Goal: Task Accomplishment & Management: Manage account settings

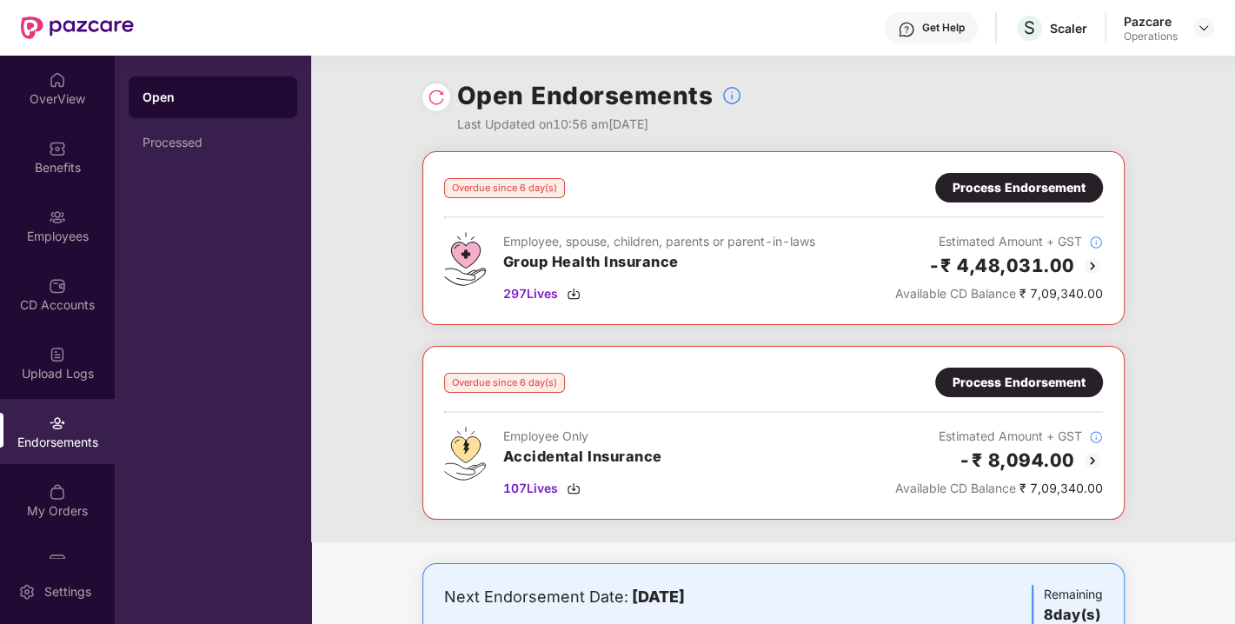
click at [570, 487] on img at bounding box center [574, 489] width 14 height 14
click at [1205, 30] on img at bounding box center [1204, 28] width 14 height 14
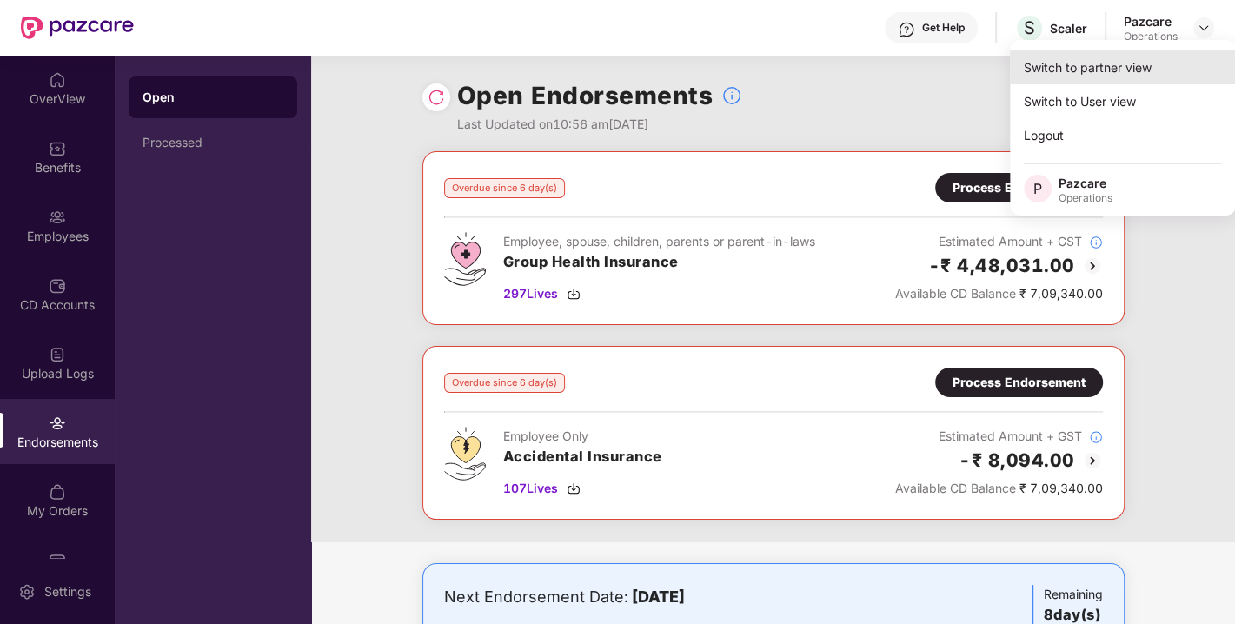
click at [1087, 64] on div "Switch to partner view" at bounding box center [1123, 67] width 226 height 34
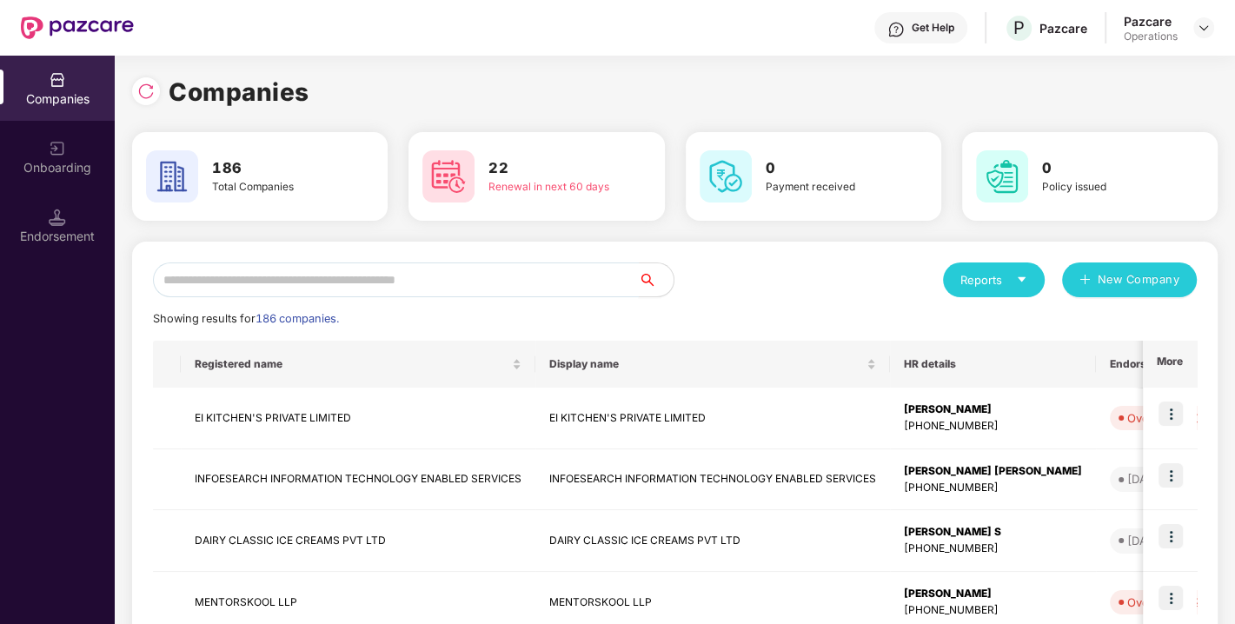
click at [442, 271] on input "text" at bounding box center [396, 280] width 486 height 35
paste input "**********"
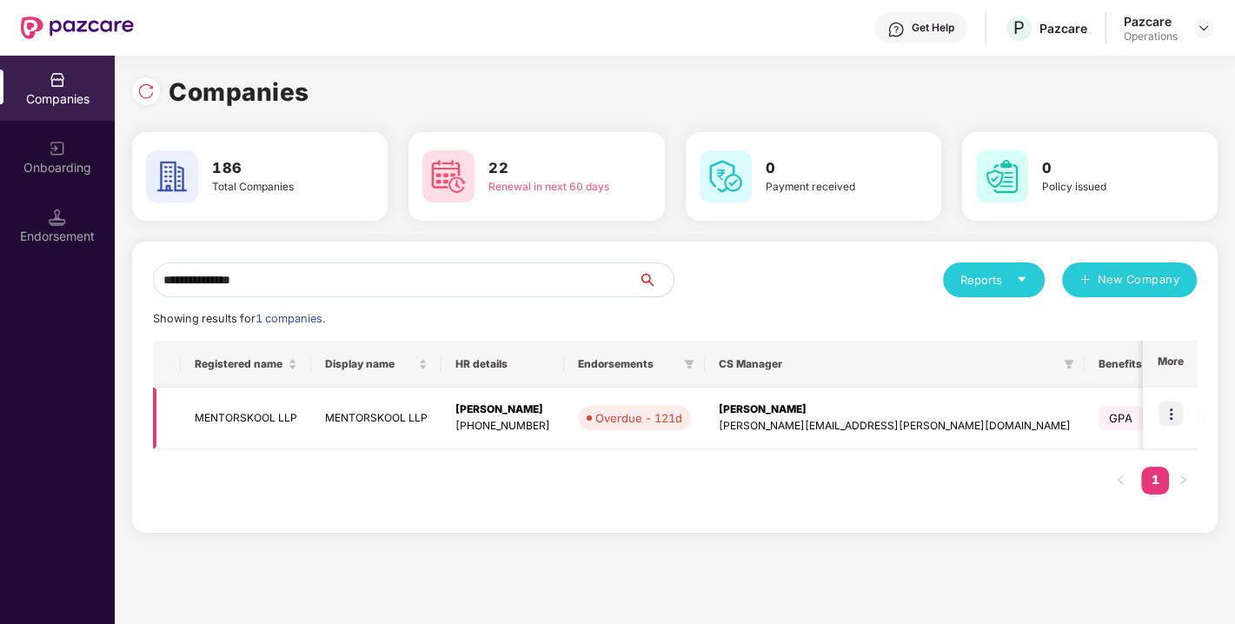
type input "**********"
click at [1172, 412] on img at bounding box center [1171, 414] width 24 height 24
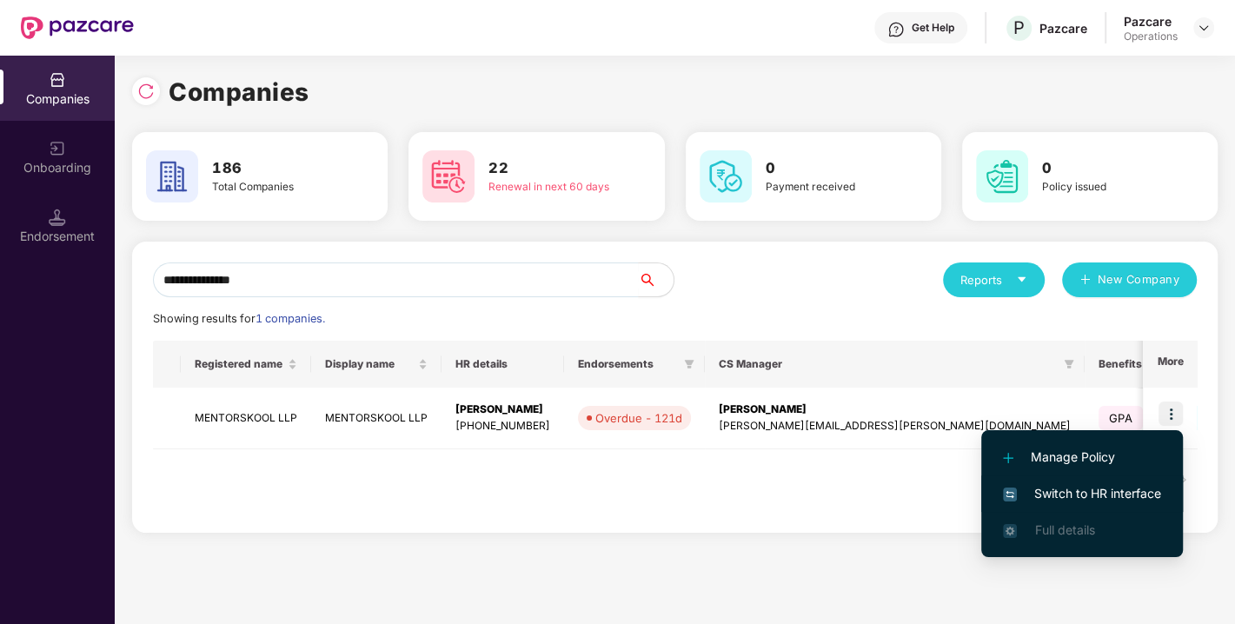
click at [1089, 496] on span "Switch to HR interface" at bounding box center [1082, 493] width 158 height 19
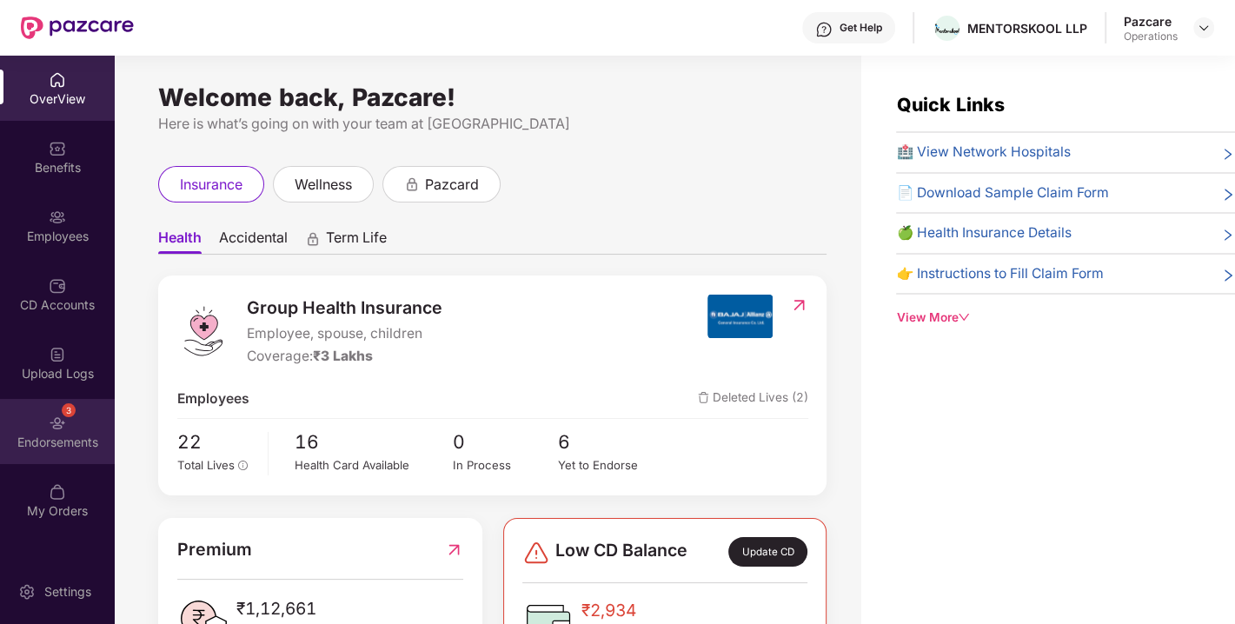
click at [47, 434] on div "Endorsements" at bounding box center [57, 442] width 115 height 17
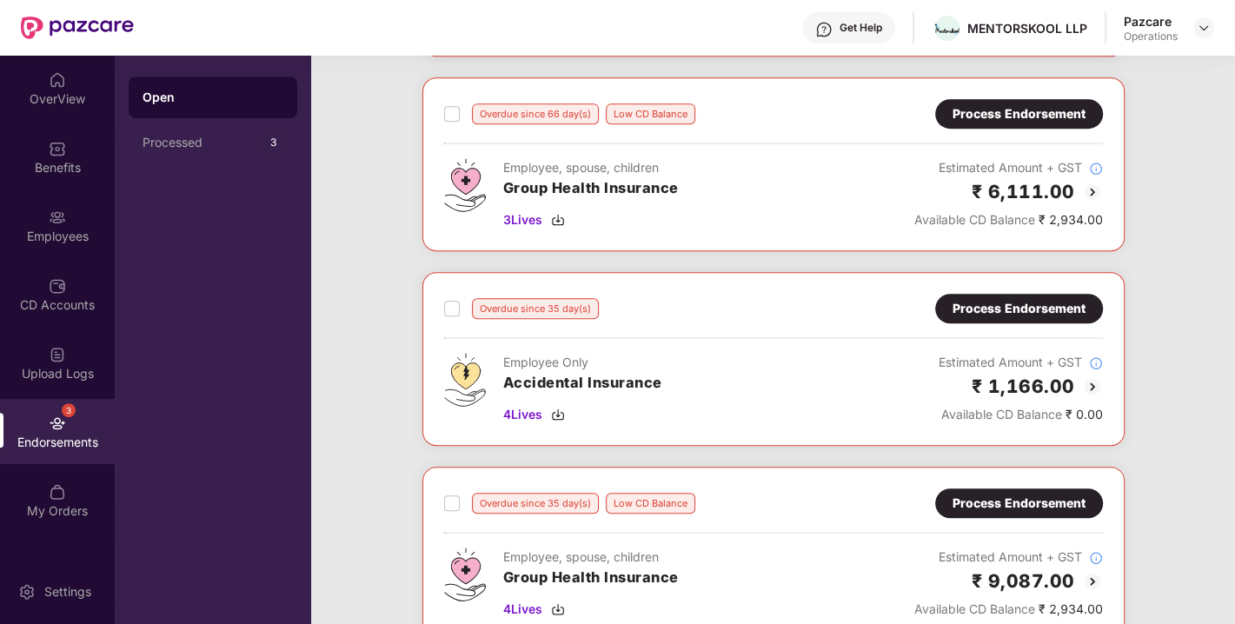
scroll to position [863, 0]
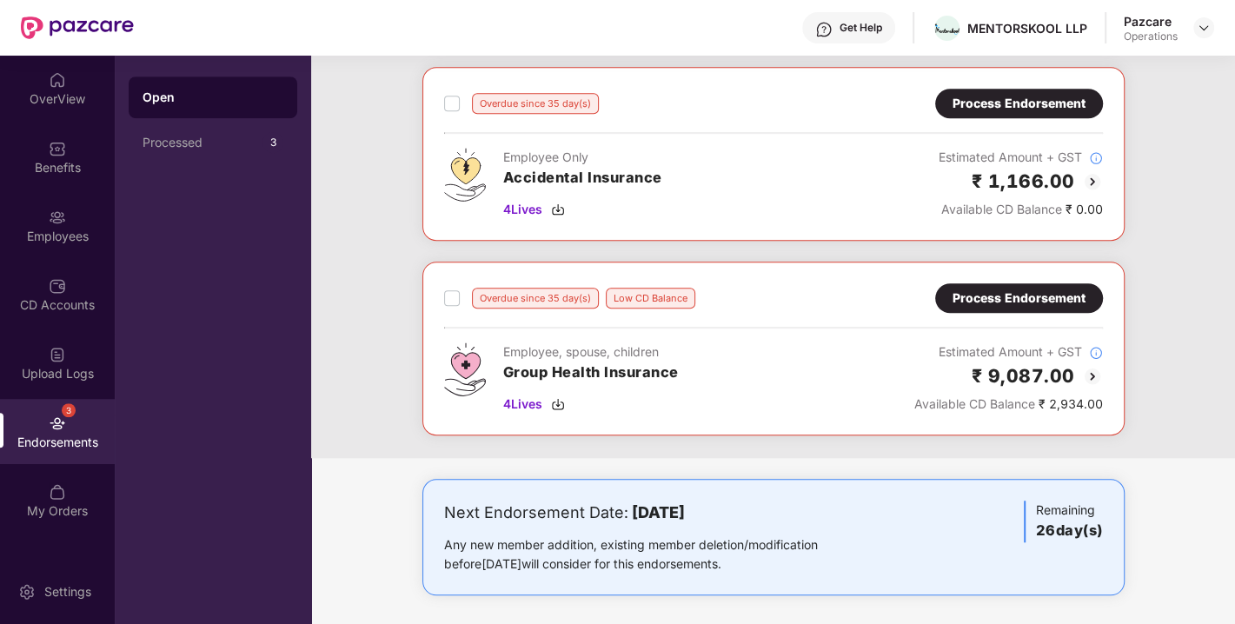
click at [1036, 283] on div "Process Endorsement" at bounding box center [1019, 298] width 168 height 30
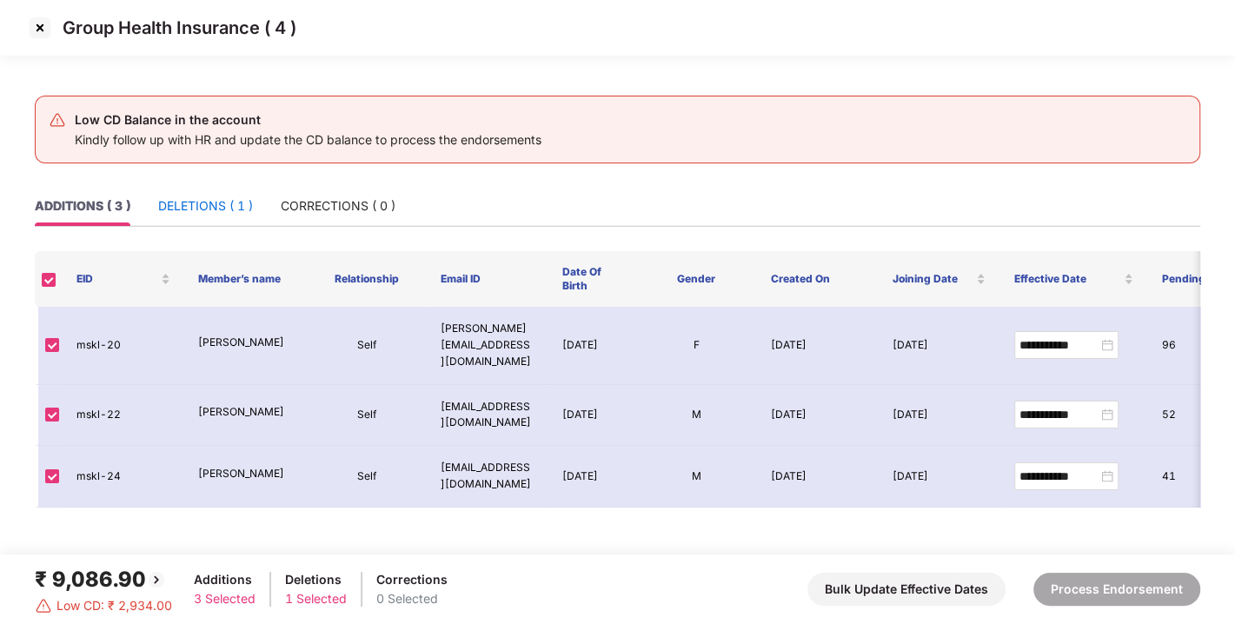
click at [201, 205] on div "DELETIONS ( 1 )" at bounding box center [205, 205] width 95 height 19
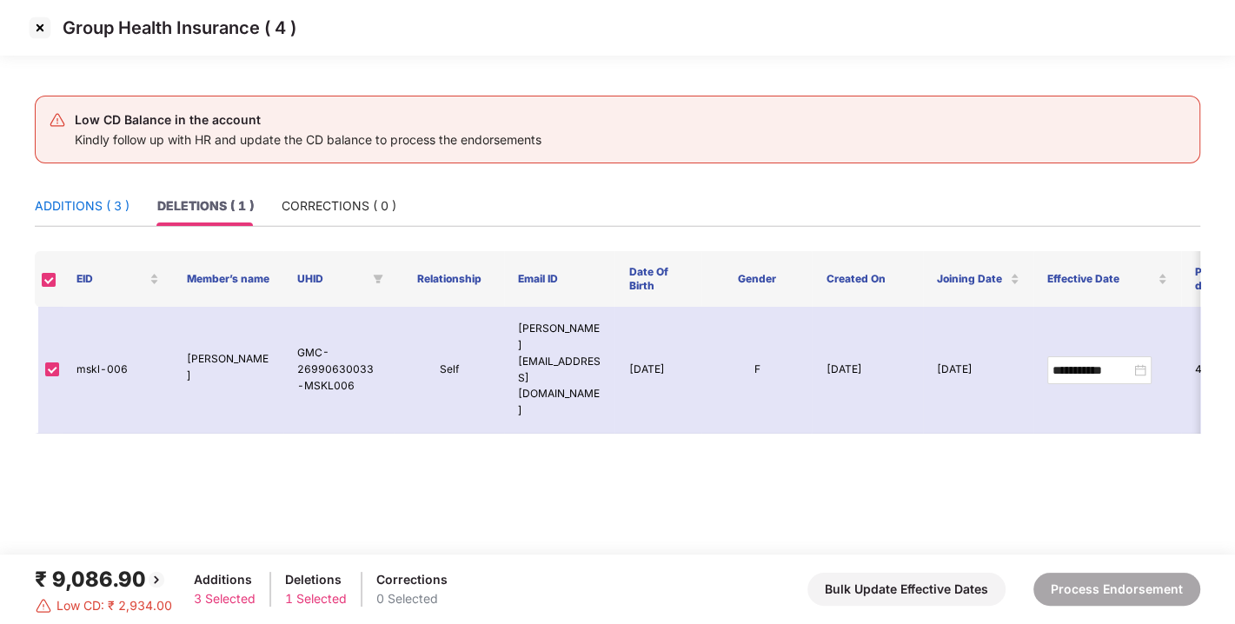
click at [70, 200] on div "ADDITIONS ( 3 )" at bounding box center [82, 205] width 95 height 19
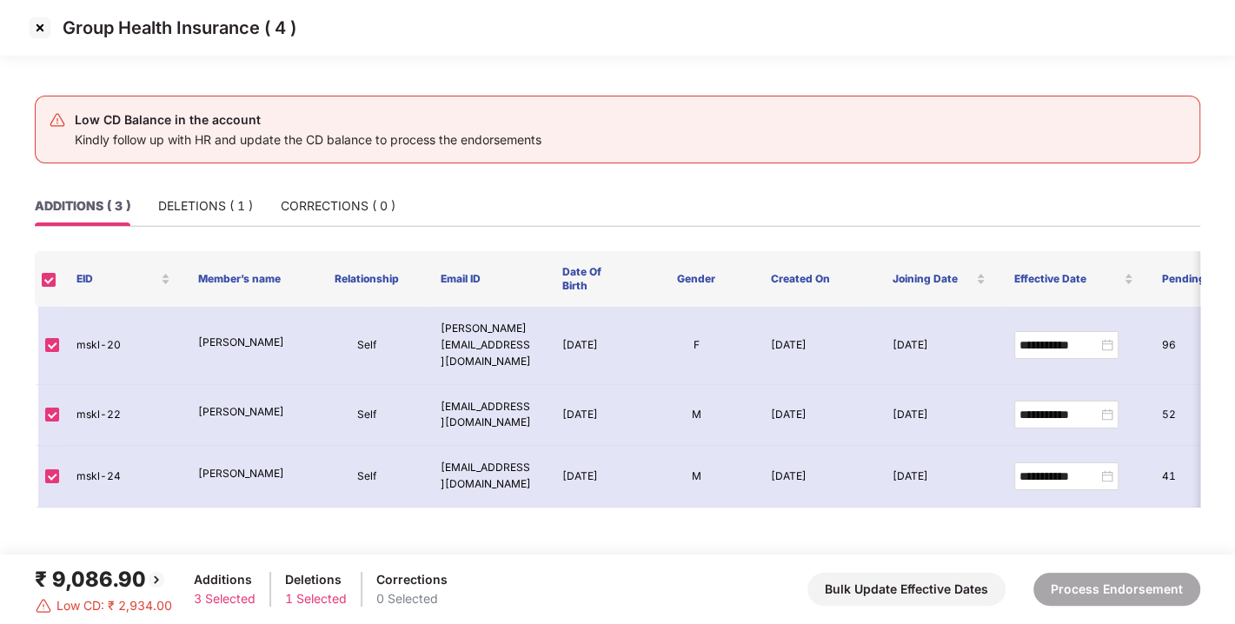
click at [42, 39] on img at bounding box center [40, 28] width 28 height 28
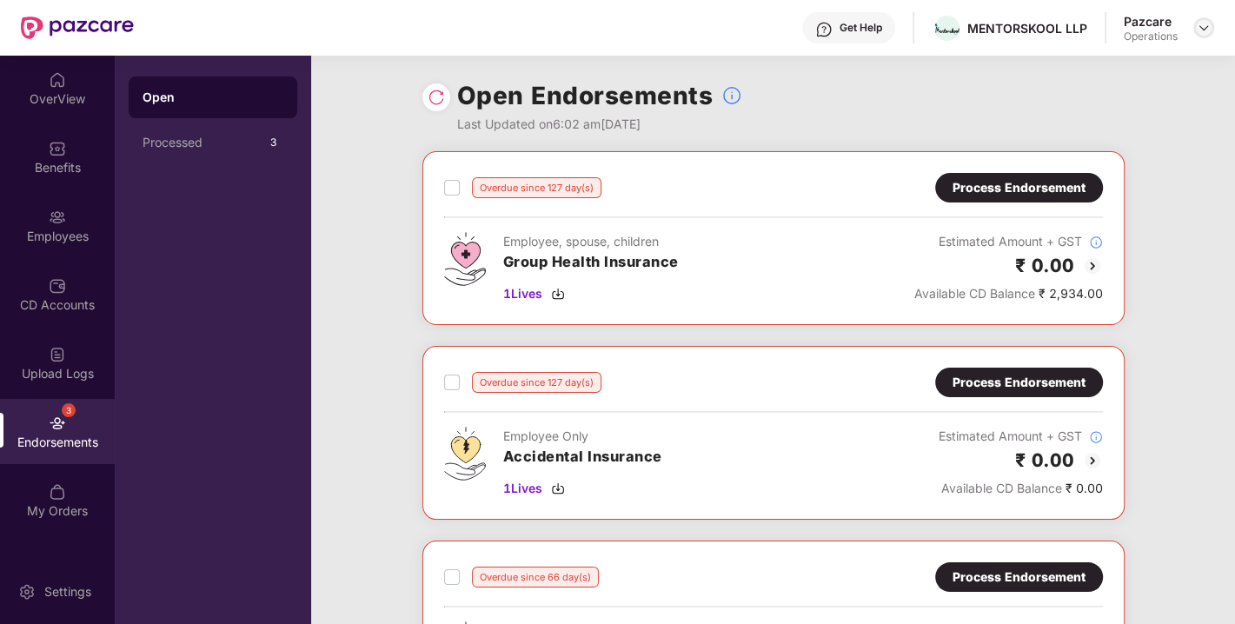
click at [1207, 29] on img at bounding box center [1204, 28] width 14 height 14
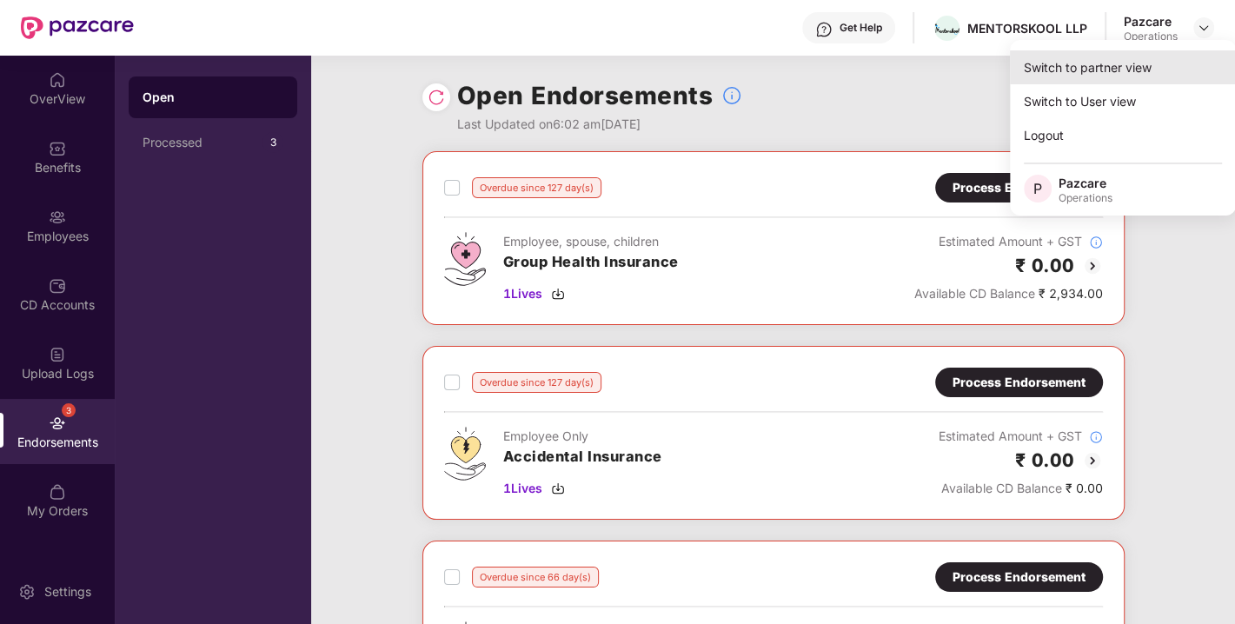
click at [1082, 67] on div "Switch to partner view" at bounding box center [1123, 67] width 226 height 34
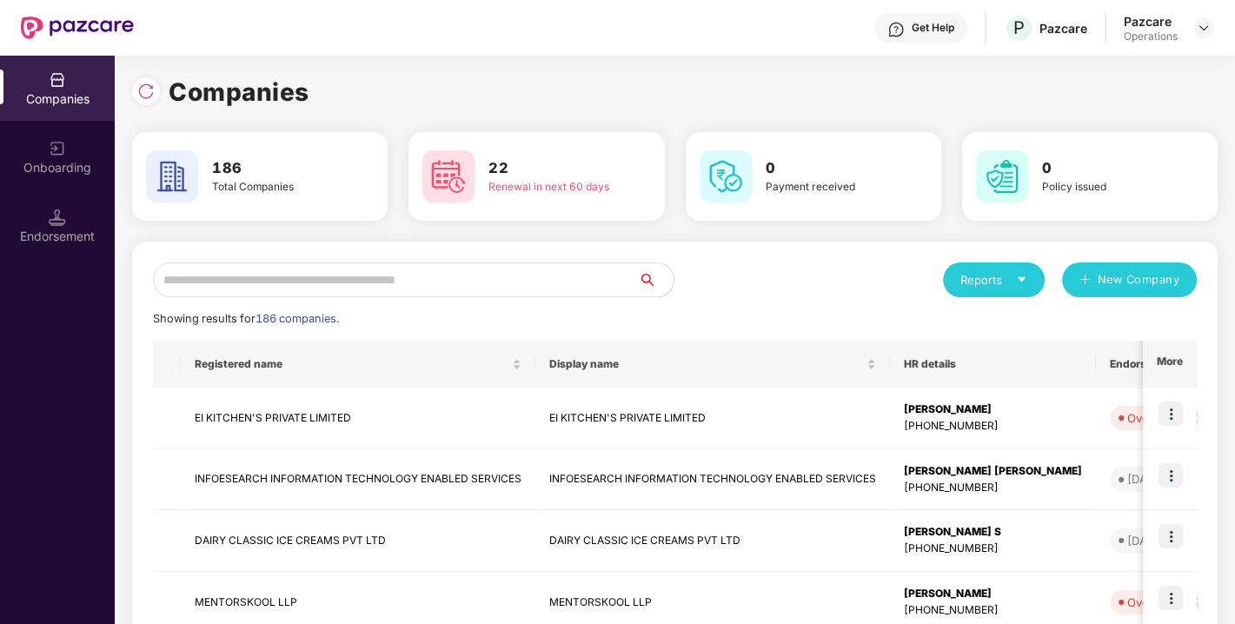
click at [482, 280] on input "text" at bounding box center [396, 280] width 486 height 35
paste input "**********"
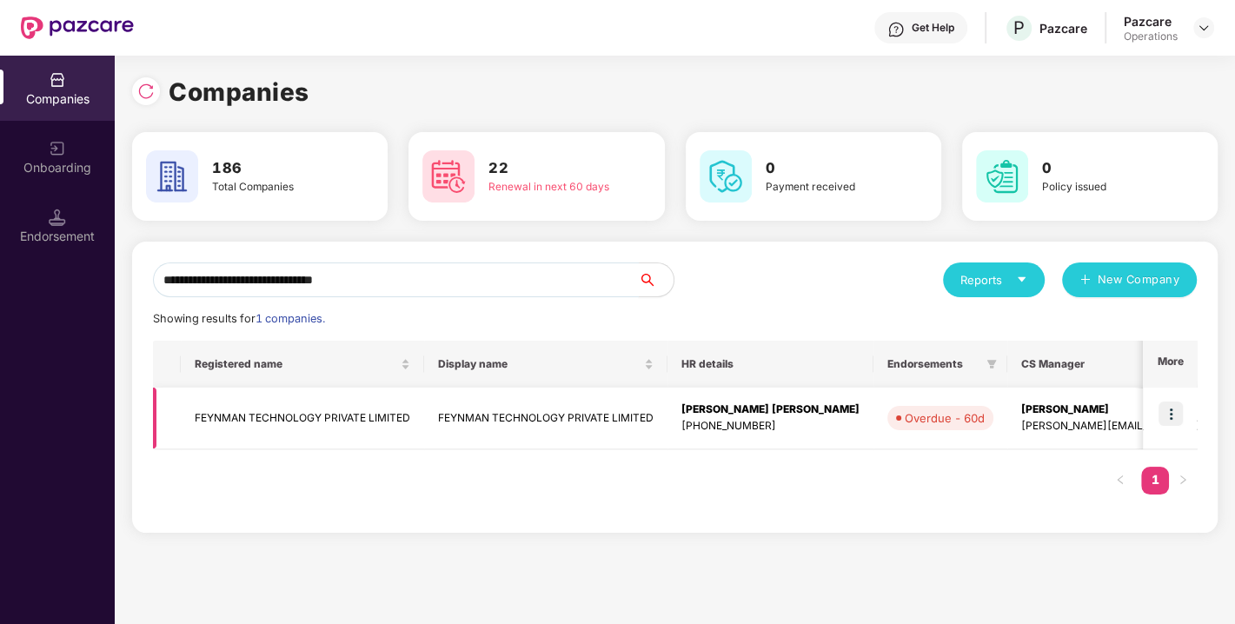
type input "**********"
click at [1171, 414] on img at bounding box center [1171, 414] width 24 height 24
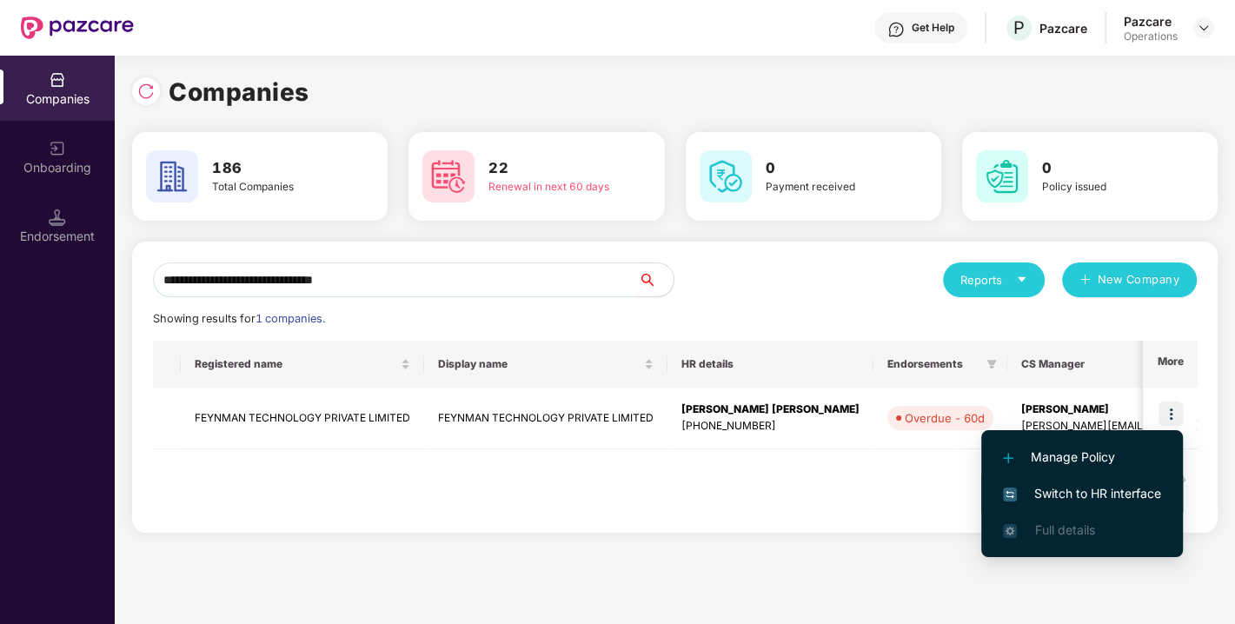
click at [1097, 491] on span "Switch to HR interface" at bounding box center [1082, 493] width 158 height 19
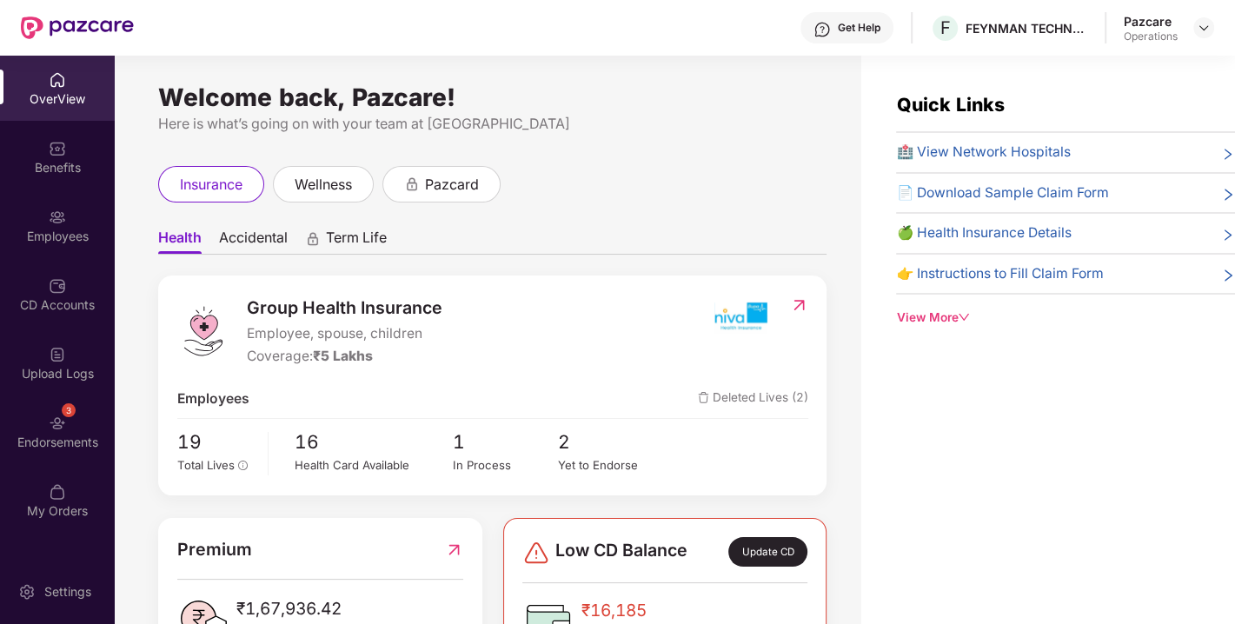
click at [41, 421] on div "3 Endorsements" at bounding box center [57, 431] width 115 height 65
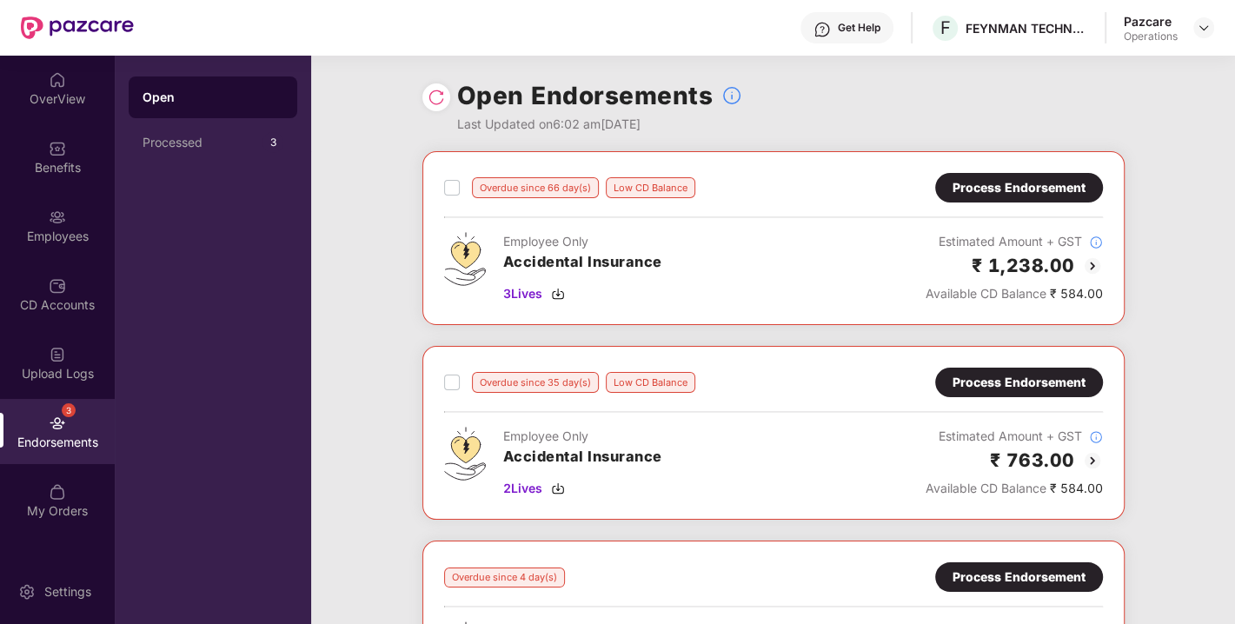
click at [438, 84] on div at bounding box center [437, 97] width 28 height 28
click at [436, 92] on img at bounding box center [436, 97] width 17 height 17
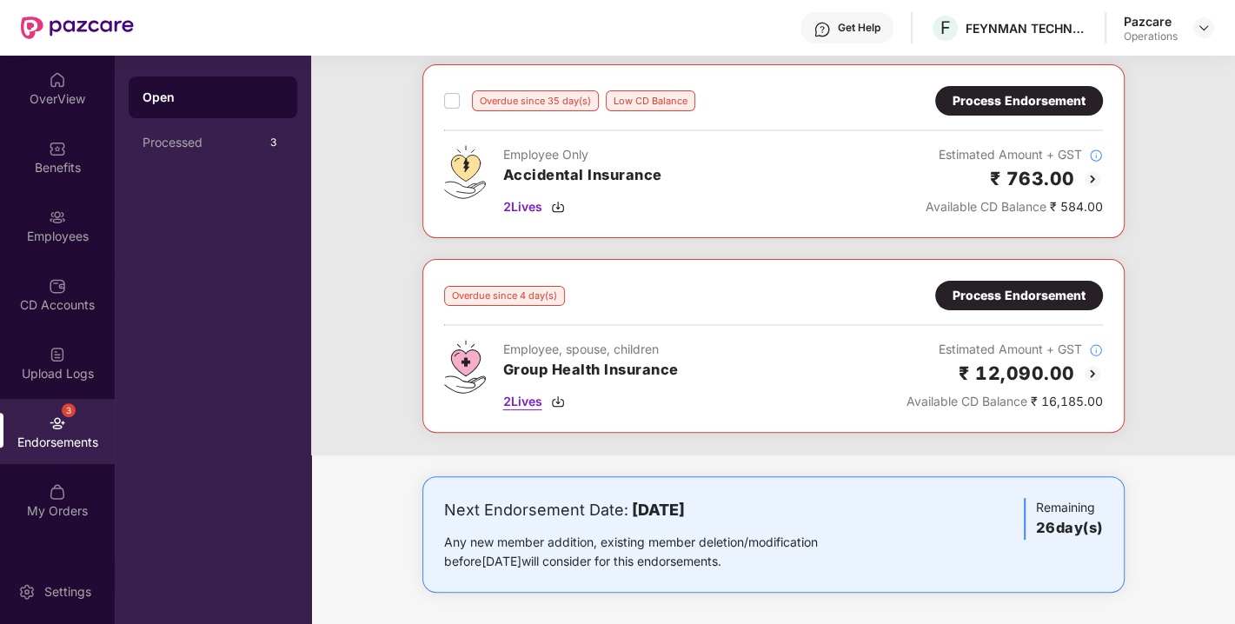
click at [556, 395] on img at bounding box center [558, 402] width 14 height 14
click at [1015, 286] on div "Process Endorsement" at bounding box center [1019, 295] width 133 height 19
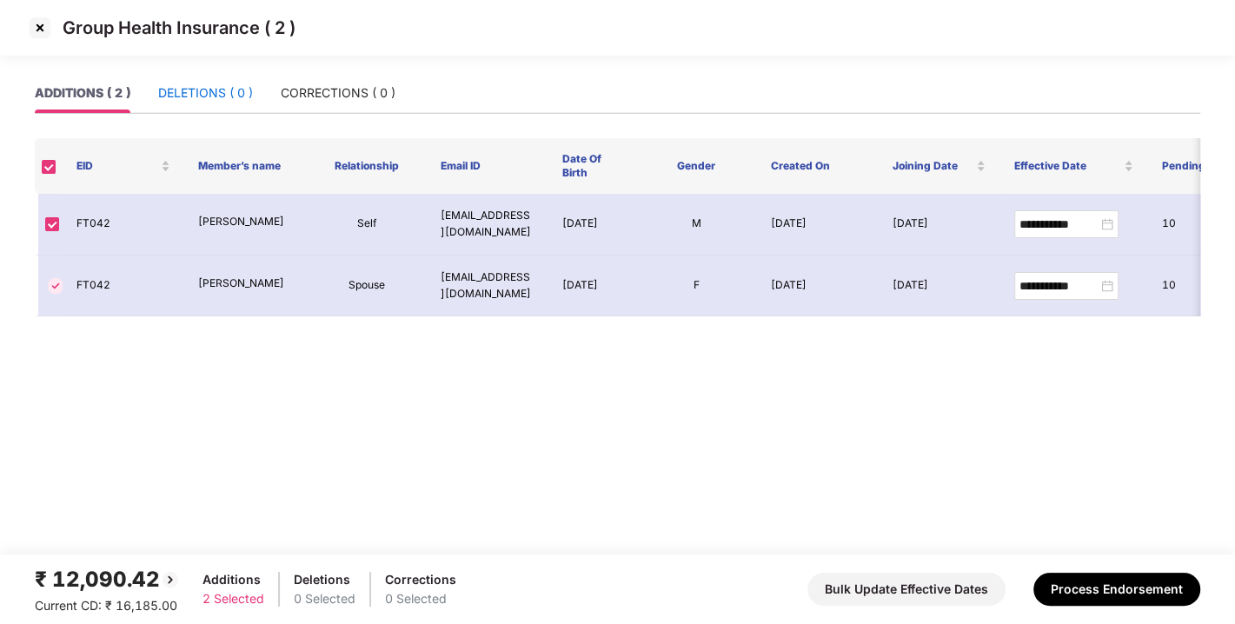
click at [200, 101] on div "DELETIONS ( 0 )" at bounding box center [205, 92] width 95 height 19
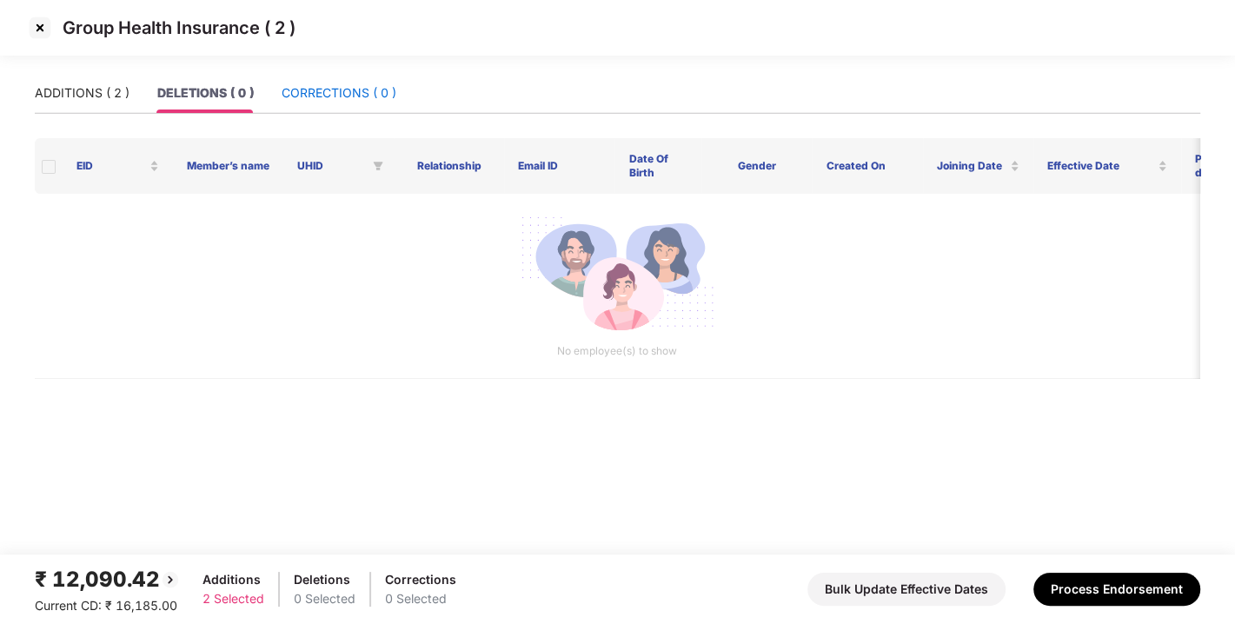
click at [328, 93] on div "CORRECTIONS ( 0 )" at bounding box center [339, 92] width 115 height 19
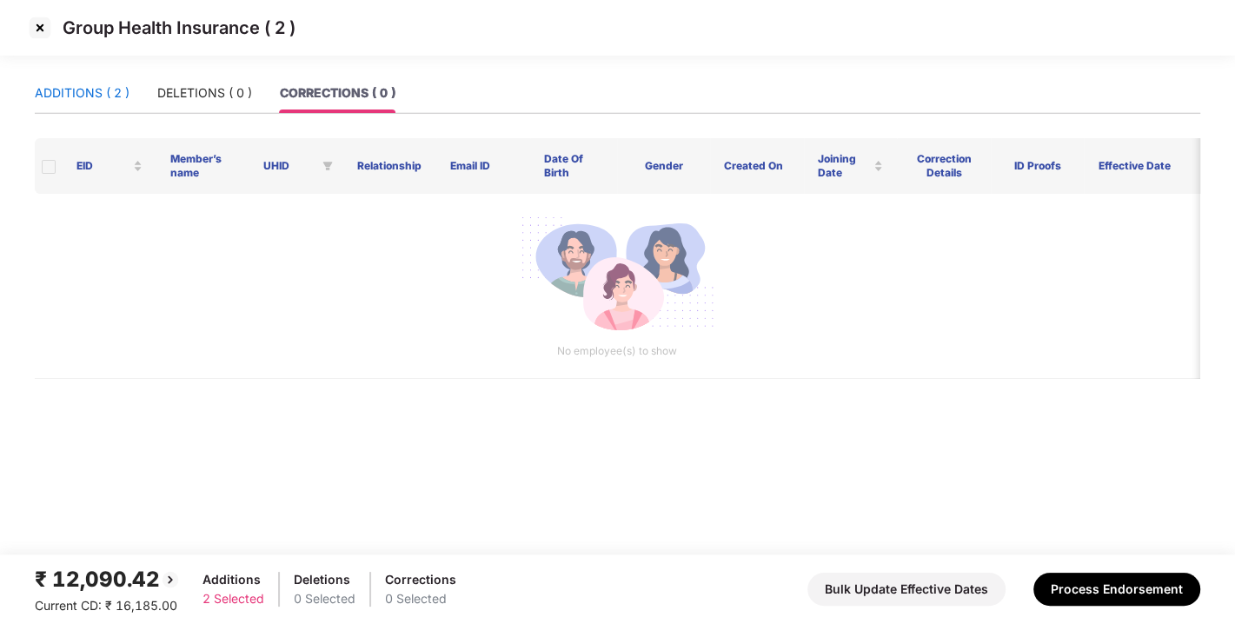
click at [55, 95] on div "ADDITIONS ( 2 )" at bounding box center [82, 92] width 95 height 19
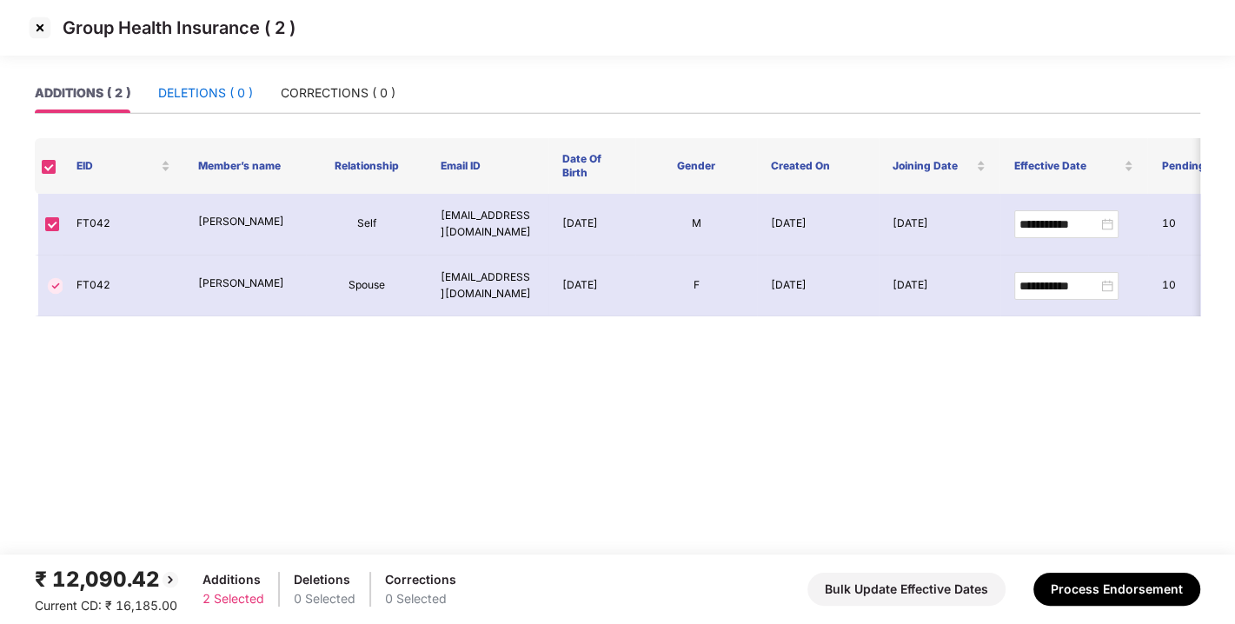
click at [216, 93] on div "DELETIONS ( 0 )" at bounding box center [205, 92] width 95 height 19
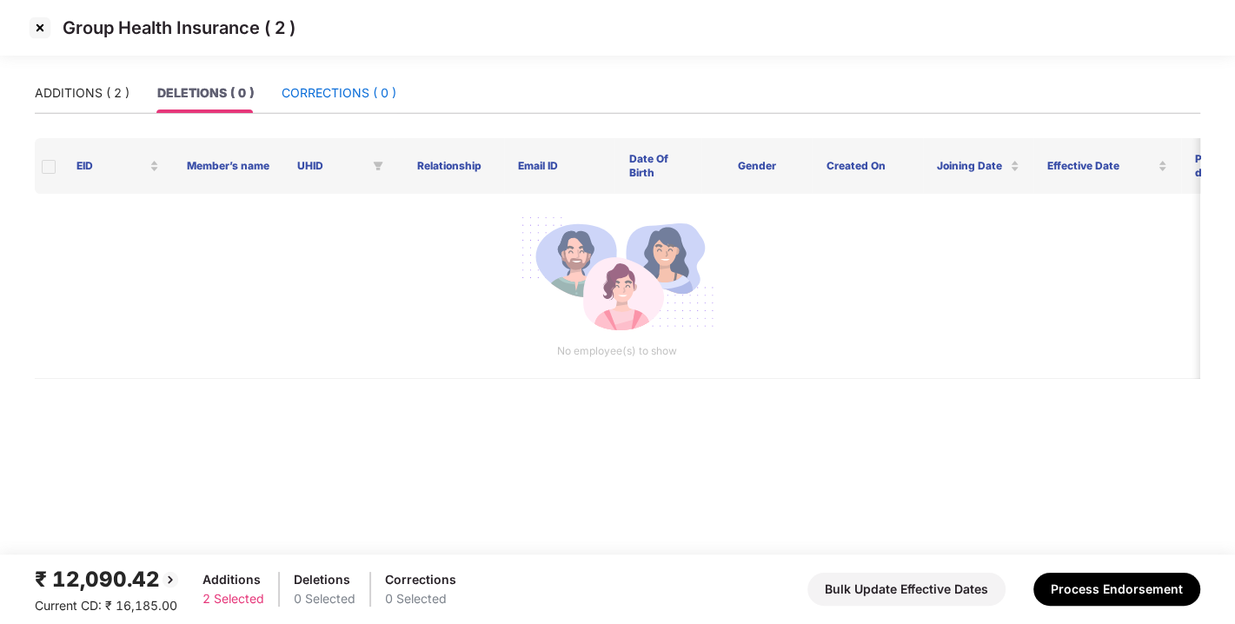
click at [380, 94] on div "CORRECTIONS ( 0 )" at bounding box center [339, 92] width 115 height 19
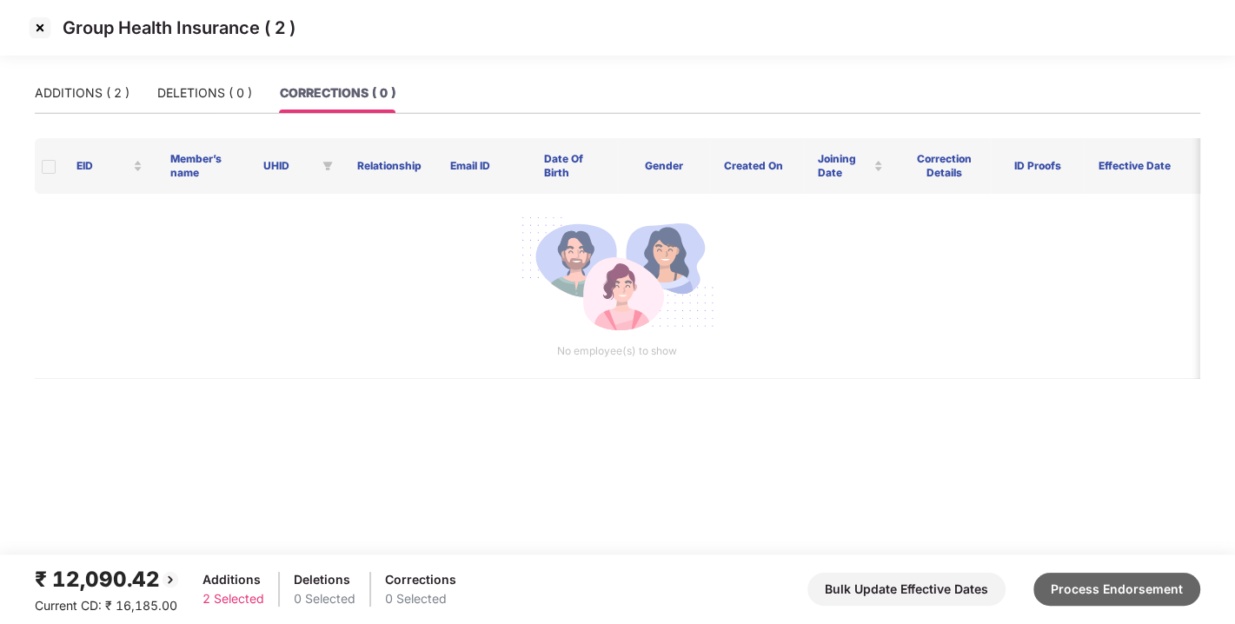
click at [1131, 583] on button "Process Endorsement" at bounding box center [1117, 589] width 167 height 33
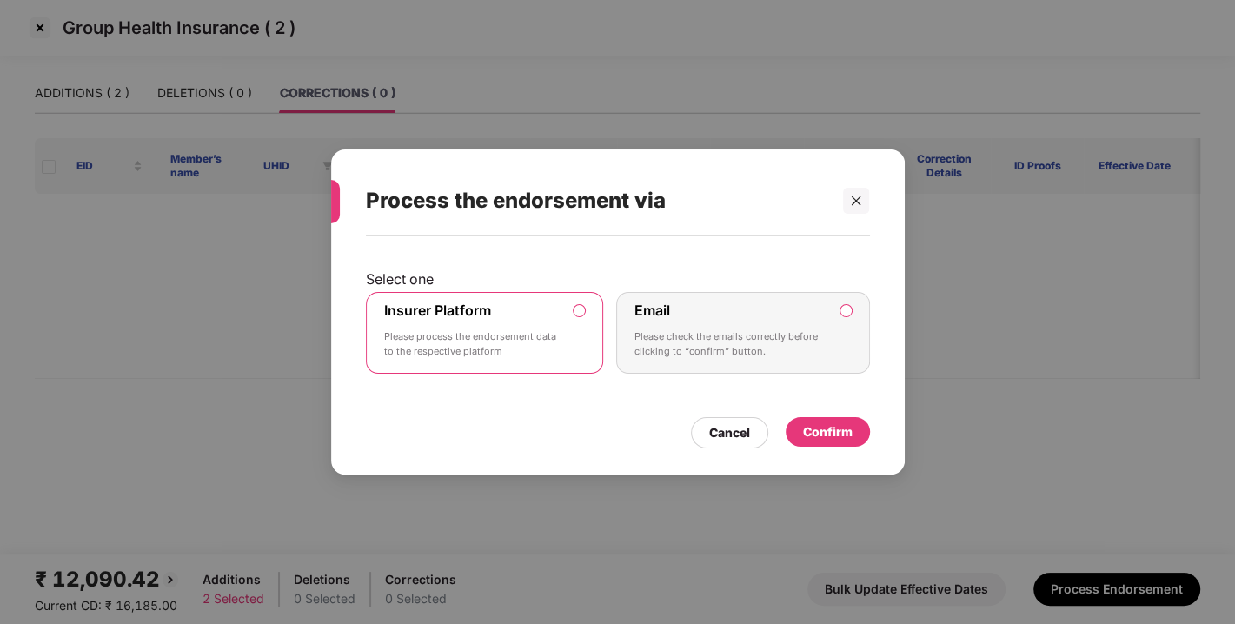
click at [822, 423] on div "Confirm" at bounding box center [828, 432] width 50 height 19
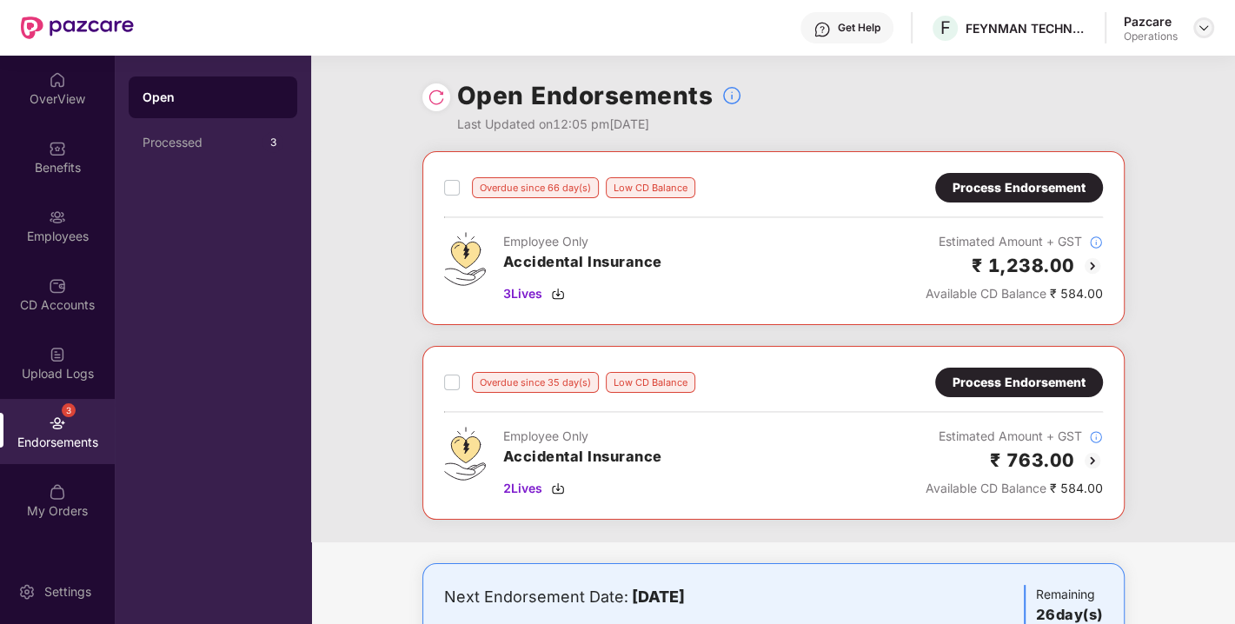
click at [1203, 26] on img at bounding box center [1204, 28] width 14 height 14
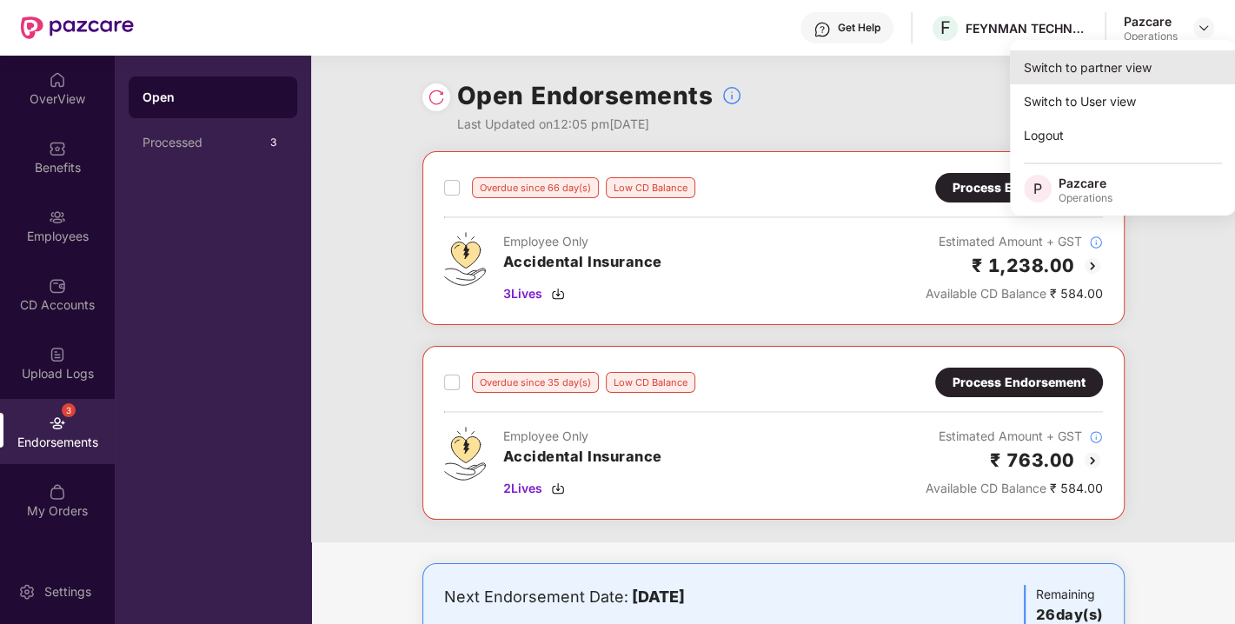
click at [1036, 74] on div "Switch to partner view" at bounding box center [1123, 67] width 226 height 34
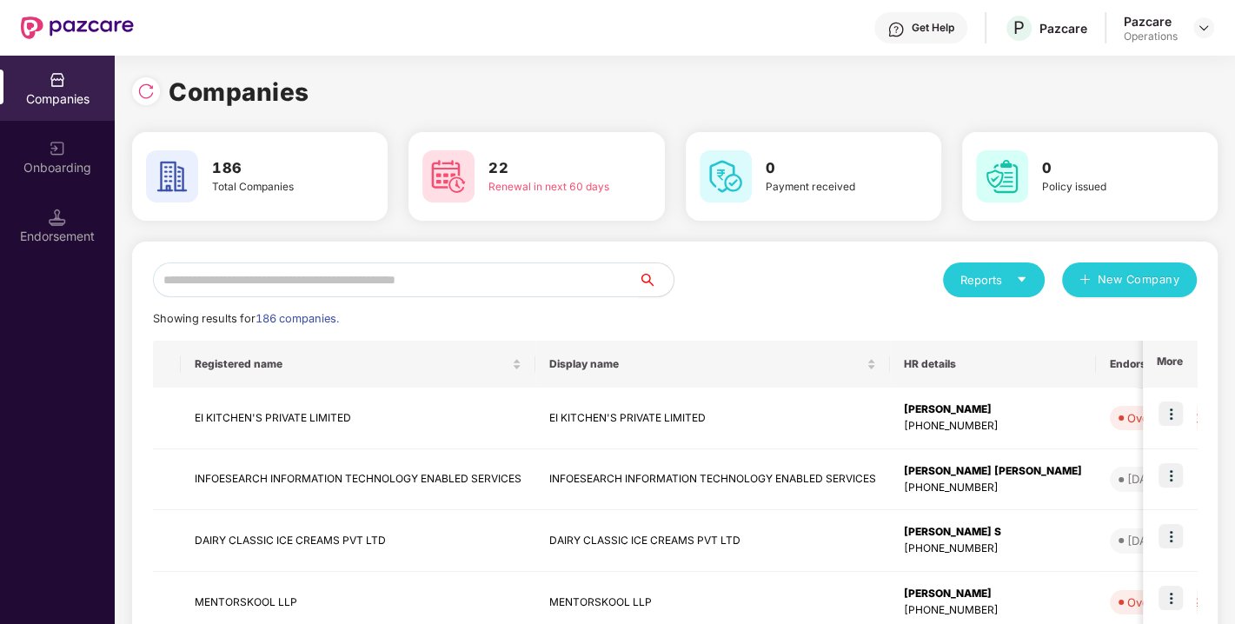
click at [407, 282] on input "text" at bounding box center [396, 280] width 486 height 35
paste input "**********"
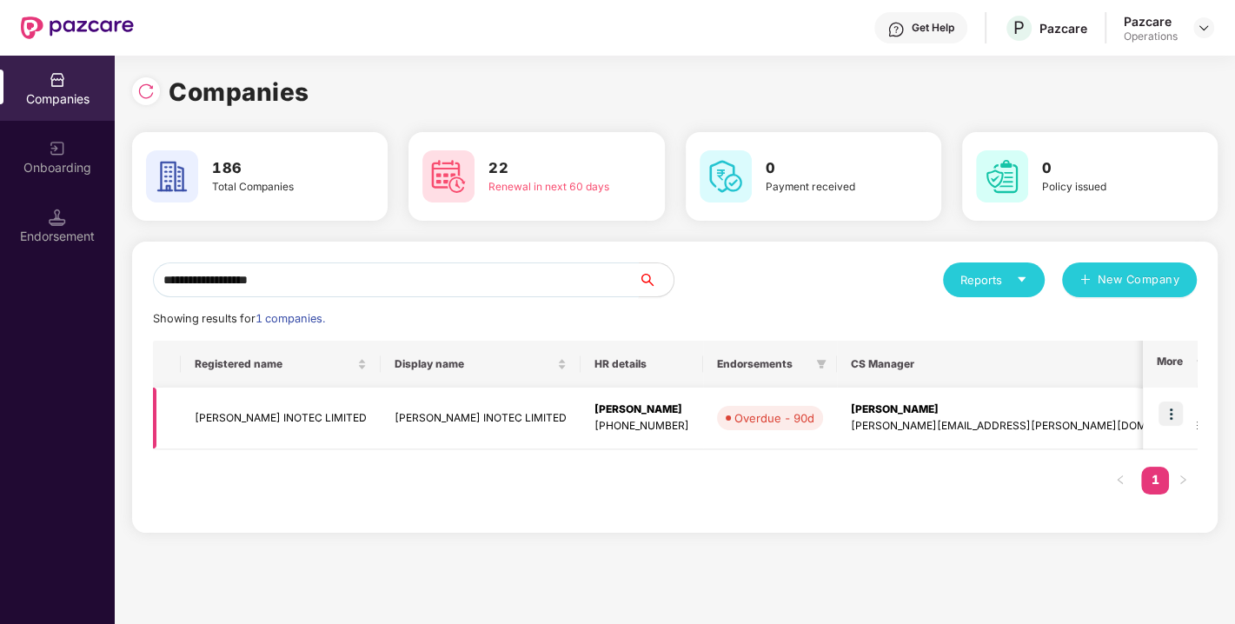
type input "**********"
click at [1183, 412] on img at bounding box center [1171, 414] width 24 height 24
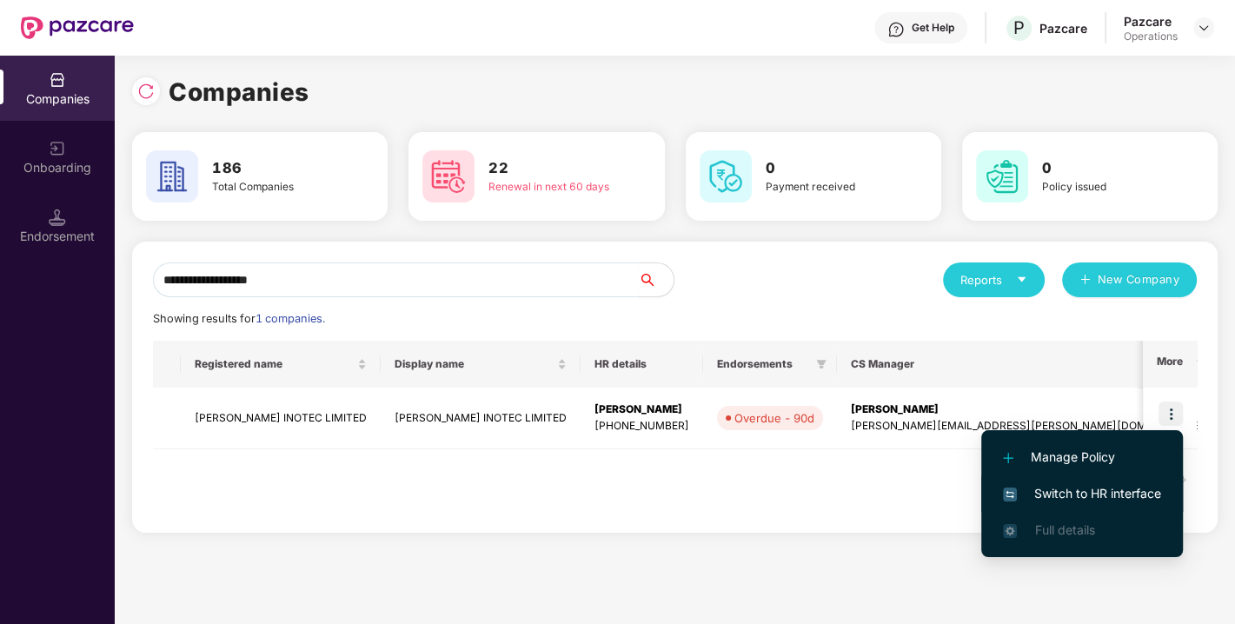
click at [1073, 501] on span "Switch to HR interface" at bounding box center [1082, 493] width 158 height 19
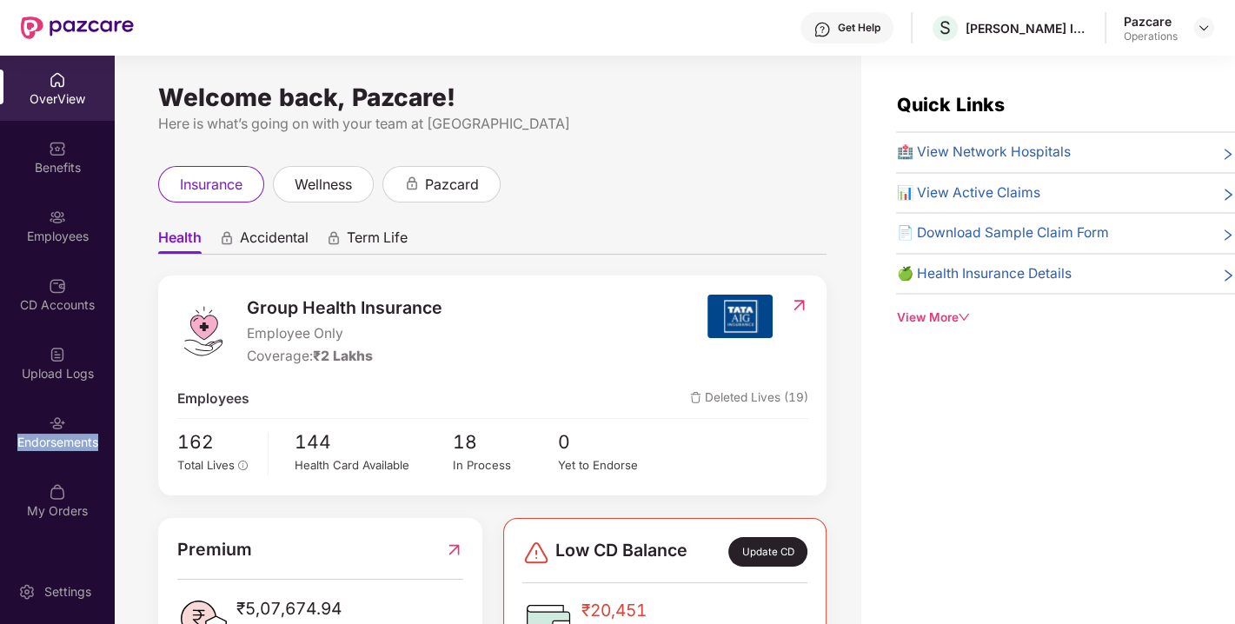
click at [62, 439] on div "Endorsements" at bounding box center [57, 442] width 115 height 17
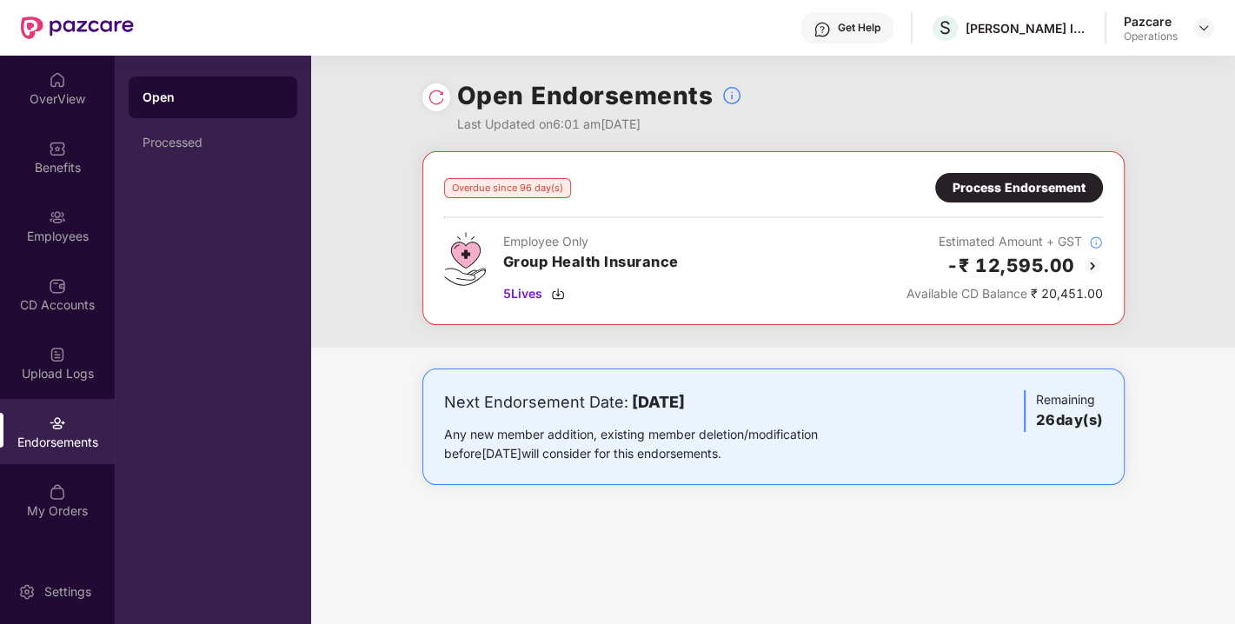
click at [433, 106] on div at bounding box center [437, 97] width 28 height 28
click at [433, 101] on img at bounding box center [436, 97] width 17 height 17
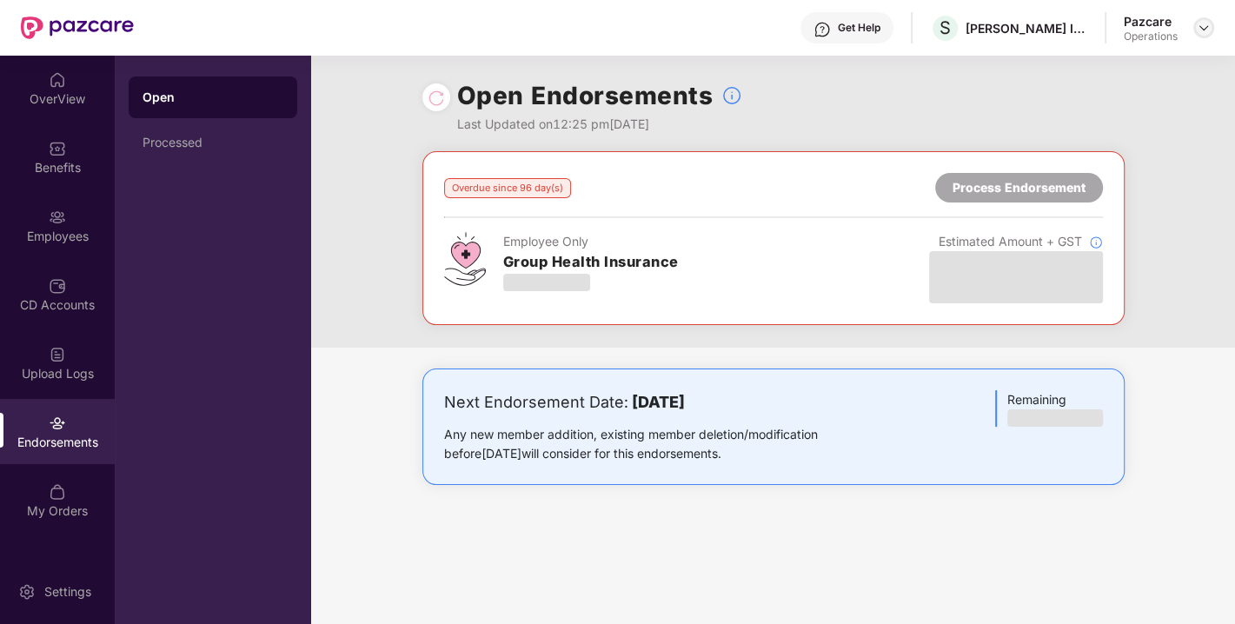
click at [1203, 29] on img at bounding box center [1204, 28] width 14 height 14
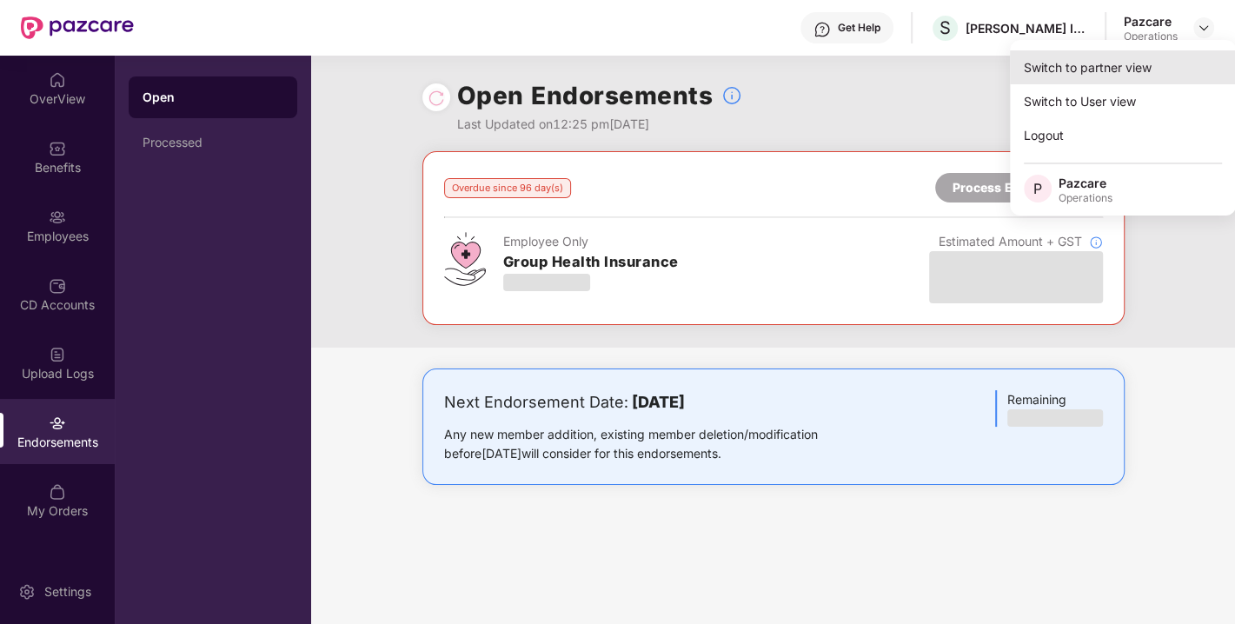
click at [1086, 68] on div "Switch to partner view" at bounding box center [1123, 67] width 226 height 34
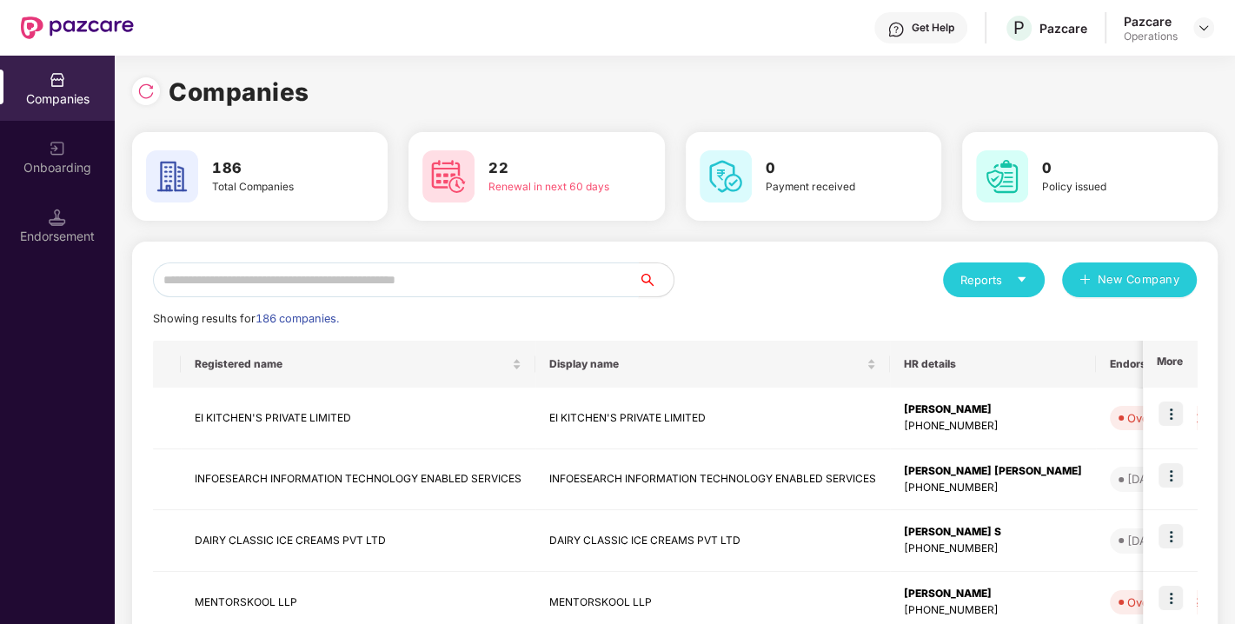
click at [404, 274] on input "text" at bounding box center [396, 280] width 486 height 35
paste input "**********"
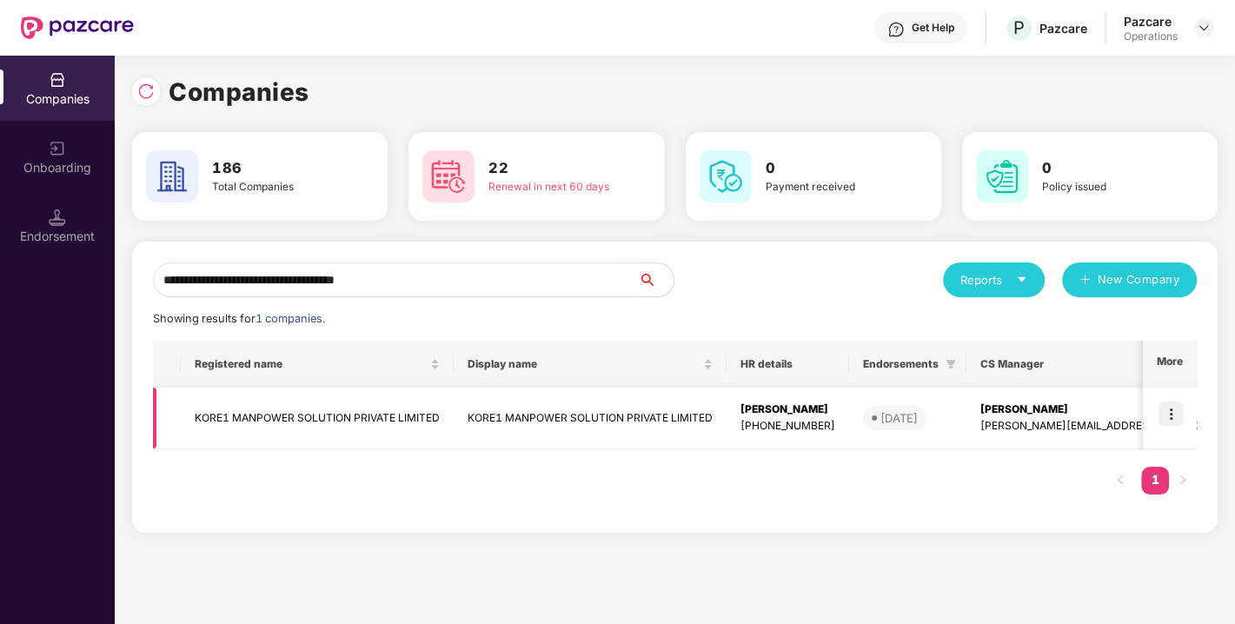
type input "**********"
click at [1183, 404] on img at bounding box center [1171, 414] width 24 height 24
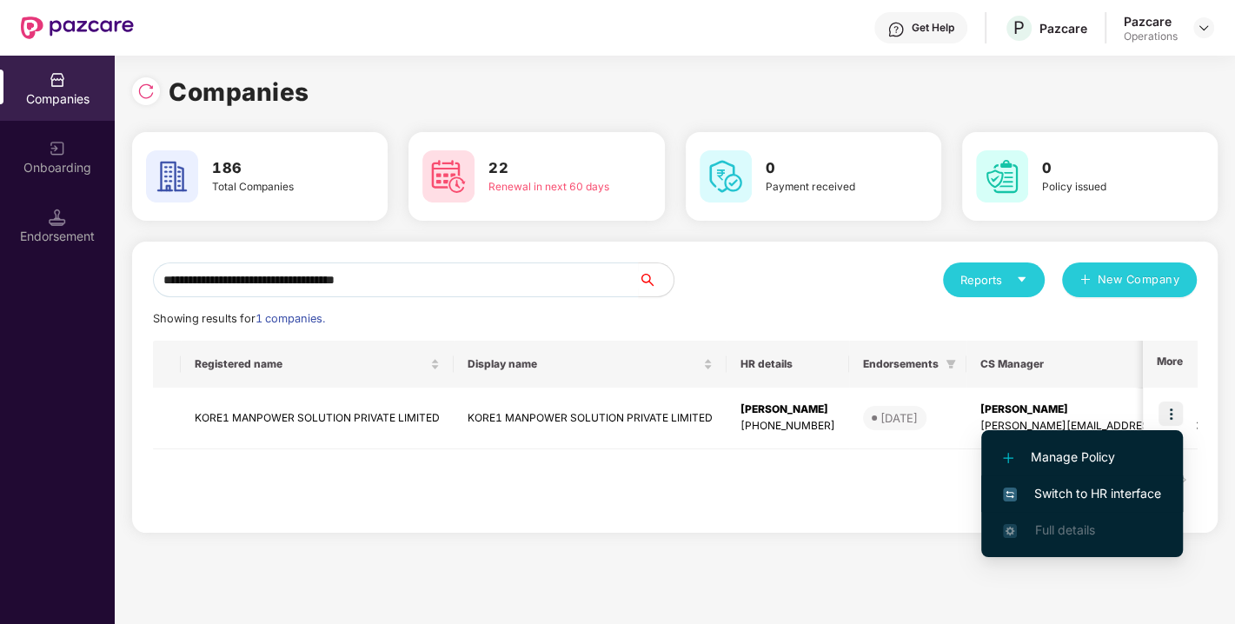
click at [1069, 484] on span "Switch to HR interface" at bounding box center [1082, 493] width 158 height 19
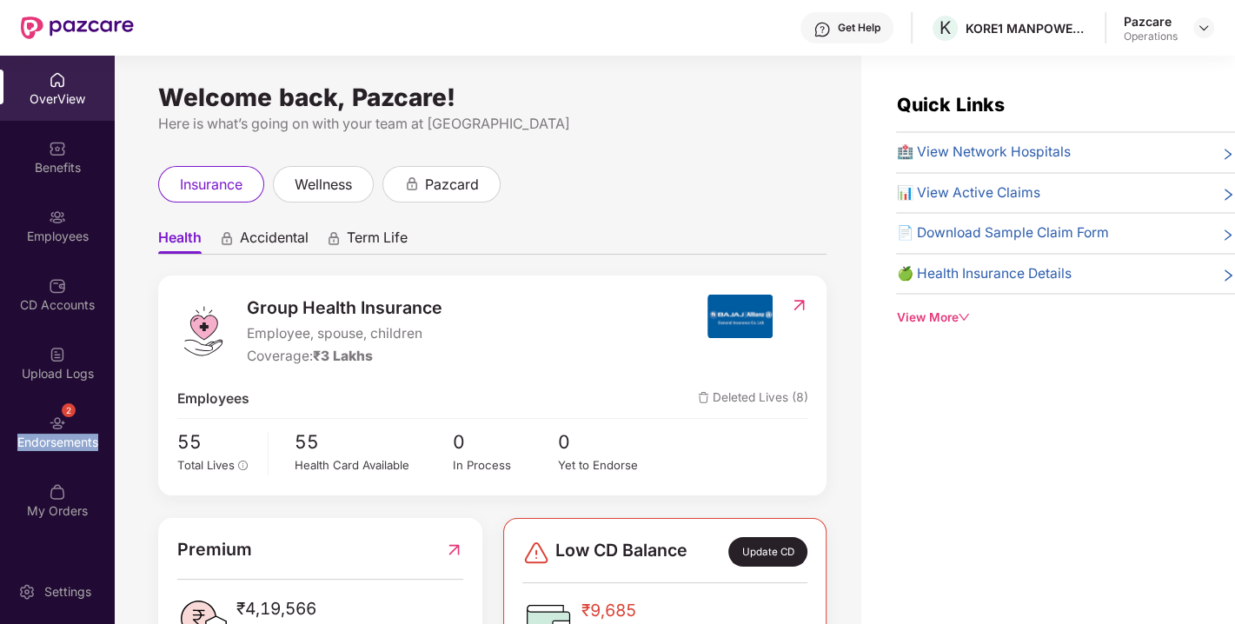
click at [62, 435] on div "Endorsements" at bounding box center [57, 442] width 115 height 17
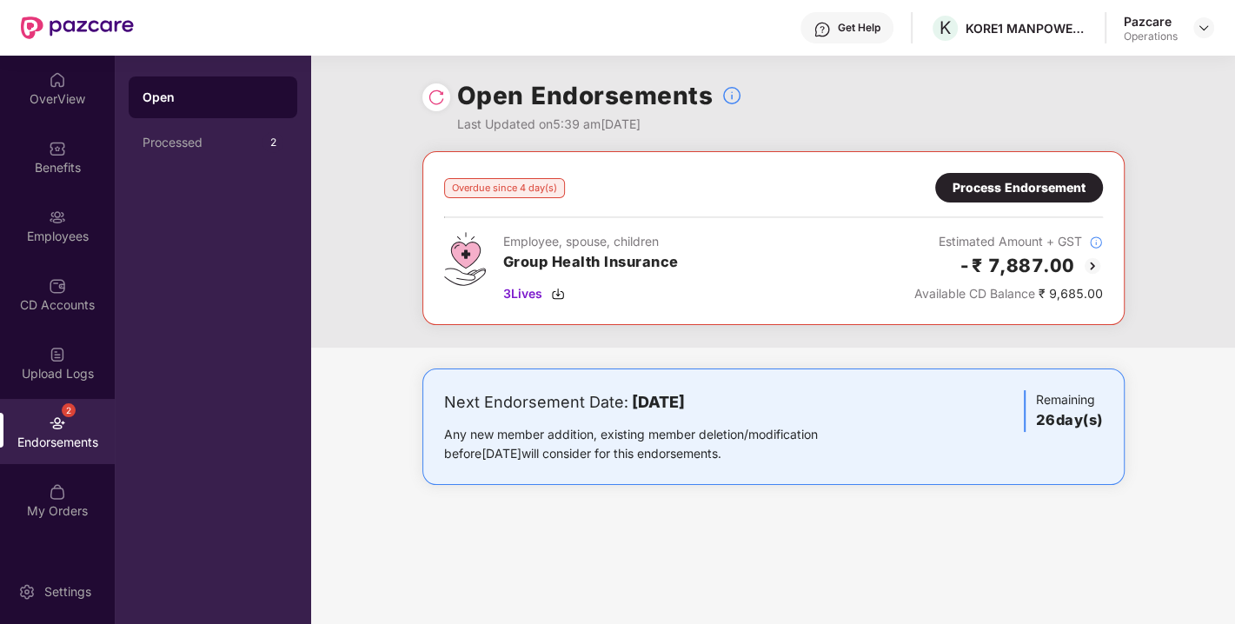
click at [1013, 183] on div "Process Endorsement" at bounding box center [1019, 187] width 133 height 19
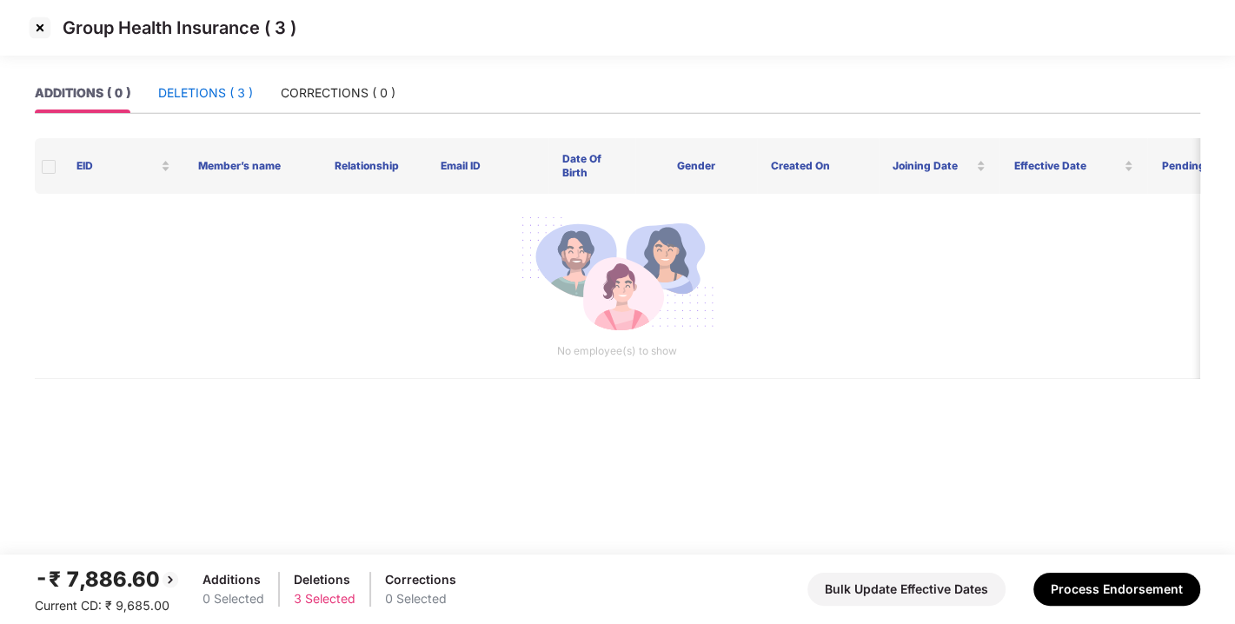
click at [210, 84] on div "DELETIONS ( 3 )" at bounding box center [205, 92] width 95 height 19
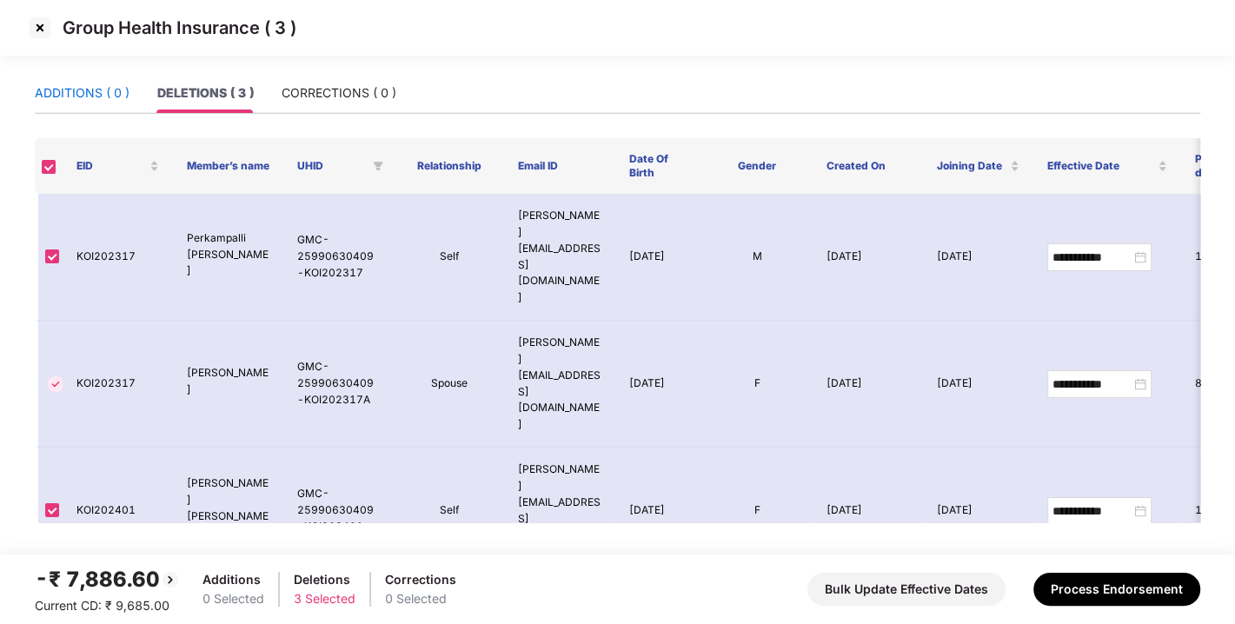
click at [103, 101] on div "ADDITIONS ( 0 )" at bounding box center [82, 92] width 95 height 19
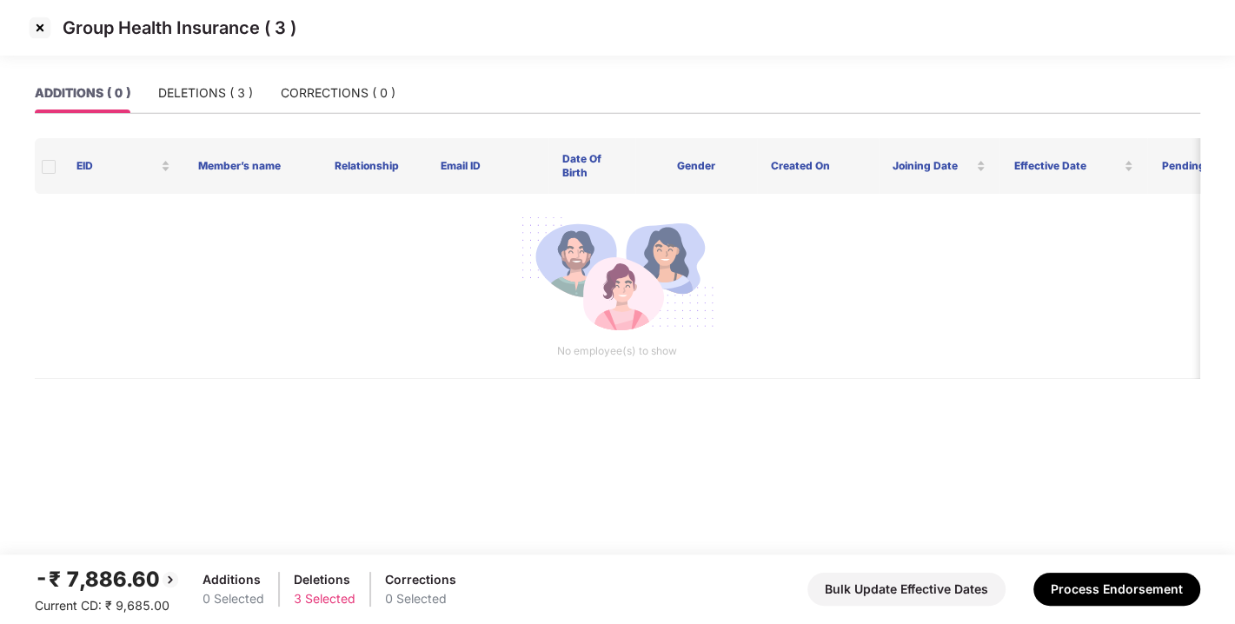
click at [34, 24] on img at bounding box center [40, 28] width 28 height 28
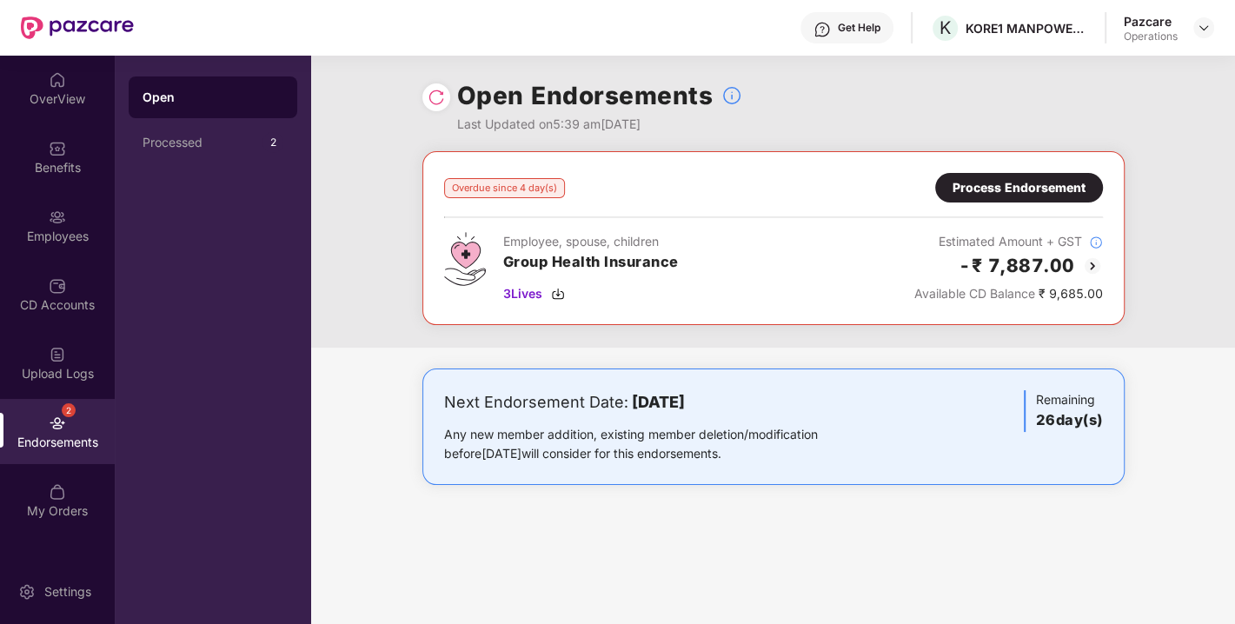
click at [440, 102] on img at bounding box center [436, 97] width 17 height 17
click at [561, 293] on img at bounding box center [558, 294] width 14 height 14
click at [1033, 180] on div "Process Endorsement" at bounding box center [1019, 187] width 133 height 19
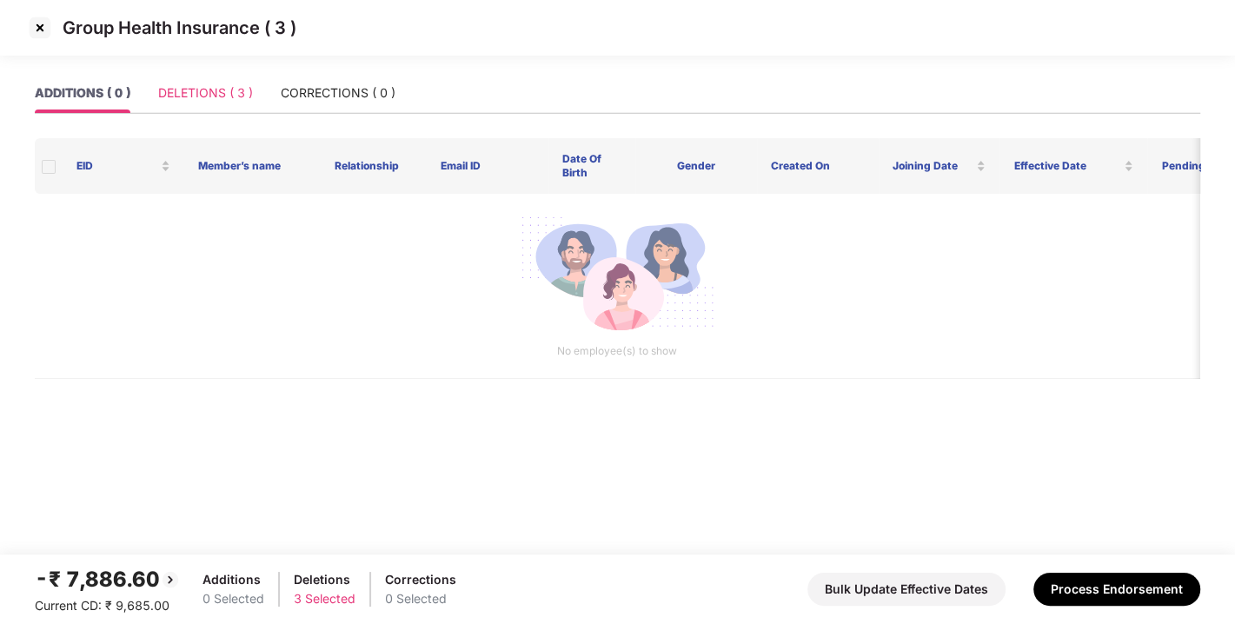
click at [219, 81] on div "DELETIONS ( 3 )" at bounding box center [205, 93] width 95 height 40
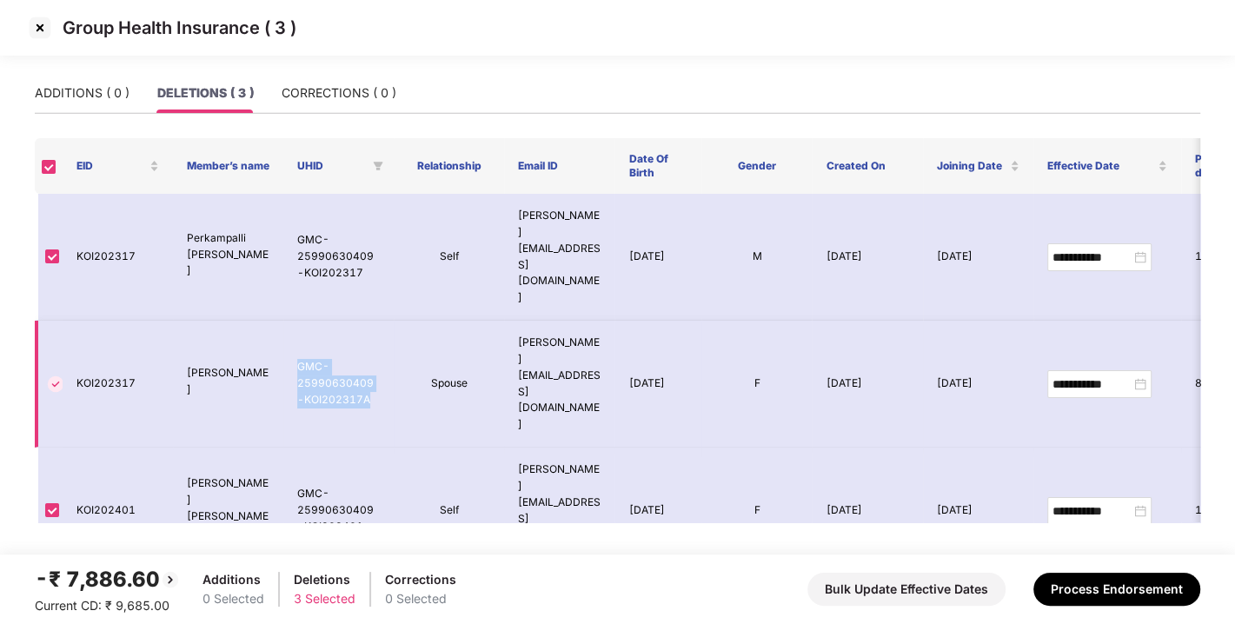
drag, startPoint x: 296, startPoint y: 296, endPoint x: 368, endPoint y: 343, distance: 84.9
click at [368, 343] on td "GMC-25990630409-KOI202317A" at bounding box center [338, 384] width 110 height 127
copy td "GMC-25990630409-KOI202317A"
click at [68, 90] on div "ADDITIONS ( 0 )" at bounding box center [82, 92] width 95 height 19
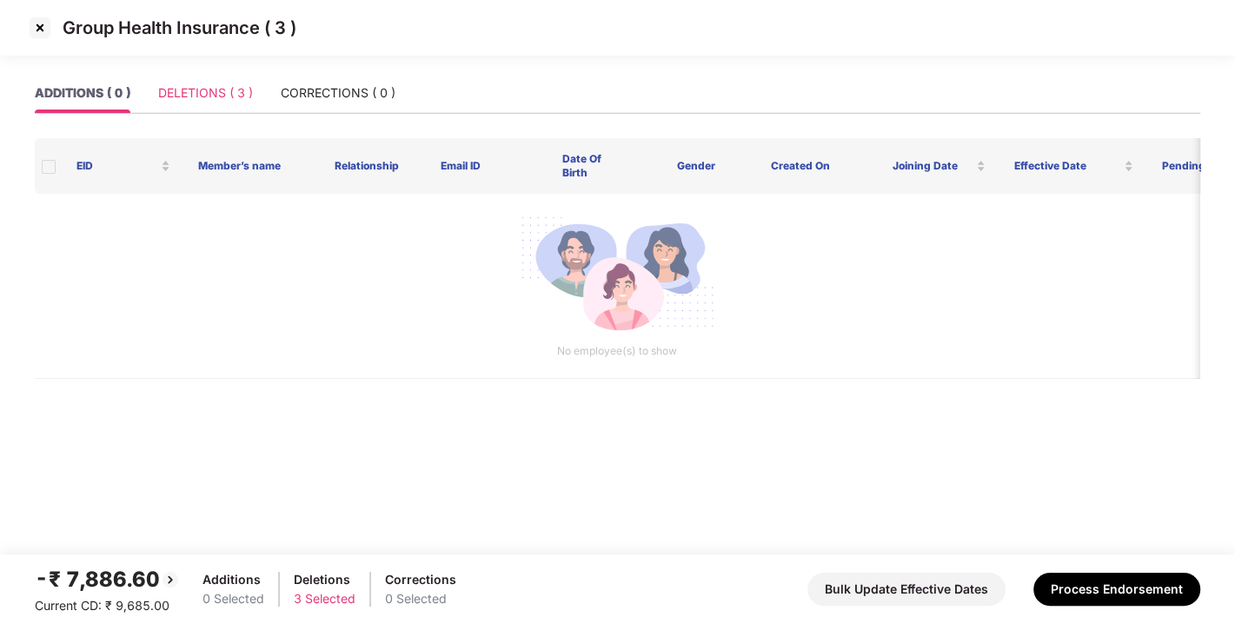
click at [196, 77] on div "DELETIONS ( 3 )" at bounding box center [205, 93] width 95 height 40
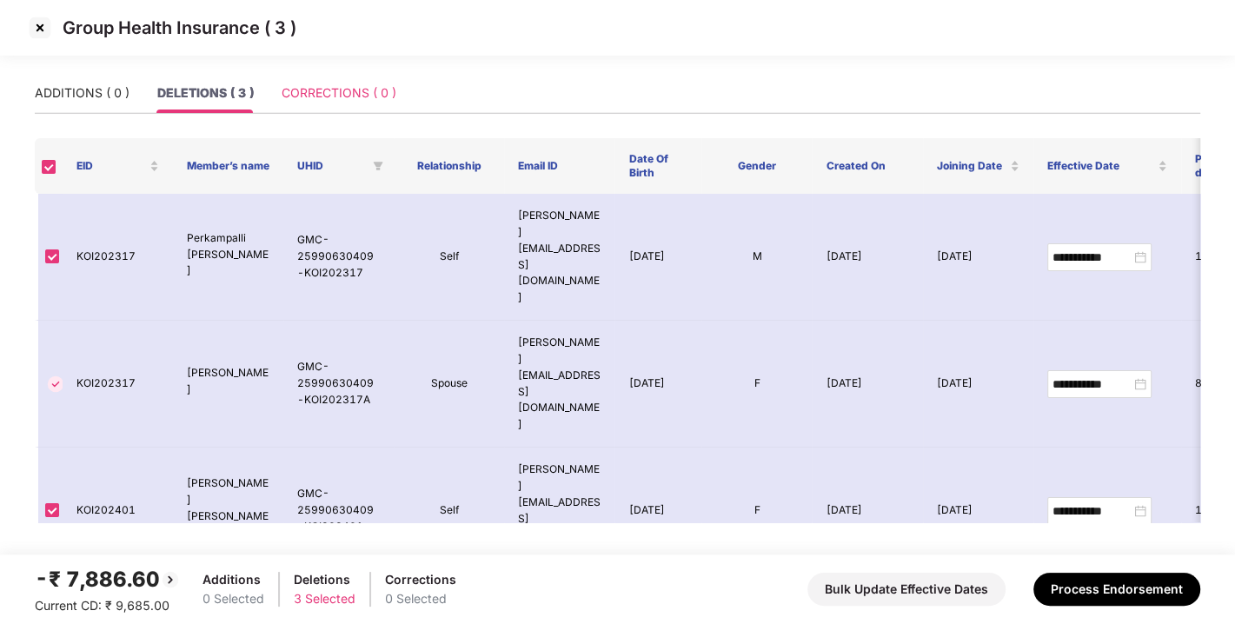
click at [306, 82] on div "CORRECTIONS ( 0 )" at bounding box center [339, 93] width 115 height 40
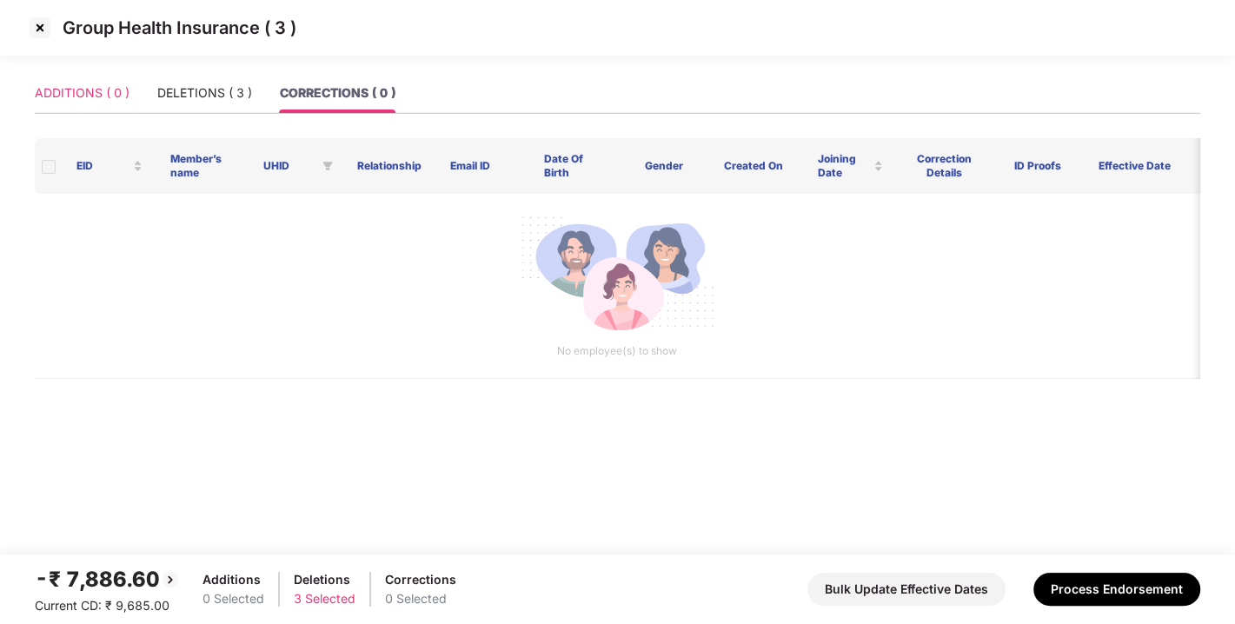
click at [49, 75] on div "ADDITIONS ( 0 )" at bounding box center [82, 93] width 95 height 40
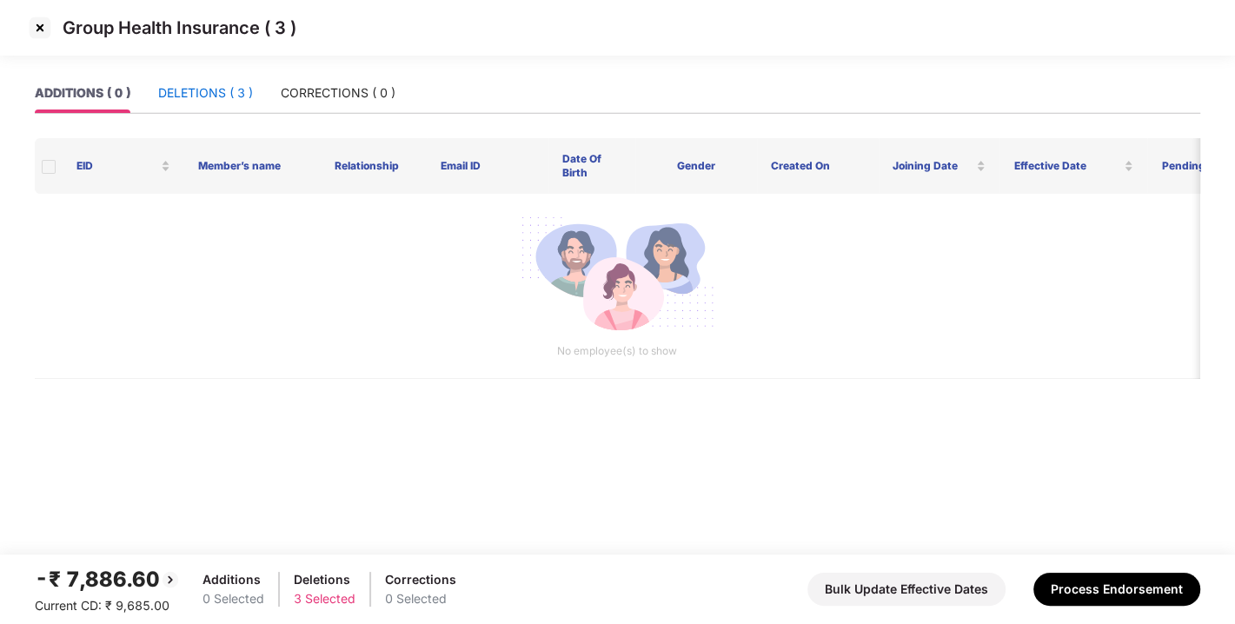
click at [170, 83] on div "DELETIONS ( 3 )" at bounding box center [205, 92] width 95 height 19
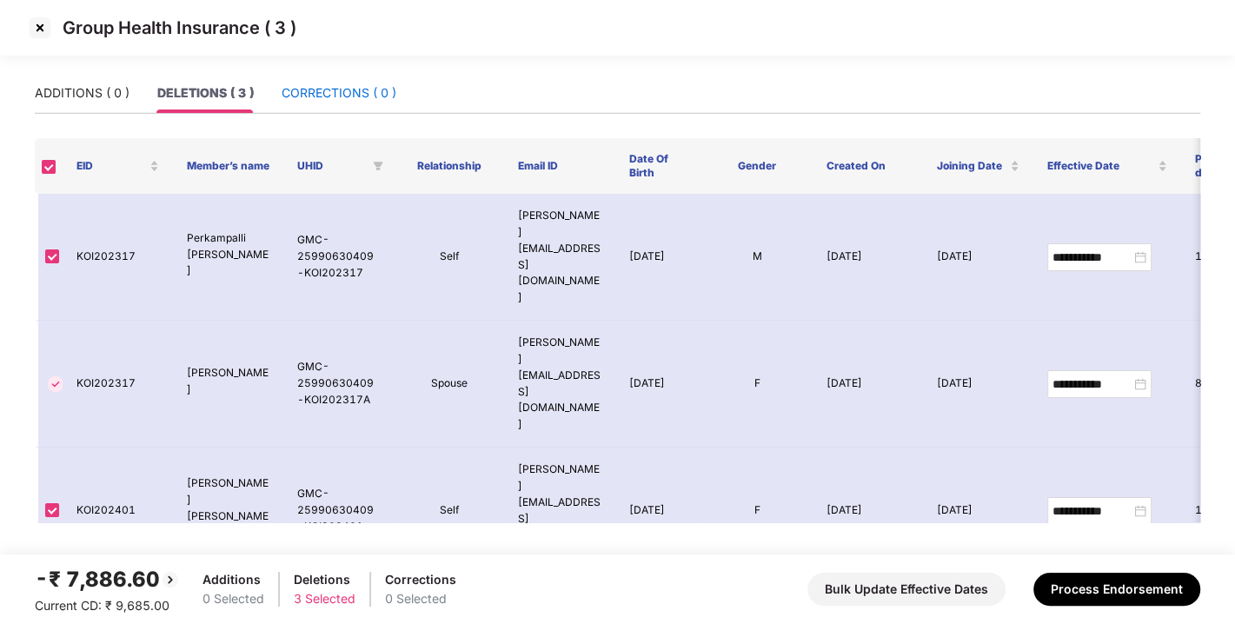
click at [340, 98] on div "CORRECTIONS ( 0 )" at bounding box center [339, 92] width 115 height 19
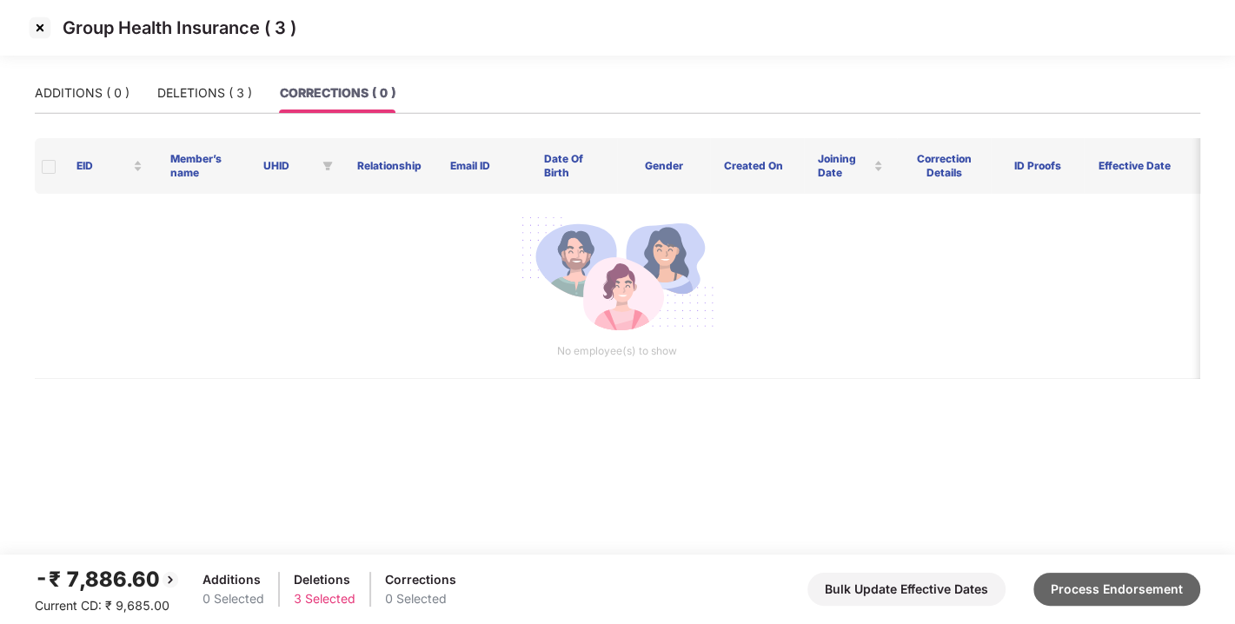
click at [1088, 590] on button "Process Endorsement" at bounding box center [1117, 589] width 167 height 33
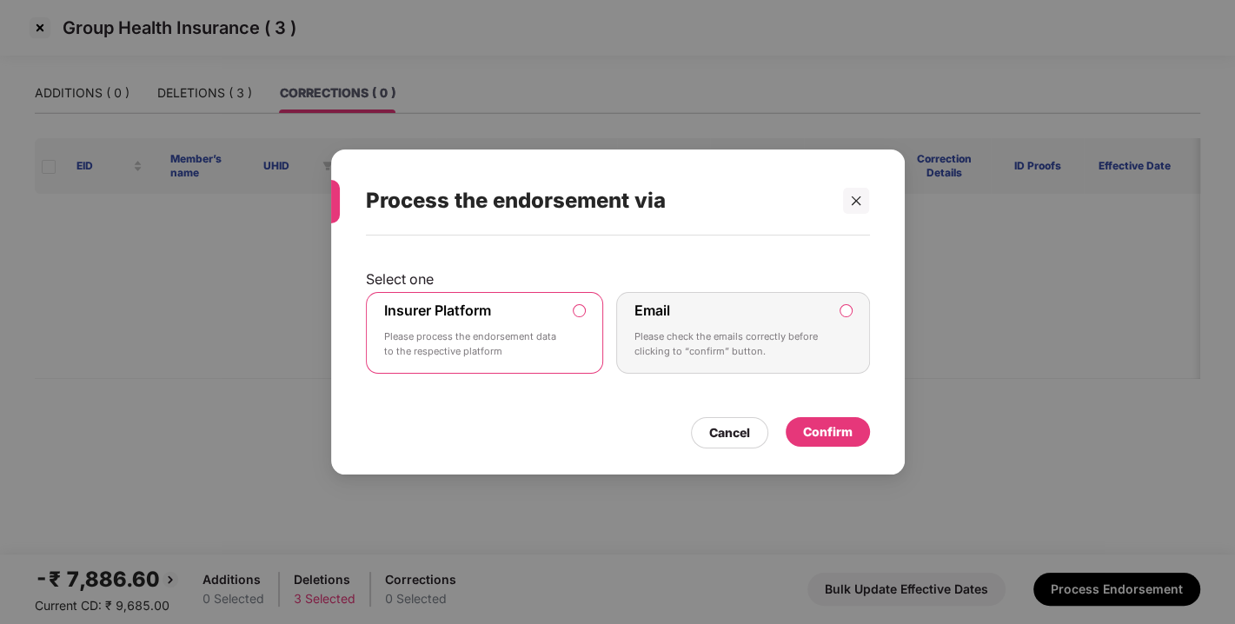
click at [831, 445] on div "Confirm" at bounding box center [828, 432] width 84 height 30
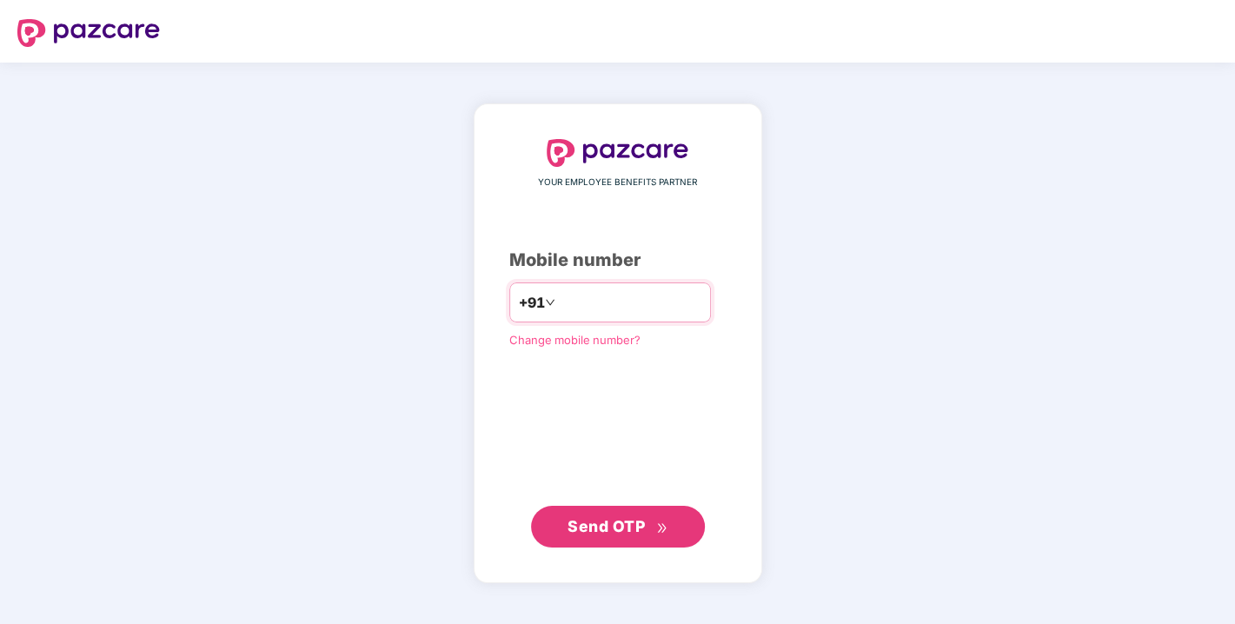
drag, startPoint x: 0, startPoint y: 0, endPoint x: 588, endPoint y: 303, distance: 661.0
click at [588, 303] on input "number" at bounding box center [630, 303] width 143 height 28
type input "**********"
click at [596, 512] on button "Send OTP" at bounding box center [618, 526] width 174 height 42
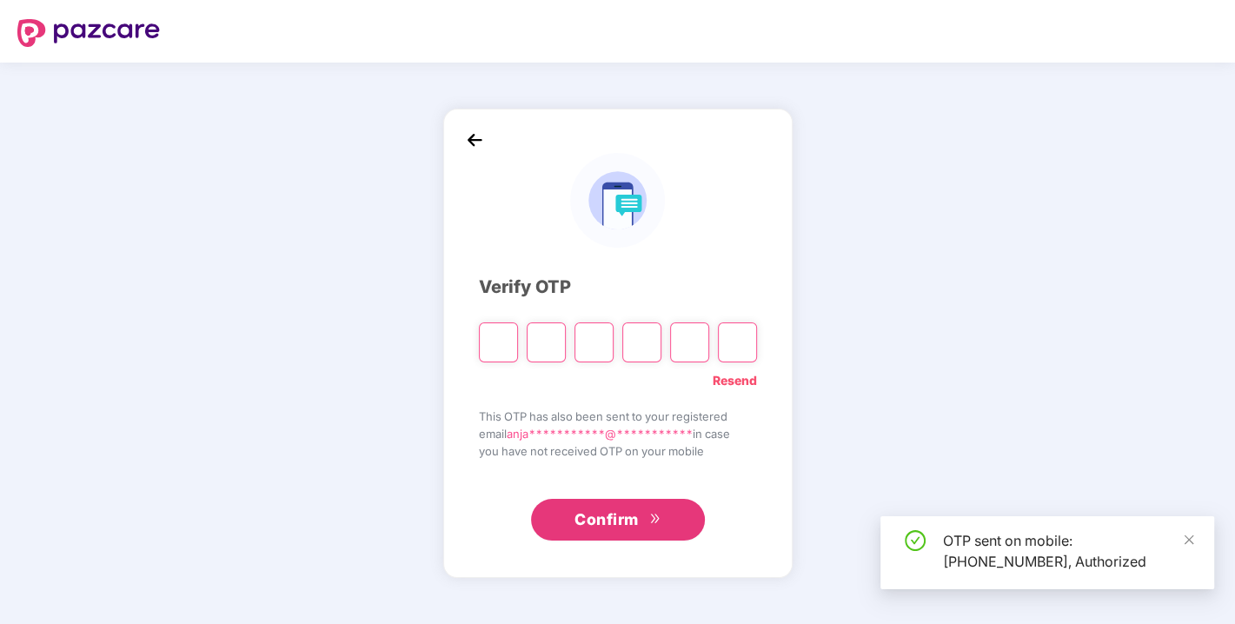
type input "*"
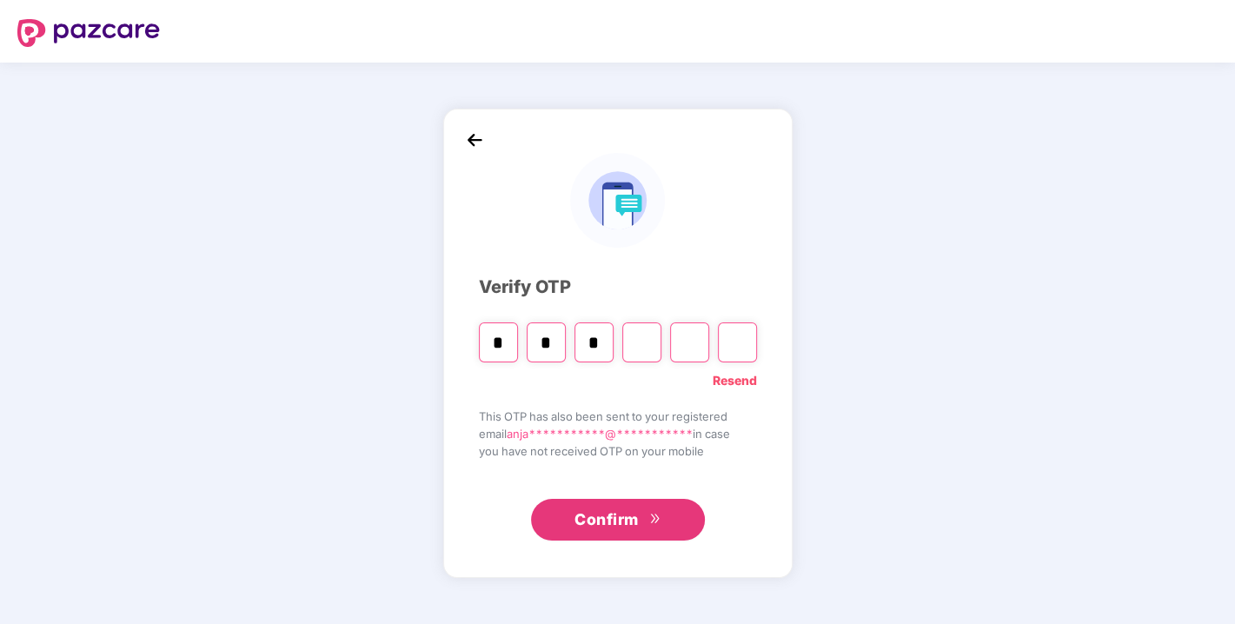
type input "*"
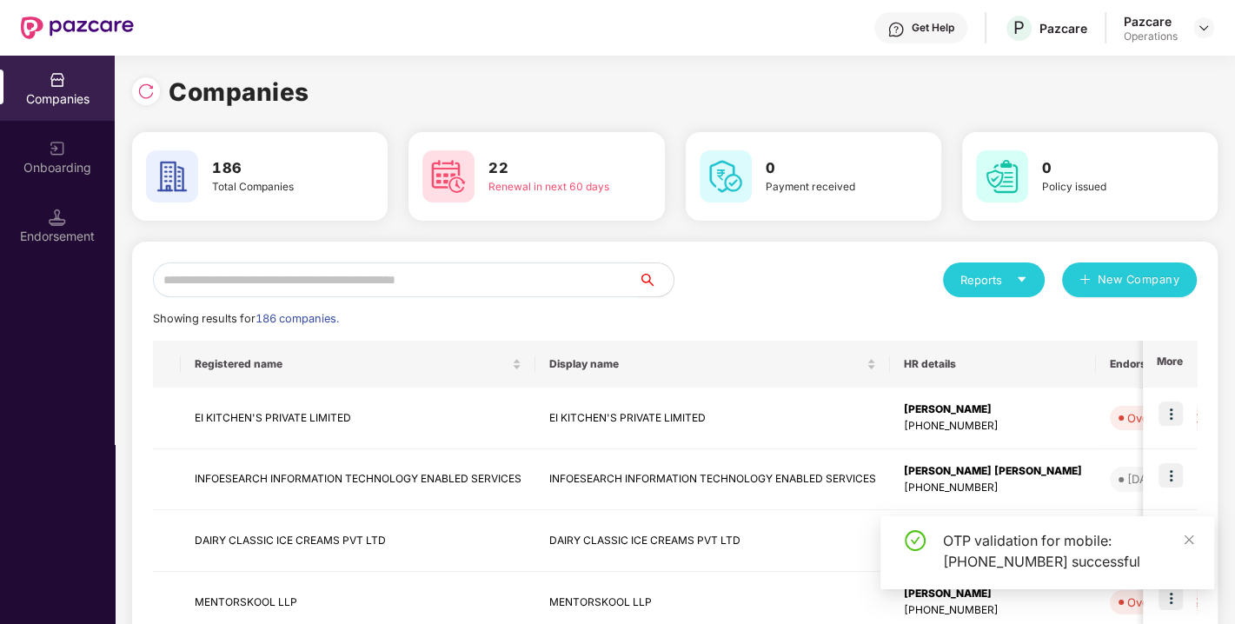
click at [349, 273] on input "text" at bounding box center [396, 280] width 486 height 35
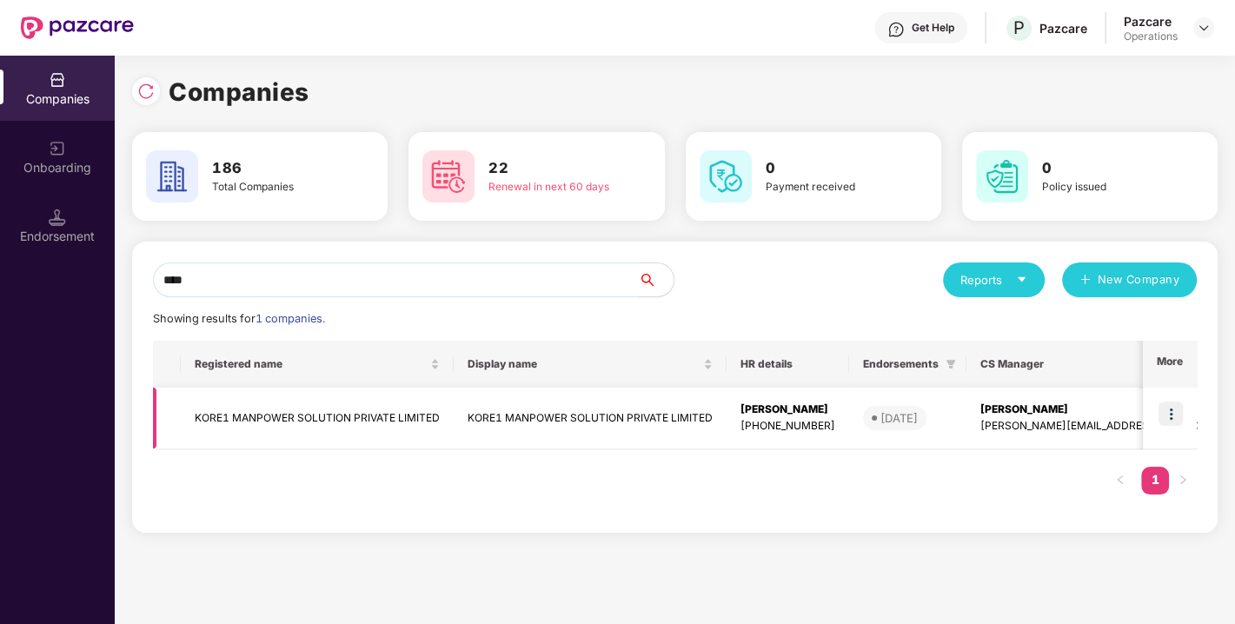
type input "****"
click at [1164, 407] on img at bounding box center [1171, 414] width 24 height 24
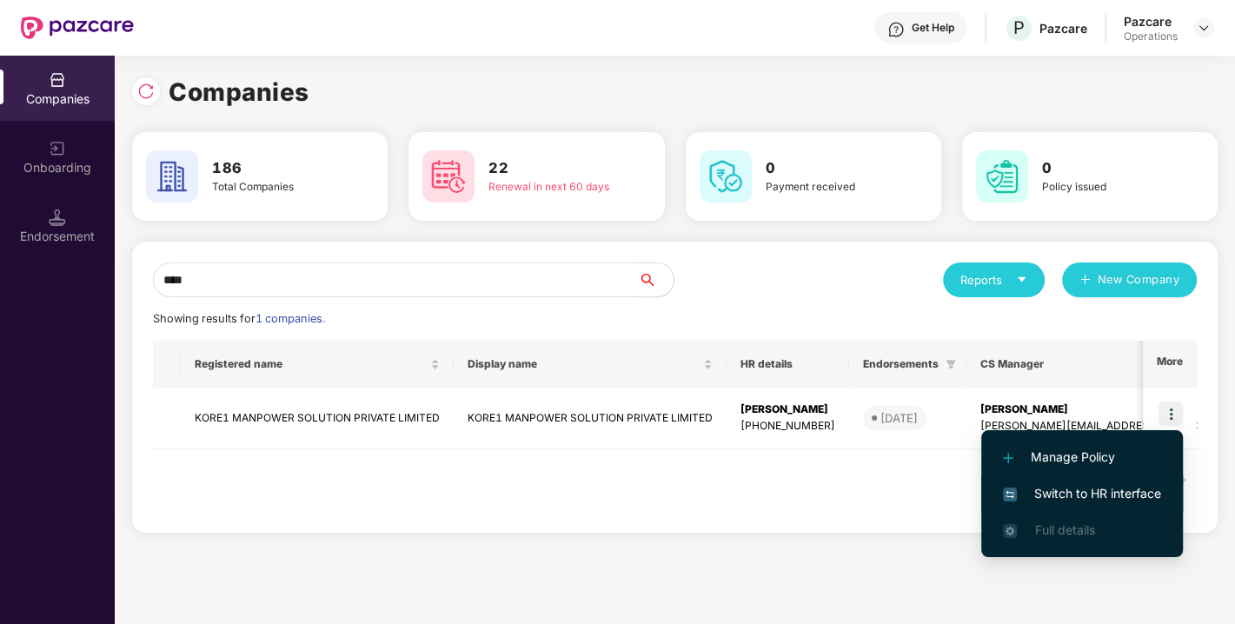
click at [1091, 479] on li "Switch to HR interface" at bounding box center [1083, 494] width 202 height 37
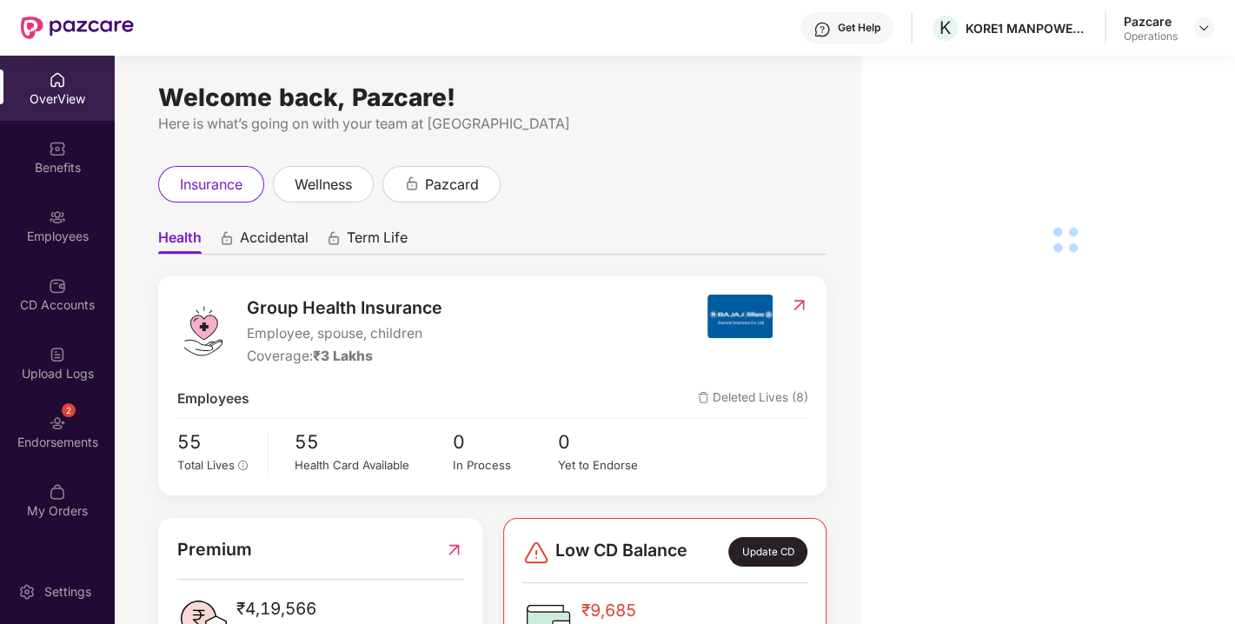
click at [77, 415] on div "2 Endorsements" at bounding box center [57, 431] width 115 height 65
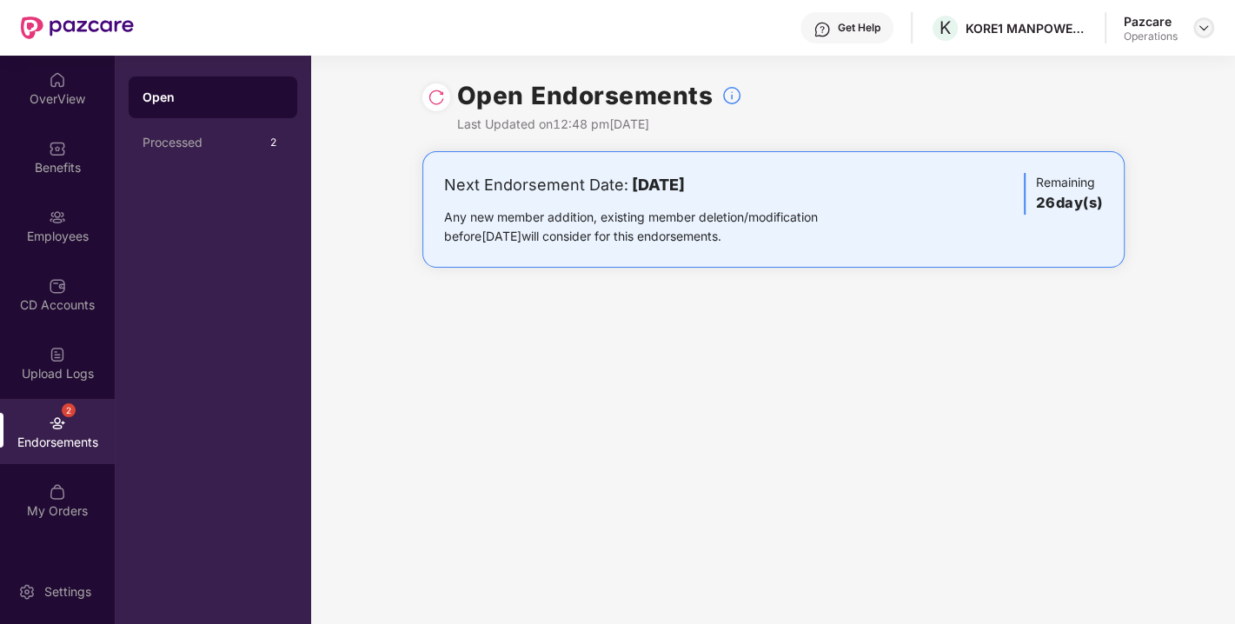
click at [1208, 32] on img at bounding box center [1204, 28] width 14 height 14
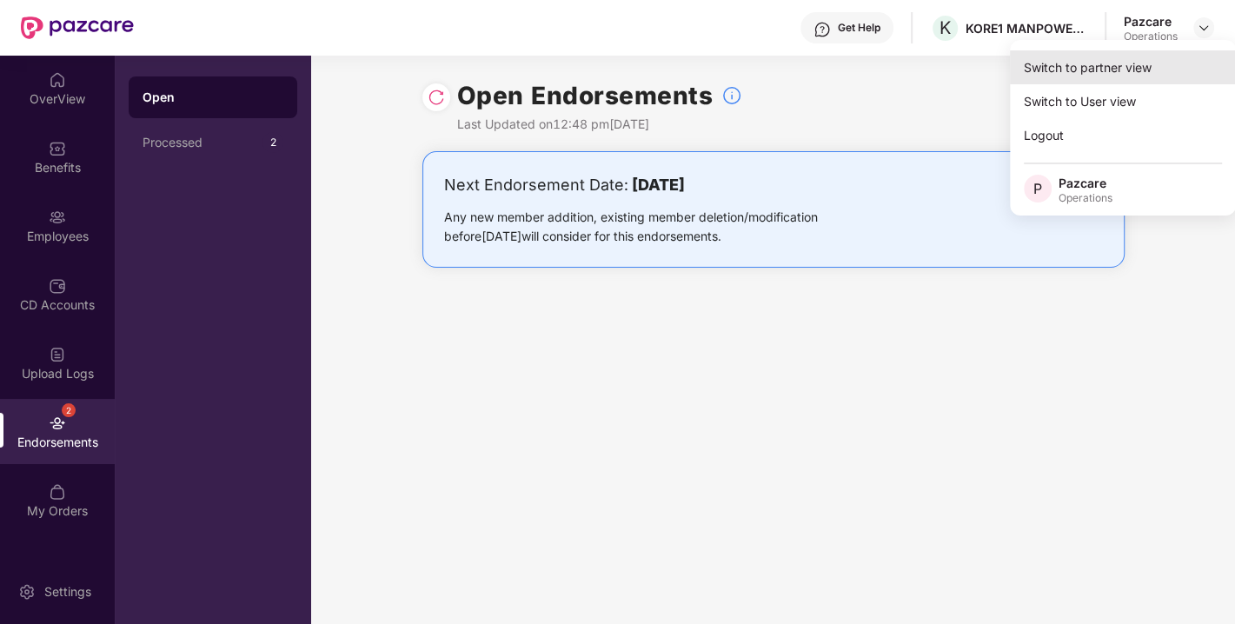
click at [1113, 64] on div "Switch to partner view" at bounding box center [1123, 67] width 226 height 34
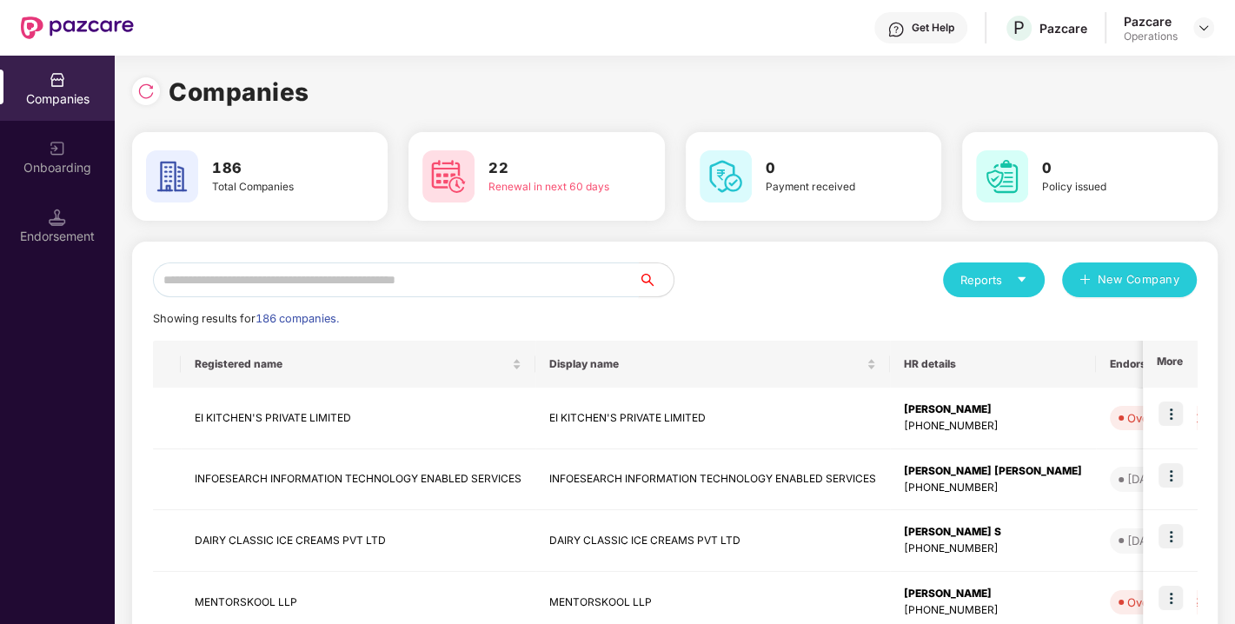
click at [444, 279] on input "text" at bounding box center [396, 280] width 486 height 35
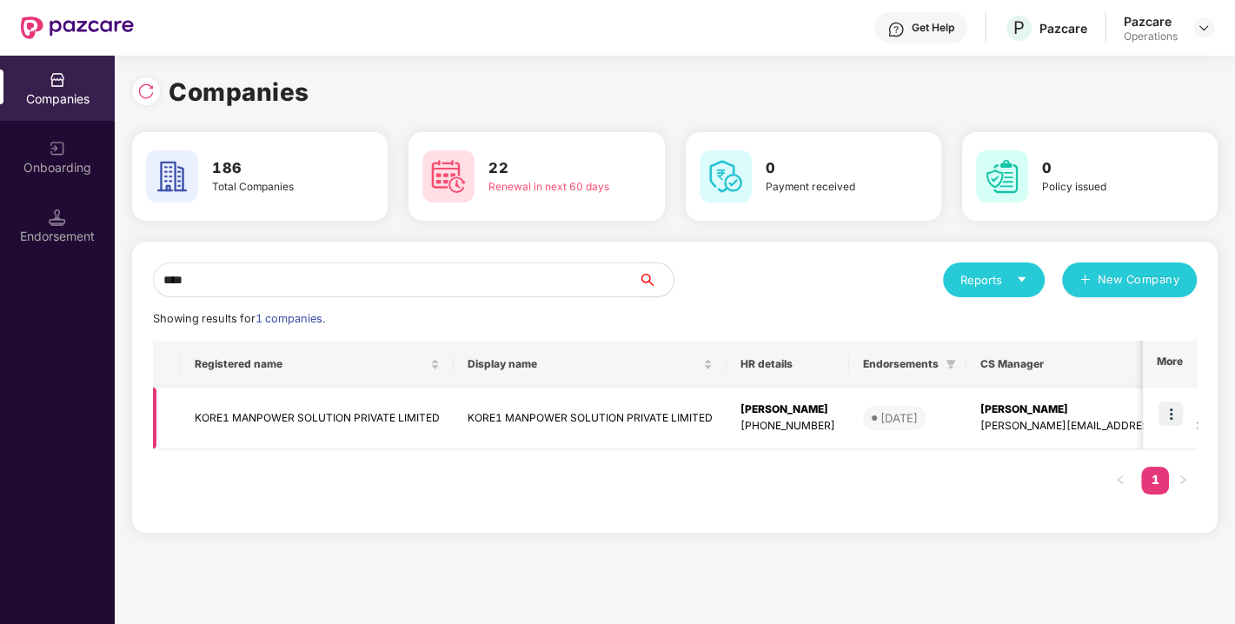
type input "****"
click at [295, 409] on td "KORE1 MANPOWER SOLUTION PRIVATE LIMITED" at bounding box center [317, 419] width 273 height 62
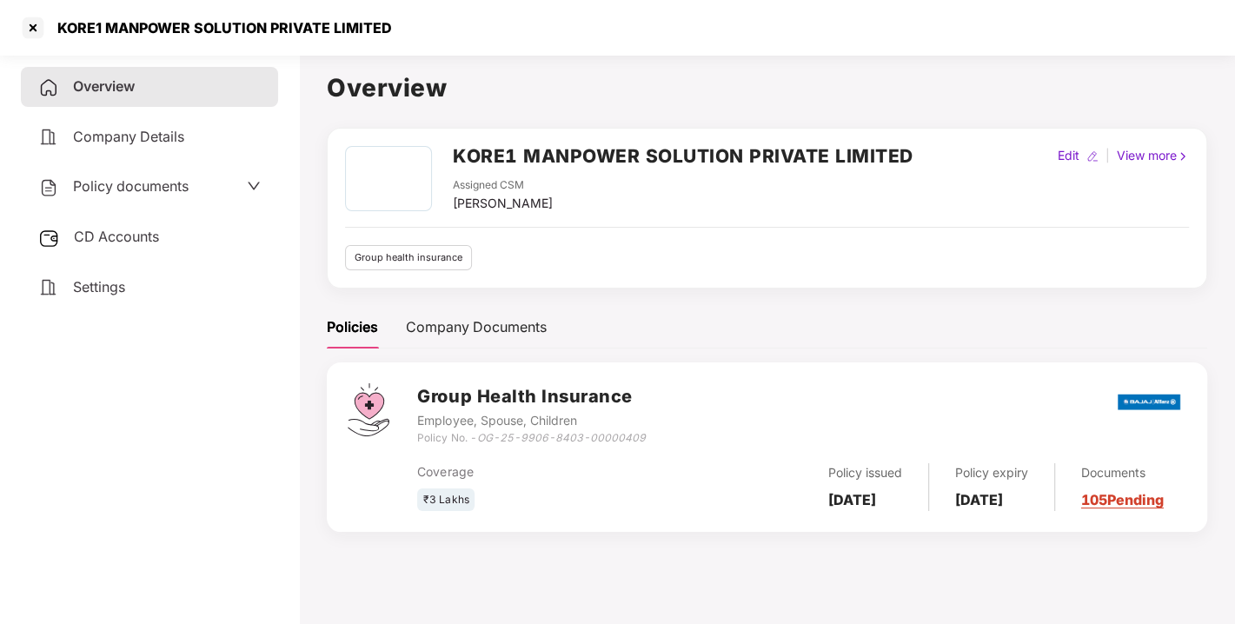
click at [141, 183] on span "Policy documents" at bounding box center [131, 185] width 116 height 17
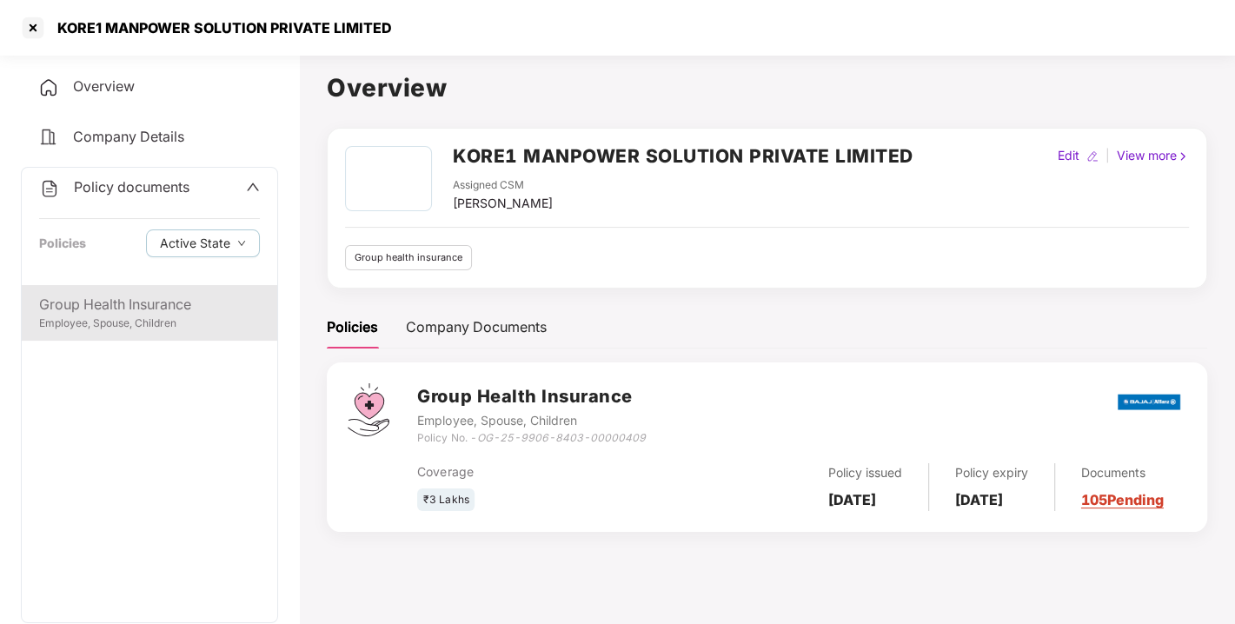
click at [123, 285] on div "Group Health Insurance Employee, Spouse, Children" at bounding box center [150, 313] width 256 height 56
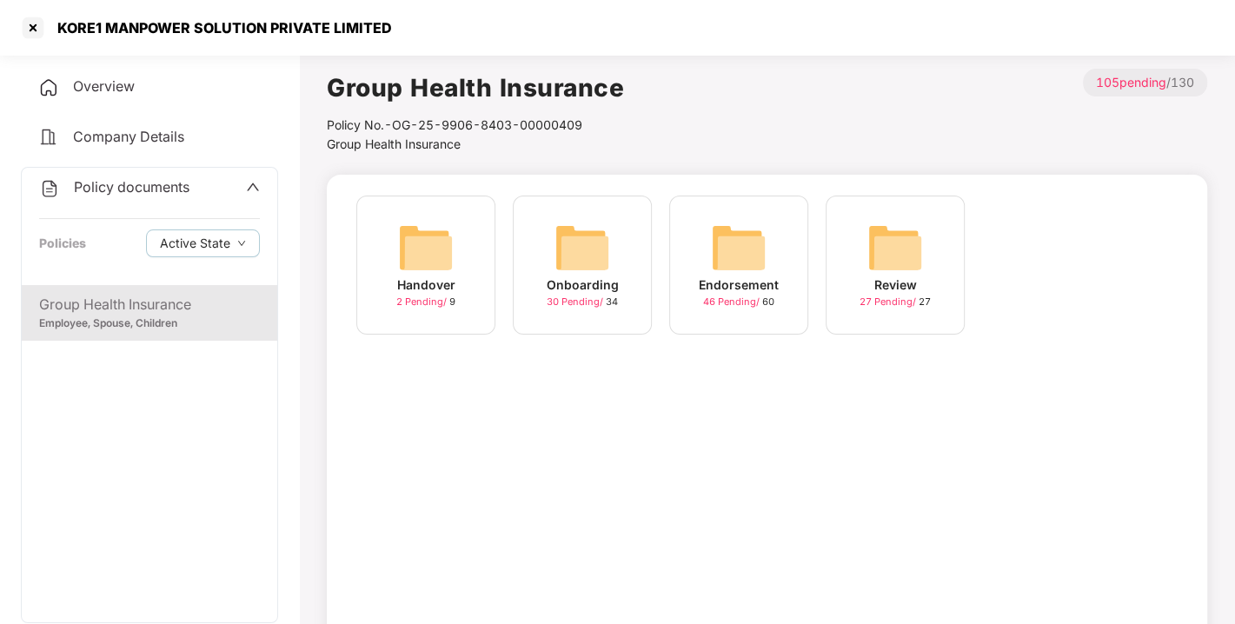
click at [744, 236] on img at bounding box center [739, 248] width 56 height 56
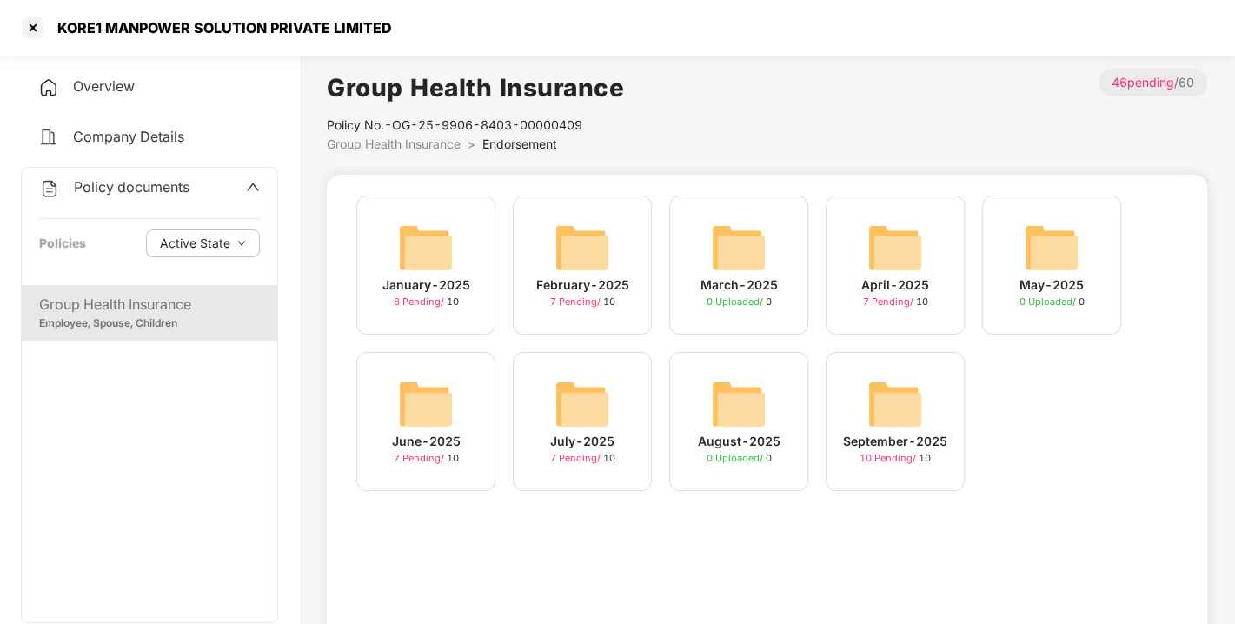
click at [906, 389] on img at bounding box center [896, 404] width 56 height 56
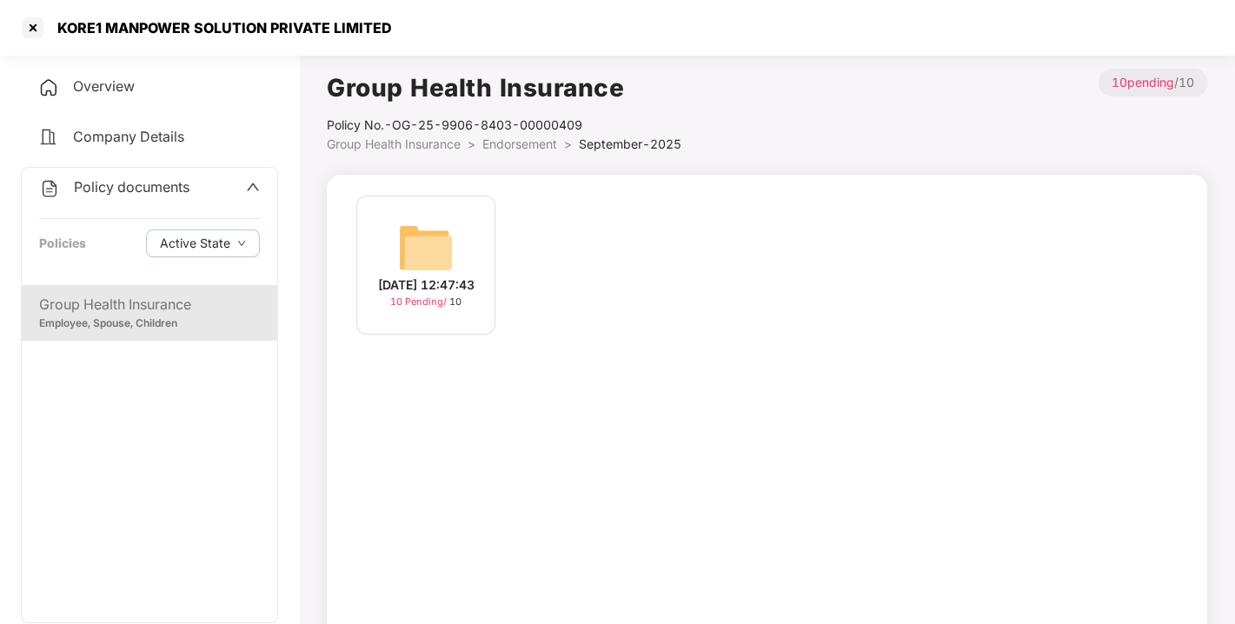
click at [446, 241] on img at bounding box center [426, 248] width 56 height 56
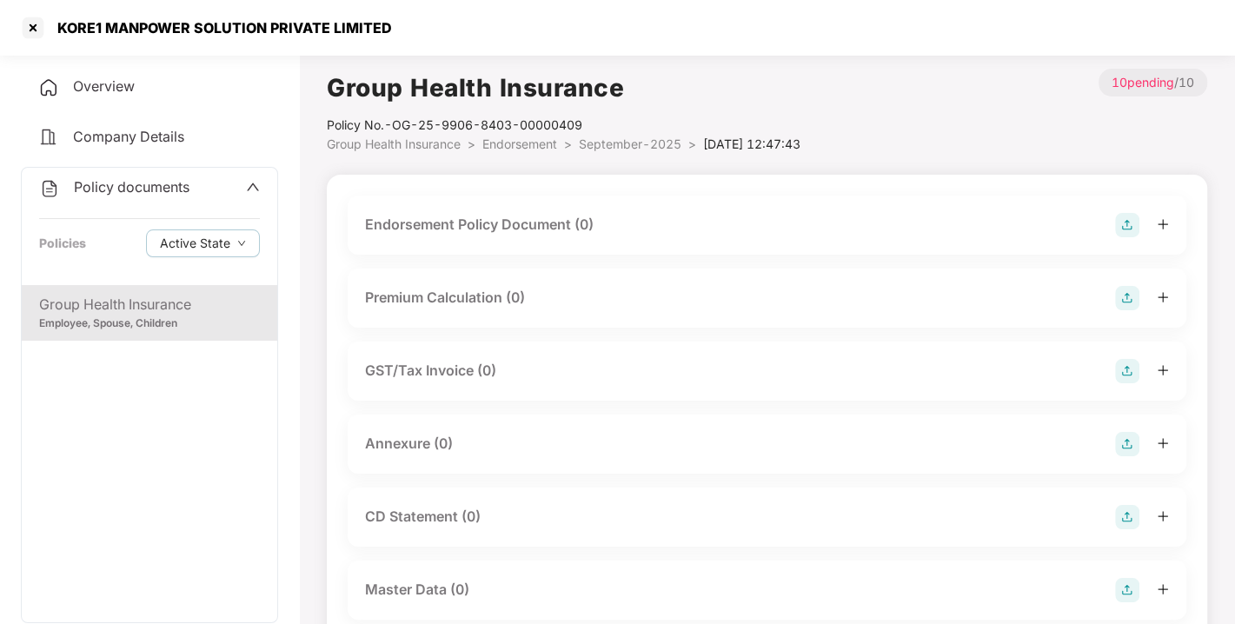
click at [1137, 229] on img at bounding box center [1127, 225] width 24 height 24
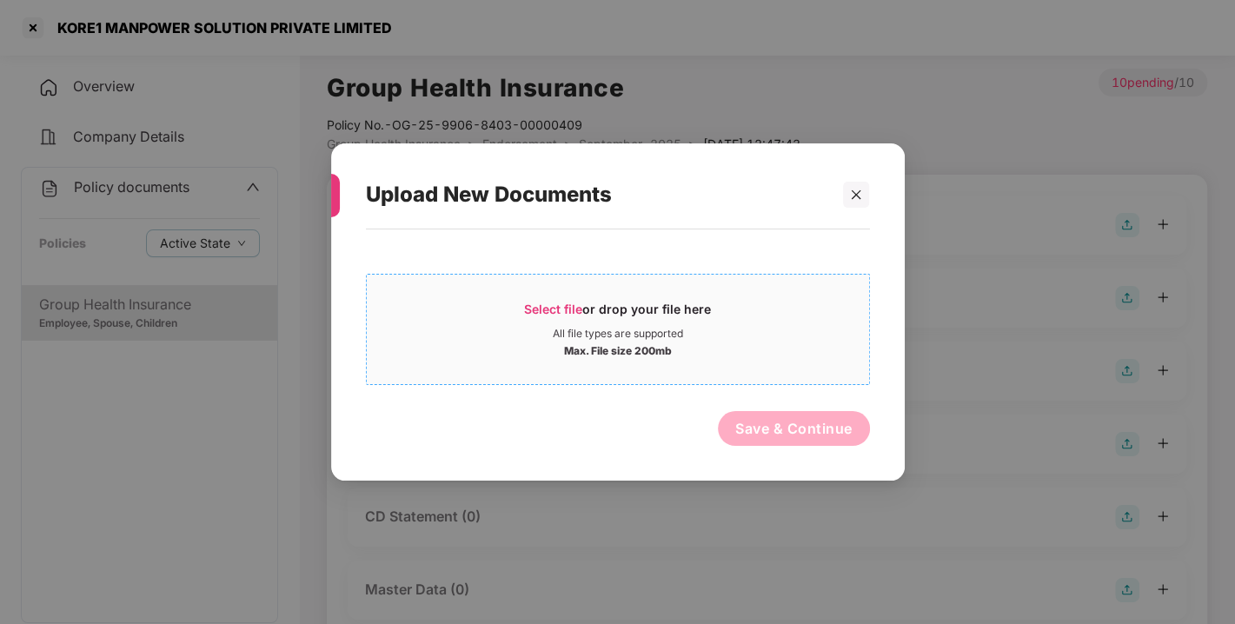
click at [566, 305] on span "Select file" at bounding box center [553, 309] width 58 height 15
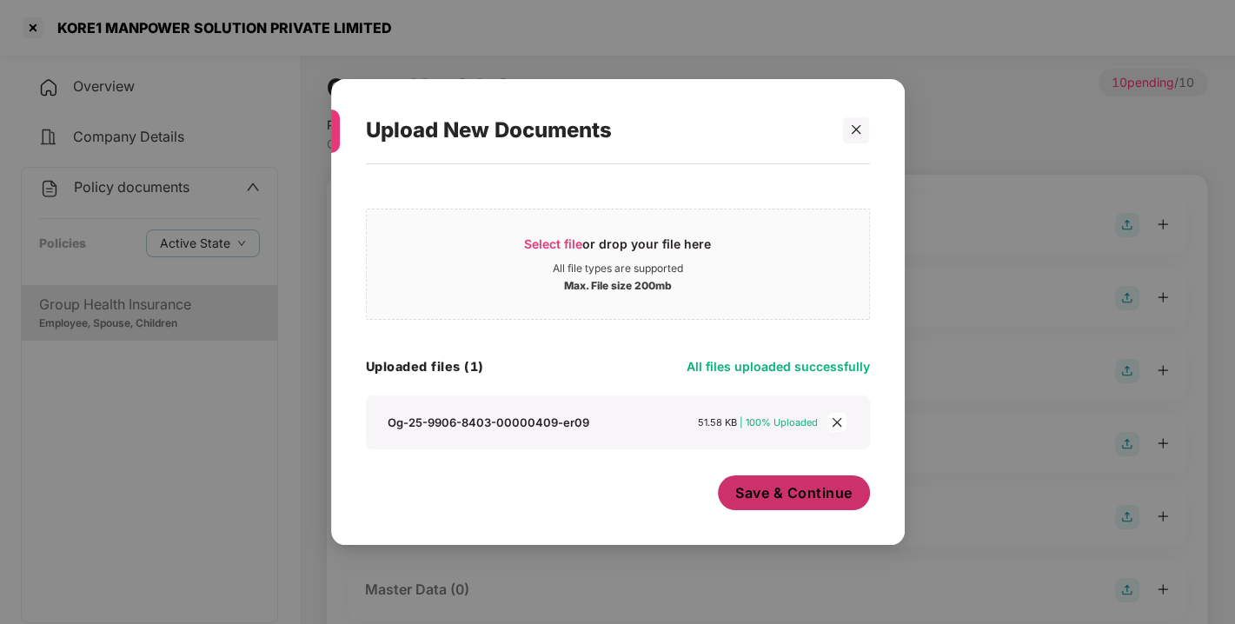
click at [790, 499] on span "Save & Continue" at bounding box center [794, 492] width 117 height 19
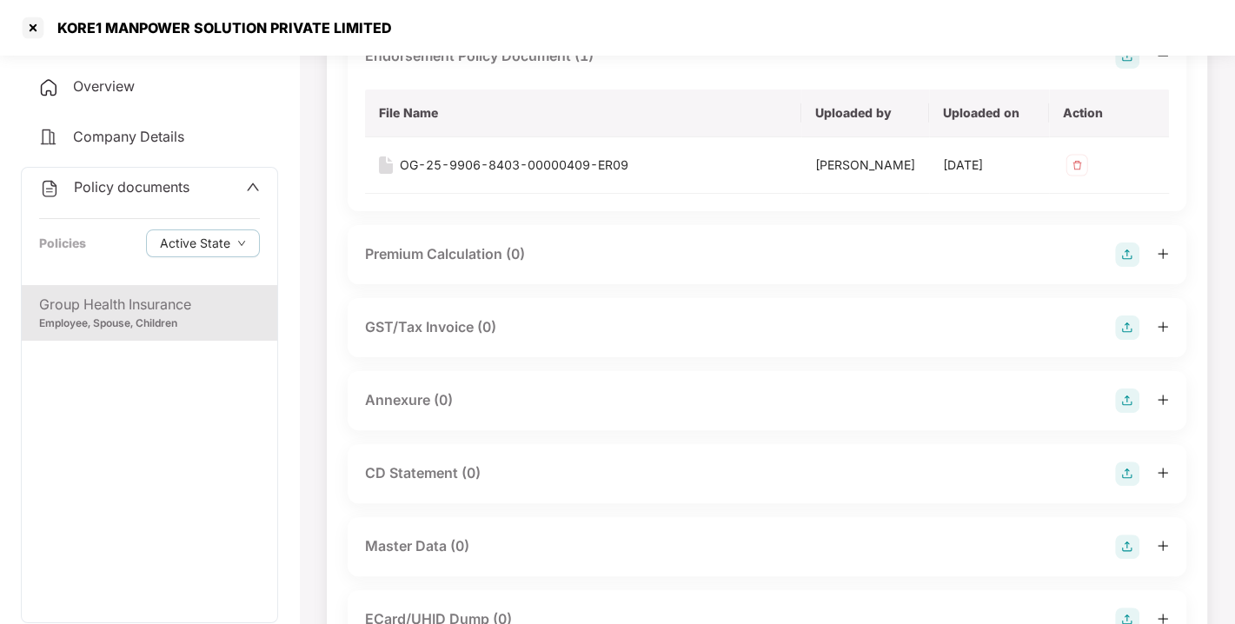
scroll to position [175, 0]
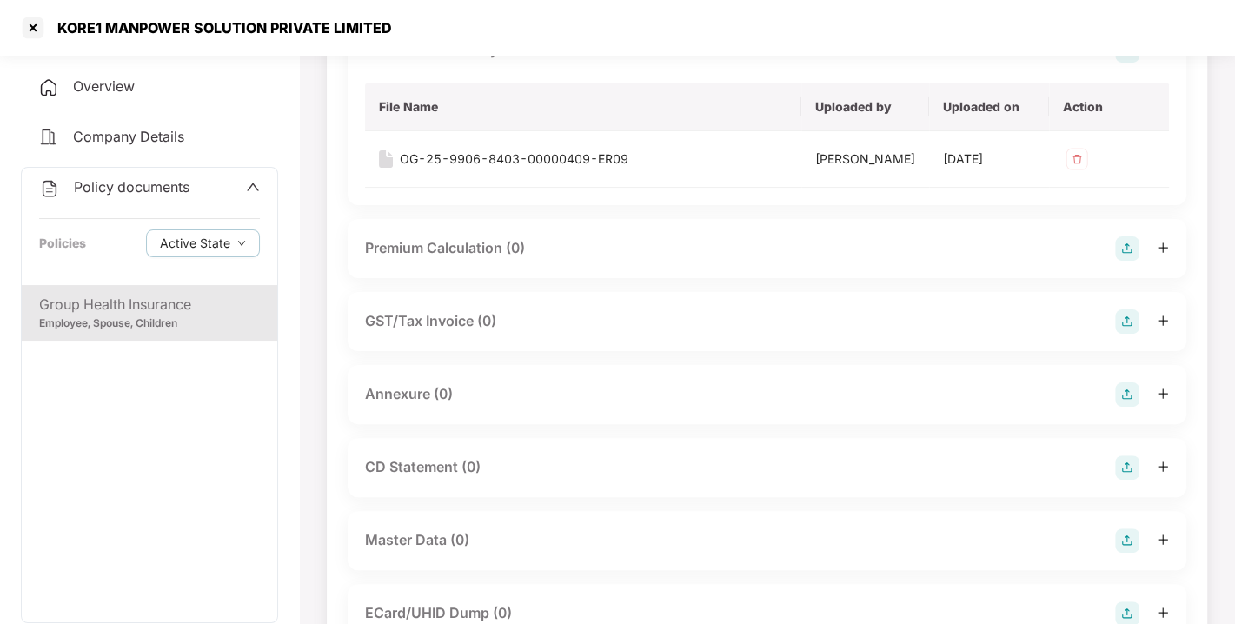
click at [1120, 407] on img at bounding box center [1127, 395] width 24 height 24
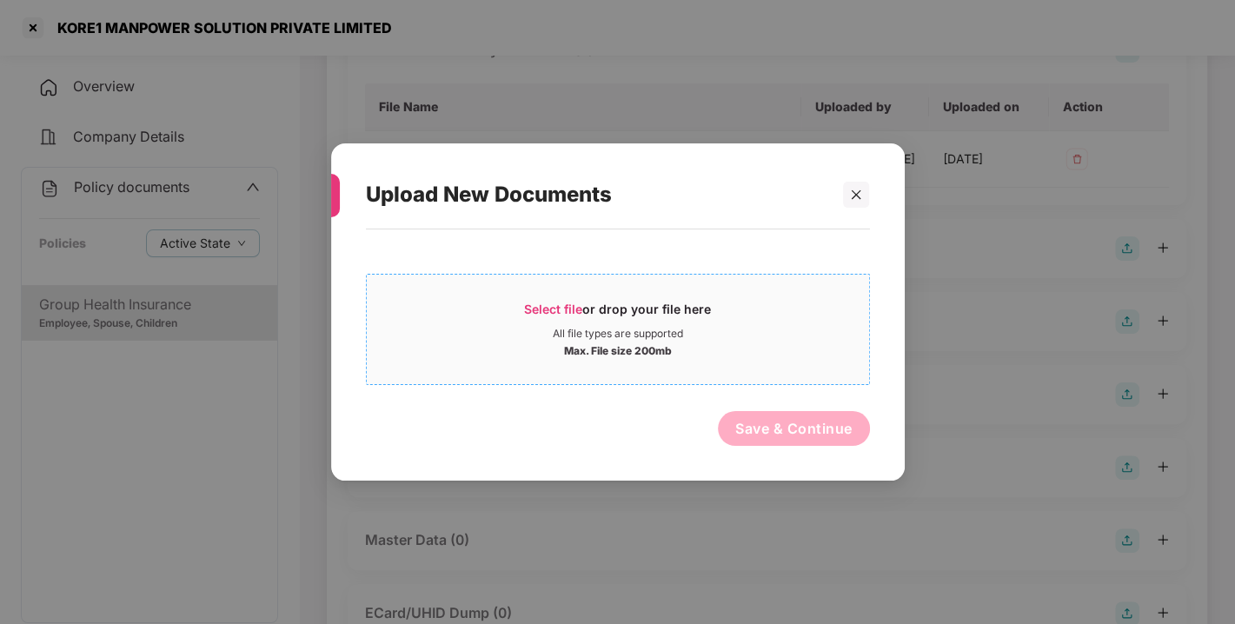
click at [535, 308] on span "Select file" at bounding box center [553, 309] width 58 height 15
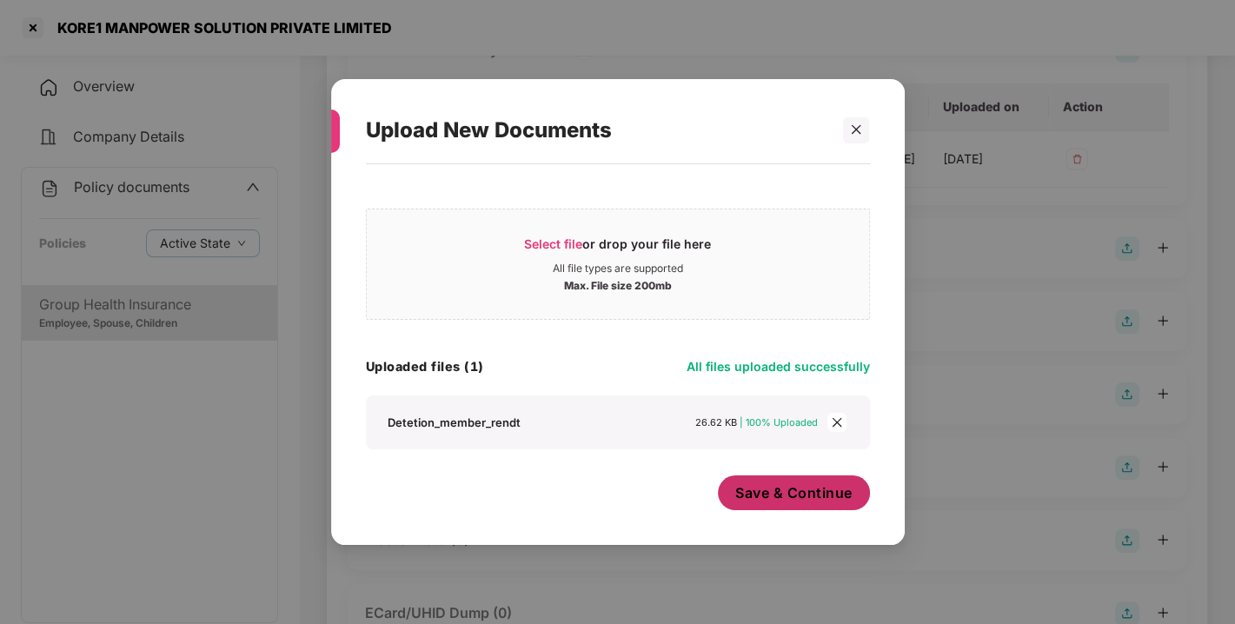
click at [815, 484] on span "Save & Continue" at bounding box center [794, 492] width 117 height 19
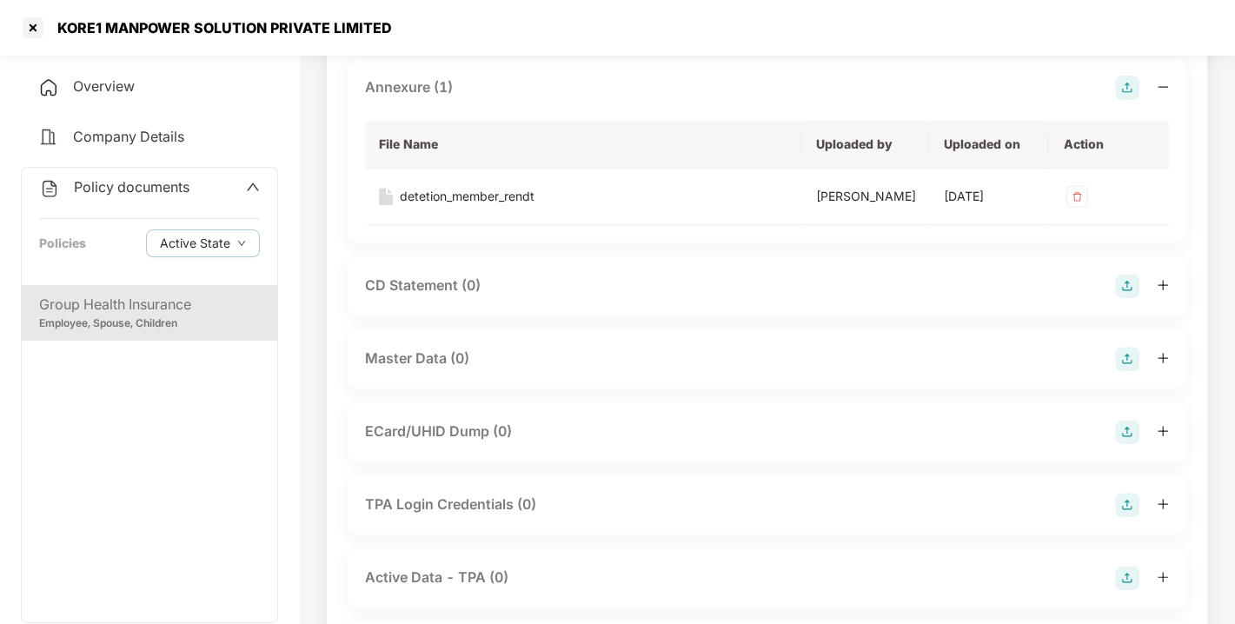
scroll to position [483, 0]
click at [1122, 370] on img at bounding box center [1127, 358] width 24 height 24
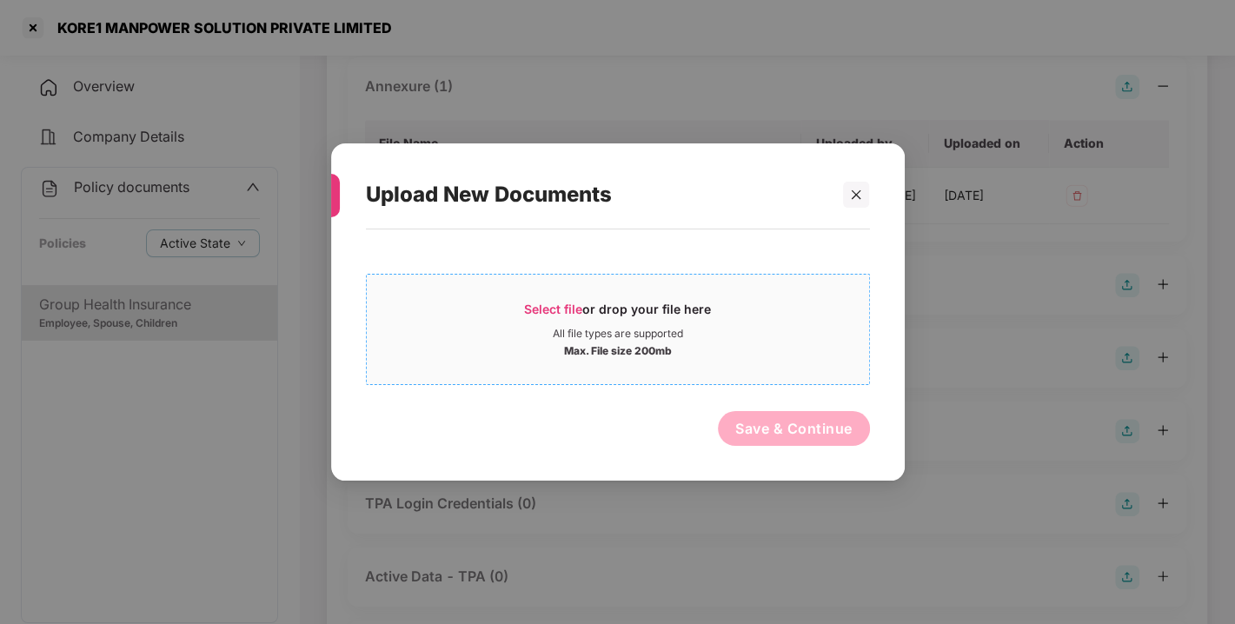
click at [563, 303] on span "Select file" at bounding box center [553, 309] width 58 height 15
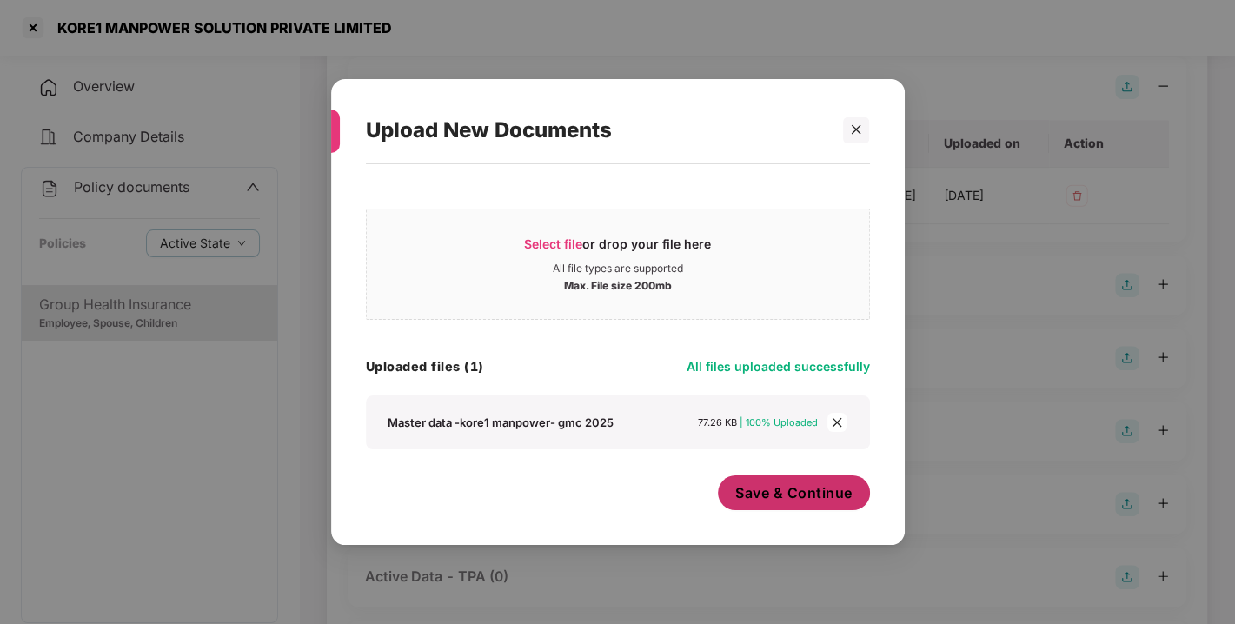
click at [792, 489] on span "Save & Continue" at bounding box center [794, 492] width 117 height 19
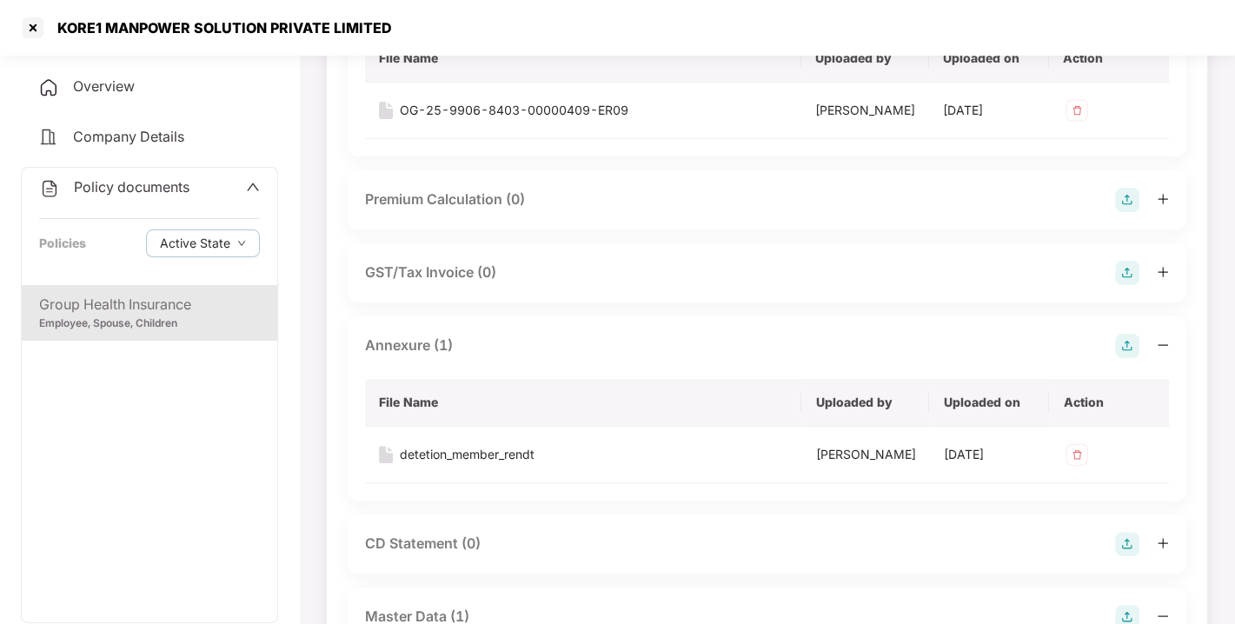
scroll to position [0, 0]
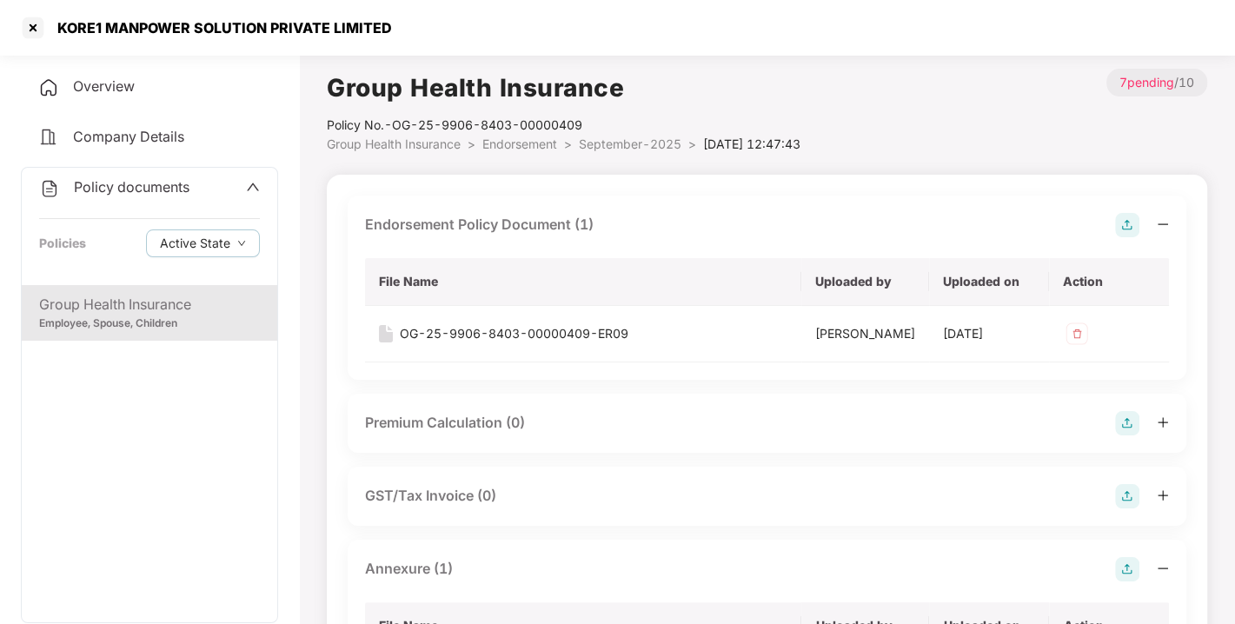
click at [138, 188] on span "Policy documents" at bounding box center [132, 186] width 116 height 17
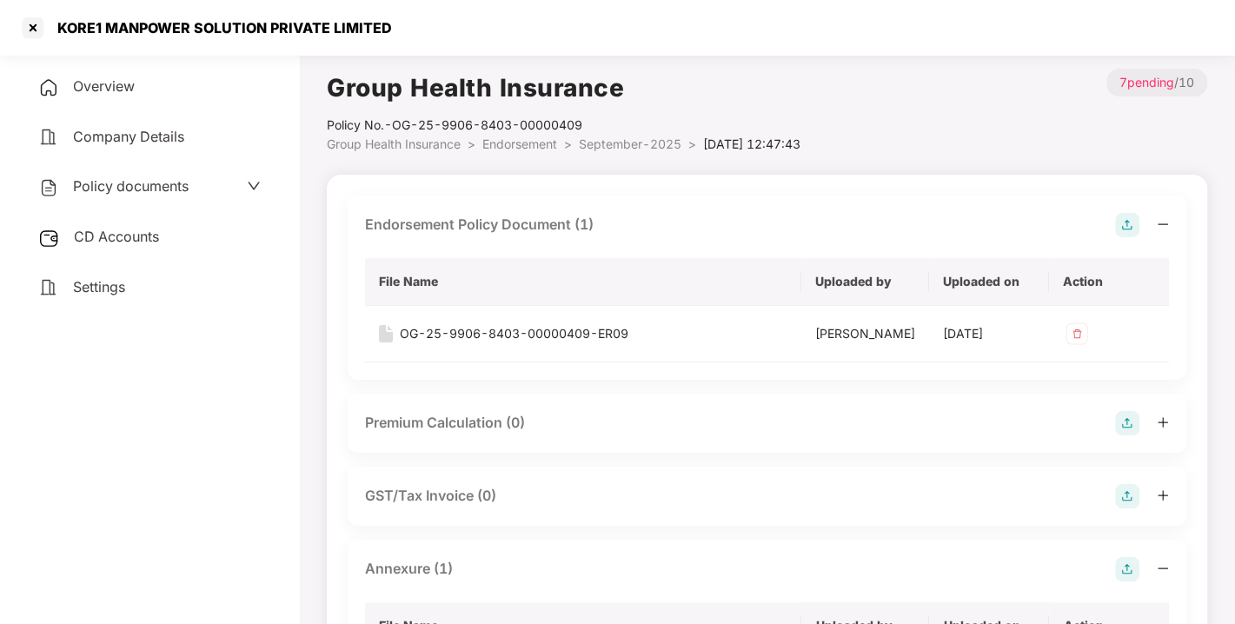
click at [130, 233] on span "CD Accounts" at bounding box center [116, 236] width 85 height 17
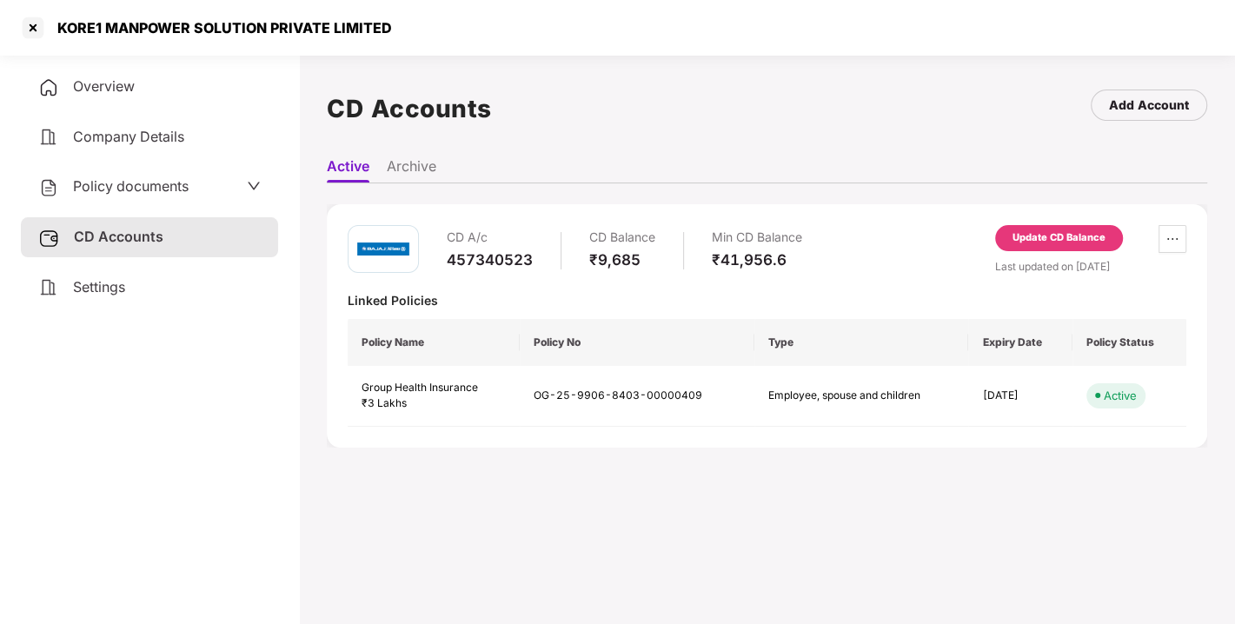
click at [1041, 235] on div "Update CD Balance" at bounding box center [1059, 238] width 93 height 16
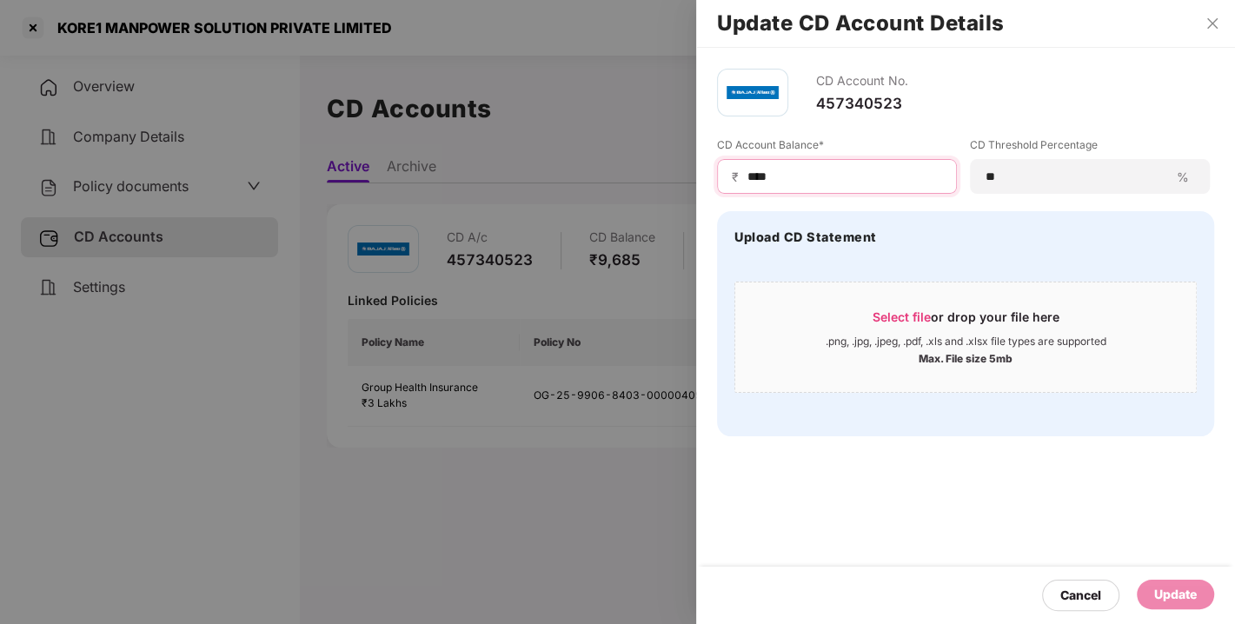
drag, startPoint x: 809, startPoint y: 177, endPoint x: 578, endPoint y: 223, distance: 235.6
click at [578, 223] on div "Update CD Account Details CD Account No. 457340523 CD Account Balance* ₹ **** C…" at bounding box center [617, 312] width 1235 height 624
type input "*****"
drag, startPoint x: 1208, startPoint y: 609, endPoint x: 1162, endPoint y: 580, distance: 55.0
click at [1162, 580] on div "Update" at bounding box center [1175, 595] width 77 height 31
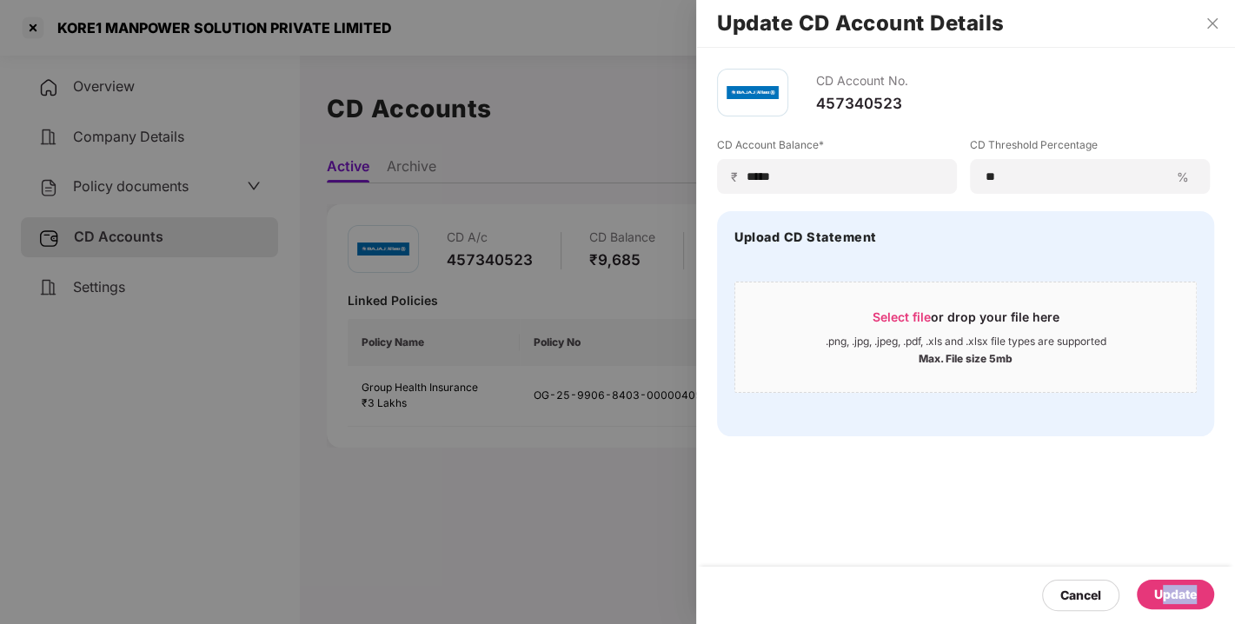
click at [1162, 580] on div "Update" at bounding box center [1175, 595] width 77 height 30
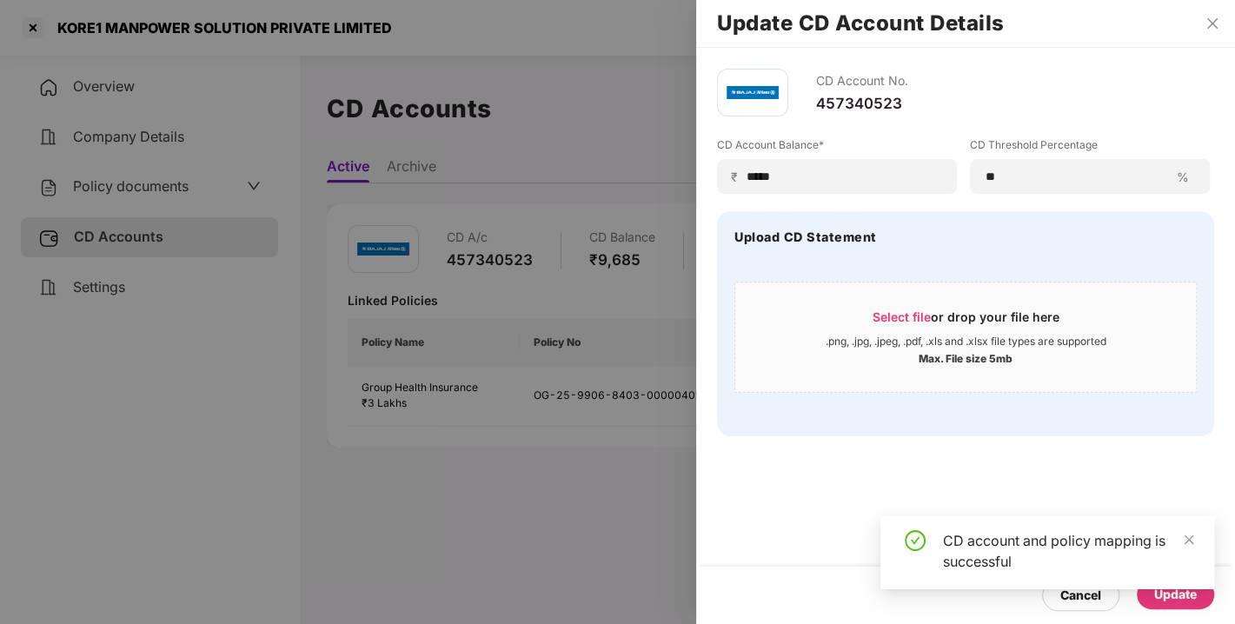
click at [1160, 604] on div "Update" at bounding box center [1175, 595] width 77 height 30
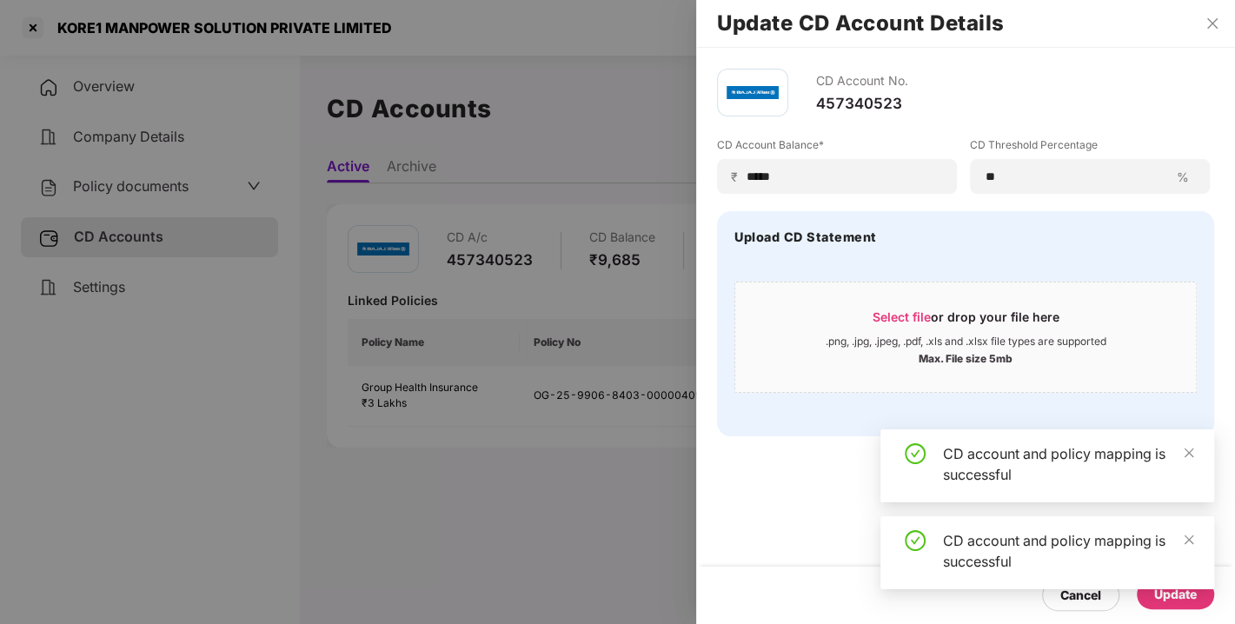
click at [915, 444] on icon "check-circle" at bounding box center [915, 453] width 21 height 21
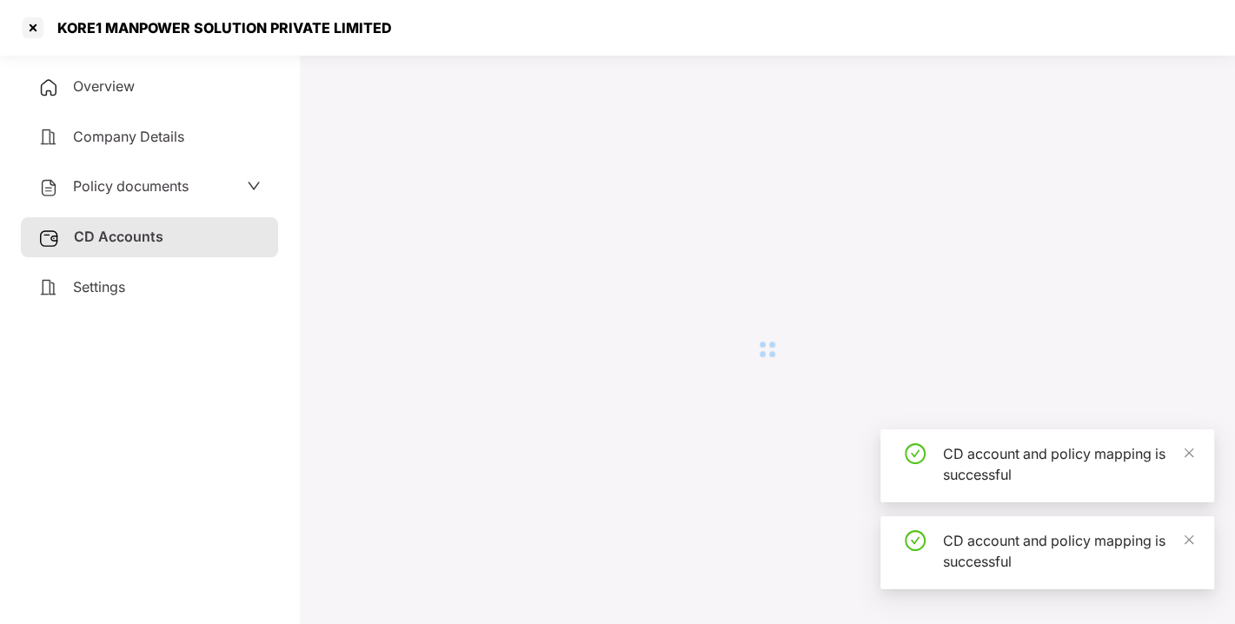
click at [1006, 414] on div at bounding box center [767, 350] width 881 height 562
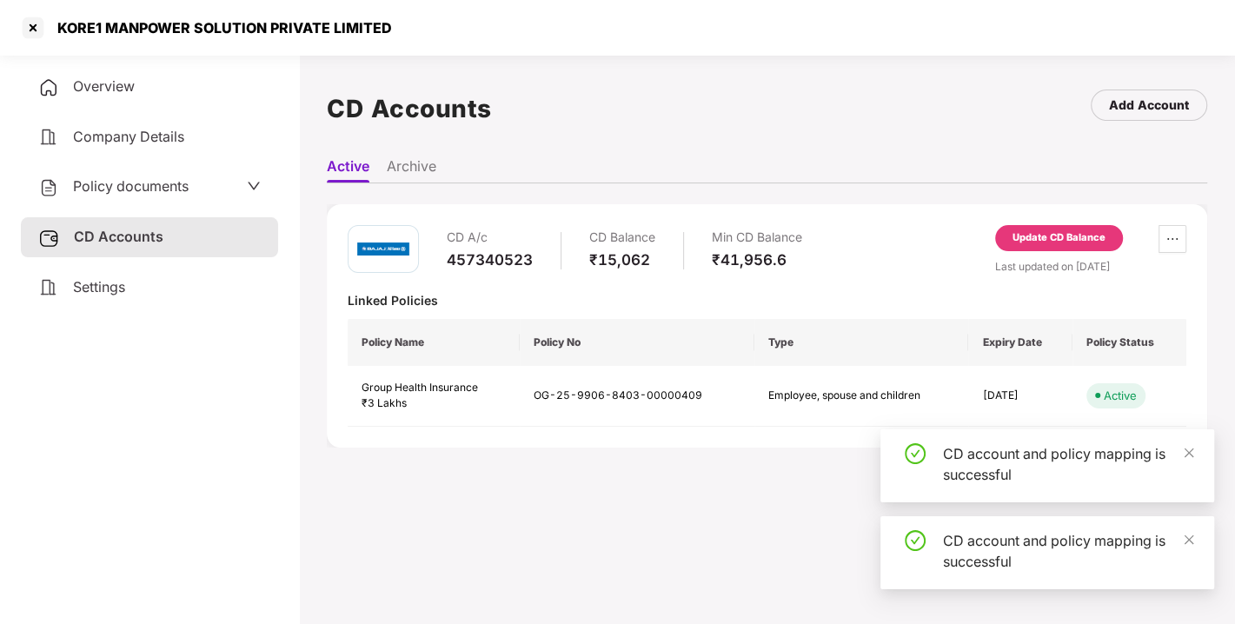
click at [809, 262] on div "CD A/c 457340523 CD Balance ₹15,062 Min CD Balance ₹41,956.6 Update CD Balance …" at bounding box center [767, 250] width 839 height 50
click at [864, 247] on div "CD A/c 457340523 CD Balance ₹15,062 Min CD Balance ₹41,956.6 Update CD Balance …" at bounding box center [767, 250] width 839 height 50
click at [809, 280] on div "CD A/c 457340523 CD Balance ₹15,062 Min CD Balance ₹41,956.6 Update CD Balance …" at bounding box center [767, 326] width 839 height 202
drag, startPoint x: 809, startPoint y: 280, endPoint x: 844, endPoint y: 263, distance: 38.5
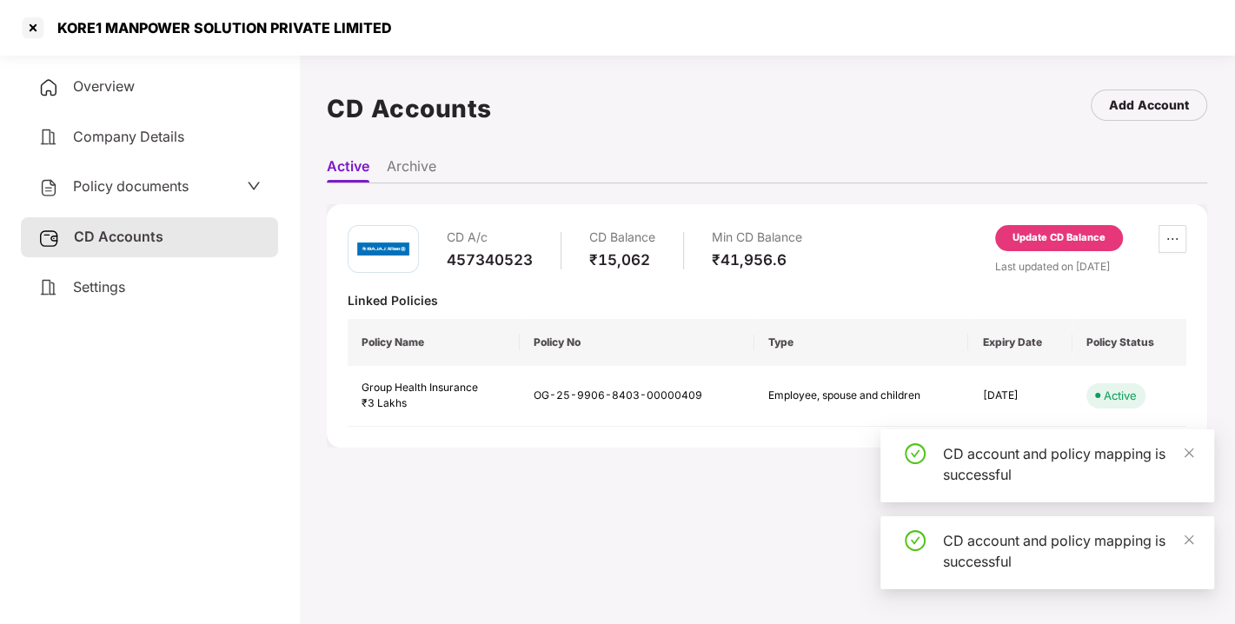
click at [844, 263] on div "CD A/c 457340523 CD Balance ₹15,062 Min CD Balance ₹41,956.6 Update CD Balance …" at bounding box center [767, 326] width 839 height 202
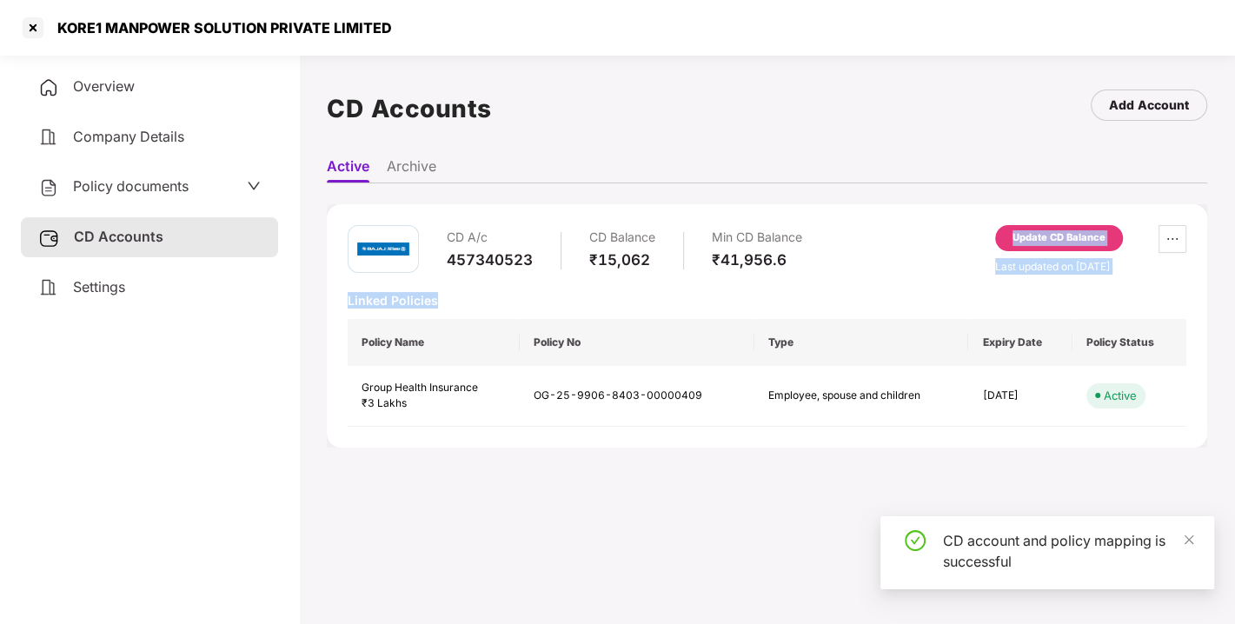
click at [844, 263] on div "CD A/c 457340523 CD Balance ₹15,062 Min CD Balance ₹41,956.6 Update CD Balance …" at bounding box center [767, 250] width 839 height 50
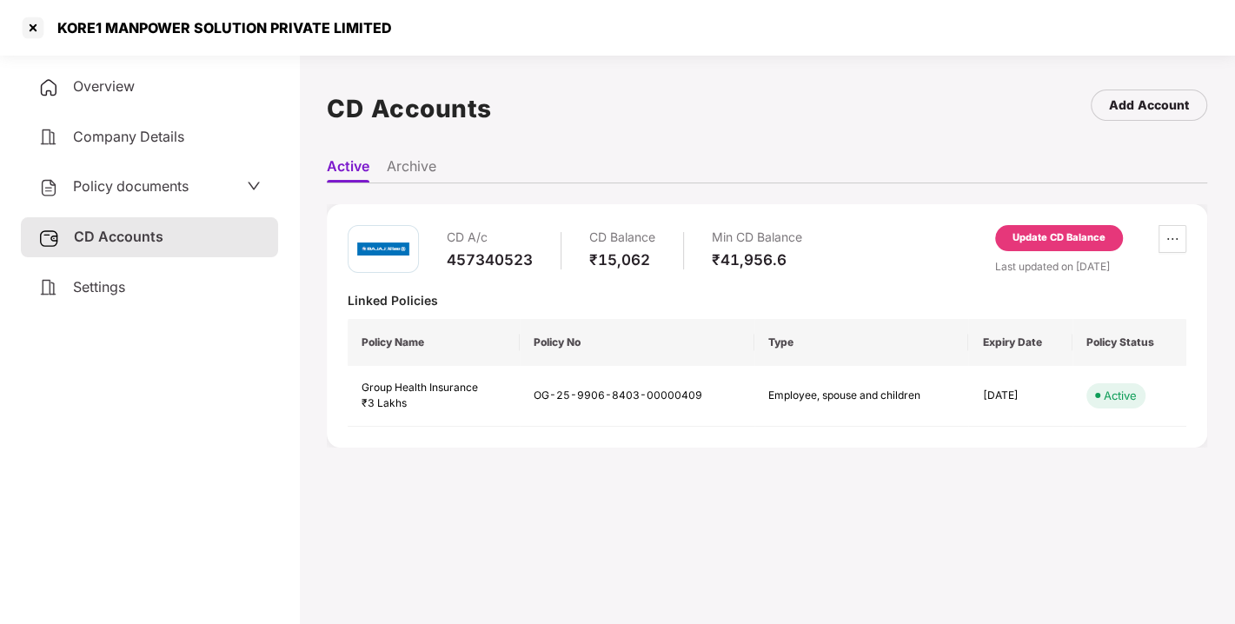
click at [827, 223] on div "CD A/c 457340523 CD Balance ₹15,062 Min CD Balance ₹41,956.6 Update CD Balance …" at bounding box center [767, 325] width 881 height 243
click at [789, 285] on div "CD A/c 457340523 CD Balance ₹15,062 Min CD Balance ₹41,956.6 Update CD Balance …" at bounding box center [767, 326] width 839 height 202
click at [836, 256] on div "CD A/c 457340523 CD Balance ₹15,062 Min CD Balance ₹41,956.6 Update CD Balance …" at bounding box center [767, 250] width 839 height 50
click at [802, 256] on div "₹41,956.6" at bounding box center [757, 259] width 90 height 19
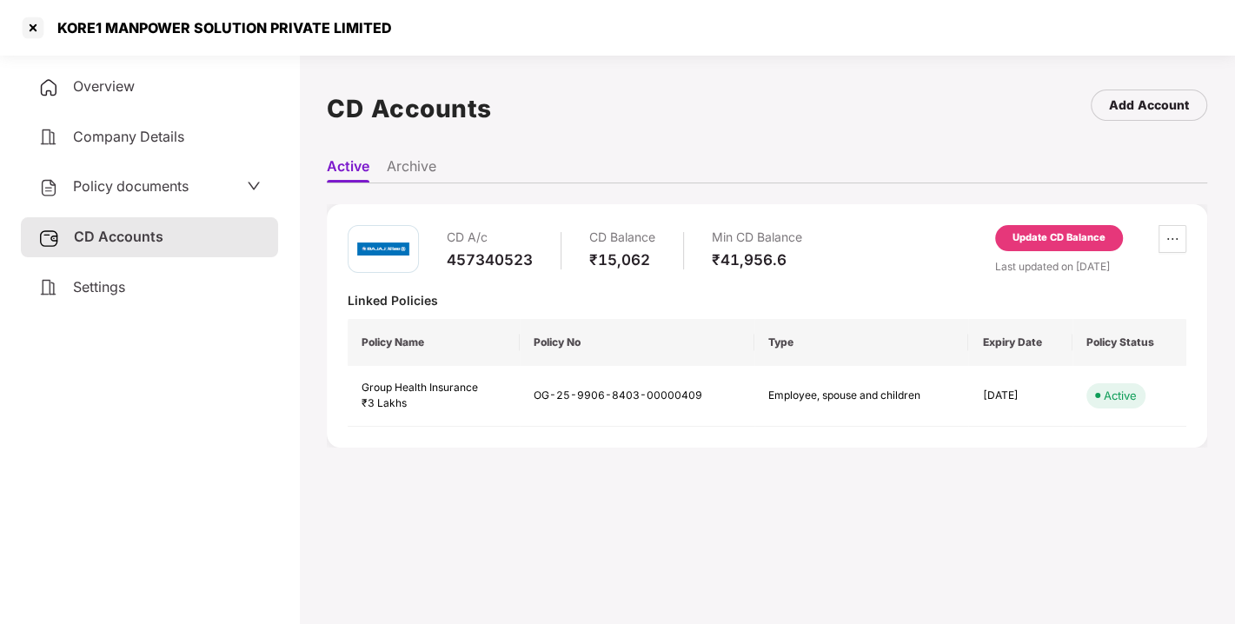
drag, startPoint x: 802, startPoint y: 256, endPoint x: 855, endPoint y: 238, distance: 56.1
click at [855, 238] on div "CD A/c 457340523 CD Balance ₹15,062 Min CD Balance ₹41,956.6 Update CD Balance …" at bounding box center [767, 250] width 839 height 50
drag, startPoint x: 855, startPoint y: 238, endPoint x: 884, endPoint y: 235, distance: 29.8
click at [884, 235] on div "CD A/c 457340523 CD Balance ₹15,062 Min CD Balance ₹41,956.6 Update CD Balance …" at bounding box center [767, 250] width 839 height 50
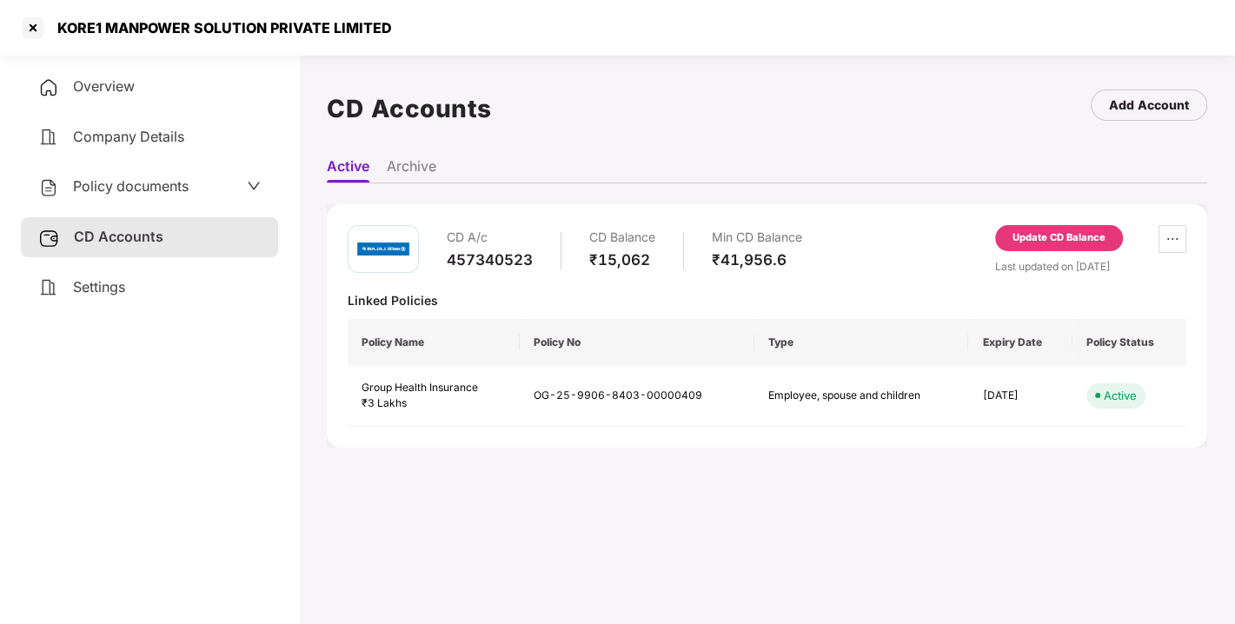
click at [884, 235] on div "CD A/c 457340523 CD Balance ₹15,062 Min CD Balance ₹41,956.6 Update CD Balance …" at bounding box center [767, 250] width 839 height 50
click at [895, 233] on div "CD A/c 457340523 CD Balance ₹15,062 Min CD Balance ₹41,956.6 Update CD Balance …" at bounding box center [767, 250] width 839 height 50
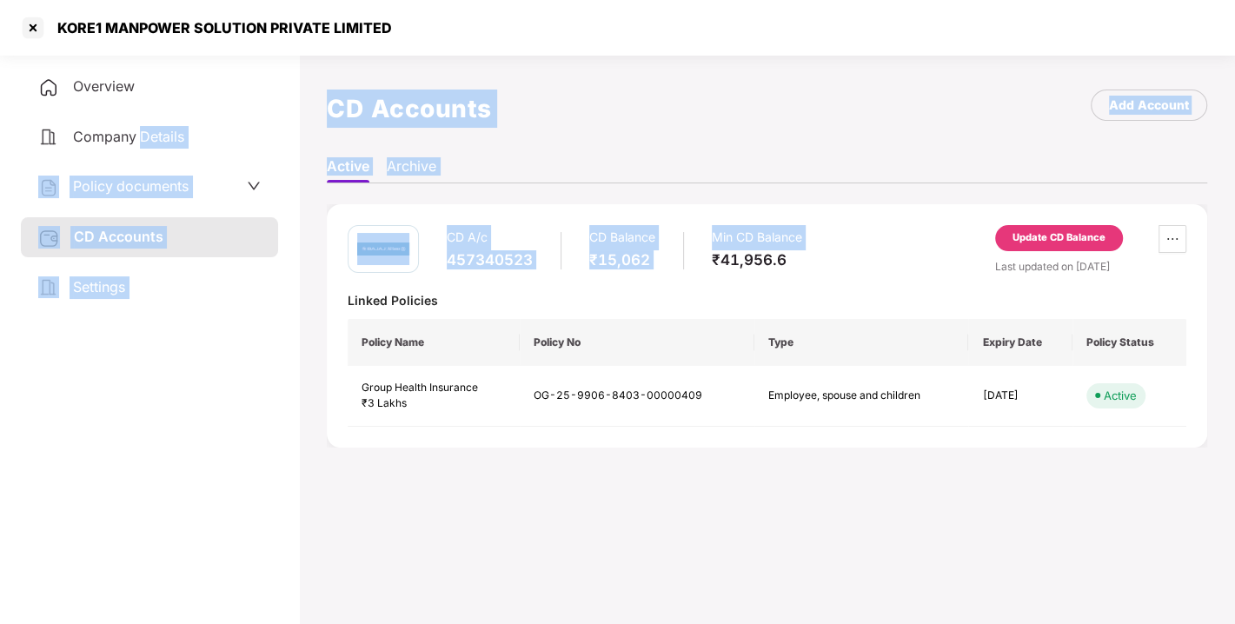
drag, startPoint x: 895, startPoint y: 233, endPoint x: 162, endPoint y: 148, distance: 737.8
click at [162, 148] on div "Overview Company Details Policy documents CD Accounts Settings CD Accounts Add …" at bounding box center [617, 360] width 1235 height 624
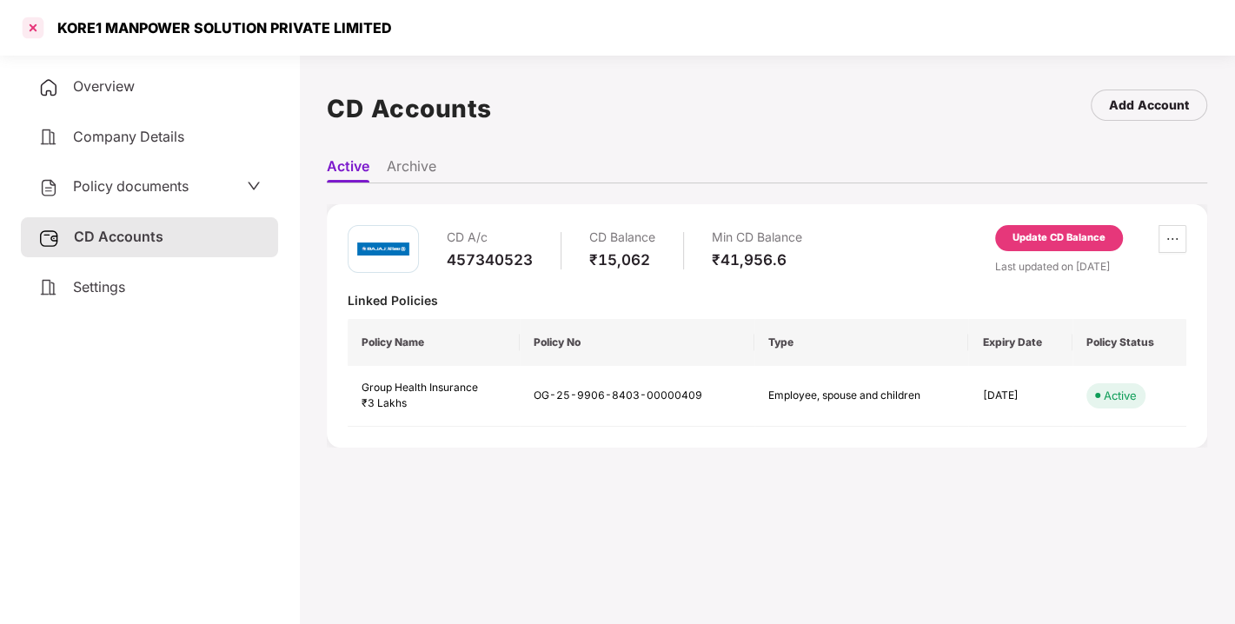
click at [32, 35] on div at bounding box center [33, 28] width 28 height 28
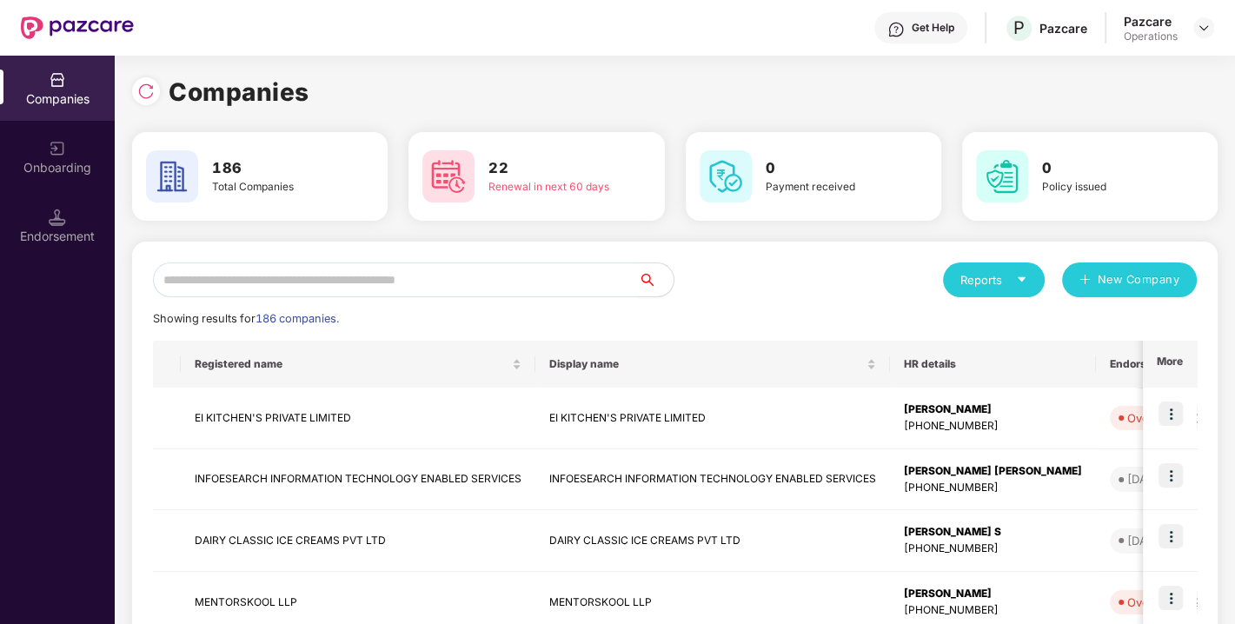
paste input "**********"
click at [321, 274] on input "**********" at bounding box center [396, 280] width 486 height 35
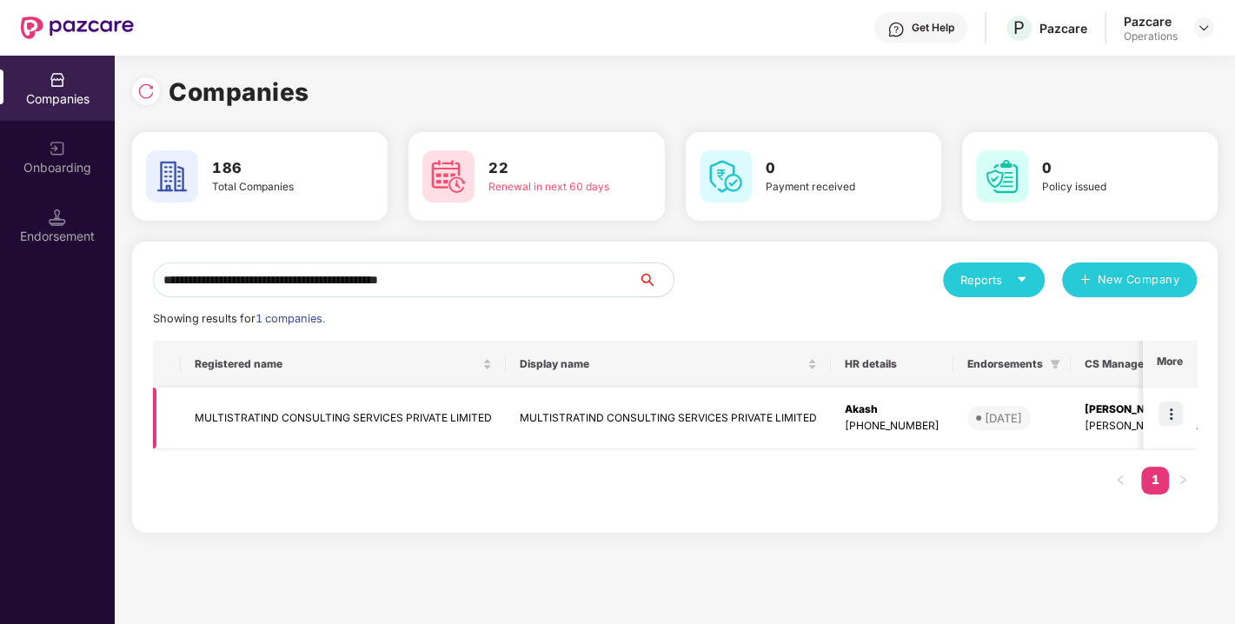
type input "**********"
click at [1167, 415] on img at bounding box center [1171, 414] width 24 height 24
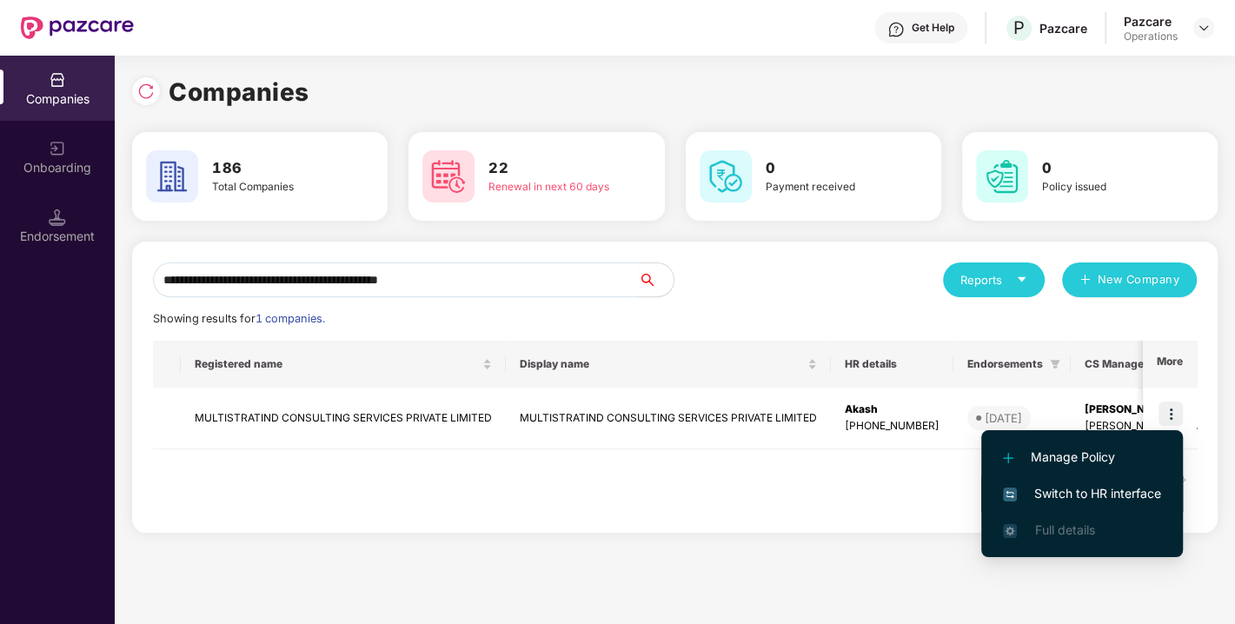
click at [1095, 494] on span "Switch to HR interface" at bounding box center [1082, 493] width 158 height 19
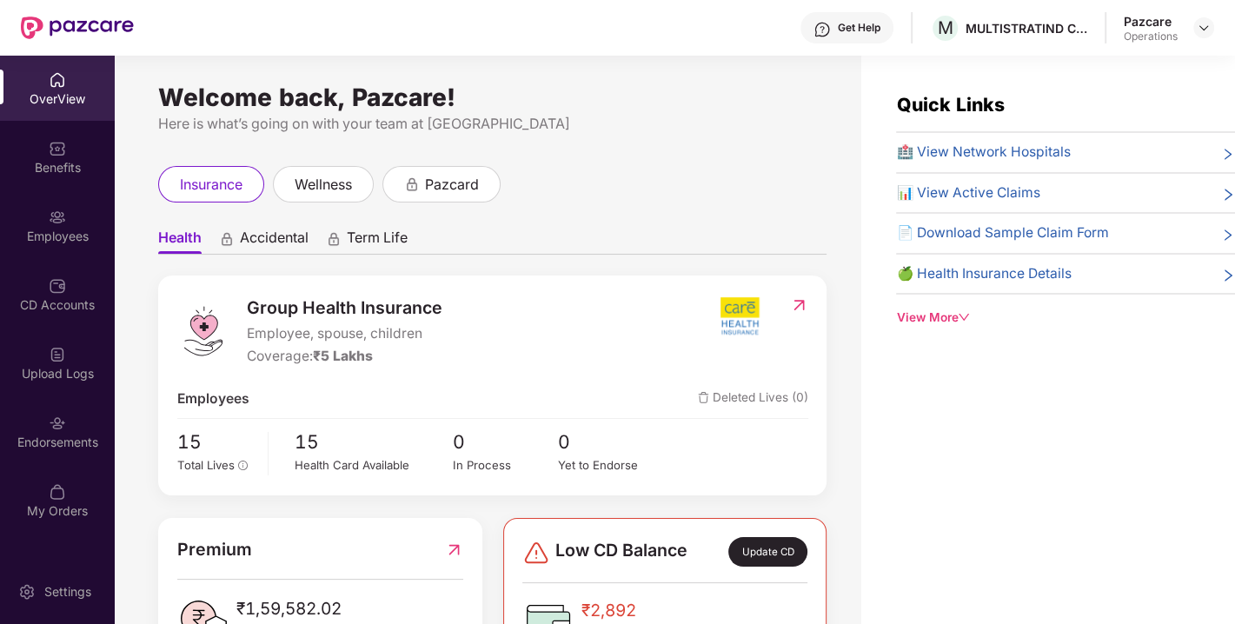
click at [63, 422] on img at bounding box center [57, 423] width 17 height 17
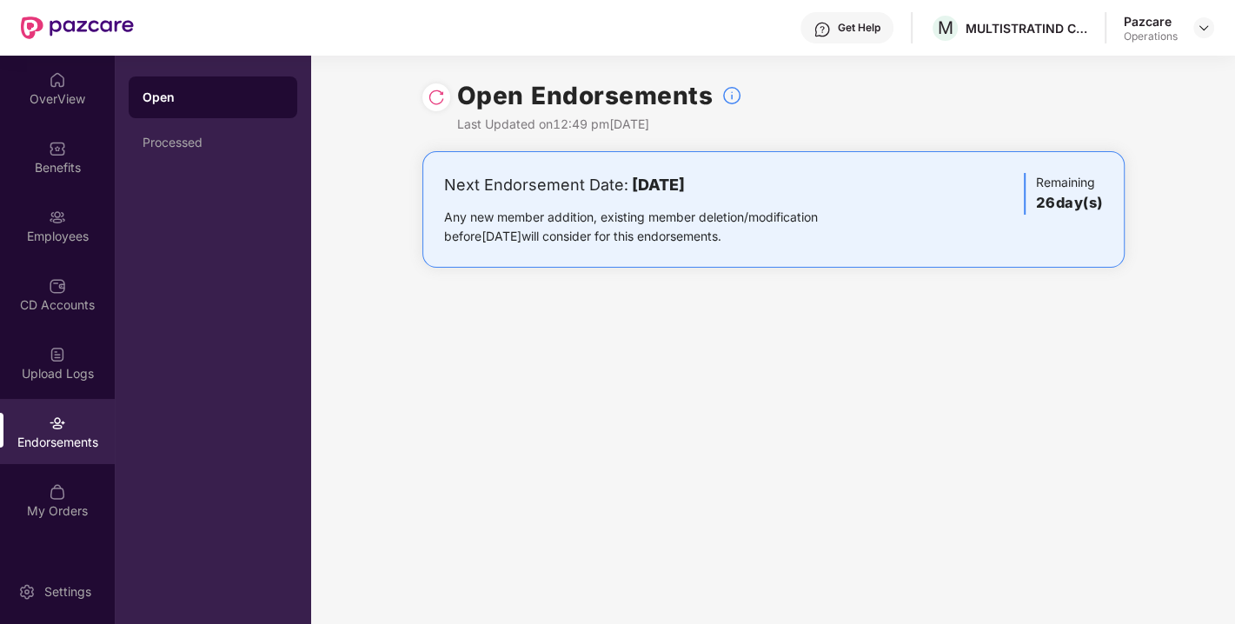
click at [426, 96] on div at bounding box center [437, 97] width 28 height 28
click at [432, 97] on img at bounding box center [436, 97] width 17 height 17
click at [1209, 35] on div at bounding box center [1204, 27] width 21 height 21
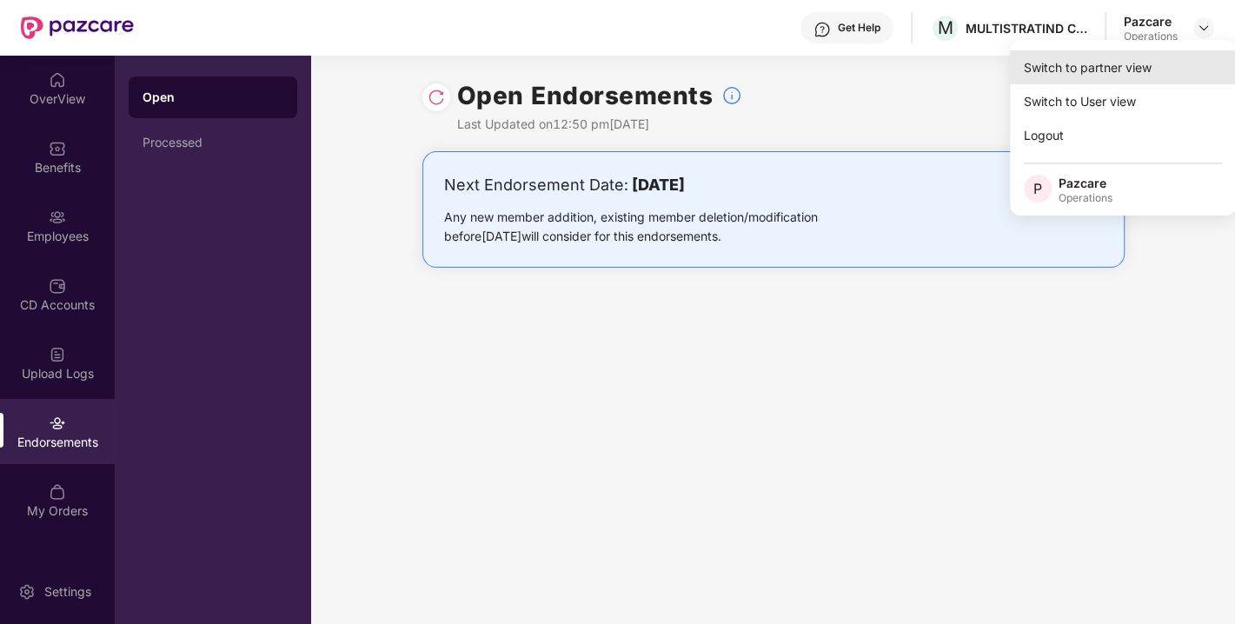
click at [1108, 58] on div "Switch to partner view" at bounding box center [1123, 67] width 226 height 34
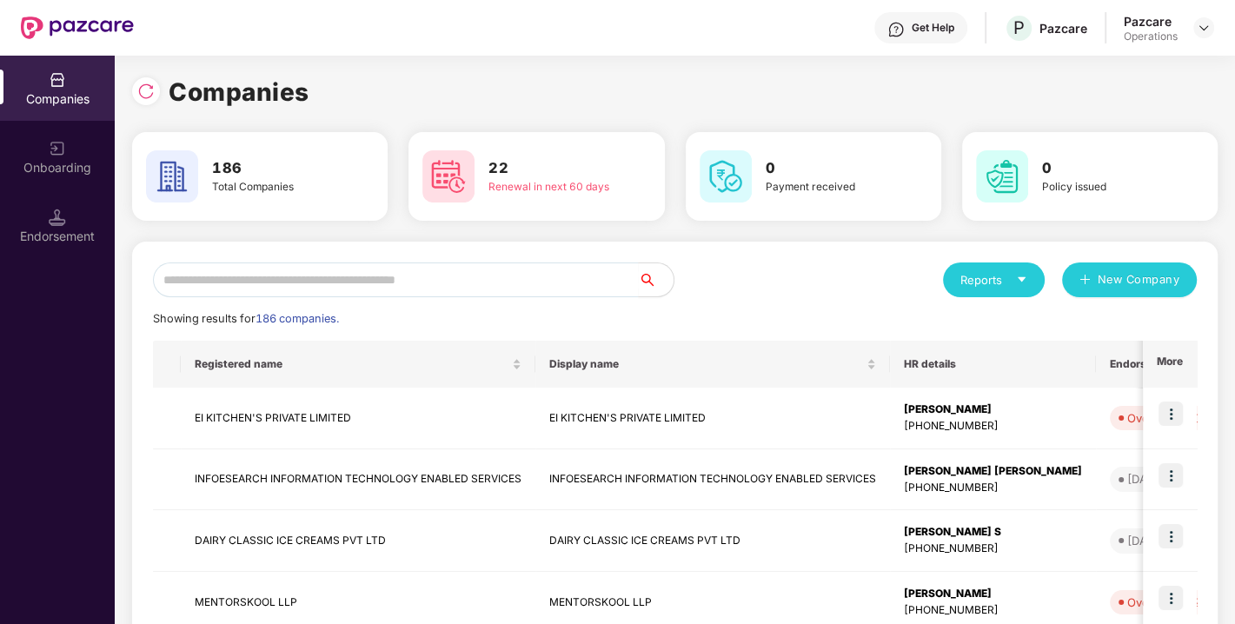
click at [337, 285] on input "text" at bounding box center [396, 280] width 486 height 35
paste input "**********"
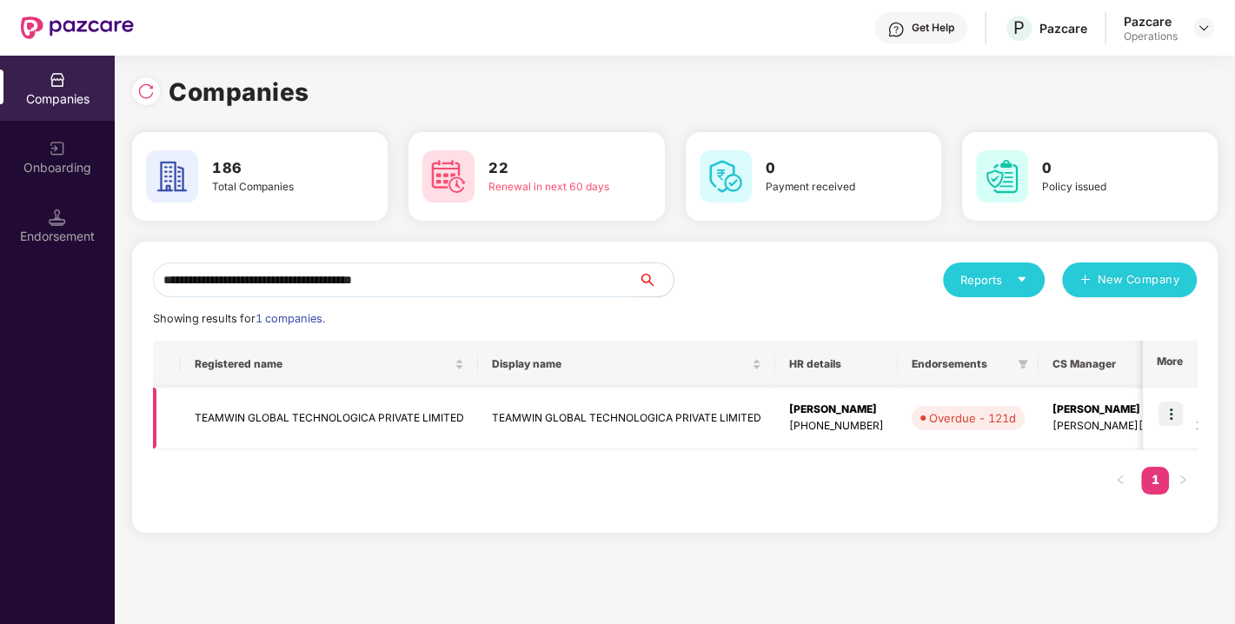
type input "**********"
click at [1165, 414] on img at bounding box center [1171, 414] width 24 height 24
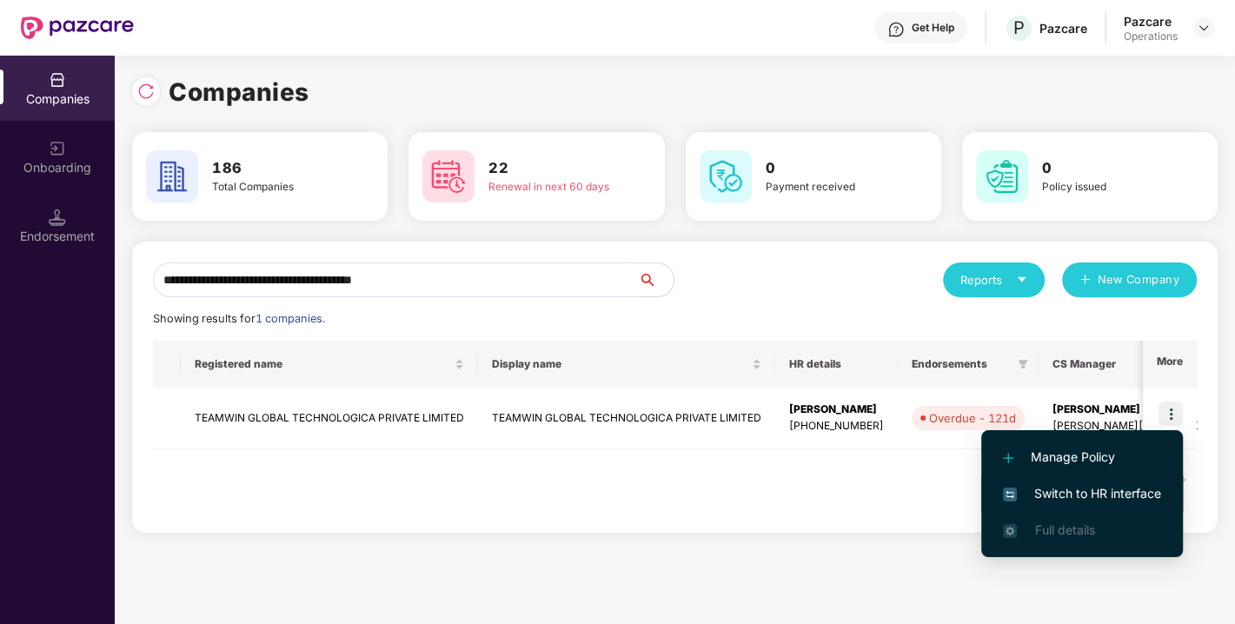
click at [1078, 501] on span "Switch to HR interface" at bounding box center [1082, 493] width 158 height 19
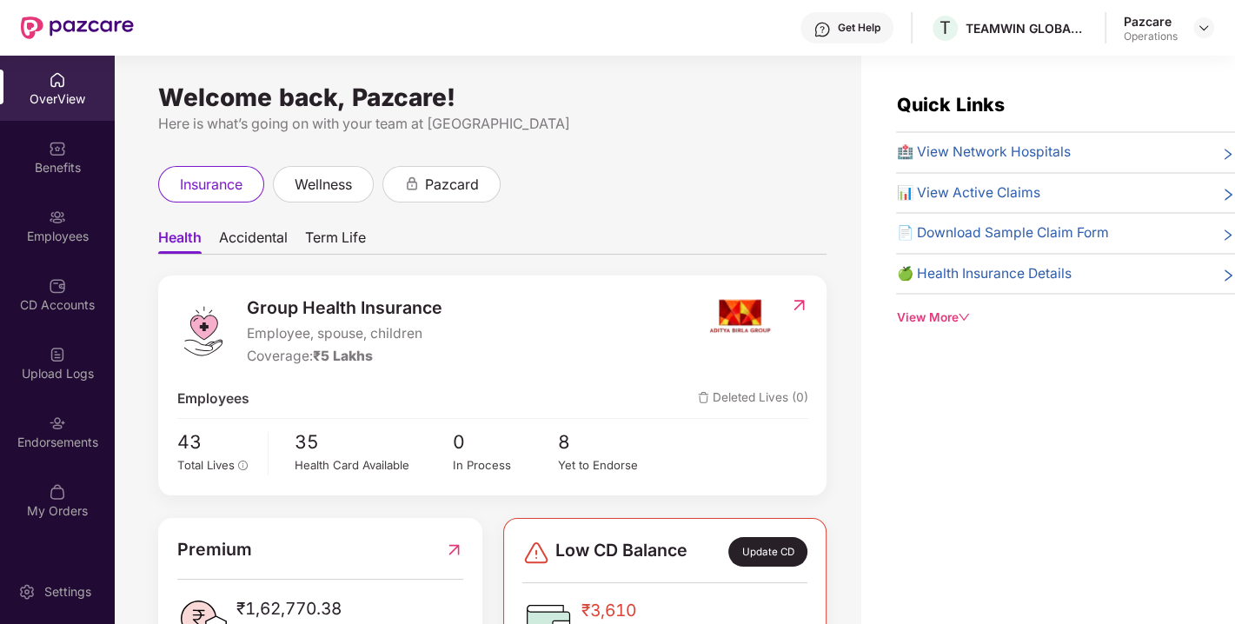
click at [50, 434] on div "Endorsements" at bounding box center [57, 442] width 115 height 17
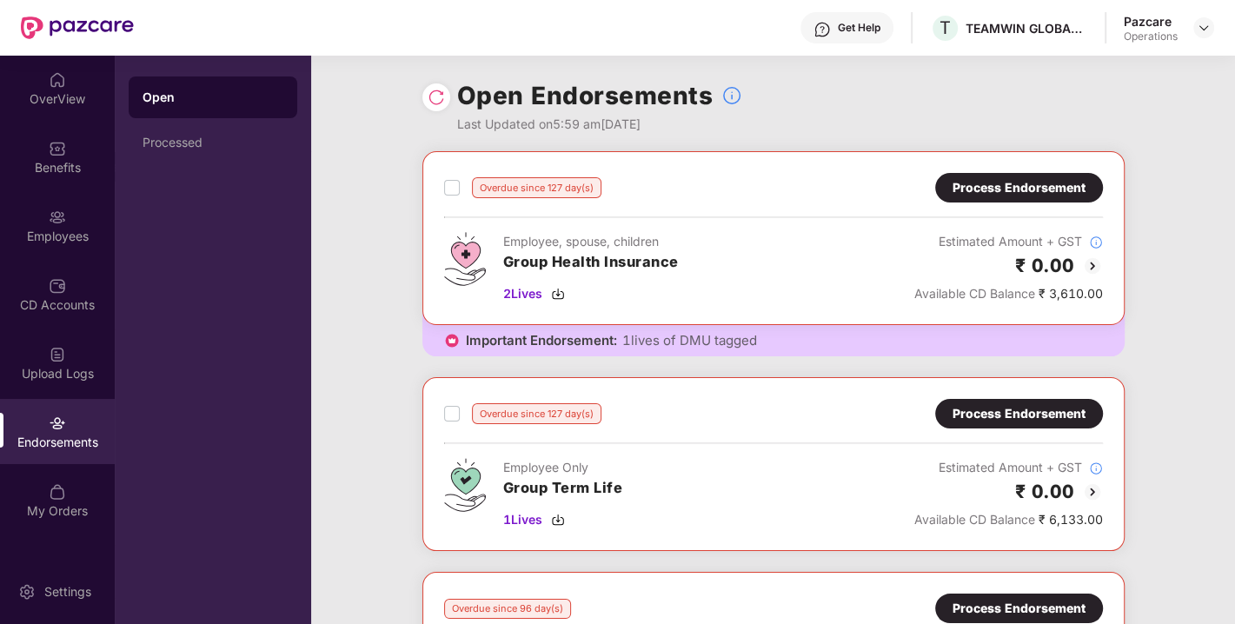
click at [435, 101] on img at bounding box center [436, 97] width 17 height 17
click at [1009, 185] on div "Process Endorsement" at bounding box center [1019, 187] width 133 height 19
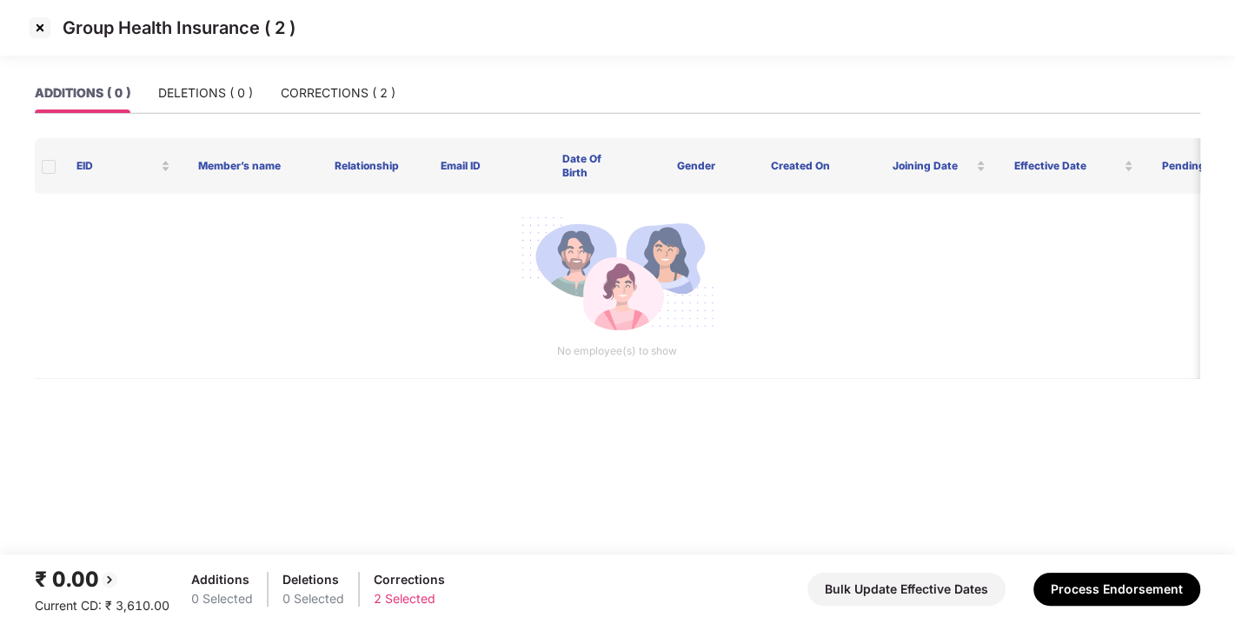
click at [33, 23] on img at bounding box center [40, 28] width 28 height 28
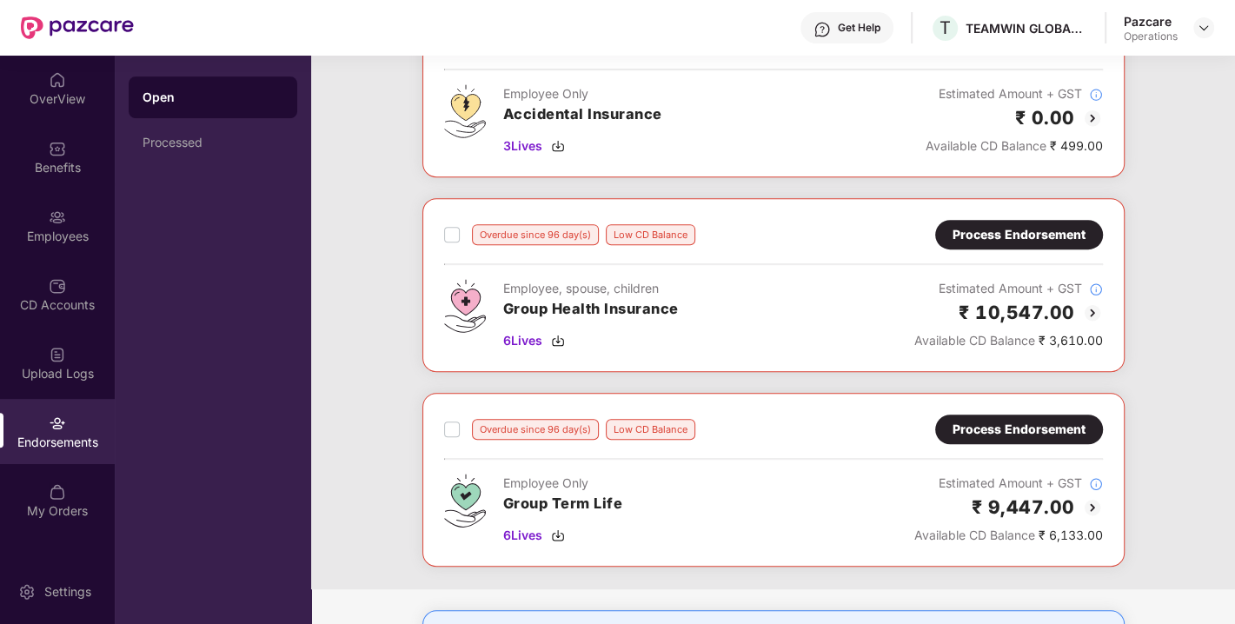
scroll to position [543, 0]
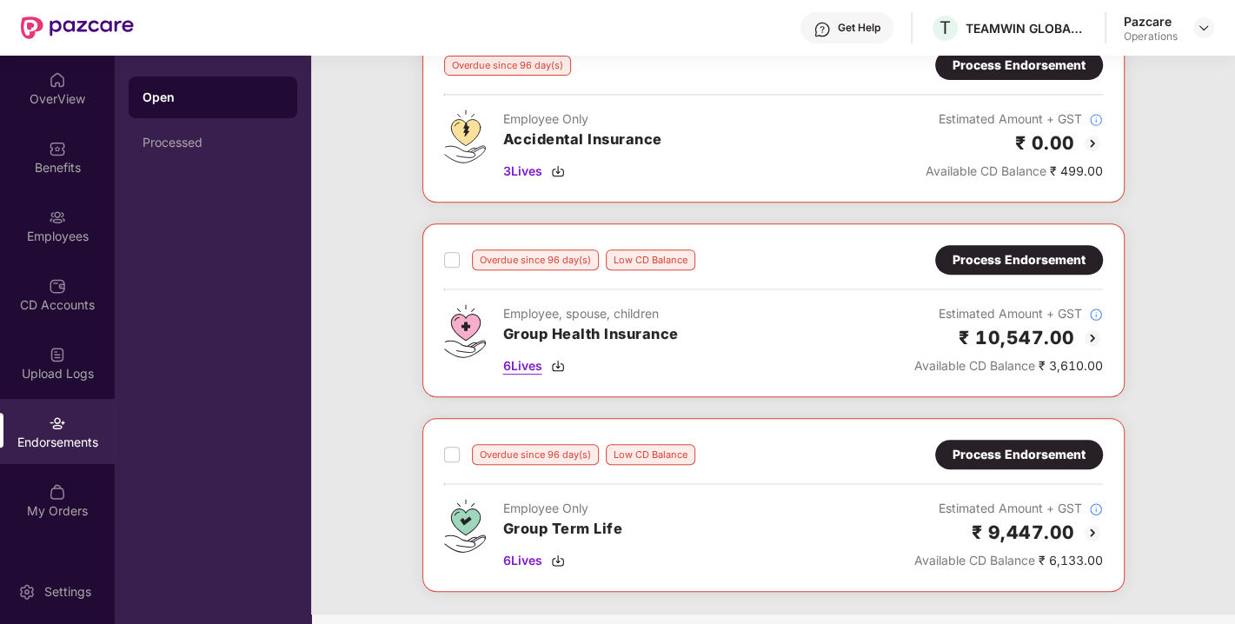
click at [559, 363] on img at bounding box center [558, 366] width 14 height 14
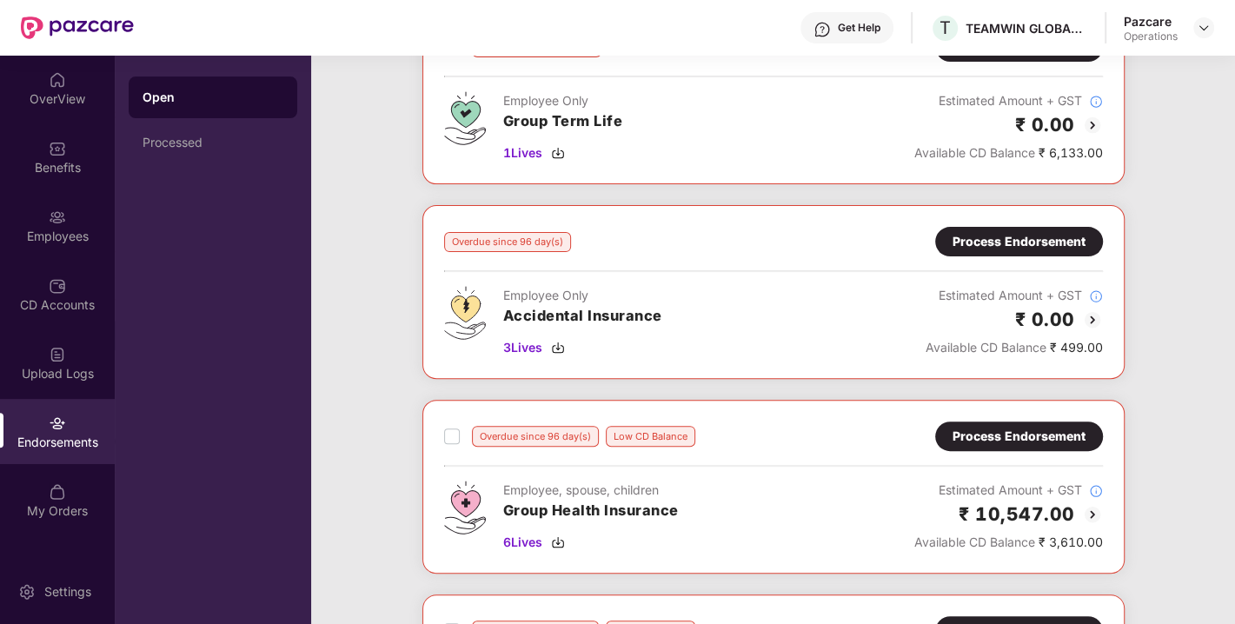
scroll to position [0, 0]
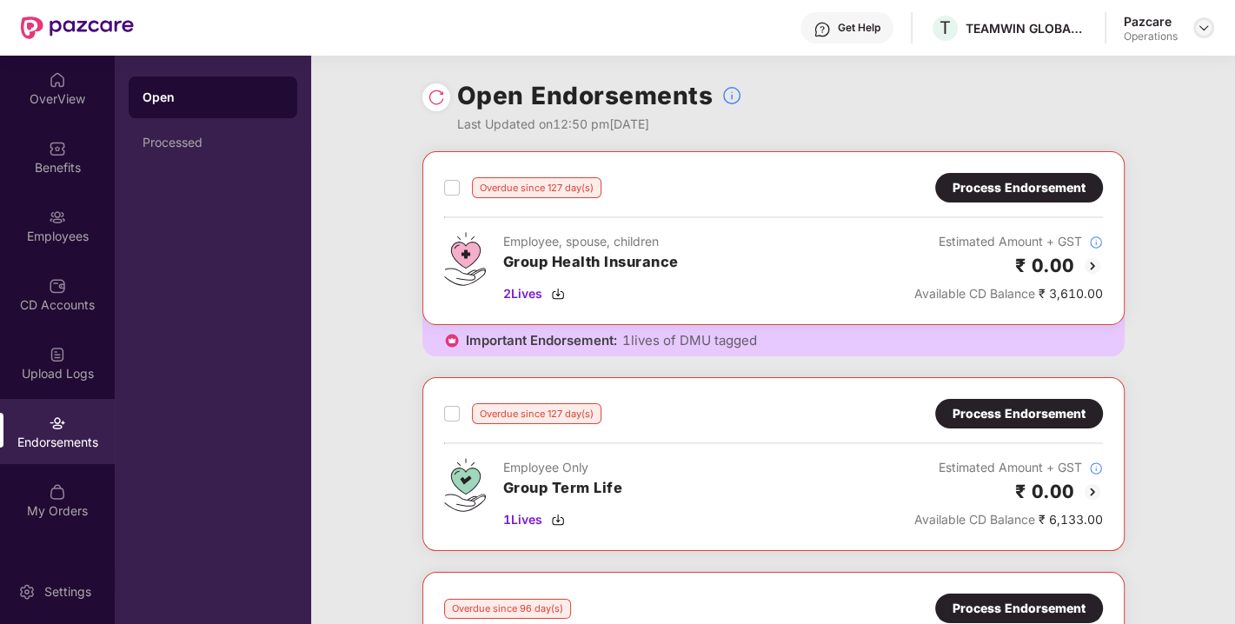
click at [1200, 33] on img at bounding box center [1204, 28] width 14 height 14
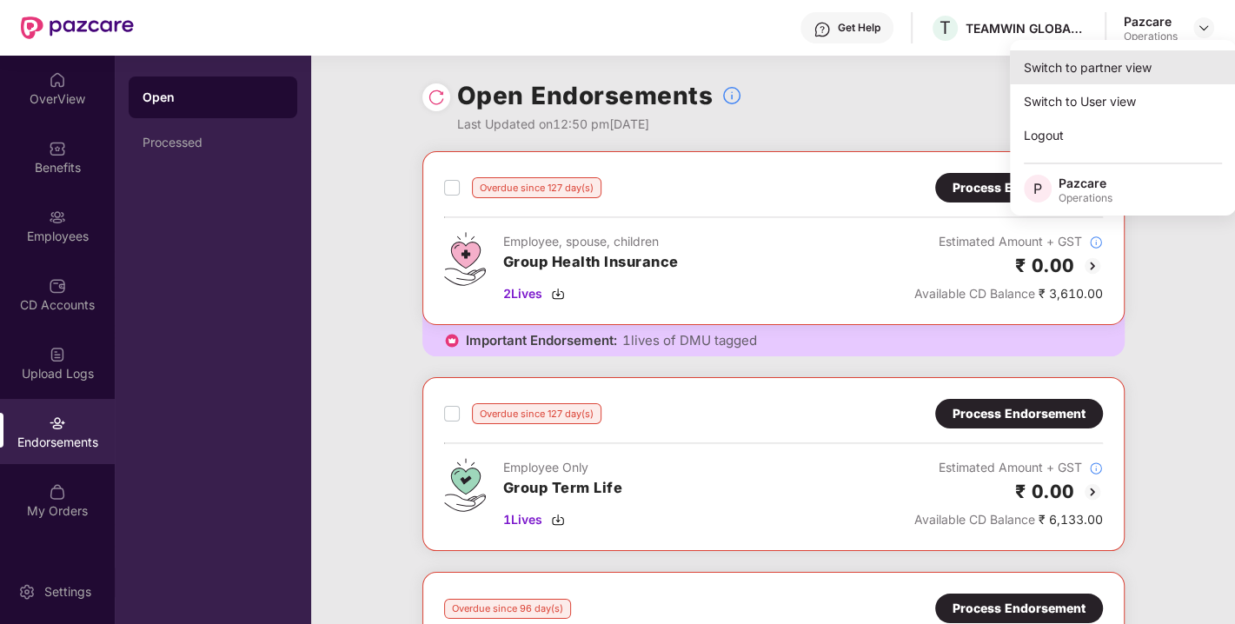
click at [1130, 64] on div "Switch to partner view" at bounding box center [1123, 67] width 226 height 34
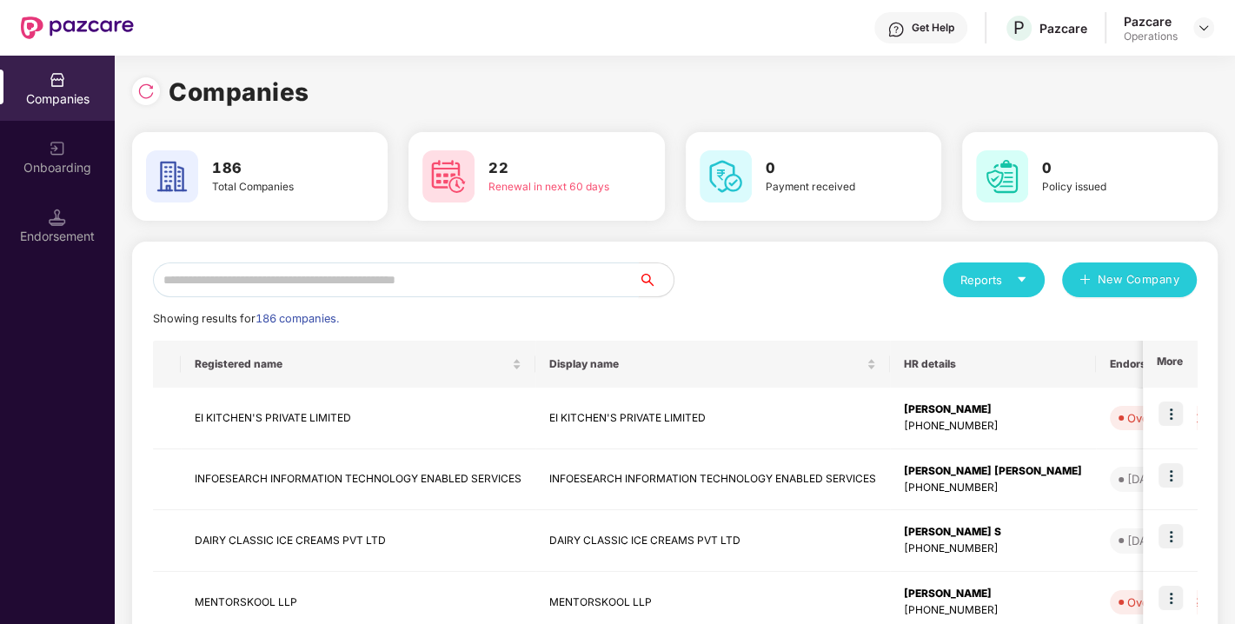
click at [442, 283] on input "text" at bounding box center [396, 280] width 486 height 35
click at [368, 284] on input "text" at bounding box center [396, 280] width 486 height 35
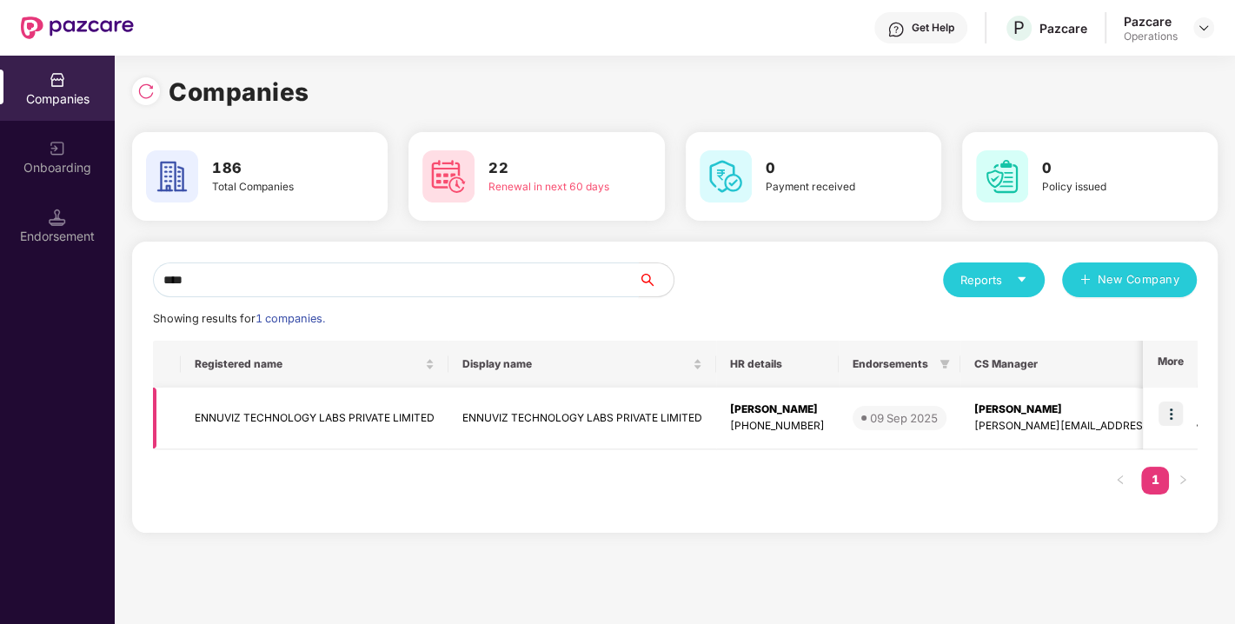
type input "****"
click at [1175, 415] on img at bounding box center [1171, 414] width 24 height 24
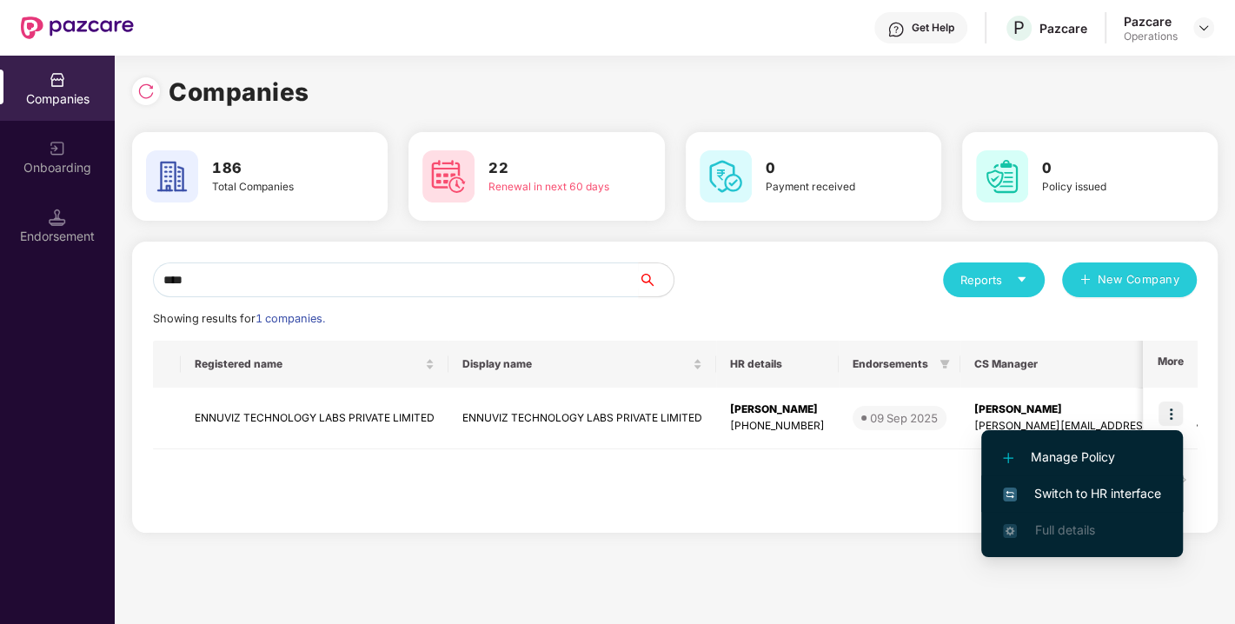
click at [1080, 489] on span "Switch to HR interface" at bounding box center [1082, 493] width 158 height 19
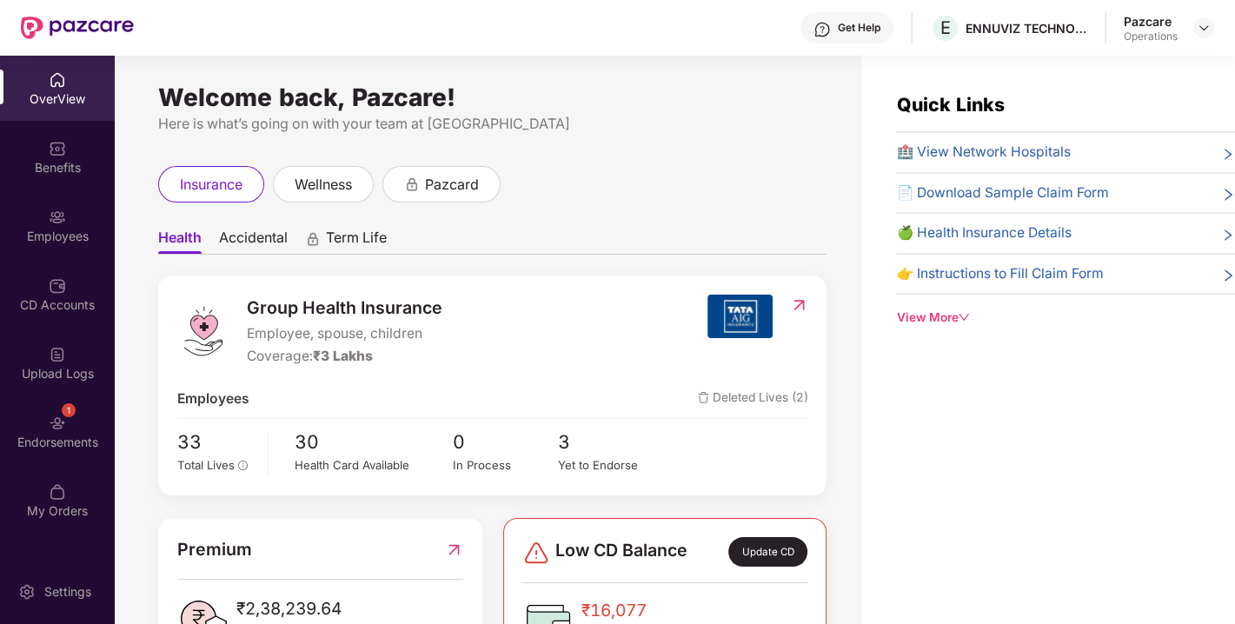
click at [69, 428] on div "1 Endorsements" at bounding box center [57, 431] width 115 height 65
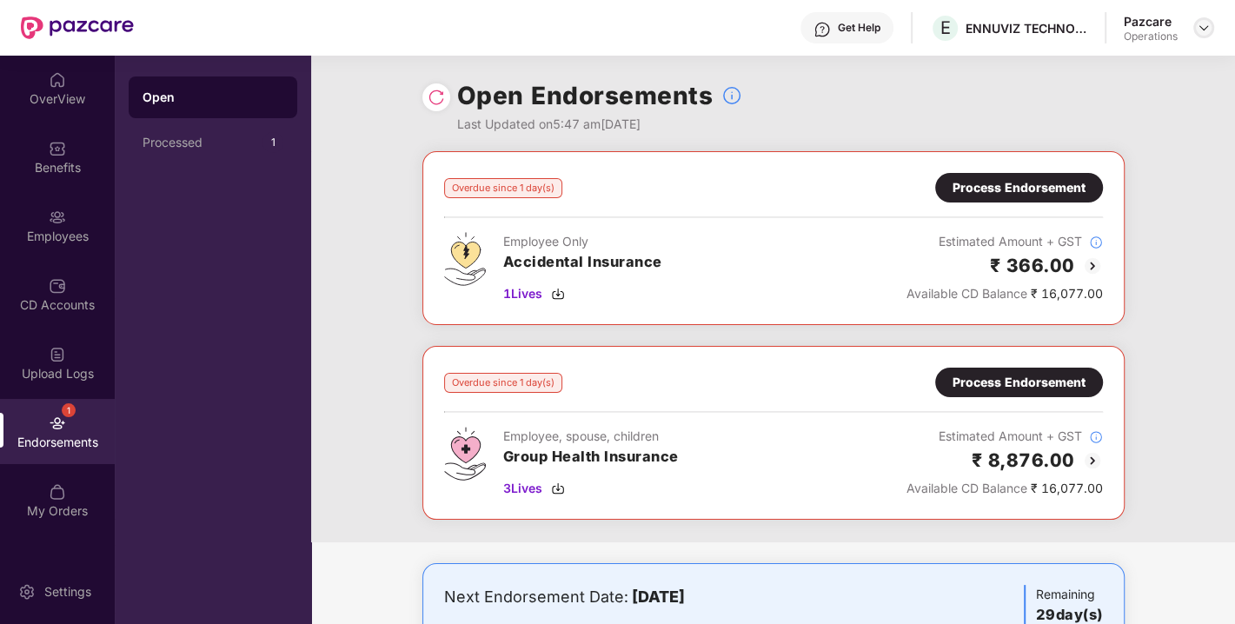
click at [1198, 26] on img at bounding box center [1204, 28] width 14 height 14
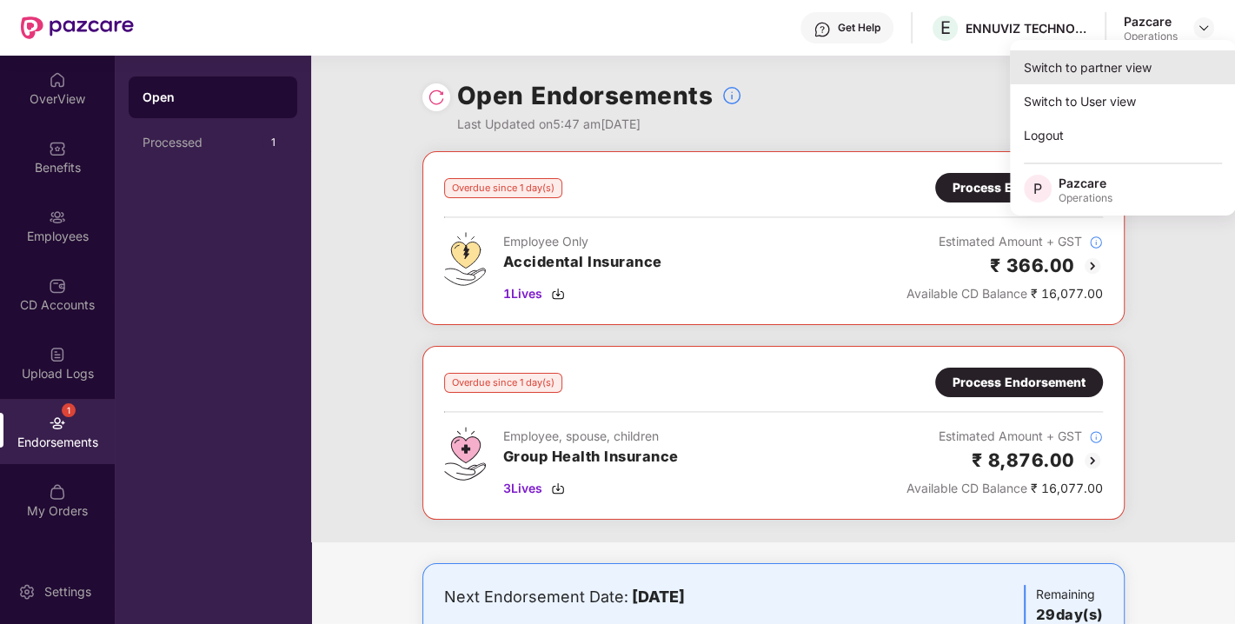
click at [1090, 71] on div "Switch to partner view" at bounding box center [1123, 67] width 226 height 34
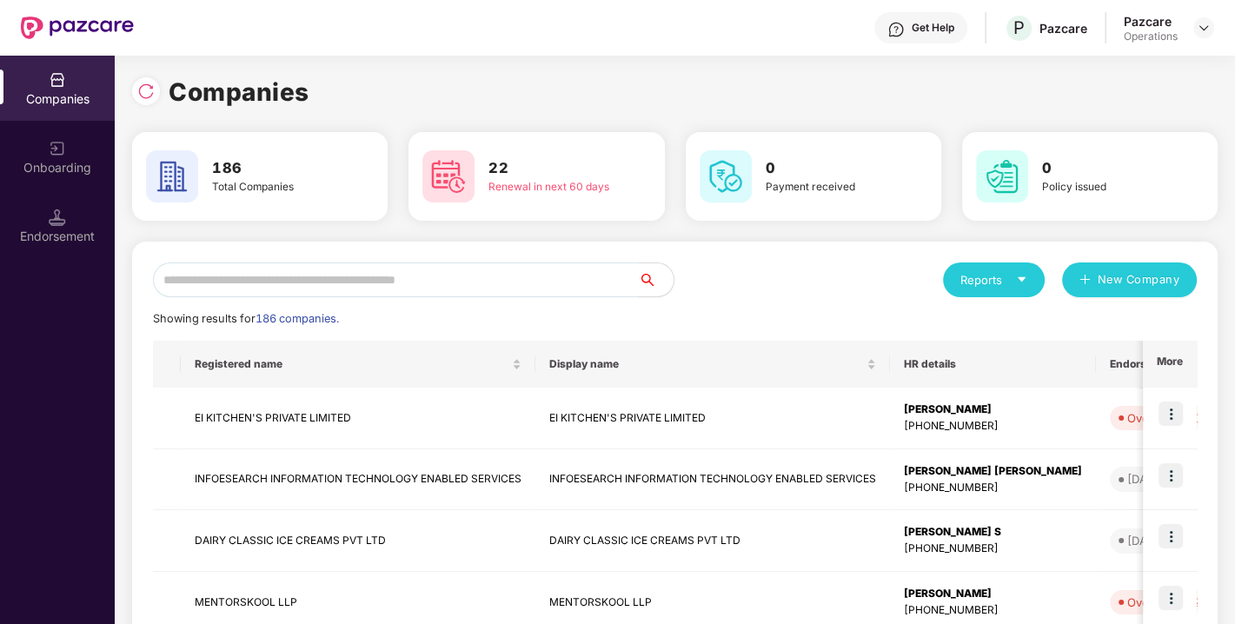
click at [387, 281] on input "text" at bounding box center [396, 280] width 486 height 35
paste input "**********"
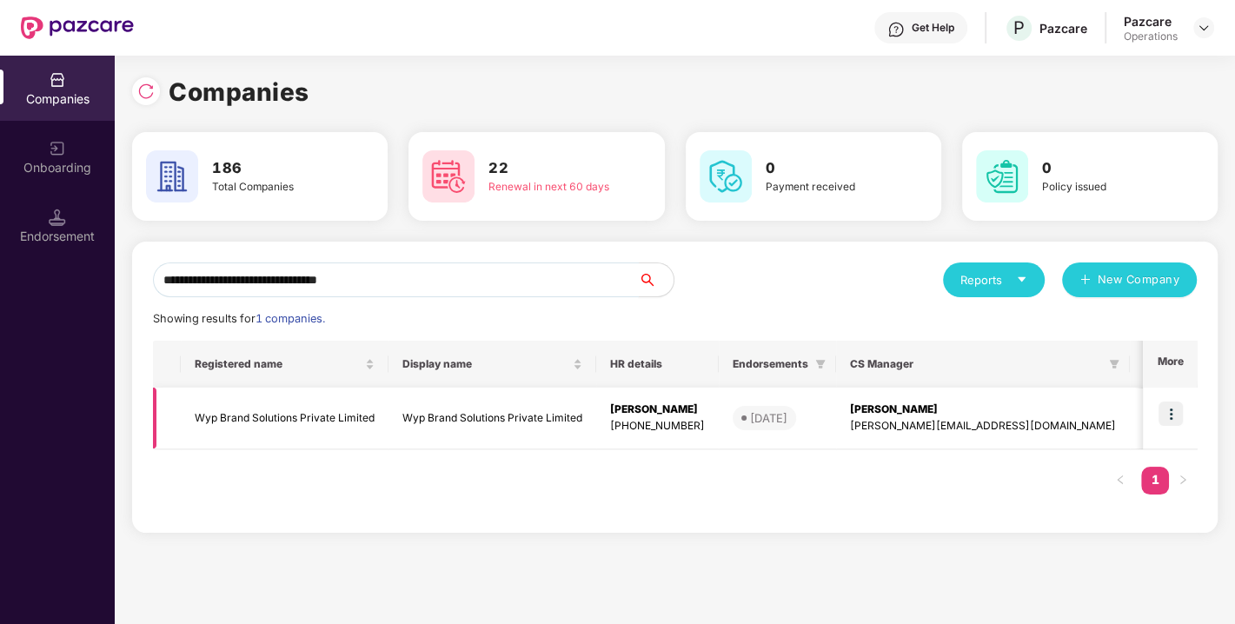
type input "**********"
click at [1171, 420] on img at bounding box center [1171, 414] width 24 height 24
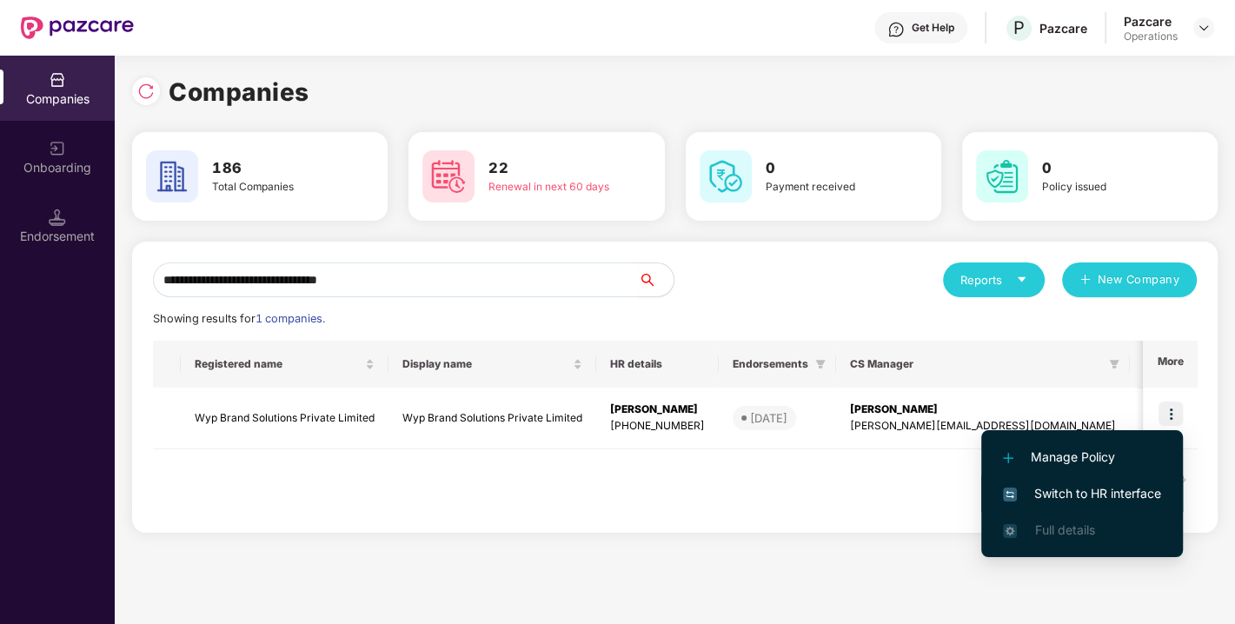
click at [1093, 489] on span "Switch to HR interface" at bounding box center [1082, 493] width 158 height 19
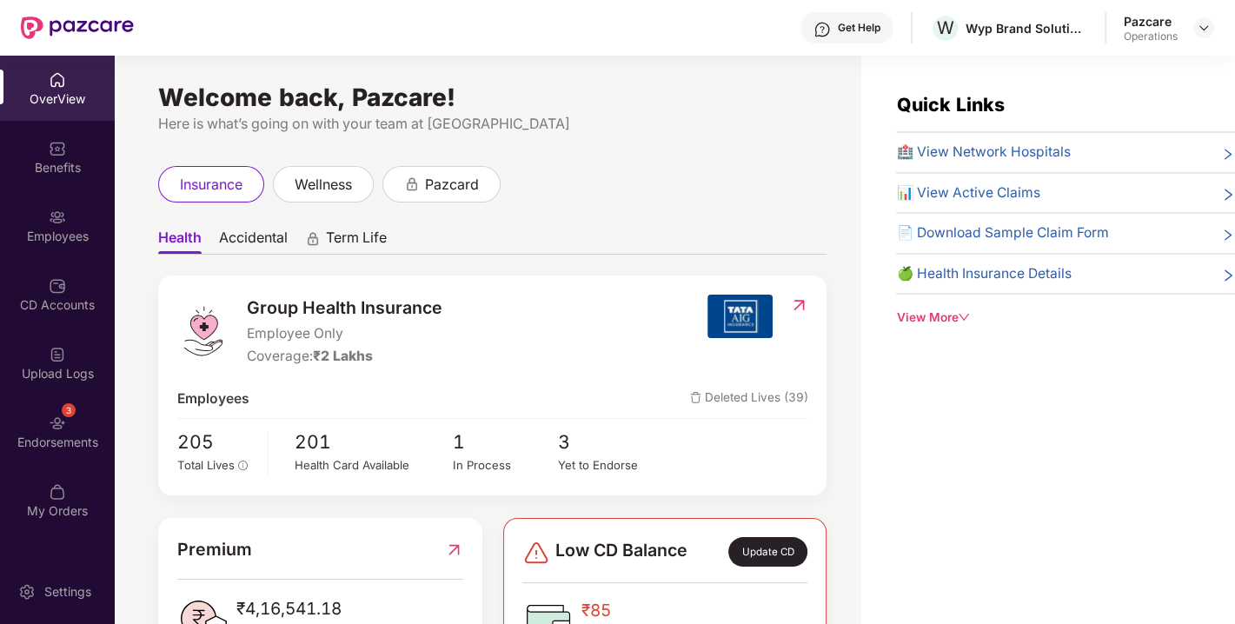
click at [59, 427] on img at bounding box center [57, 423] width 17 height 17
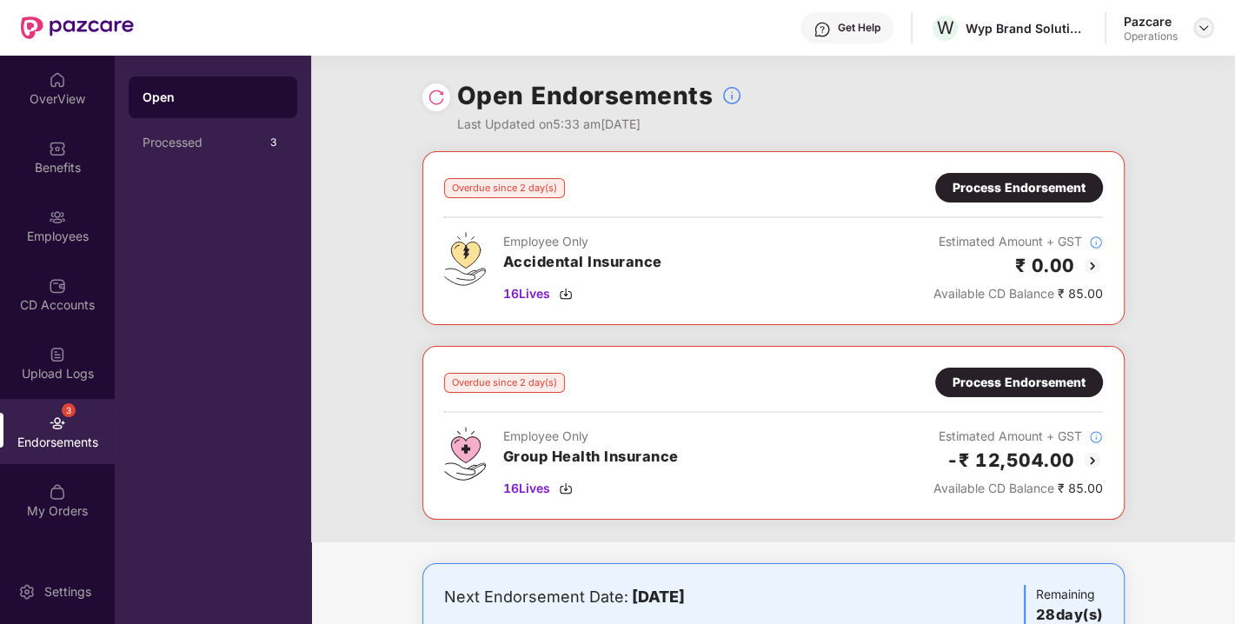
click at [1201, 25] on img at bounding box center [1204, 28] width 14 height 14
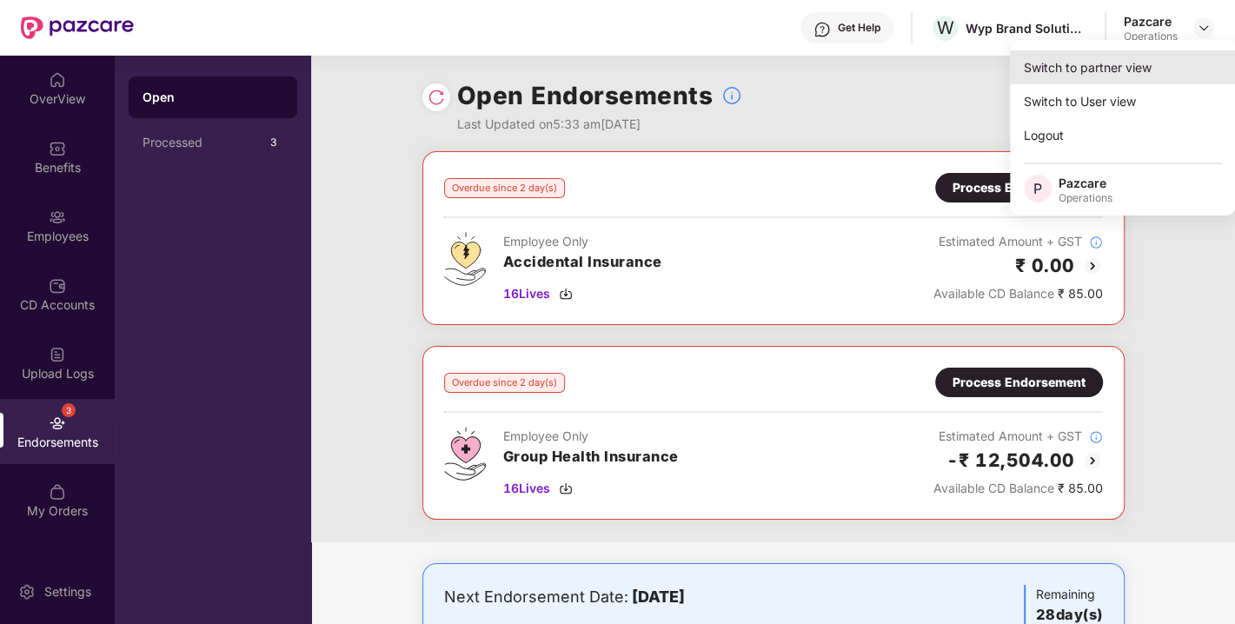
click at [1089, 67] on div "Switch to partner view" at bounding box center [1123, 67] width 226 height 34
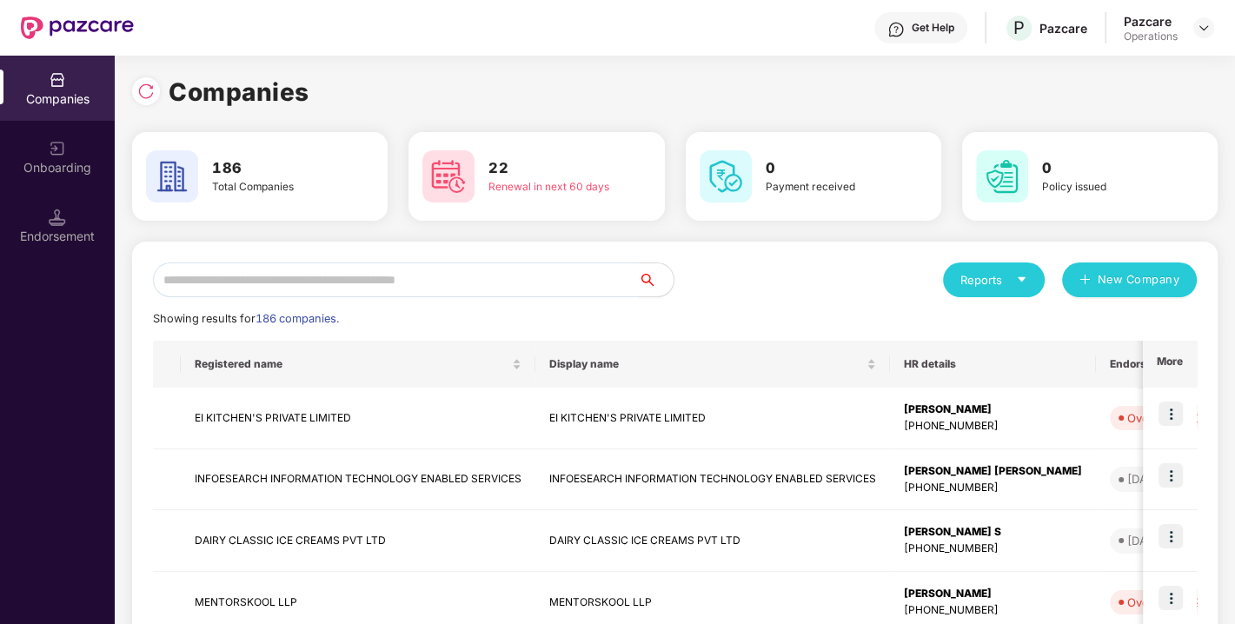
click at [422, 295] on input "text" at bounding box center [396, 280] width 486 height 35
paste input "**********"
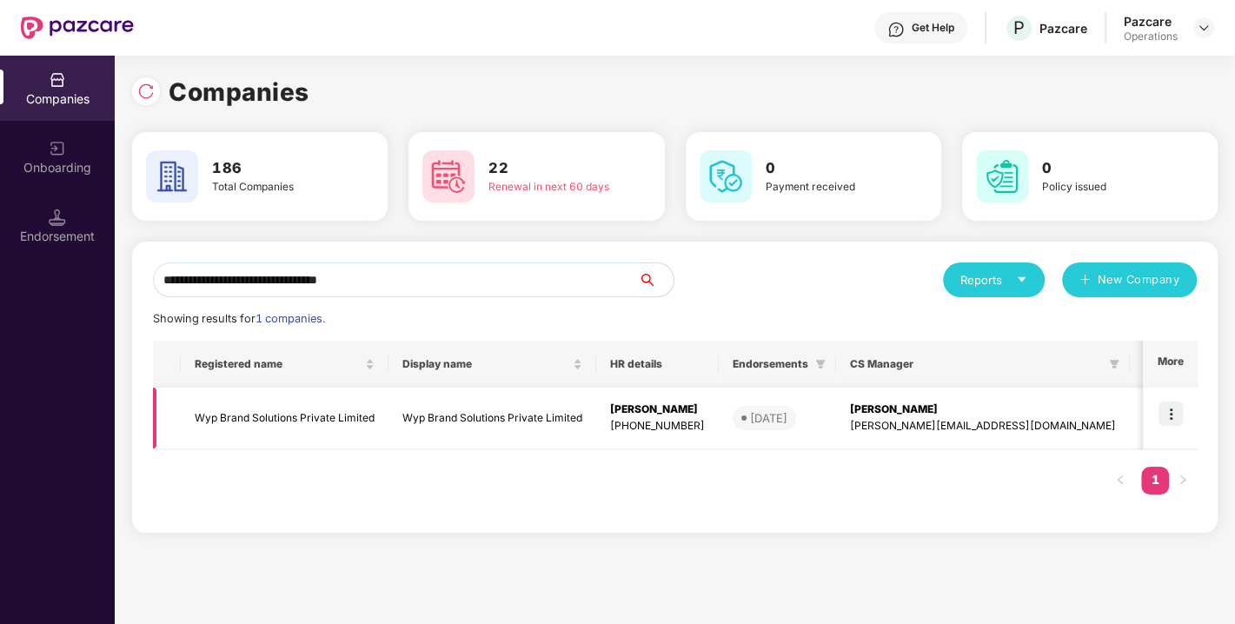
type input "**********"
click at [1167, 415] on img at bounding box center [1171, 414] width 24 height 24
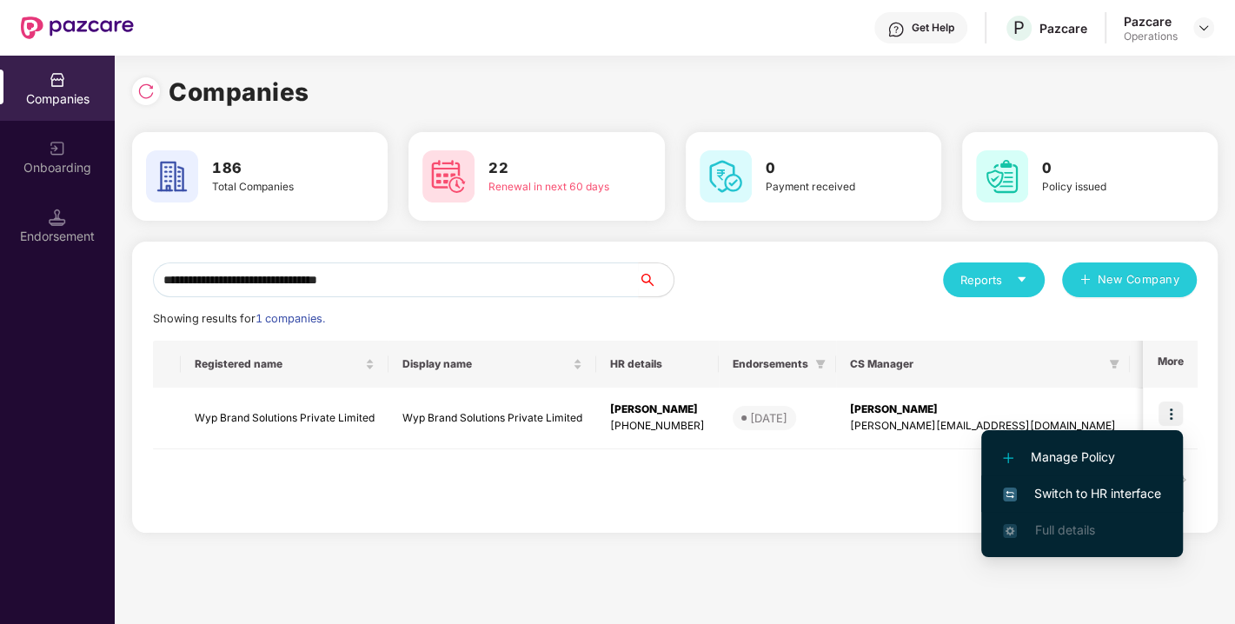
click at [1102, 492] on span "Switch to HR interface" at bounding box center [1082, 493] width 158 height 19
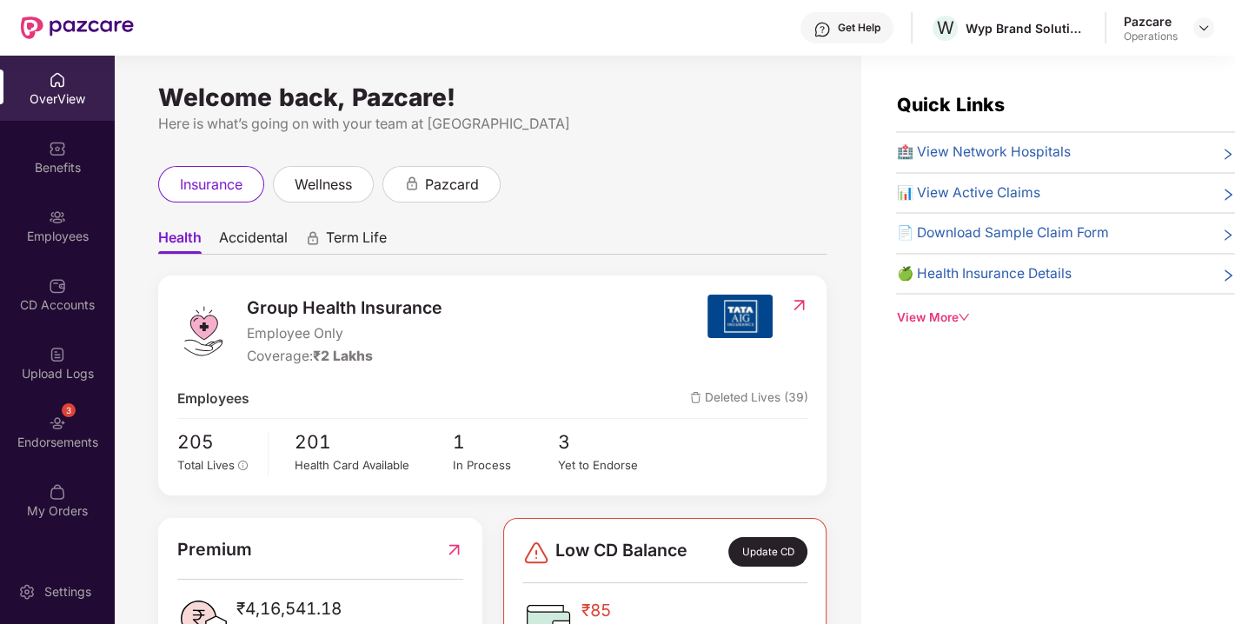
click at [62, 435] on div "Endorsements" at bounding box center [57, 442] width 115 height 17
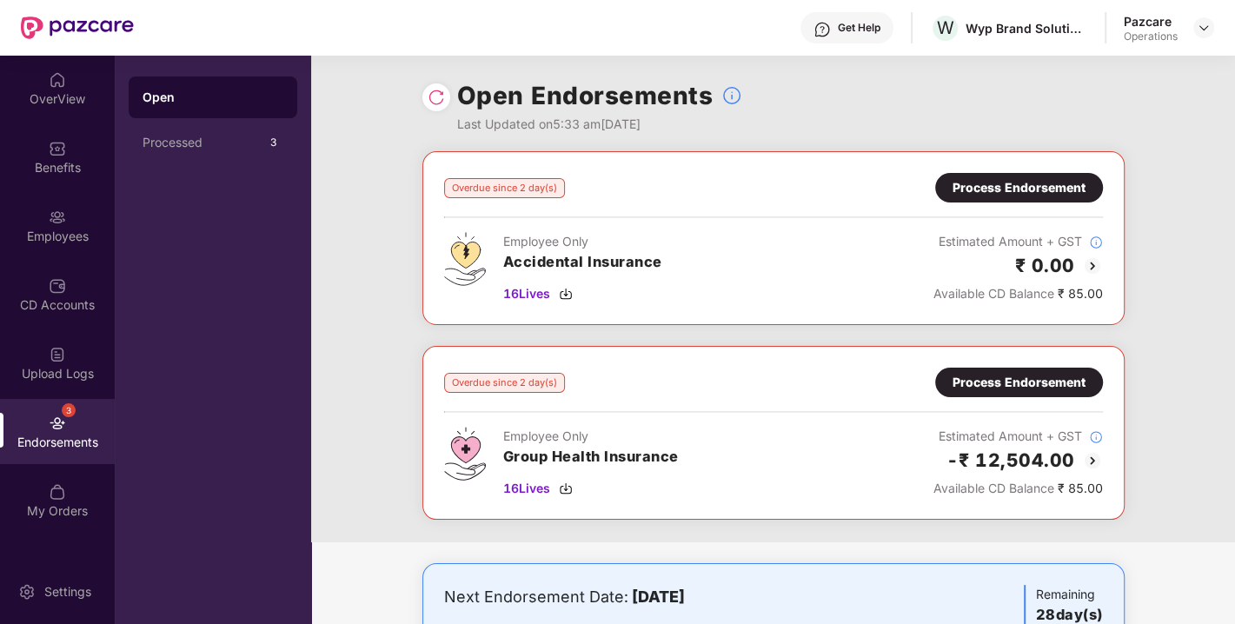
click at [998, 380] on div "Process Endorsement" at bounding box center [1019, 382] width 133 height 19
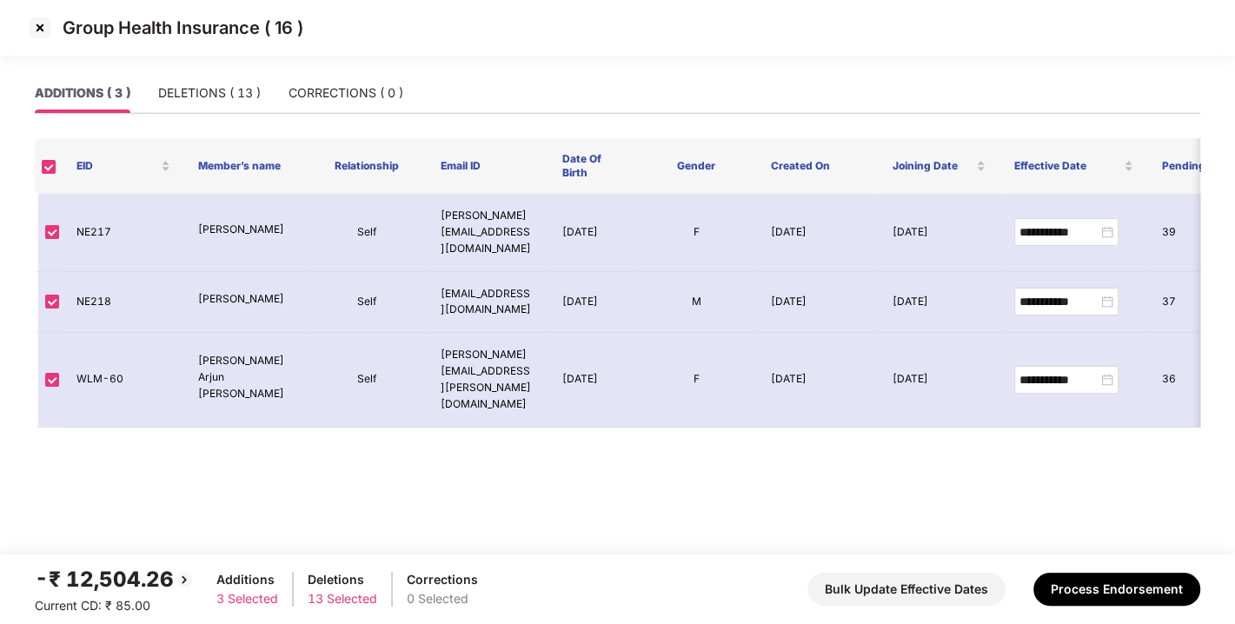
click at [34, 33] on img at bounding box center [40, 28] width 28 height 28
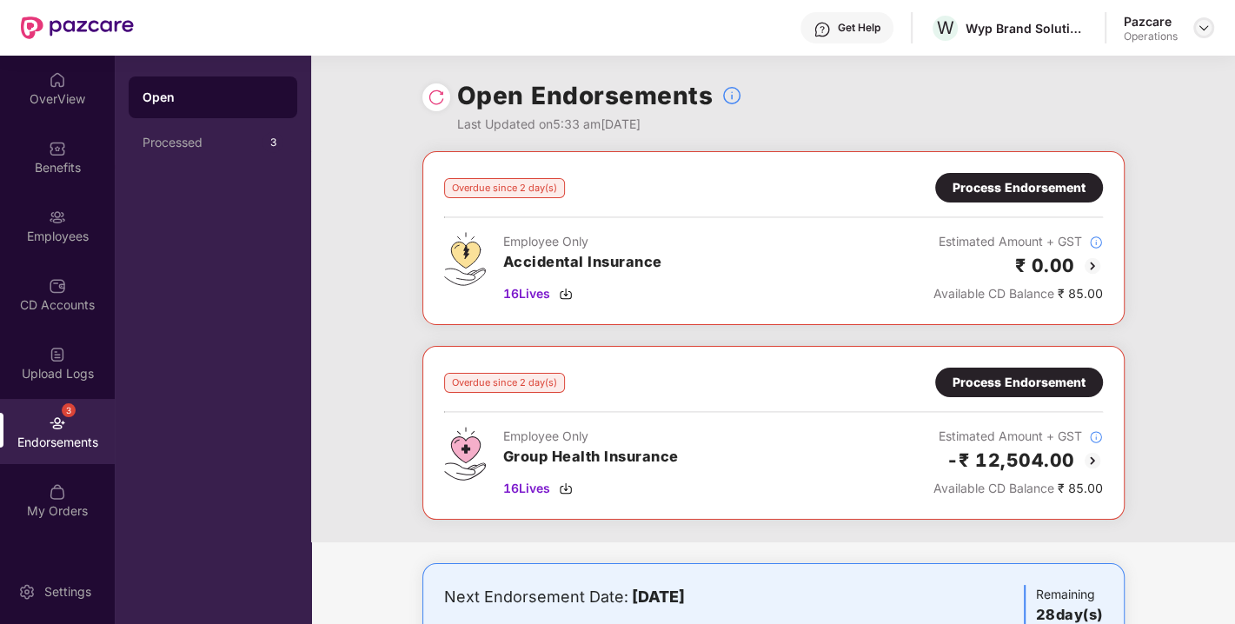
click at [1206, 27] on img at bounding box center [1204, 28] width 14 height 14
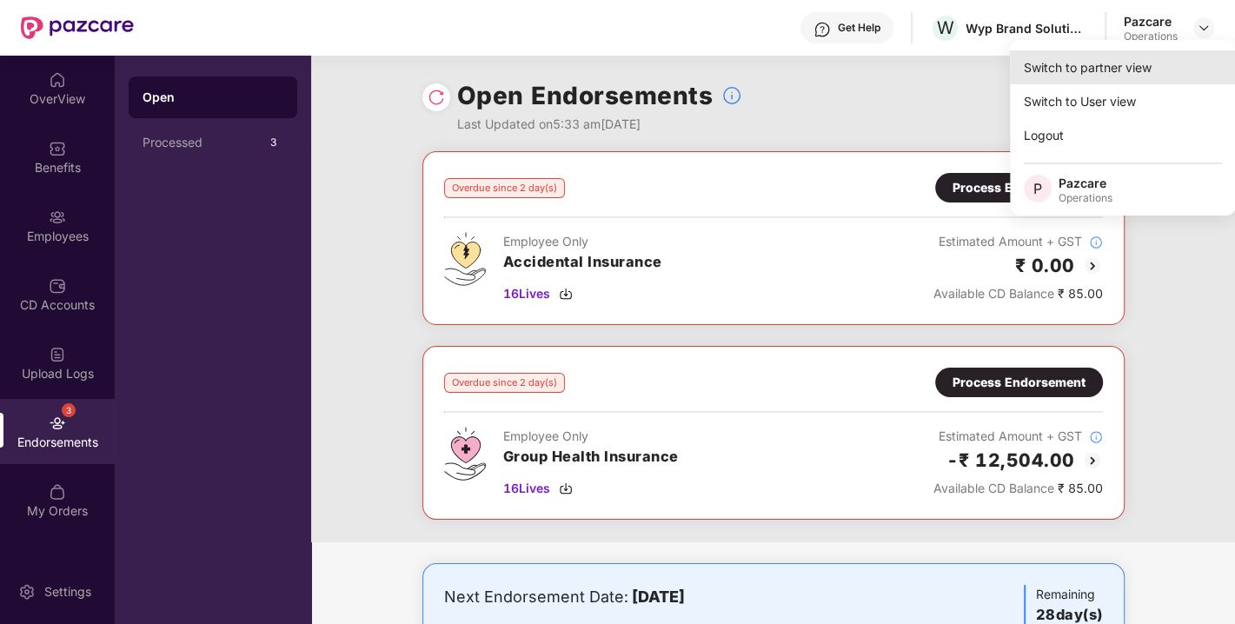
click at [1139, 56] on div "Switch to partner view" at bounding box center [1123, 67] width 226 height 34
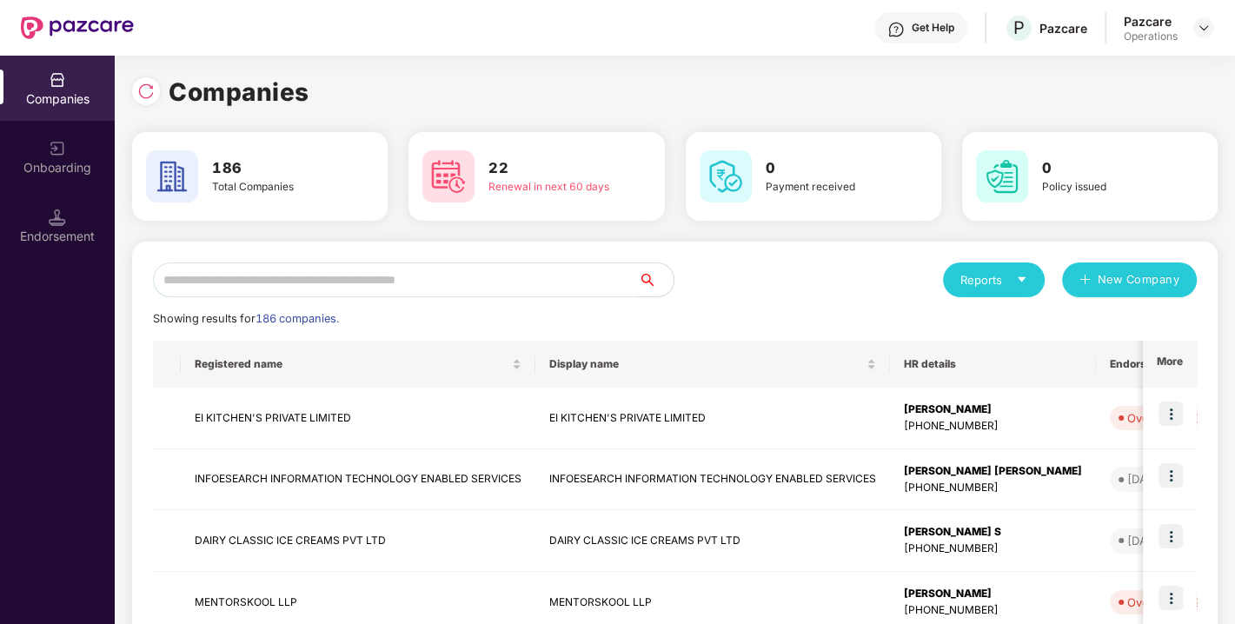
click at [404, 278] on input "text" at bounding box center [396, 280] width 486 height 35
paste input "**********"
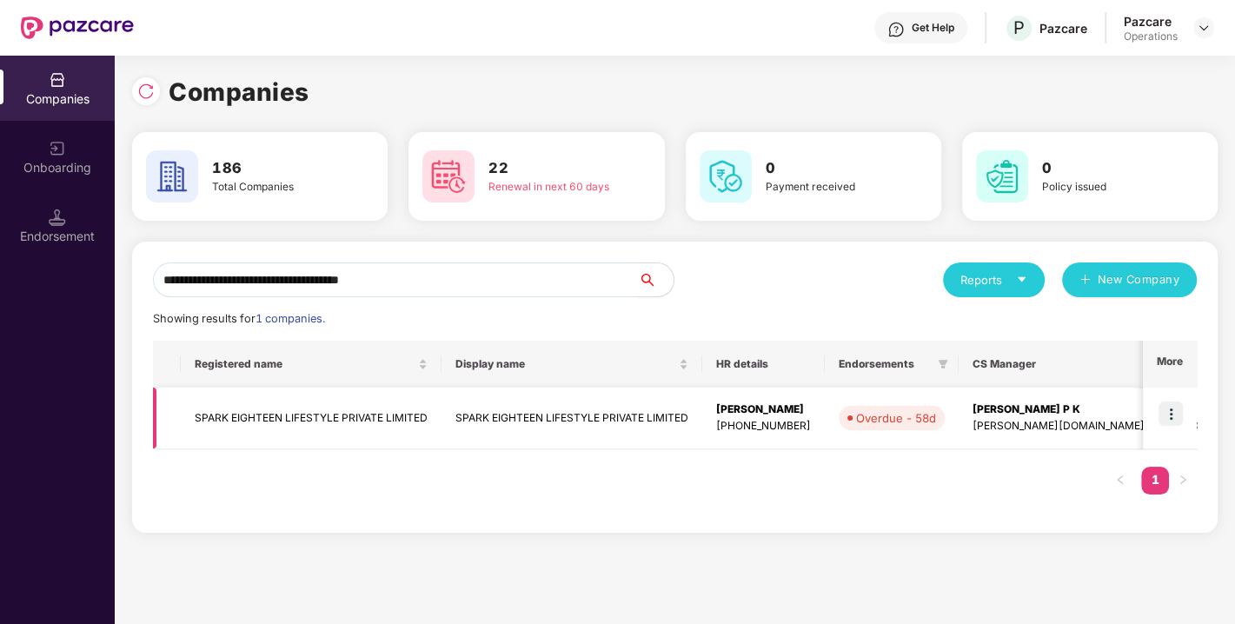
type input "**********"
click at [1173, 412] on img at bounding box center [1171, 414] width 24 height 24
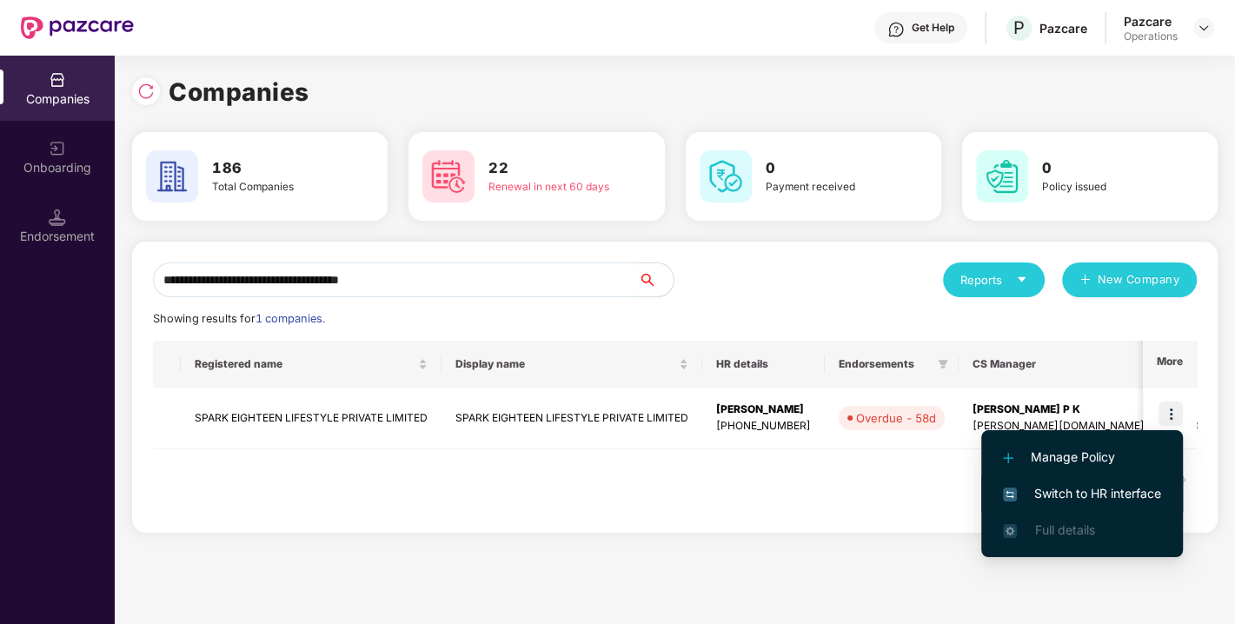
click at [1101, 483] on li "Switch to HR interface" at bounding box center [1083, 494] width 202 height 37
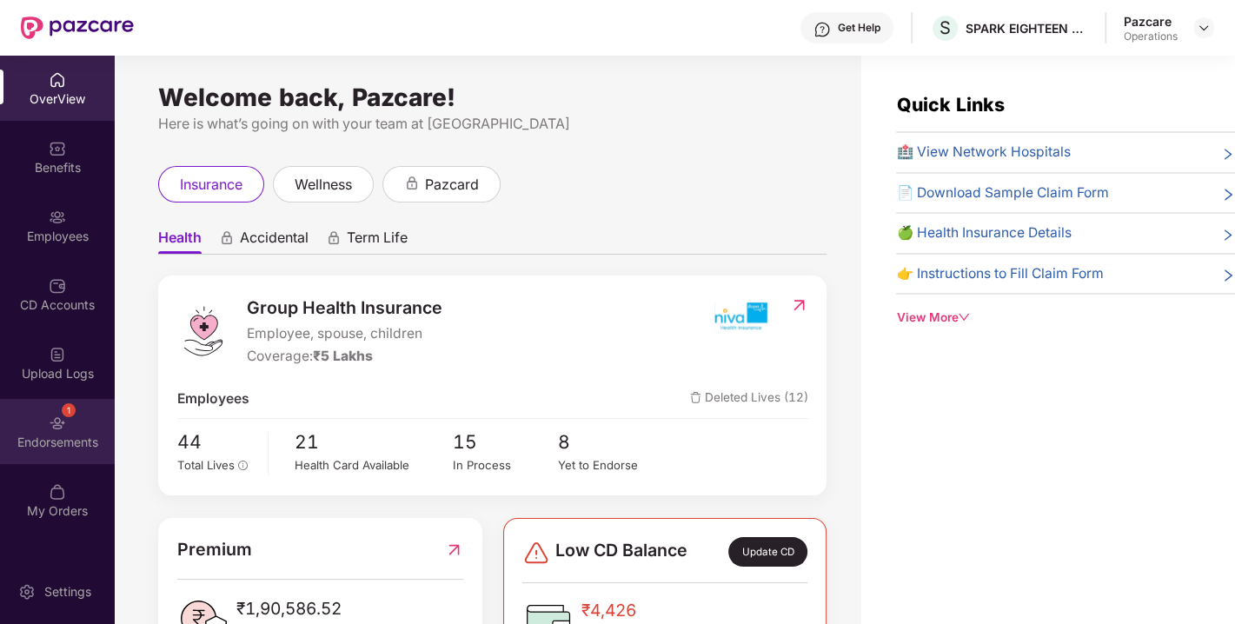
click at [79, 427] on div "1 Endorsements" at bounding box center [57, 431] width 115 height 65
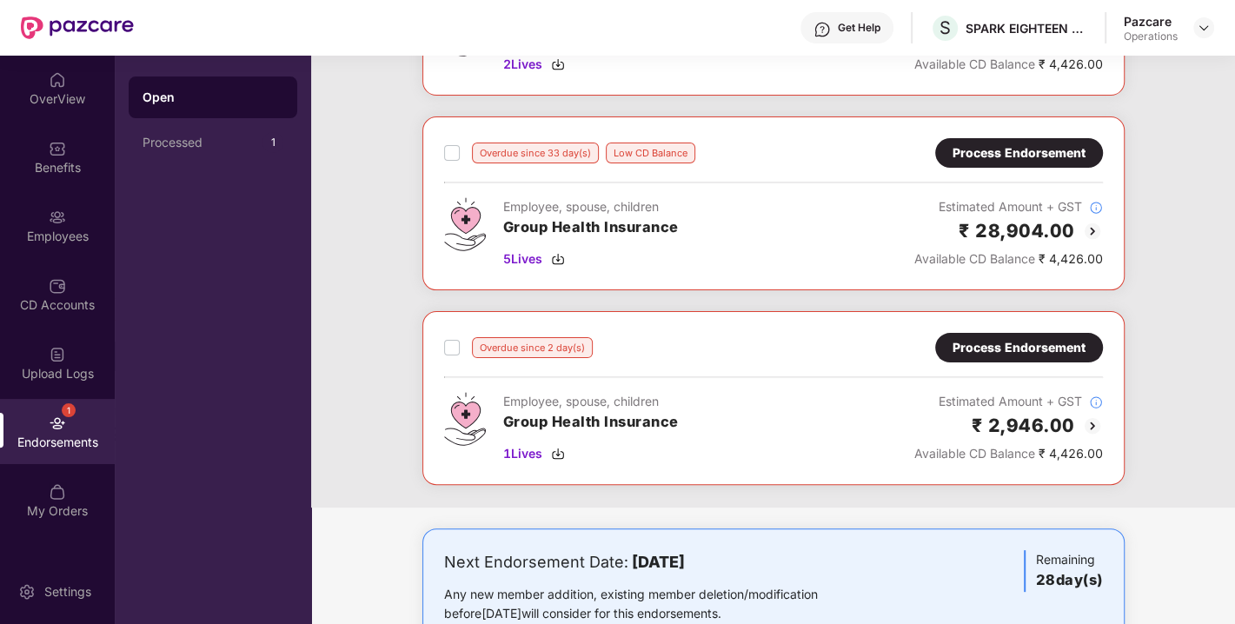
scroll to position [231, 0]
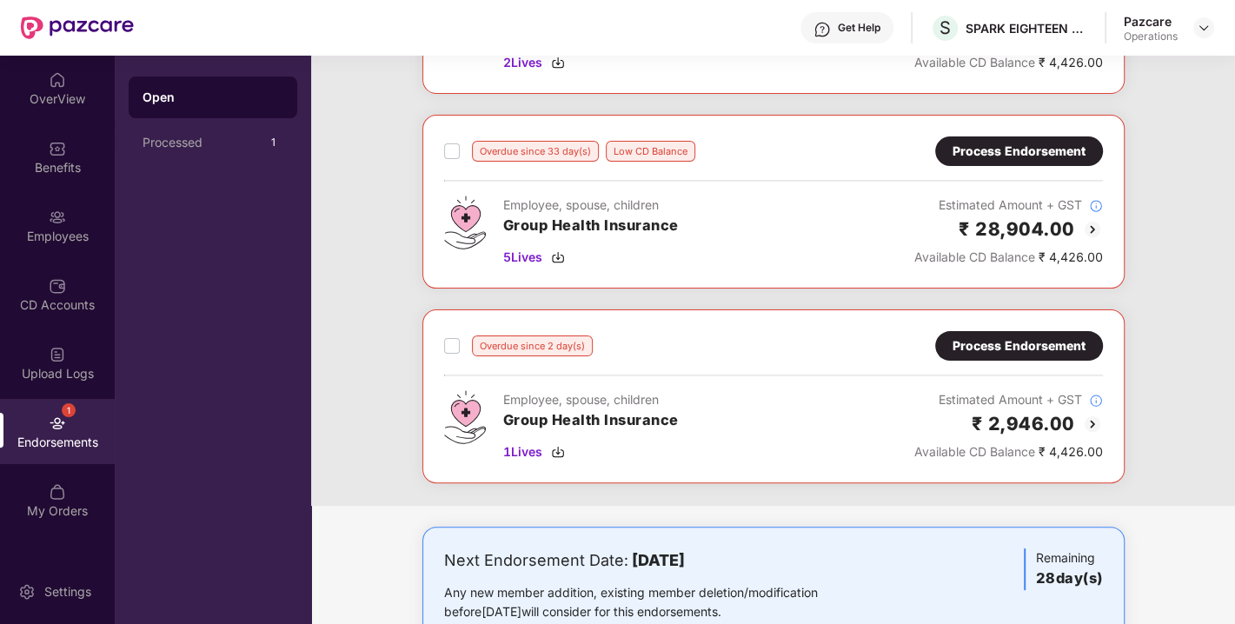
click at [983, 343] on div "Process Endorsement" at bounding box center [1019, 345] width 133 height 19
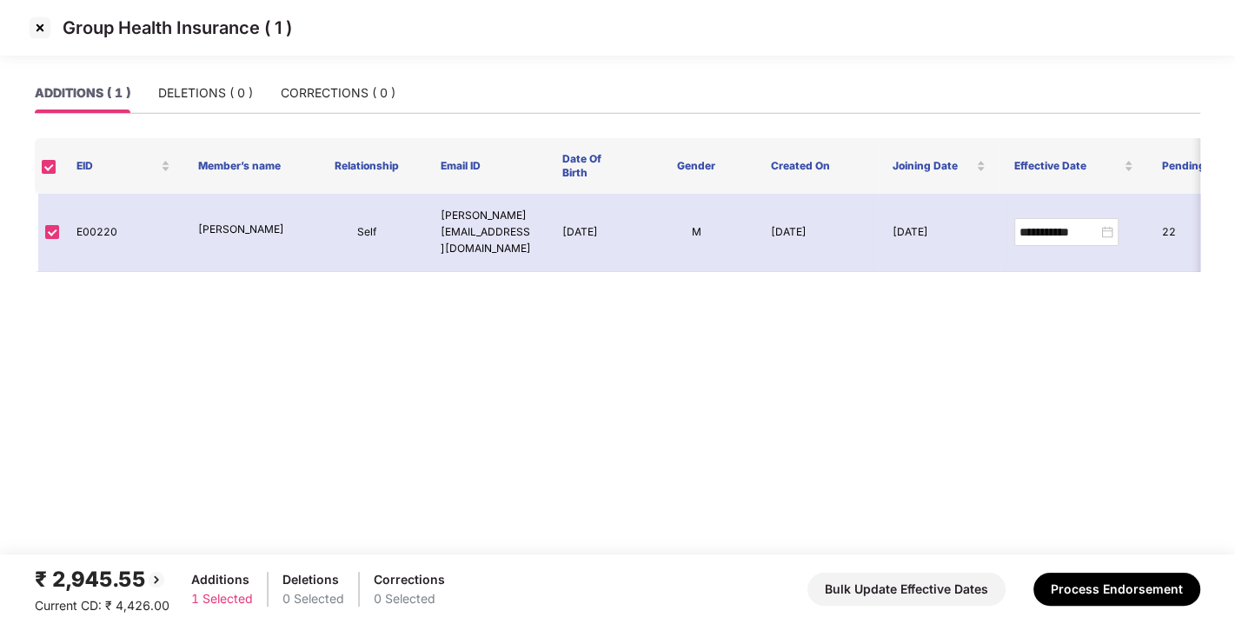
click at [32, 23] on img at bounding box center [40, 28] width 28 height 28
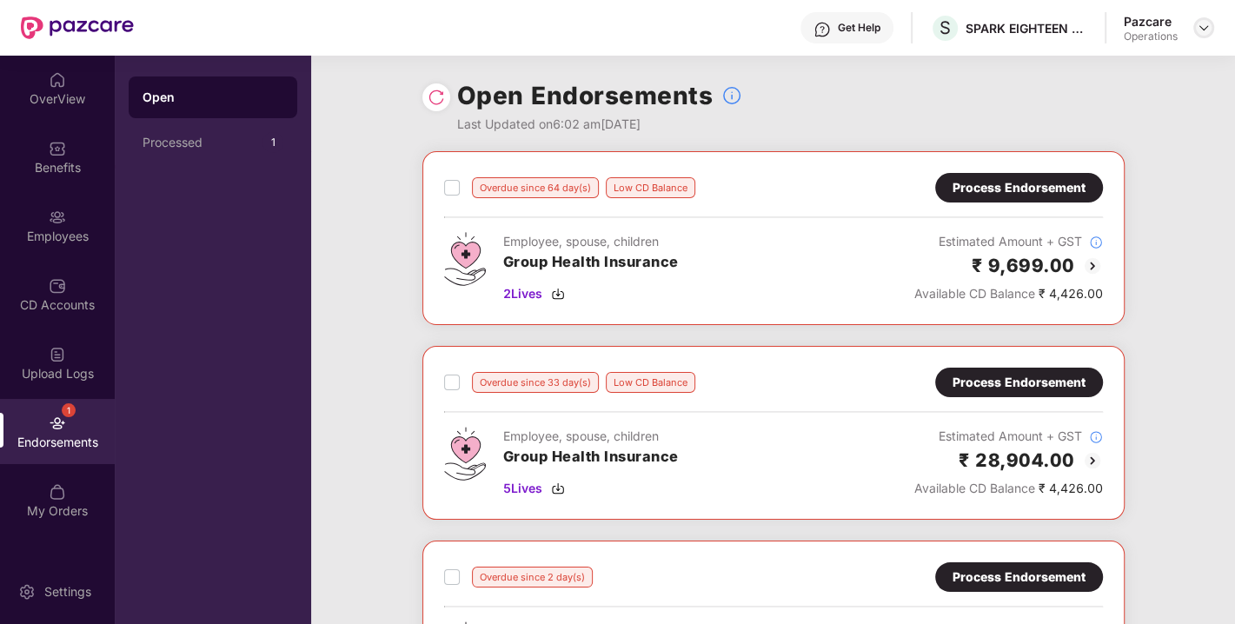
click at [1205, 27] on img at bounding box center [1204, 28] width 14 height 14
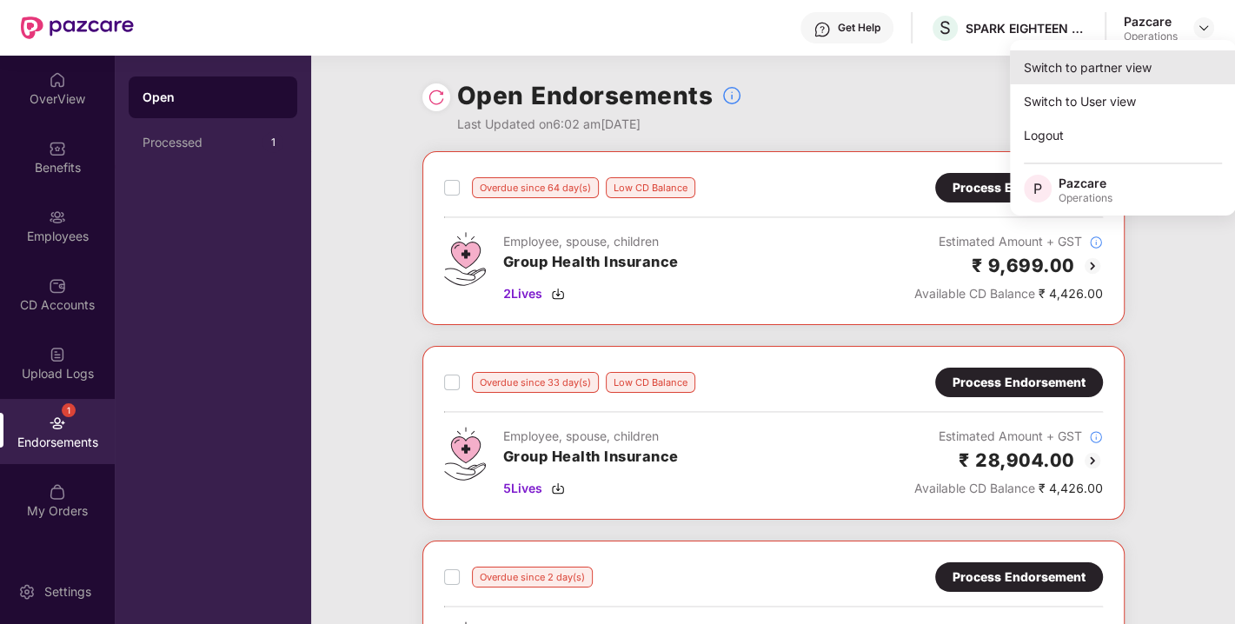
click at [1116, 60] on div "Switch to partner view" at bounding box center [1123, 67] width 226 height 34
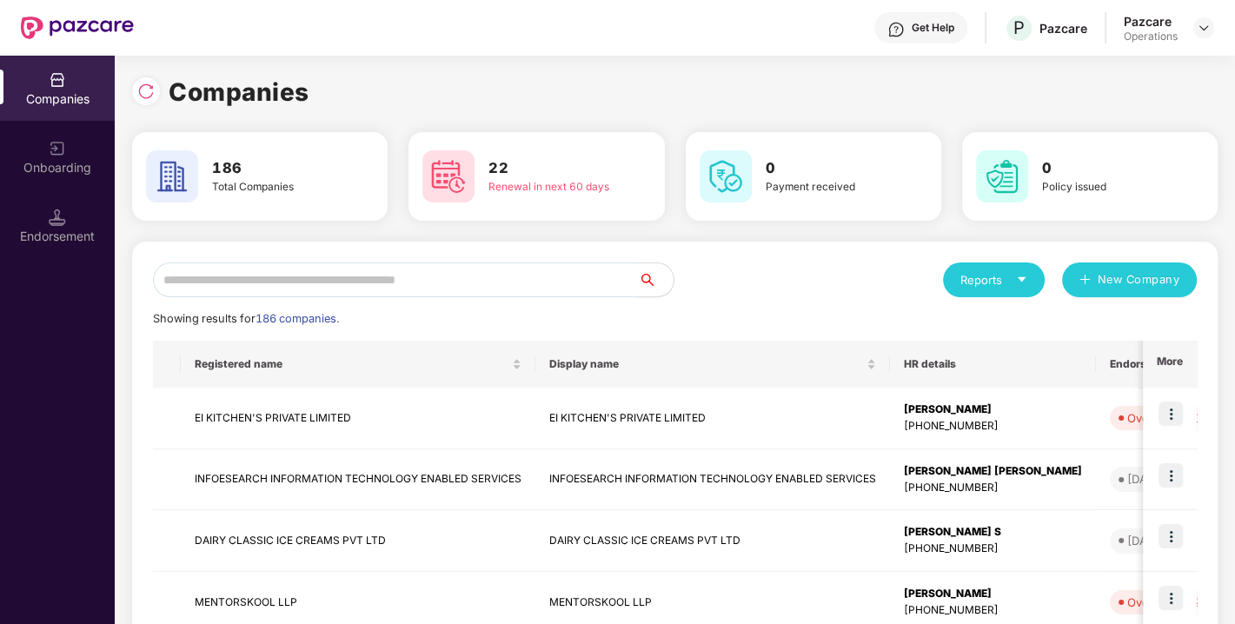
click at [417, 272] on input "text" at bounding box center [396, 280] width 486 height 35
paste input "**********"
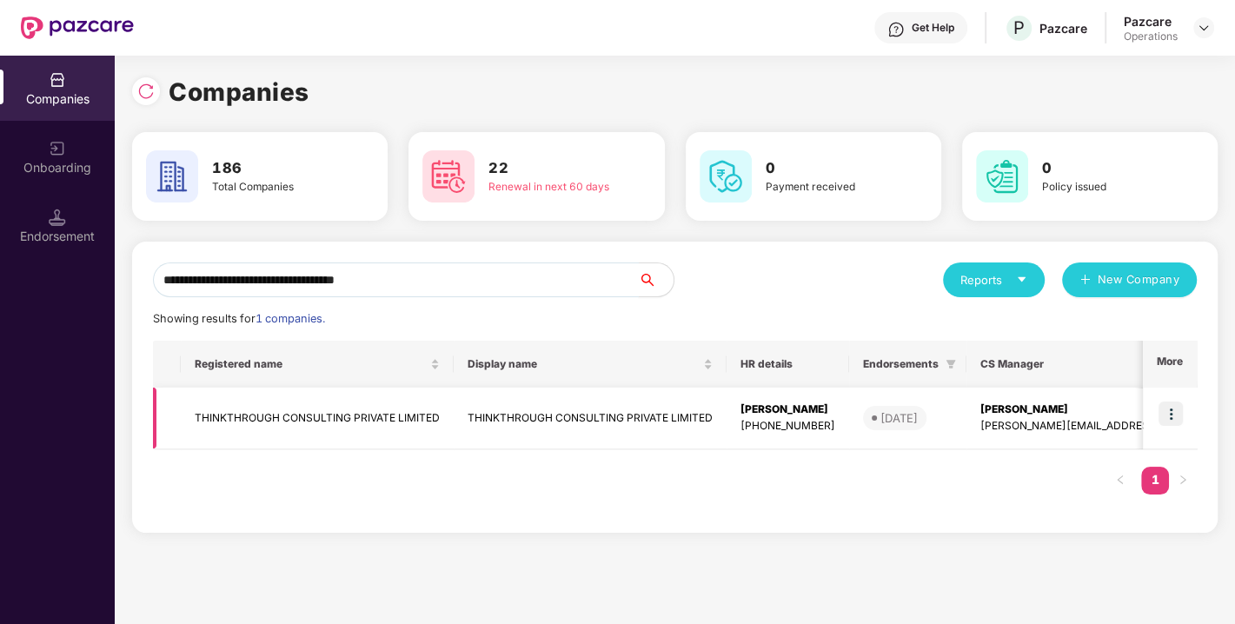
type input "**********"
click at [1175, 415] on img at bounding box center [1171, 414] width 24 height 24
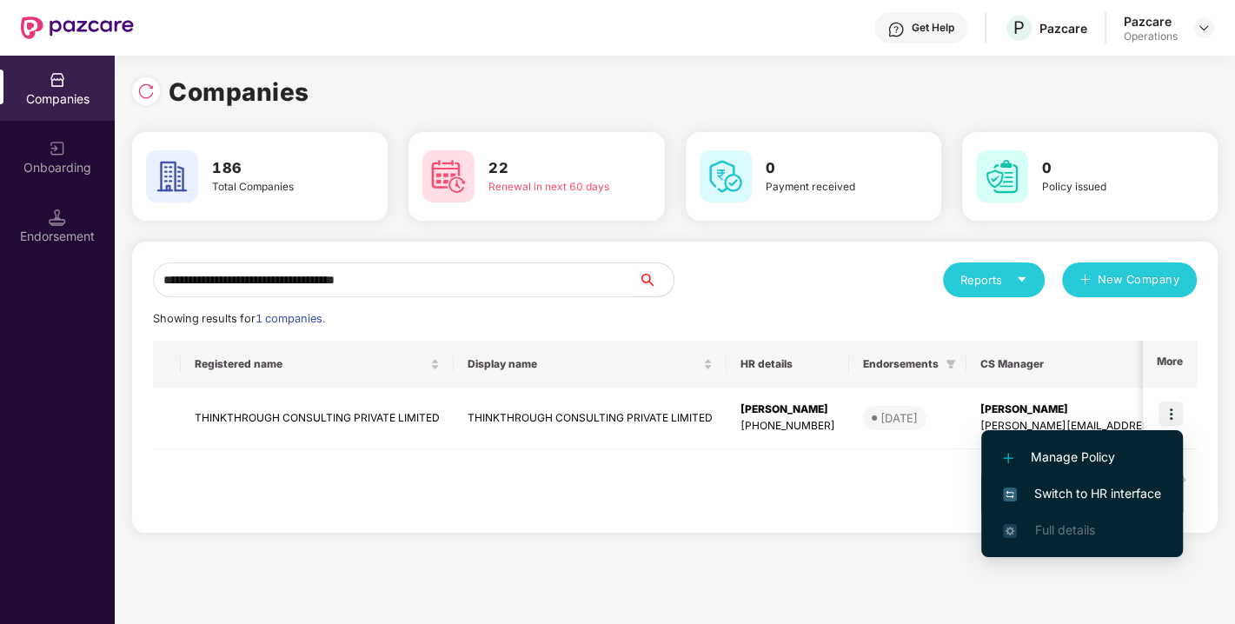
click at [1101, 484] on span "Switch to HR interface" at bounding box center [1082, 493] width 158 height 19
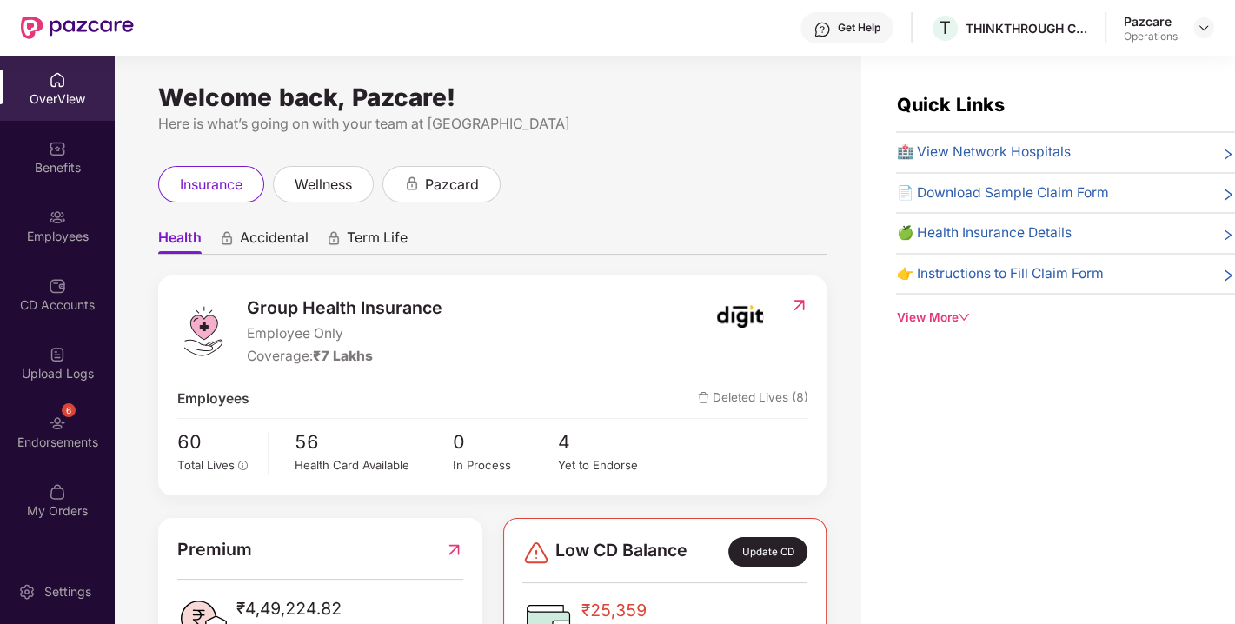
click at [35, 416] on div "6 Endorsements" at bounding box center [57, 431] width 115 height 65
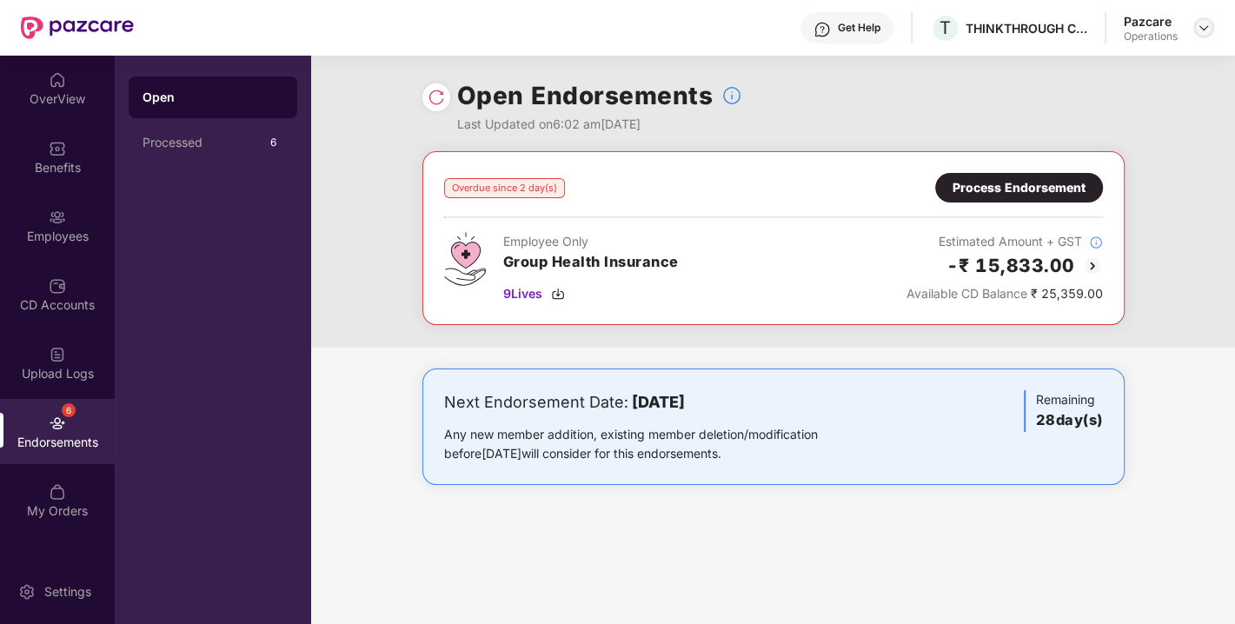
click at [1207, 31] on img at bounding box center [1204, 28] width 14 height 14
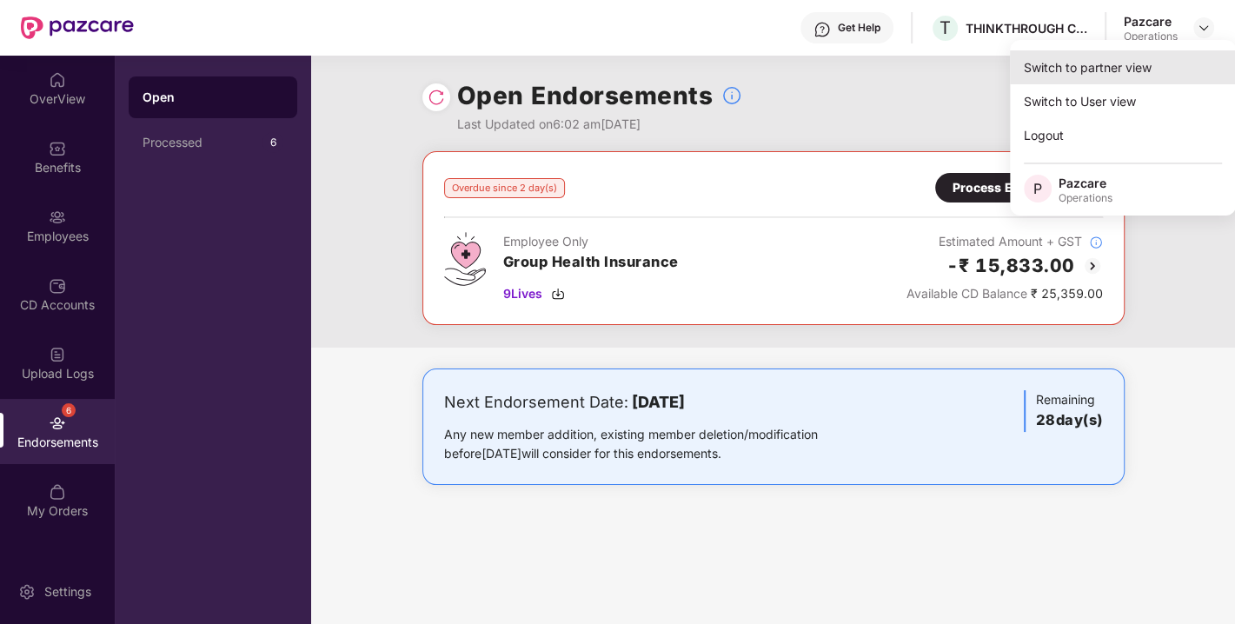
click at [1128, 59] on div "Switch to partner view" at bounding box center [1123, 67] width 226 height 34
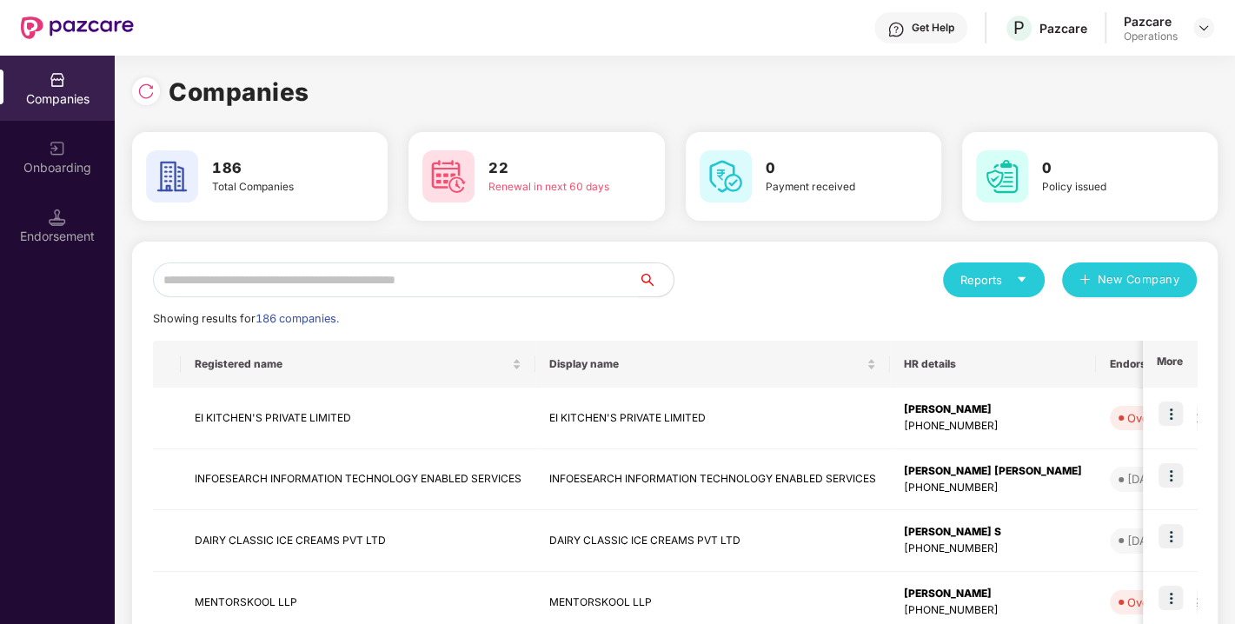
click at [407, 288] on input "text" at bounding box center [396, 280] width 486 height 35
paste input "**********"
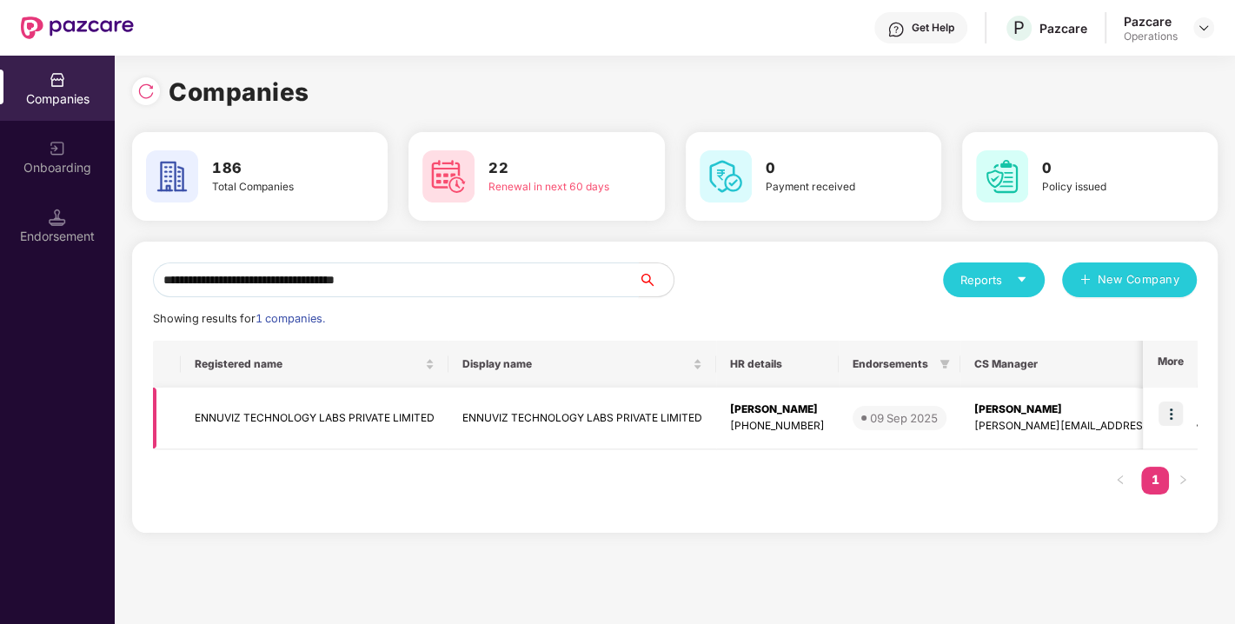
type input "**********"
click at [1168, 417] on img at bounding box center [1171, 414] width 24 height 24
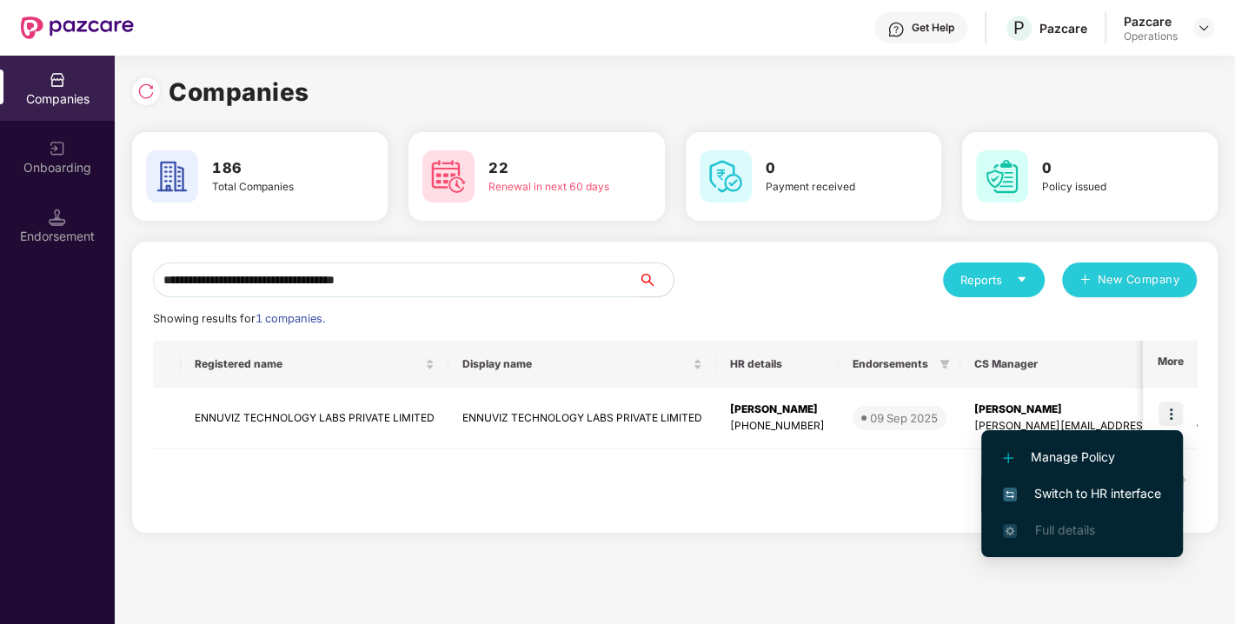
click at [1088, 491] on span "Switch to HR interface" at bounding box center [1082, 493] width 158 height 19
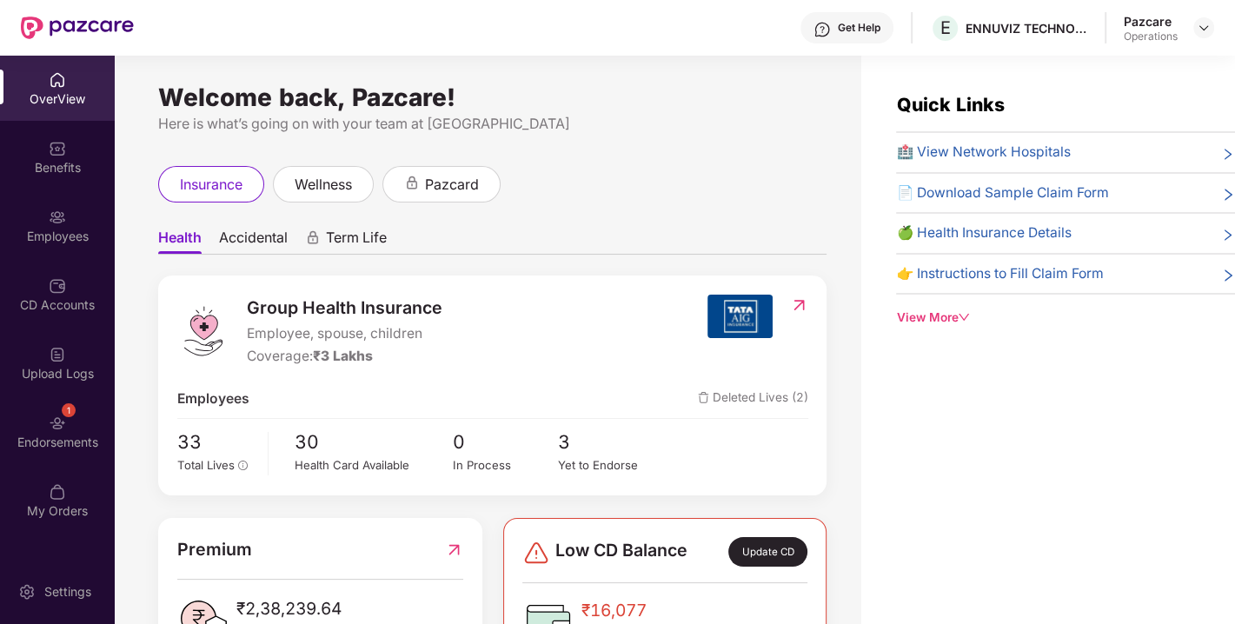
click at [35, 436] on div "Endorsements" at bounding box center [57, 442] width 115 height 17
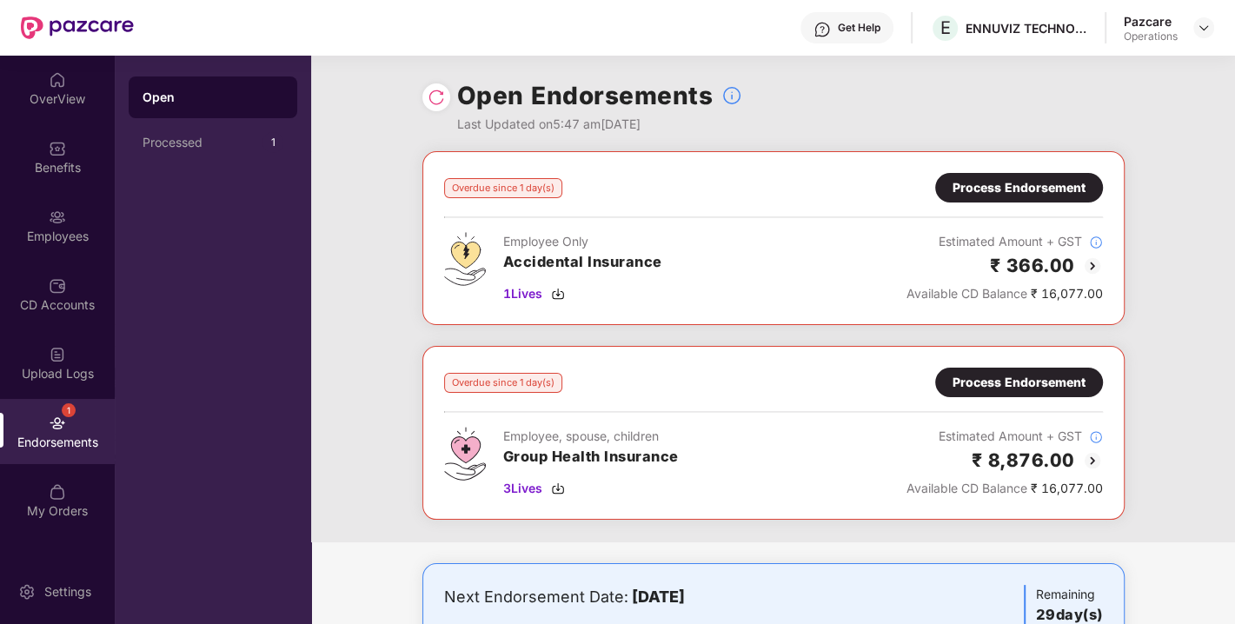
click at [428, 96] on img at bounding box center [436, 97] width 17 height 17
click at [985, 387] on div "Process Endorsement" at bounding box center [1019, 382] width 133 height 19
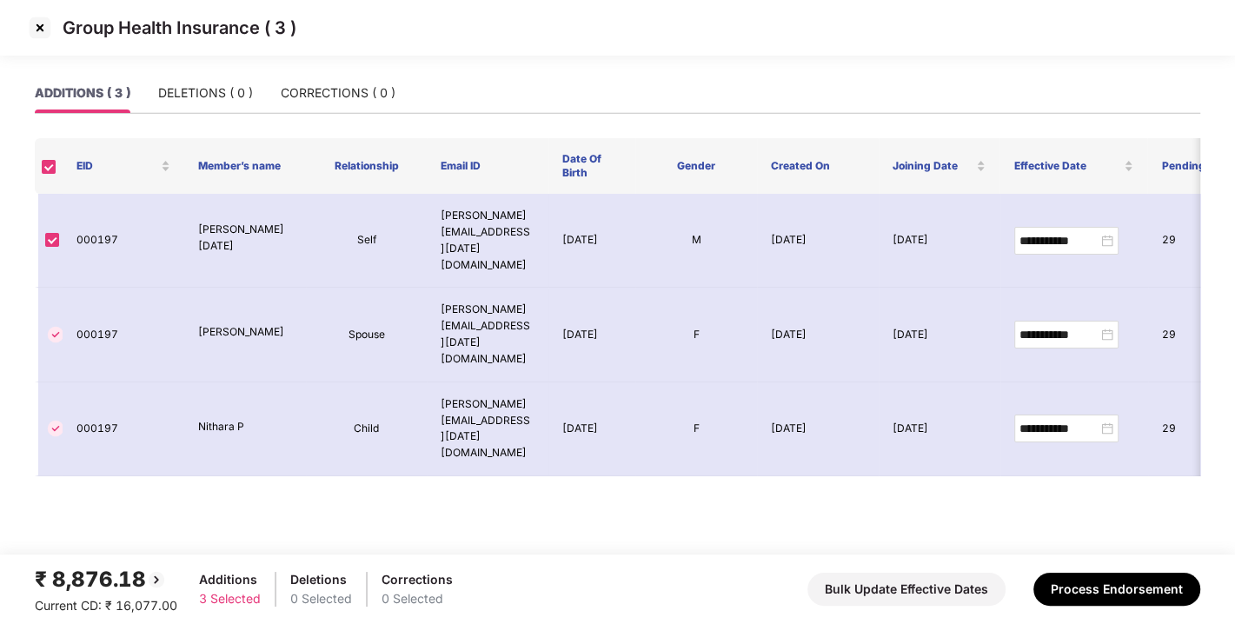
click at [37, 30] on img at bounding box center [40, 28] width 28 height 28
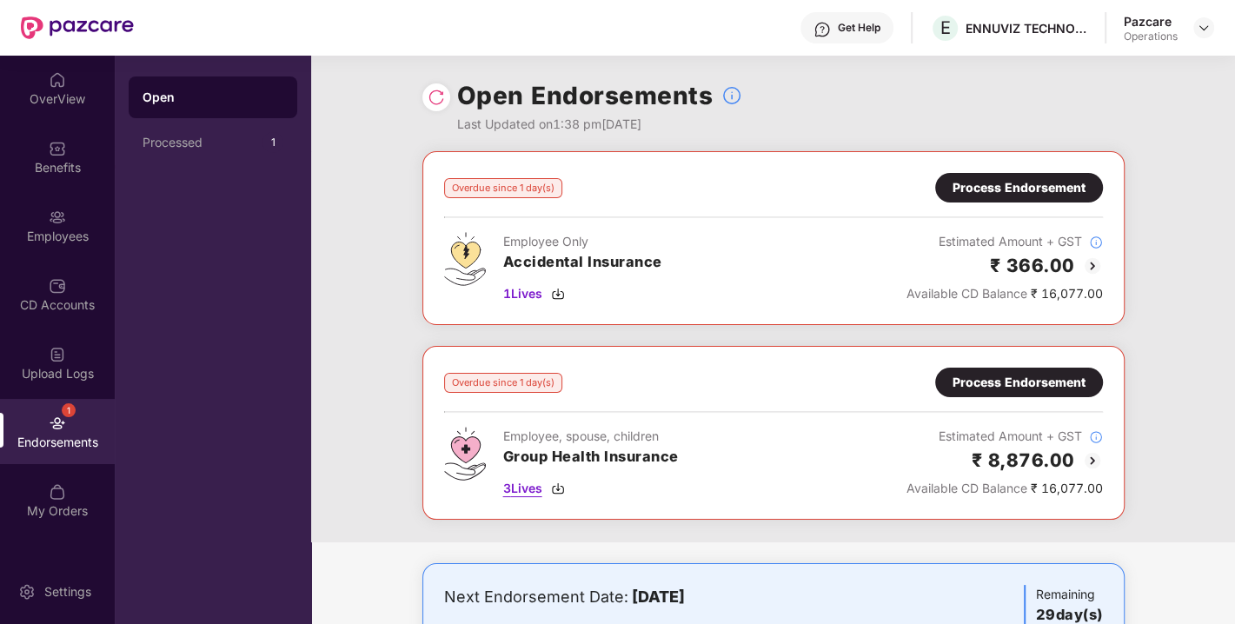
click at [554, 484] on img at bounding box center [558, 489] width 14 height 14
click at [553, 293] on img at bounding box center [558, 294] width 14 height 14
click at [1003, 396] on div "Process Endorsement" at bounding box center [1019, 383] width 168 height 30
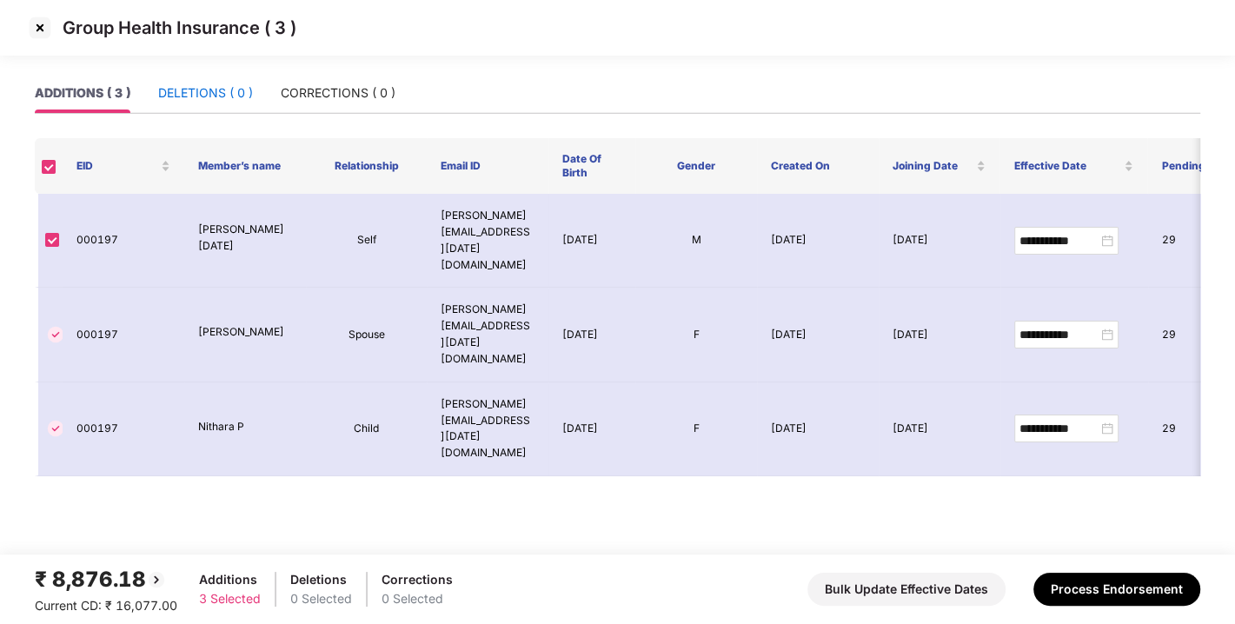
click at [230, 84] on div "DELETIONS ( 0 )" at bounding box center [205, 92] width 95 height 19
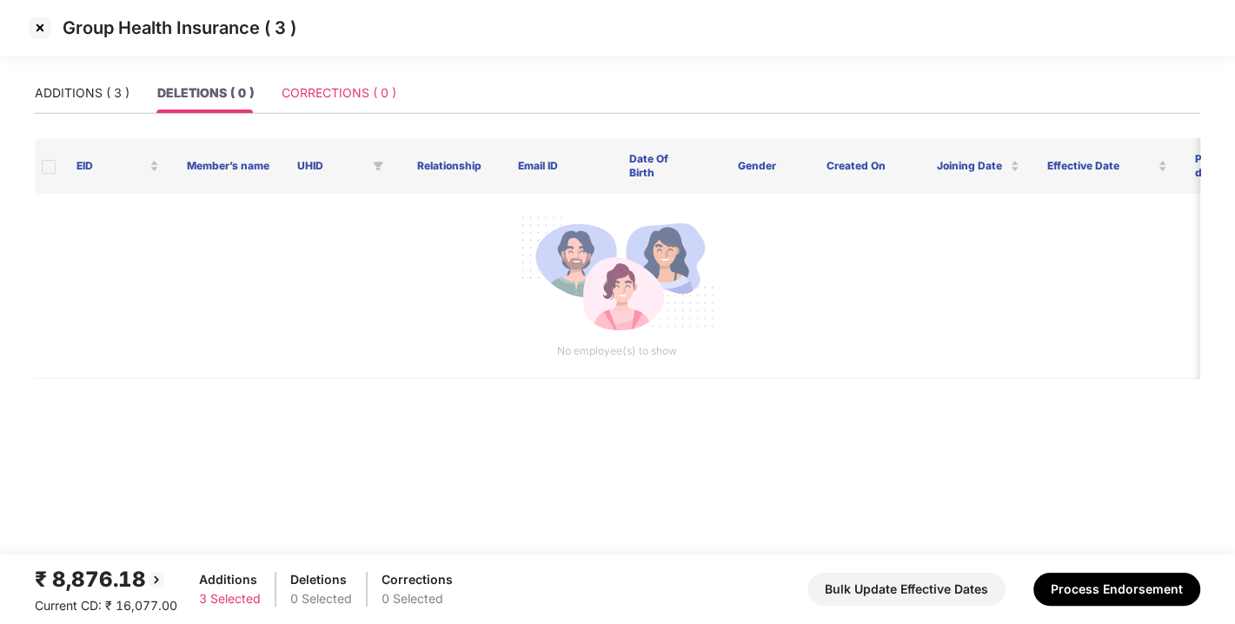
click at [335, 109] on div "CORRECTIONS ( 0 )" at bounding box center [339, 93] width 115 height 40
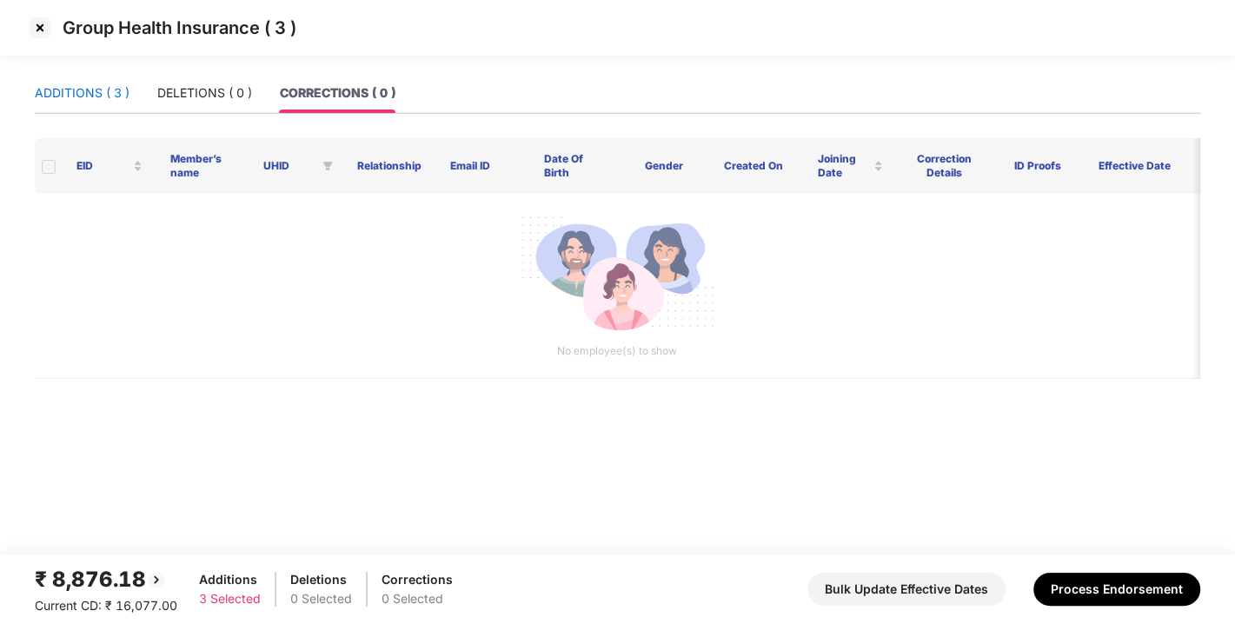
click at [108, 87] on div "ADDITIONS ( 3 )" at bounding box center [82, 92] width 95 height 19
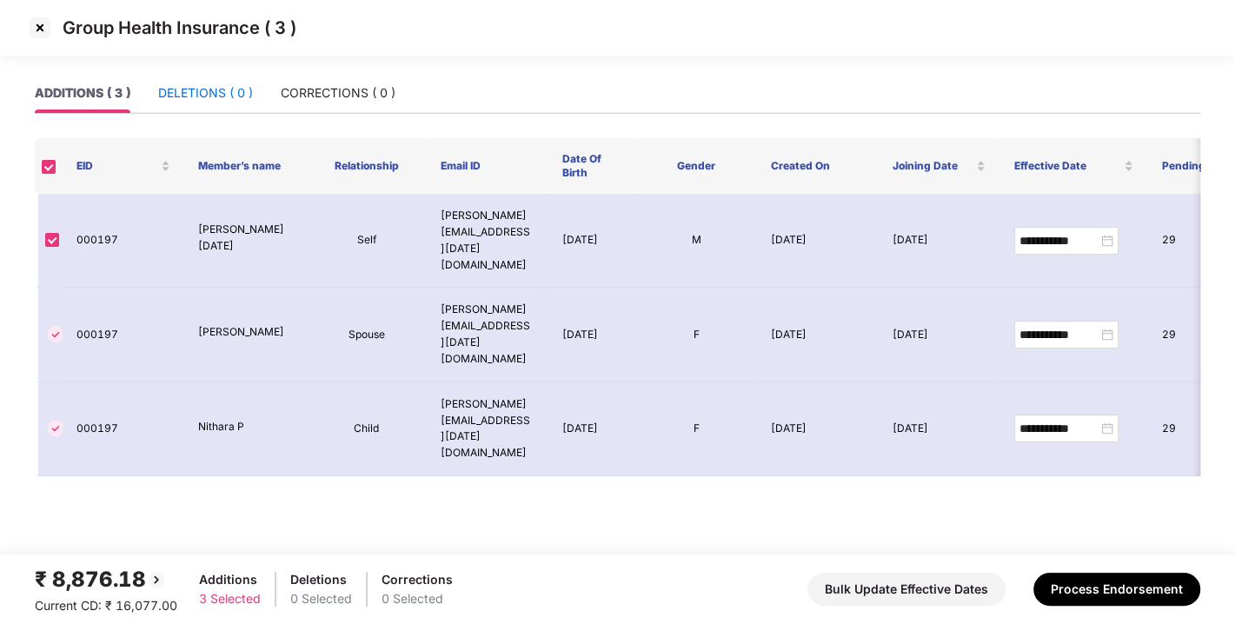
click at [216, 98] on div "DELETIONS ( 0 )" at bounding box center [205, 92] width 95 height 19
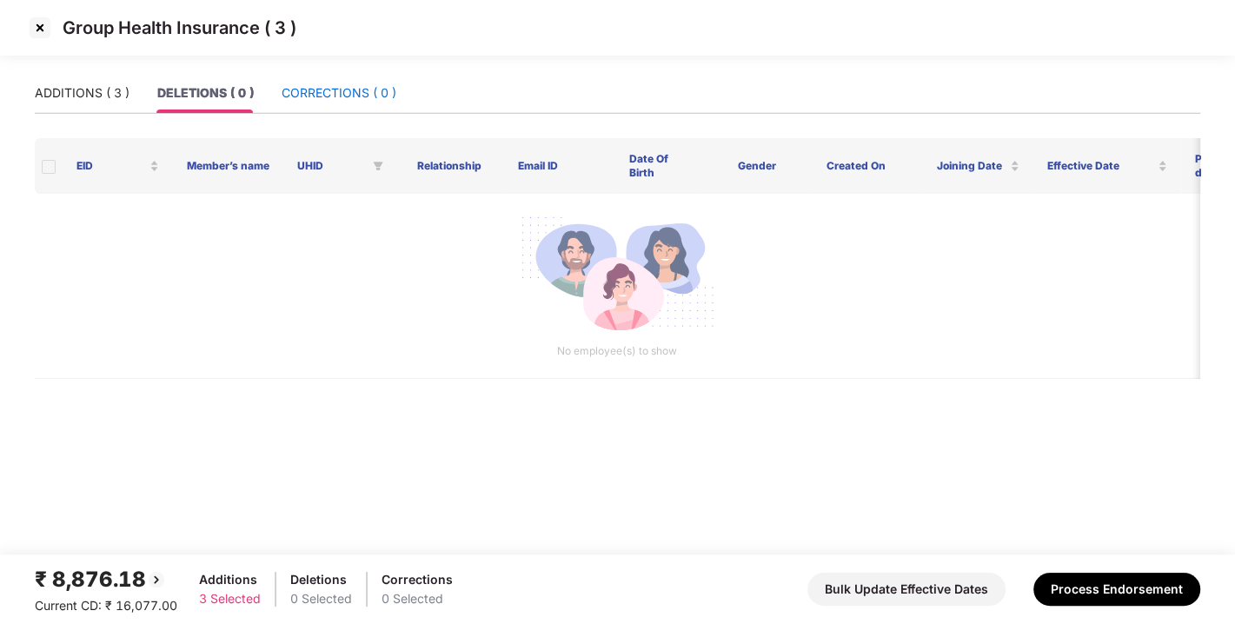
click at [313, 95] on div "CORRECTIONS ( 0 )" at bounding box center [339, 92] width 115 height 19
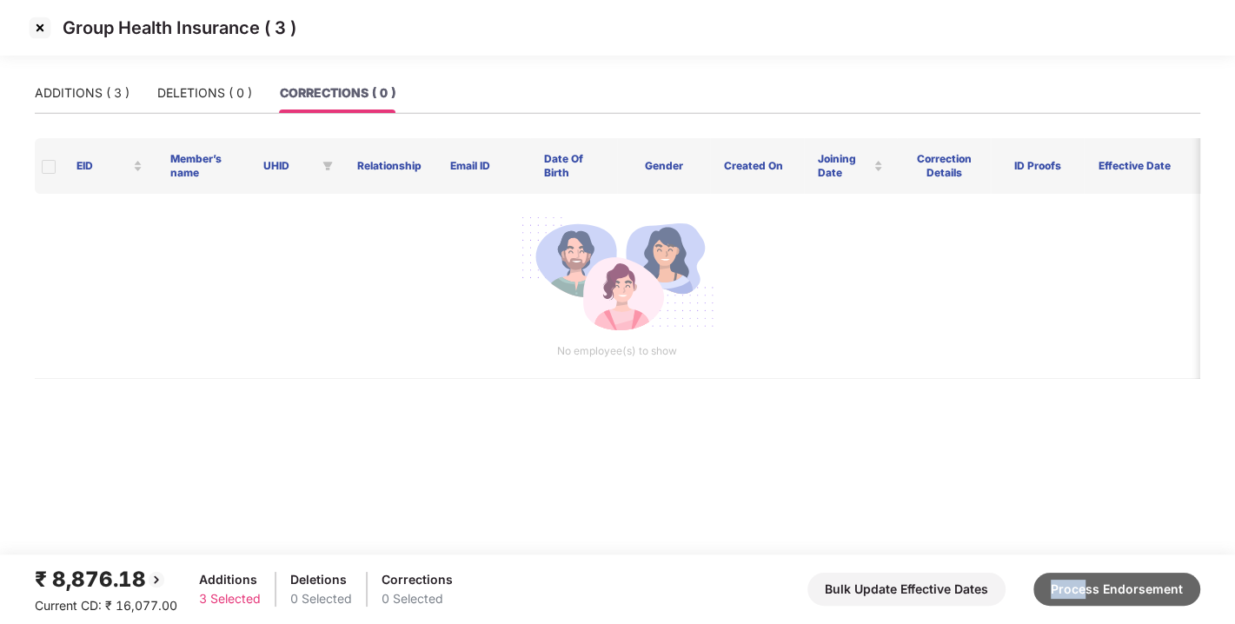
drag, startPoint x: 1075, startPoint y: 561, endPoint x: 1097, endPoint y: 582, distance: 30.1
click at [1097, 582] on footer "₹ 8,876.18 Current CD: ₹ 16,077.00 Additions 3 Selected Deletions 0 Selected Co…" at bounding box center [617, 590] width 1235 height 70
click at [1097, 582] on button "Process Endorsement" at bounding box center [1117, 589] width 167 height 33
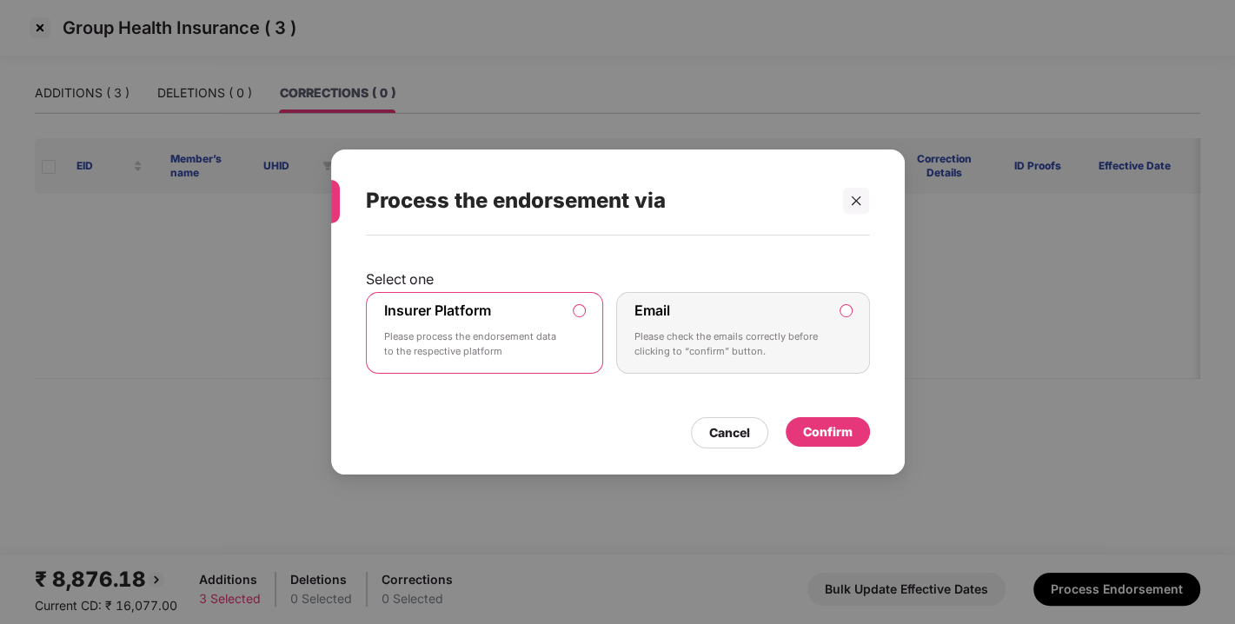
click at [851, 437] on div "Confirm" at bounding box center [828, 432] width 50 height 19
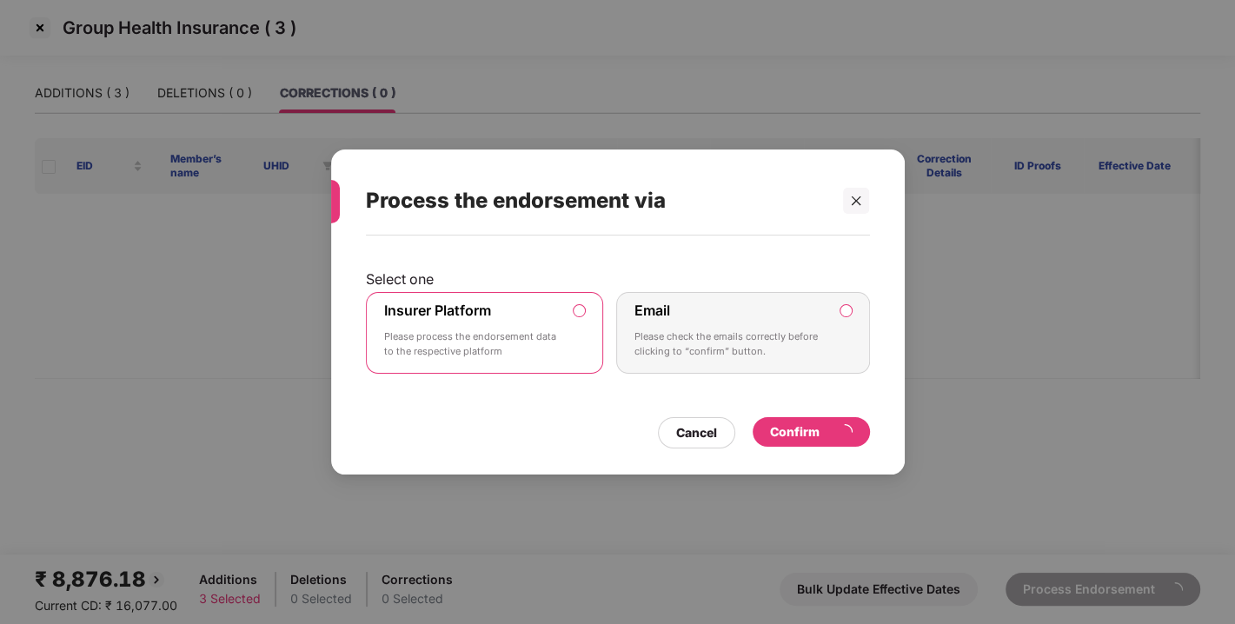
click at [953, 369] on div "Process the endorsement via Select one Insurer Platform Please process the endo…" at bounding box center [617, 312] width 1235 height 624
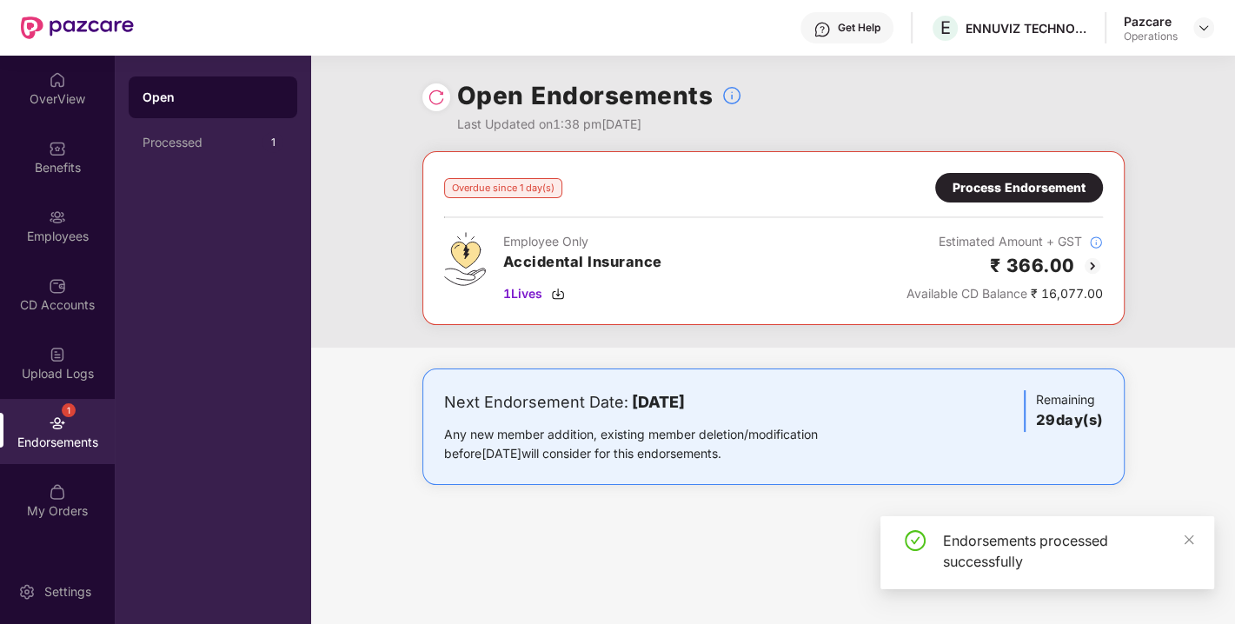
click at [1009, 183] on div "Process Endorsement" at bounding box center [1019, 187] width 133 height 19
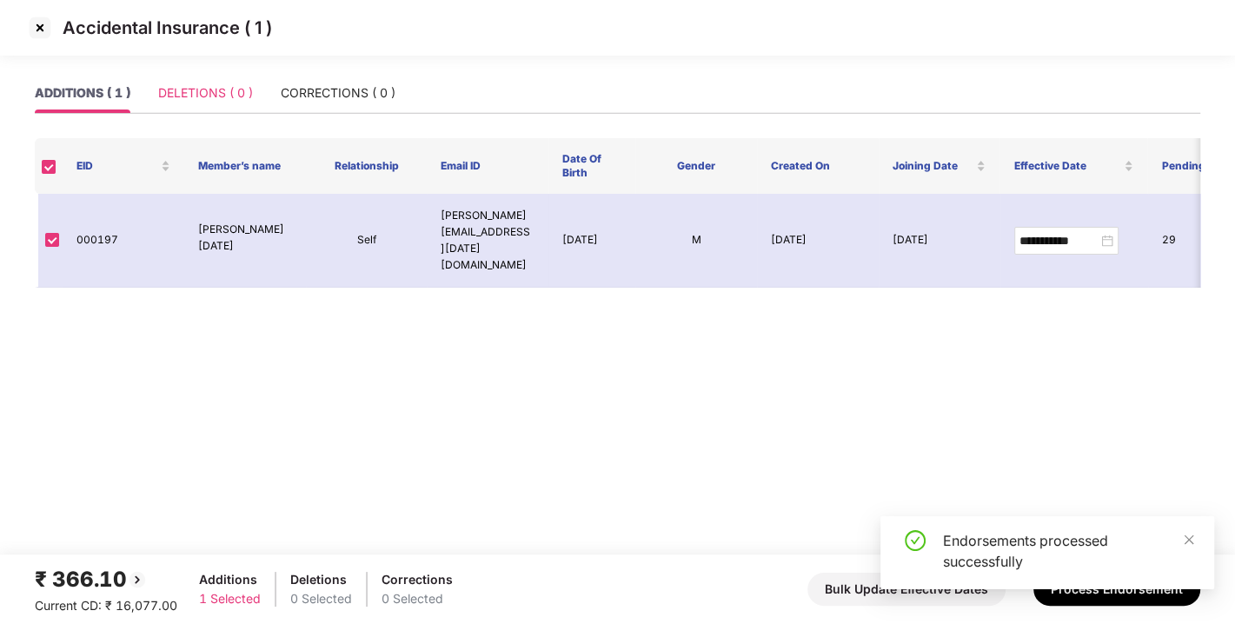
click at [190, 74] on div "DELETIONS ( 0 )" at bounding box center [205, 93] width 95 height 40
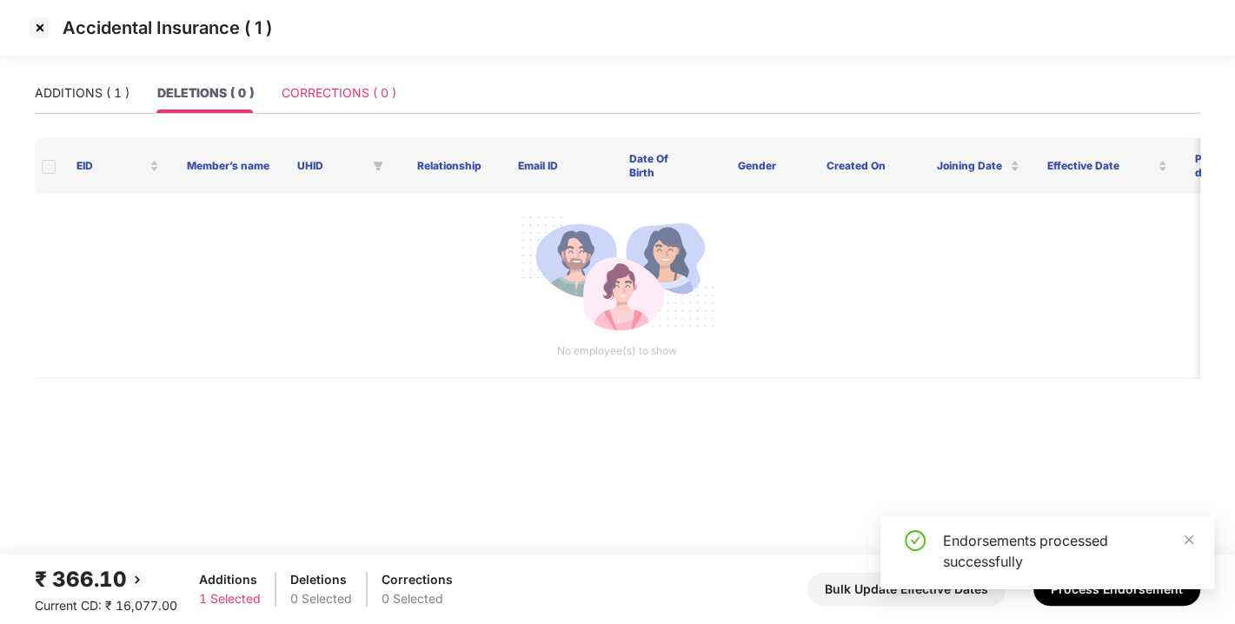
click at [308, 81] on div "CORRECTIONS ( 0 )" at bounding box center [339, 93] width 115 height 40
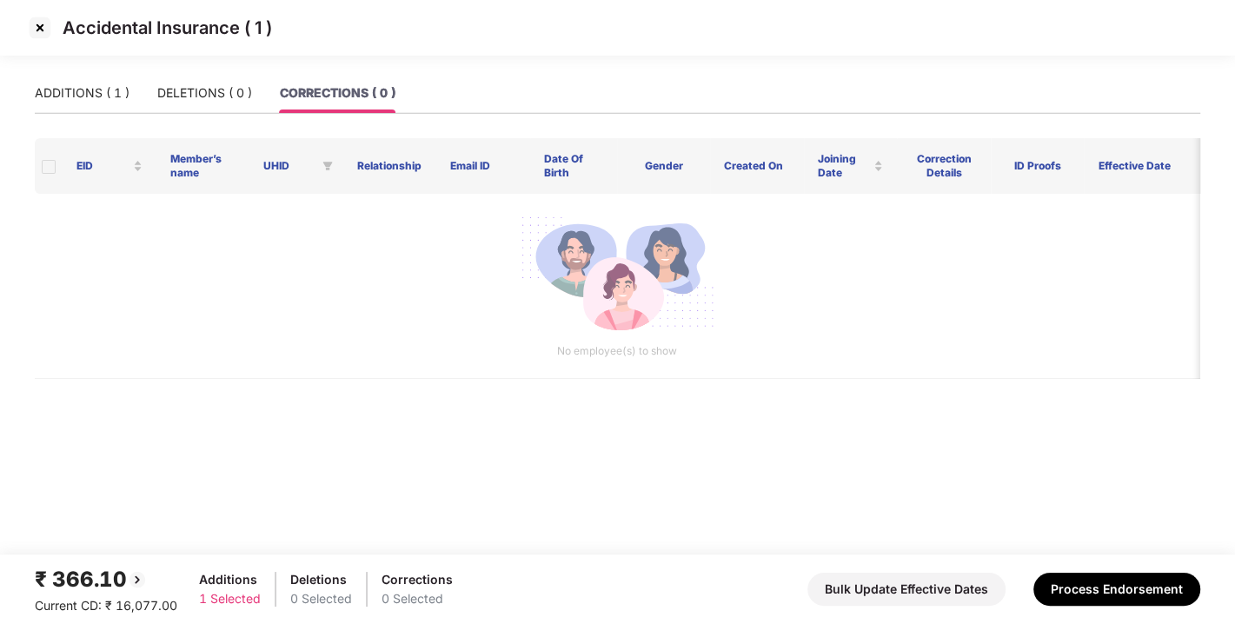
click at [91, 71] on div "Accidental Insurance ( 1 )" at bounding box center [617, 36] width 1235 height 73
click at [82, 87] on div "ADDITIONS ( 1 )" at bounding box center [82, 92] width 95 height 19
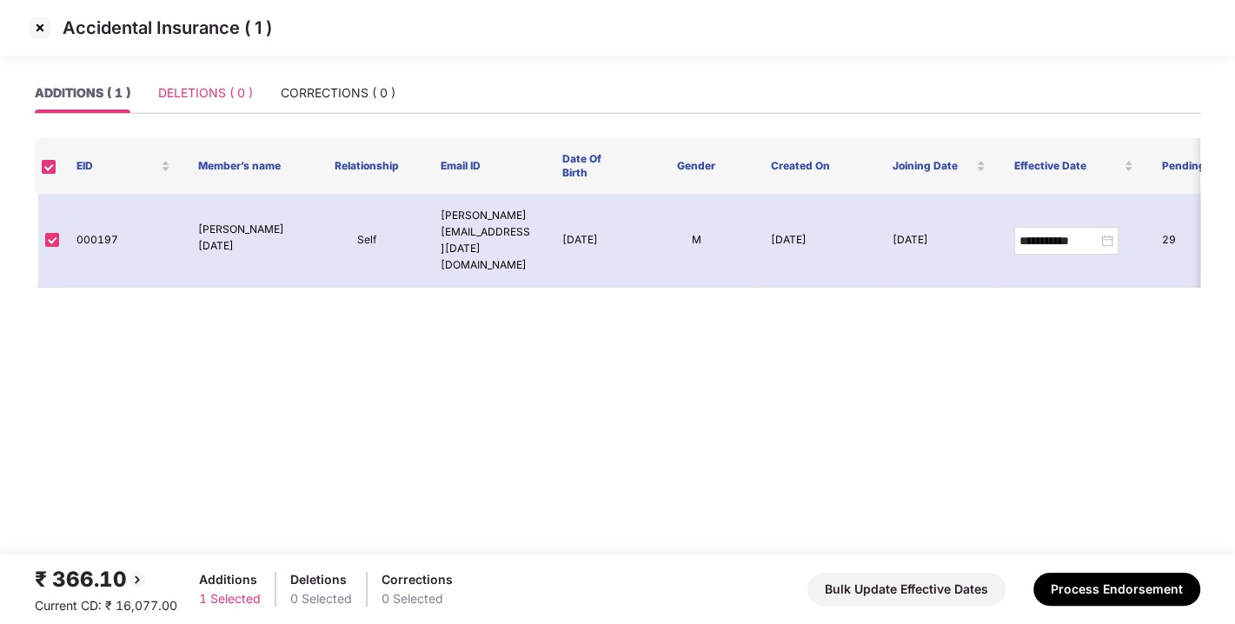
click at [181, 104] on div "DELETIONS ( 0 )" at bounding box center [205, 93] width 95 height 40
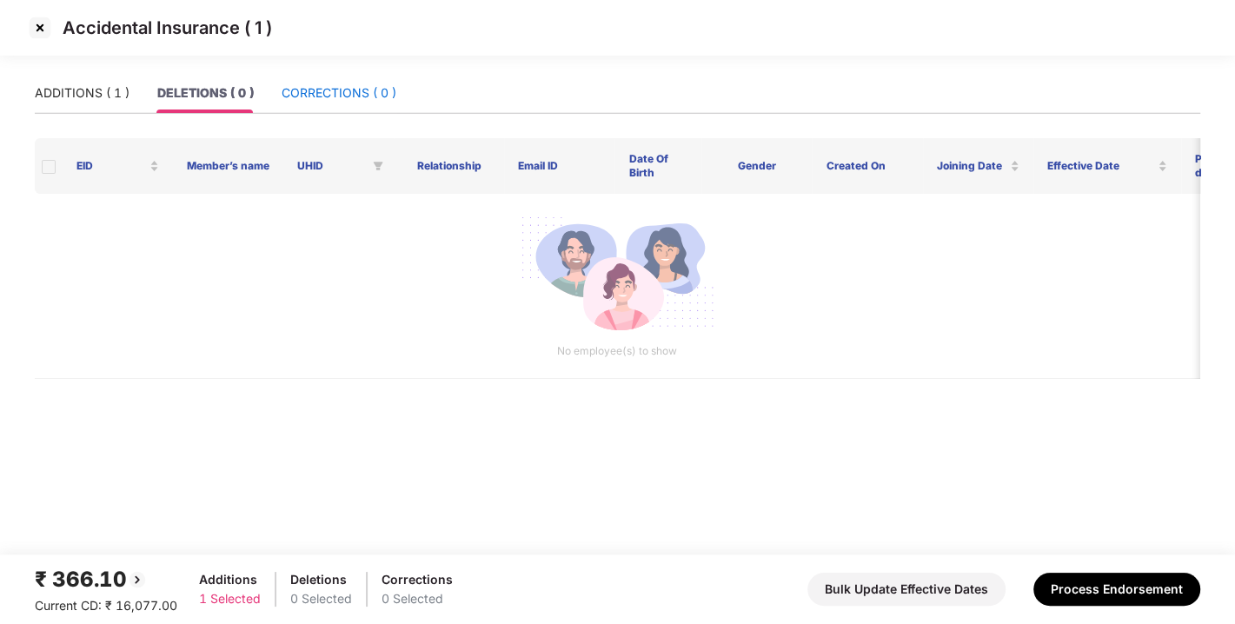
click at [320, 90] on div "CORRECTIONS ( 0 )" at bounding box center [339, 92] width 115 height 19
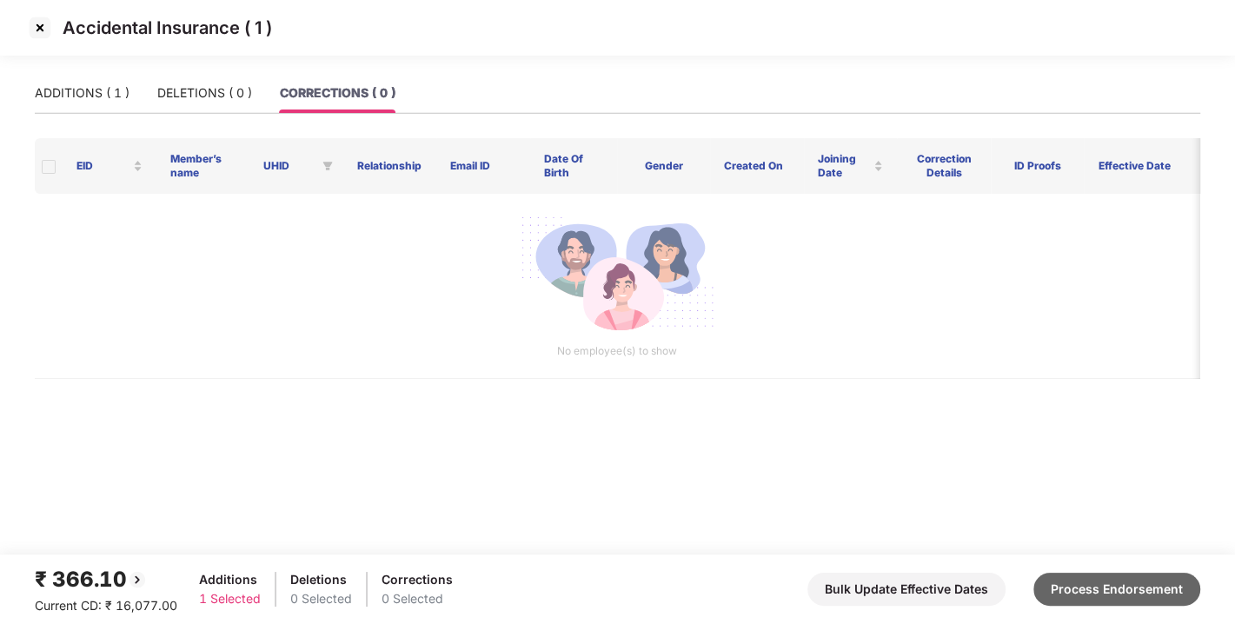
click at [1072, 583] on button "Process Endorsement" at bounding box center [1117, 589] width 167 height 33
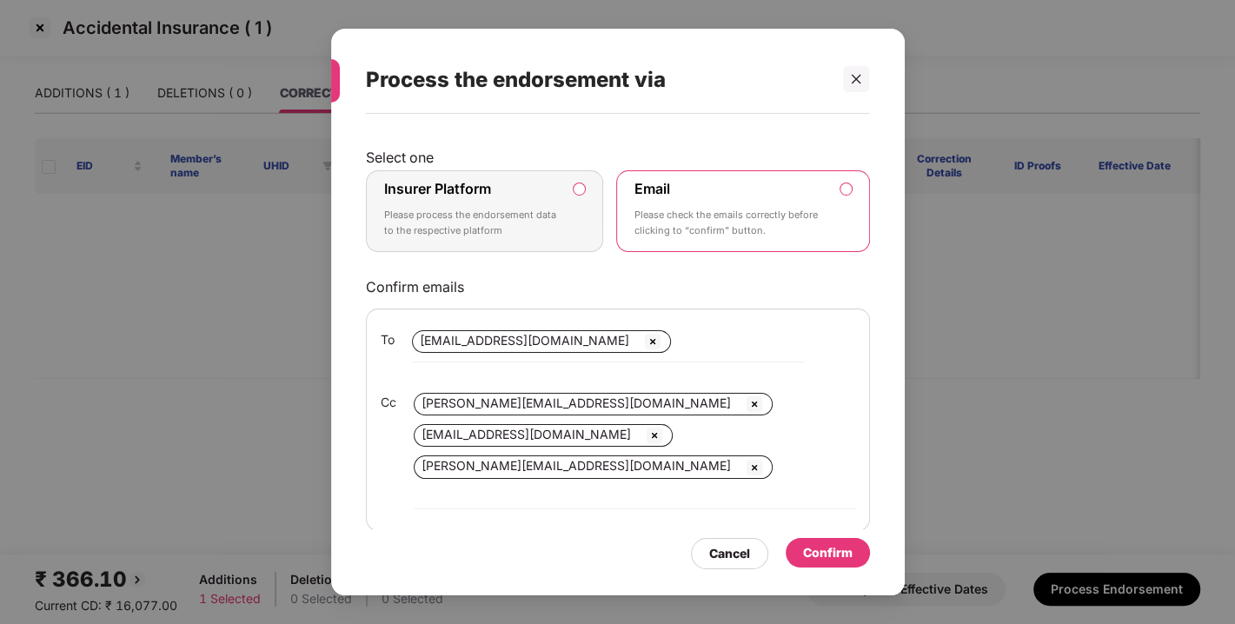
click at [587, 191] on label "Insurer Platform Please process the endorsement data to the respective platform" at bounding box center [485, 211] width 238 height 82
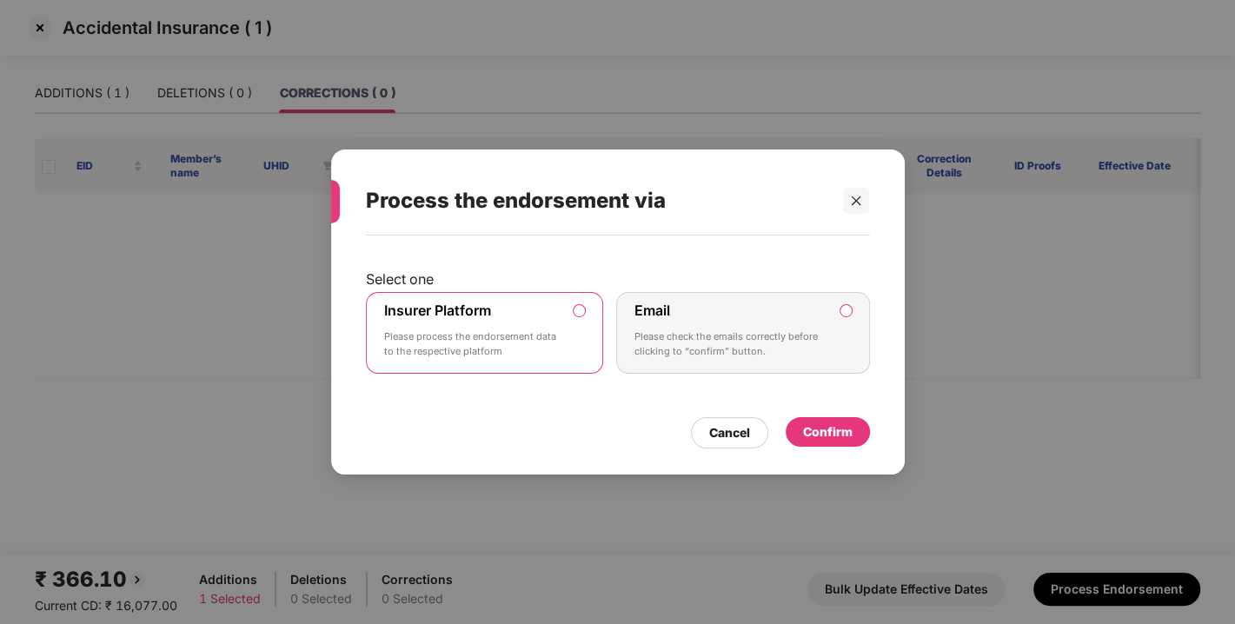
click at [839, 432] on div "Confirm" at bounding box center [828, 432] width 50 height 19
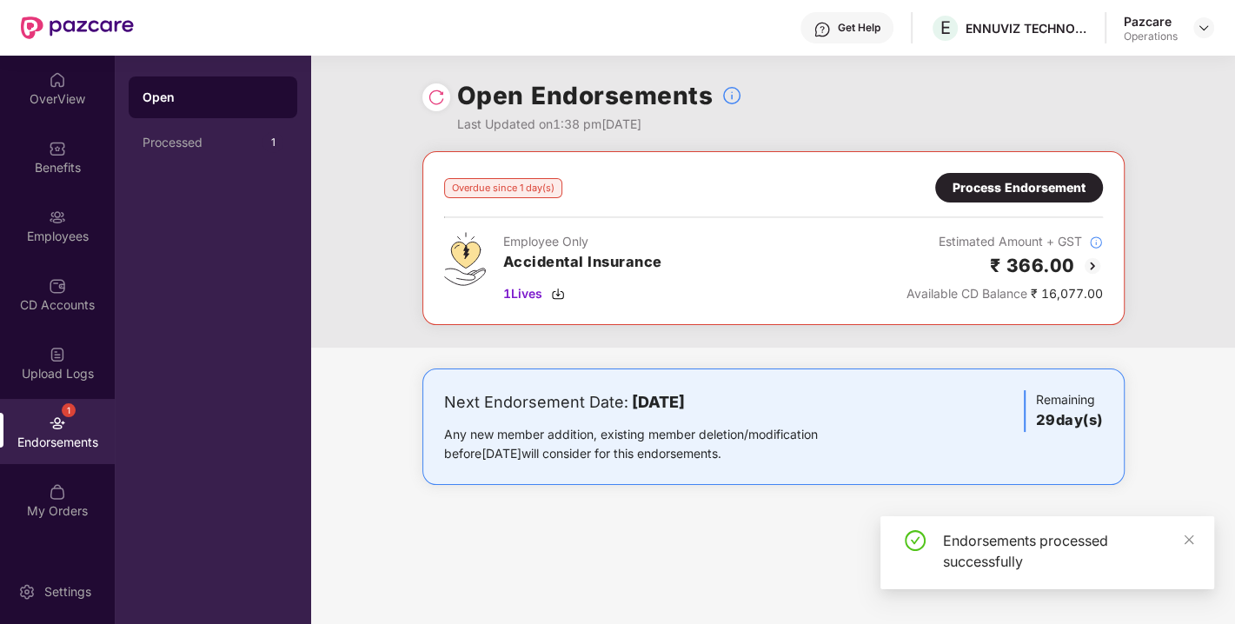
click at [428, 91] on img at bounding box center [436, 97] width 17 height 17
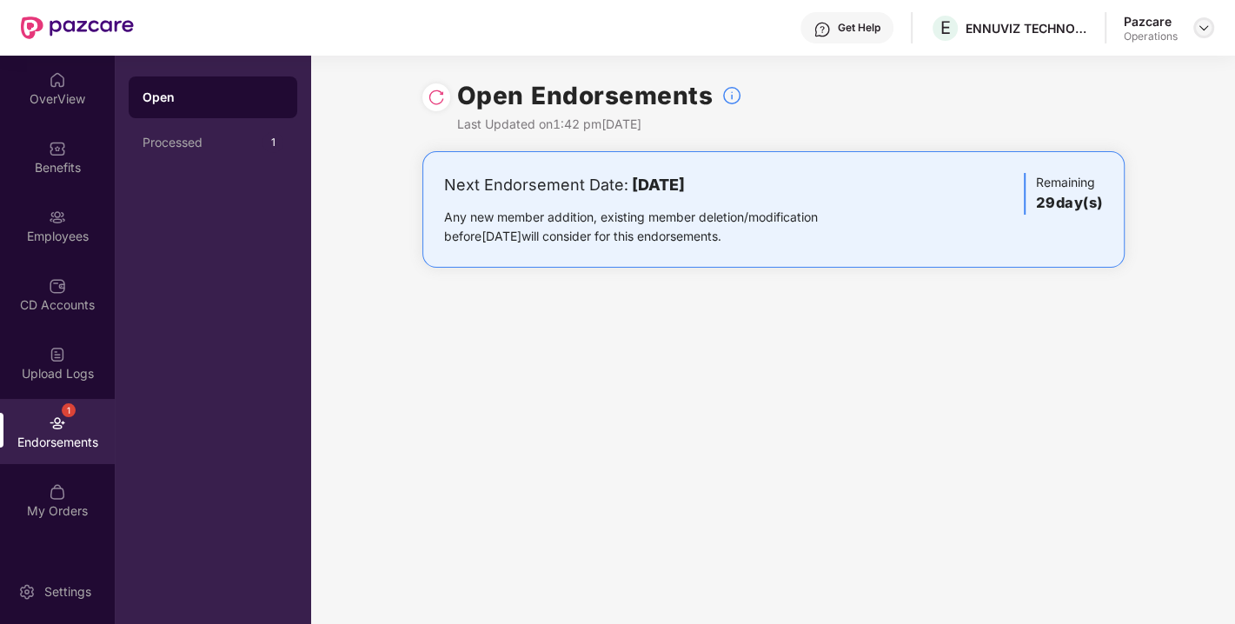
click at [1203, 31] on img at bounding box center [1204, 28] width 14 height 14
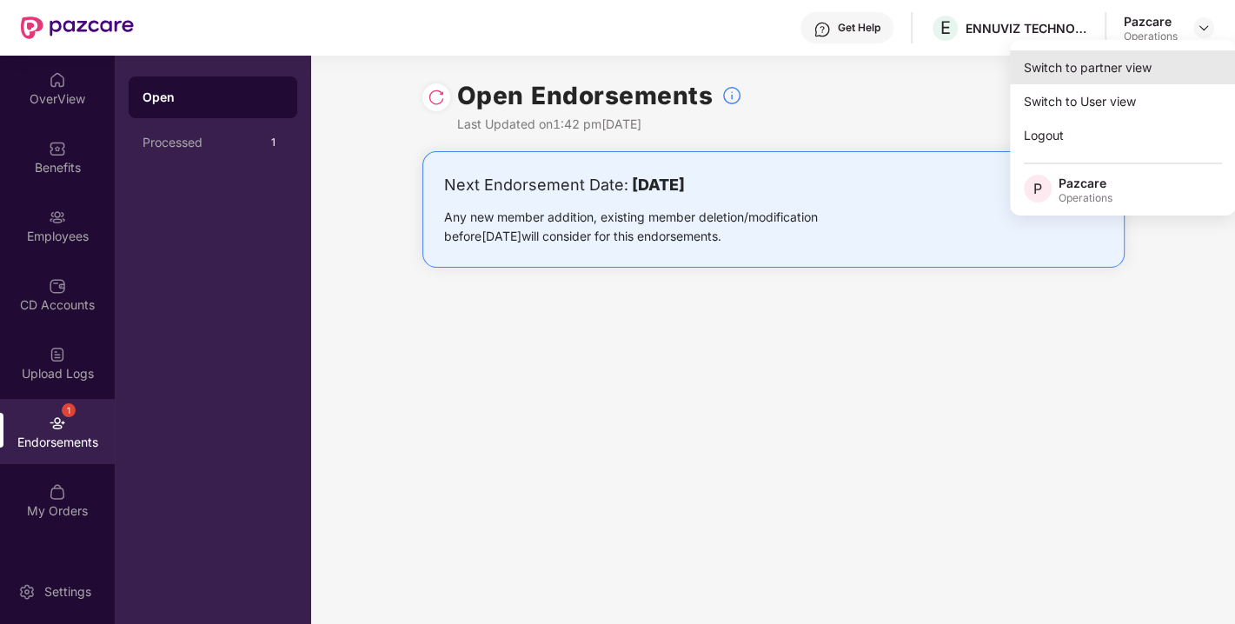
click at [1088, 74] on div "Switch to partner view" at bounding box center [1123, 67] width 226 height 34
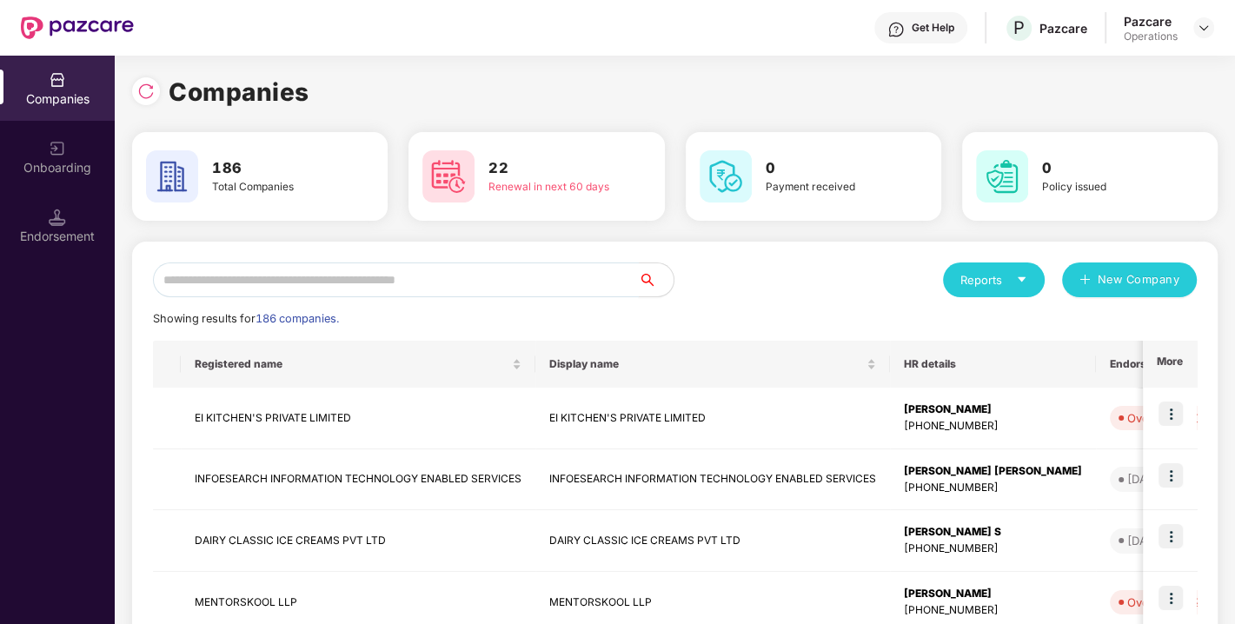
click at [413, 273] on input "text" at bounding box center [396, 280] width 486 height 35
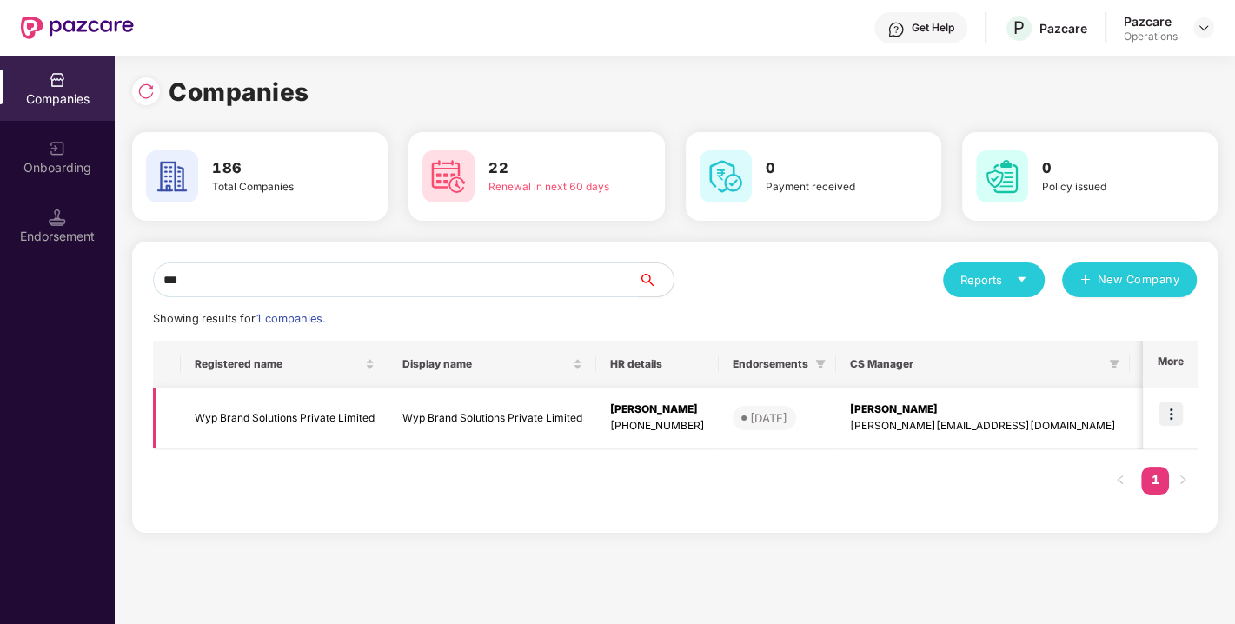
type input "***"
click at [1175, 411] on img at bounding box center [1171, 414] width 24 height 24
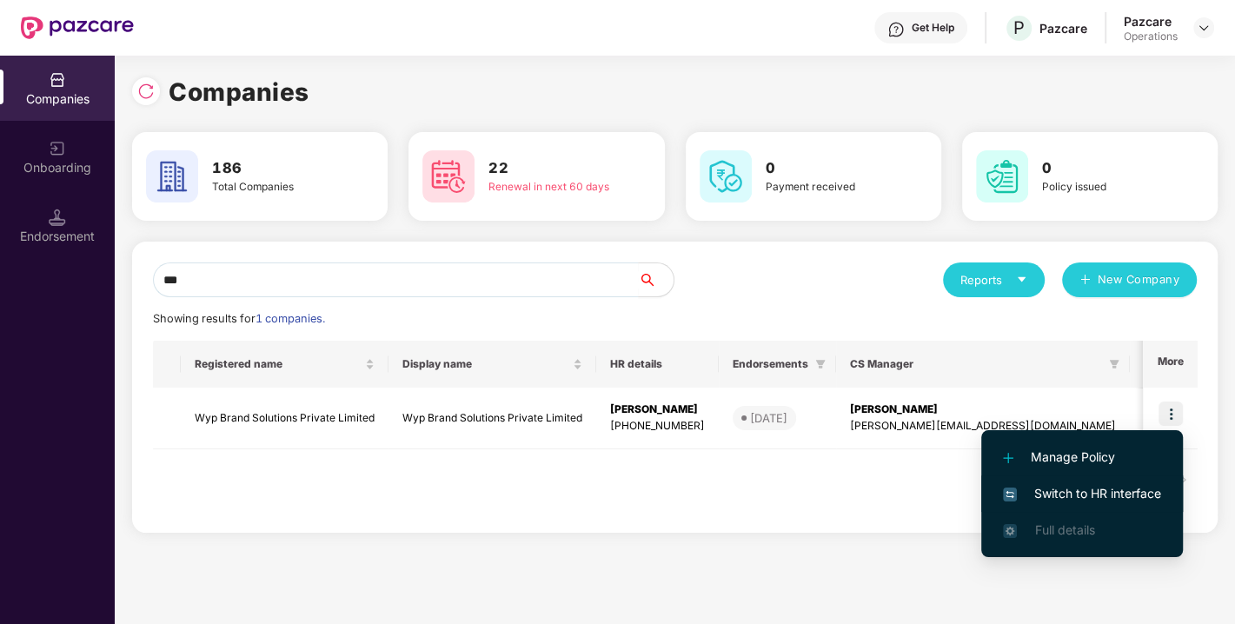
click at [1088, 483] on li "Switch to HR interface" at bounding box center [1083, 494] width 202 height 37
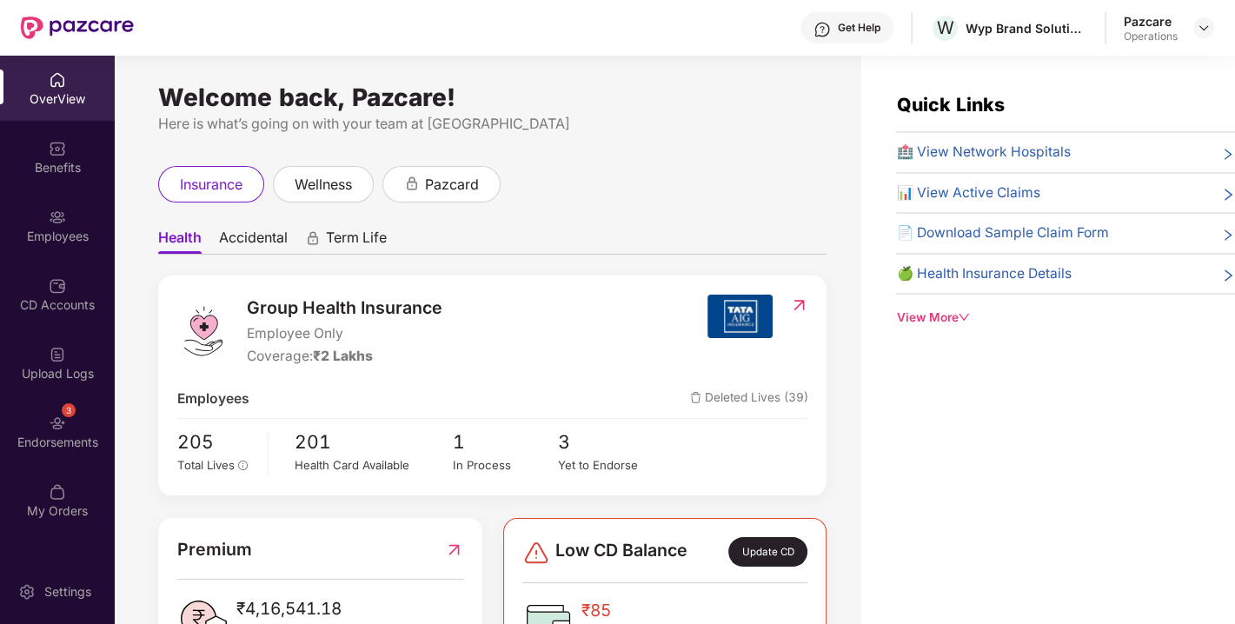
click at [63, 434] on div "Endorsements" at bounding box center [57, 442] width 115 height 17
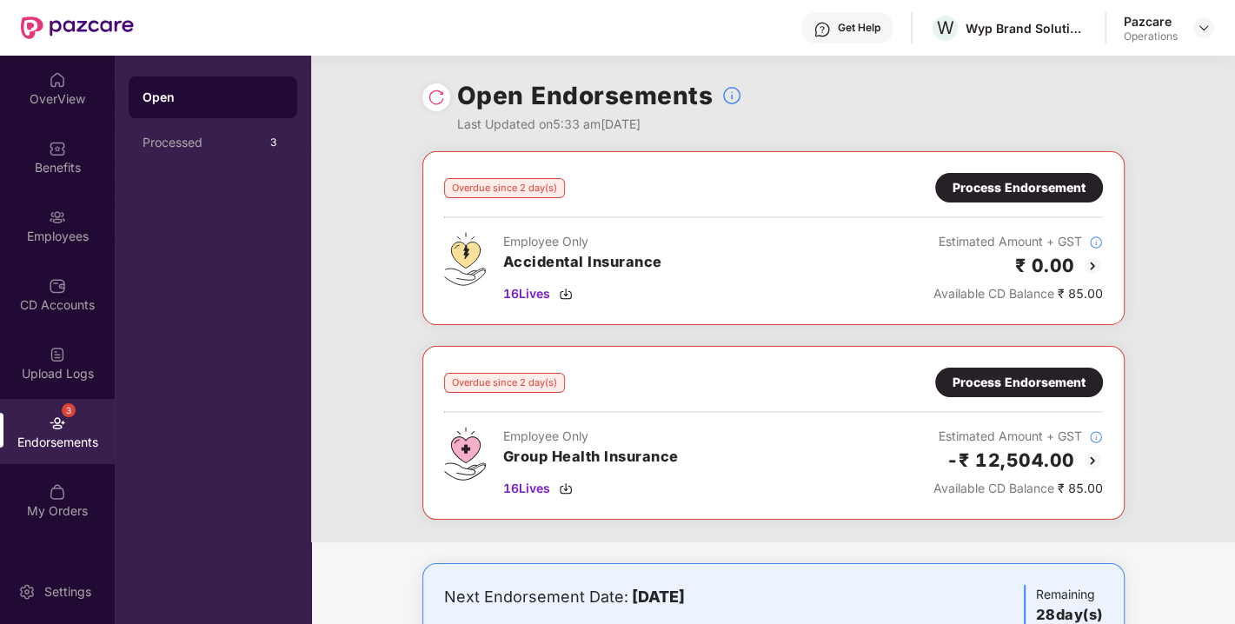
click at [439, 103] on img at bounding box center [436, 97] width 17 height 17
click at [567, 484] on img at bounding box center [566, 489] width 14 height 14
click at [569, 291] on img at bounding box center [566, 294] width 14 height 14
click at [1042, 364] on div "Overdue since 2 day(s) Process Endorsement Employee Only Group Health Insurance…" at bounding box center [774, 433] width 702 height 174
click at [994, 383] on div "Process Endorsement" at bounding box center [1019, 382] width 133 height 19
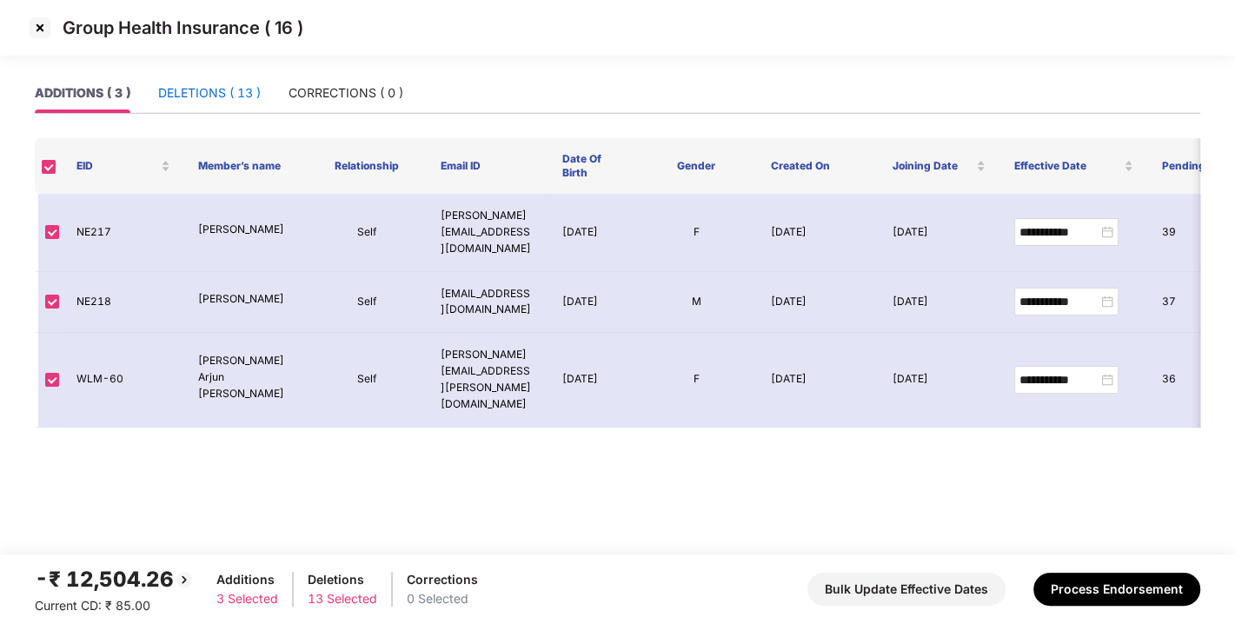
click at [212, 99] on div "DELETIONS ( 13 )" at bounding box center [209, 92] width 103 height 19
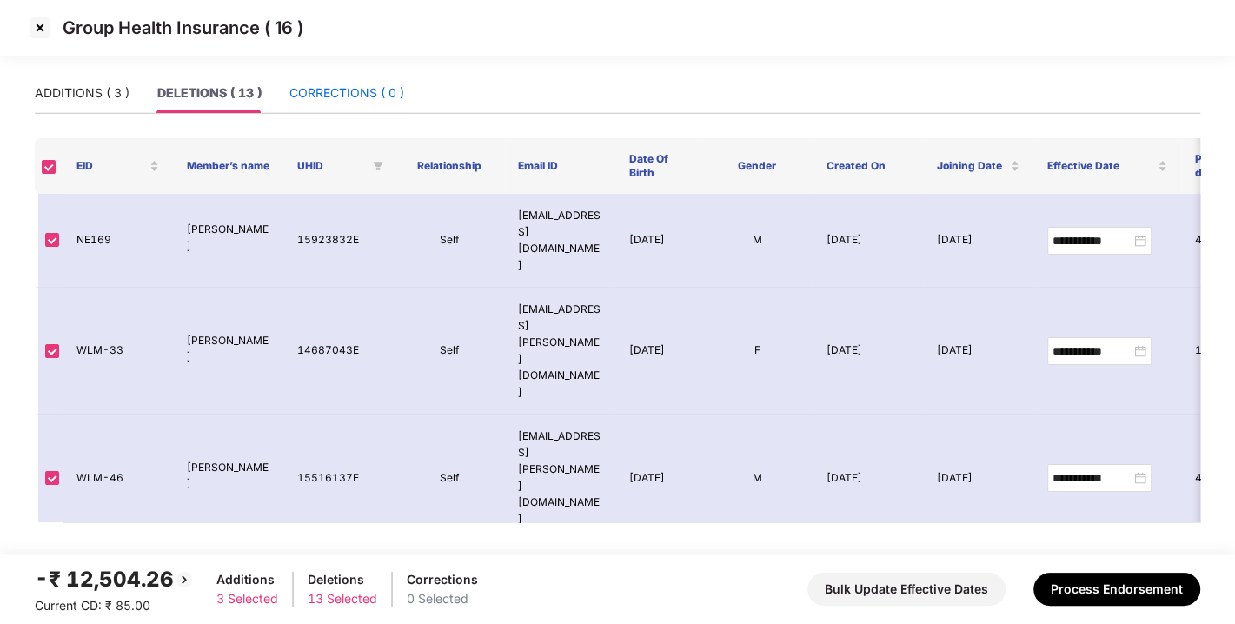
click at [356, 84] on div "CORRECTIONS ( 0 )" at bounding box center [347, 92] width 115 height 19
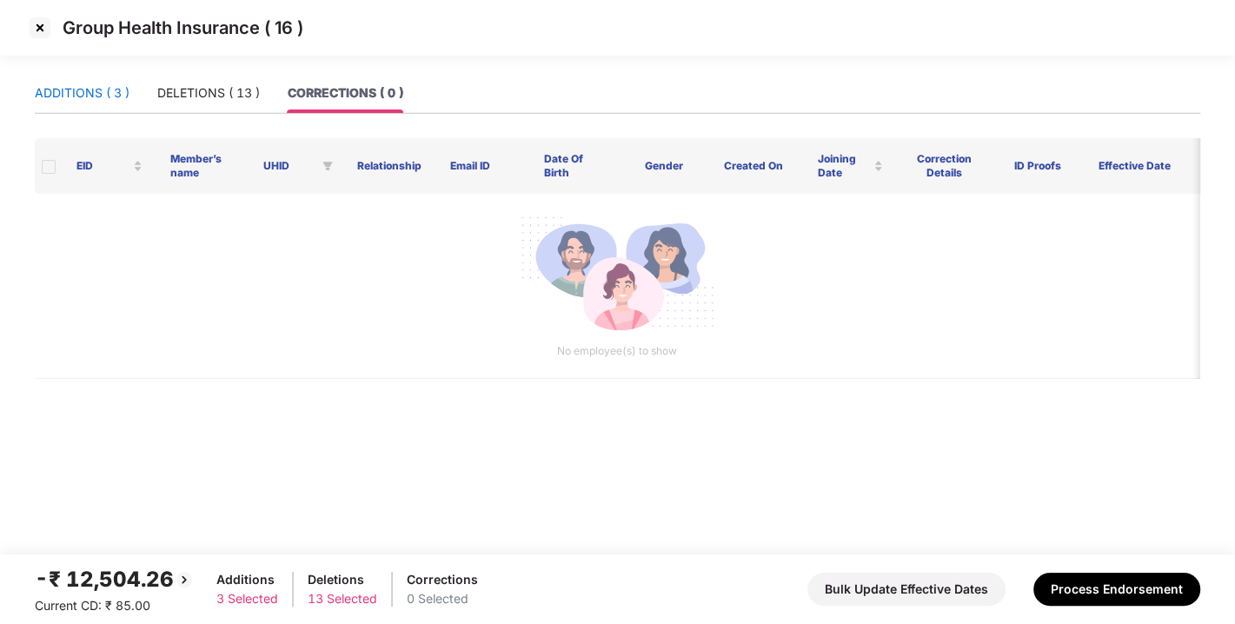
click at [111, 91] on div "ADDITIONS ( 3 )" at bounding box center [82, 92] width 95 height 19
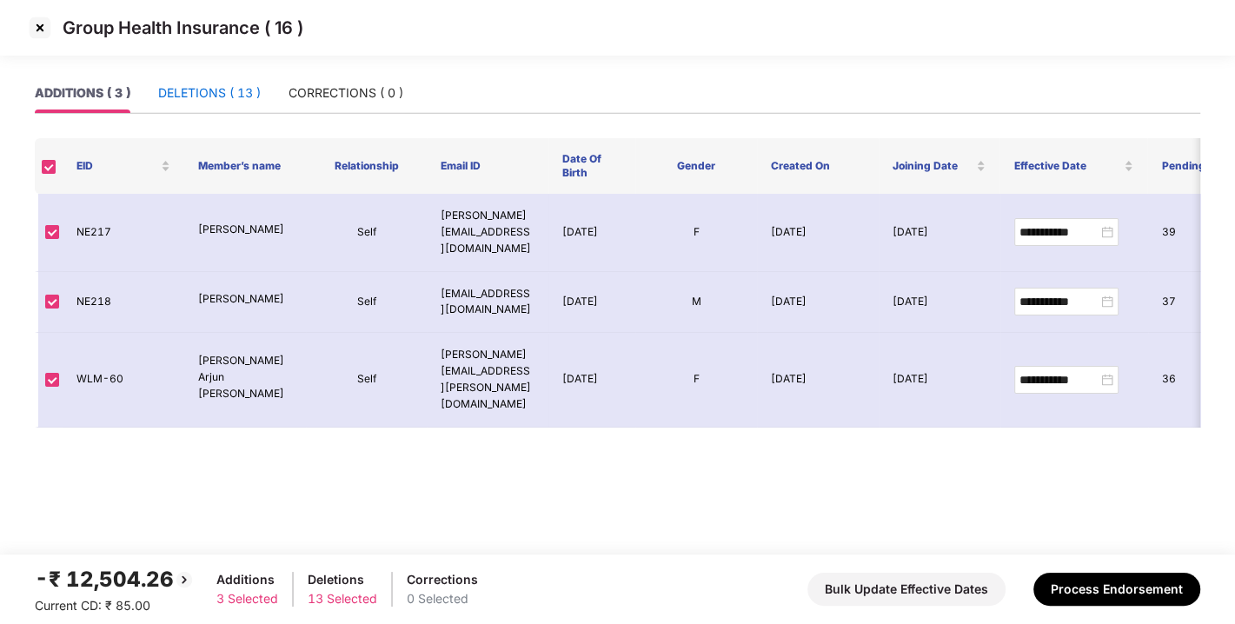
click at [194, 97] on div "DELETIONS ( 13 )" at bounding box center [209, 92] width 103 height 19
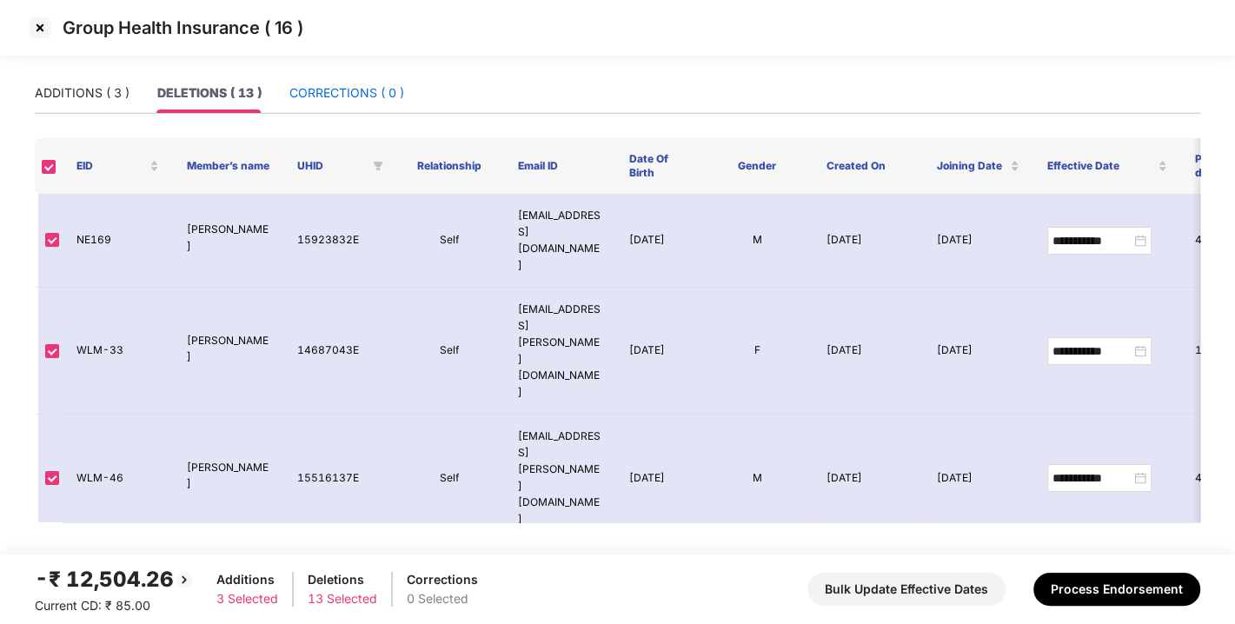
click at [365, 83] on div "CORRECTIONS ( 0 )" at bounding box center [347, 92] width 115 height 19
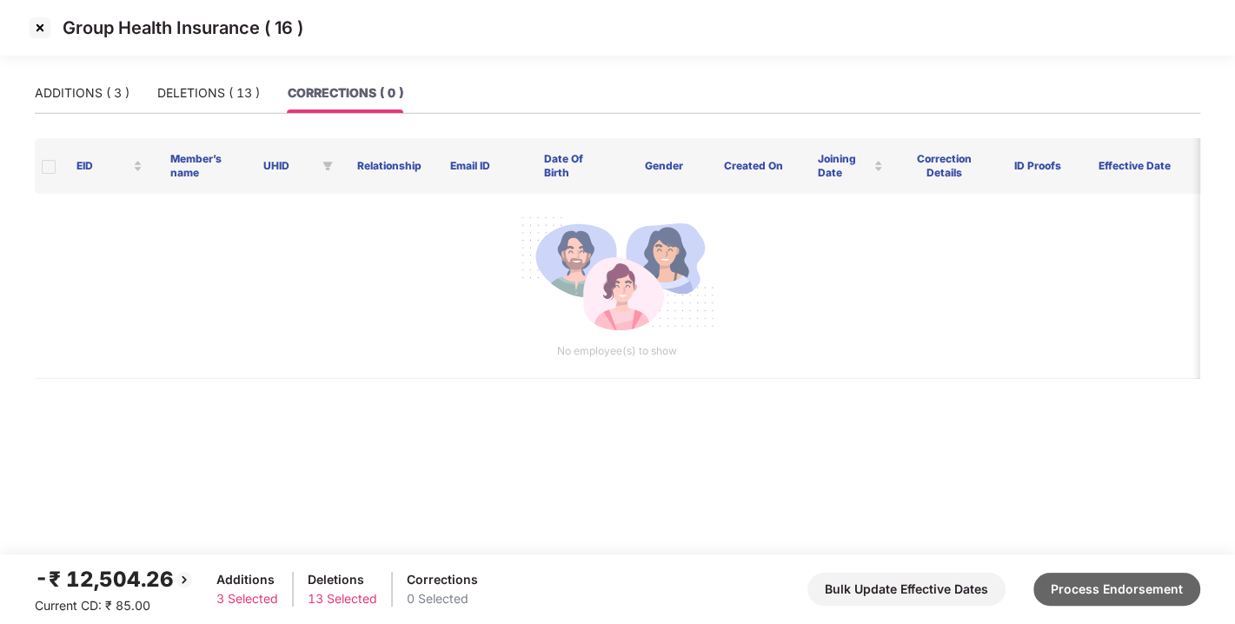
click at [1081, 585] on button "Process Endorsement" at bounding box center [1117, 589] width 167 height 33
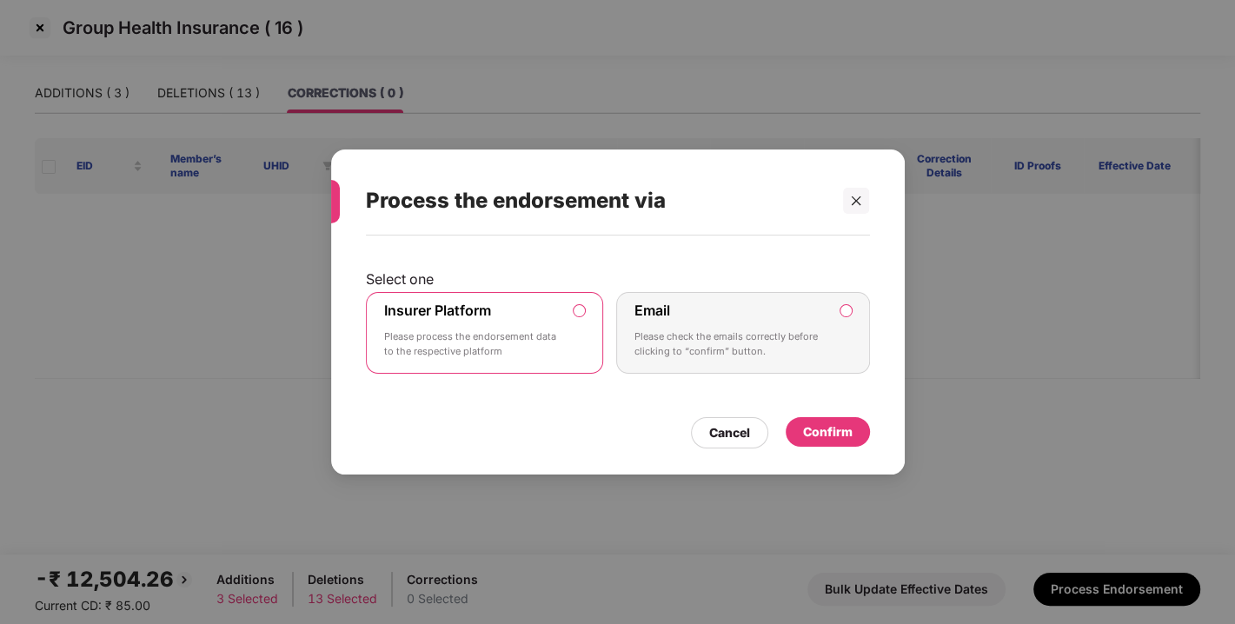
click at [837, 434] on div "Confirm" at bounding box center [828, 432] width 50 height 19
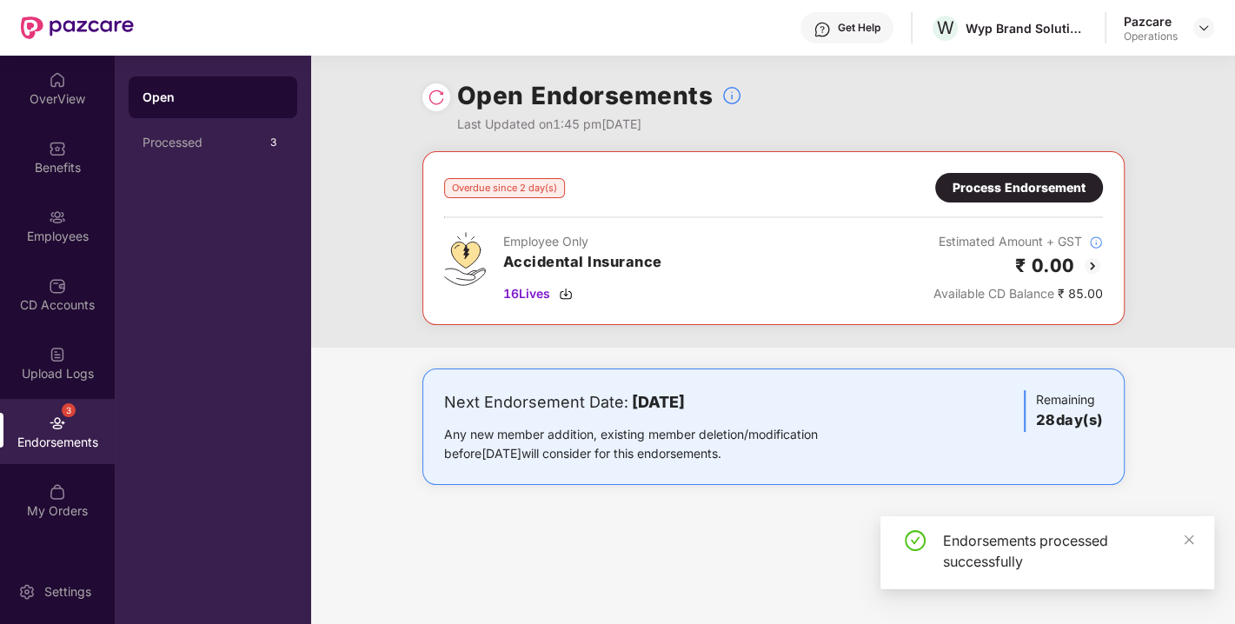
click at [1004, 191] on div "Process Endorsement" at bounding box center [1019, 187] width 133 height 19
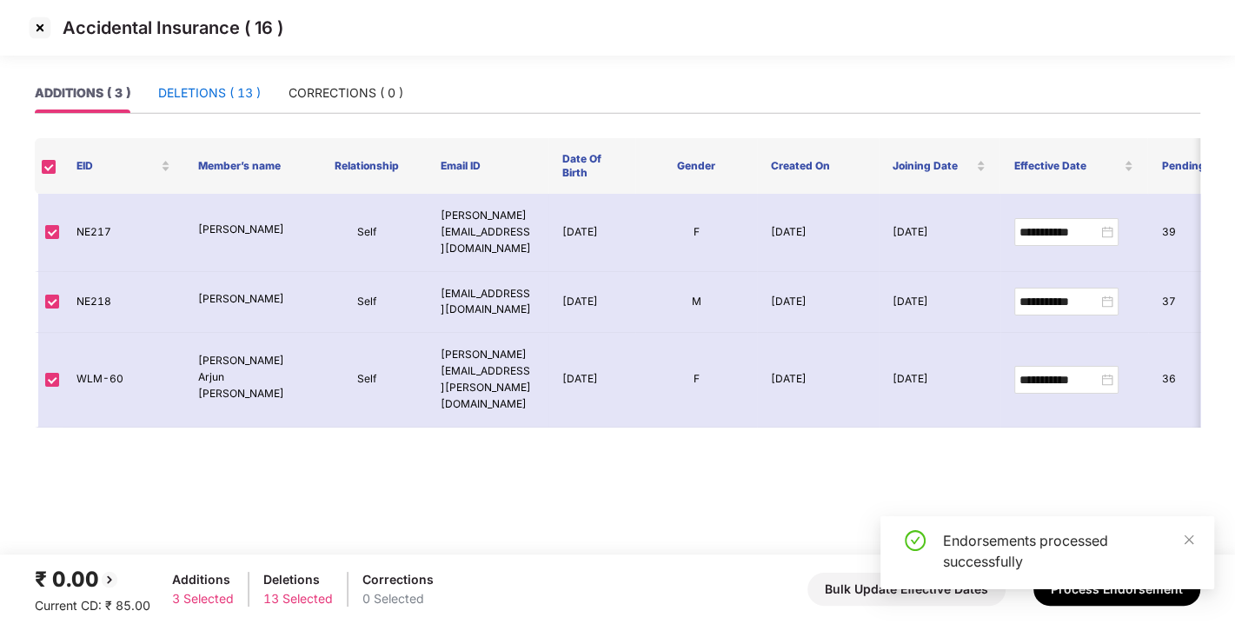
click at [215, 89] on div "DELETIONS ( 13 )" at bounding box center [209, 92] width 103 height 19
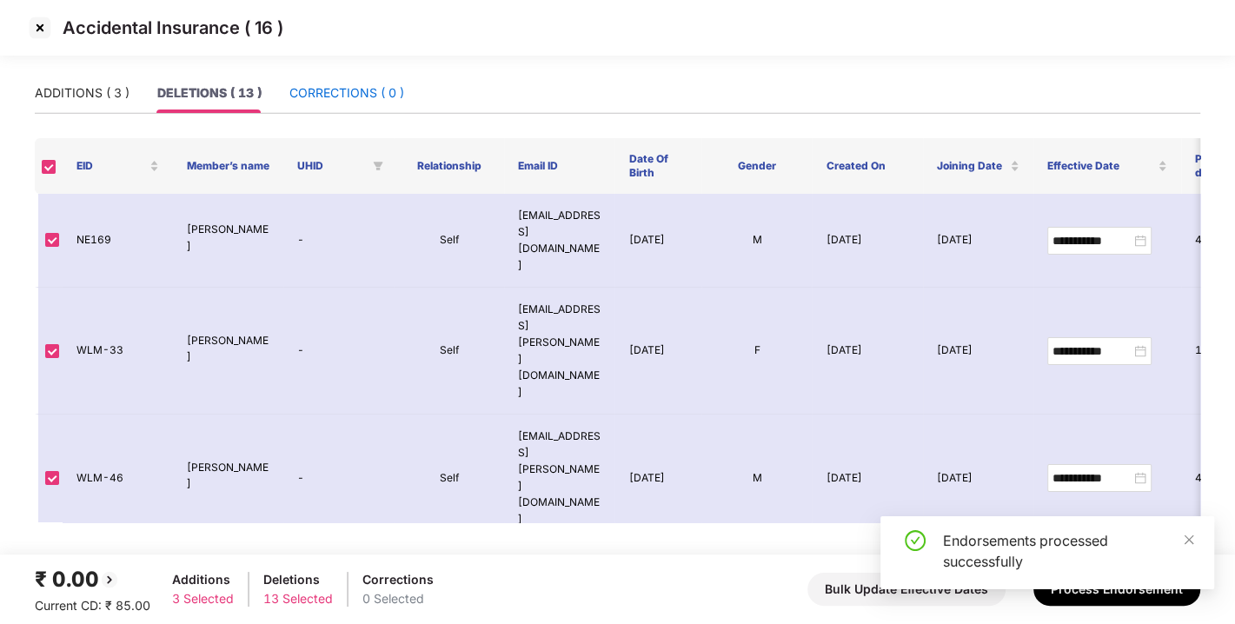
click at [306, 99] on div "CORRECTIONS ( 0 )" at bounding box center [347, 92] width 115 height 19
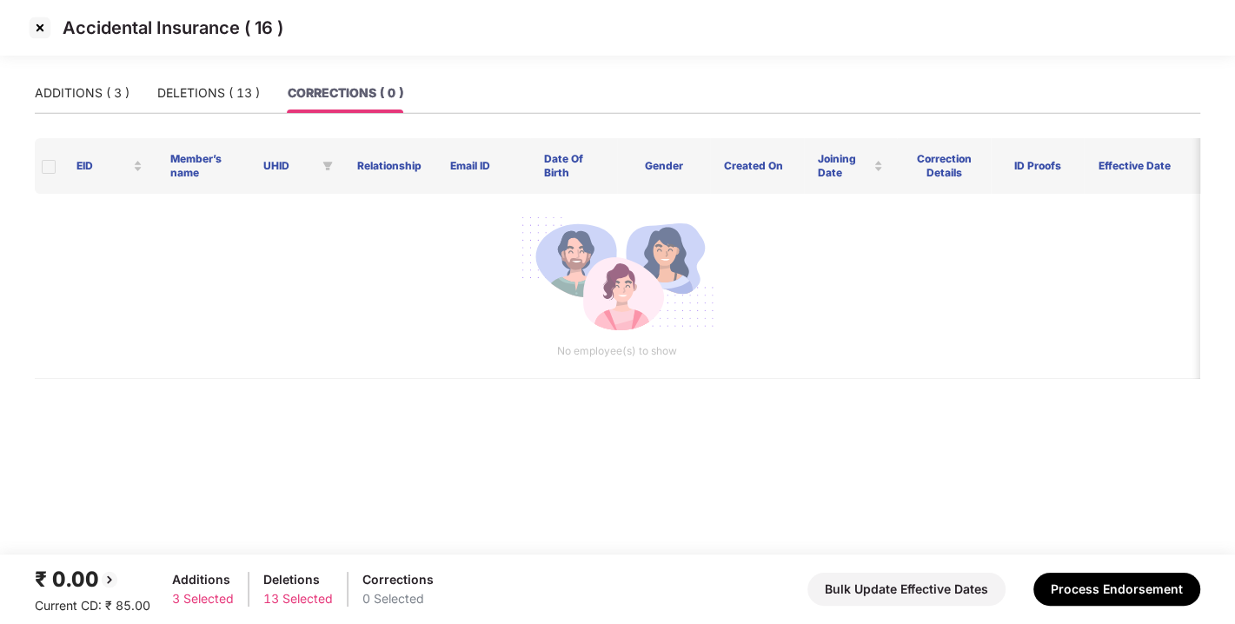
click at [131, 90] on div "ADDITIONS ( 3 ) DELETIONS ( 13 ) CORRECTIONS ( 0 )" at bounding box center [219, 93] width 369 height 40
click at [79, 96] on div "ADDITIONS ( 3 )" at bounding box center [82, 92] width 95 height 19
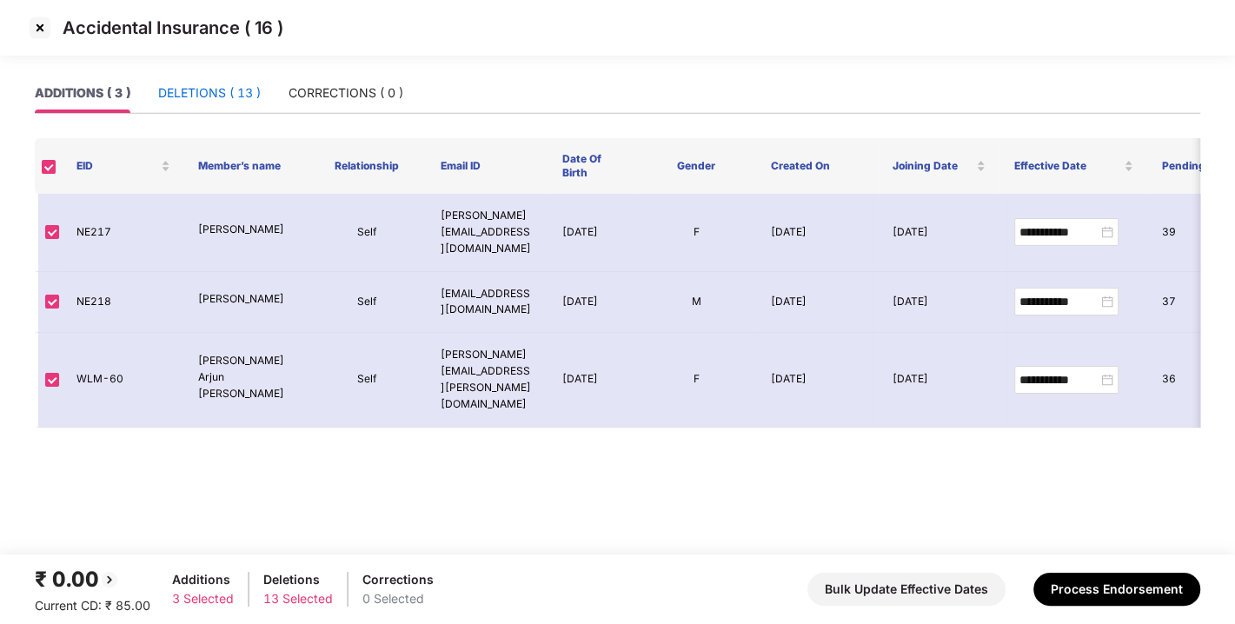
click at [258, 91] on div "DELETIONS ( 13 )" at bounding box center [209, 92] width 103 height 19
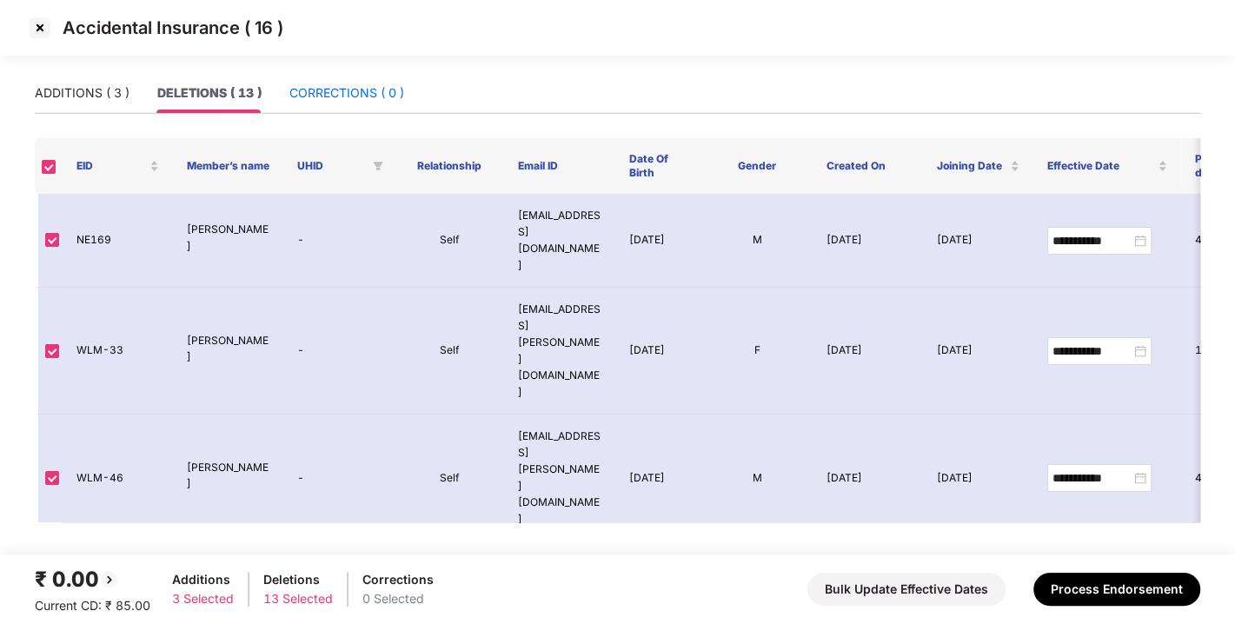
click at [330, 96] on div "CORRECTIONS ( 0 )" at bounding box center [347, 92] width 115 height 19
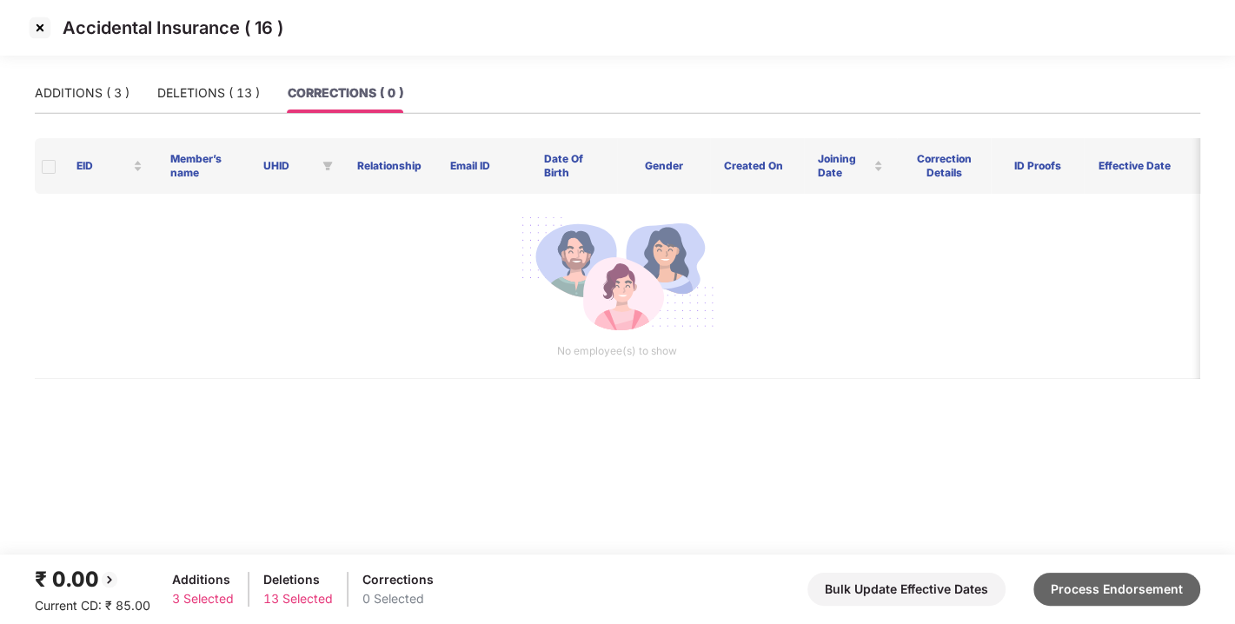
click at [1111, 588] on button "Process Endorsement" at bounding box center [1117, 589] width 167 height 33
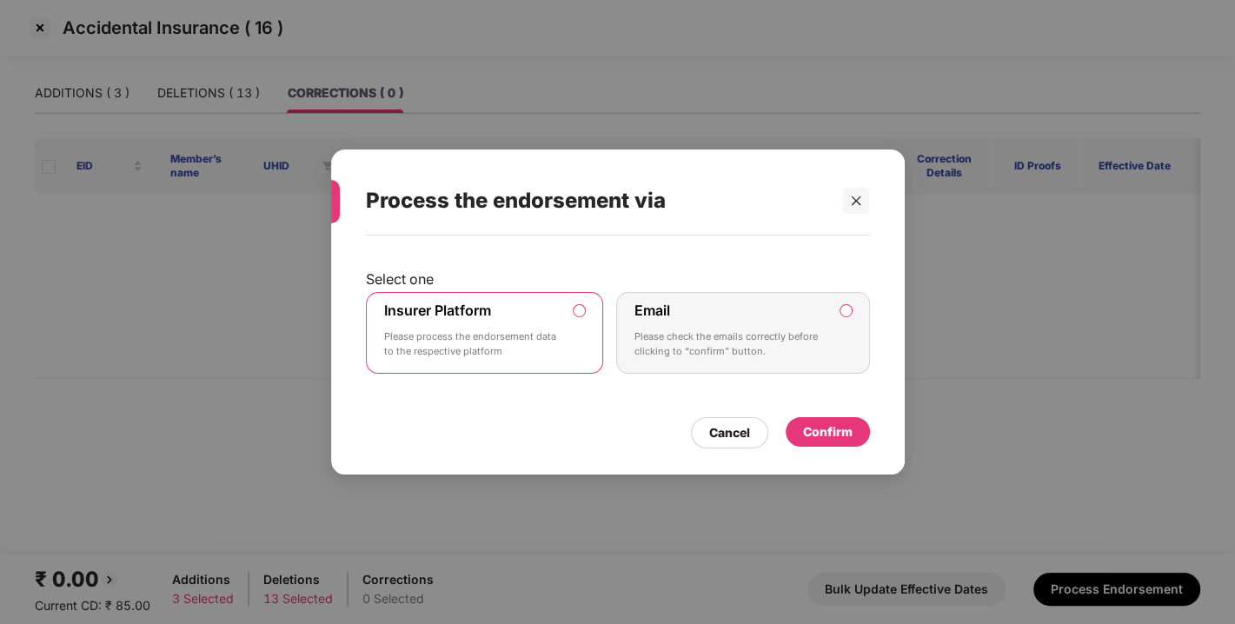
click at [822, 443] on div "Confirm" at bounding box center [828, 432] width 84 height 30
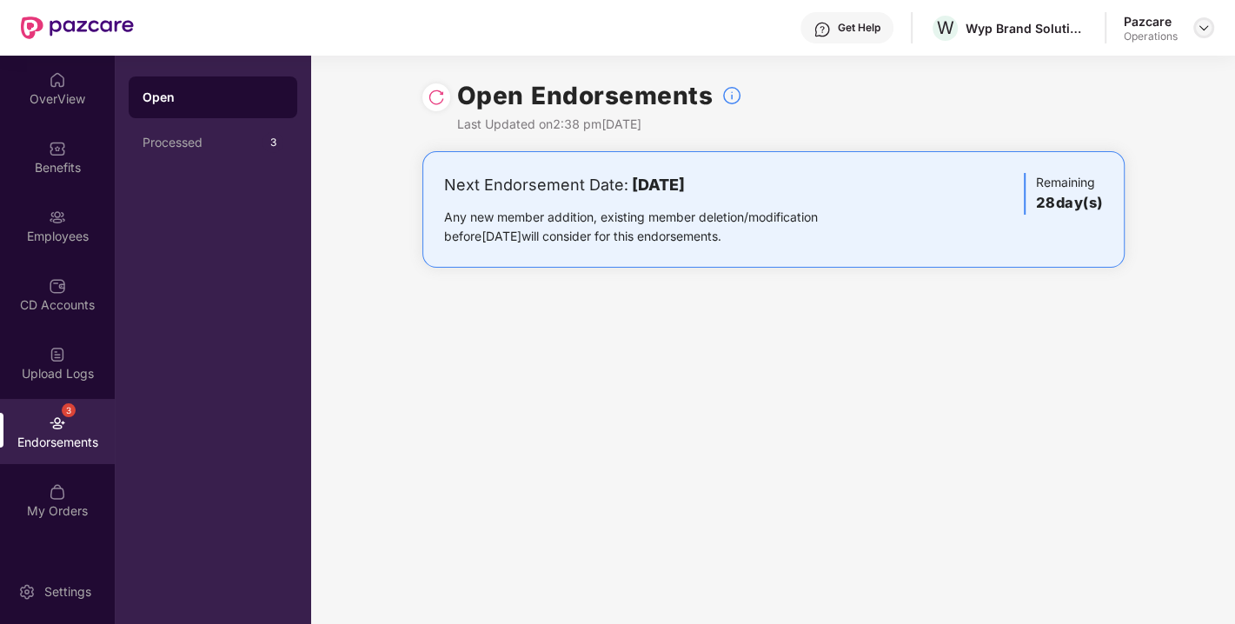
click at [1214, 27] on div at bounding box center [1204, 27] width 21 height 21
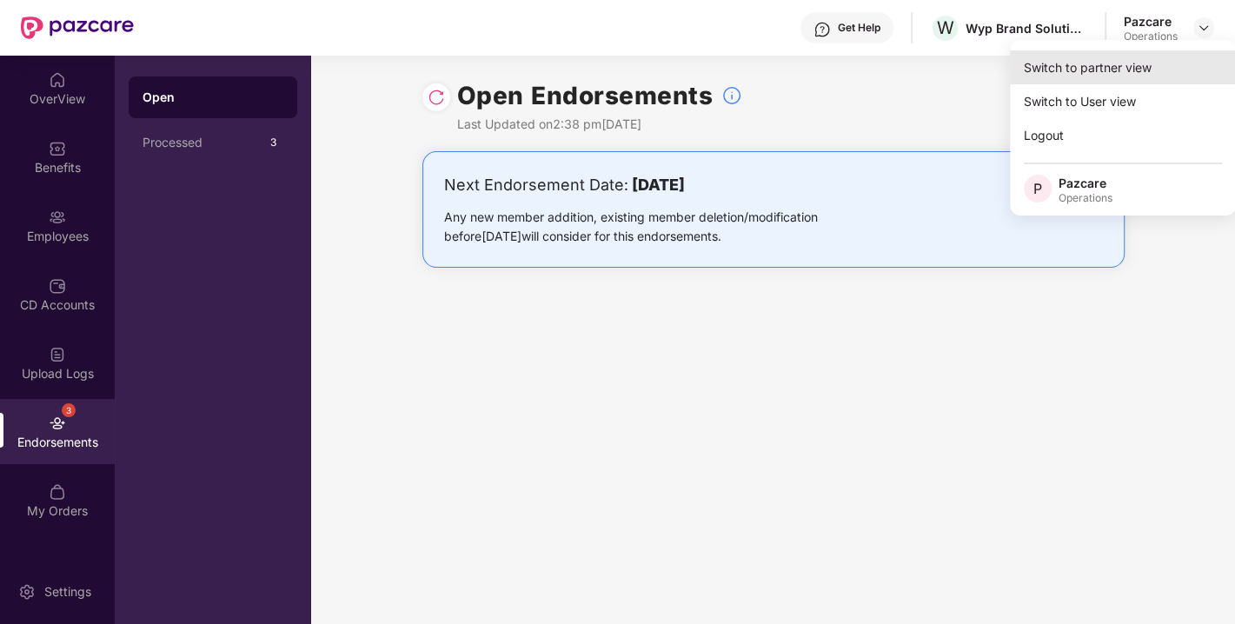
click at [1105, 67] on div "Switch to partner view" at bounding box center [1123, 67] width 226 height 34
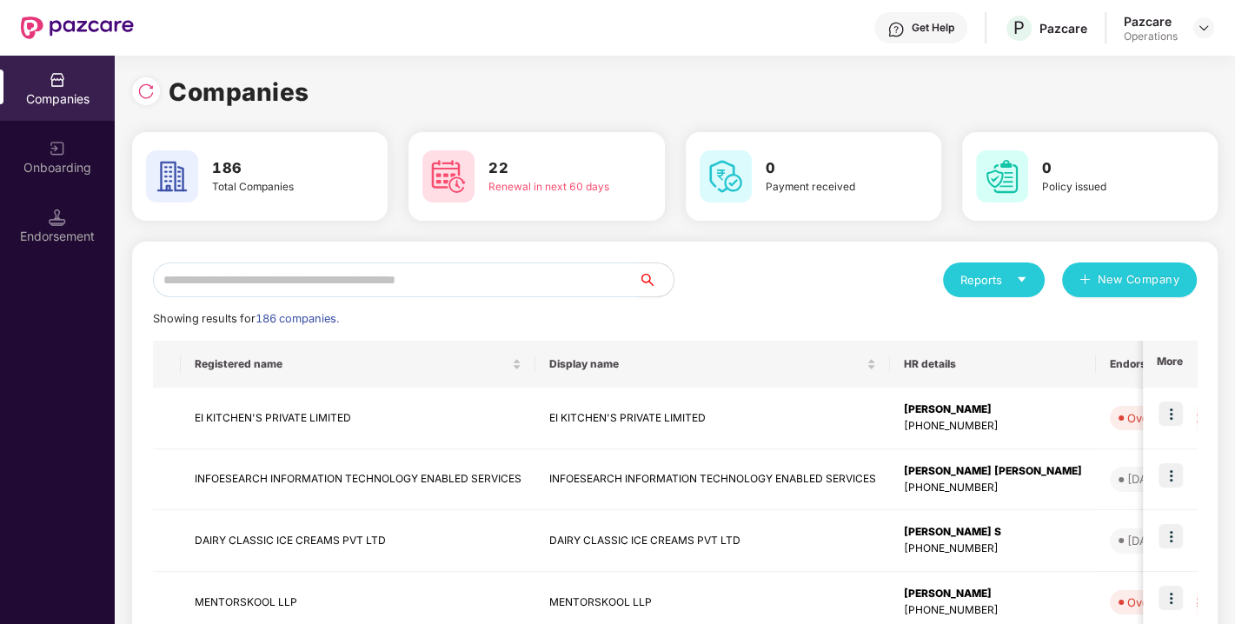
click at [369, 290] on input "text" at bounding box center [396, 280] width 486 height 35
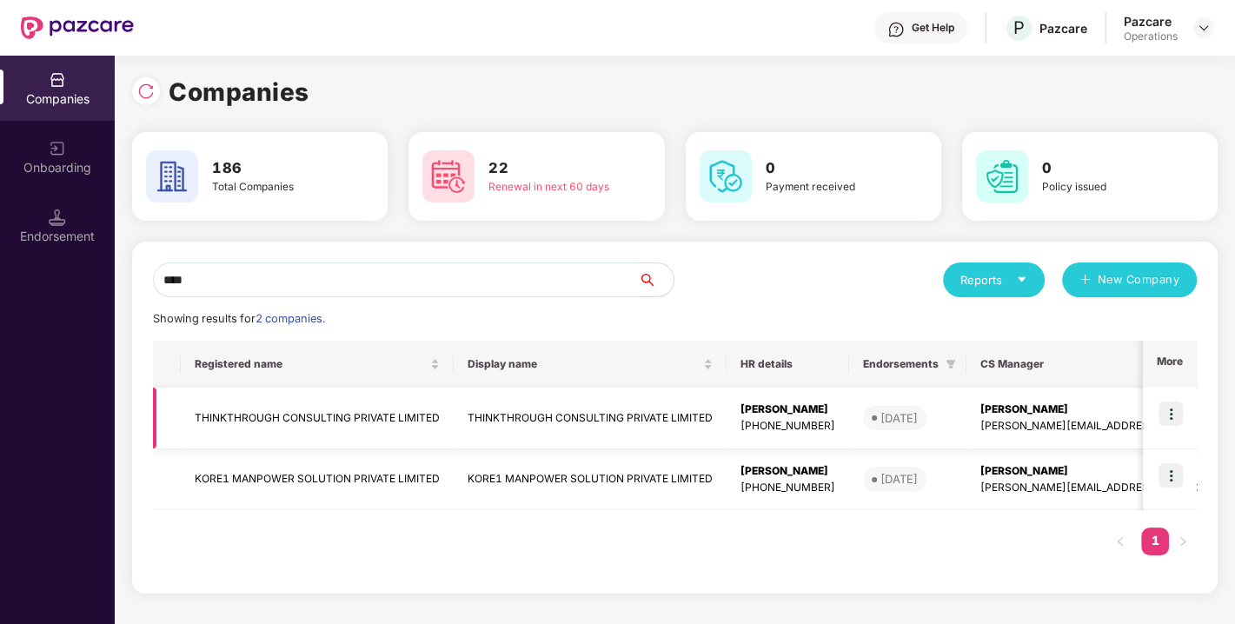
type input "****"
click at [1169, 419] on img at bounding box center [1171, 414] width 24 height 24
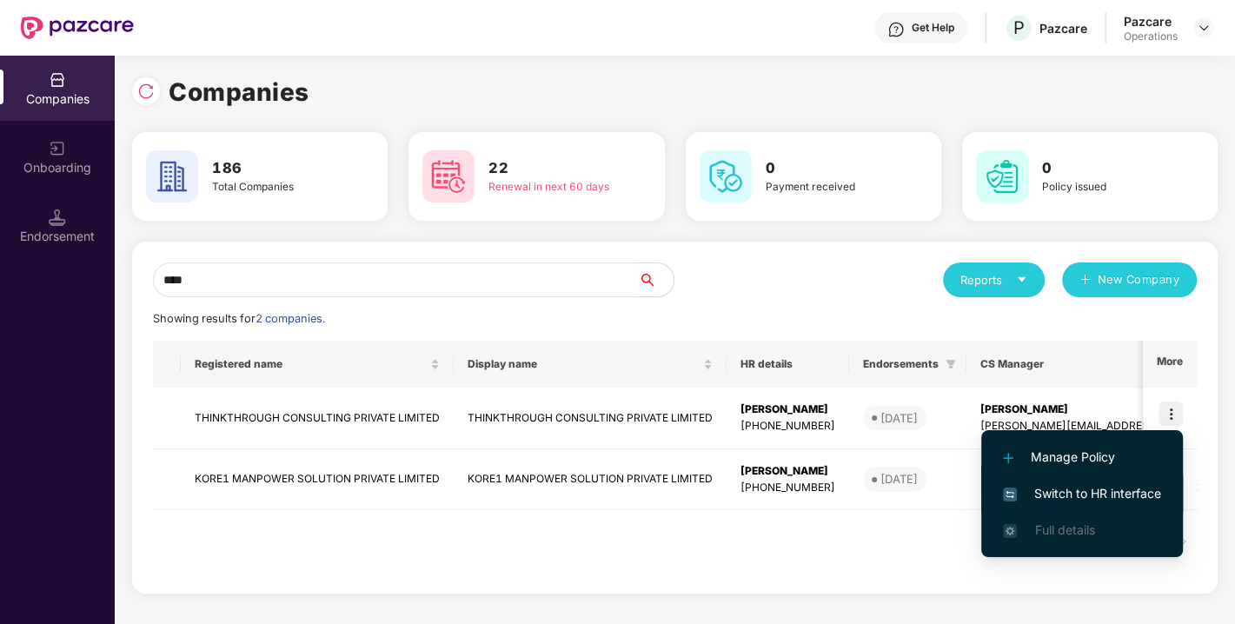
click at [1070, 487] on span "Switch to HR interface" at bounding box center [1082, 493] width 158 height 19
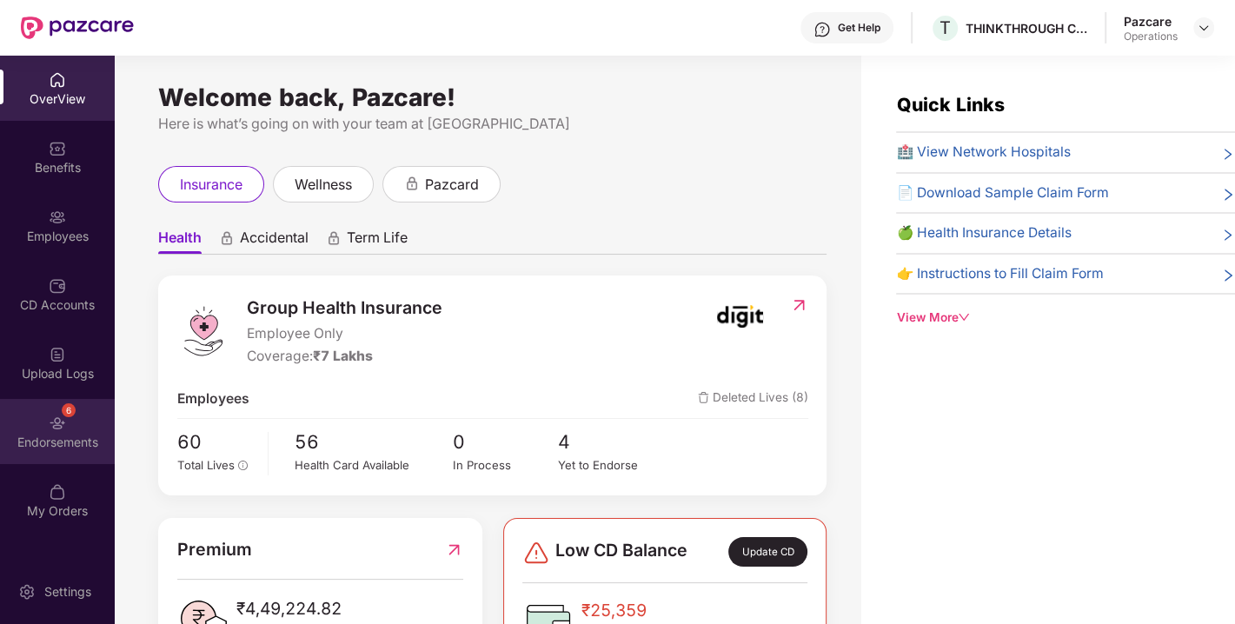
click at [71, 426] on div "6 Endorsements" at bounding box center [57, 431] width 115 height 65
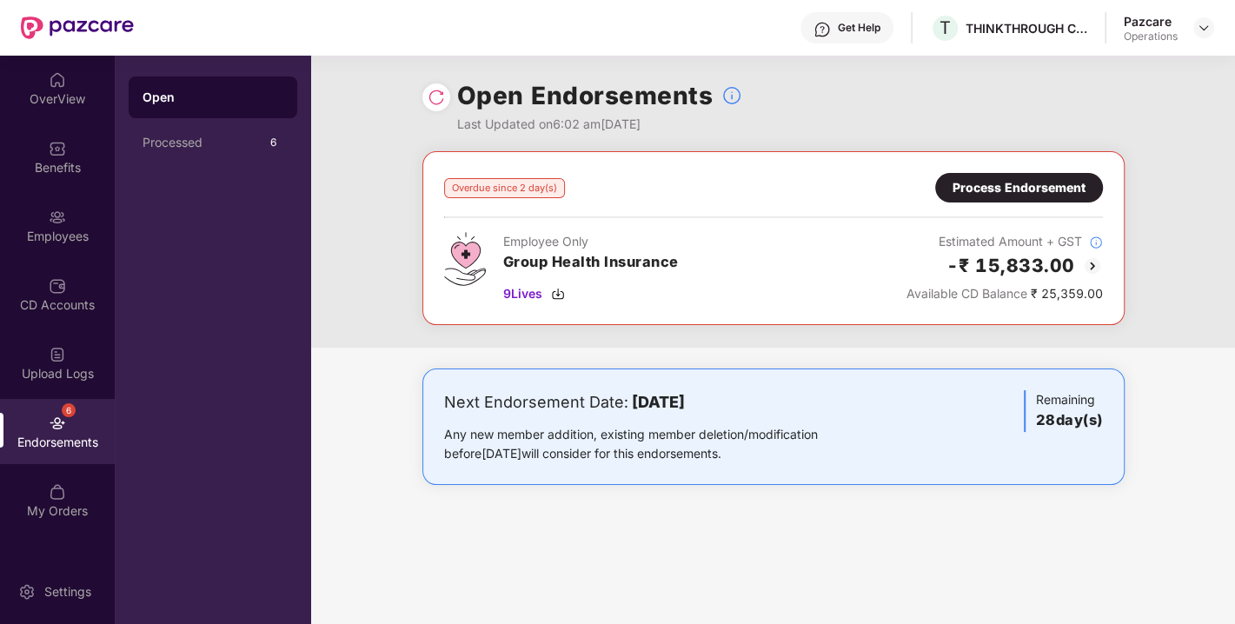
click at [428, 103] on img at bounding box center [436, 97] width 17 height 17
click at [558, 296] on img at bounding box center [558, 294] width 14 height 14
click at [995, 180] on div "Process Endorsement" at bounding box center [1019, 187] width 133 height 19
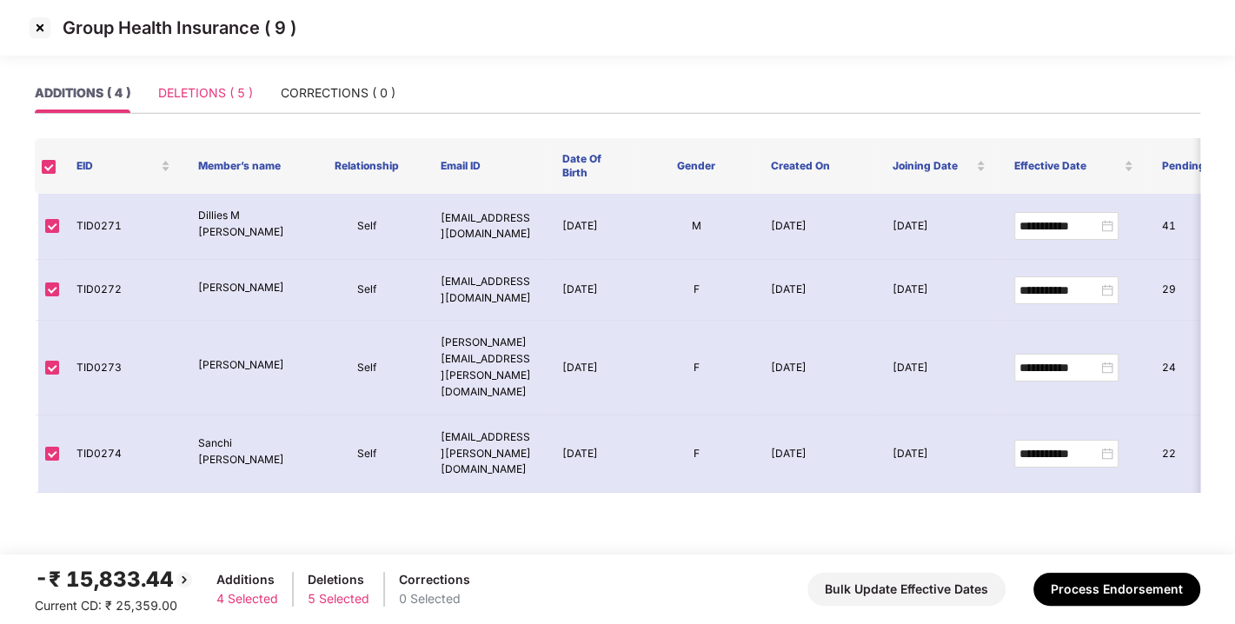
click at [225, 104] on div "DELETIONS ( 5 )" at bounding box center [205, 93] width 95 height 40
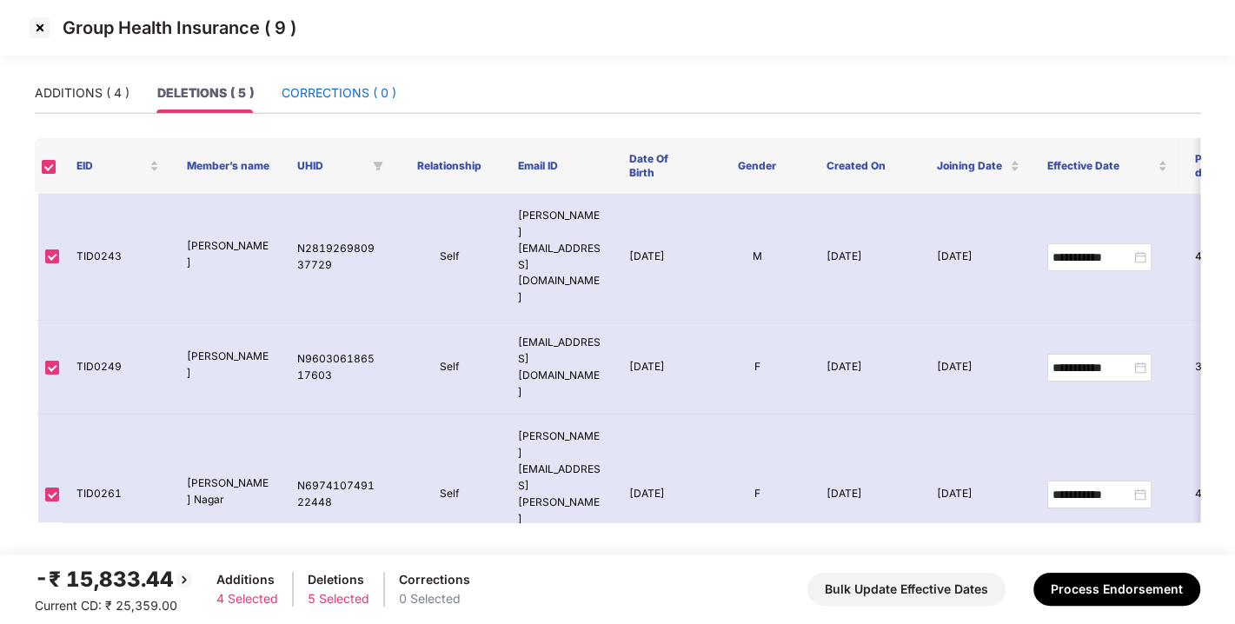
click at [317, 94] on div "CORRECTIONS ( 0 )" at bounding box center [339, 92] width 115 height 19
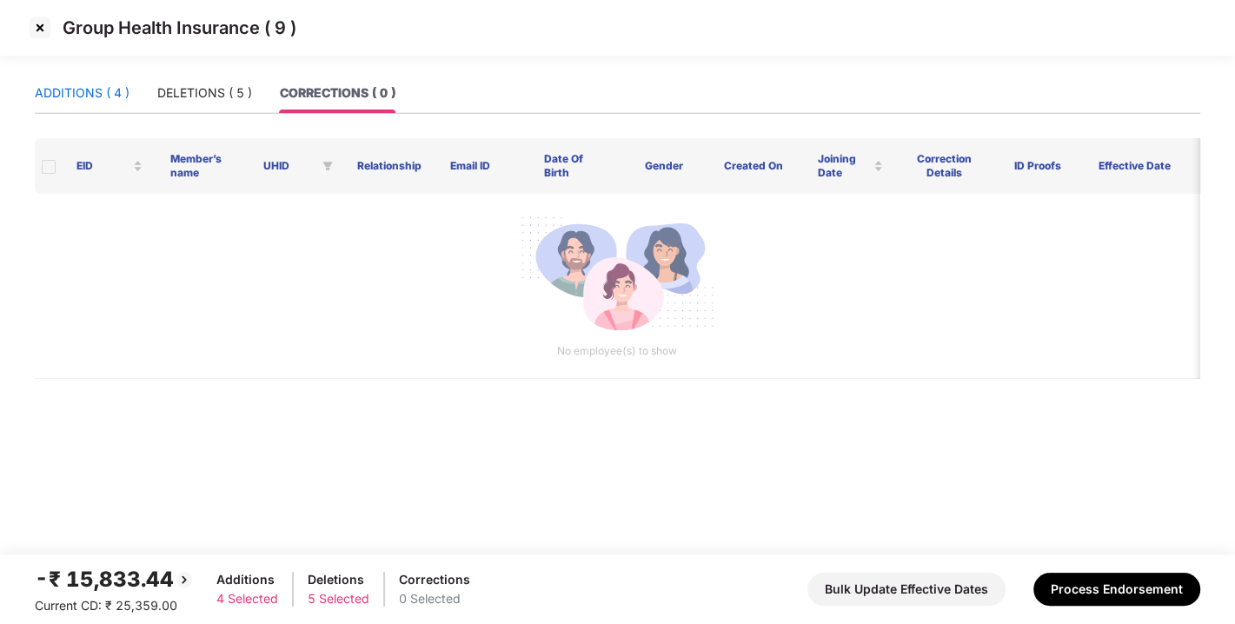
click at [122, 86] on div "ADDITIONS ( 4 )" at bounding box center [82, 92] width 95 height 19
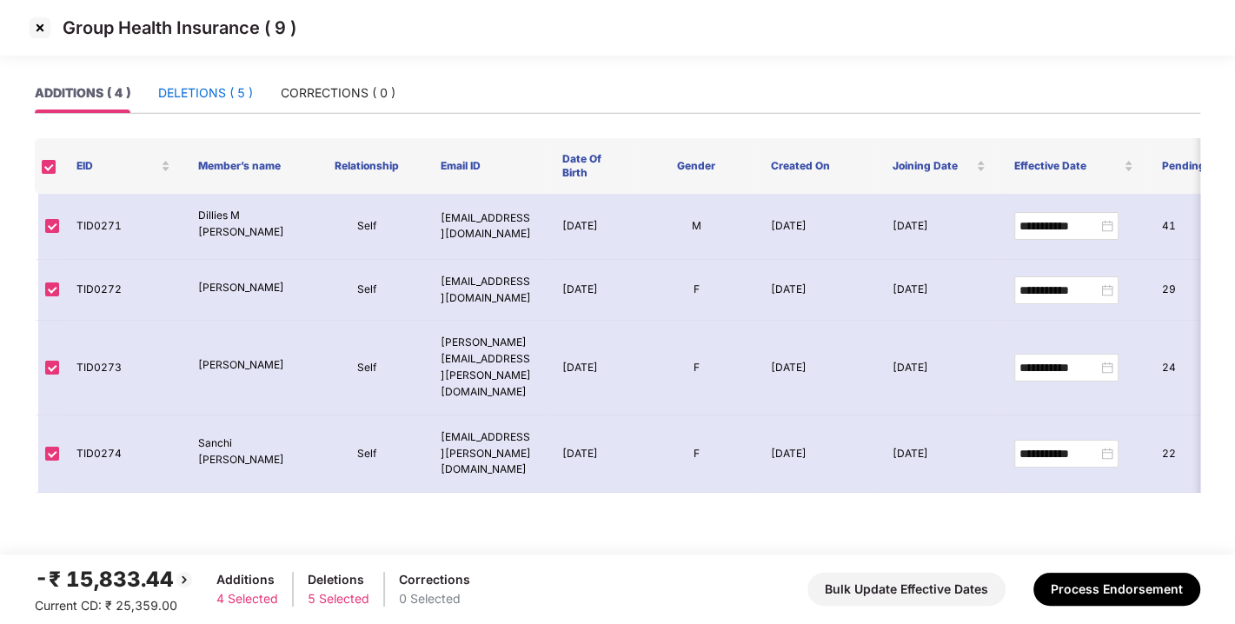
click at [196, 89] on div "DELETIONS ( 5 )" at bounding box center [205, 92] width 95 height 19
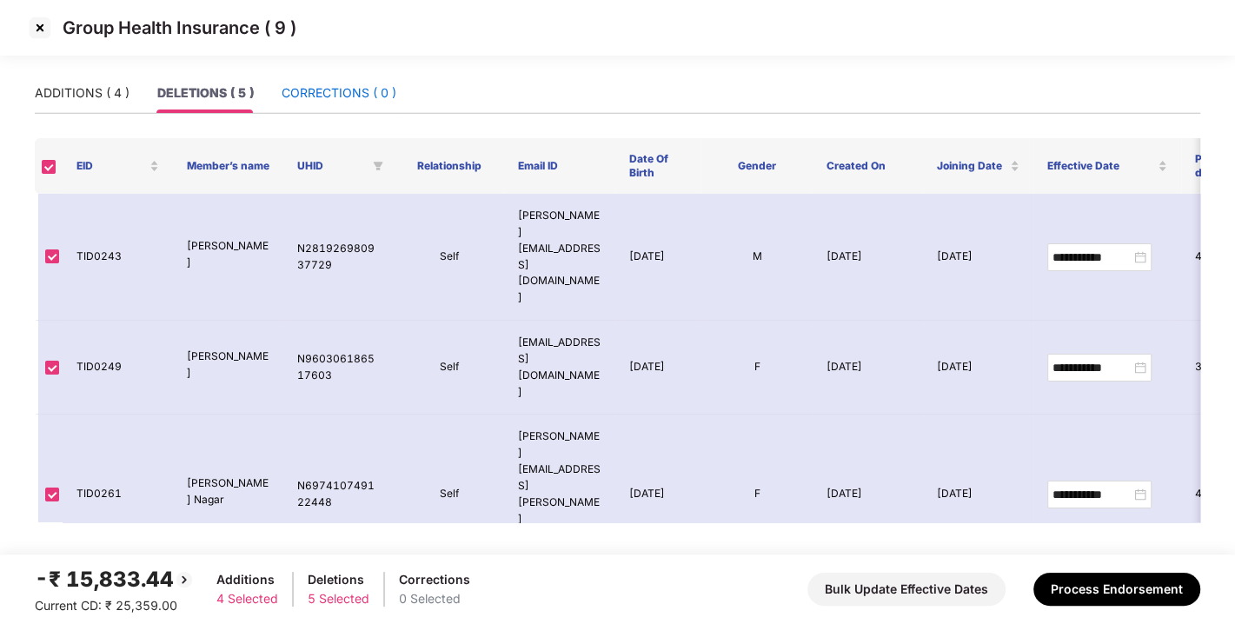
click at [298, 94] on div "CORRECTIONS ( 0 )" at bounding box center [339, 92] width 115 height 19
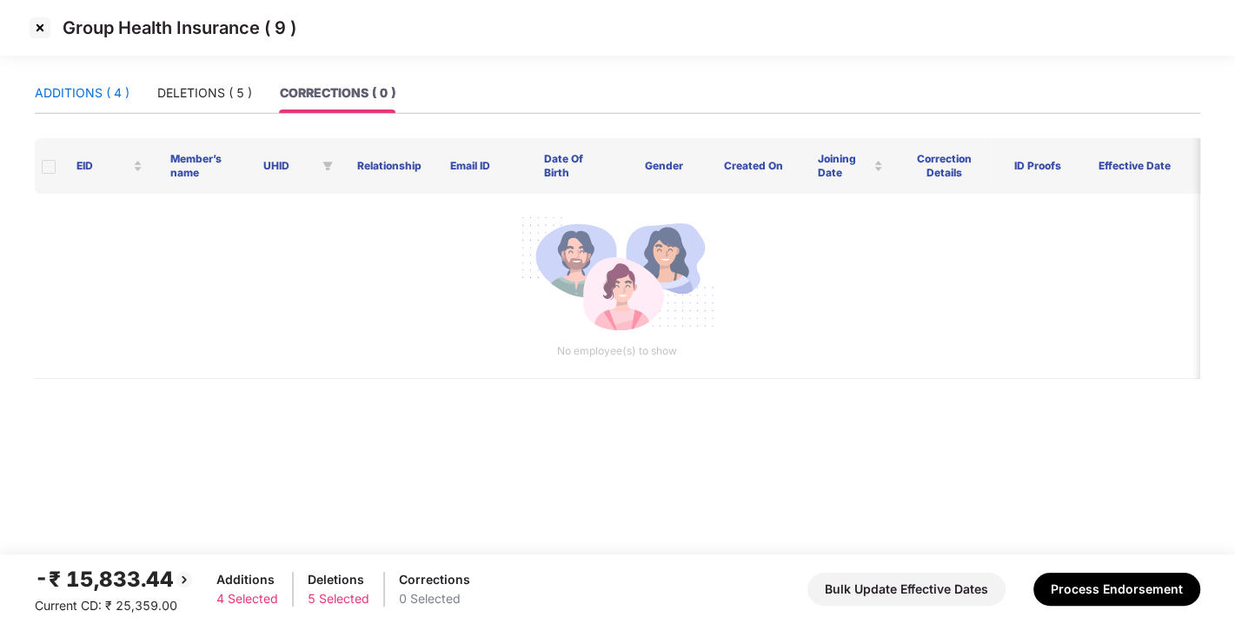
click at [57, 88] on div "ADDITIONS ( 4 )" at bounding box center [82, 92] width 95 height 19
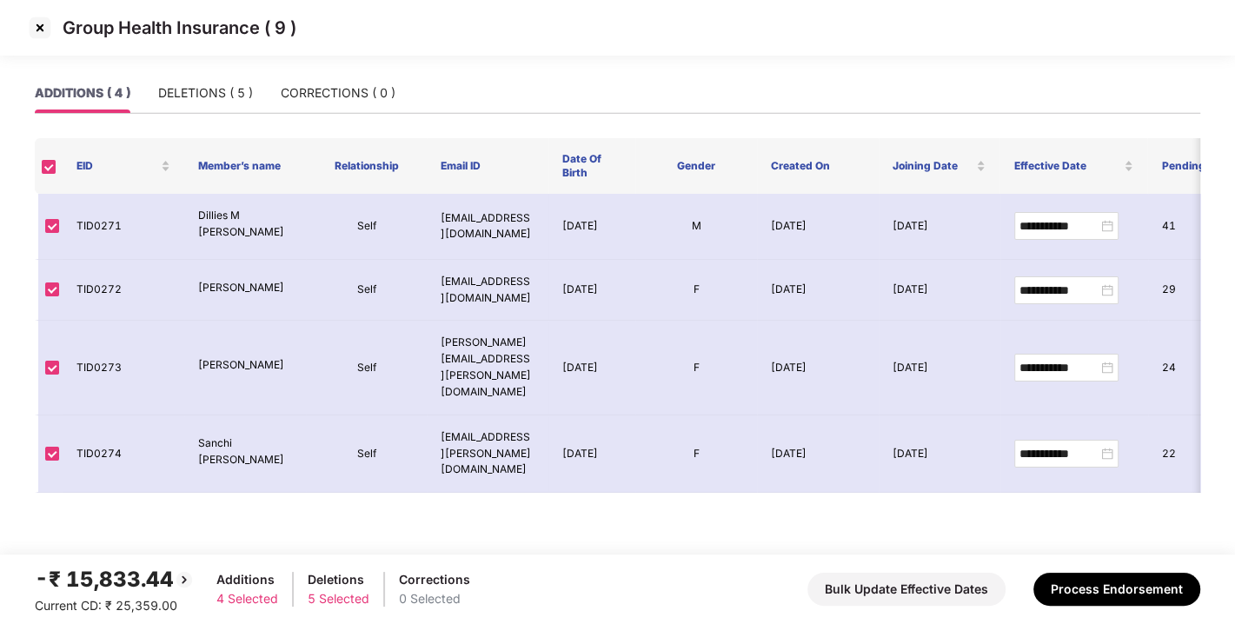
click at [43, 35] on img at bounding box center [40, 28] width 28 height 28
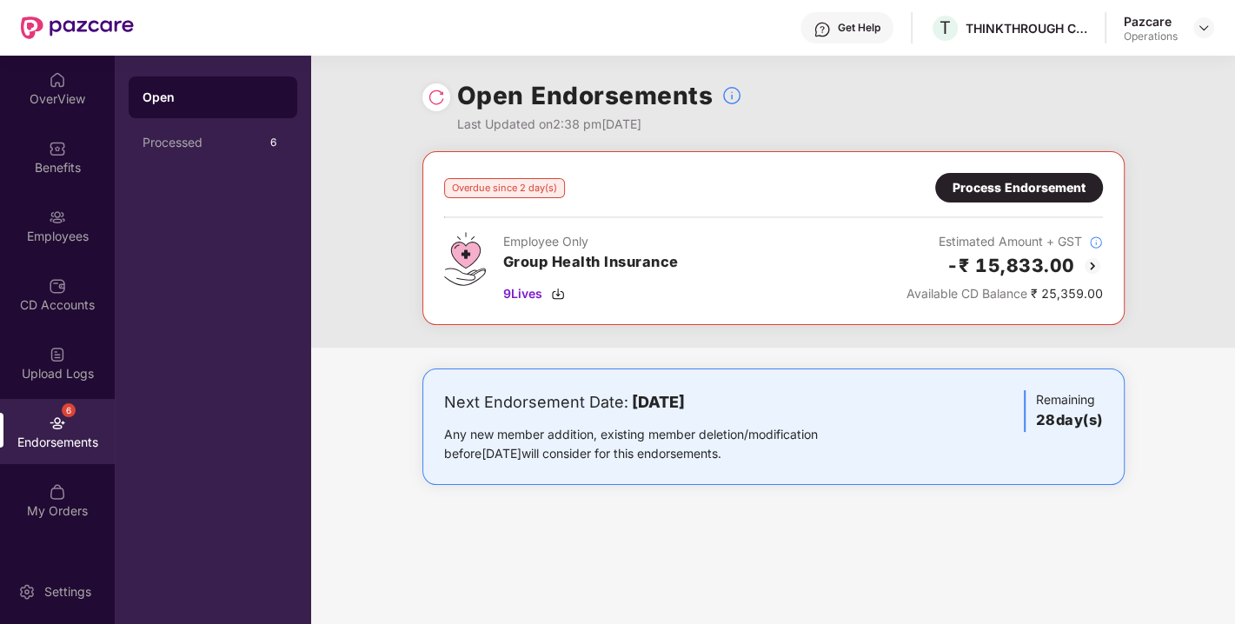
click at [1015, 189] on div "Process Endorsement" at bounding box center [1019, 187] width 133 height 19
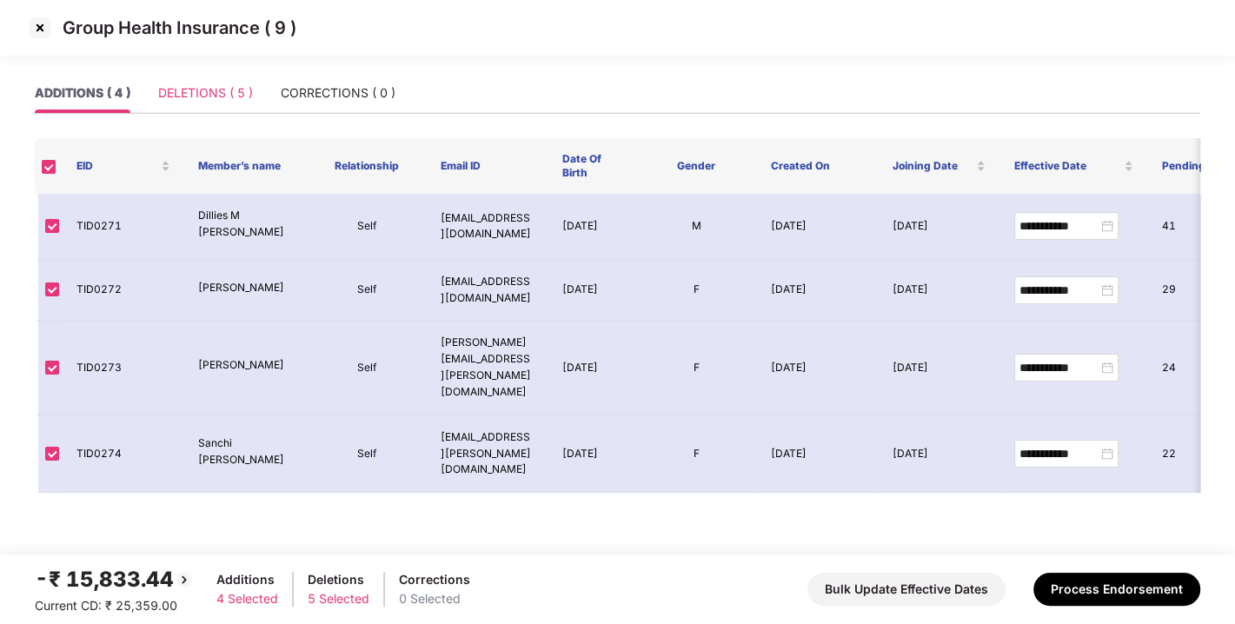
click at [245, 103] on div "DELETIONS ( 5 )" at bounding box center [205, 93] width 95 height 40
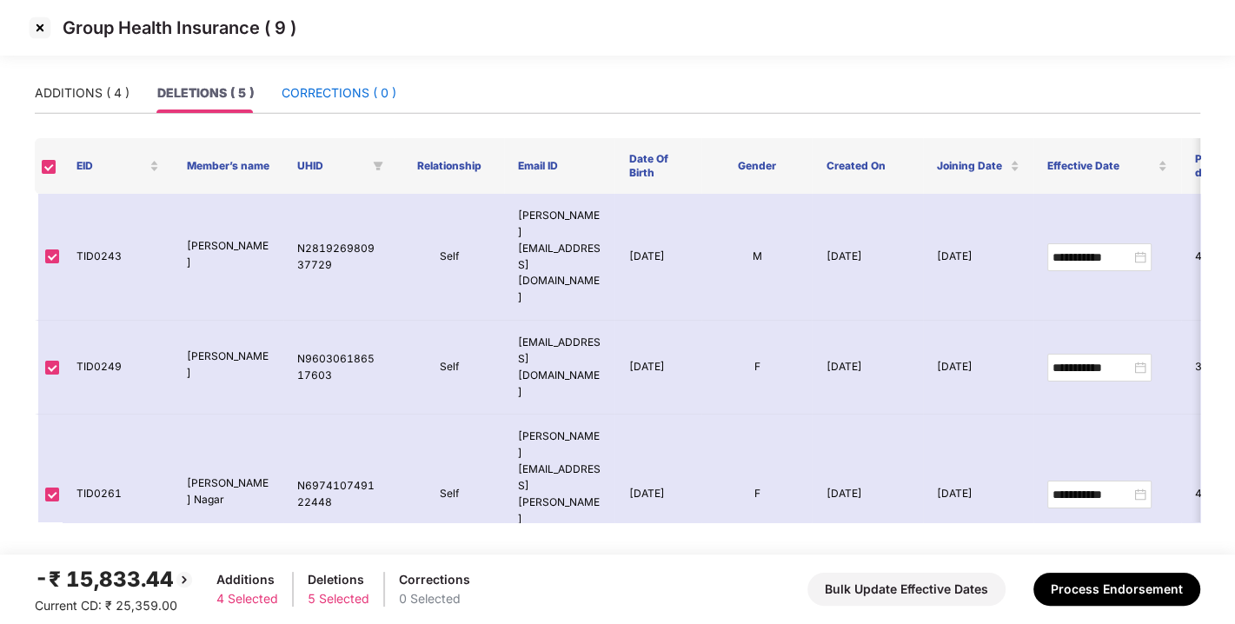
click at [315, 102] on div "CORRECTIONS ( 0 )" at bounding box center [339, 92] width 115 height 19
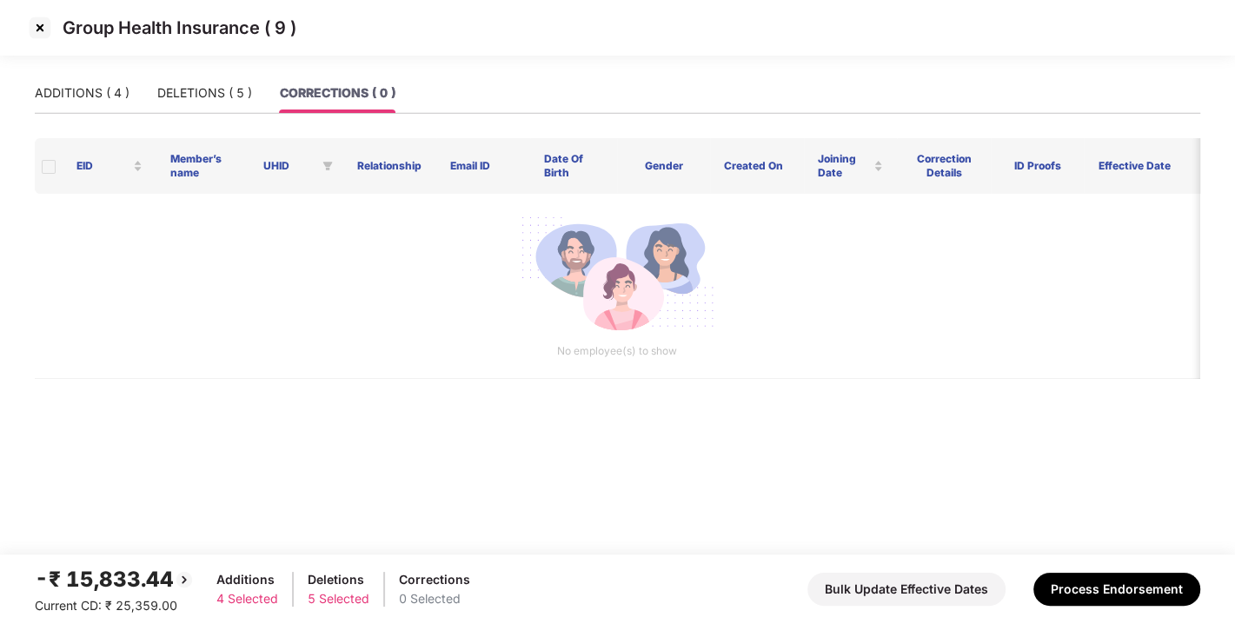
click at [26, 89] on main "ADDITIONS ( 4 ) DELETIONS ( 5 ) CORRECTIONS ( 0 ) EID Member’s name UHID Relati…" at bounding box center [617, 314] width 1235 height 482
click at [70, 90] on div "ADDITIONS ( 4 )" at bounding box center [82, 92] width 95 height 19
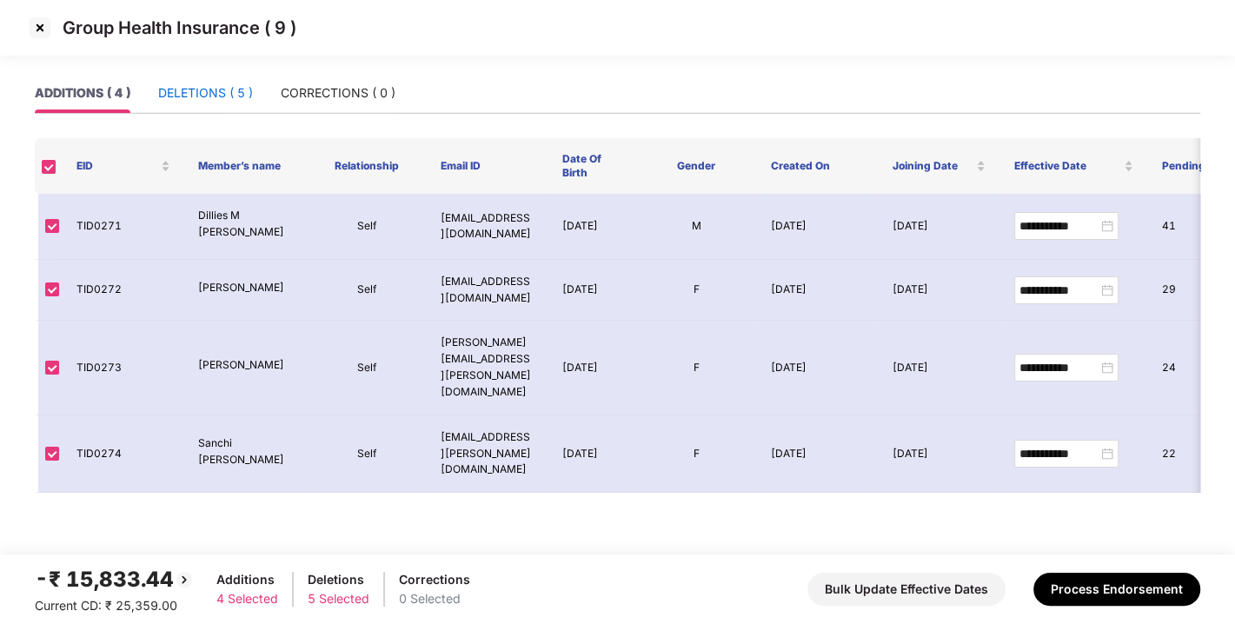
click at [201, 90] on div "DELETIONS ( 5 )" at bounding box center [205, 92] width 95 height 19
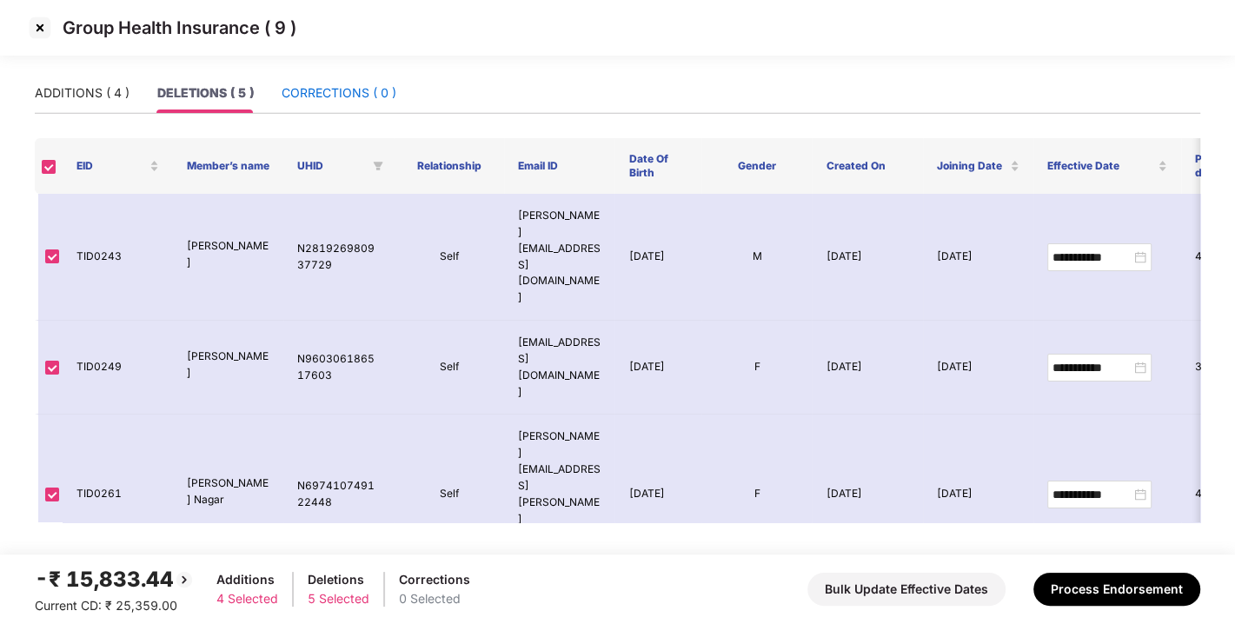
click at [326, 91] on div "CORRECTIONS ( 0 )" at bounding box center [339, 92] width 115 height 19
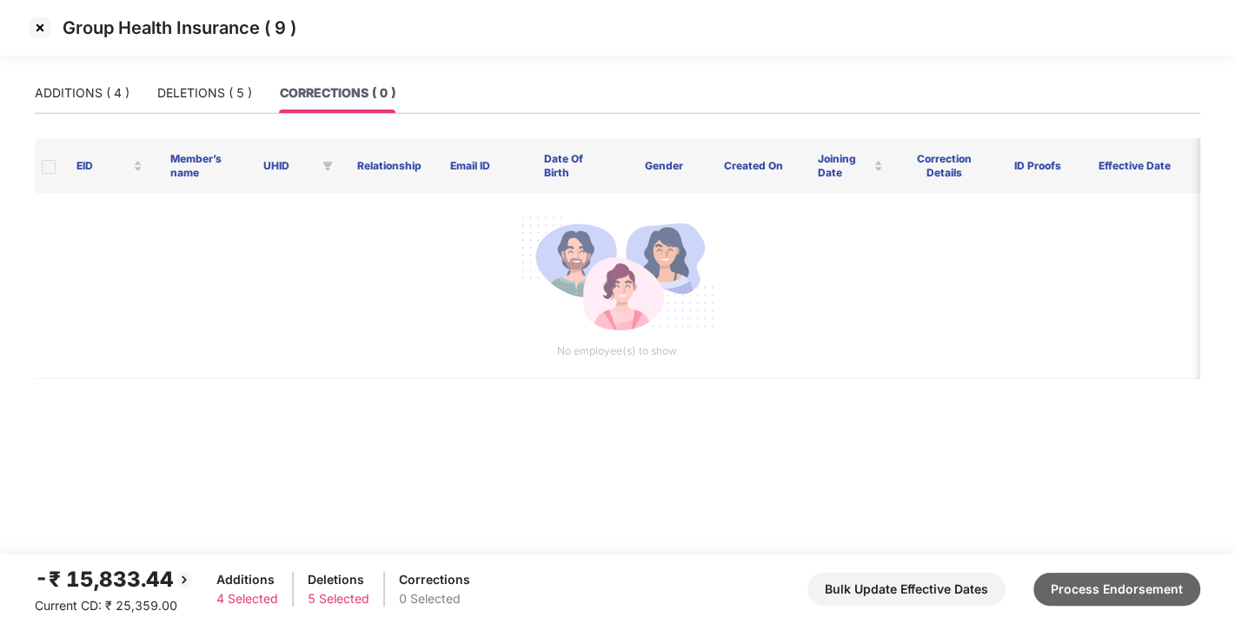
click at [1082, 580] on button "Process Endorsement" at bounding box center [1117, 589] width 167 height 33
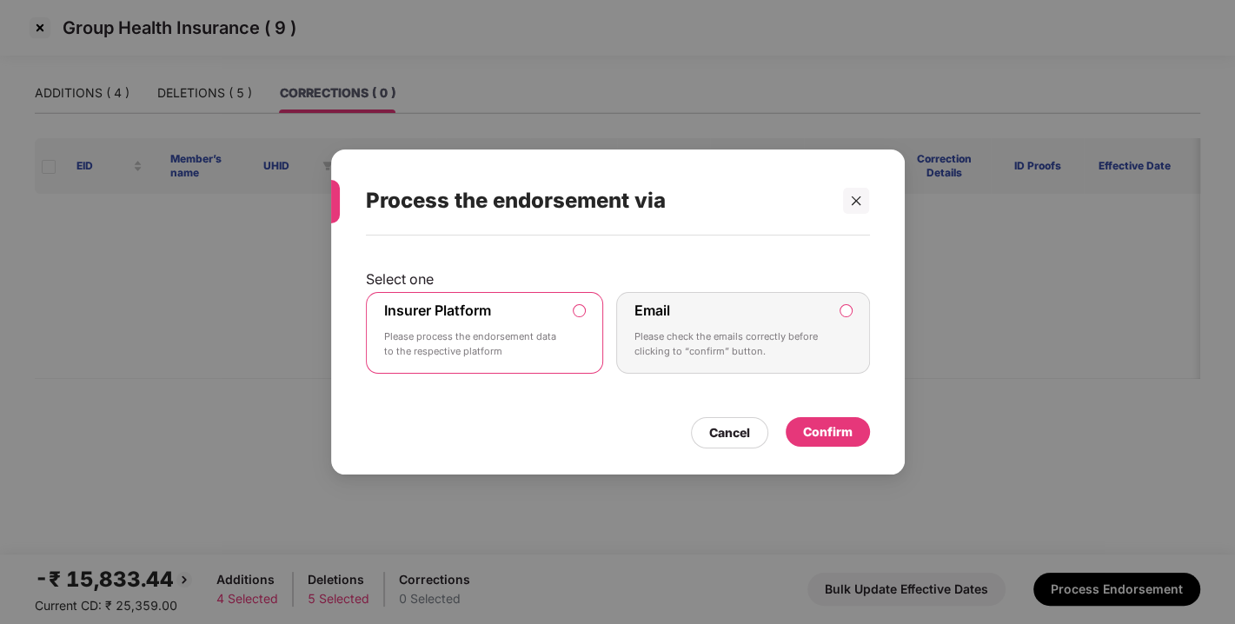
click at [834, 440] on div "Confirm" at bounding box center [828, 432] width 50 height 19
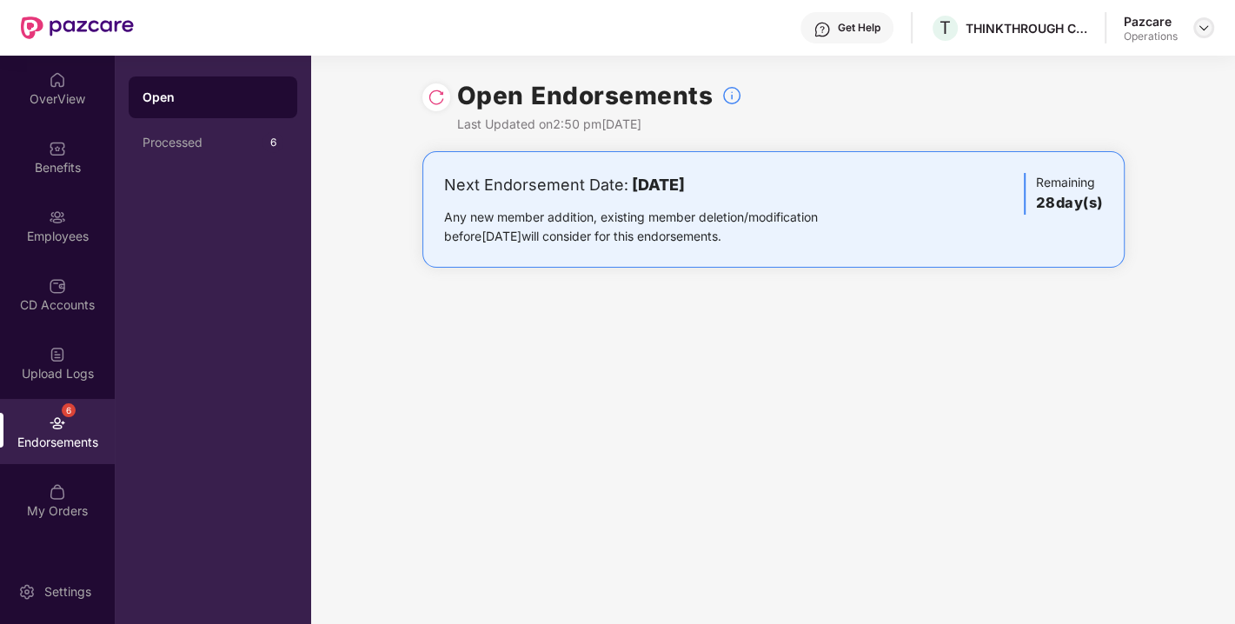
click at [1199, 35] on div at bounding box center [1204, 27] width 21 height 21
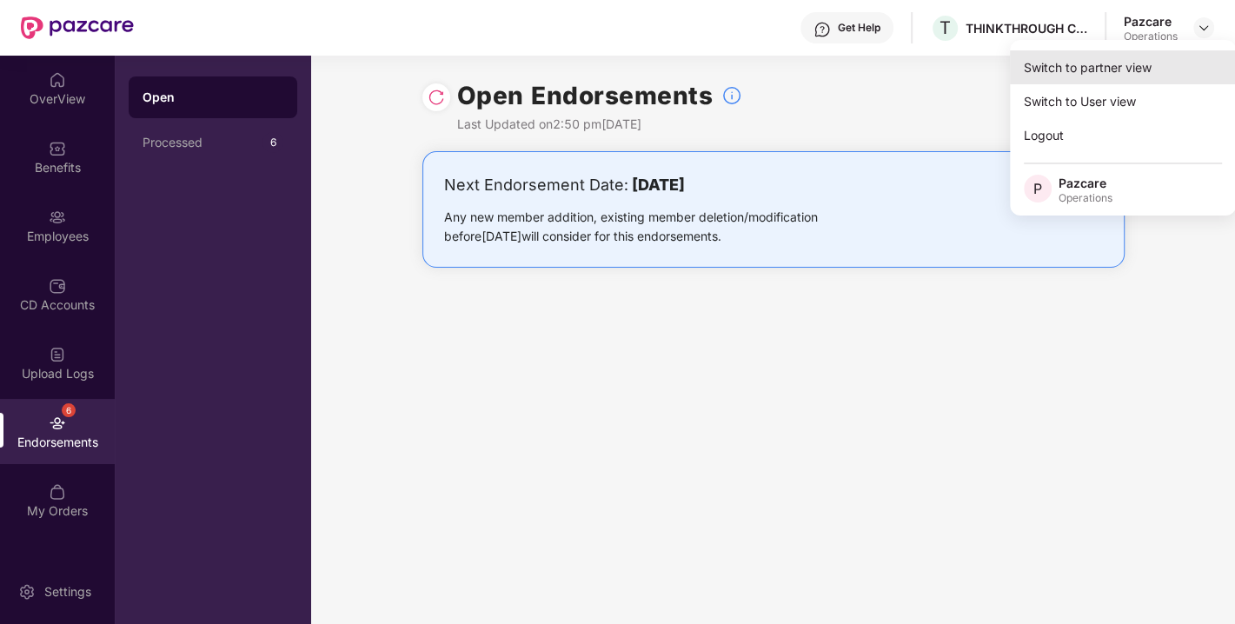
click at [1093, 64] on div "Switch to partner view" at bounding box center [1123, 67] width 226 height 34
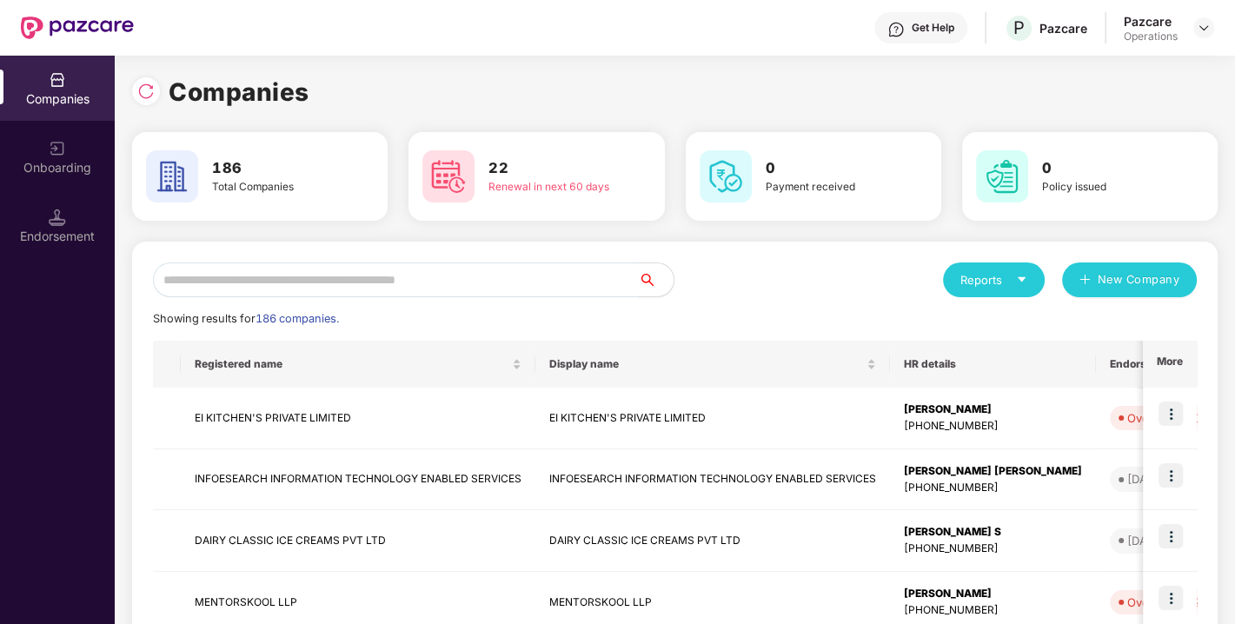
click at [484, 280] on input "text" at bounding box center [396, 280] width 486 height 35
paste input "**********"
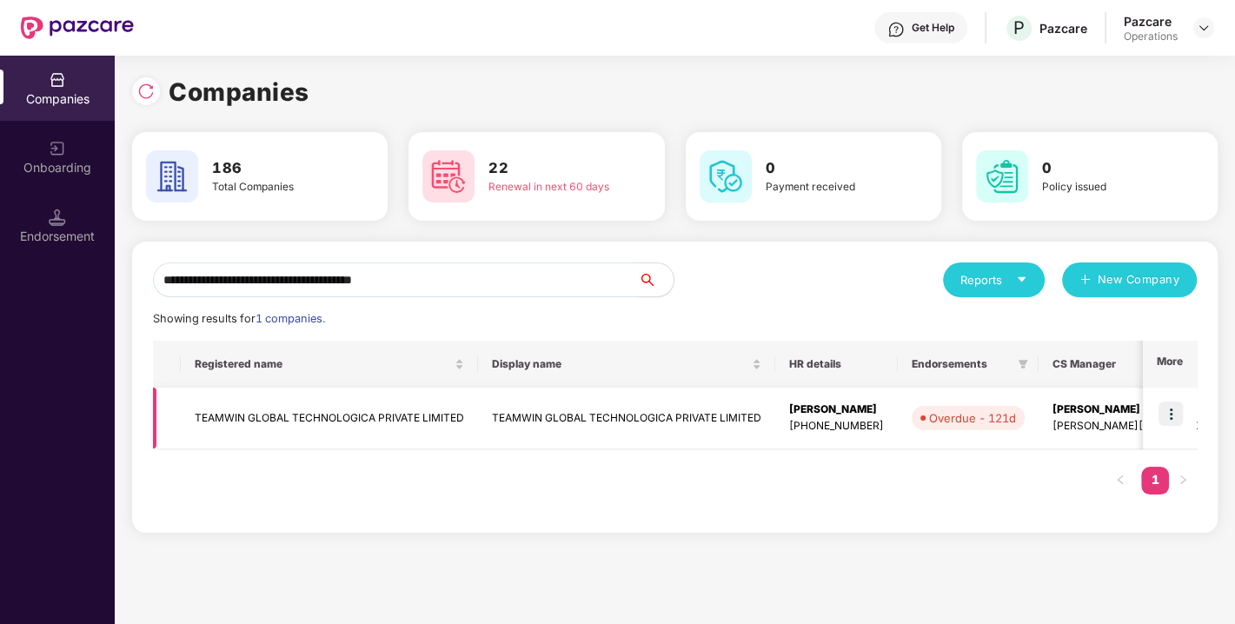
type input "**********"
click at [1184, 412] on td at bounding box center [1170, 419] width 54 height 62
click at [1175, 415] on img at bounding box center [1171, 414] width 24 height 24
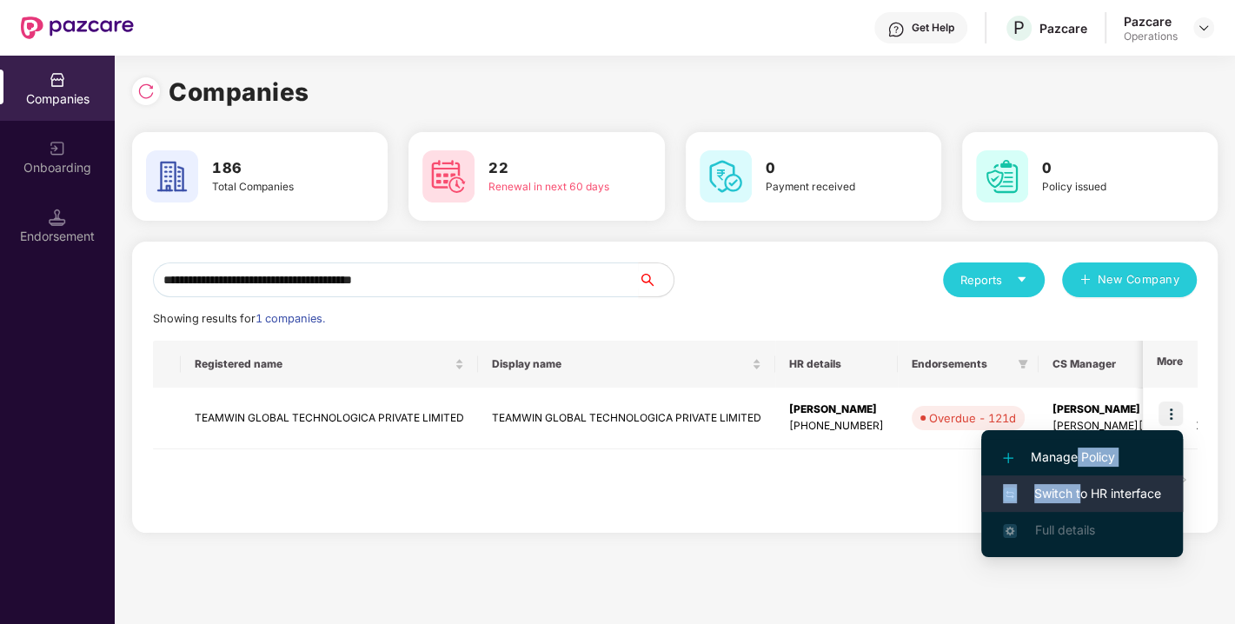
drag, startPoint x: 1076, startPoint y: 471, endPoint x: 1081, endPoint y: 491, distance: 20.5
click at [1081, 491] on ul "Manage Policy Switch to HR interface Full details" at bounding box center [1083, 493] width 202 height 127
click at [1081, 491] on span "Switch to HR interface" at bounding box center [1082, 493] width 158 height 19
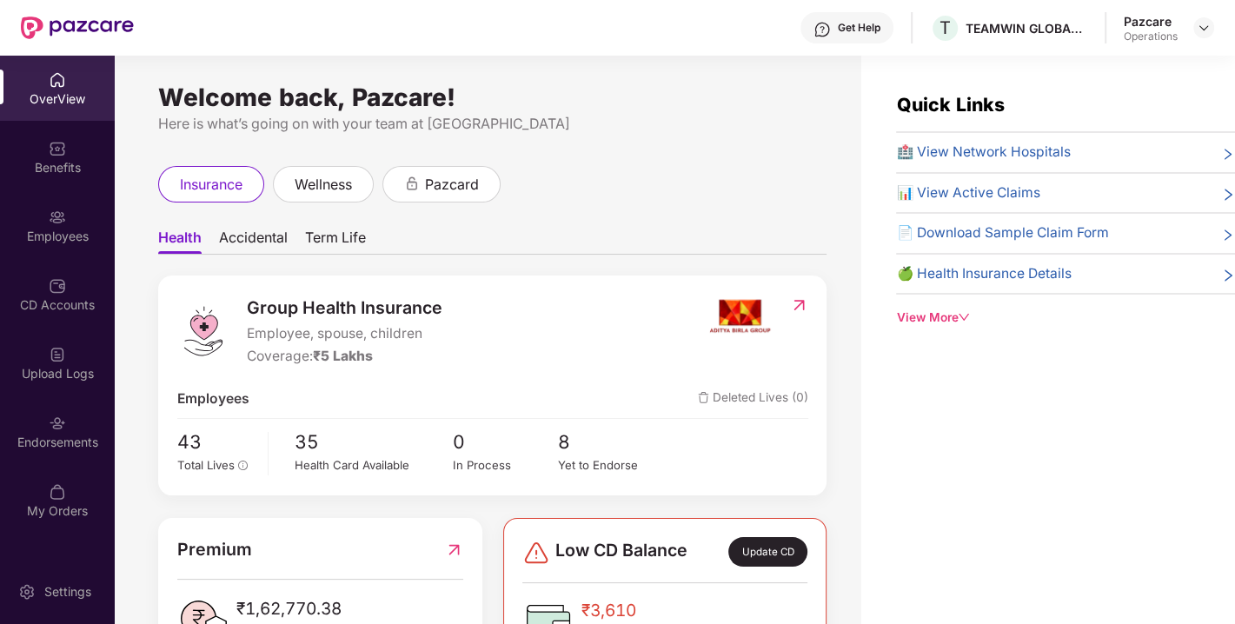
click at [41, 438] on div "Endorsements" at bounding box center [57, 442] width 115 height 17
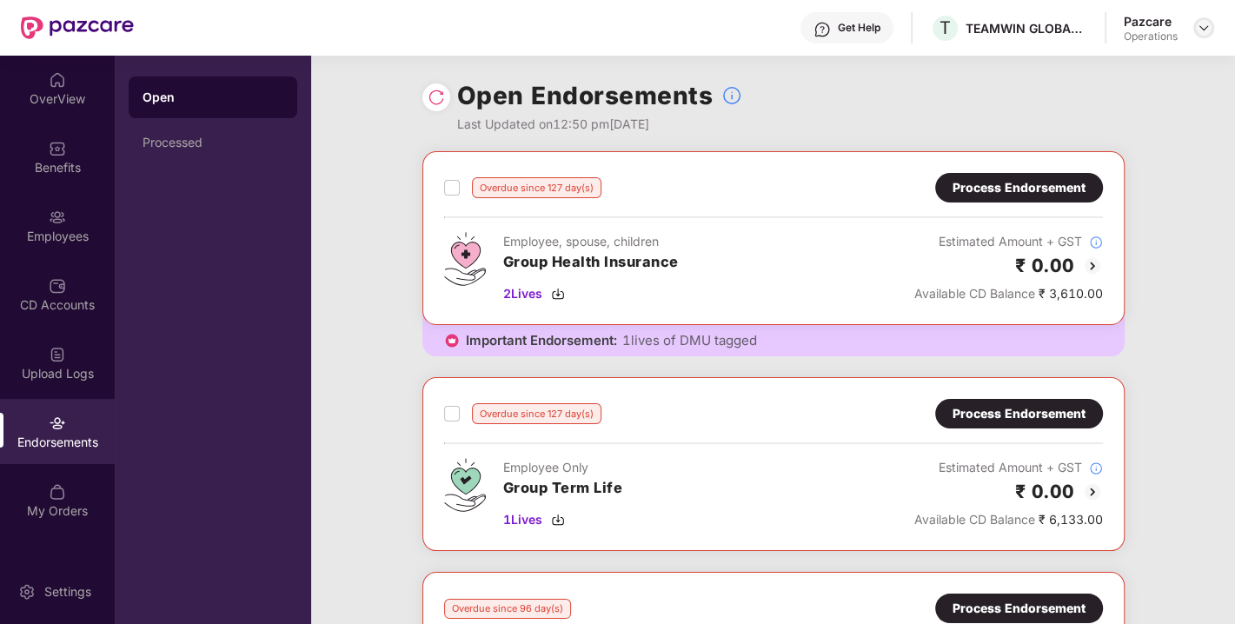
click at [1202, 27] on img at bounding box center [1204, 28] width 14 height 14
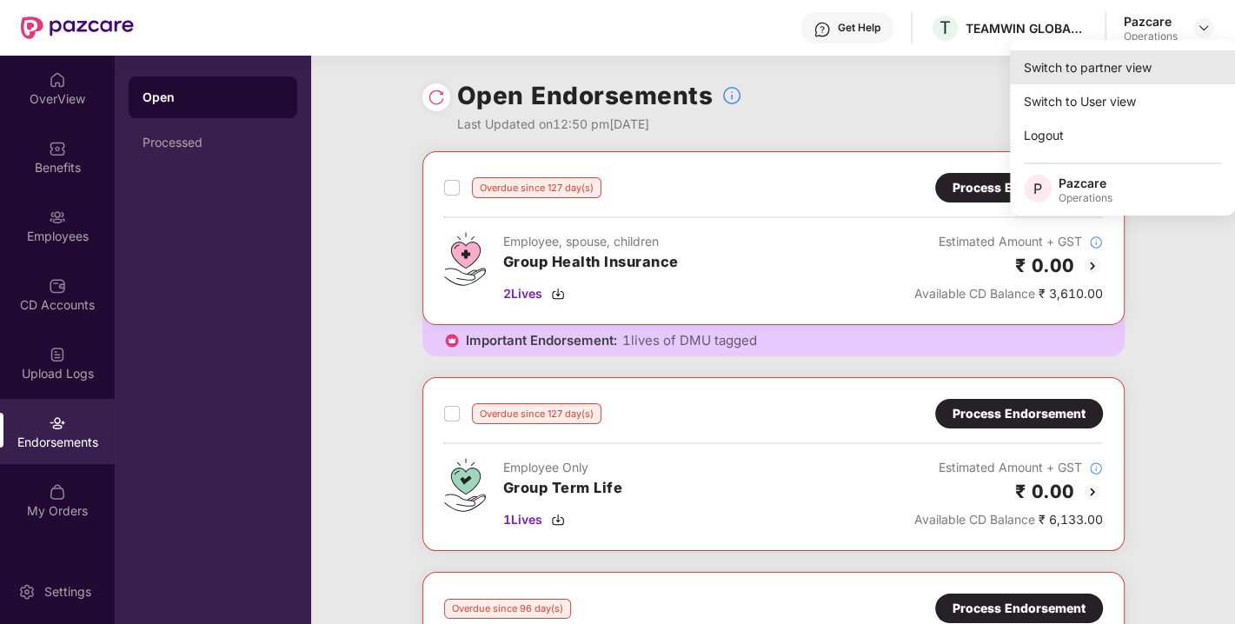
click at [1080, 68] on div "Switch to partner view" at bounding box center [1123, 67] width 226 height 34
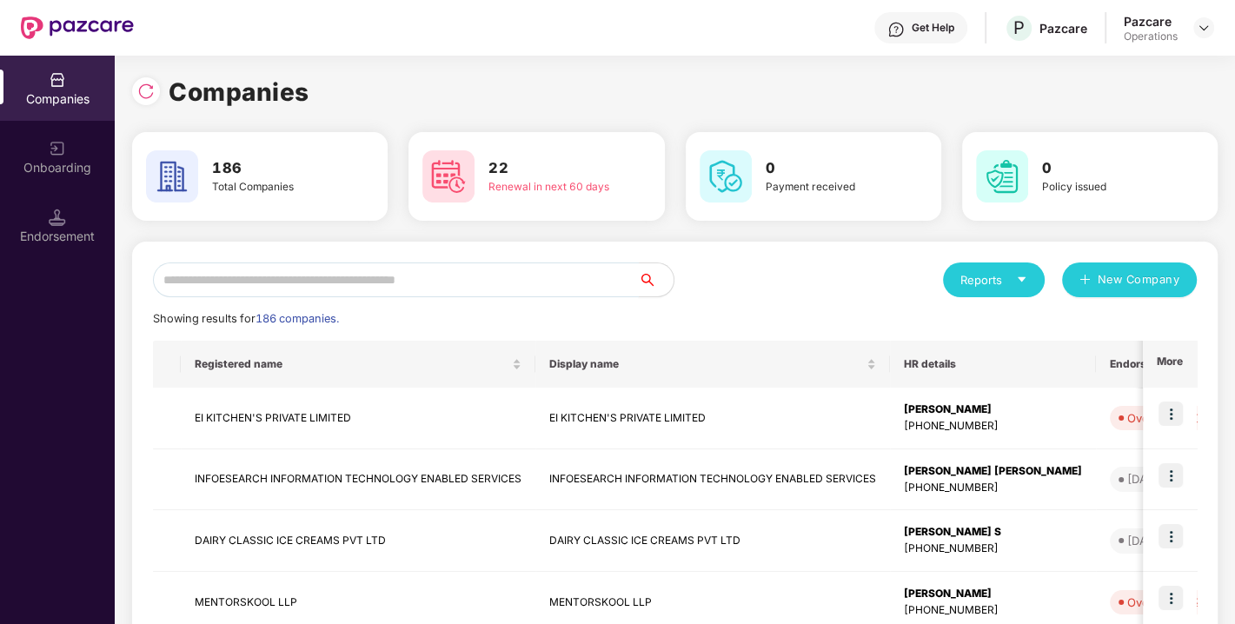
click at [480, 263] on input "text" at bounding box center [396, 280] width 486 height 35
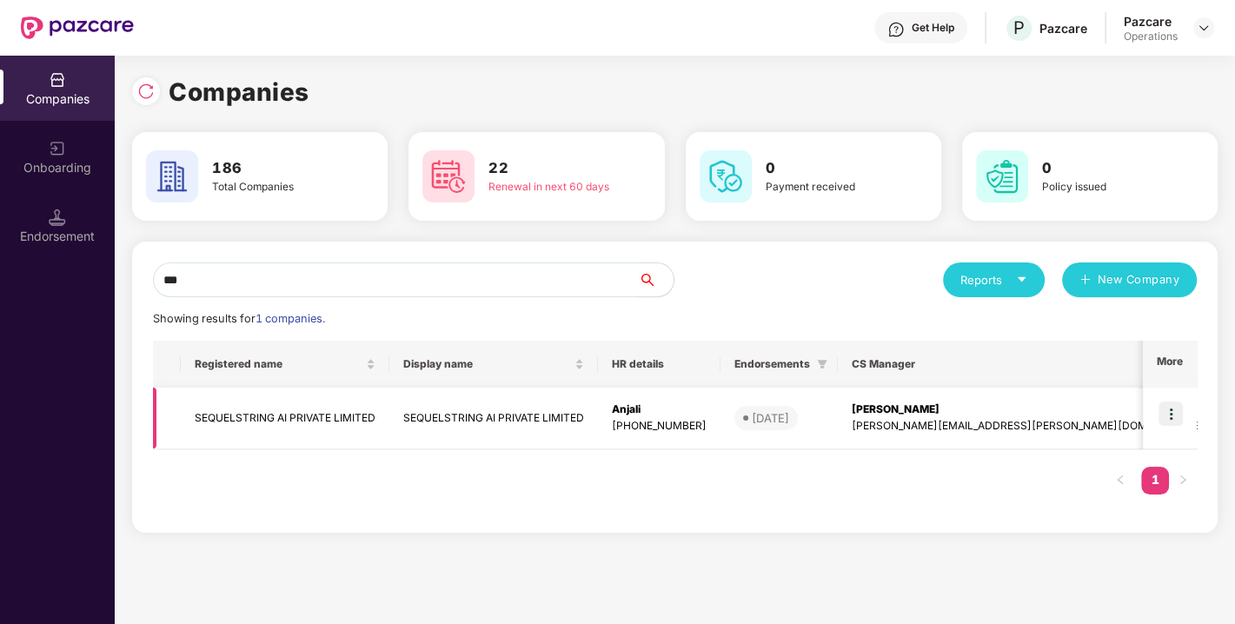
type input "***"
click at [1173, 416] on img at bounding box center [1171, 414] width 24 height 24
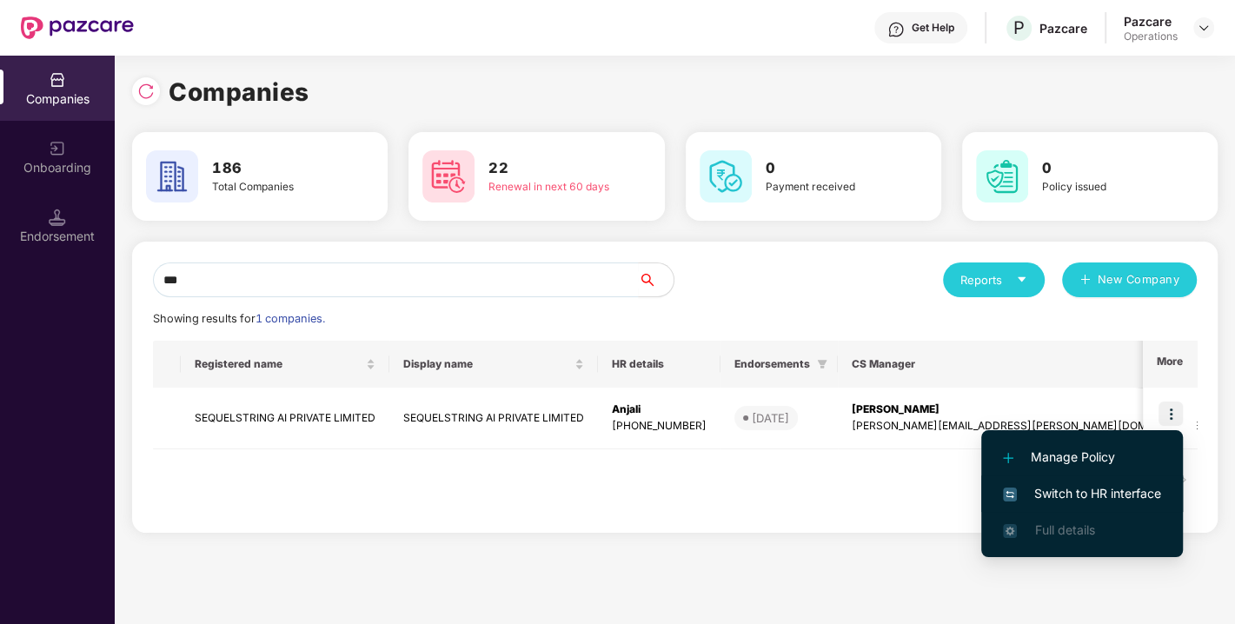
click at [1090, 481] on li "Switch to HR interface" at bounding box center [1083, 494] width 202 height 37
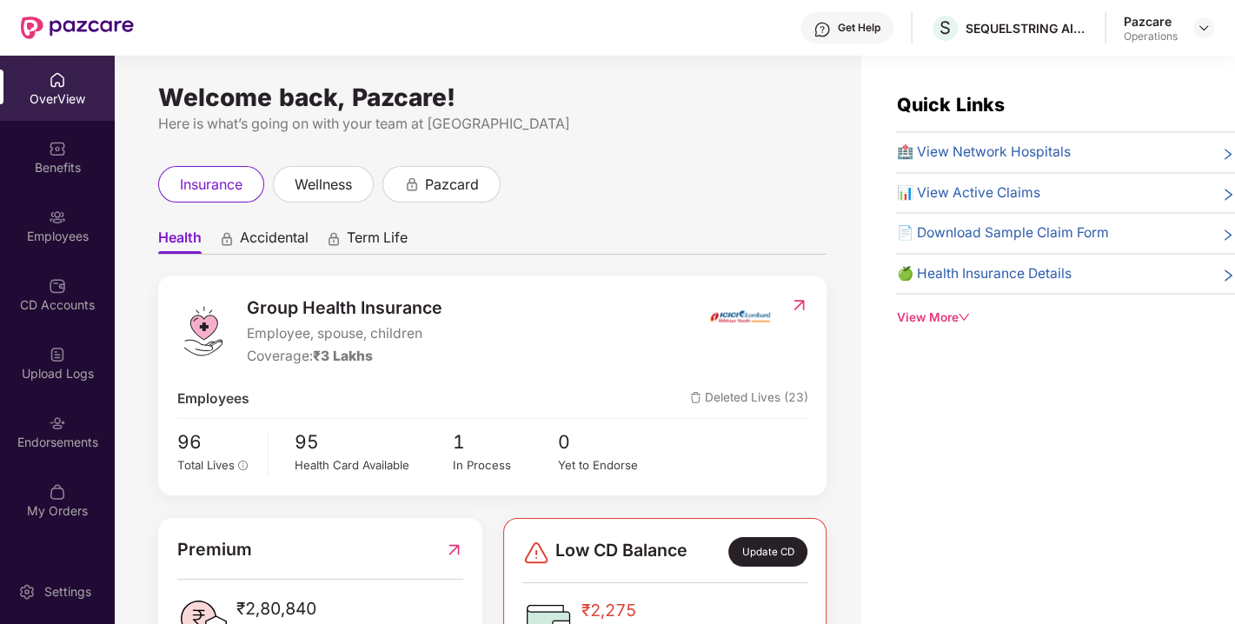
click at [62, 445] on div "Endorsements" at bounding box center [57, 442] width 115 height 17
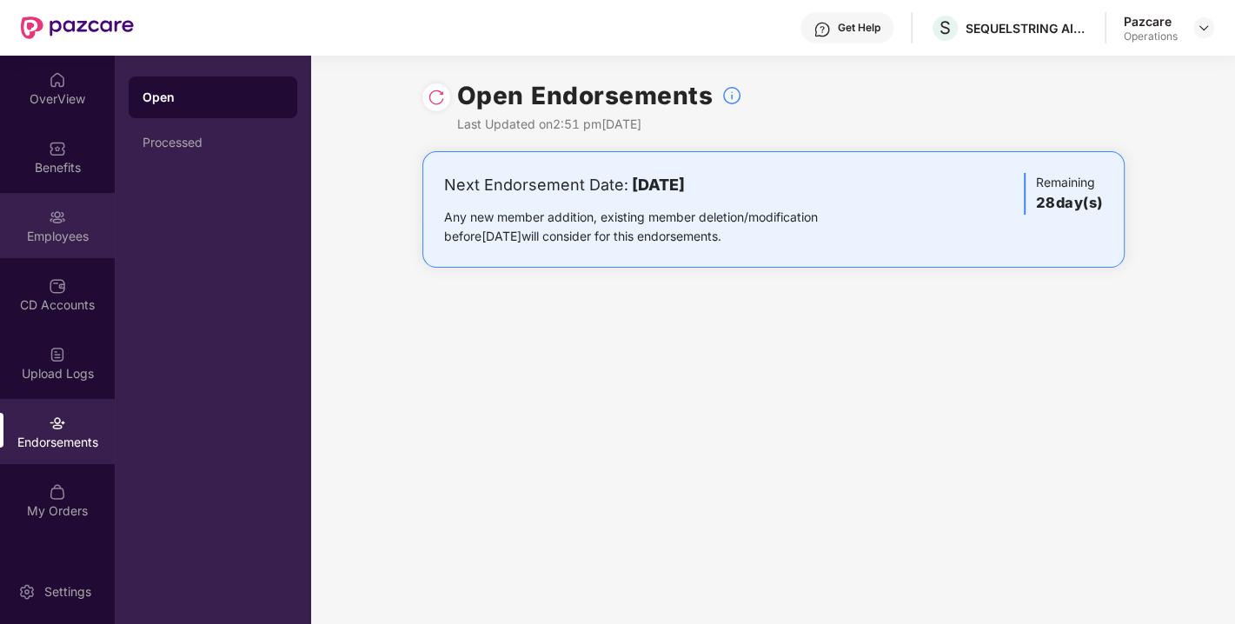
click at [52, 244] on div "Employees" at bounding box center [57, 225] width 115 height 65
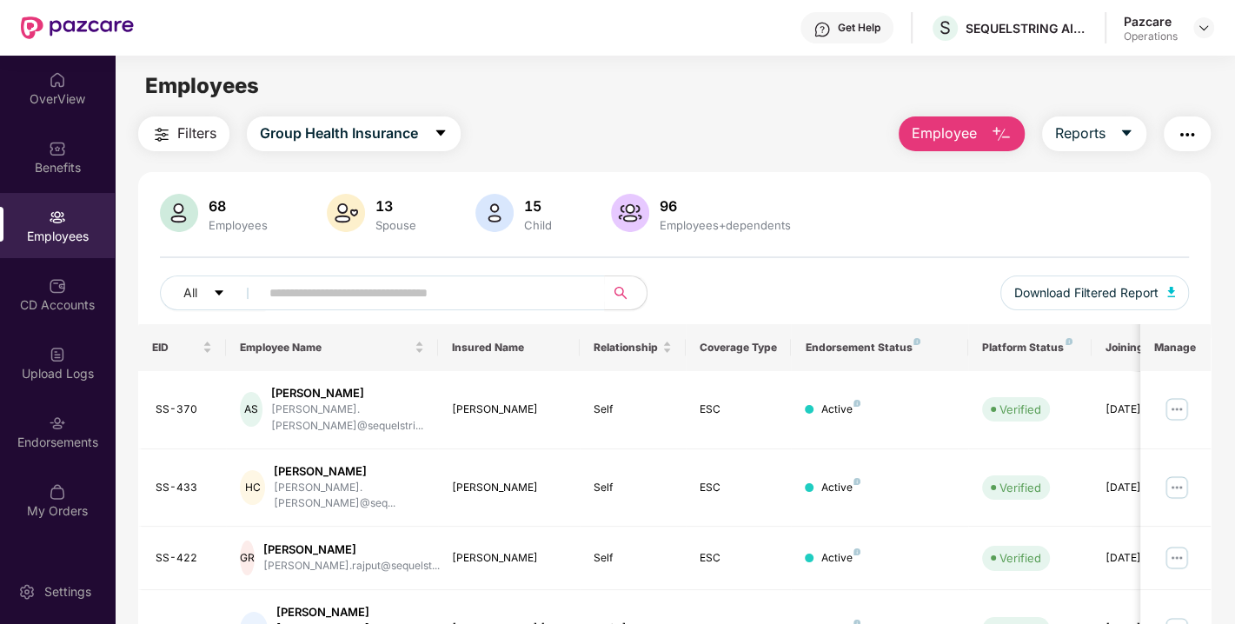
click at [192, 148] on button "Filters" at bounding box center [183, 134] width 91 height 35
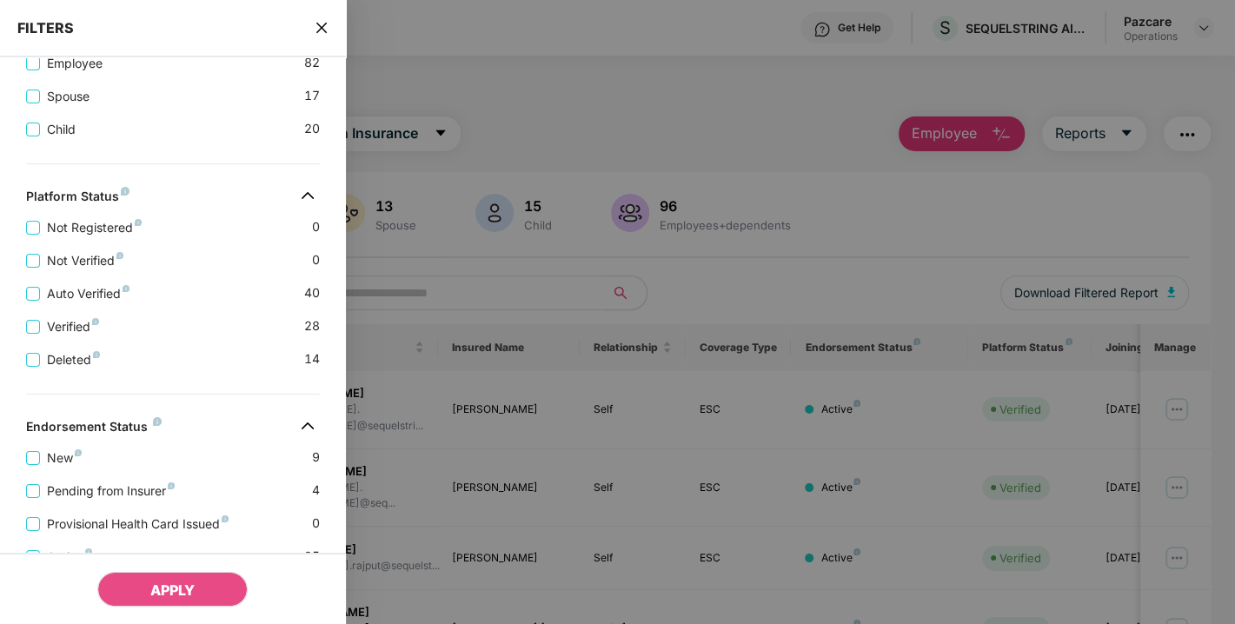
scroll to position [481, 0]
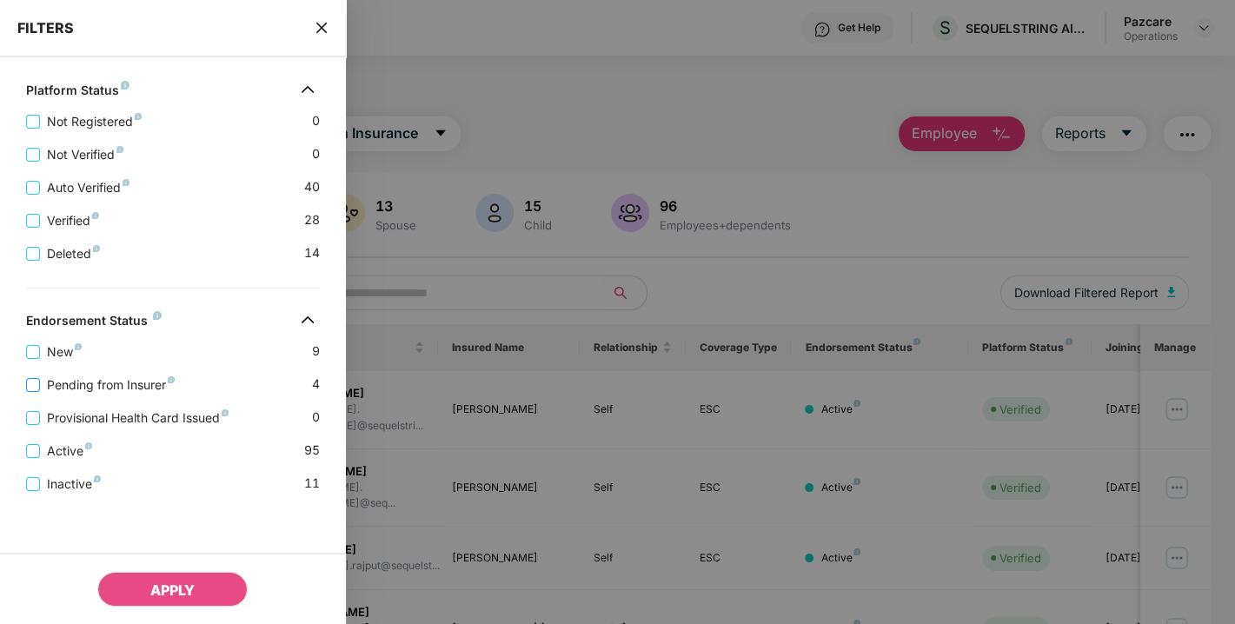
click at [104, 388] on span "Pending from Insurer" at bounding box center [111, 385] width 142 height 19
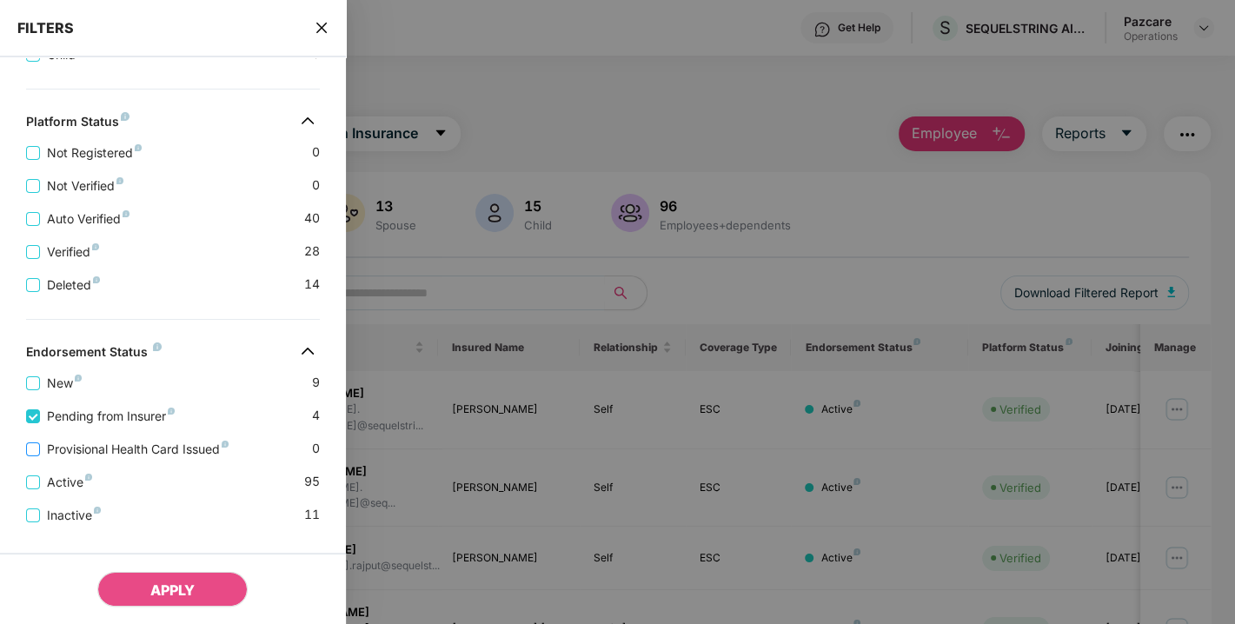
click at [105, 456] on span "Provisional Health Card Issued" at bounding box center [138, 449] width 196 height 19
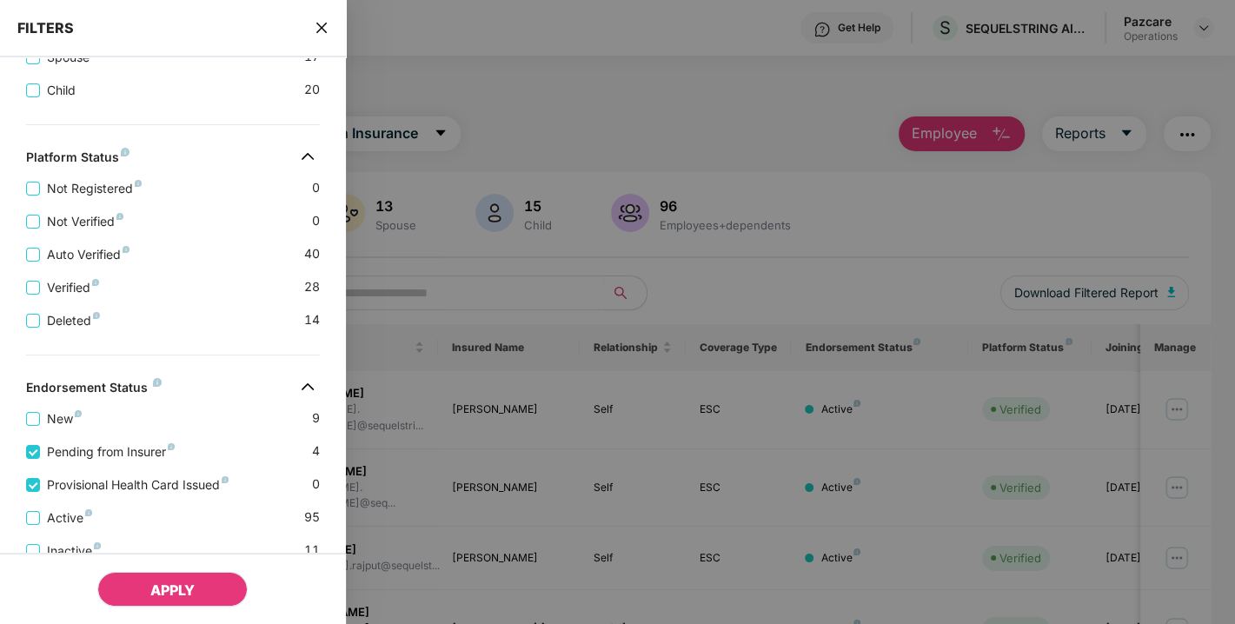
click at [143, 589] on button "APPLY" at bounding box center [172, 589] width 150 height 35
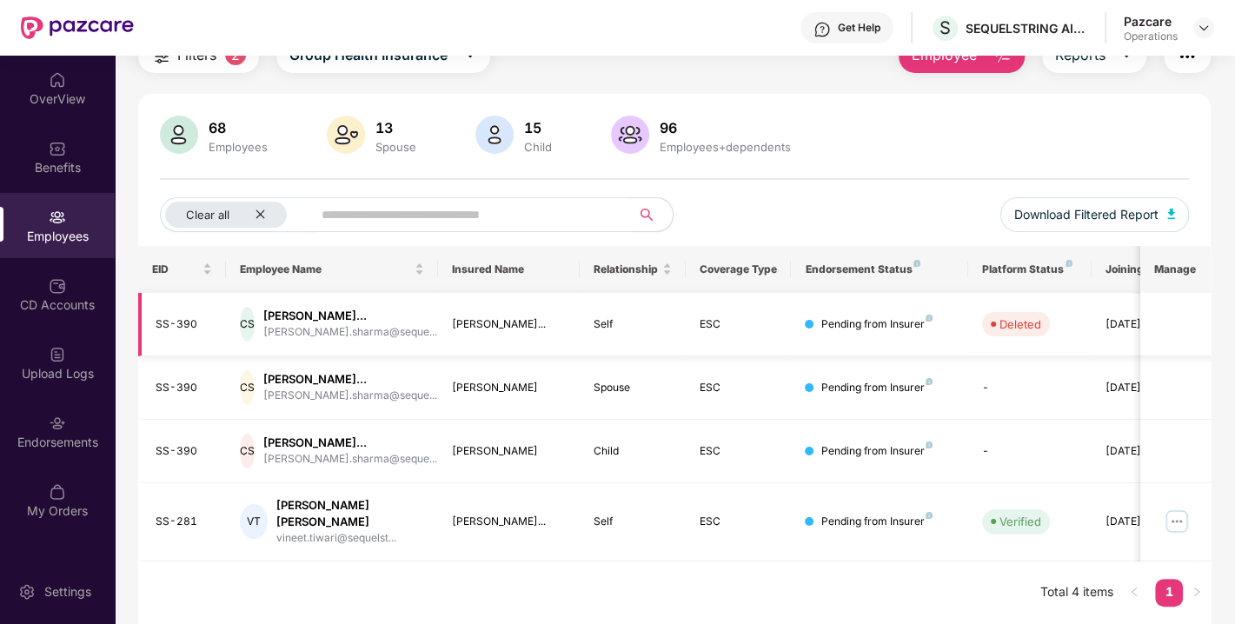
scroll to position [0, 0]
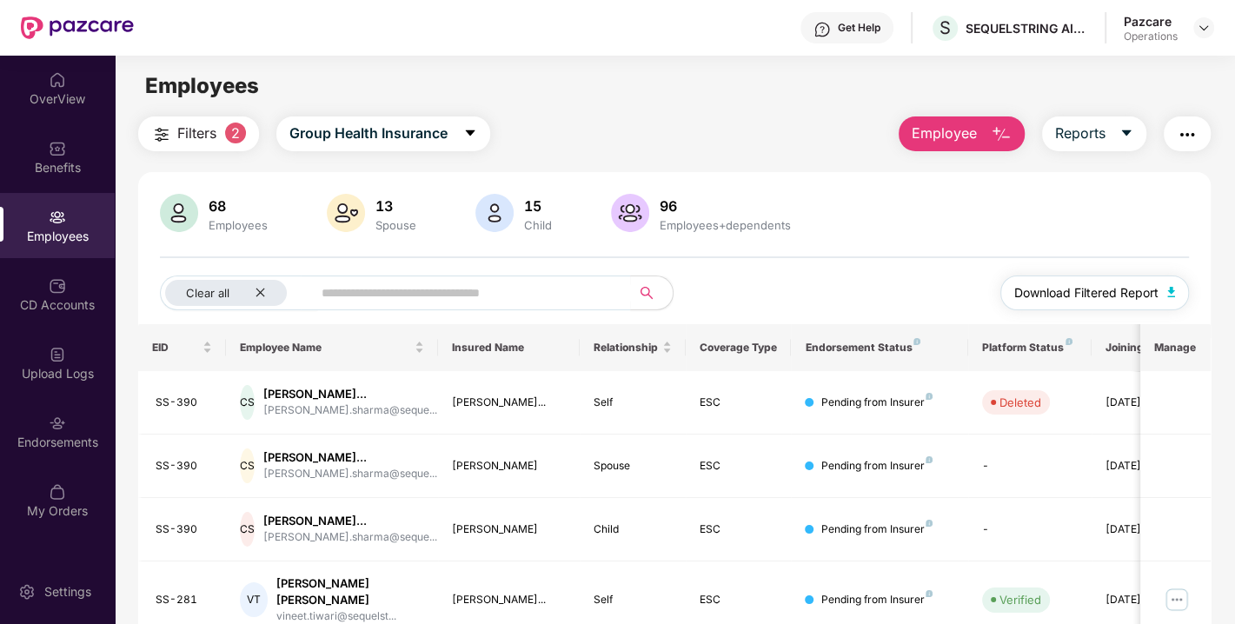
click at [1175, 288] on img "button" at bounding box center [1172, 292] width 9 height 10
click at [1195, 130] on img "button" at bounding box center [1187, 134] width 21 height 21
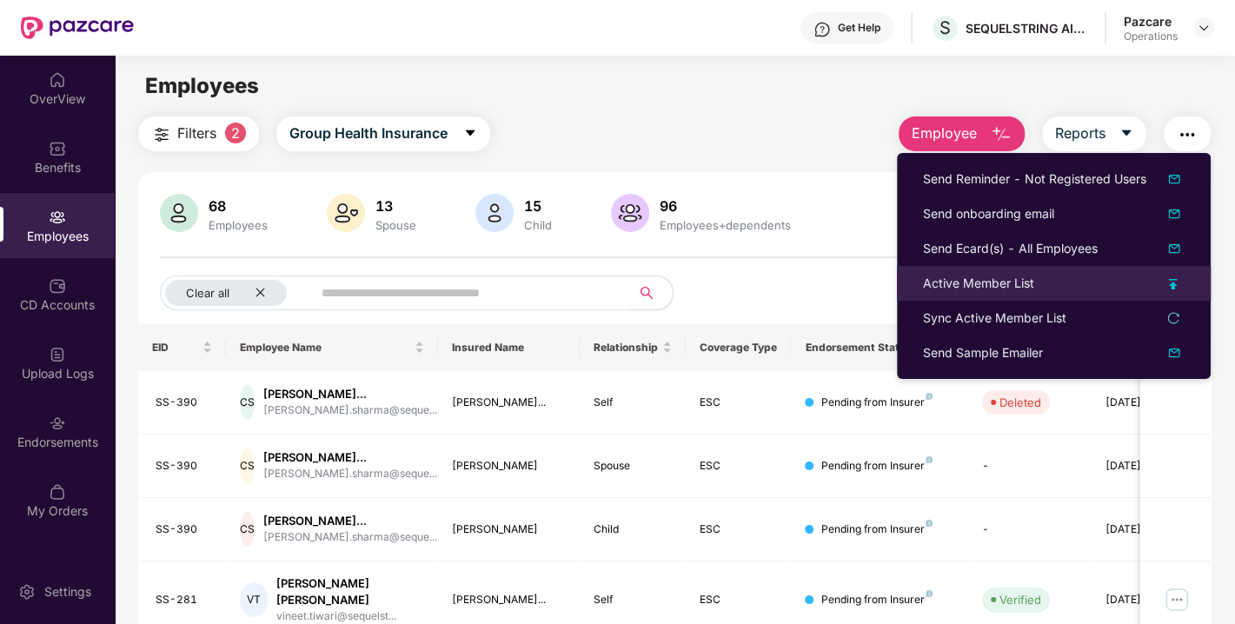
click at [1009, 275] on div "Active Member List" at bounding box center [978, 283] width 111 height 19
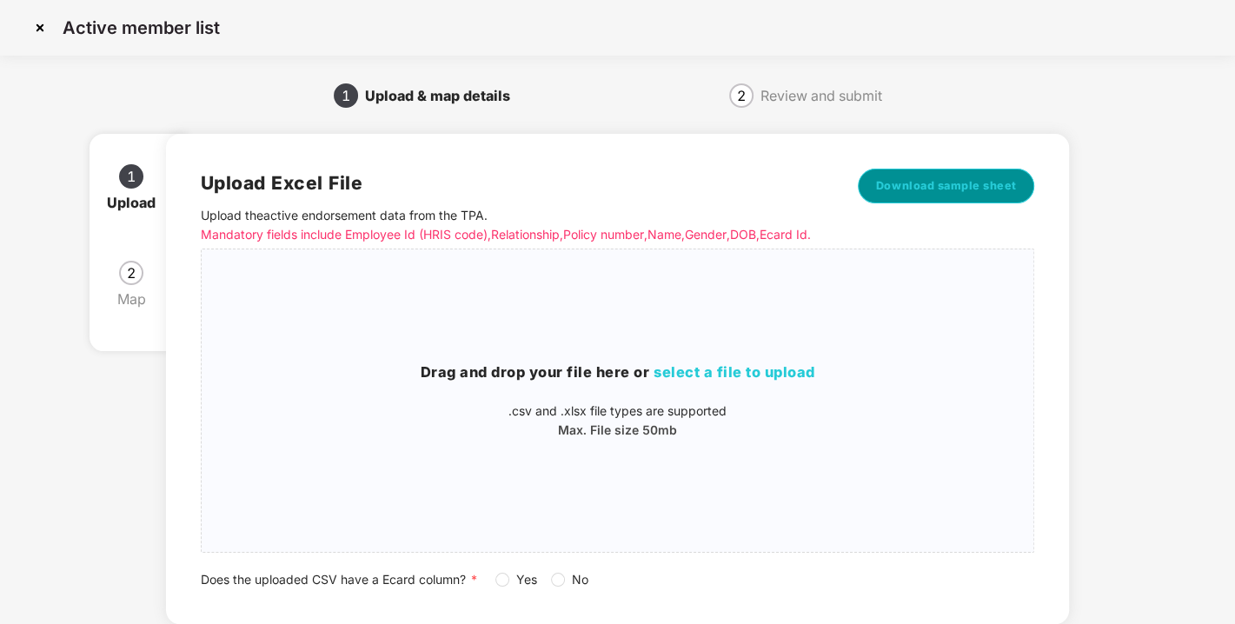
click at [937, 201] on button "Download sample sheet" at bounding box center [946, 186] width 177 height 35
click at [32, 32] on img at bounding box center [40, 28] width 28 height 28
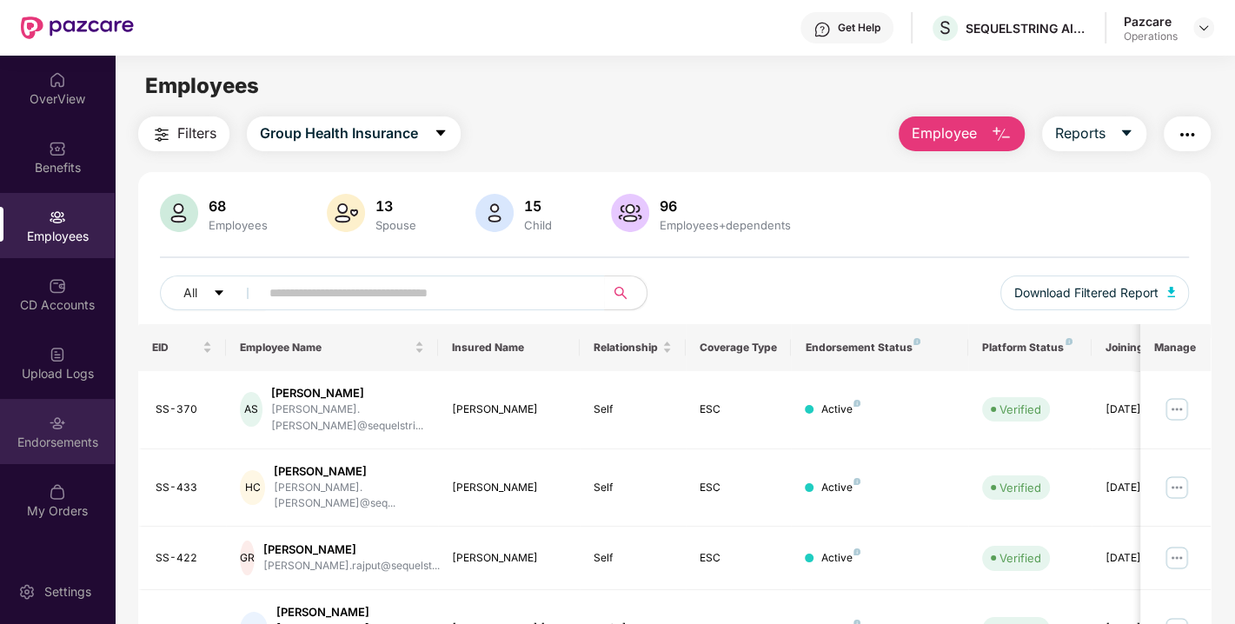
click at [52, 443] on div "Endorsements" at bounding box center [57, 442] width 115 height 17
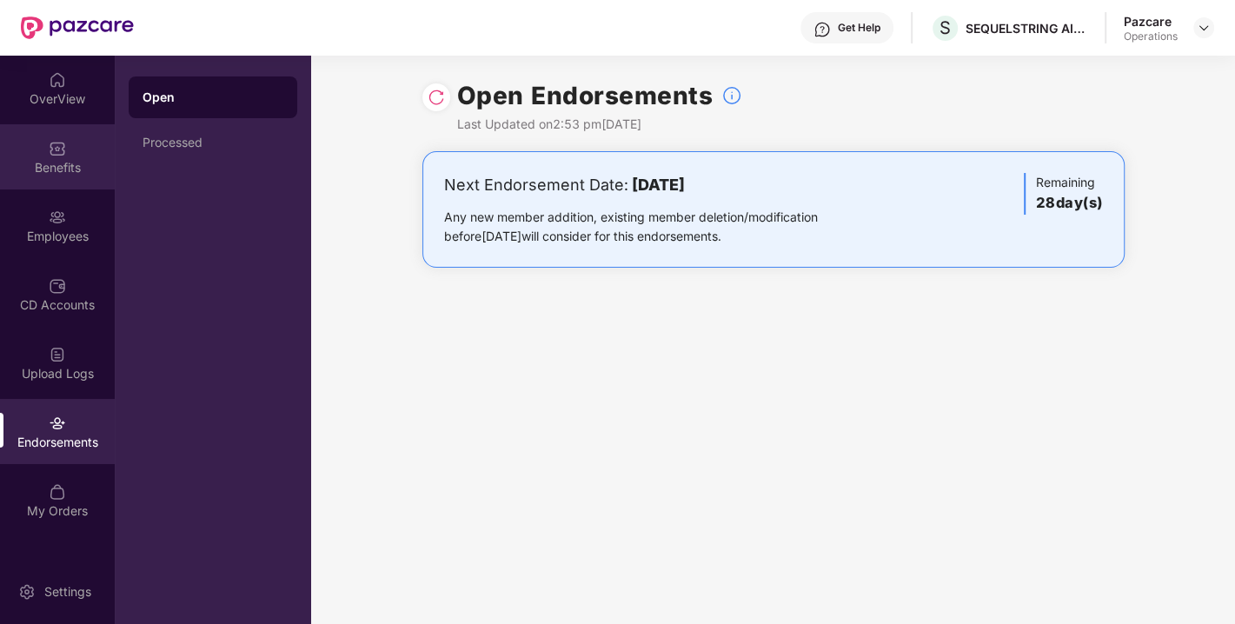
click at [65, 177] on div "Benefits" at bounding box center [57, 156] width 115 height 65
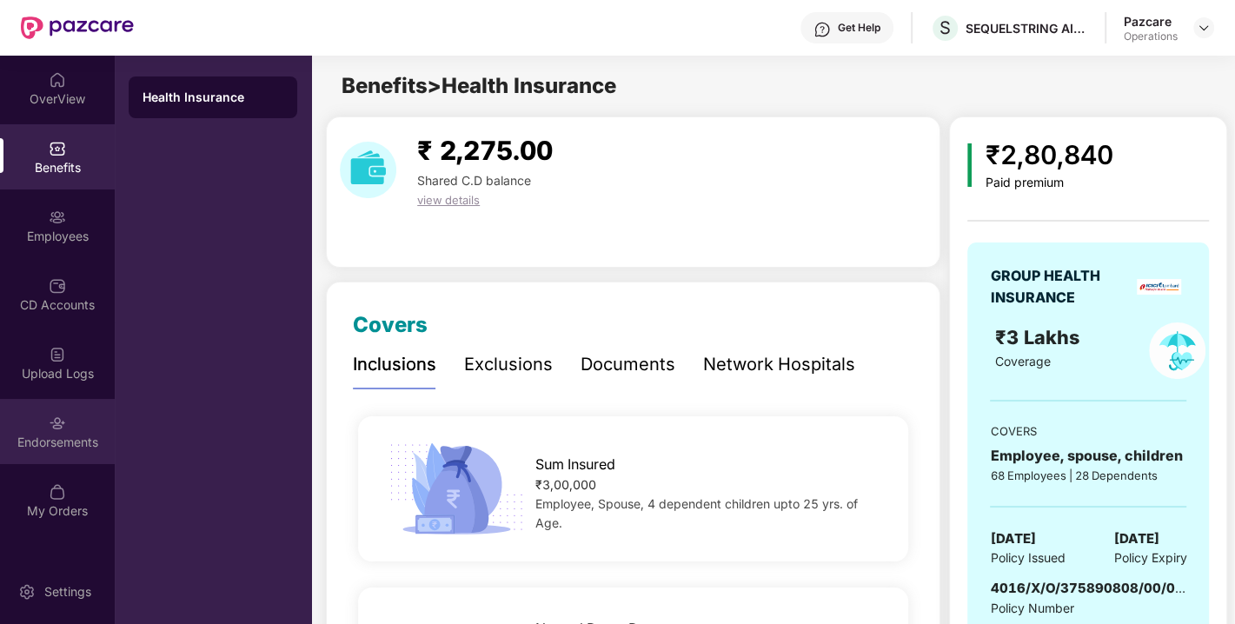
click at [66, 443] on div "Endorsements" at bounding box center [57, 442] width 115 height 17
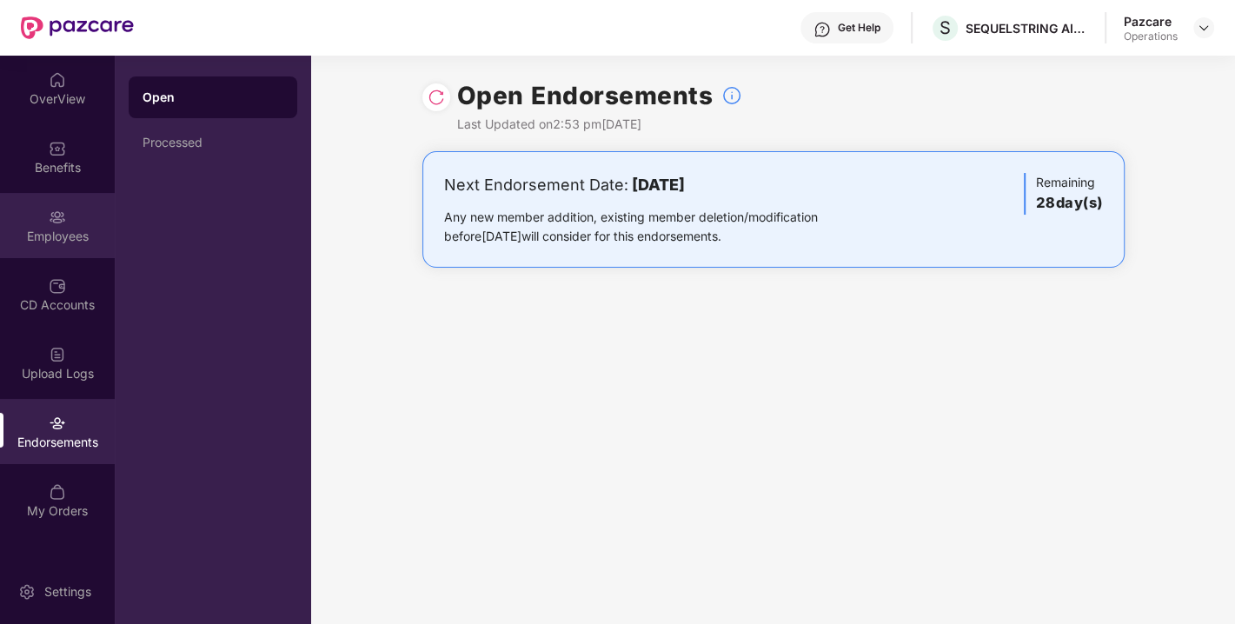
click at [77, 202] on div "Employees" at bounding box center [57, 225] width 115 height 65
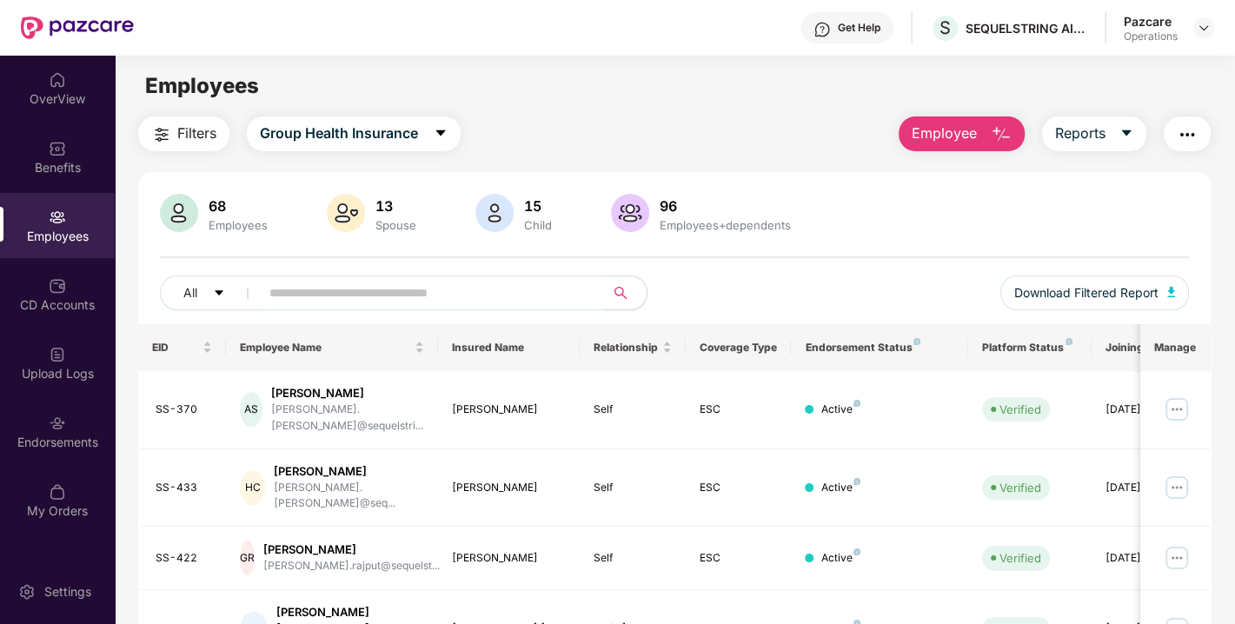
click at [200, 138] on span "Filters" at bounding box center [196, 134] width 39 height 22
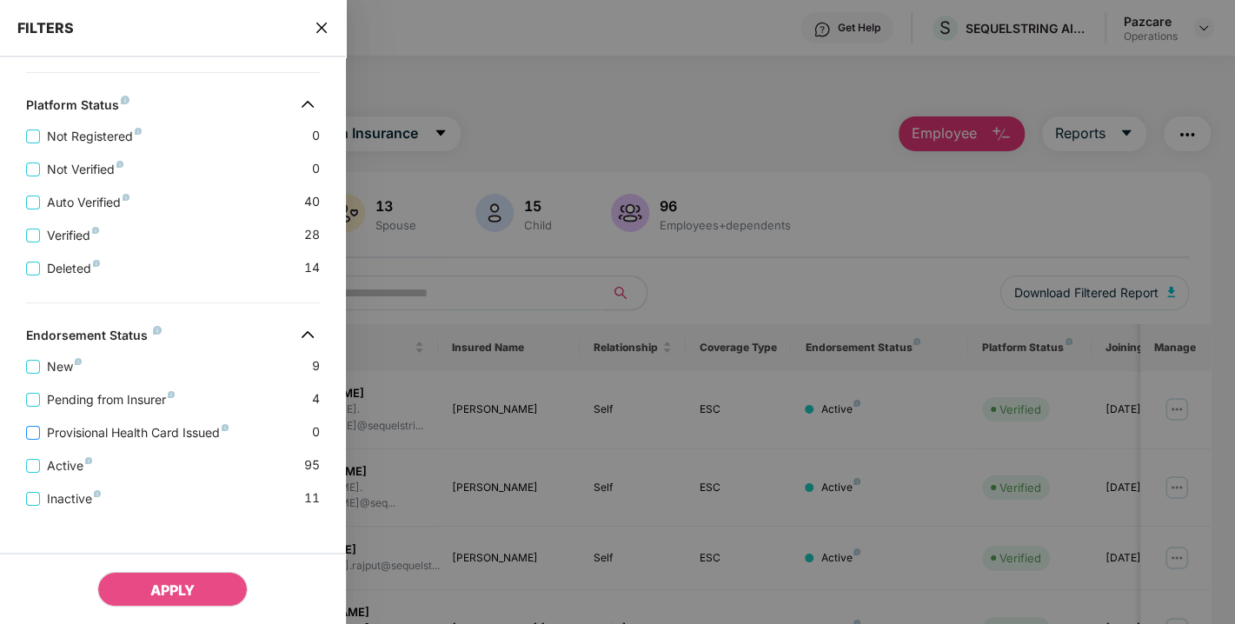
scroll to position [481, 0]
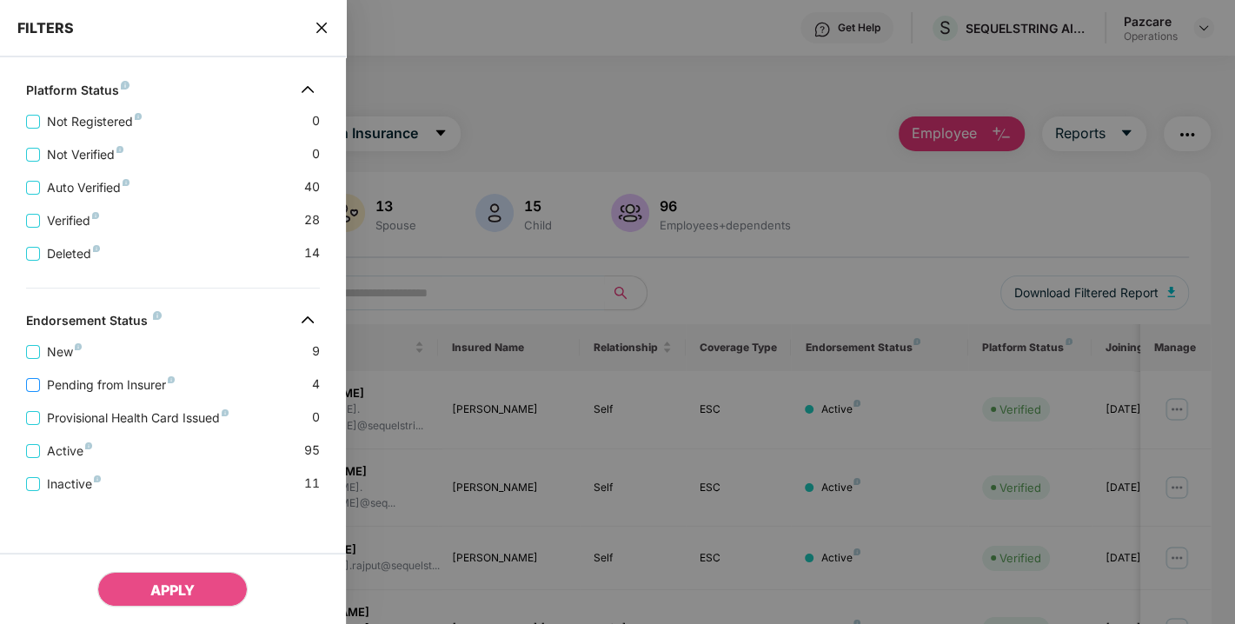
click at [90, 389] on span "Pending from Insurer" at bounding box center [111, 385] width 142 height 19
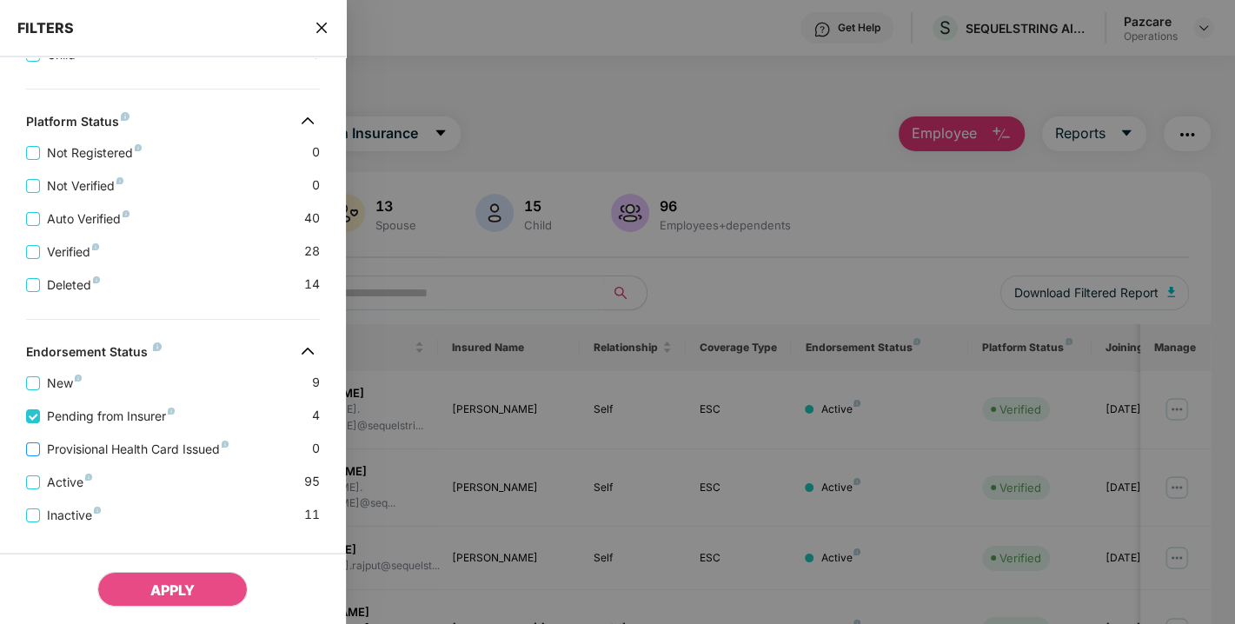
click at [94, 449] on span "Provisional Health Card Issued" at bounding box center [138, 449] width 196 height 19
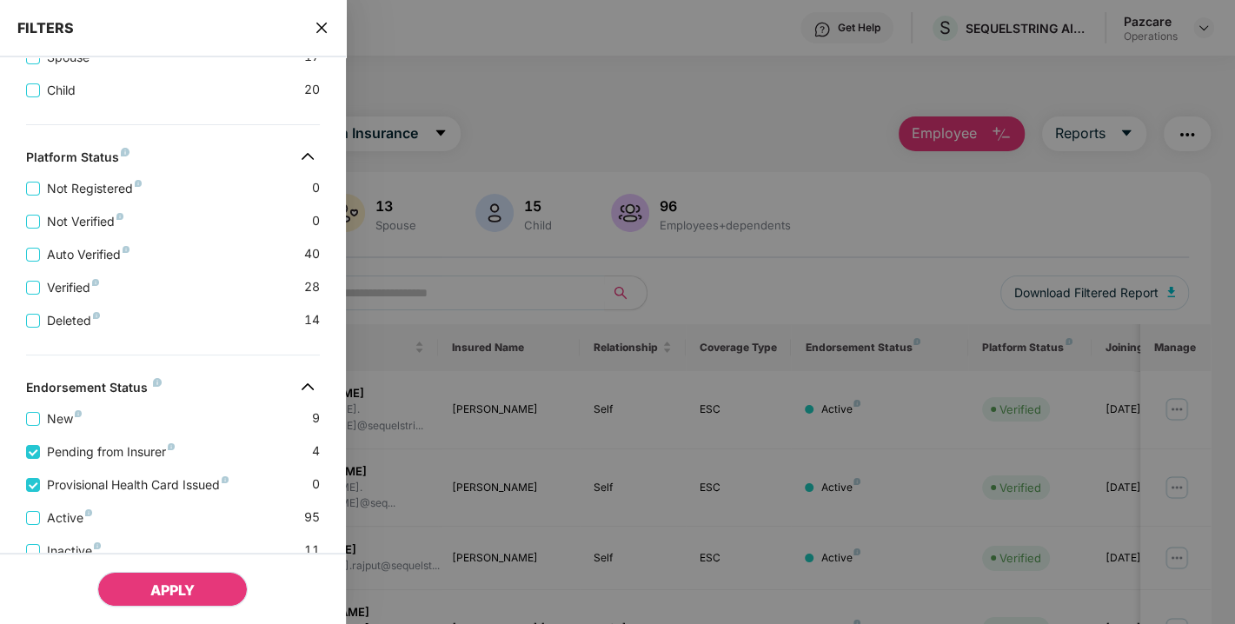
click at [154, 589] on span "APPLY" at bounding box center [172, 590] width 44 height 17
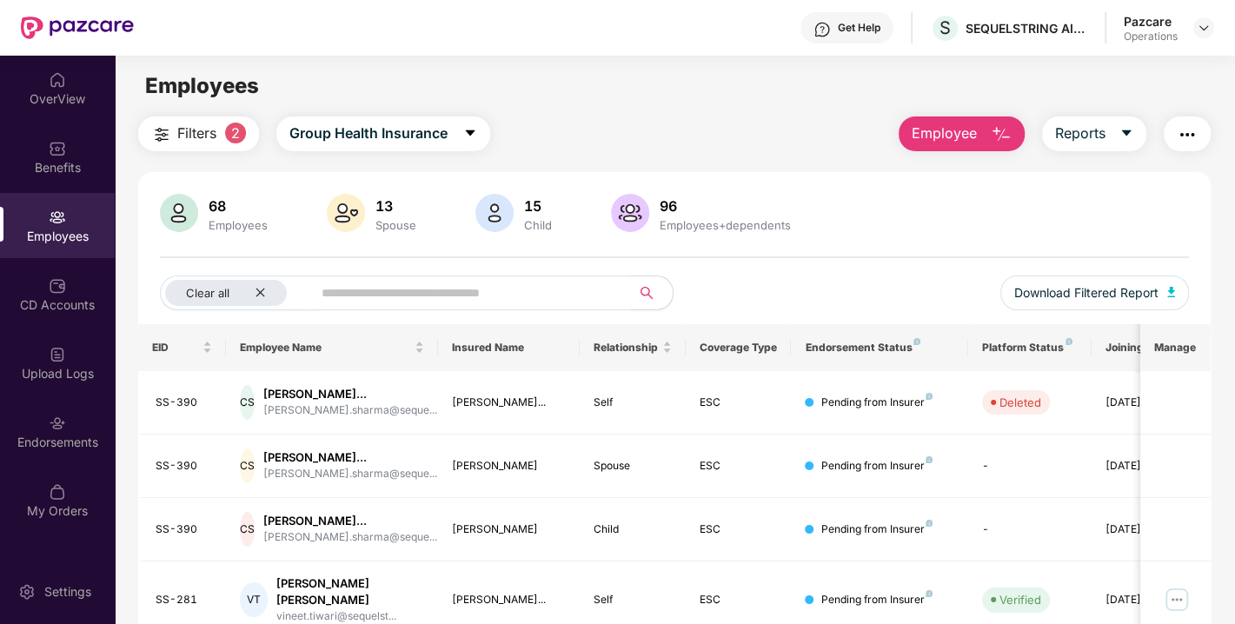
click at [1201, 123] on button "button" at bounding box center [1187, 134] width 47 height 35
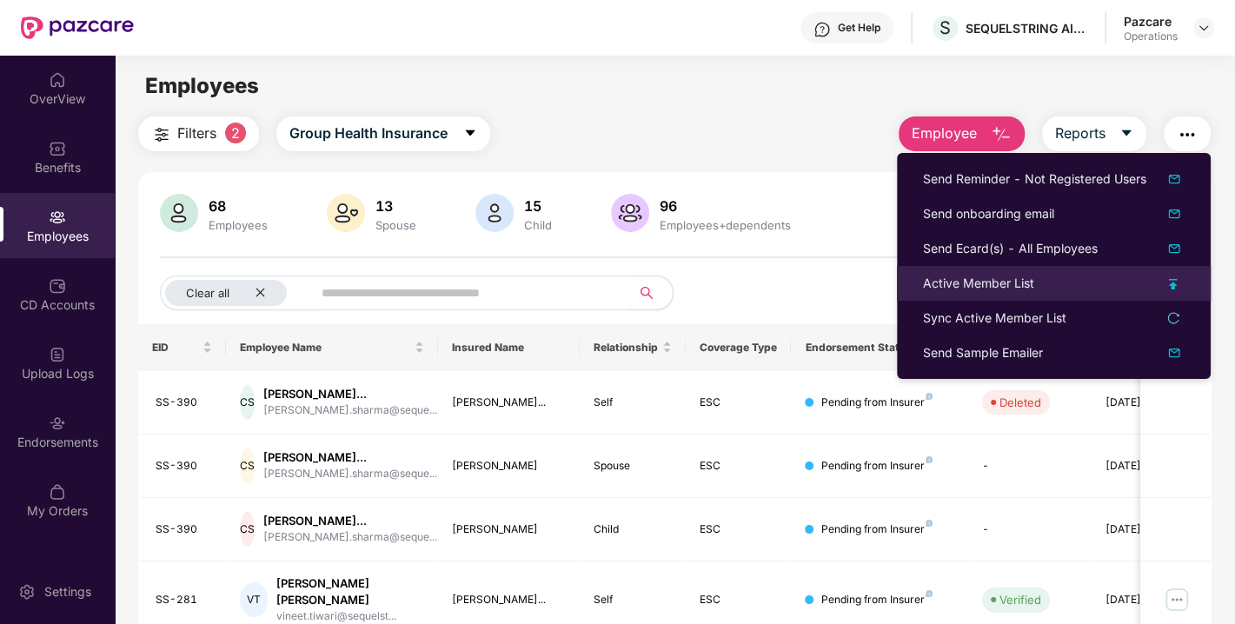
click at [983, 283] on div "Active Member List" at bounding box center [978, 283] width 111 height 19
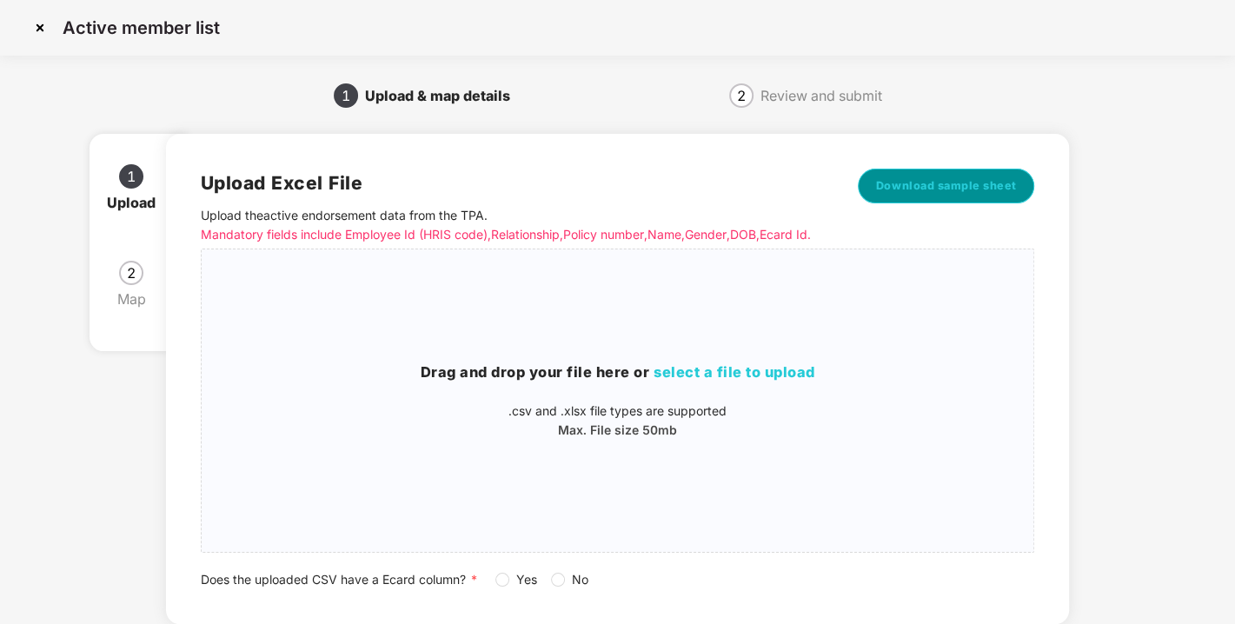
click at [937, 189] on span "Download sample sheet" at bounding box center [946, 185] width 141 height 17
click at [730, 381] on span "select a file to upload" at bounding box center [735, 371] width 162 height 17
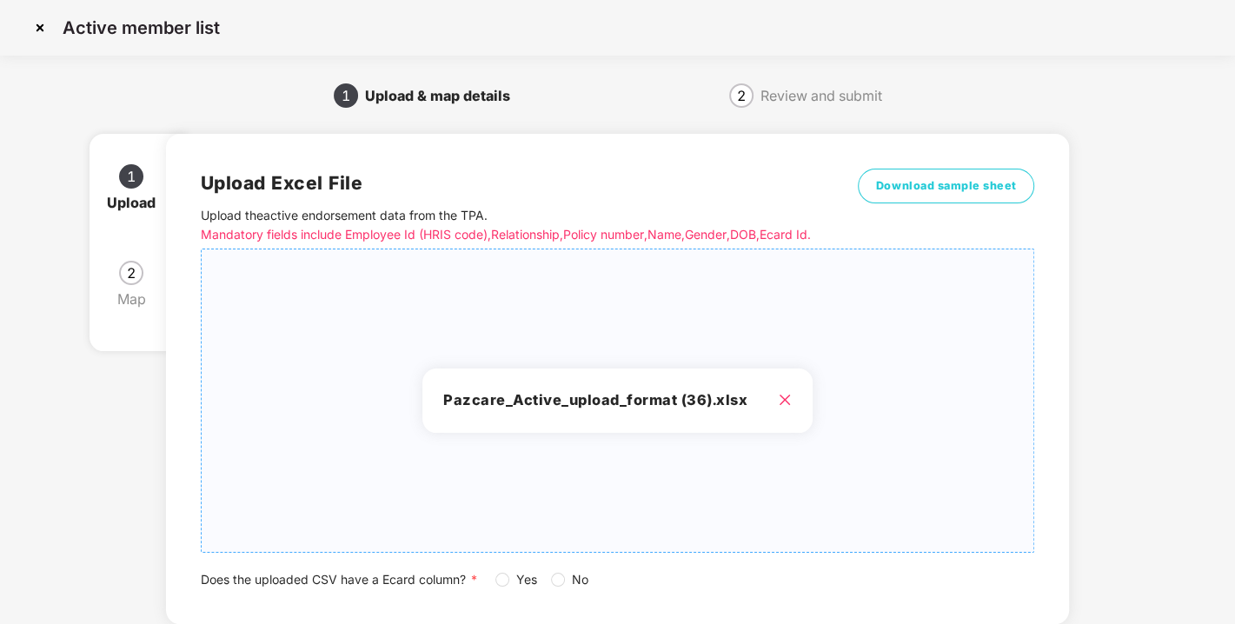
scroll to position [128, 0]
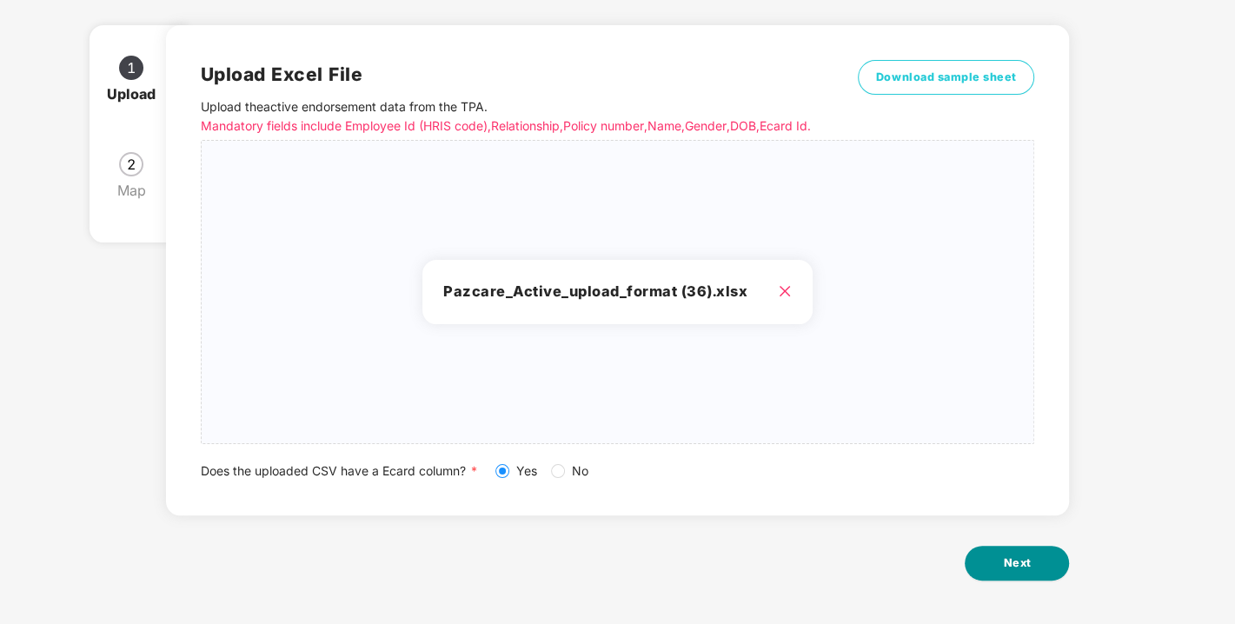
click at [998, 570] on button "Next" at bounding box center [1017, 563] width 104 height 35
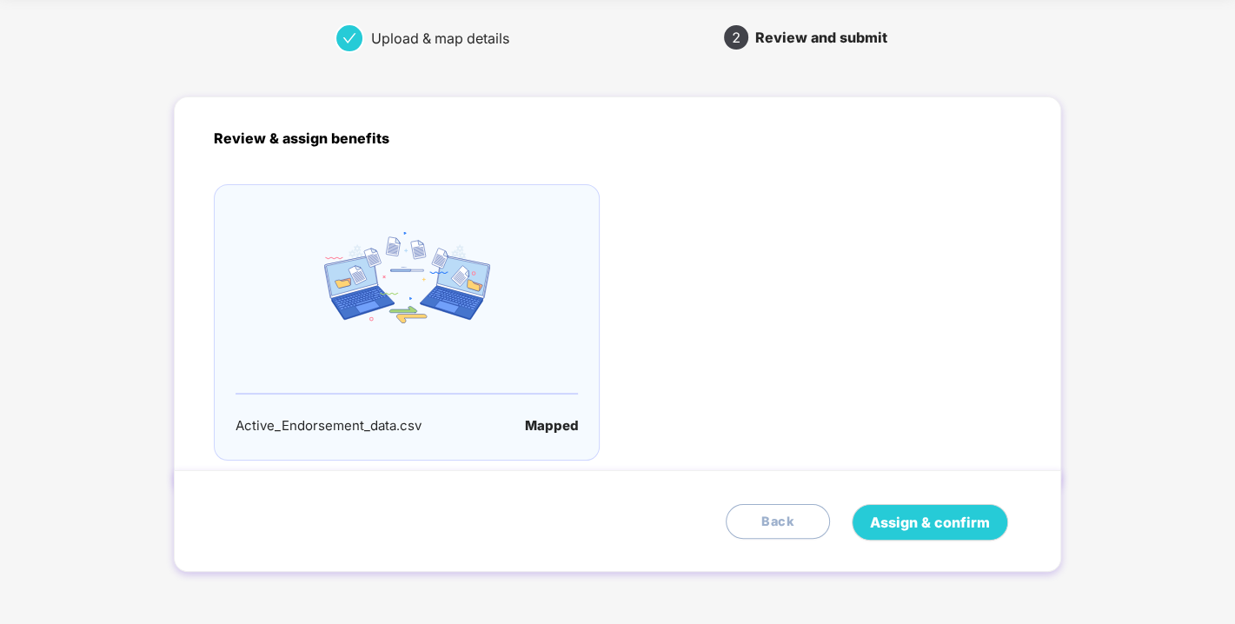
scroll to position [0, 0]
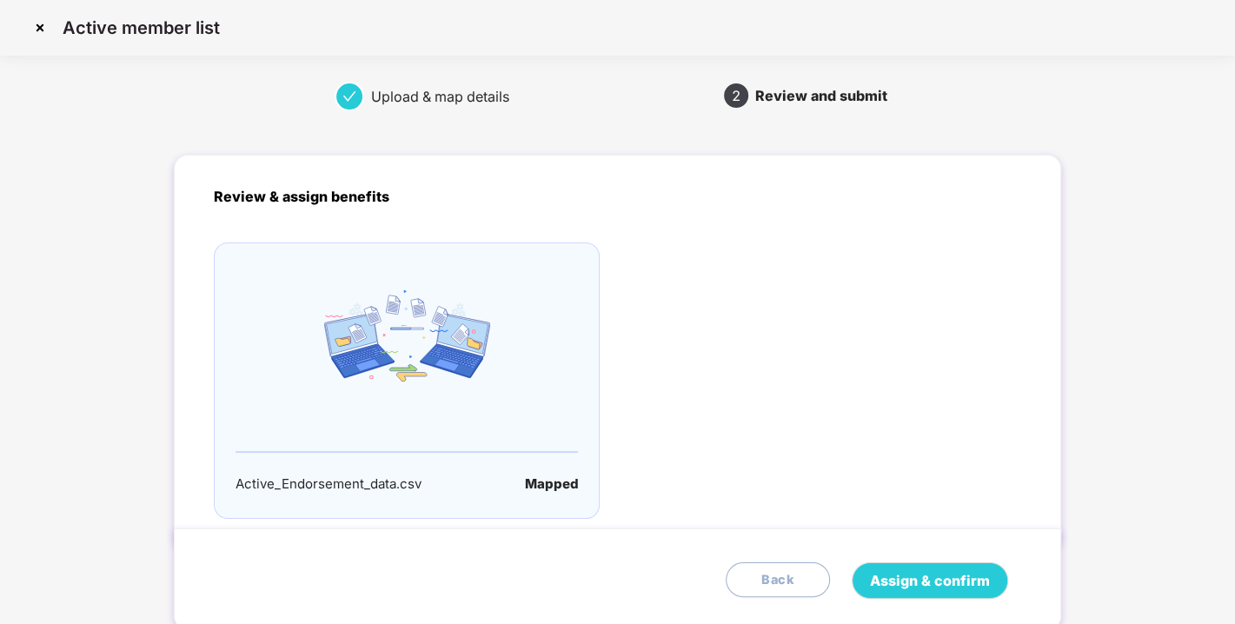
click at [929, 556] on div "Assign & confirm Back" at bounding box center [618, 580] width 888 height 102
click at [929, 563] on button "Assign & confirm" at bounding box center [930, 581] width 156 height 37
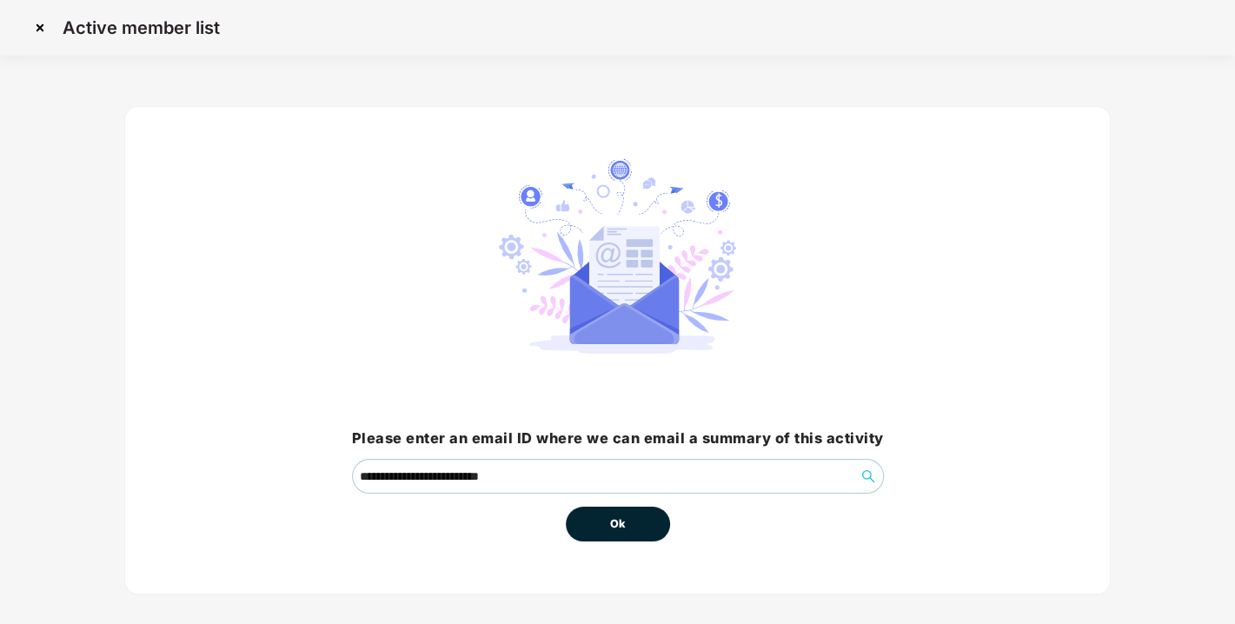
click at [620, 529] on span "Ok" at bounding box center [618, 524] width 16 height 17
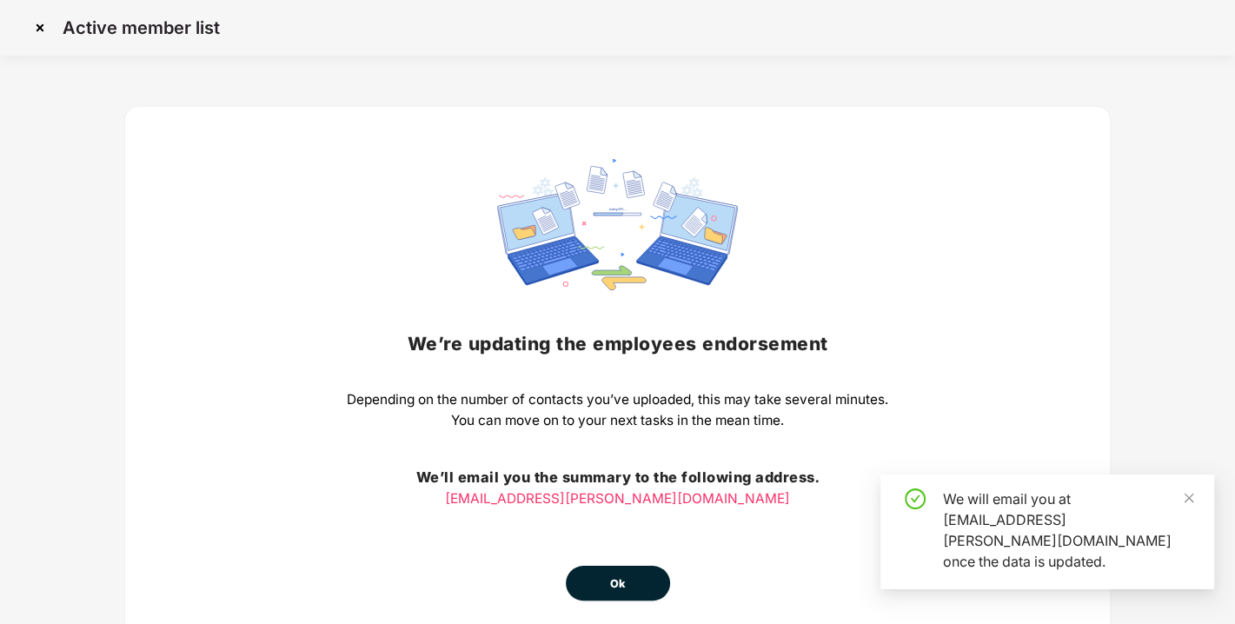
click at [620, 529] on div "We’re updating the employees endorsement Depending on the number of contacts yo…" at bounding box center [618, 380] width 542 height 442
click at [611, 589] on span "Ok" at bounding box center [618, 584] width 16 height 17
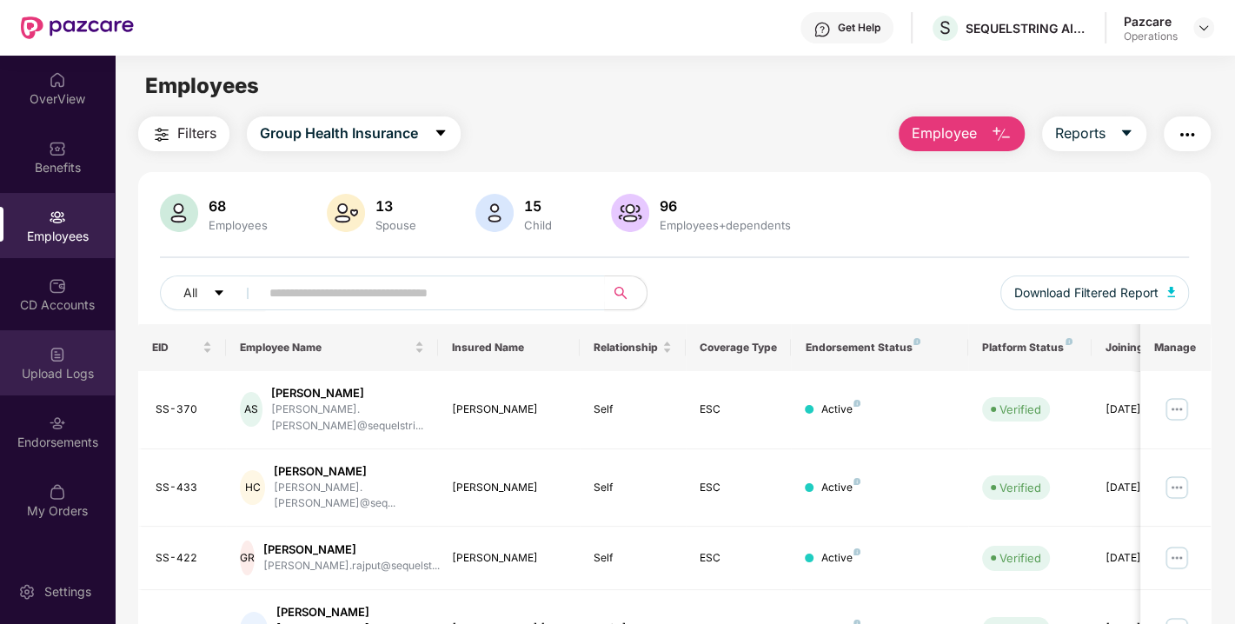
click at [67, 358] on div "Upload Logs" at bounding box center [57, 362] width 115 height 65
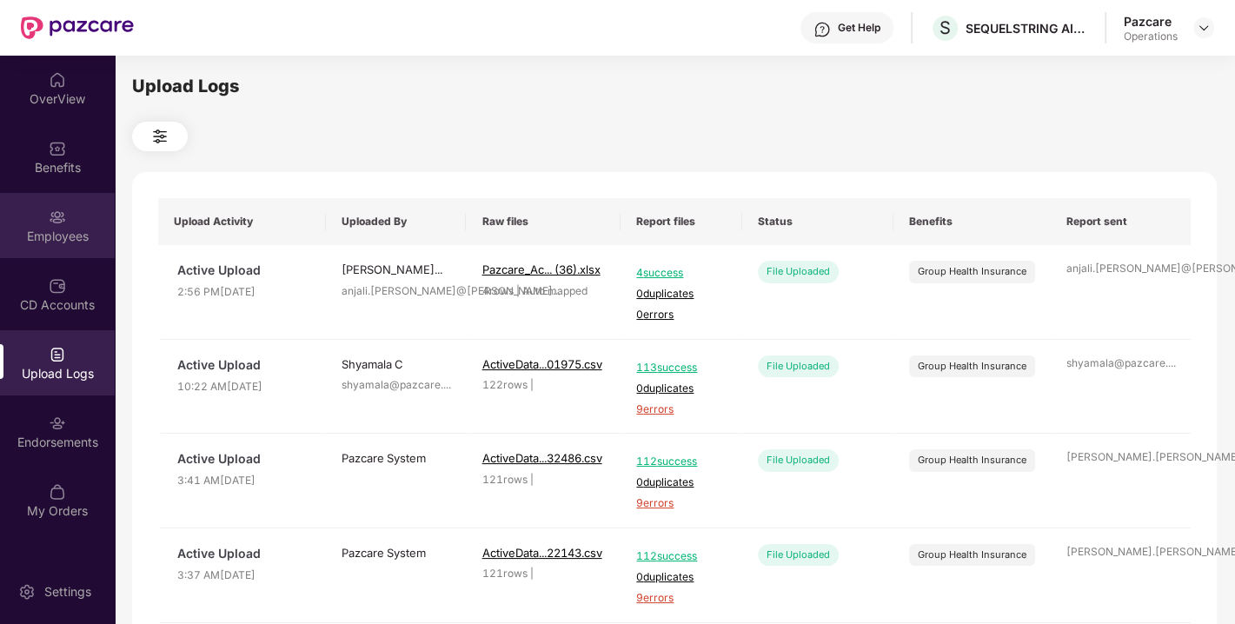
click at [83, 210] on div "Employees" at bounding box center [57, 225] width 115 height 65
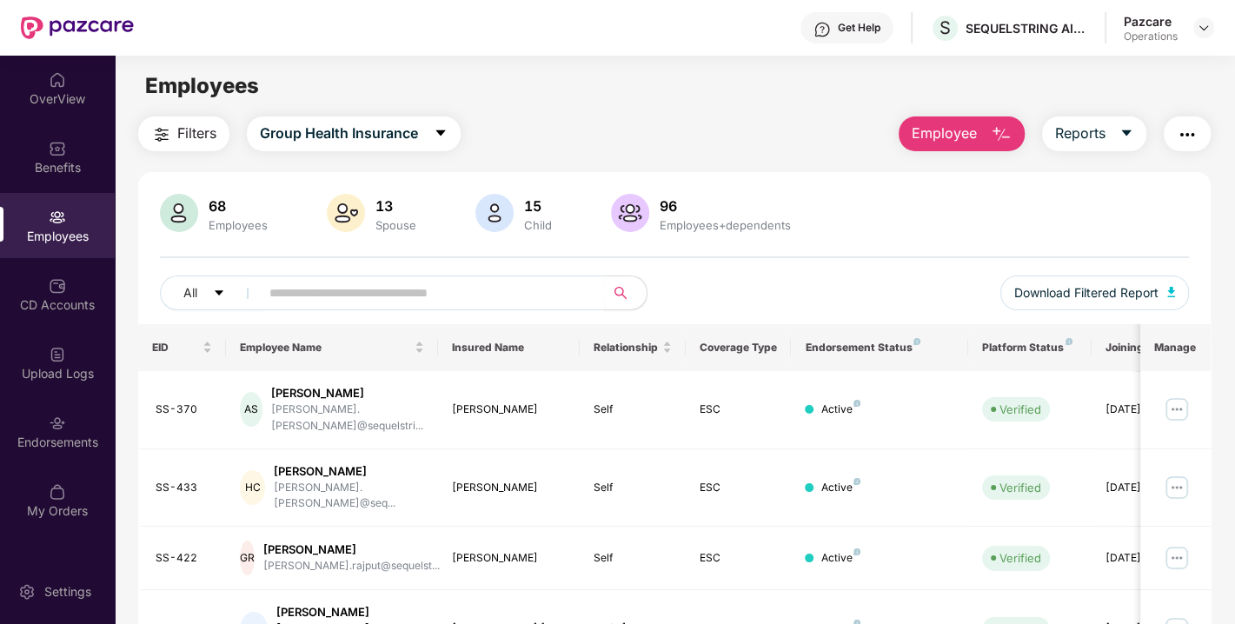
click at [198, 130] on span "Filters" at bounding box center [196, 134] width 39 height 22
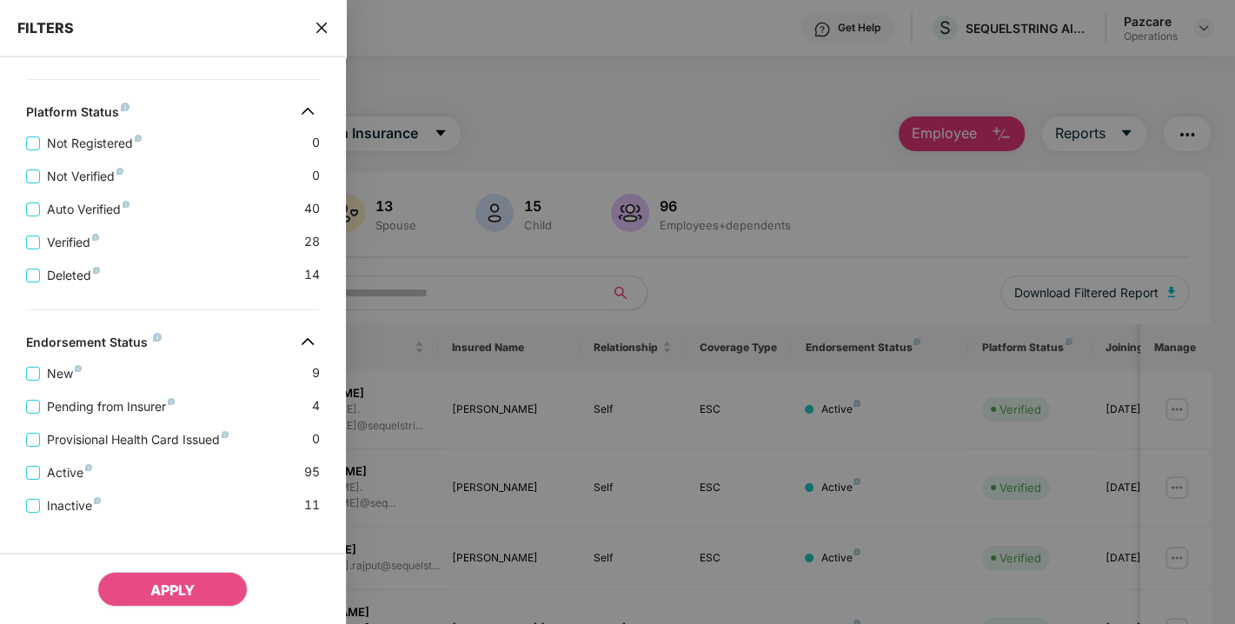
scroll to position [481, 0]
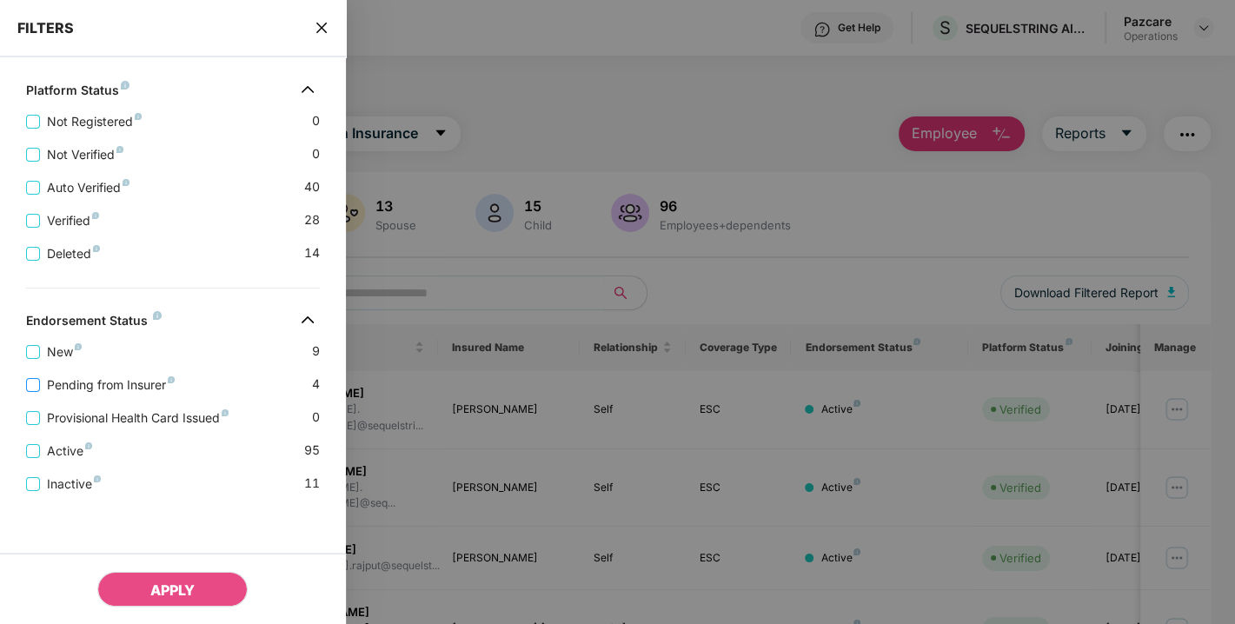
click at [111, 385] on span "Pending from Insurer" at bounding box center [111, 385] width 142 height 19
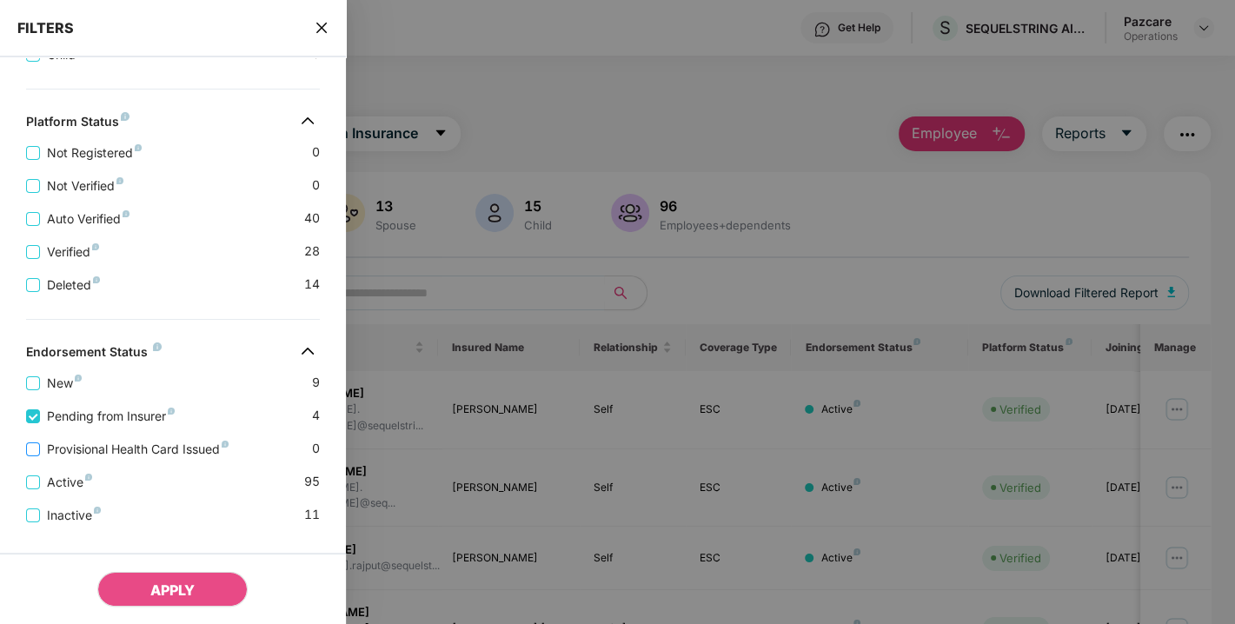
click at [105, 448] on span "Provisional Health Card Issued" at bounding box center [138, 449] width 196 height 19
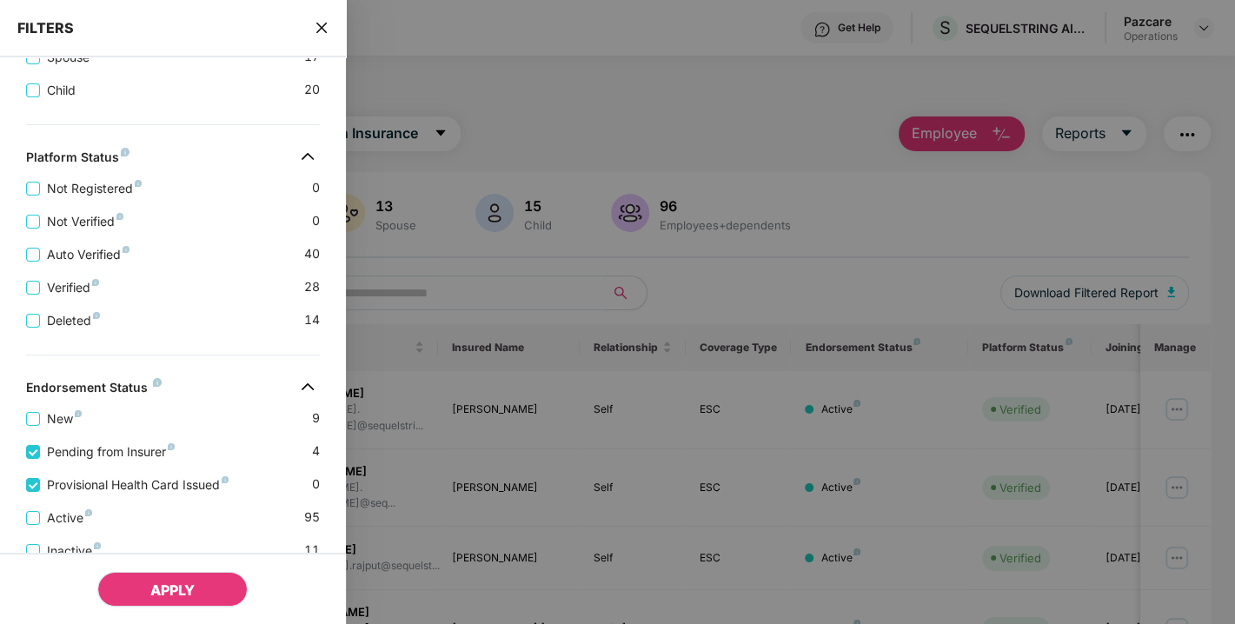
click at [136, 601] on button "APPLY" at bounding box center [172, 589] width 150 height 35
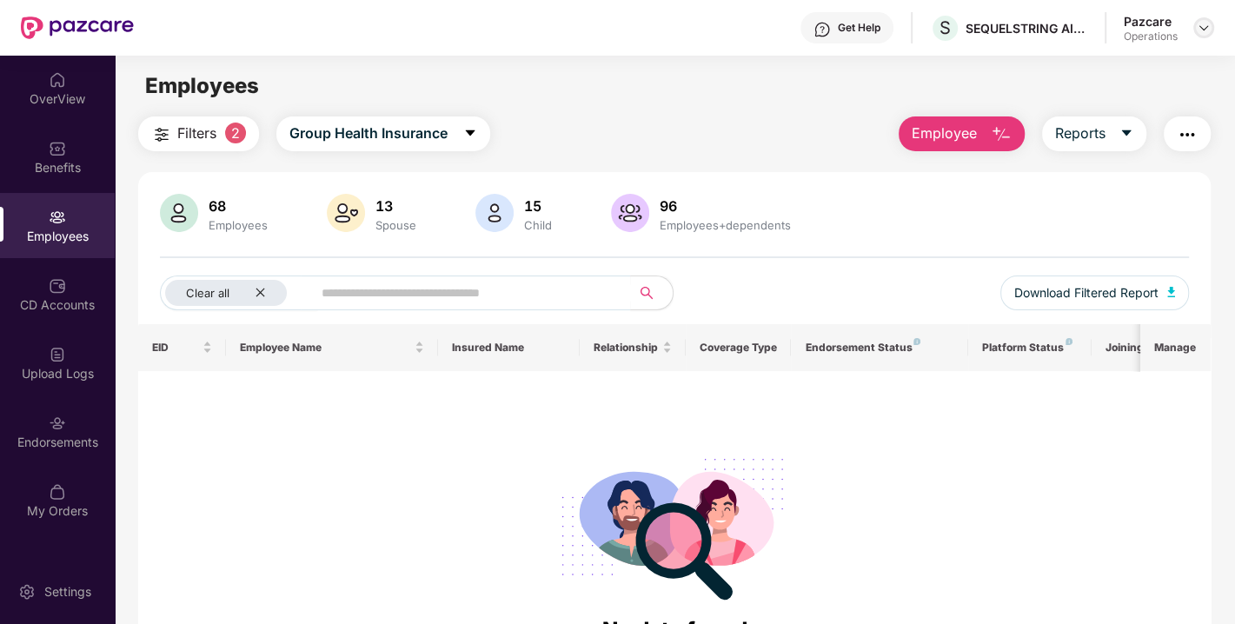
click at [1202, 32] on img at bounding box center [1204, 28] width 14 height 14
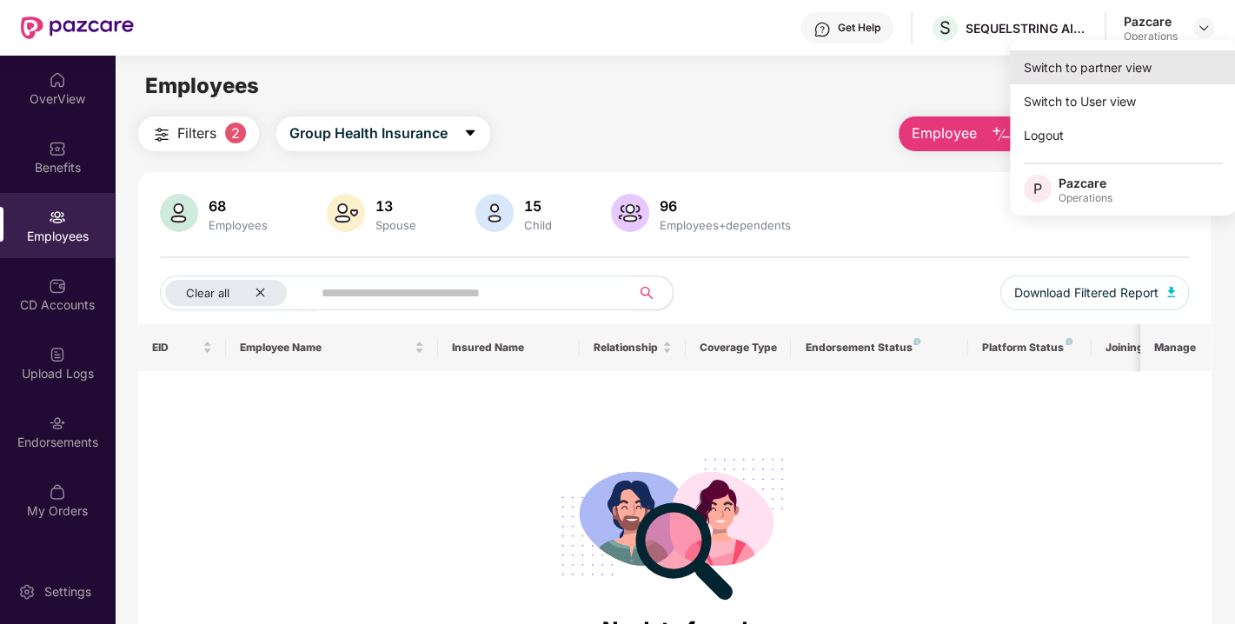
click at [1079, 70] on div "Switch to partner view" at bounding box center [1123, 67] width 226 height 34
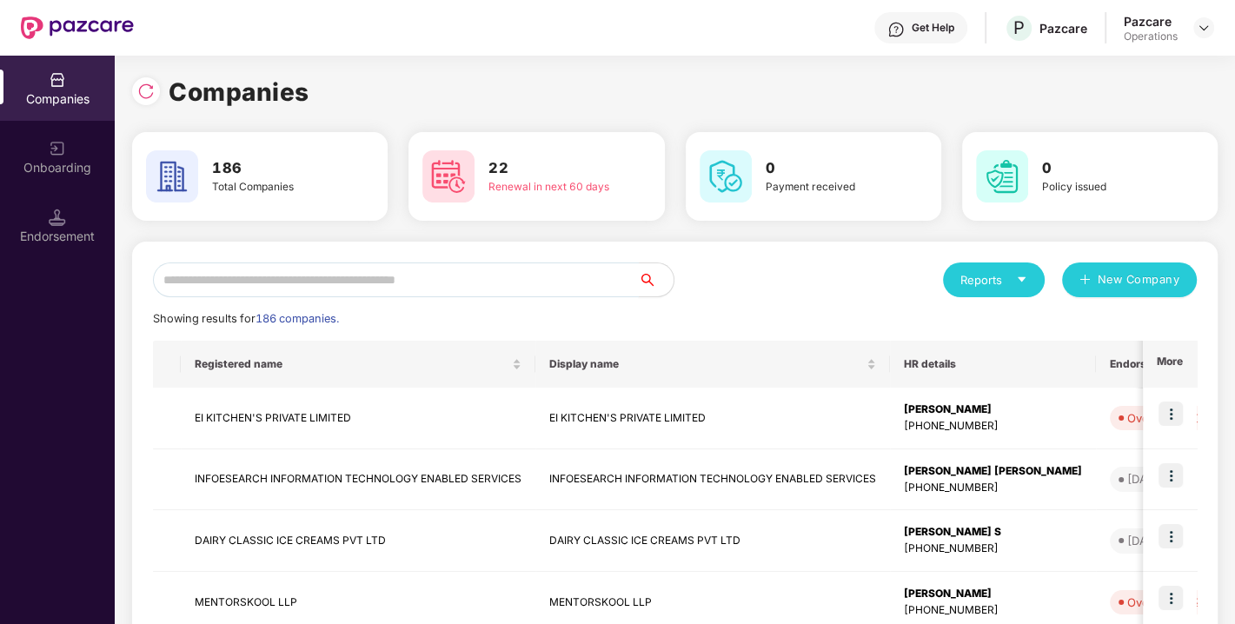
click at [523, 272] on input "text" at bounding box center [396, 280] width 486 height 35
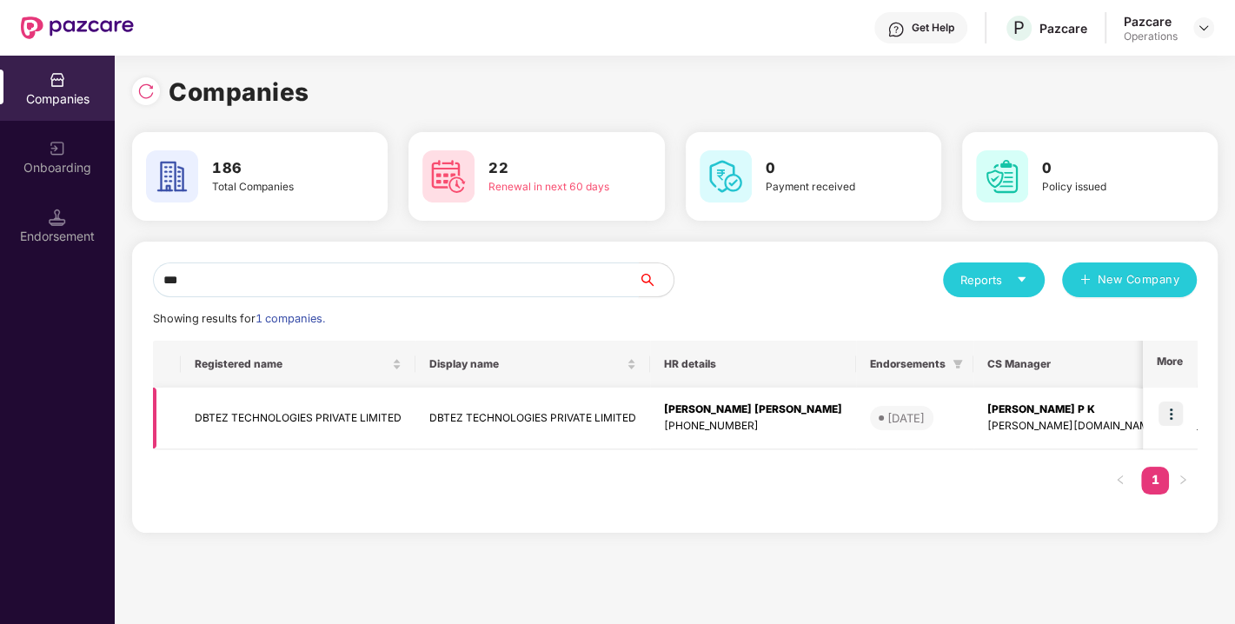
type input "***"
click at [1177, 404] on img at bounding box center [1171, 414] width 24 height 24
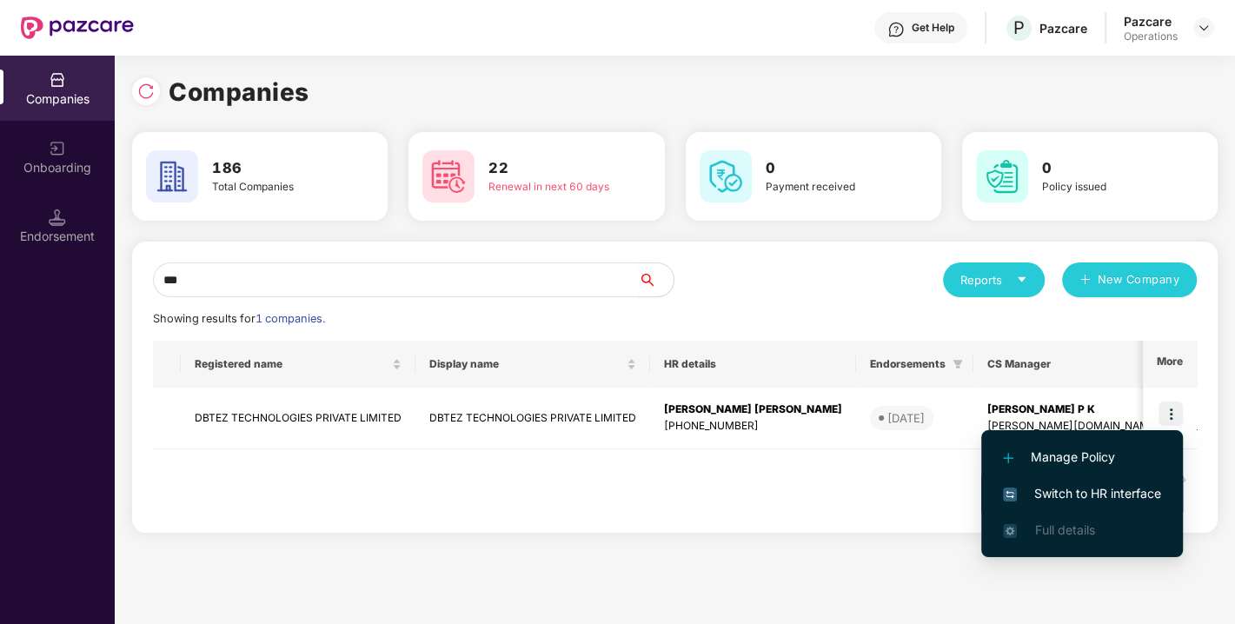
click at [1084, 494] on span "Switch to HR interface" at bounding box center [1082, 493] width 158 height 19
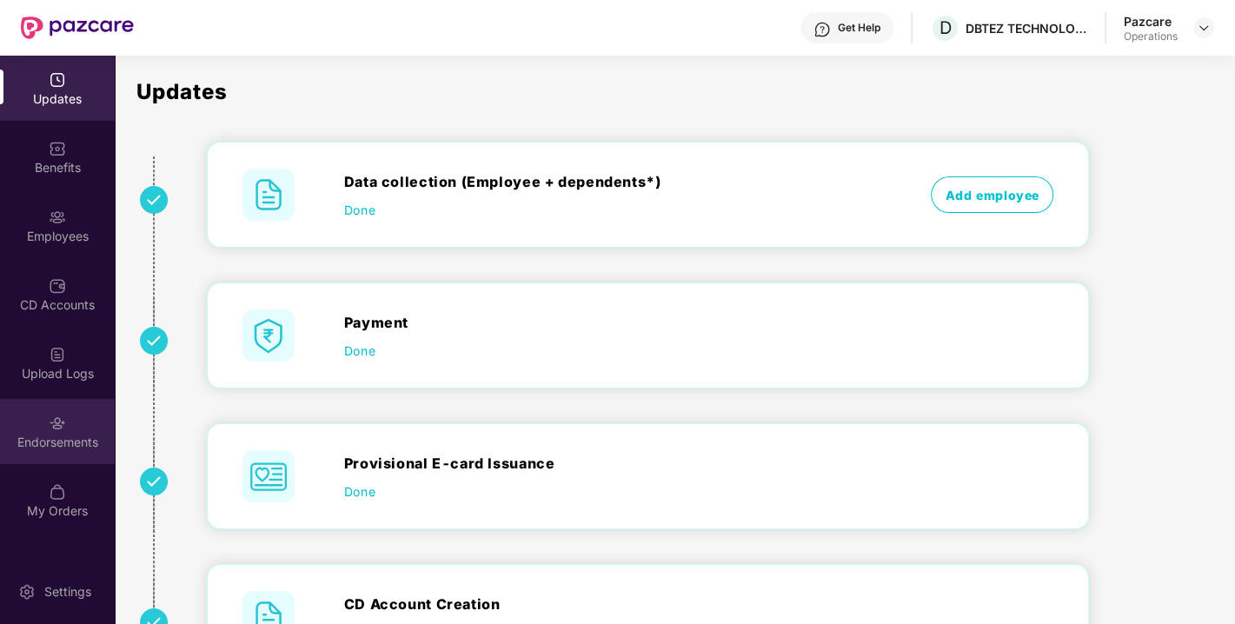
click at [89, 434] on div "Endorsements" at bounding box center [57, 442] width 115 height 17
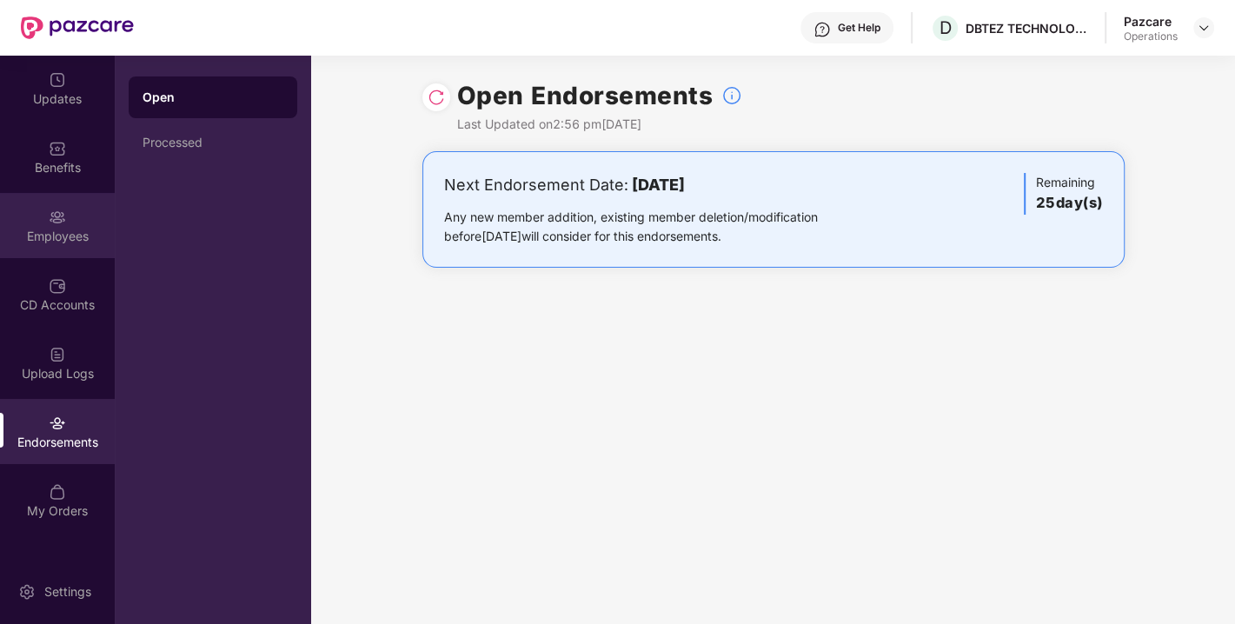
click at [74, 228] on div "Employees" at bounding box center [57, 236] width 115 height 17
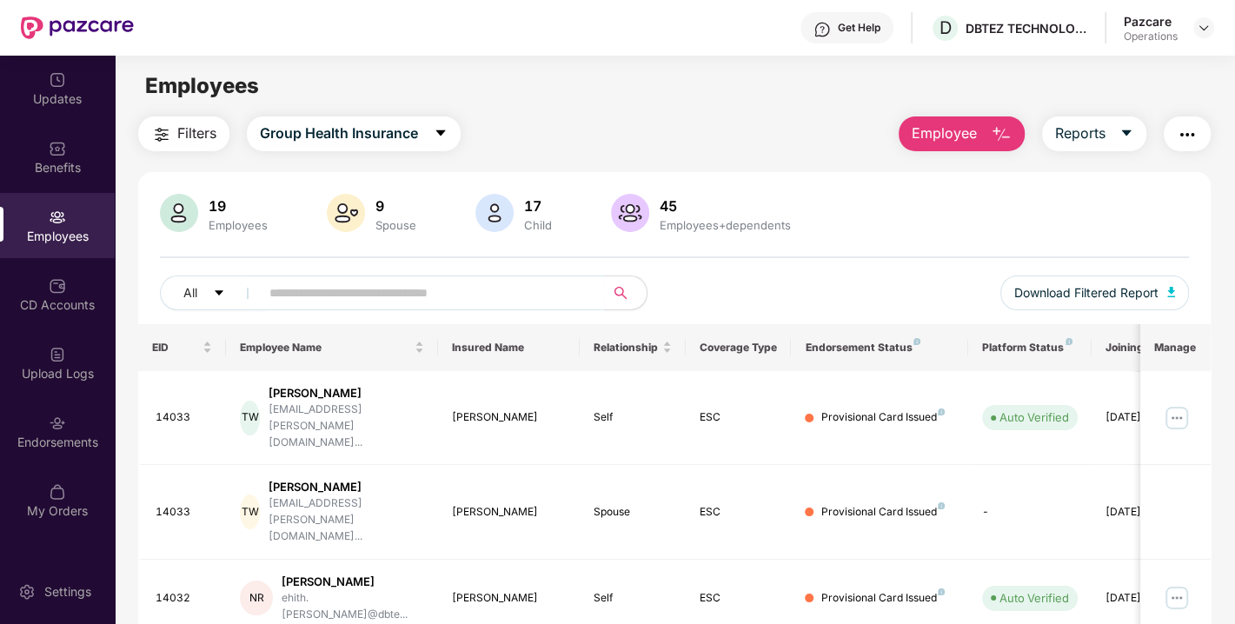
click at [203, 130] on span "Filters" at bounding box center [196, 134] width 39 height 22
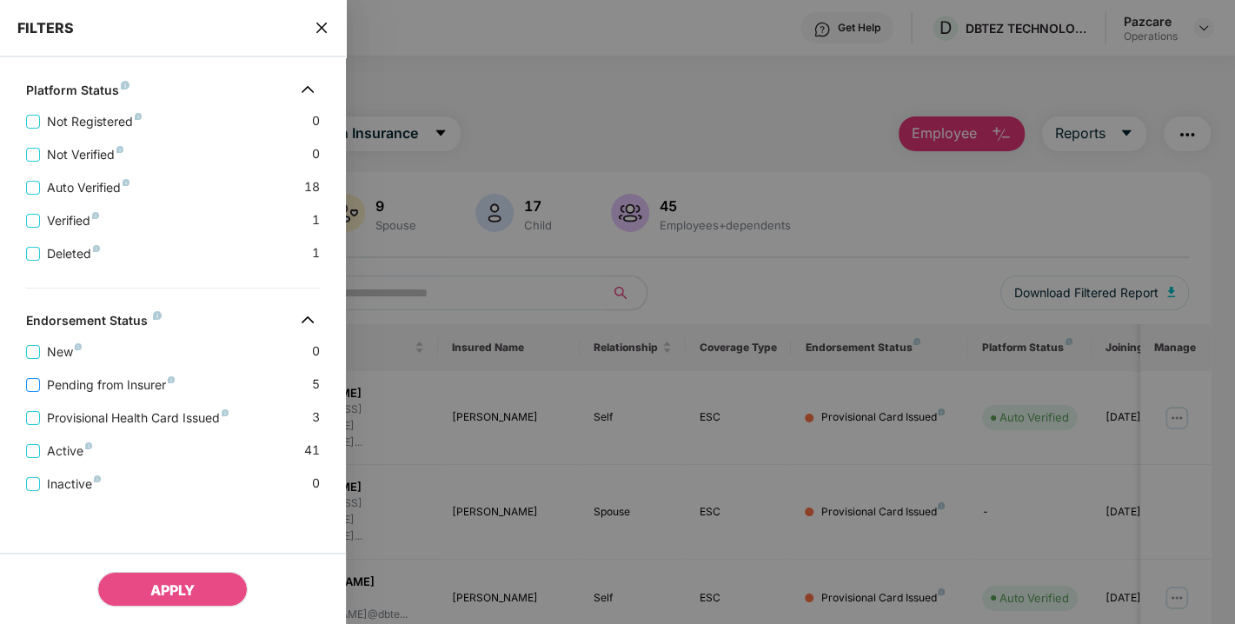
click at [87, 380] on span "Pending from Insurer" at bounding box center [111, 385] width 142 height 19
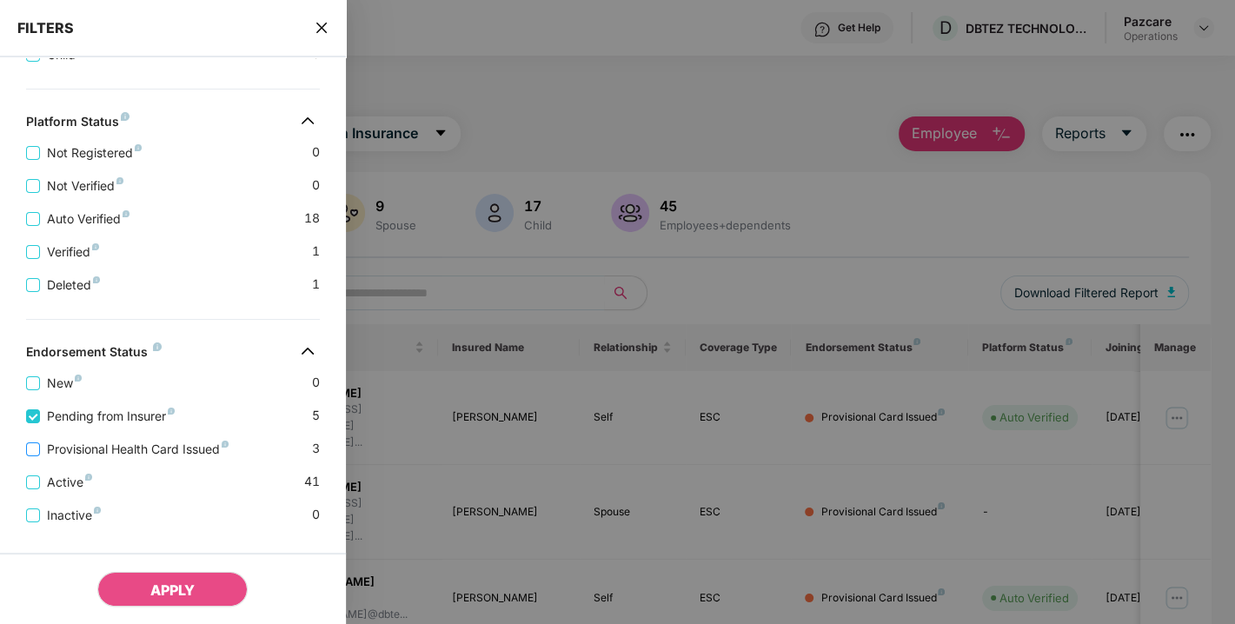
click at [97, 444] on span "Provisional Health Card Issued" at bounding box center [138, 449] width 196 height 19
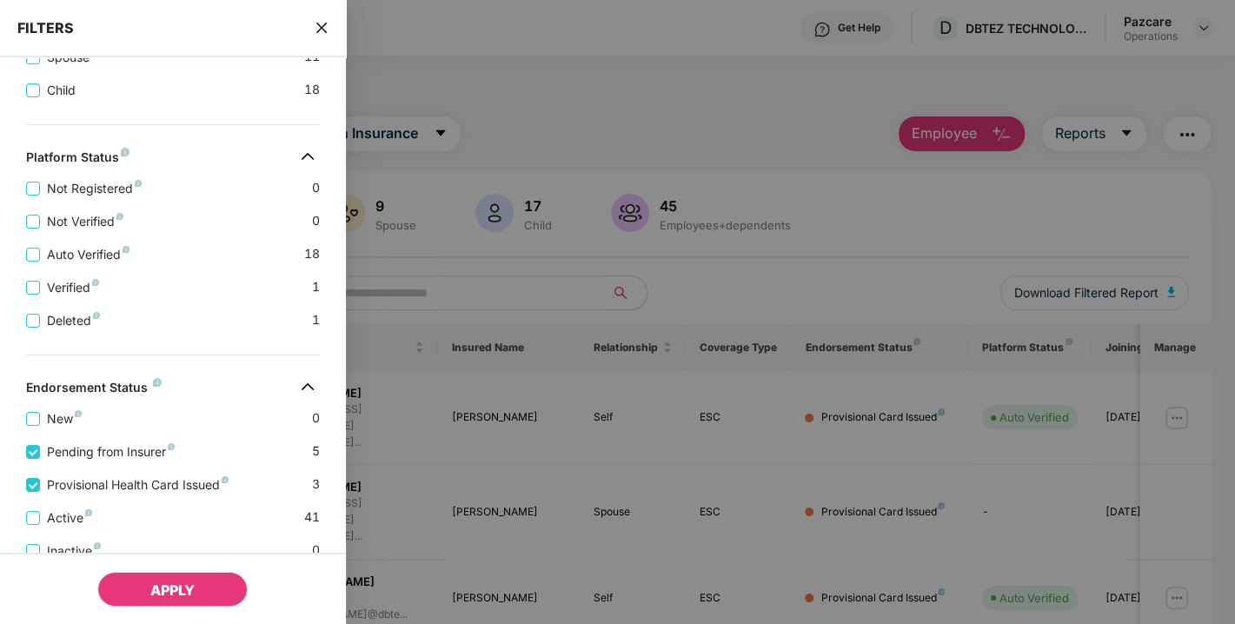
click at [156, 583] on span "APPLY" at bounding box center [172, 590] width 44 height 17
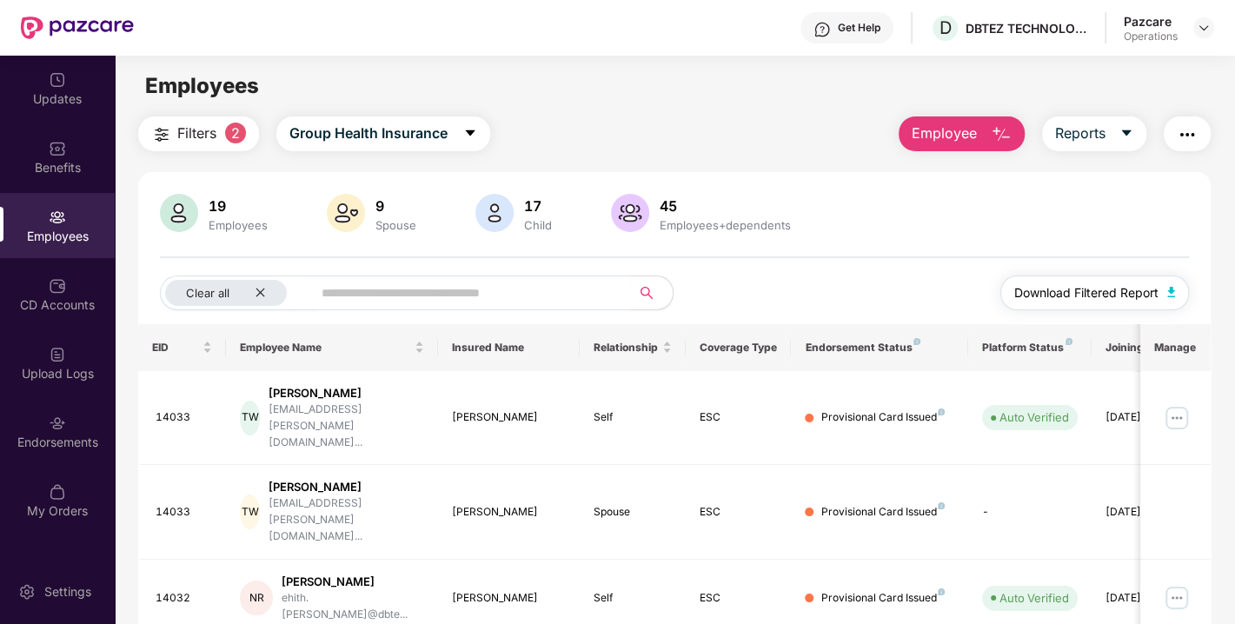
click at [1172, 289] on img "button" at bounding box center [1172, 292] width 9 height 10
click at [1198, 138] on img "button" at bounding box center [1187, 134] width 21 height 21
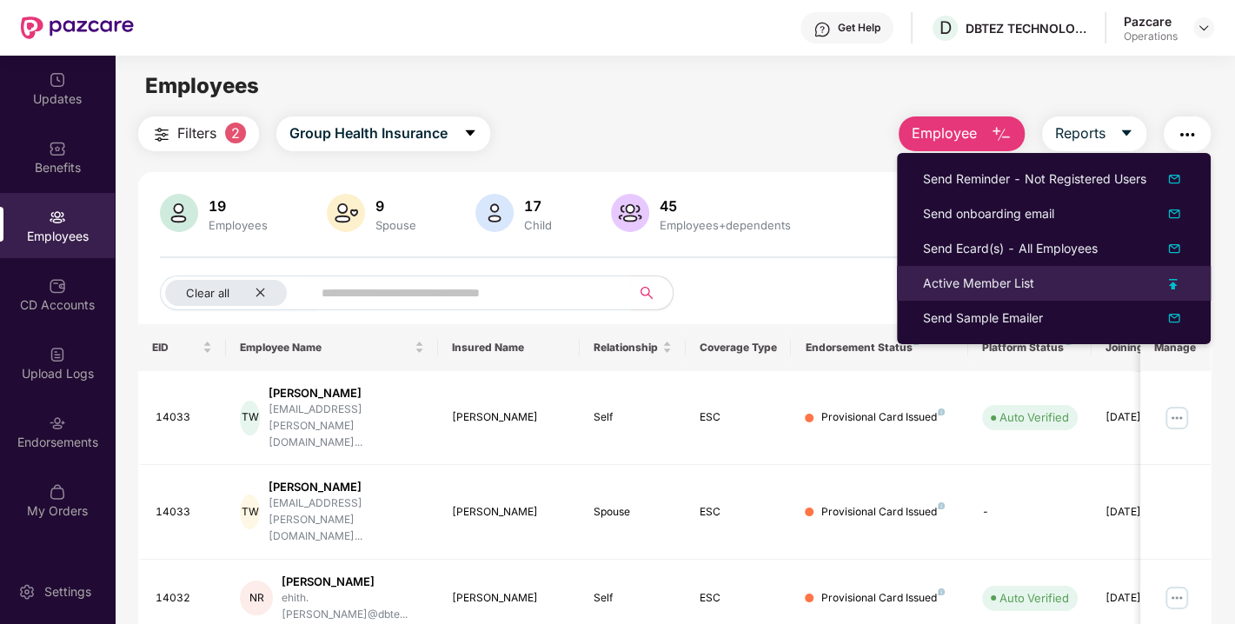
click at [984, 285] on div "Active Member List" at bounding box center [978, 283] width 111 height 19
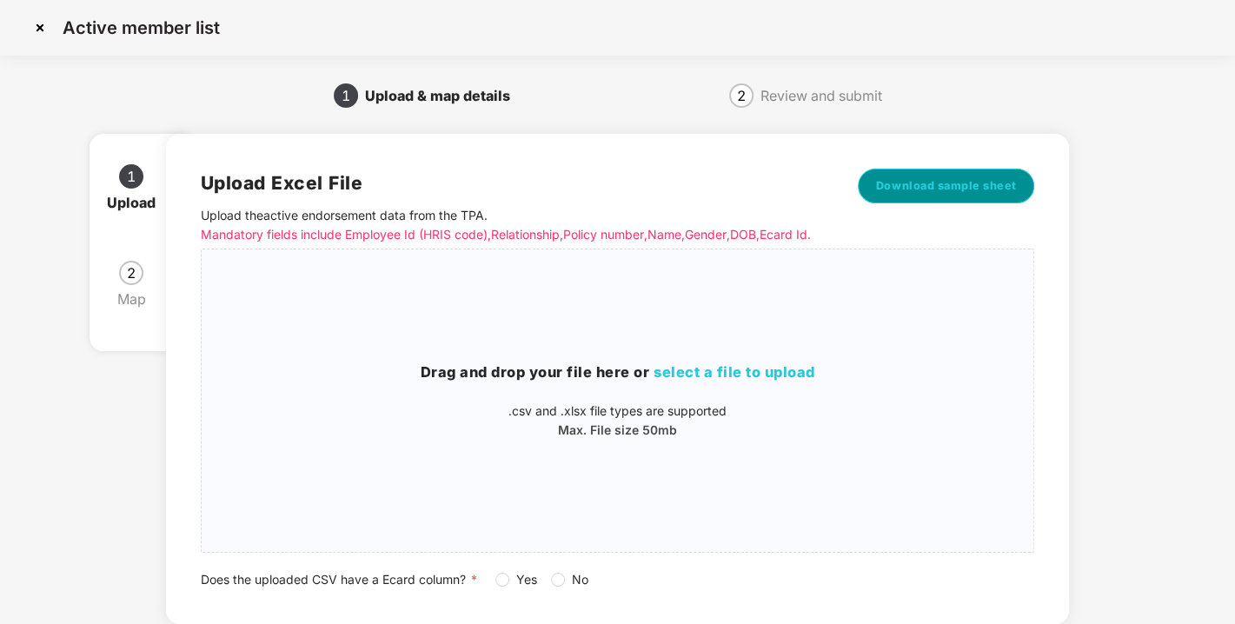
click at [942, 193] on span "Download sample sheet" at bounding box center [946, 185] width 141 height 17
click at [678, 384] on h3 "Drag and drop your file here or select a file to upload" at bounding box center [618, 373] width 833 height 23
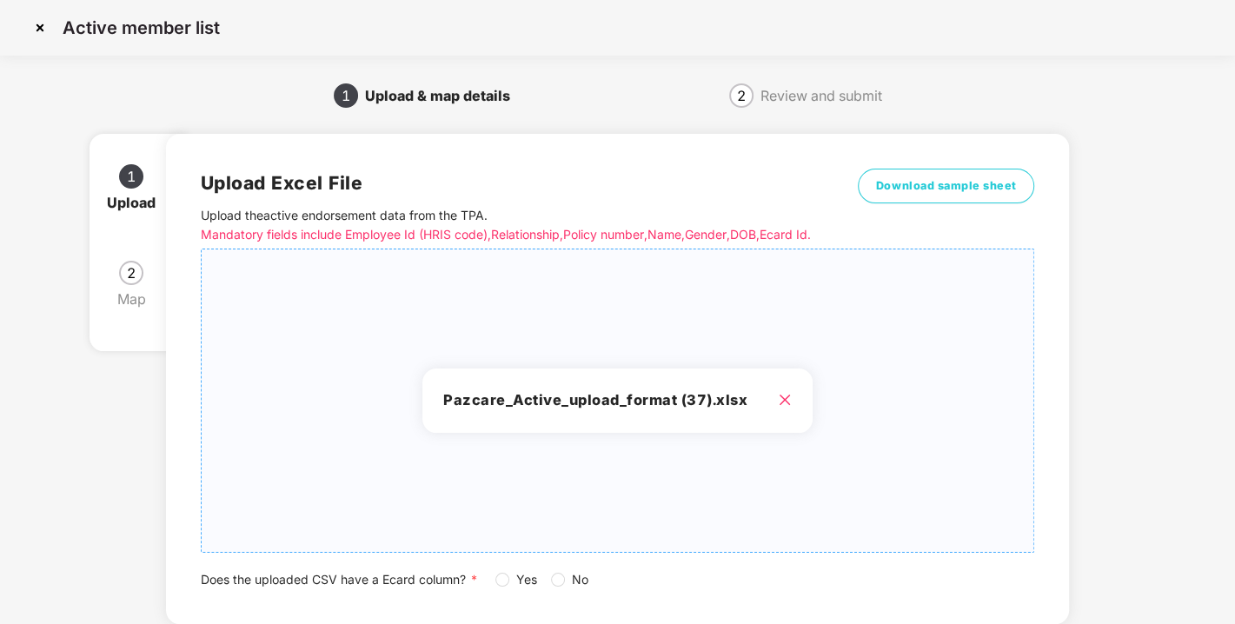
scroll to position [128, 0]
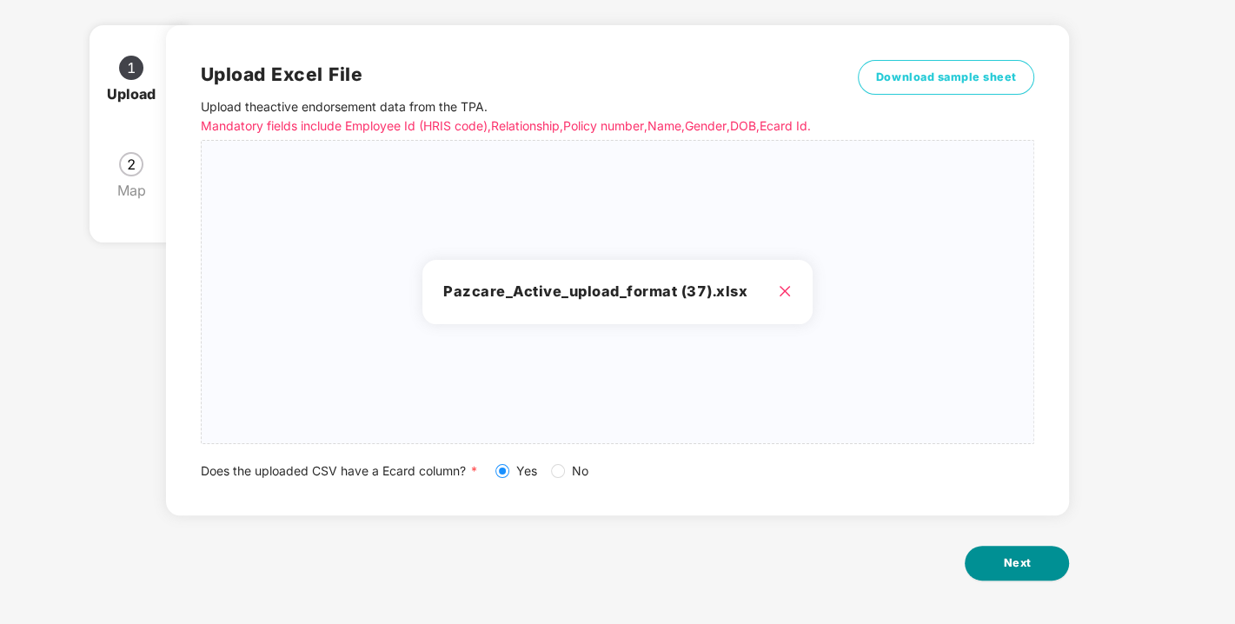
click at [1010, 553] on button "Next" at bounding box center [1017, 563] width 104 height 35
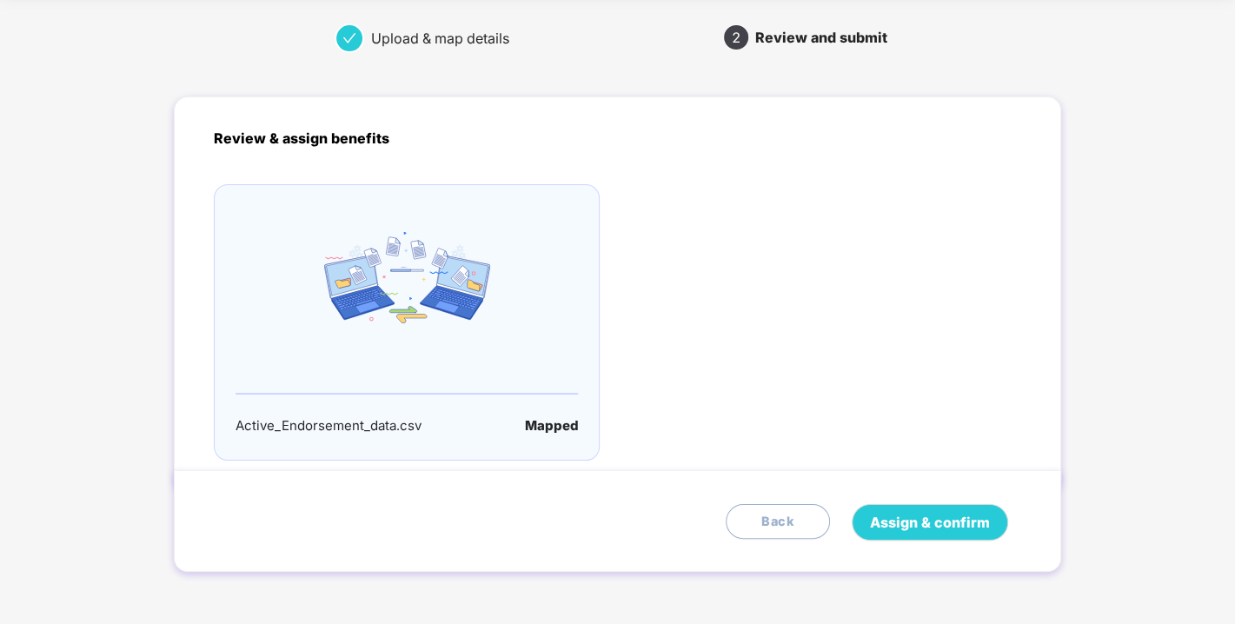
scroll to position [0, 0]
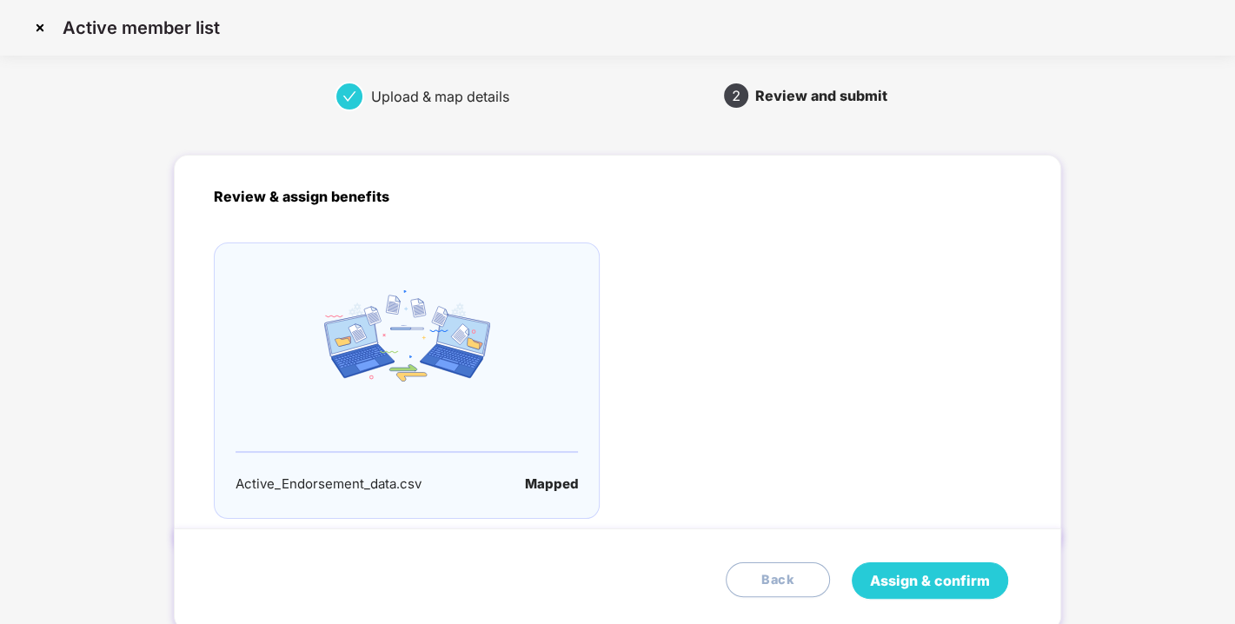
click at [915, 594] on button "Assign & confirm" at bounding box center [930, 581] width 156 height 37
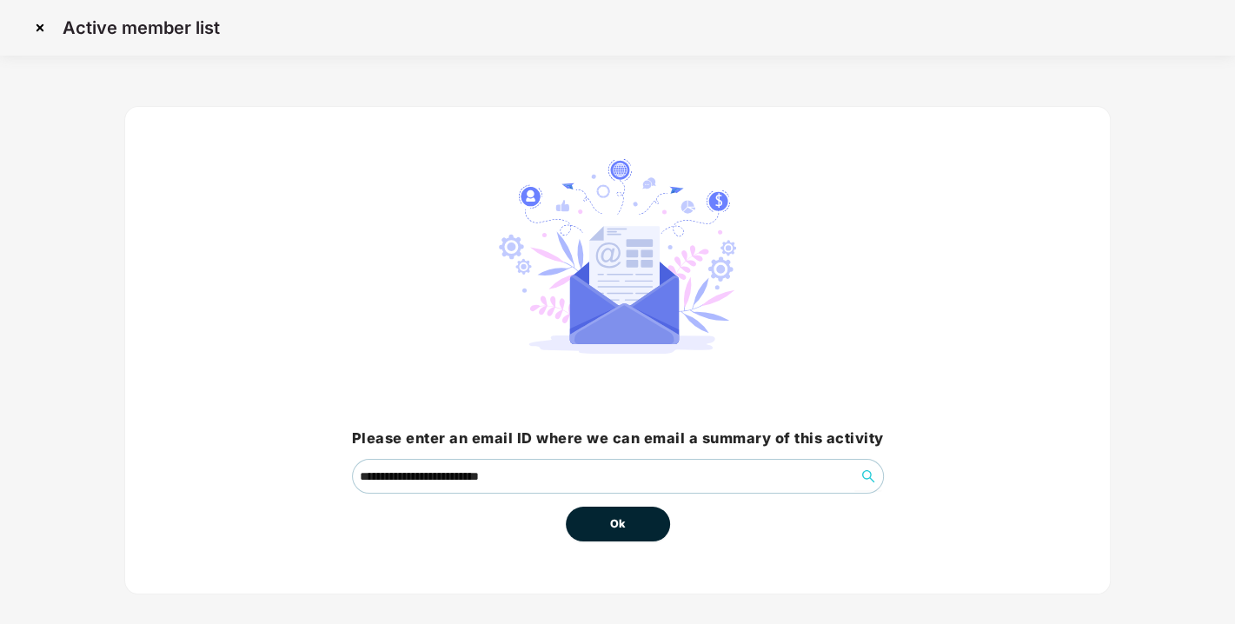
click at [649, 507] on button "Ok" at bounding box center [618, 524] width 104 height 35
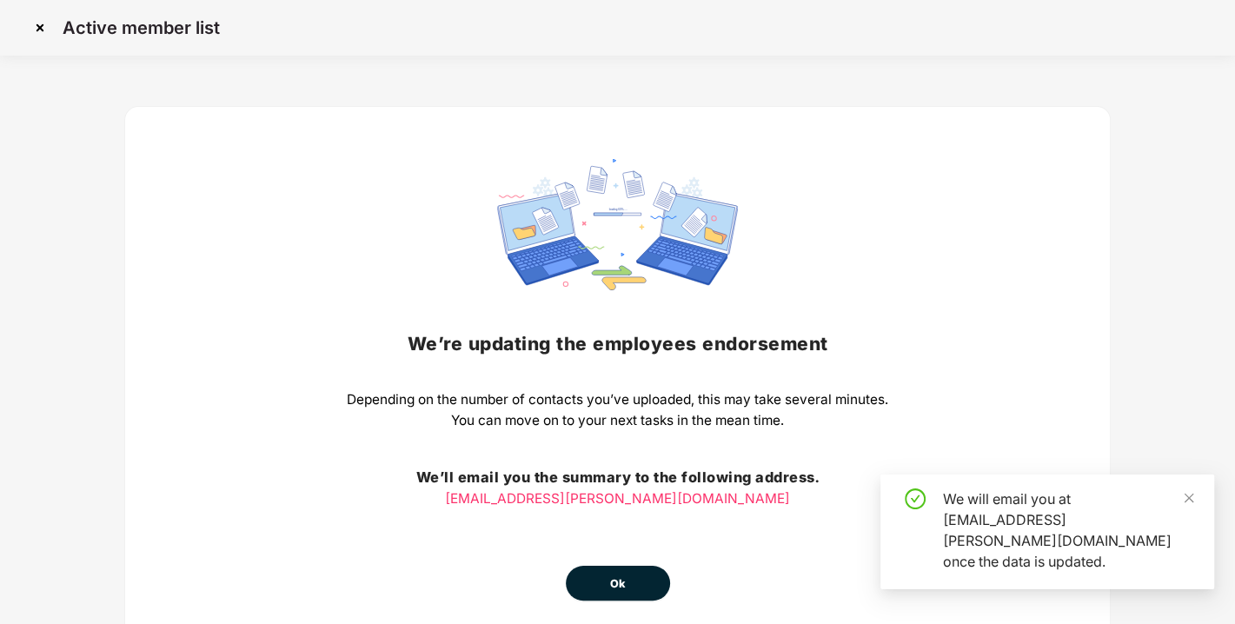
click at [621, 580] on span "Ok" at bounding box center [618, 584] width 16 height 17
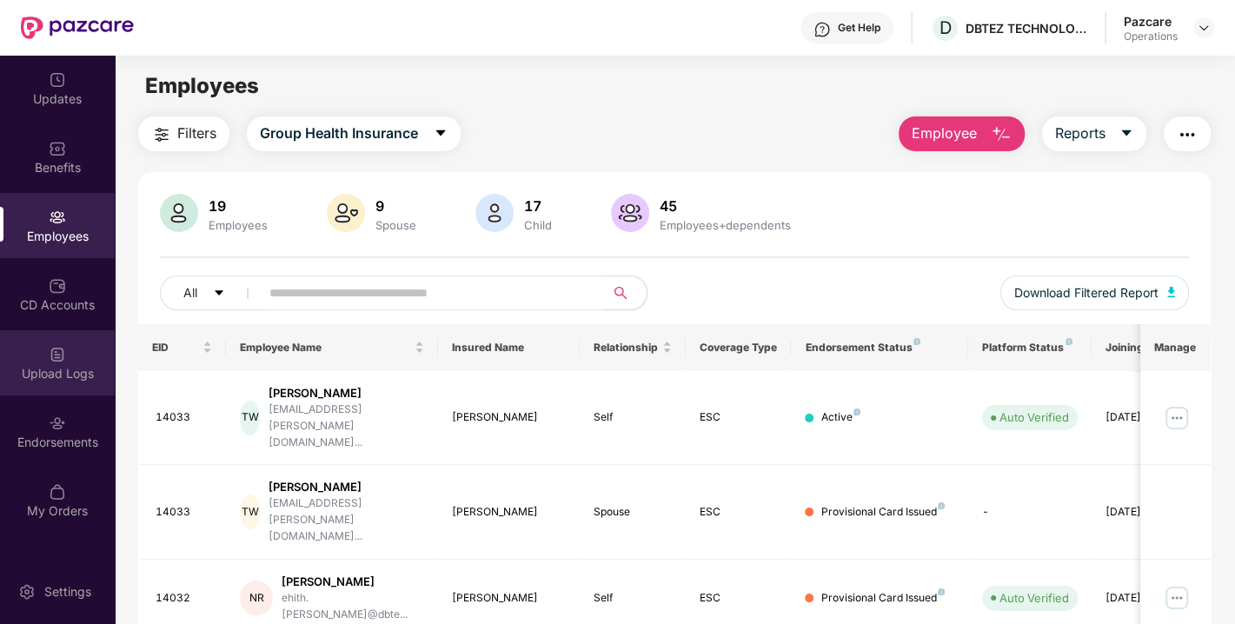
click at [69, 380] on div "Upload Logs" at bounding box center [57, 373] width 115 height 17
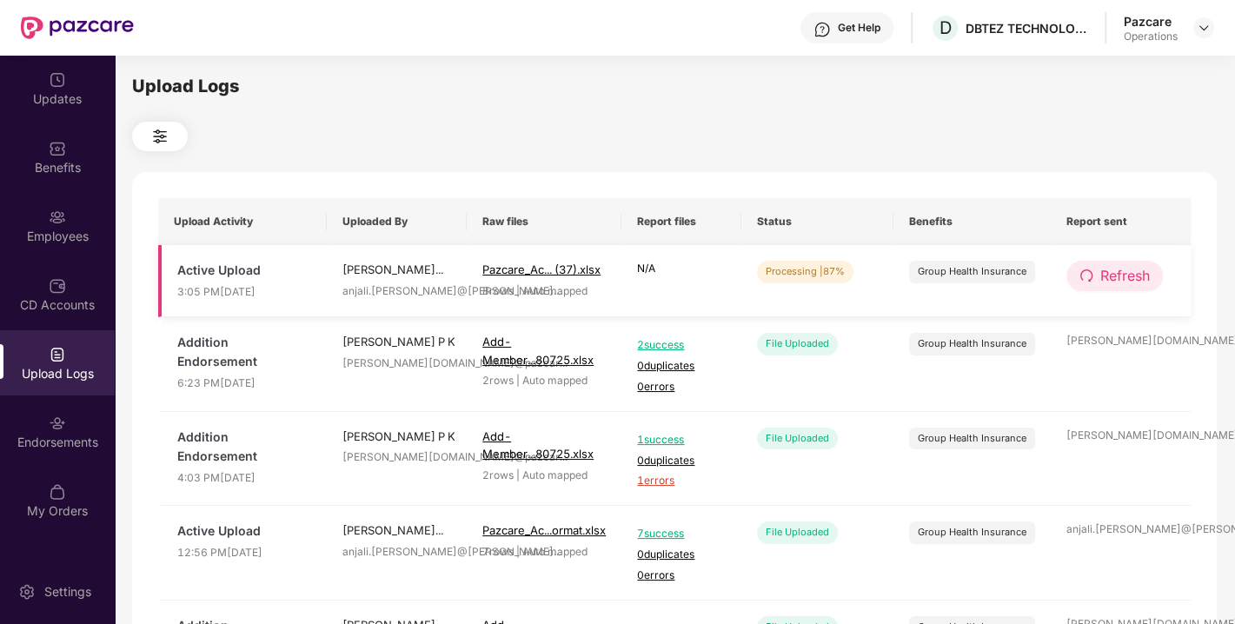
click at [1104, 270] on span "Refresh" at bounding box center [1126, 276] width 50 height 22
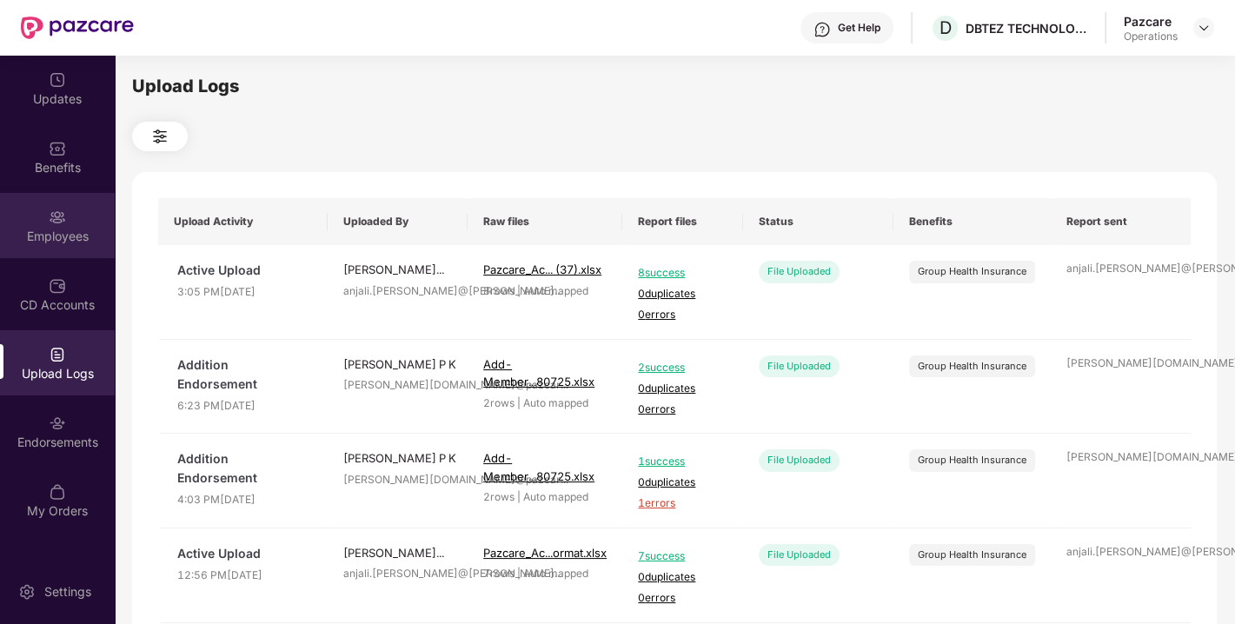
click at [69, 233] on div "Employees" at bounding box center [57, 236] width 115 height 17
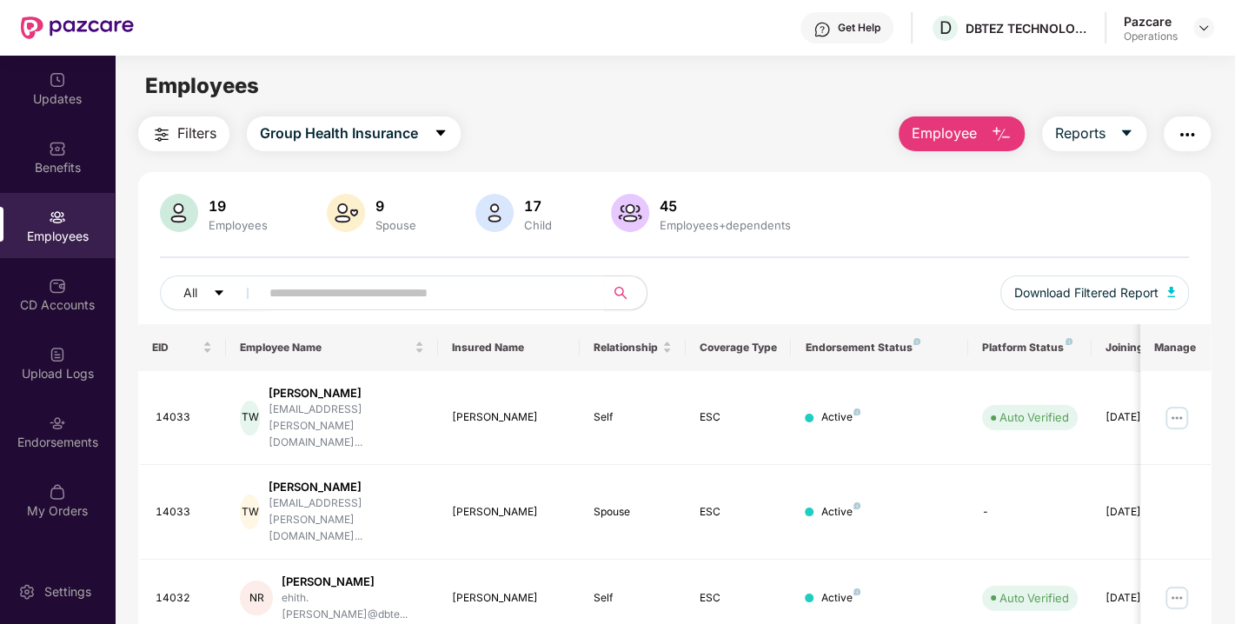
click at [177, 130] on span "Filters" at bounding box center [196, 134] width 39 height 22
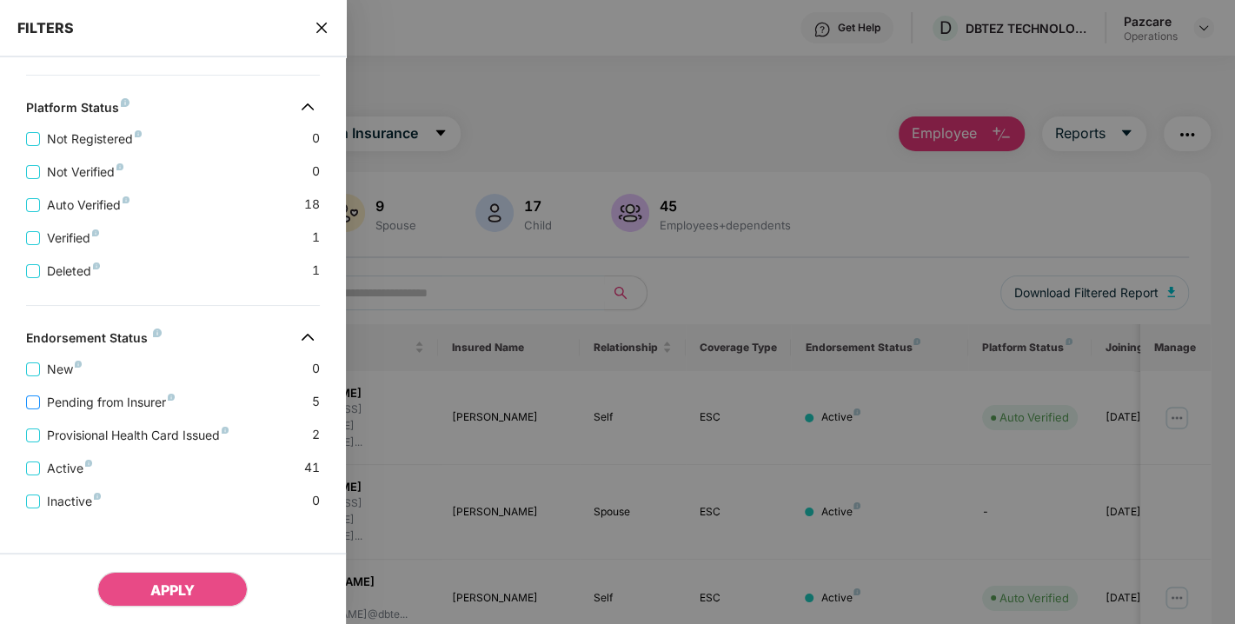
scroll to position [481, 0]
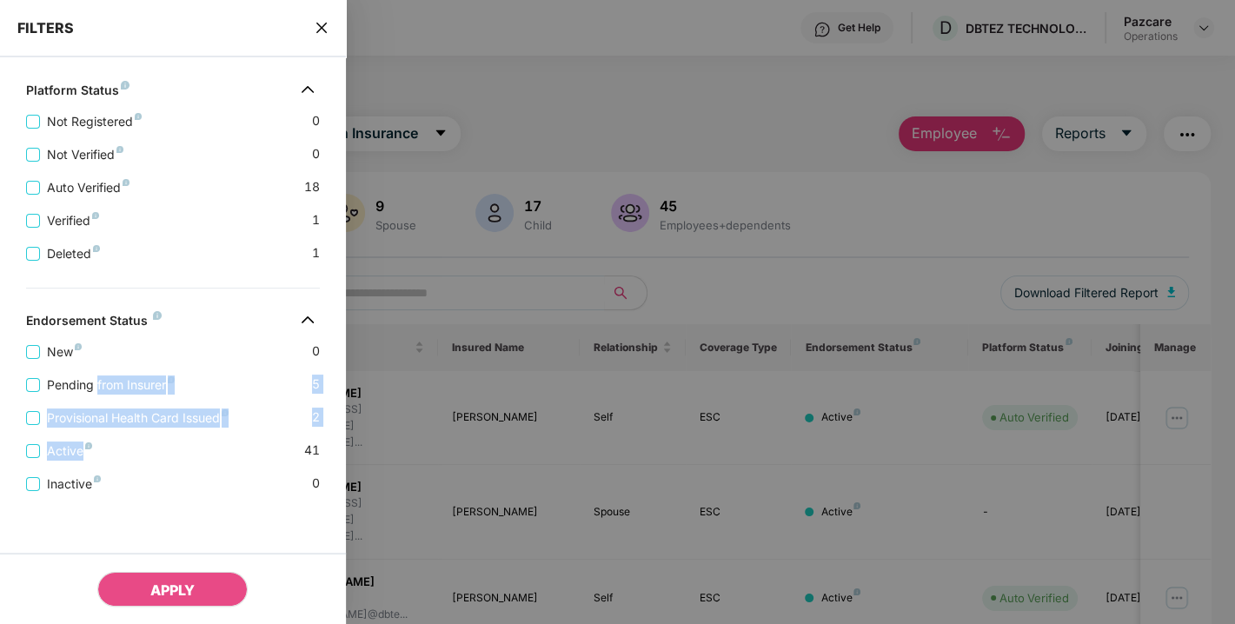
drag, startPoint x: 96, startPoint y: 387, endPoint x: 126, endPoint y: 432, distance: 54.5
click at [126, 432] on div "New 0 Pending from Insurer 5 Provisional Health Card Issued 2 Active 41 Inactiv…" at bounding box center [173, 411] width 346 height 165
click at [99, 379] on span "Pending from Insurer" at bounding box center [111, 385] width 142 height 19
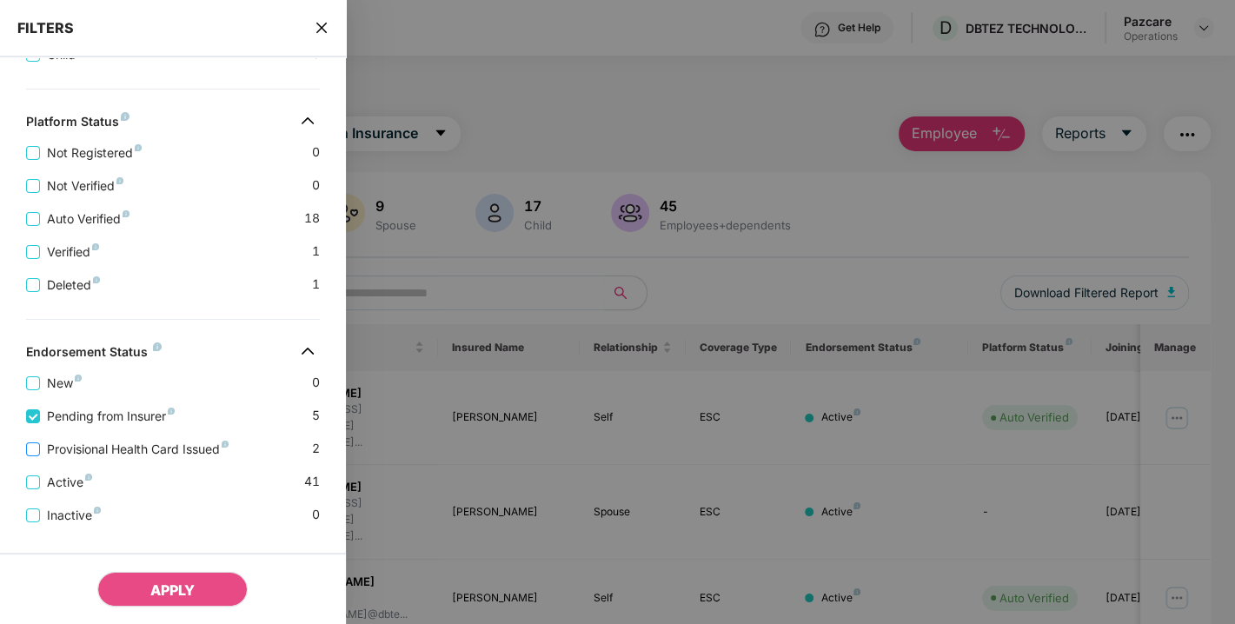
click at [109, 448] on span "Provisional Health Card Issued" at bounding box center [138, 449] width 196 height 19
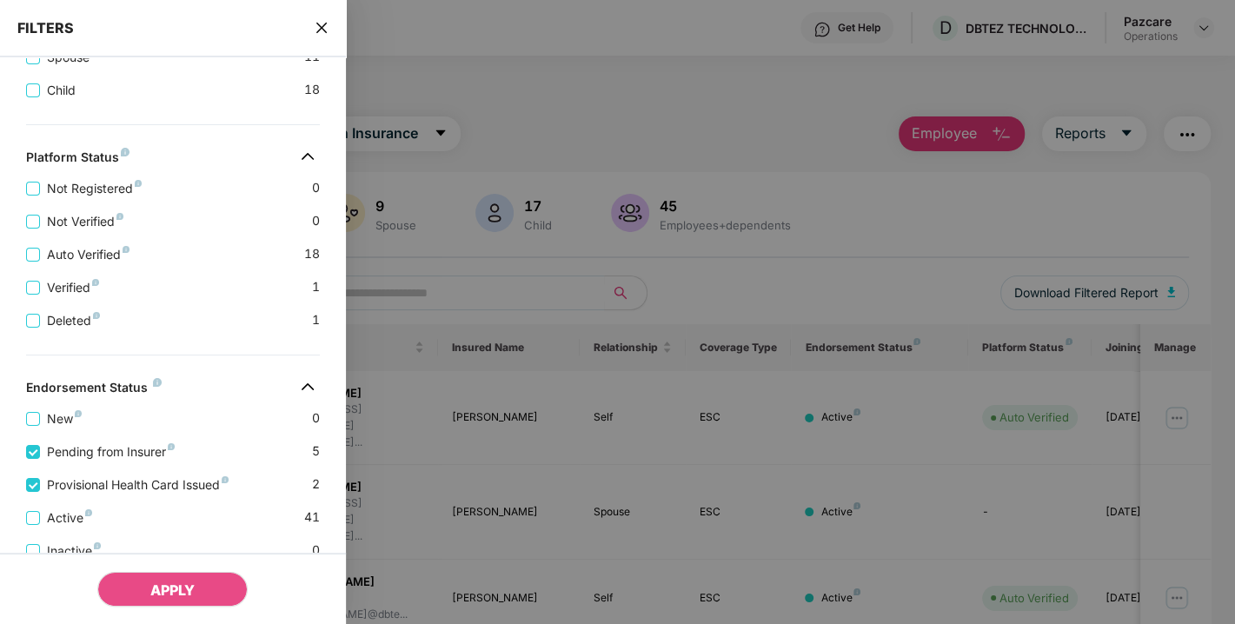
click at [167, 616] on div "APPLY" at bounding box center [173, 588] width 346 height 71
click at [195, 587] on span "APPLY" at bounding box center [172, 590] width 44 height 17
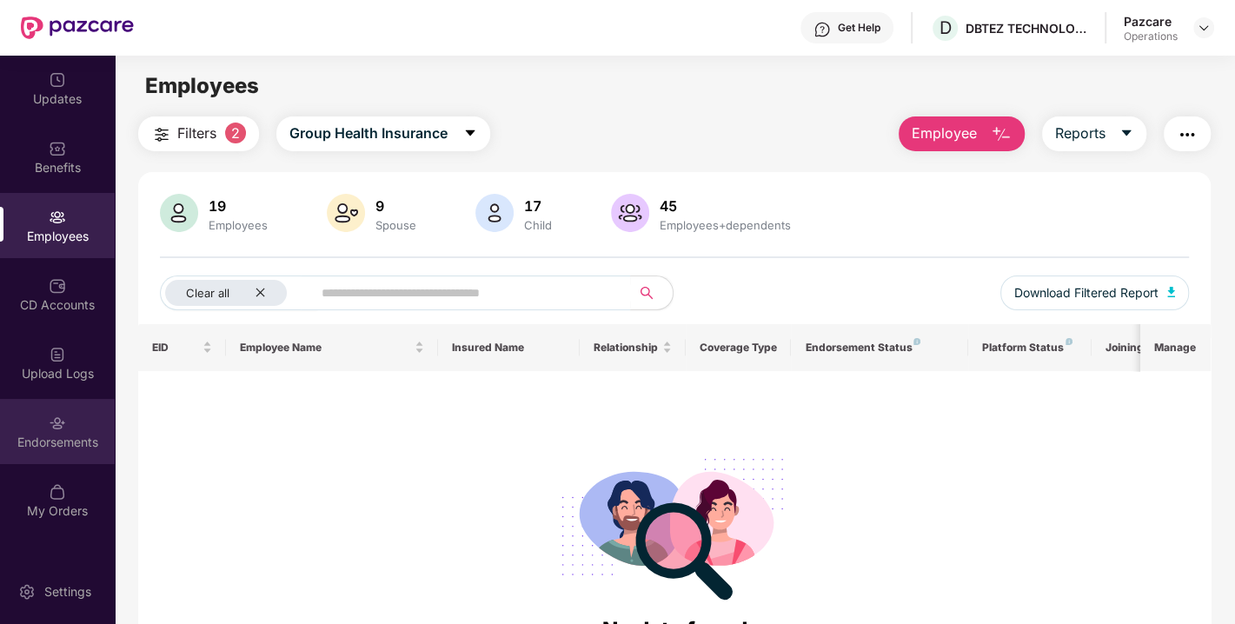
click at [46, 414] on div "Endorsements" at bounding box center [57, 431] width 115 height 65
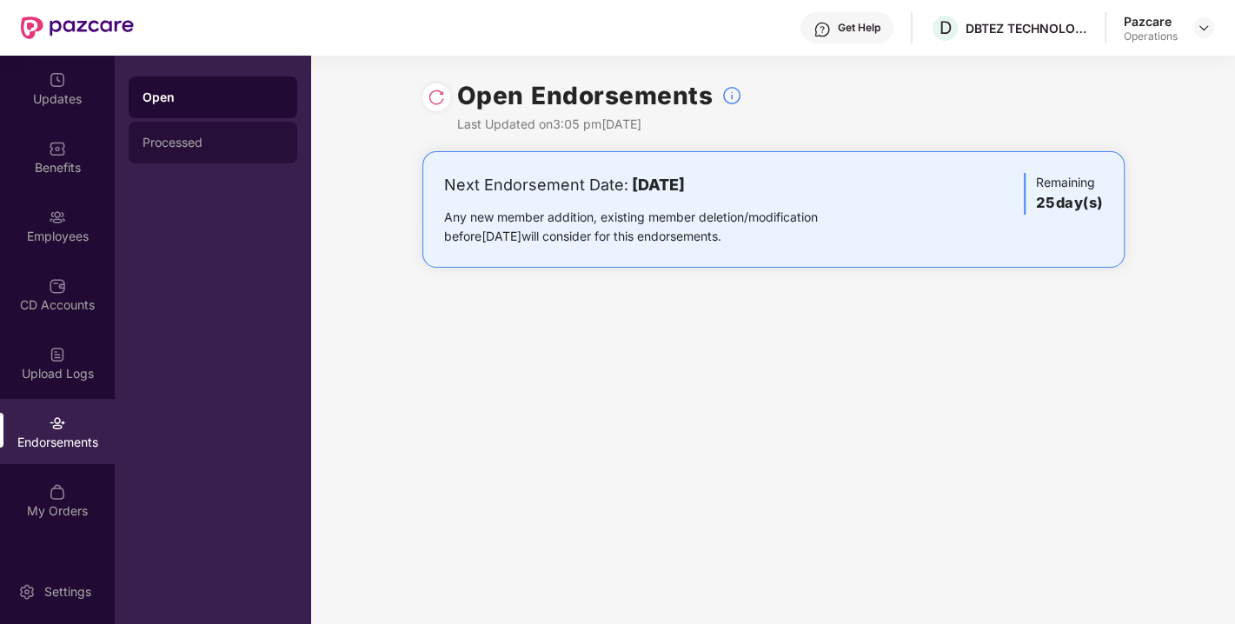
click at [212, 141] on div "Processed" at bounding box center [213, 143] width 141 height 14
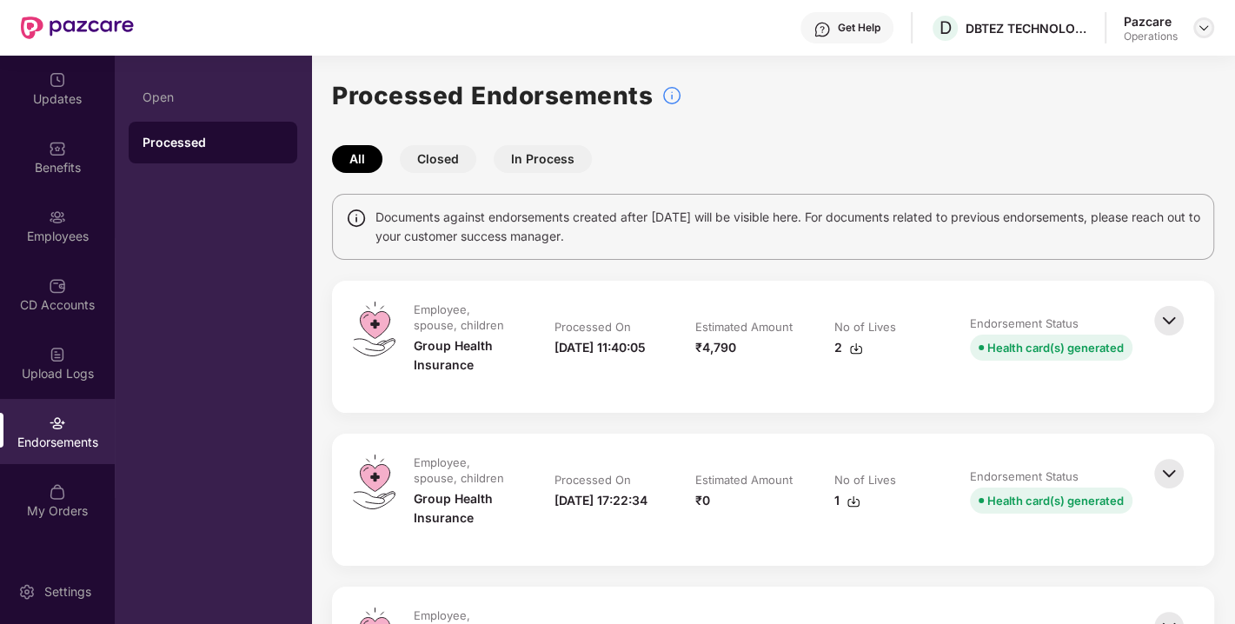
click at [1204, 25] on img at bounding box center [1204, 28] width 14 height 14
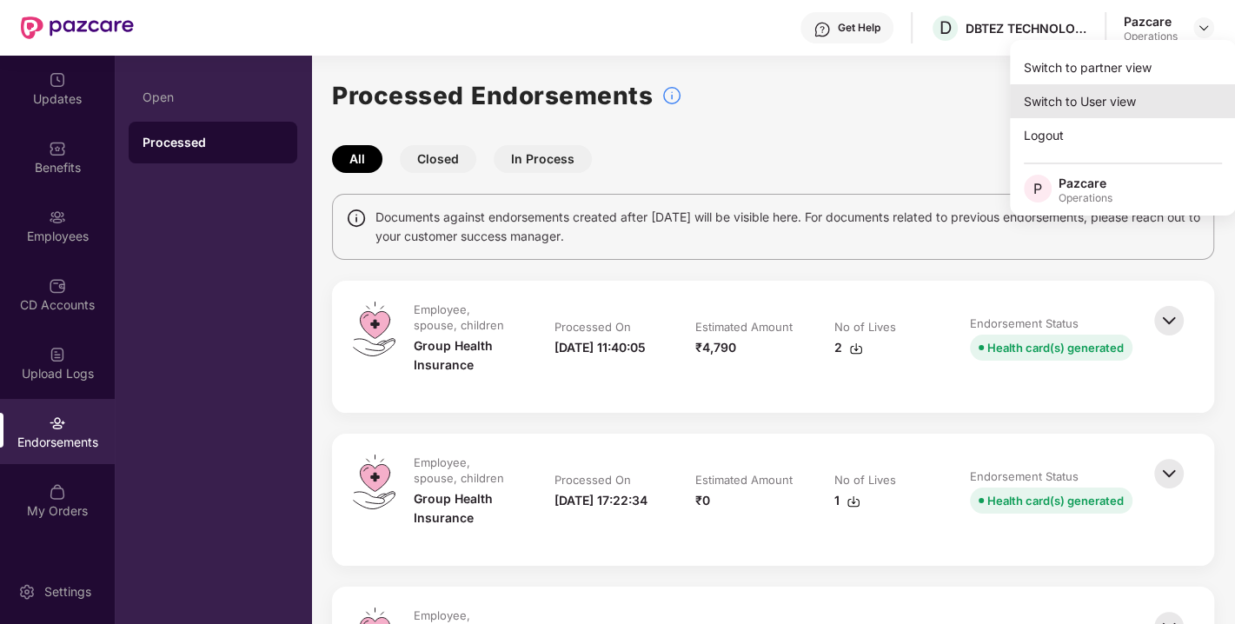
click at [1074, 89] on div "Switch to User view" at bounding box center [1123, 101] width 226 height 34
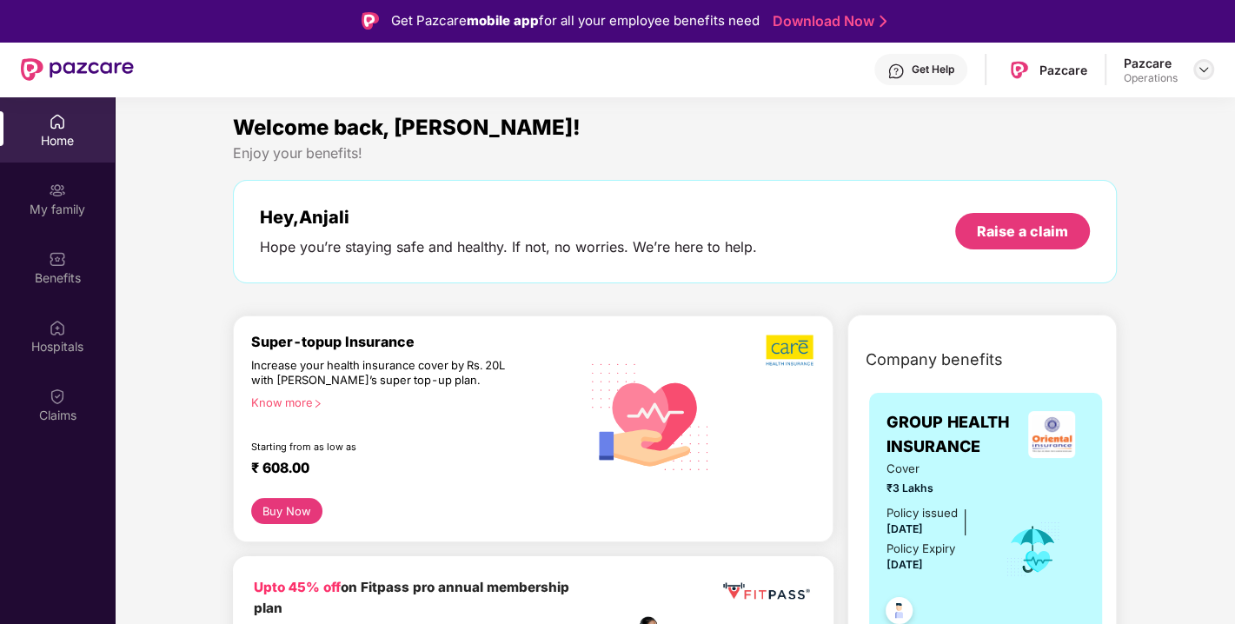
click at [1202, 70] on img at bounding box center [1204, 70] width 14 height 14
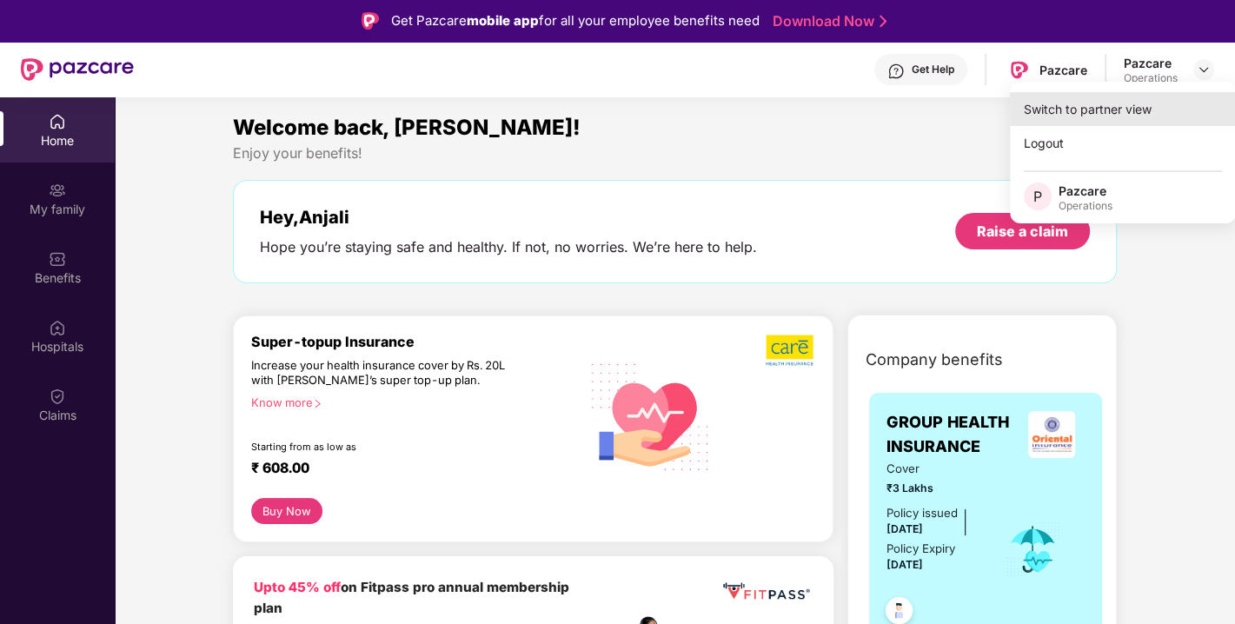
click at [1102, 109] on div "Switch to partner view" at bounding box center [1123, 109] width 226 height 34
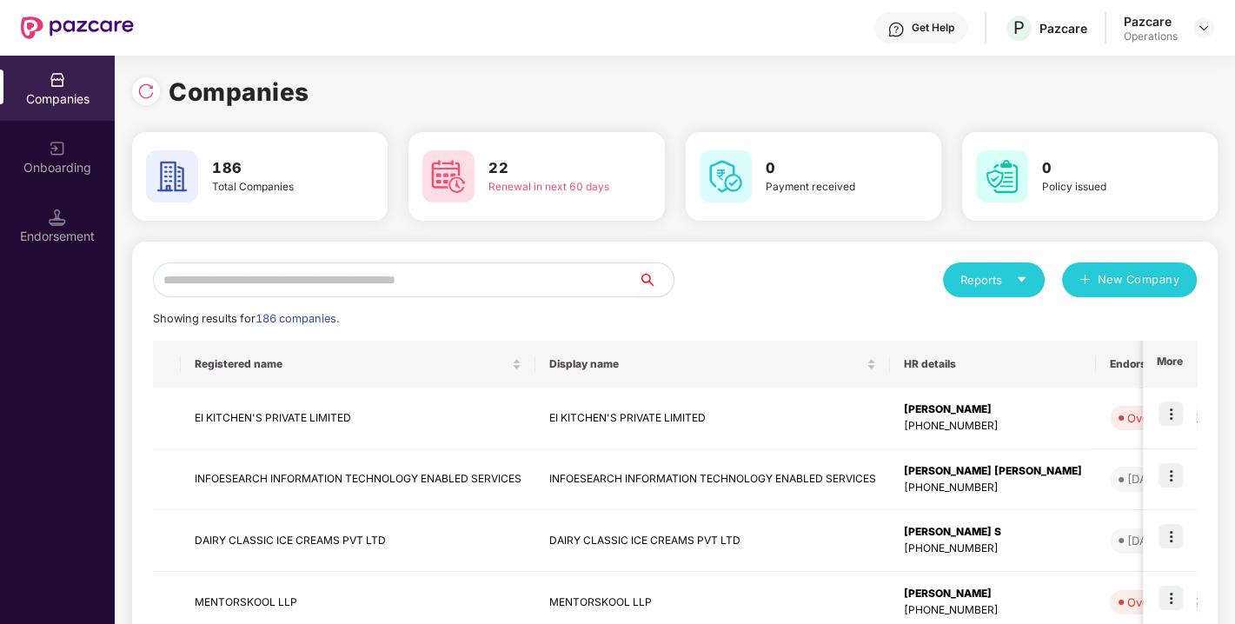
click at [473, 290] on input "text" at bounding box center [396, 280] width 486 height 35
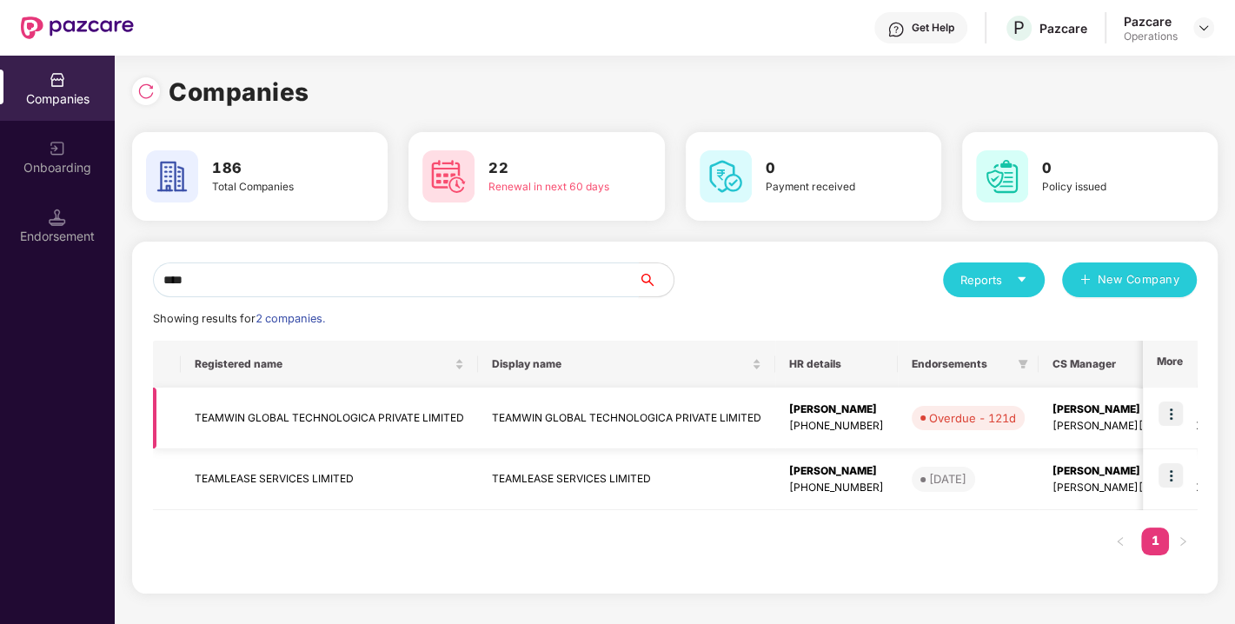
type input "****"
click at [1161, 407] on img at bounding box center [1171, 414] width 24 height 24
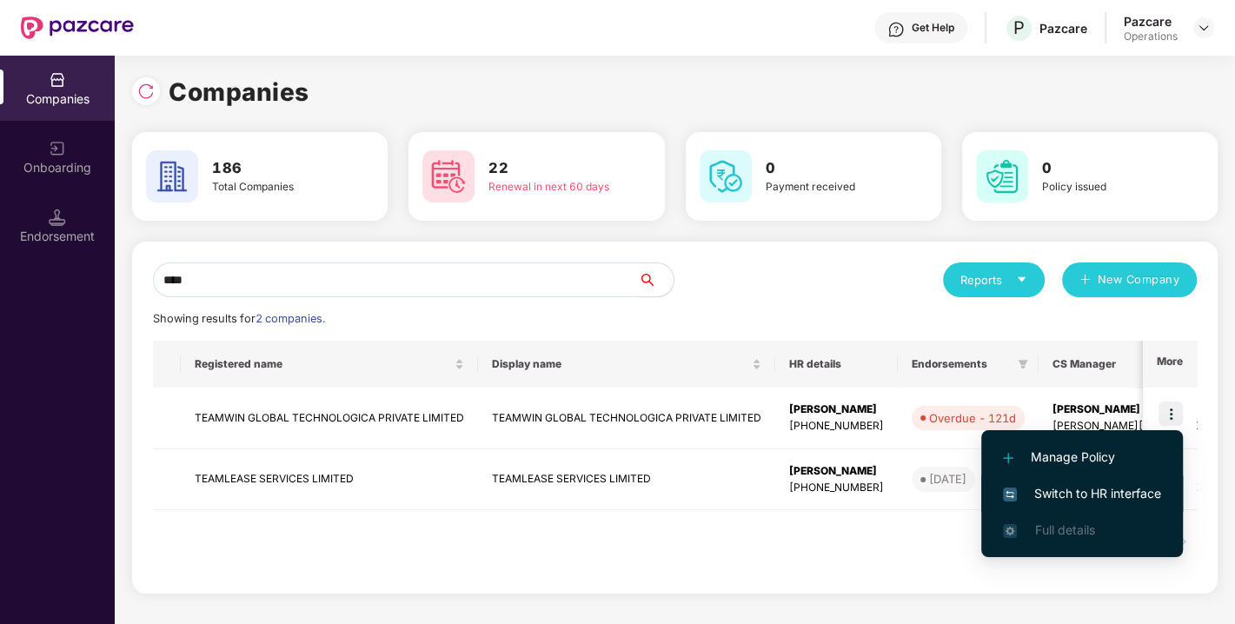
click at [1059, 493] on span "Switch to HR interface" at bounding box center [1082, 493] width 158 height 19
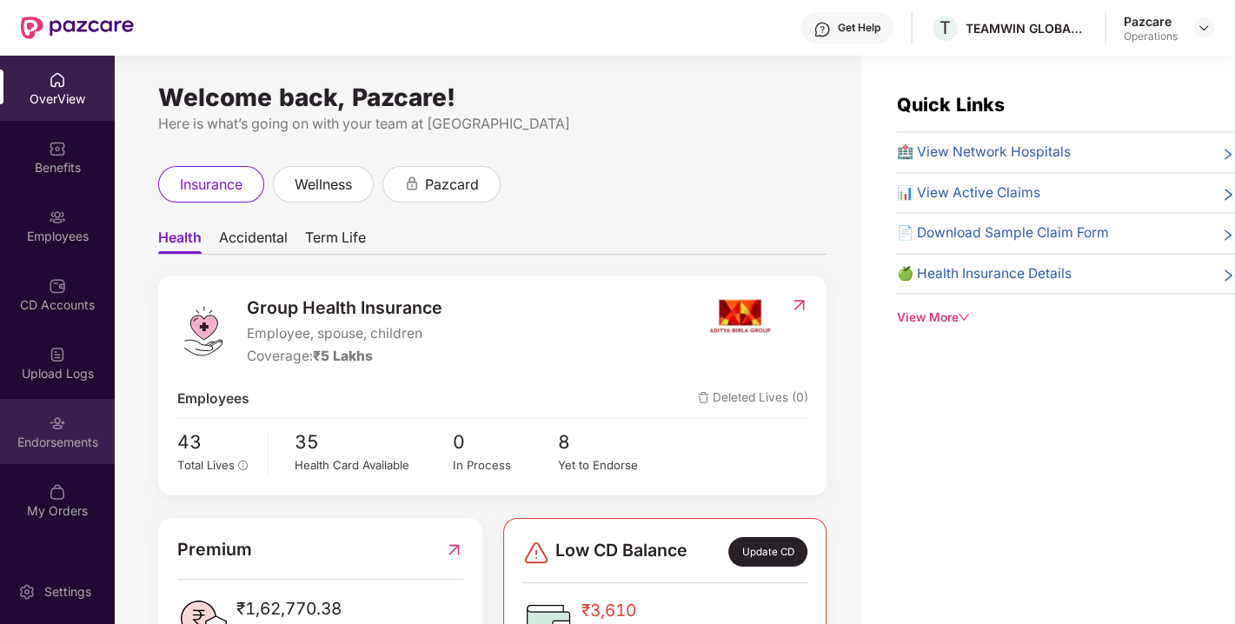
click at [56, 440] on div "Endorsements" at bounding box center [57, 442] width 115 height 17
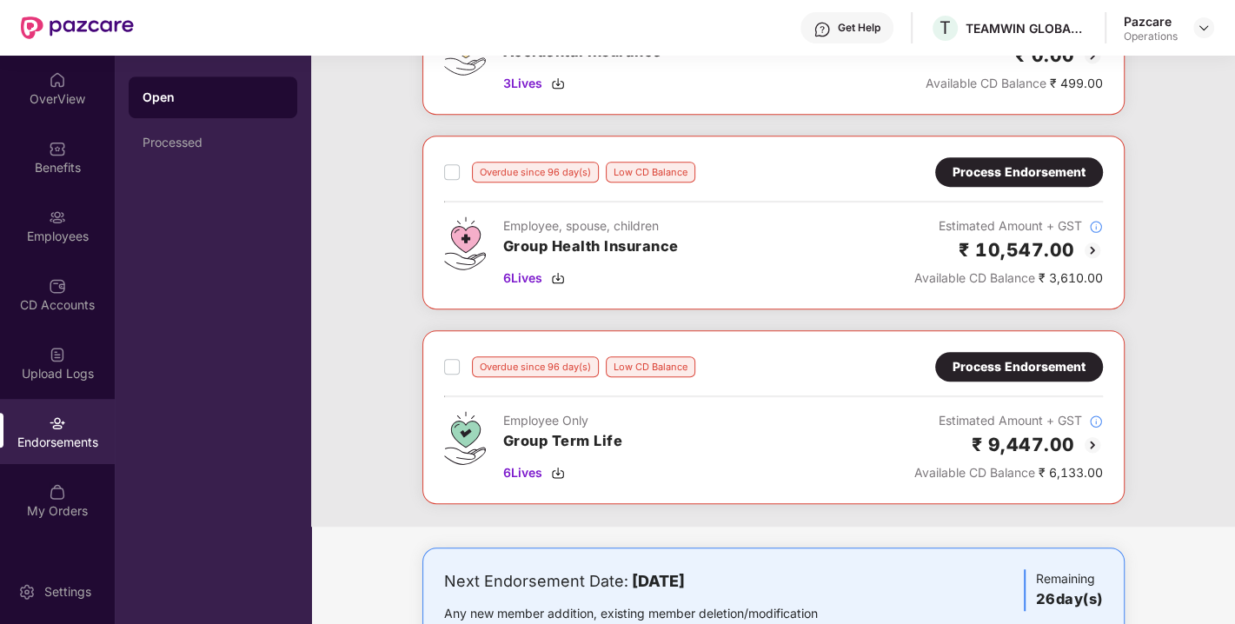
scroll to position [633, 0]
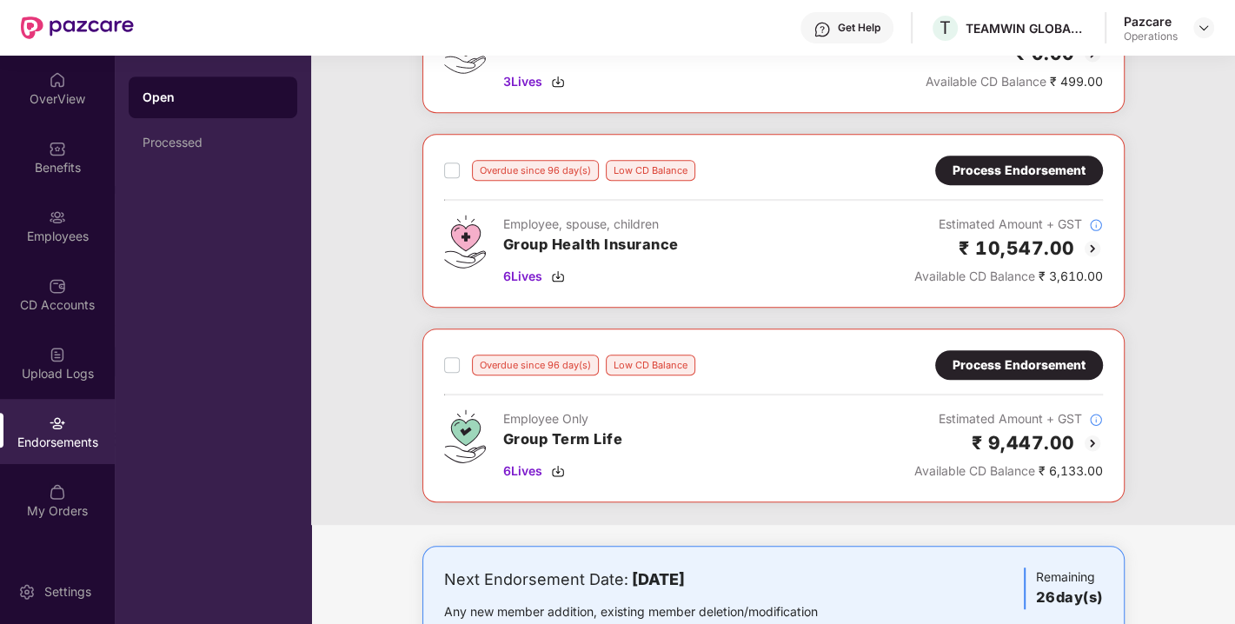
click at [980, 178] on div "Process Endorsement" at bounding box center [1019, 171] width 168 height 30
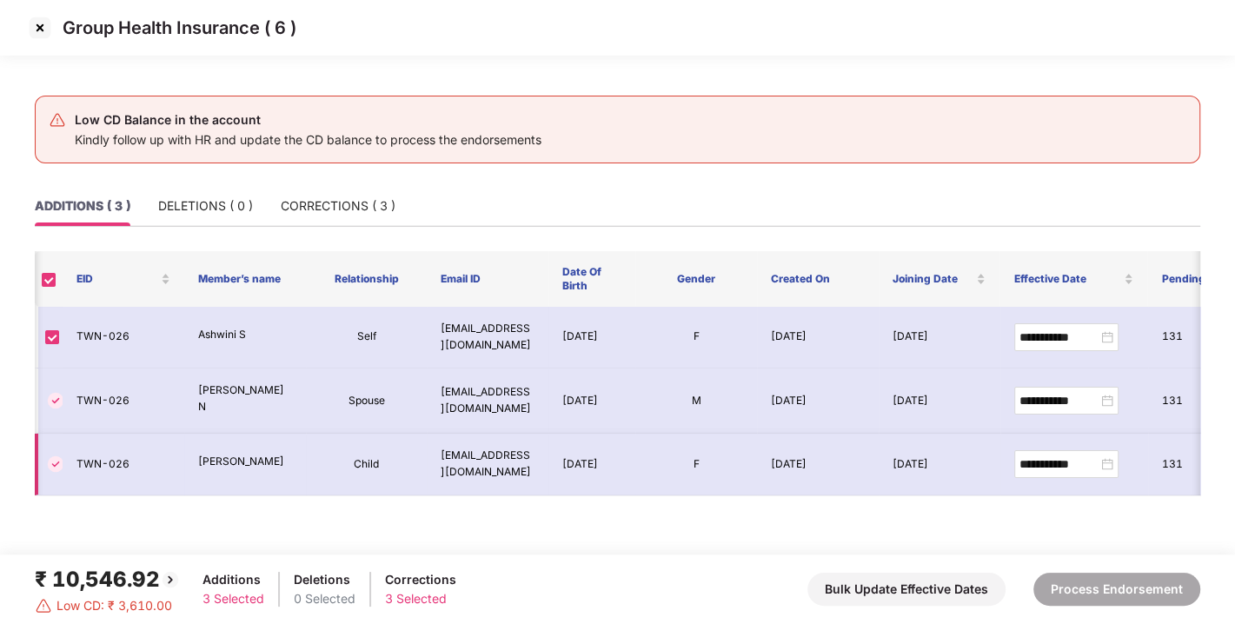
scroll to position [0, 313]
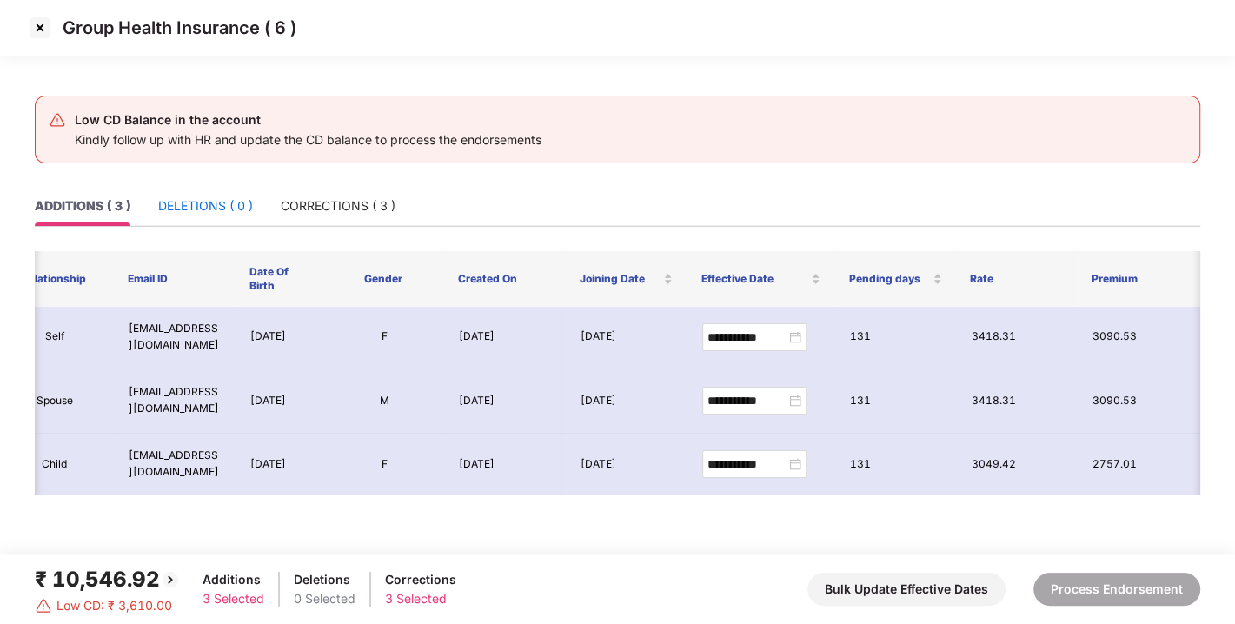
click at [210, 209] on div "DELETIONS ( 0 )" at bounding box center [205, 205] width 95 height 19
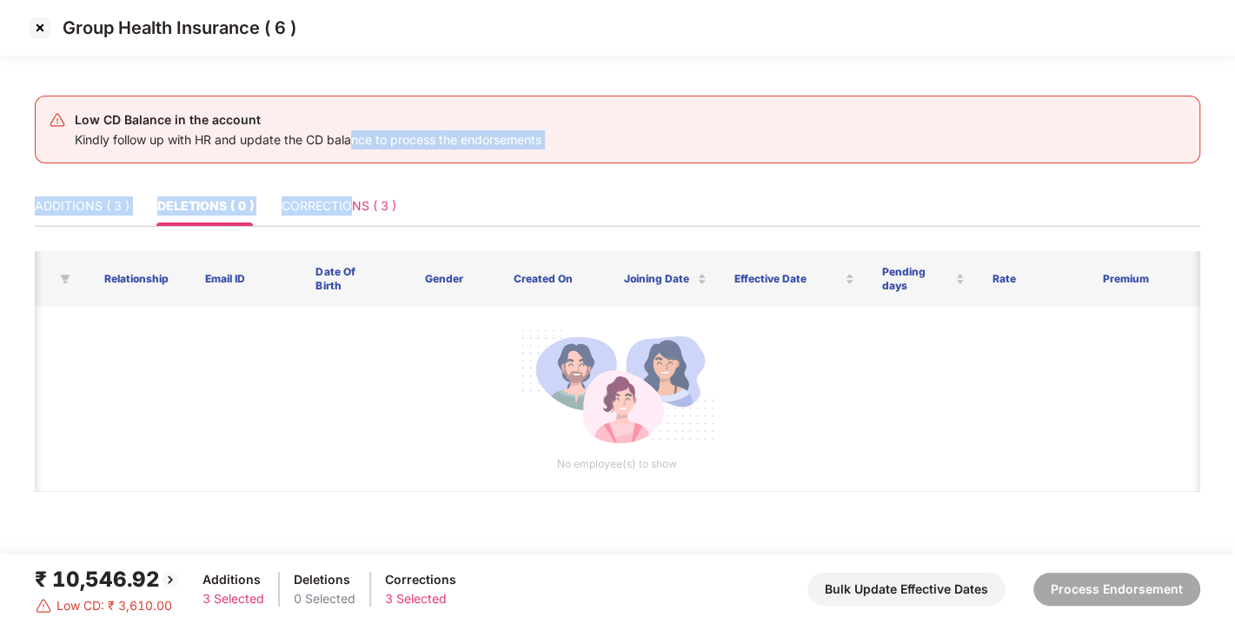
drag, startPoint x: 353, startPoint y: 174, endPoint x: 353, endPoint y: 214, distance: 40.0
click at [353, 214] on main "Low CD Balance in the account Kindly follow up with HR and update the CD balanc…" at bounding box center [617, 314] width 1235 height 482
click at [353, 214] on div "CORRECTIONS ( 3 )" at bounding box center [339, 205] width 115 height 19
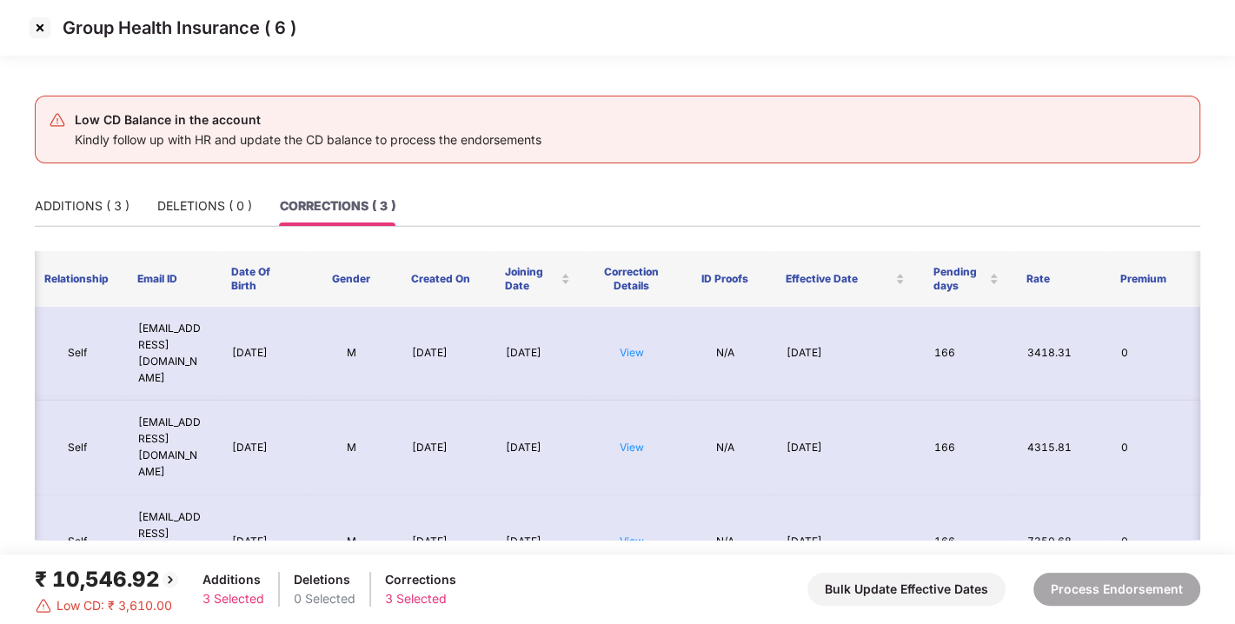
scroll to position [0, 0]
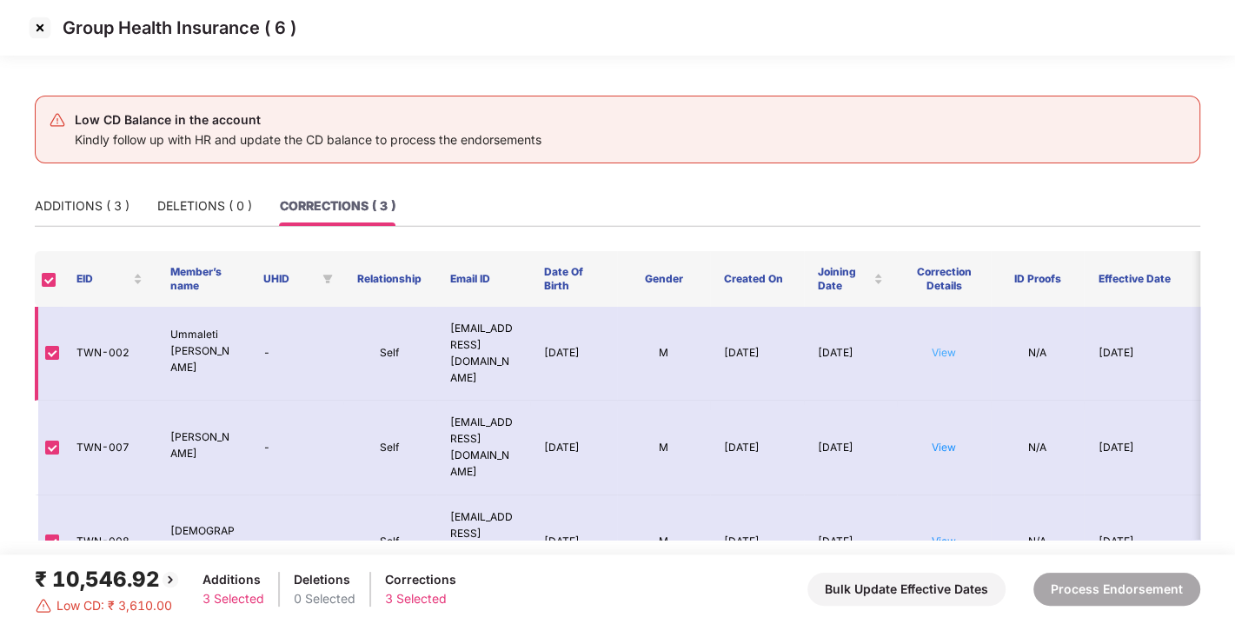
click at [948, 346] on link "View" at bounding box center [944, 352] width 24 height 13
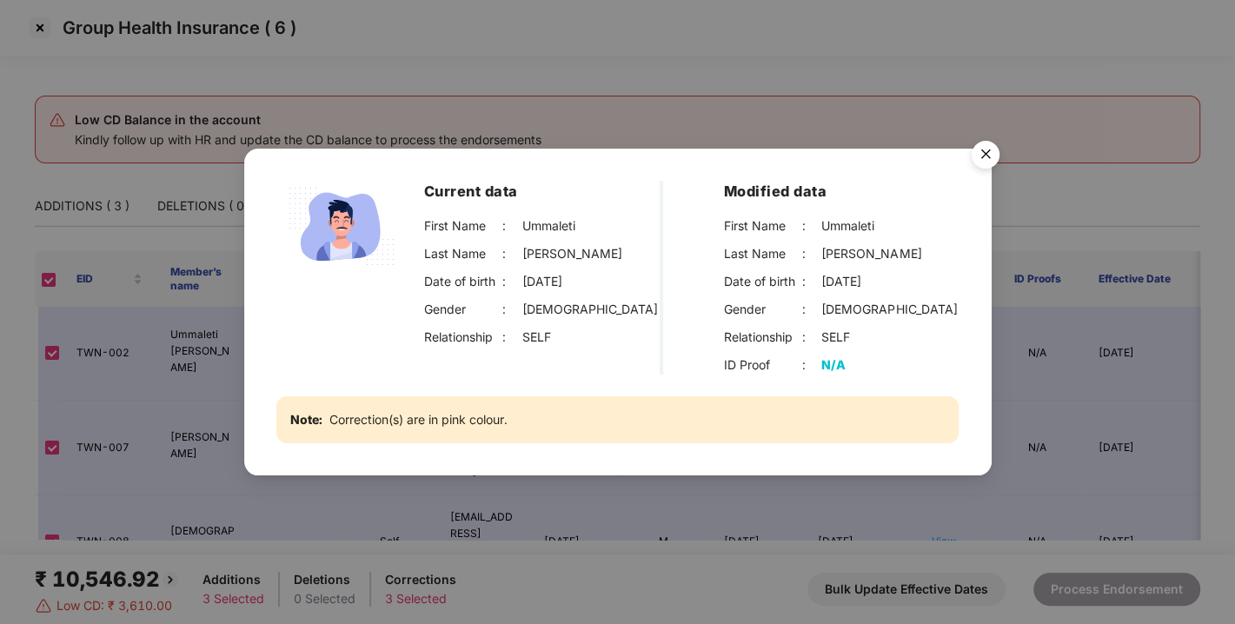
click at [985, 163] on img "Close" at bounding box center [986, 157] width 49 height 49
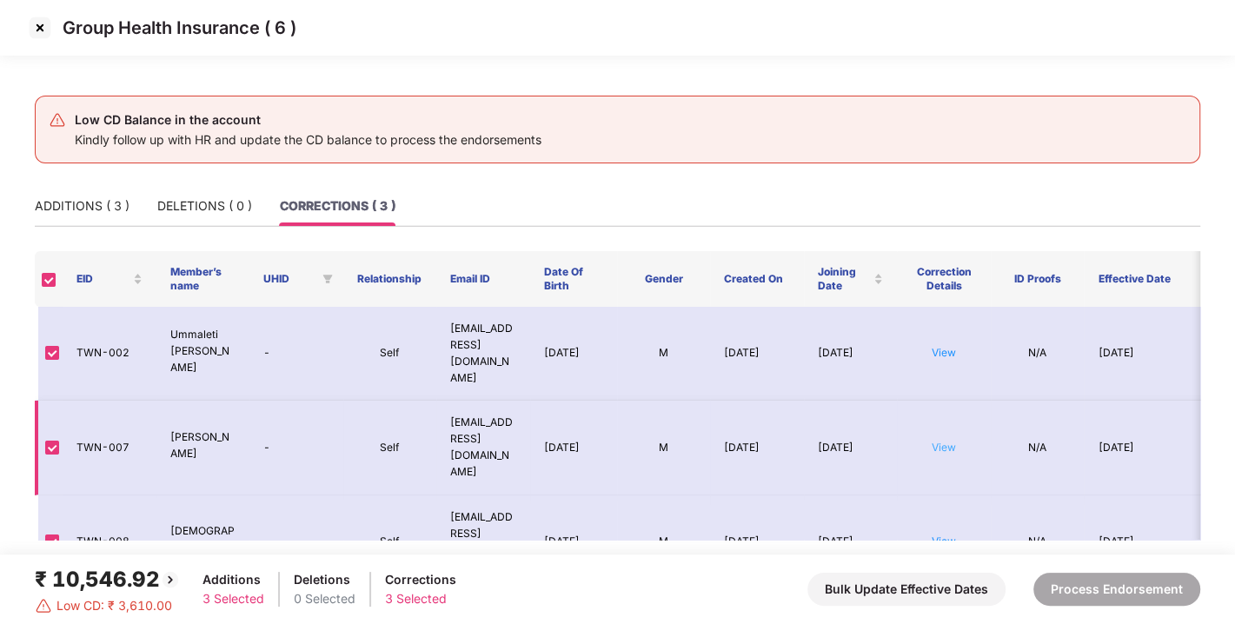
click at [947, 441] on link "View" at bounding box center [944, 447] width 24 height 13
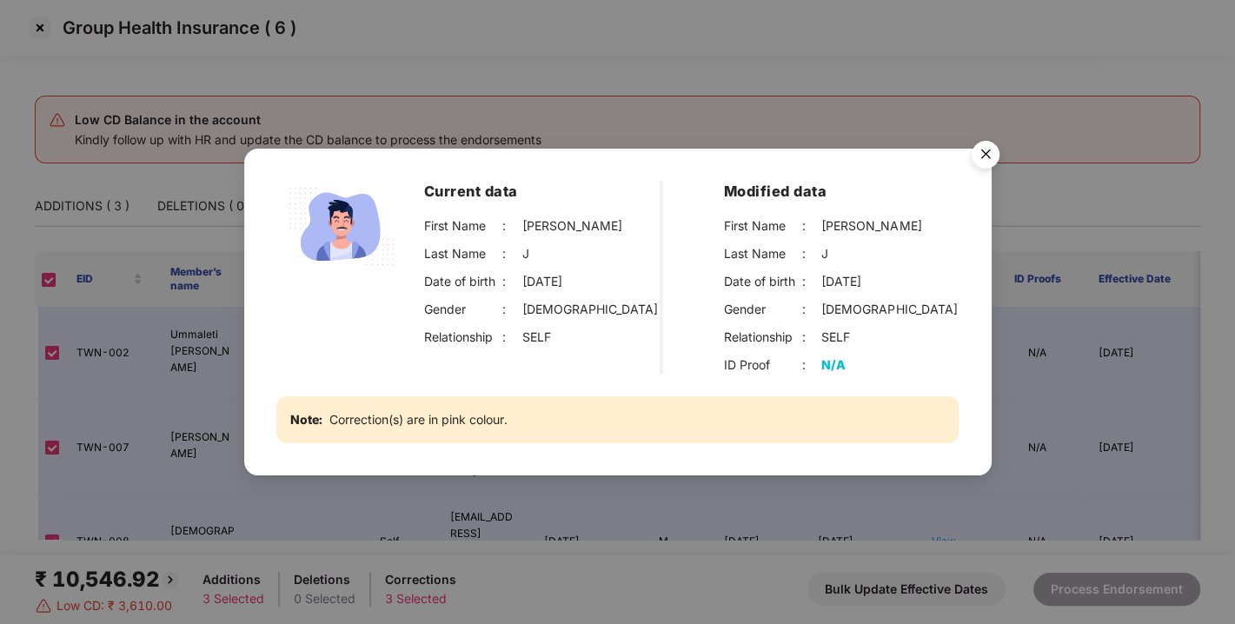
click at [989, 149] on img "Close" at bounding box center [986, 157] width 49 height 49
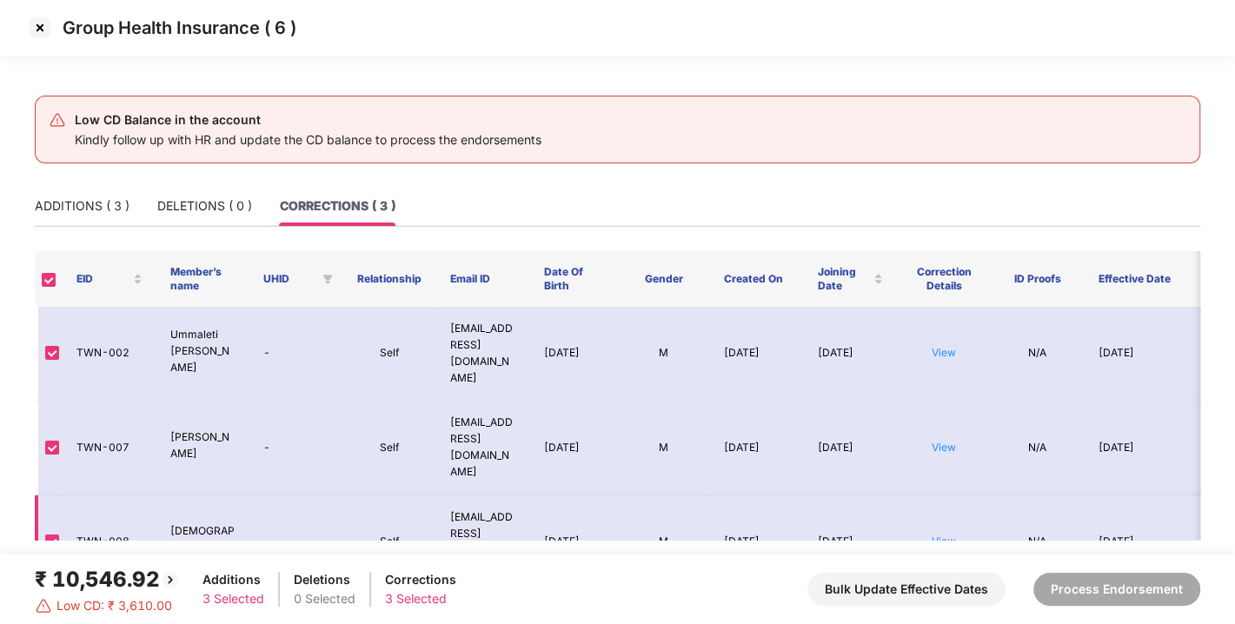
click at [949, 496] on td "View" at bounding box center [944, 543] width 94 height 94
click at [949, 535] on link "View" at bounding box center [944, 541] width 24 height 13
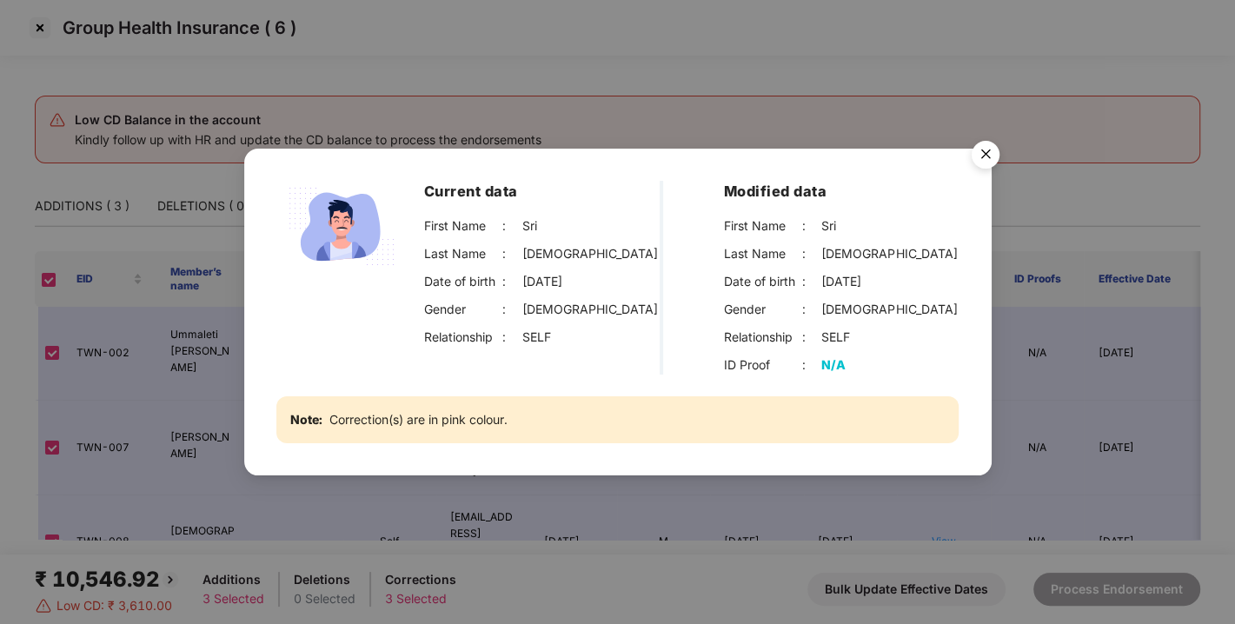
click at [986, 148] on img "Close" at bounding box center [986, 157] width 49 height 49
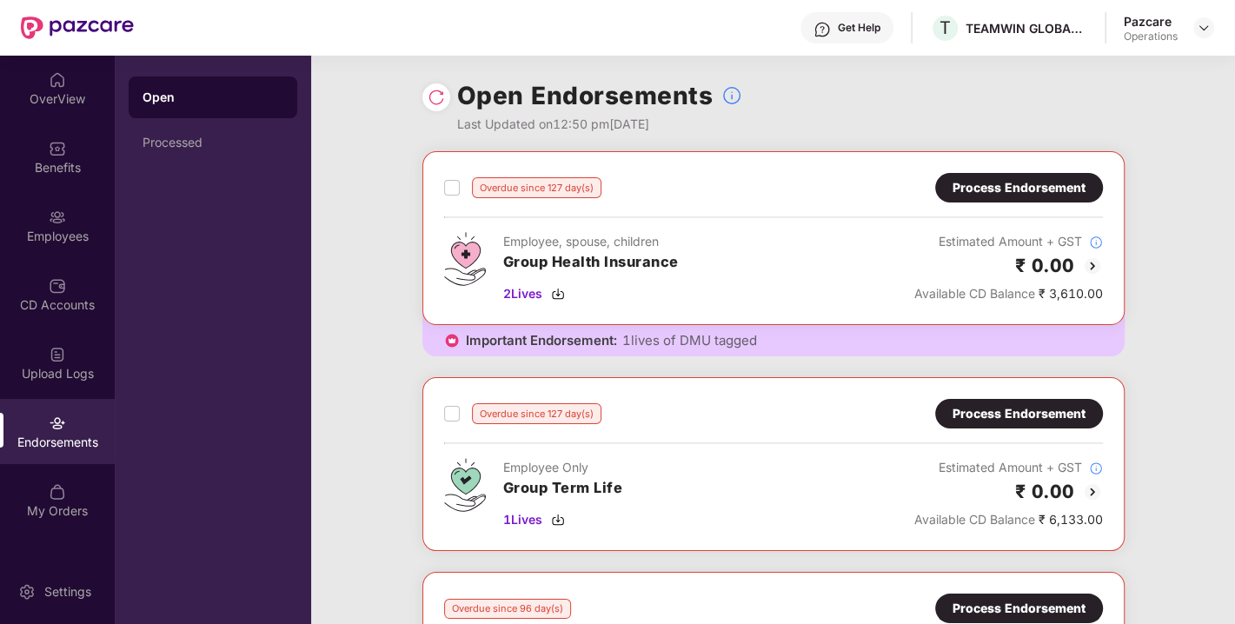
click at [51, 437] on div "Endorsements" at bounding box center [57, 442] width 115 height 17
click at [1207, 30] on img at bounding box center [1204, 28] width 14 height 14
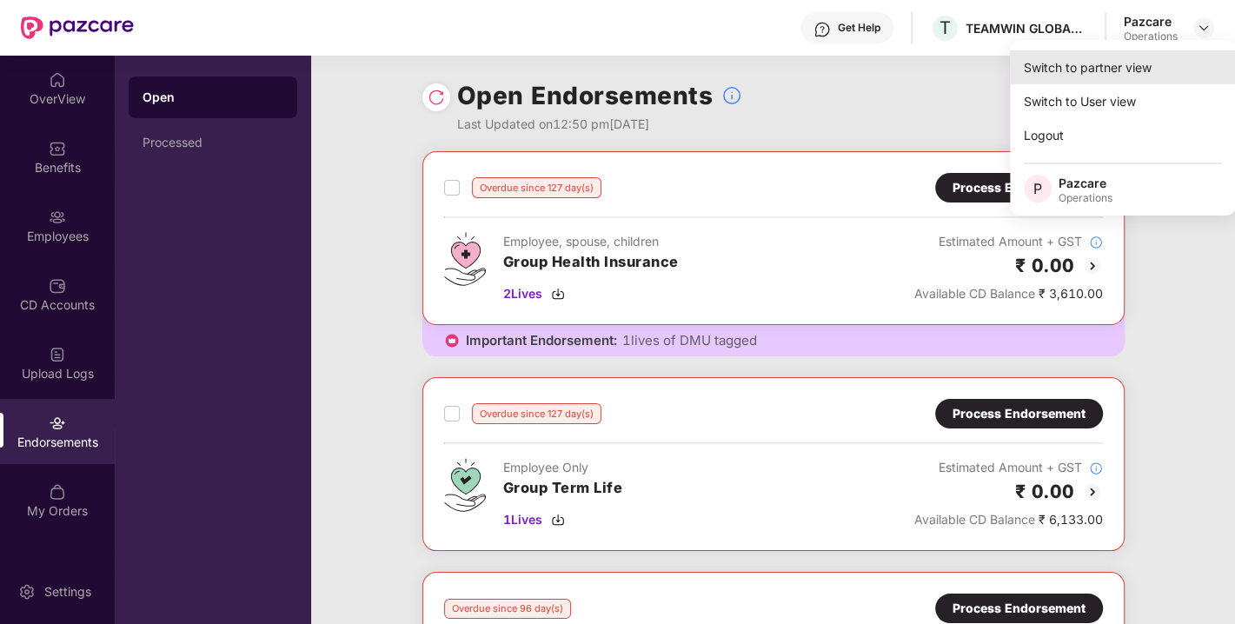
click at [1098, 69] on div "Switch to partner view" at bounding box center [1123, 67] width 226 height 34
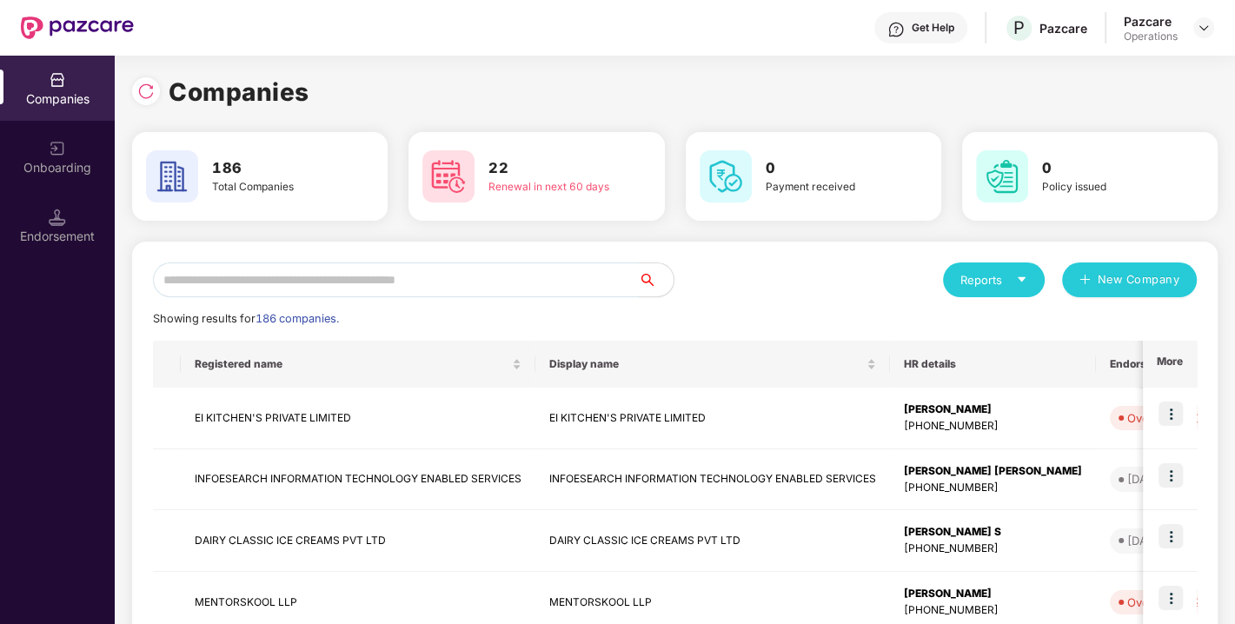
click at [457, 270] on input "text" at bounding box center [396, 280] width 486 height 35
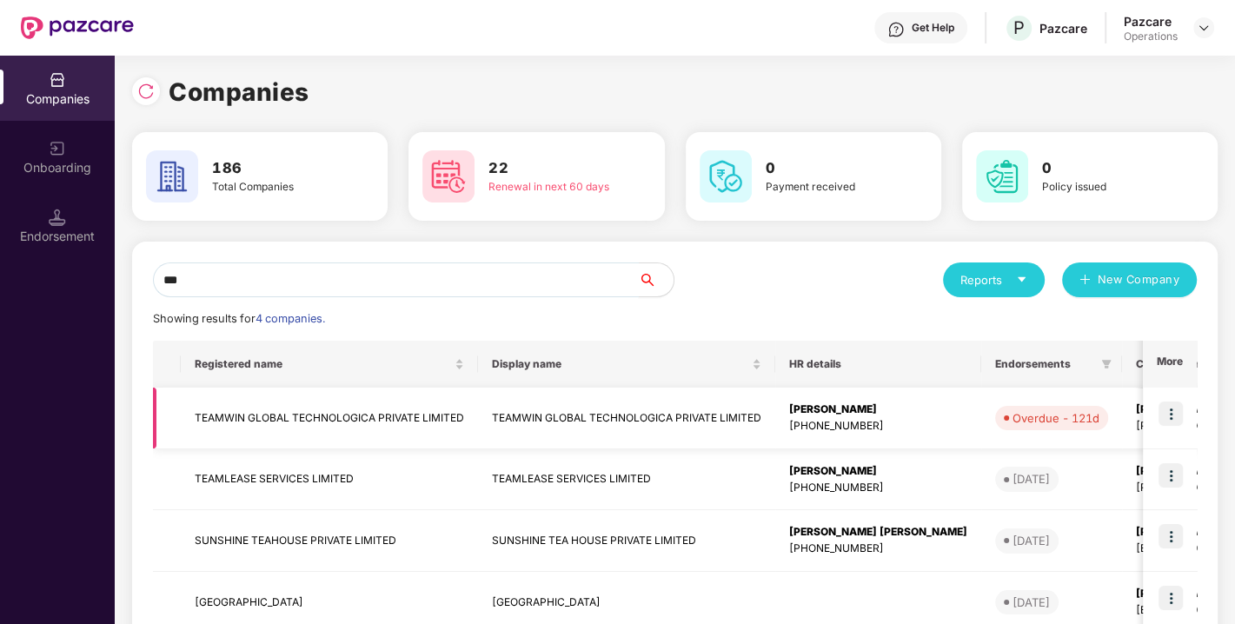
type input "***"
click at [303, 427] on td "TEAMWIN GLOBAL TECHNOLOGICA PRIVATE LIMITED" at bounding box center [329, 419] width 297 height 62
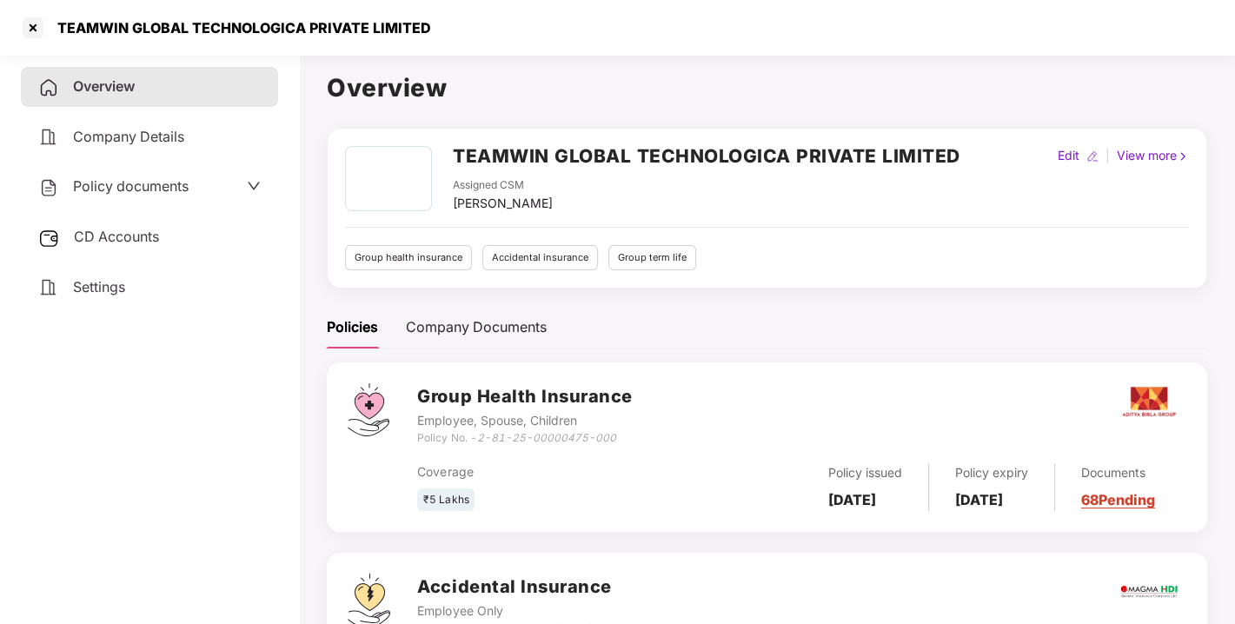
click at [107, 230] on span "CD Accounts" at bounding box center [116, 236] width 85 height 17
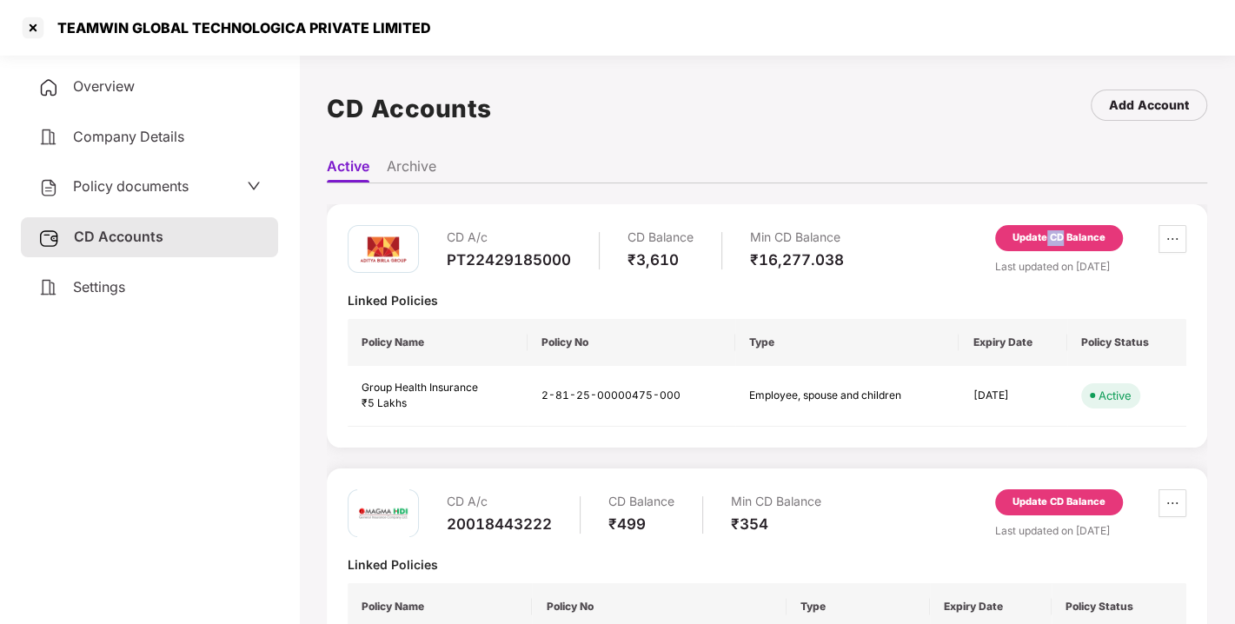
drag, startPoint x: 1062, startPoint y: 254, endPoint x: 1044, endPoint y: 242, distance: 21.9
click at [1044, 242] on div "Update CD Balance" at bounding box center [1059, 241] width 128 height 33
click at [1044, 242] on div "Update CD Balance" at bounding box center [1059, 238] width 93 height 16
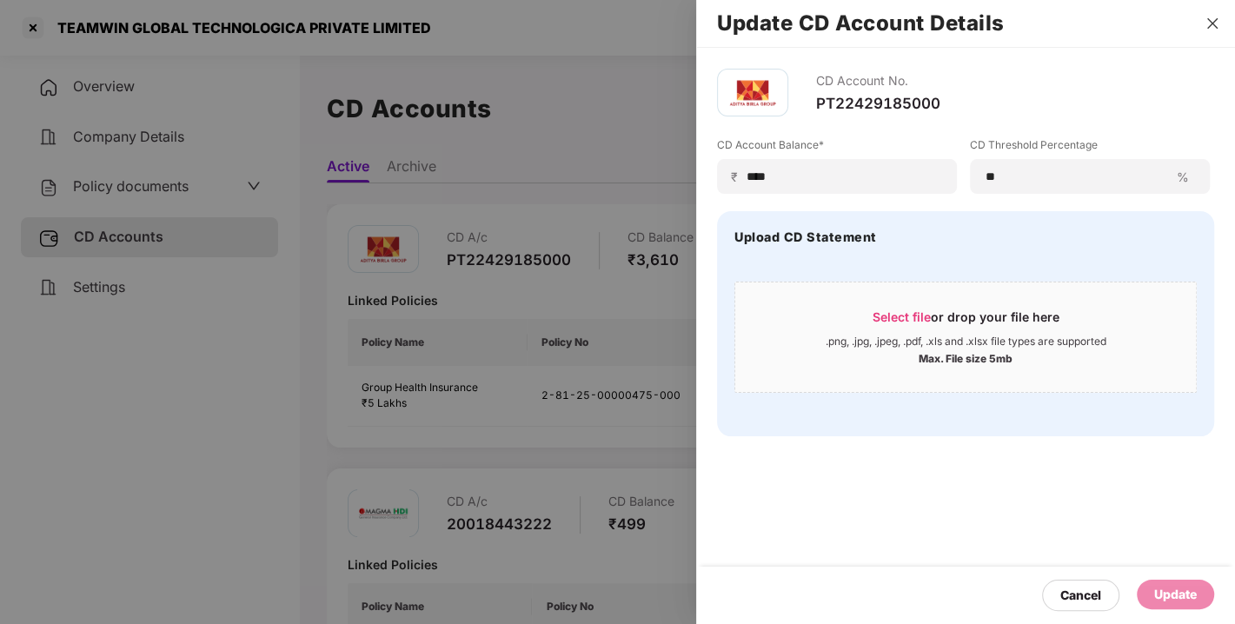
click at [1206, 24] on icon "close" at bounding box center [1213, 24] width 14 height 14
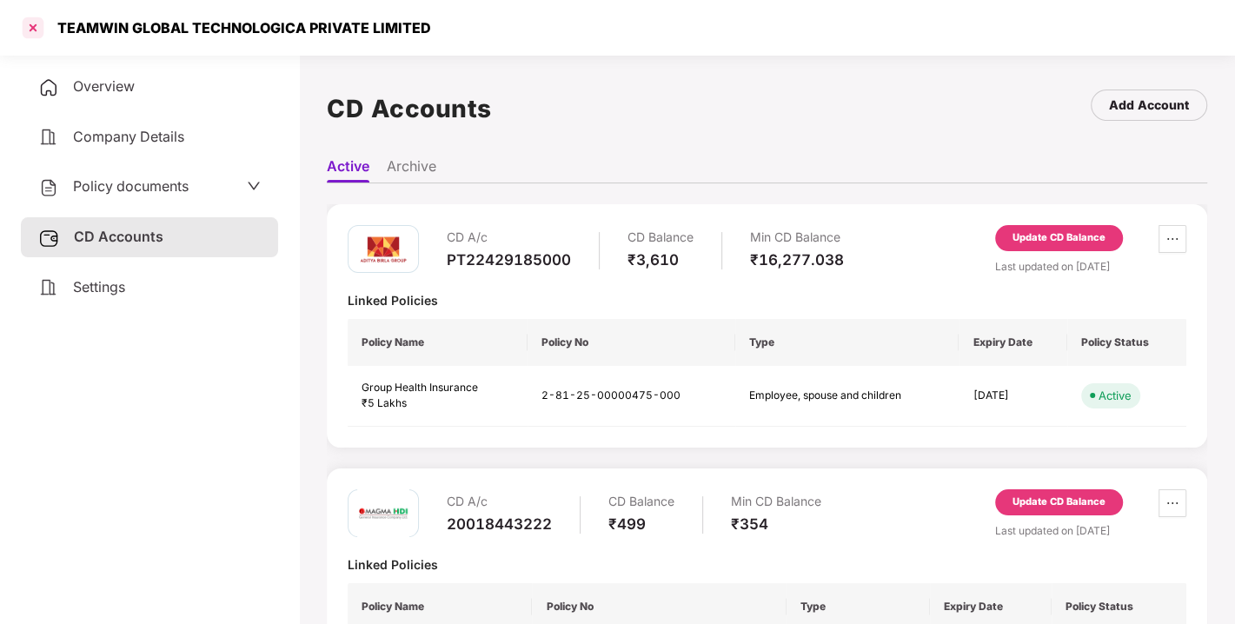
click at [32, 34] on div at bounding box center [33, 28] width 28 height 28
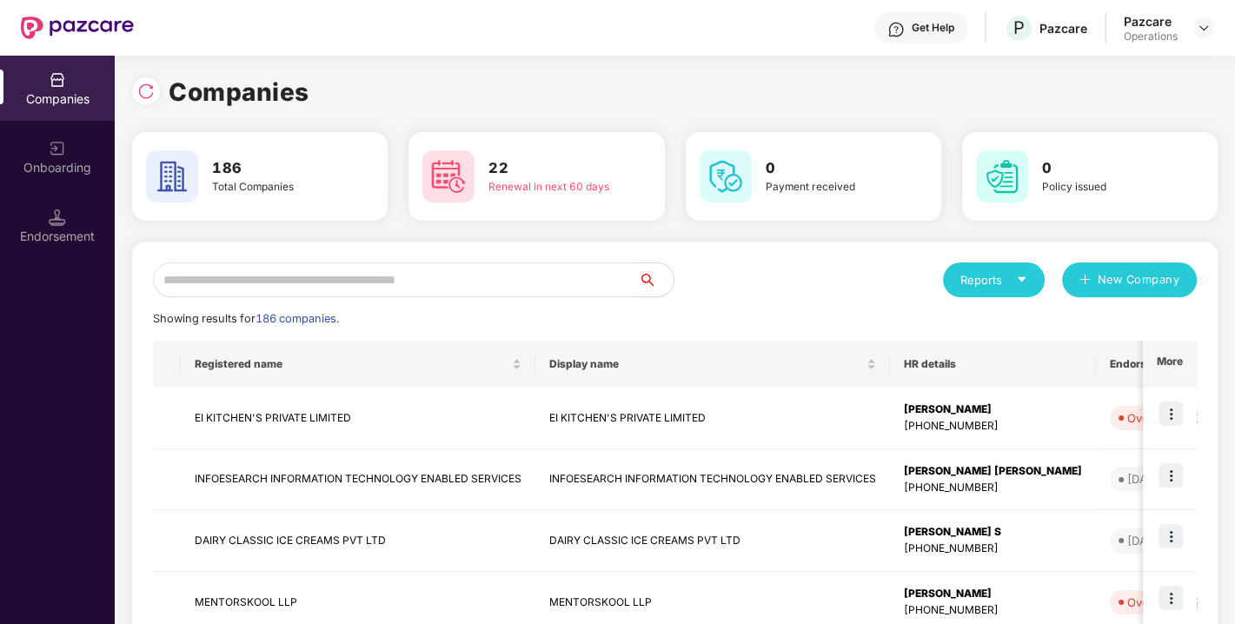
click at [320, 276] on input "text" at bounding box center [396, 280] width 486 height 35
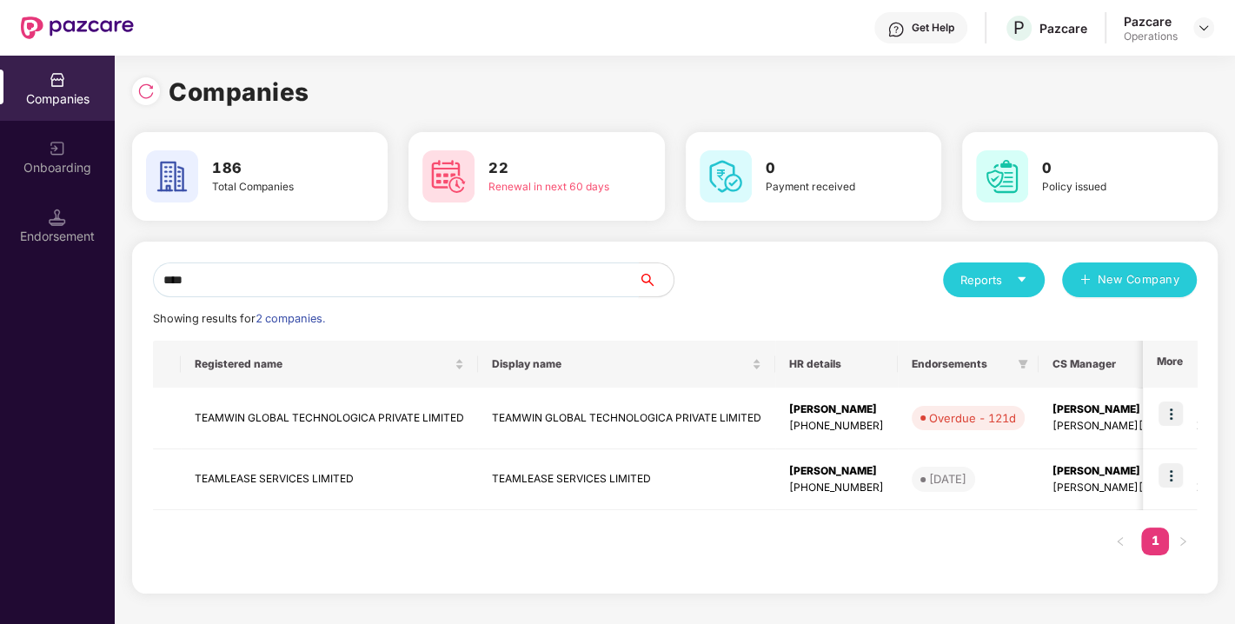
type input "****"
click at [1172, 412] on img at bounding box center [1171, 414] width 24 height 24
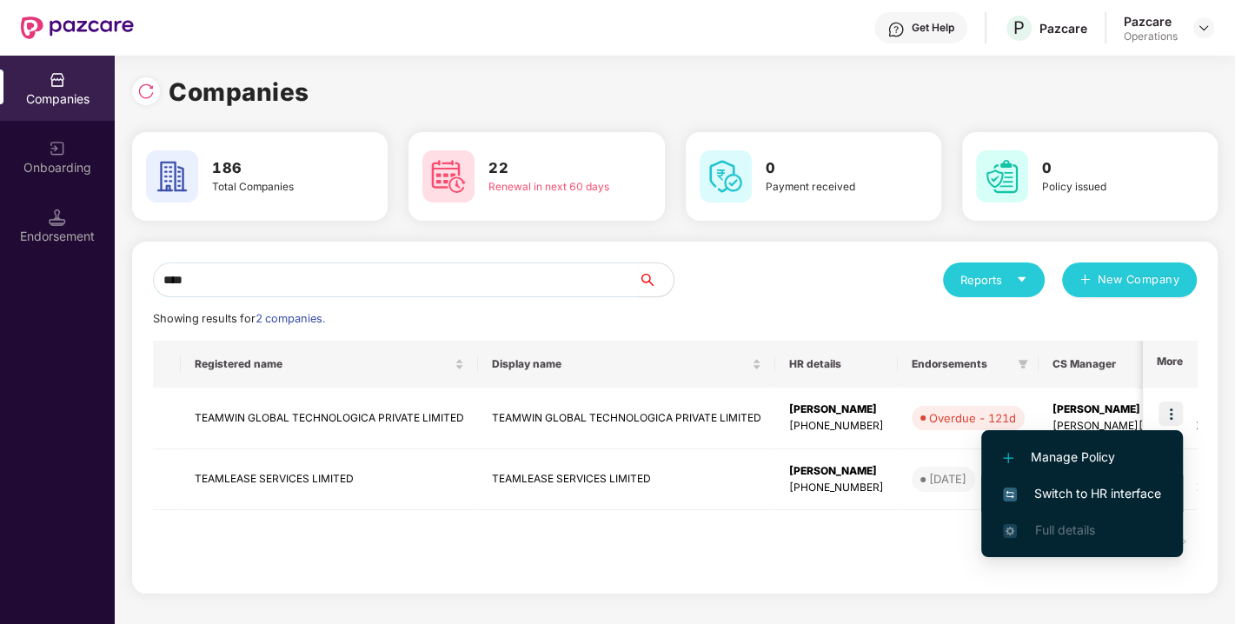
click at [1075, 487] on span "Switch to HR interface" at bounding box center [1082, 493] width 158 height 19
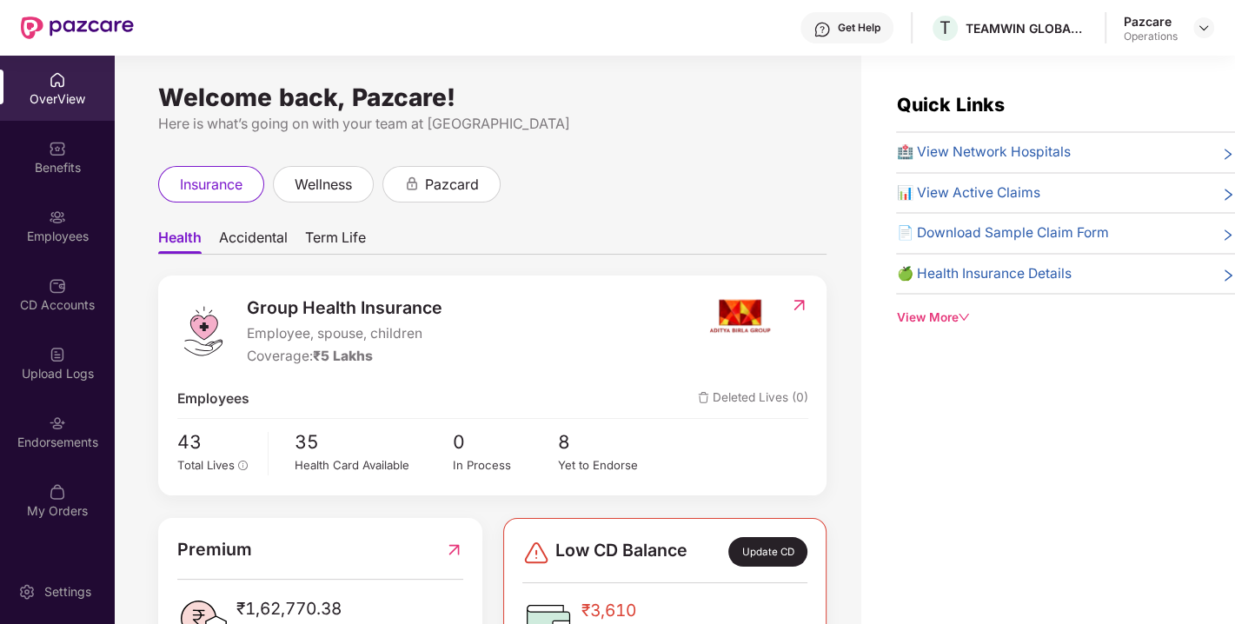
click at [51, 444] on div "Endorsements" at bounding box center [57, 442] width 115 height 17
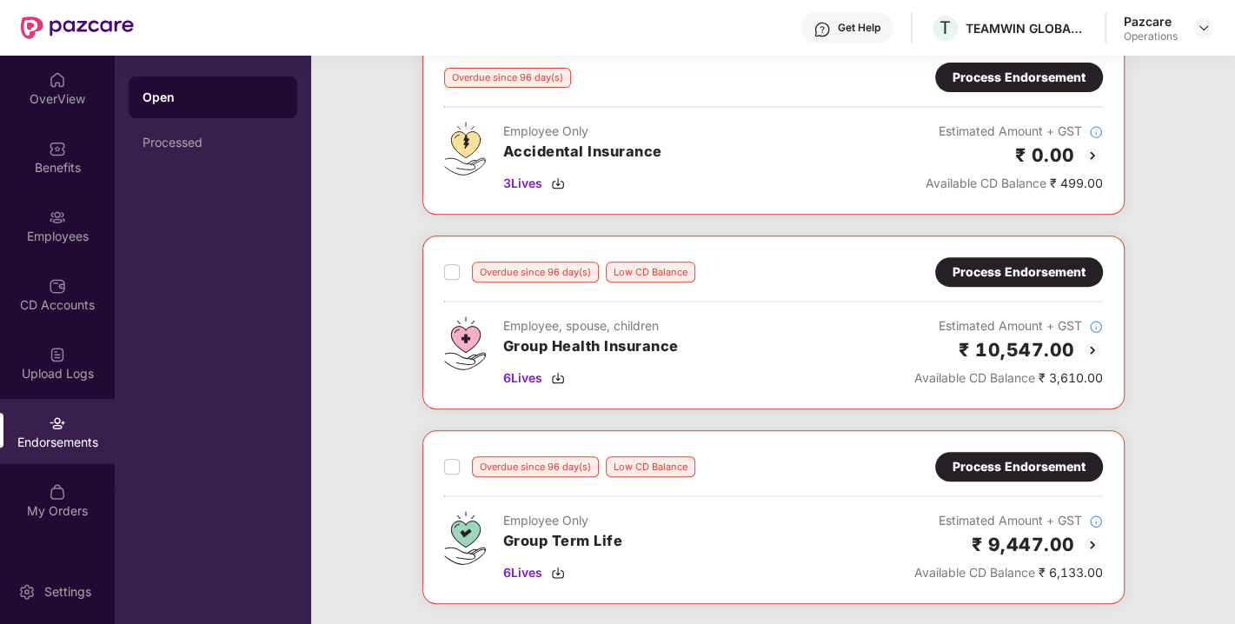
scroll to position [670, 0]
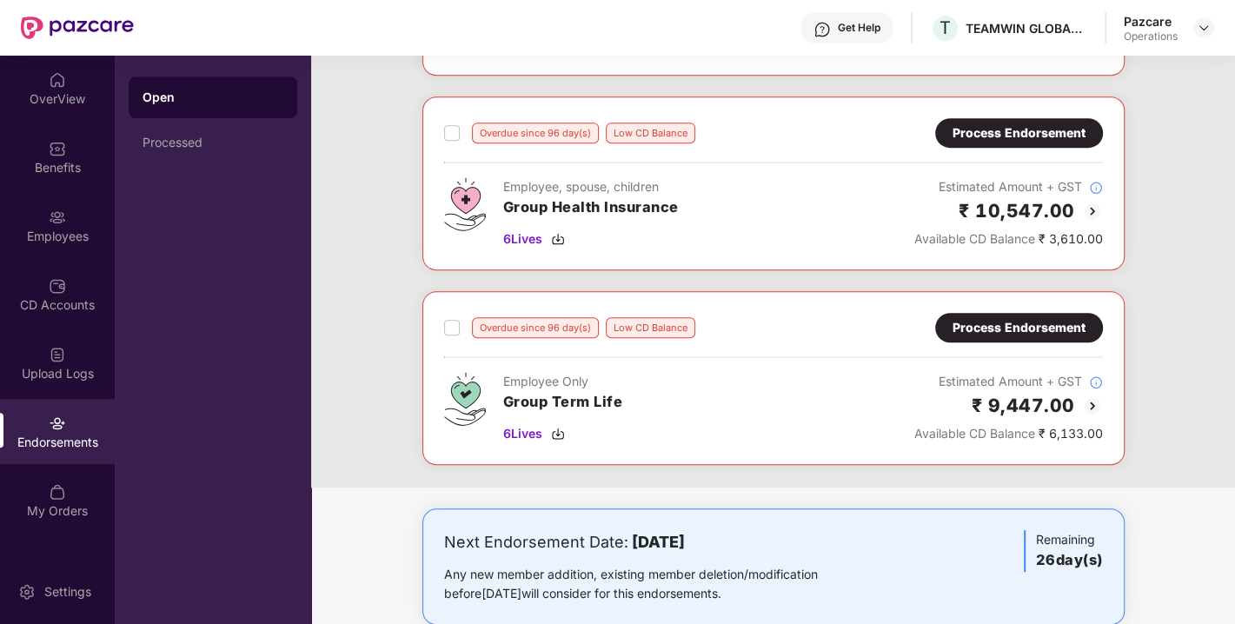
click at [926, 316] on div "Overdue since 96 day(s) Low CD Balance Process Endorsement" at bounding box center [773, 328] width 659 height 30
click at [975, 318] on div "Process Endorsement" at bounding box center [1019, 327] width 133 height 19
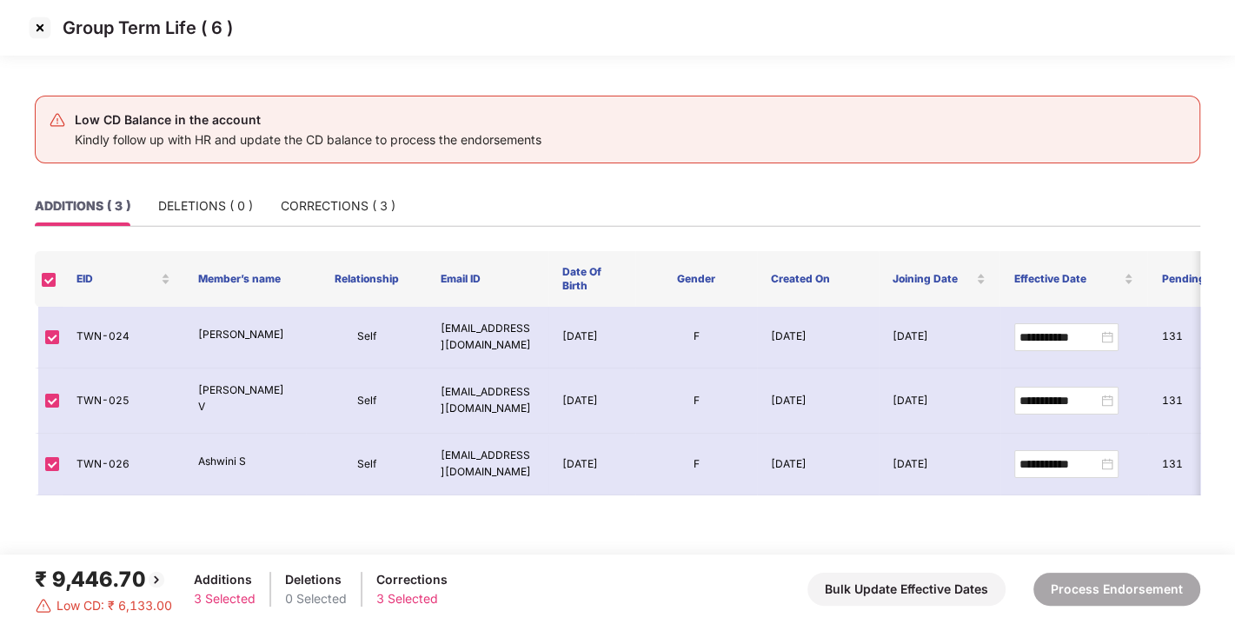
click at [47, 30] on img at bounding box center [40, 28] width 28 height 28
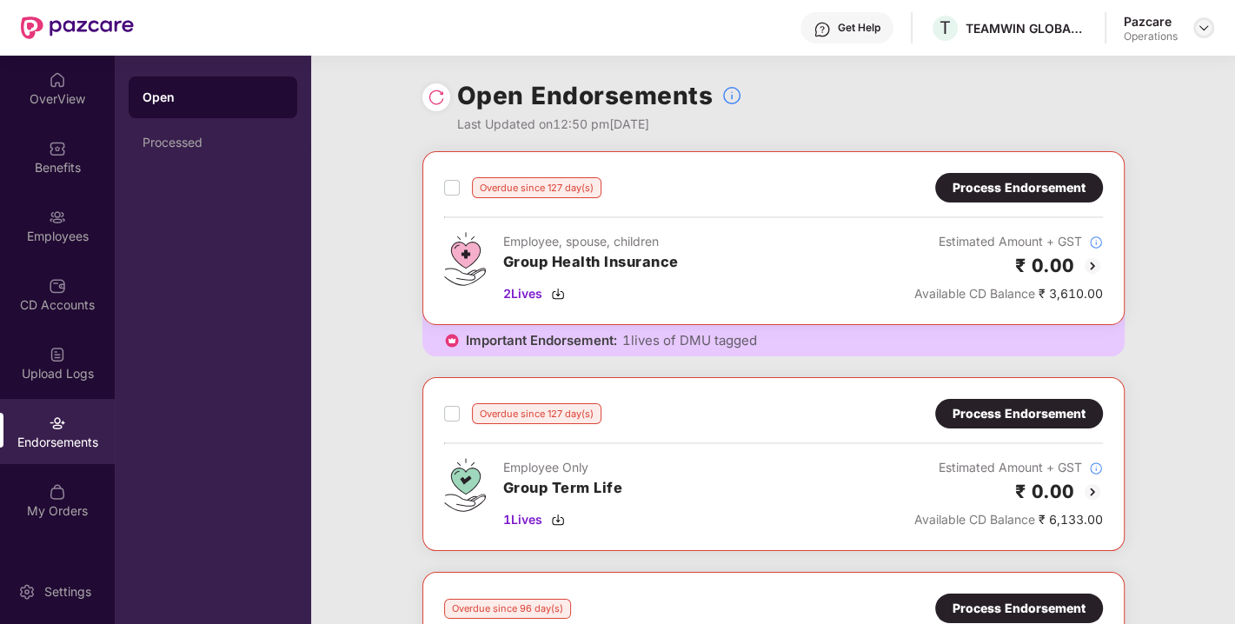
click at [1202, 28] on img at bounding box center [1204, 28] width 14 height 14
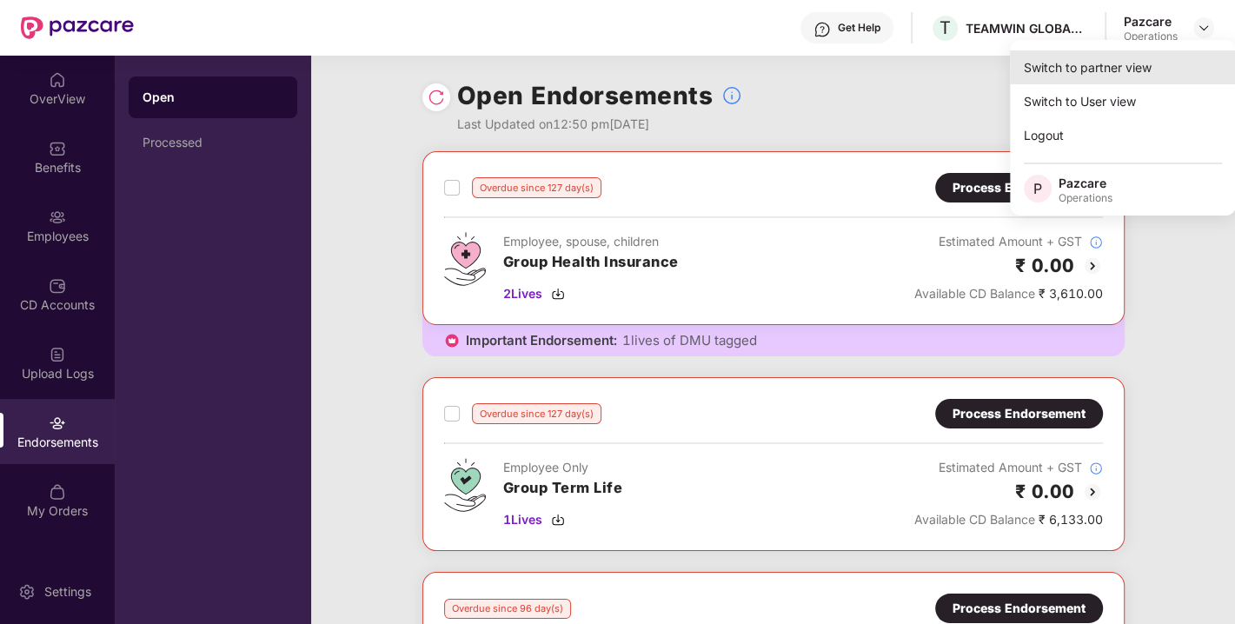
click at [1082, 65] on div "Switch to partner view" at bounding box center [1123, 67] width 226 height 34
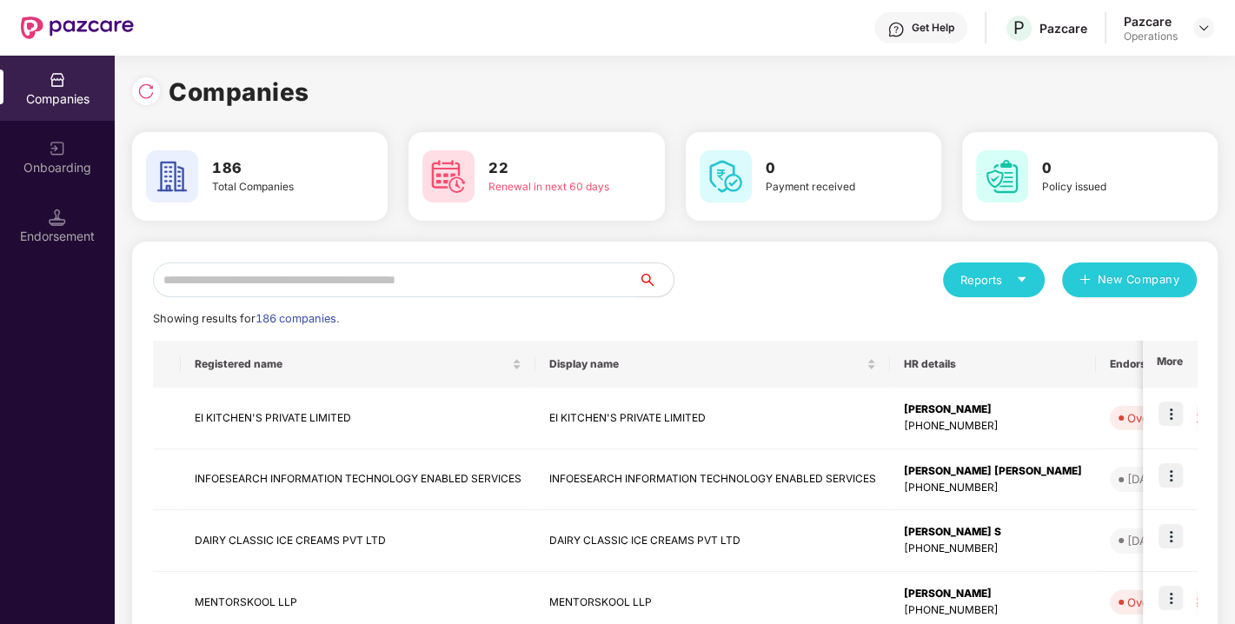
click at [359, 286] on input "text" at bounding box center [396, 280] width 486 height 35
paste input "**********"
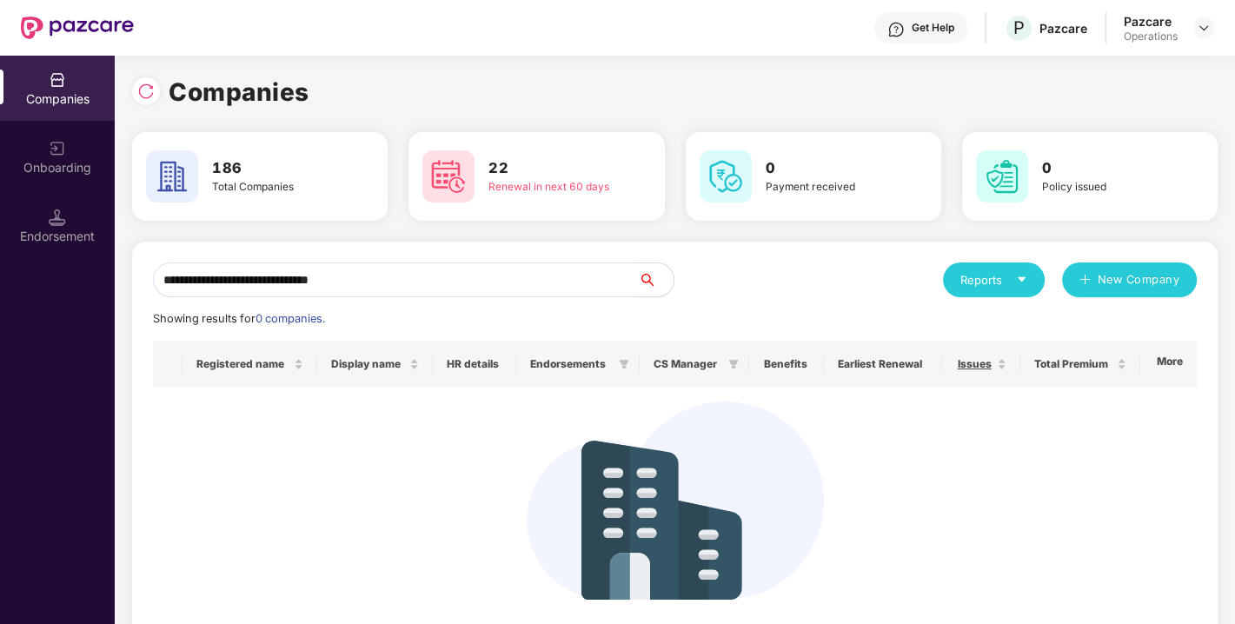
drag, startPoint x: 388, startPoint y: 283, endPoint x: 247, endPoint y: 283, distance: 140.8
click at [247, 283] on input "**********" at bounding box center [396, 280] width 486 height 35
type input "*"
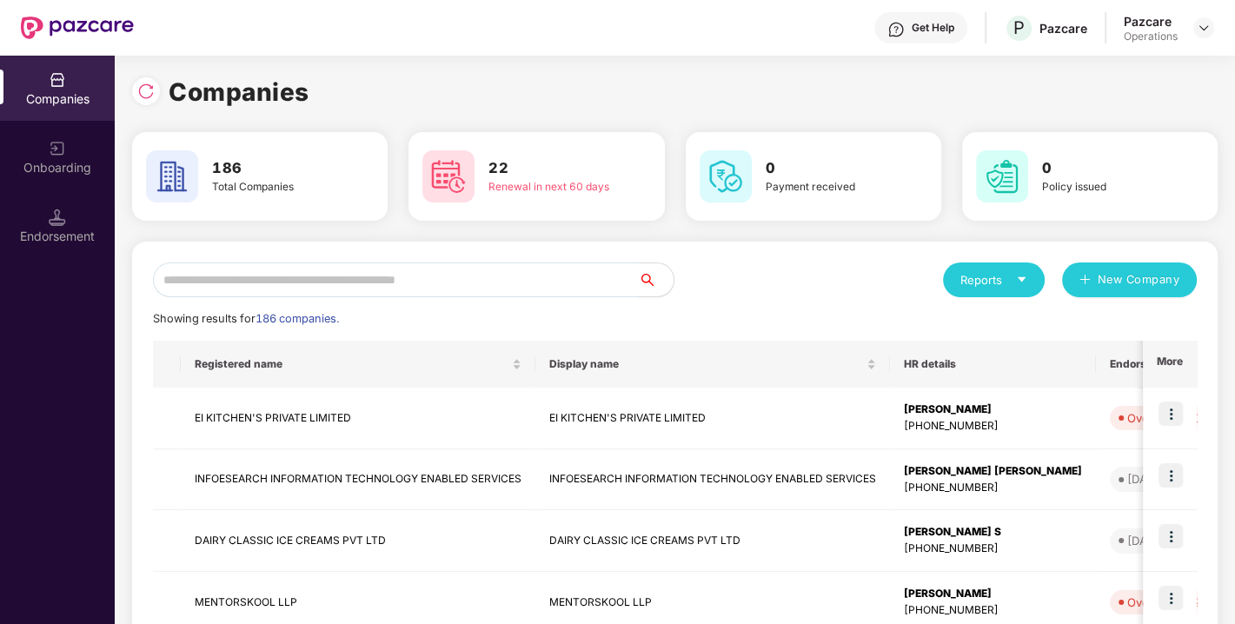
paste input "**********"
click at [427, 285] on input "text" at bounding box center [396, 280] width 486 height 35
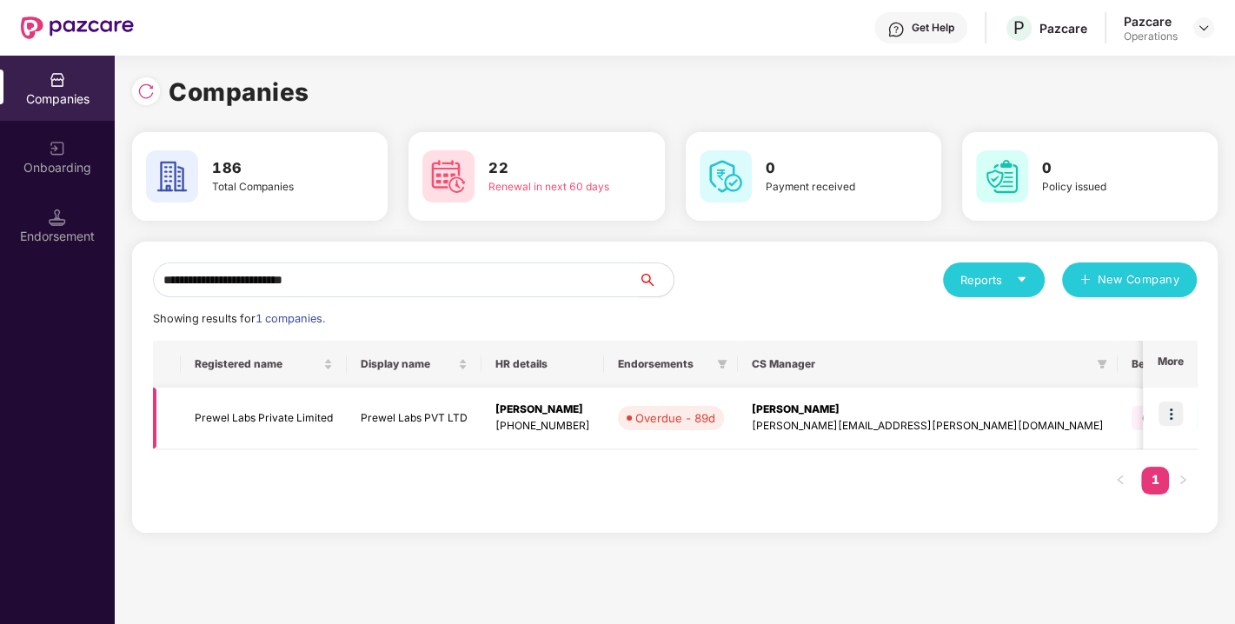
type input "**********"
click at [1171, 409] on img at bounding box center [1171, 414] width 24 height 24
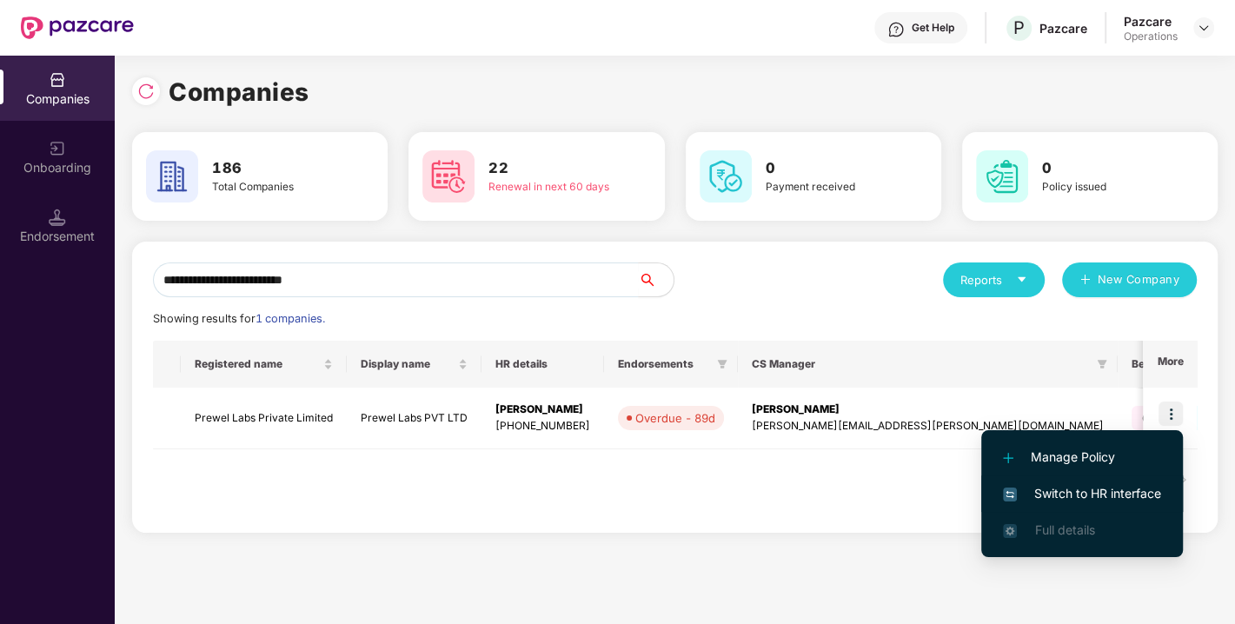
click at [1102, 481] on li "Switch to HR interface" at bounding box center [1083, 494] width 202 height 37
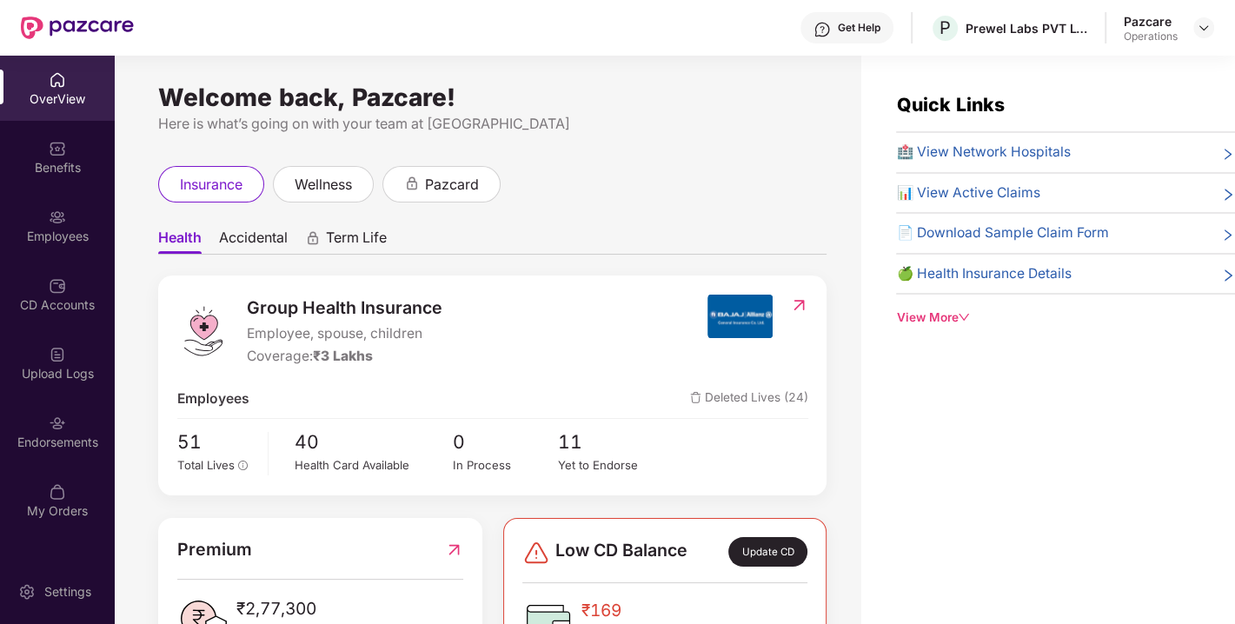
click at [64, 439] on div "Endorsements" at bounding box center [57, 442] width 115 height 17
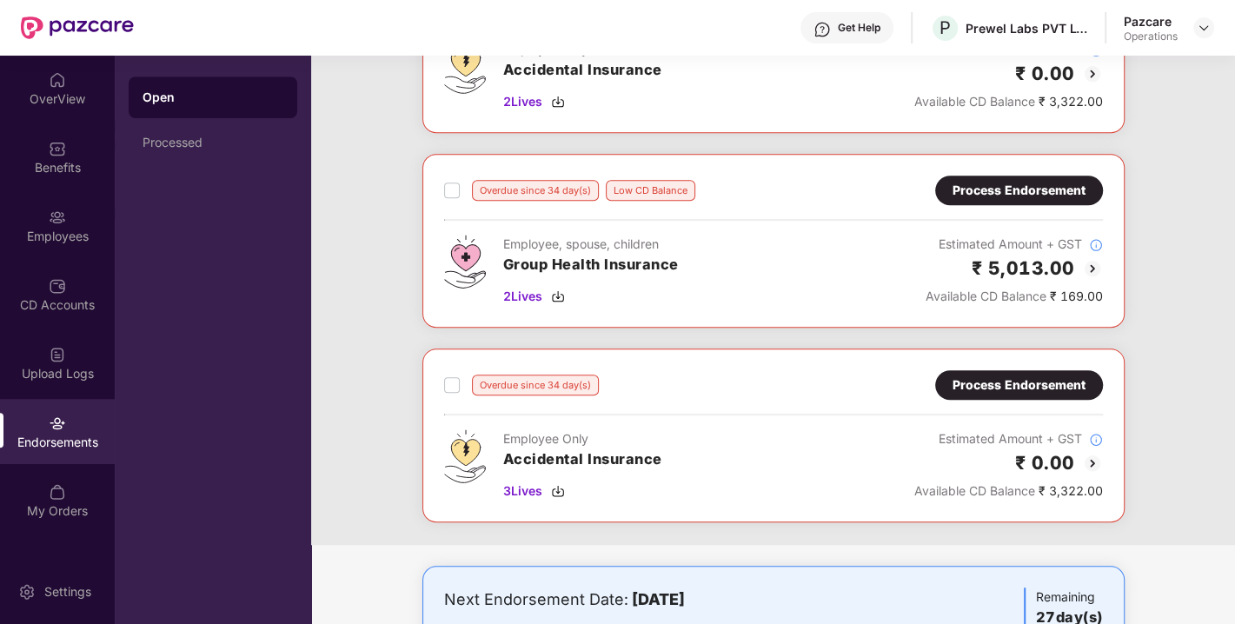
scroll to position [777, 0]
click at [977, 386] on div "Process Endorsement" at bounding box center [1019, 384] width 133 height 19
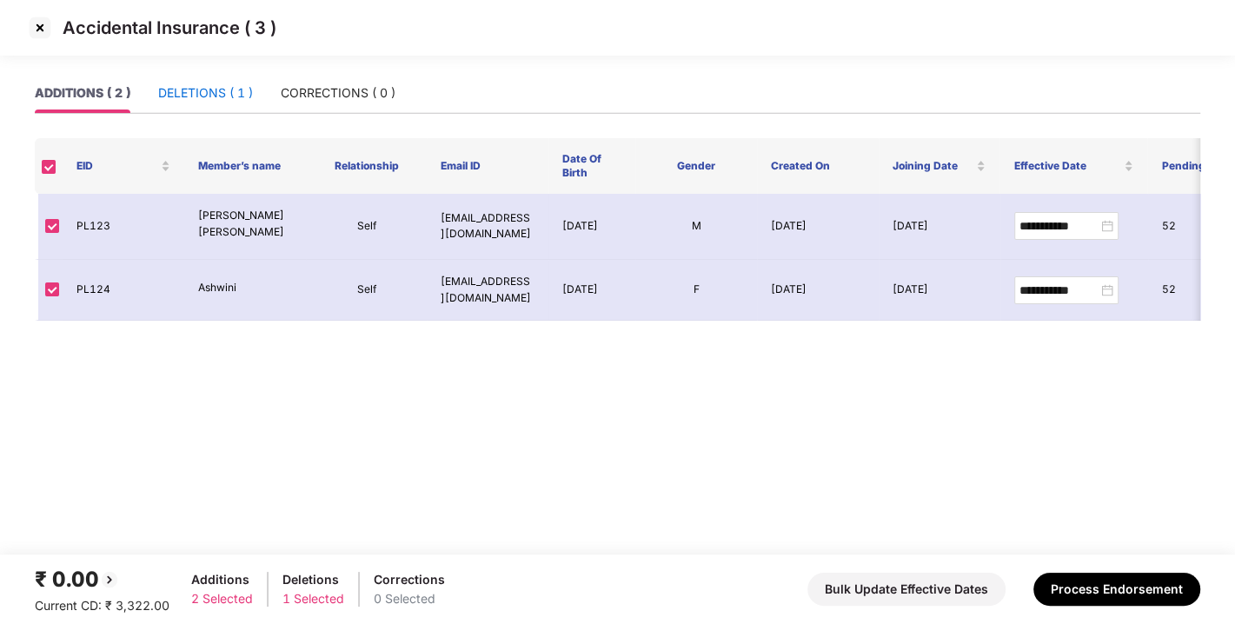
click at [186, 87] on div "DELETIONS ( 1 )" at bounding box center [205, 92] width 95 height 19
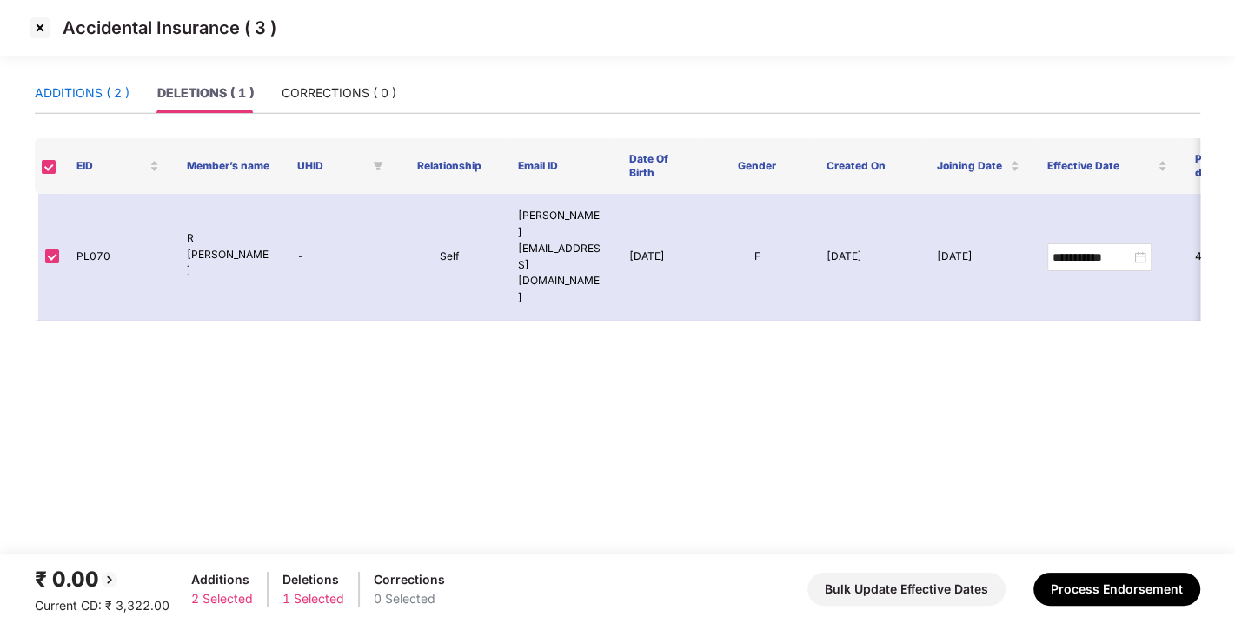
click at [62, 94] on div "ADDITIONS ( 2 )" at bounding box center [82, 92] width 95 height 19
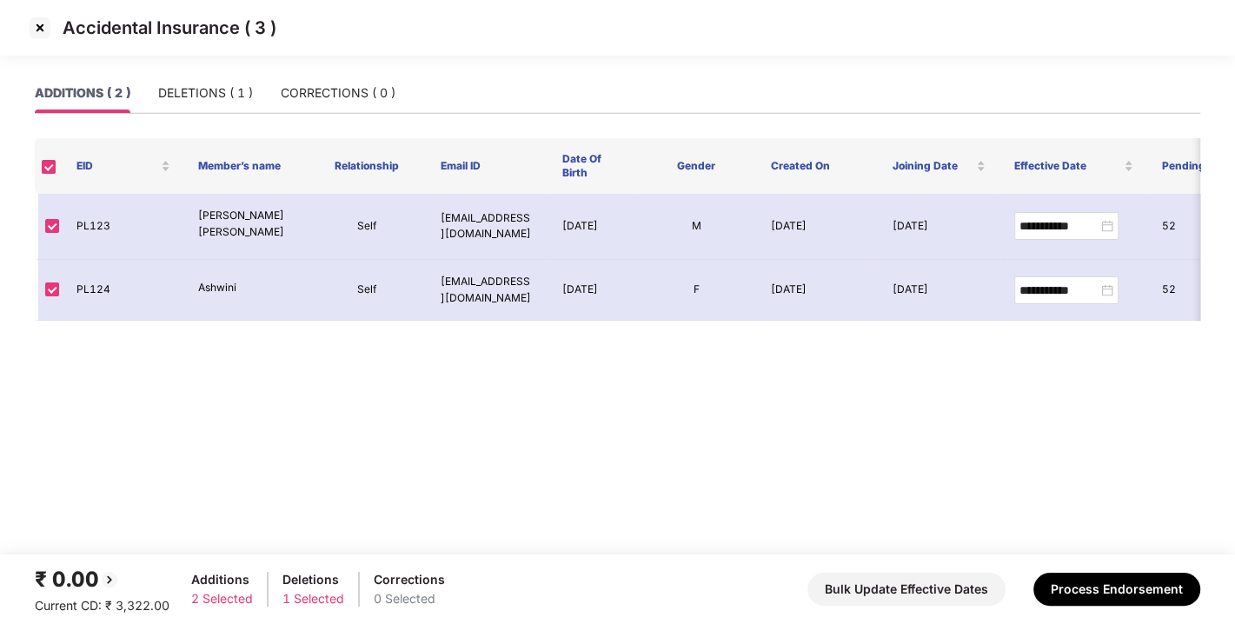
click at [42, 30] on img at bounding box center [40, 28] width 28 height 28
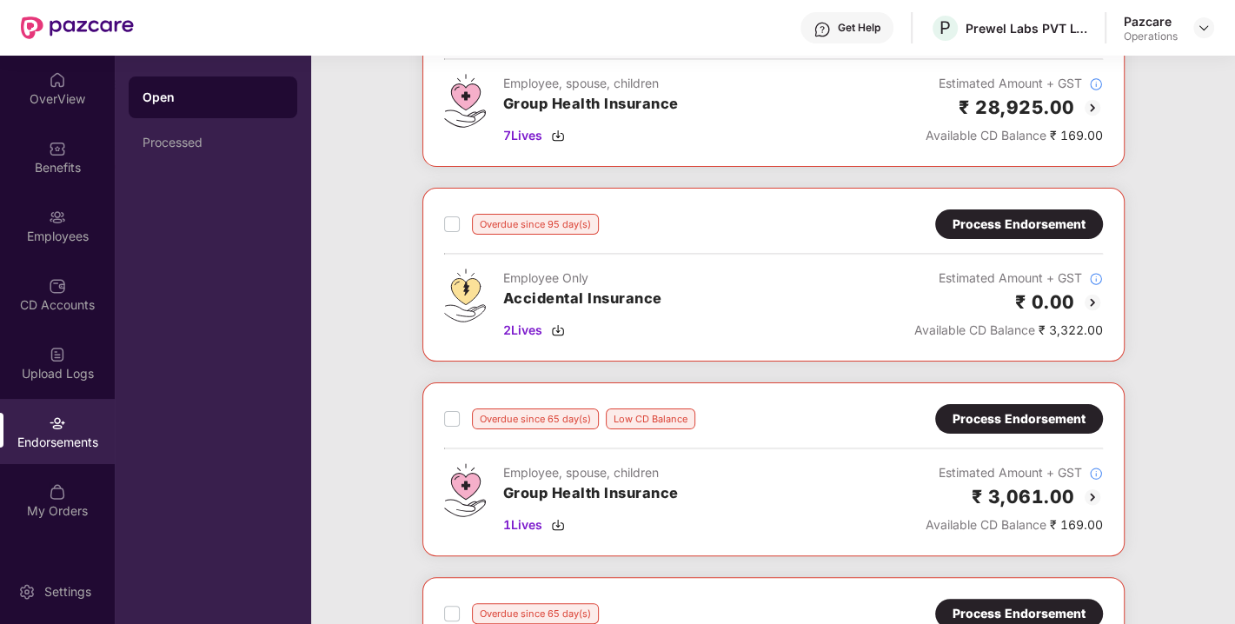
scroll to position [0, 0]
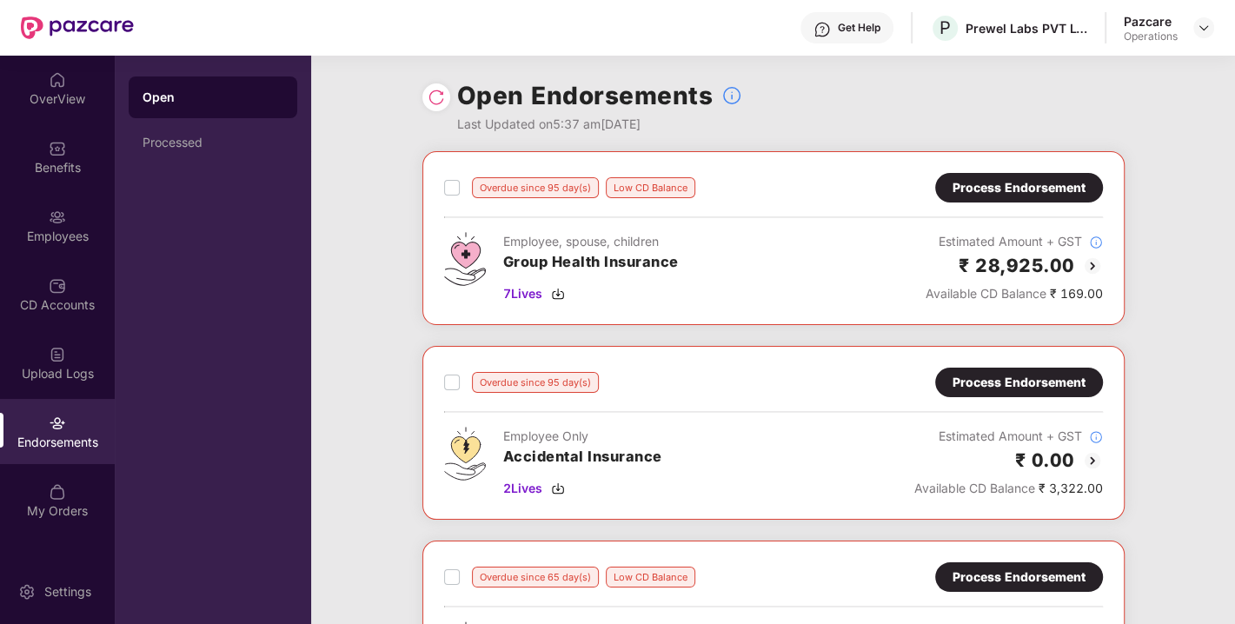
click at [1005, 369] on div "Process Endorsement" at bounding box center [1019, 383] width 168 height 30
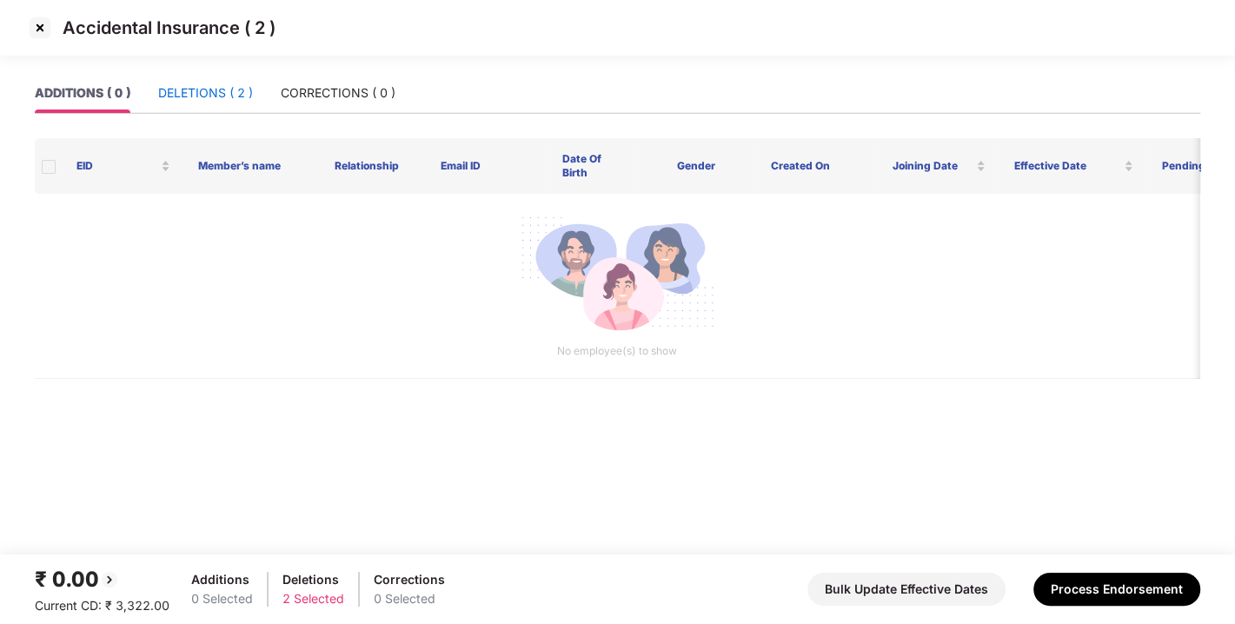
click at [198, 97] on div "DELETIONS ( 2 )" at bounding box center [205, 92] width 95 height 19
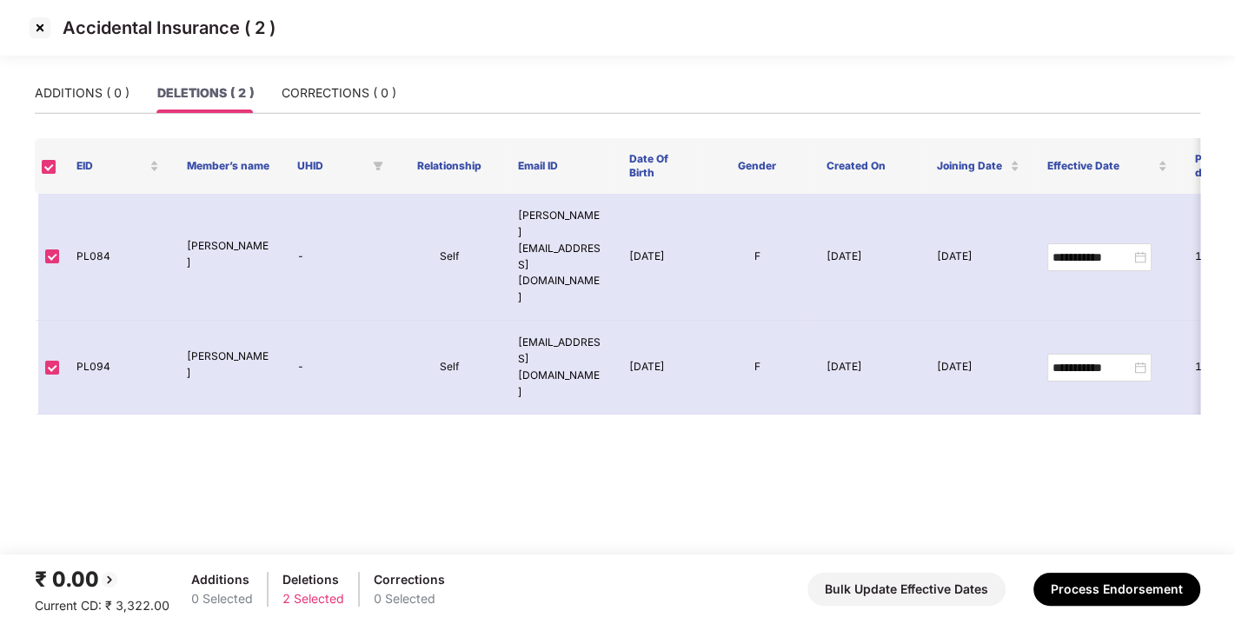
click at [32, 20] on img at bounding box center [40, 28] width 28 height 28
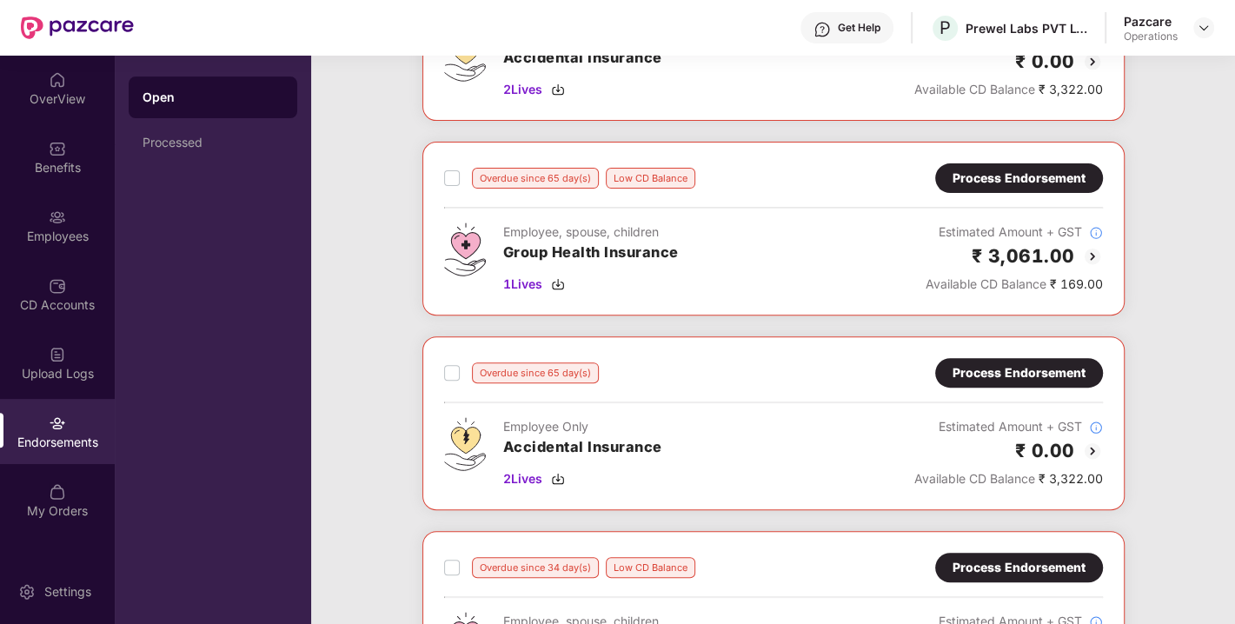
scroll to position [536, 0]
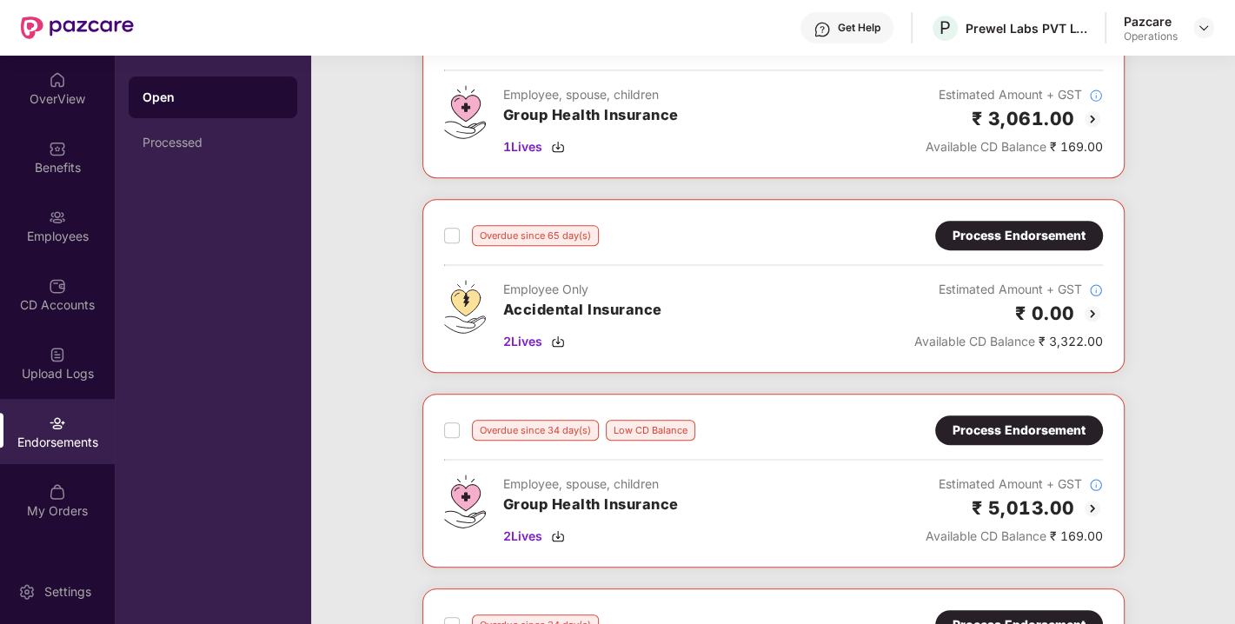
click at [970, 244] on div "Process Endorsement" at bounding box center [1019, 236] width 168 height 30
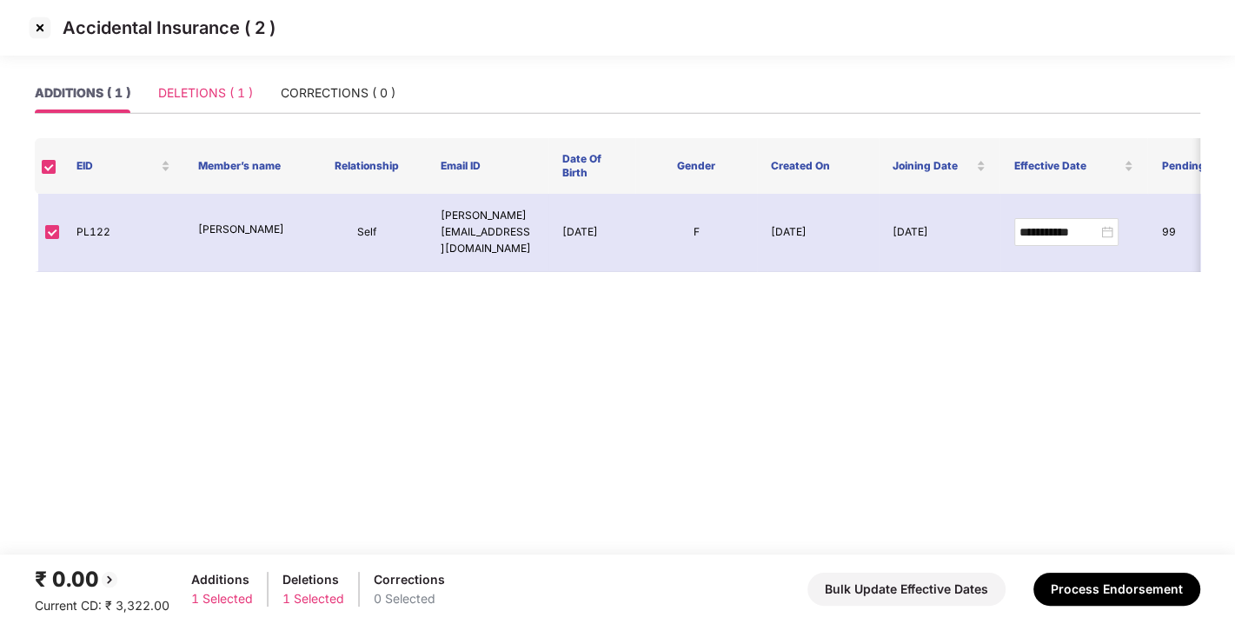
click at [177, 77] on div "DELETIONS ( 1 )" at bounding box center [205, 93] width 95 height 40
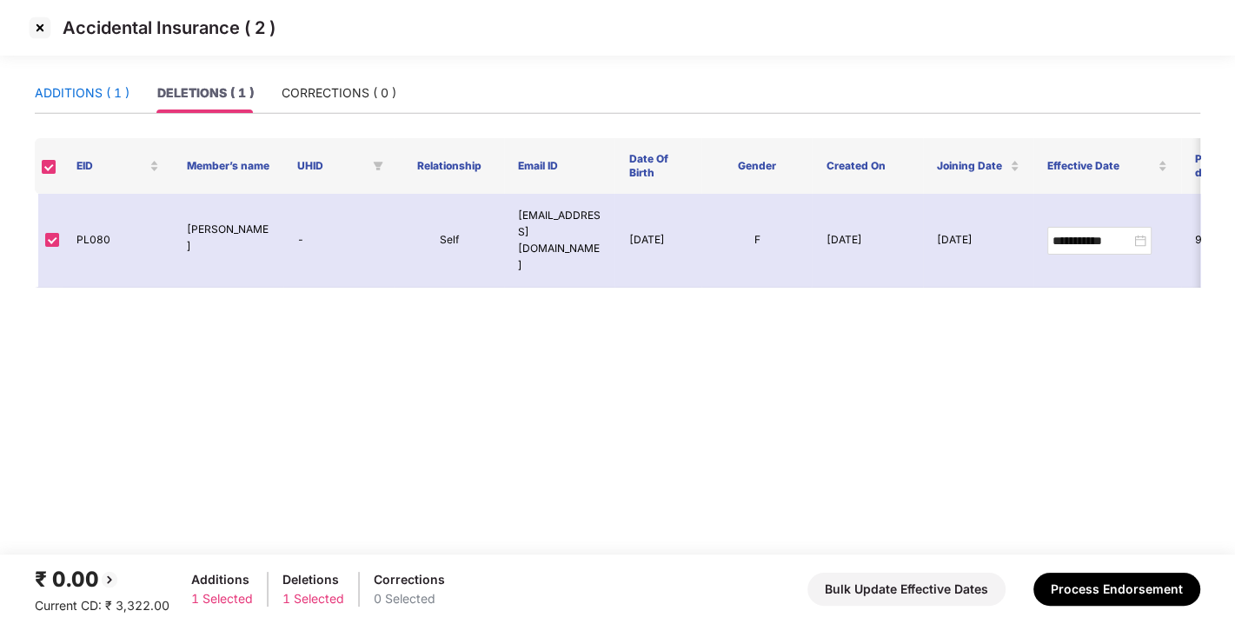
click at [89, 91] on div "ADDITIONS ( 1 )" at bounding box center [82, 92] width 95 height 19
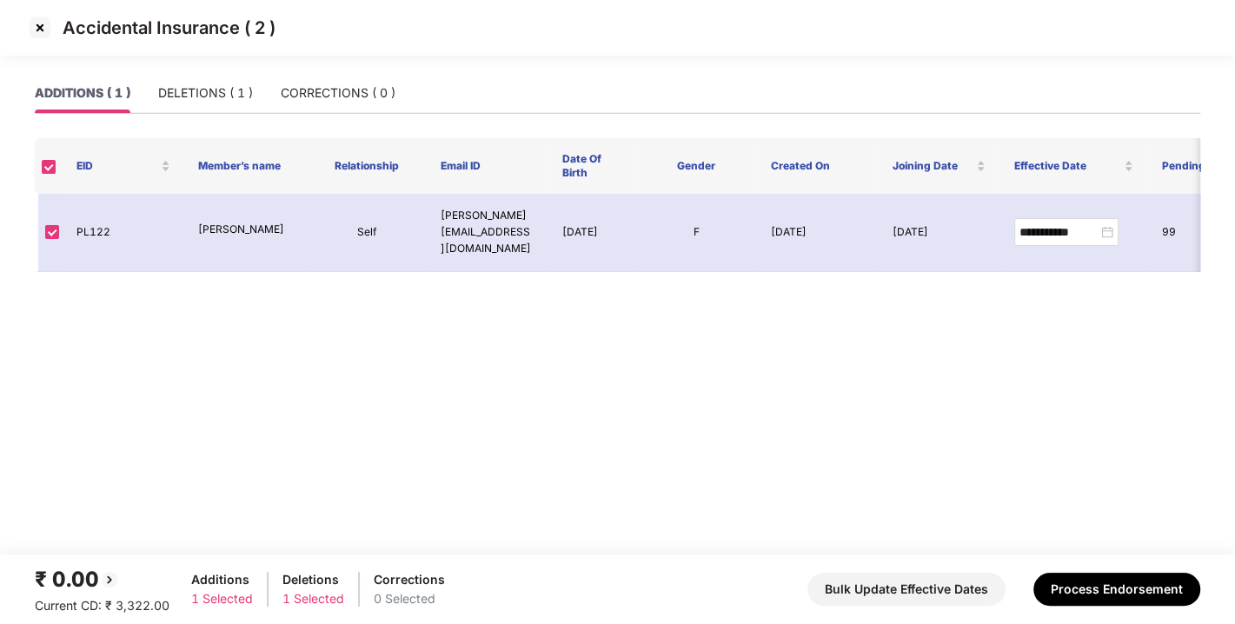
click at [39, 30] on img at bounding box center [40, 28] width 28 height 28
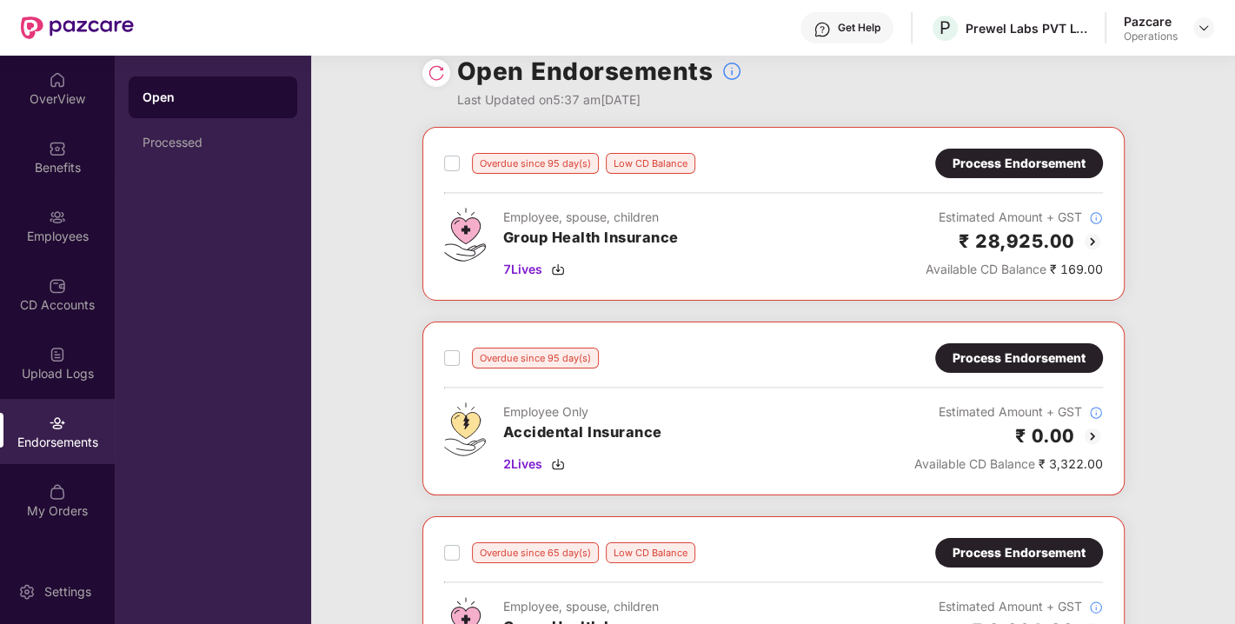
scroll to position [0, 0]
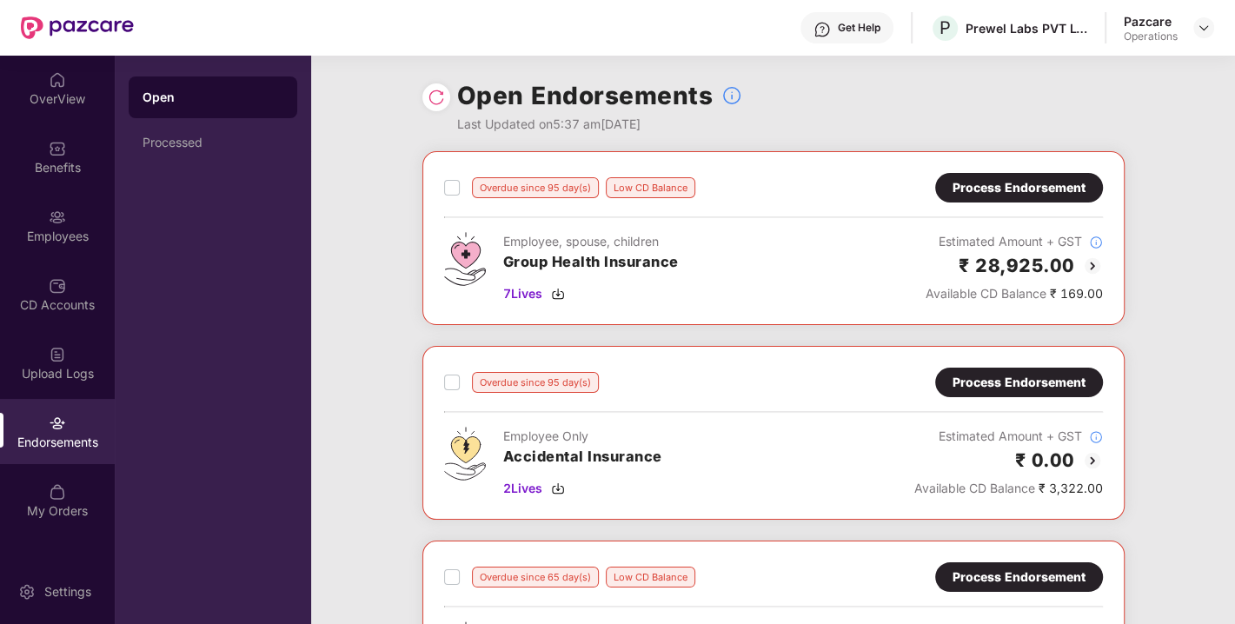
click at [432, 94] on img at bounding box center [436, 97] width 17 height 17
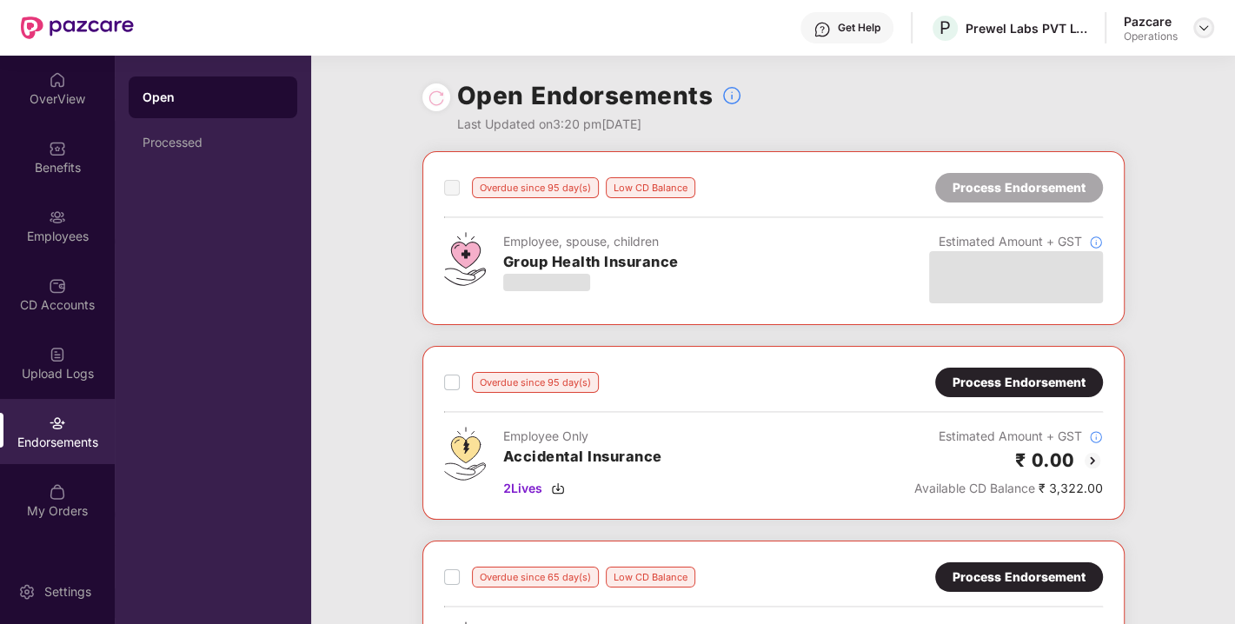
click at [1212, 30] on div at bounding box center [1204, 27] width 21 height 21
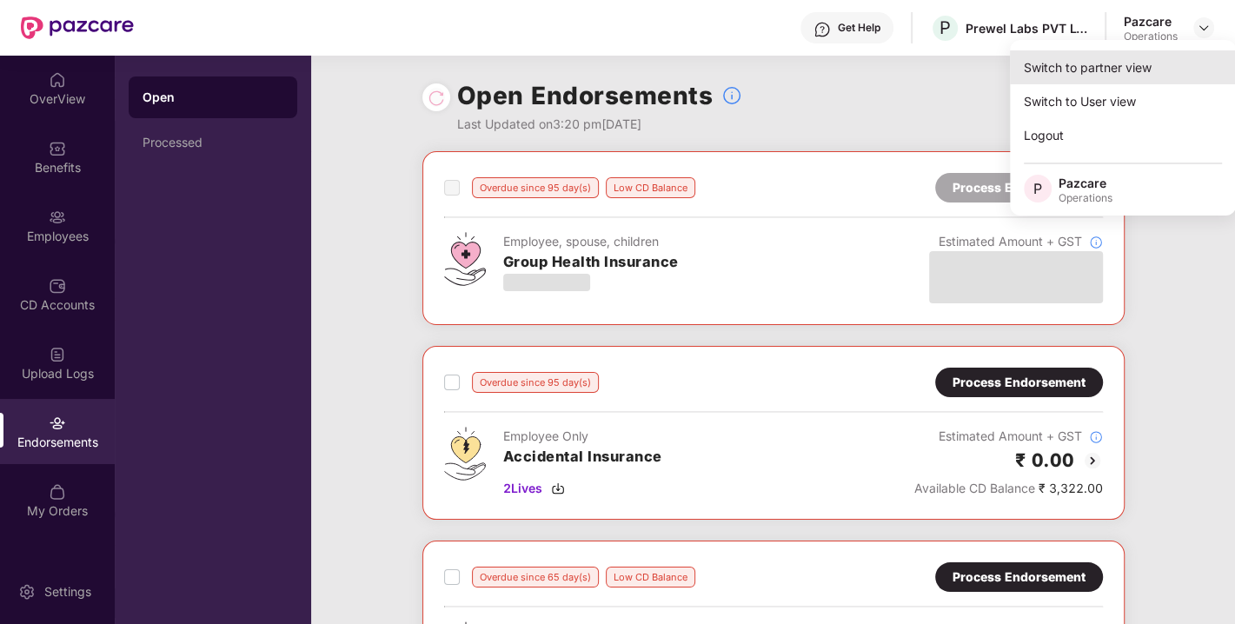
click at [1123, 63] on div "Switch to partner view" at bounding box center [1123, 67] width 226 height 34
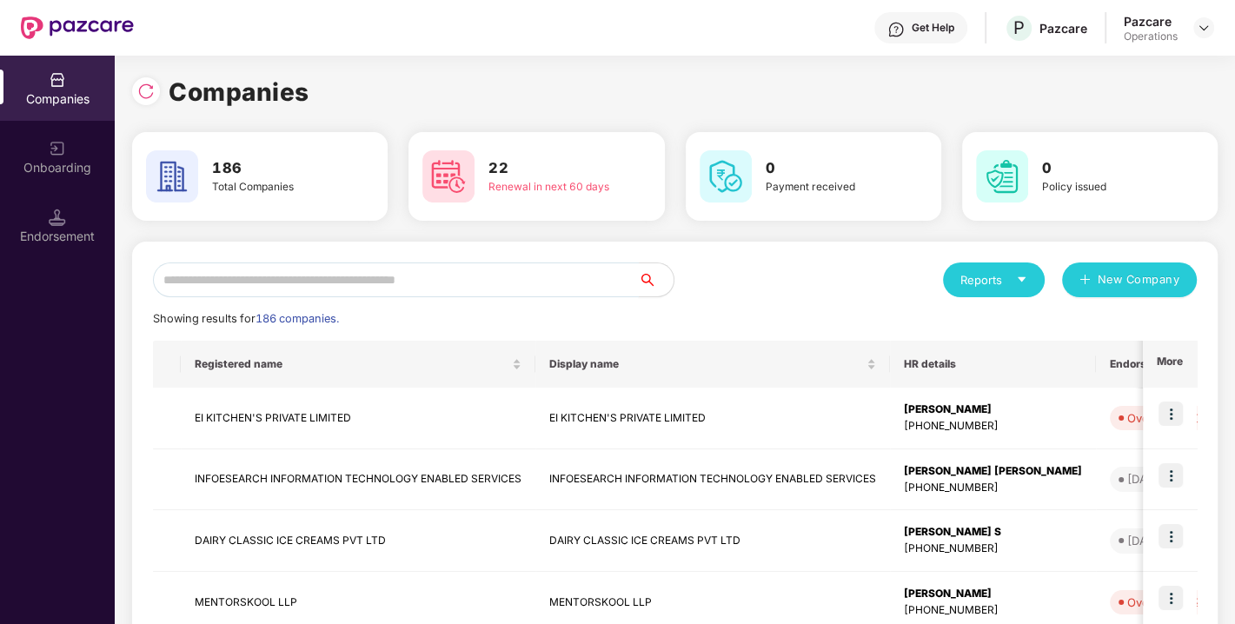
click at [416, 280] on input "text" at bounding box center [396, 280] width 486 height 35
paste input "**********"
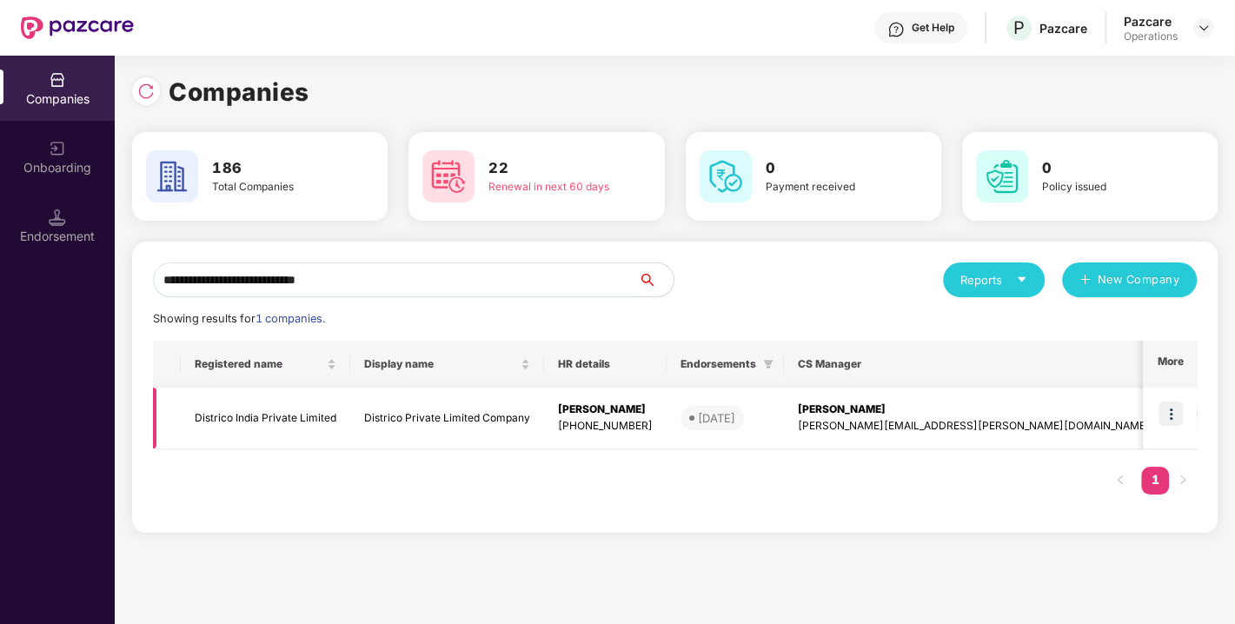
type input "**********"
click at [1175, 409] on img at bounding box center [1171, 414] width 24 height 24
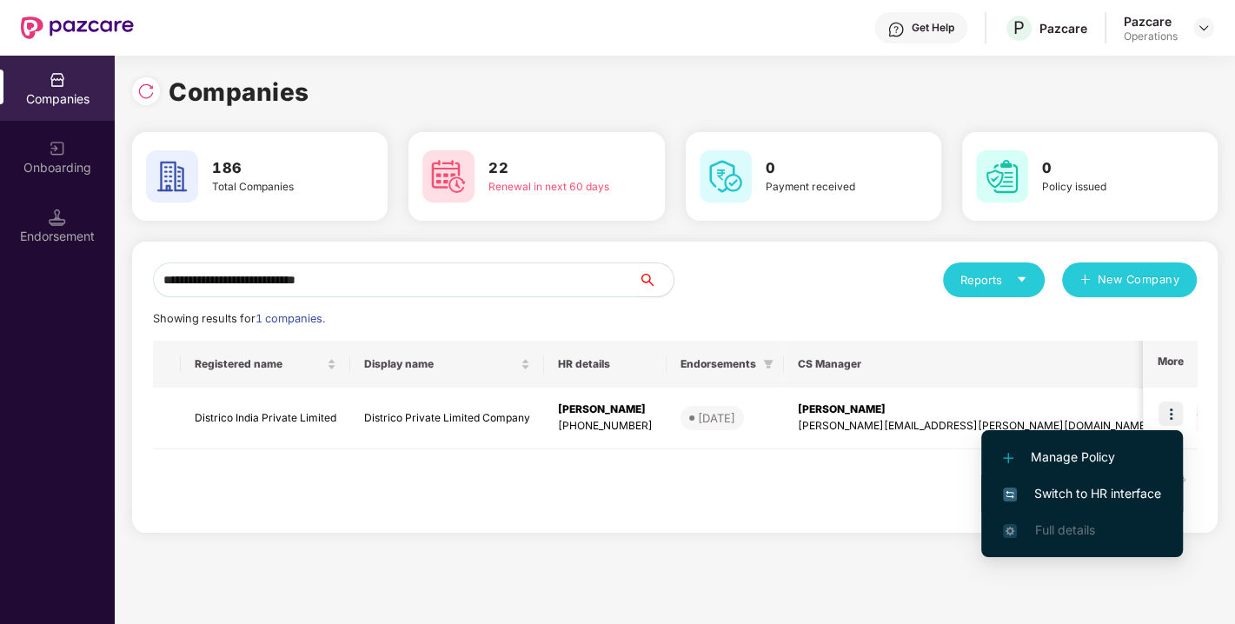
click at [1092, 487] on span "Switch to HR interface" at bounding box center [1082, 493] width 158 height 19
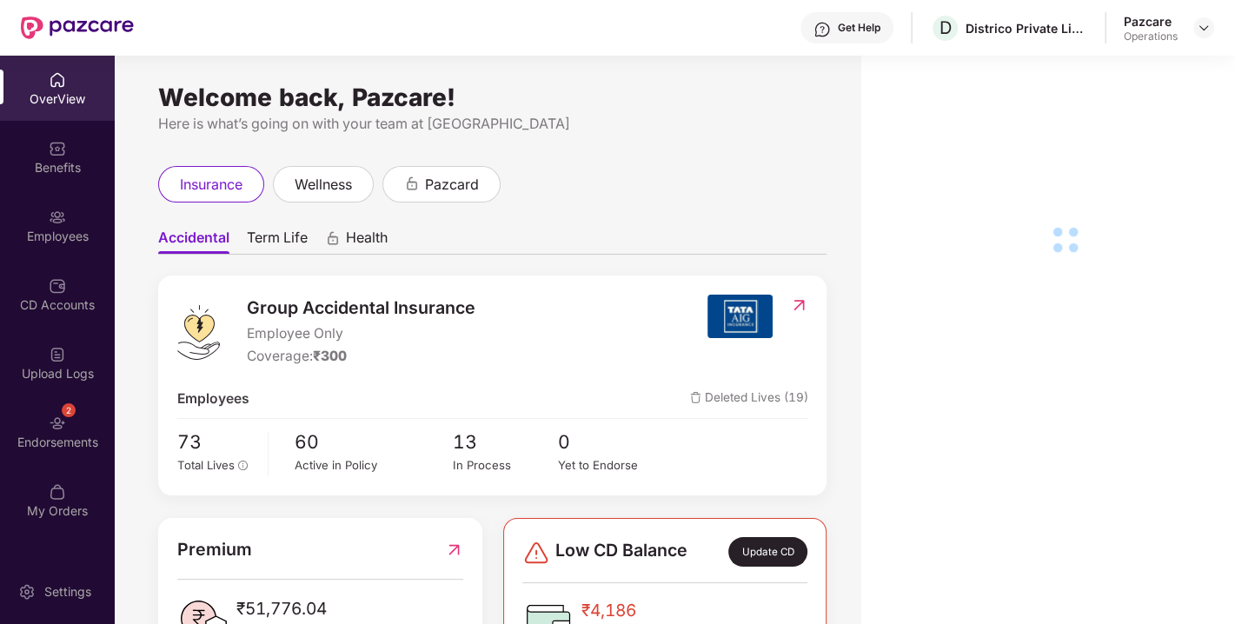
click at [89, 435] on div "Endorsements" at bounding box center [57, 442] width 115 height 17
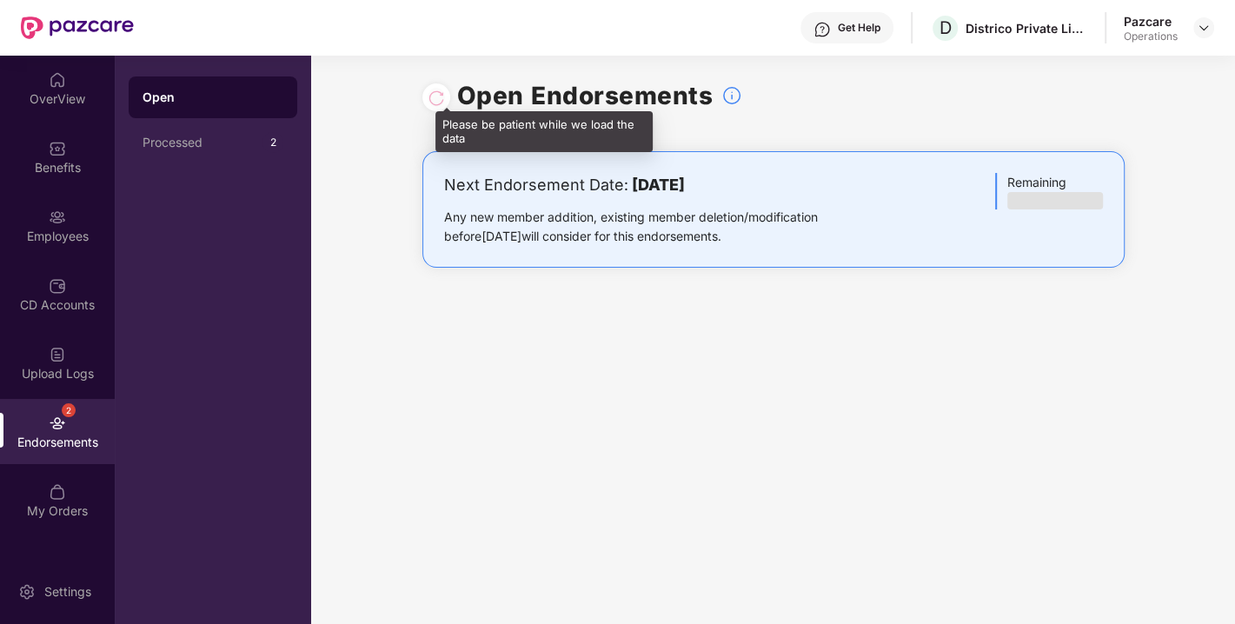
click at [442, 99] on div at bounding box center [436, 97] width 17 height 19
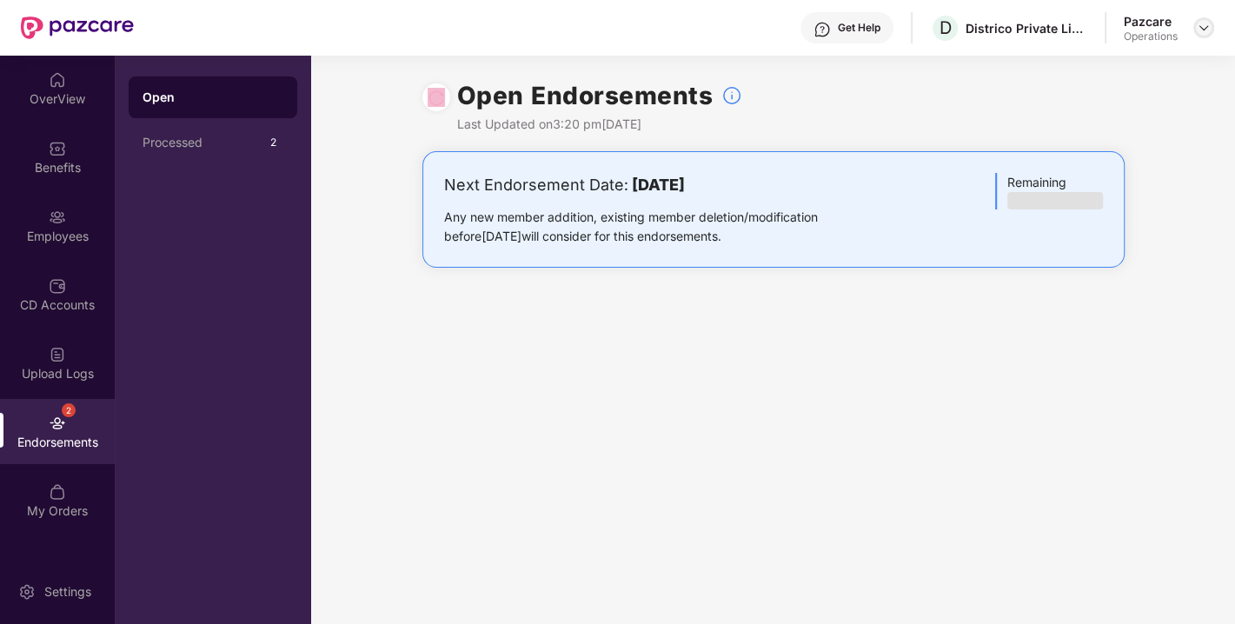
click at [1197, 25] on img at bounding box center [1204, 28] width 14 height 14
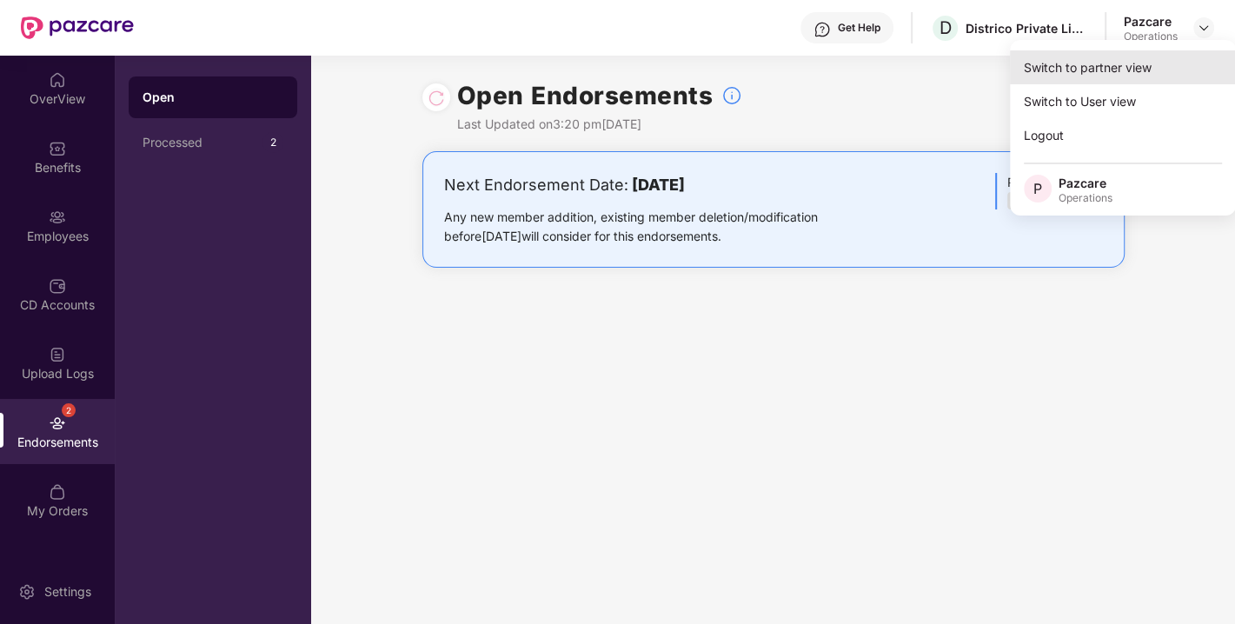
click at [1108, 62] on div "Switch to partner view" at bounding box center [1123, 67] width 226 height 34
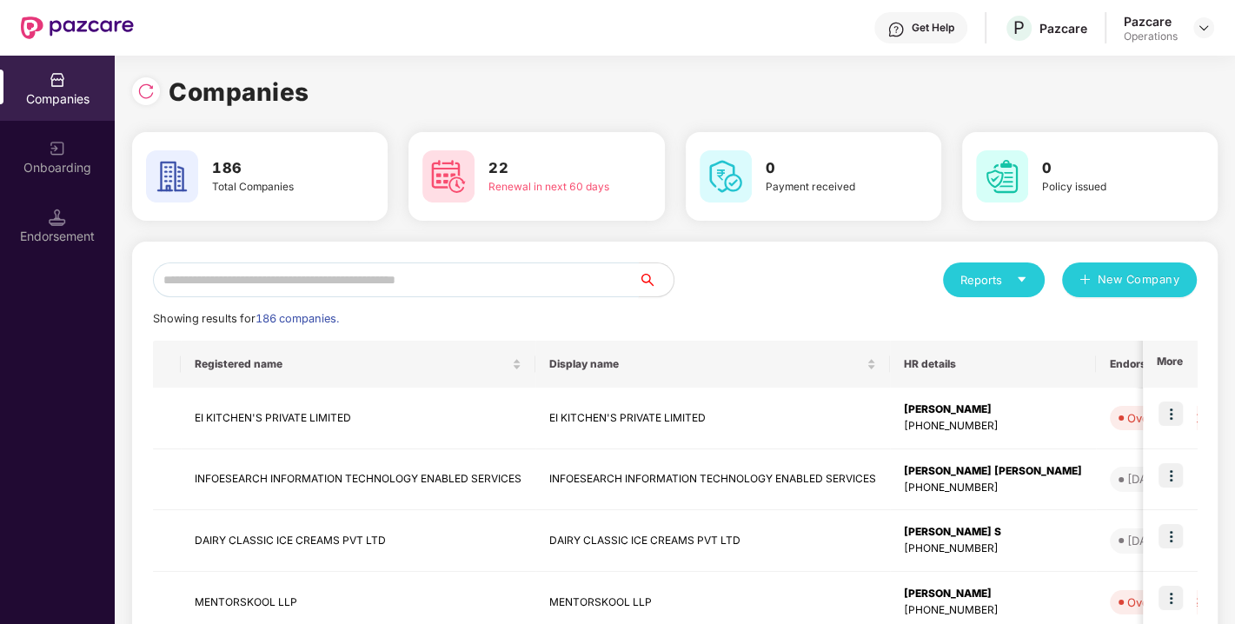
click at [486, 285] on input "text" at bounding box center [396, 280] width 486 height 35
paste input "**********"
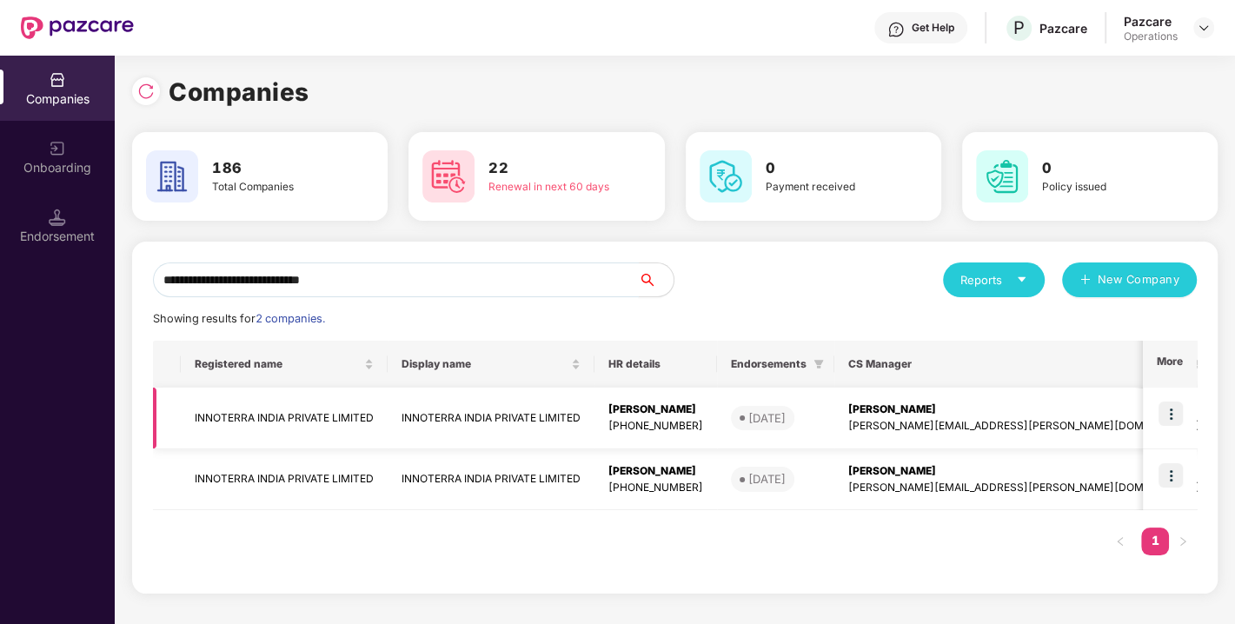
type input "**********"
click at [1175, 402] on img at bounding box center [1171, 414] width 24 height 24
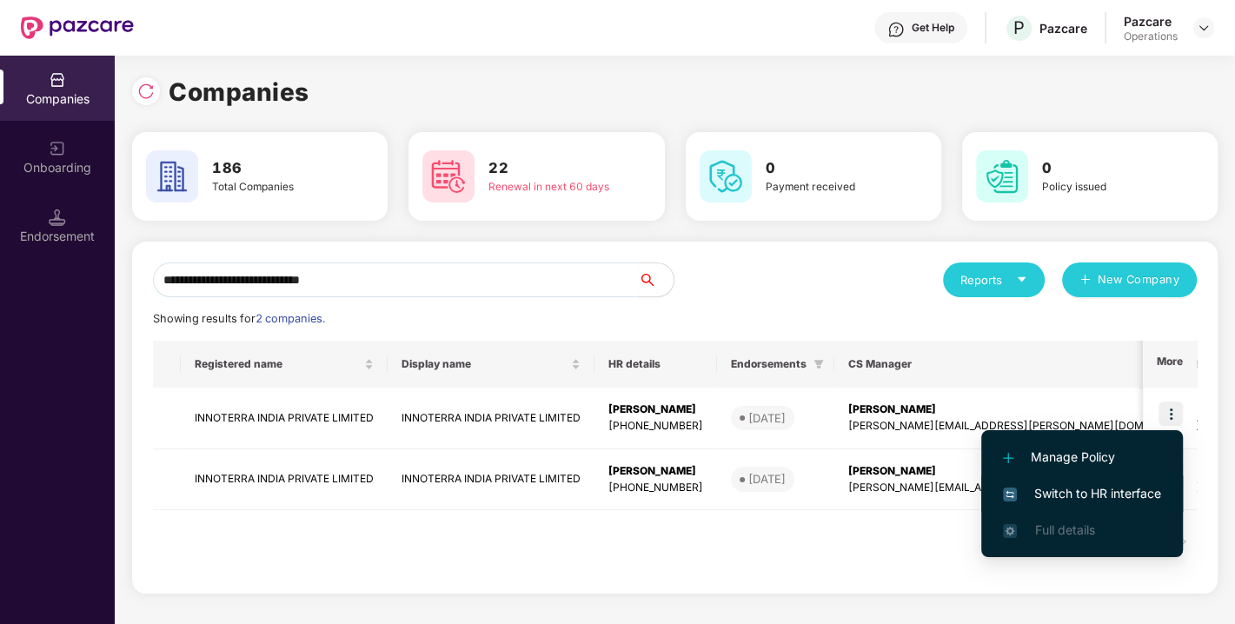
click at [1069, 494] on span "Switch to HR interface" at bounding box center [1082, 493] width 158 height 19
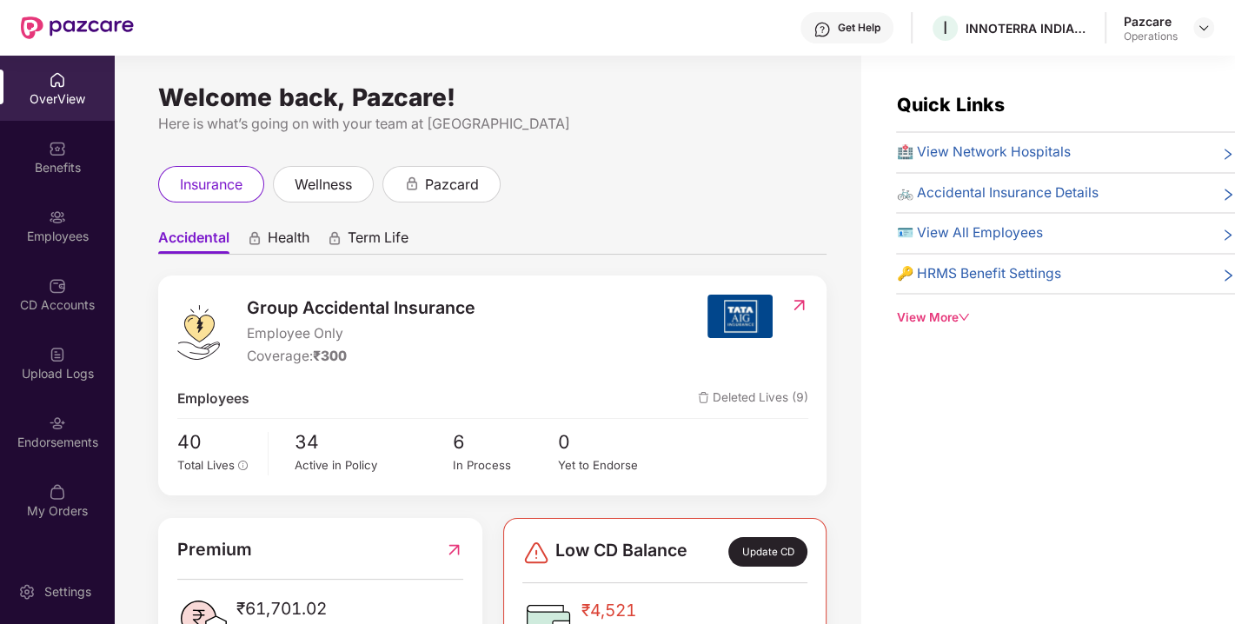
click at [69, 423] on div "Endorsements" at bounding box center [57, 431] width 115 height 65
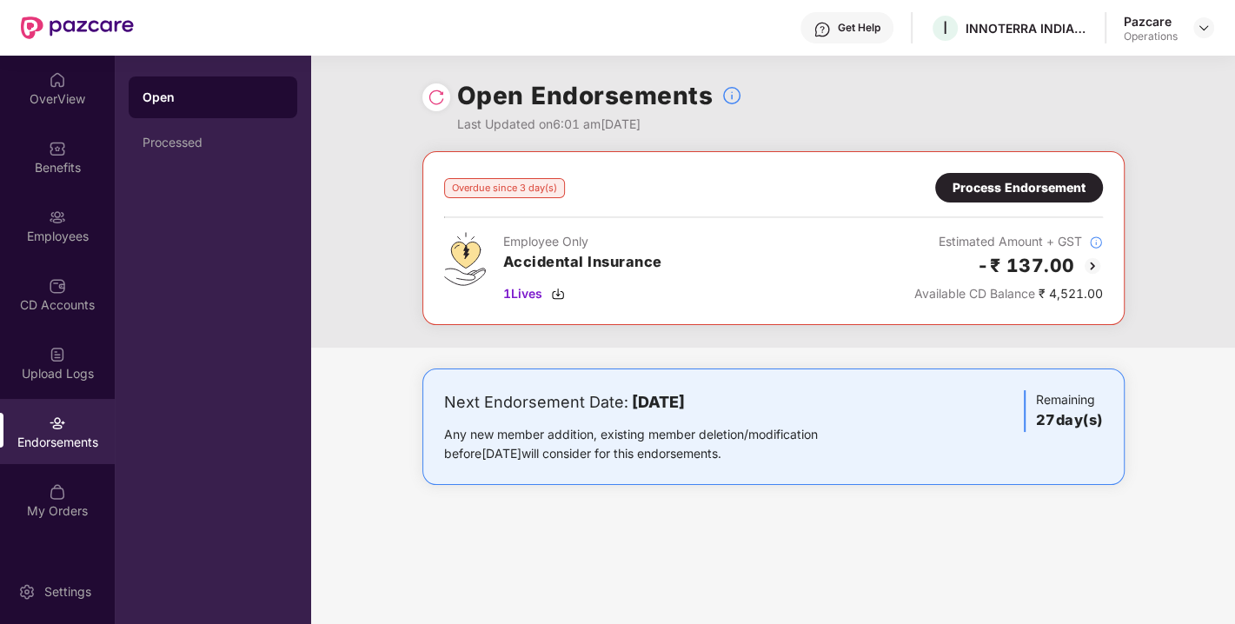
click at [1029, 183] on div "Process Endorsement" at bounding box center [1019, 187] width 133 height 19
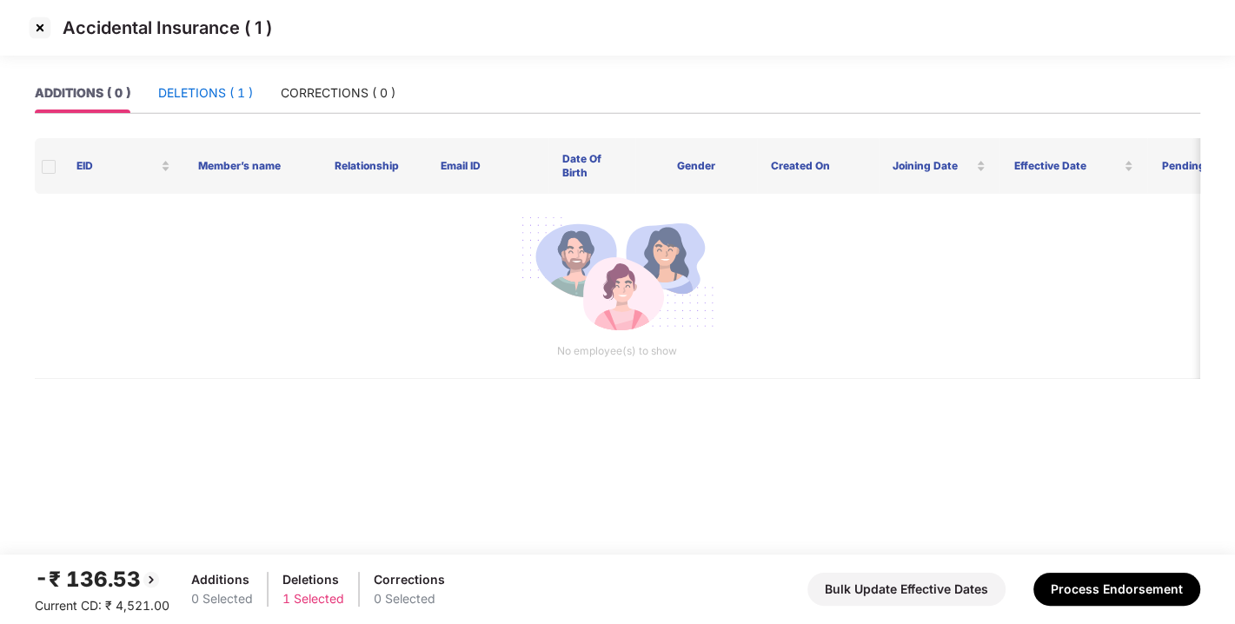
click at [216, 90] on div "DELETIONS ( 1 )" at bounding box center [205, 92] width 95 height 19
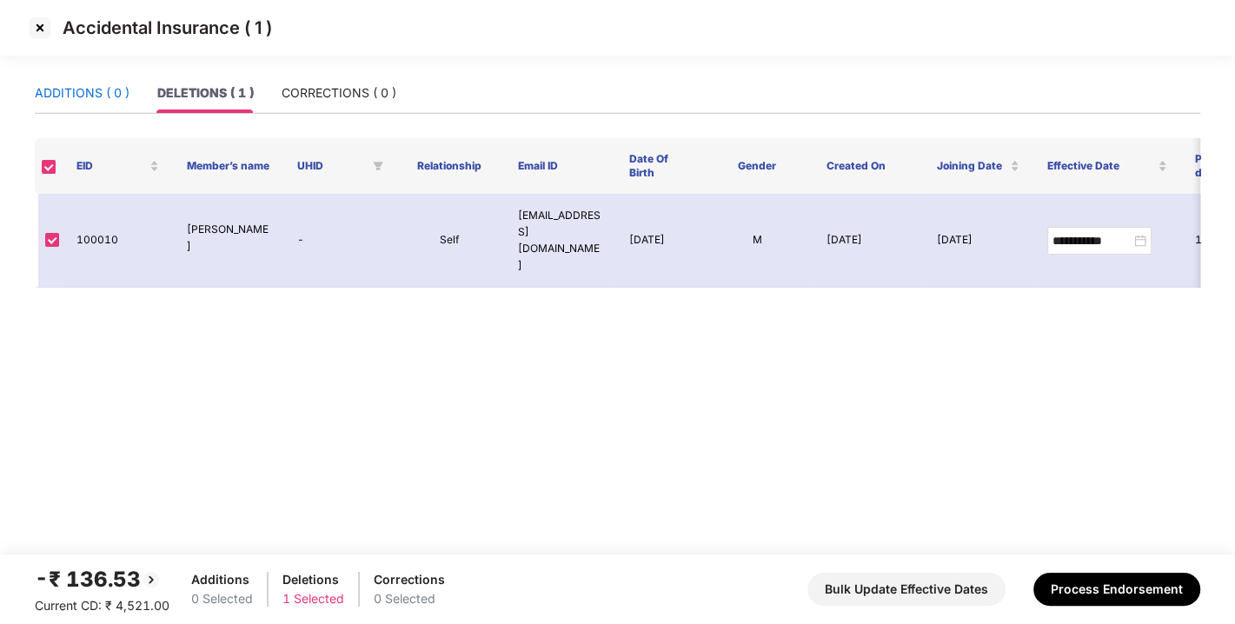
click at [75, 93] on div "ADDITIONS ( 0 )" at bounding box center [82, 92] width 95 height 19
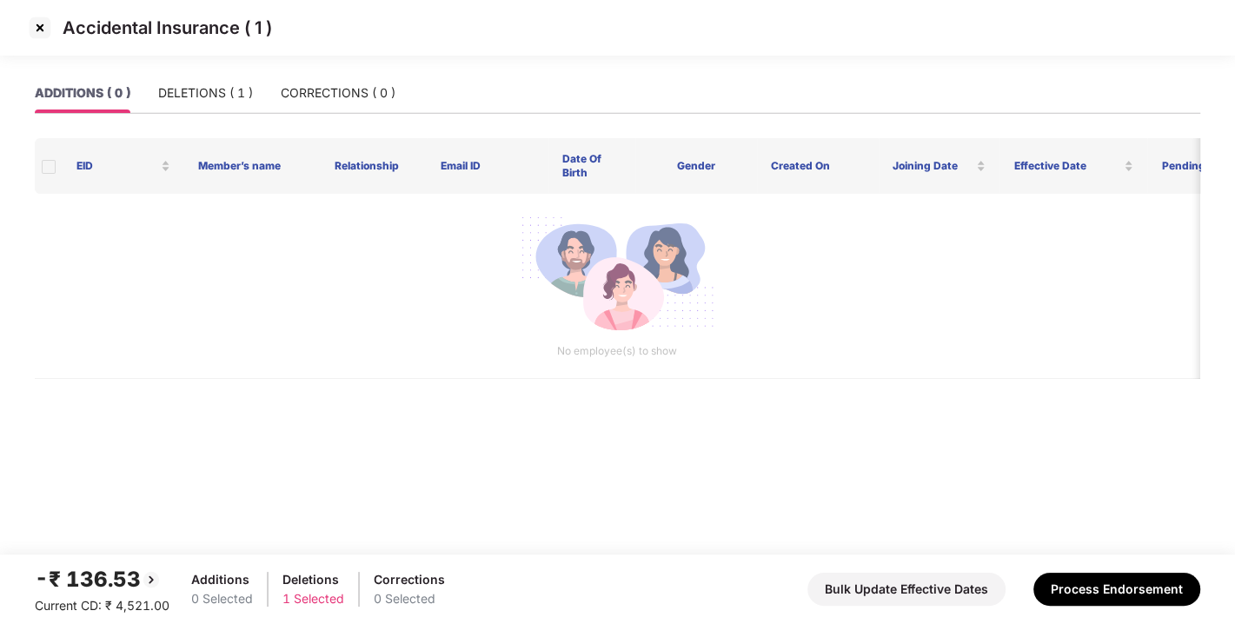
click at [37, 32] on img at bounding box center [40, 28] width 28 height 28
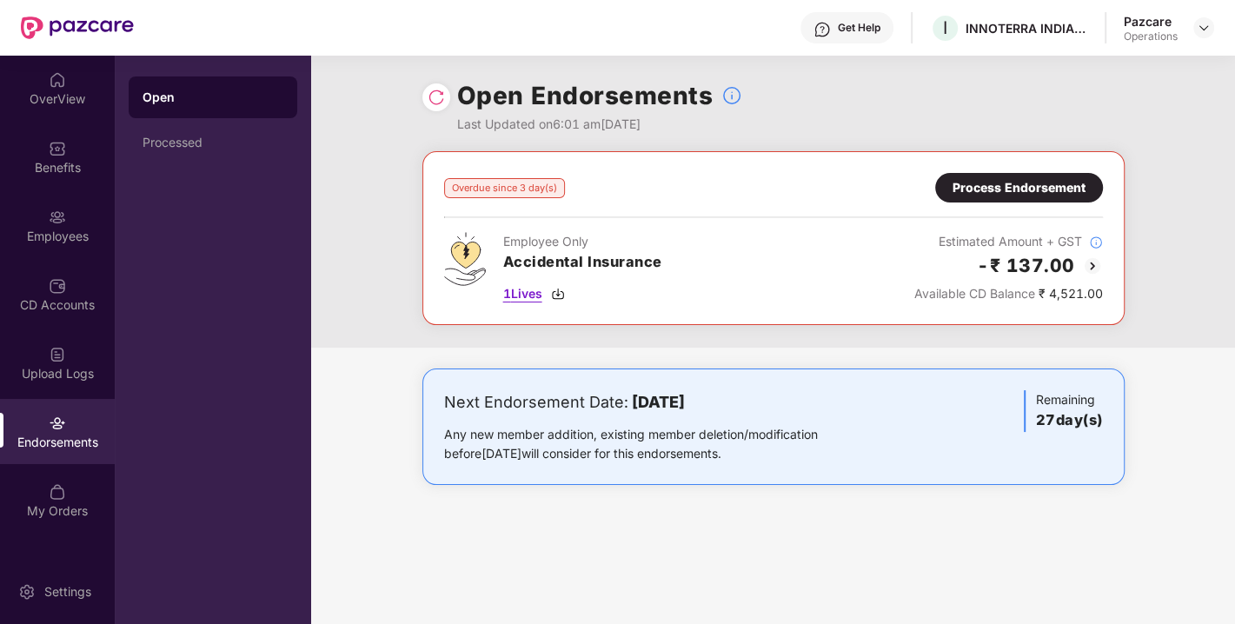
click at [557, 294] on img at bounding box center [558, 294] width 14 height 14
click at [1005, 179] on div "Process Endorsement" at bounding box center [1019, 187] width 133 height 19
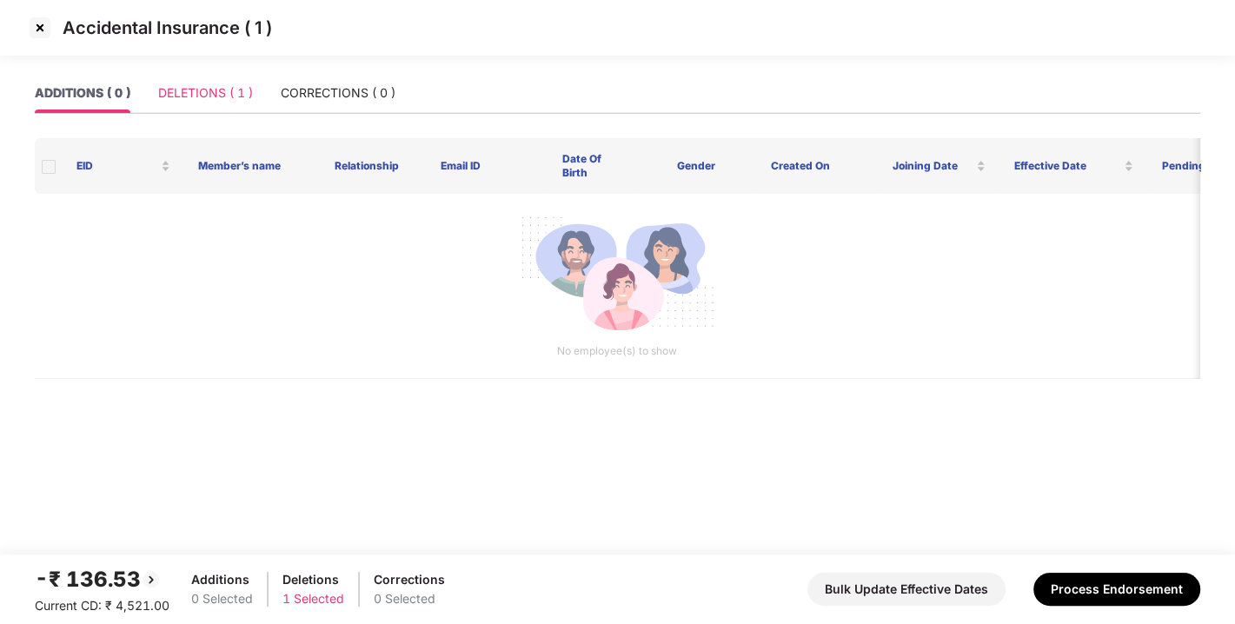
click at [221, 112] on div "DELETIONS ( 1 )" at bounding box center [205, 93] width 95 height 40
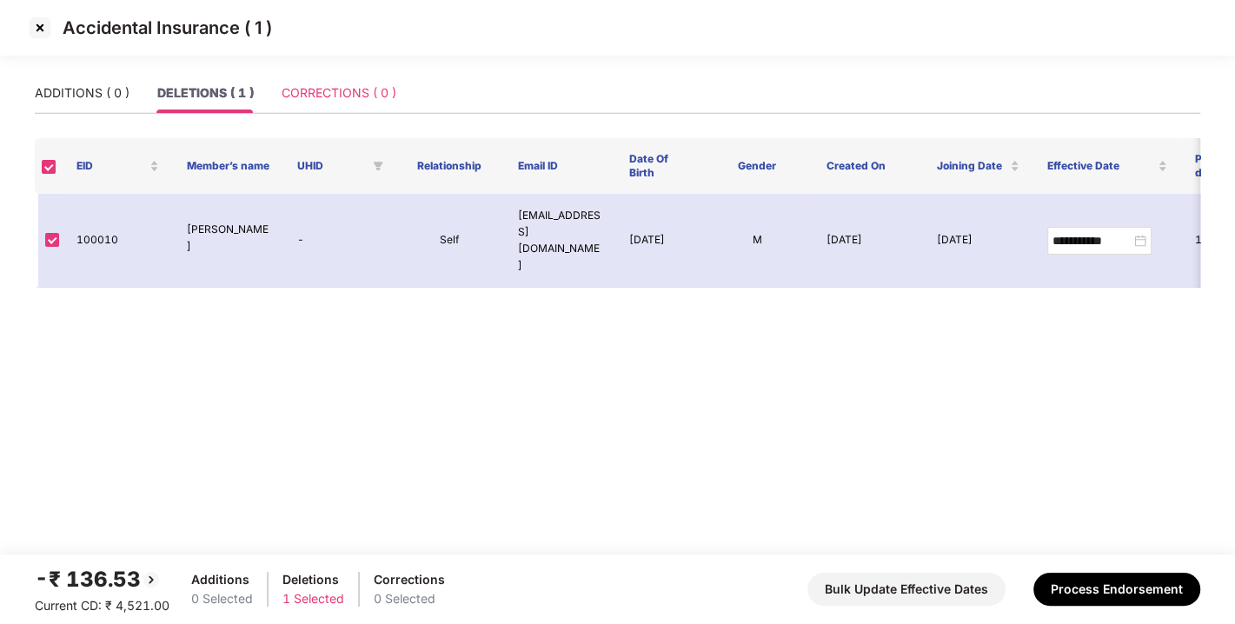
click at [302, 108] on div "CORRECTIONS ( 0 )" at bounding box center [339, 93] width 115 height 40
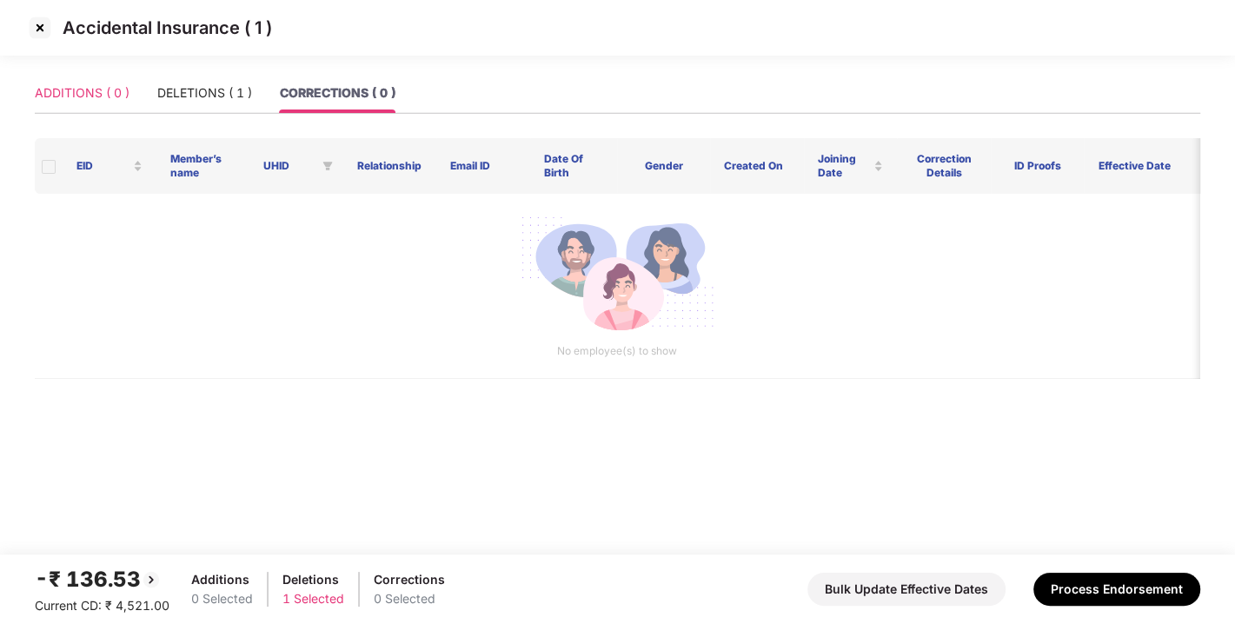
click at [107, 77] on div "ADDITIONS ( 0 )" at bounding box center [82, 93] width 95 height 40
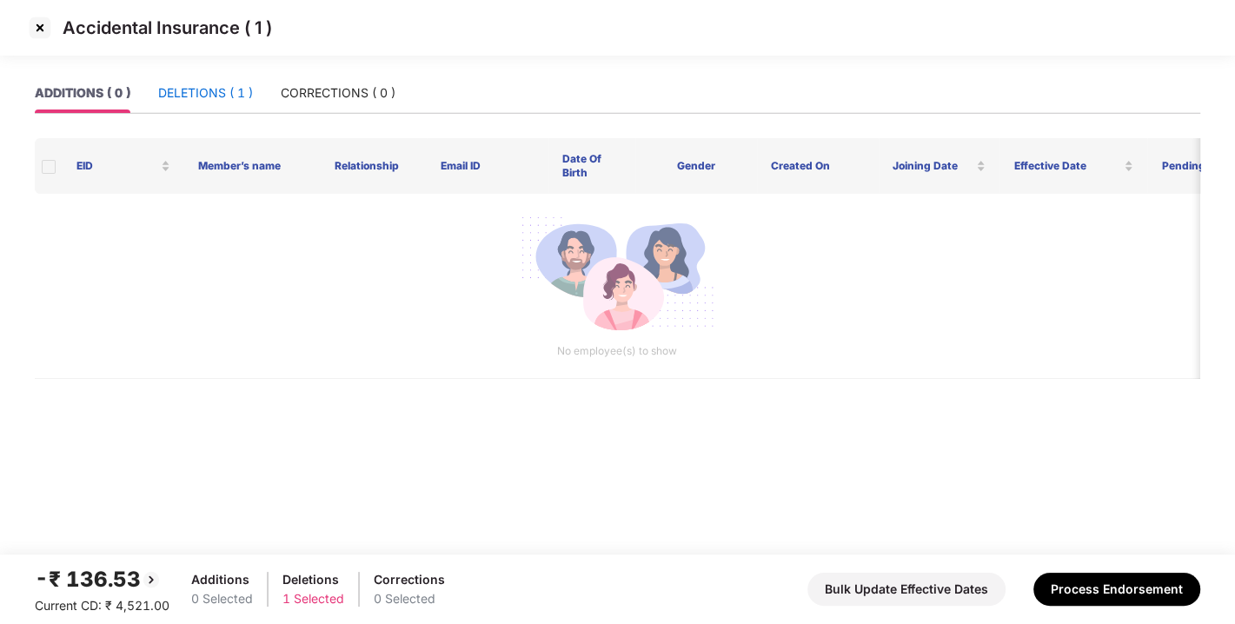
click at [207, 99] on div "DELETIONS ( 1 )" at bounding box center [205, 92] width 95 height 19
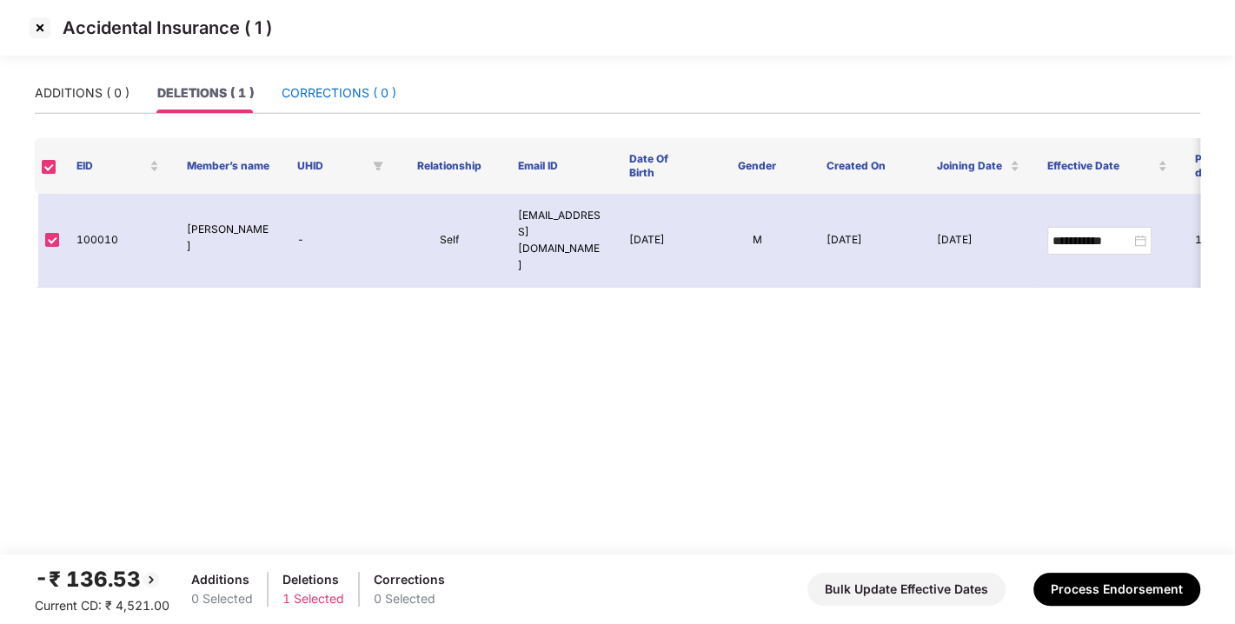
click at [330, 91] on div "CORRECTIONS ( 0 )" at bounding box center [339, 92] width 115 height 19
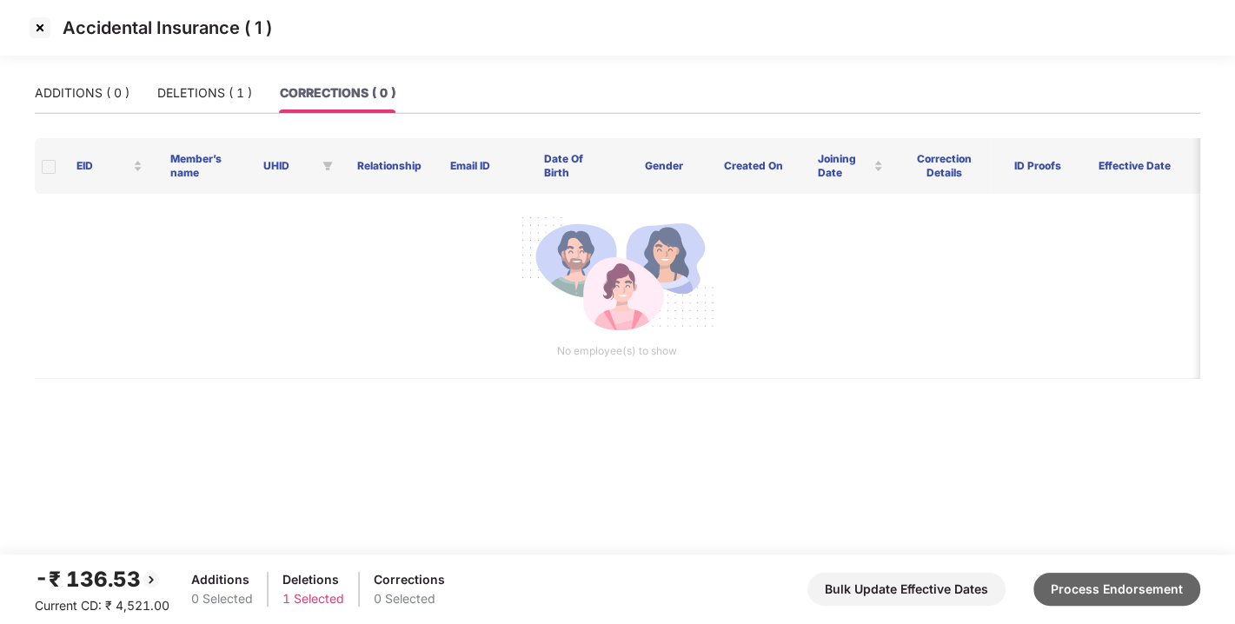
click at [1103, 574] on button "Process Endorsement" at bounding box center [1117, 589] width 167 height 33
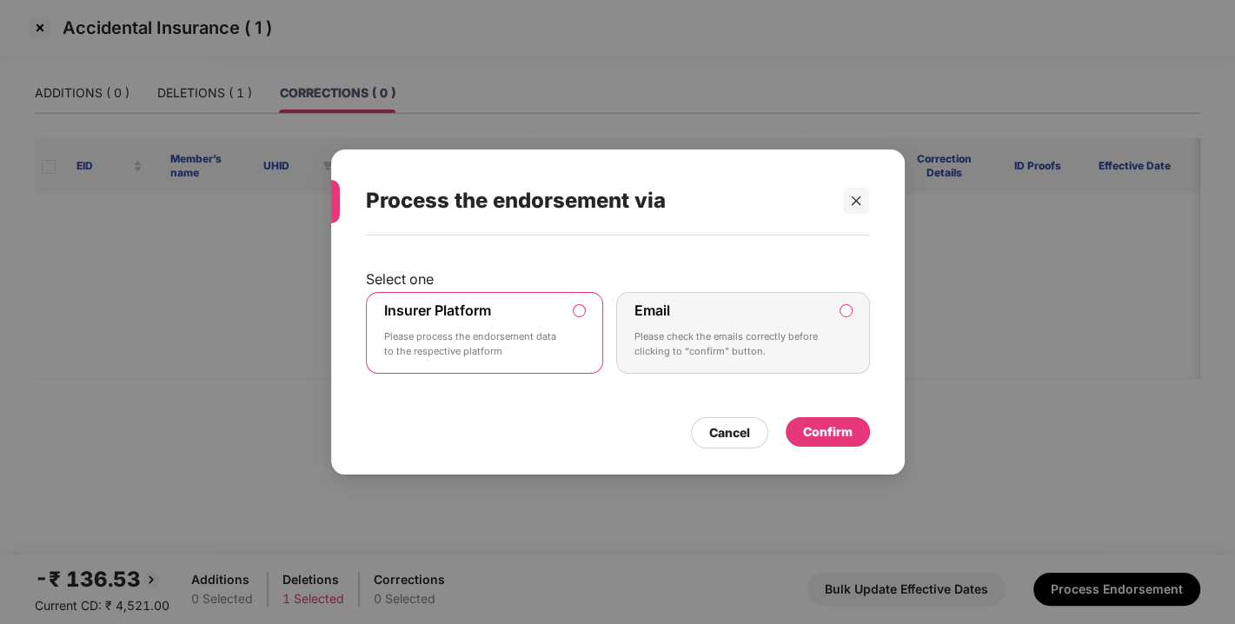
click at [836, 429] on div "Confirm" at bounding box center [828, 432] width 50 height 19
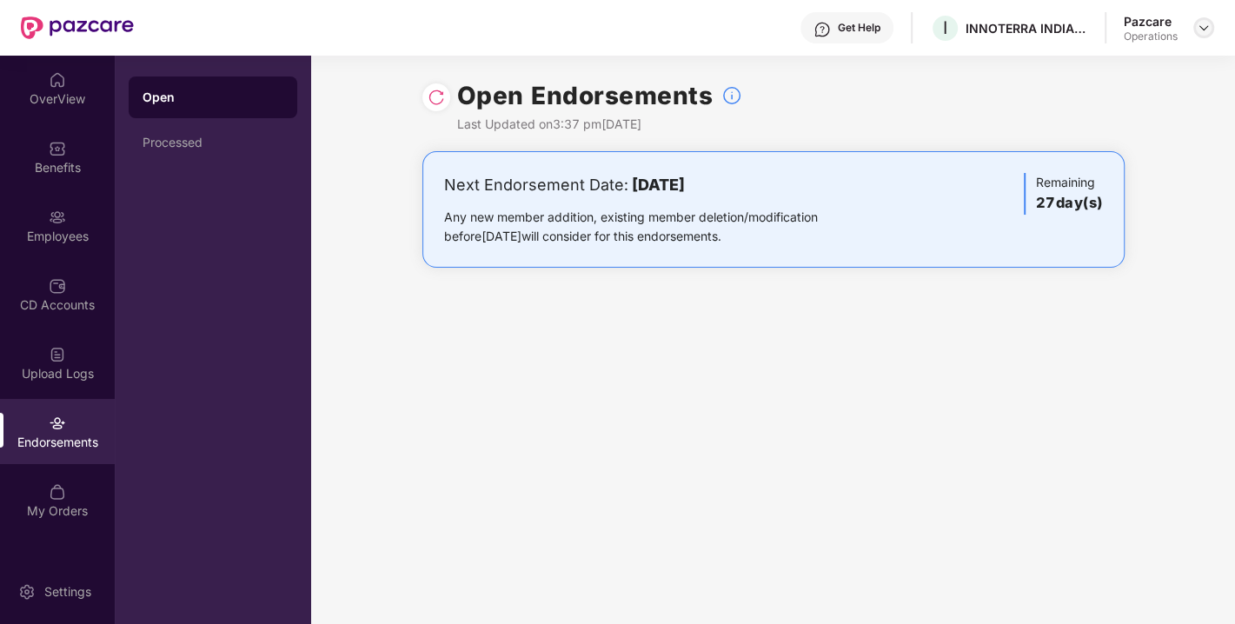
click at [1202, 31] on img at bounding box center [1204, 28] width 14 height 14
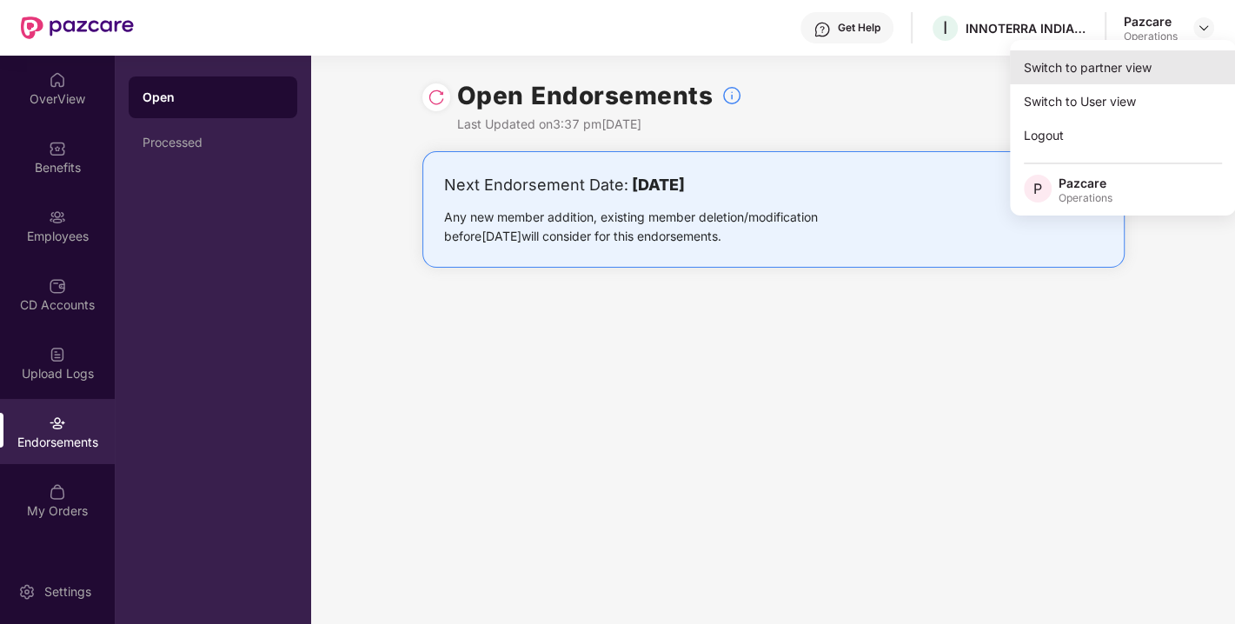
click at [1125, 63] on div "Switch to partner view" at bounding box center [1123, 67] width 226 height 34
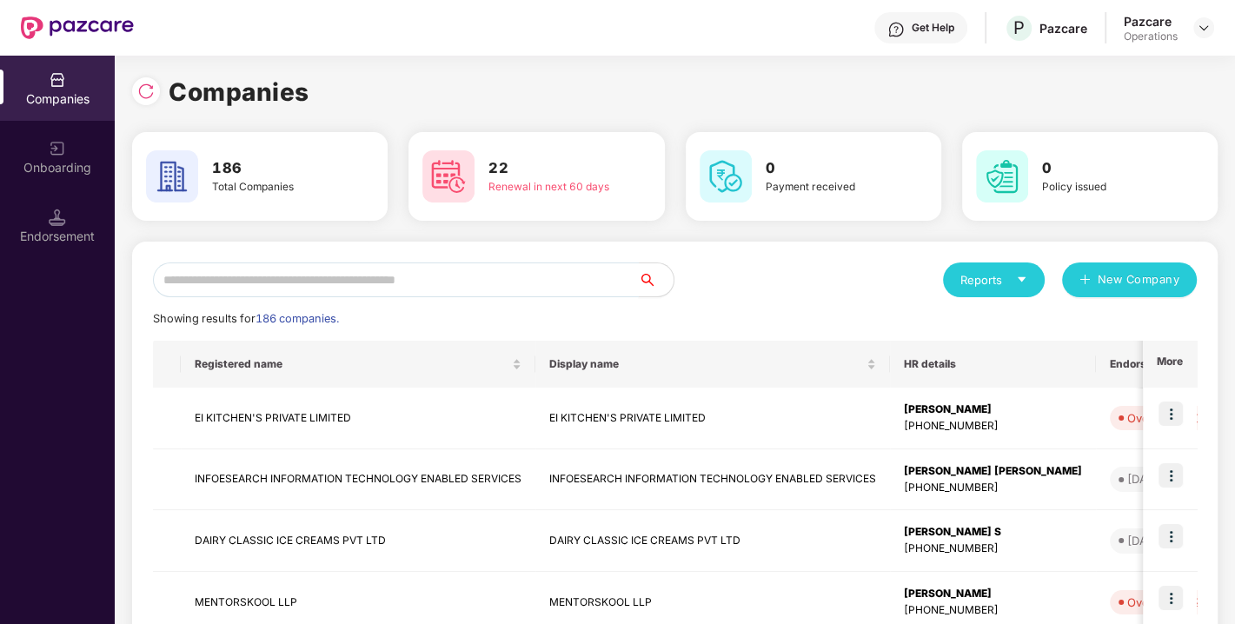
click at [528, 273] on input "text" at bounding box center [396, 280] width 486 height 35
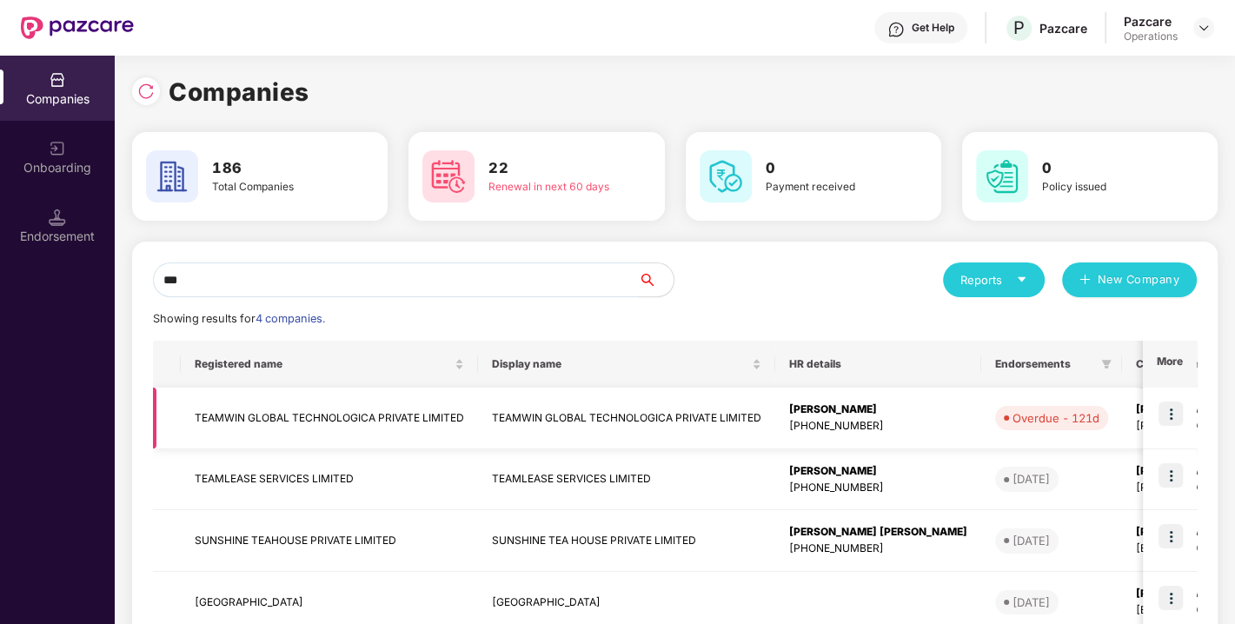
type input "***"
click at [318, 411] on td "TEAMWIN GLOBAL TECHNOLOGICA PRIVATE LIMITED" at bounding box center [329, 419] width 297 height 62
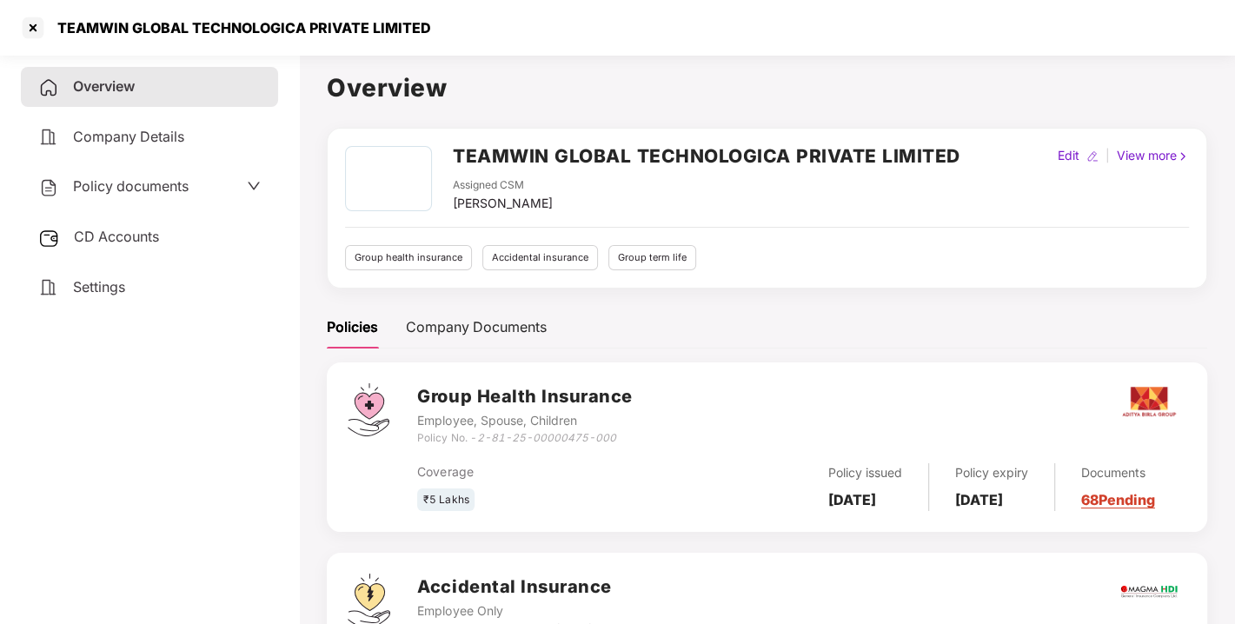
click at [123, 242] on span "CD Accounts" at bounding box center [116, 236] width 85 height 17
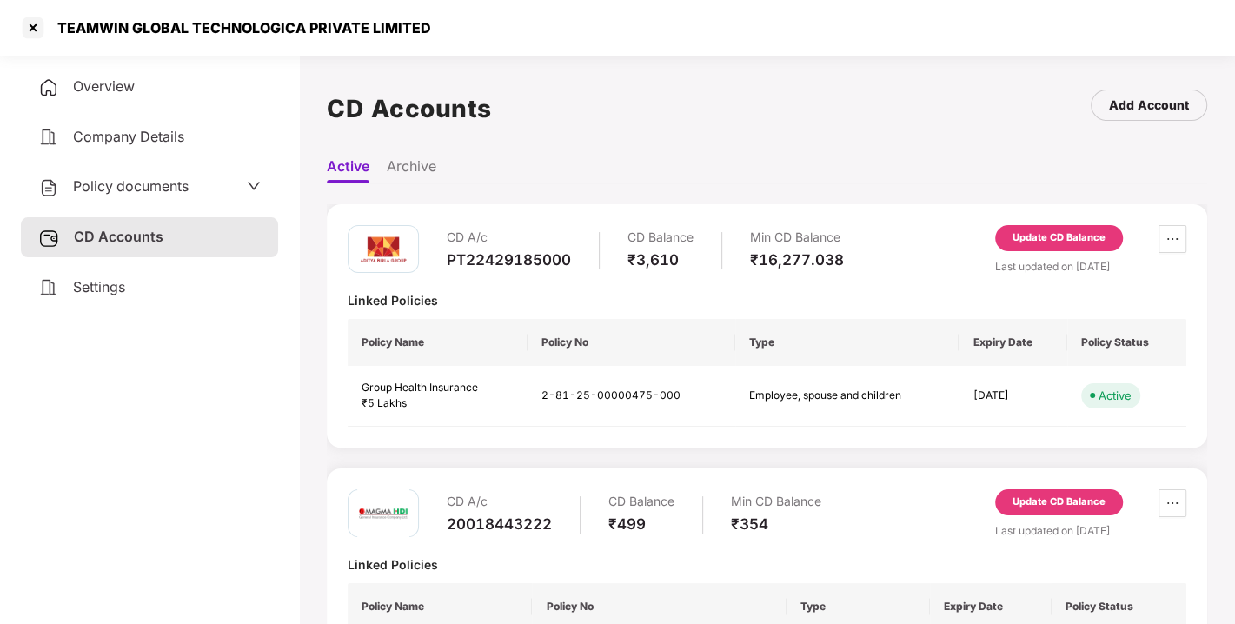
click at [1045, 239] on div "Update CD Balance" at bounding box center [1059, 238] width 93 height 16
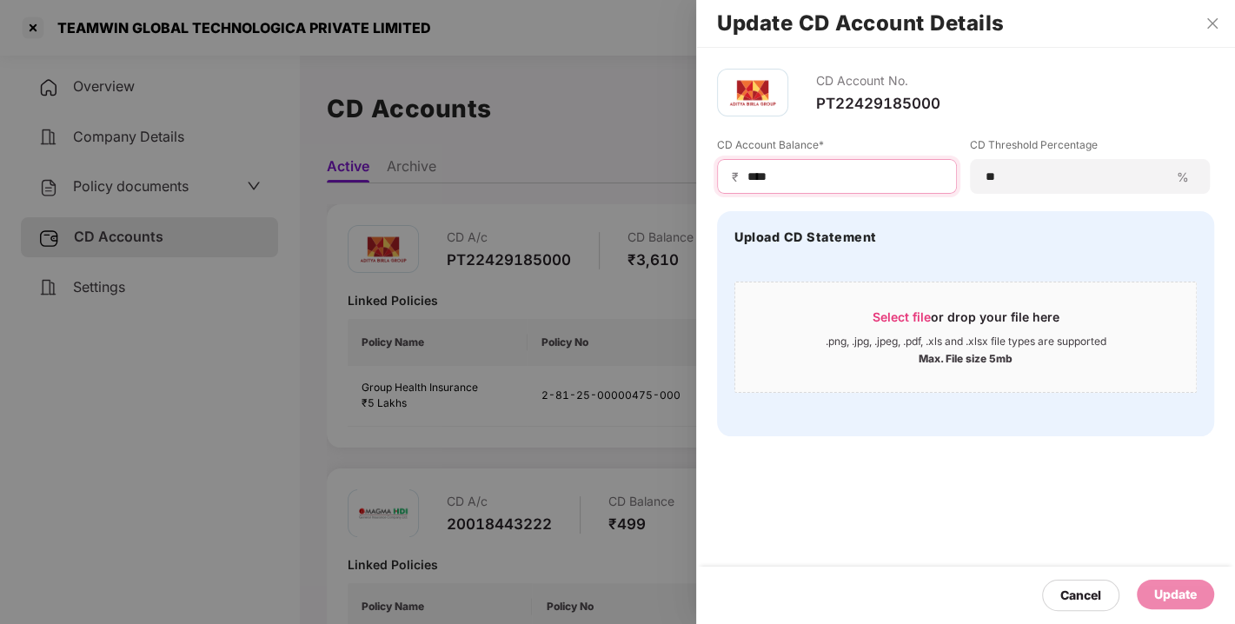
drag, startPoint x: 856, startPoint y: 168, endPoint x: 628, endPoint y: 204, distance: 231.6
click at [628, 204] on div "Update CD Account Details CD Account No. PT22429185000 CD Account Balance* ₹ **…" at bounding box center [617, 312] width 1235 height 624
type input "*****"
drag, startPoint x: 1182, startPoint y: 610, endPoint x: 1162, endPoint y: 574, distance: 41.2
click at [1162, 574] on div "Cancel Update" at bounding box center [965, 595] width 539 height 57
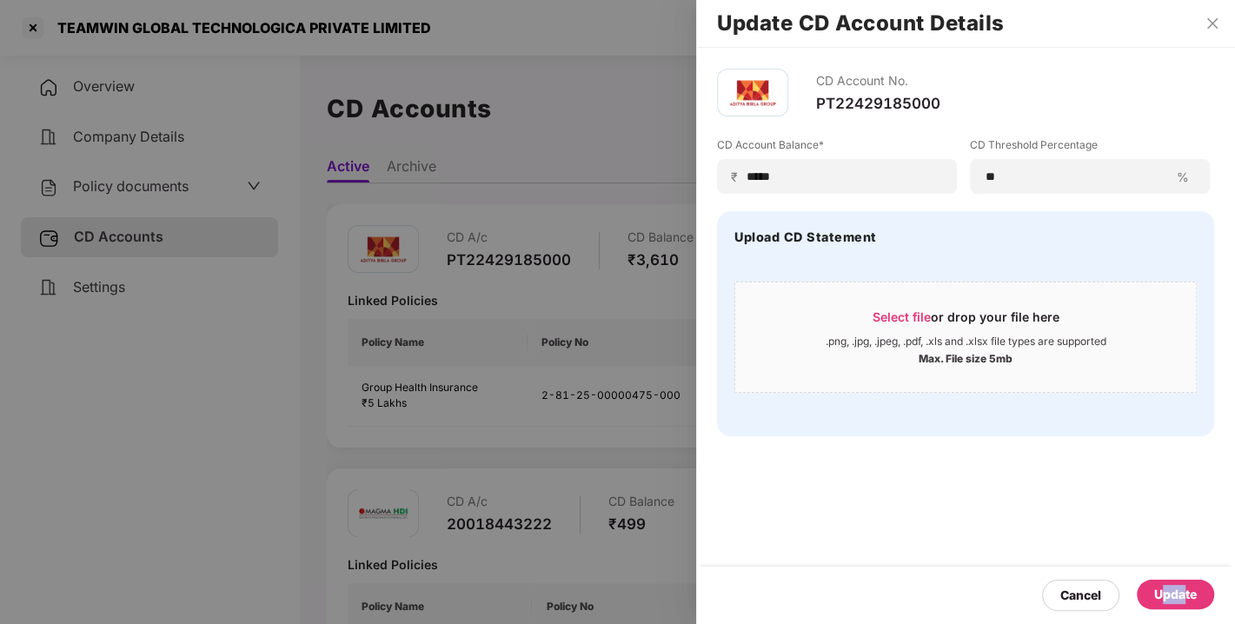
click at [1162, 574] on div "Cancel Update" at bounding box center [965, 595] width 539 height 57
click at [1173, 589] on div "Update" at bounding box center [1176, 594] width 43 height 19
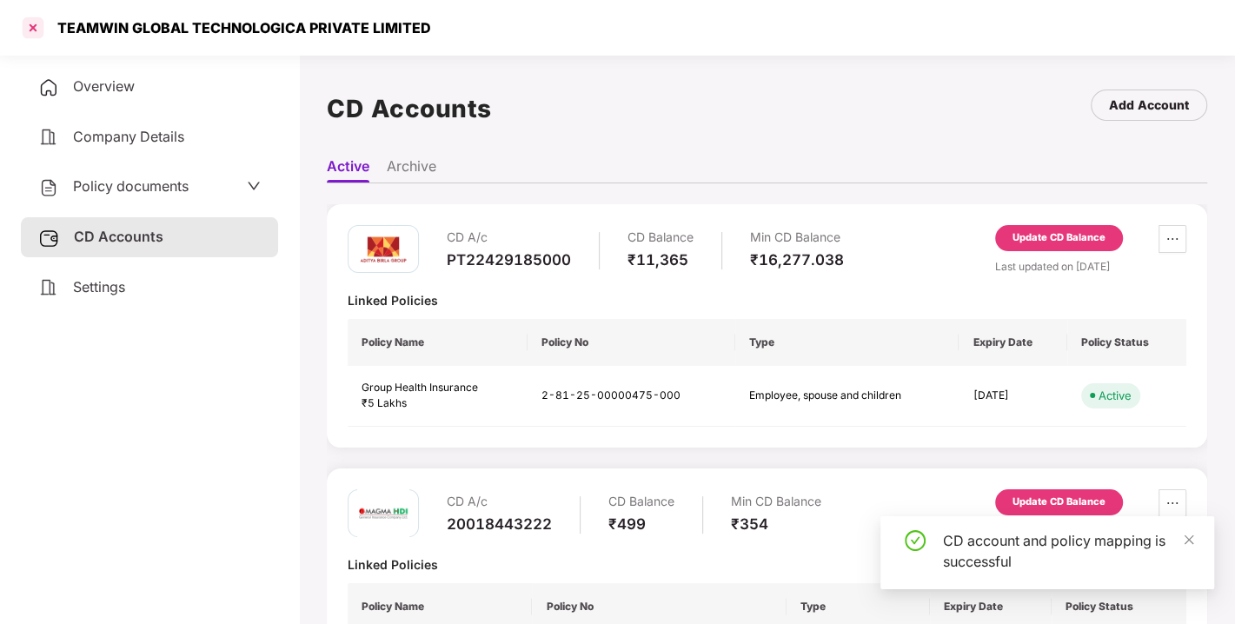
click at [30, 22] on div at bounding box center [33, 28] width 28 height 28
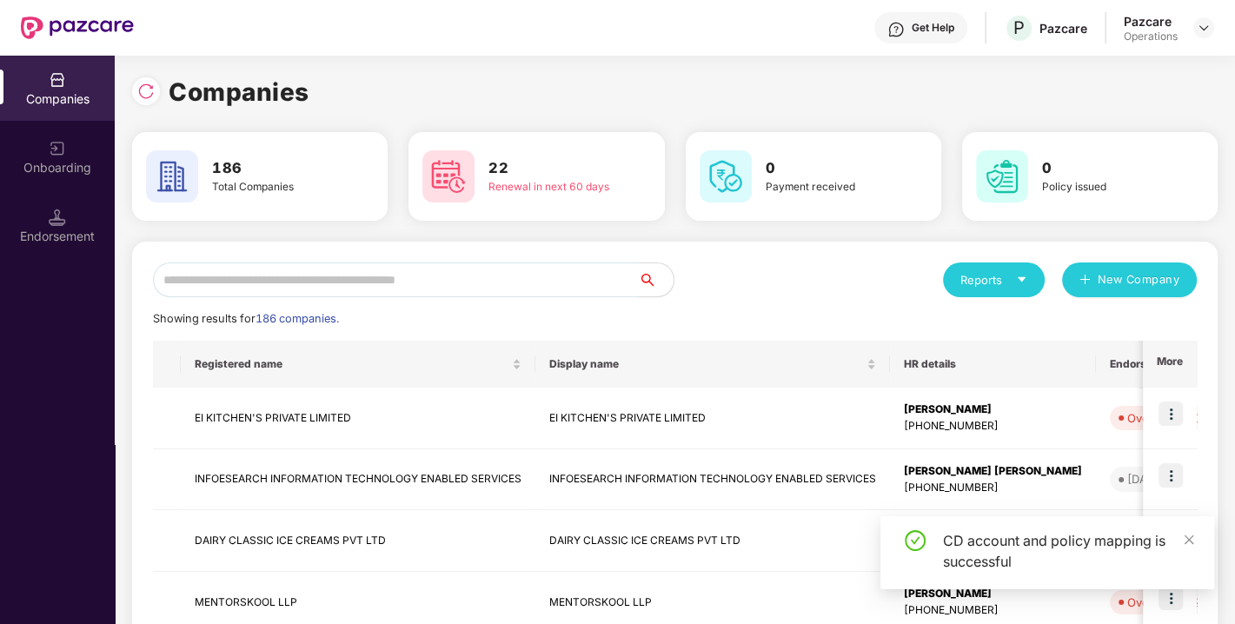
click at [293, 281] on input "text" at bounding box center [396, 280] width 486 height 35
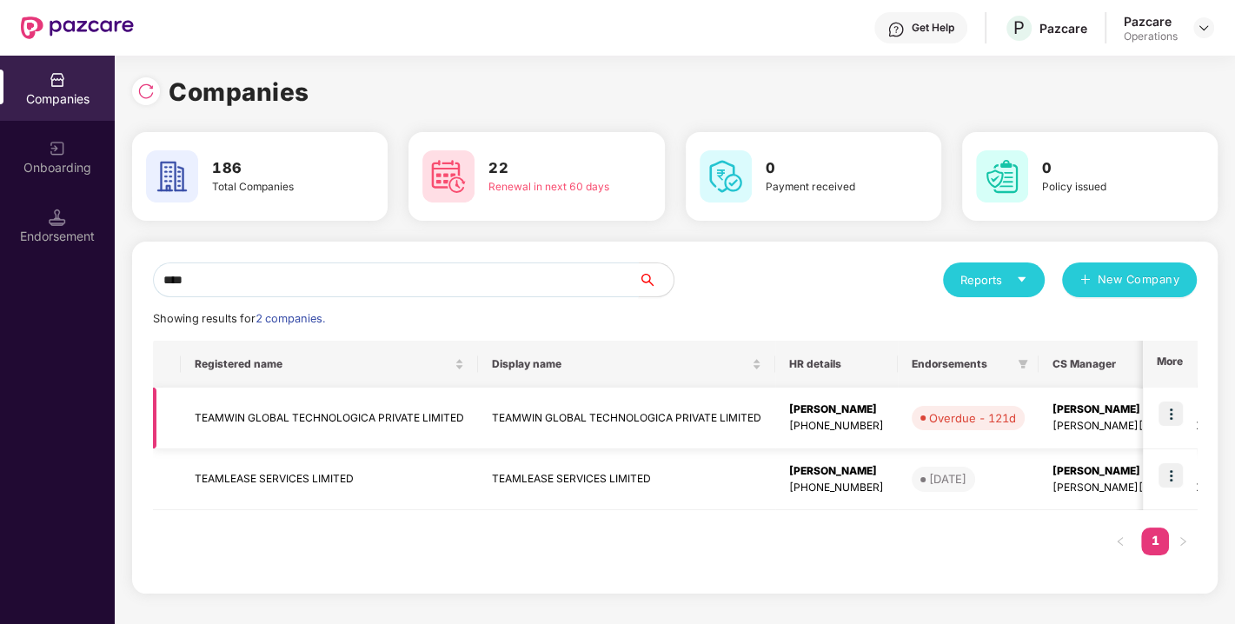
type input "****"
click at [1167, 422] on img at bounding box center [1171, 414] width 24 height 24
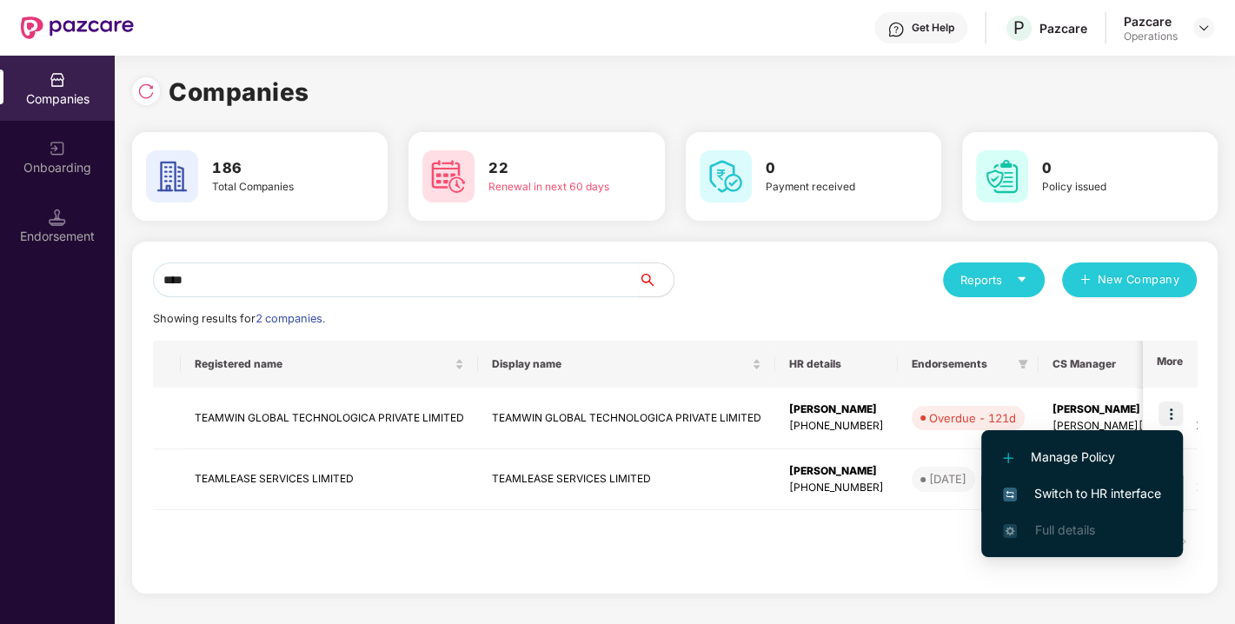
click at [1067, 489] on span "Switch to HR interface" at bounding box center [1082, 493] width 158 height 19
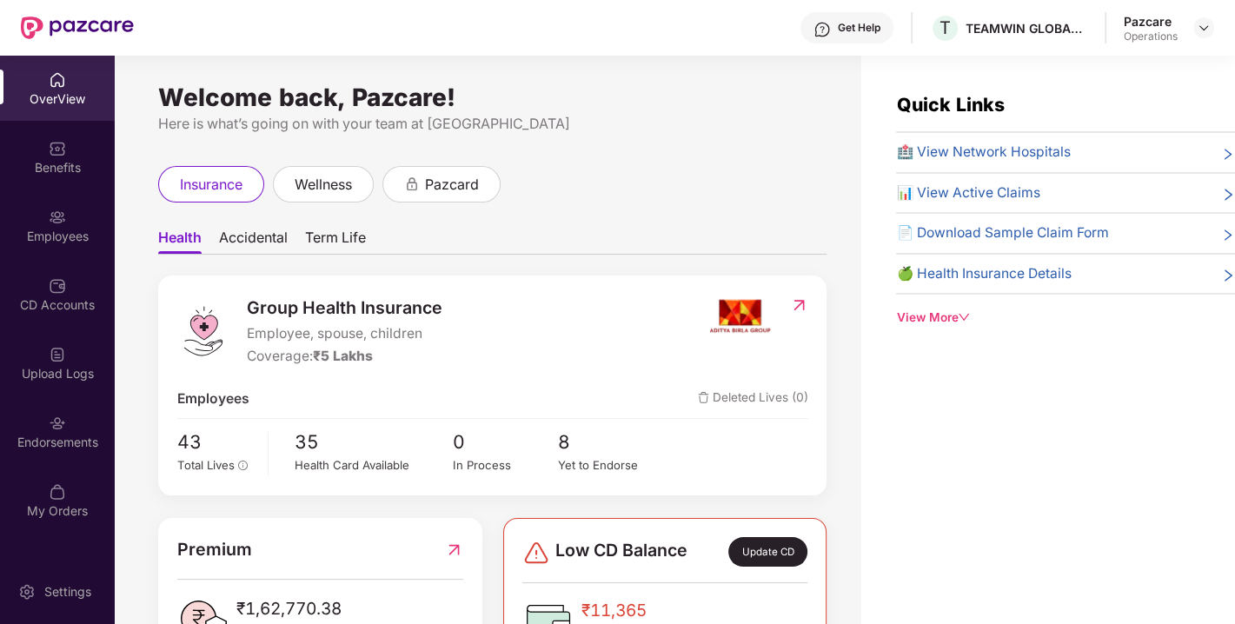
click at [67, 443] on div "Endorsements" at bounding box center [57, 442] width 115 height 17
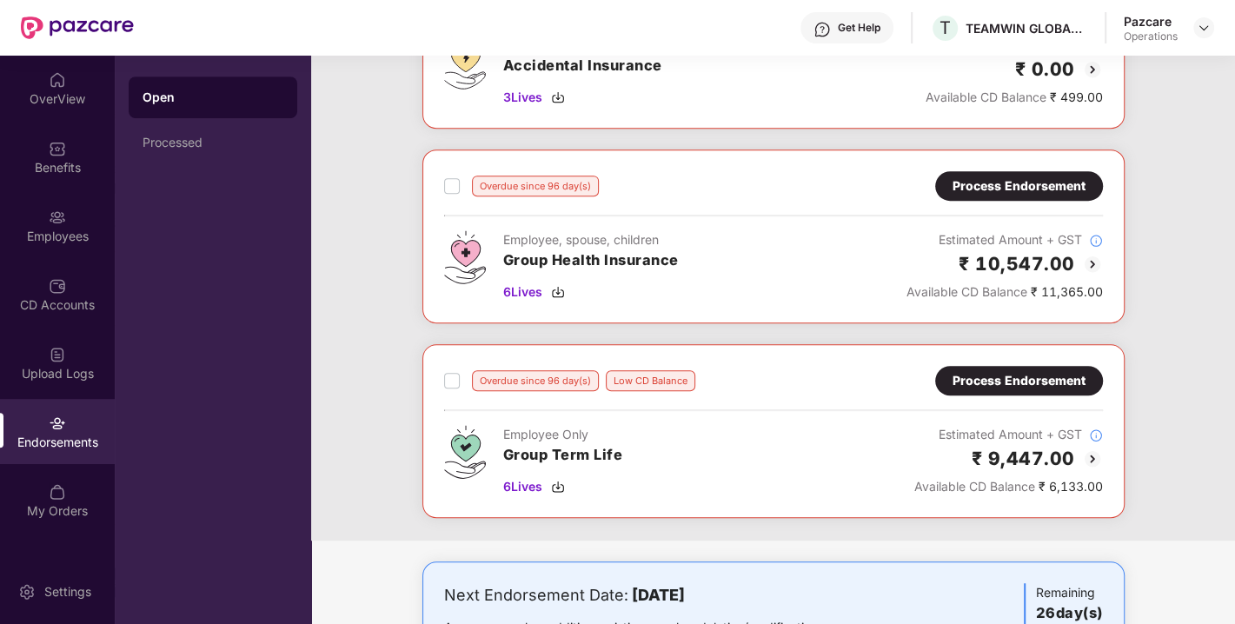
scroll to position [619, 0]
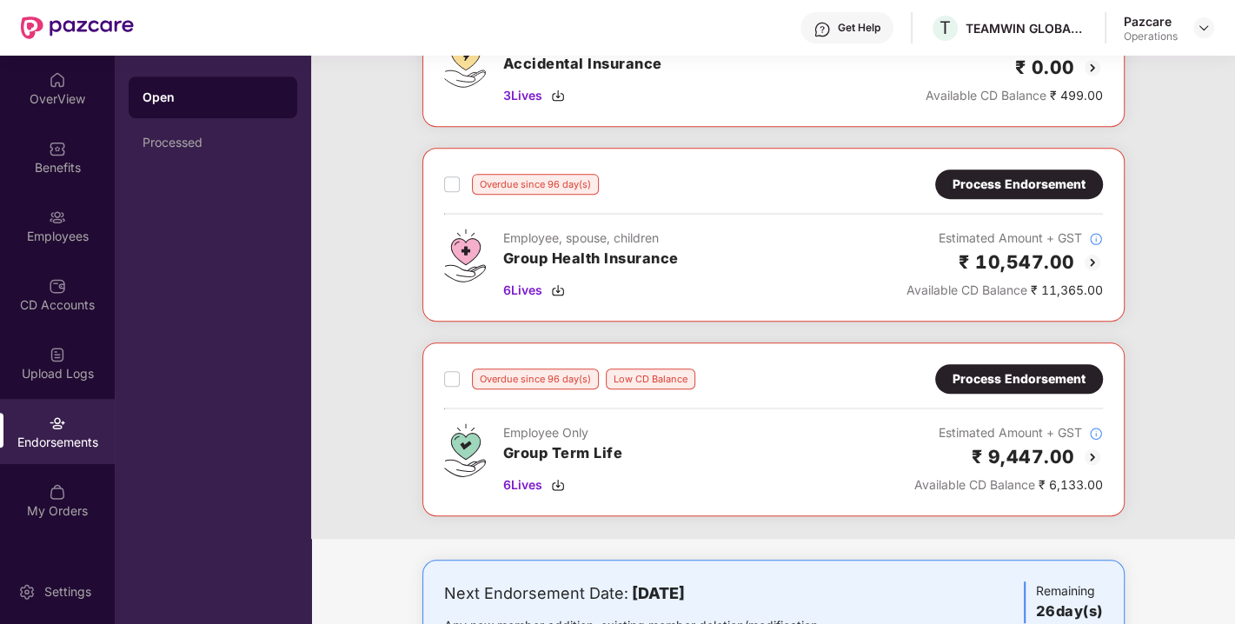
click at [974, 189] on div "Process Endorsement" at bounding box center [1019, 184] width 133 height 19
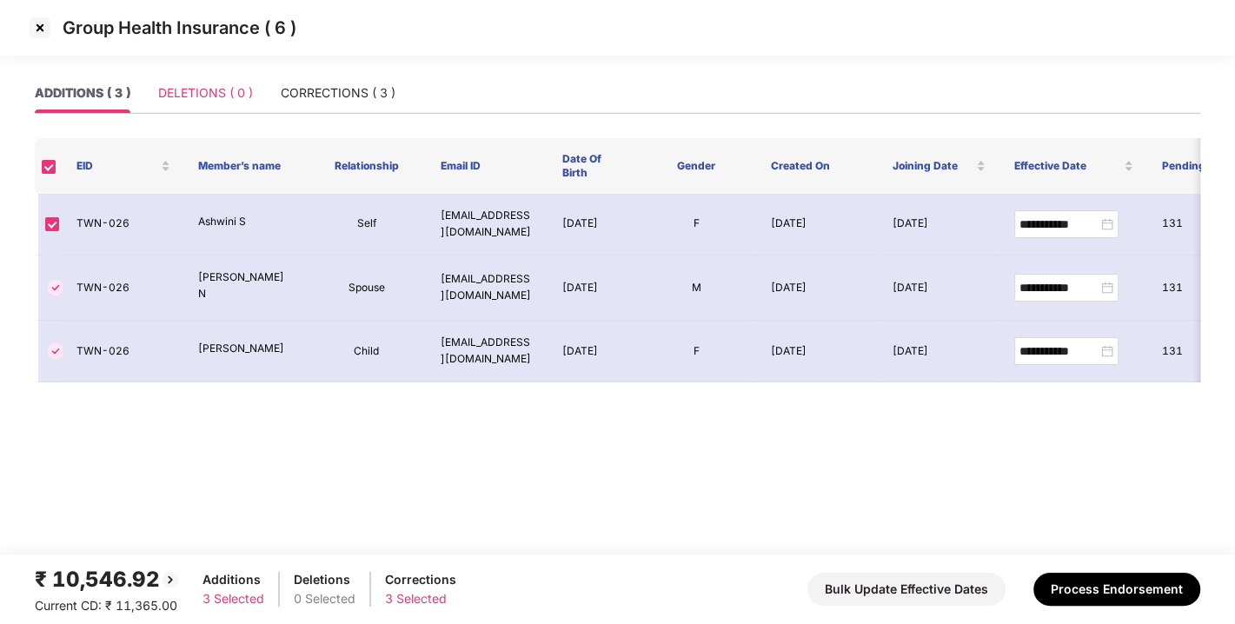
click at [232, 104] on div "DELETIONS ( 0 )" at bounding box center [205, 93] width 95 height 40
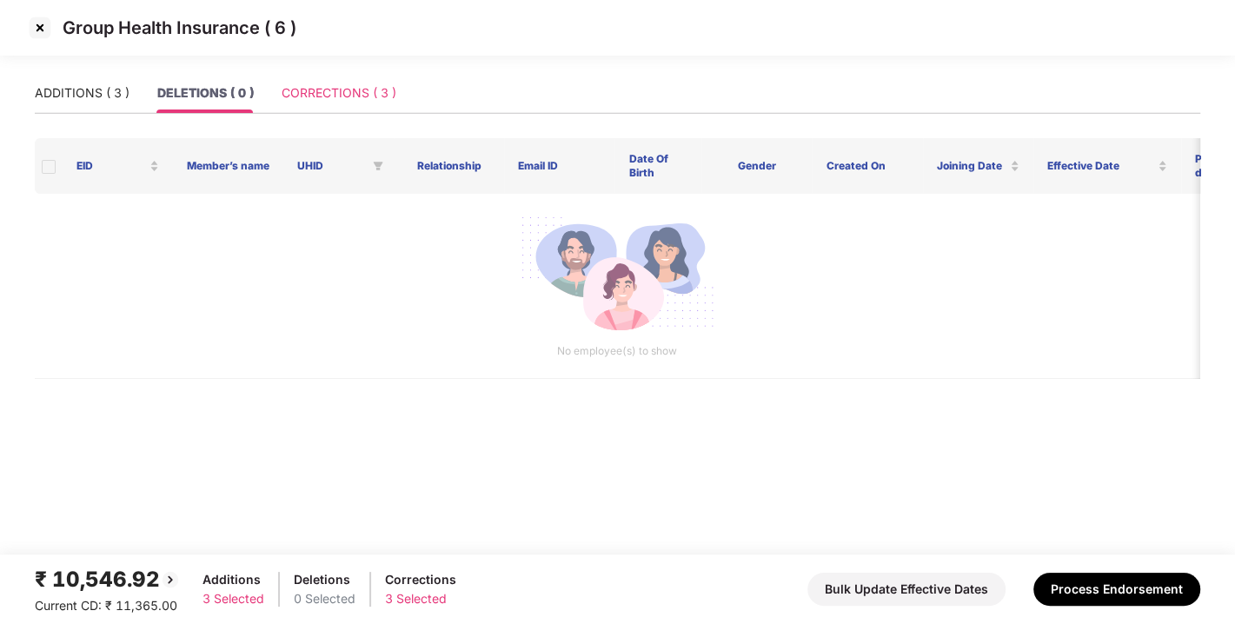
click at [343, 81] on div "CORRECTIONS ( 3 )" at bounding box center [339, 93] width 115 height 40
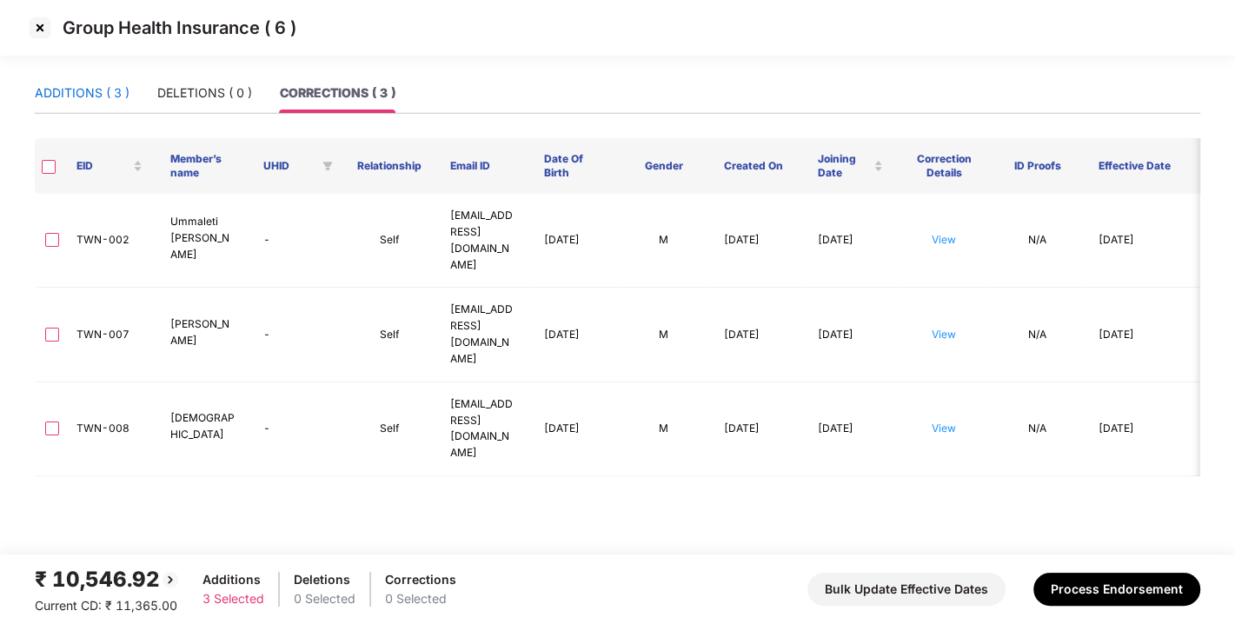
click at [81, 89] on div "ADDITIONS ( 3 )" at bounding box center [82, 92] width 95 height 19
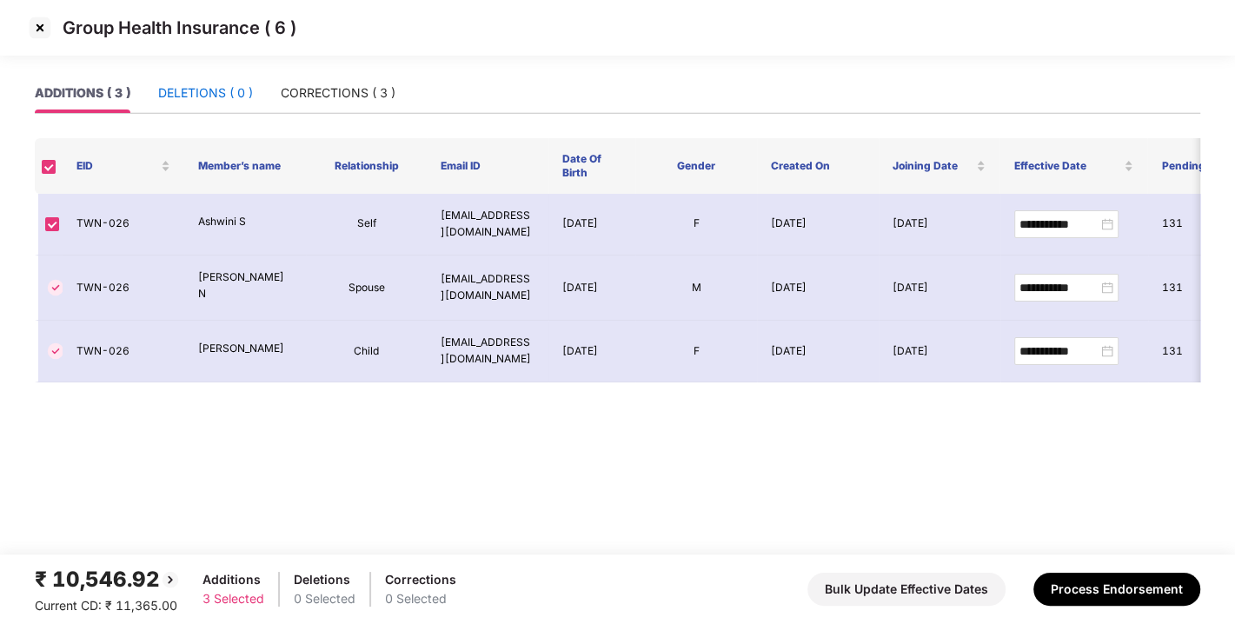
click at [199, 83] on div "DELETIONS ( 0 )" at bounding box center [205, 92] width 95 height 19
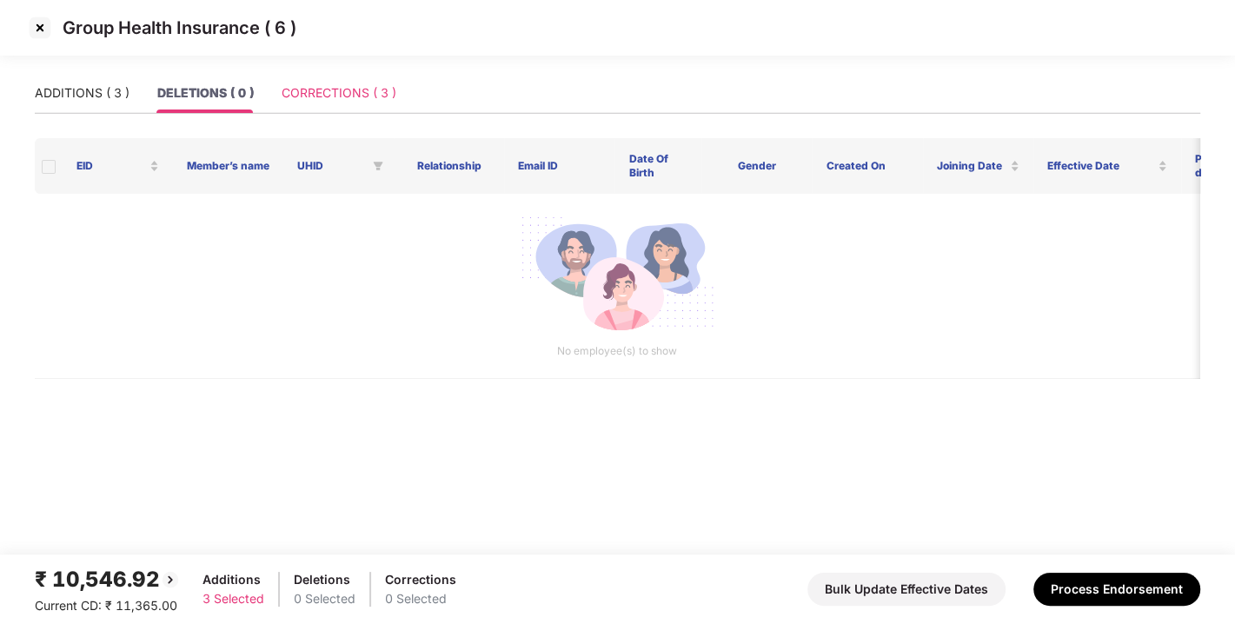
click at [335, 76] on div "CORRECTIONS ( 3 )" at bounding box center [339, 93] width 115 height 40
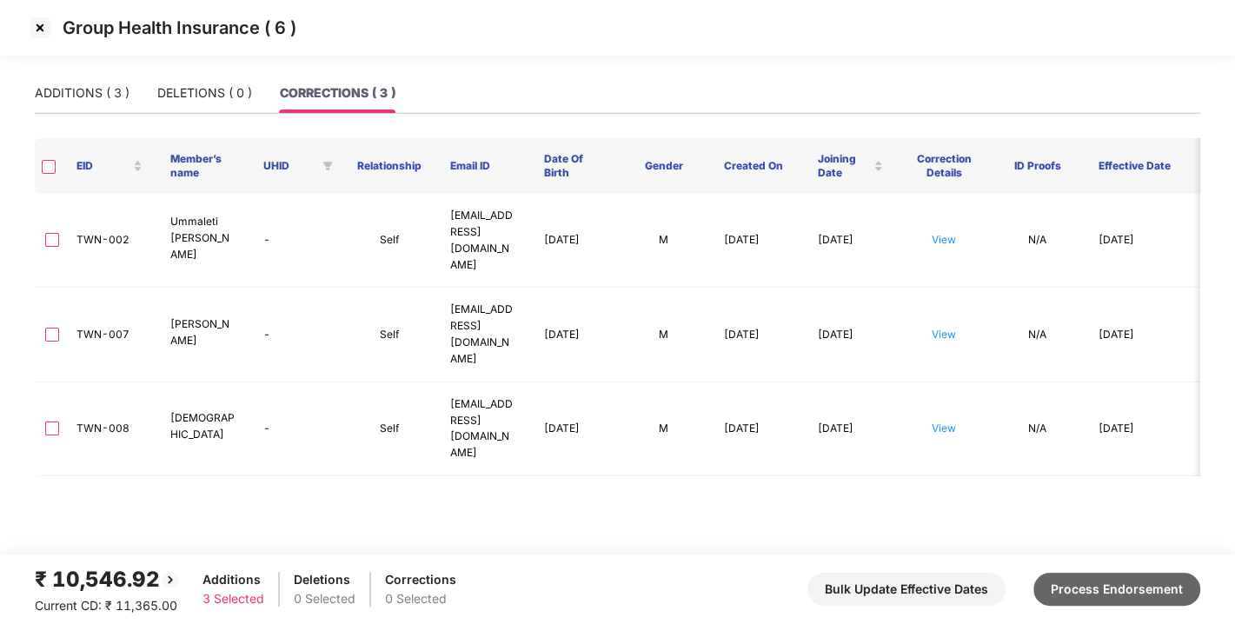
click at [1084, 603] on button "Process Endorsement" at bounding box center [1117, 589] width 167 height 33
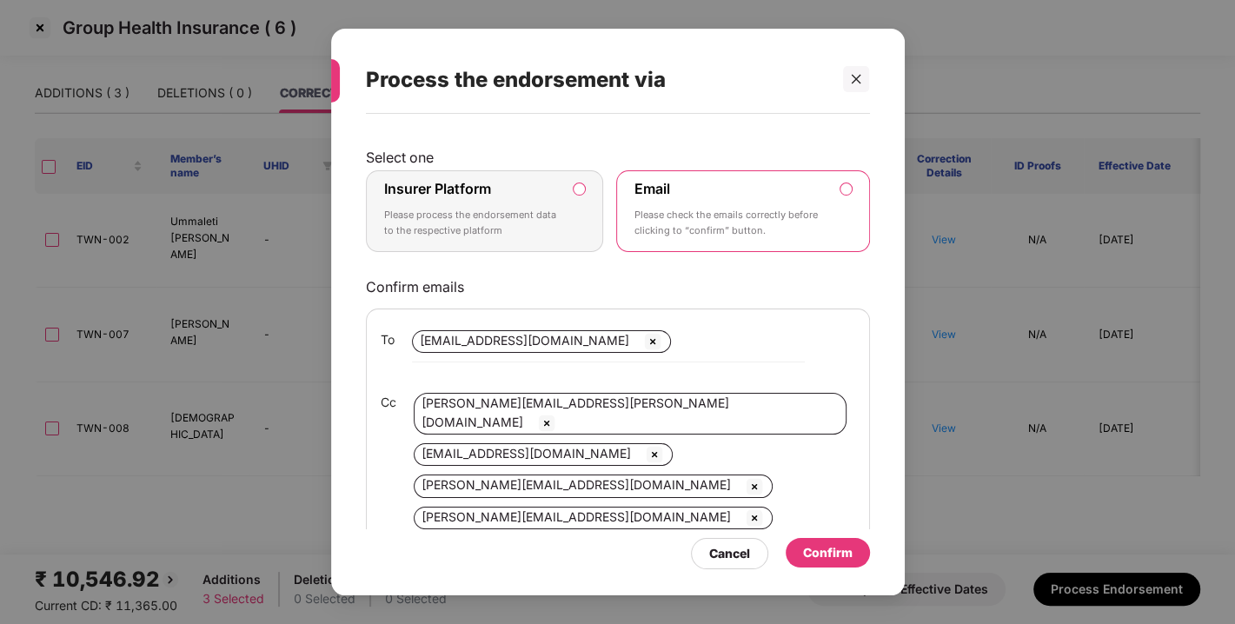
click at [595, 189] on label "Insurer Platform Please process the endorsement data to the respective platform" at bounding box center [485, 211] width 238 height 82
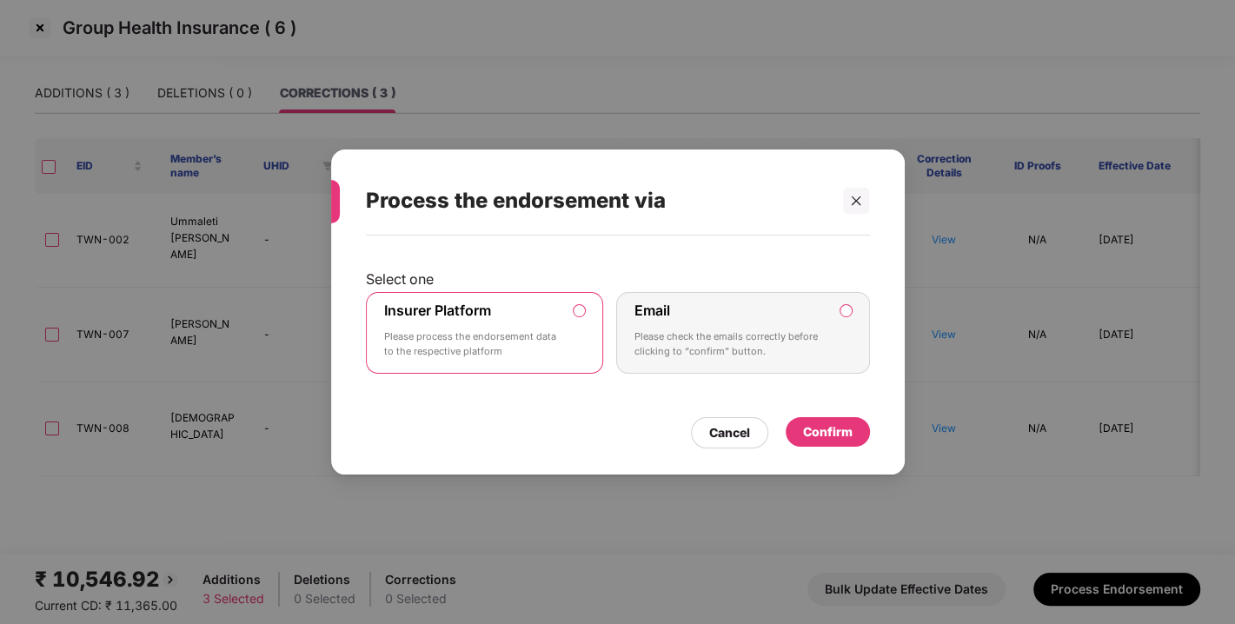
click at [835, 450] on div "Select one Insurer Platform Please process the endorsement data to the respecti…" at bounding box center [618, 347] width 574 height 222
click at [816, 432] on div "Confirm" at bounding box center [828, 432] width 50 height 19
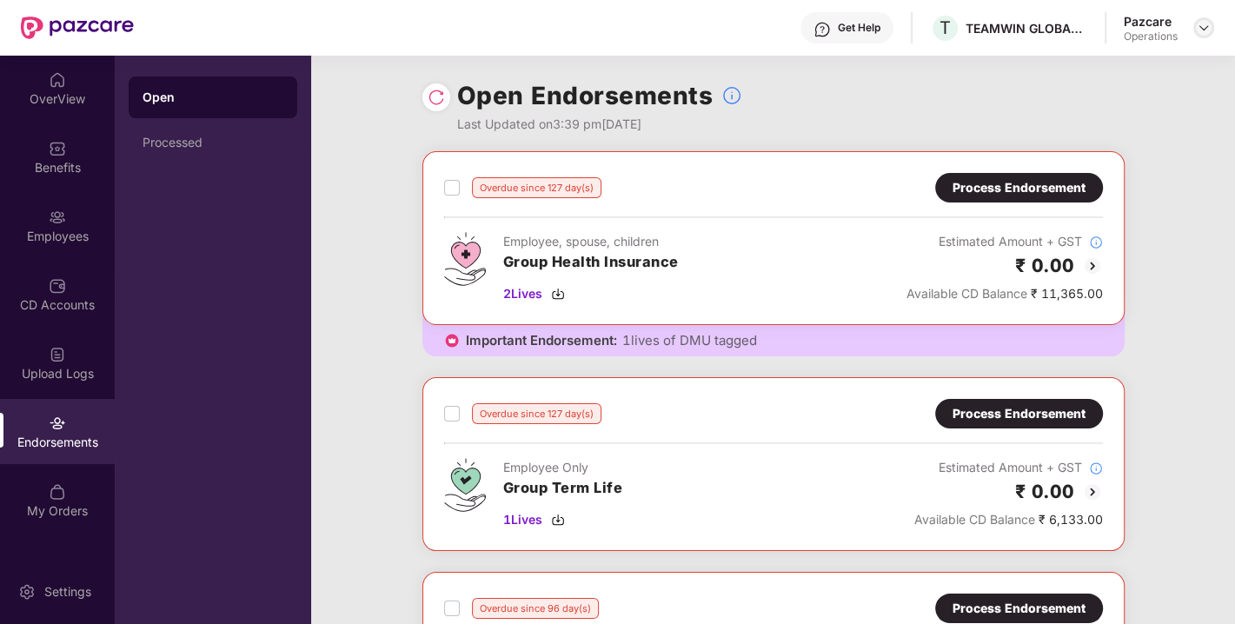
click at [1209, 31] on img at bounding box center [1204, 28] width 14 height 14
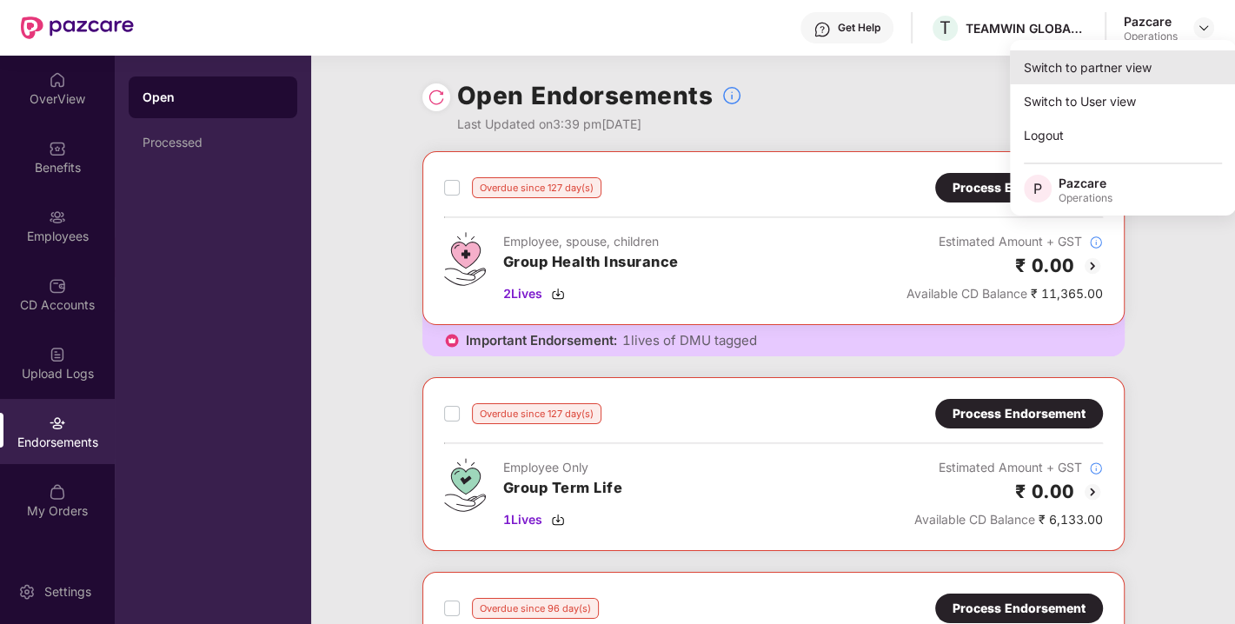
click at [1076, 63] on div "Switch to partner view" at bounding box center [1123, 67] width 226 height 34
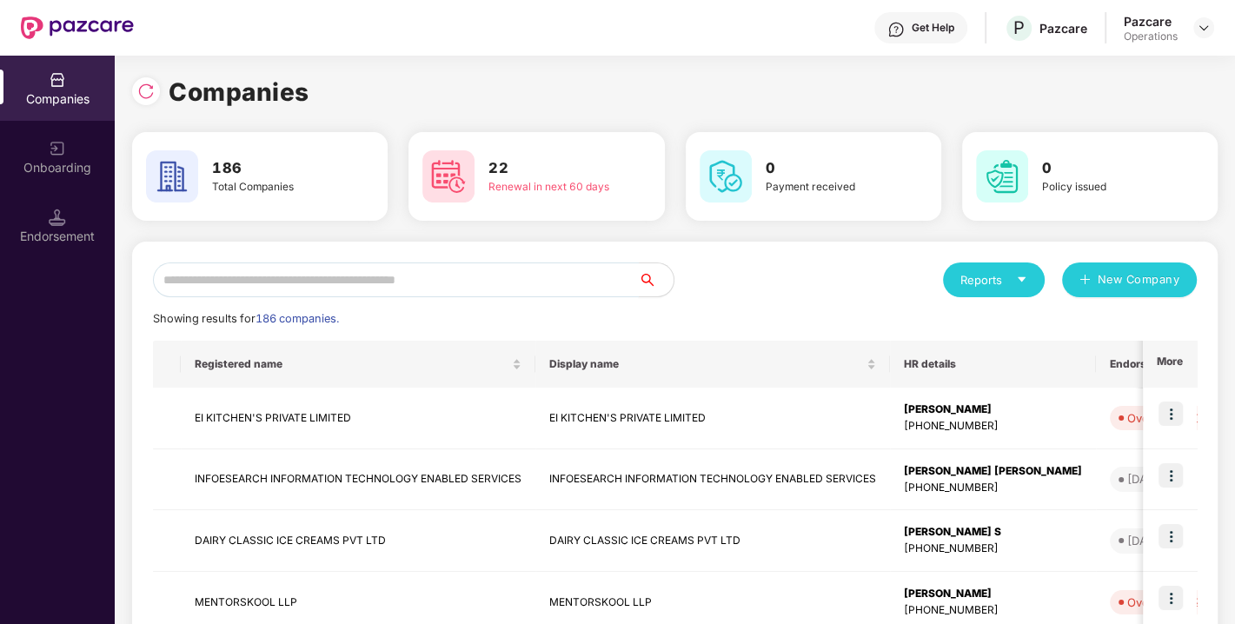
click at [318, 280] on input "text" at bounding box center [396, 280] width 486 height 35
paste input "**********"
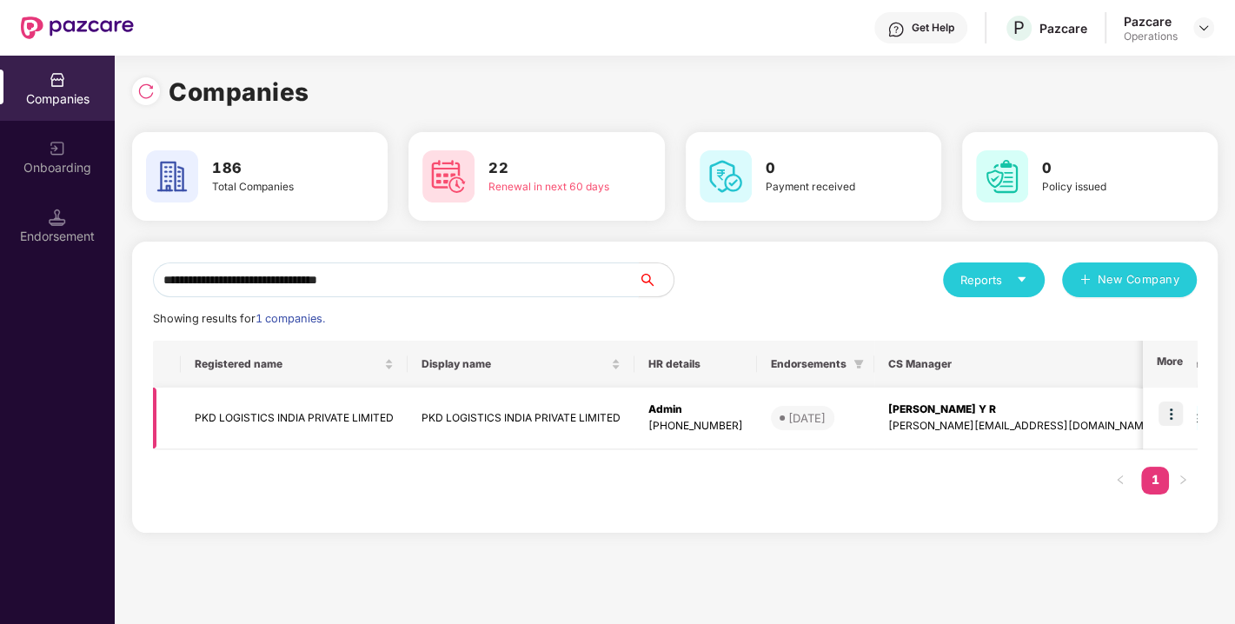
type input "**********"
click at [1174, 404] on img at bounding box center [1171, 414] width 24 height 24
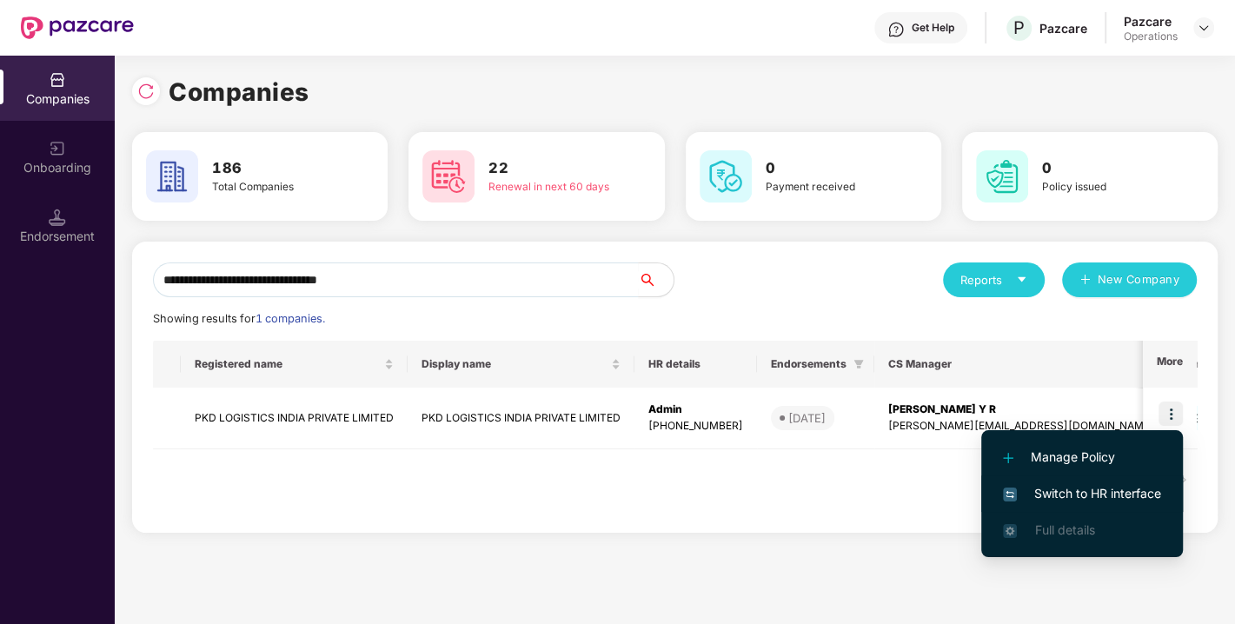
click at [1080, 495] on span "Switch to HR interface" at bounding box center [1082, 493] width 158 height 19
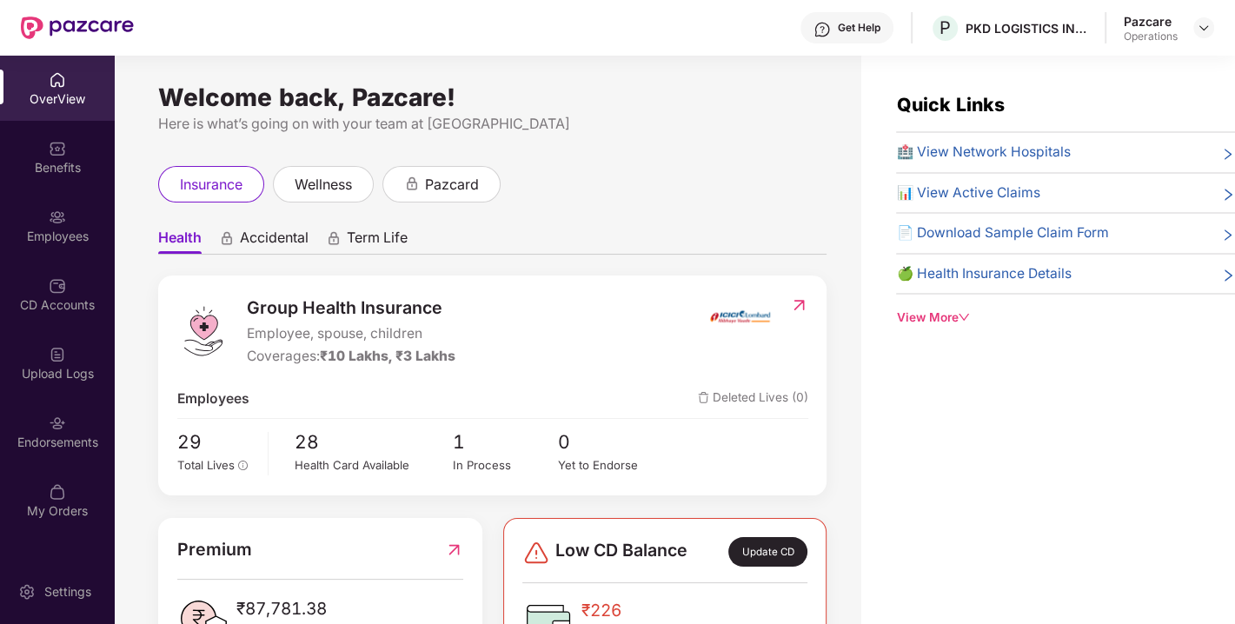
click at [46, 429] on div "Endorsements" at bounding box center [57, 431] width 115 height 65
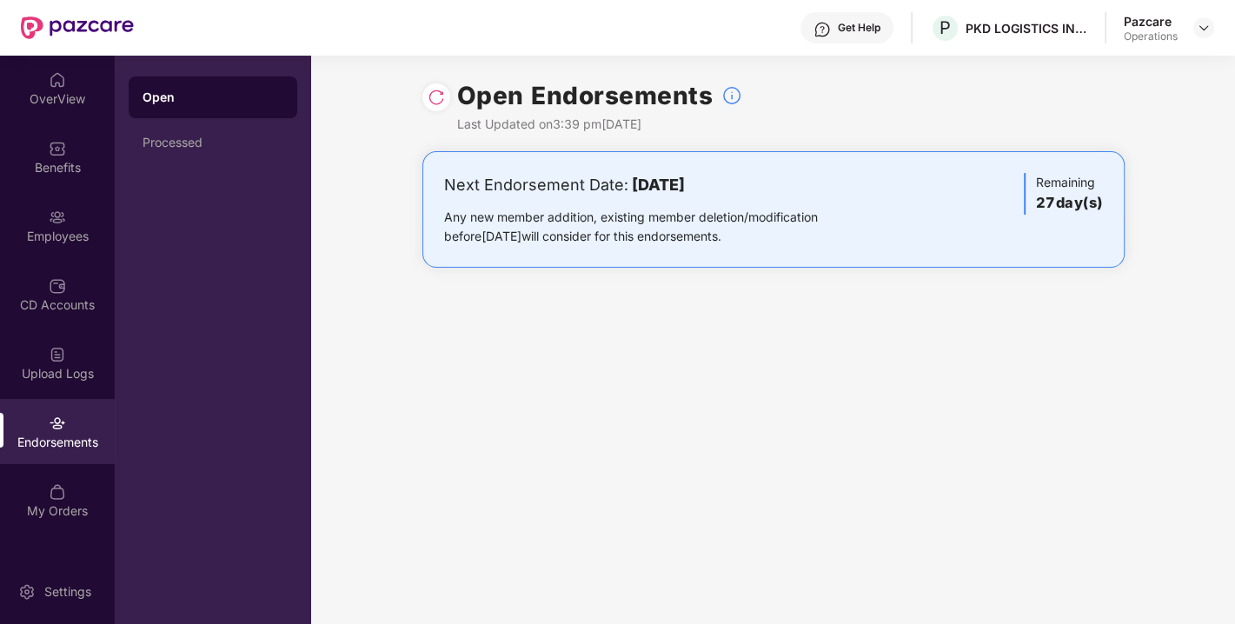
click at [436, 95] on img at bounding box center [436, 97] width 17 height 17
click at [1202, 27] on img at bounding box center [1204, 28] width 14 height 14
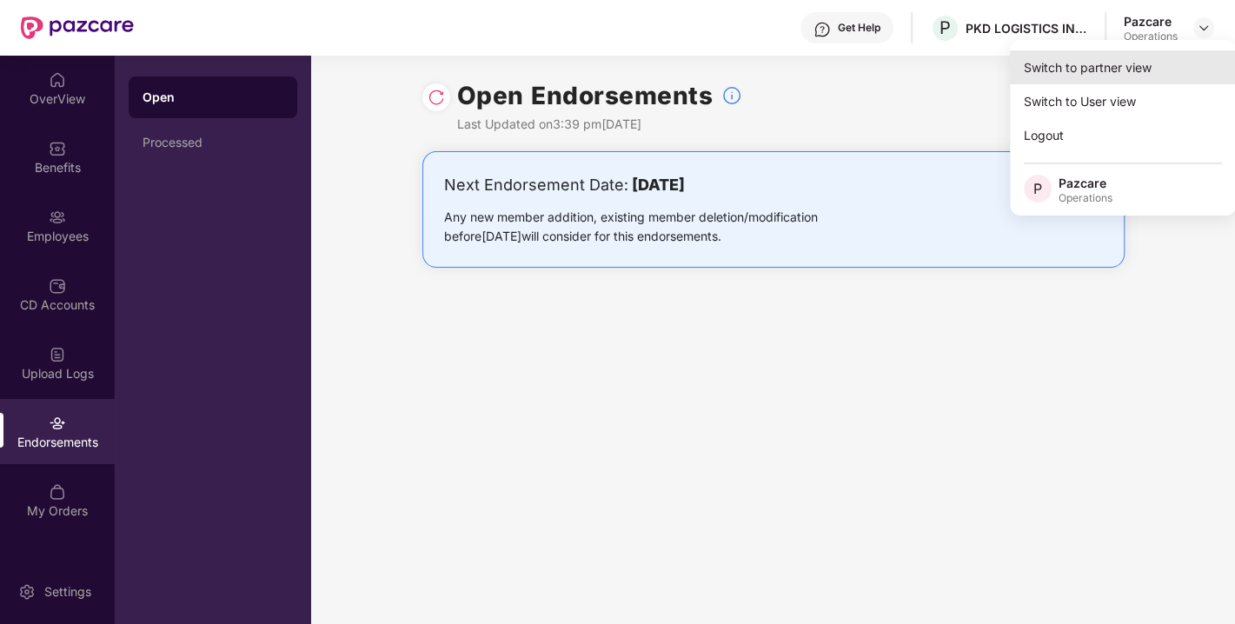
click at [1135, 62] on div "Switch to partner view" at bounding box center [1123, 67] width 226 height 34
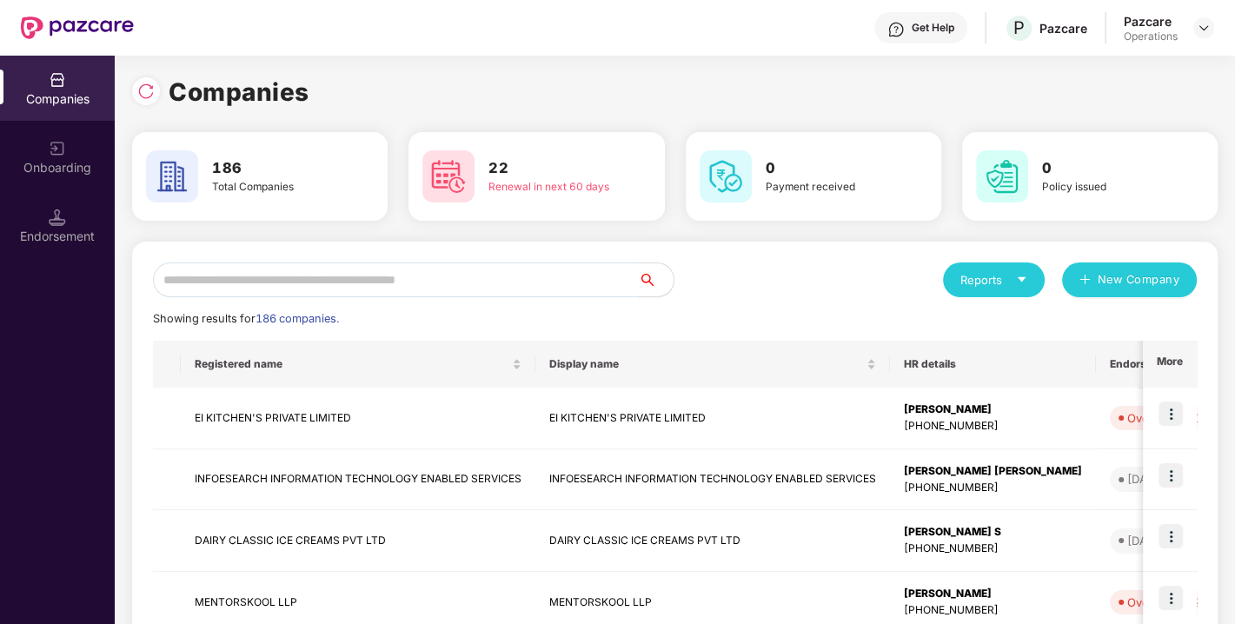
paste input "**********"
click at [355, 288] on input "text" at bounding box center [396, 280] width 486 height 35
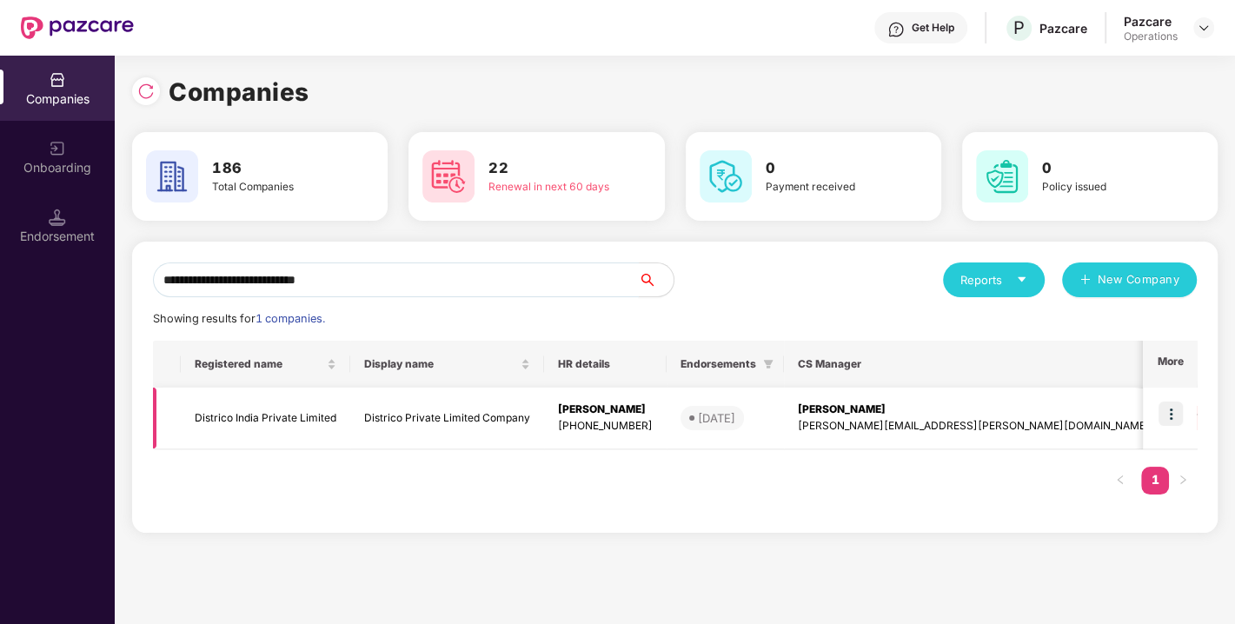
type input "**********"
click at [1168, 412] on img at bounding box center [1171, 414] width 24 height 24
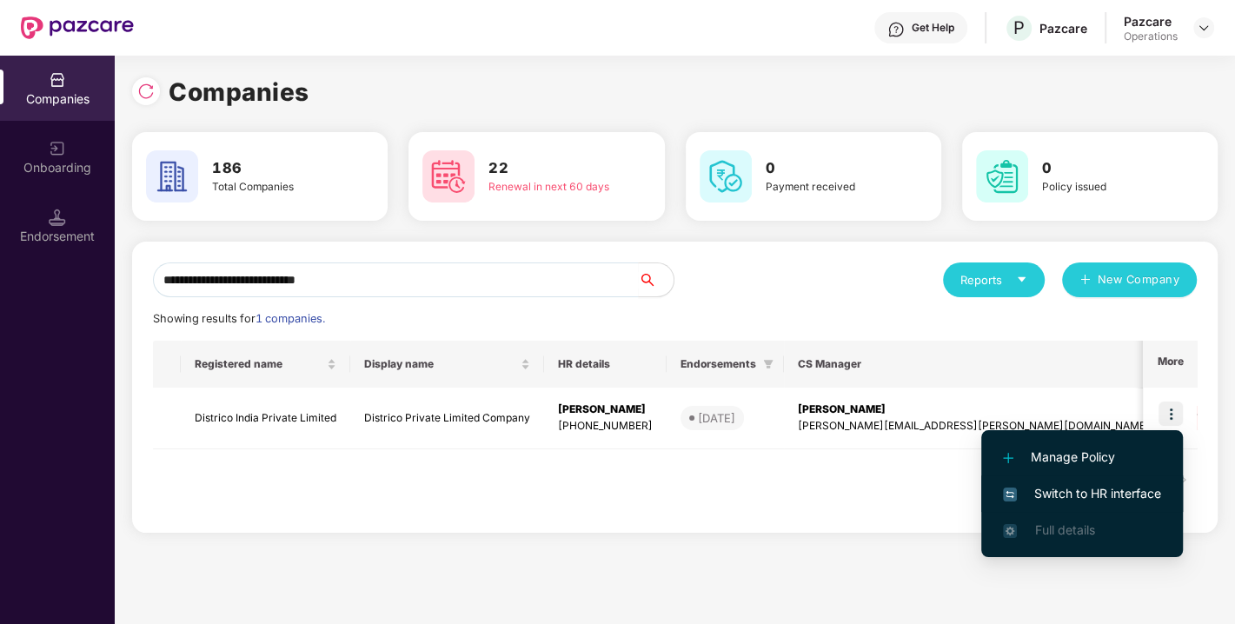
click at [1093, 502] on span "Switch to HR interface" at bounding box center [1082, 493] width 158 height 19
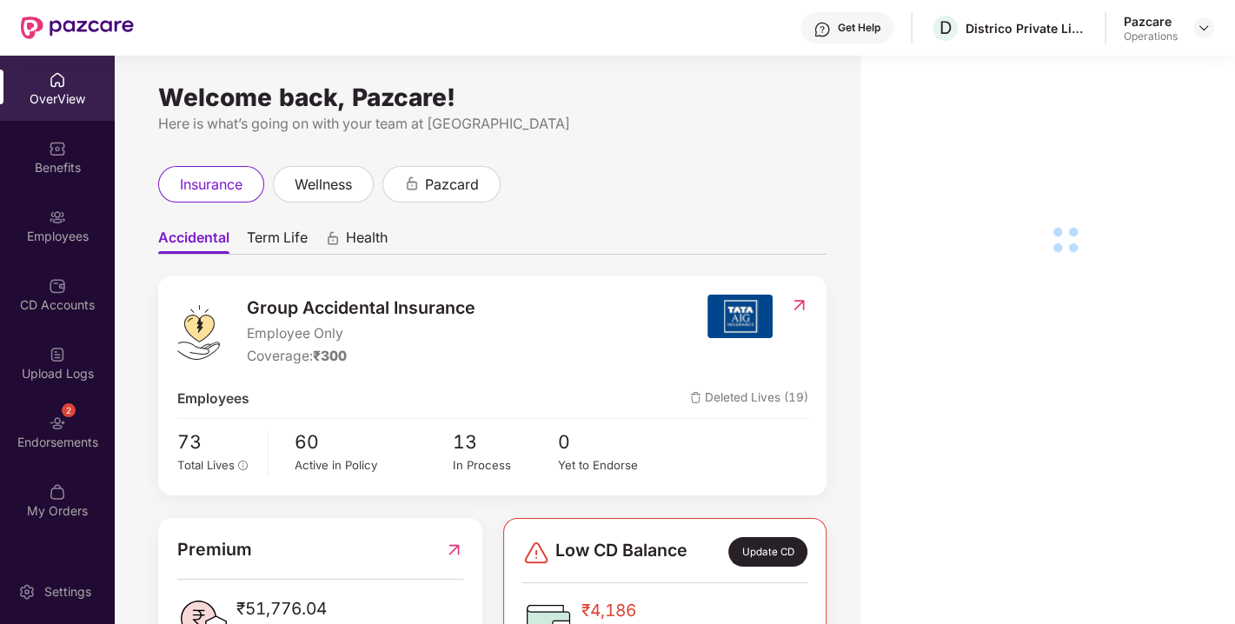
click at [64, 443] on div "Endorsements" at bounding box center [57, 442] width 115 height 17
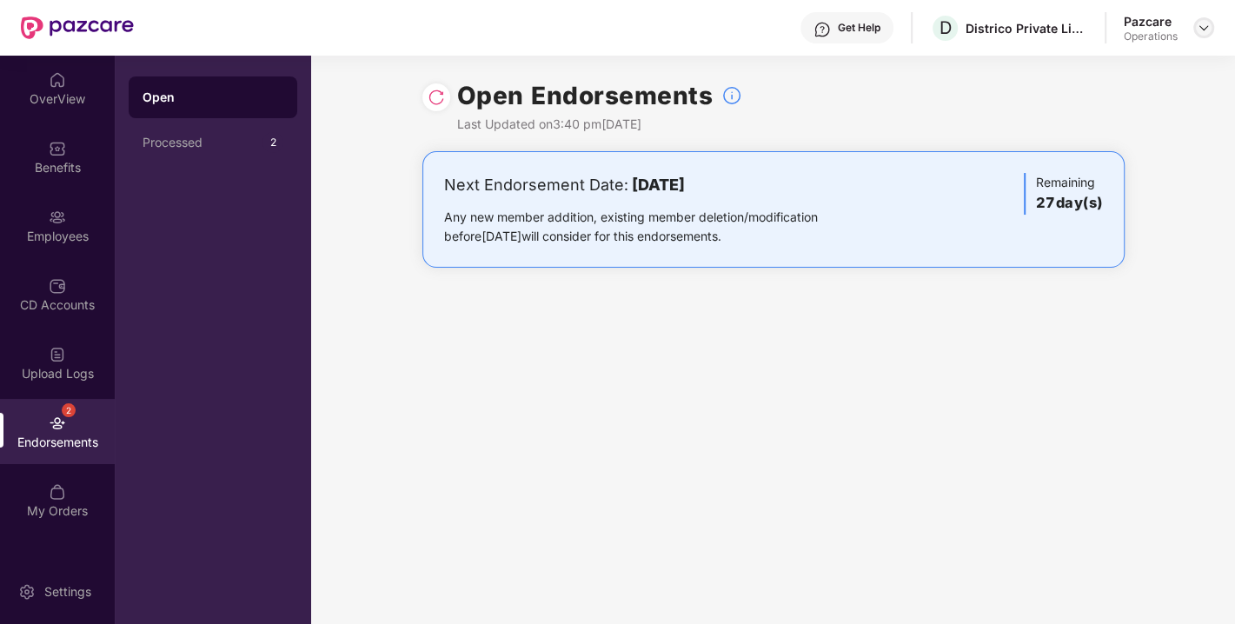
click at [1197, 30] on img at bounding box center [1204, 28] width 14 height 14
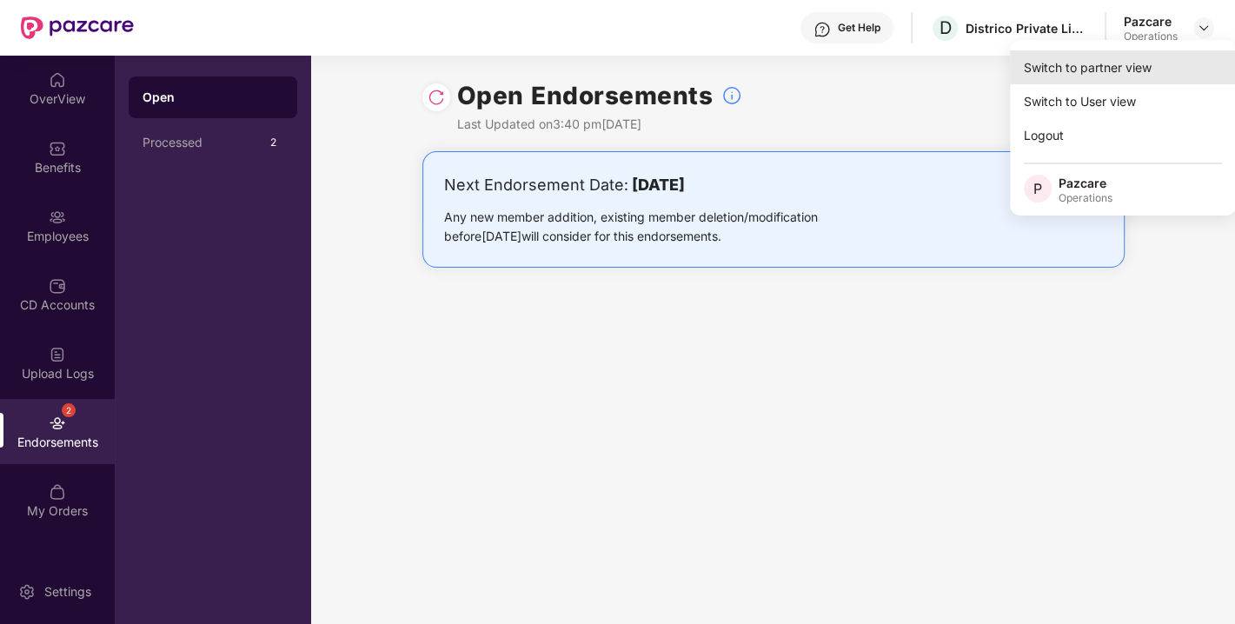
click at [1099, 71] on div "Switch to partner view" at bounding box center [1123, 67] width 226 height 34
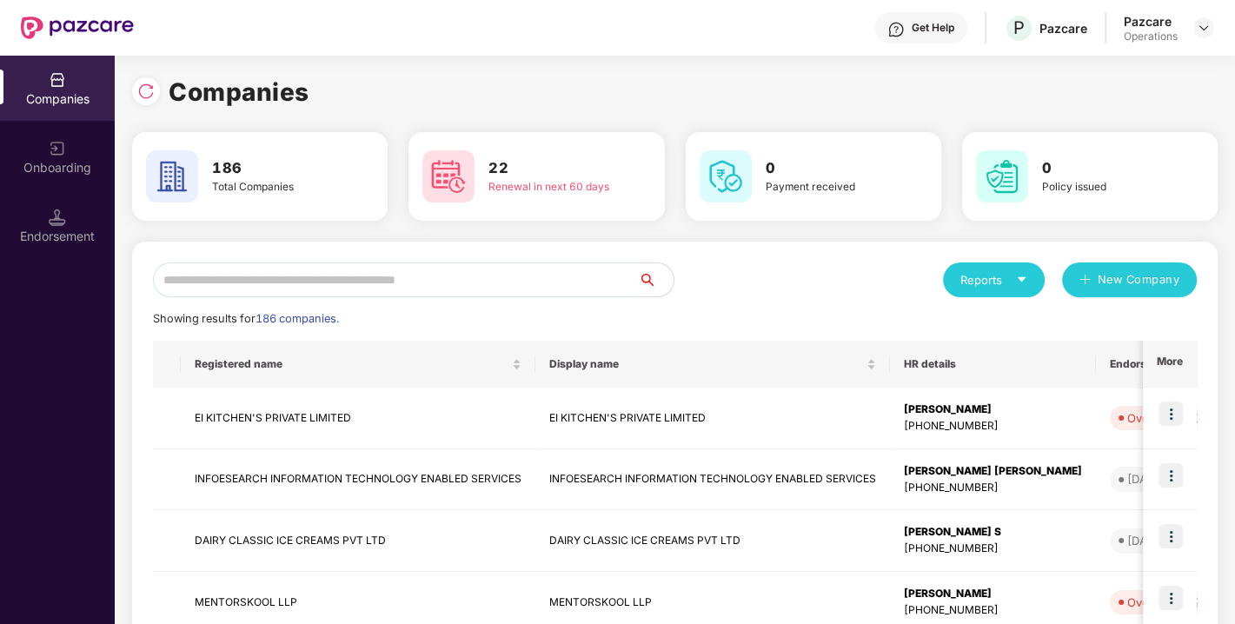
click at [429, 265] on input "text" at bounding box center [396, 280] width 486 height 35
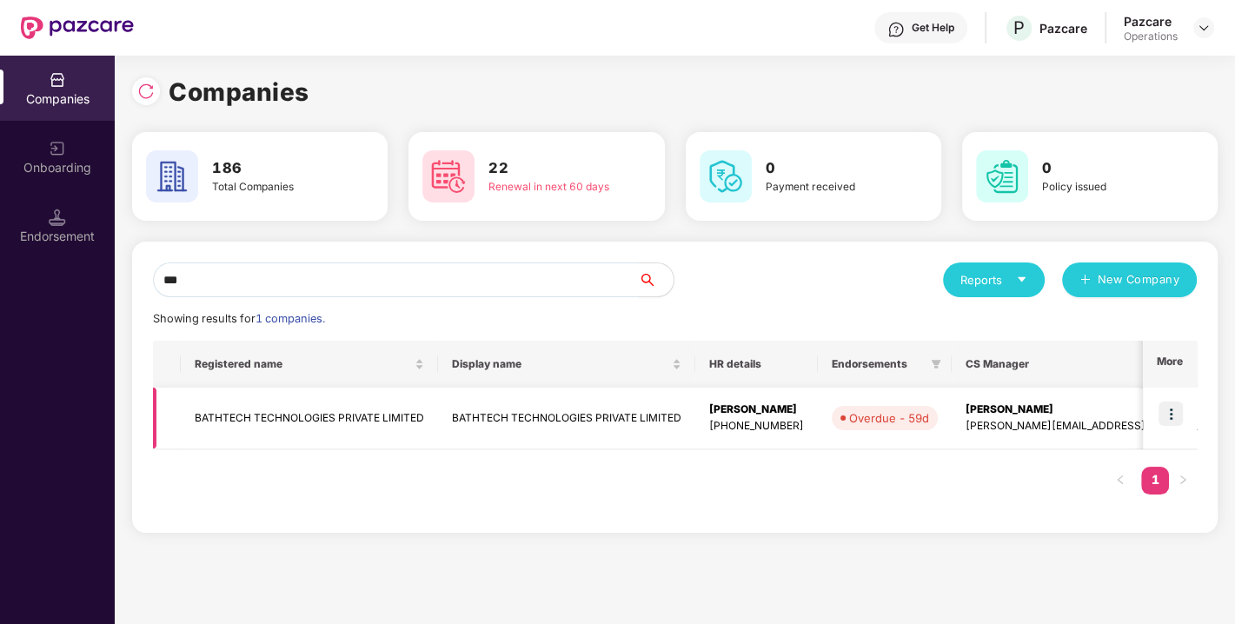
type input "***"
click at [1167, 409] on img at bounding box center [1171, 414] width 24 height 24
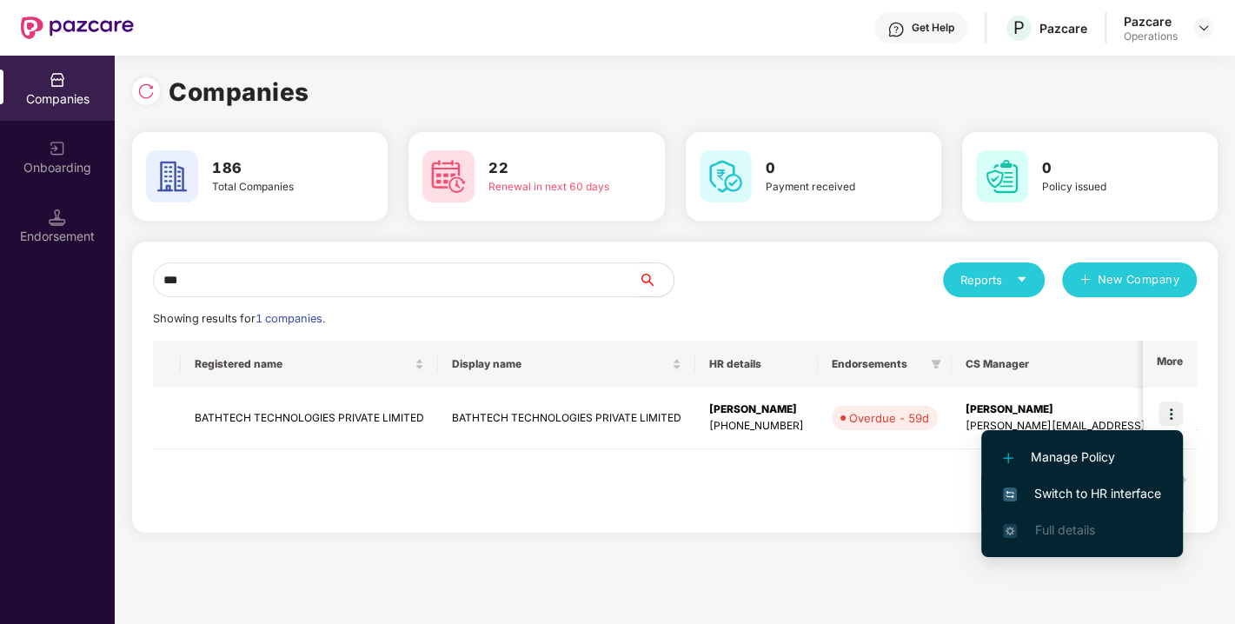
click at [1103, 497] on span "Switch to HR interface" at bounding box center [1082, 493] width 158 height 19
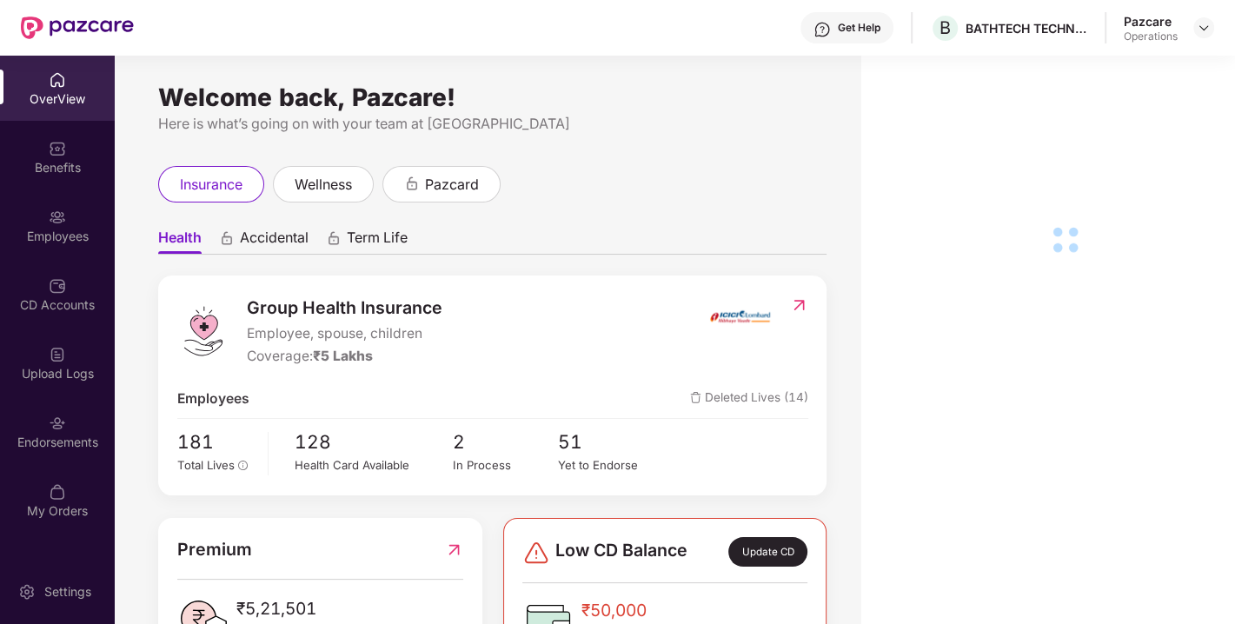
click at [60, 444] on div "Endorsements" at bounding box center [57, 442] width 115 height 17
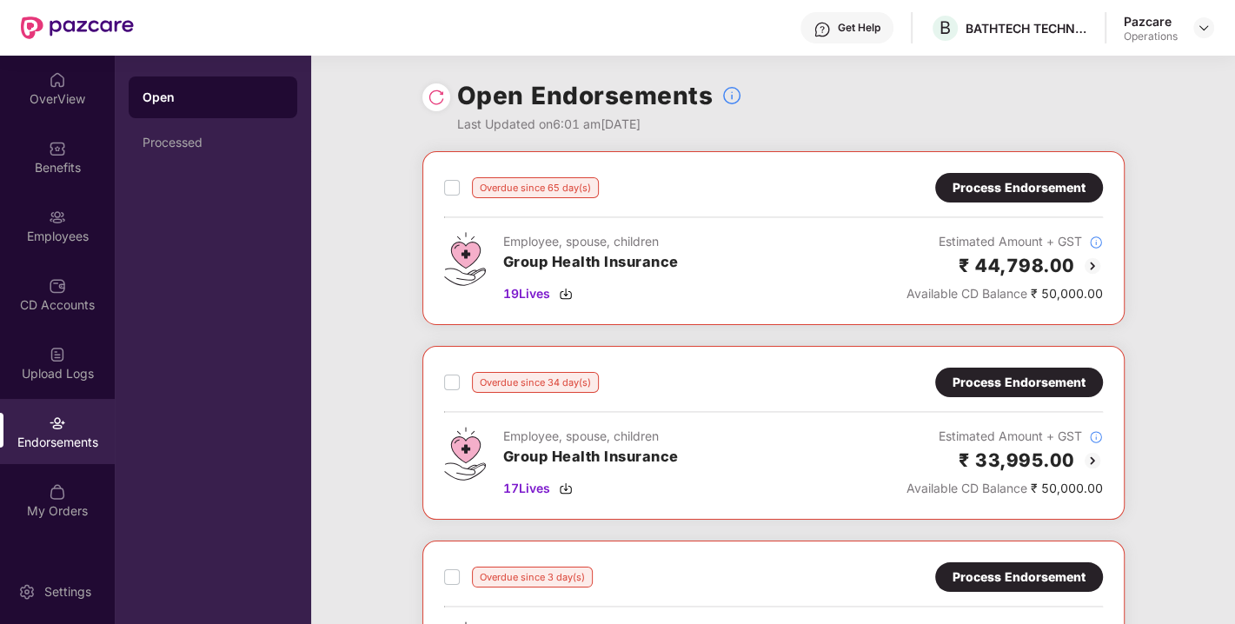
scroll to position [282, 0]
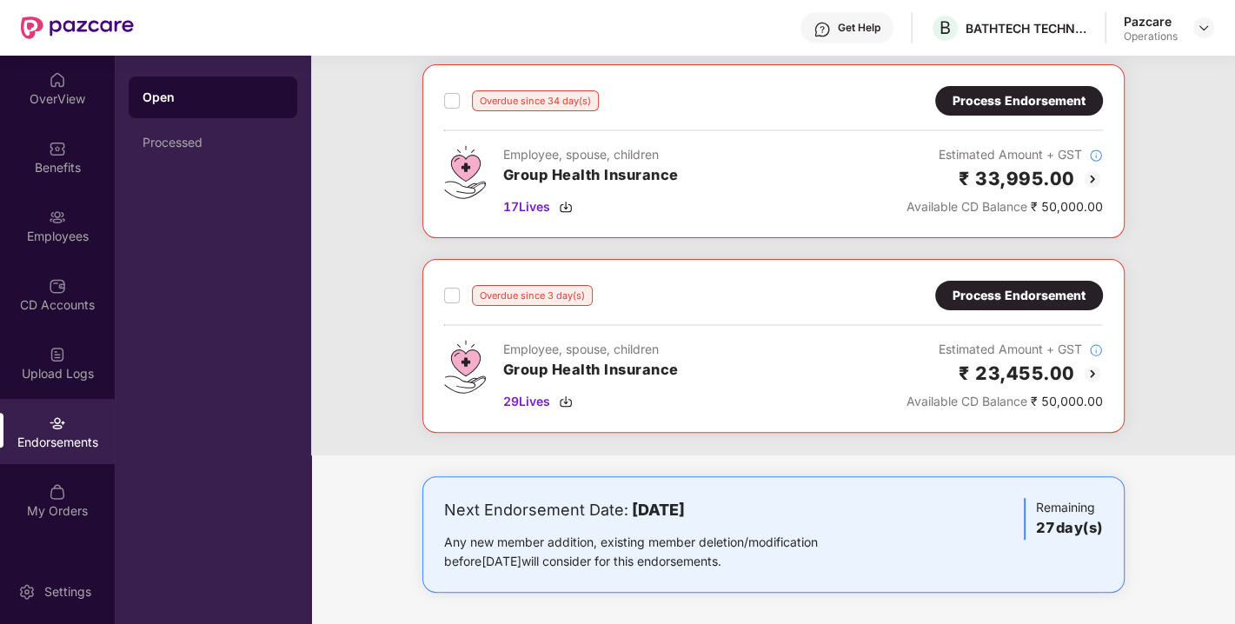
click at [1006, 281] on div "Process Endorsement" at bounding box center [1019, 296] width 168 height 30
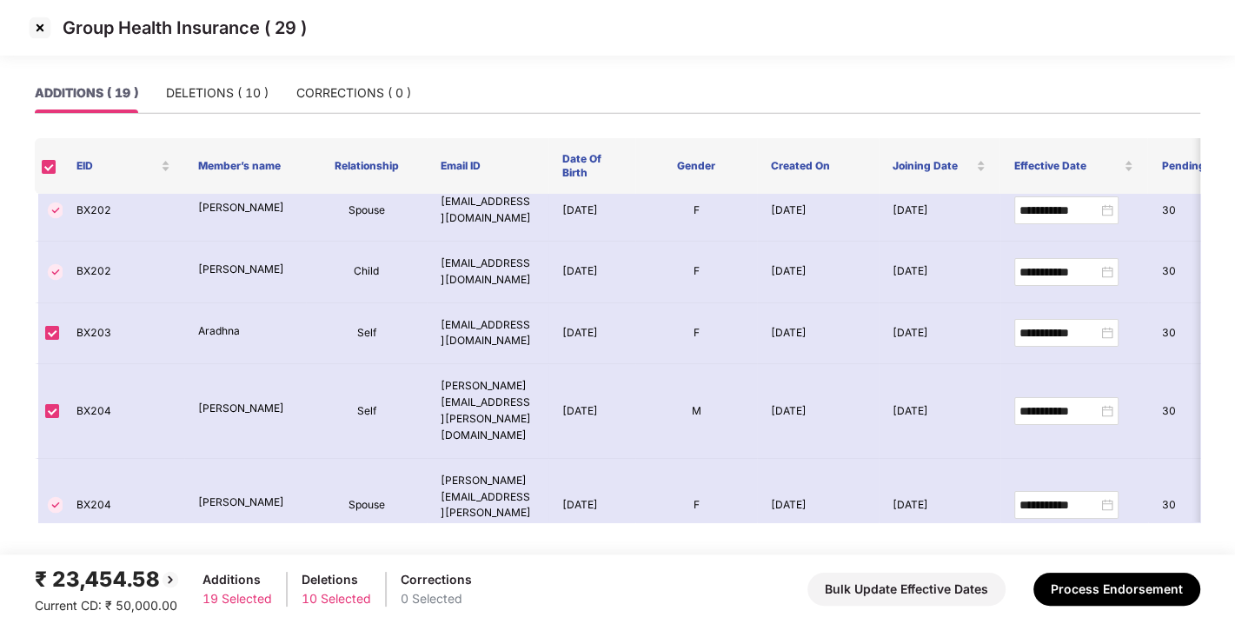
scroll to position [0, 0]
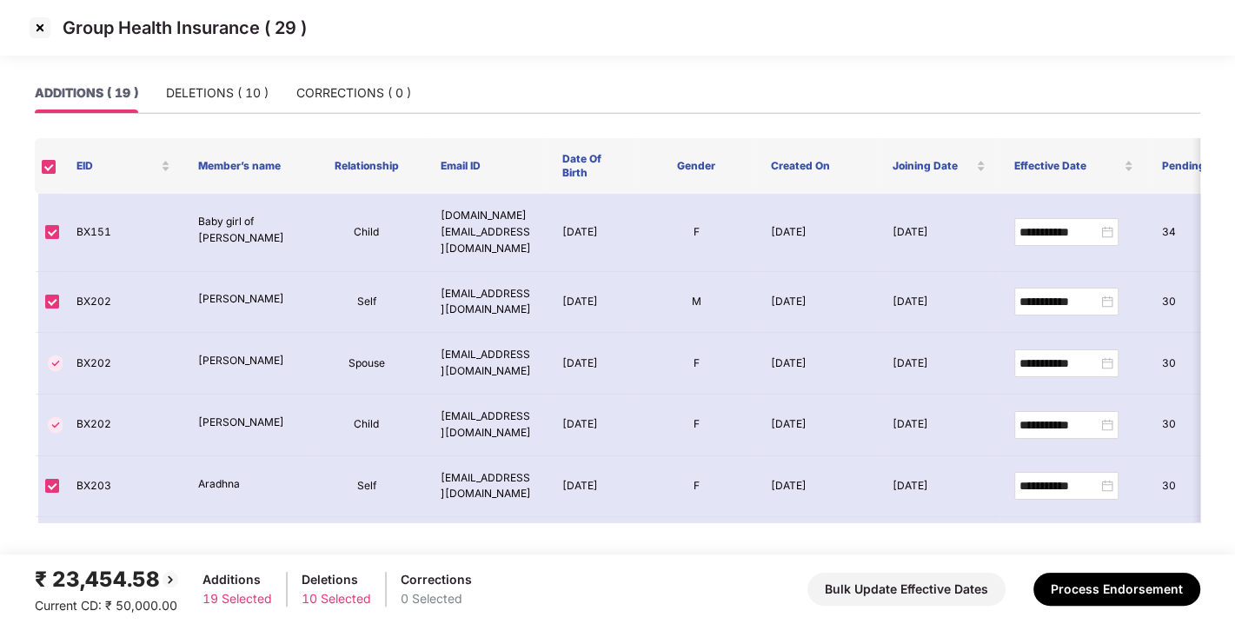
click at [36, 26] on img at bounding box center [40, 28] width 28 height 28
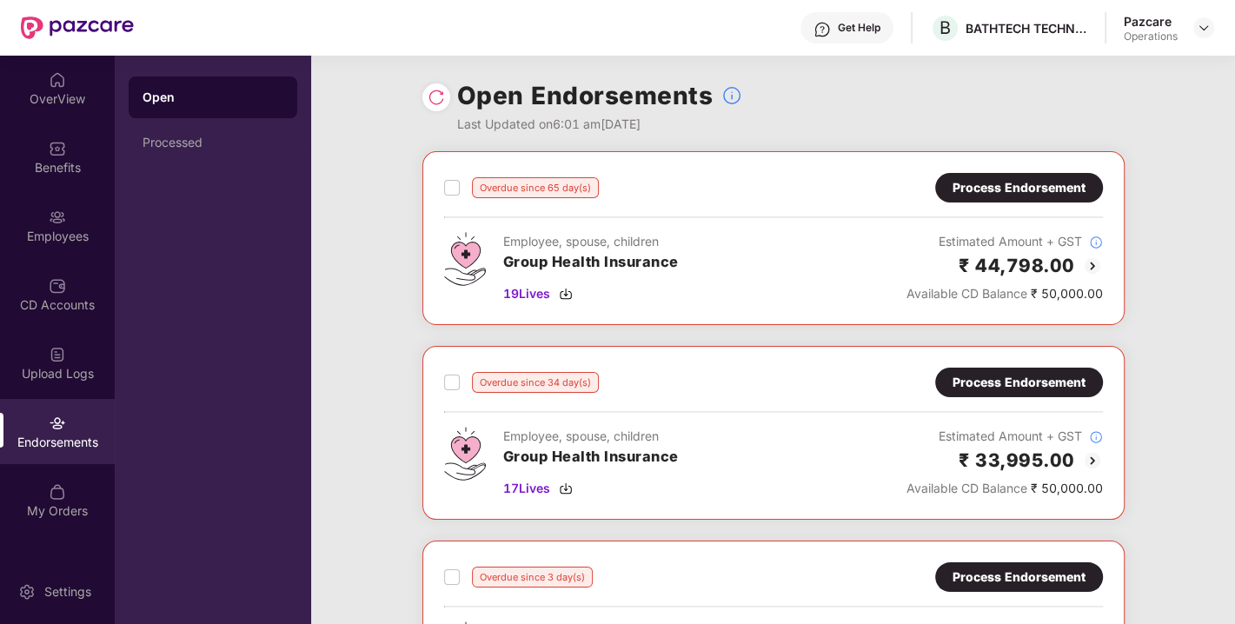
click at [1013, 374] on div "Process Endorsement" at bounding box center [1019, 382] width 133 height 19
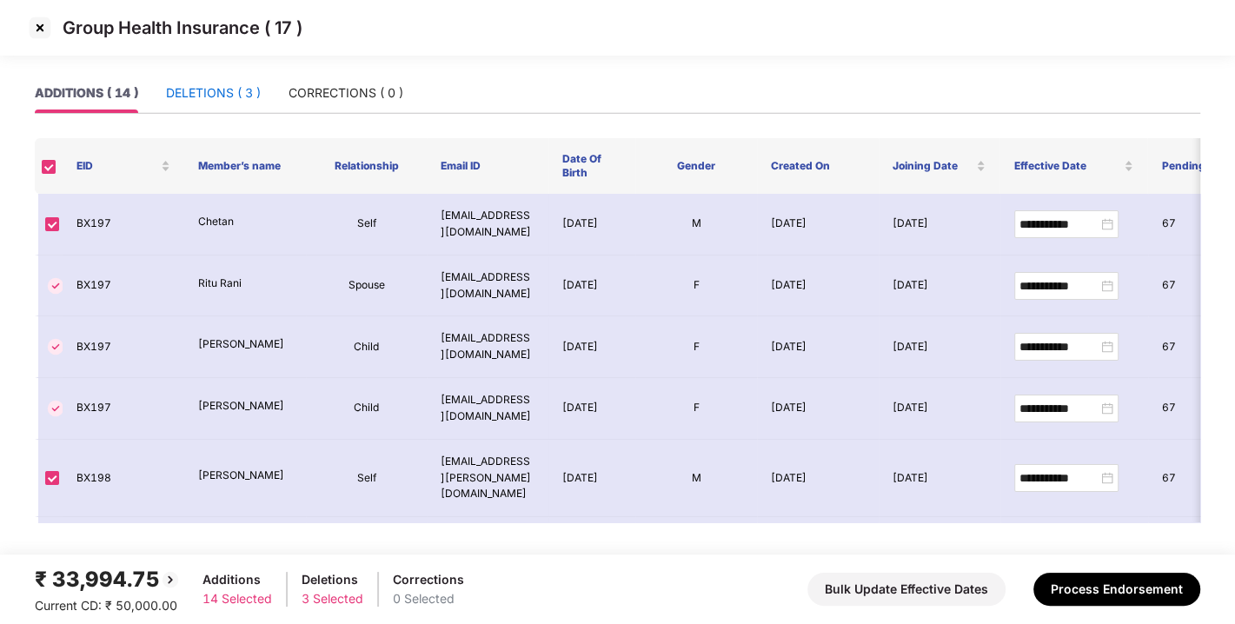
click at [237, 84] on div "DELETIONS ( 3 )" at bounding box center [213, 92] width 95 height 19
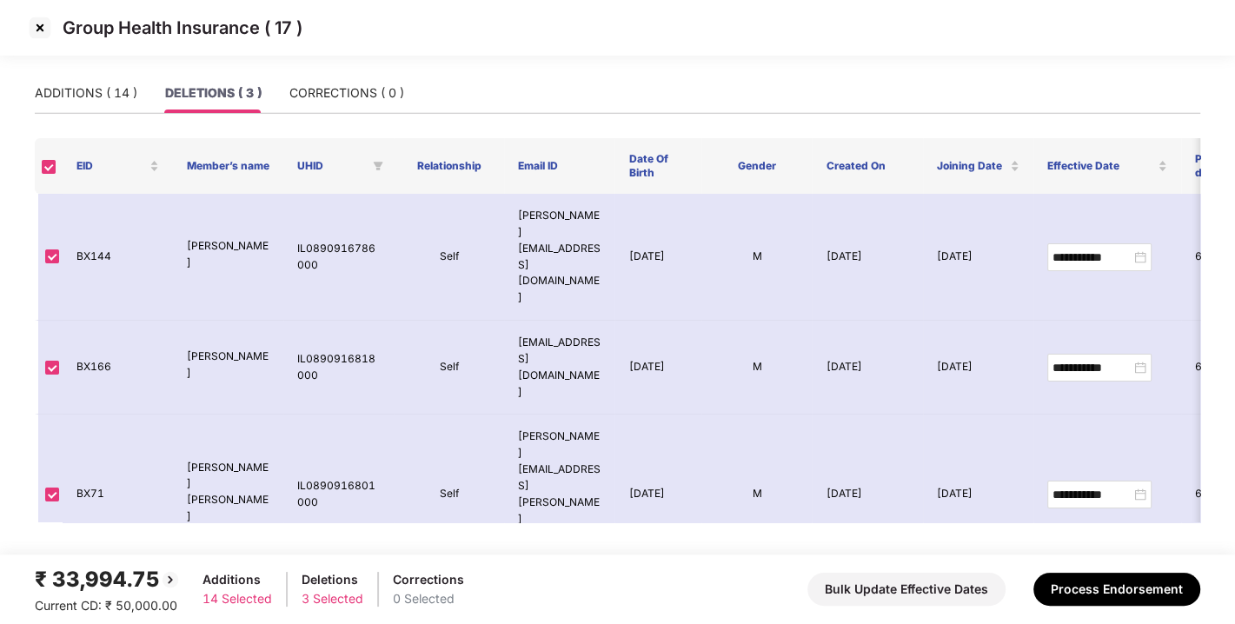
click at [39, 24] on img at bounding box center [40, 28] width 28 height 28
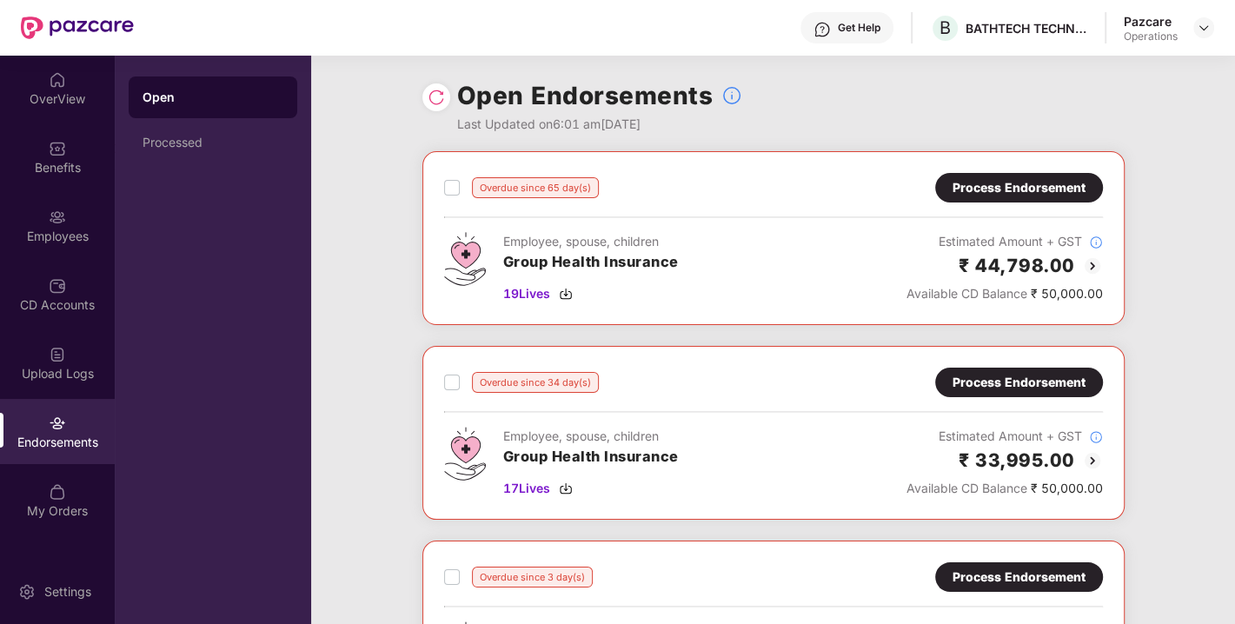
click at [1015, 190] on div "Process Endorsement" at bounding box center [1019, 187] width 133 height 19
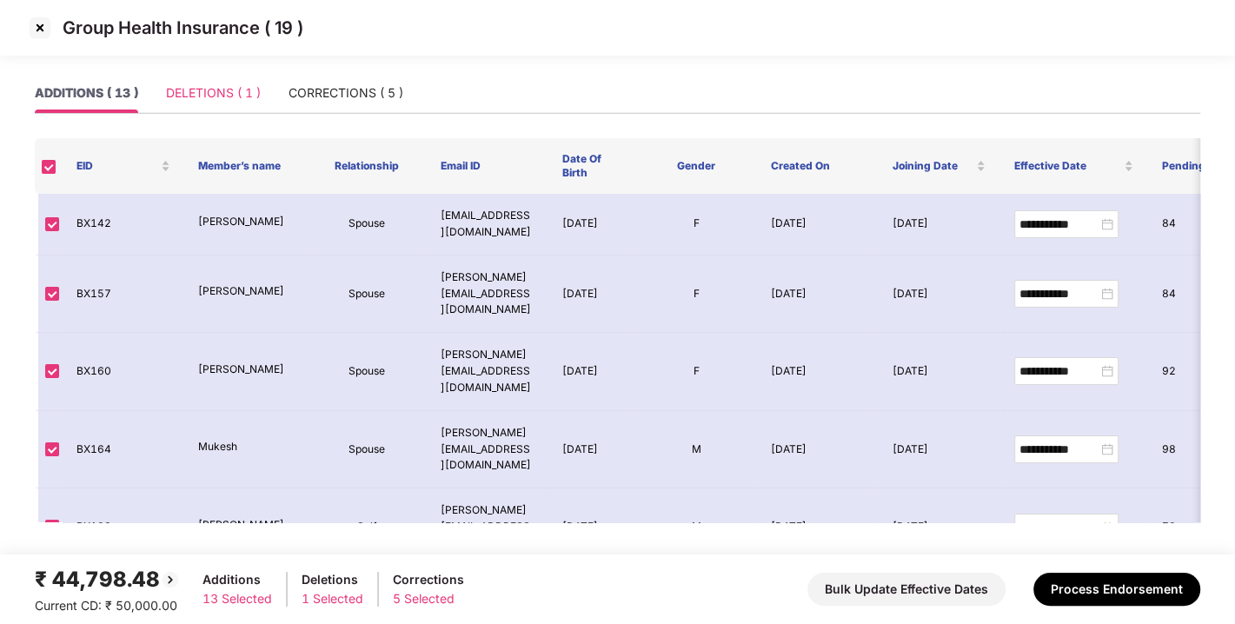
click at [224, 109] on div "DELETIONS ( 1 )" at bounding box center [213, 93] width 95 height 40
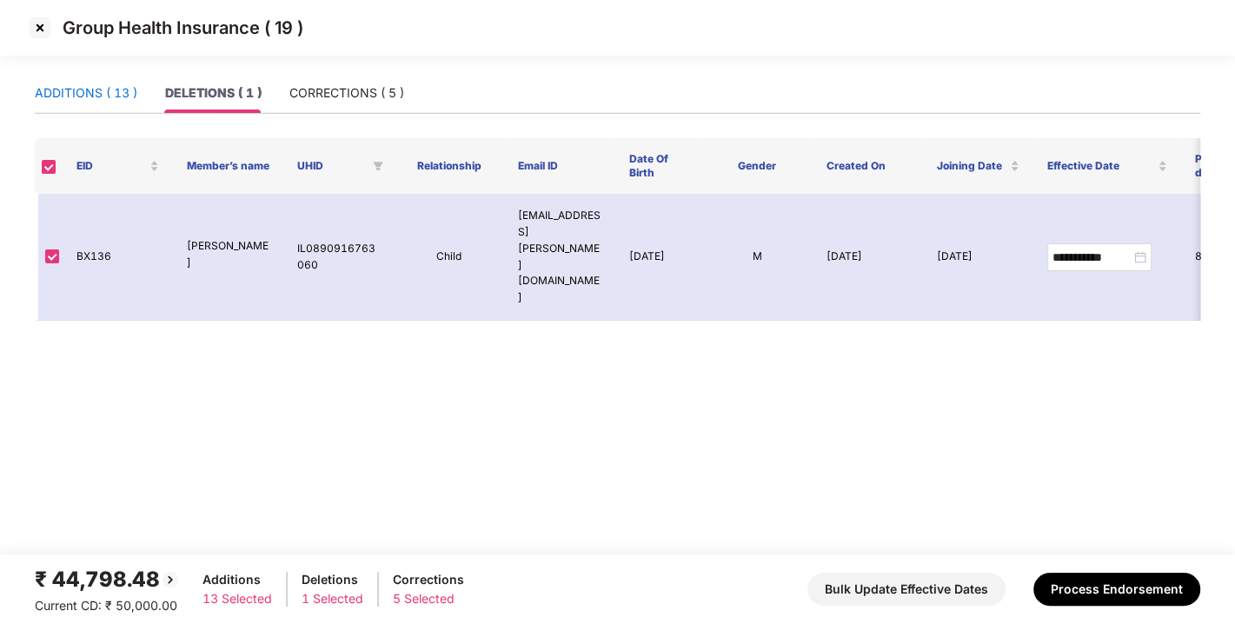
click at [68, 88] on div "ADDITIONS ( 13 )" at bounding box center [86, 92] width 103 height 19
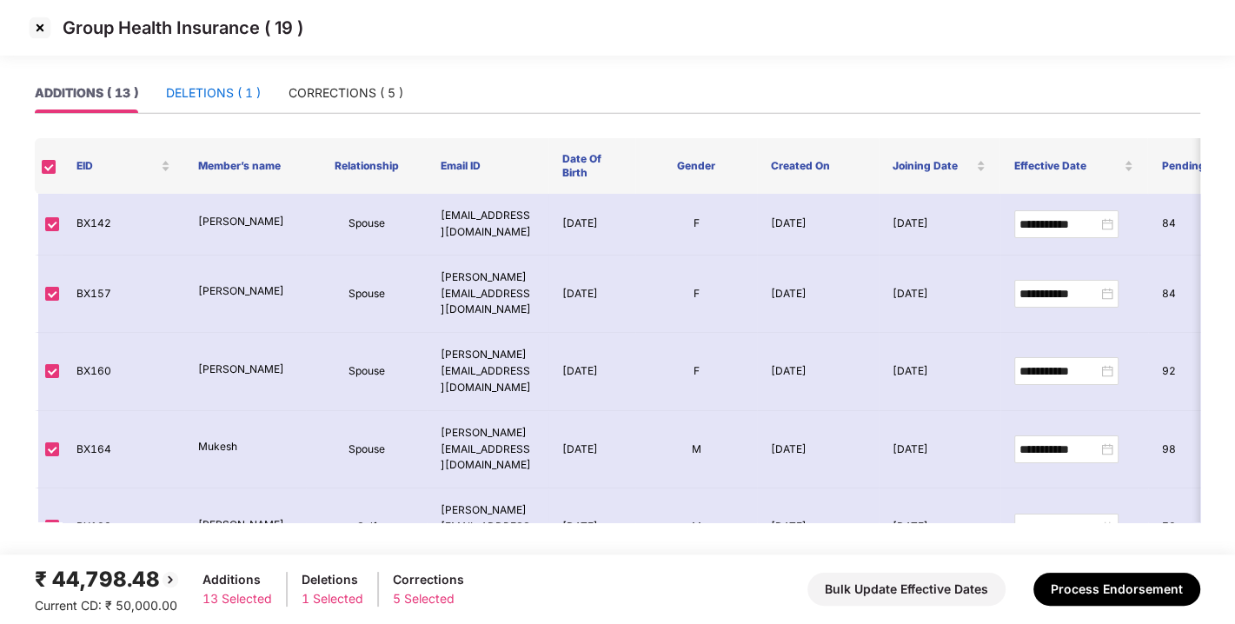
click at [199, 97] on div "DELETIONS ( 1 )" at bounding box center [213, 92] width 95 height 19
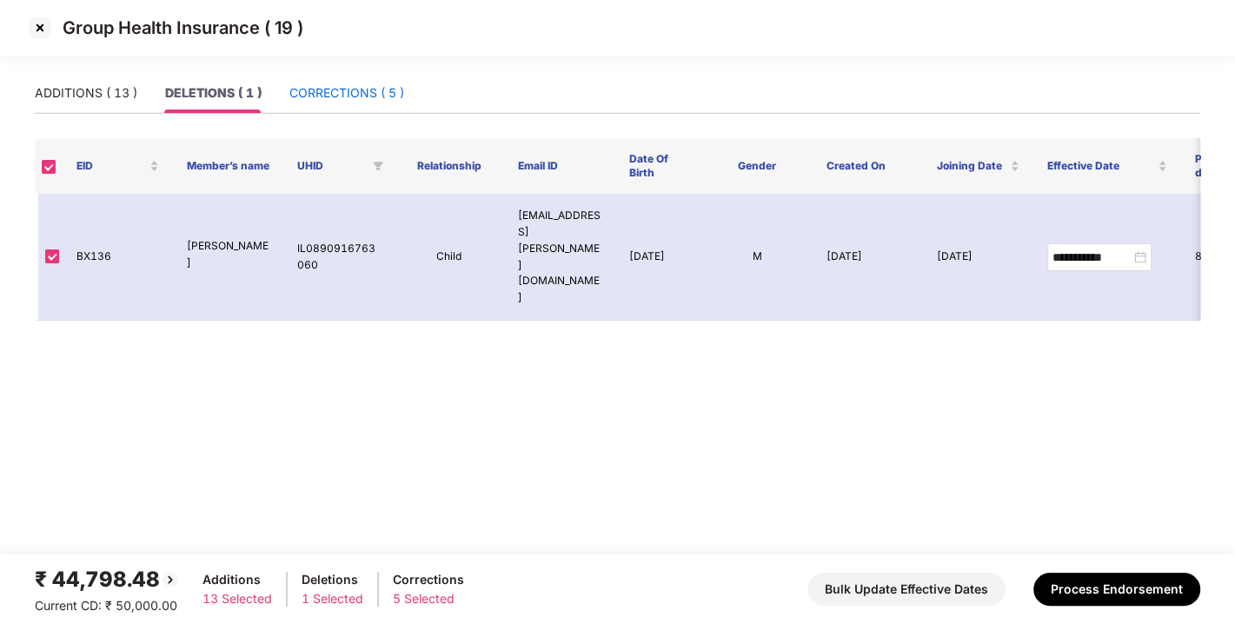
click at [315, 90] on div "CORRECTIONS ( 5 )" at bounding box center [347, 92] width 115 height 19
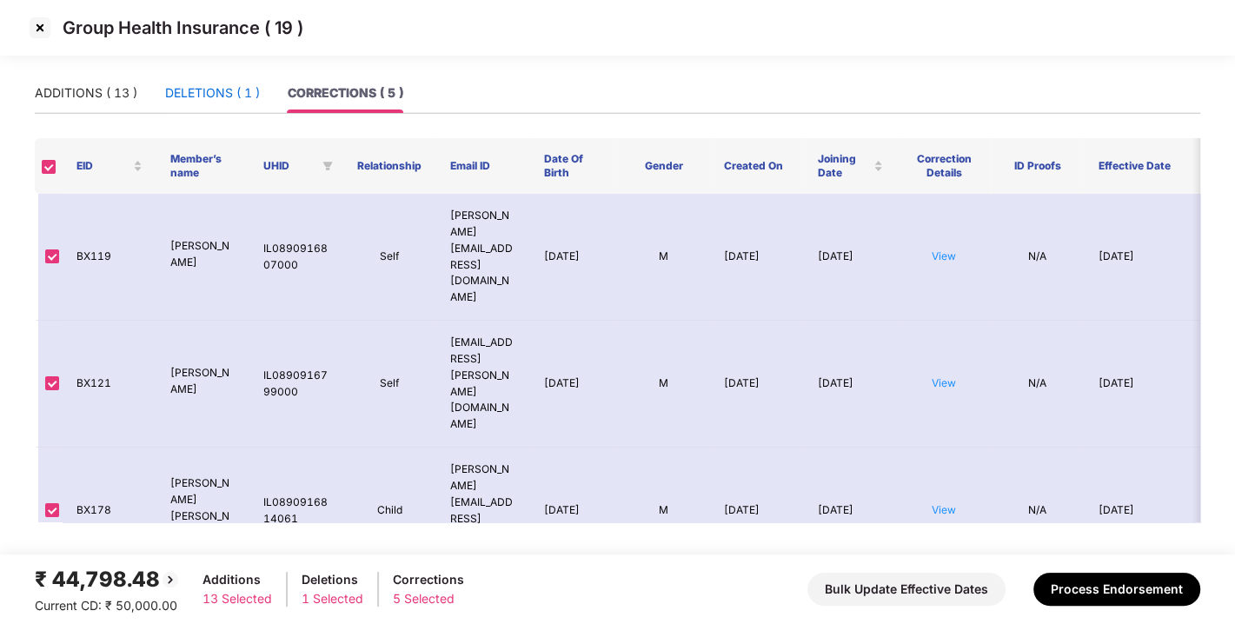
click at [228, 94] on div "DELETIONS ( 1 )" at bounding box center [212, 92] width 95 height 19
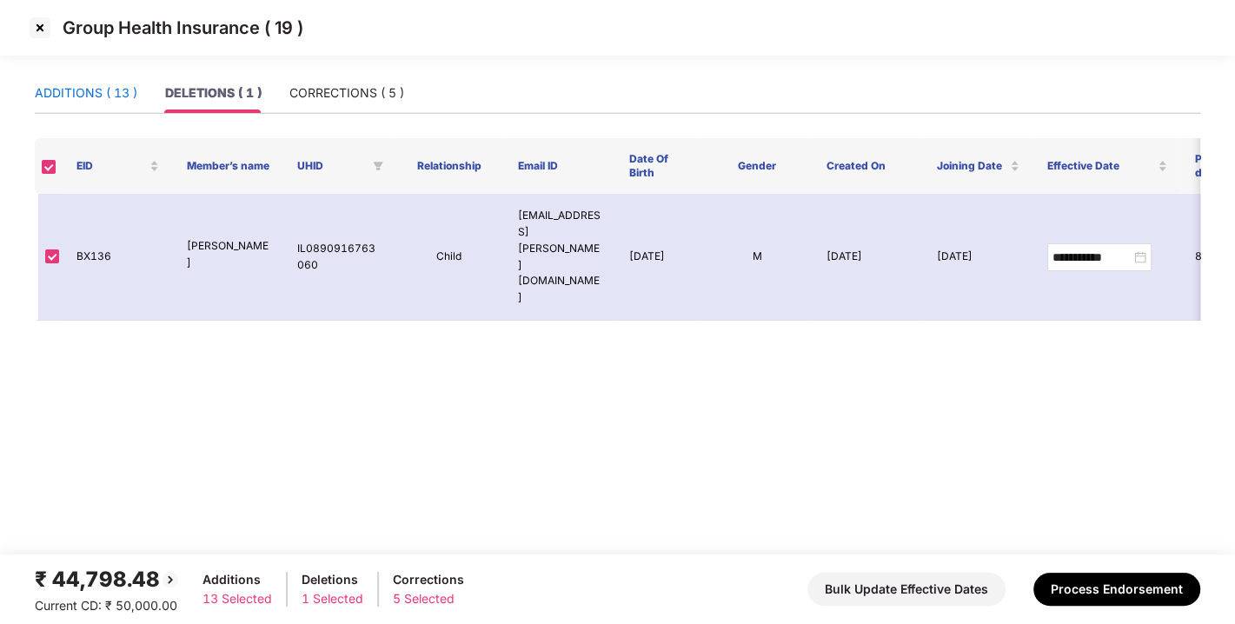
click at [96, 87] on div "ADDITIONS ( 13 )" at bounding box center [86, 92] width 103 height 19
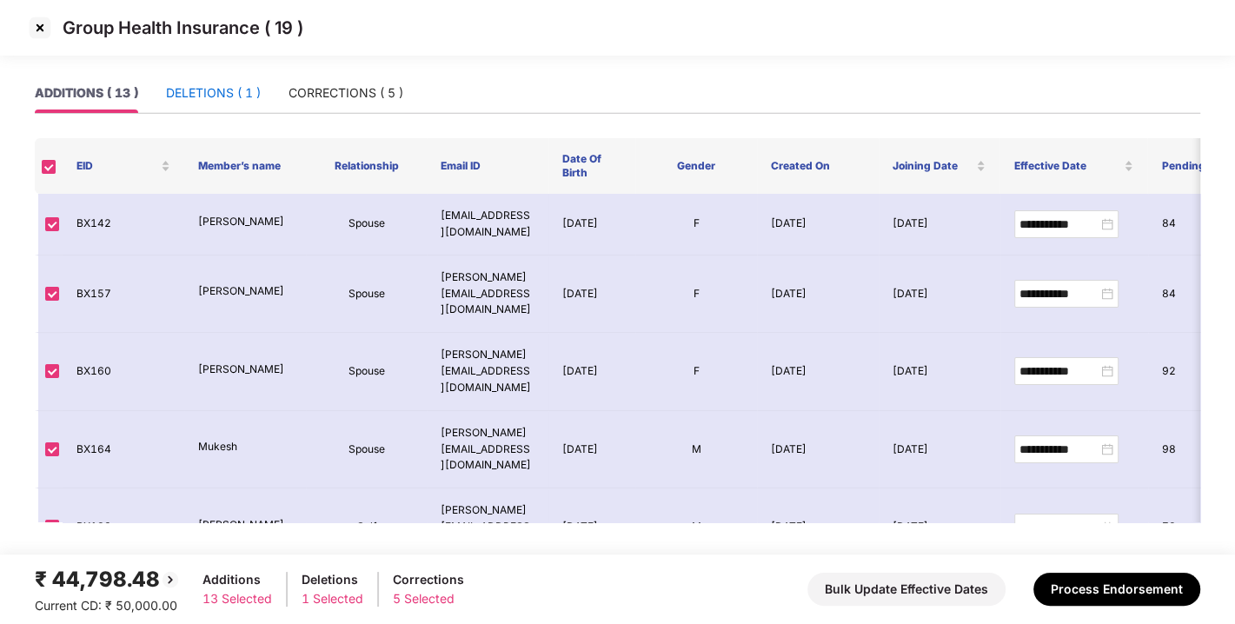
click at [242, 95] on div "DELETIONS ( 1 )" at bounding box center [213, 92] width 95 height 19
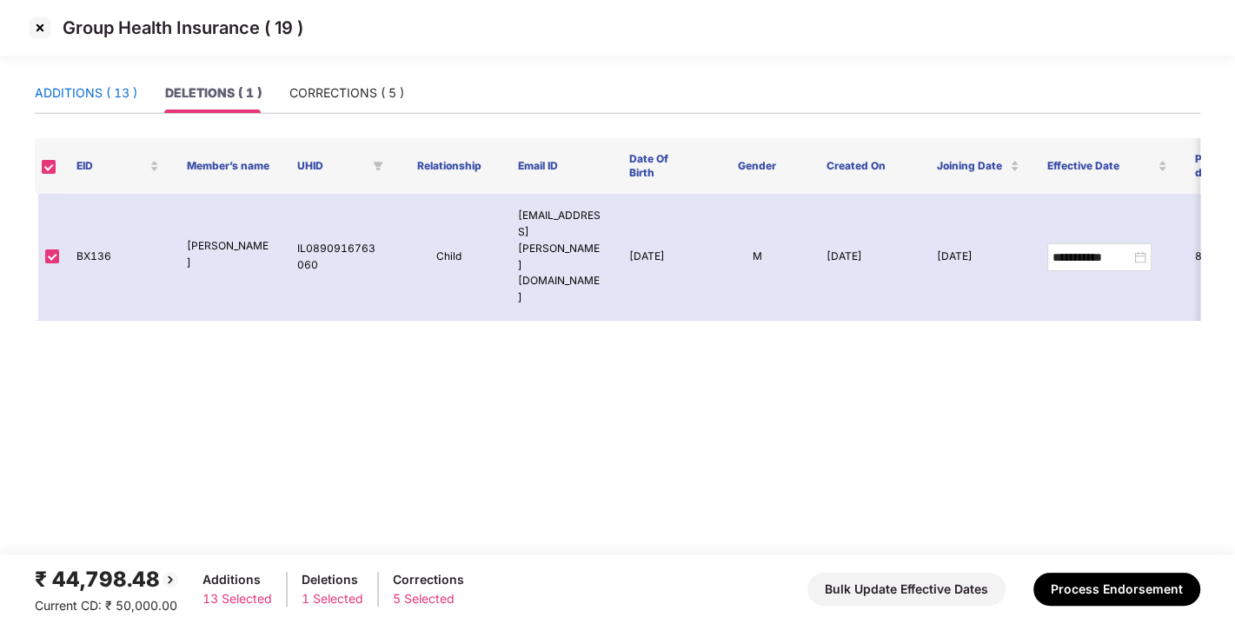
click at [99, 92] on div "ADDITIONS ( 13 )" at bounding box center [86, 92] width 103 height 19
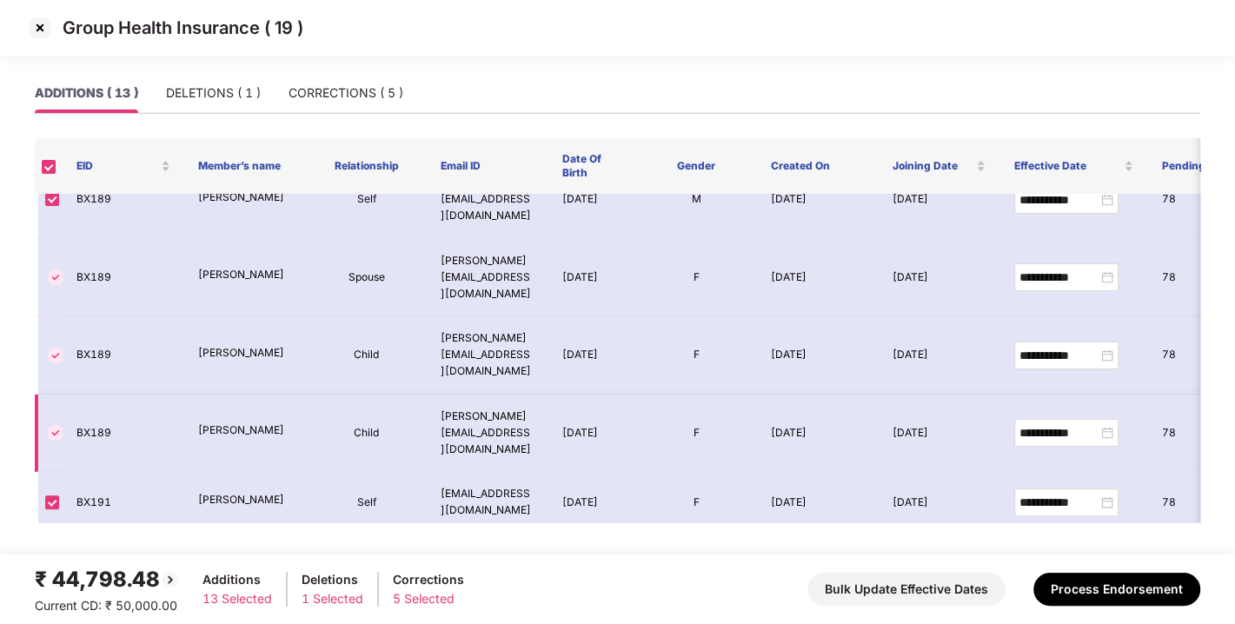
scroll to position [471, 0]
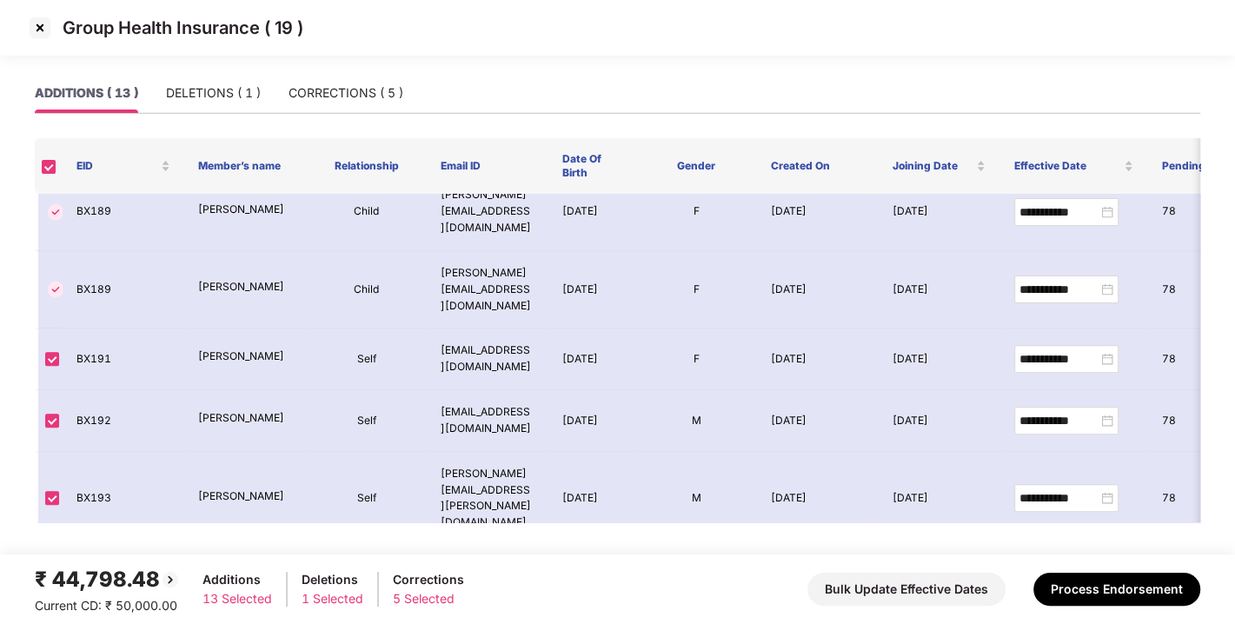
click at [39, 35] on img at bounding box center [40, 28] width 28 height 28
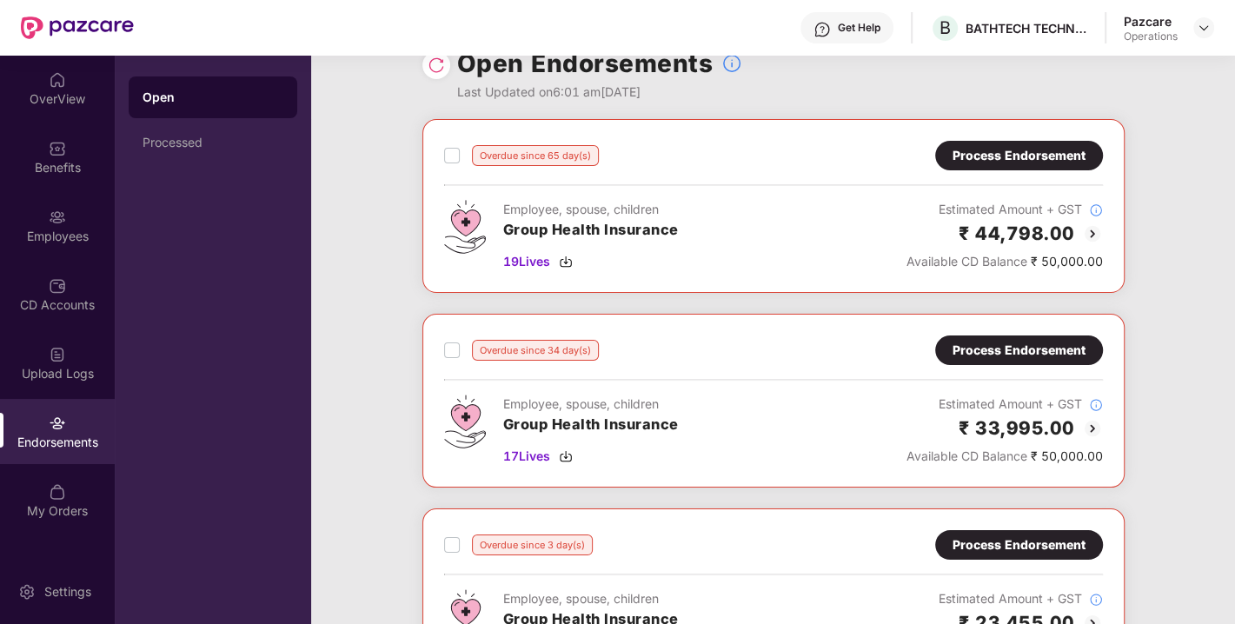
scroll to position [0, 0]
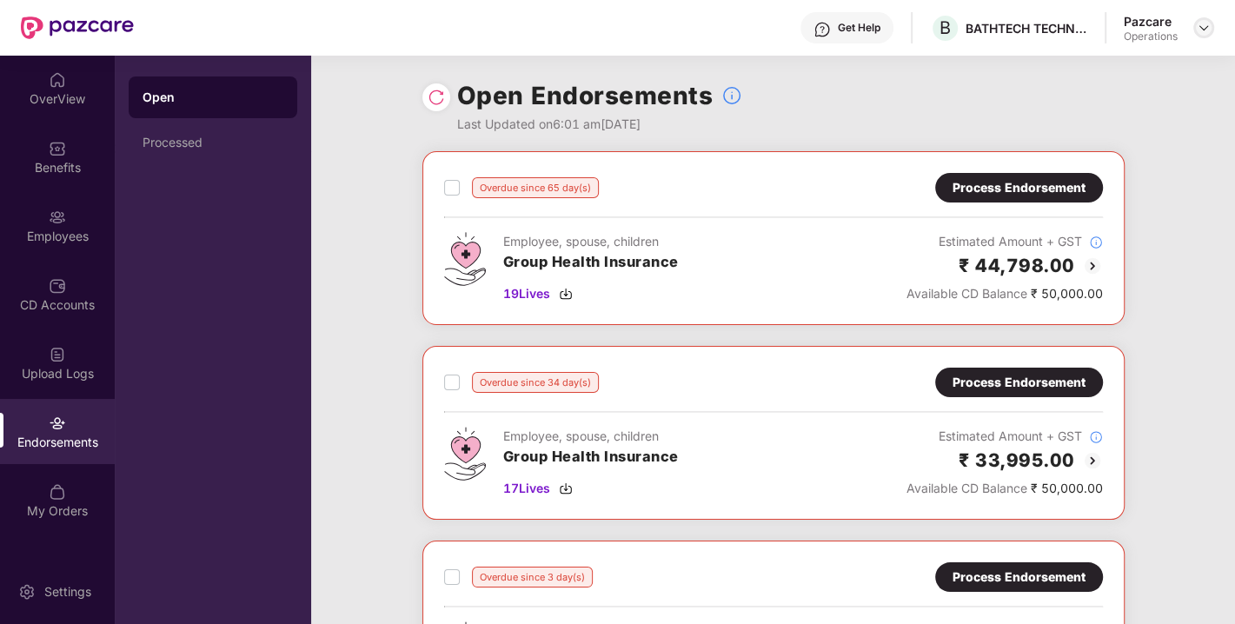
click at [1202, 32] on img at bounding box center [1204, 28] width 14 height 14
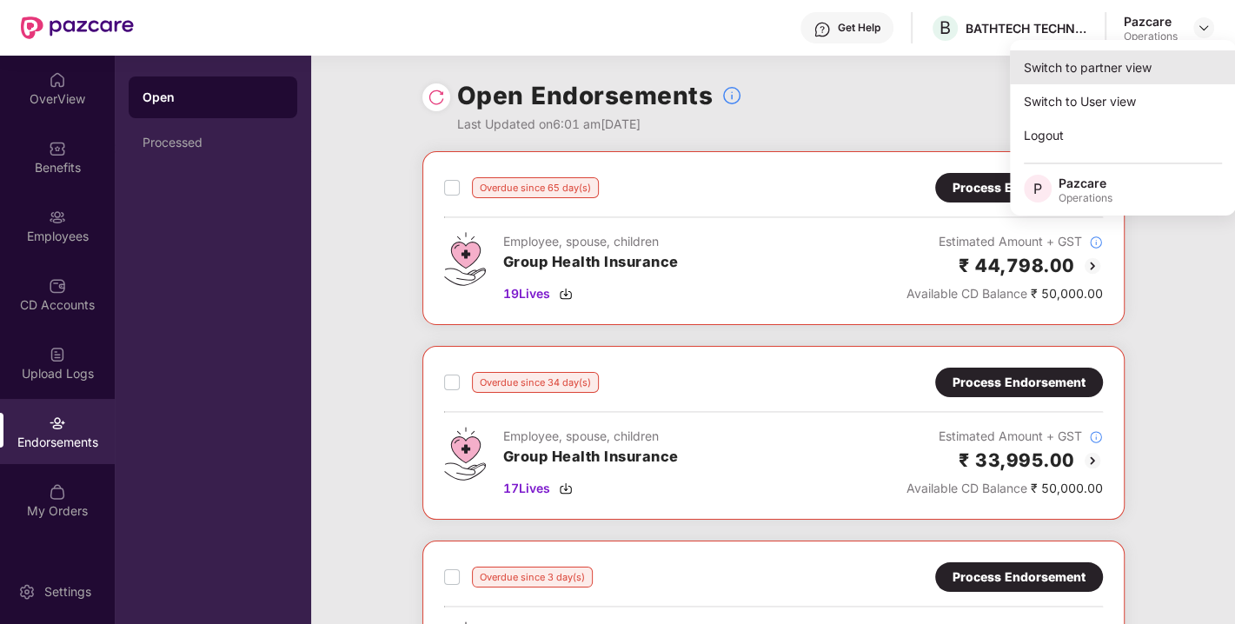
click at [1085, 69] on div "Switch to partner view" at bounding box center [1123, 67] width 226 height 34
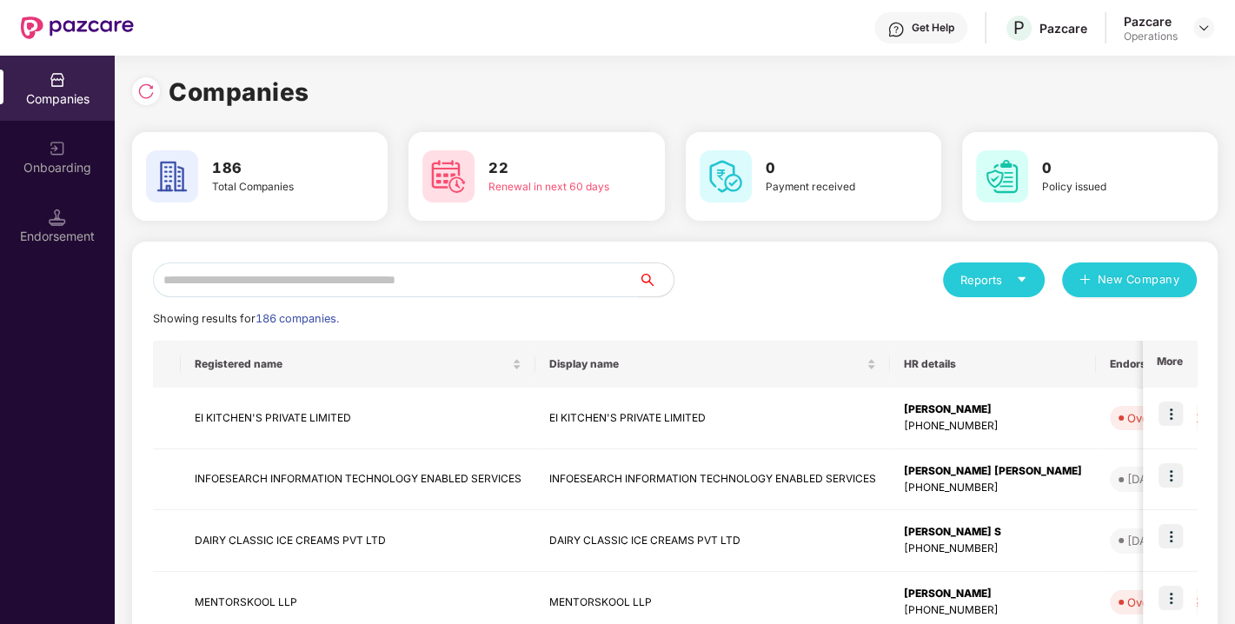
click at [446, 283] on input "text" at bounding box center [396, 280] width 486 height 35
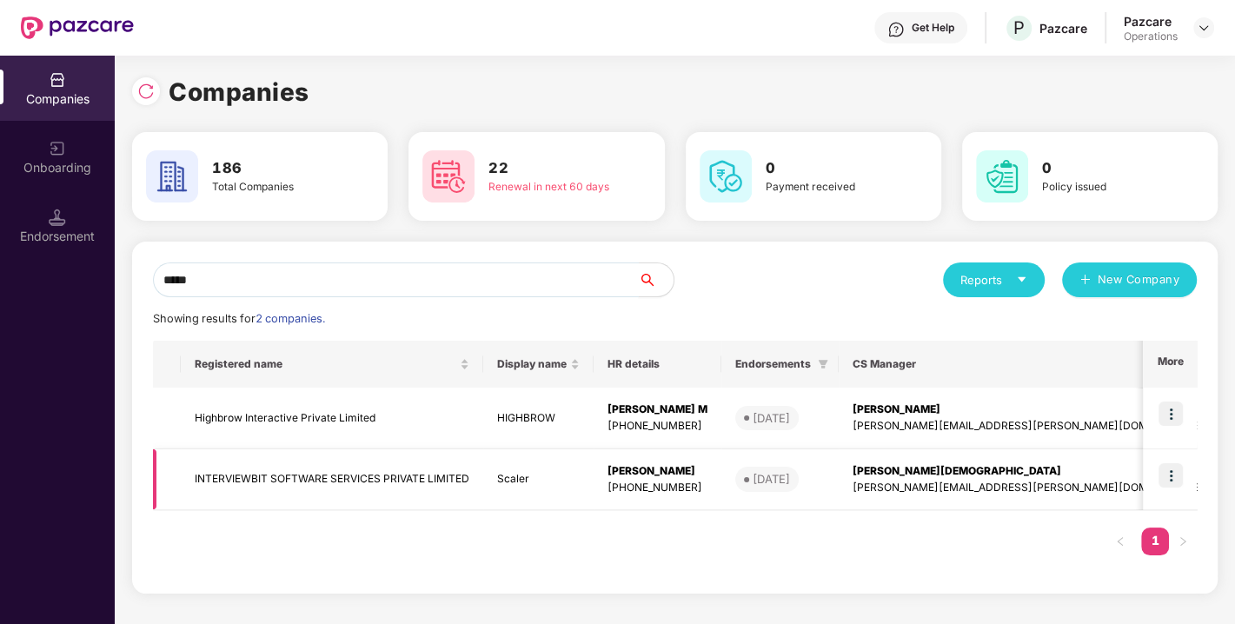
type input "*****"
click at [1171, 471] on img at bounding box center [1171, 475] width 24 height 24
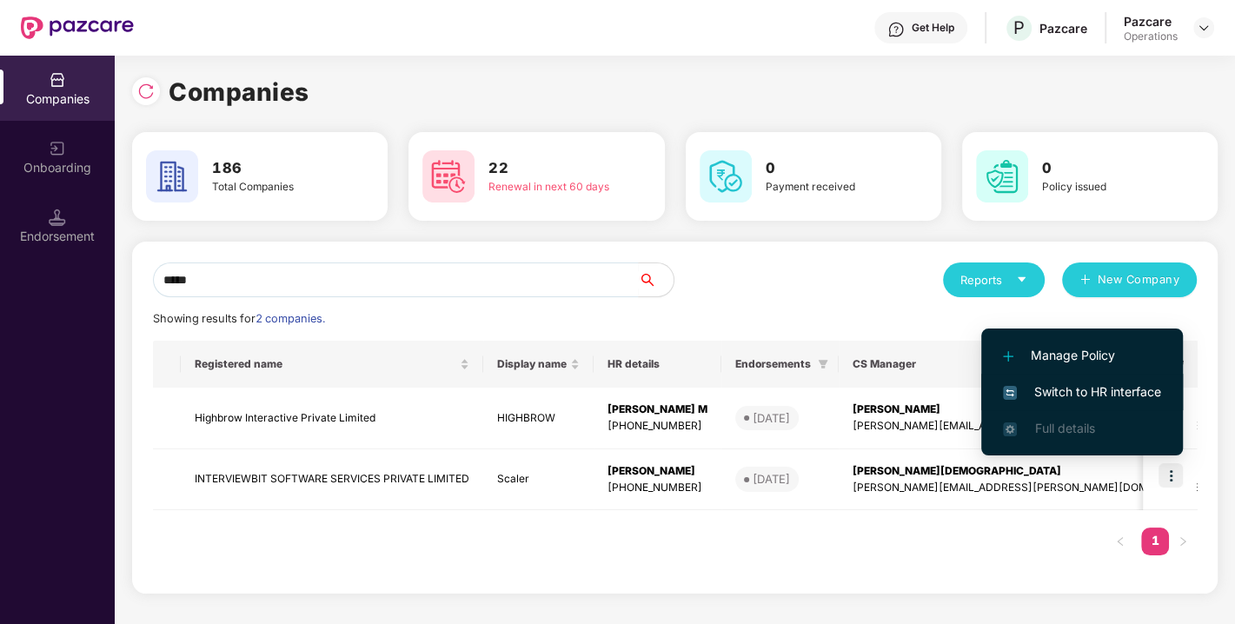
click at [1077, 383] on span "Switch to HR interface" at bounding box center [1082, 392] width 158 height 19
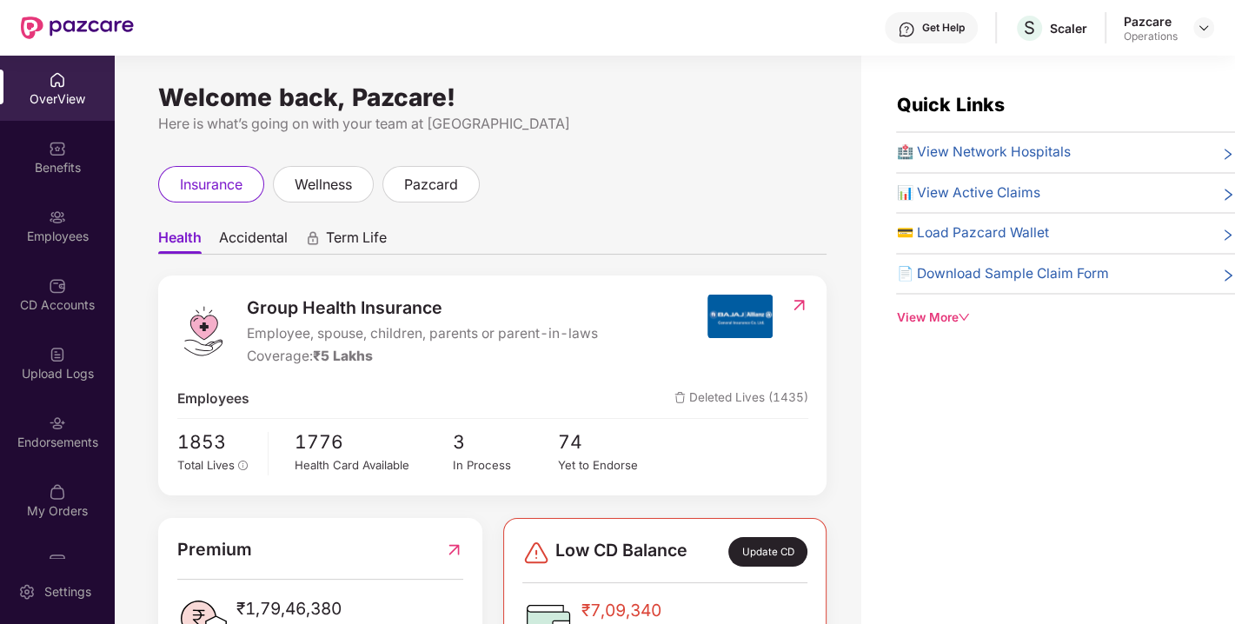
click at [90, 430] on div "Endorsements" at bounding box center [57, 431] width 115 height 65
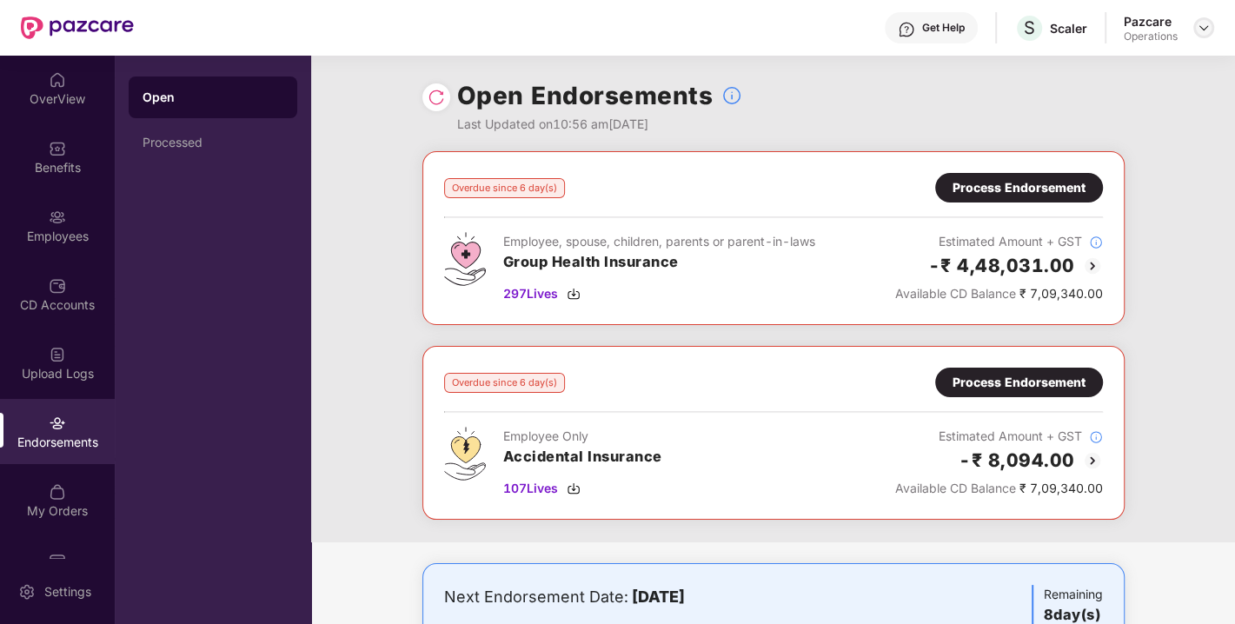
click at [1202, 21] on img at bounding box center [1204, 28] width 14 height 14
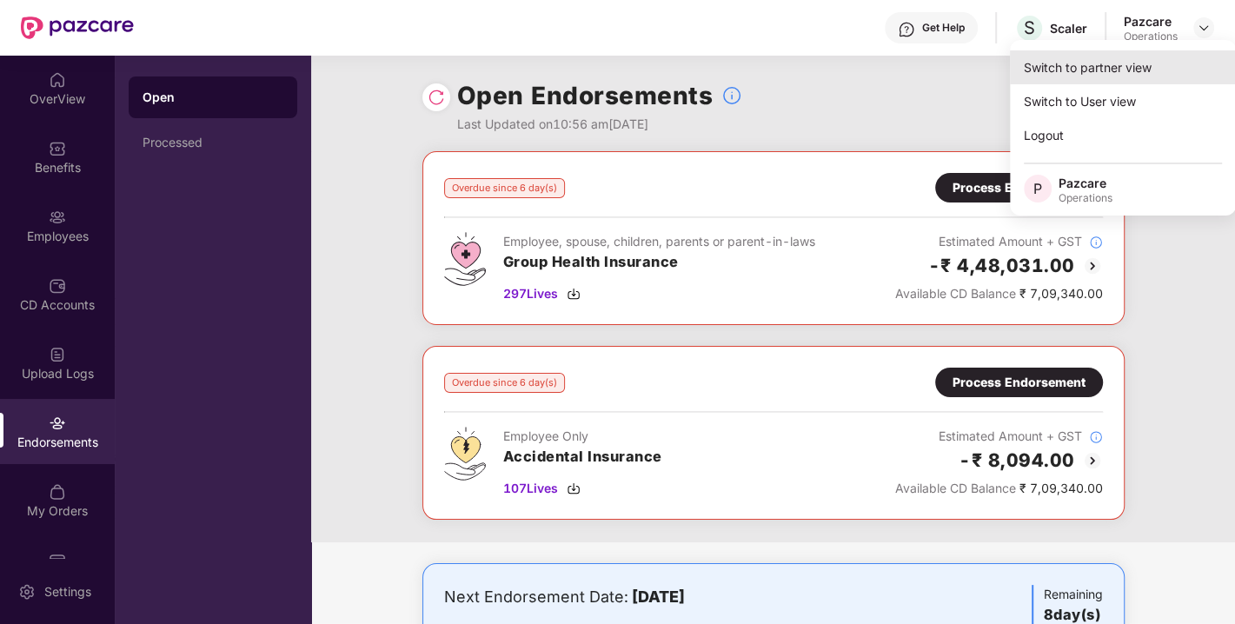
click at [1113, 60] on div "Switch to partner view" at bounding box center [1123, 67] width 226 height 34
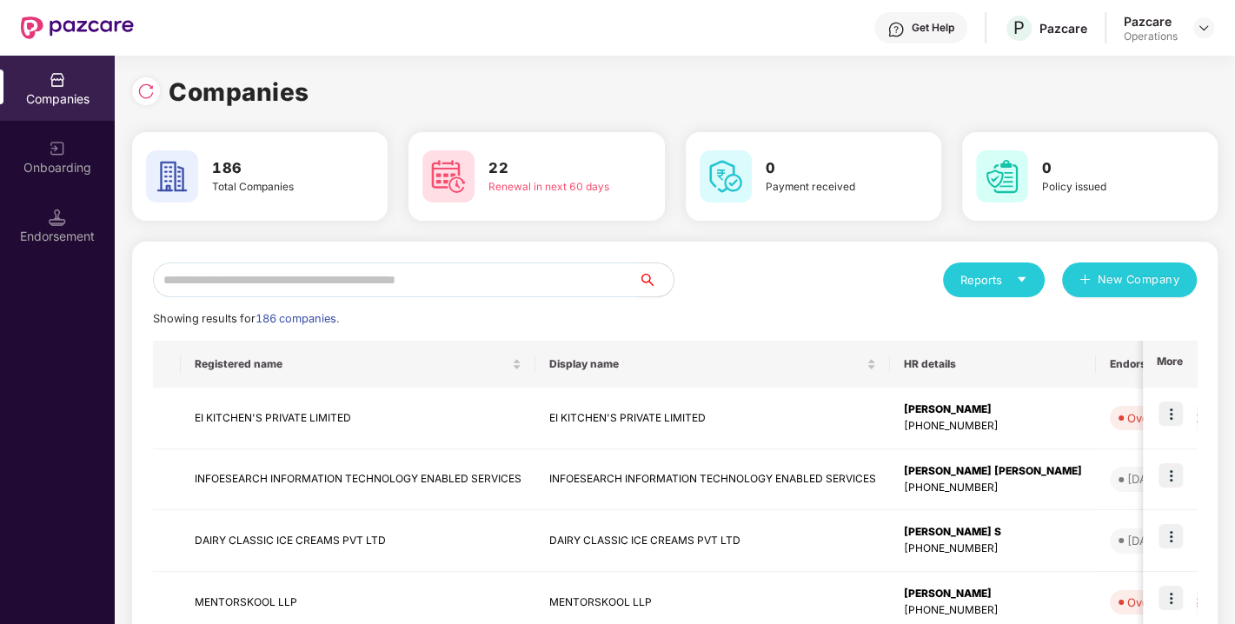
click at [372, 286] on input "text" at bounding box center [396, 280] width 486 height 35
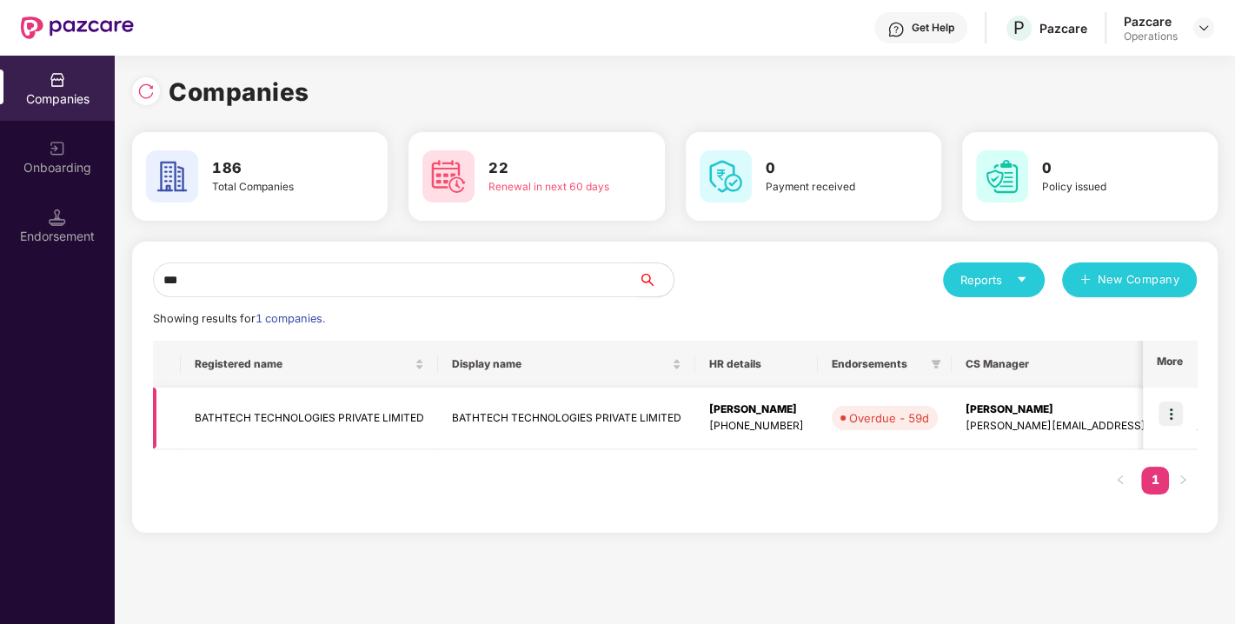
type input "***"
click at [1180, 414] on img at bounding box center [1171, 414] width 24 height 24
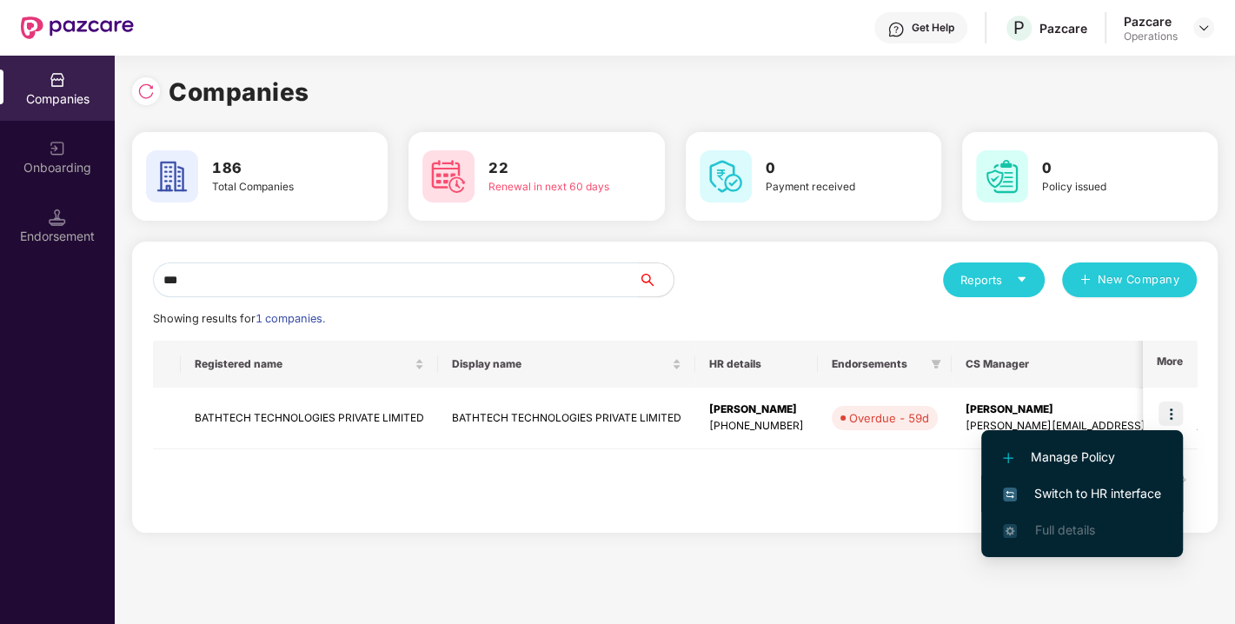
click at [1086, 486] on span "Switch to HR interface" at bounding box center [1082, 493] width 158 height 19
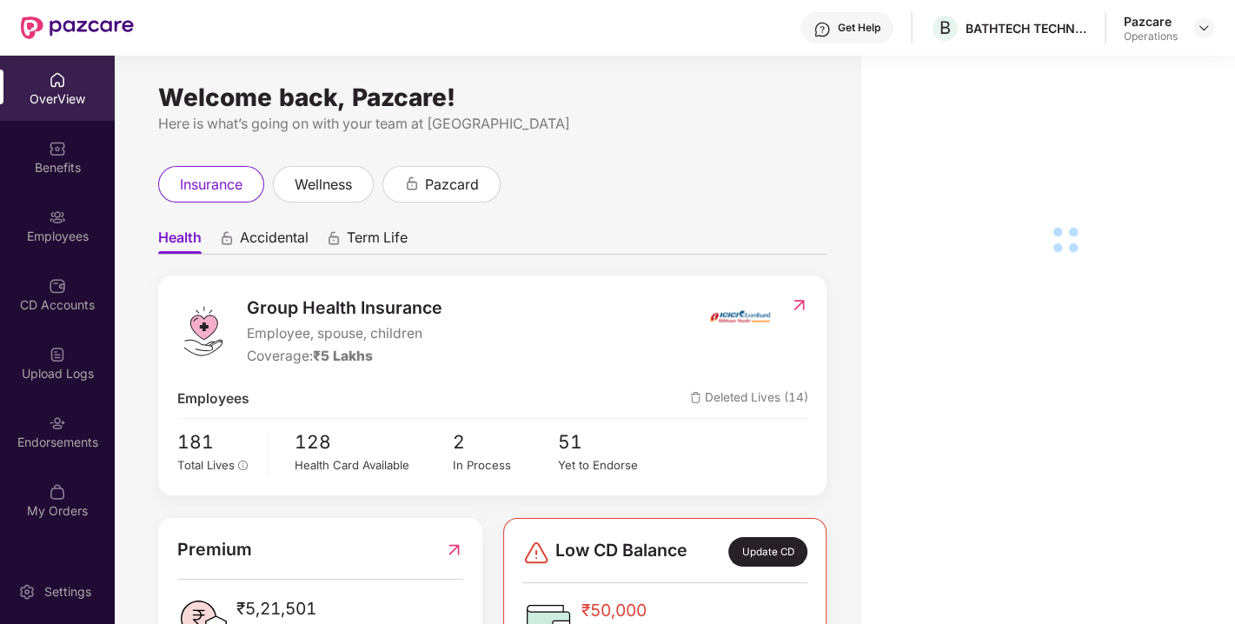
click at [40, 448] on div "Endorsements" at bounding box center [57, 442] width 115 height 17
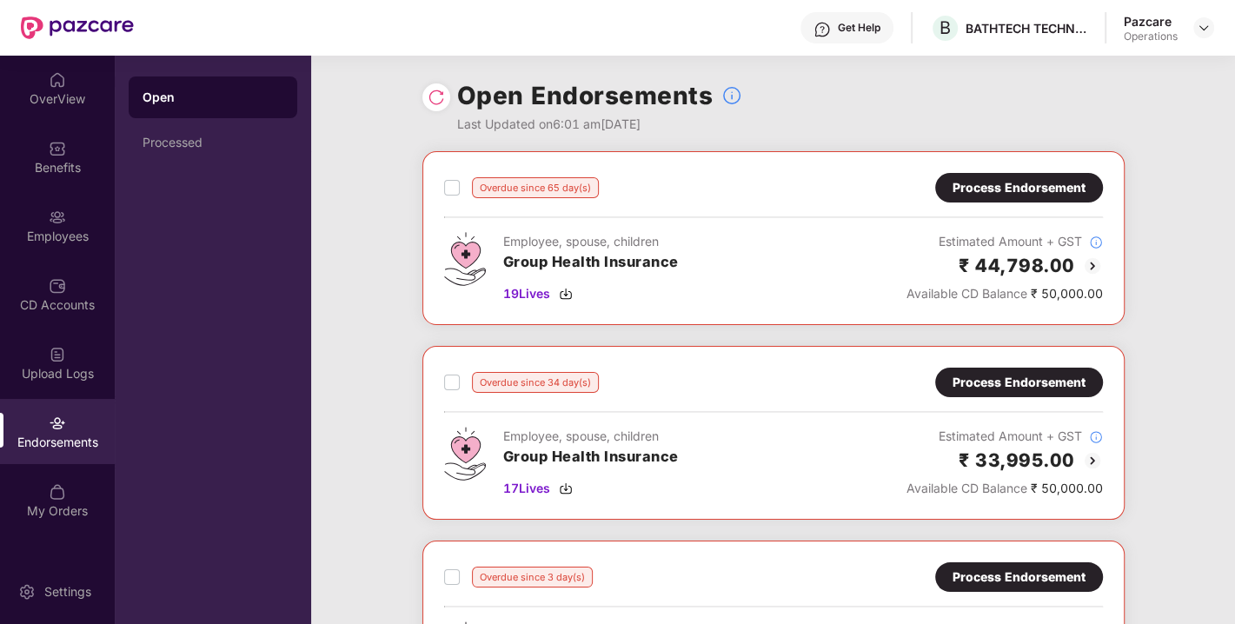
click at [428, 89] on img at bounding box center [436, 97] width 17 height 17
click at [1001, 189] on div "Process Endorsement" at bounding box center [1019, 187] width 133 height 19
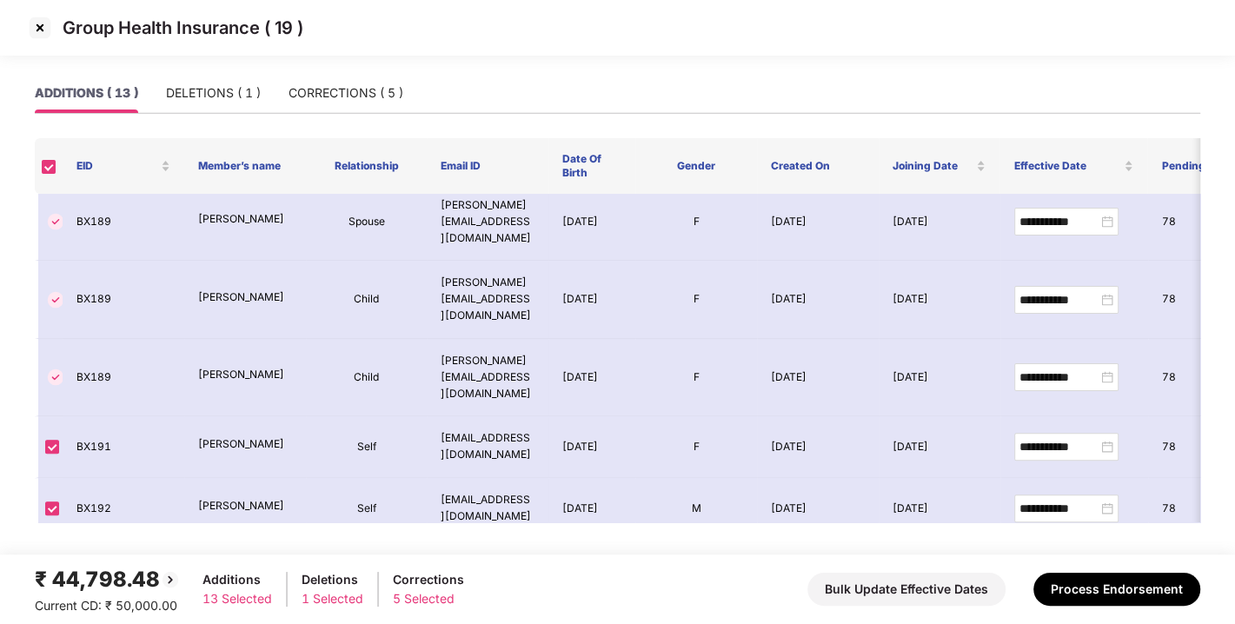
scroll to position [471, 0]
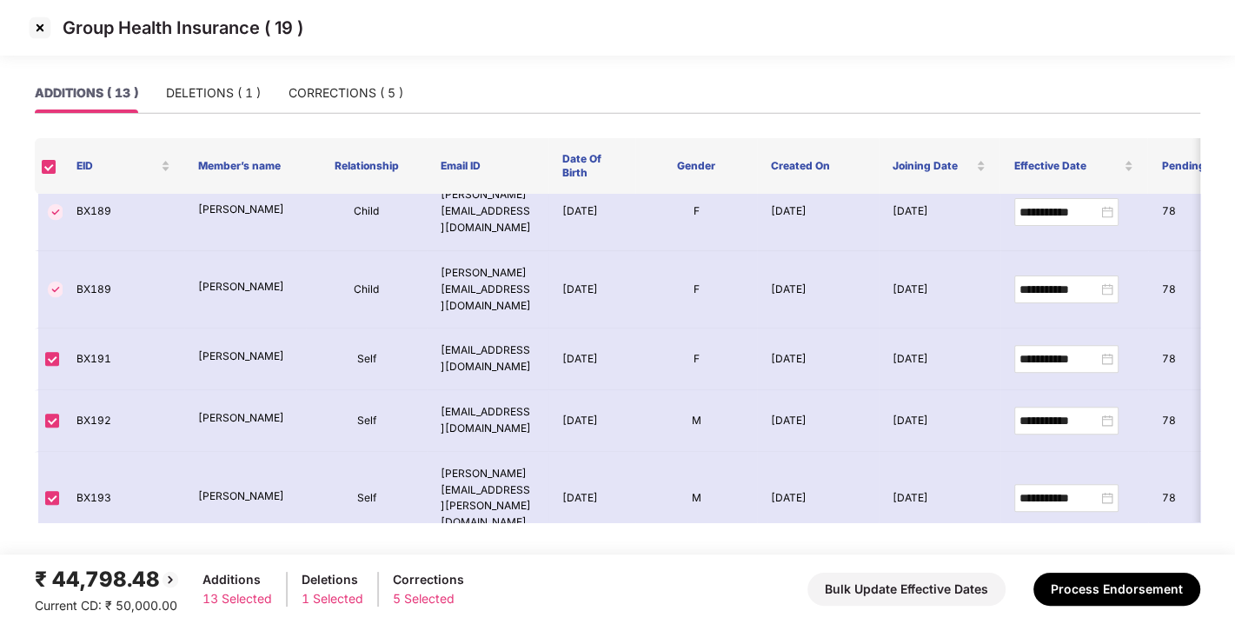
click at [41, 30] on img at bounding box center [40, 28] width 28 height 28
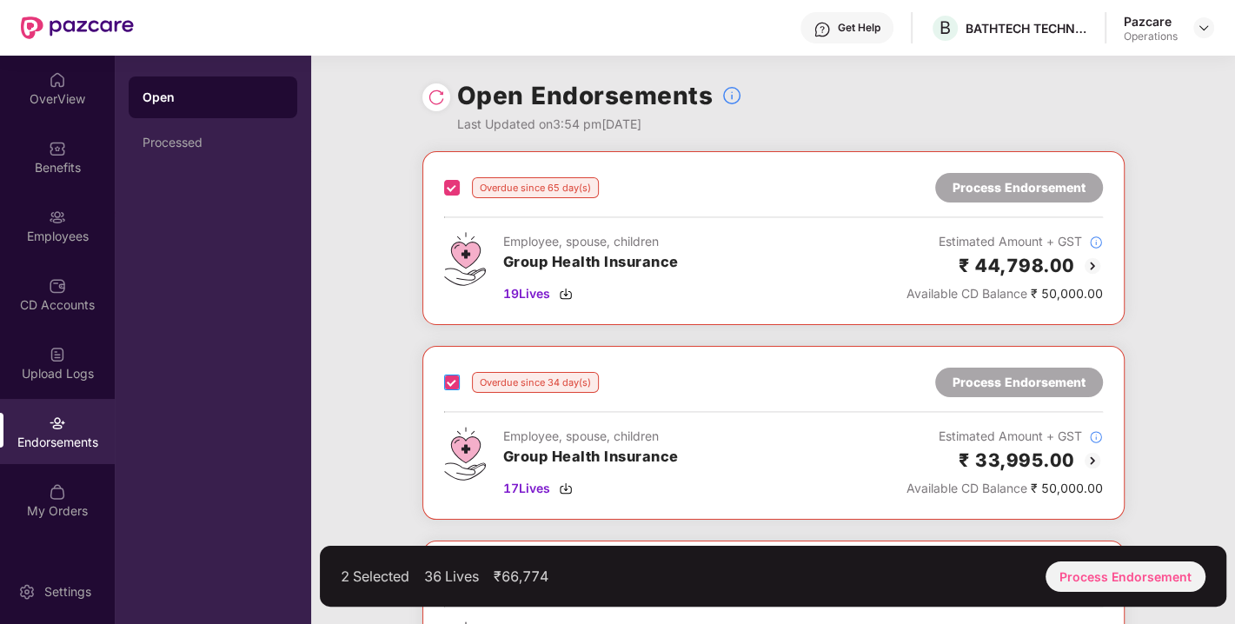
scroll to position [282, 0]
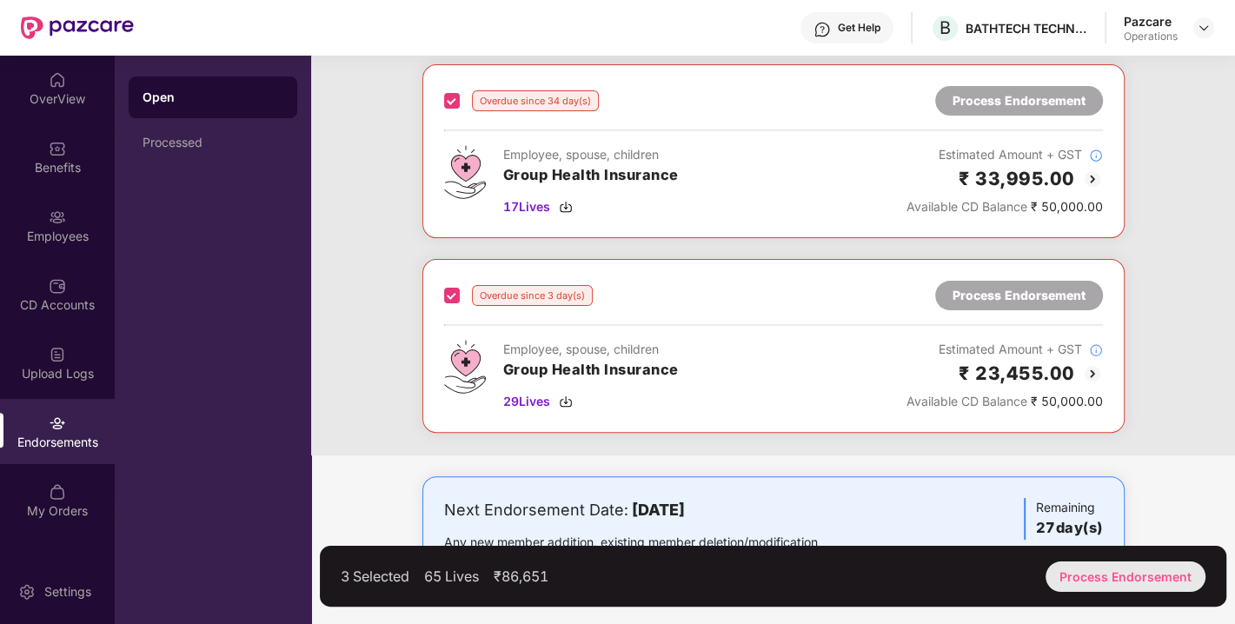
click at [1088, 564] on div "Process Endorsement" at bounding box center [1126, 577] width 160 height 30
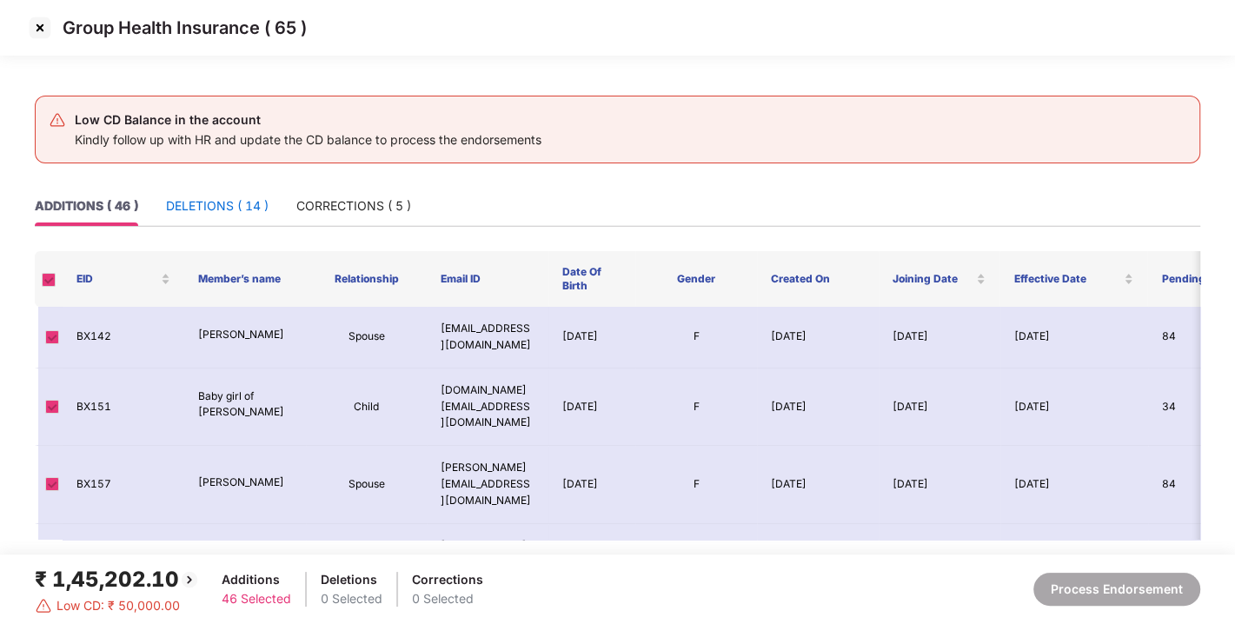
click at [221, 207] on div "DELETIONS ( 14 )" at bounding box center [217, 205] width 103 height 19
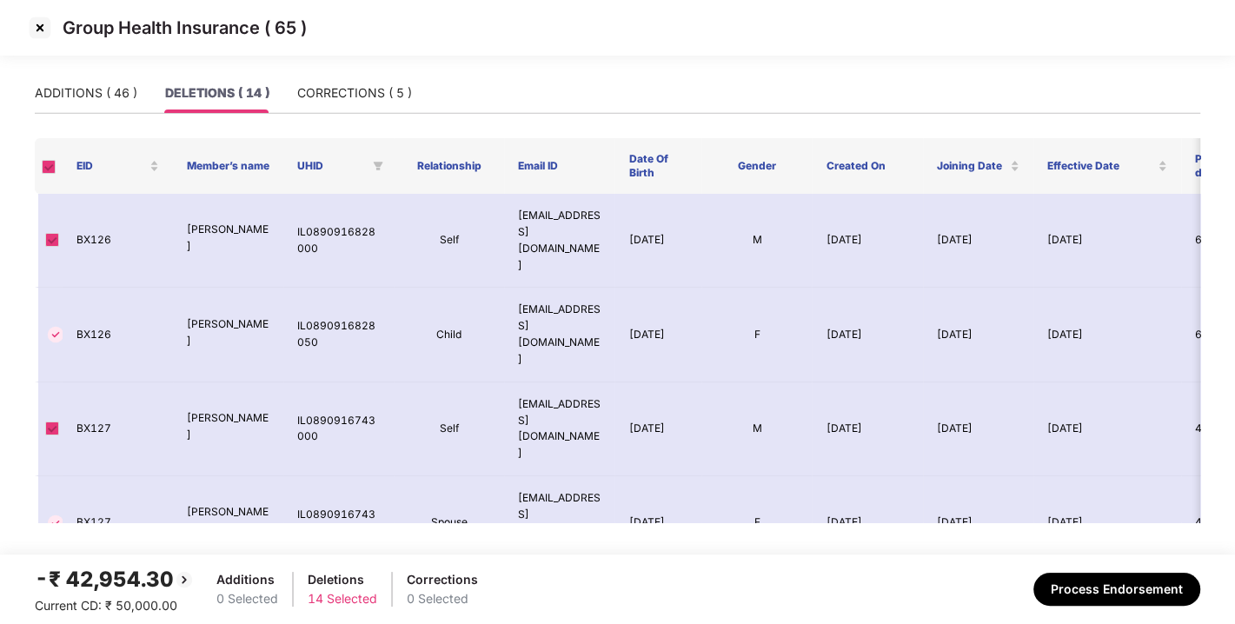
click at [42, 30] on img at bounding box center [40, 28] width 28 height 28
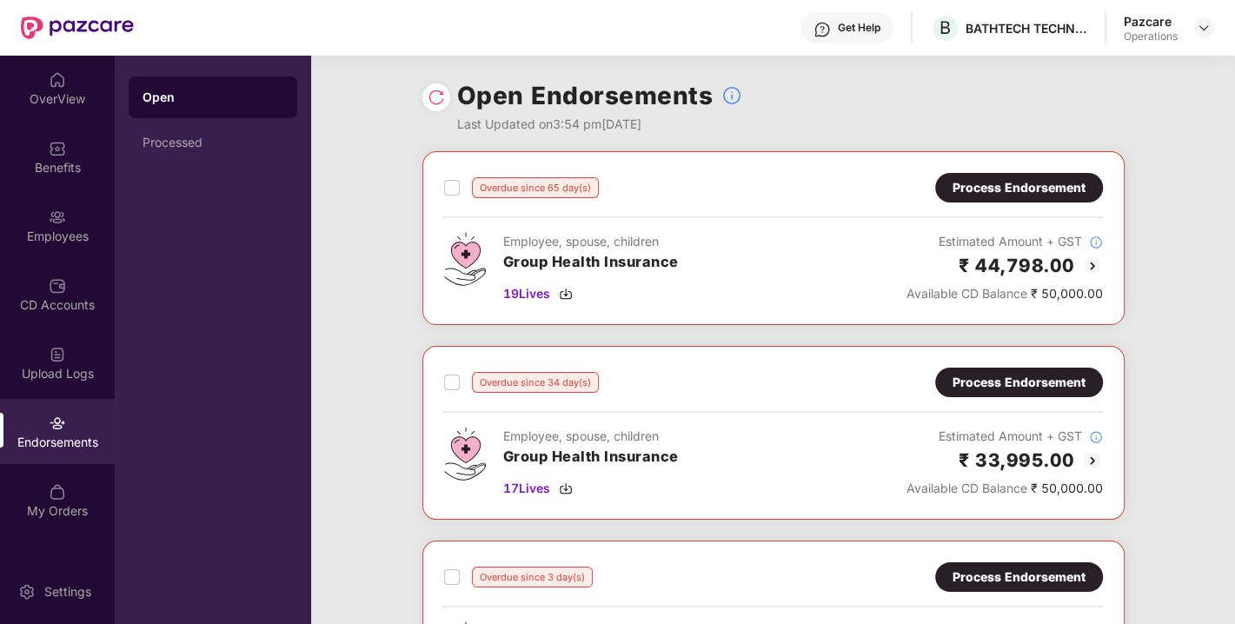
click at [993, 191] on div "Process Endorsement" at bounding box center [1019, 187] width 133 height 19
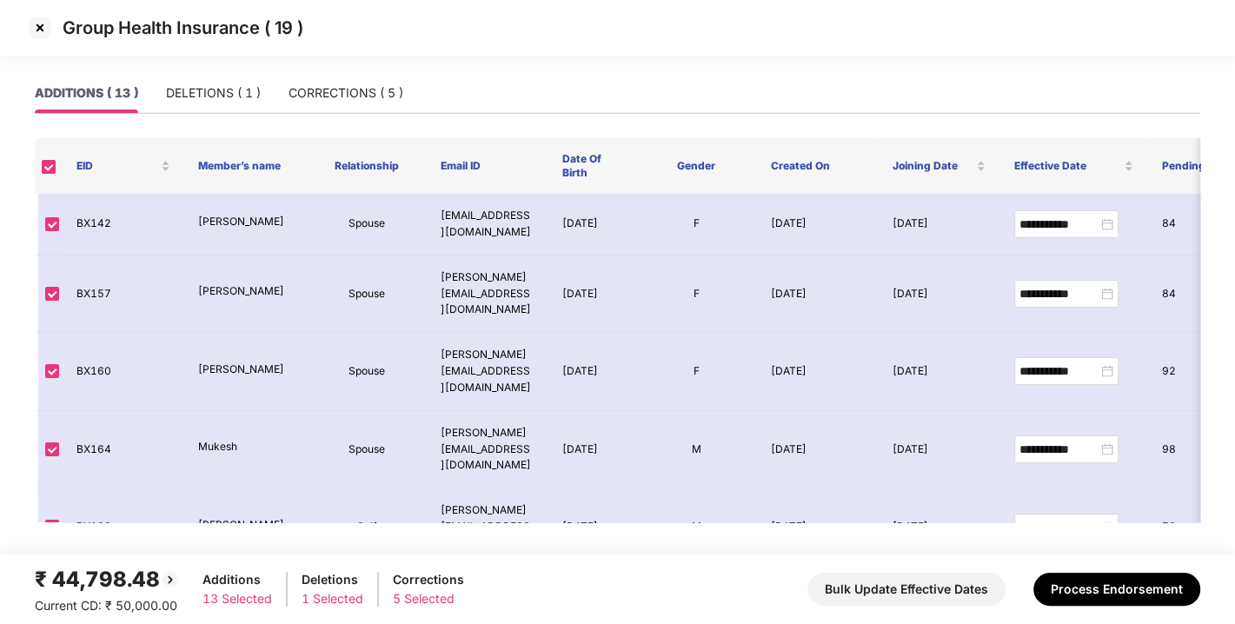
click at [50, 20] on img at bounding box center [40, 28] width 28 height 28
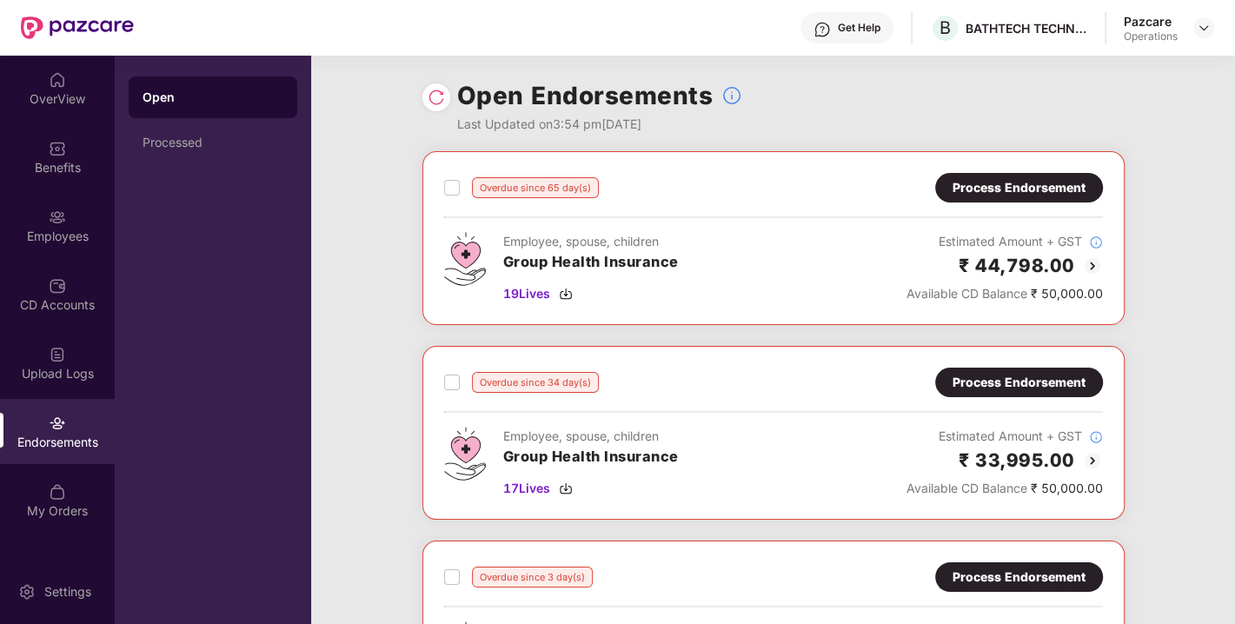
click at [1004, 373] on div "Process Endorsement" at bounding box center [1019, 382] width 133 height 19
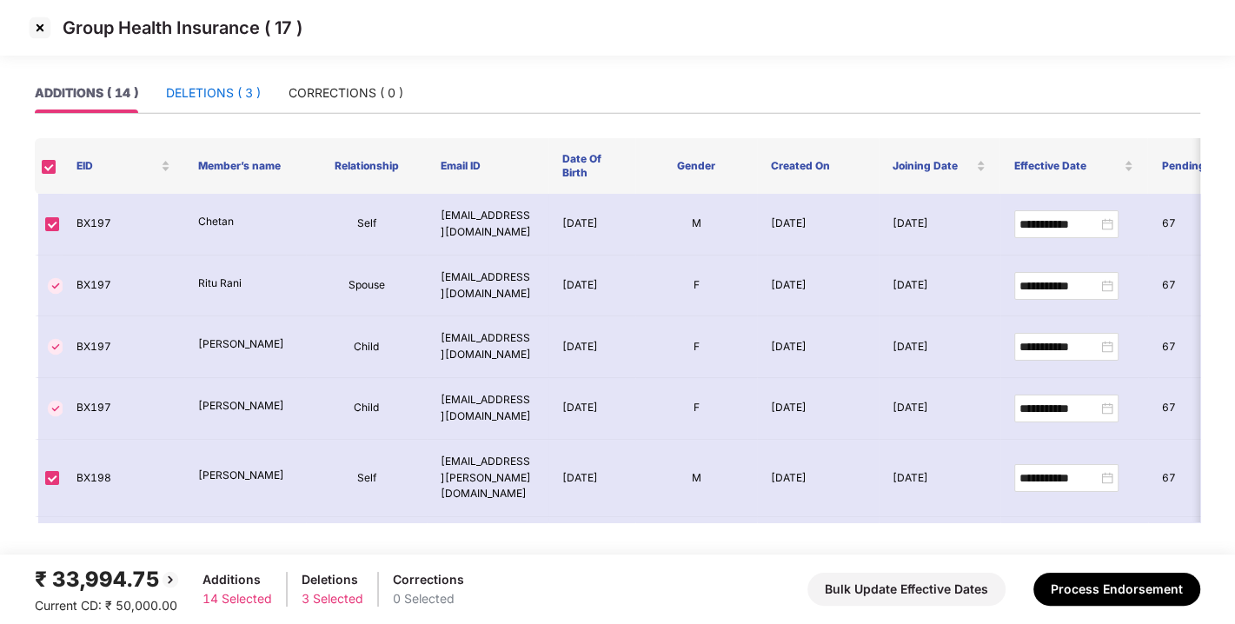
click at [203, 87] on div "DELETIONS ( 3 )" at bounding box center [213, 92] width 95 height 19
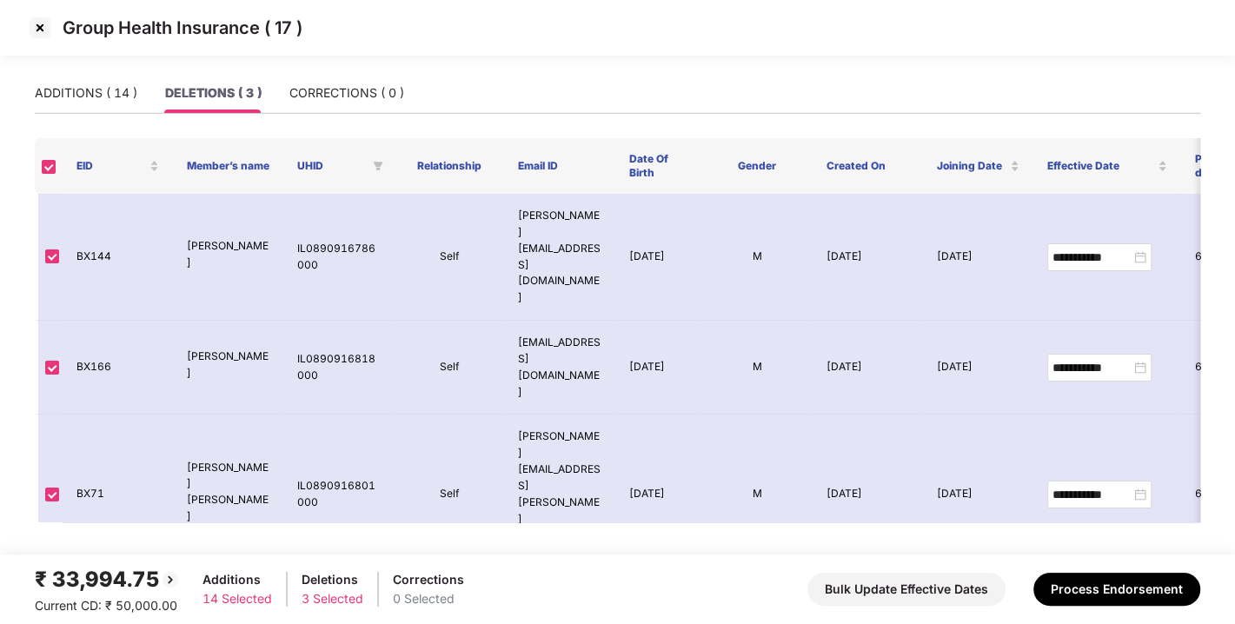
click at [39, 28] on img at bounding box center [40, 28] width 28 height 28
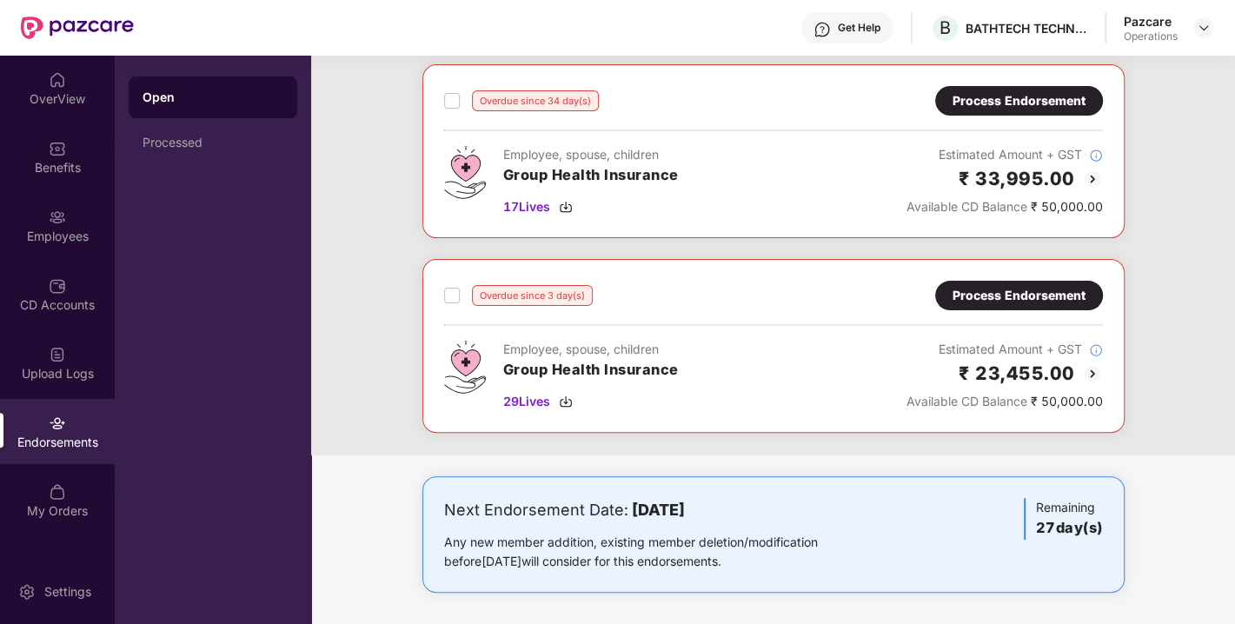
click at [1028, 300] on div "Process Endorsement" at bounding box center [1019, 295] width 133 height 19
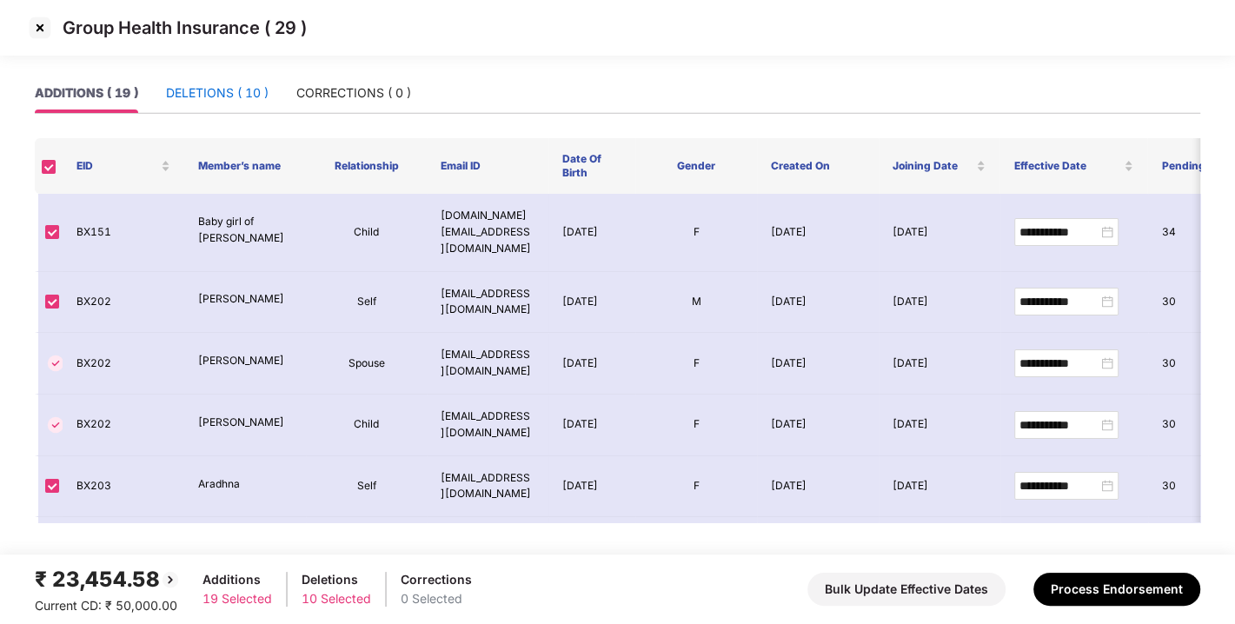
click at [217, 85] on div "DELETIONS ( 10 )" at bounding box center [217, 92] width 103 height 19
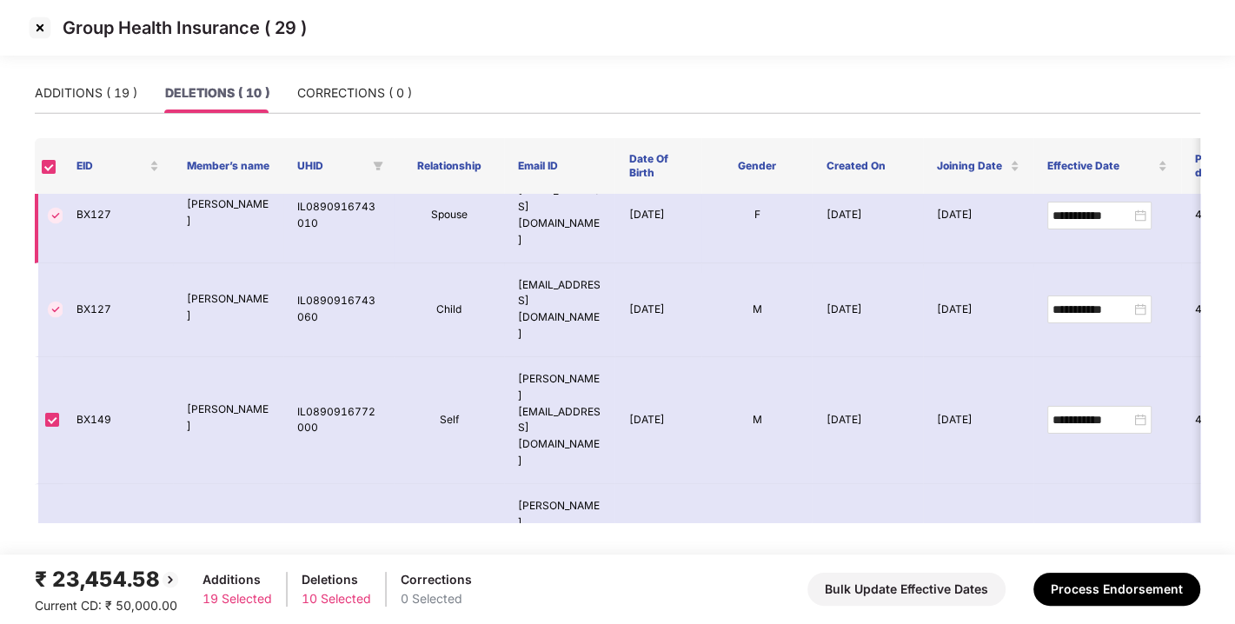
scroll to position [0, 0]
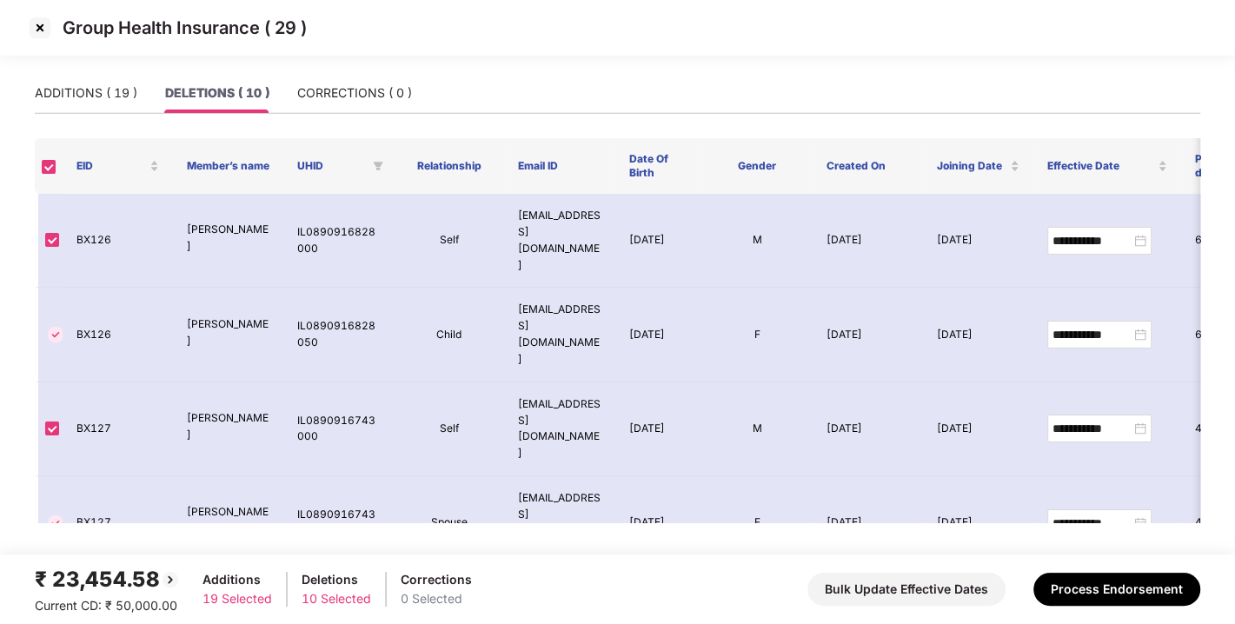
click at [32, 20] on img at bounding box center [40, 28] width 28 height 28
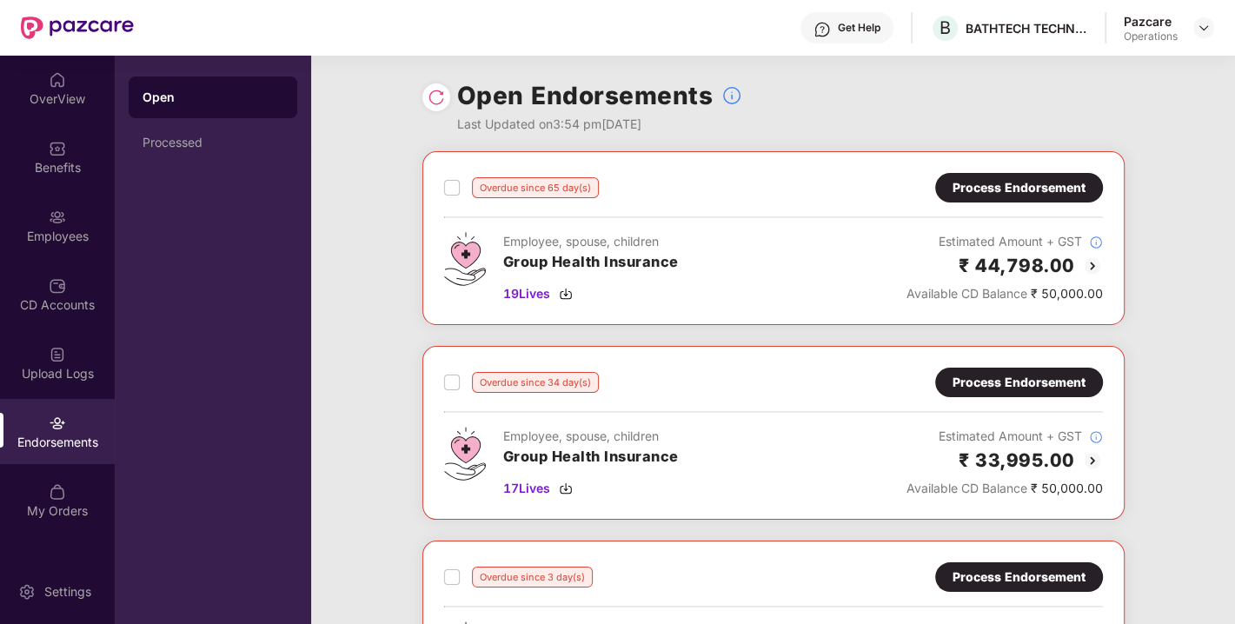
click at [988, 194] on div "Process Endorsement" at bounding box center [1019, 187] width 133 height 19
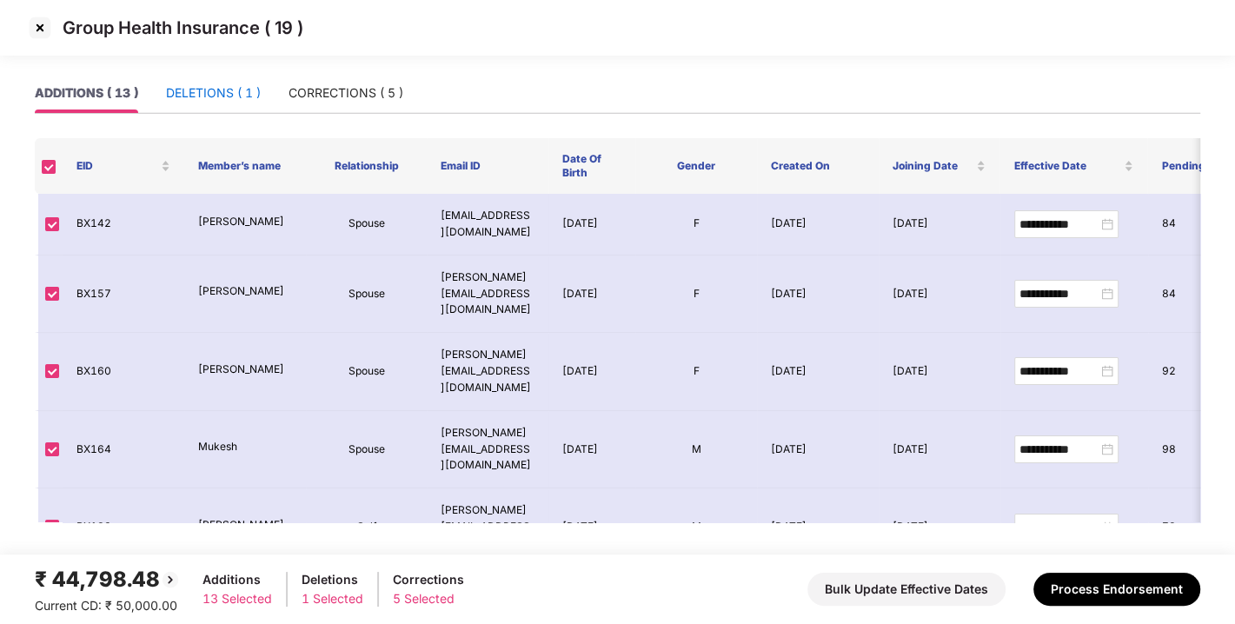
click at [221, 86] on div "DELETIONS ( 1 )" at bounding box center [213, 92] width 95 height 19
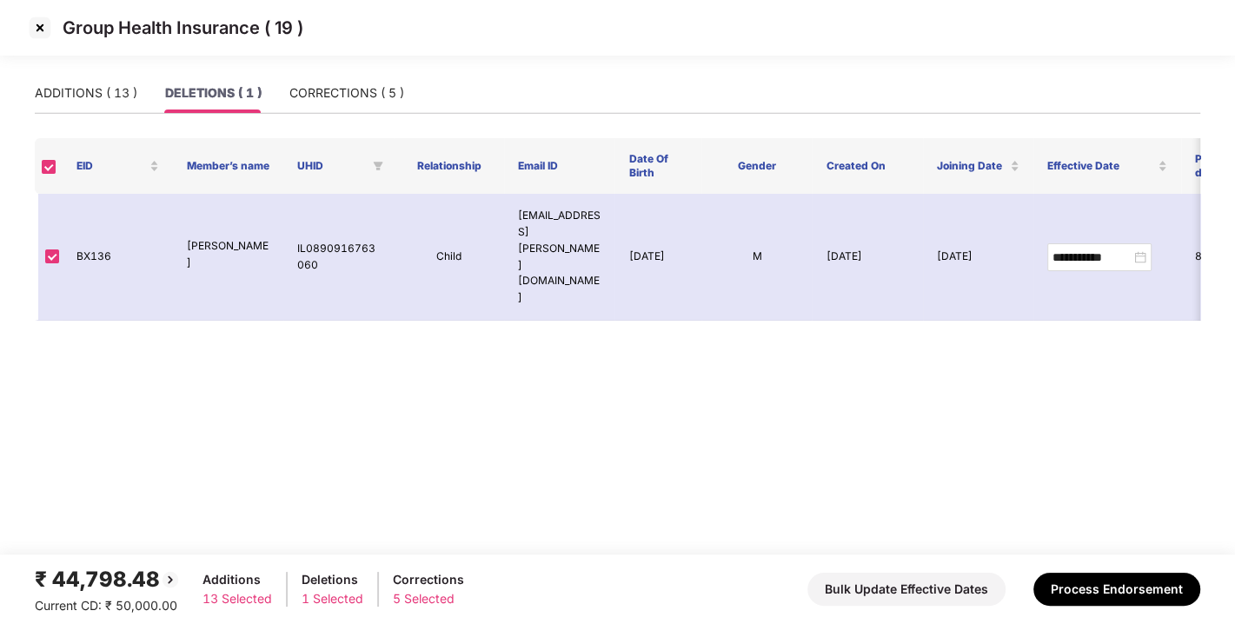
click at [36, 27] on img at bounding box center [40, 28] width 28 height 28
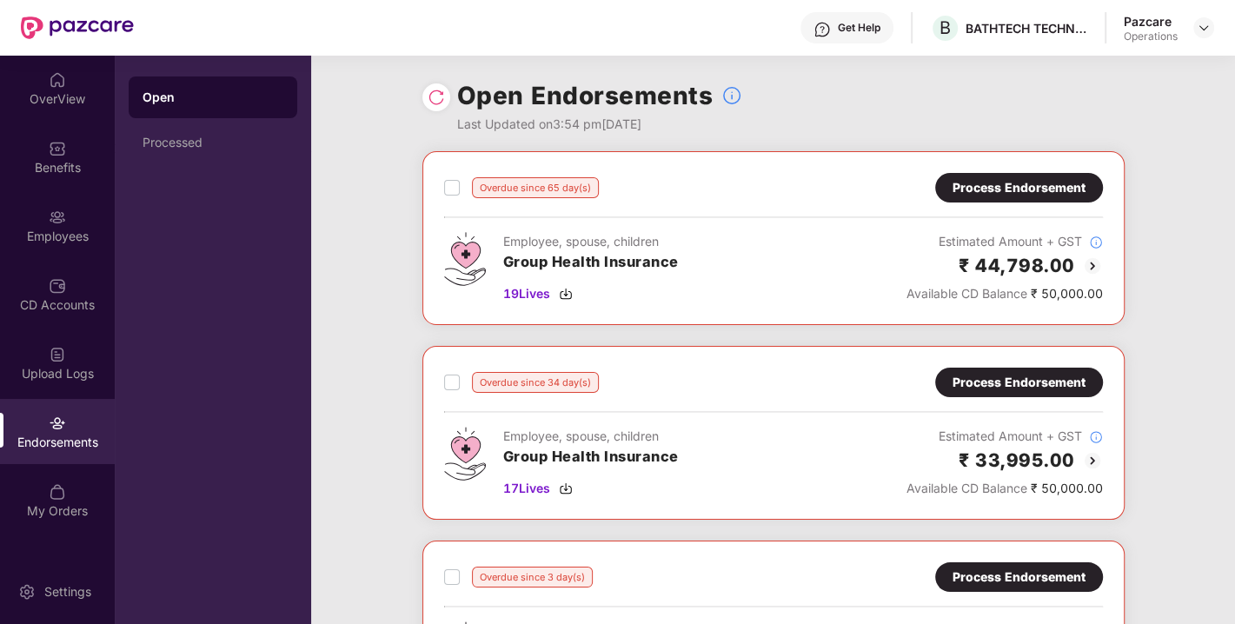
click at [1010, 365] on div "Overdue since 34 day(s) Process Endorsement Employee, spouse, children Group He…" at bounding box center [774, 433] width 702 height 174
click at [991, 383] on div "Process Endorsement" at bounding box center [1019, 382] width 133 height 19
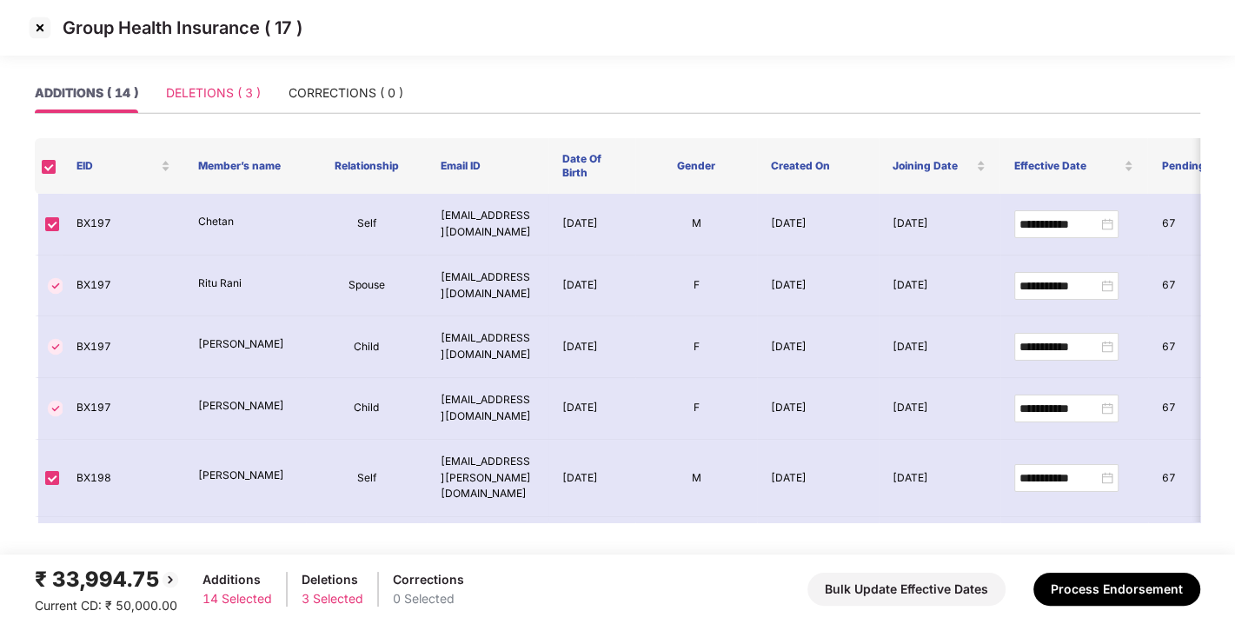
click at [186, 104] on div "DELETIONS ( 3 )" at bounding box center [213, 93] width 95 height 40
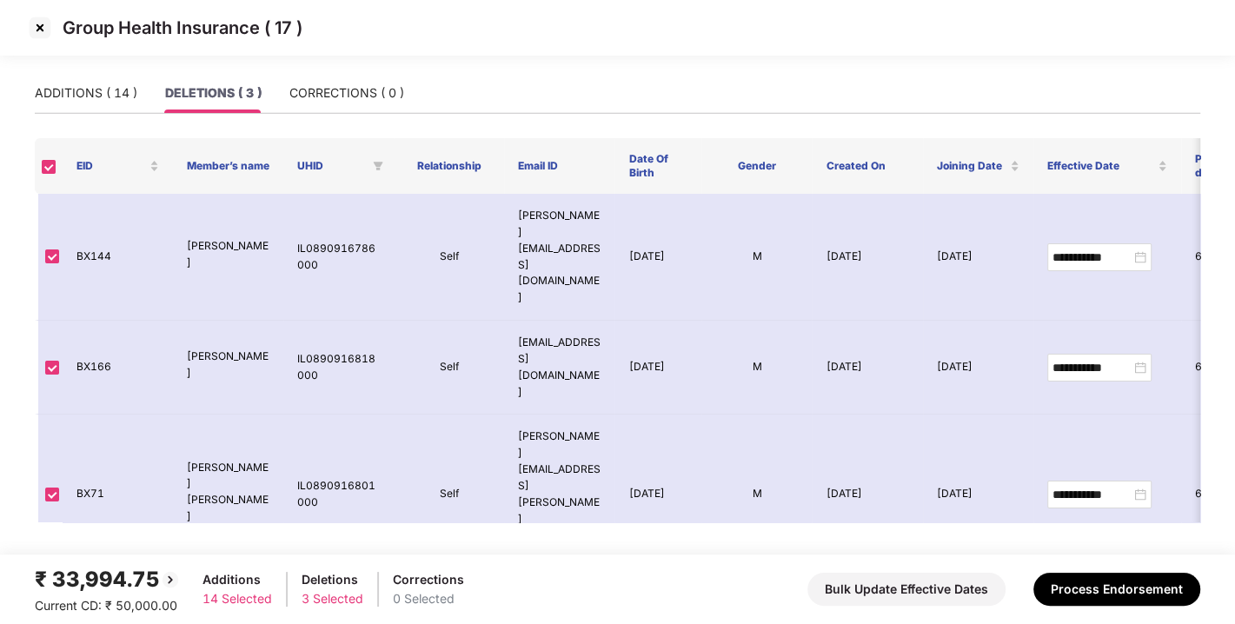
click at [34, 32] on img at bounding box center [40, 28] width 28 height 28
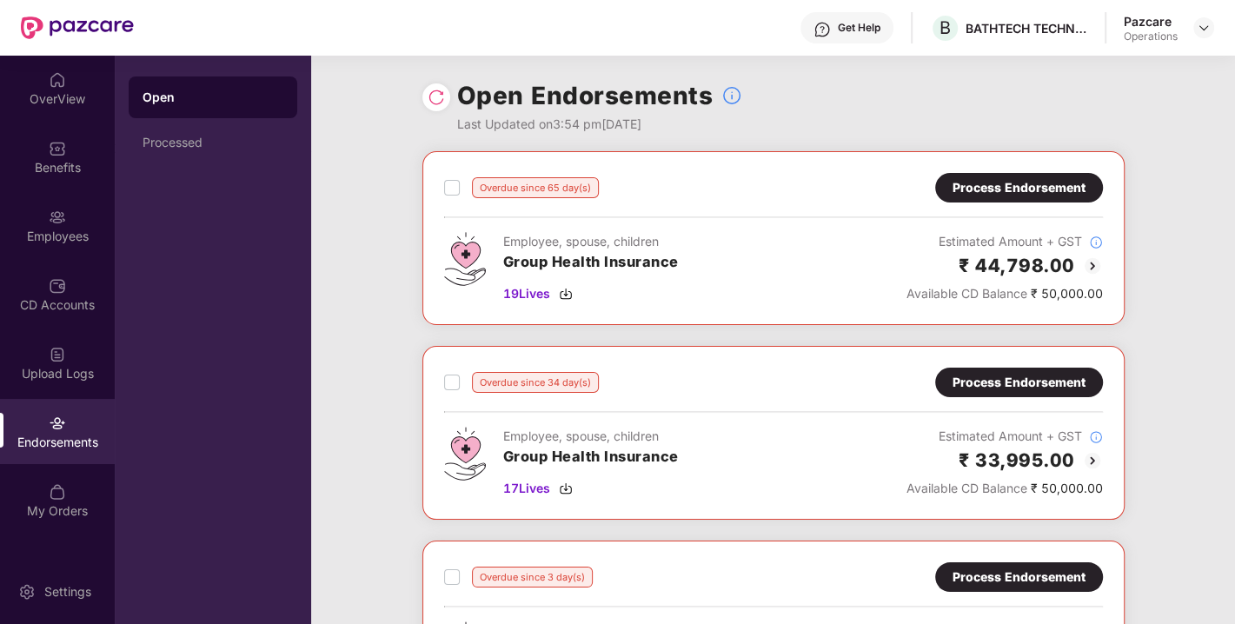
scroll to position [282, 0]
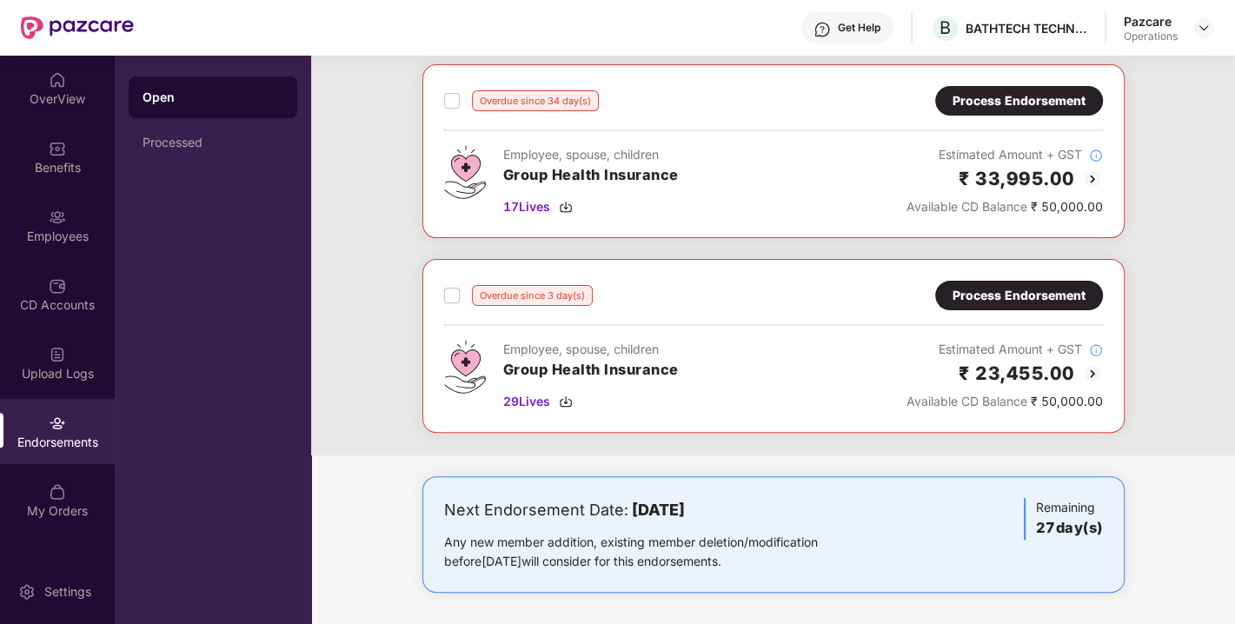
click at [1013, 286] on div "Process Endorsement" at bounding box center [1019, 295] width 133 height 19
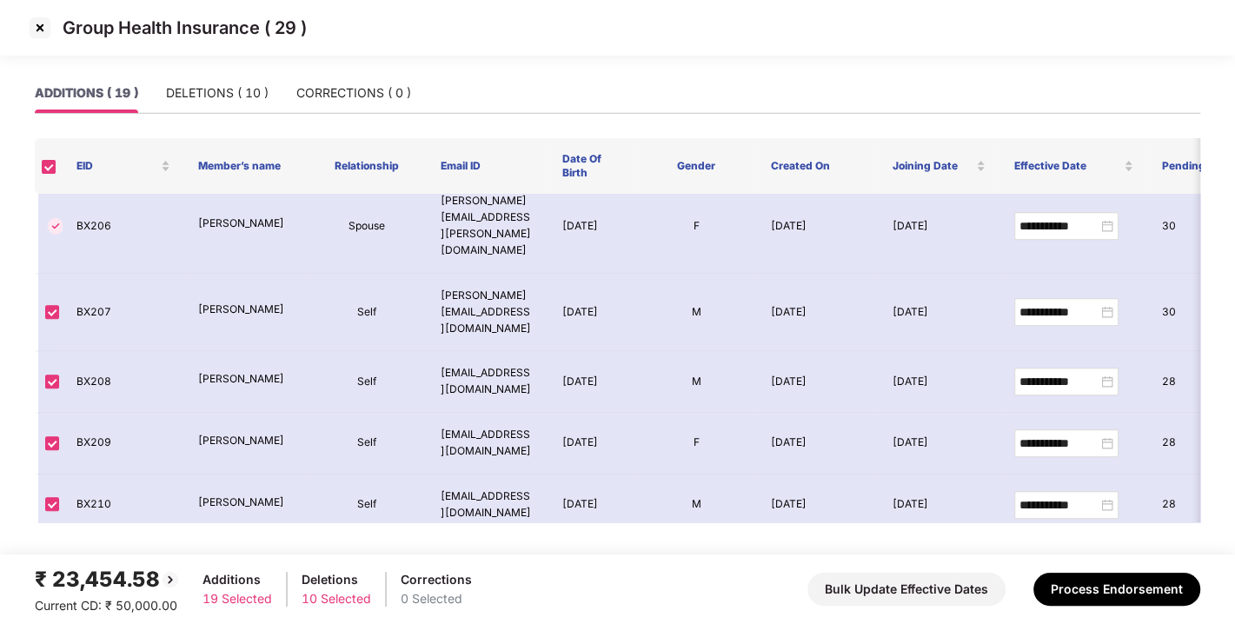
scroll to position [843, 0]
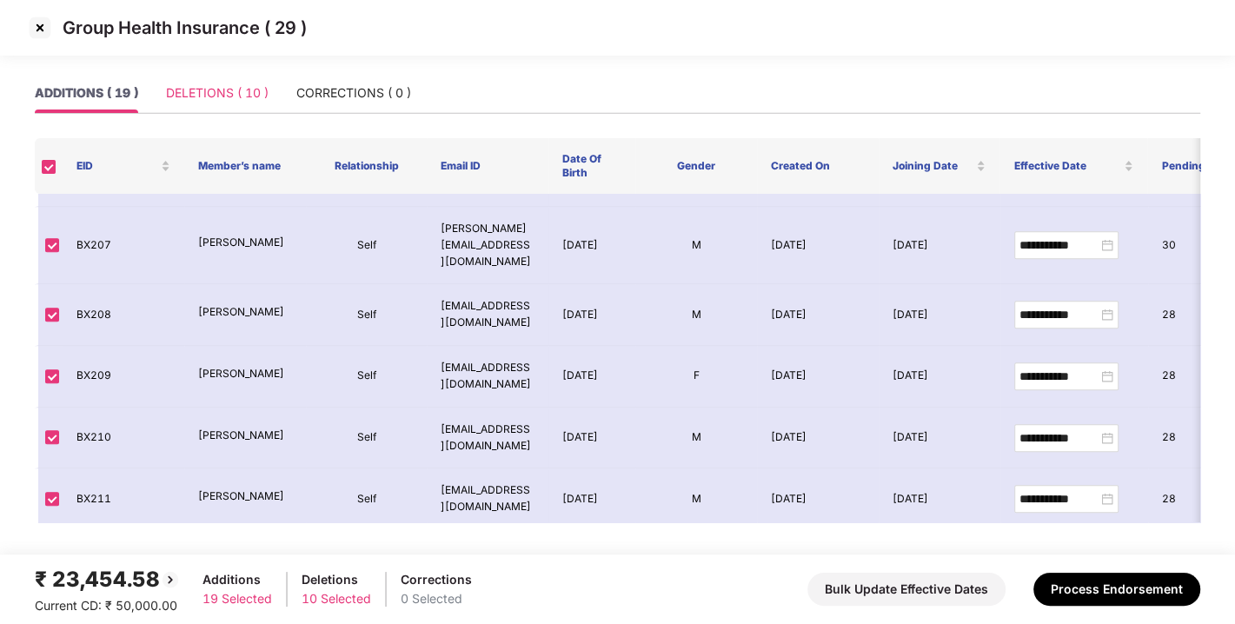
click at [223, 111] on div "DELETIONS ( 10 )" at bounding box center [217, 93] width 103 height 40
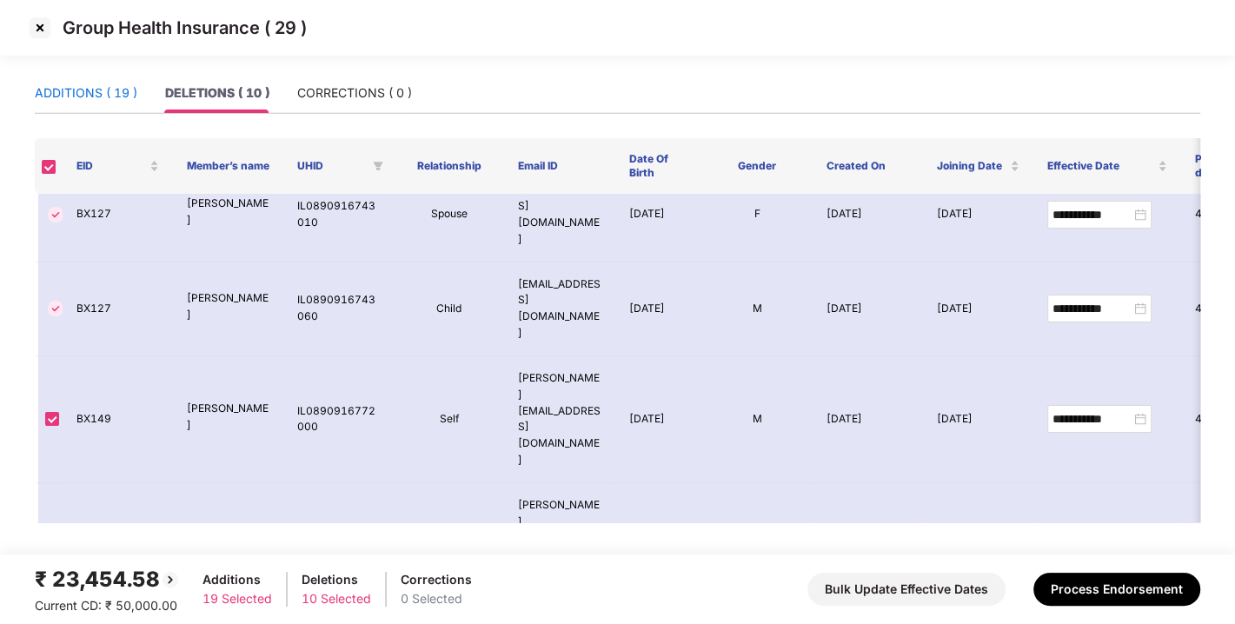
click at [104, 95] on div "ADDITIONS ( 19 )" at bounding box center [86, 92] width 103 height 19
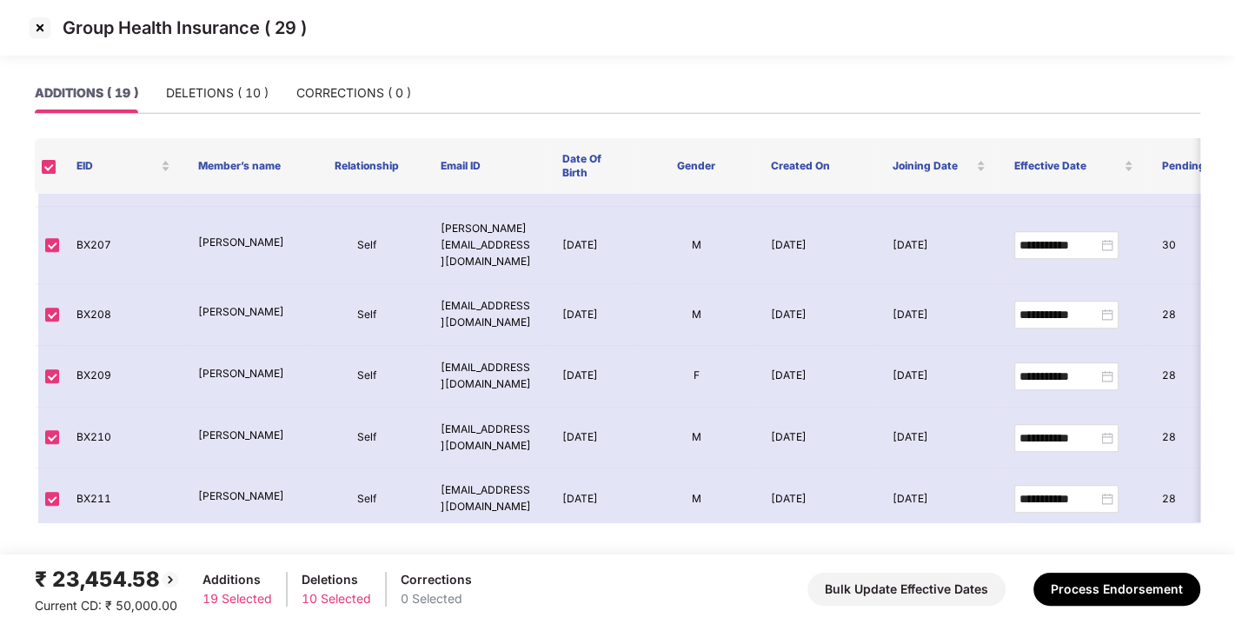
click at [47, 32] on img at bounding box center [40, 28] width 28 height 28
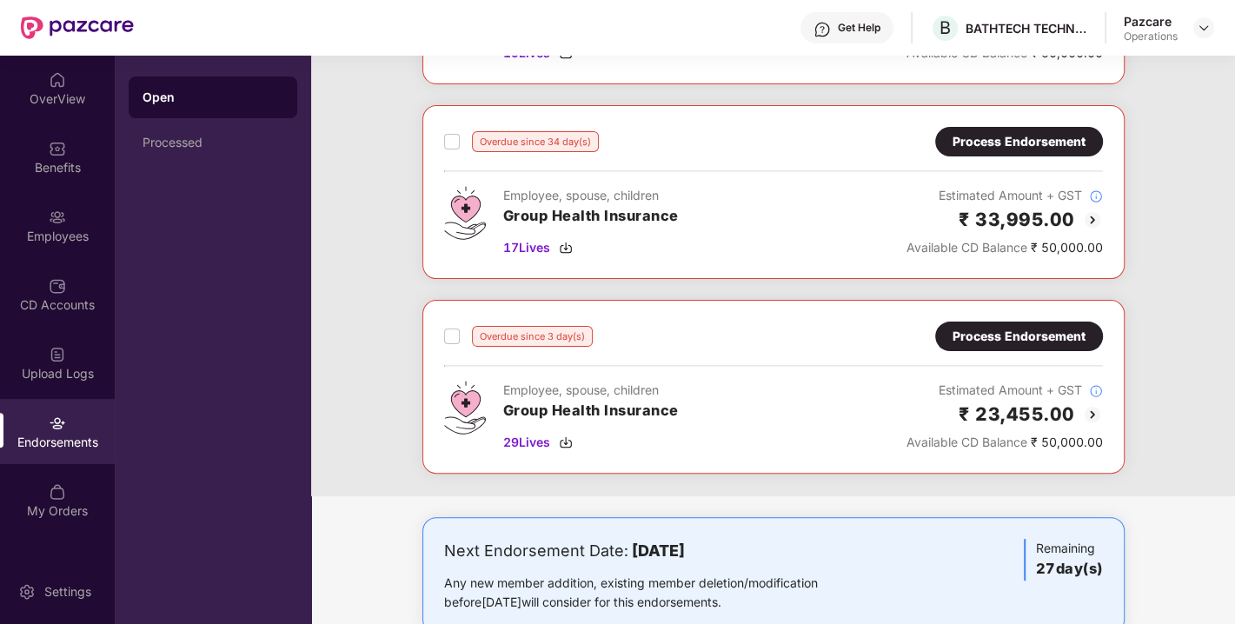
scroll to position [248, 0]
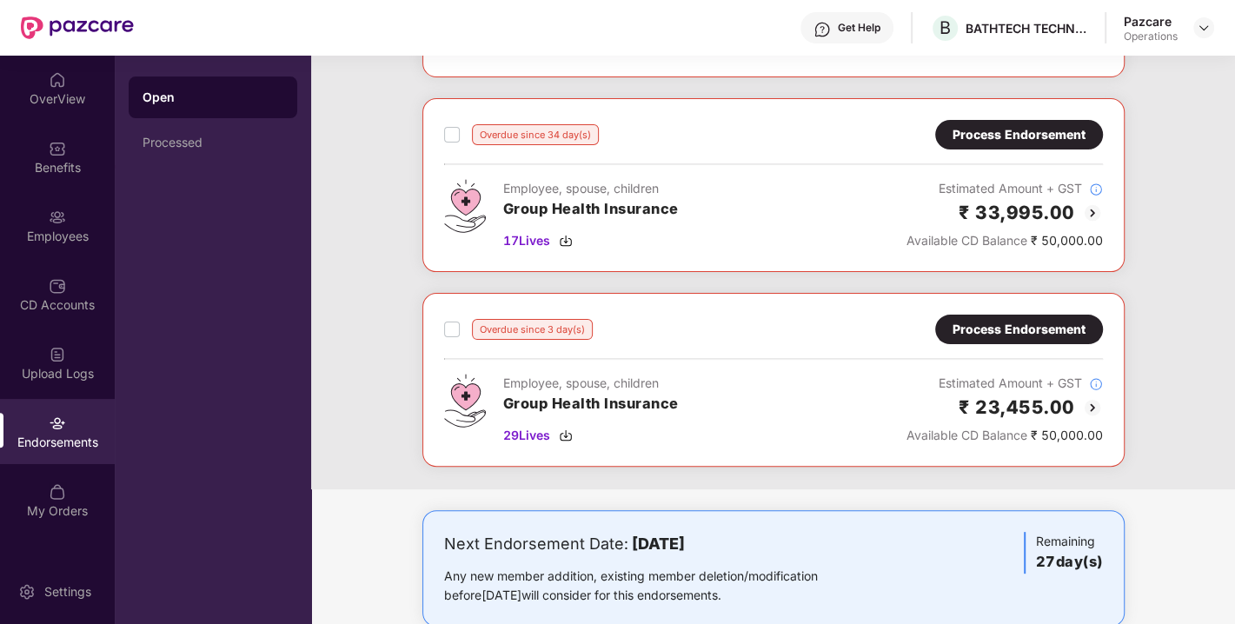
click at [1038, 308] on div "Overdue since 3 day(s) Process Endorsement Employee, spouse, children Group Hea…" at bounding box center [774, 380] width 702 height 174
click at [993, 326] on div "Process Endorsement" at bounding box center [1019, 329] width 133 height 19
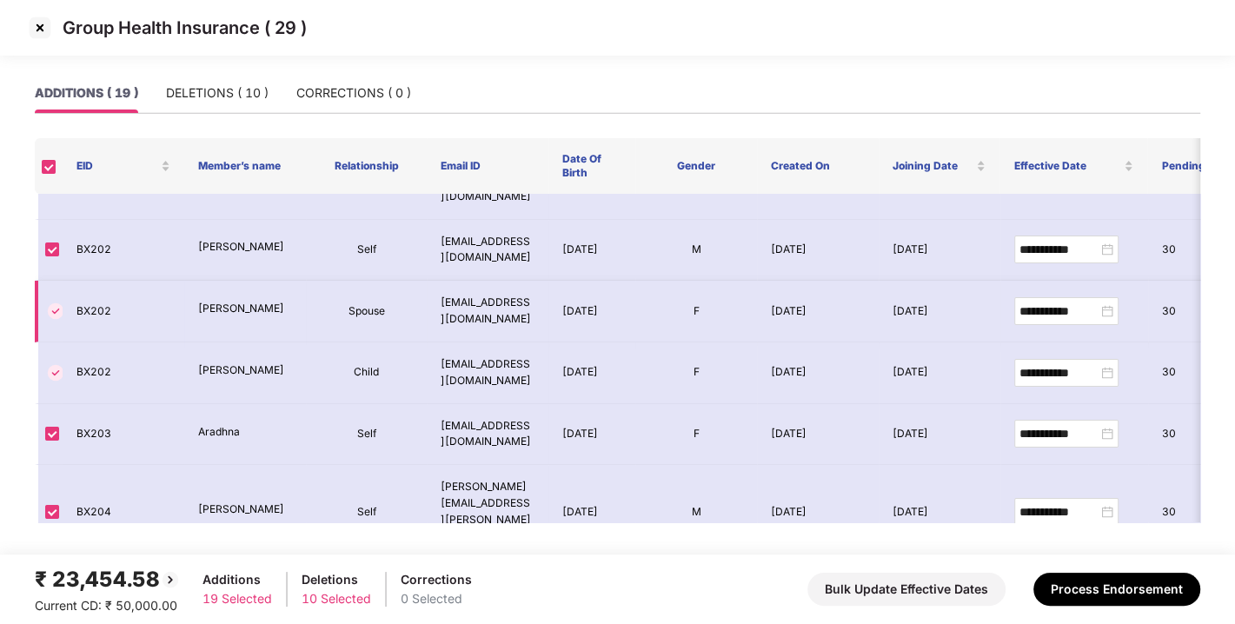
scroll to position [0, 0]
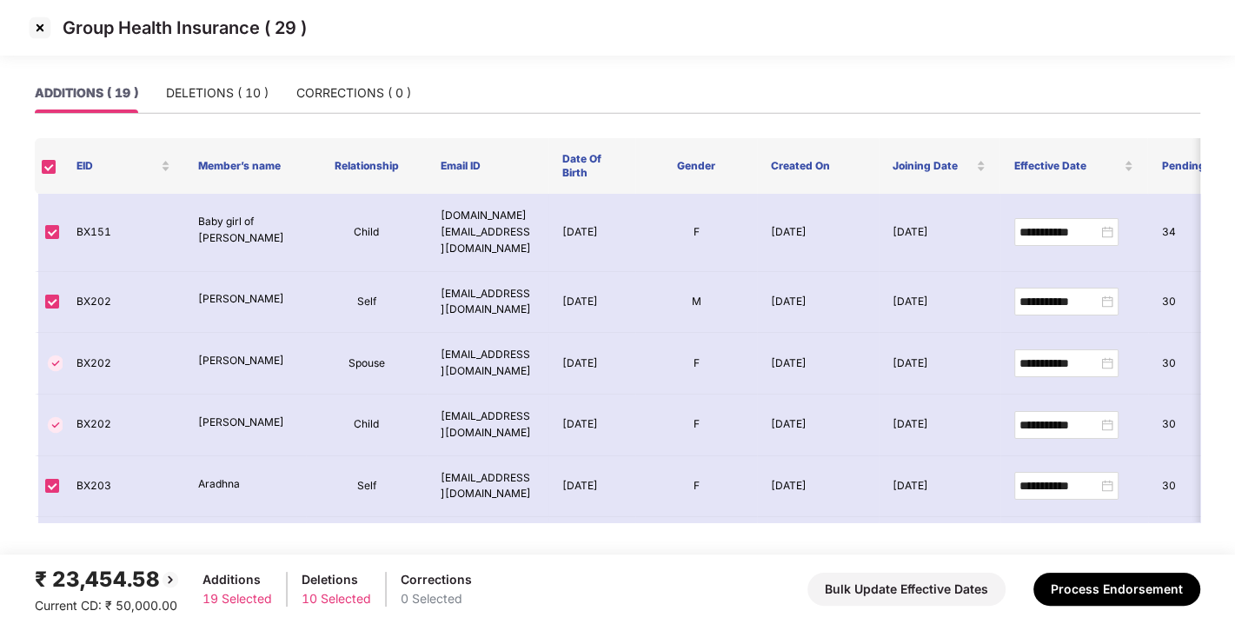
click at [42, 17] on img at bounding box center [40, 28] width 28 height 28
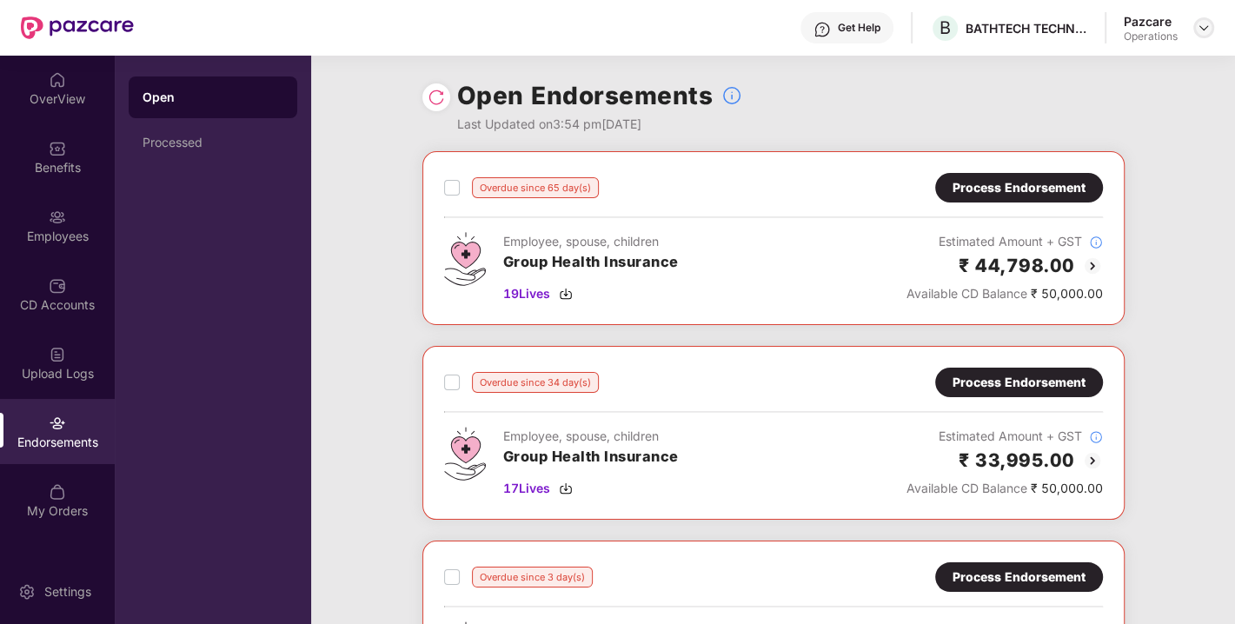
click at [1197, 23] on img at bounding box center [1204, 28] width 14 height 14
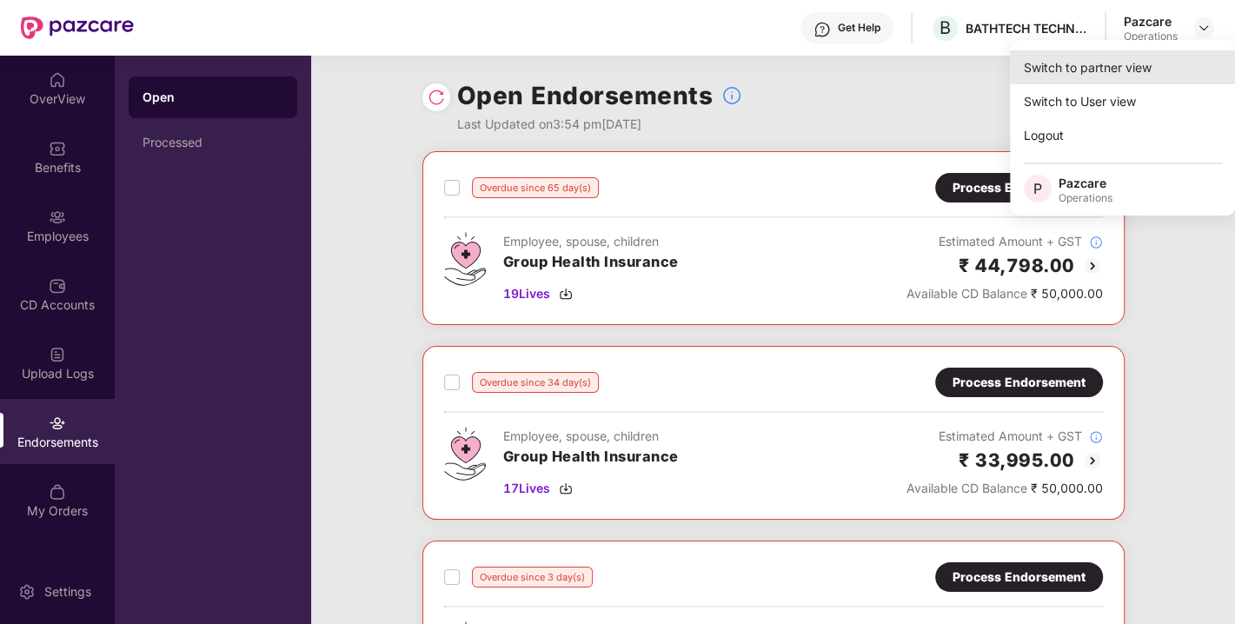
click at [1097, 68] on div "Switch to partner view" at bounding box center [1123, 67] width 226 height 34
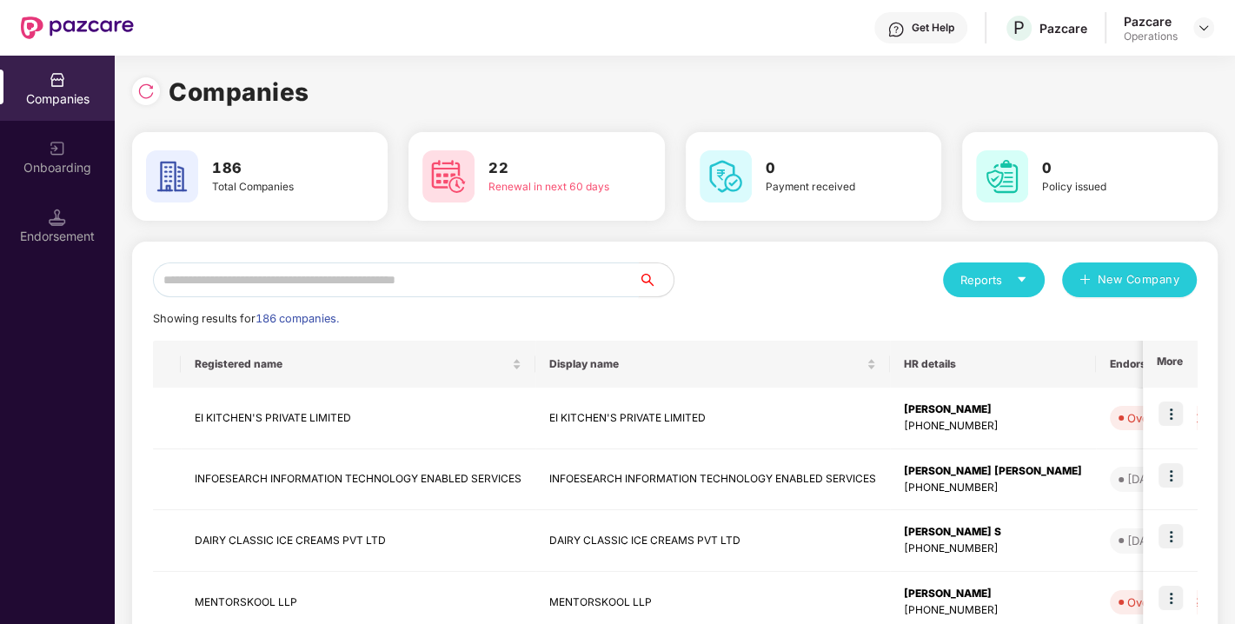
click at [438, 278] on input "text" at bounding box center [396, 280] width 486 height 35
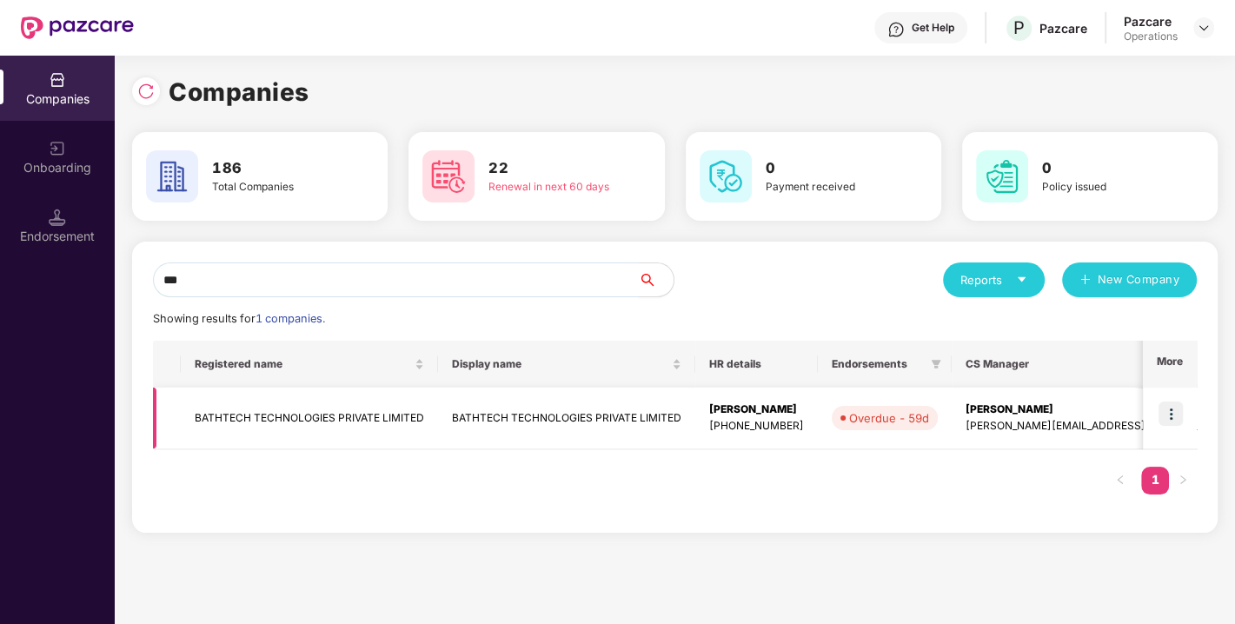
type input "***"
click at [284, 414] on td "BATHTECH TECHNOLOGIES PRIVATE LIMITED" at bounding box center [309, 419] width 257 height 62
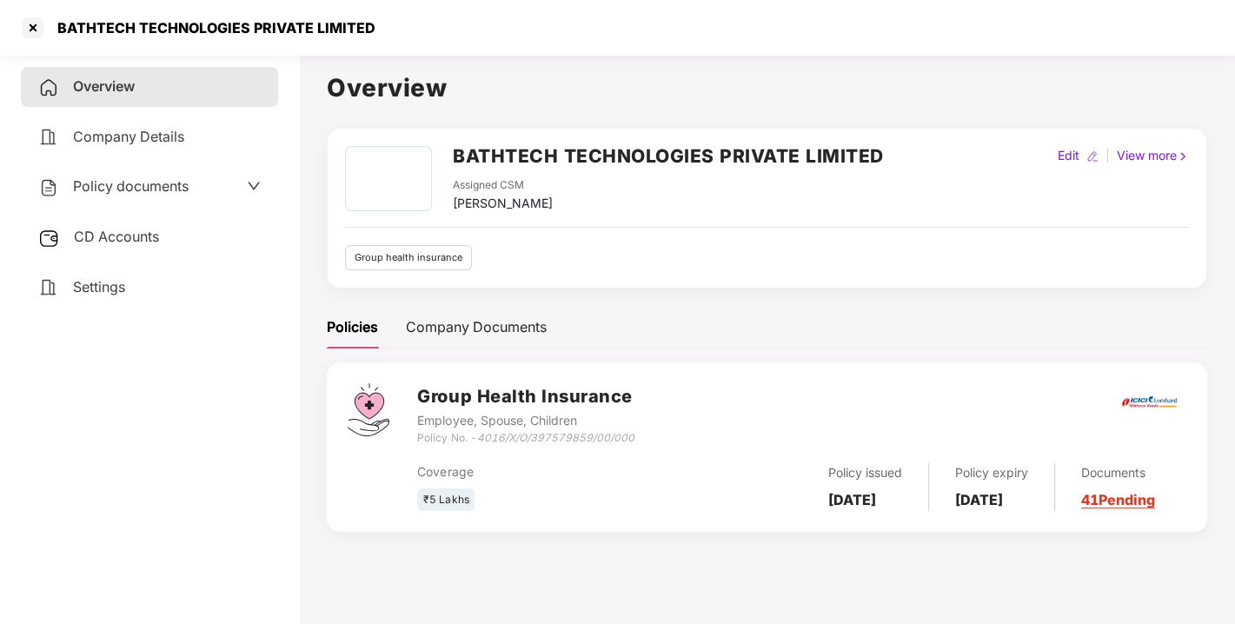
click at [121, 238] on span "CD Accounts" at bounding box center [116, 236] width 85 height 17
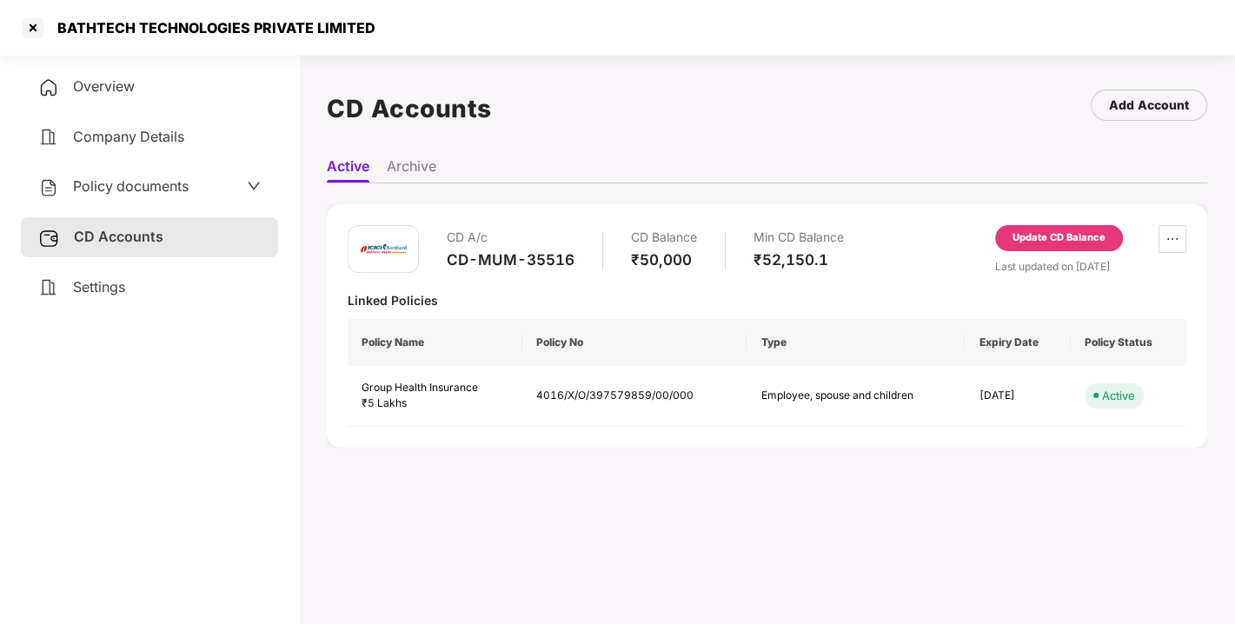
click at [1079, 240] on div "Update CD Balance" at bounding box center [1059, 238] width 93 height 16
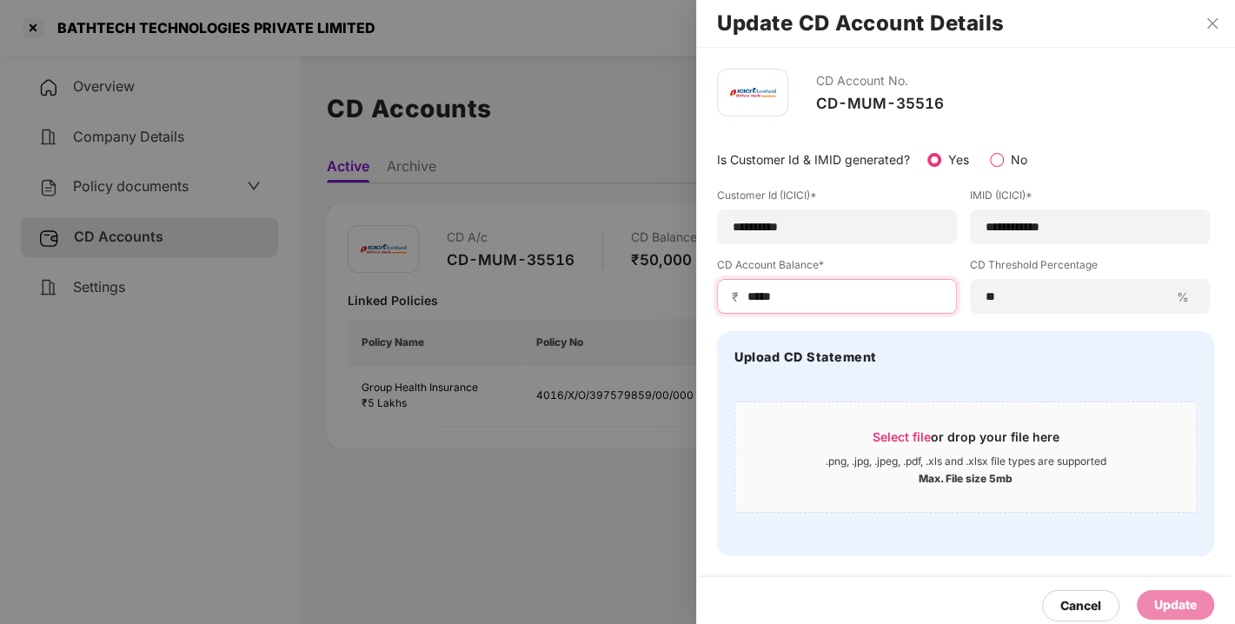
drag, startPoint x: 797, startPoint y: 297, endPoint x: 669, endPoint y: 313, distance: 129.6
click at [669, 313] on div "**********" at bounding box center [617, 312] width 1235 height 624
type input "*****"
click at [1176, 599] on div "Update" at bounding box center [1176, 605] width 43 height 19
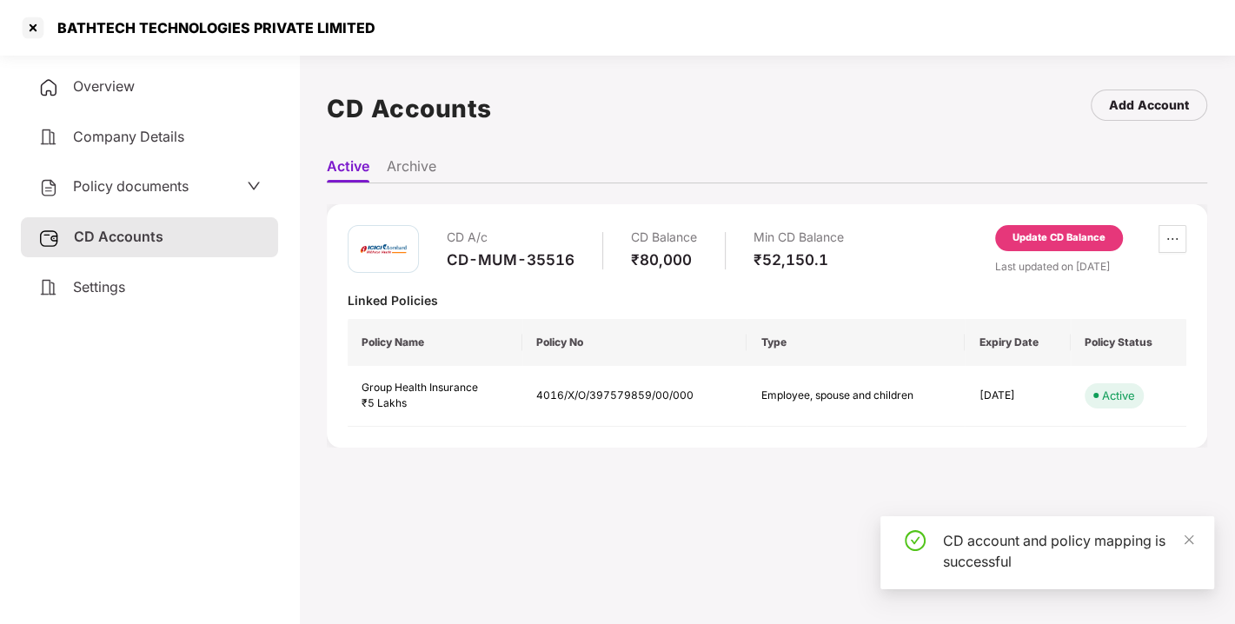
click at [735, 276] on div "CD A/c CD-MUM-35516 CD Balance ₹80,000 Min CD Balance ₹52,150.1 Update CD Balan…" at bounding box center [767, 326] width 839 height 202
click at [895, 252] on div "CD A/c CD-MUM-35516 CD Balance ₹80,000 Min CD Balance ₹52,150.1 Update CD Balan…" at bounding box center [767, 250] width 839 height 50
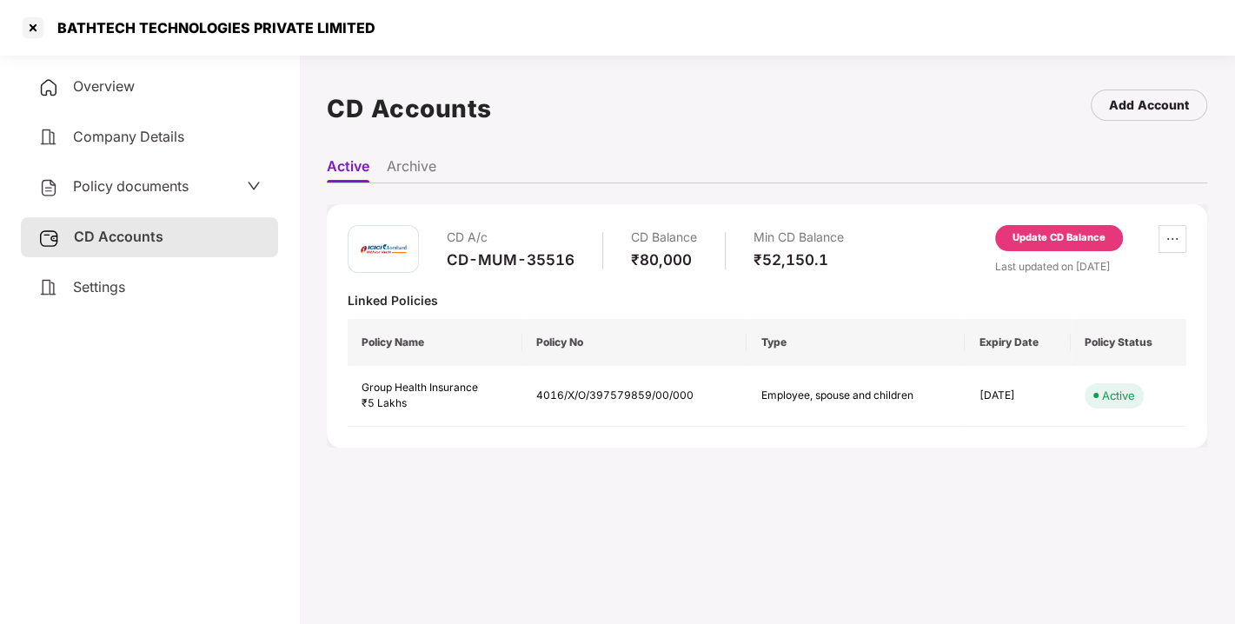
click at [917, 237] on div "CD A/c CD-MUM-35516 CD Balance ₹80,000 Min CD Balance ₹52,150.1 Update CD Balan…" at bounding box center [767, 250] width 839 height 50
click at [969, 258] on div "CD A/c CD-MUM-35516 CD Balance ₹80,000 Min CD Balance ₹52,150.1 Update CD Balan…" at bounding box center [767, 250] width 839 height 50
drag, startPoint x: 969, startPoint y: 258, endPoint x: 857, endPoint y: 256, distance: 111.3
click at [857, 256] on div "CD A/c CD-MUM-35516 CD Balance ₹80,000 Min CD Balance ₹52,150.1 Update CD Balan…" at bounding box center [767, 250] width 839 height 50
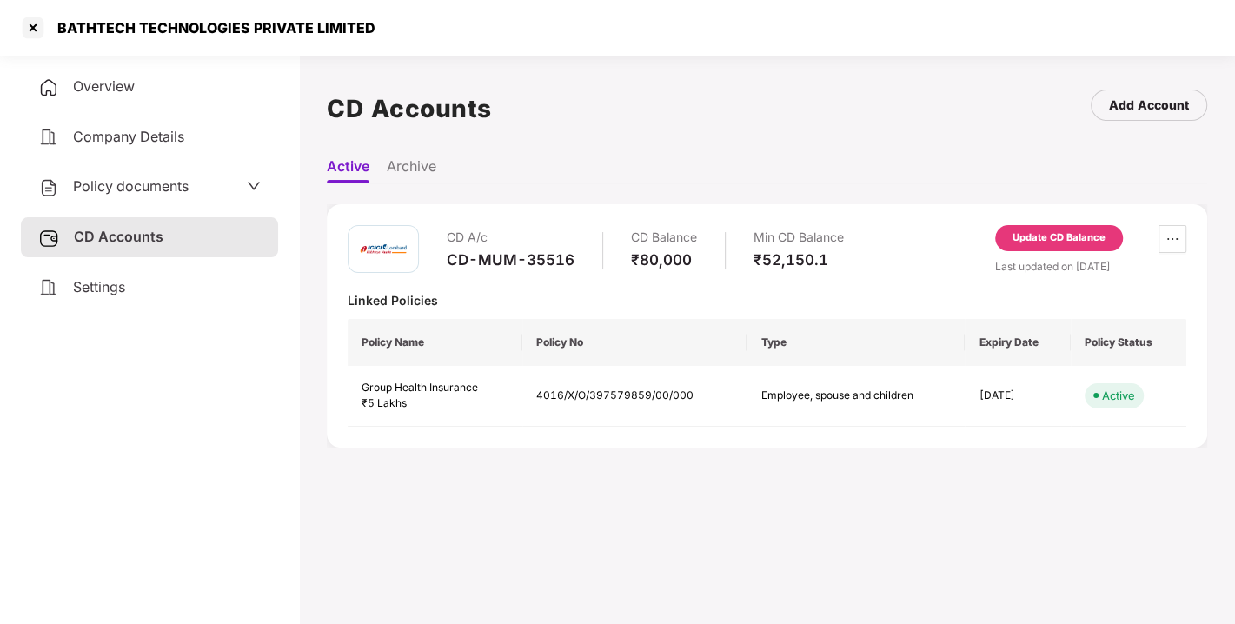
click at [842, 228] on div "Min CD Balance" at bounding box center [799, 237] width 90 height 25
drag, startPoint x: 842, startPoint y: 228, endPoint x: 894, endPoint y: 223, distance: 52.3
click at [894, 223] on div "CD A/c CD-MUM-35516 CD Balance ₹80,000 Min CD Balance ₹52,150.1 Update CD Balan…" at bounding box center [767, 325] width 881 height 243
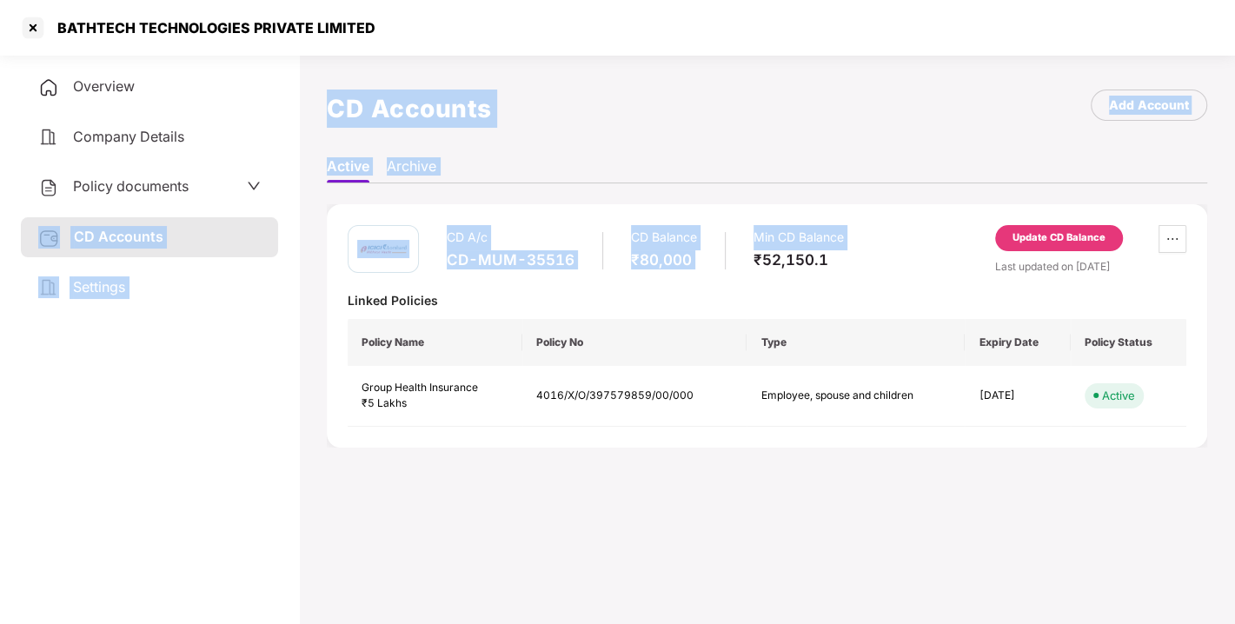
drag, startPoint x: 894, startPoint y: 223, endPoint x: 241, endPoint y: 151, distance: 656.9
click at [241, 151] on div "Overview Company Details Policy documents CD Accounts Settings CD Accounts Add …" at bounding box center [617, 360] width 1235 height 624
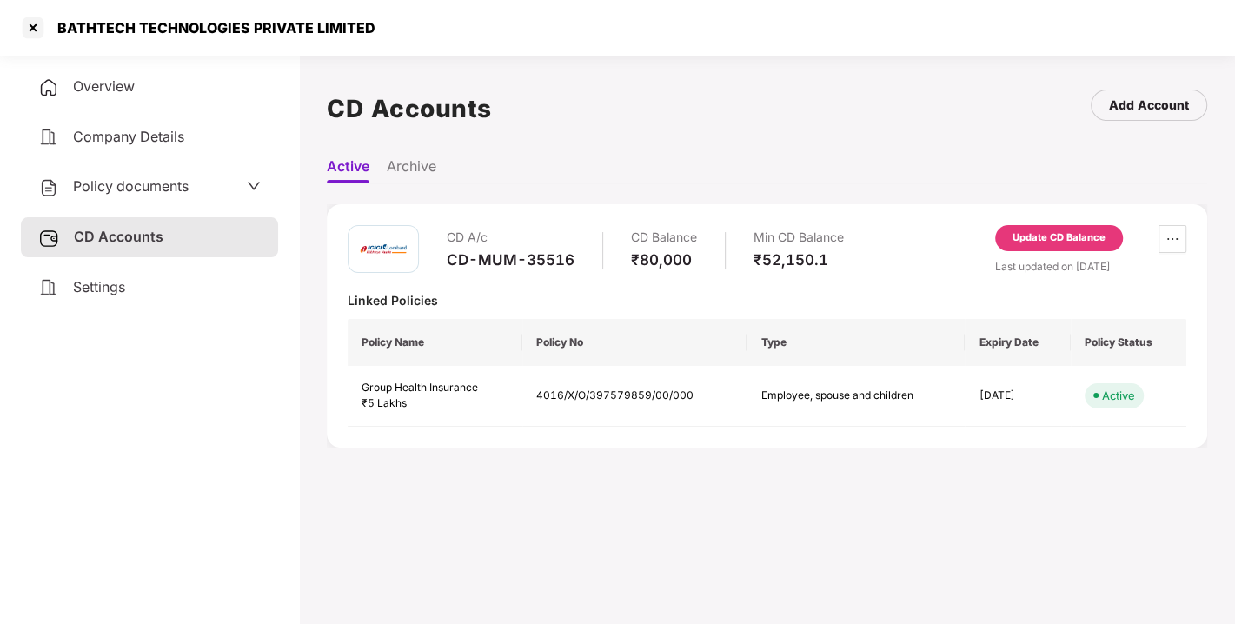
click at [52, 37] on div "BATHTECH TECHNOLOGIES PRIVATE LIMITED" at bounding box center [197, 28] width 356 height 28
click at [30, 24] on div at bounding box center [33, 28] width 28 height 28
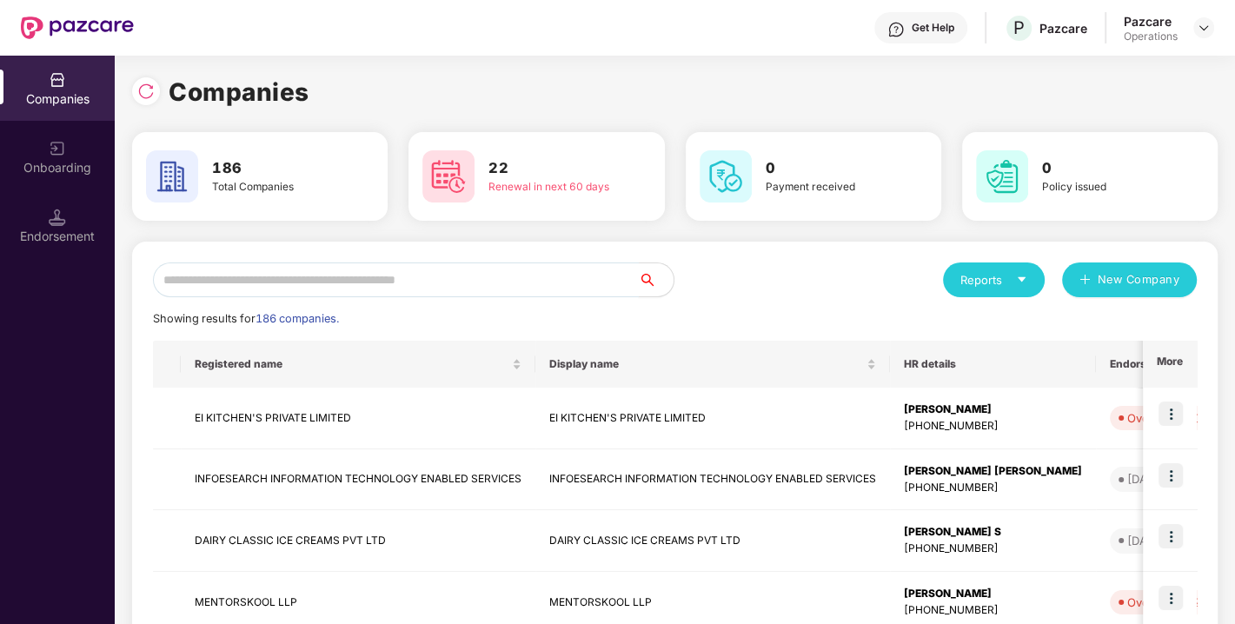
click at [304, 280] on input "text" at bounding box center [396, 280] width 486 height 35
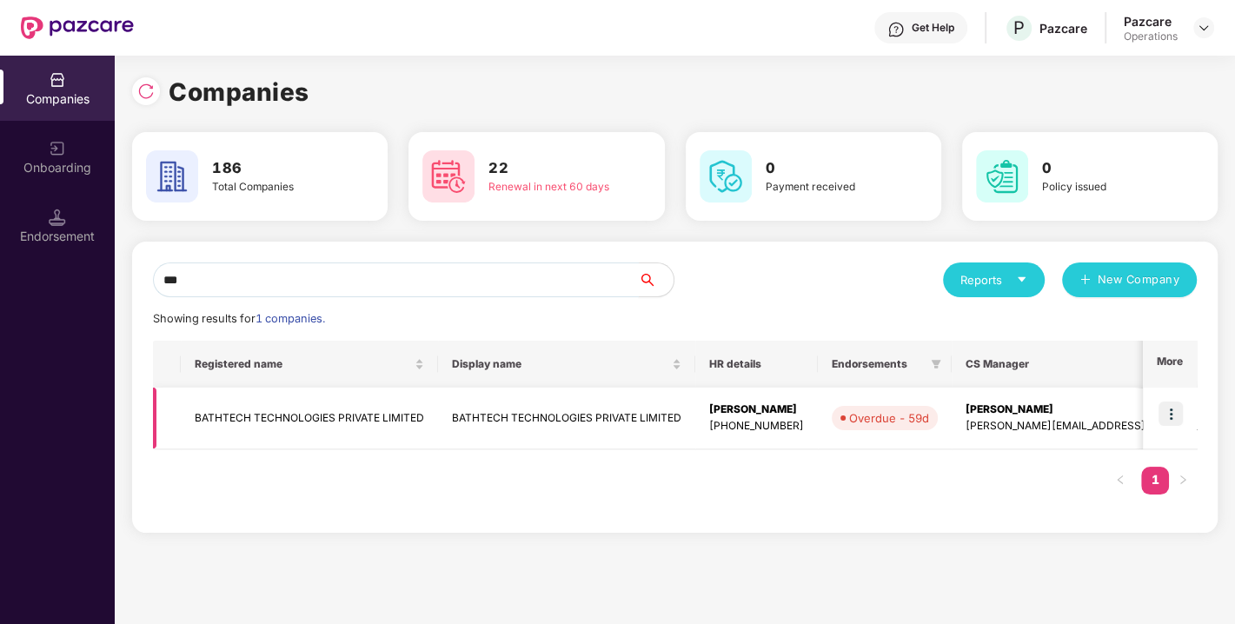
type input "***"
click at [1168, 402] on img at bounding box center [1171, 414] width 24 height 24
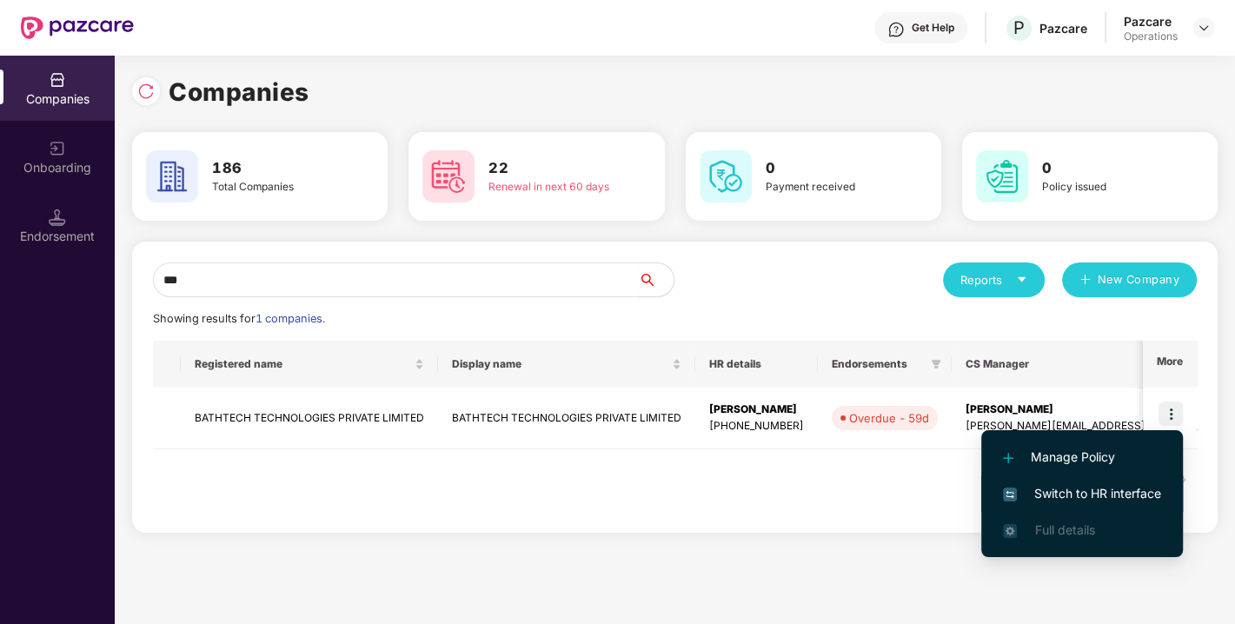
click at [1088, 487] on span "Switch to HR interface" at bounding box center [1082, 493] width 158 height 19
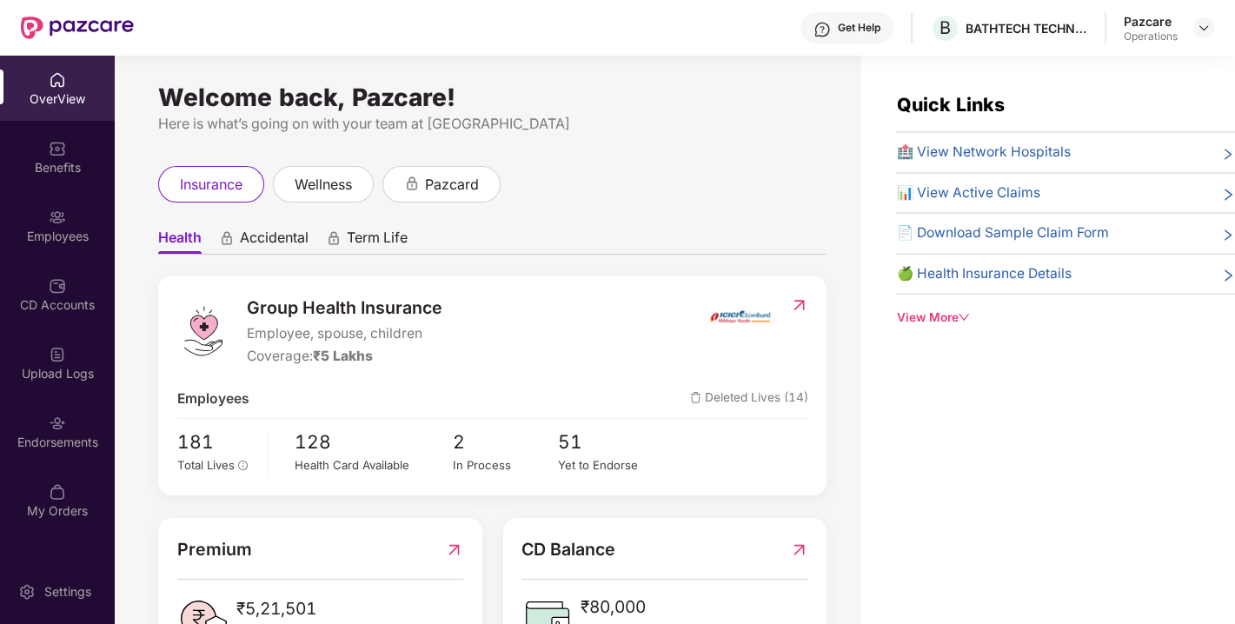
click at [67, 429] on div "Endorsements" at bounding box center [57, 431] width 115 height 65
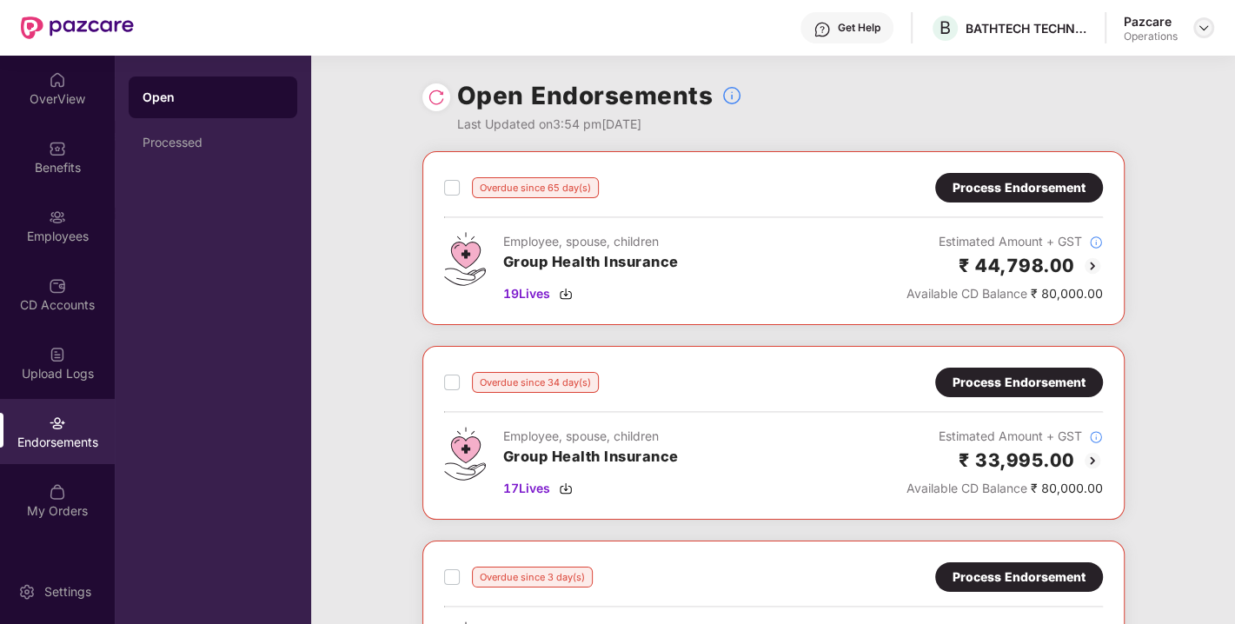
click at [1201, 26] on img at bounding box center [1204, 28] width 14 height 14
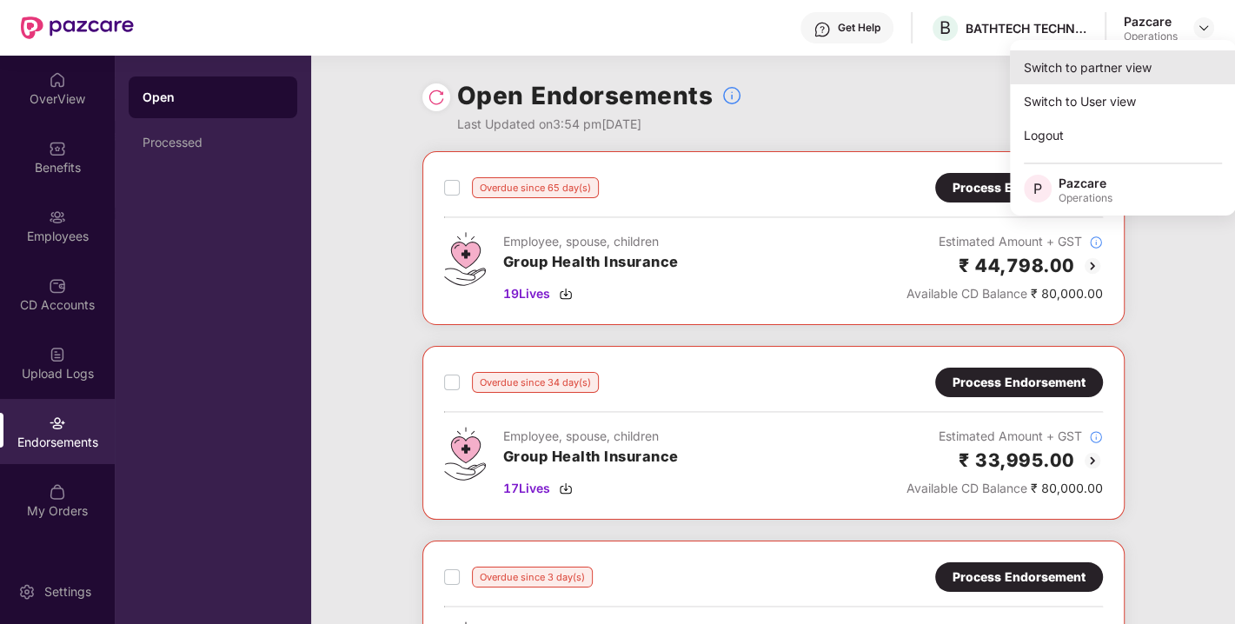
click at [1095, 65] on div "Switch to partner view" at bounding box center [1123, 67] width 226 height 34
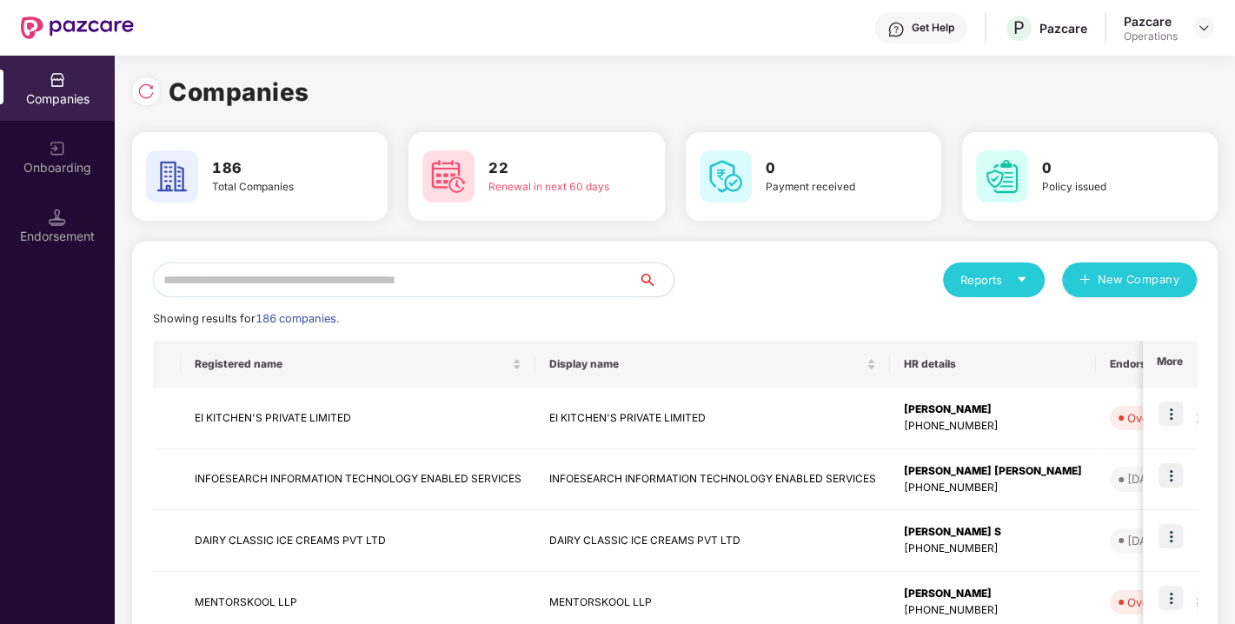
click at [433, 293] on input "text" at bounding box center [396, 280] width 486 height 35
paste input "**********"
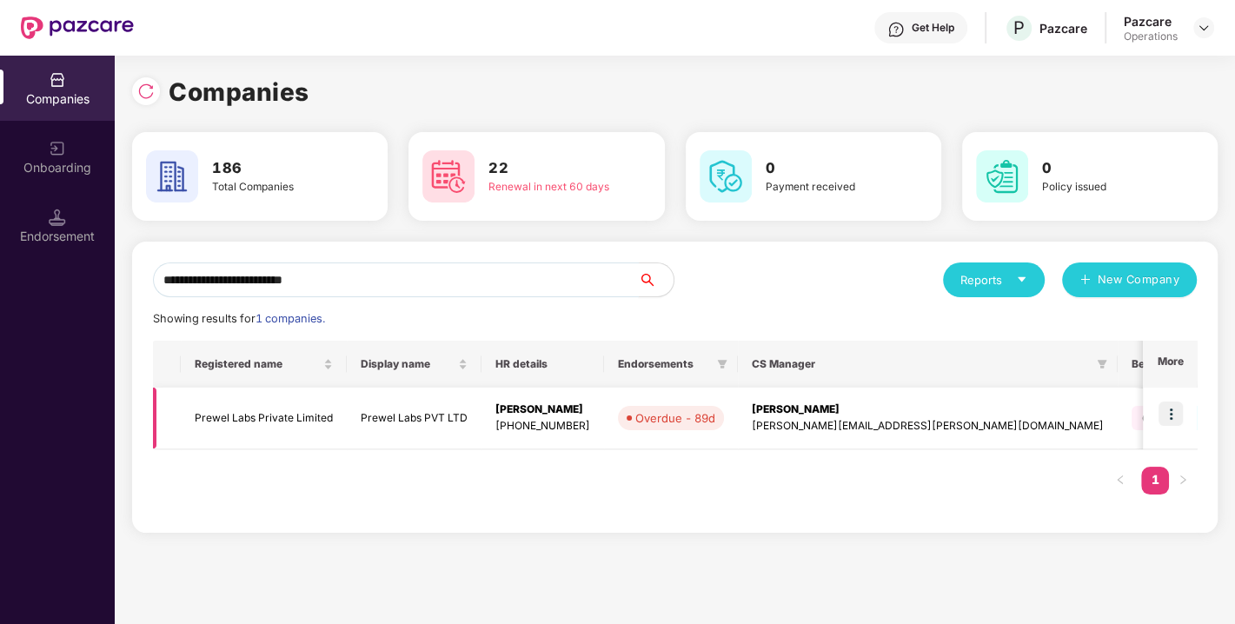
type input "**********"
click at [1167, 410] on img at bounding box center [1171, 414] width 24 height 24
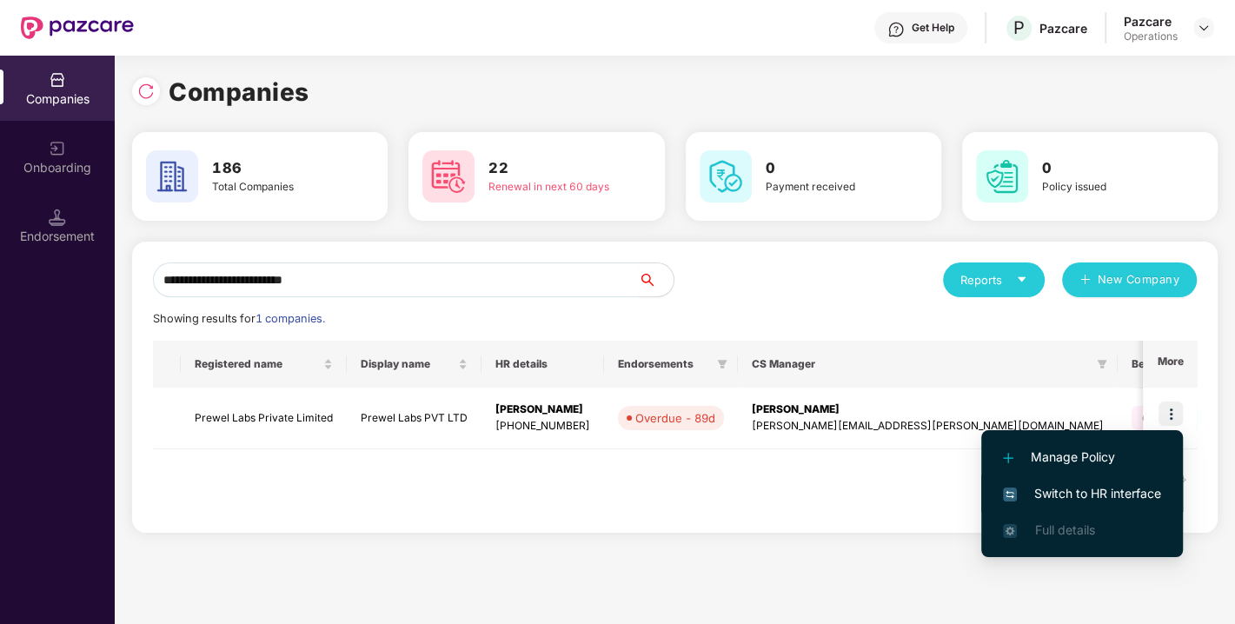
click at [1092, 484] on span "Switch to HR interface" at bounding box center [1082, 493] width 158 height 19
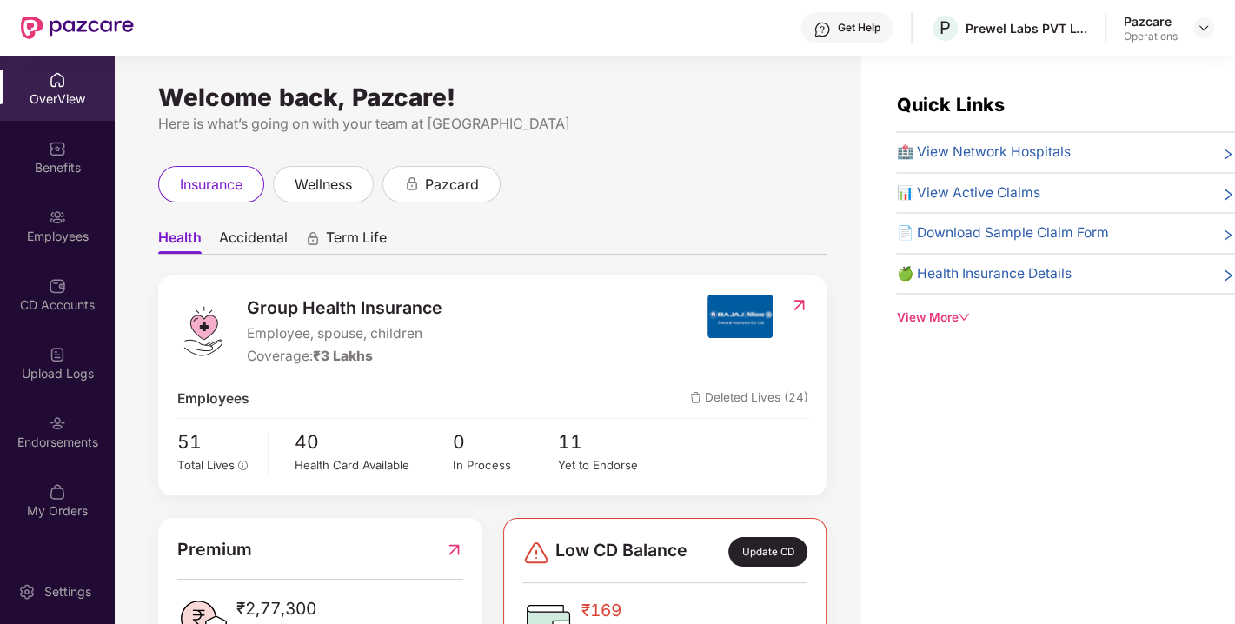
click at [76, 434] on div "Endorsements" at bounding box center [57, 442] width 115 height 17
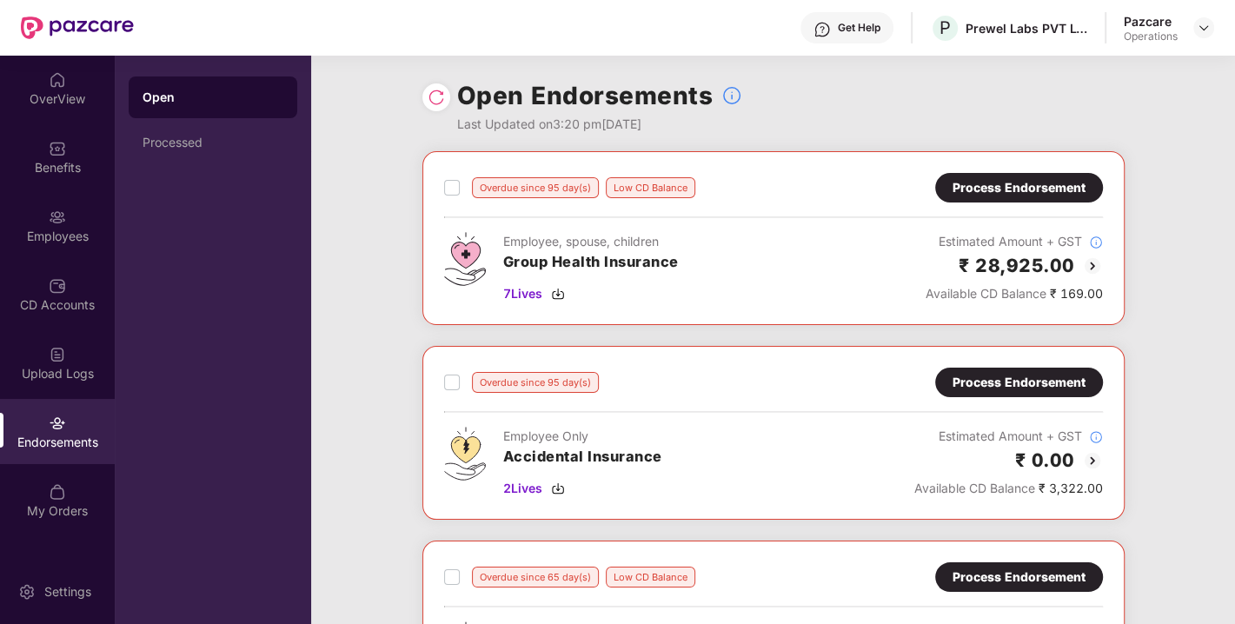
click at [436, 98] on img at bounding box center [436, 97] width 17 height 17
click at [998, 190] on div "Process Endorsement" at bounding box center [1019, 187] width 133 height 19
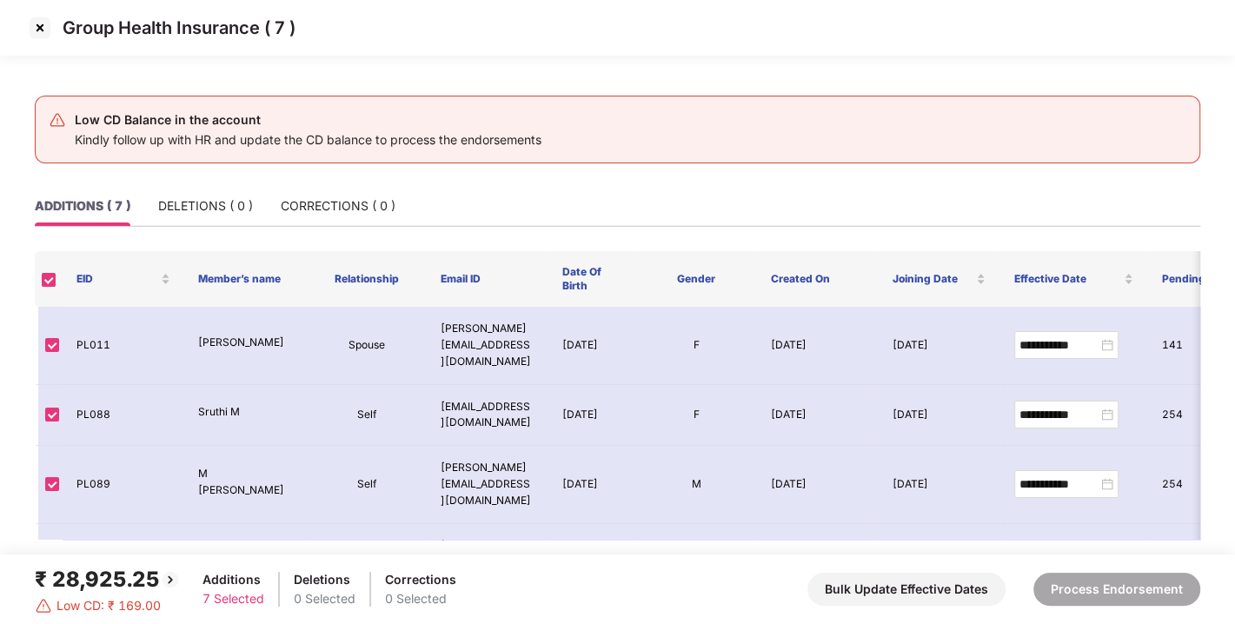
click at [36, 22] on img at bounding box center [40, 28] width 28 height 28
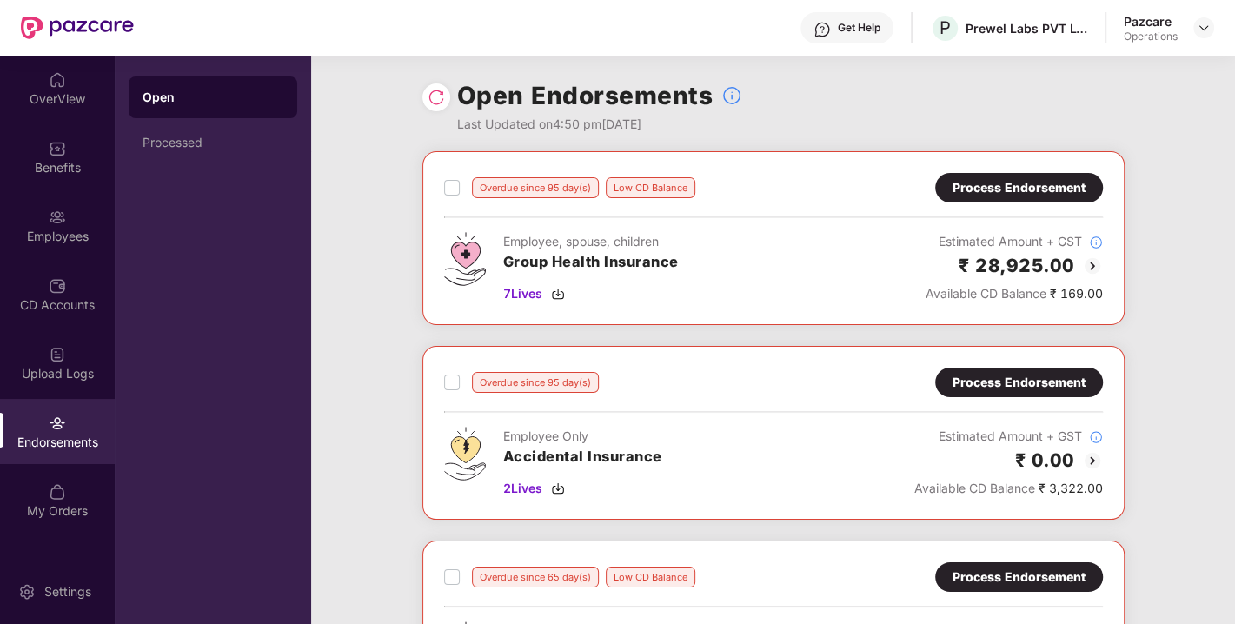
click at [1023, 183] on div "Process Endorsement" at bounding box center [1019, 187] width 133 height 19
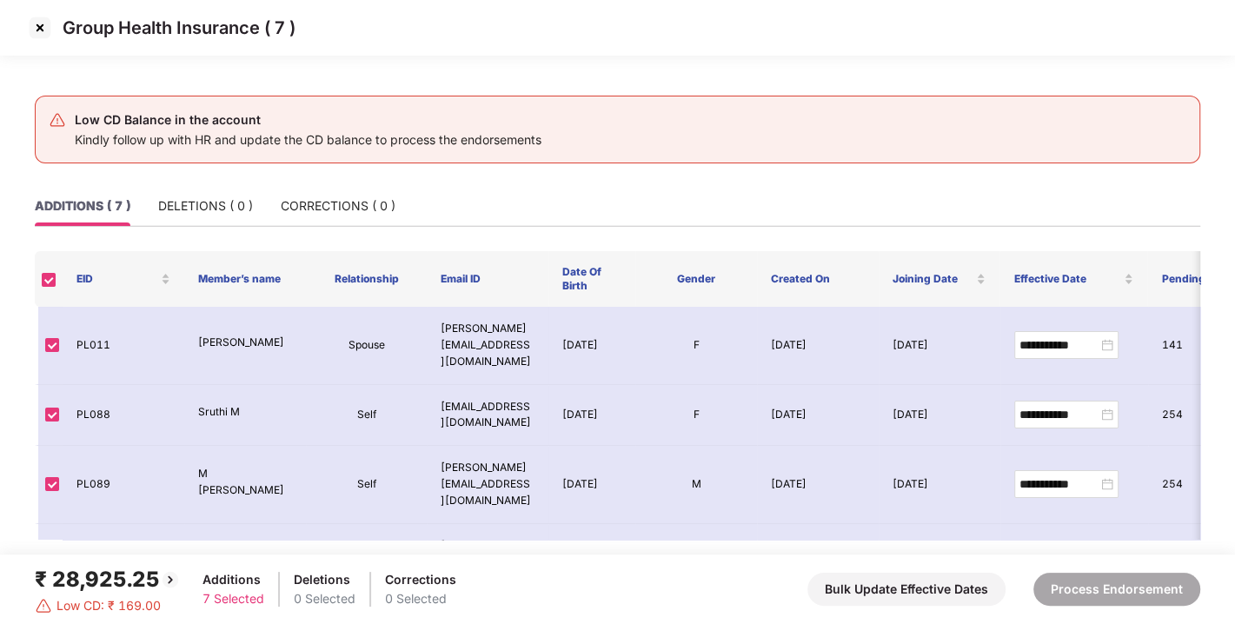
click at [30, 27] on img at bounding box center [40, 28] width 28 height 28
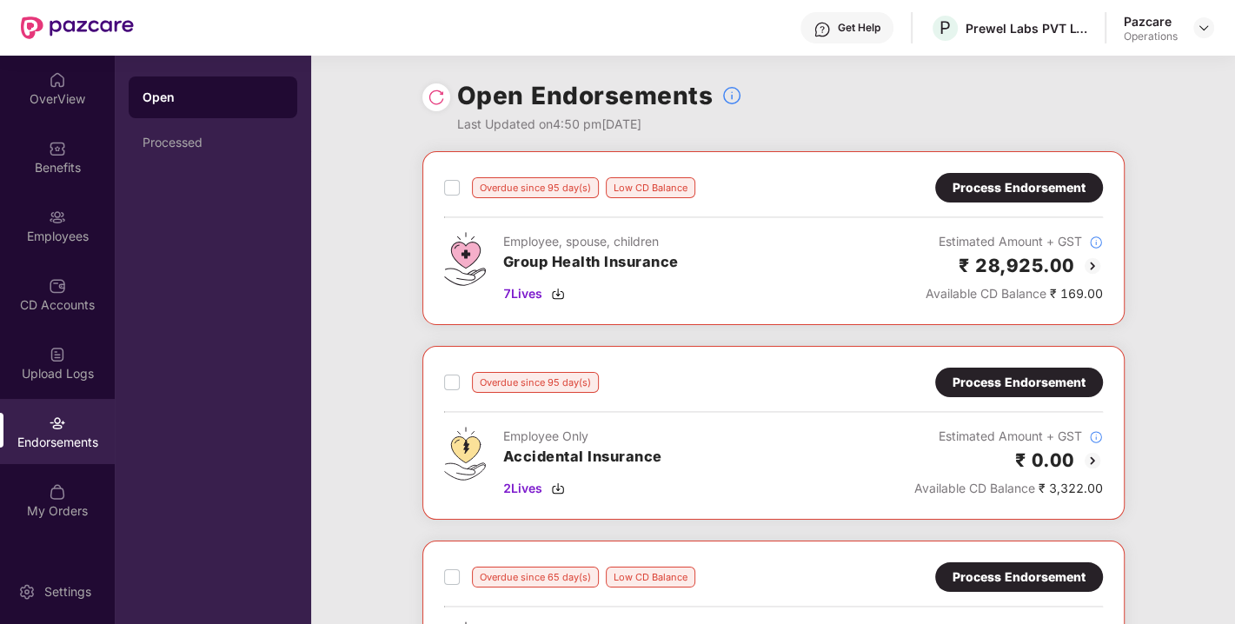
click at [1030, 193] on div "Process Endorsement" at bounding box center [1019, 187] width 133 height 19
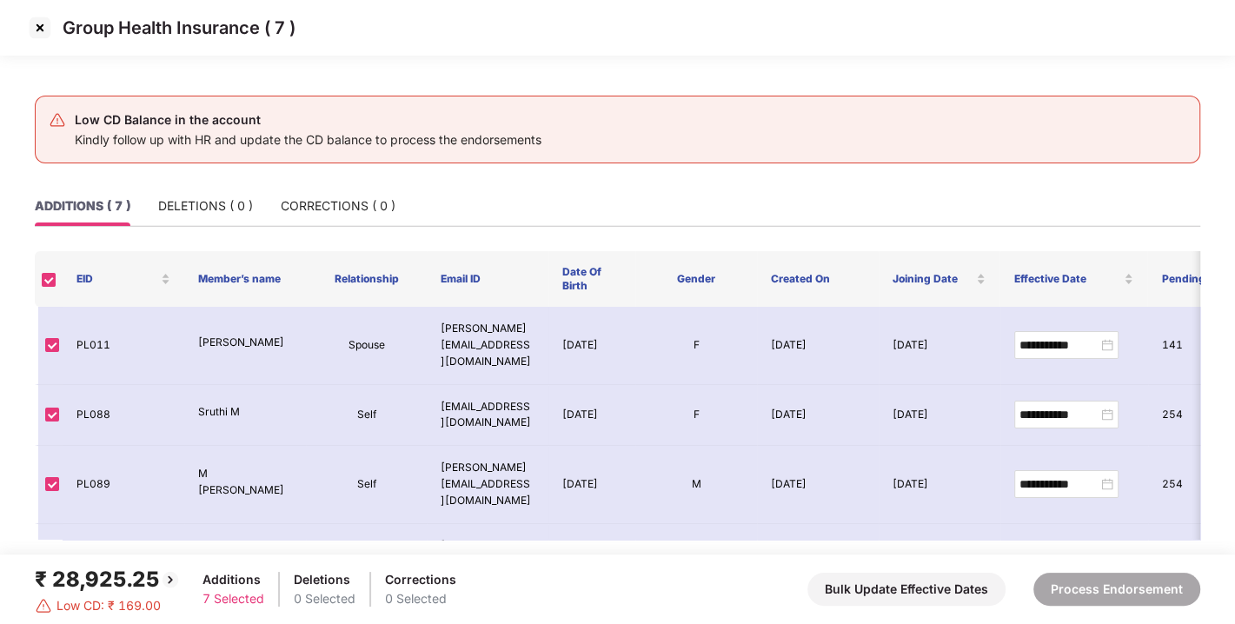
click at [43, 32] on img at bounding box center [40, 28] width 28 height 28
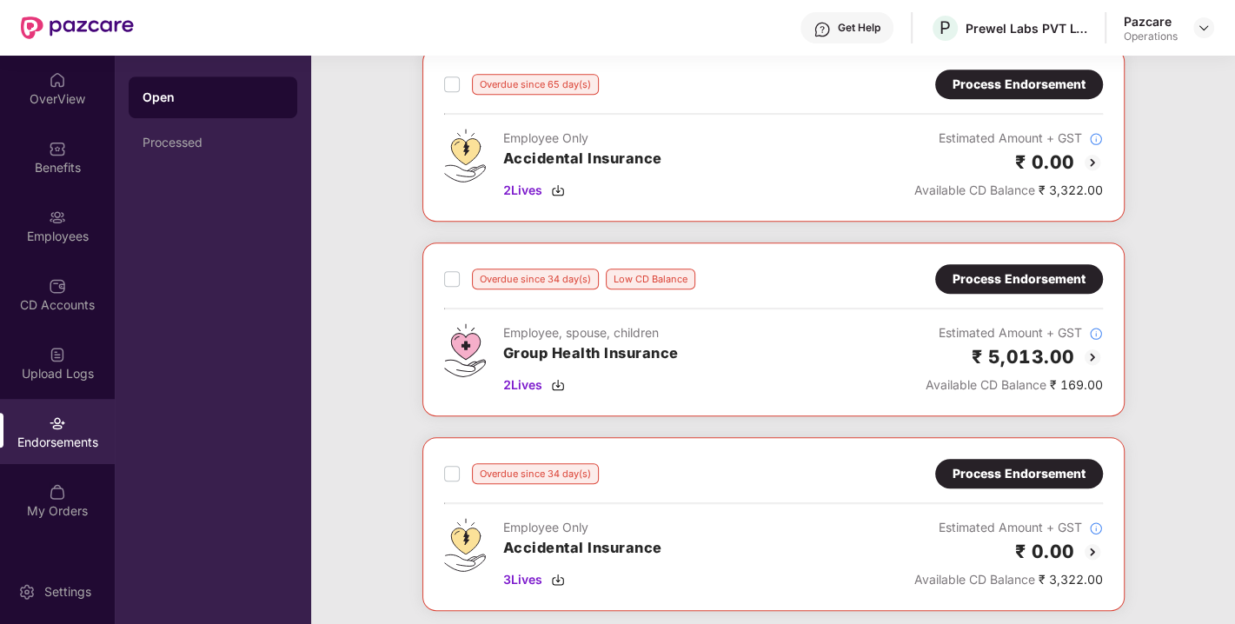
scroll to position [689, 0]
click at [1002, 278] on div "Process Endorsement" at bounding box center [1019, 278] width 133 height 19
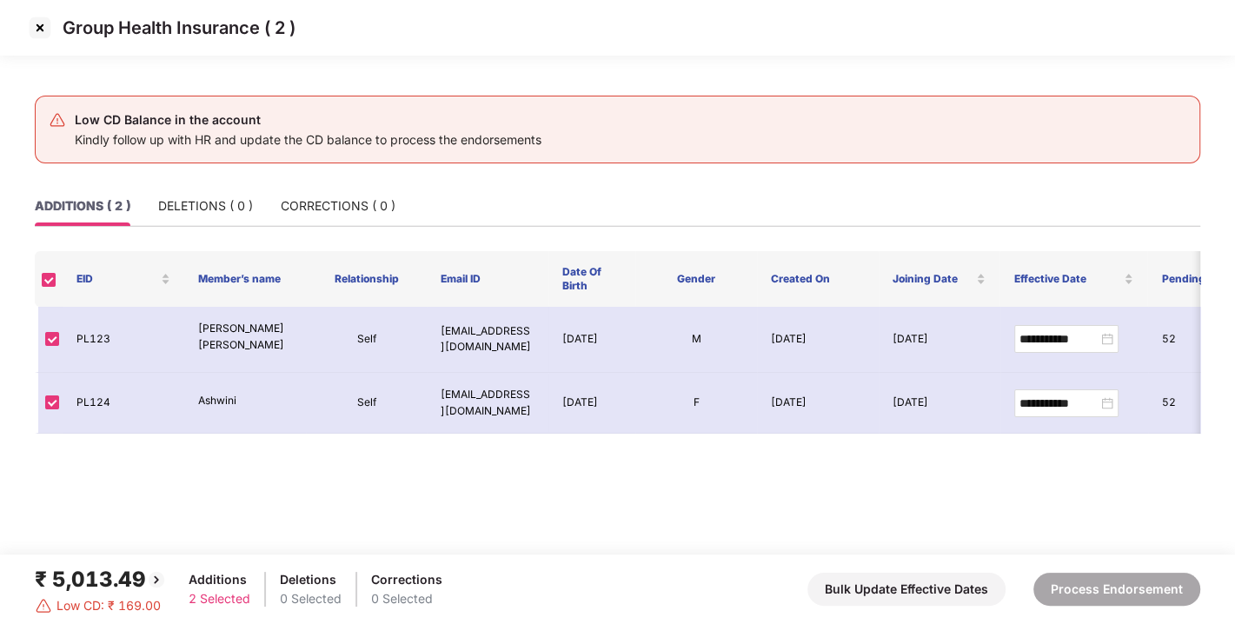
click at [39, 30] on img at bounding box center [40, 28] width 28 height 28
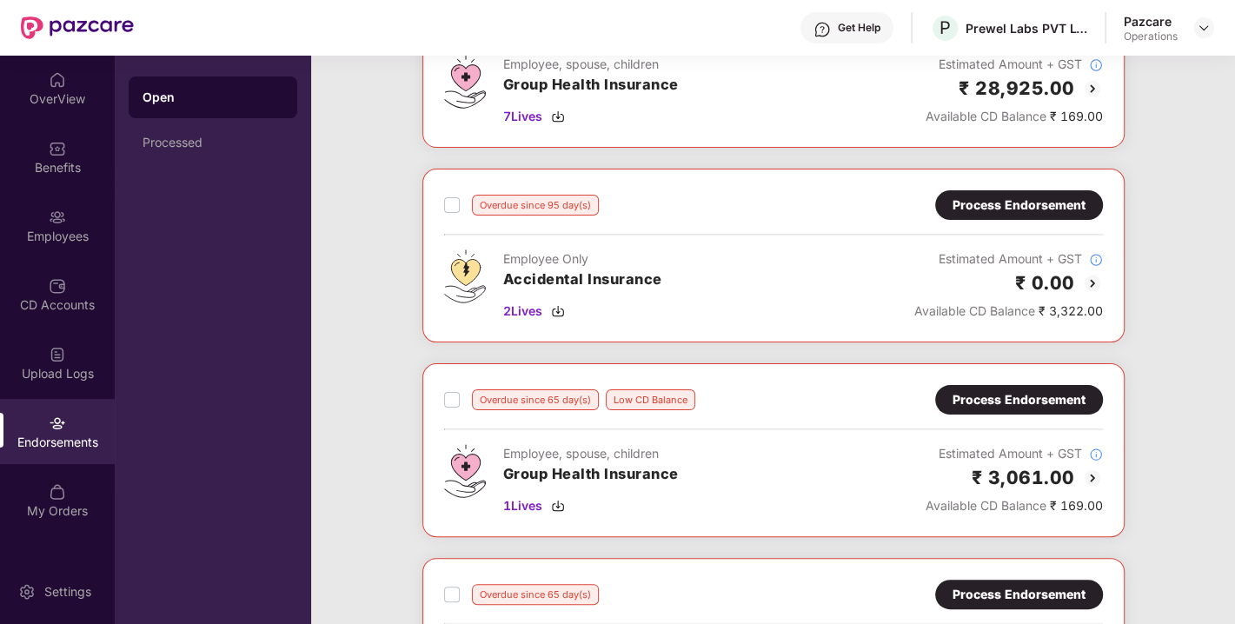
scroll to position [0, 0]
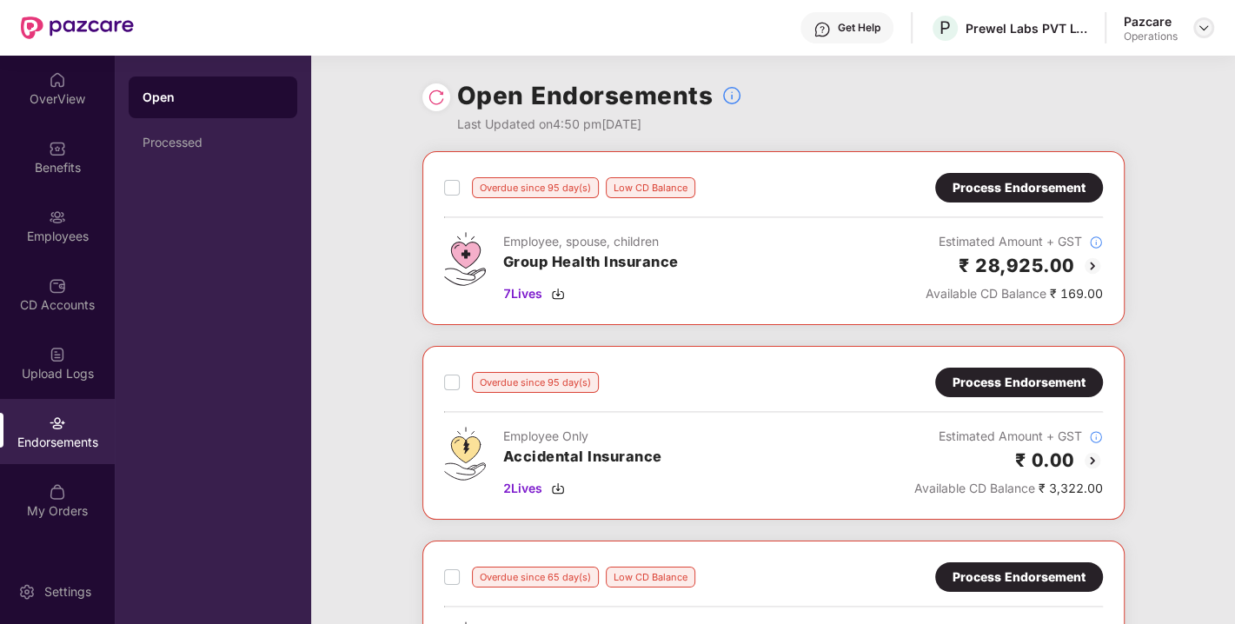
click at [1206, 24] on img at bounding box center [1204, 28] width 14 height 14
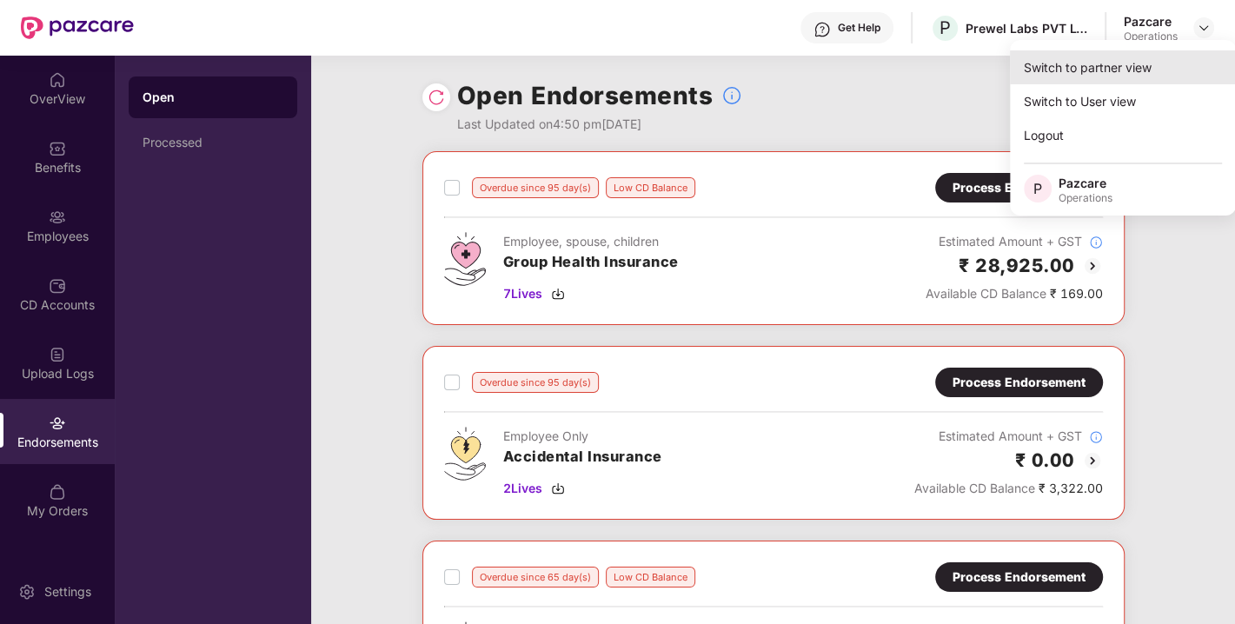
click at [1102, 67] on div "Switch to partner view" at bounding box center [1123, 67] width 226 height 34
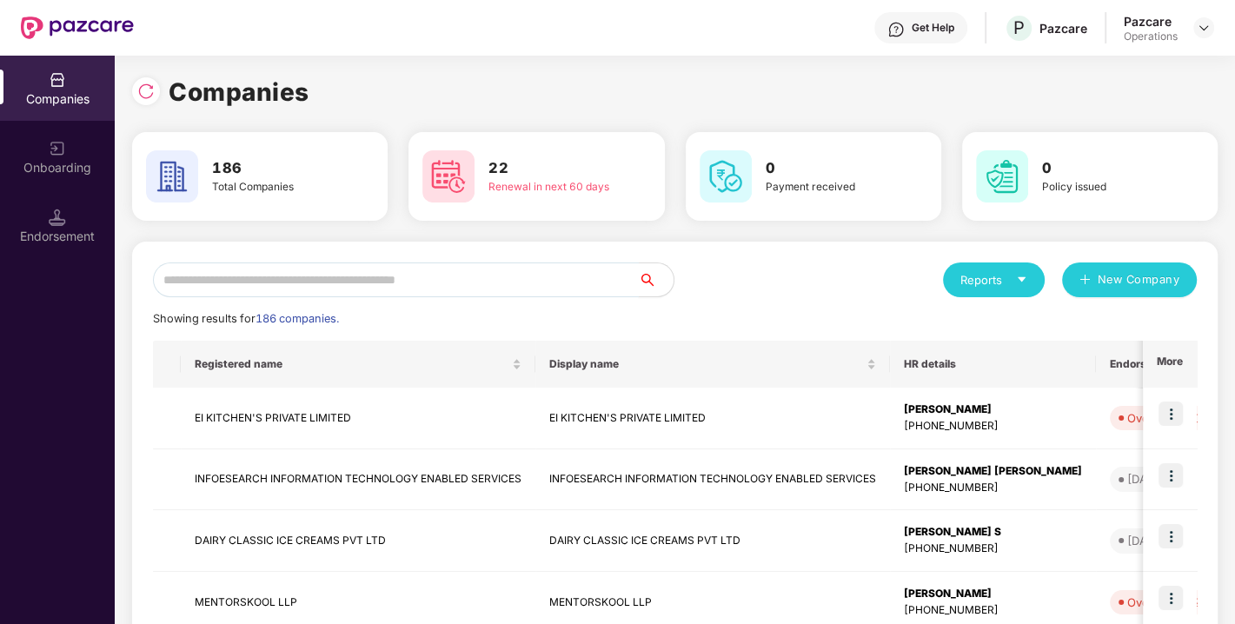
click at [540, 276] on input "text" at bounding box center [396, 280] width 486 height 35
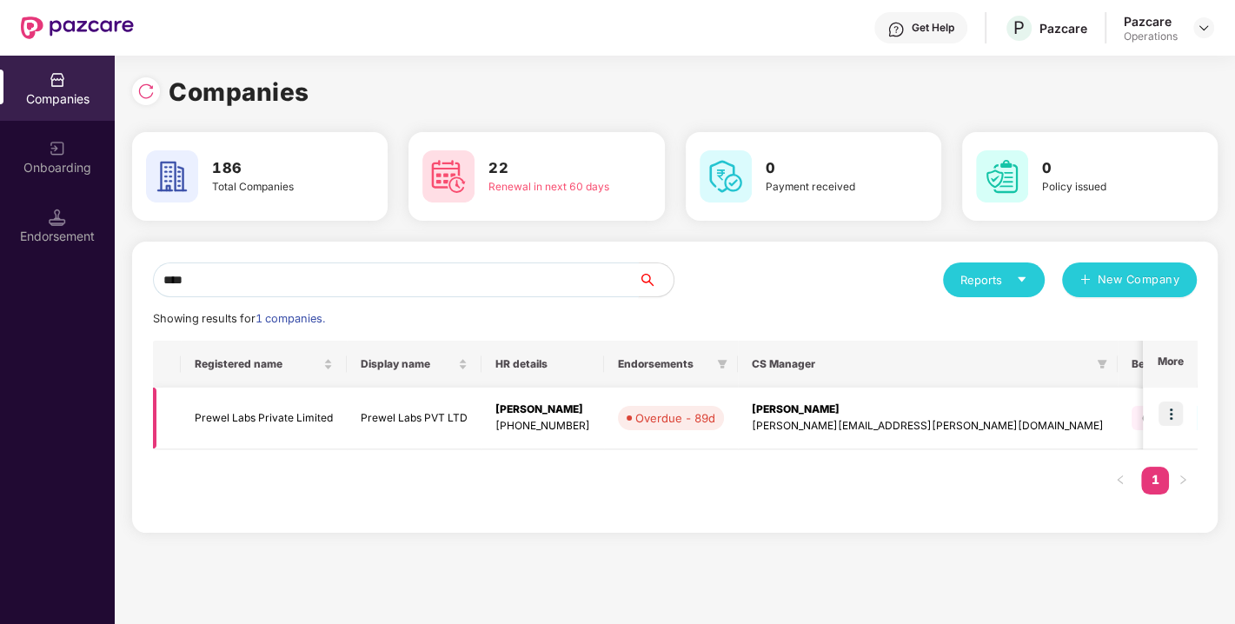
type input "****"
click at [236, 411] on td "Prewel Labs Private Limited" at bounding box center [264, 419] width 166 height 62
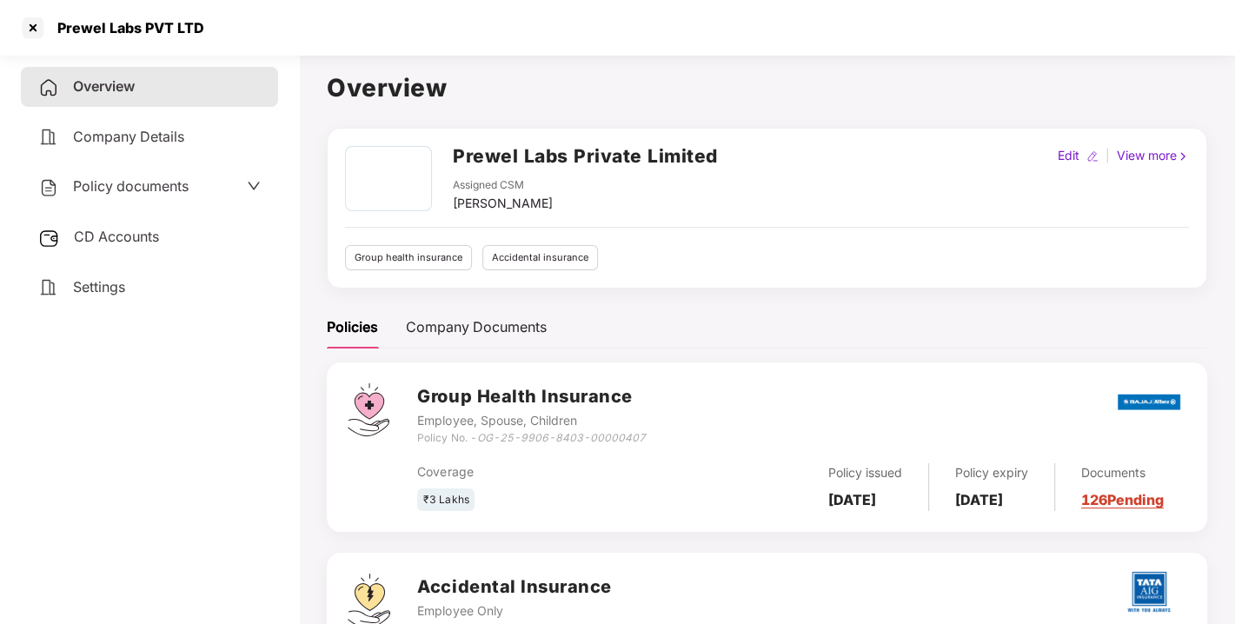
click at [135, 230] on span "CD Accounts" at bounding box center [116, 236] width 85 height 17
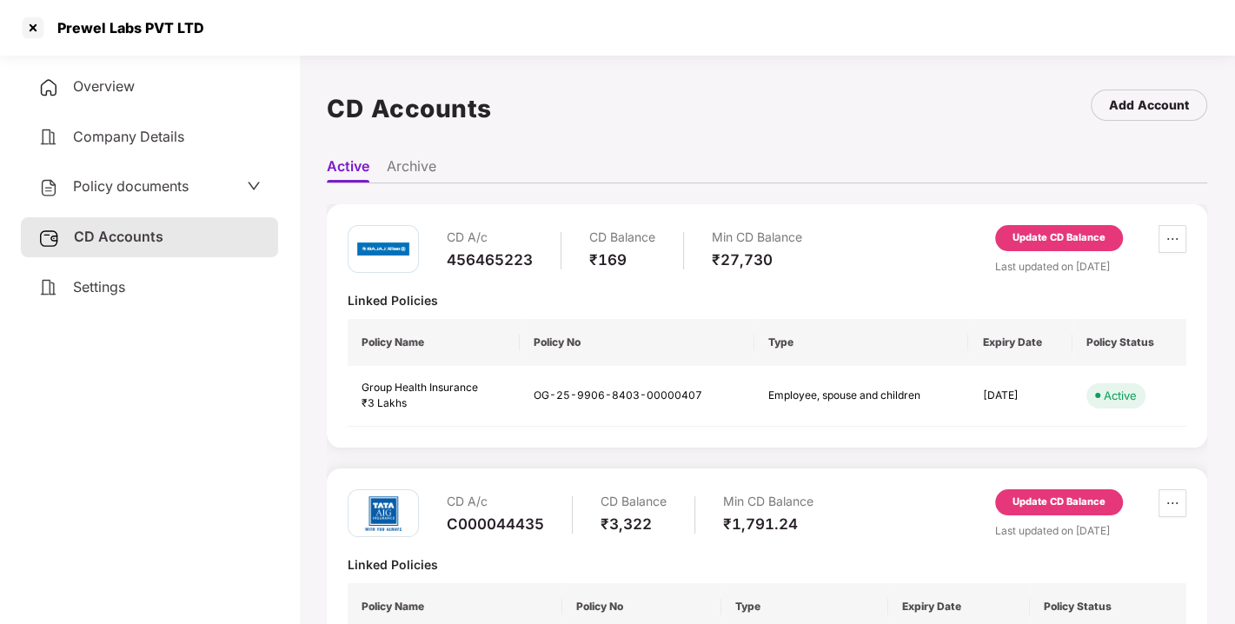
click at [1070, 239] on div "Update CD Balance" at bounding box center [1059, 238] width 93 height 16
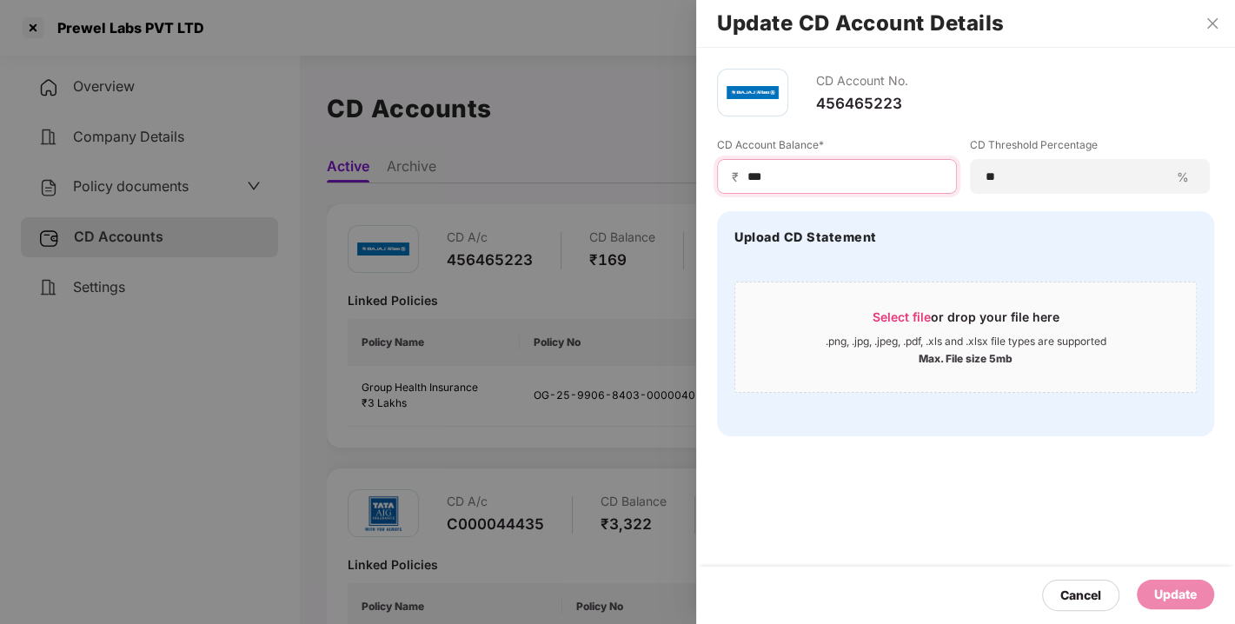
drag, startPoint x: 777, startPoint y: 178, endPoint x: 641, endPoint y: 199, distance: 138.1
click at [641, 199] on div "Update CD Account Details CD Account No. 456465223 CD Account Balance* ₹ *** CD…" at bounding box center [617, 312] width 1235 height 624
type input "*****"
click at [1163, 605] on div "Update" at bounding box center [1175, 595] width 77 height 30
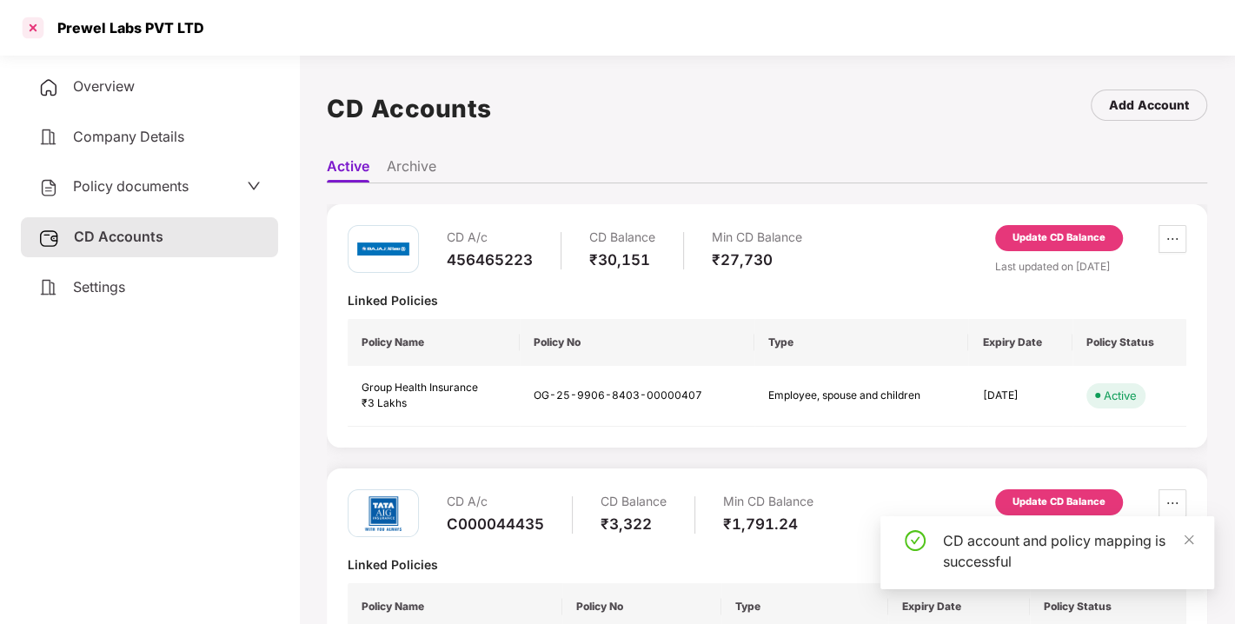
click at [33, 30] on div at bounding box center [33, 28] width 28 height 28
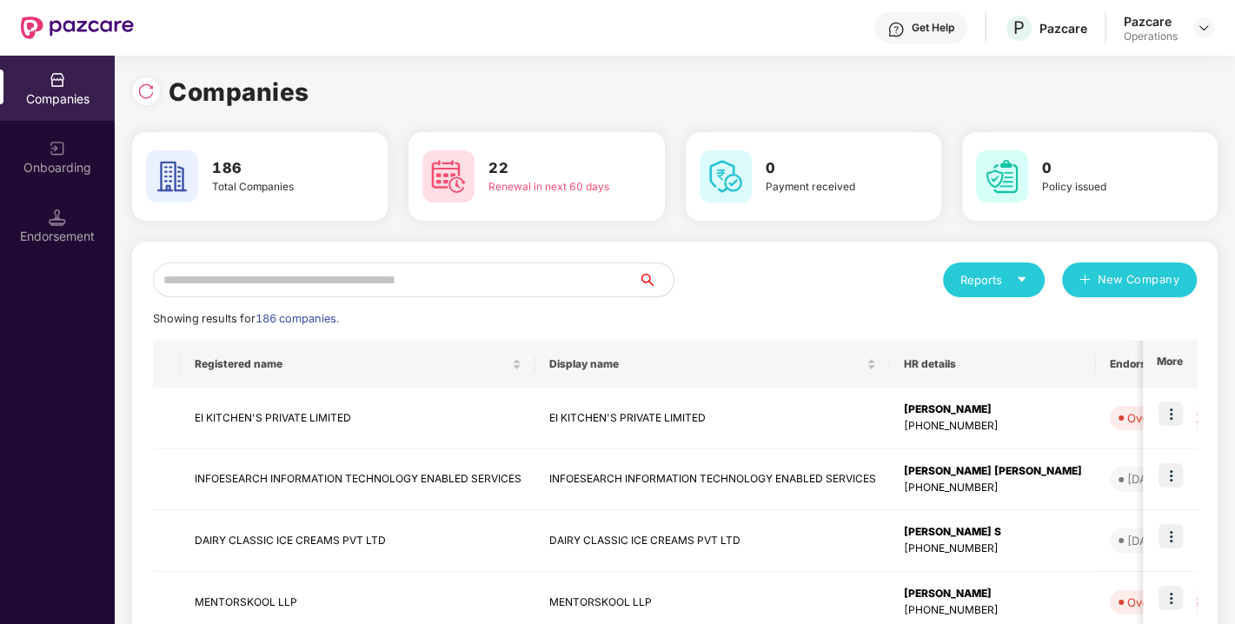
click at [268, 286] on input "text" at bounding box center [396, 280] width 486 height 35
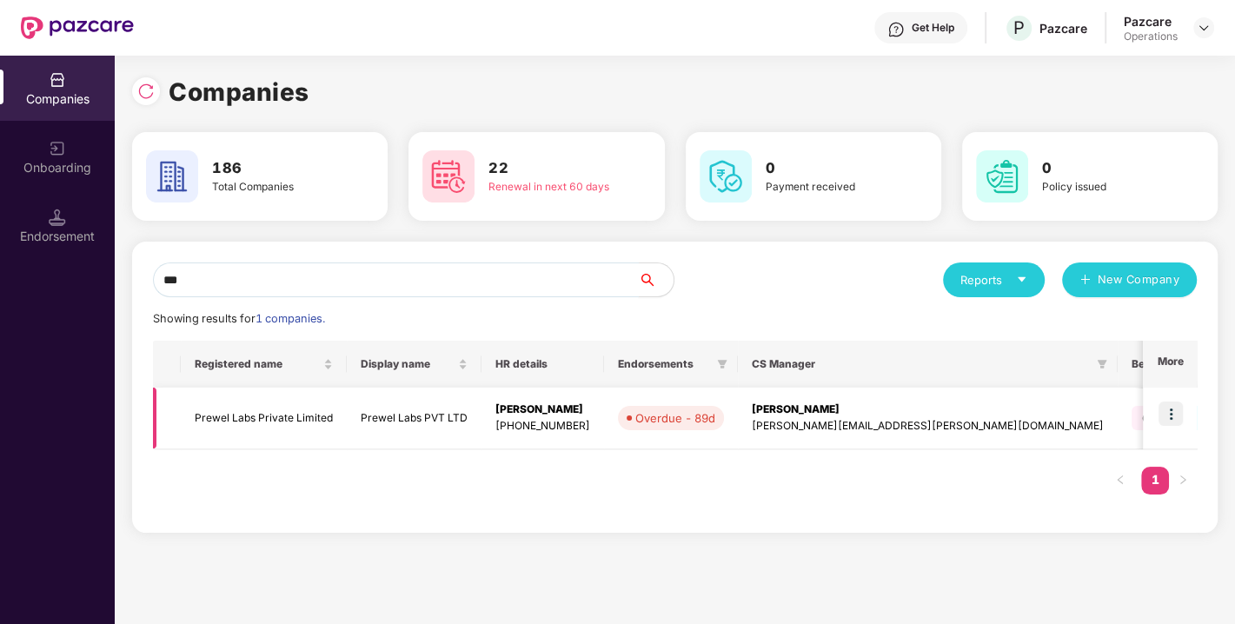
type input "***"
click at [1172, 410] on img at bounding box center [1171, 414] width 24 height 24
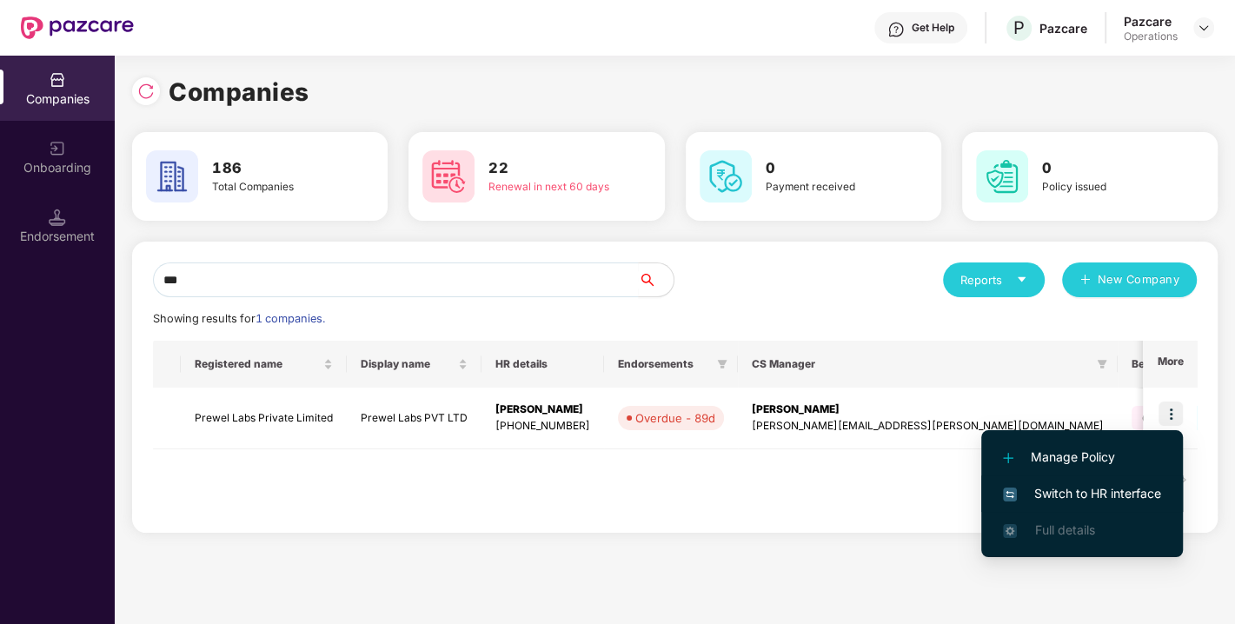
click at [1079, 487] on span "Switch to HR interface" at bounding box center [1082, 493] width 158 height 19
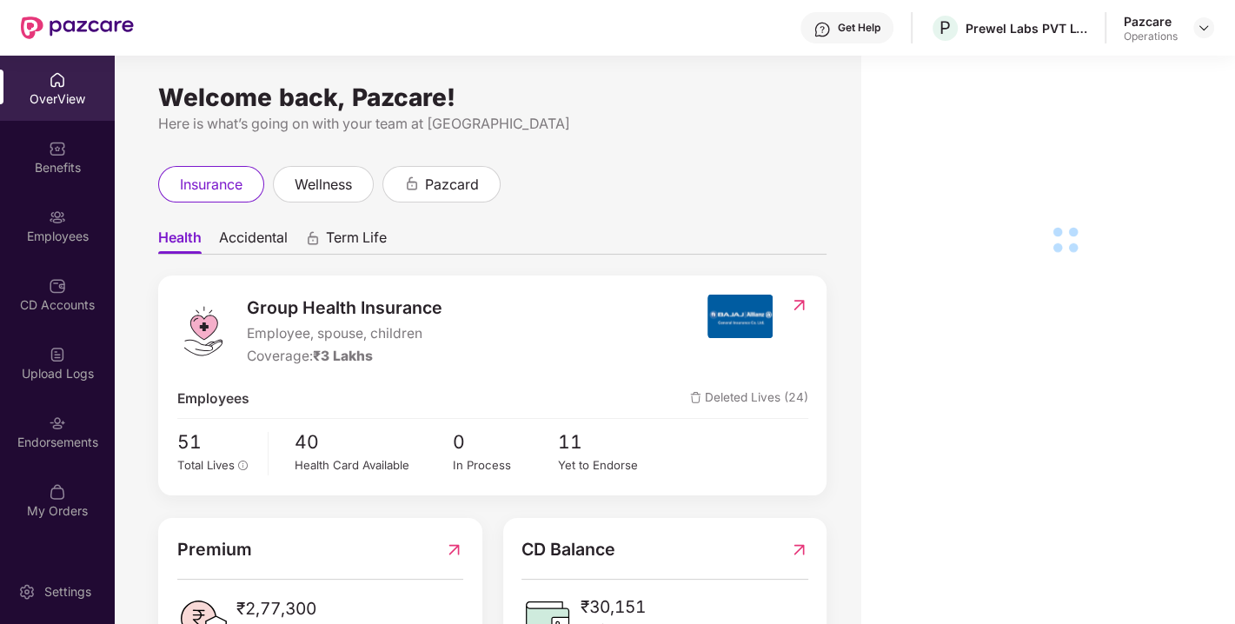
click at [17, 423] on div "Endorsements" at bounding box center [57, 431] width 115 height 65
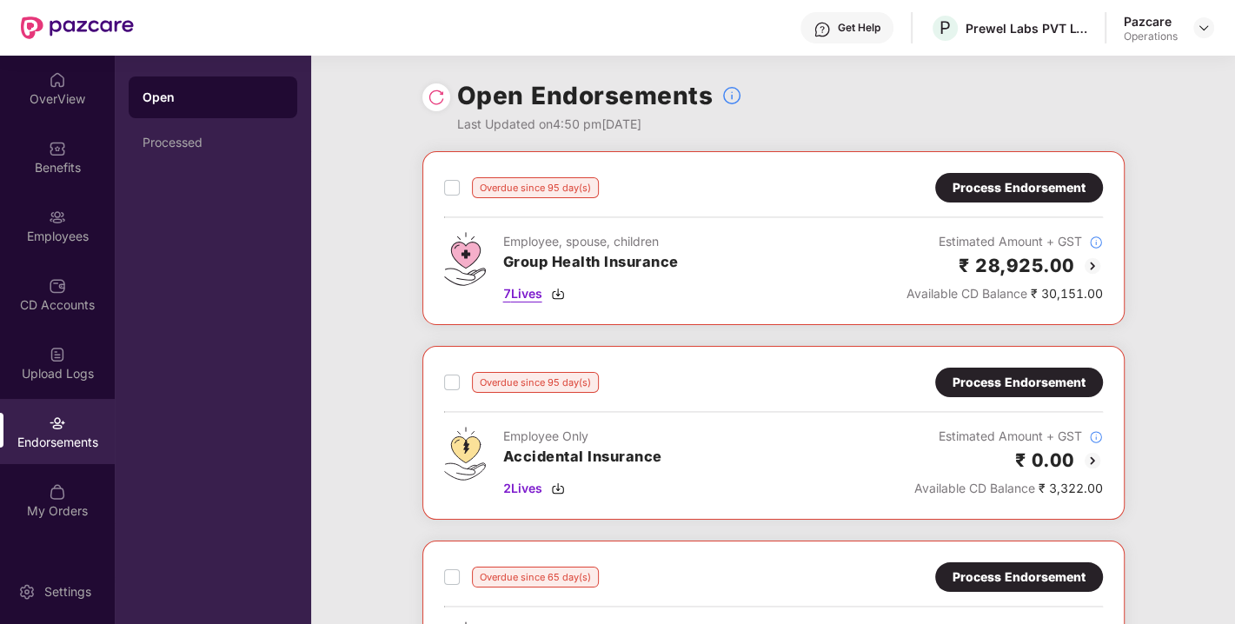
click at [567, 288] on div "7 Lives" at bounding box center [591, 293] width 176 height 19
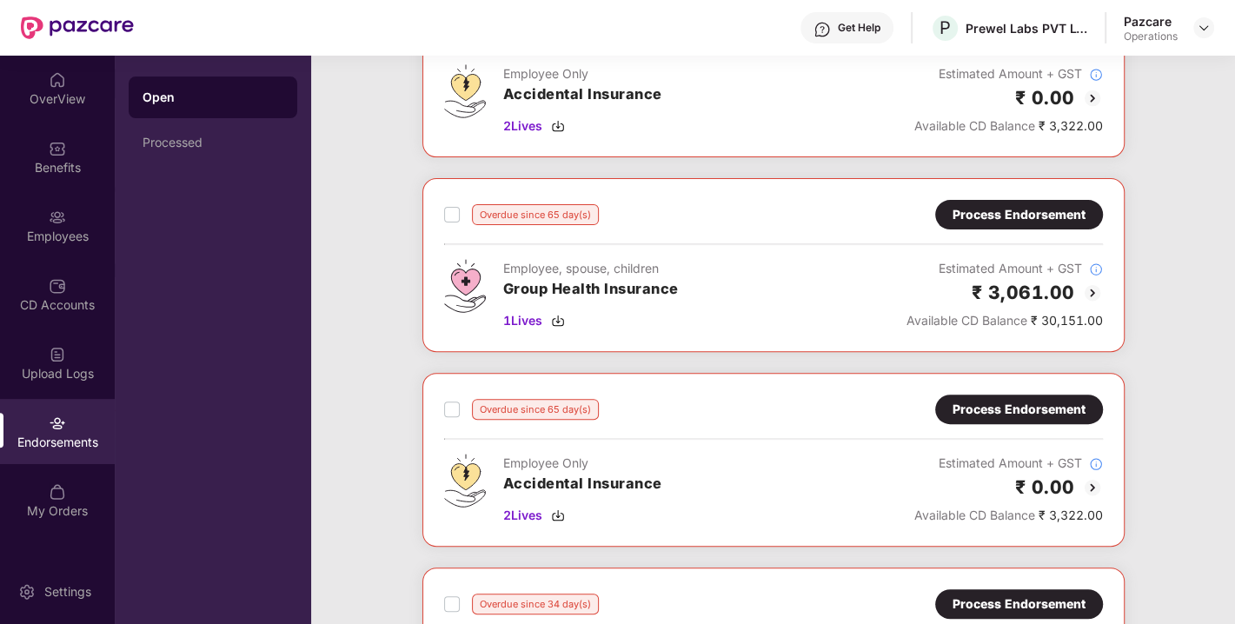
scroll to position [364, 0]
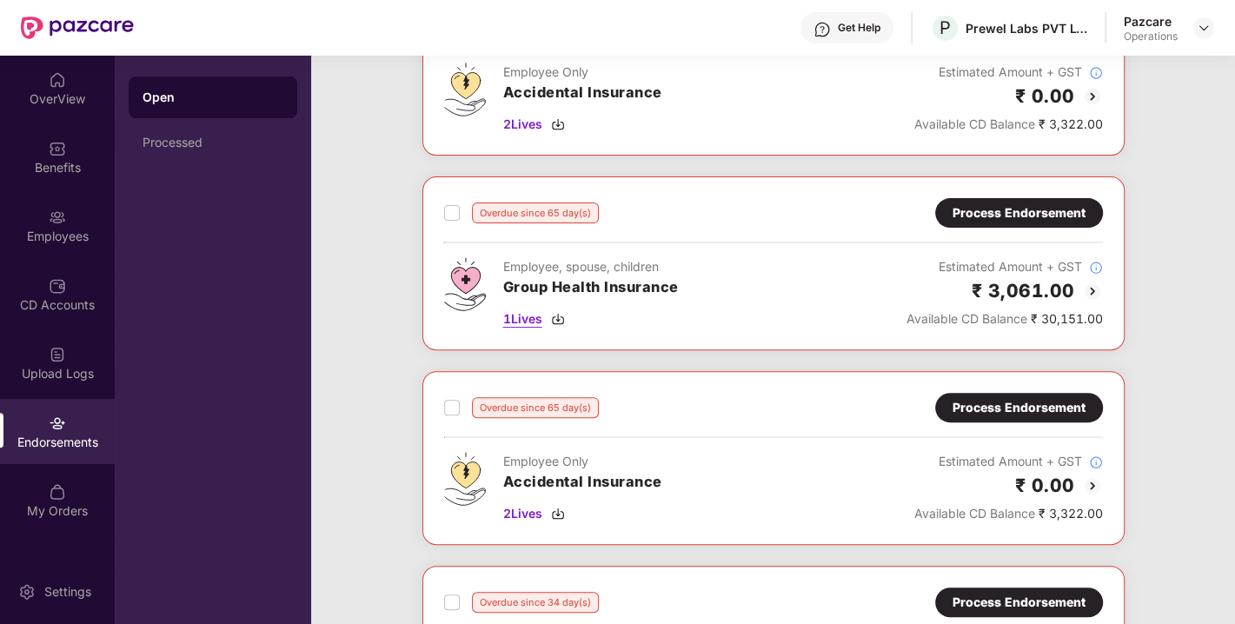
click at [561, 312] on img at bounding box center [558, 319] width 14 height 14
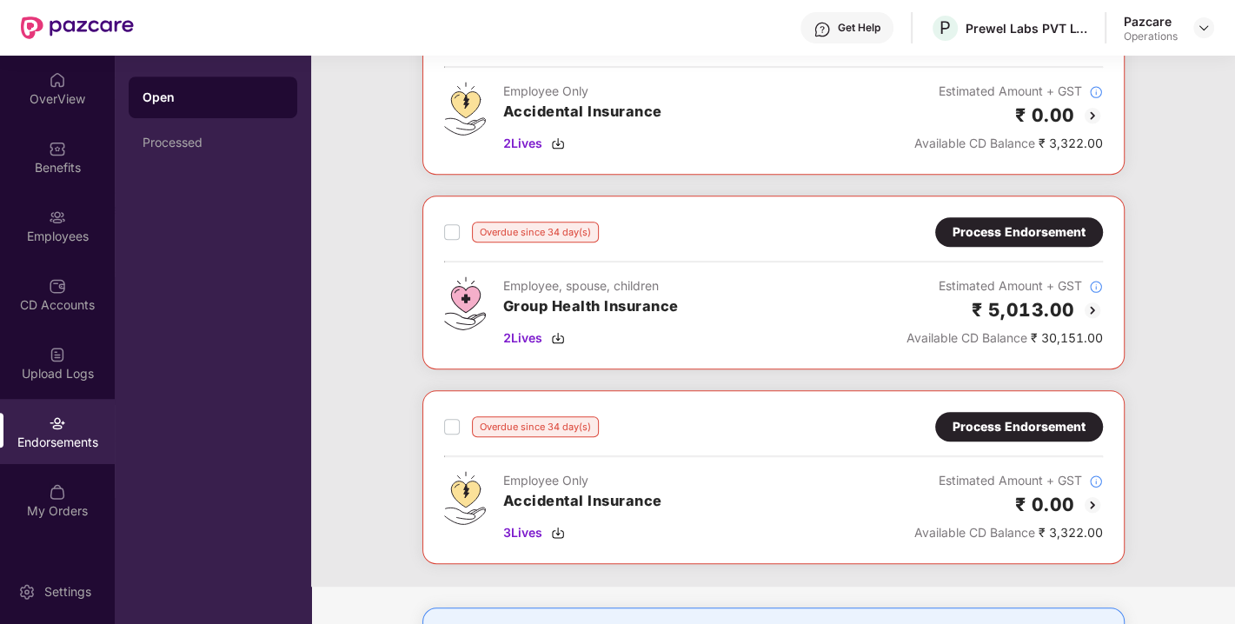
scroll to position [736, 0]
click at [563, 336] on img at bounding box center [558, 337] width 14 height 14
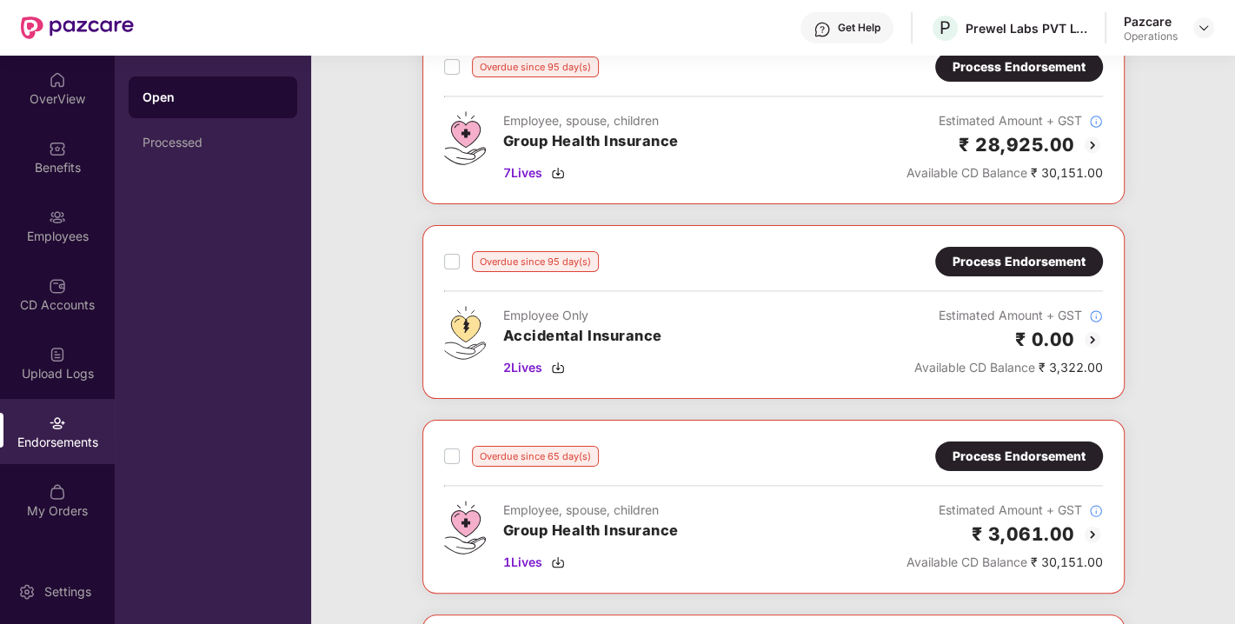
scroll to position [0, 0]
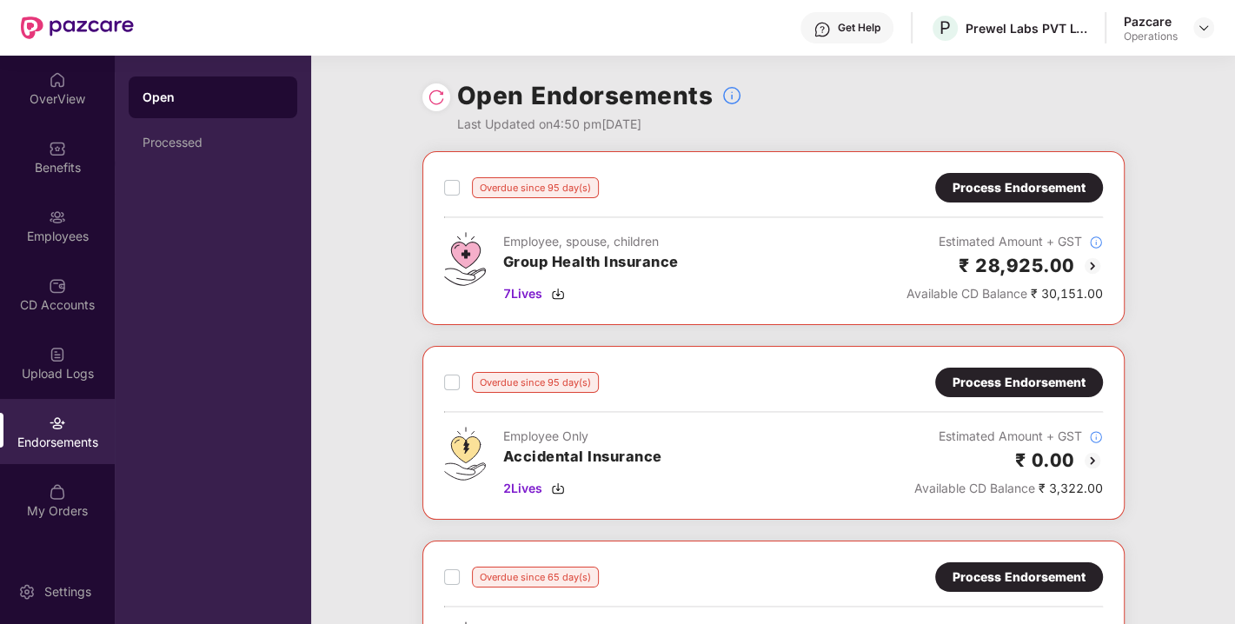
click at [1018, 190] on div "Process Endorsement" at bounding box center [1019, 187] width 133 height 19
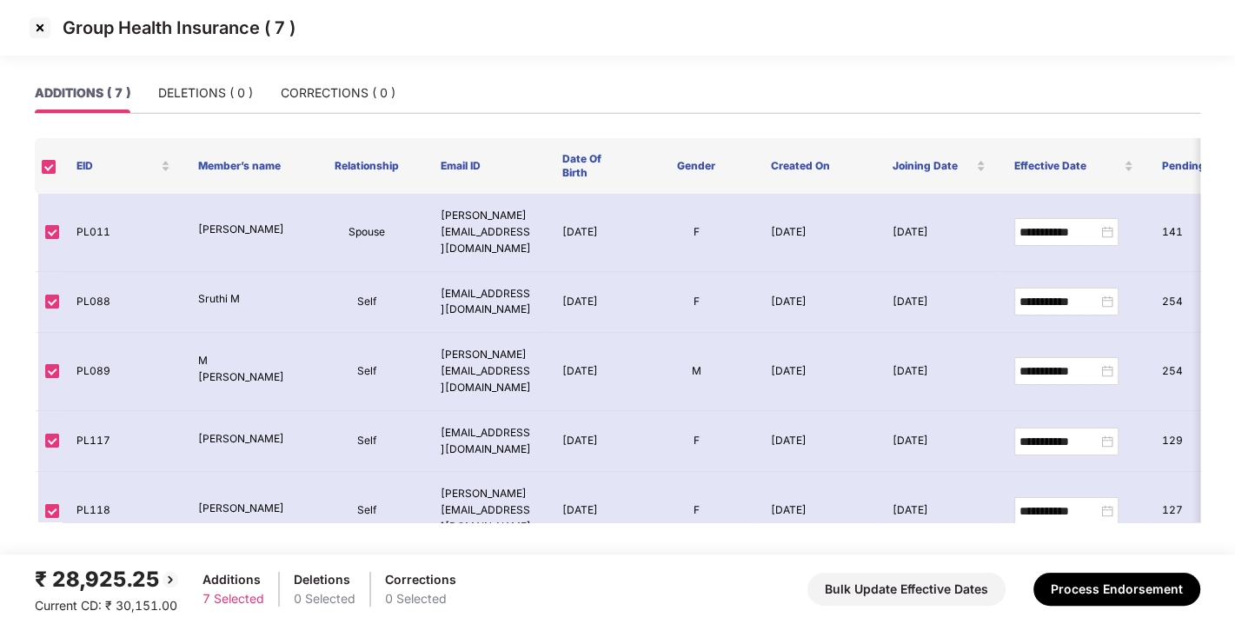
click at [32, 20] on img at bounding box center [40, 28] width 28 height 28
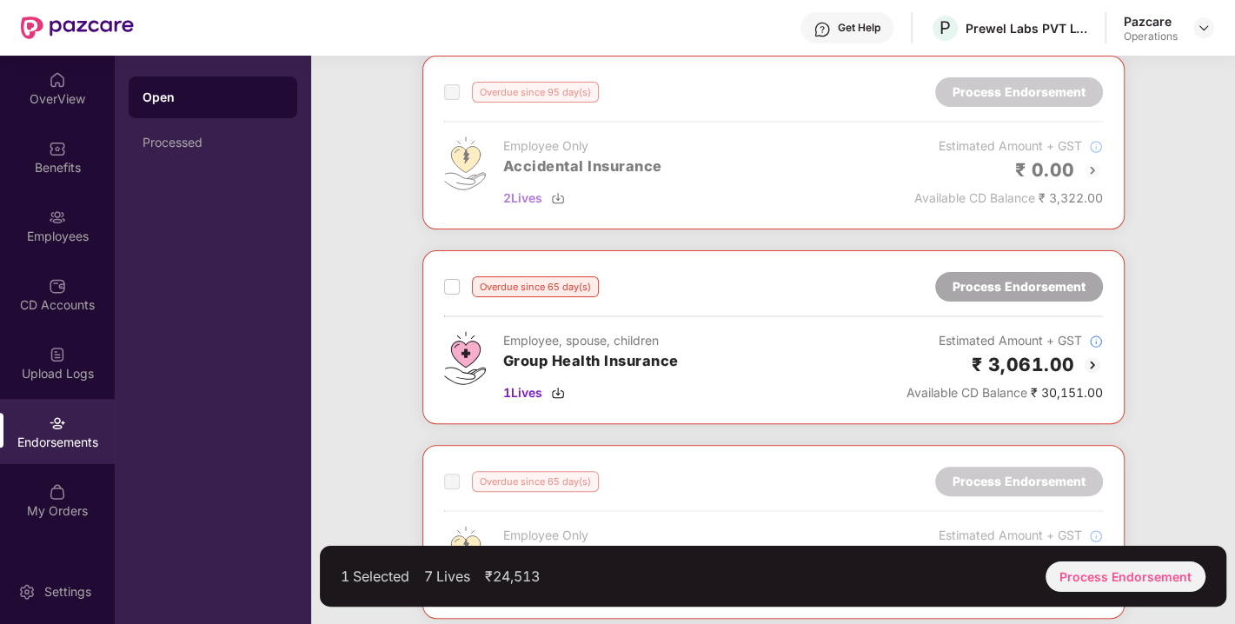
scroll to position [291, 0]
click at [435, 288] on div "Overdue since 65 day(s) Process Endorsement Employee, spouse, children Group He…" at bounding box center [774, 337] width 702 height 174
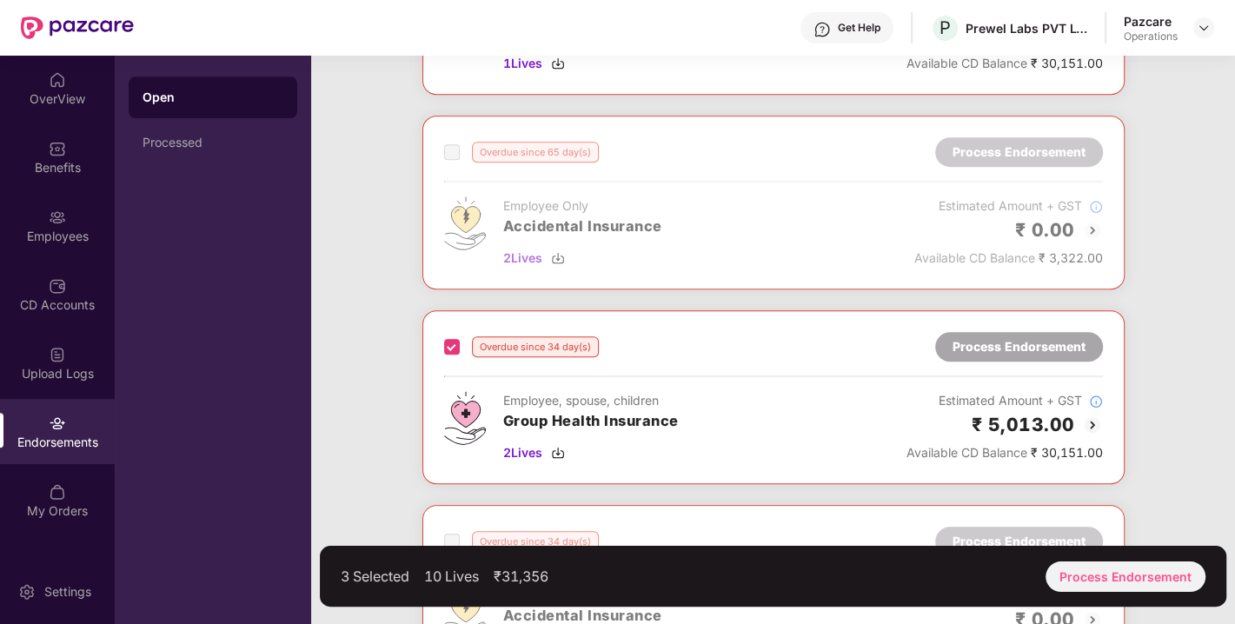
scroll to position [863, 0]
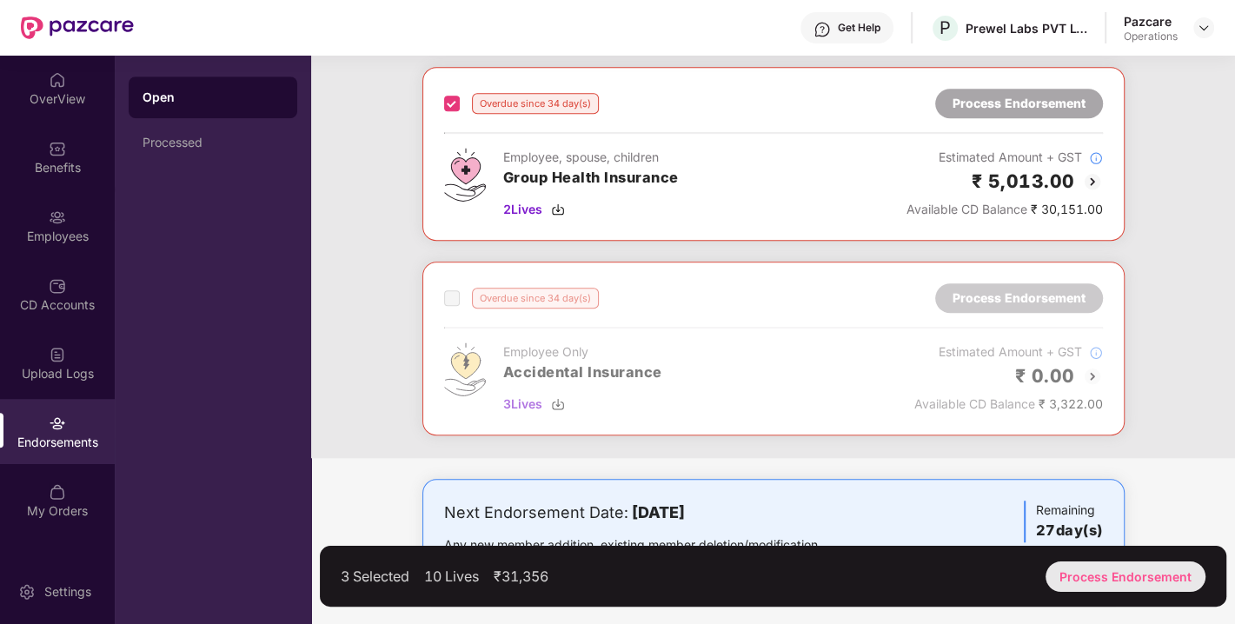
click at [1119, 566] on div "Process Endorsement" at bounding box center [1126, 577] width 160 height 30
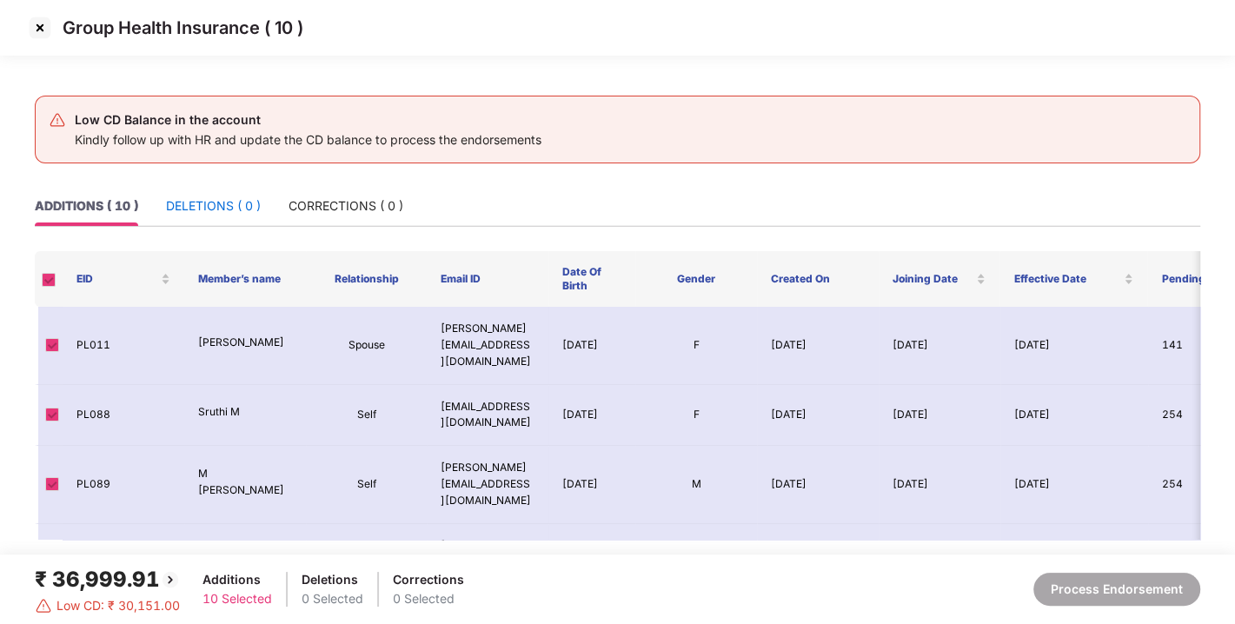
click at [243, 203] on div "DELETIONS ( 0 )" at bounding box center [213, 205] width 95 height 19
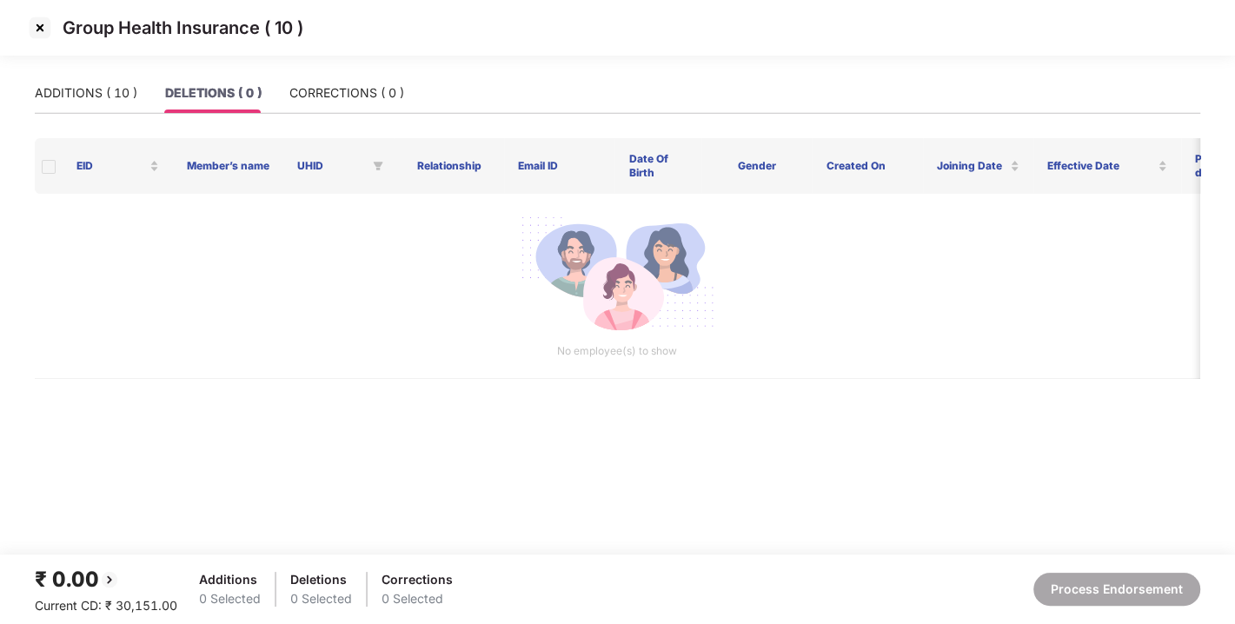
click at [347, 70] on div "Group Health Insurance ( 10 )" at bounding box center [617, 36] width 1235 height 73
click at [351, 88] on div "CORRECTIONS ( 0 )" at bounding box center [347, 92] width 115 height 19
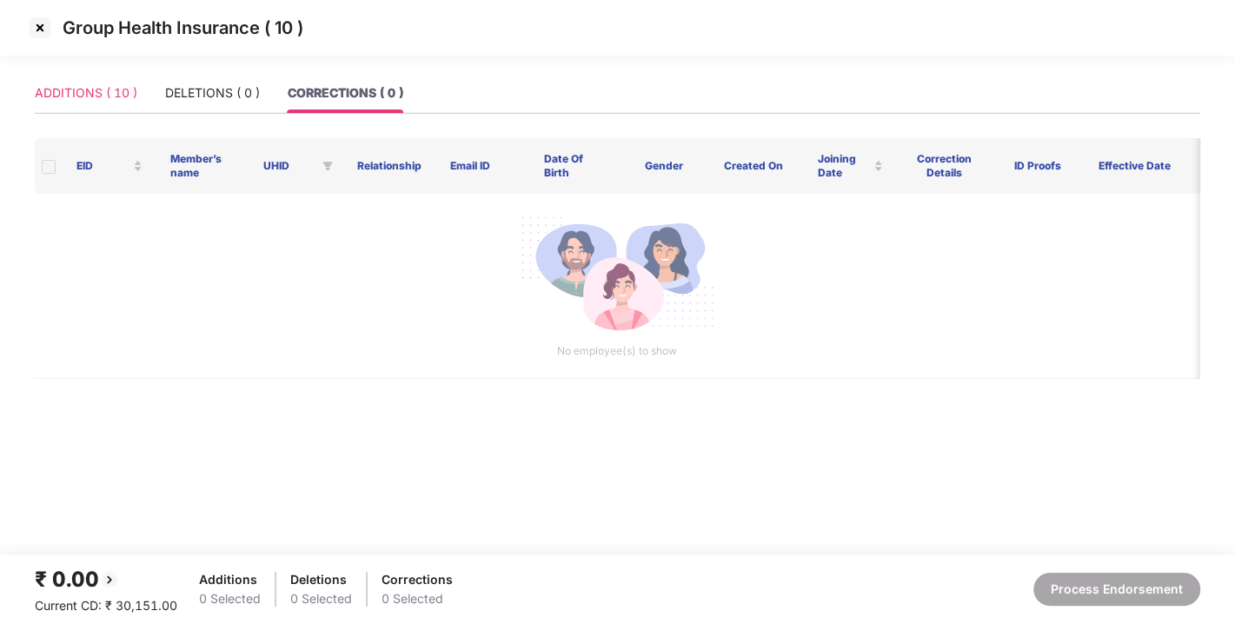
click at [70, 78] on div "ADDITIONS ( 10 )" at bounding box center [86, 93] width 103 height 40
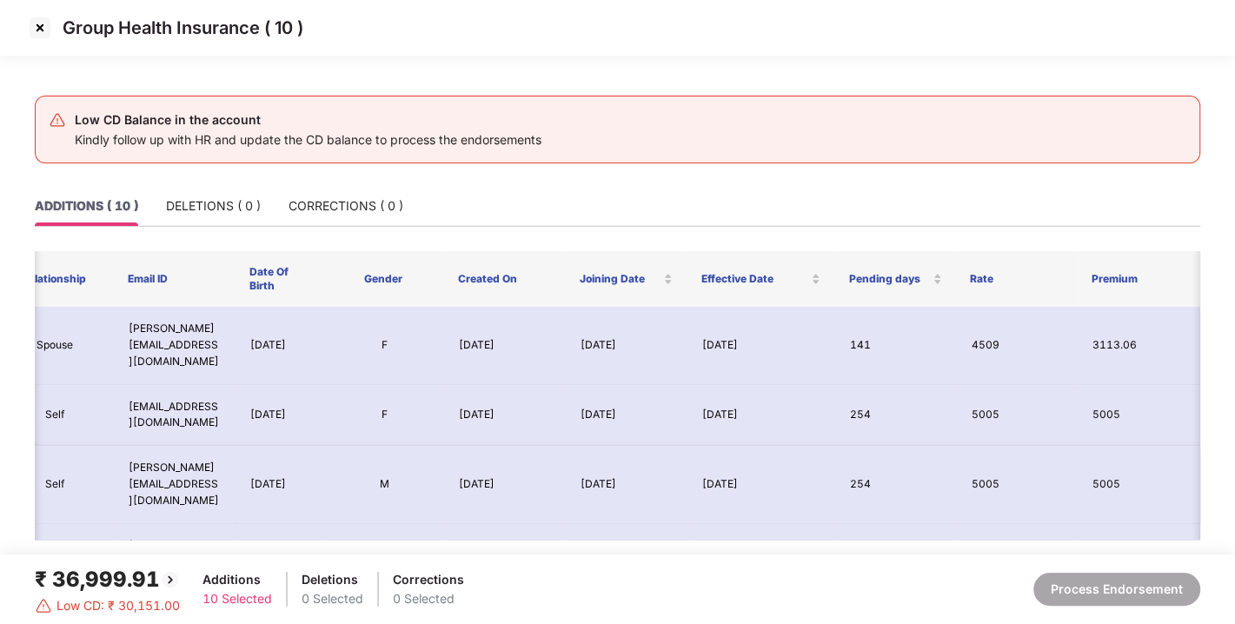
scroll to position [0, 0]
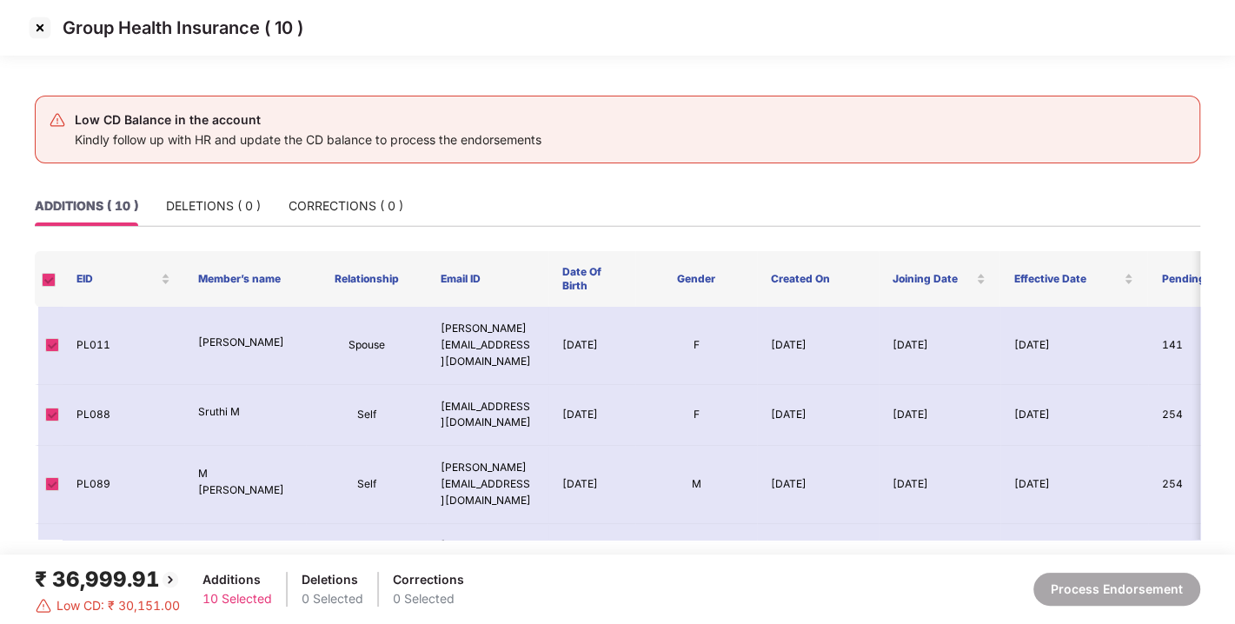
click at [37, 39] on img at bounding box center [40, 28] width 28 height 28
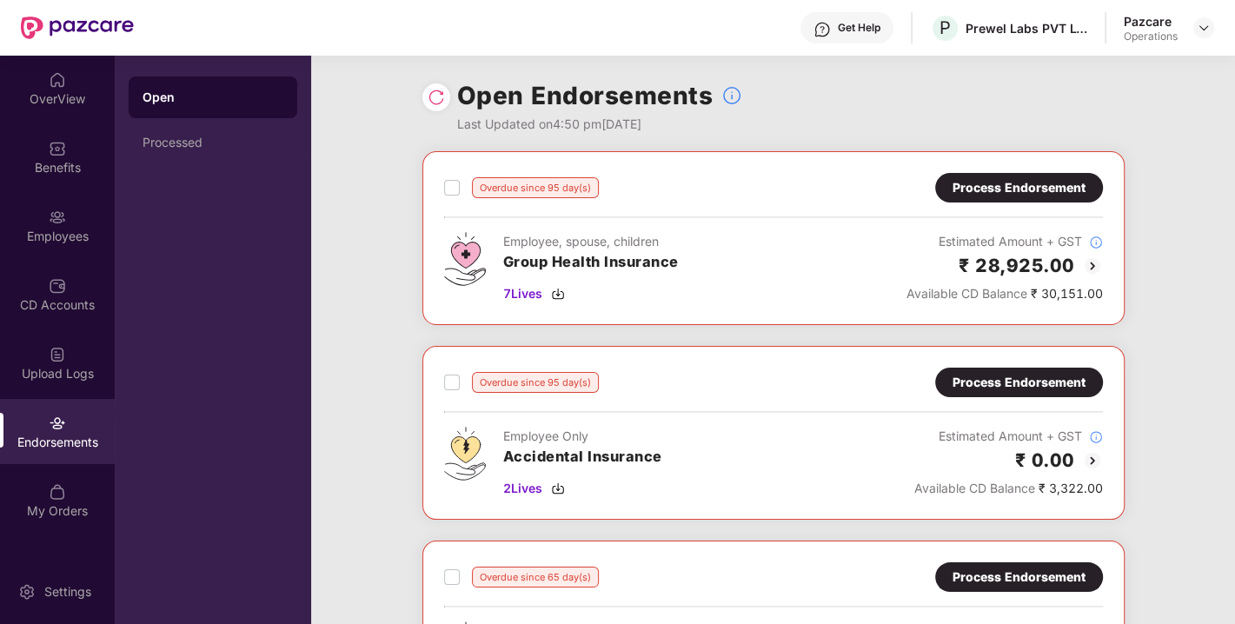
click at [996, 193] on div "Process Endorsement" at bounding box center [1019, 187] width 133 height 19
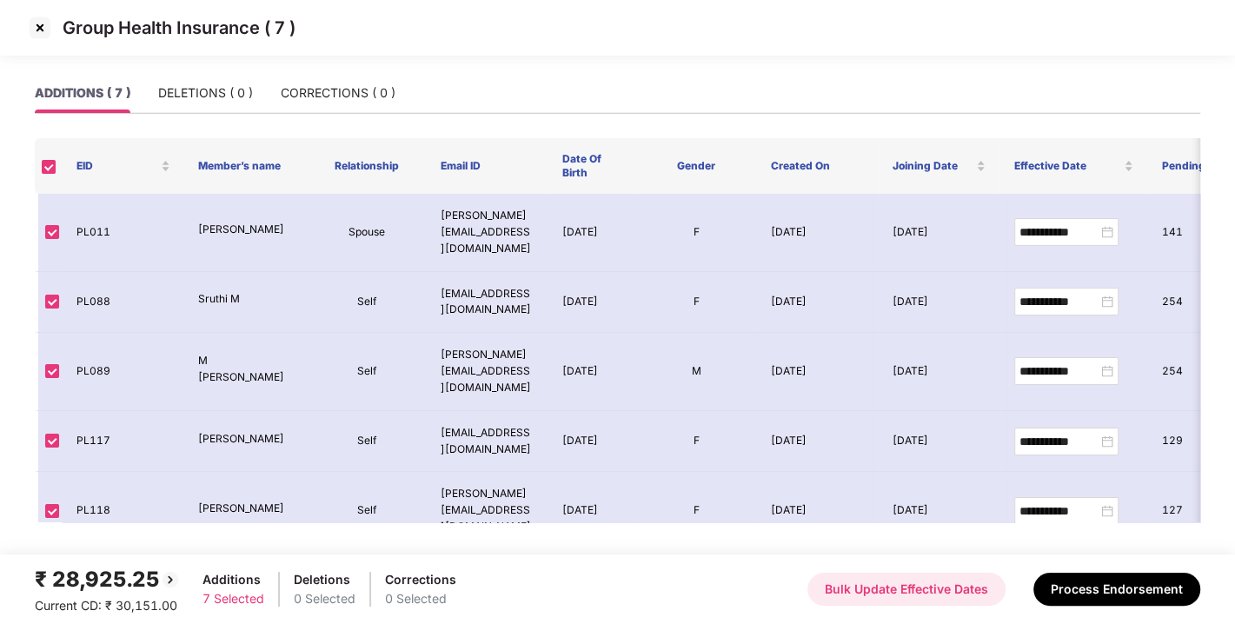
click at [858, 591] on button "Bulk Update Effective Dates" at bounding box center [907, 589] width 198 height 33
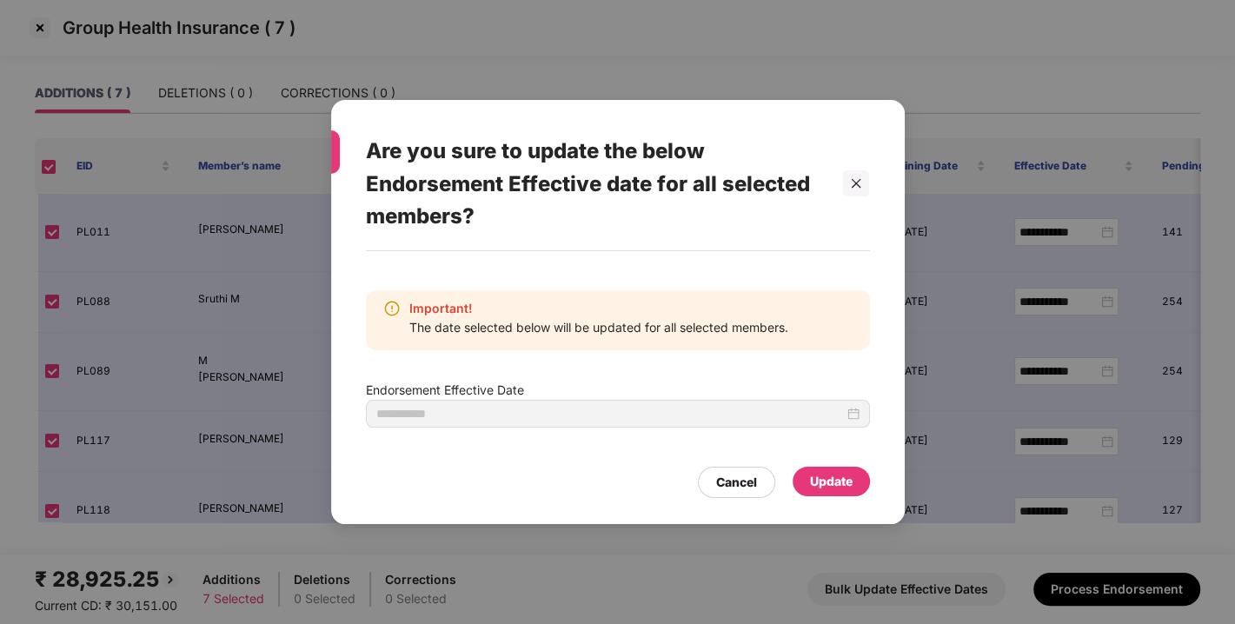
click at [833, 484] on div "Update" at bounding box center [831, 481] width 43 height 19
click at [852, 417] on div at bounding box center [617, 413] width 483 height 19
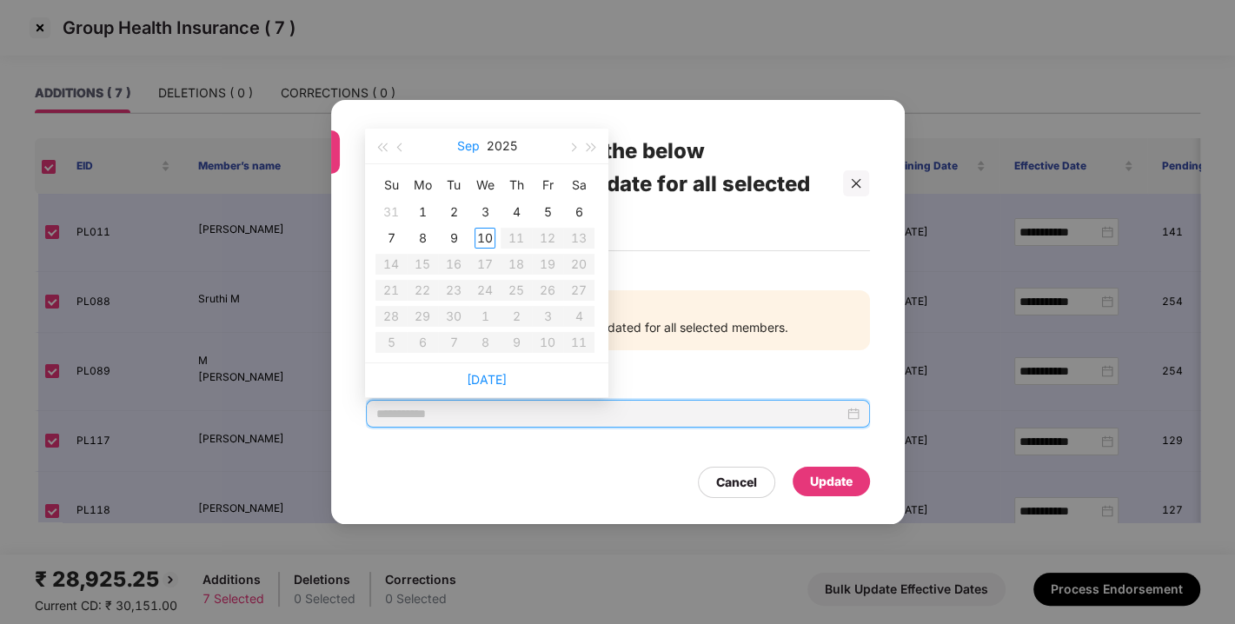
type input "**********"
click at [403, 149] on span "button" at bounding box center [401, 147] width 9 height 9
type input "**********"
click at [387, 316] on div "27" at bounding box center [391, 316] width 21 height 21
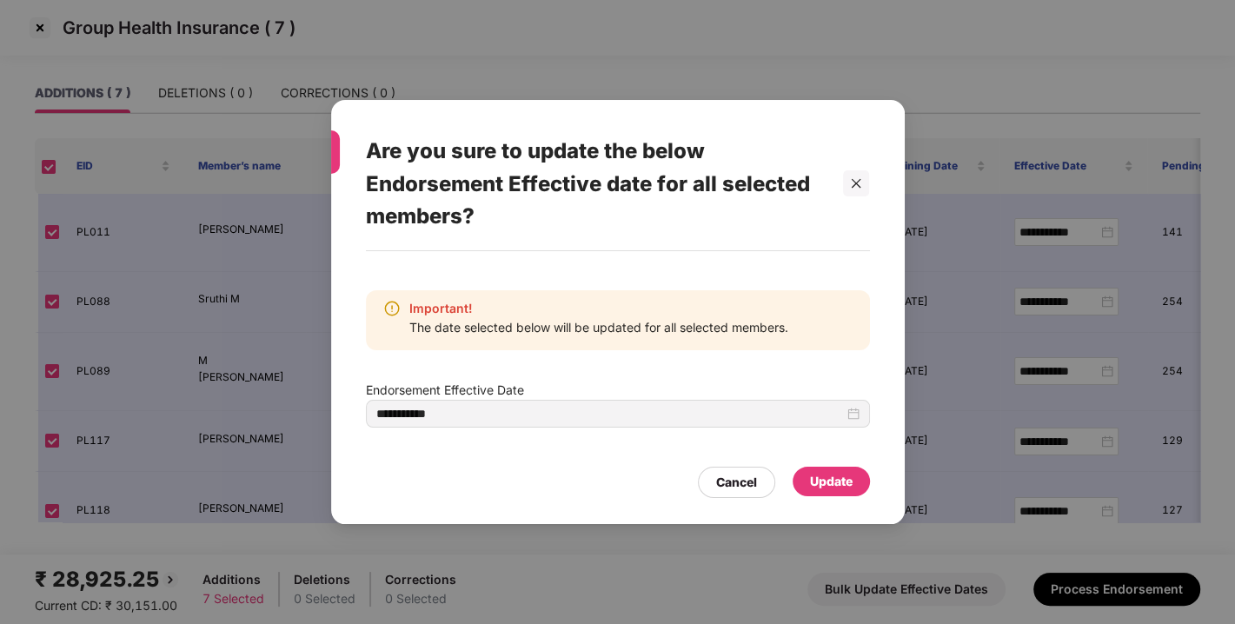
click at [828, 493] on div "Update" at bounding box center [831, 482] width 77 height 30
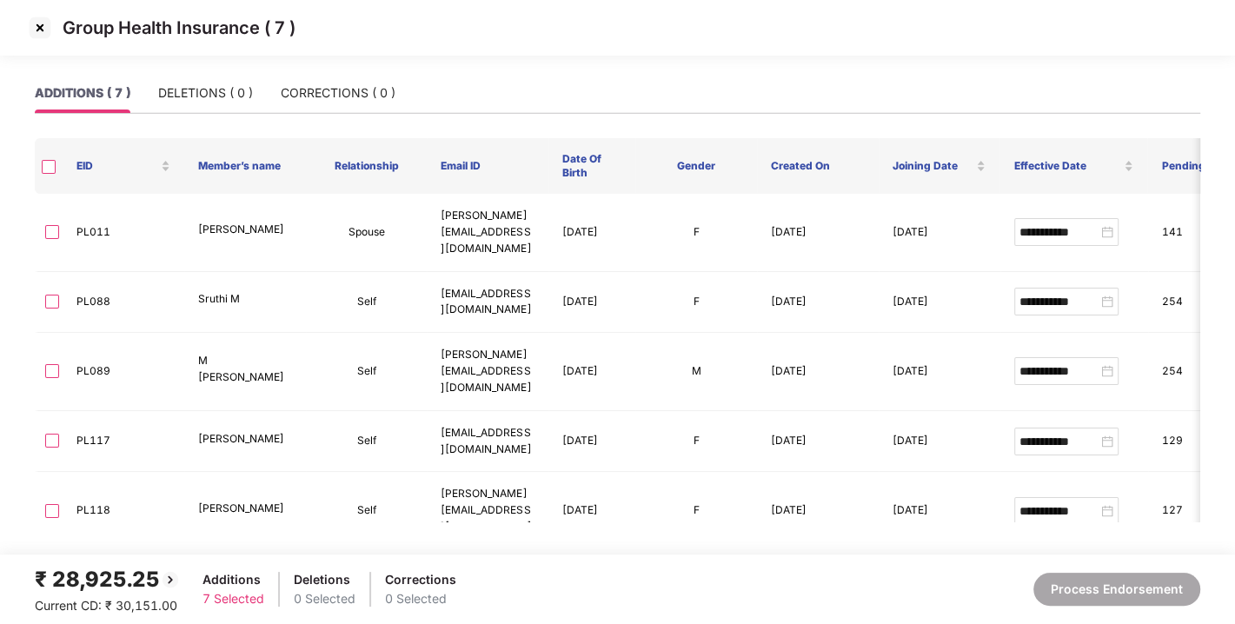
type input "**********"
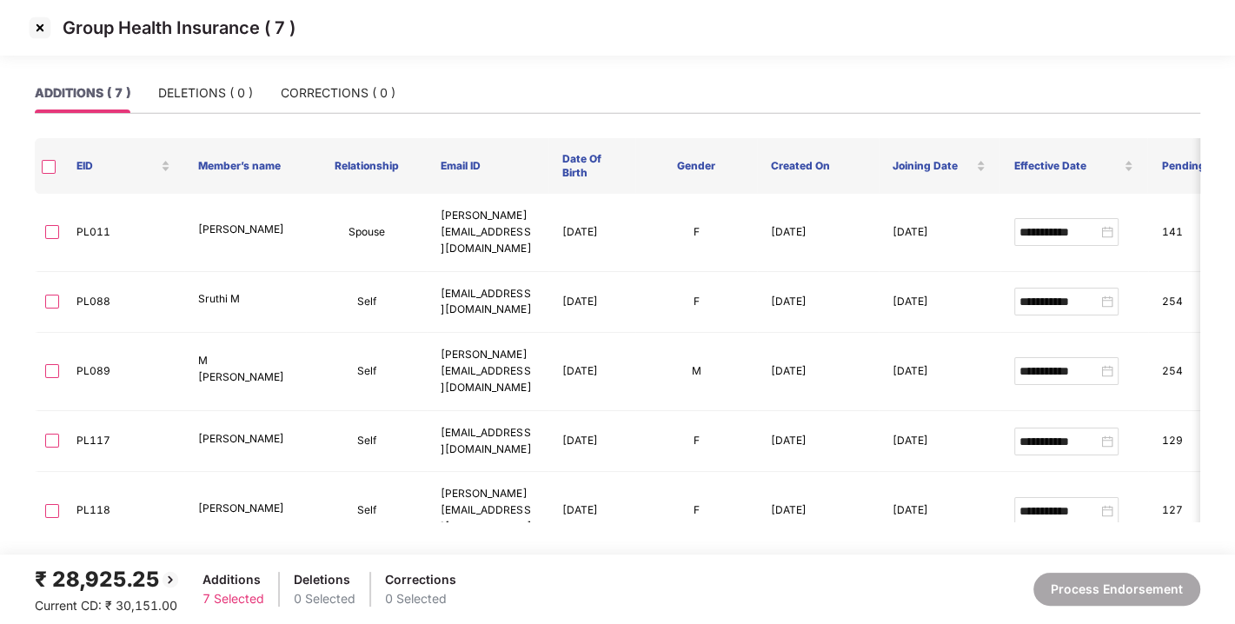
type input "**********"
click at [43, 24] on img at bounding box center [40, 28] width 28 height 28
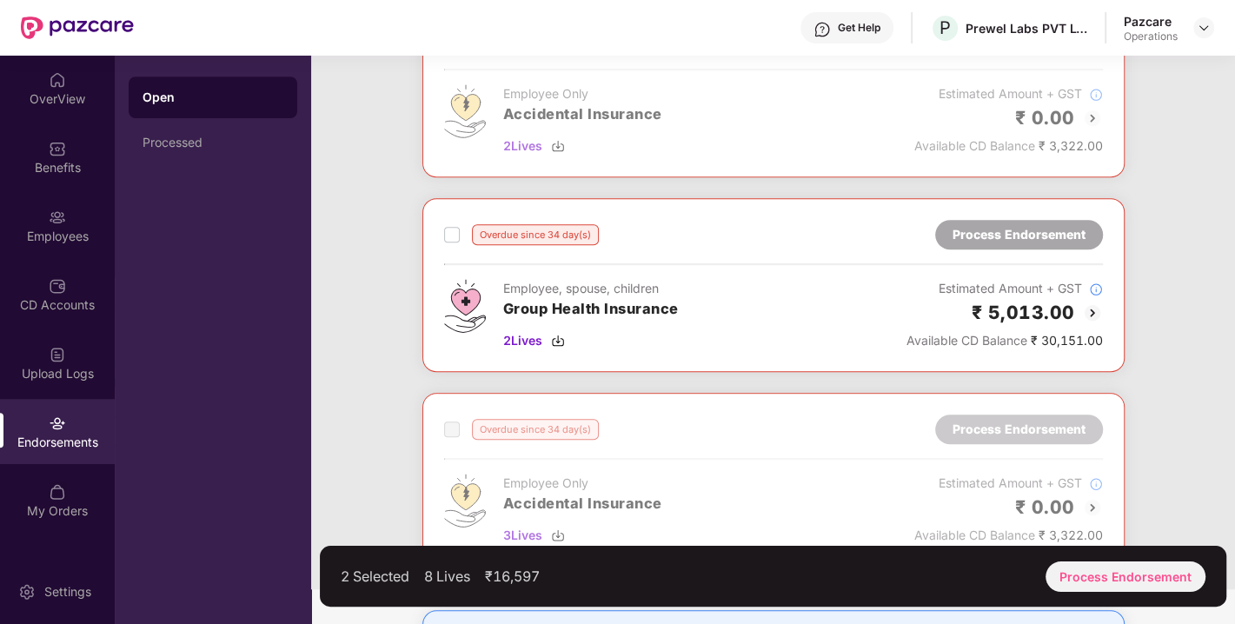
scroll to position [745, 0]
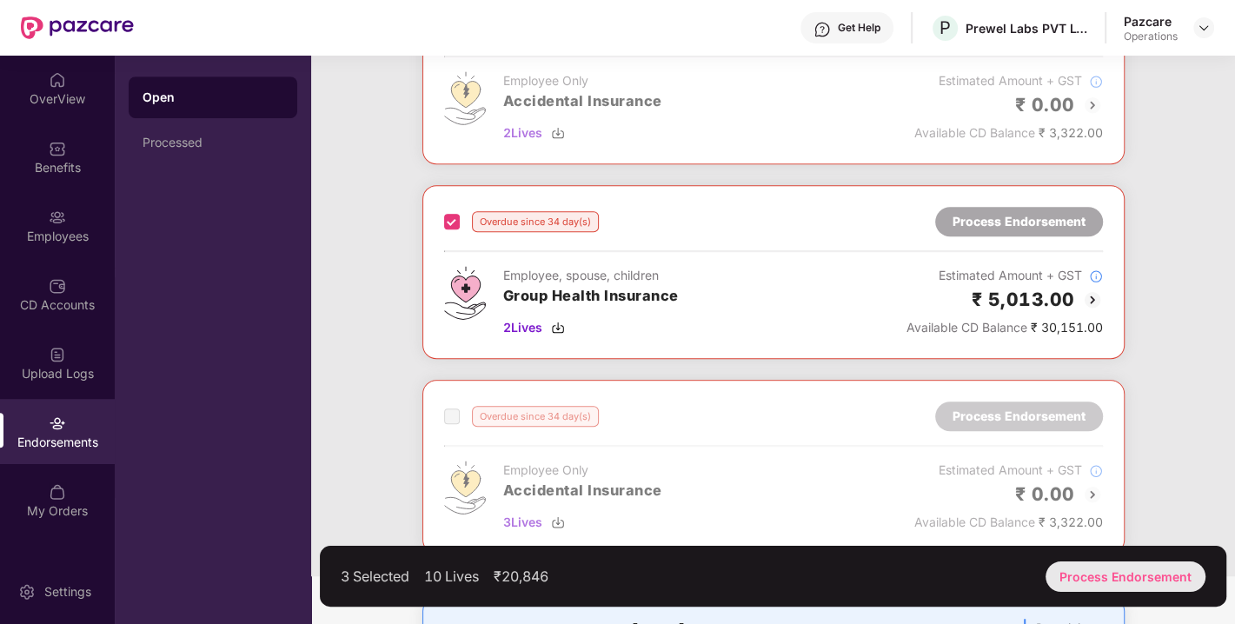
click at [1129, 576] on div "Process Endorsement" at bounding box center [1126, 577] width 160 height 30
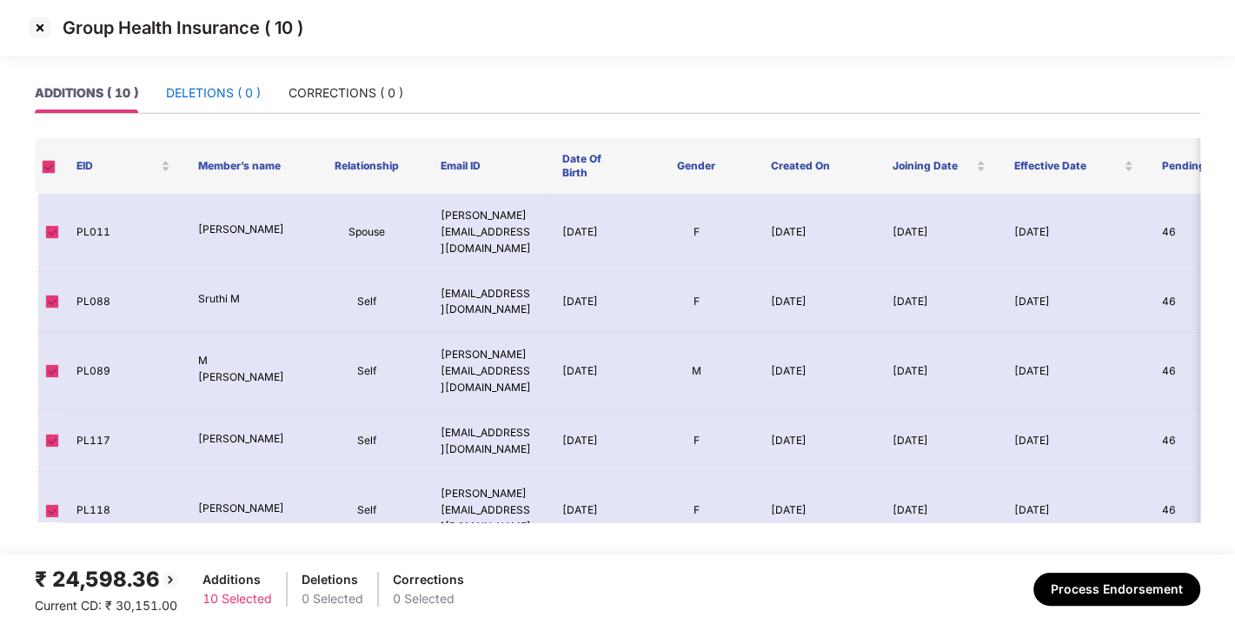
click at [180, 94] on div "DELETIONS ( 0 )" at bounding box center [213, 92] width 95 height 19
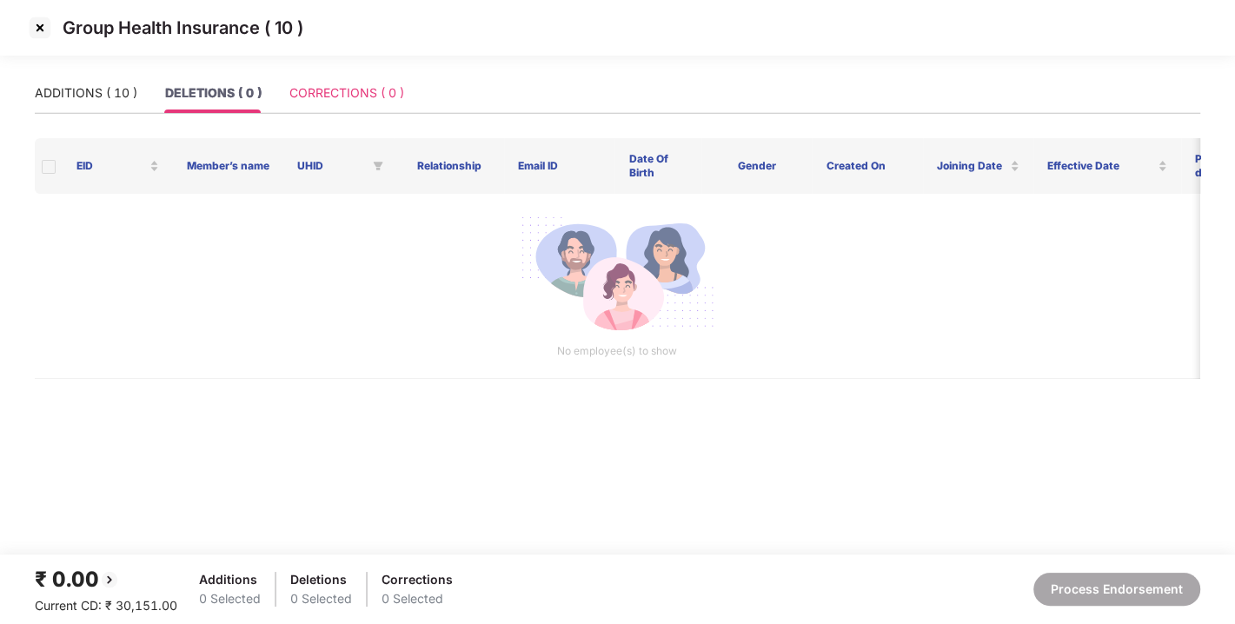
click at [352, 103] on div "CORRECTIONS ( 0 )" at bounding box center [347, 93] width 115 height 40
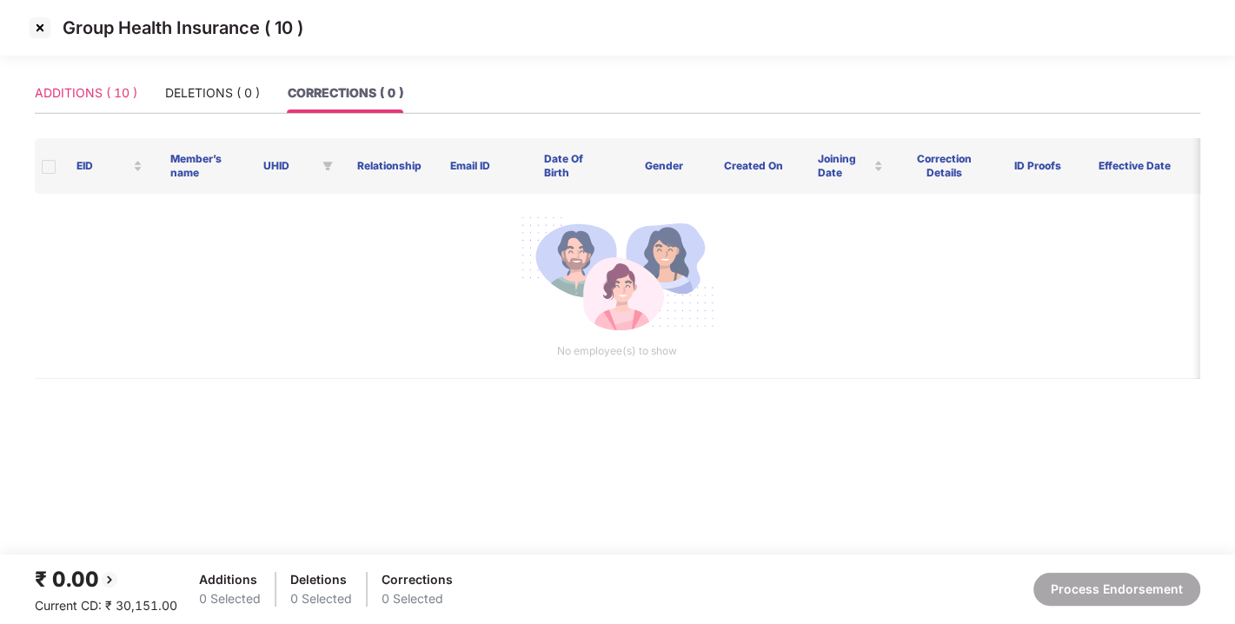
click at [119, 77] on div "ADDITIONS ( 10 )" at bounding box center [86, 93] width 103 height 40
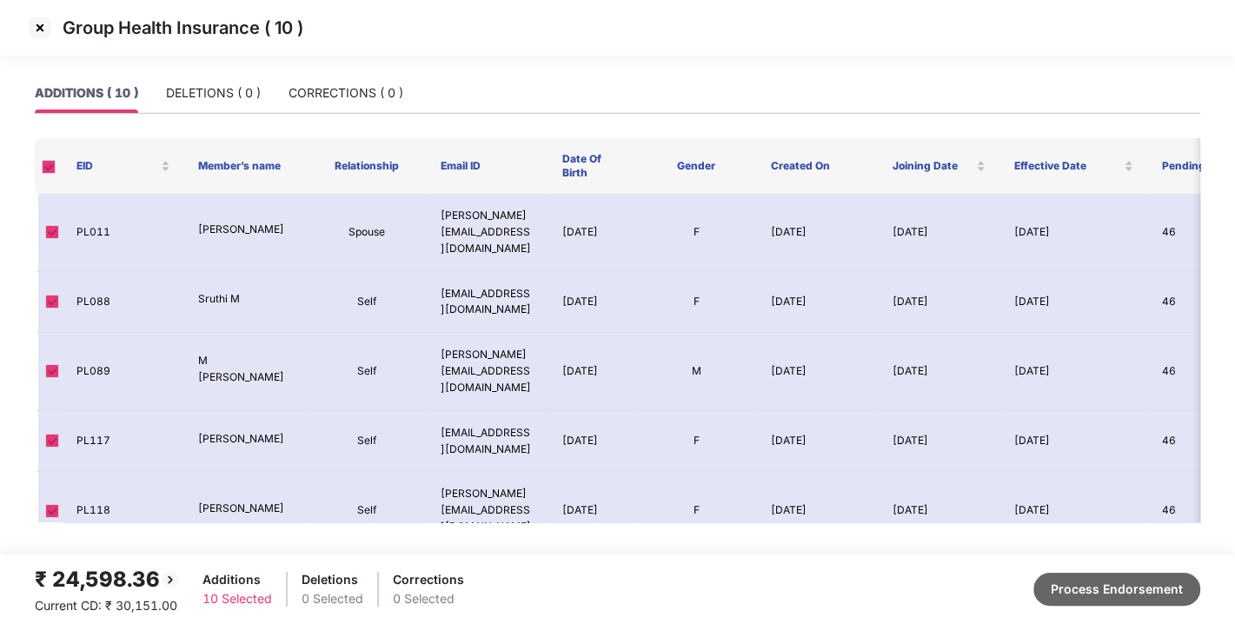
click at [1103, 589] on button "Process Endorsement" at bounding box center [1117, 589] width 167 height 33
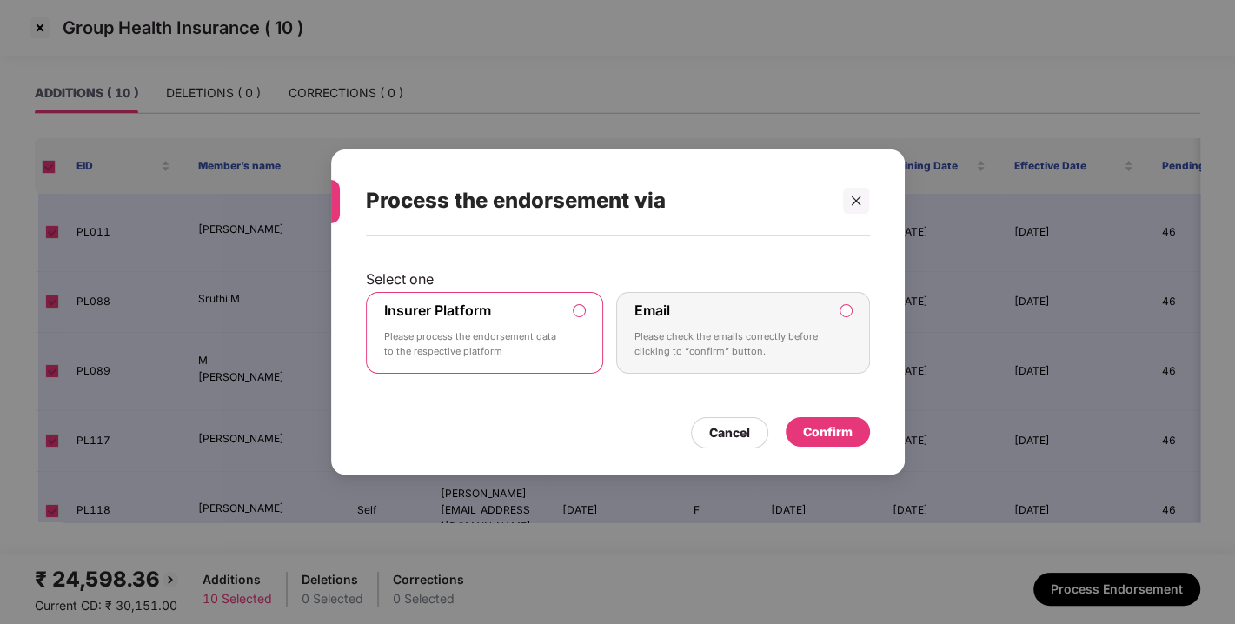
click at [839, 432] on div "Confirm" at bounding box center [828, 432] width 50 height 19
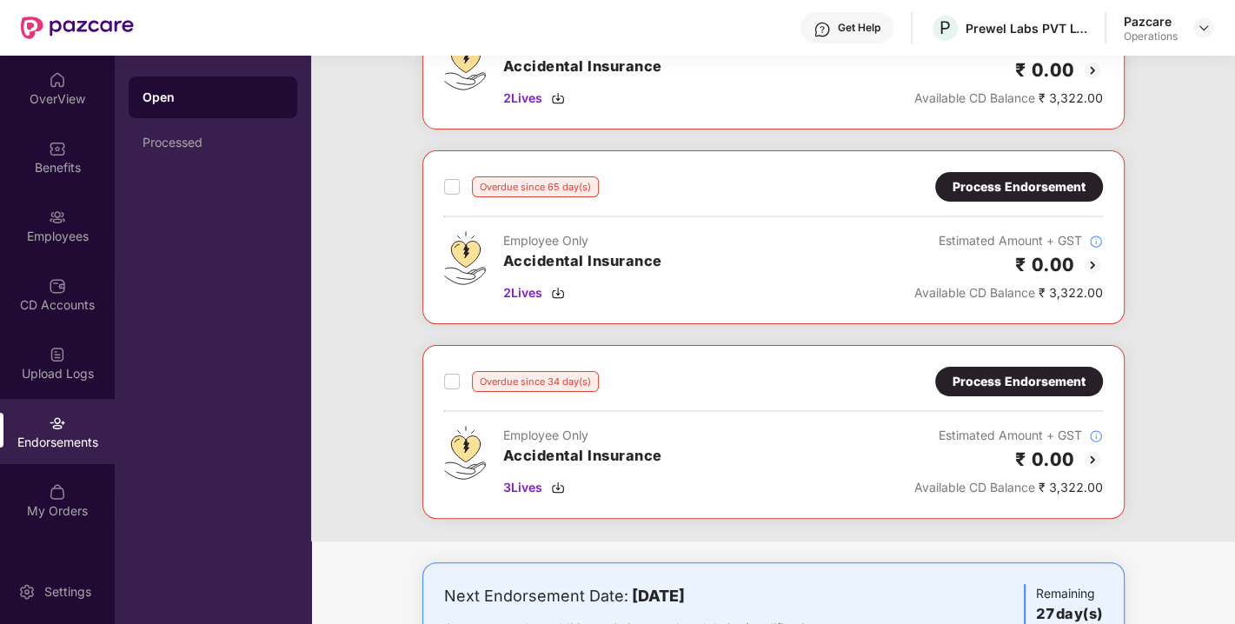
scroll to position [0, 0]
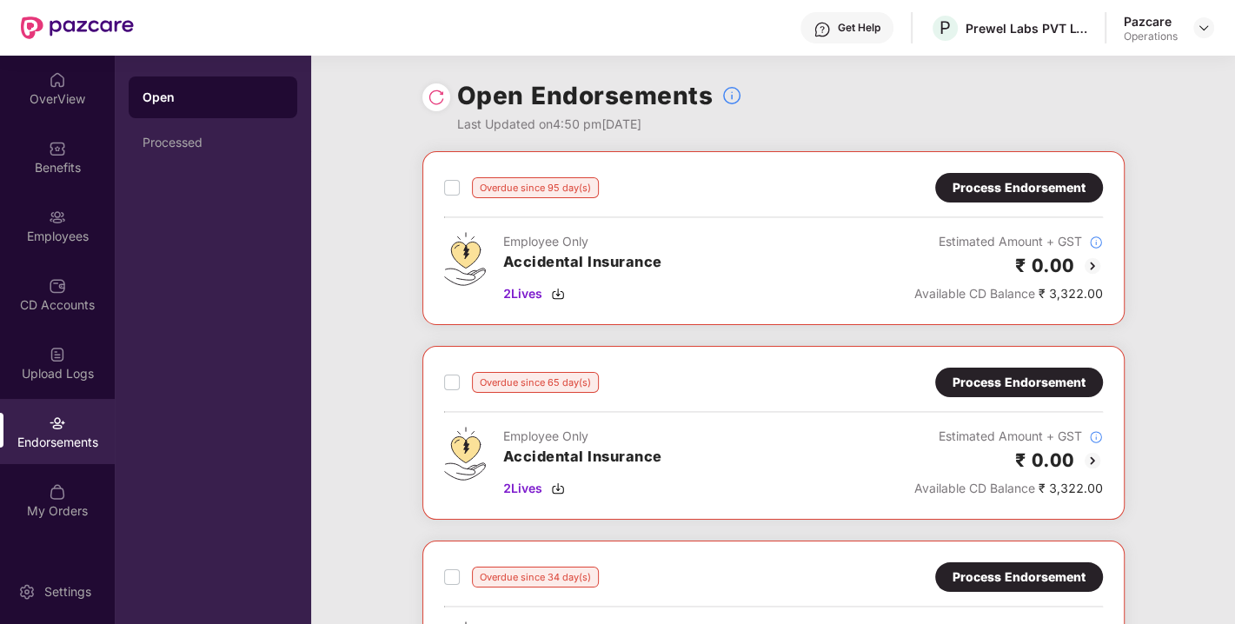
click at [997, 181] on div "Process Endorsement" at bounding box center [1019, 187] width 133 height 19
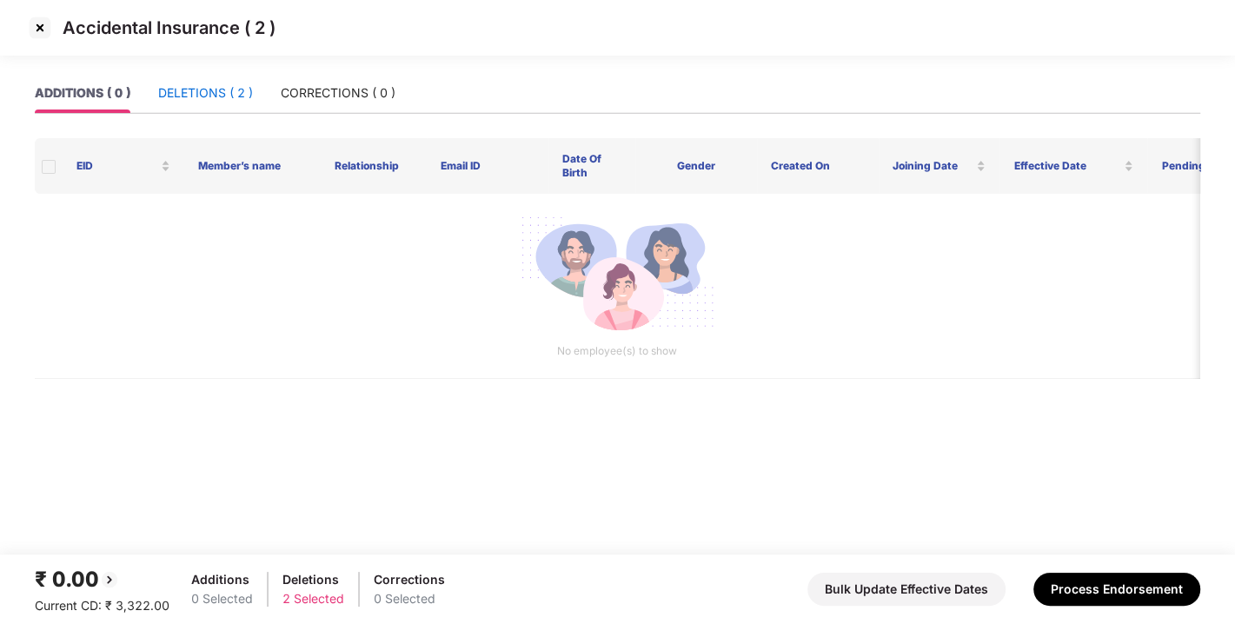
click at [222, 97] on div "DELETIONS ( 2 )" at bounding box center [205, 92] width 95 height 19
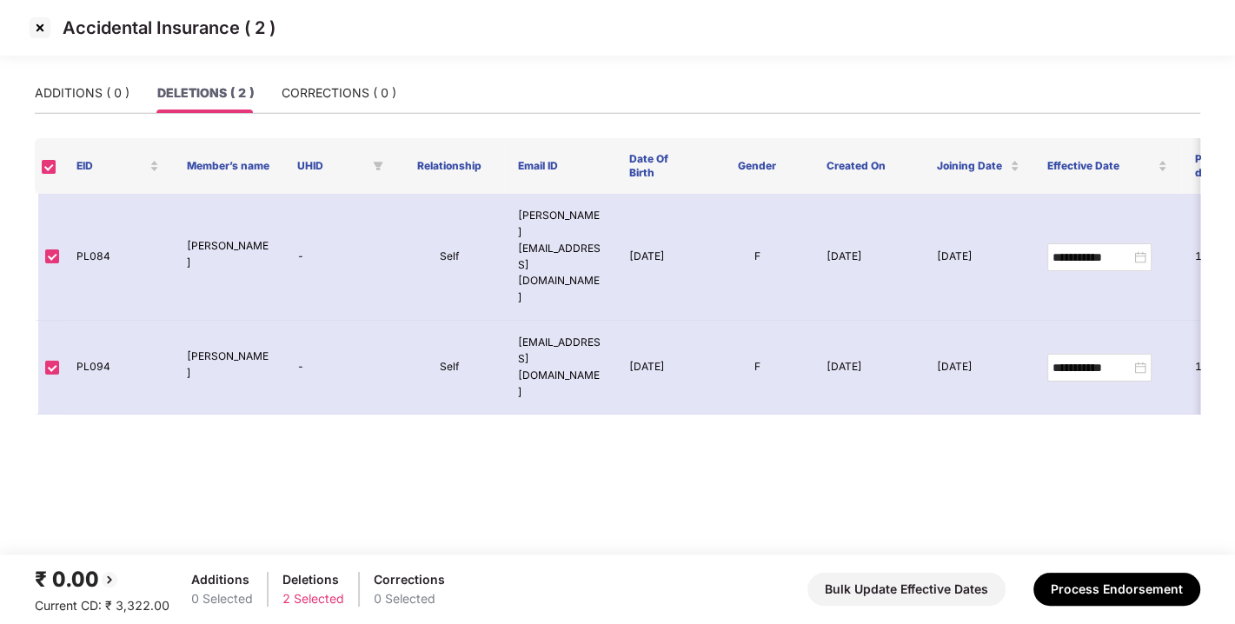
click at [38, 25] on img at bounding box center [40, 28] width 28 height 28
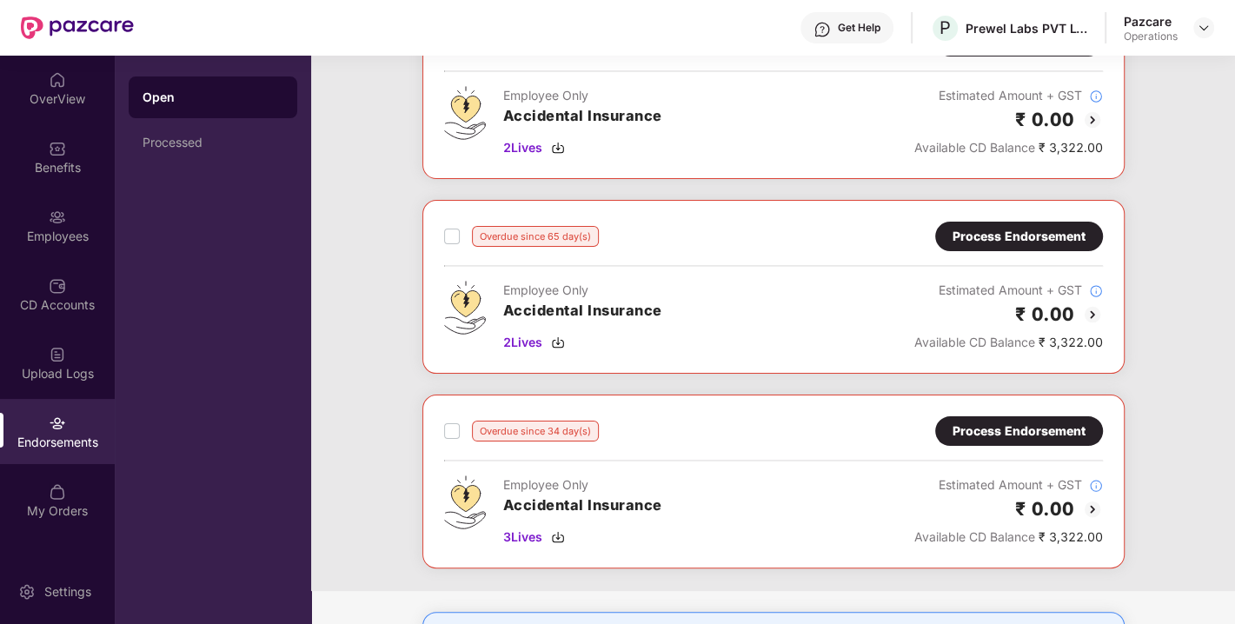
scroll to position [146, 0]
click at [1033, 238] on div "Process Endorsement" at bounding box center [1019, 236] width 133 height 19
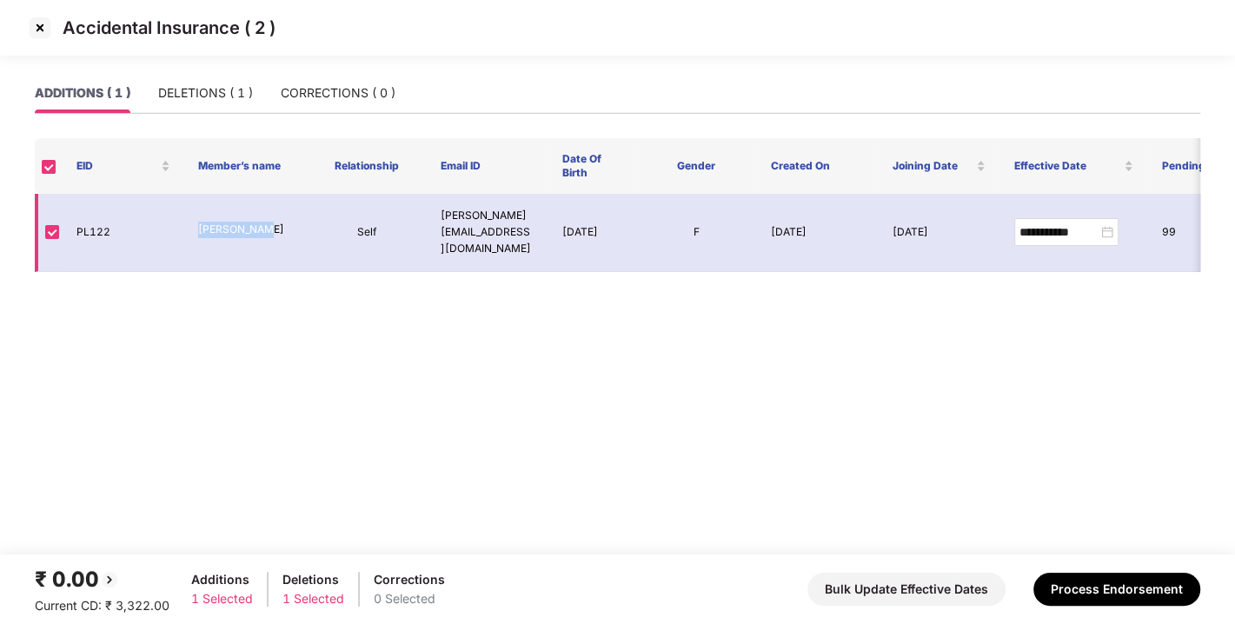
drag, startPoint x: 196, startPoint y: 218, endPoint x: 284, endPoint y: 218, distance: 88.7
click at [284, 218] on td "[PERSON_NAME]" at bounding box center [245, 233] width 122 height 78
copy p "[PERSON_NAME]"
click at [193, 103] on div "DELETIONS ( 1 )" at bounding box center [205, 93] width 95 height 40
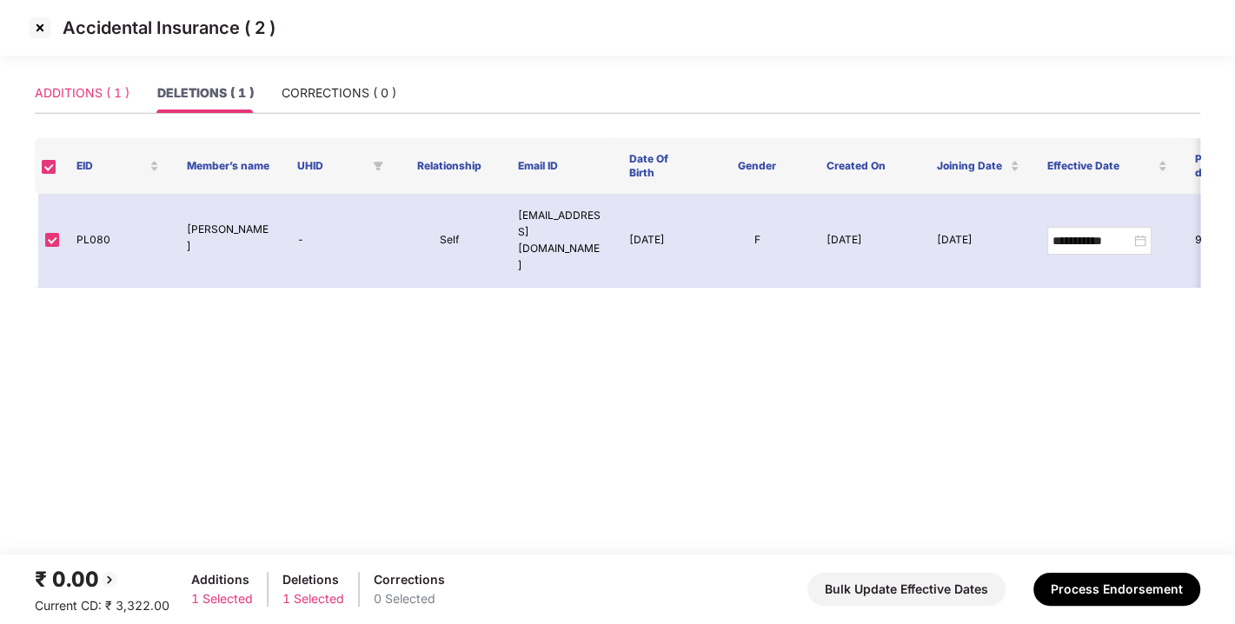
click at [62, 79] on div "ADDITIONS ( 1 )" at bounding box center [82, 93] width 95 height 40
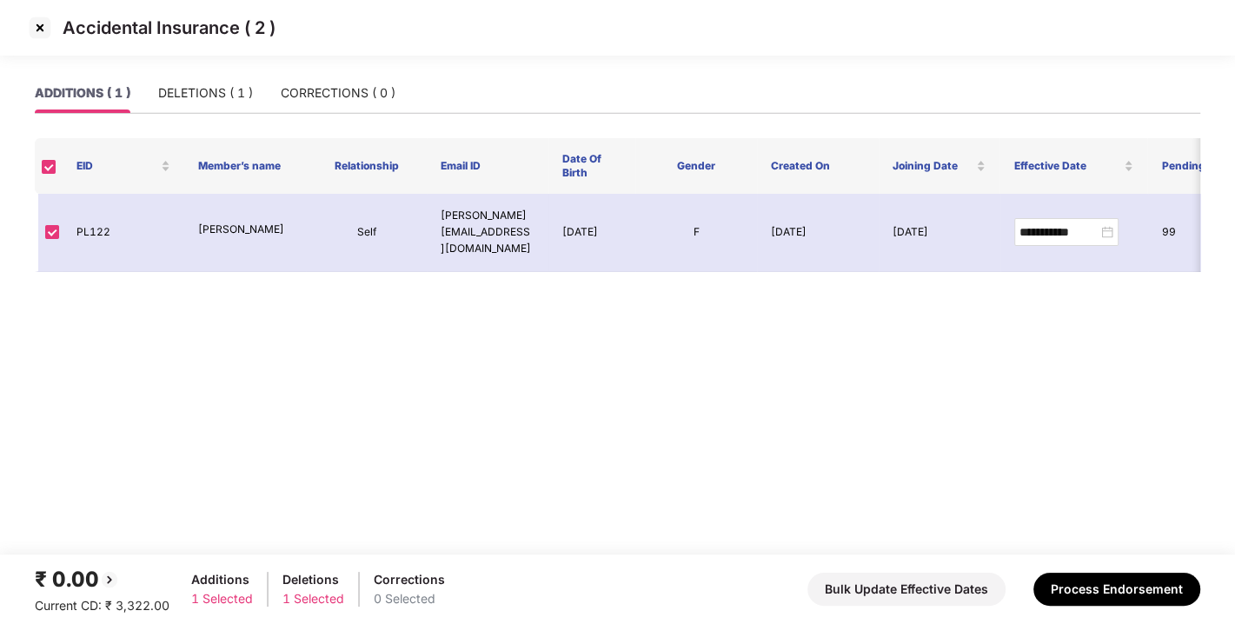
click at [33, 29] on img at bounding box center [40, 28] width 28 height 28
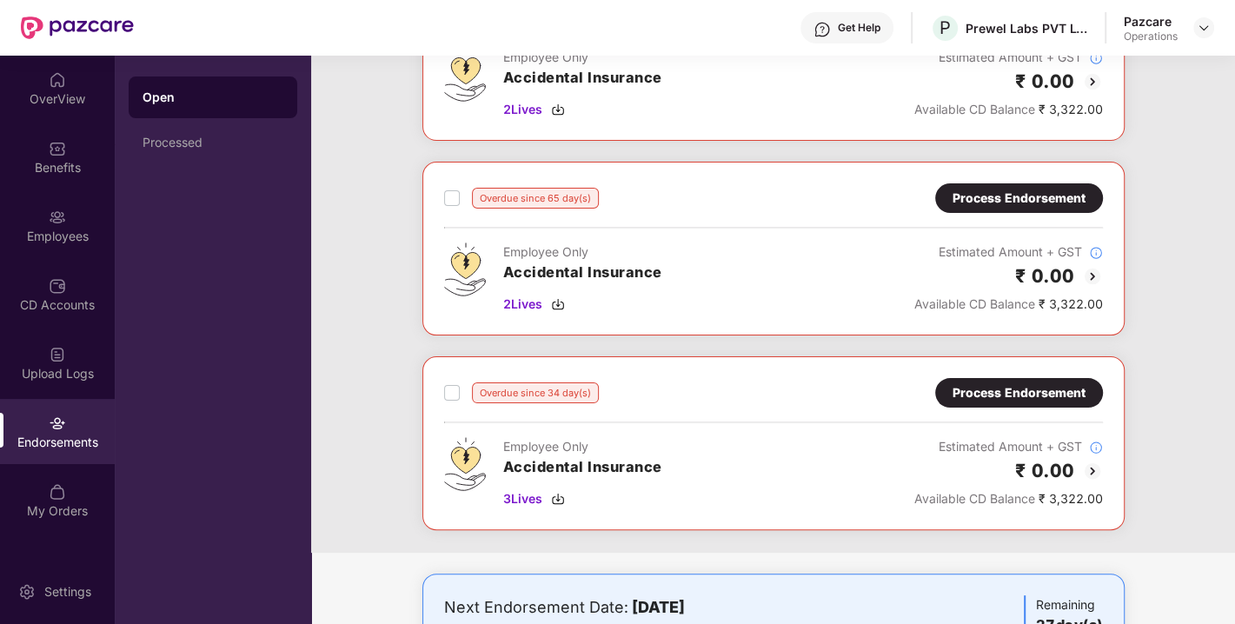
scroll to position [198, 0]
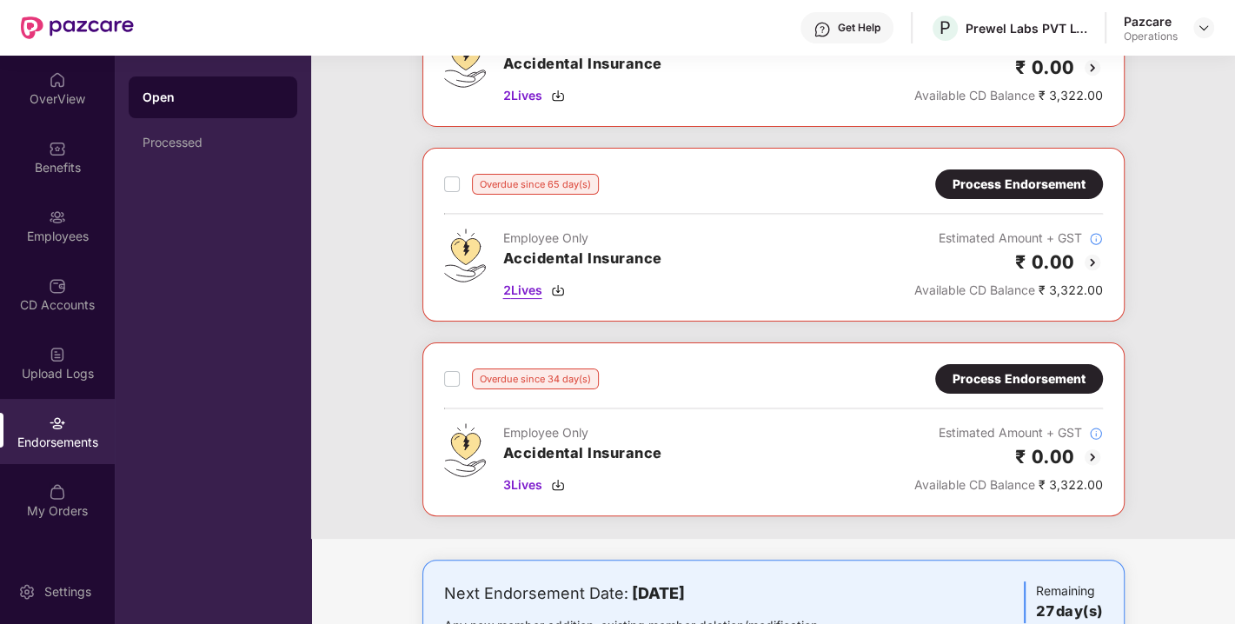
click at [553, 285] on img at bounding box center [558, 290] width 14 height 14
click at [560, 480] on img at bounding box center [558, 485] width 14 height 14
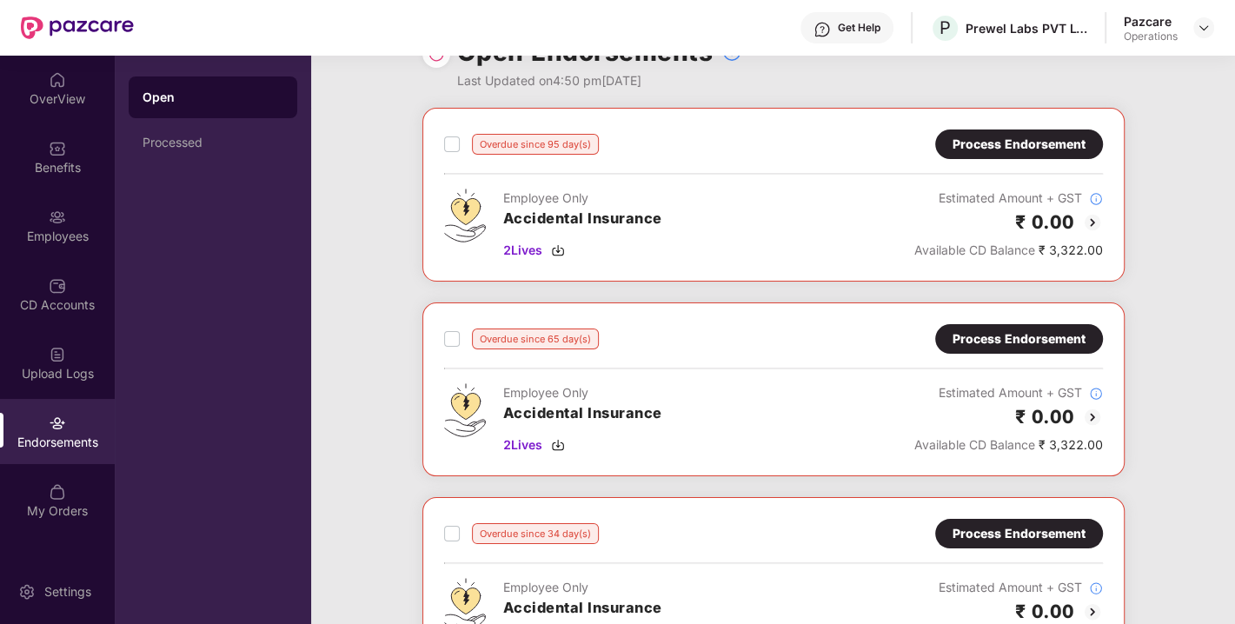
scroll to position [0, 0]
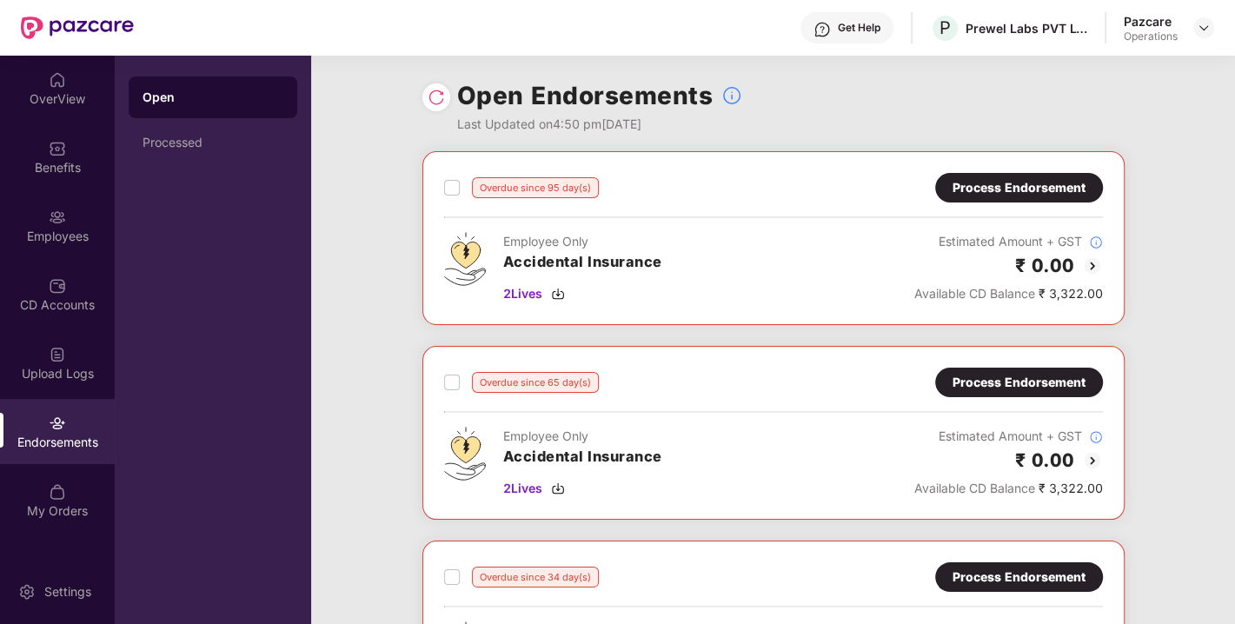
click at [1032, 382] on div "Process Endorsement" at bounding box center [1019, 382] width 133 height 19
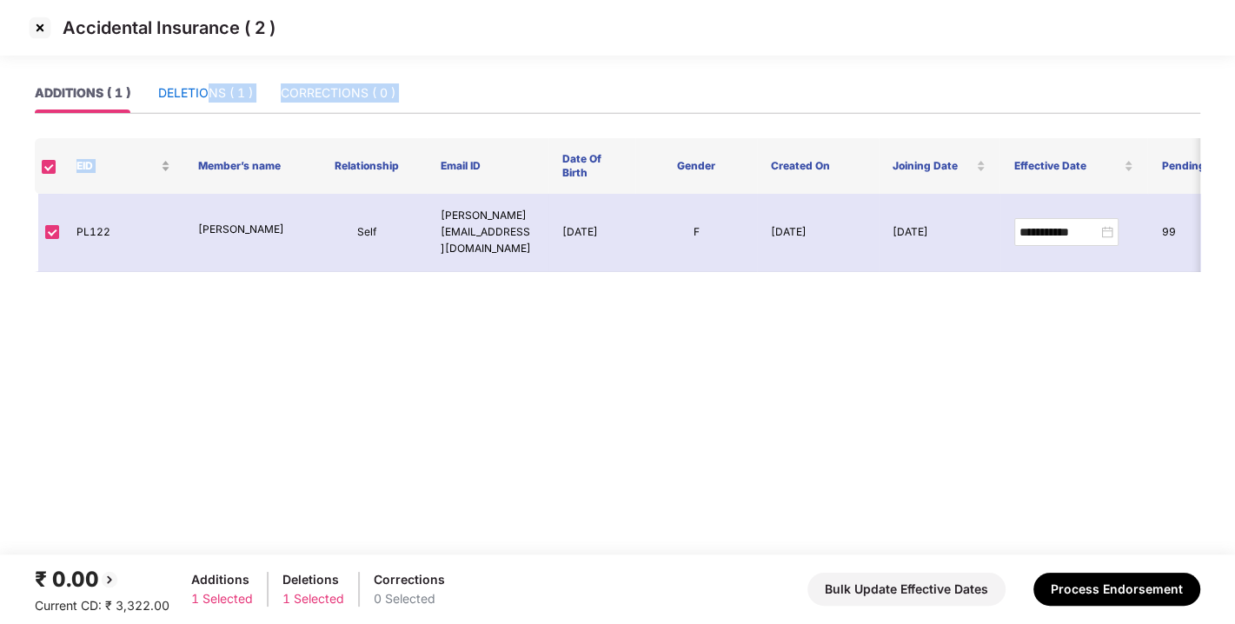
drag, startPoint x: 210, startPoint y: 86, endPoint x: 179, endPoint y: 149, distance: 70.0
click at [179, 149] on div "**********" at bounding box center [618, 172] width 1166 height 199
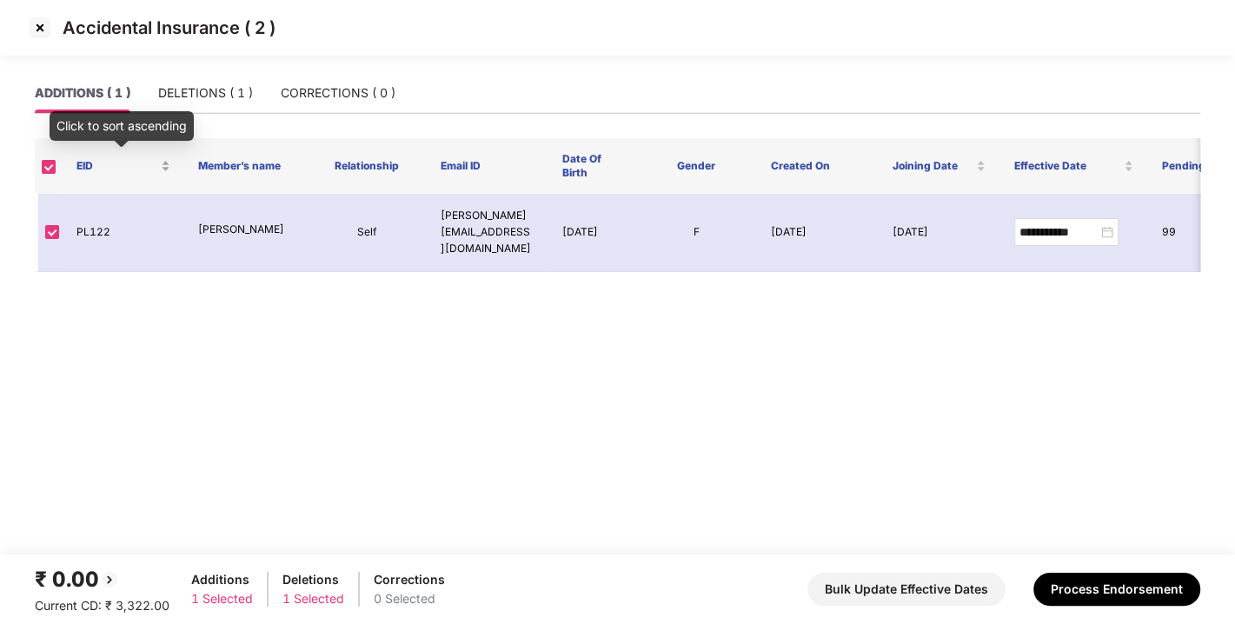
click at [179, 149] on div "Click to sort ascending" at bounding box center [122, 132] width 144 height 42
click at [203, 90] on div "DELETIONS ( 1 )" at bounding box center [205, 92] width 95 height 19
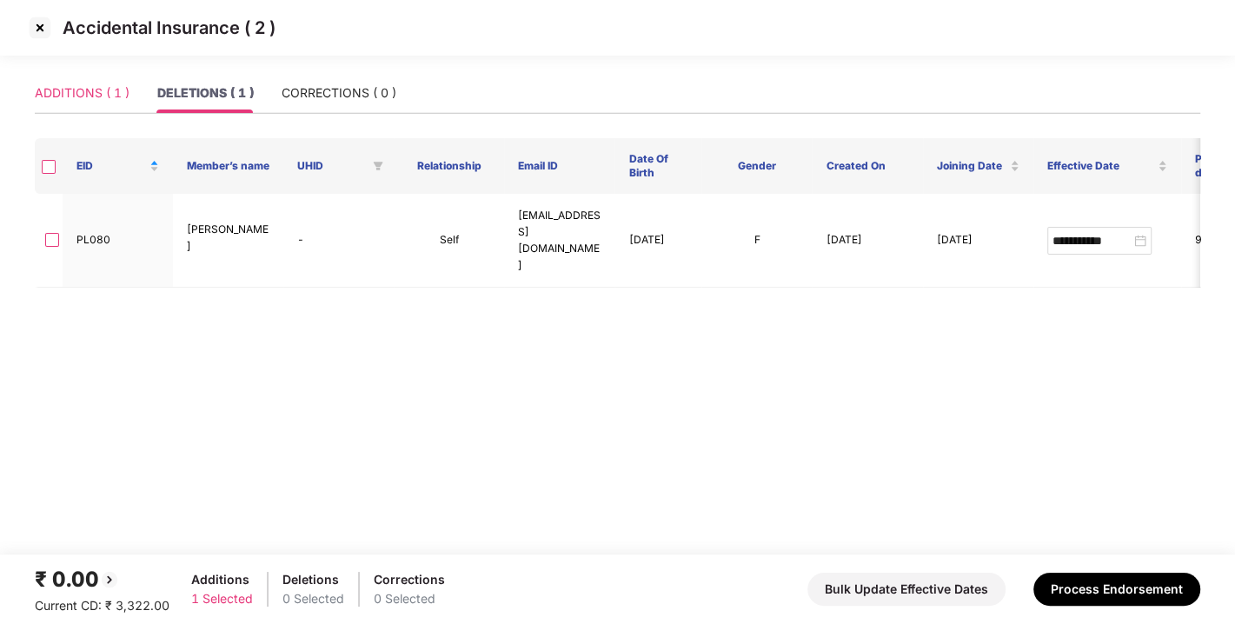
click at [57, 109] on div "ADDITIONS ( 1 )" at bounding box center [82, 93] width 95 height 40
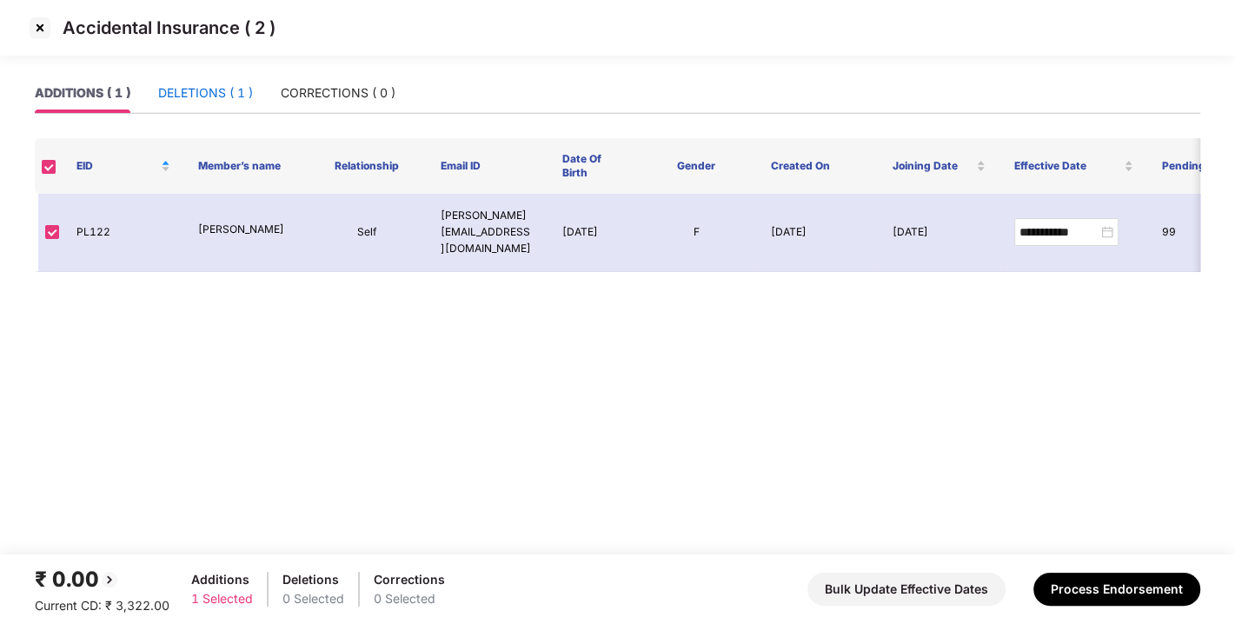
click at [200, 93] on div "DELETIONS ( 1 )" at bounding box center [205, 92] width 95 height 19
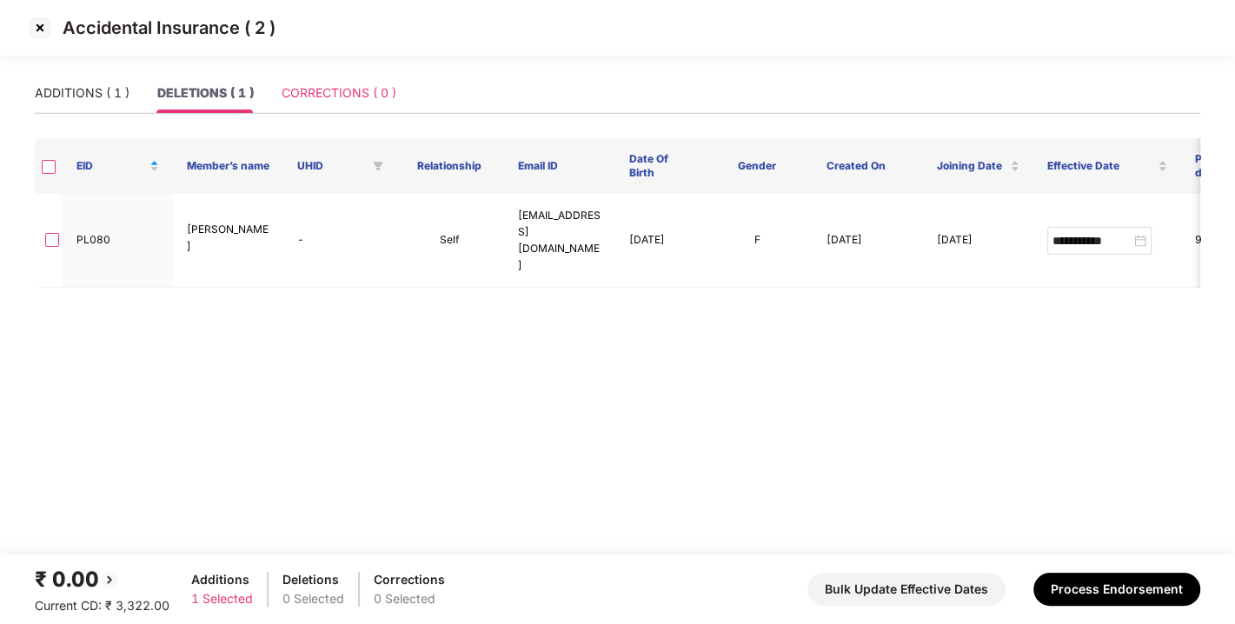
click at [347, 80] on div "CORRECTIONS ( 0 )" at bounding box center [339, 93] width 115 height 40
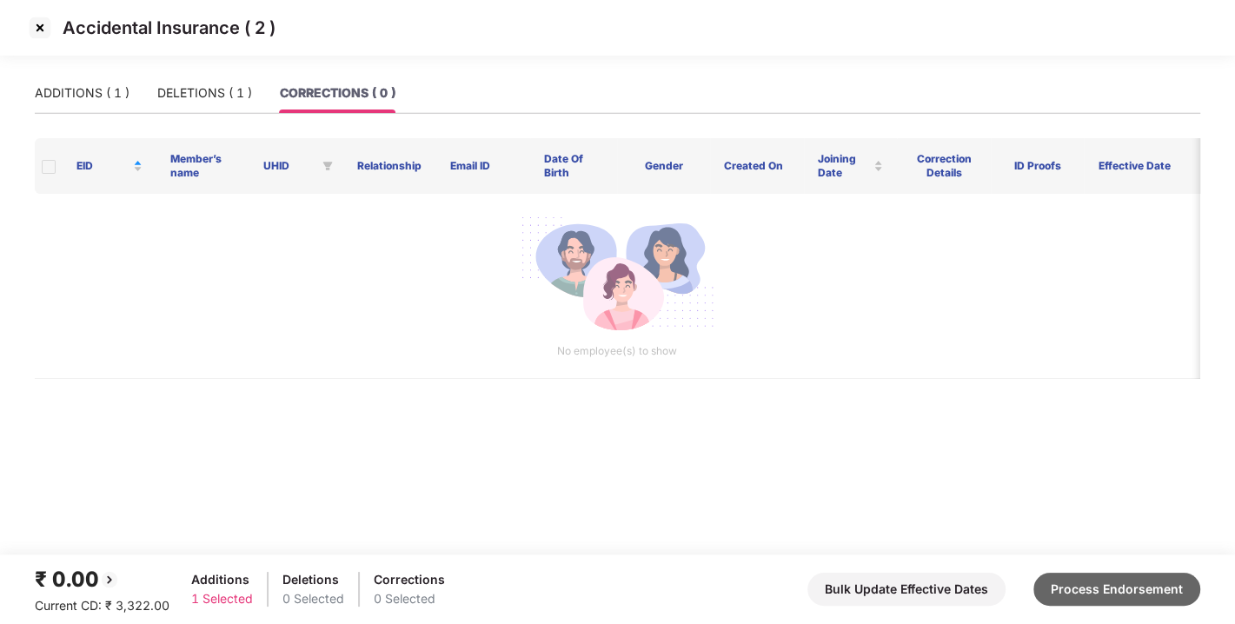
click at [1097, 578] on button "Process Endorsement" at bounding box center [1117, 589] width 167 height 33
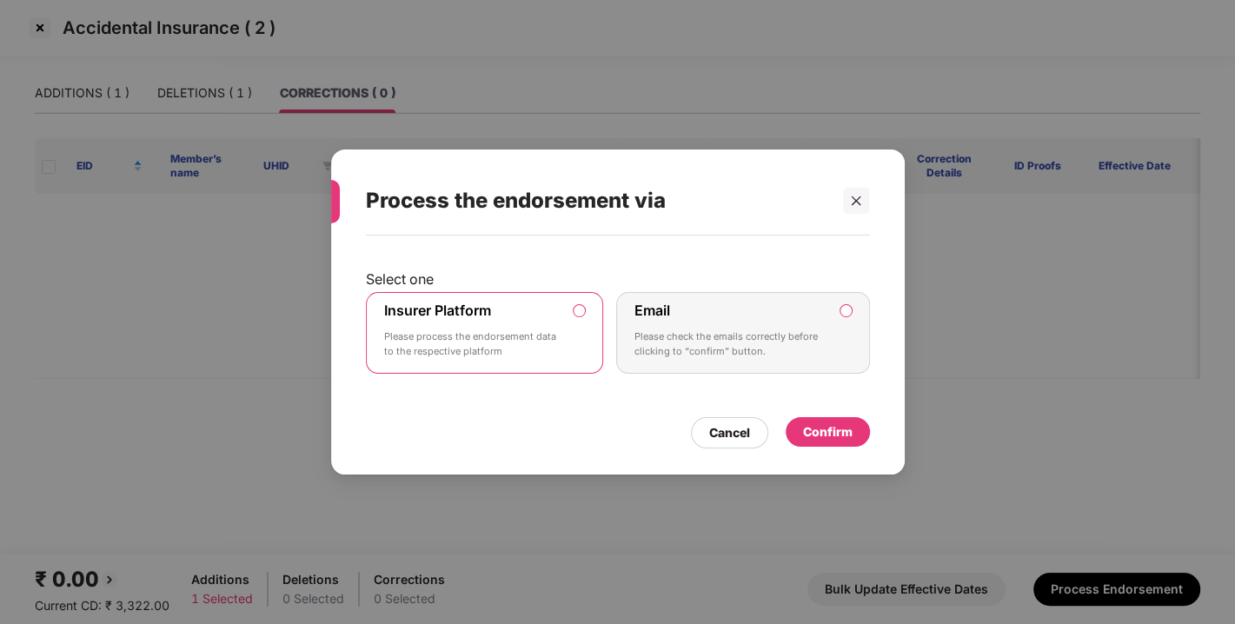
click at [804, 423] on div "Confirm" at bounding box center [828, 432] width 50 height 19
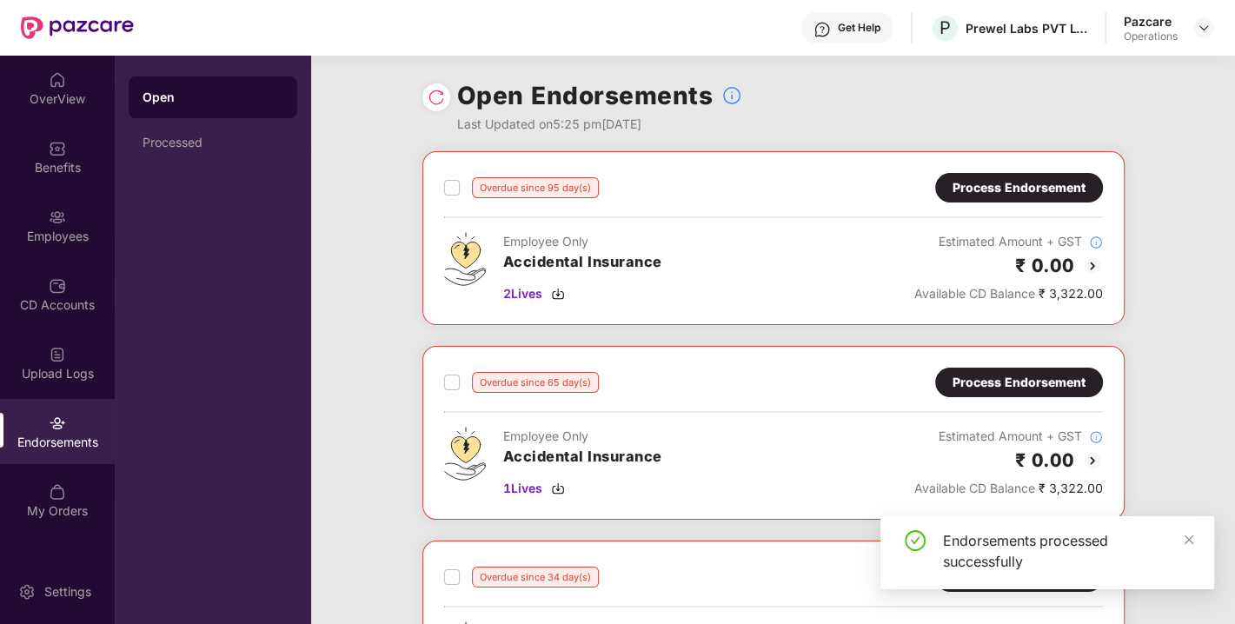
scroll to position [282, 0]
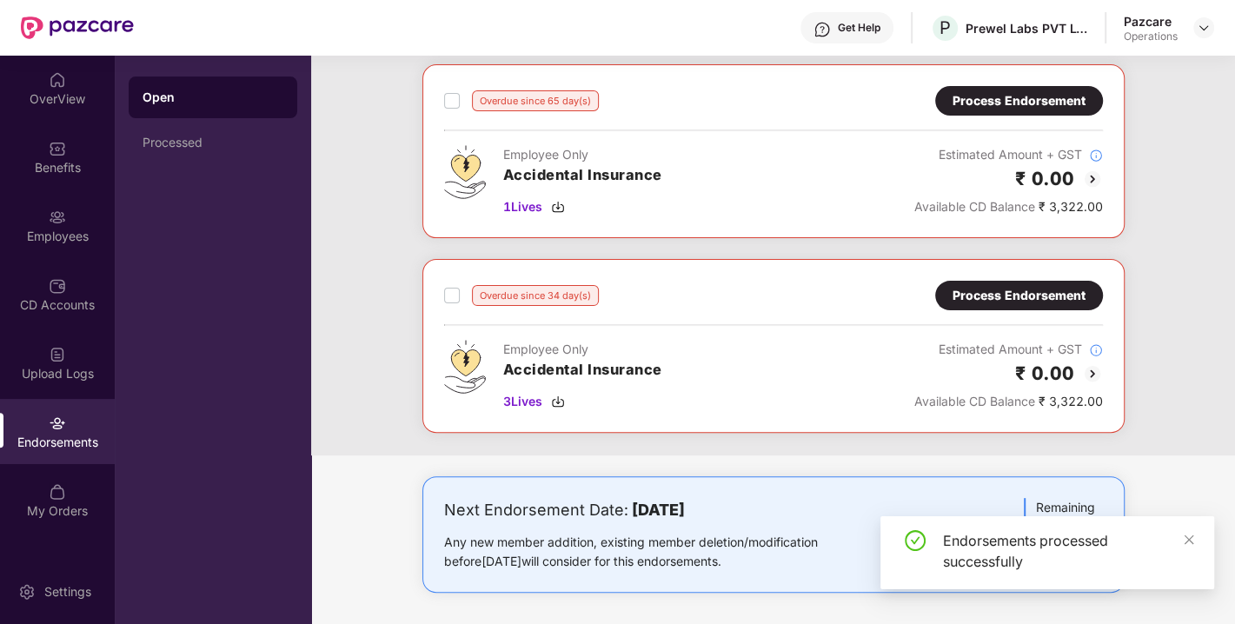
click at [984, 296] on div "Process Endorsement" at bounding box center [1019, 295] width 133 height 19
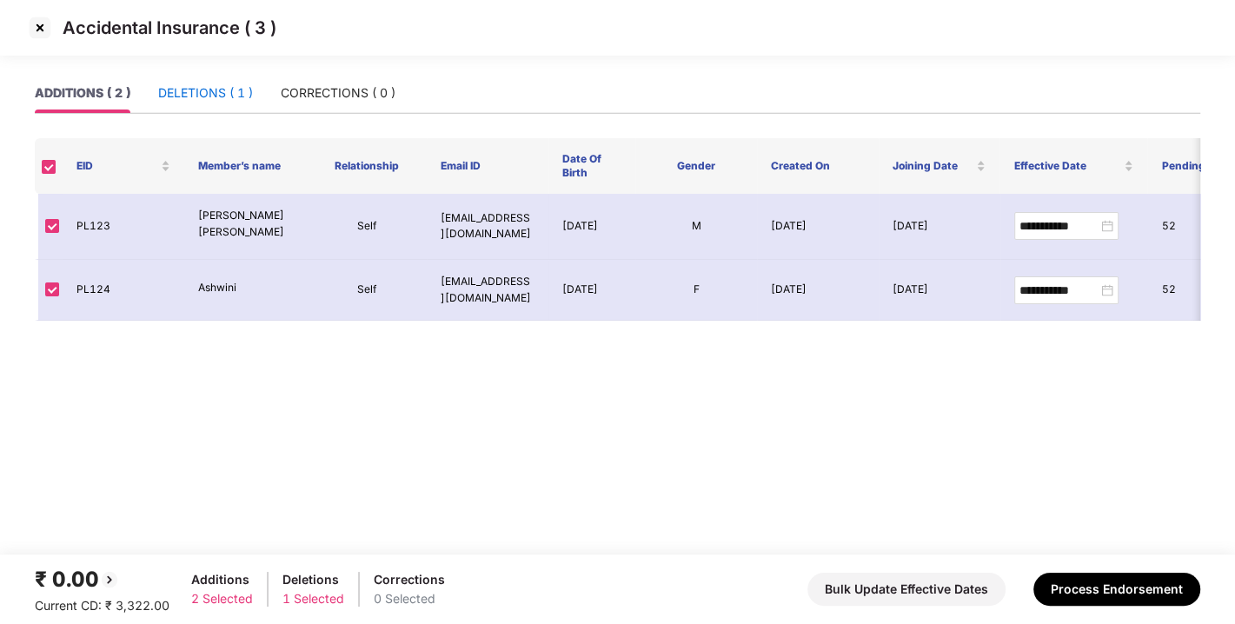
click at [218, 94] on div "DELETIONS ( 1 )" at bounding box center [205, 92] width 95 height 19
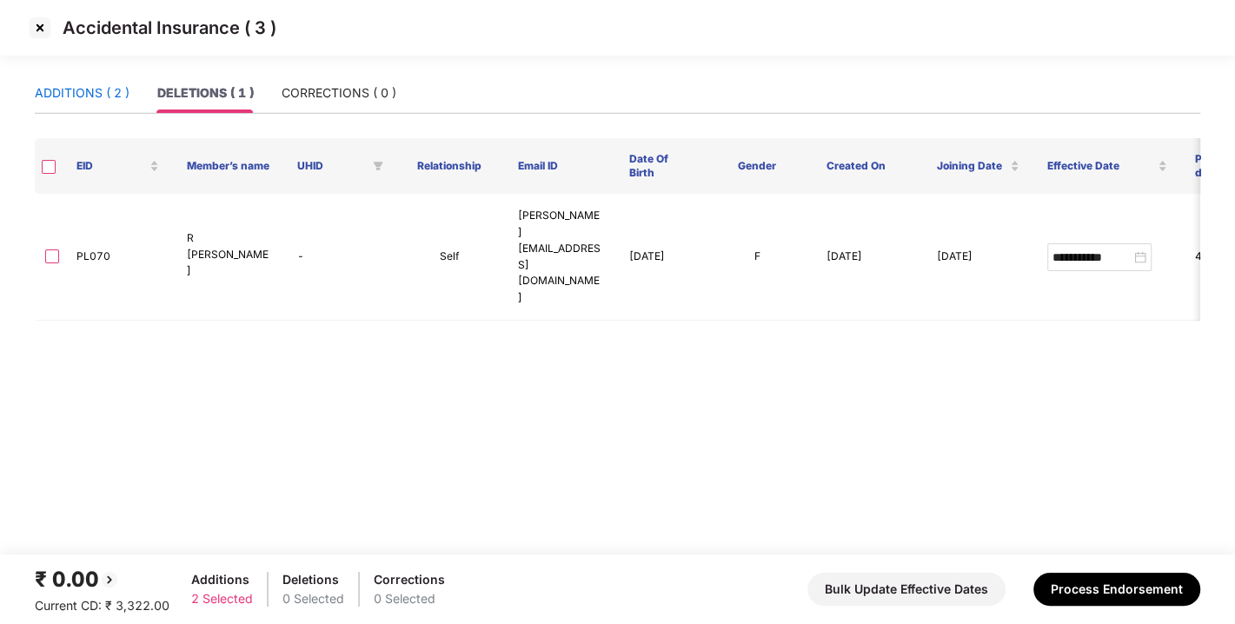
click at [75, 99] on div "ADDITIONS ( 2 )" at bounding box center [82, 92] width 95 height 19
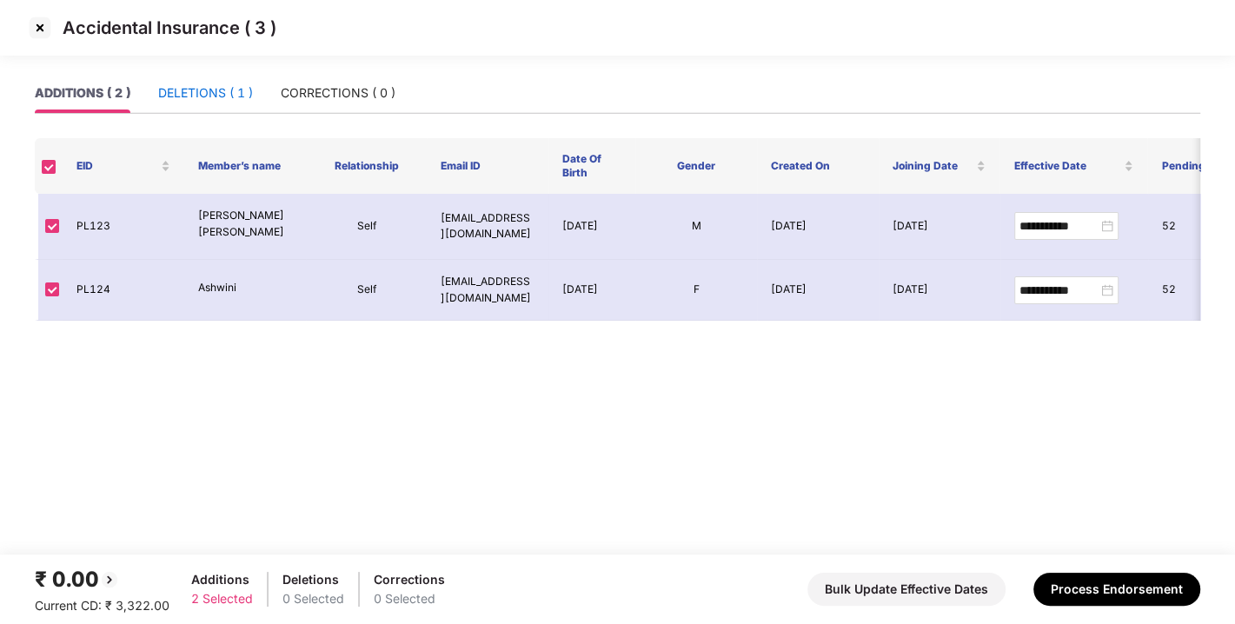
click at [180, 86] on div "DELETIONS ( 1 )" at bounding box center [205, 92] width 95 height 19
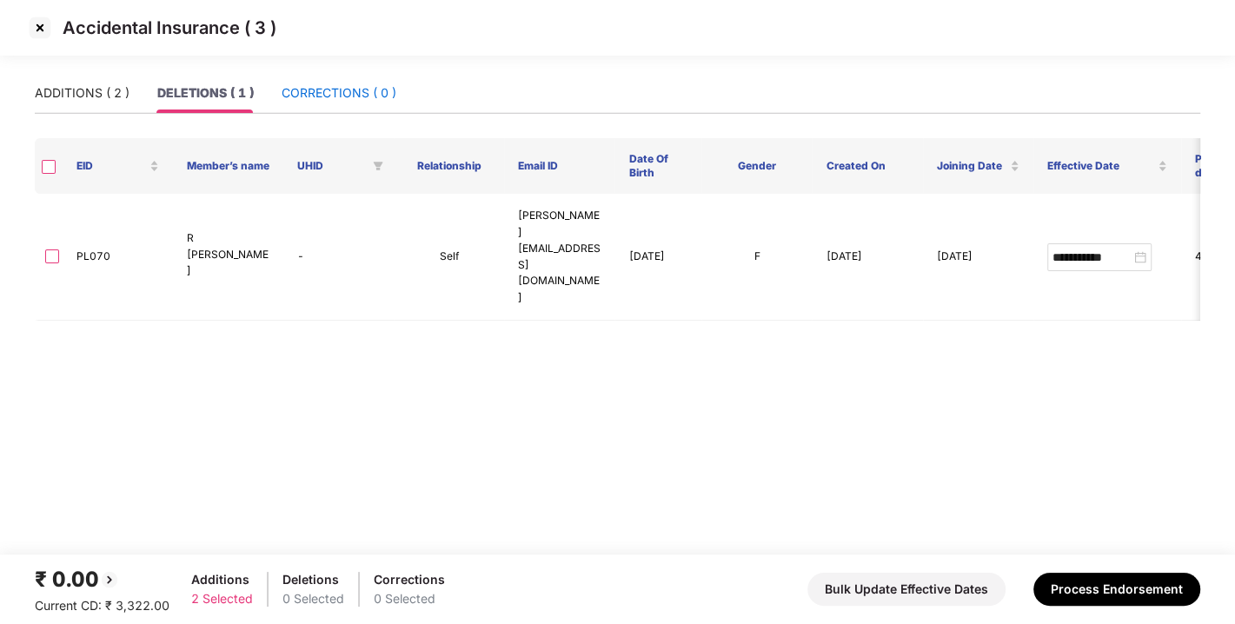
click at [295, 84] on div "CORRECTIONS ( 0 )" at bounding box center [339, 92] width 115 height 19
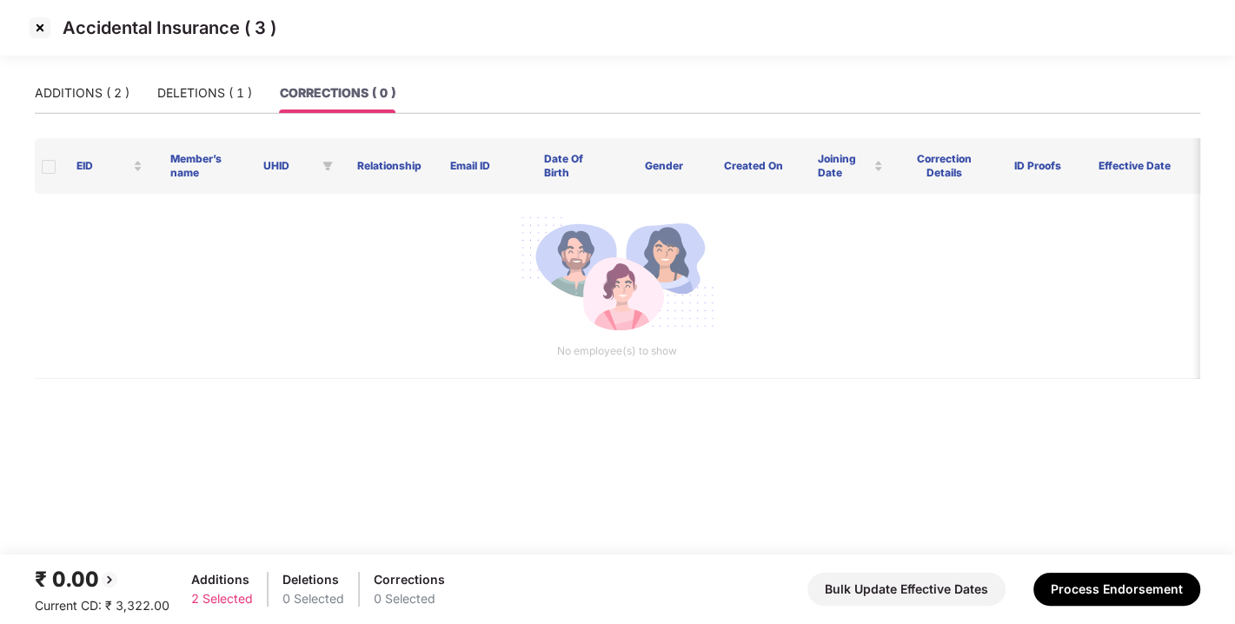
click at [146, 90] on div "ADDITIONS ( 2 ) DELETIONS ( 1 ) CORRECTIONS ( 0 )" at bounding box center [215, 93] width 361 height 40
click at [60, 91] on div "ADDITIONS ( 2 )" at bounding box center [82, 92] width 95 height 19
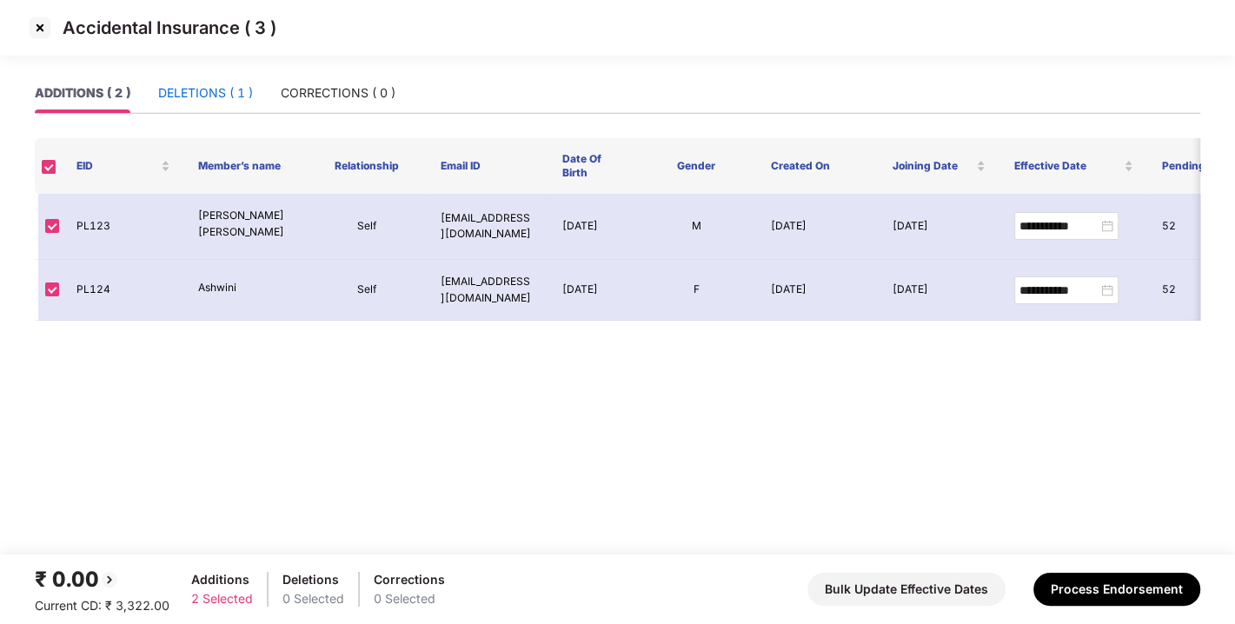
click at [210, 89] on div "DELETIONS ( 1 )" at bounding box center [205, 92] width 95 height 19
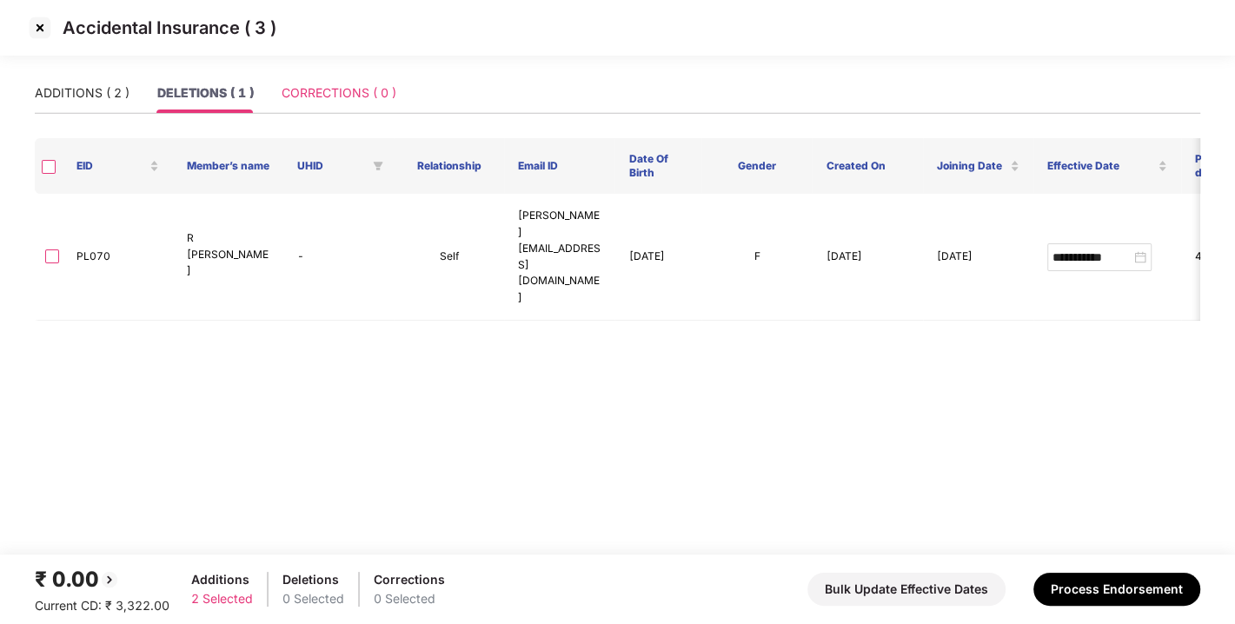
click at [373, 82] on div "CORRECTIONS ( 0 )" at bounding box center [339, 93] width 115 height 40
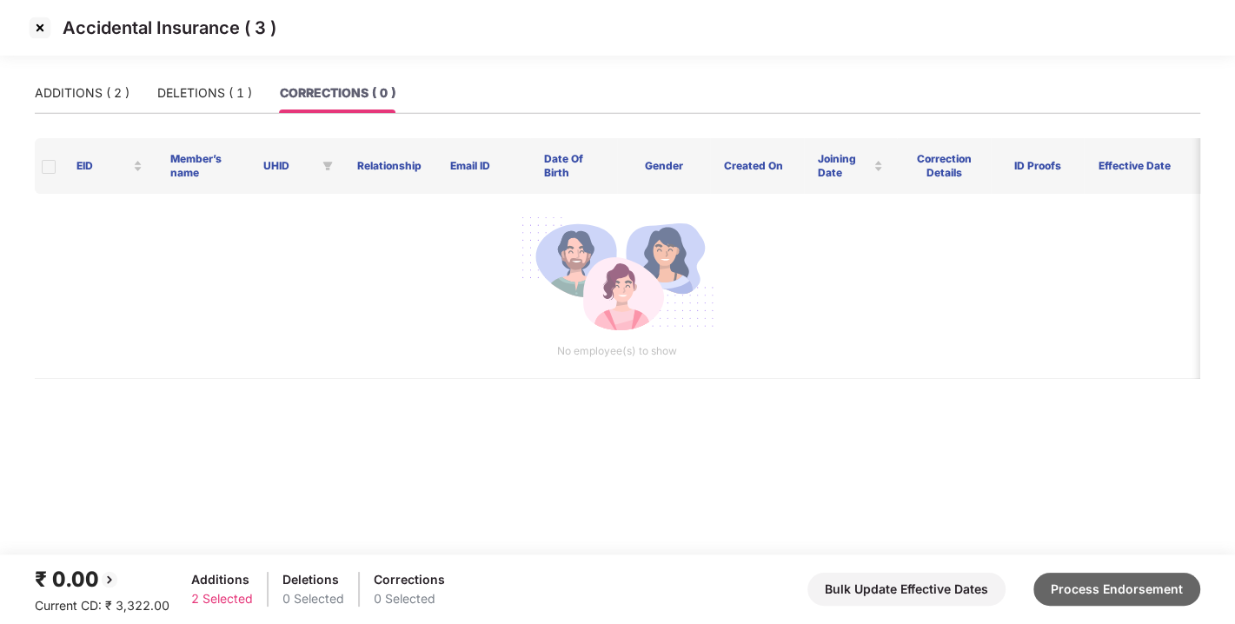
click at [1129, 600] on button "Process Endorsement" at bounding box center [1117, 589] width 167 height 33
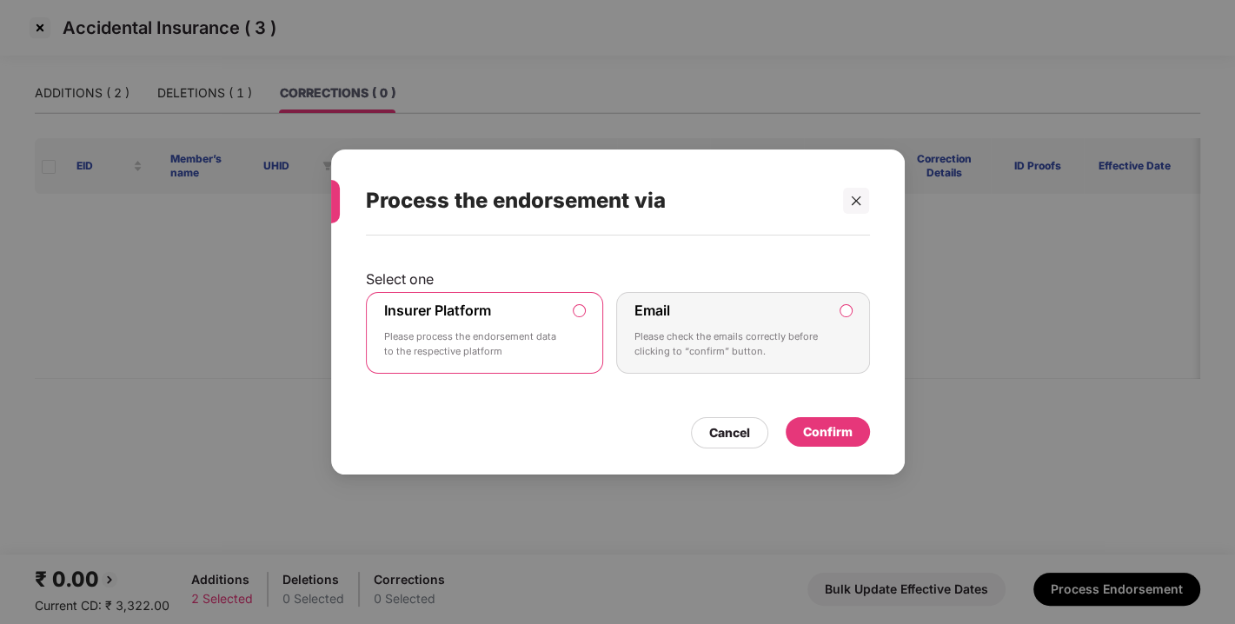
click at [832, 429] on div "Confirm" at bounding box center [828, 432] width 50 height 19
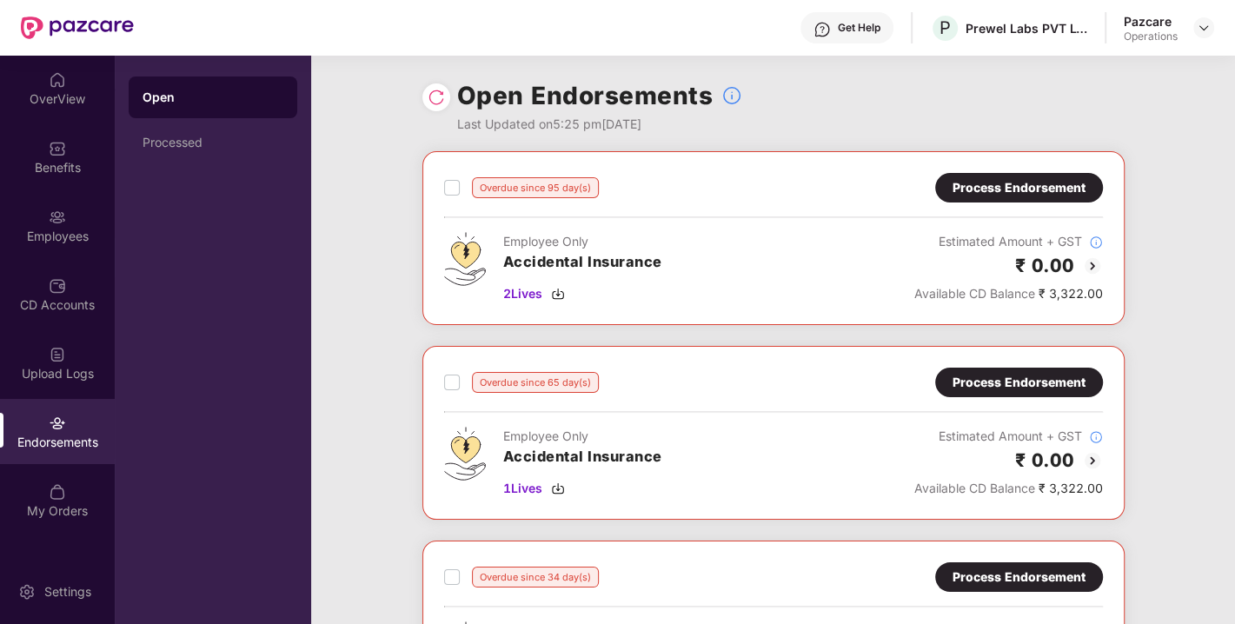
scroll to position [0, 0]
click at [1202, 25] on img at bounding box center [1204, 28] width 14 height 14
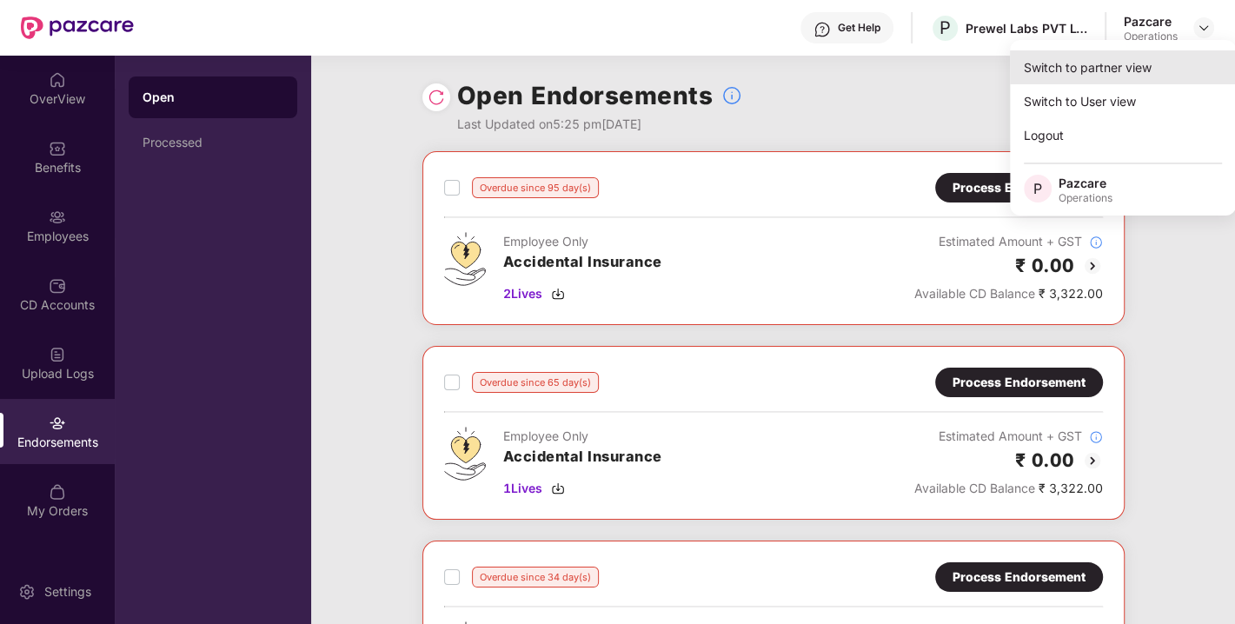
click at [1088, 77] on div "Switch to partner view" at bounding box center [1123, 67] width 226 height 34
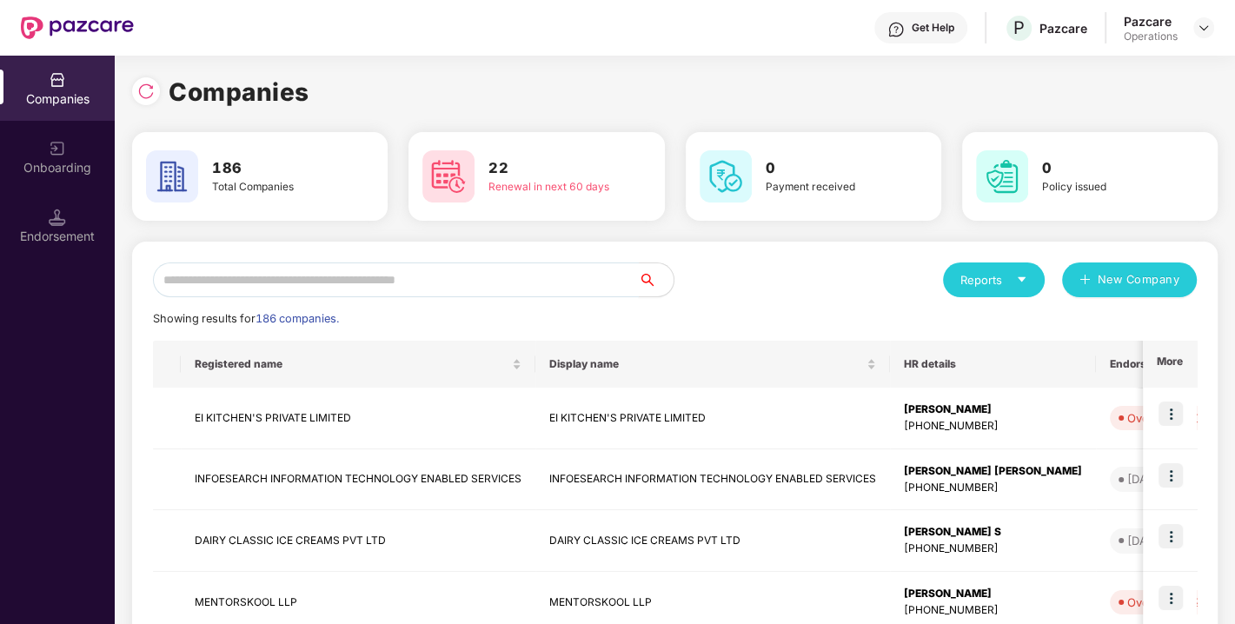
click at [370, 273] on input "text" at bounding box center [396, 280] width 486 height 35
paste input "**********"
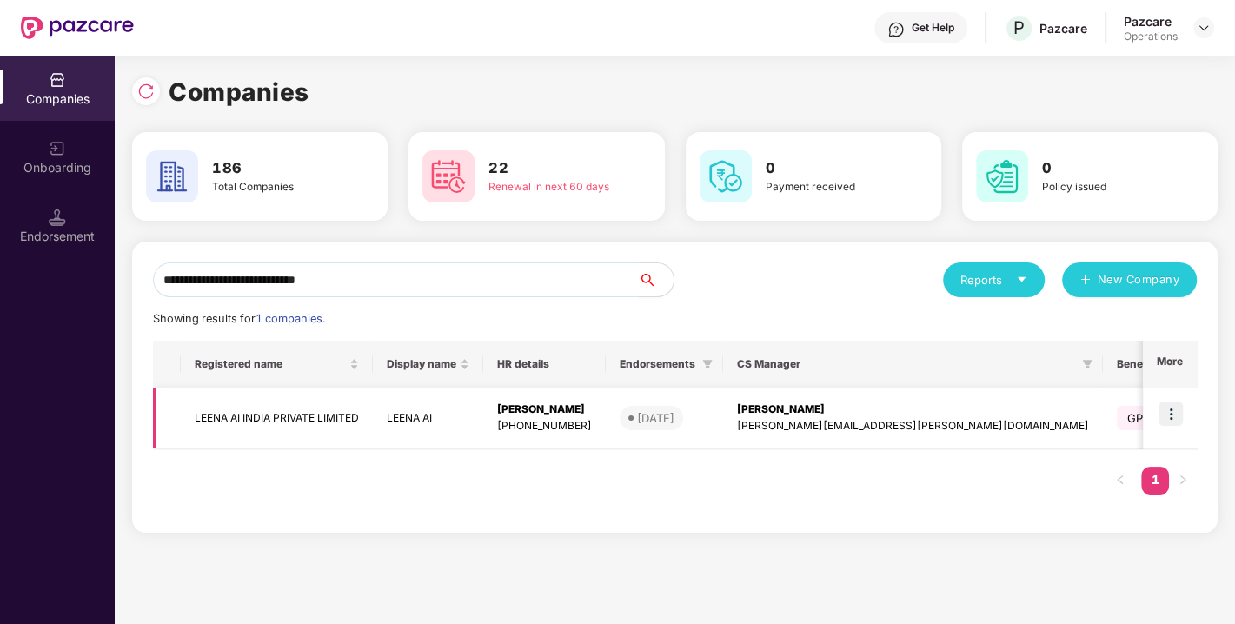
type input "**********"
click at [1175, 416] on img at bounding box center [1171, 414] width 24 height 24
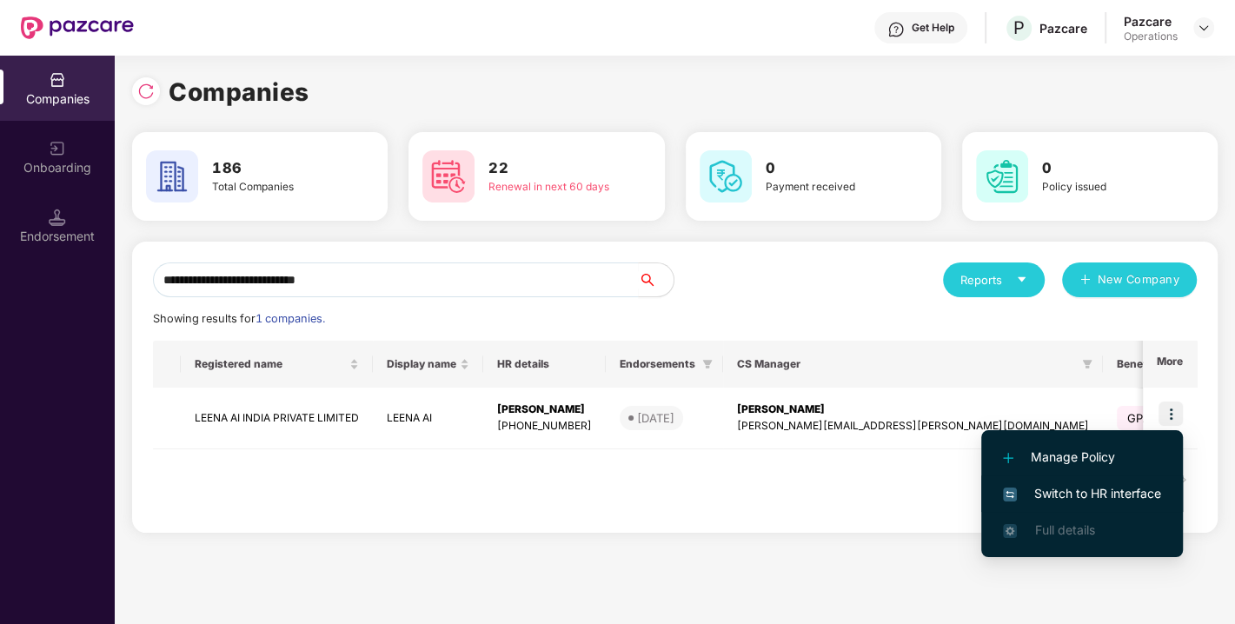
click at [1095, 489] on span "Switch to HR interface" at bounding box center [1082, 493] width 158 height 19
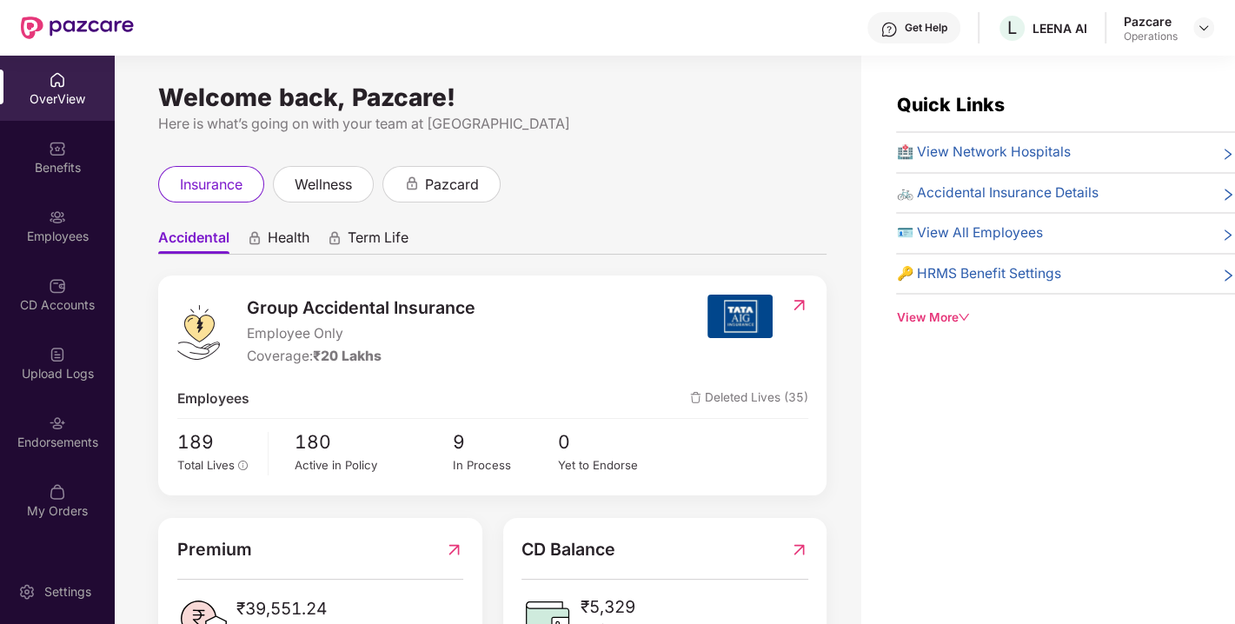
click at [52, 420] on img at bounding box center [57, 423] width 17 height 17
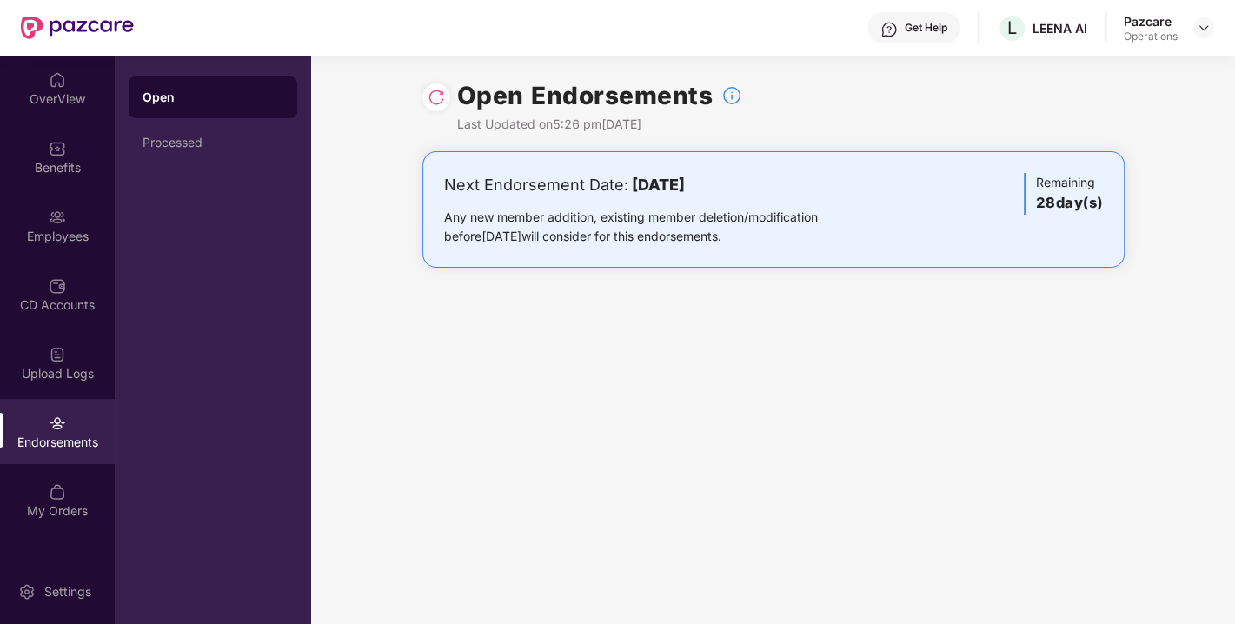
click at [439, 108] on div at bounding box center [437, 97] width 28 height 28
click at [437, 99] on img at bounding box center [436, 97] width 17 height 17
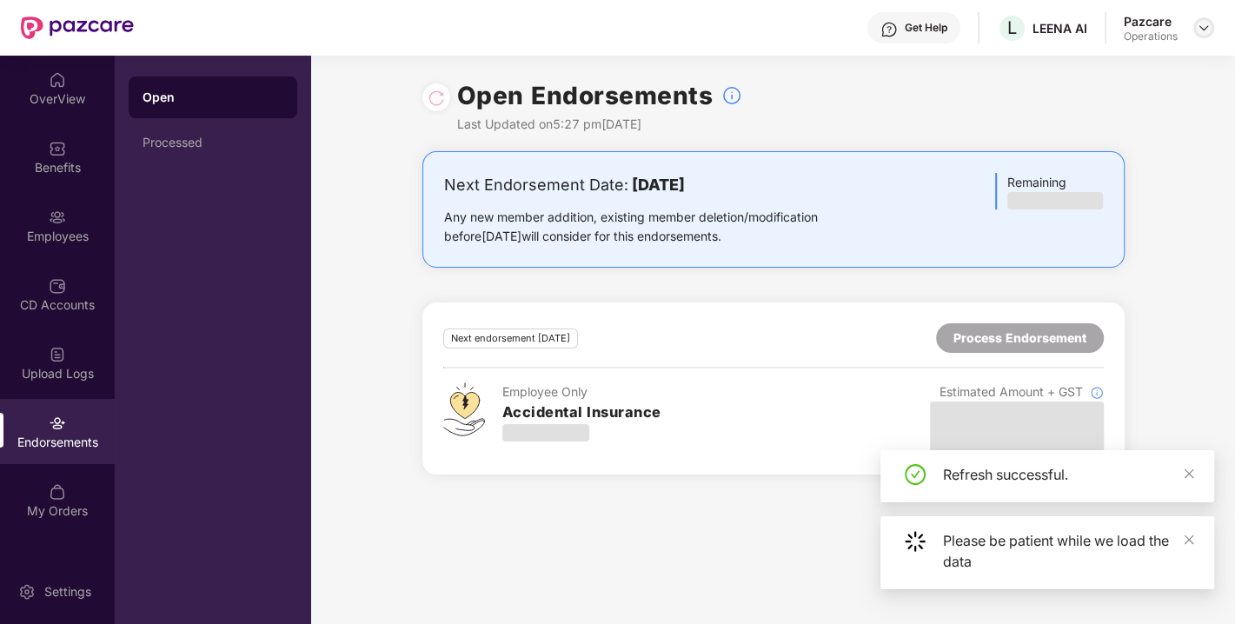
click at [1207, 32] on img at bounding box center [1204, 28] width 14 height 14
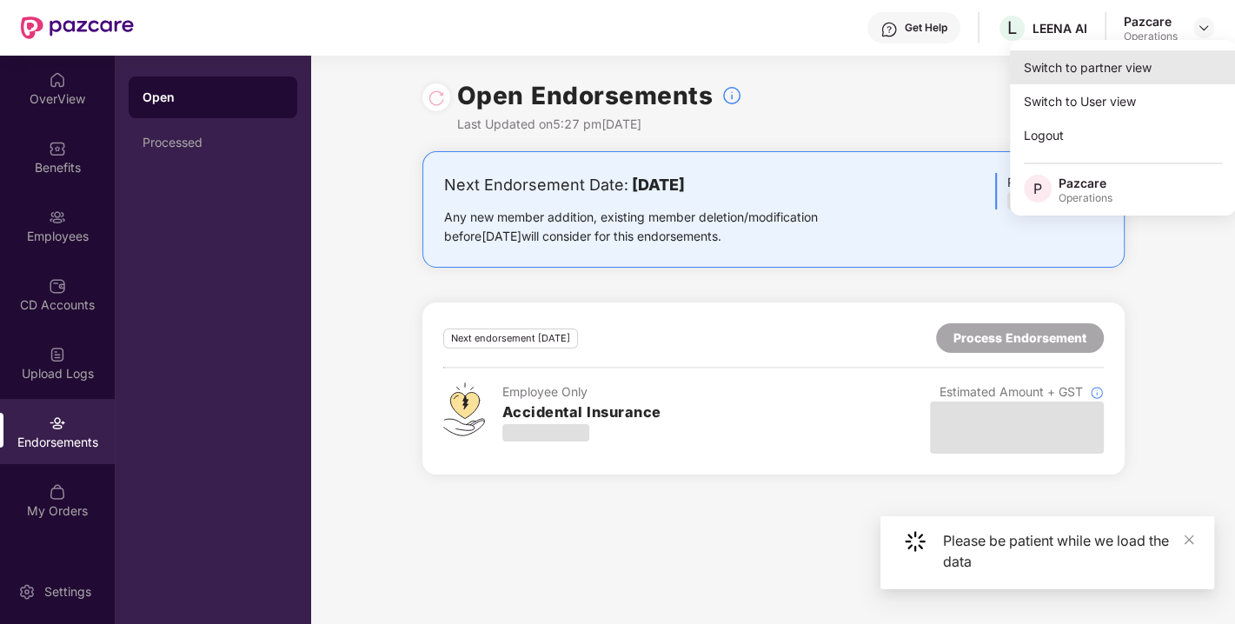
click at [1108, 65] on div "Switch to partner view" at bounding box center [1123, 67] width 226 height 34
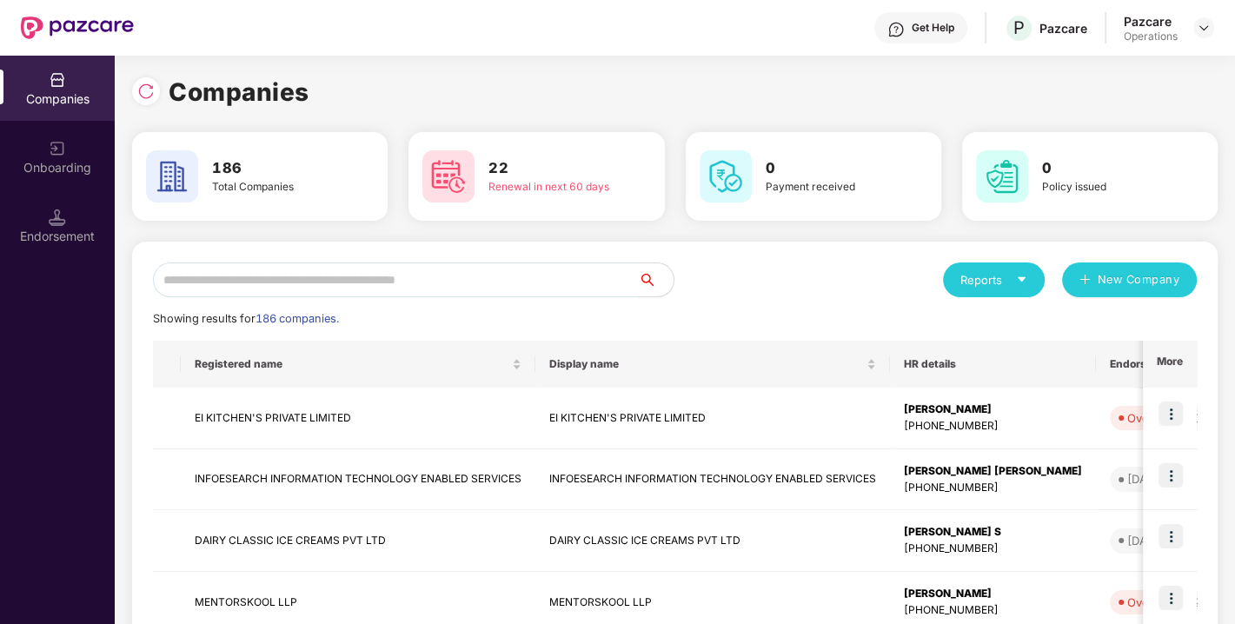
paste input "**********"
click at [443, 267] on input "text" at bounding box center [396, 280] width 486 height 35
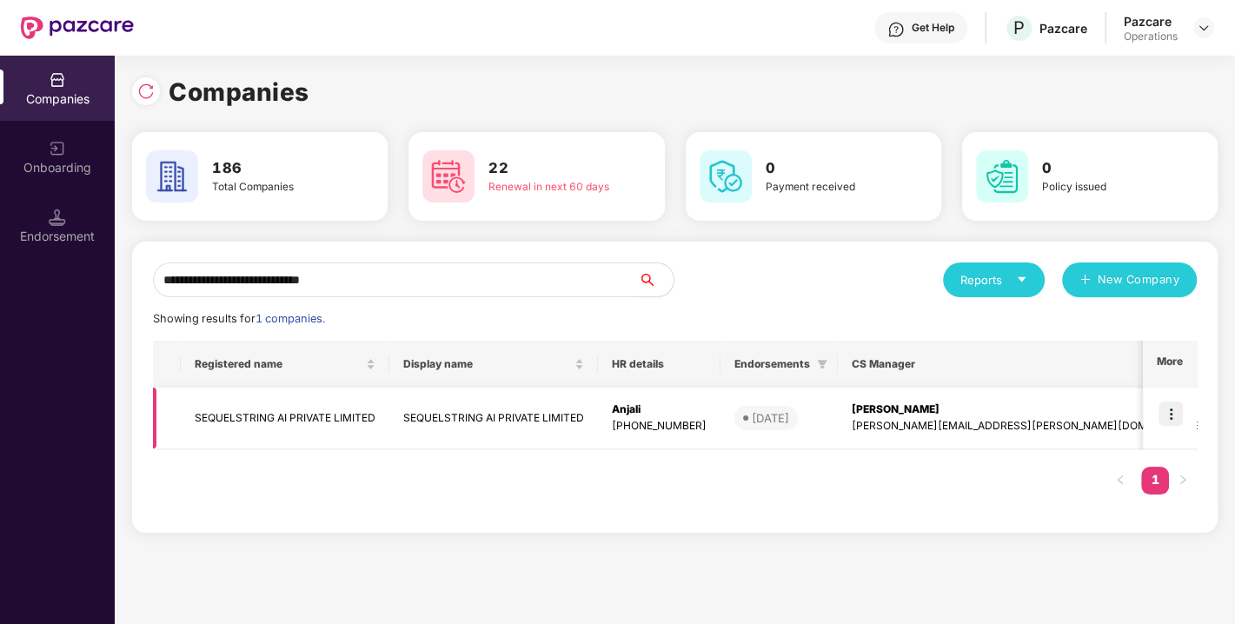
type input "**********"
click at [1172, 409] on img at bounding box center [1171, 414] width 24 height 24
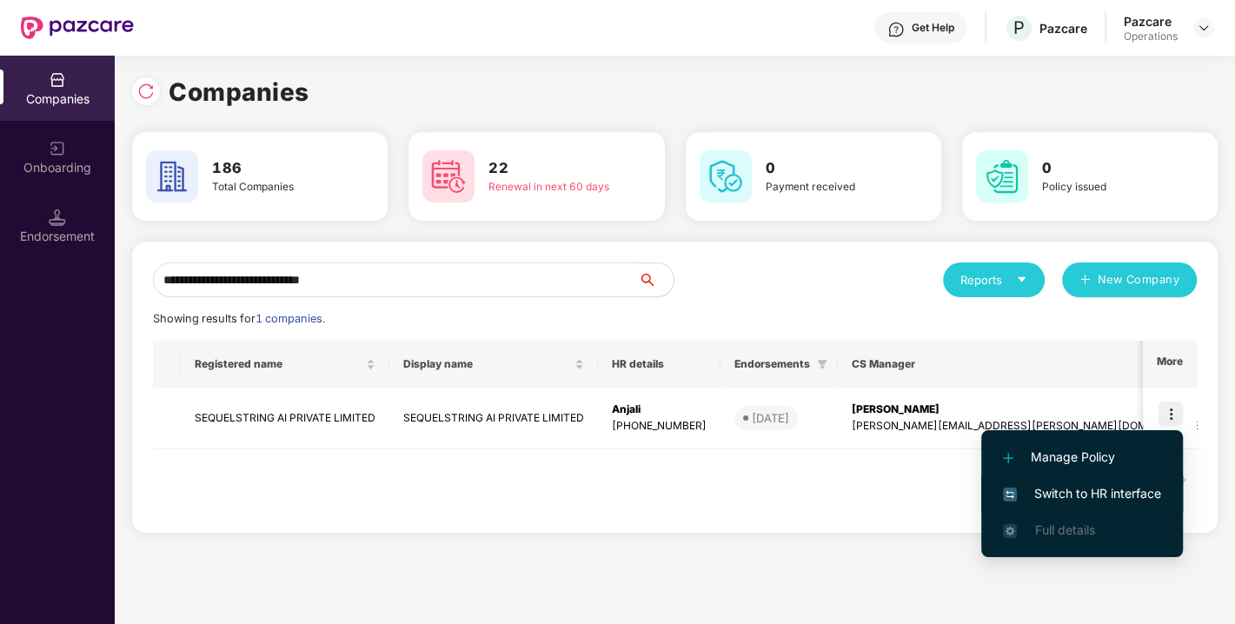
click at [1061, 498] on span "Switch to HR interface" at bounding box center [1082, 493] width 158 height 19
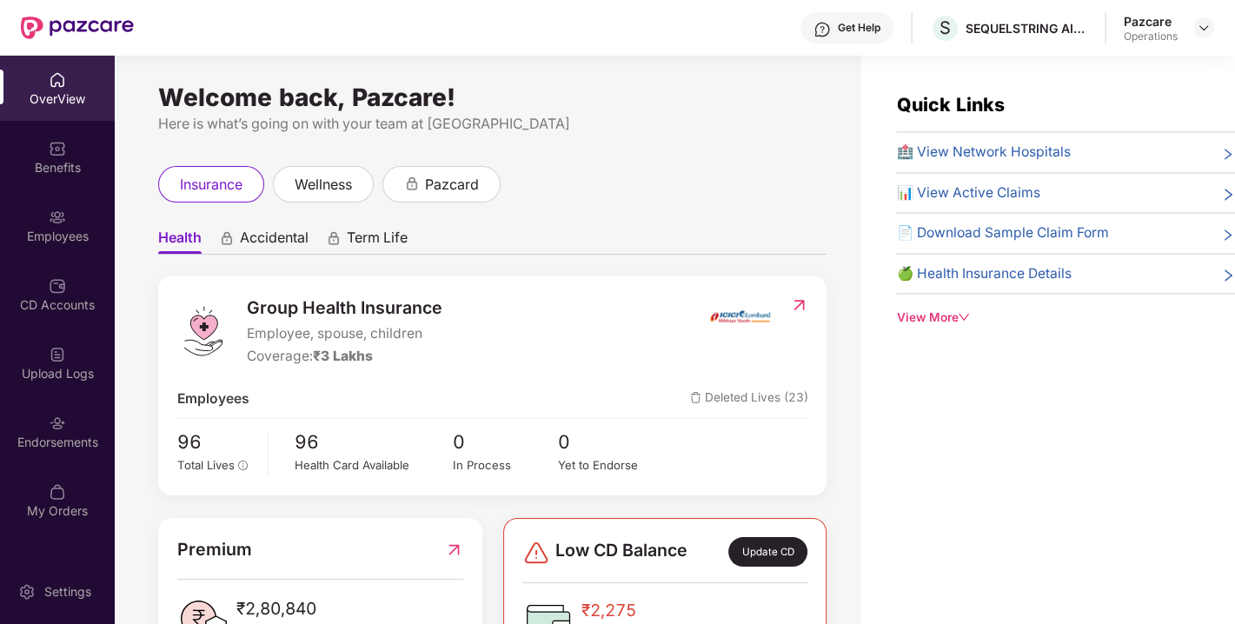
click at [94, 421] on div "Endorsements" at bounding box center [57, 431] width 115 height 65
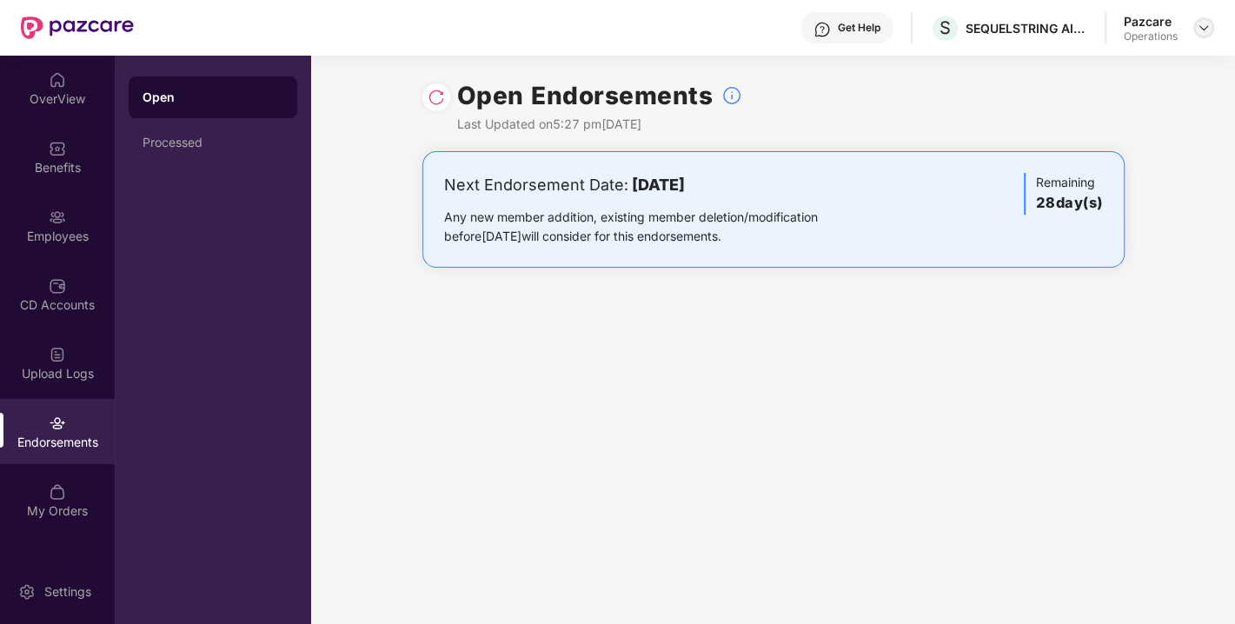
click at [1204, 32] on img at bounding box center [1204, 28] width 14 height 14
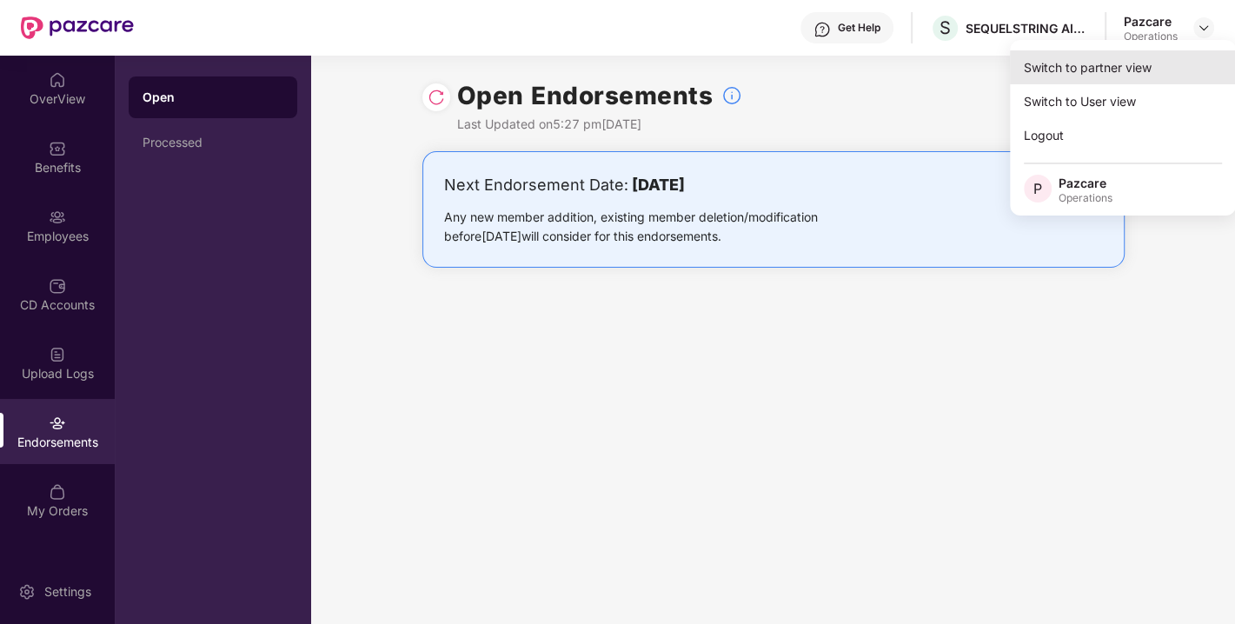
click at [1100, 59] on div "Switch to partner view" at bounding box center [1123, 67] width 226 height 34
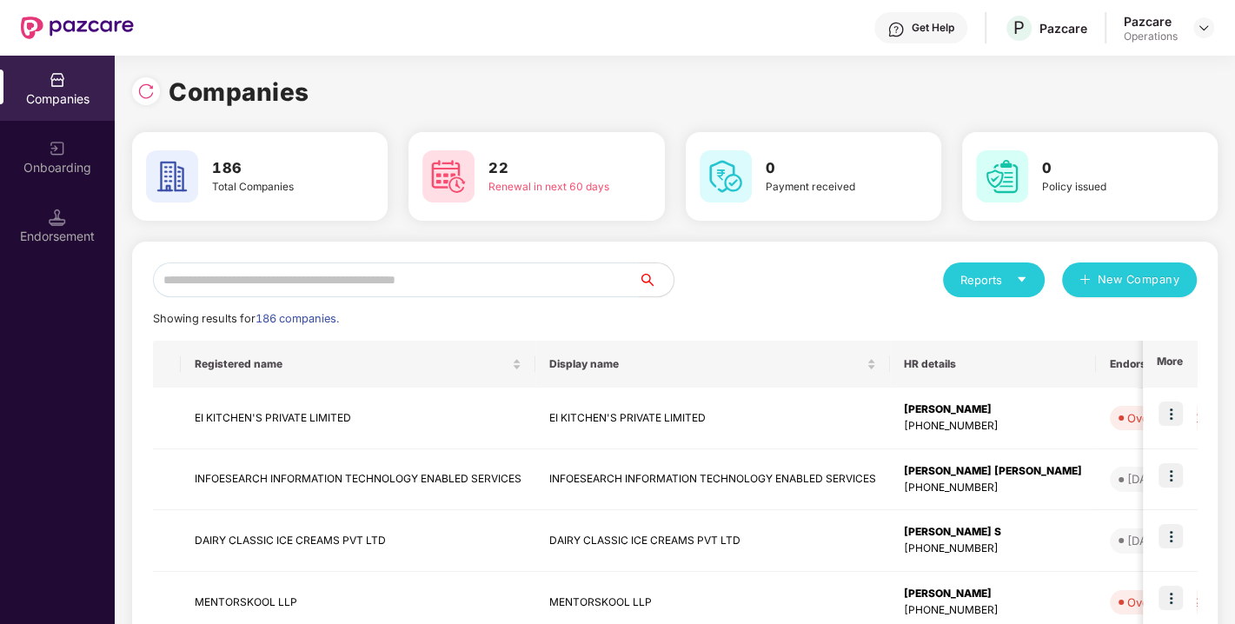
click at [489, 281] on input "text" at bounding box center [396, 280] width 486 height 35
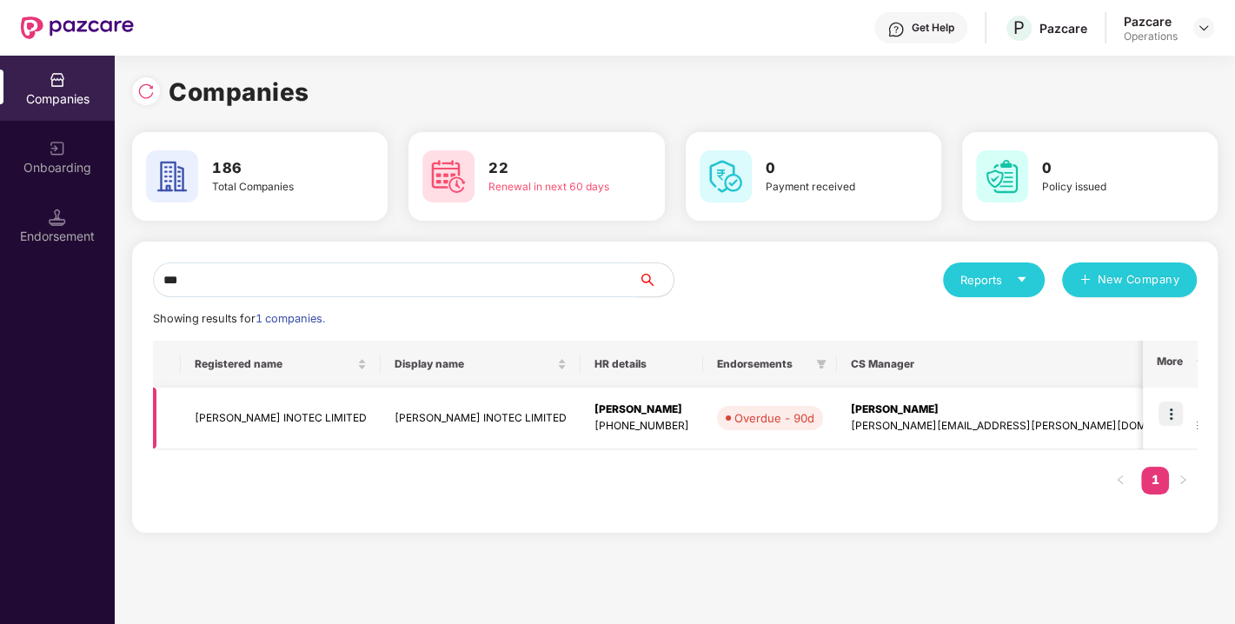
type input "***"
click at [250, 409] on td "[PERSON_NAME] INOTEC LIMITED" at bounding box center [281, 419] width 200 height 62
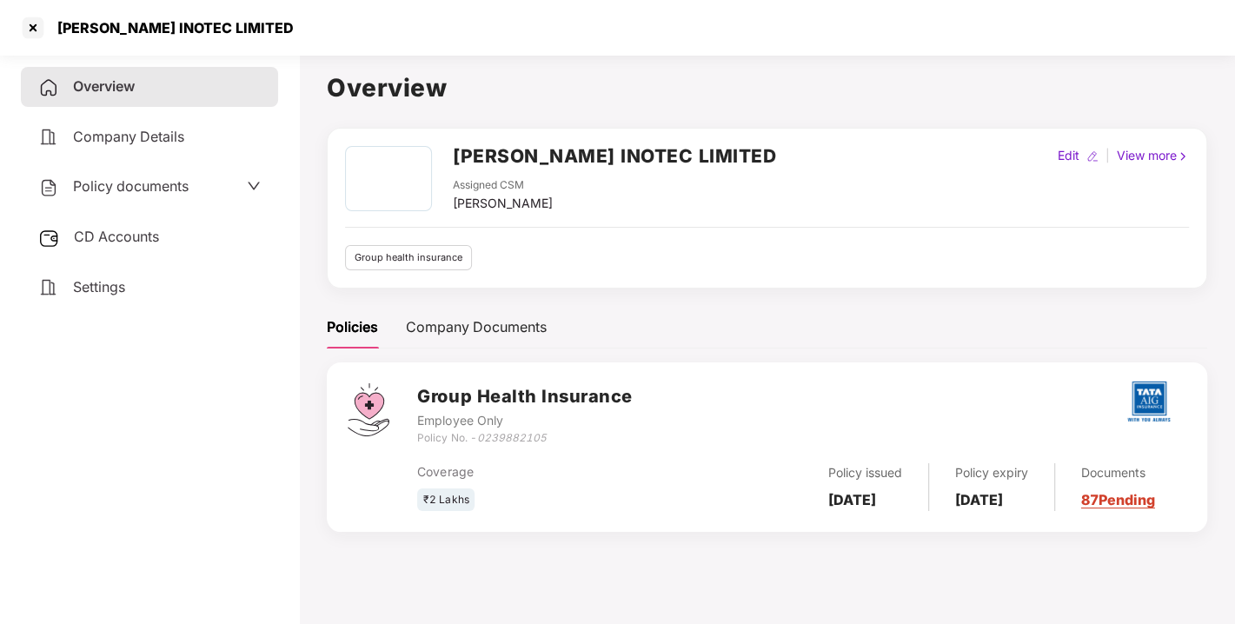
click at [127, 230] on span "CD Accounts" at bounding box center [116, 236] width 85 height 17
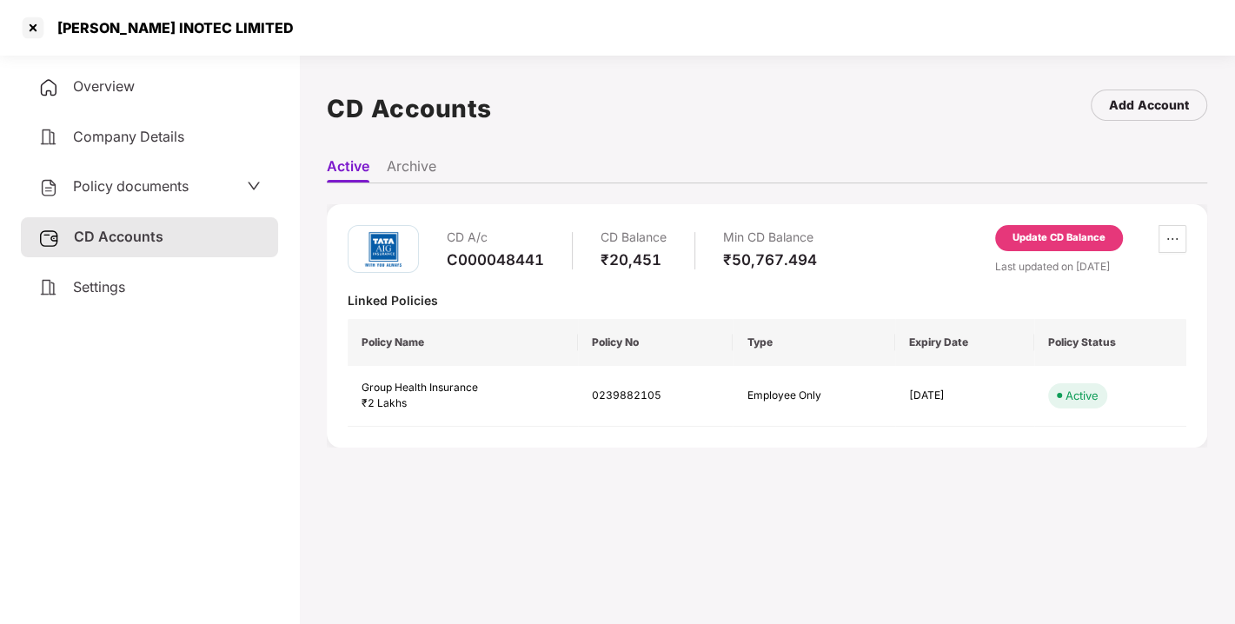
click at [1050, 243] on div "Update CD Balance" at bounding box center [1059, 238] width 93 height 16
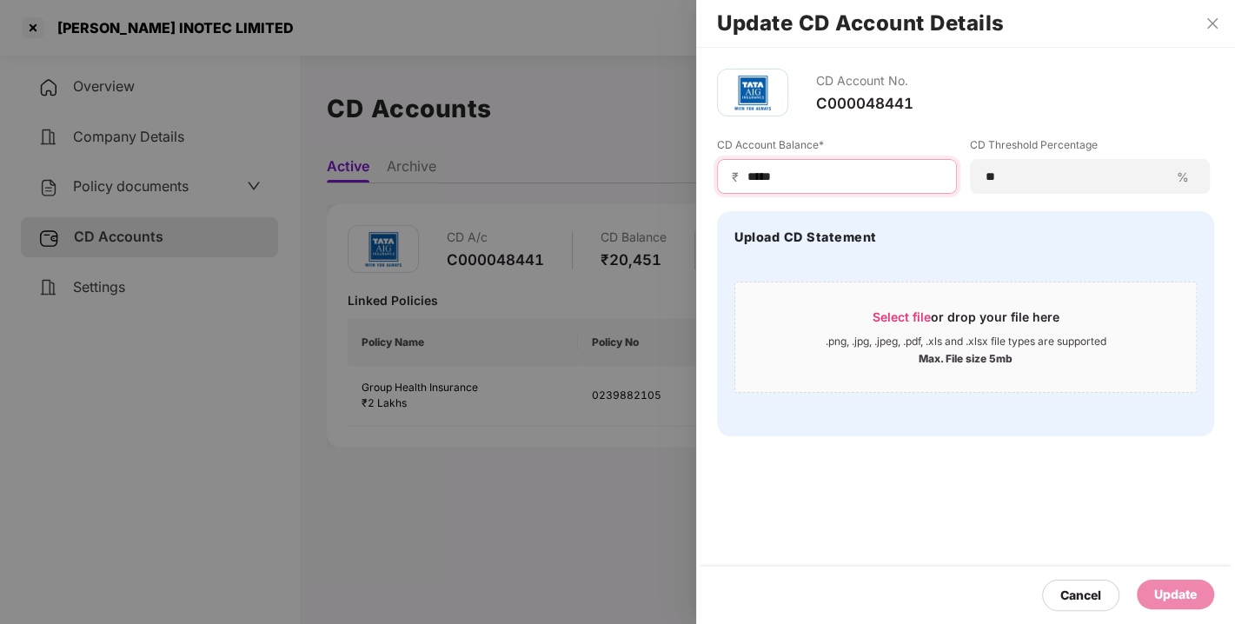
drag, startPoint x: 797, startPoint y: 176, endPoint x: 702, endPoint y: 188, distance: 96.3
click at [702, 188] on div "CD Account No. C000048441 CD Account Balance* ₹ ***** CD Threshold Percentage *…" at bounding box center [965, 252] width 539 height 409
type input "****"
click at [1155, 600] on div "Update" at bounding box center [1176, 594] width 43 height 19
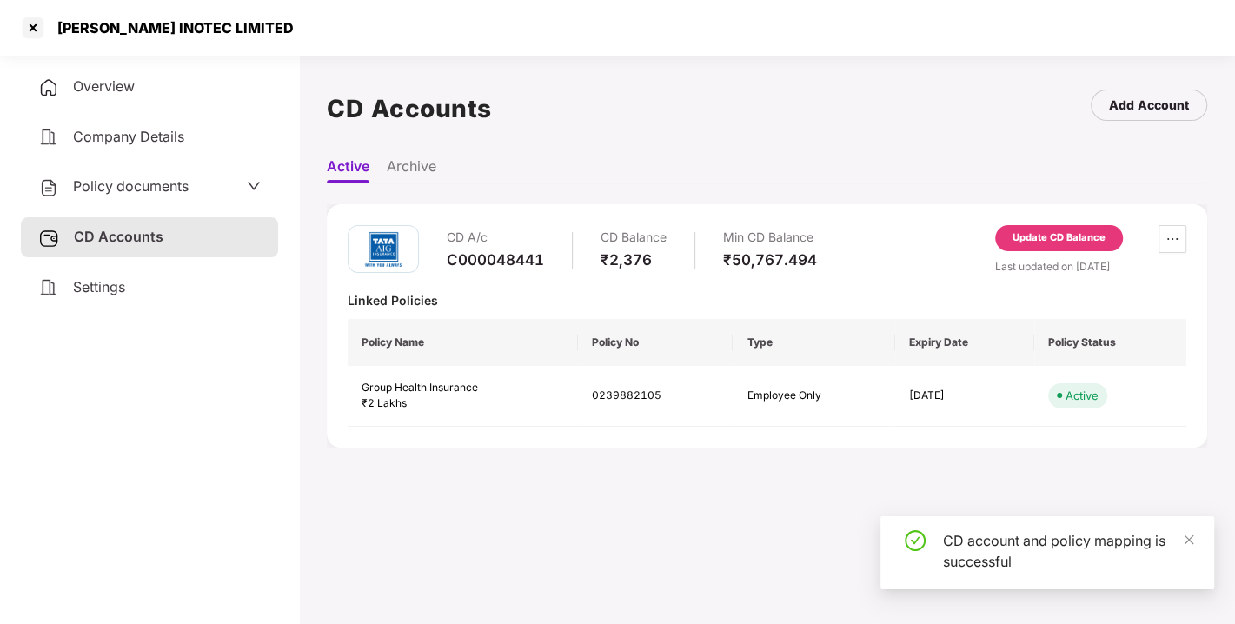
click at [125, 180] on span "Policy documents" at bounding box center [131, 185] width 116 height 17
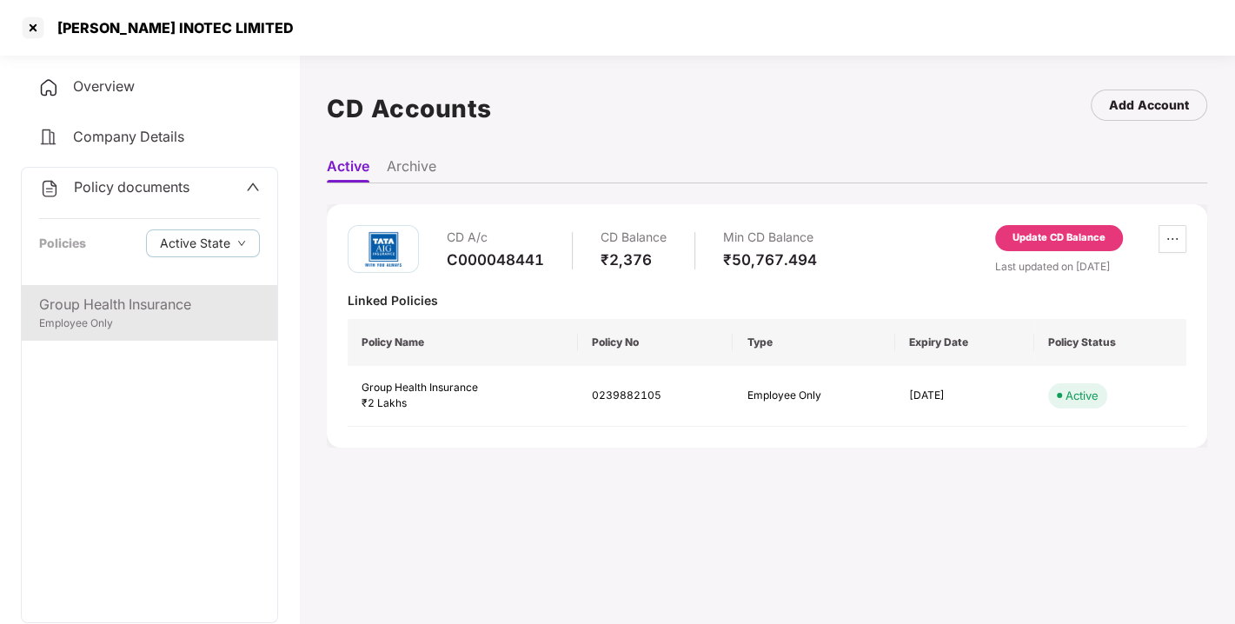
click at [108, 324] on div "Employee Only" at bounding box center [149, 324] width 221 height 17
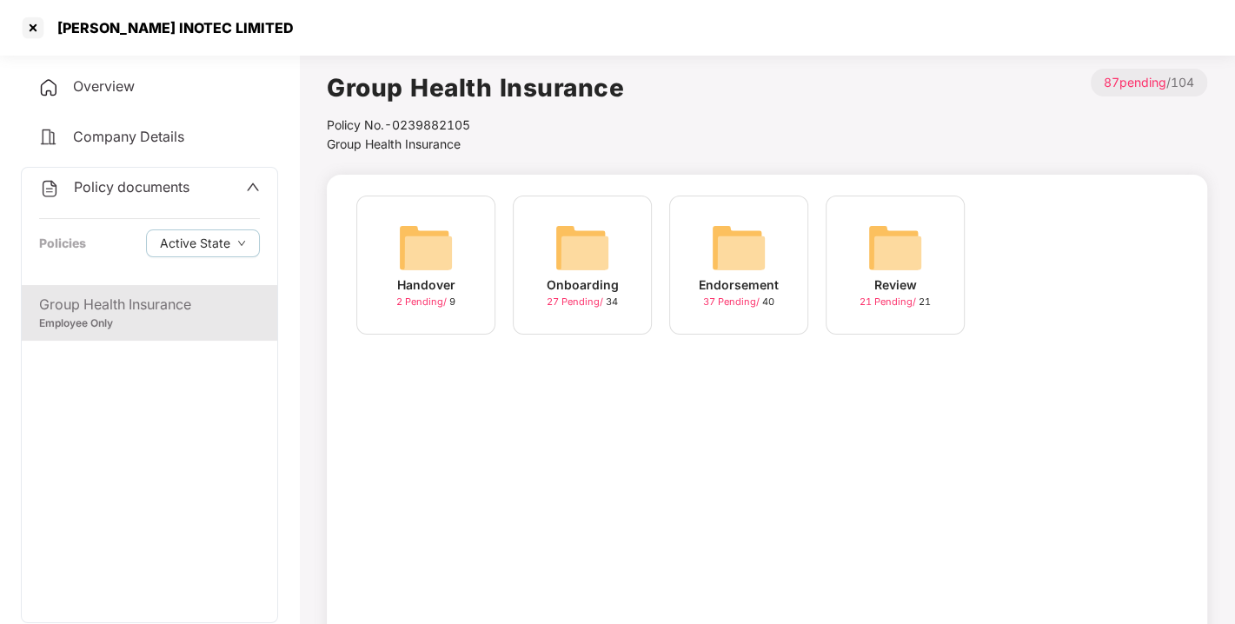
click at [761, 256] on img at bounding box center [739, 248] width 56 height 56
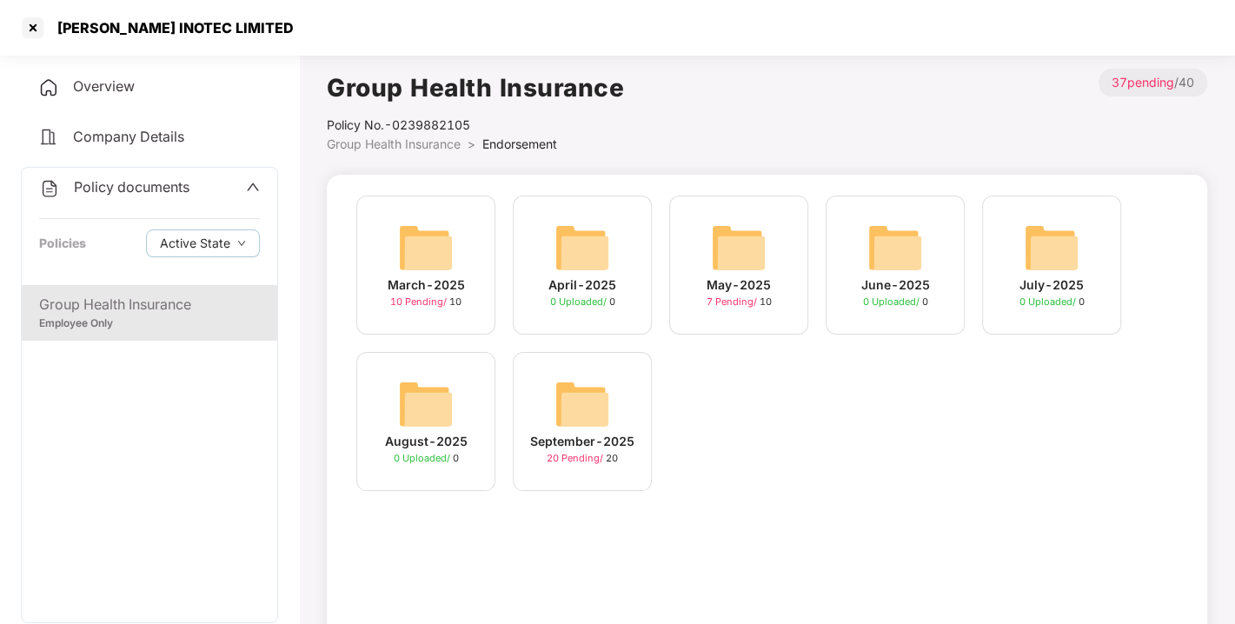
click at [573, 380] on img at bounding box center [583, 404] width 56 height 56
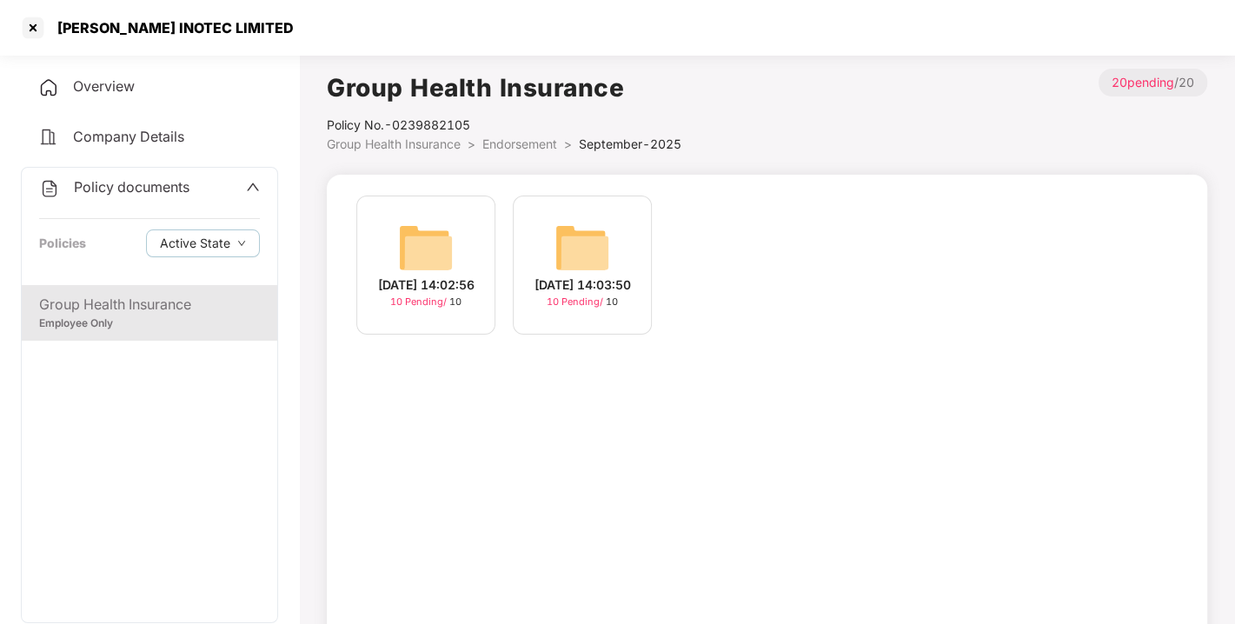
click at [571, 230] on img at bounding box center [583, 248] width 56 height 56
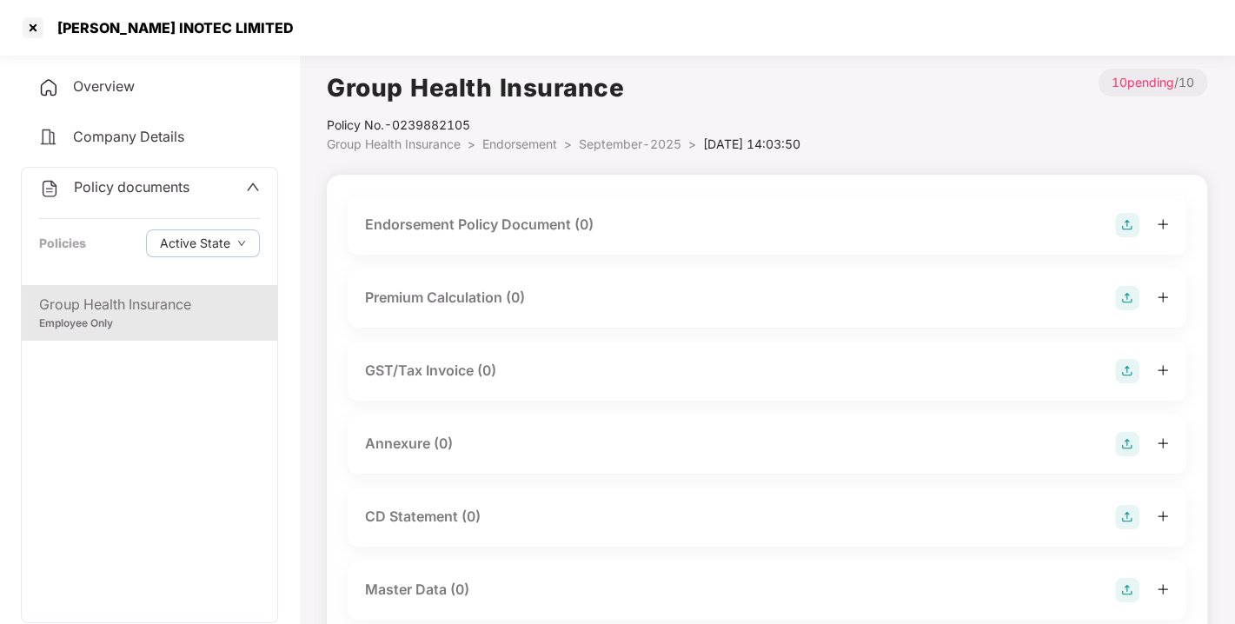
click at [1128, 218] on img at bounding box center [1127, 225] width 24 height 24
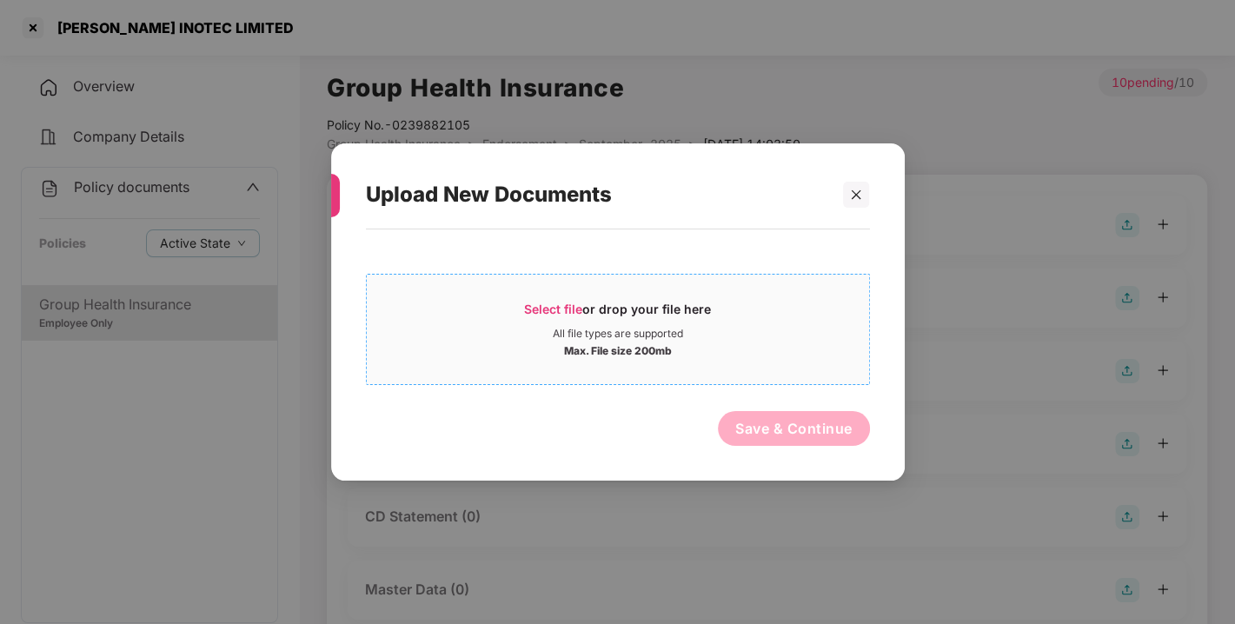
click at [551, 299] on span "Select file or drop your file here All file types are supported Max. File size …" at bounding box center [618, 329] width 503 height 83
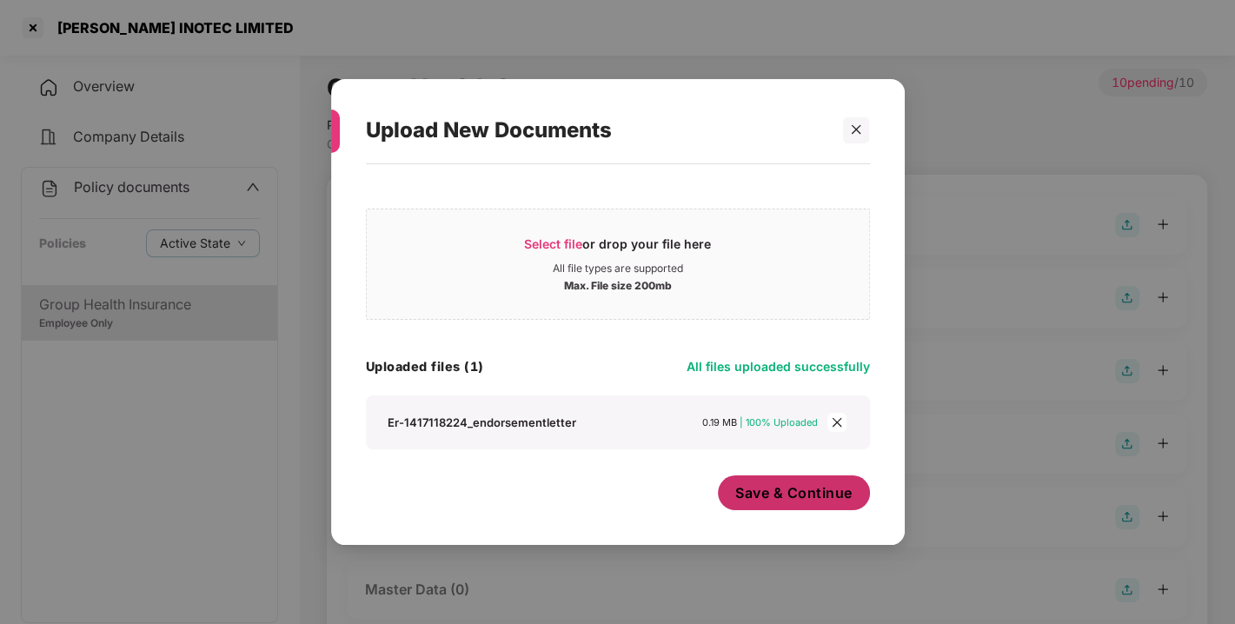
click at [789, 488] on span "Save & Continue" at bounding box center [794, 492] width 117 height 19
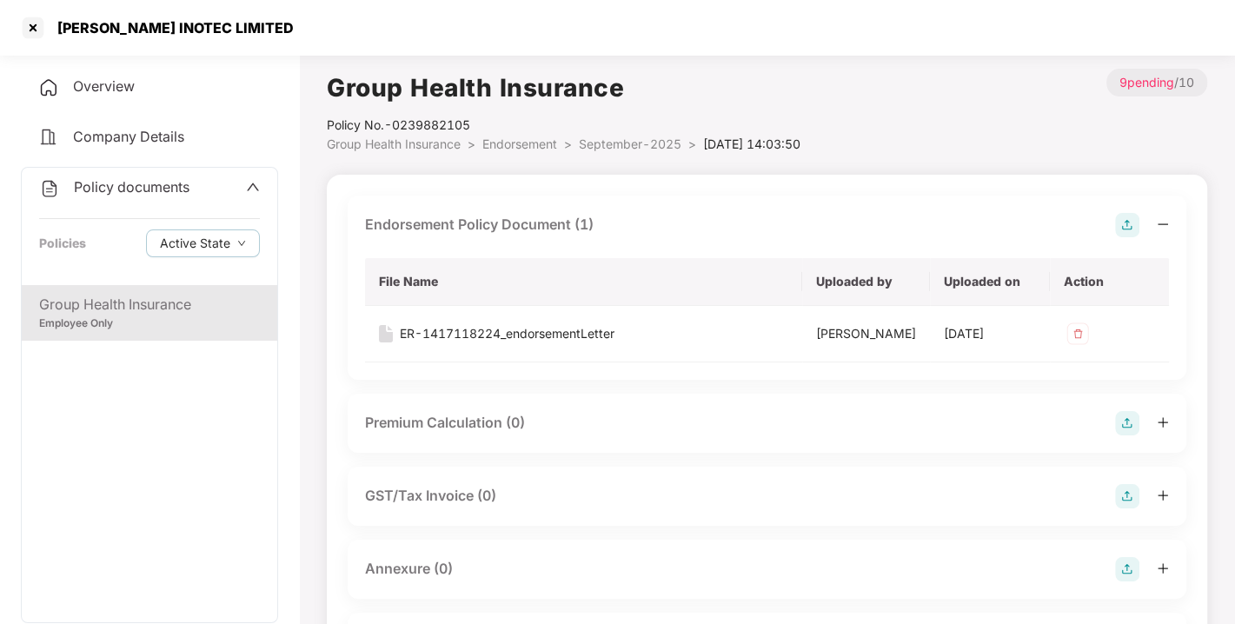
click at [1122, 226] on img at bounding box center [1127, 225] width 24 height 24
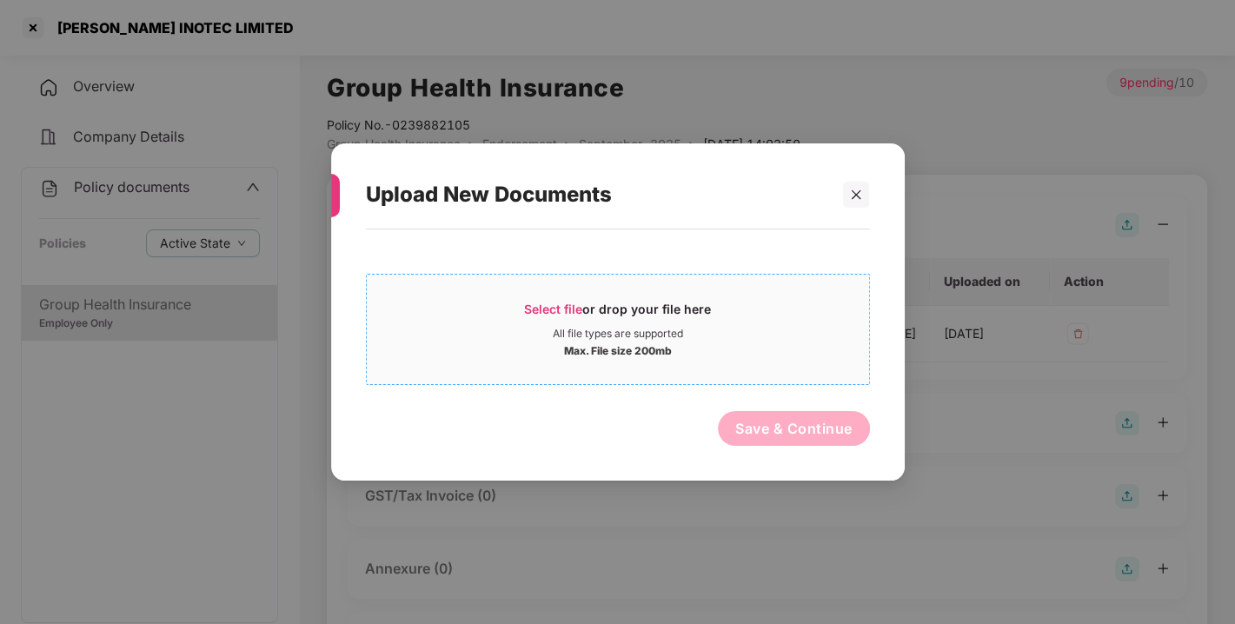
click at [554, 310] on span "Select file" at bounding box center [553, 309] width 58 height 15
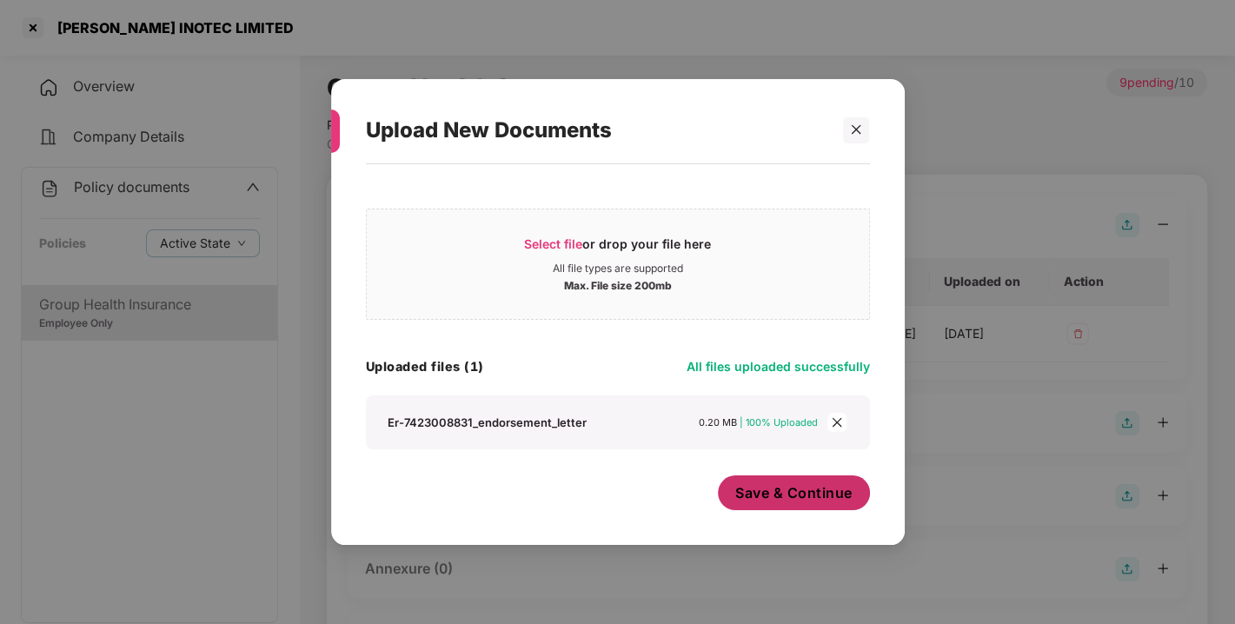
click at [805, 491] on span "Save & Continue" at bounding box center [794, 492] width 117 height 19
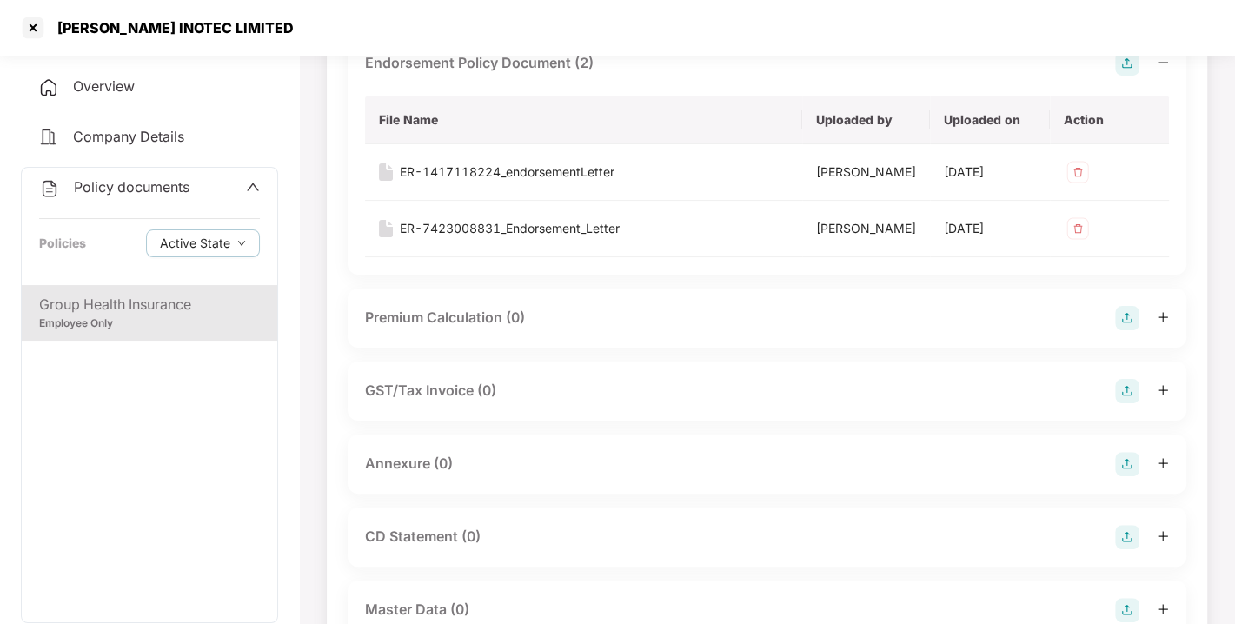
scroll to position [307, 0]
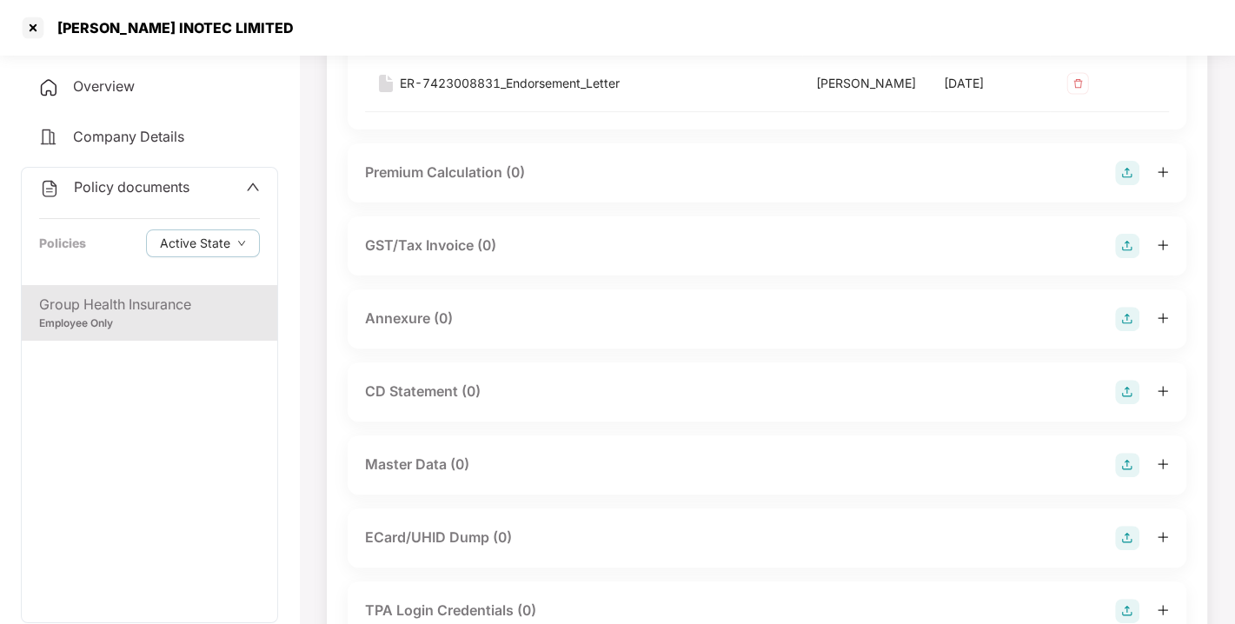
click at [1124, 331] on img at bounding box center [1127, 319] width 24 height 24
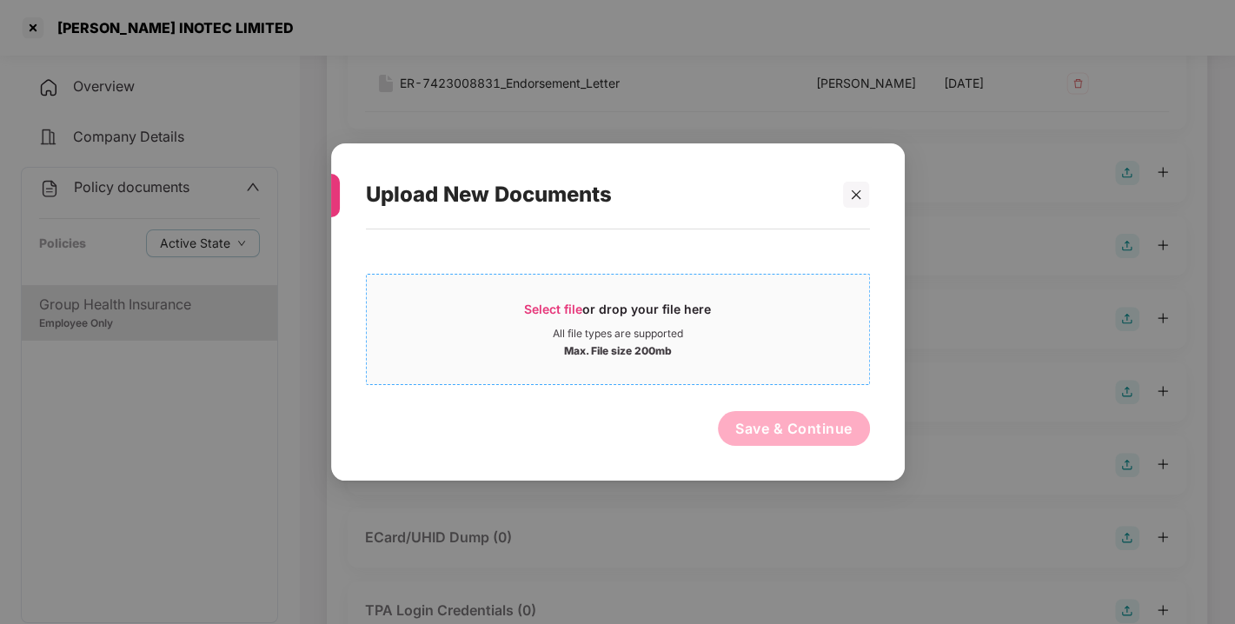
click at [546, 313] on span "Select file" at bounding box center [553, 309] width 58 height 15
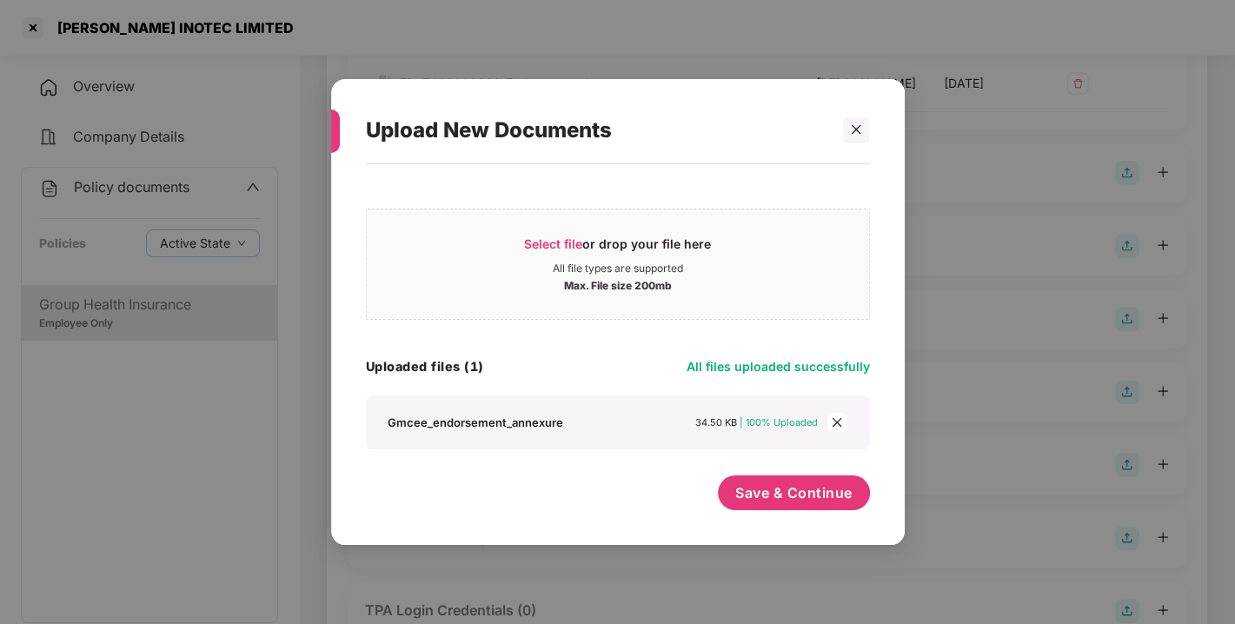
click at [774, 472] on div "Select file or drop your file here All file types are supported Max. File size …" at bounding box center [618, 346] width 504 height 346
click at [795, 476] on button "Save & Continue" at bounding box center [794, 493] width 152 height 35
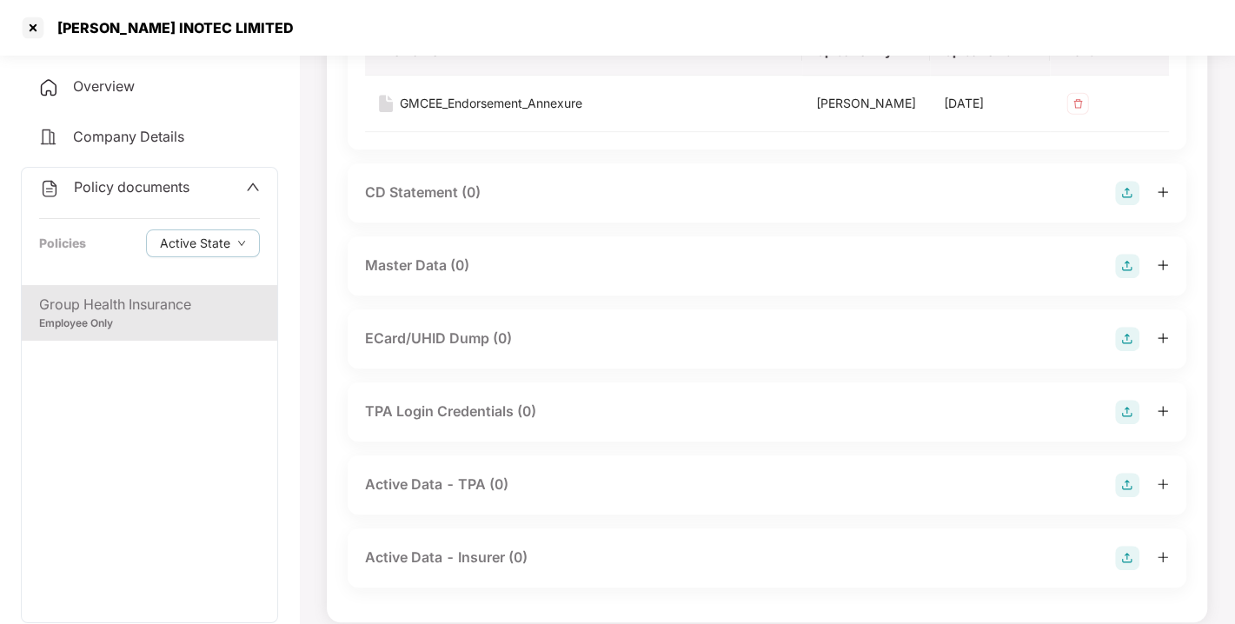
scroll to position [633, 0]
click at [1130, 276] on img at bounding box center [1127, 264] width 24 height 24
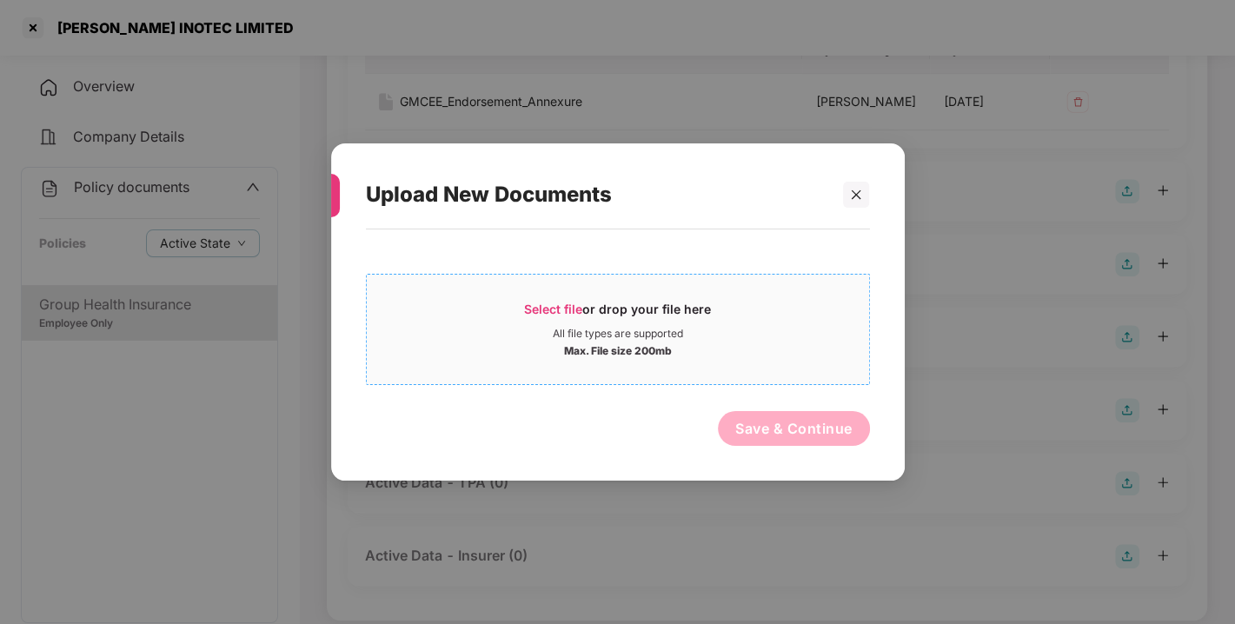
click at [529, 304] on span "Select file" at bounding box center [553, 309] width 58 height 15
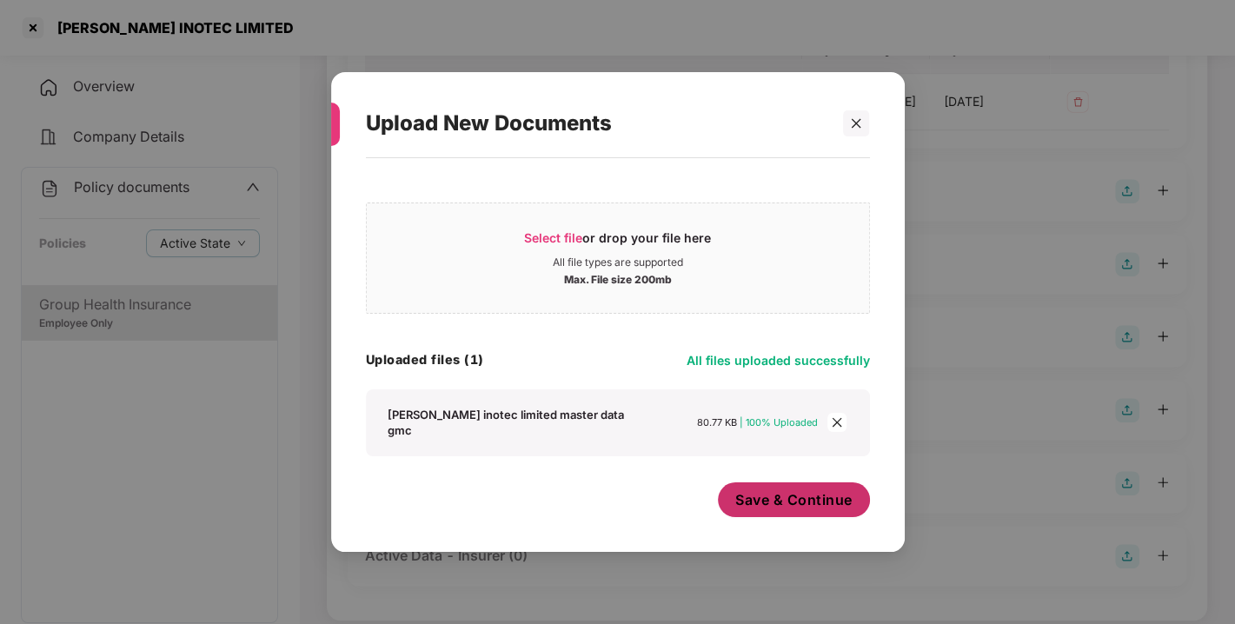
click at [795, 490] on span "Save & Continue" at bounding box center [794, 499] width 117 height 19
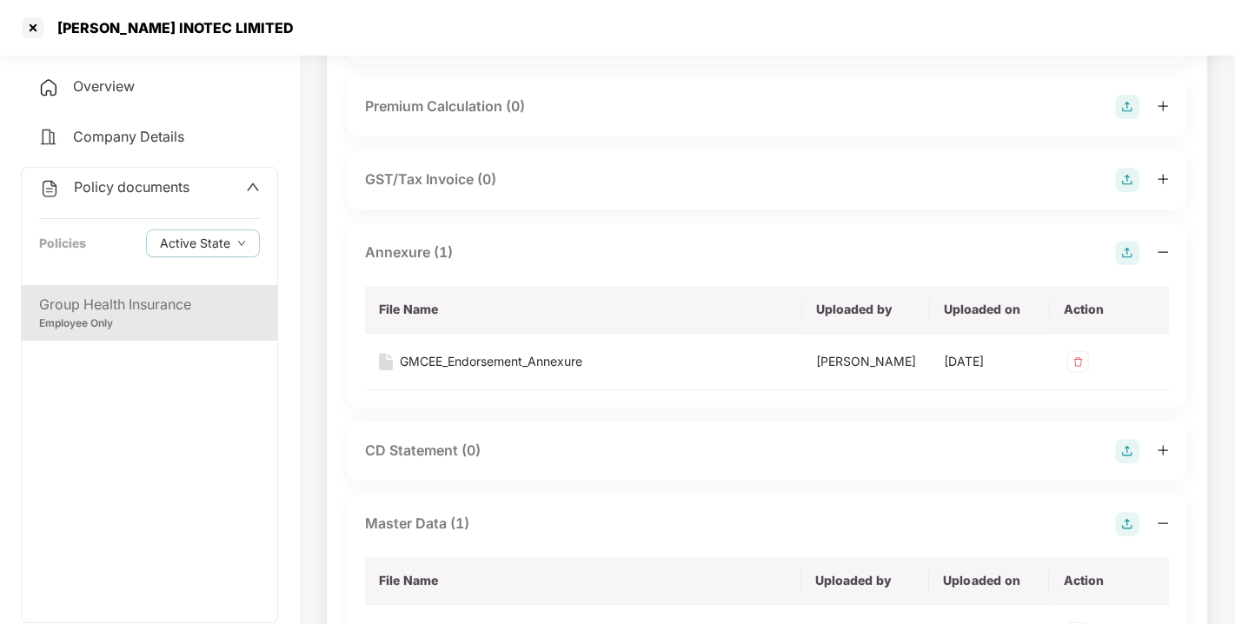
scroll to position [0, 0]
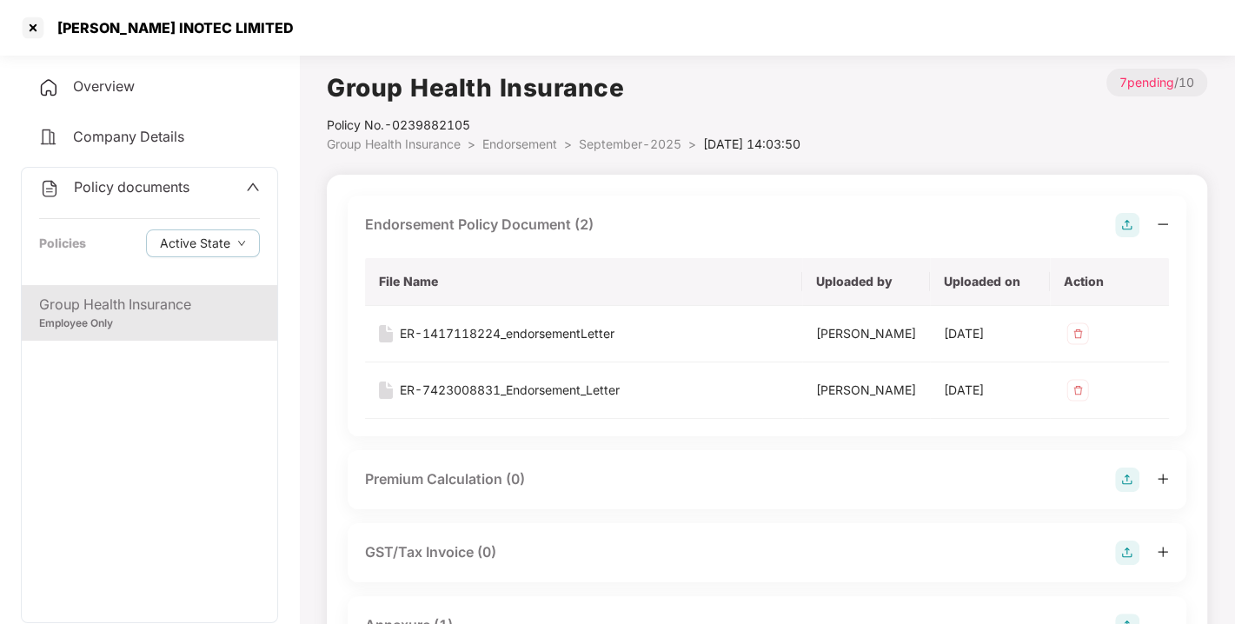
click at [532, 140] on span "Endorsement" at bounding box center [520, 143] width 75 height 15
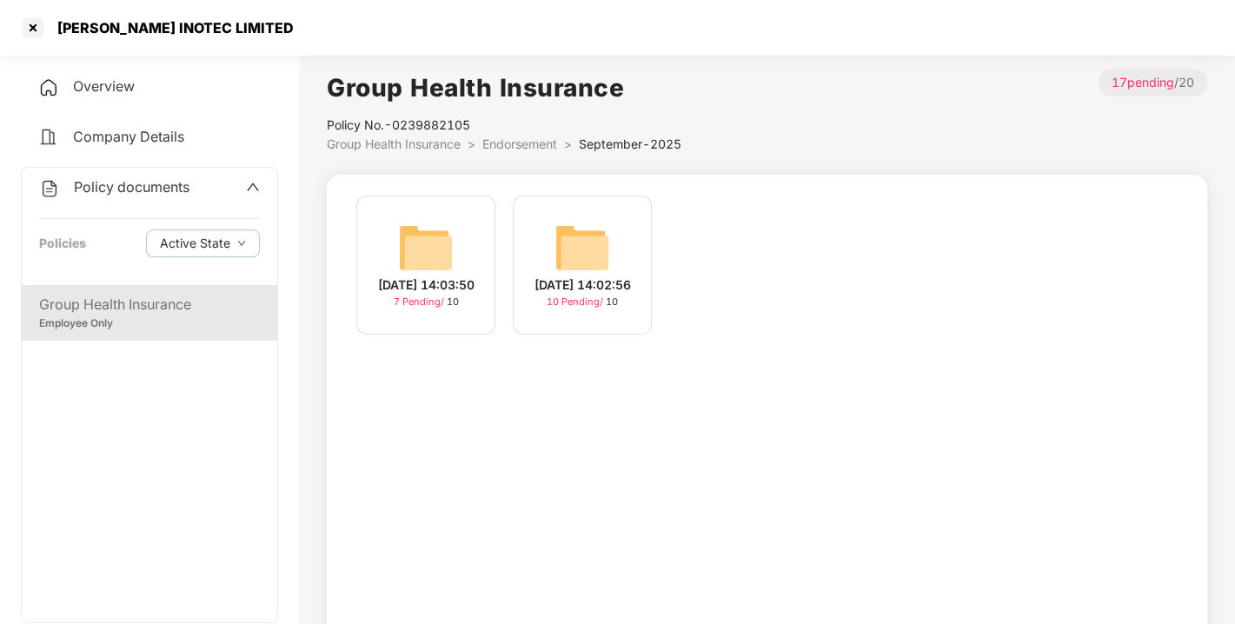
click at [583, 241] on img at bounding box center [583, 248] width 56 height 56
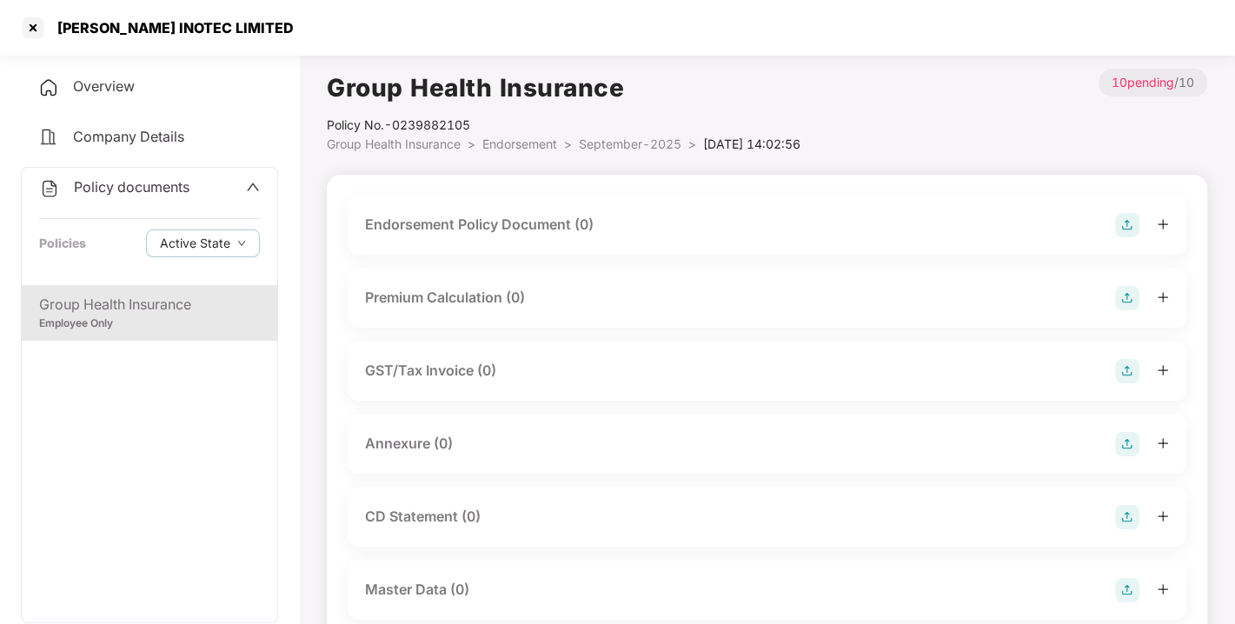
click at [1117, 229] on img at bounding box center [1127, 225] width 24 height 24
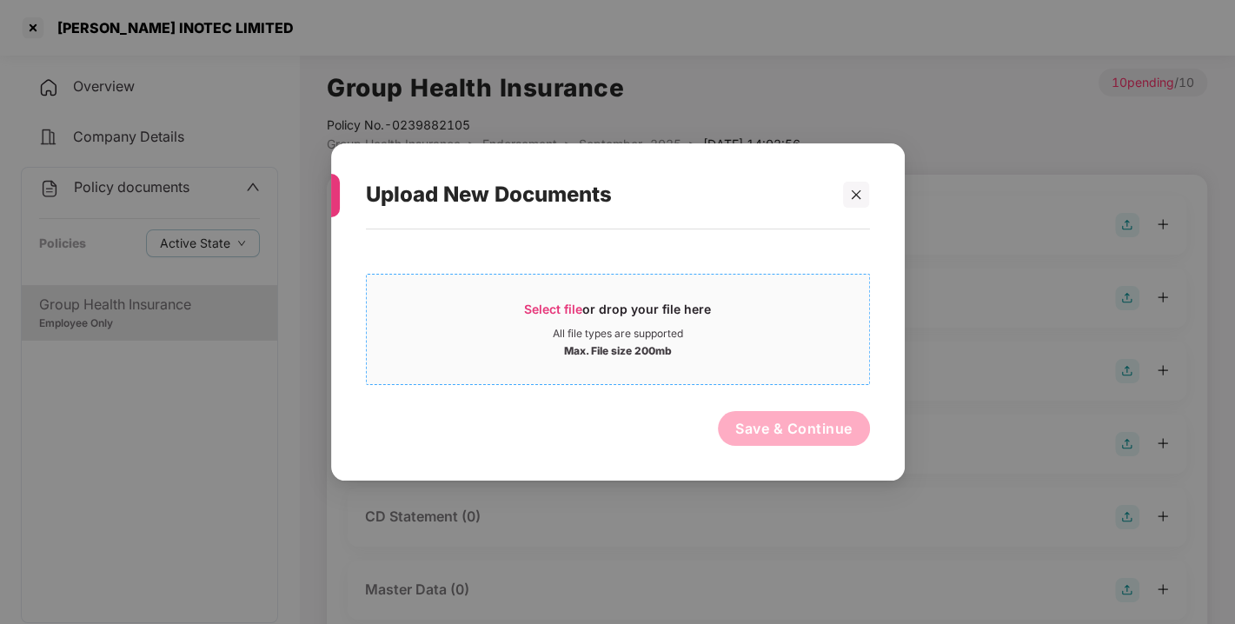
click at [556, 305] on span "Select file" at bounding box center [553, 309] width 58 height 15
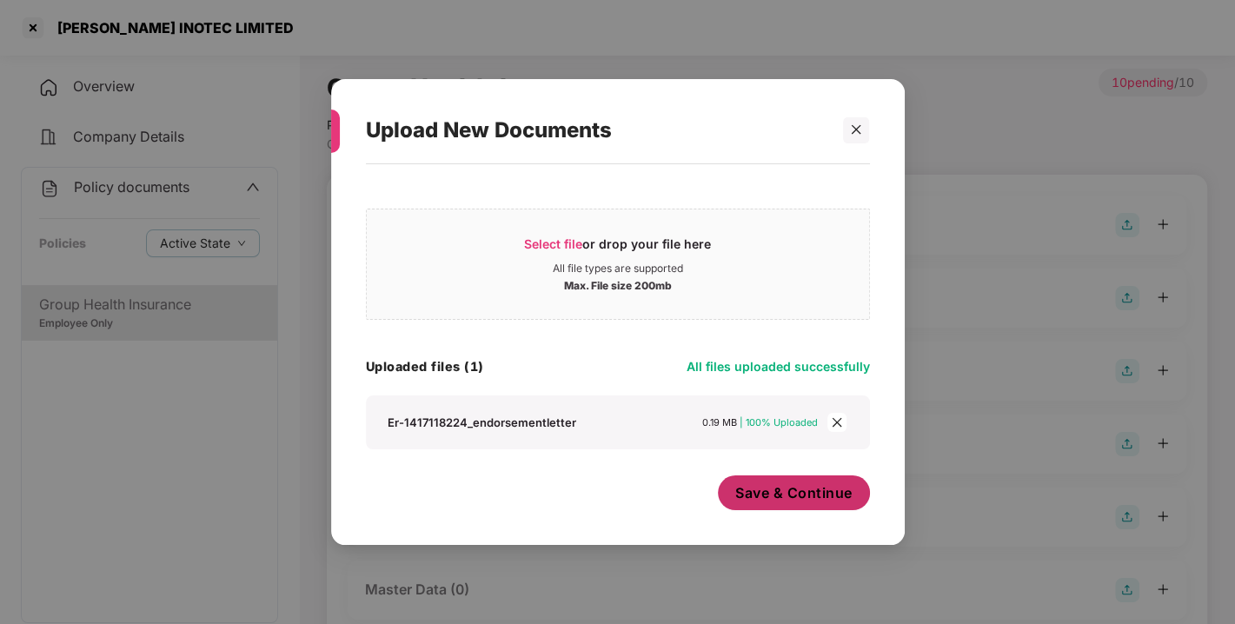
click at [815, 495] on span "Save & Continue" at bounding box center [794, 492] width 117 height 19
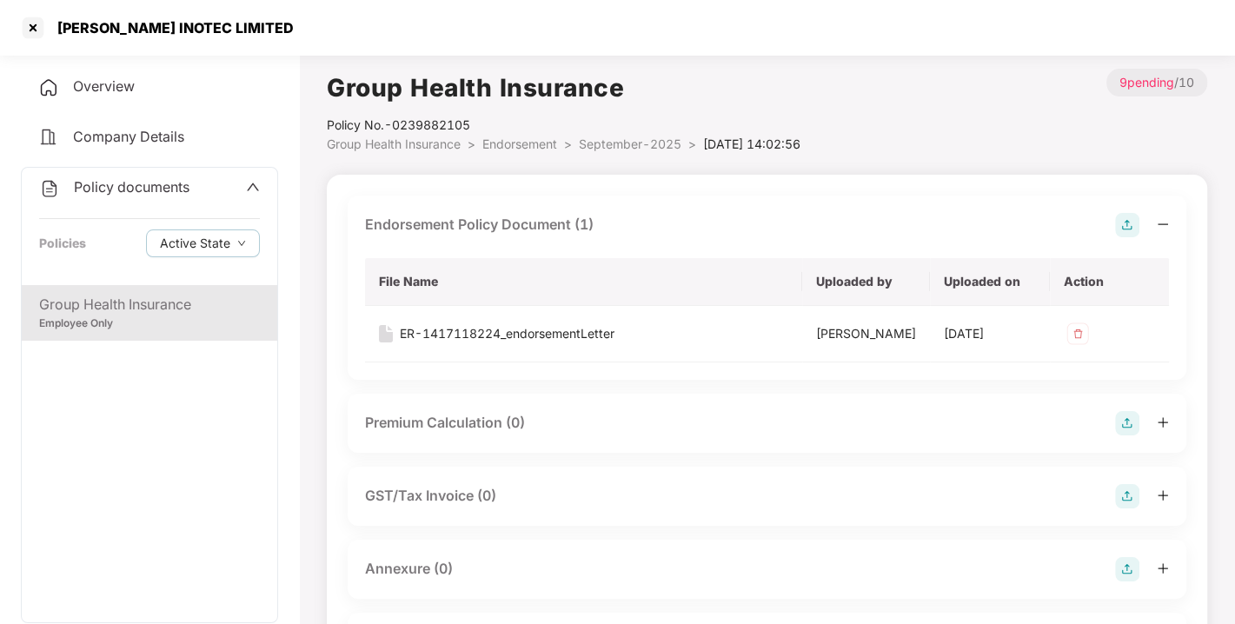
click at [1138, 213] on img at bounding box center [1127, 225] width 24 height 24
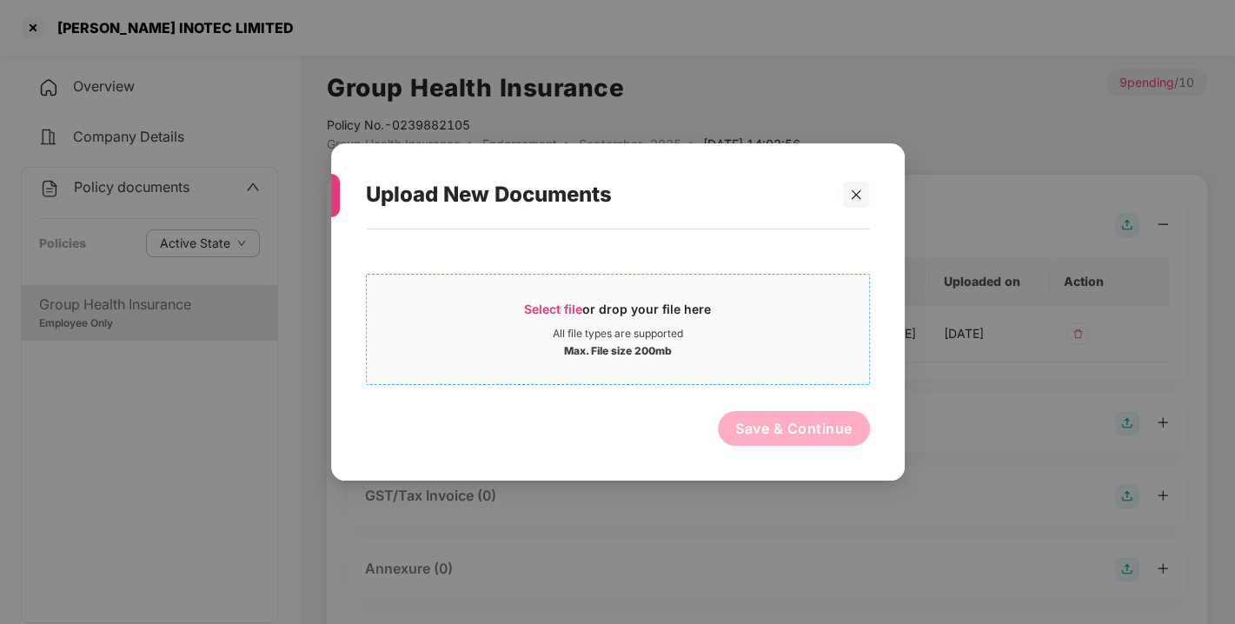
click at [543, 310] on span "Select file" at bounding box center [553, 309] width 58 height 15
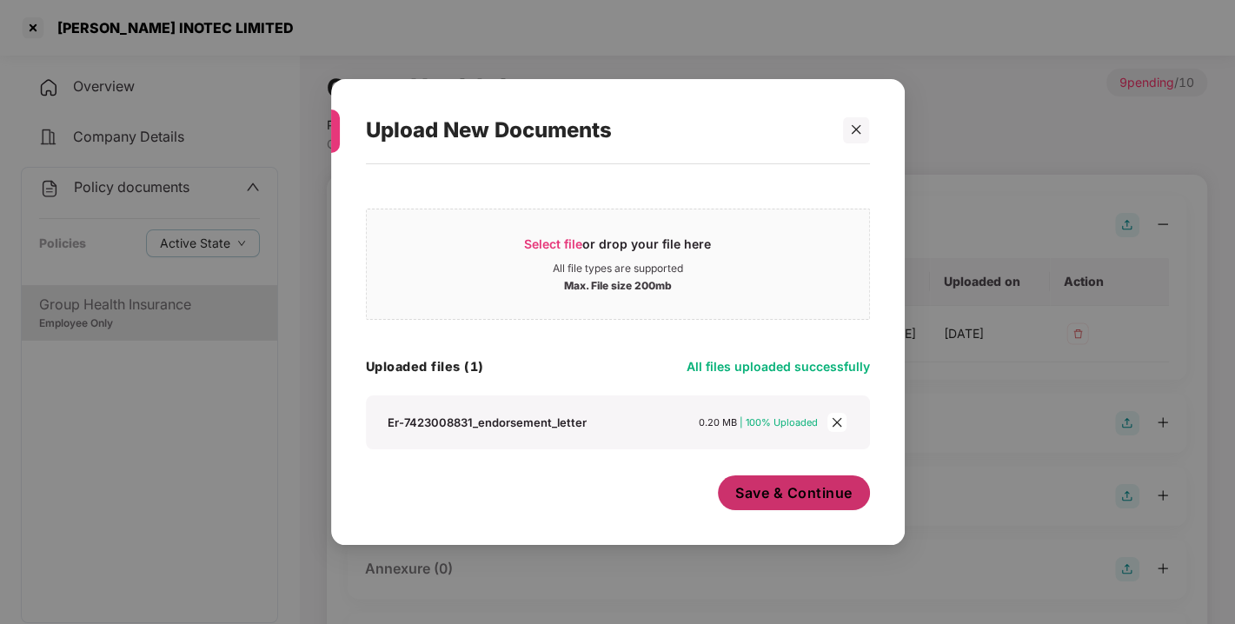
click at [807, 494] on span "Save & Continue" at bounding box center [794, 492] width 117 height 19
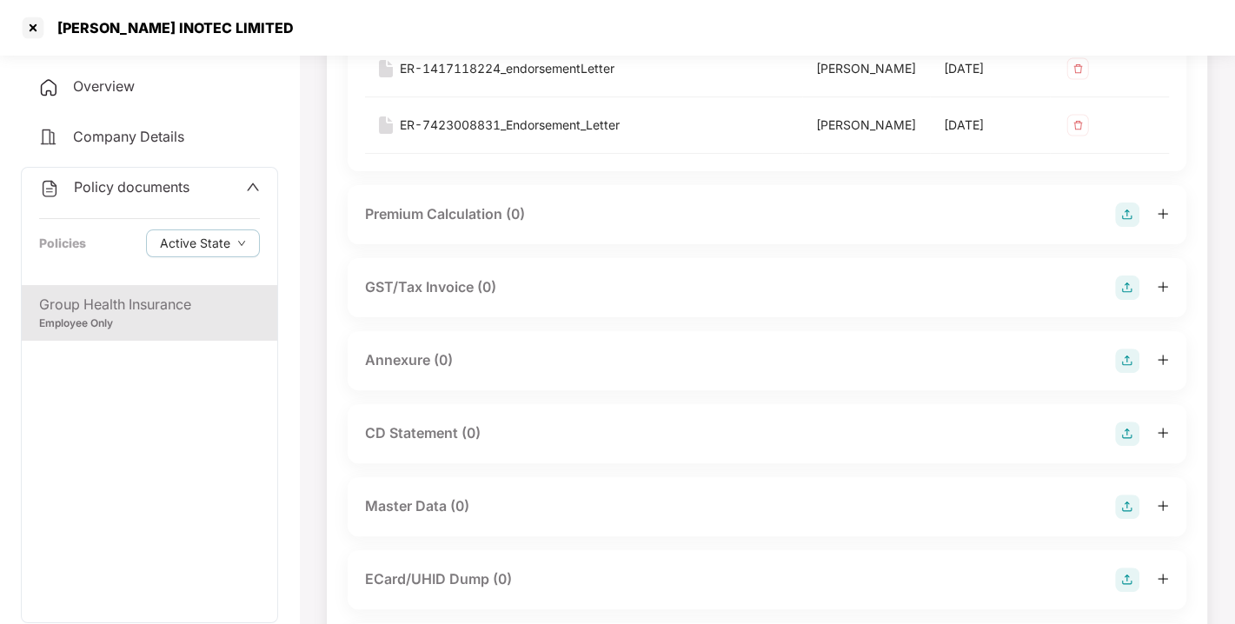
scroll to position [289, 0]
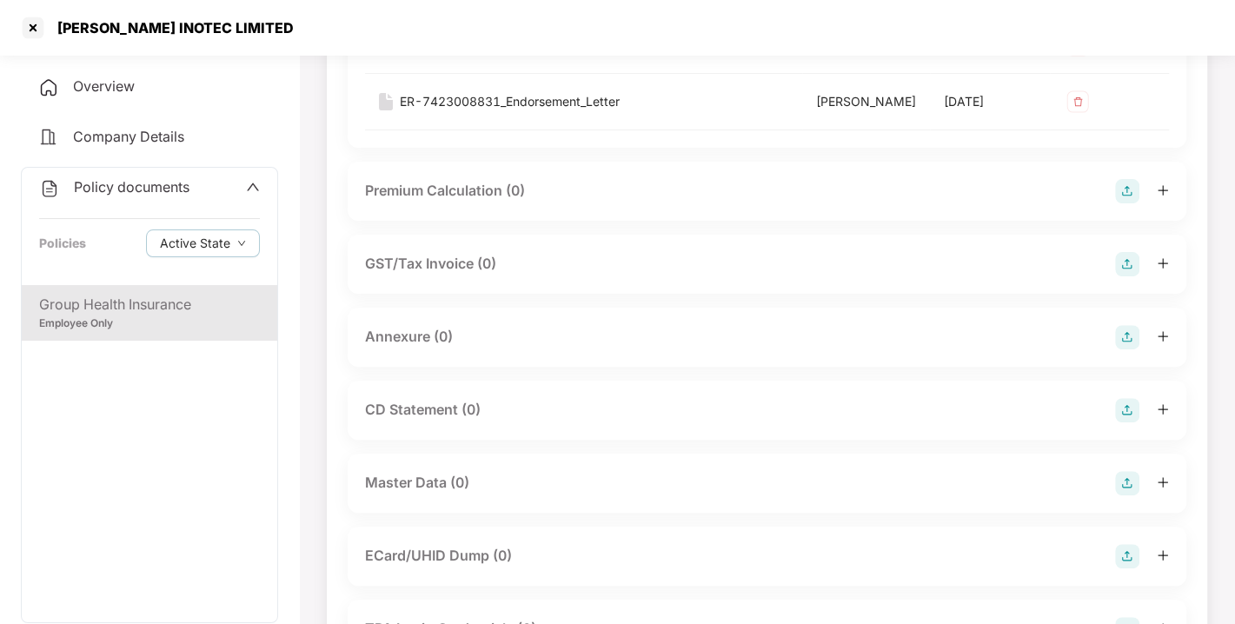
click at [1119, 350] on img at bounding box center [1127, 337] width 24 height 24
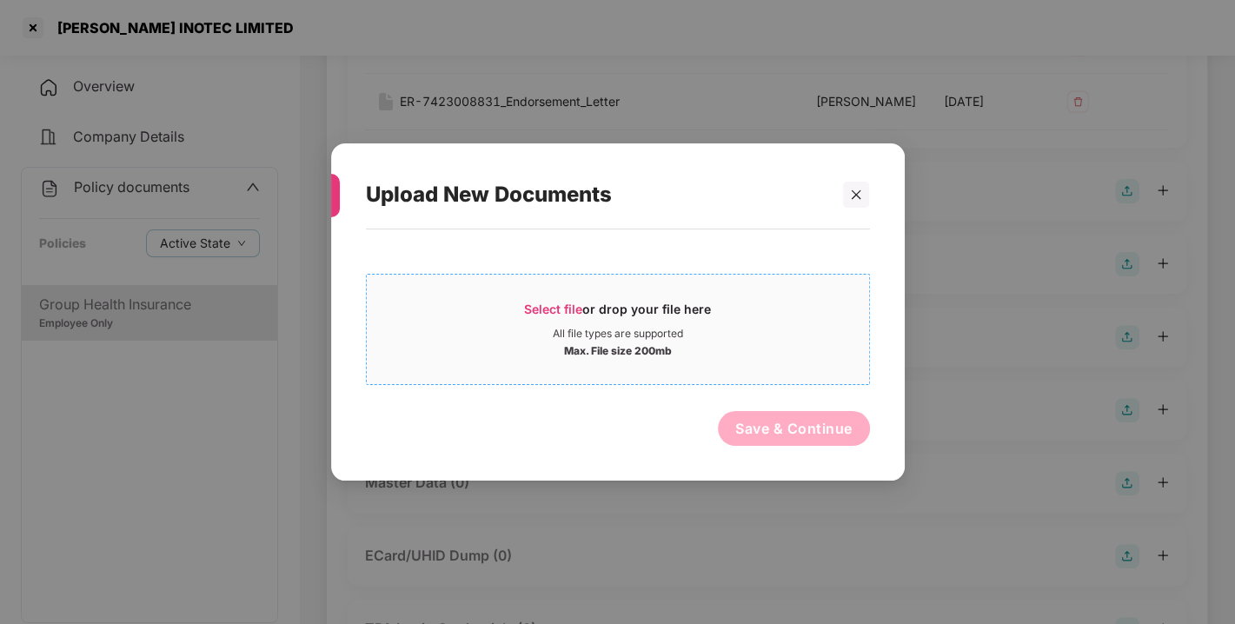
click at [558, 304] on span "Select file" at bounding box center [553, 309] width 58 height 15
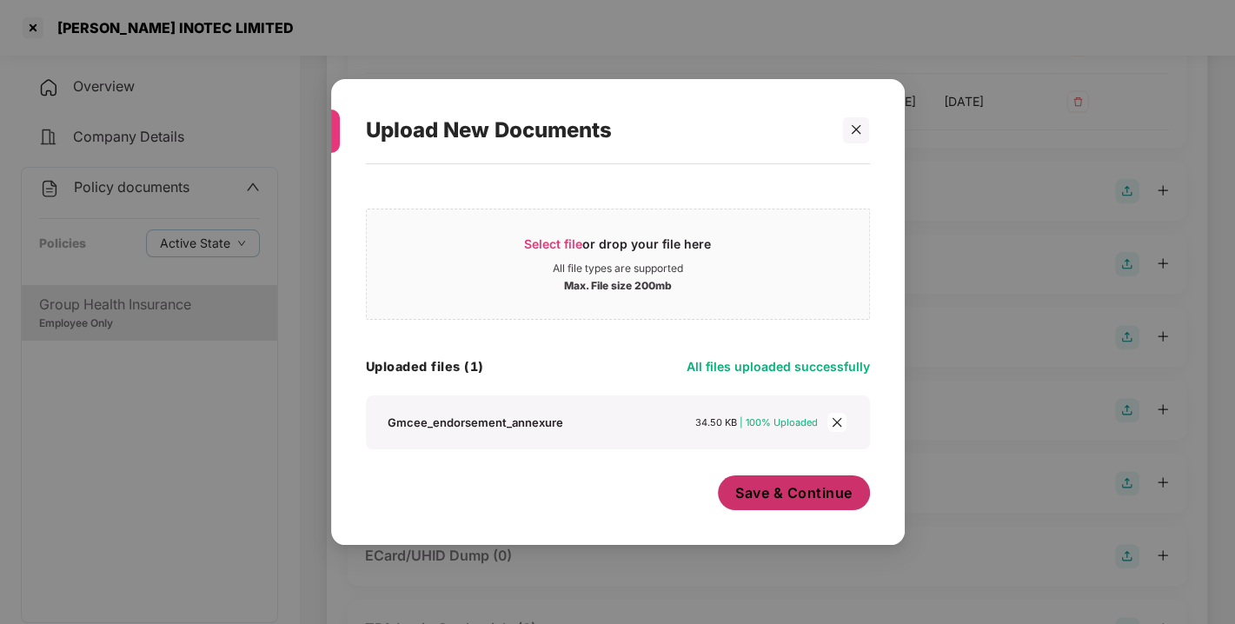
click at [802, 492] on span "Save & Continue" at bounding box center [794, 492] width 117 height 19
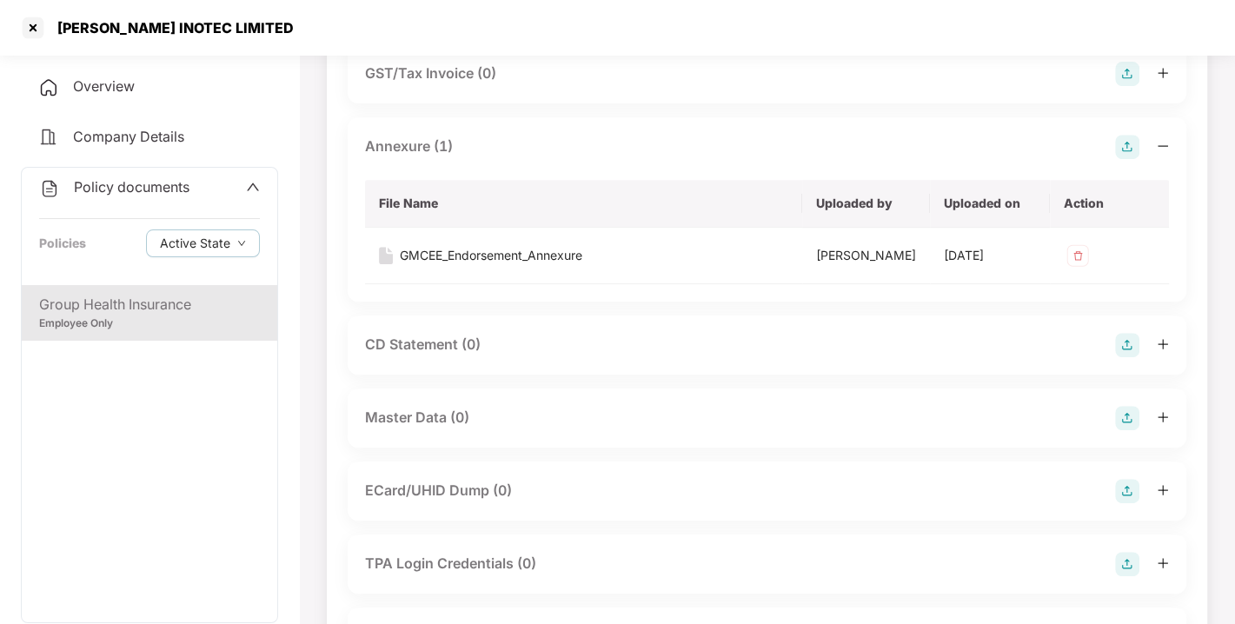
scroll to position [0, 0]
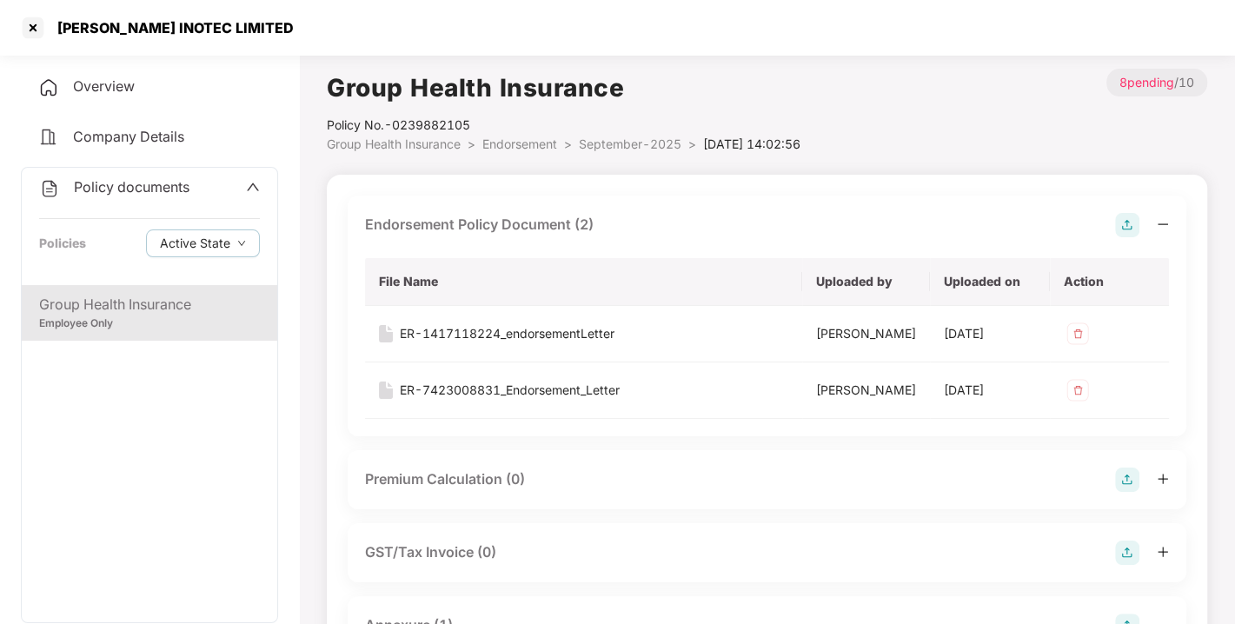
click at [497, 141] on span "Endorsement" at bounding box center [520, 143] width 75 height 15
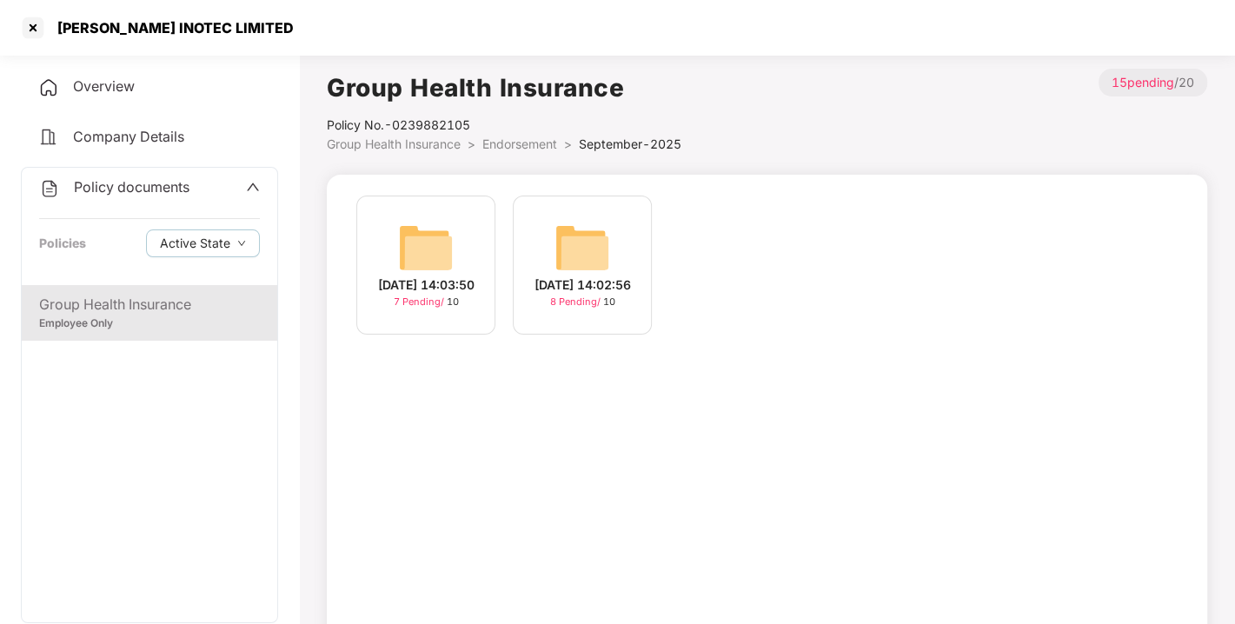
click at [497, 141] on span "Endorsement" at bounding box center [520, 143] width 75 height 15
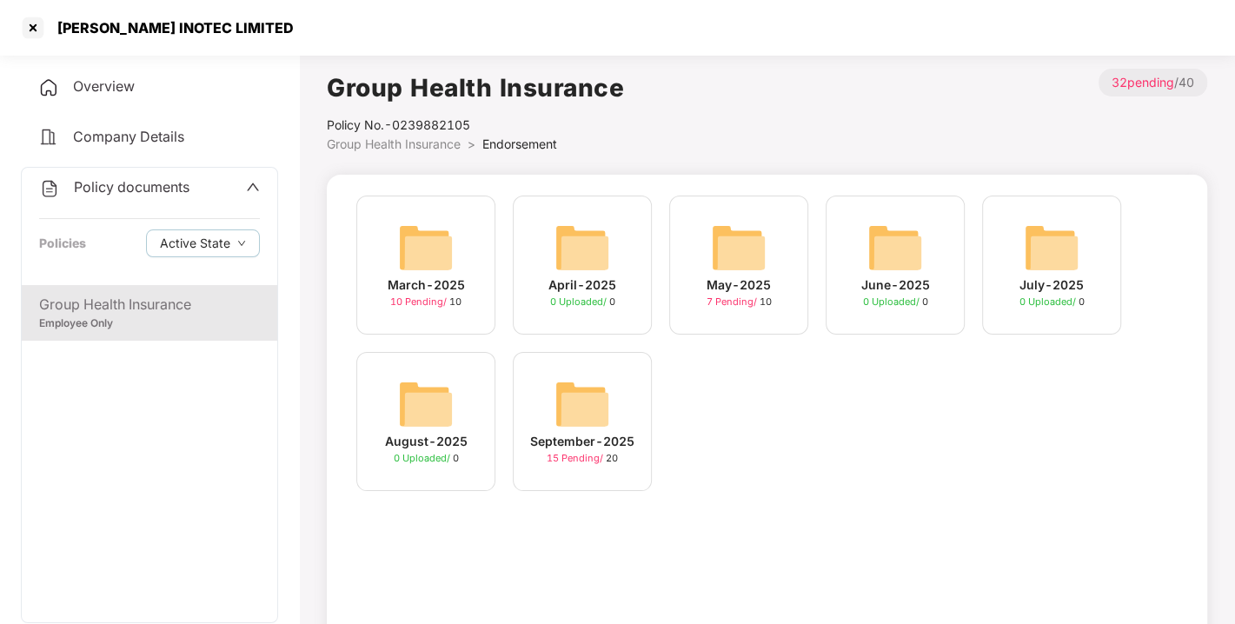
click at [497, 141] on span "Endorsement" at bounding box center [520, 143] width 75 height 15
click at [143, 186] on span "Policy documents" at bounding box center [132, 186] width 116 height 17
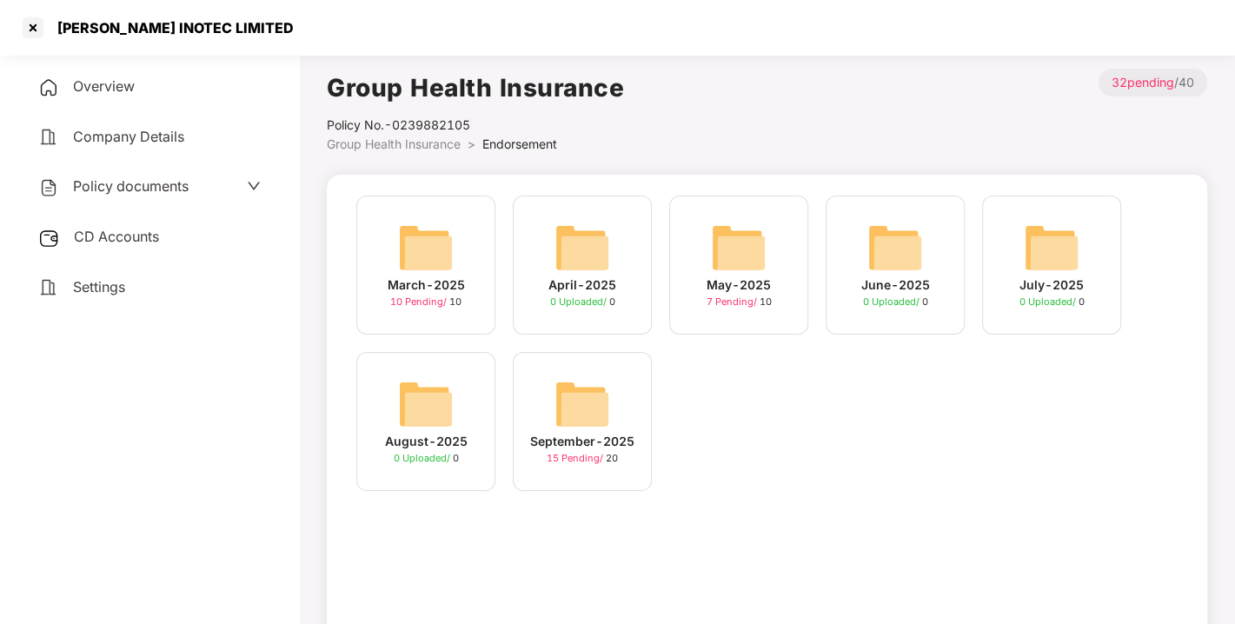
click at [120, 237] on span "CD Accounts" at bounding box center [116, 236] width 85 height 17
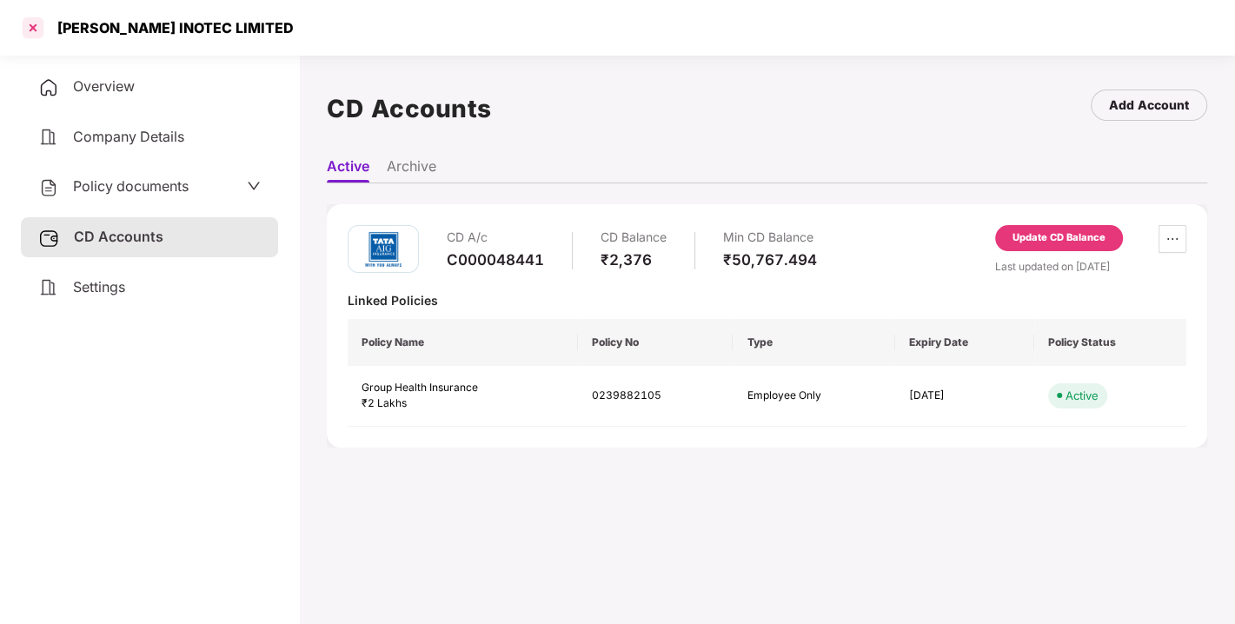
click at [23, 28] on div at bounding box center [33, 28] width 28 height 28
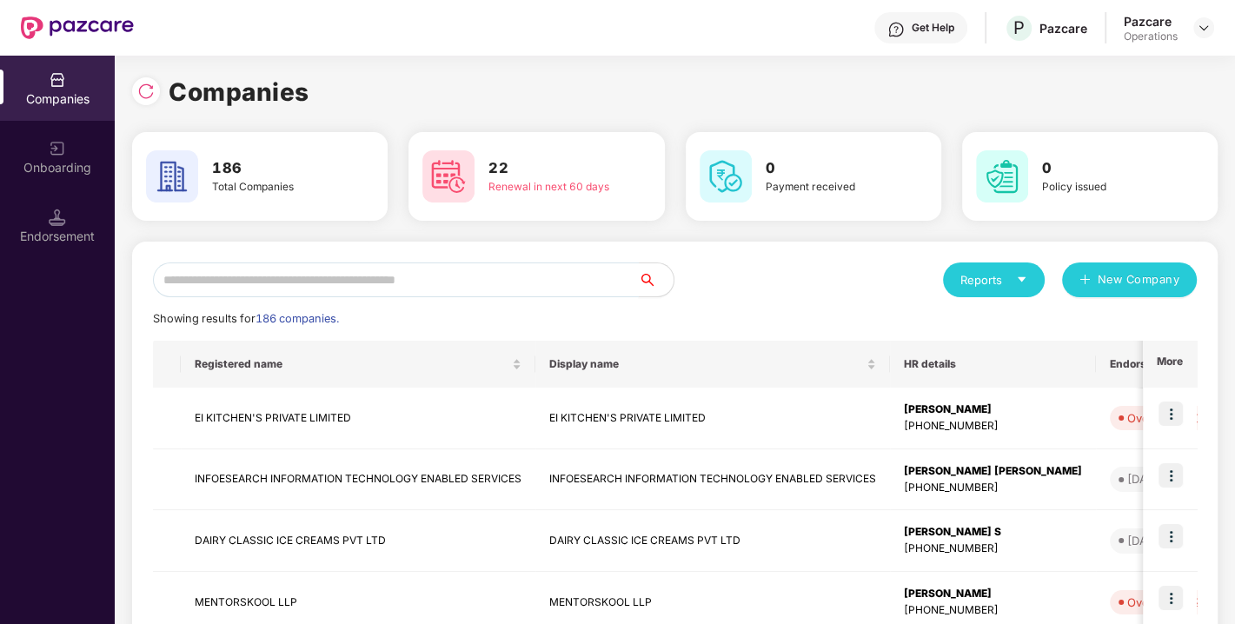
click at [283, 283] on input "text" at bounding box center [396, 280] width 486 height 35
paste input "**********"
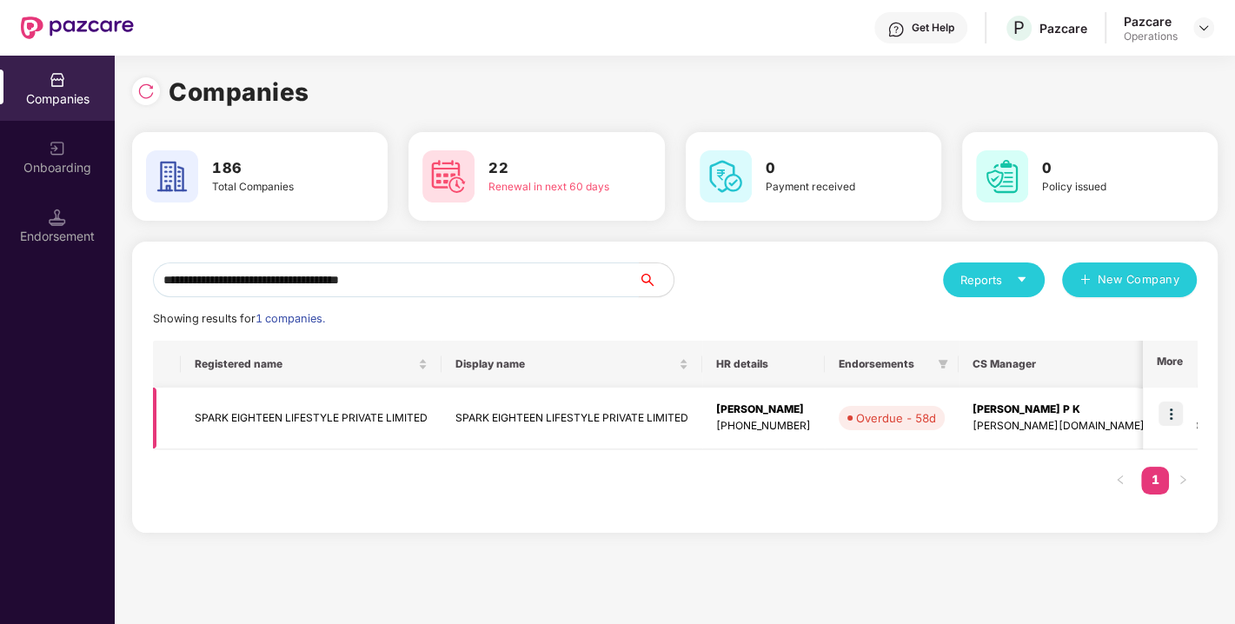
type input "**********"
click at [1175, 402] on img at bounding box center [1171, 414] width 24 height 24
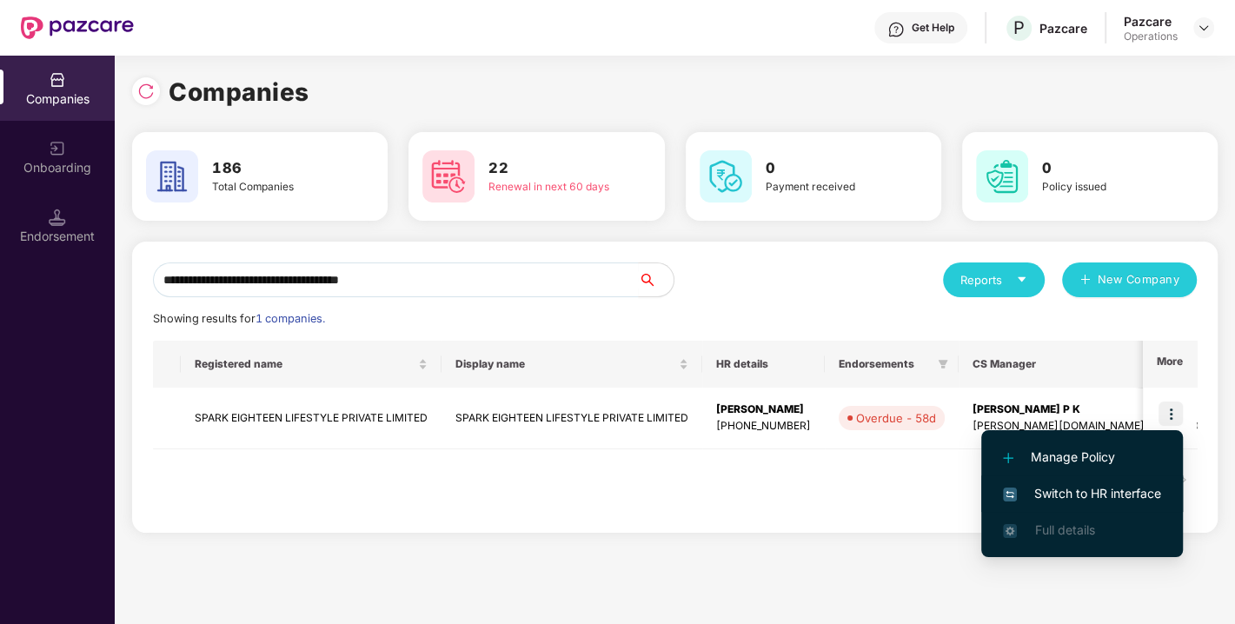
click at [1095, 496] on span "Switch to HR interface" at bounding box center [1082, 493] width 158 height 19
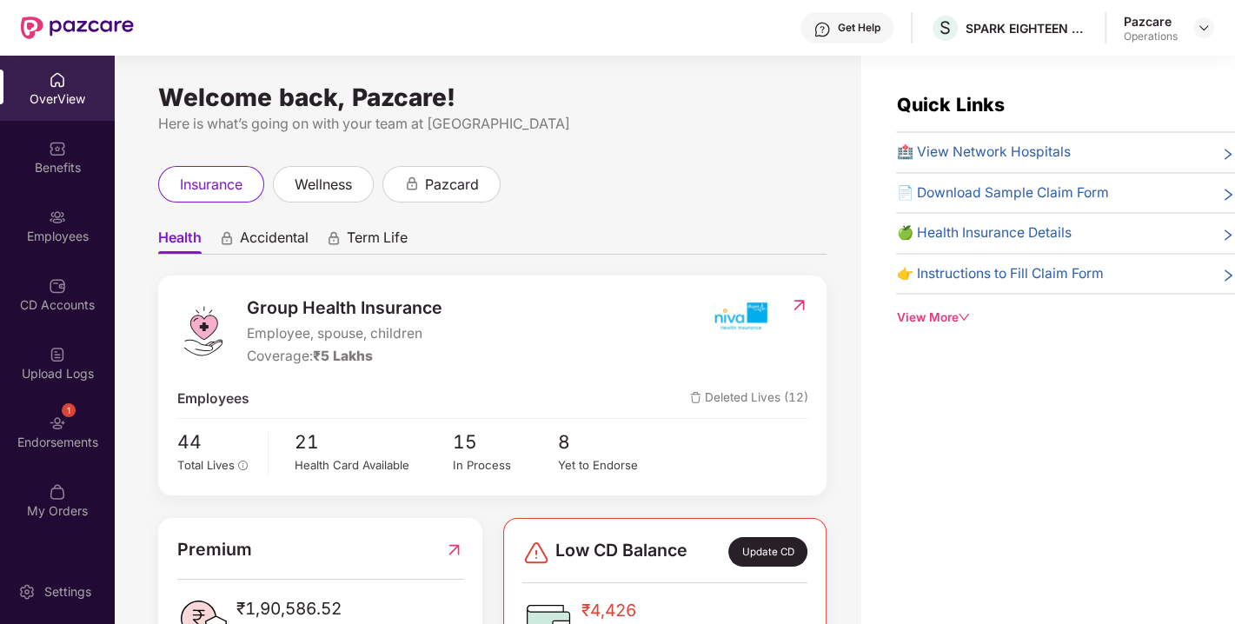
click at [92, 421] on div "1 Endorsements" at bounding box center [57, 431] width 115 height 65
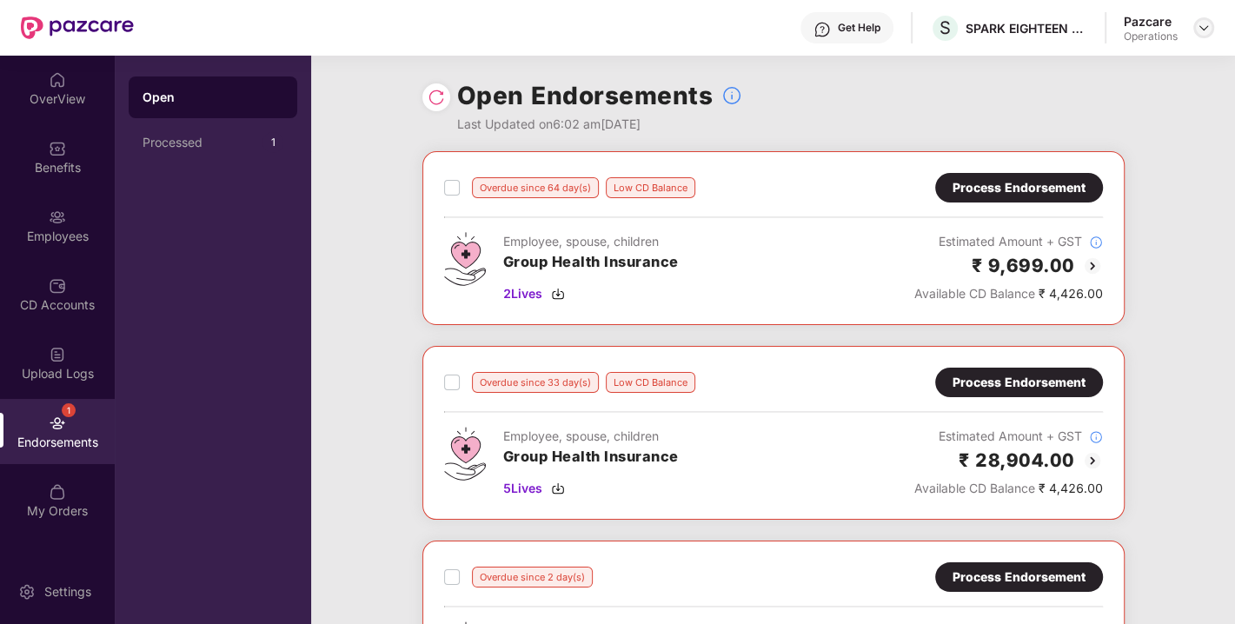
click at [1201, 27] on img at bounding box center [1204, 28] width 14 height 14
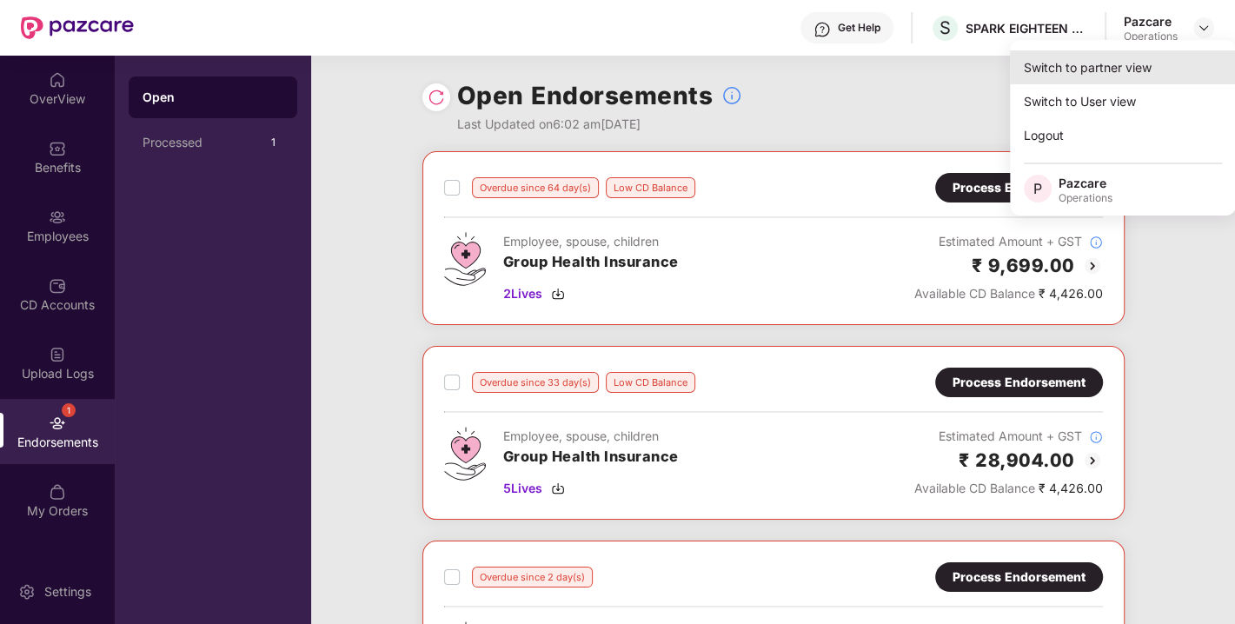
click at [1113, 80] on div "Switch to partner view" at bounding box center [1123, 67] width 226 height 34
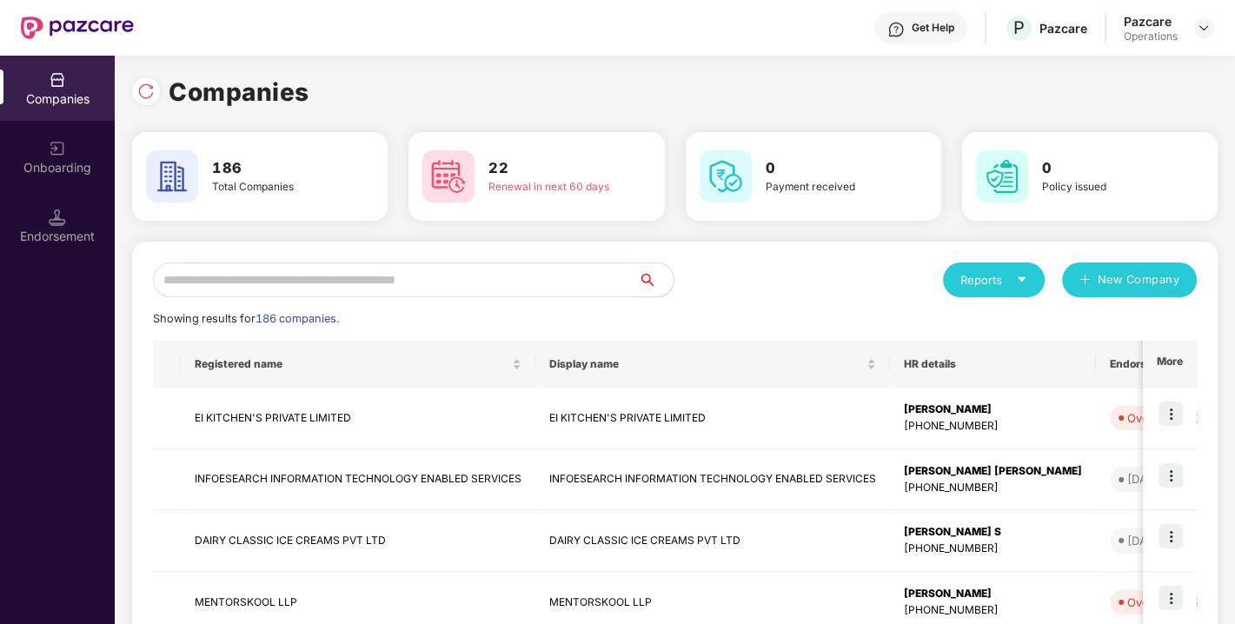
click at [416, 295] on input "text" at bounding box center [396, 280] width 486 height 35
paste input "**********"
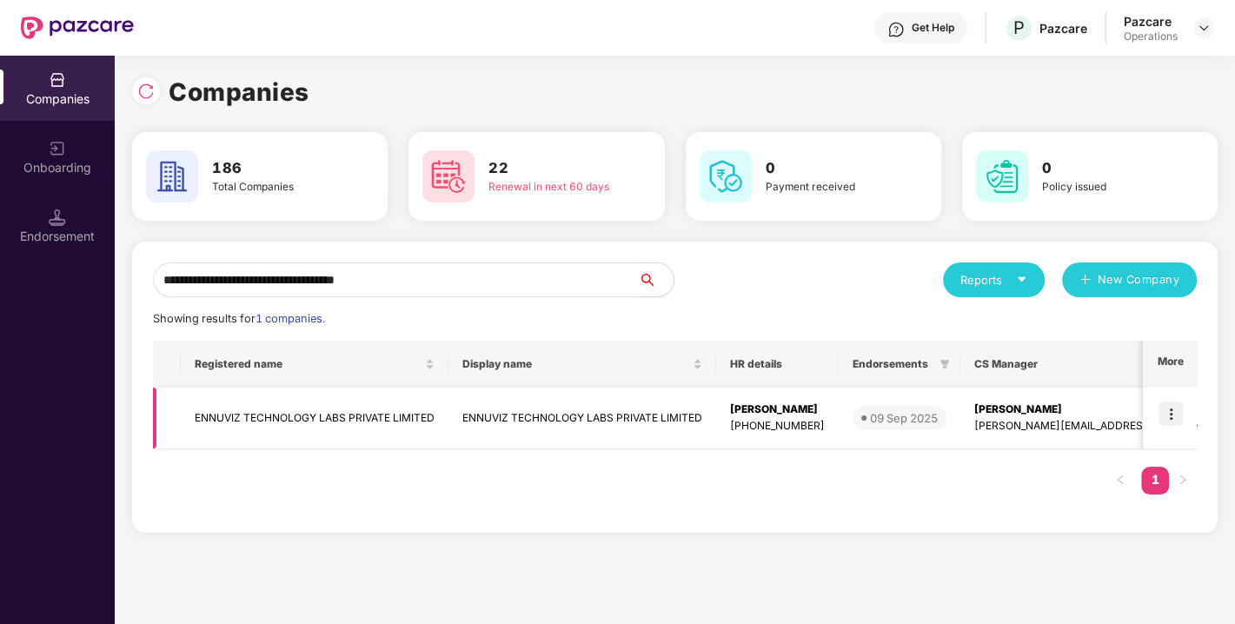
type input "**********"
click at [1168, 409] on img at bounding box center [1171, 414] width 24 height 24
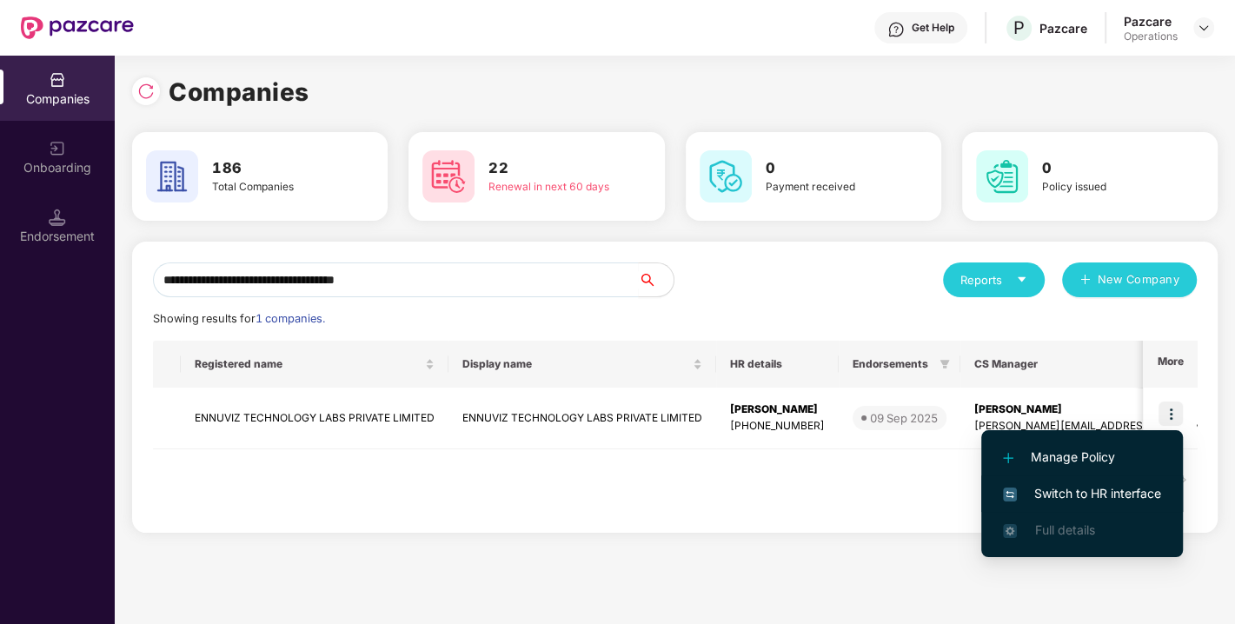
click at [1075, 500] on span "Switch to HR interface" at bounding box center [1082, 493] width 158 height 19
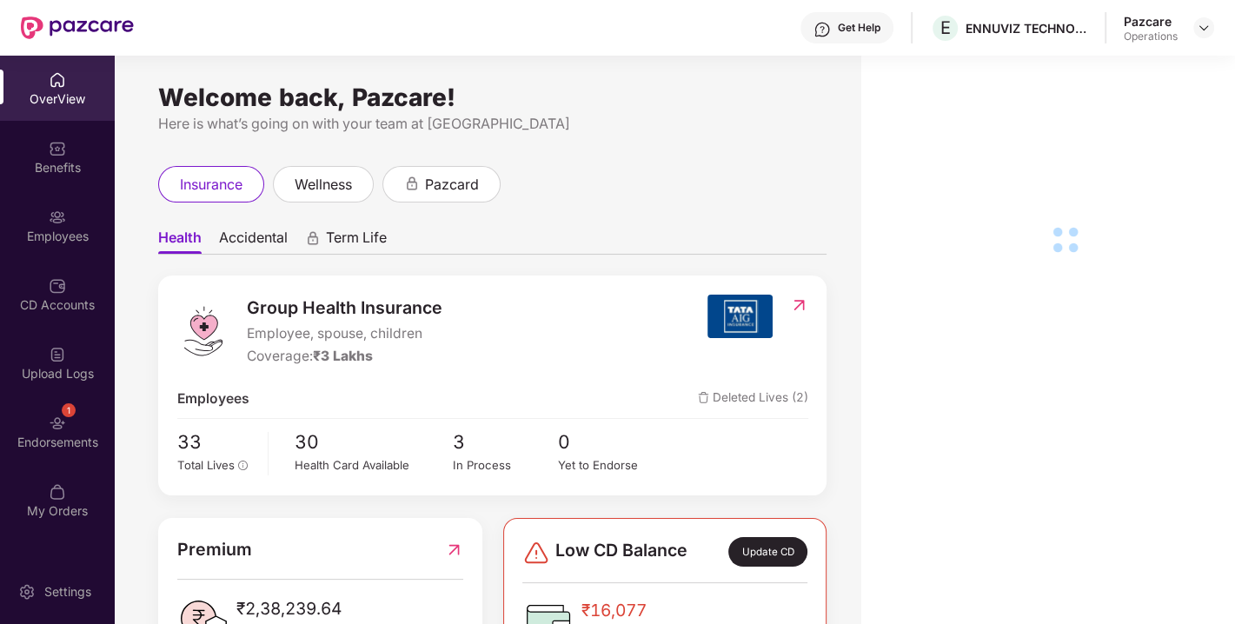
click at [57, 422] on img at bounding box center [57, 423] width 17 height 17
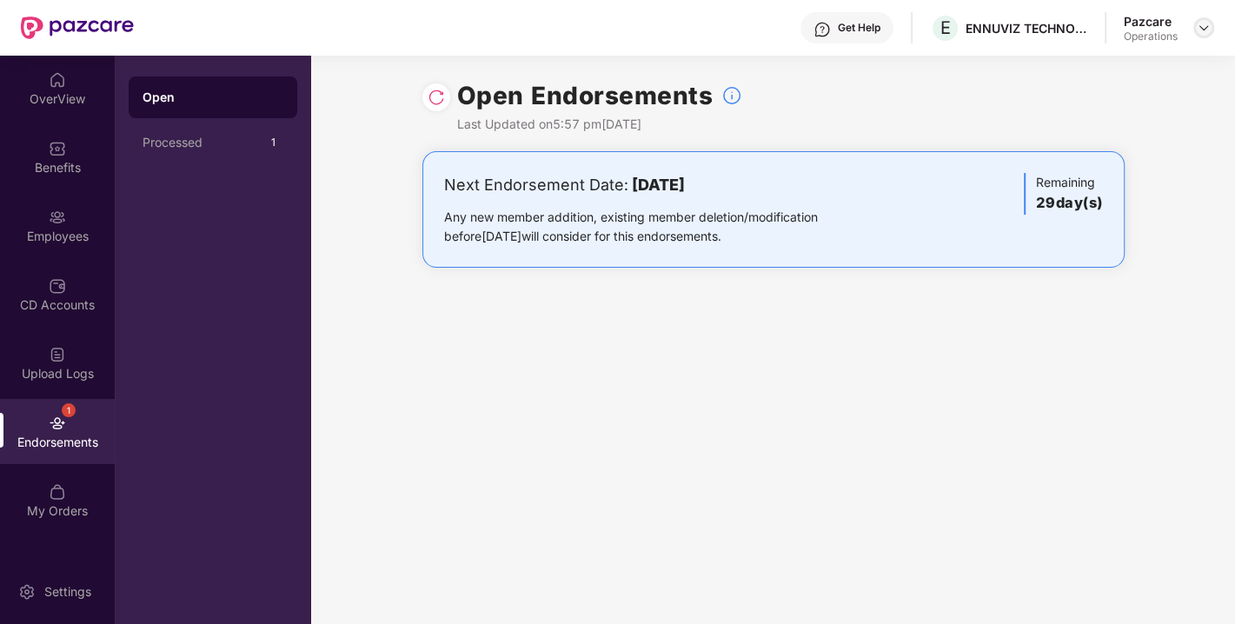
click at [1204, 26] on img at bounding box center [1204, 28] width 14 height 14
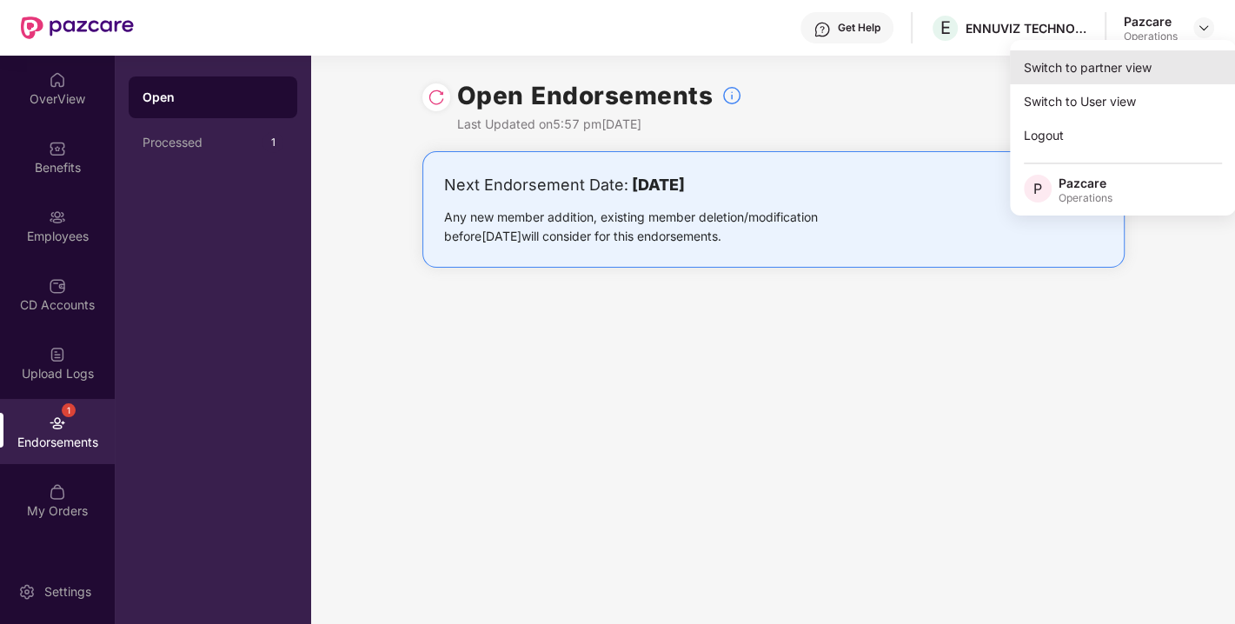
click at [1117, 55] on div "Switch to partner view" at bounding box center [1123, 67] width 226 height 34
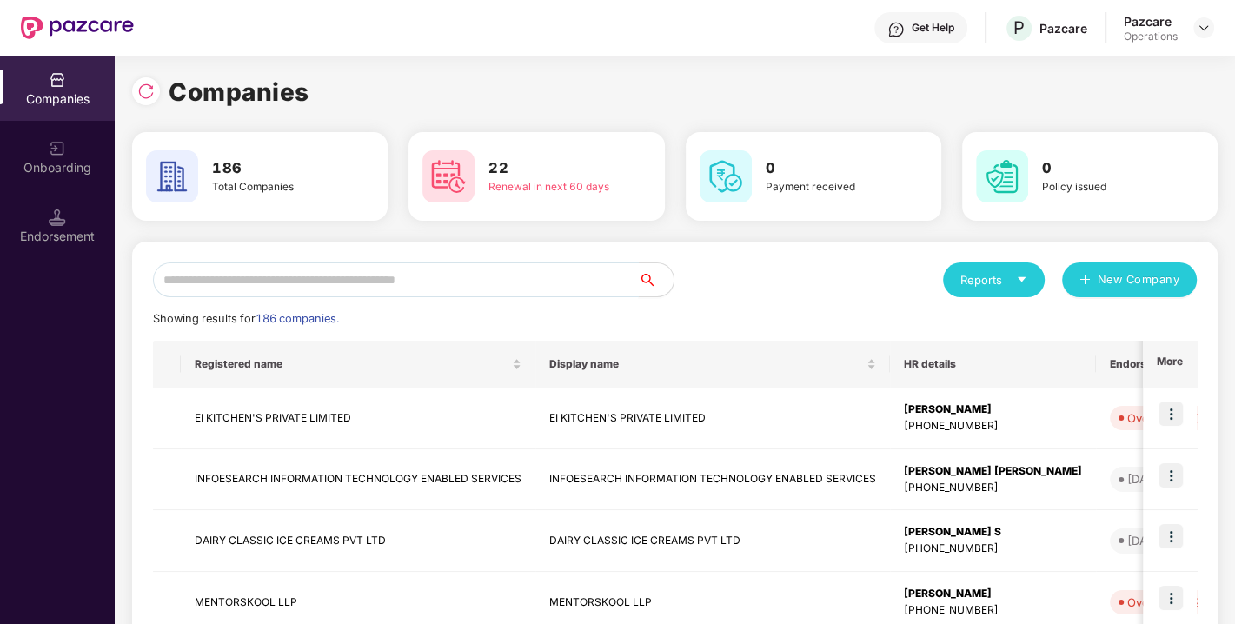
click at [516, 283] on input "text" at bounding box center [396, 280] width 486 height 35
paste input "**********"
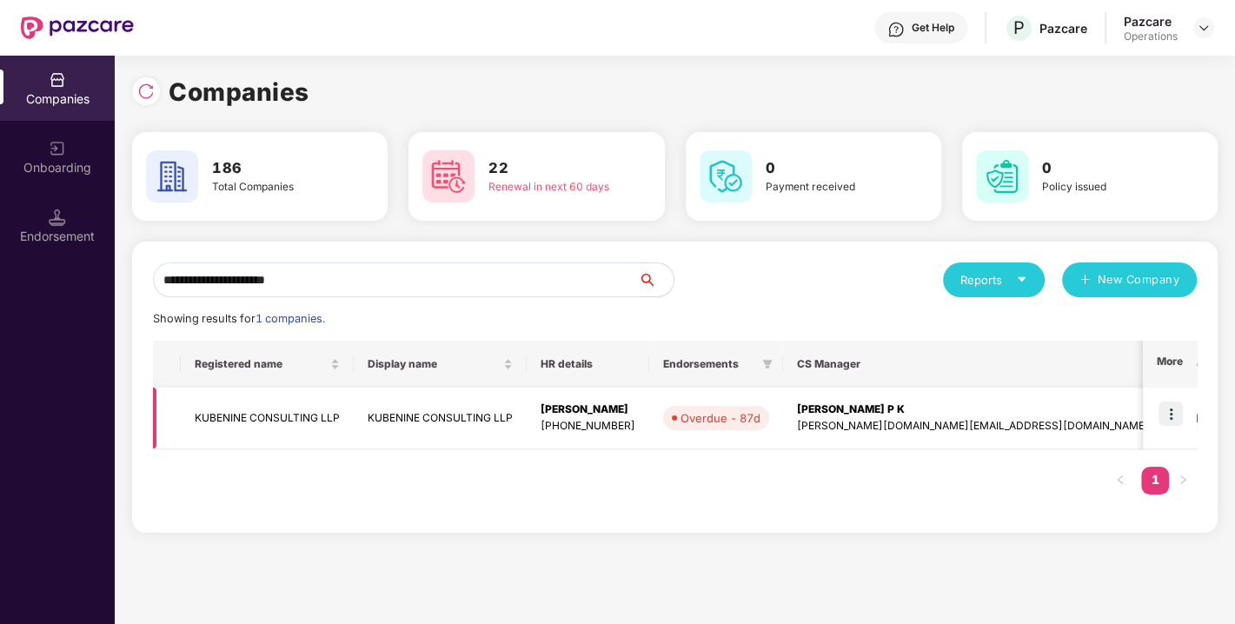
type input "**********"
click at [1175, 414] on img at bounding box center [1171, 414] width 24 height 24
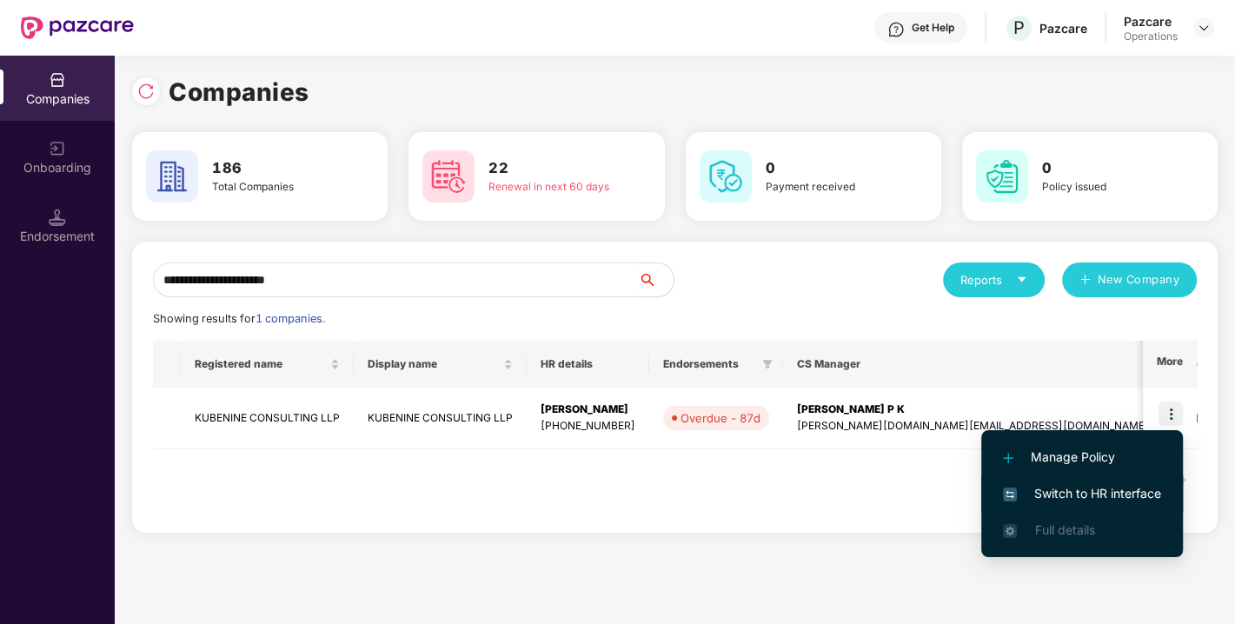
click at [1087, 494] on span "Switch to HR interface" at bounding box center [1082, 493] width 158 height 19
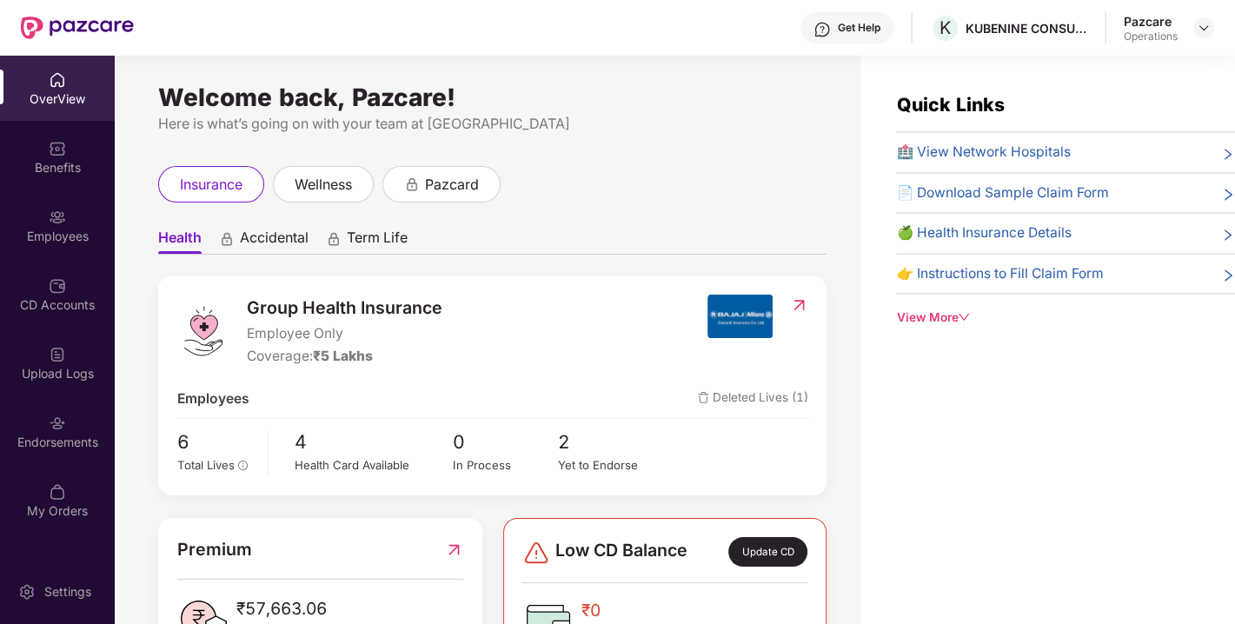
click at [62, 429] on img at bounding box center [57, 423] width 17 height 17
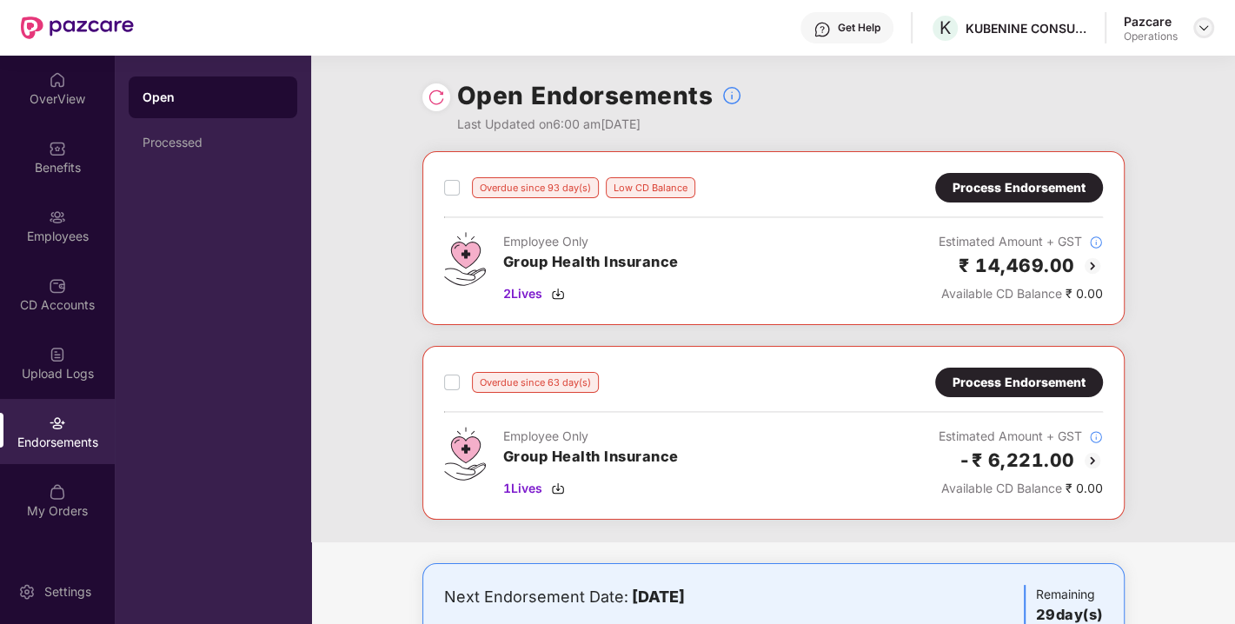
click at [1205, 27] on img at bounding box center [1204, 28] width 14 height 14
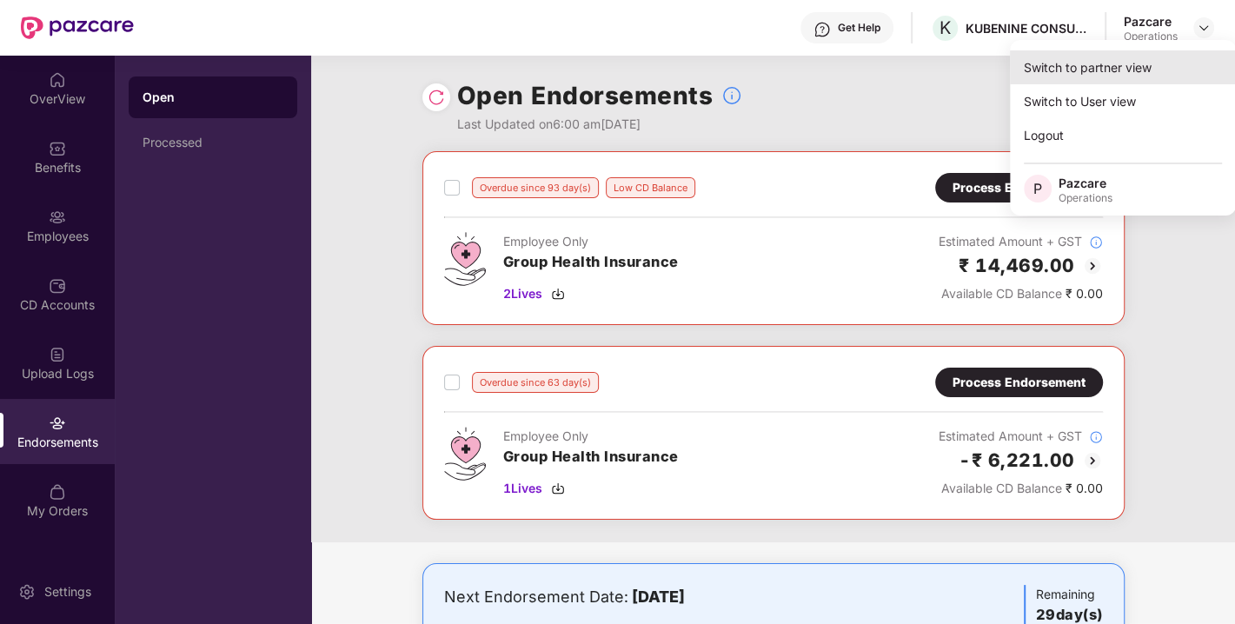
click at [1118, 74] on div "Switch to partner view" at bounding box center [1123, 67] width 226 height 34
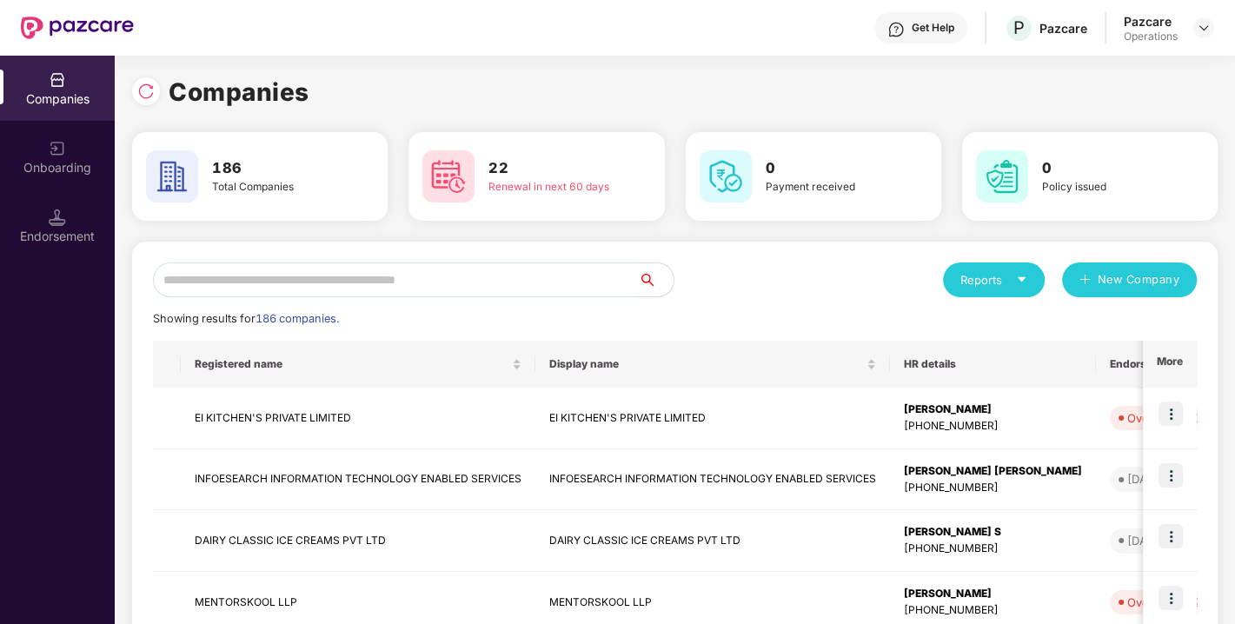
click at [480, 288] on input "text" at bounding box center [396, 280] width 486 height 35
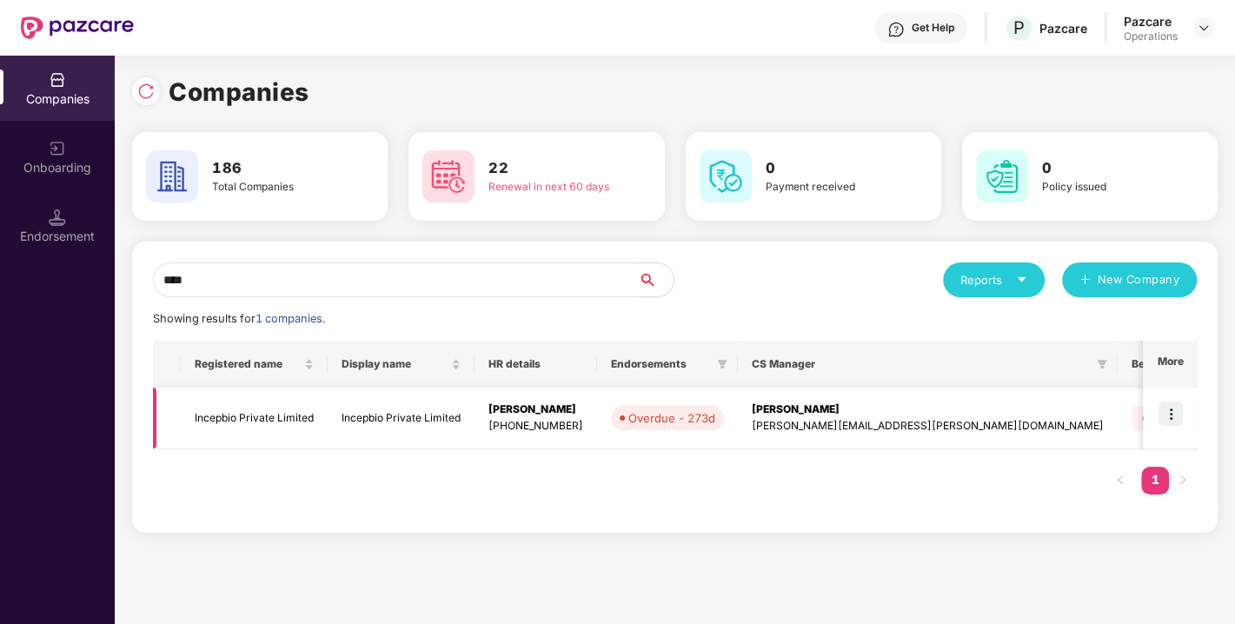
type input "****"
click at [1169, 414] on img at bounding box center [1171, 414] width 24 height 24
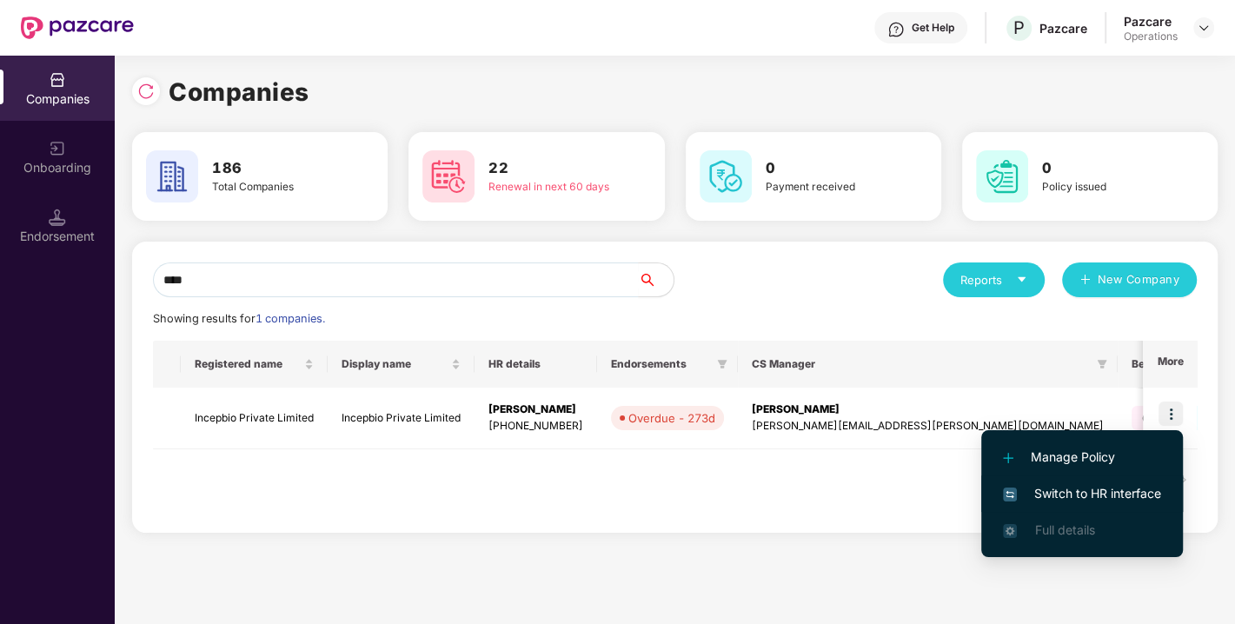
click at [1084, 493] on span "Switch to HR interface" at bounding box center [1082, 493] width 158 height 19
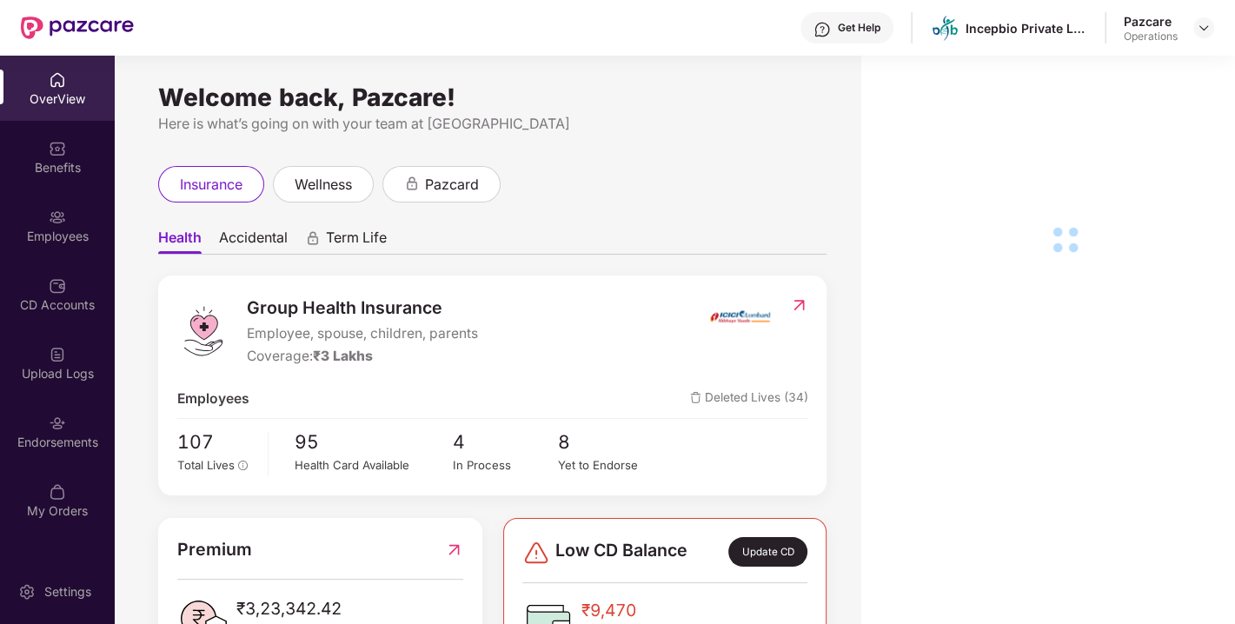
click at [46, 434] on div "Endorsements" at bounding box center [57, 442] width 115 height 17
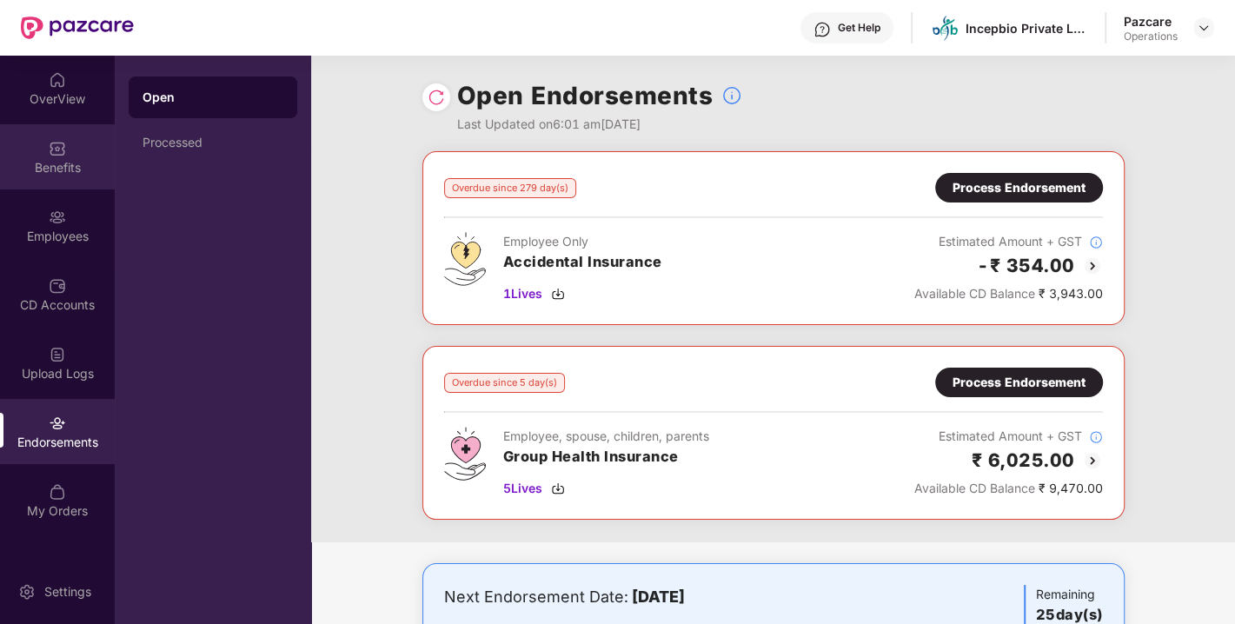
click at [43, 174] on div "Benefits" at bounding box center [57, 167] width 115 height 17
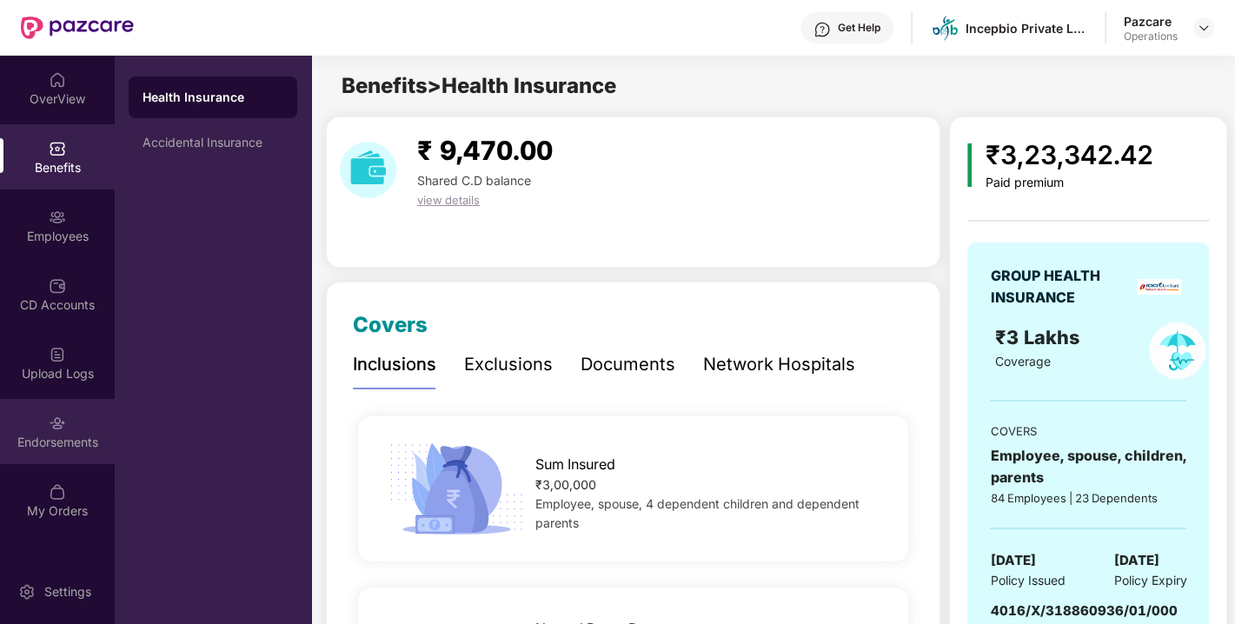
click at [68, 448] on div "Endorsements" at bounding box center [57, 442] width 115 height 17
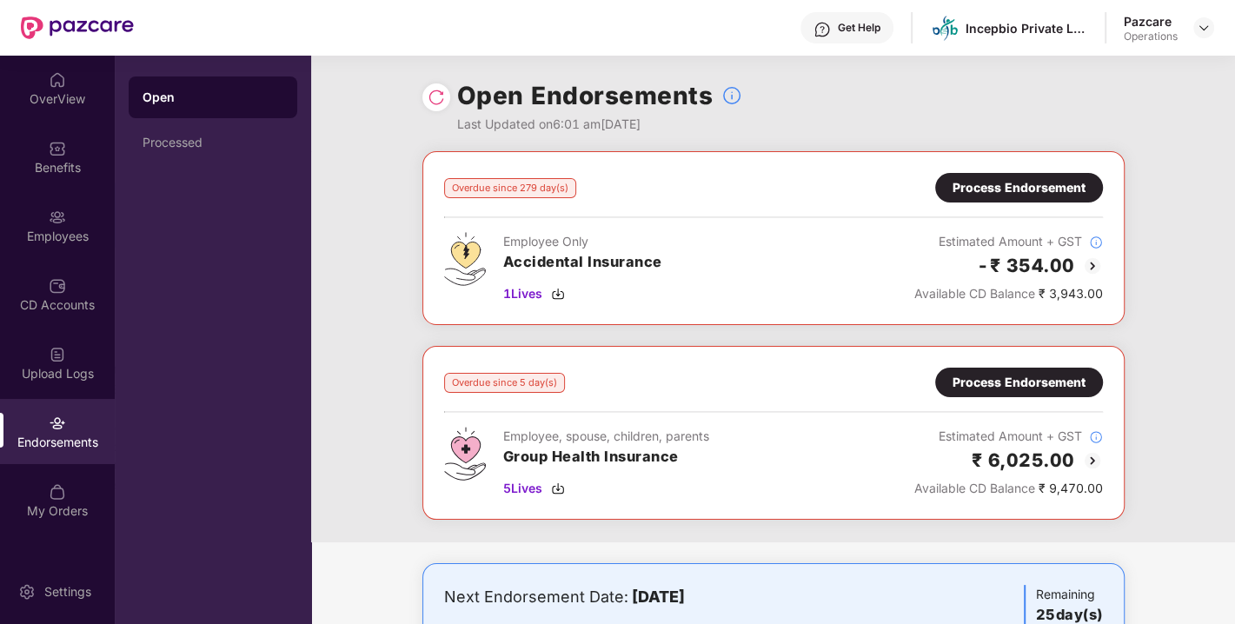
click at [1001, 373] on div "Process Endorsement" at bounding box center [1019, 382] width 133 height 19
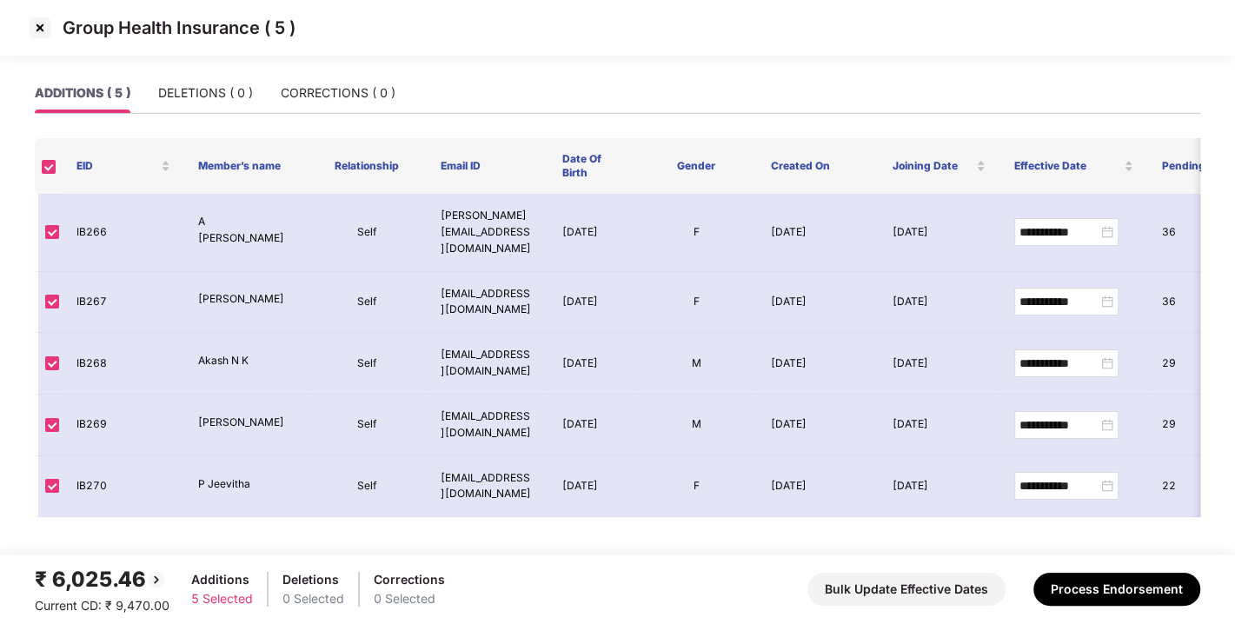
click at [37, 32] on img at bounding box center [40, 28] width 28 height 28
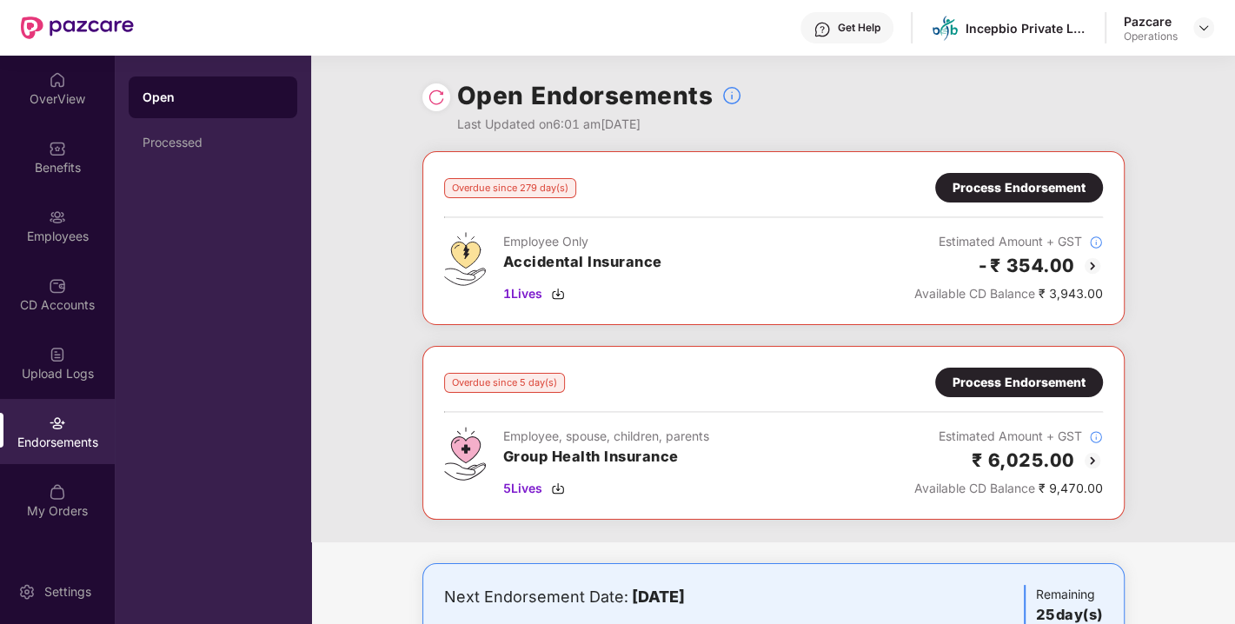
click at [1208, 17] on div at bounding box center [1204, 27] width 21 height 21
click at [1200, 31] on img at bounding box center [1204, 28] width 14 height 14
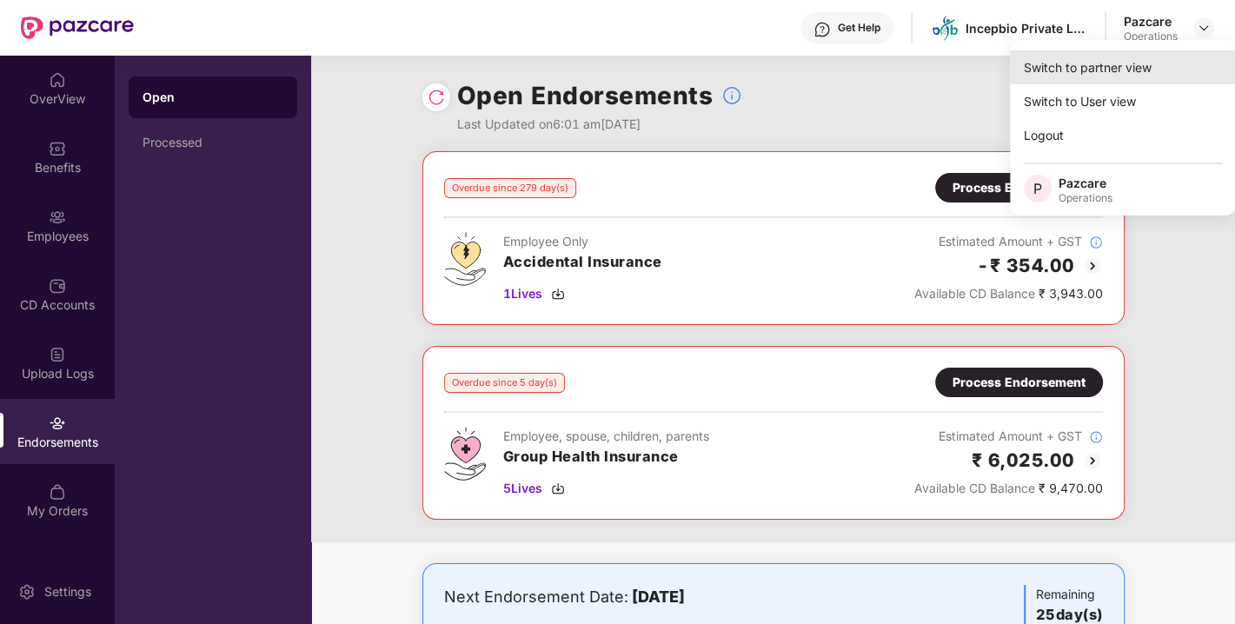
click at [1110, 72] on div "Switch to partner view" at bounding box center [1123, 67] width 226 height 34
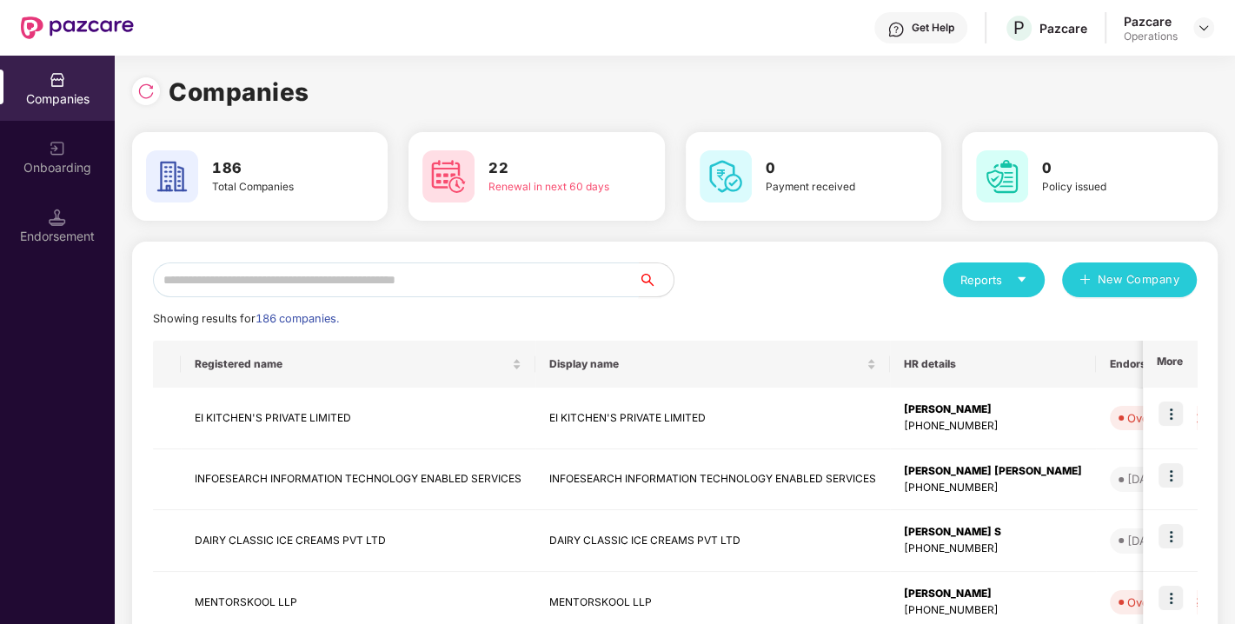
click at [477, 285] on input "text" at bounding box center [396, 280] width 486 height 35
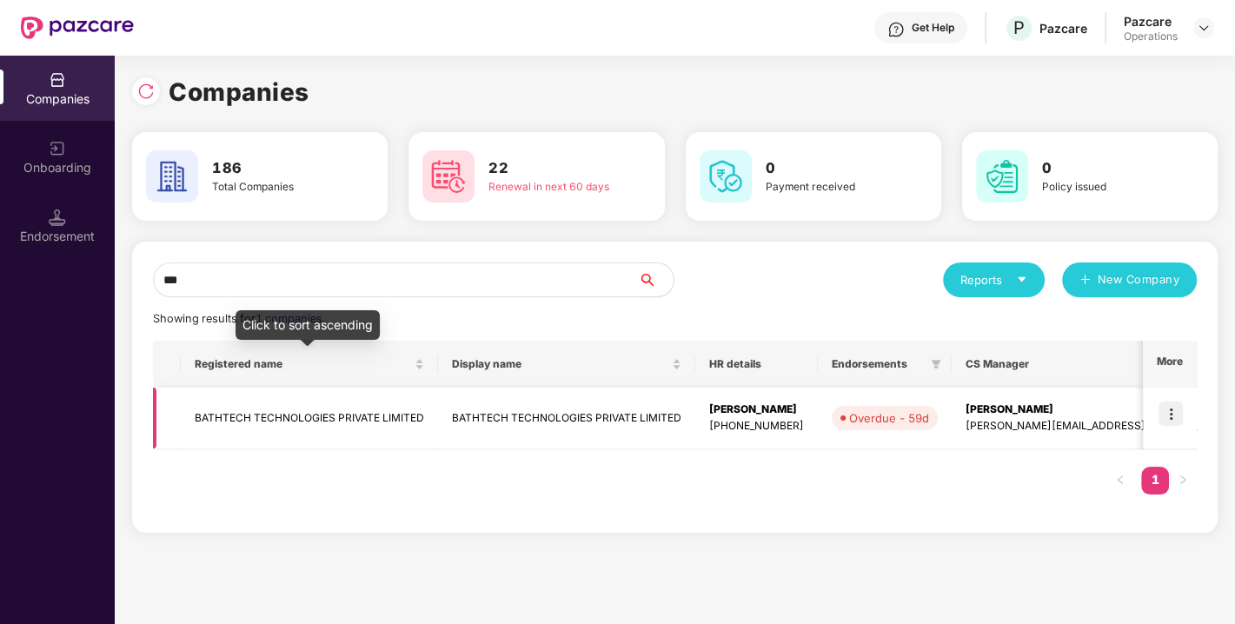
type input "***"
click at [291, 406] on td "BATHTECH TECHNOLOGIES PRIVATE LIMITED" at bounding box center [309, 419] width 257 height 62
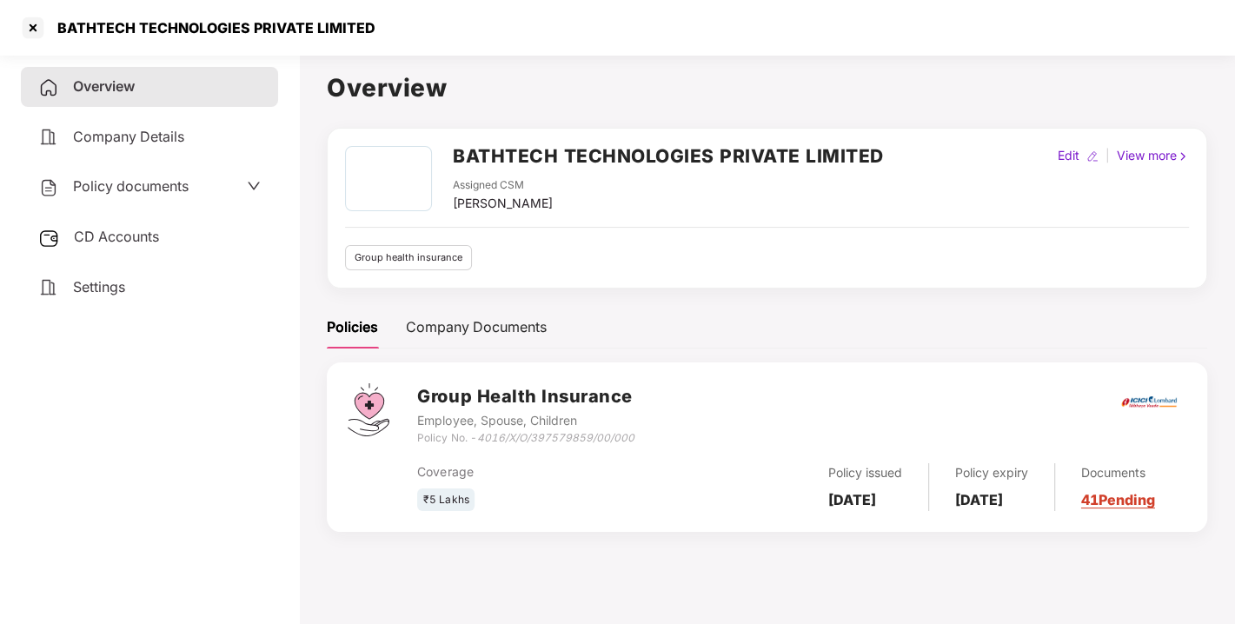
click at [117, 240] on span "CD Accounts" at bounding box center [116, 236] width 85 height 17
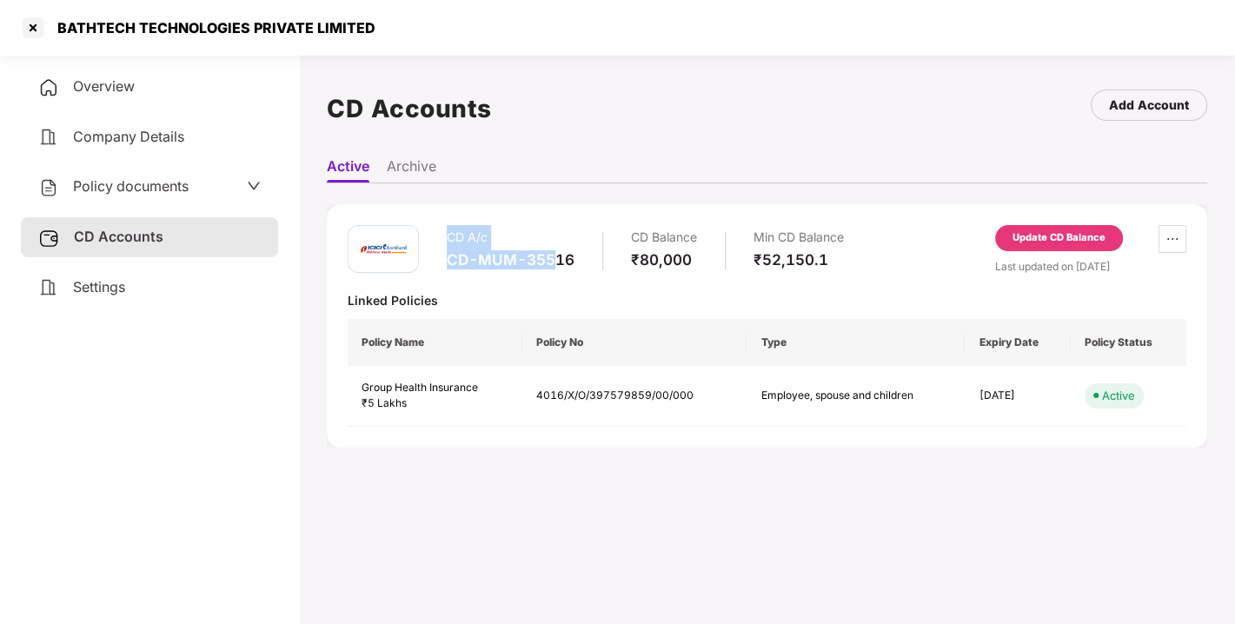
drag, startPoint x: 447, startPoint y: 248, endPoint x: 557, endPoint y: 255, distance: 110.6
click at [557, 255] on div "CD A/c CD-MUM-35516" at bounding box center [511, 250] width 128 height 50
click at [557, 255] on div "CD-MUM-35516" at bounding box center [511, 259] width 128 height 19
drag, startPoint x: 447, startPoint y: 259, endPoint x: 579, endPoint y: 263, distance: 132.2
click at [579, 263] on div "CD A/c CD-MUM-35516 CD Balance ₹80,000 Min CD Balance ₹52,150.1" at bounding box center [645, 250] width 397 height 50
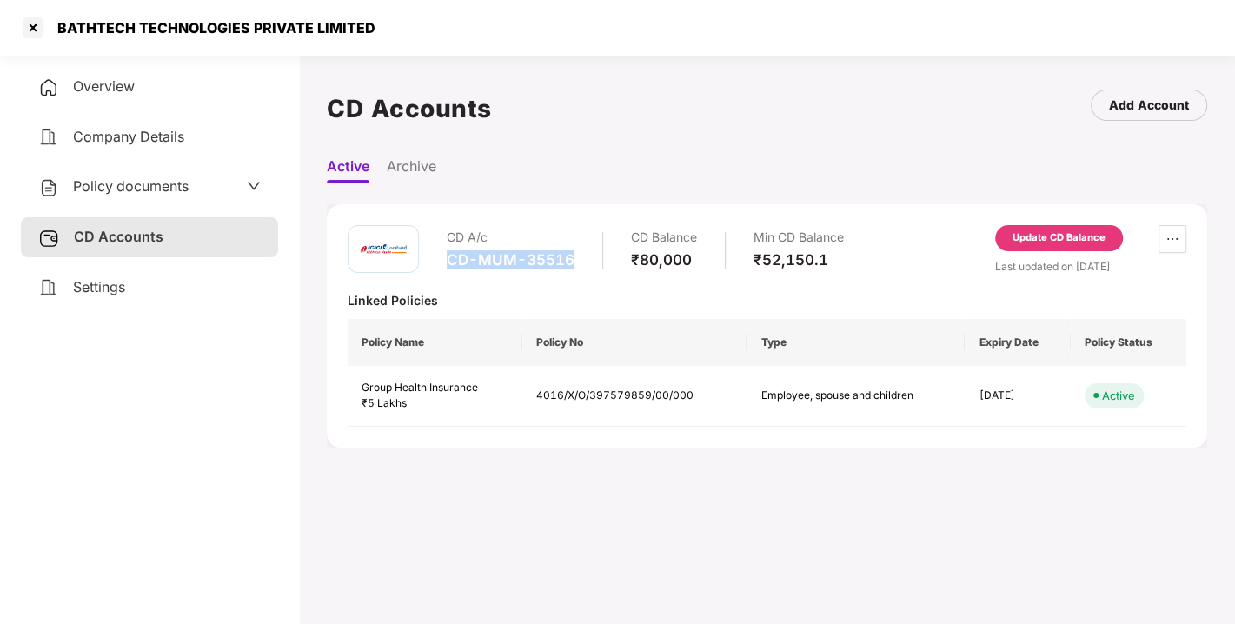
copy div "CD-MUM-35516"
click at [37, 27] on div at bounding box center [33, 28] width 28 height 28
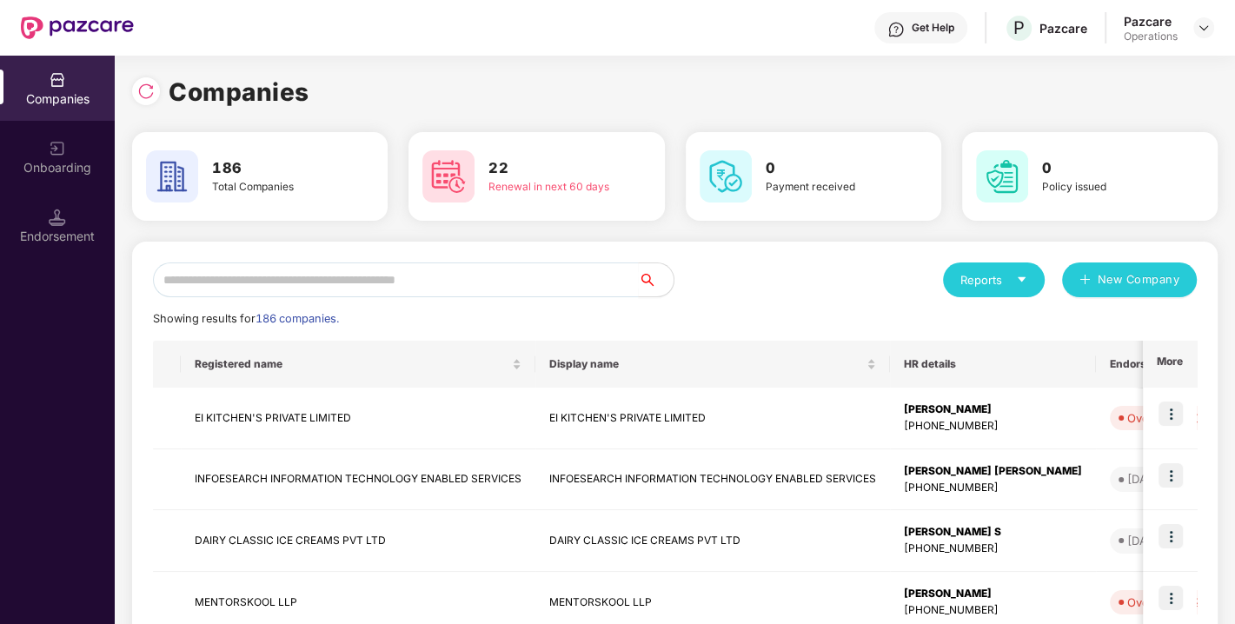
click at [274, 278] on input "text" at bounding box center [396, 280] width 486 height 35
click at [428, 316] on div "Showing results for 186 companies." at bounding box center [675, 318] width 1044 height 17
click at [589, 319] on div "Showing results for 186 companies." at bounding box center [675, 318] width 1044 height 17
click at [792, 290] on div "Reports New Company" at bounding box center [937, 280] width 523 height 35
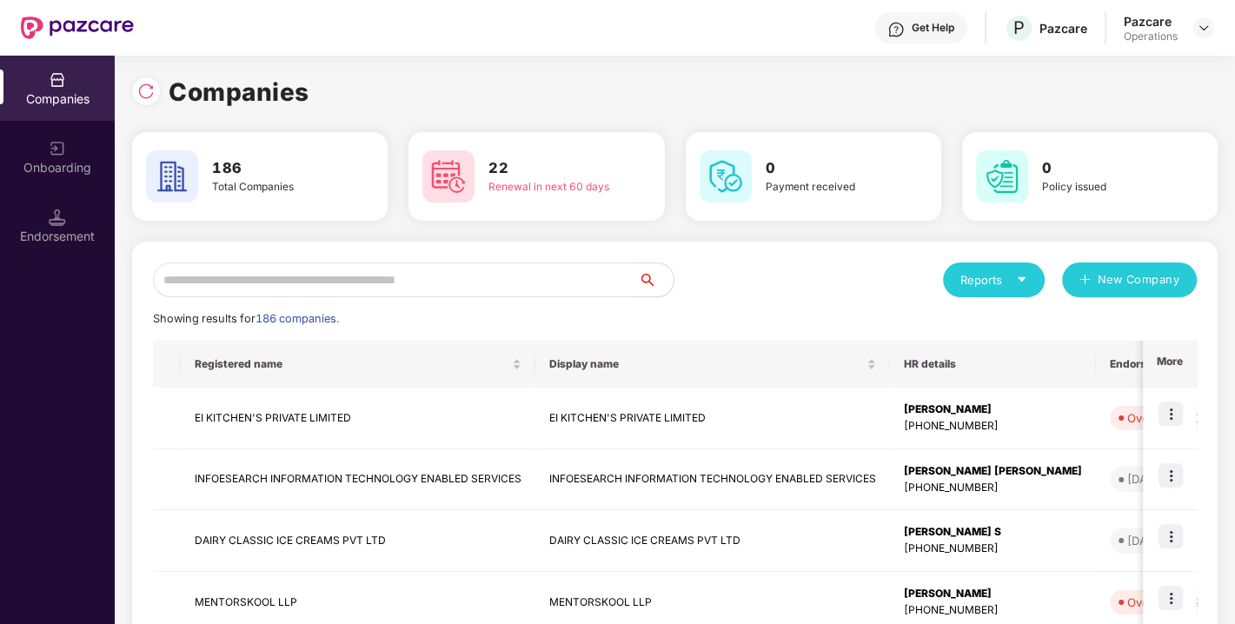
click at [344, 294] on input "text" at bounding box center [396, 280] width 486 height 35
click at [310, 280] on input "text" at bounding box center [396, 280] width 486 height 35
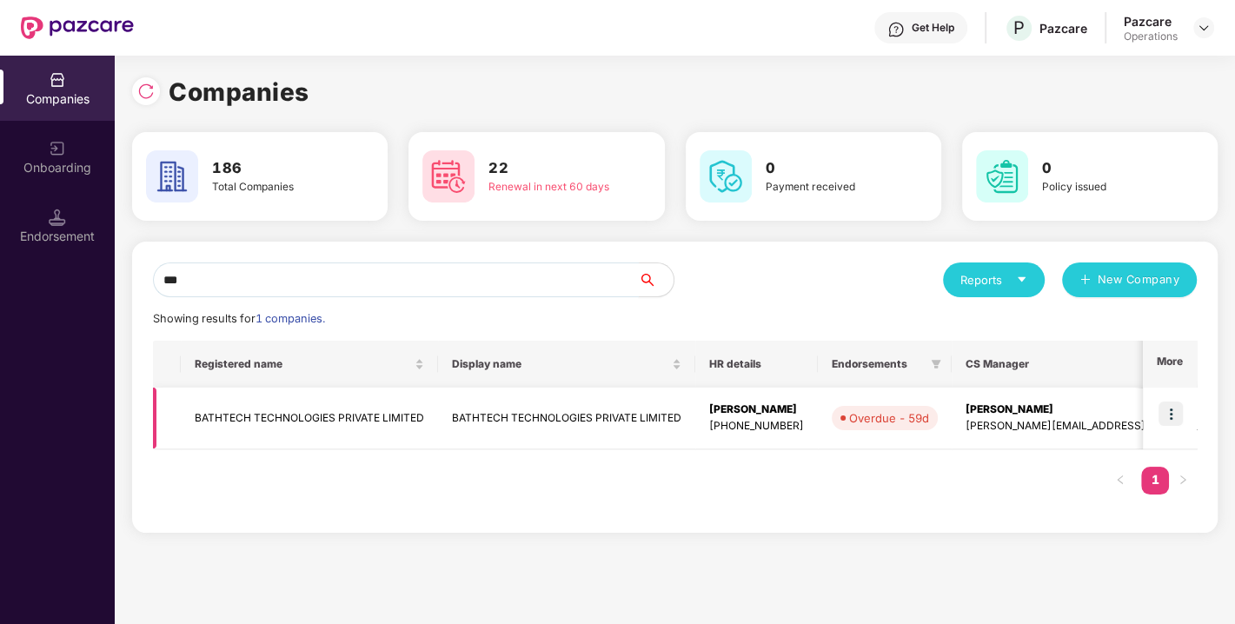
type input "***"
click at [1169, 416] on img at bounding box center [1171, 414] width 24 height 24
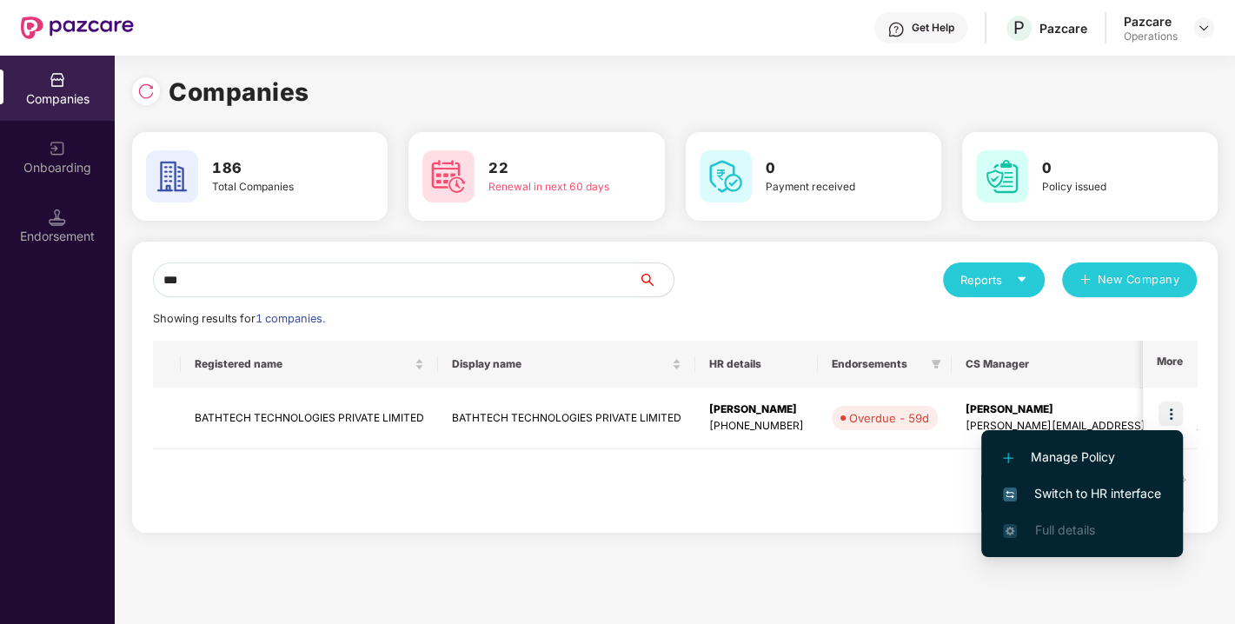
click at [1098, 476] on li "Switch to HR interface" at bounding box center [1083, 494] width 202 height 37
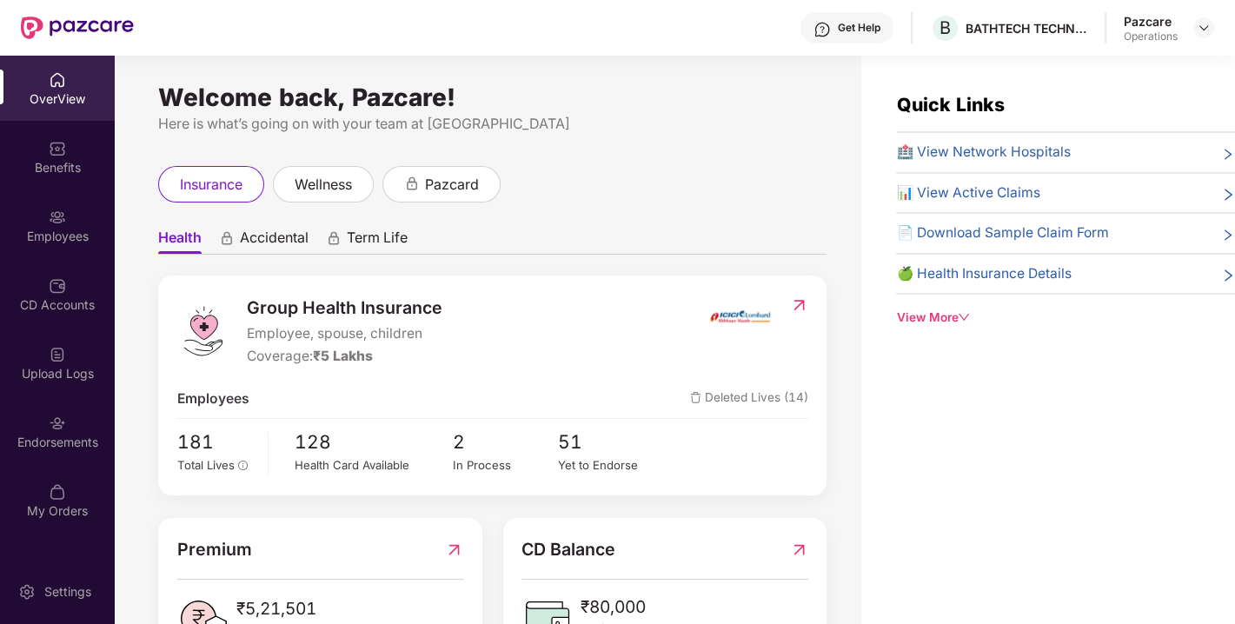
click at [94, 439] on div "Endorsements" at bounding box center [57, 442] width 115 height 17
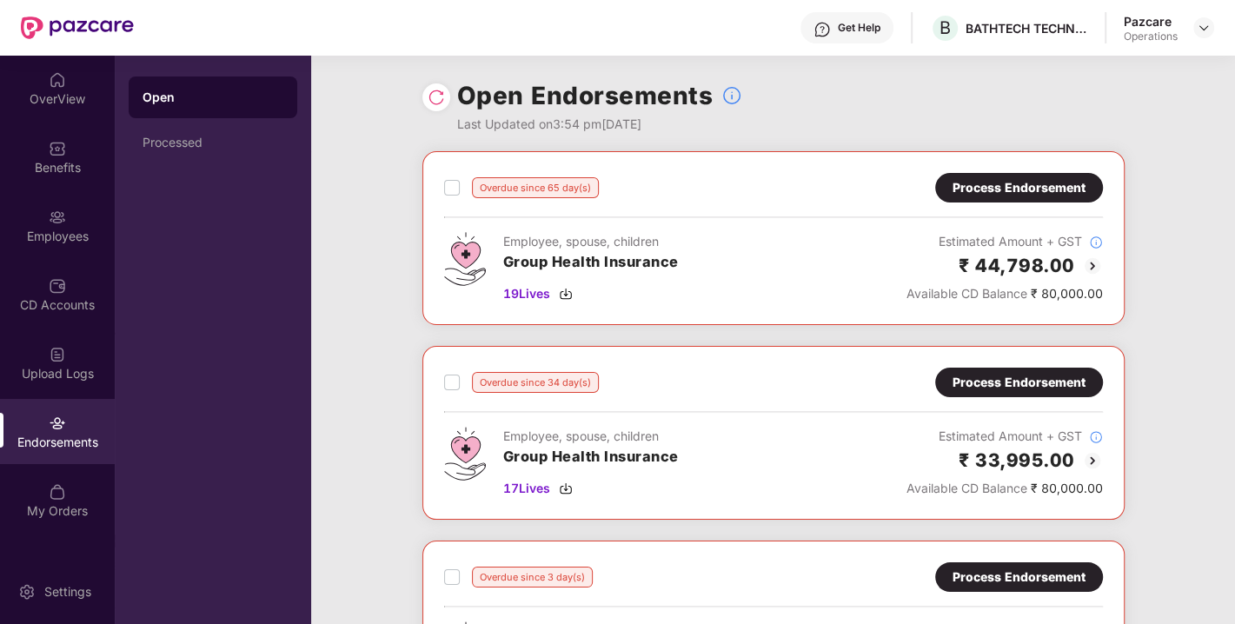
click at [983, 185] on div "Process Endorsement" at bounding box center [1019, 187] width 133 height 19
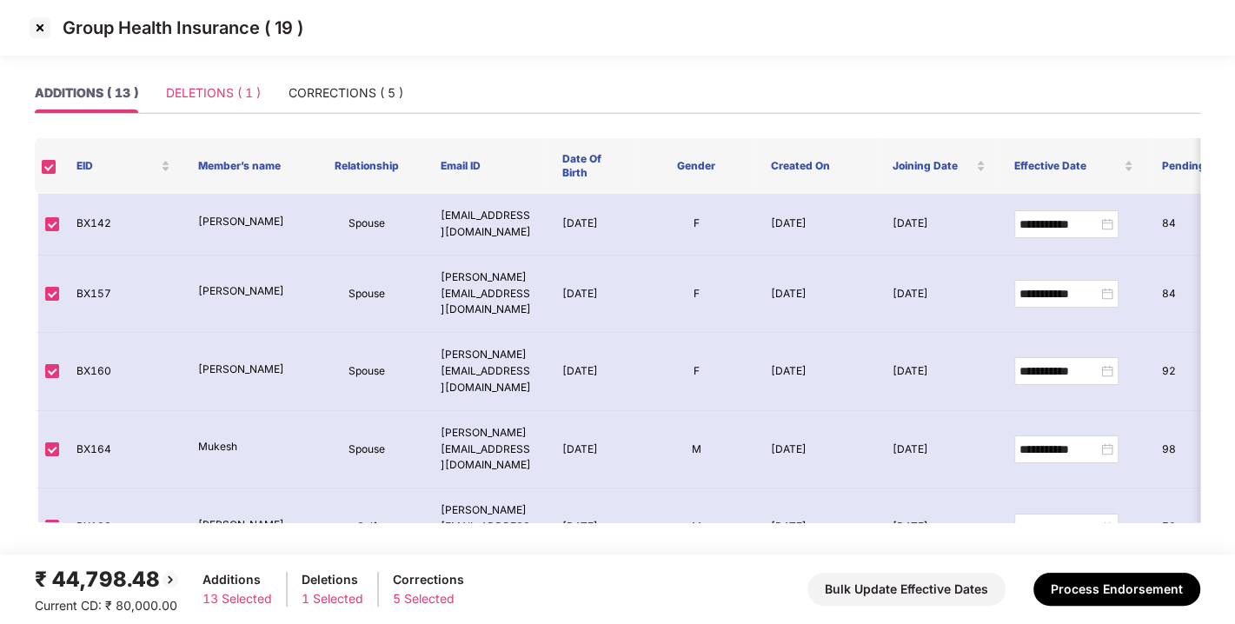
click at [206, 103] on div "DELETIONS ( 1 )" at bounding box center [213, 93] width 95 height 40
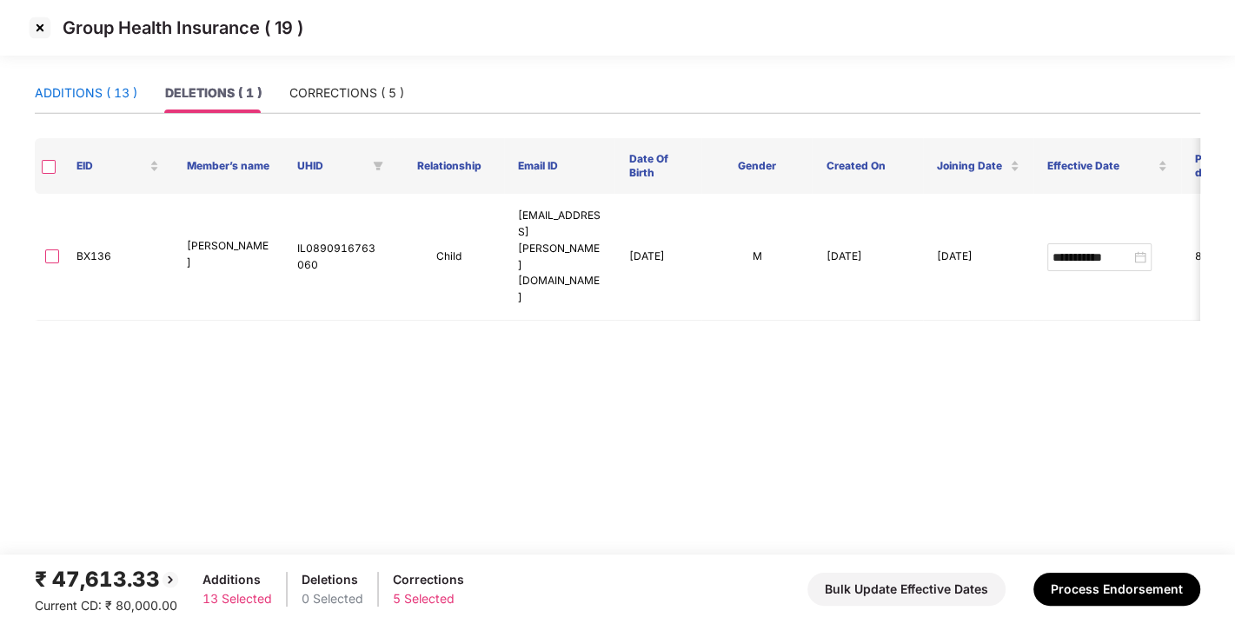
click at [80, 100] on div "ADDITIONS ( 13 )" at bounding box center [86, 92] width 103 height 19
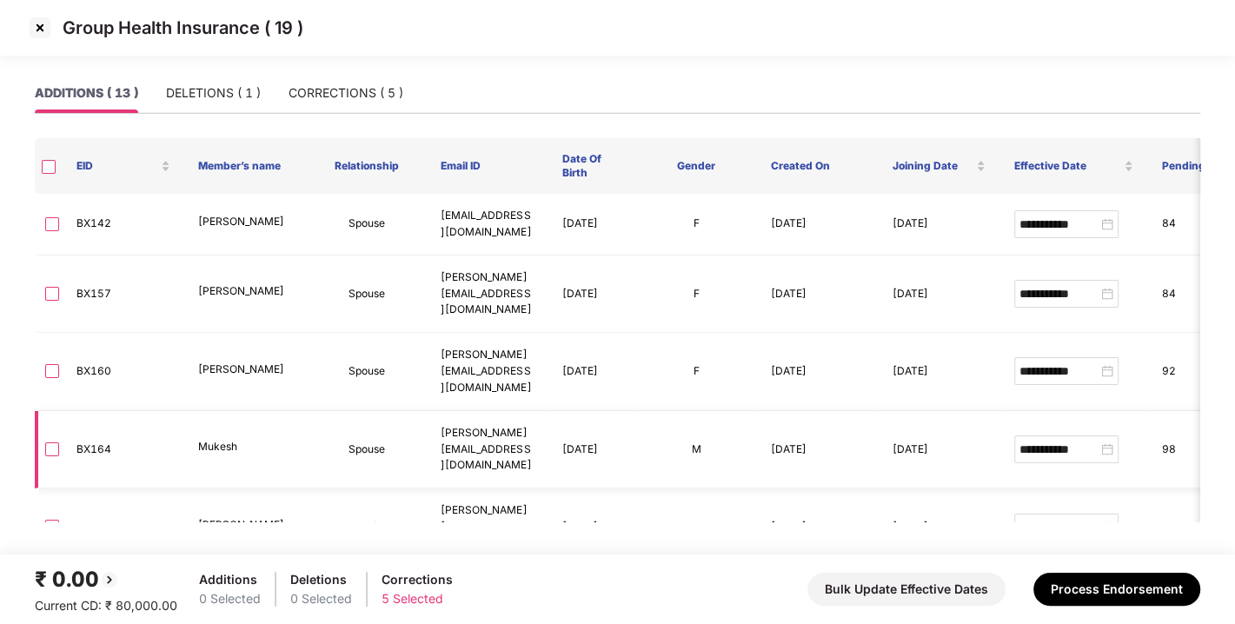
scroll to position [471, 0]
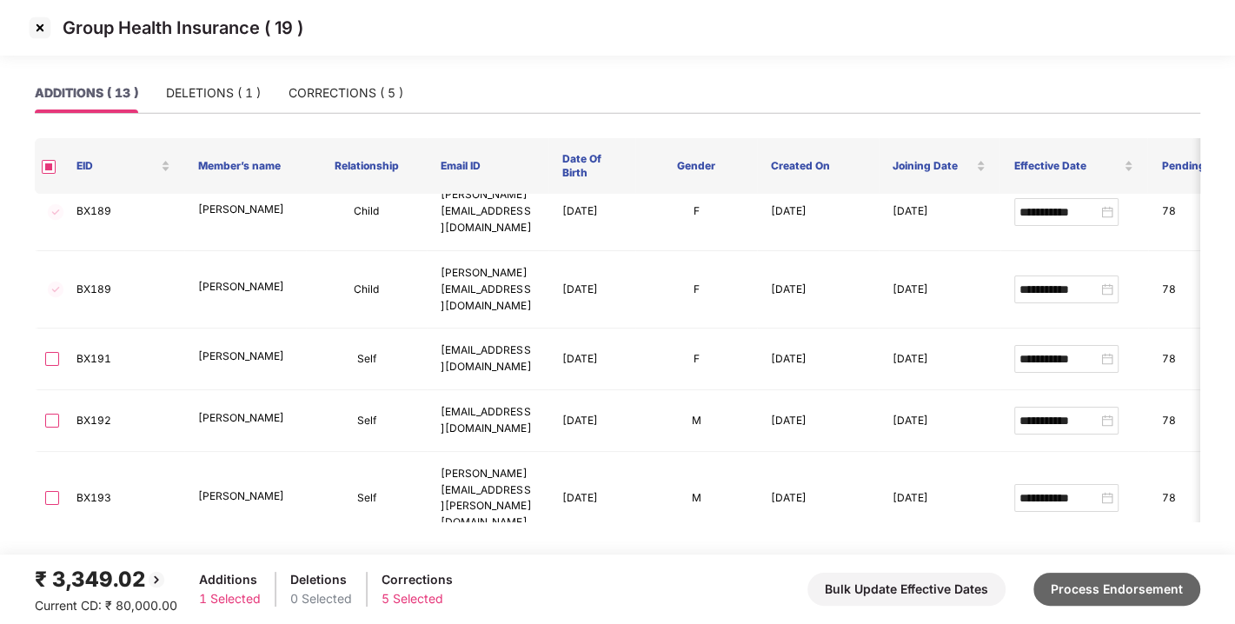
click at [1109, 587] on button "Process Endorsement" at bounding box center [1117, 589] width 167 height 33
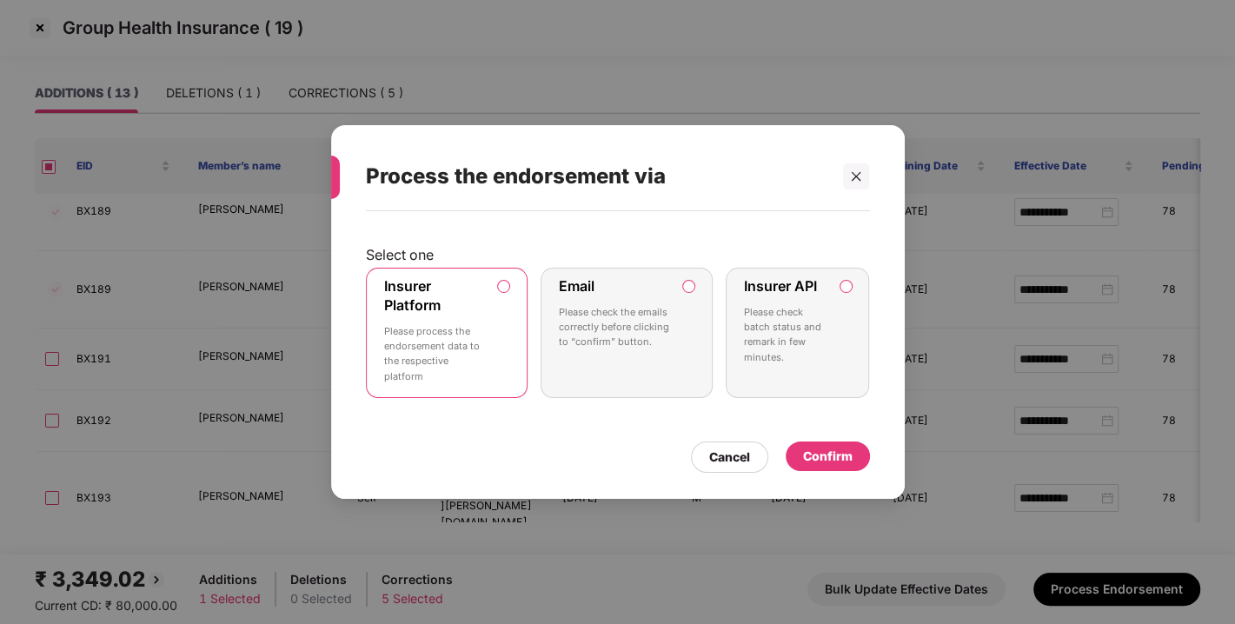
click at [842, 442] on div "Confirm" at bounding box center [828, 457] width 84 height 30
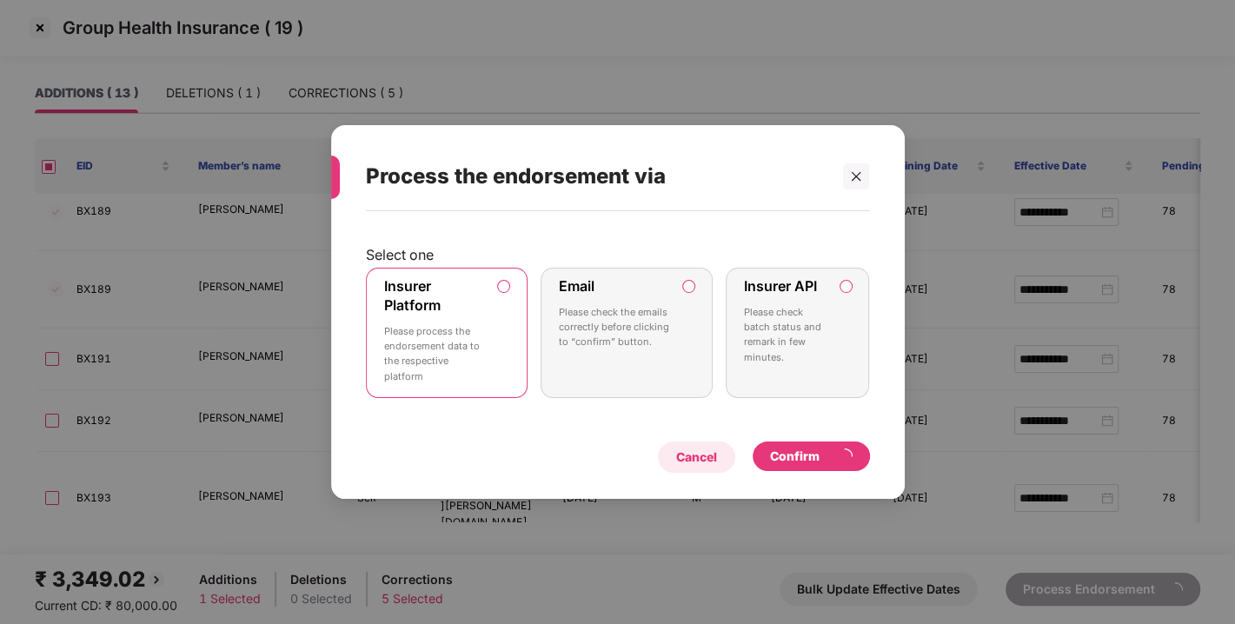
click at [689, 442] on div "Cancel" at bounding box center [696, 457] width 77 height 31
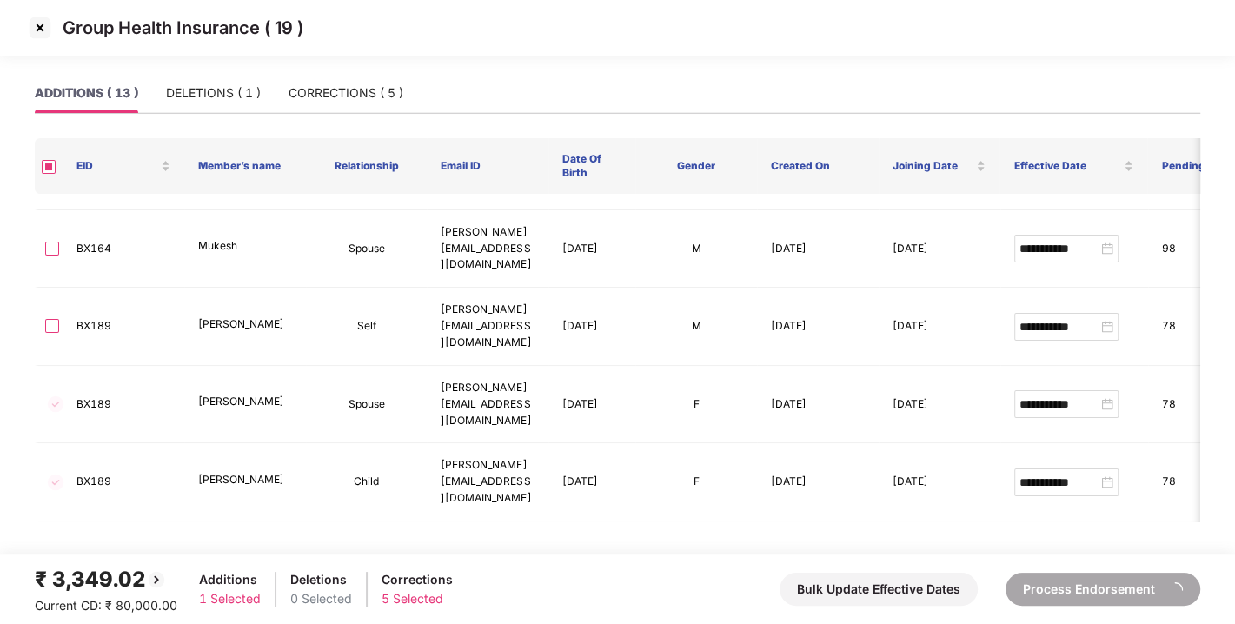
scroll to position [199, 0]
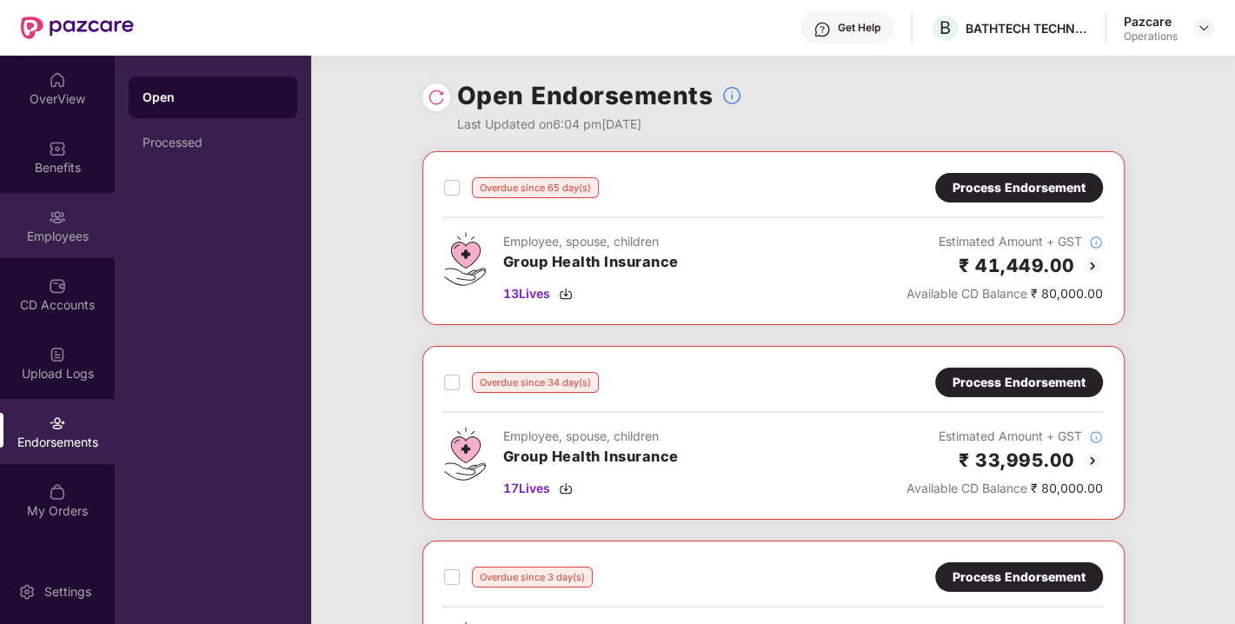
click at [56, 238] on div "Employees" at bounding box center [57, 236] width 115 height 17
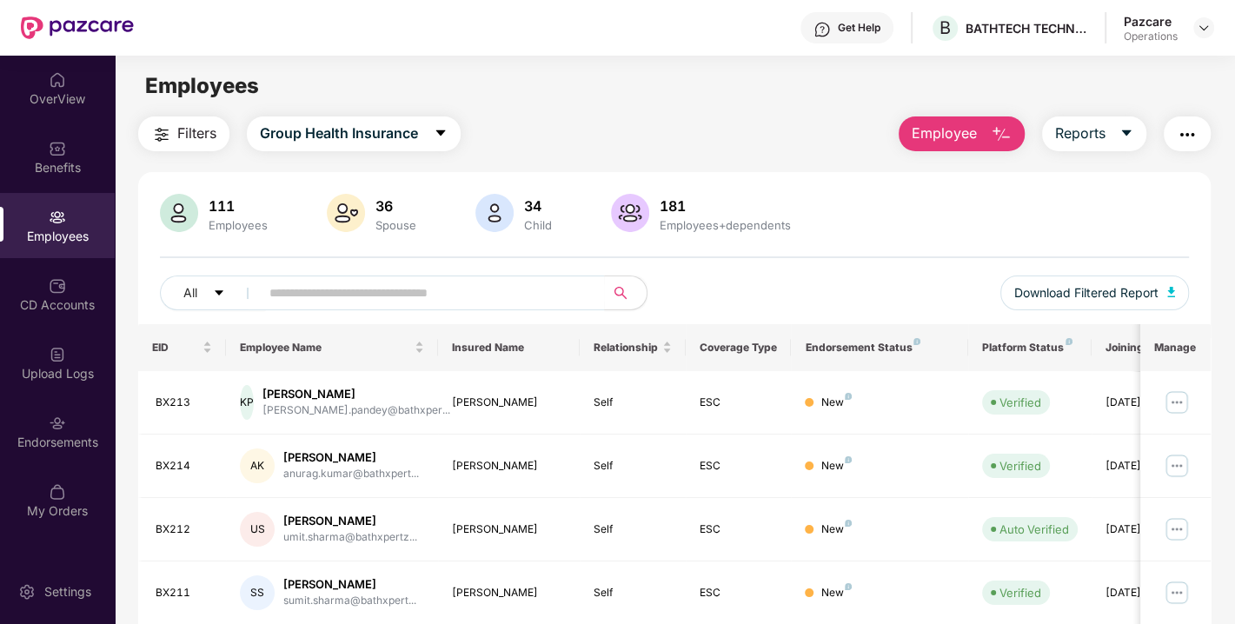
click at [189, 130] on span "Filters" at bounding box center [196, 134] width 39 height 22
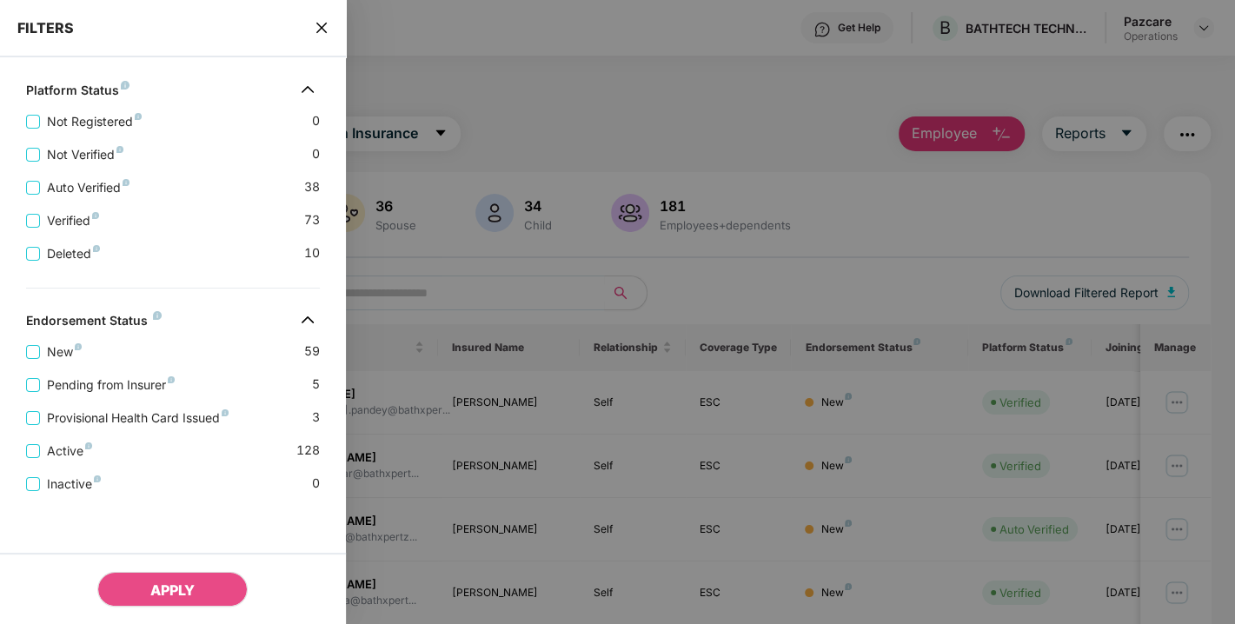
scroll to position [481, 0]
click at [94, 381] on span "Pending from Insurer" at bounding box center [111, 385] width 142 height 19
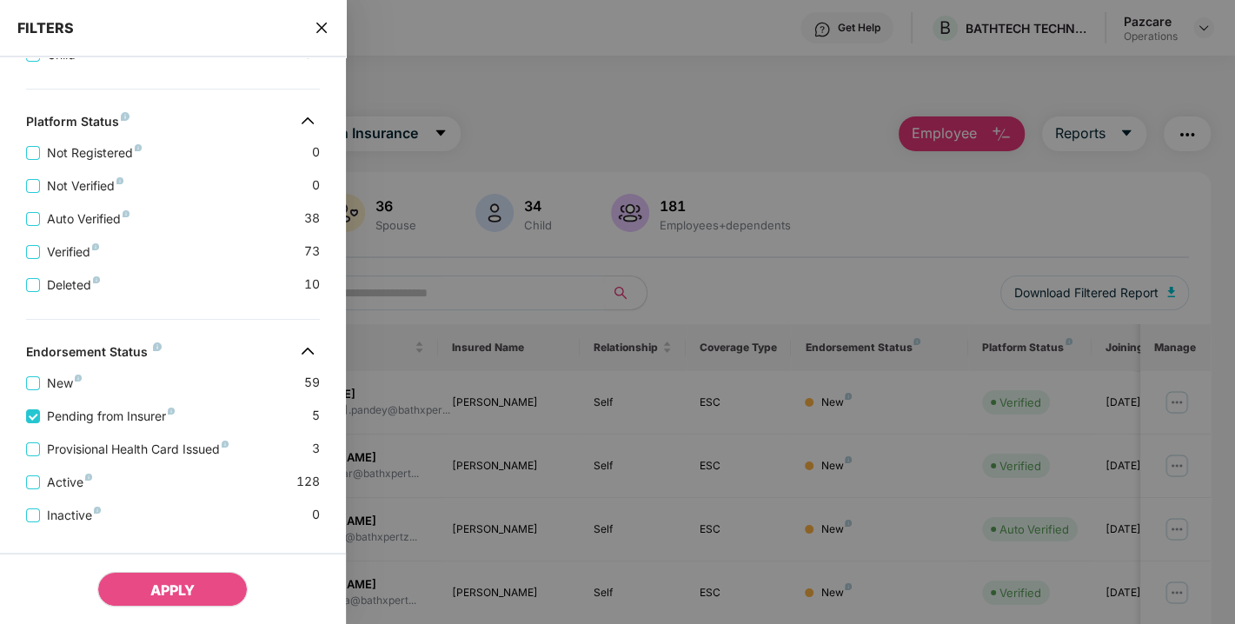
click at [84, 439] on div "Provisional Health Card Issued 3" at bounding box center [173, 442] width 294 height 33
